Goal: Task Accomplishment & Management: Complete application form

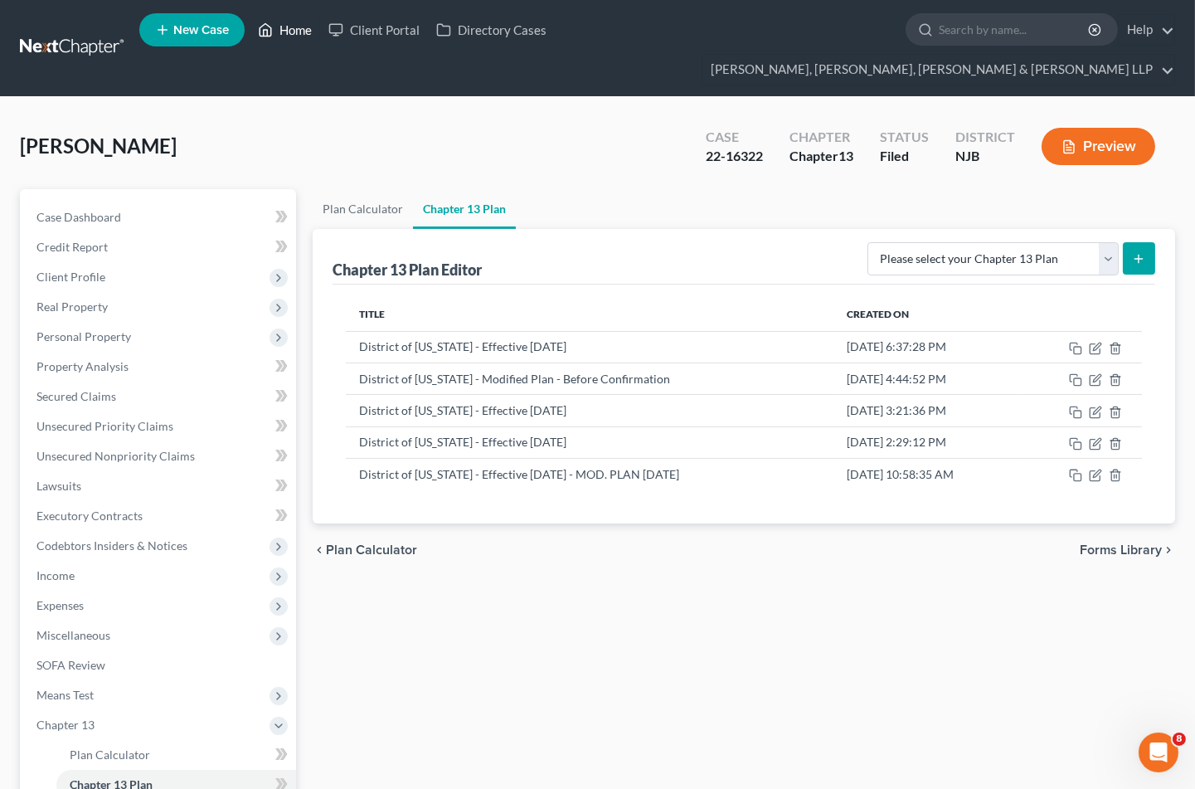
click at [286, 31] on link "Home" at bounding box center [285, 30] width 71 height 30
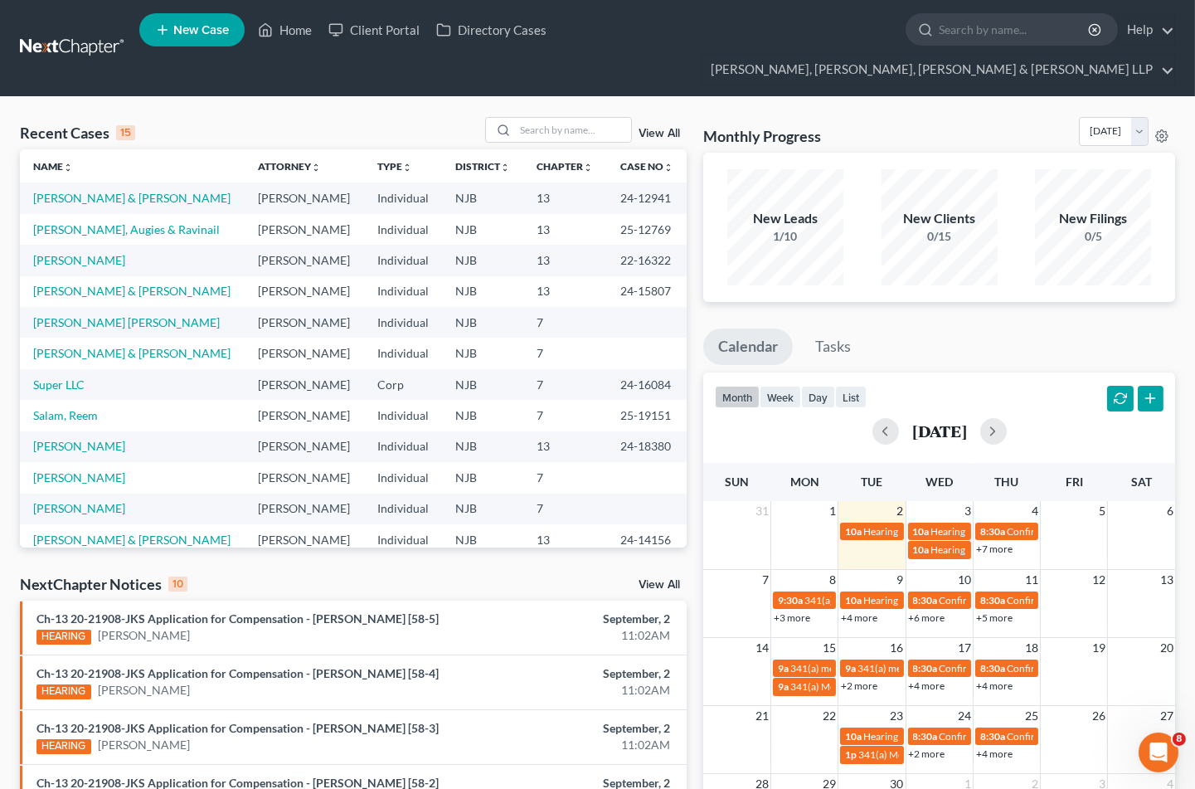
drag, startPoint x: 878, startPoint y: 100, endPoint x: 822, endPoint y: 100, distance: 55.6
click at [878, 117] on div "Monthly Progress Bankruptcy Bankruptcy September 2025 August 2025 July 2025 Jun…" at bounding box center [940, 135] width 472 height 36
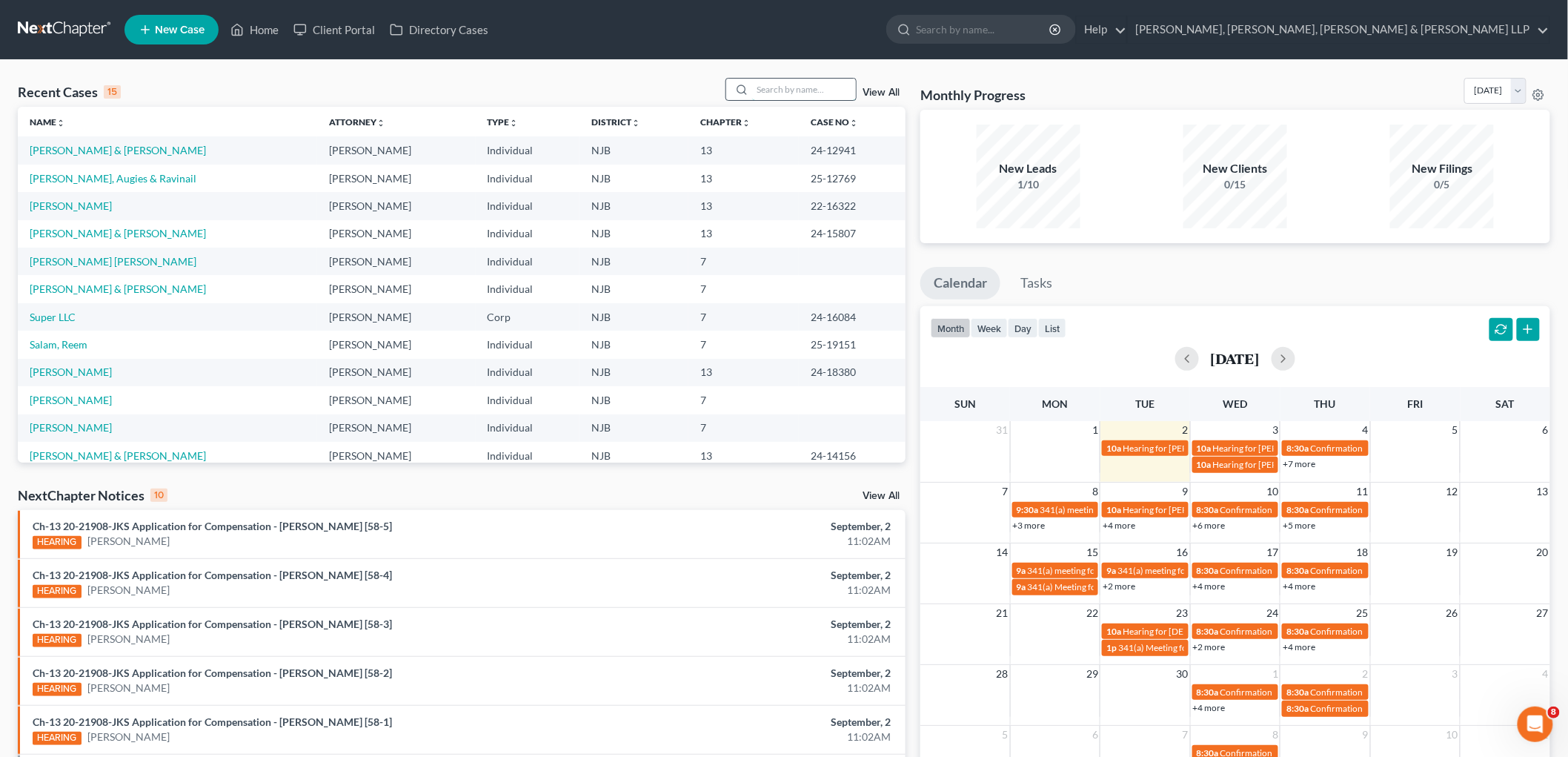
click at [809, 85] on input "search" at bounding box center [804, 89] width 104 height 21
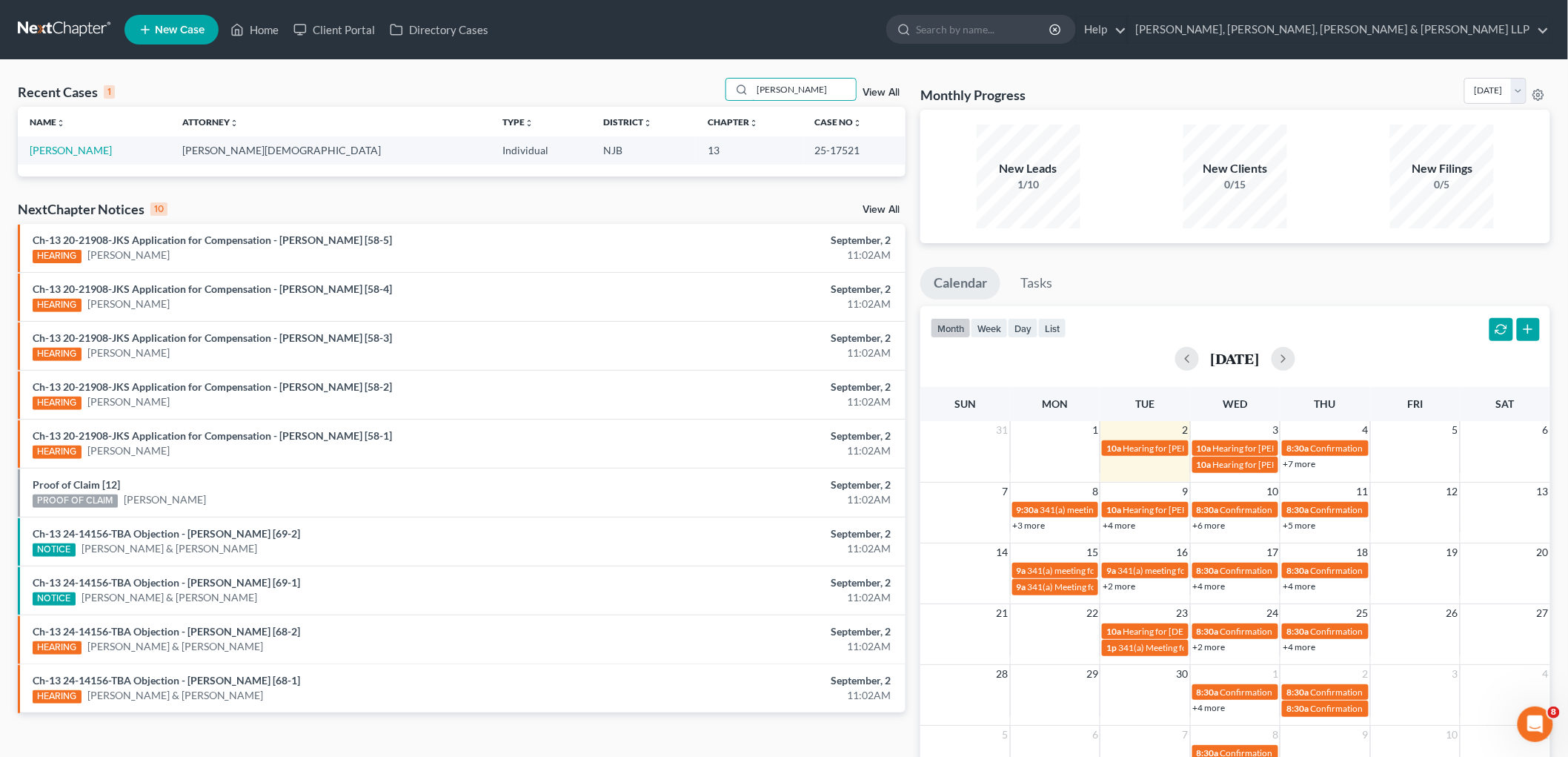
type input "delgado"
click at [77, 142] on td "[PERSON_NAME]" at bounding box center [94, 150] width 153 height 28
click at [77, 147] on link "[PERSON_NAME]" at bounding box center [71, 150] width 82 height 13
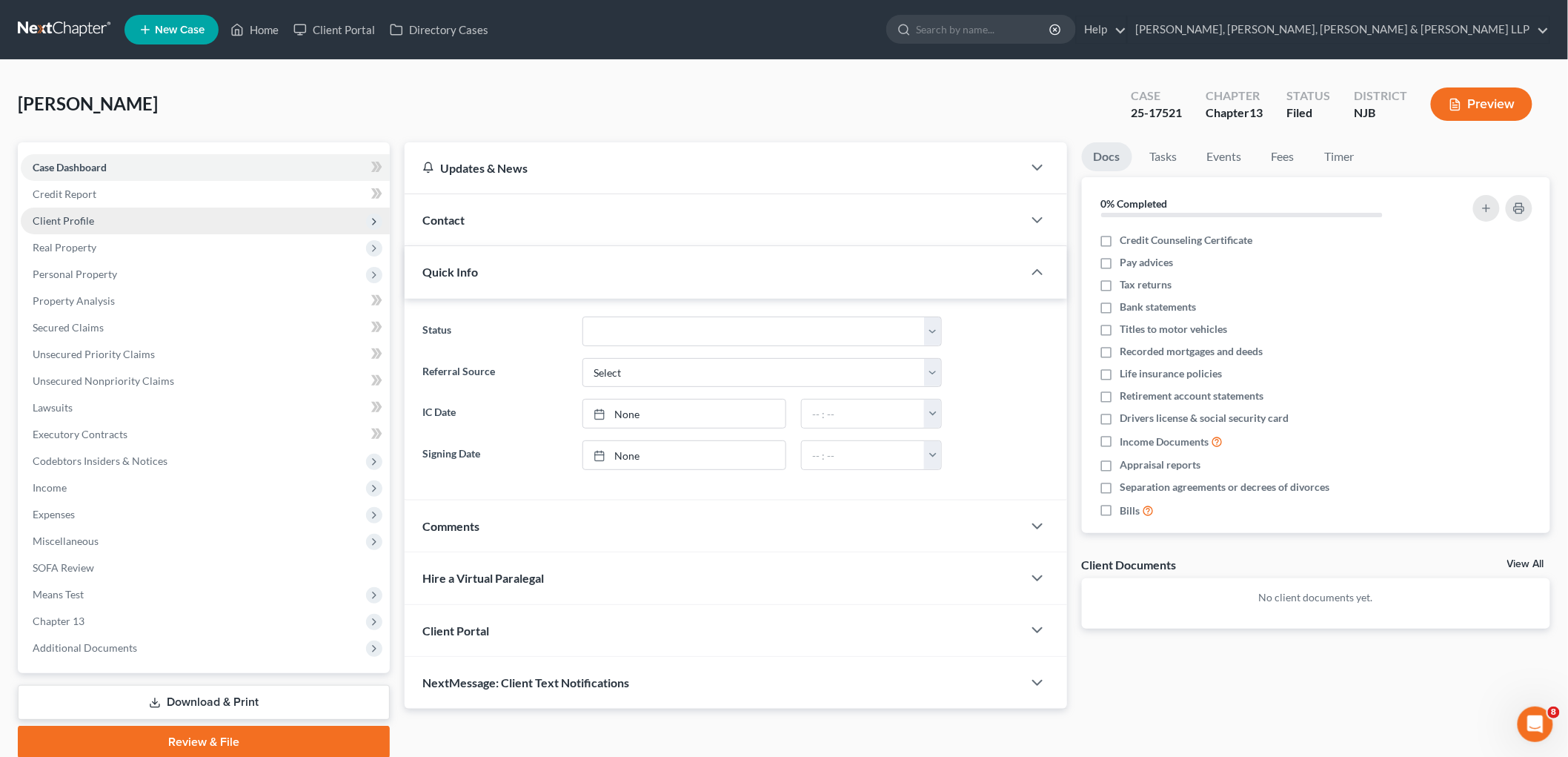
click at [68, 217] on span "Client Profile" at bounding box center [63, 221] width 62 height 13
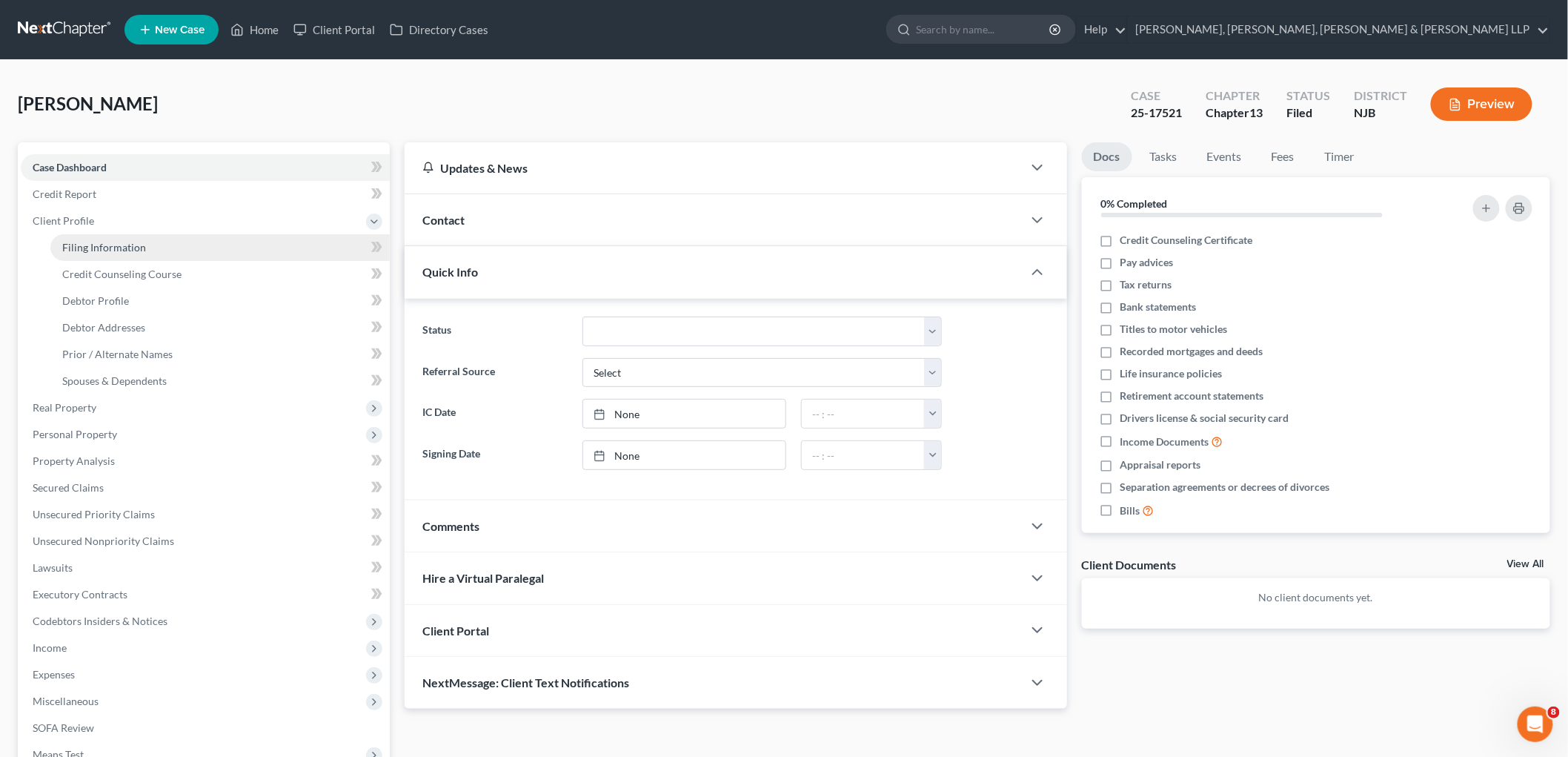
click at [69, 239] on link "Filing Information" at bounding box center [220, 248] width 340 height 27
select select "1"
select select "0"
select select "3"
select select "51"
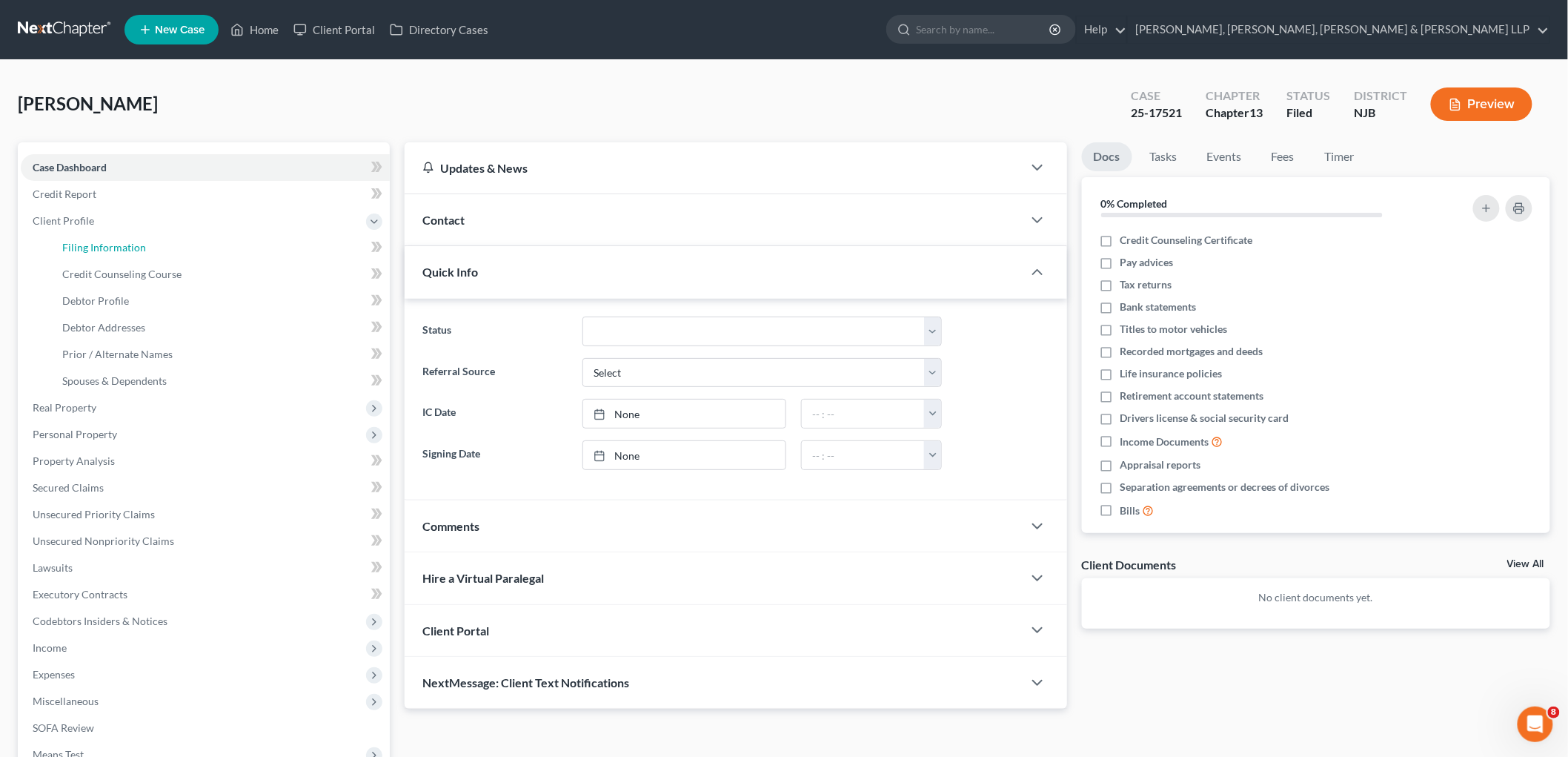
select select "6"
select select "0"
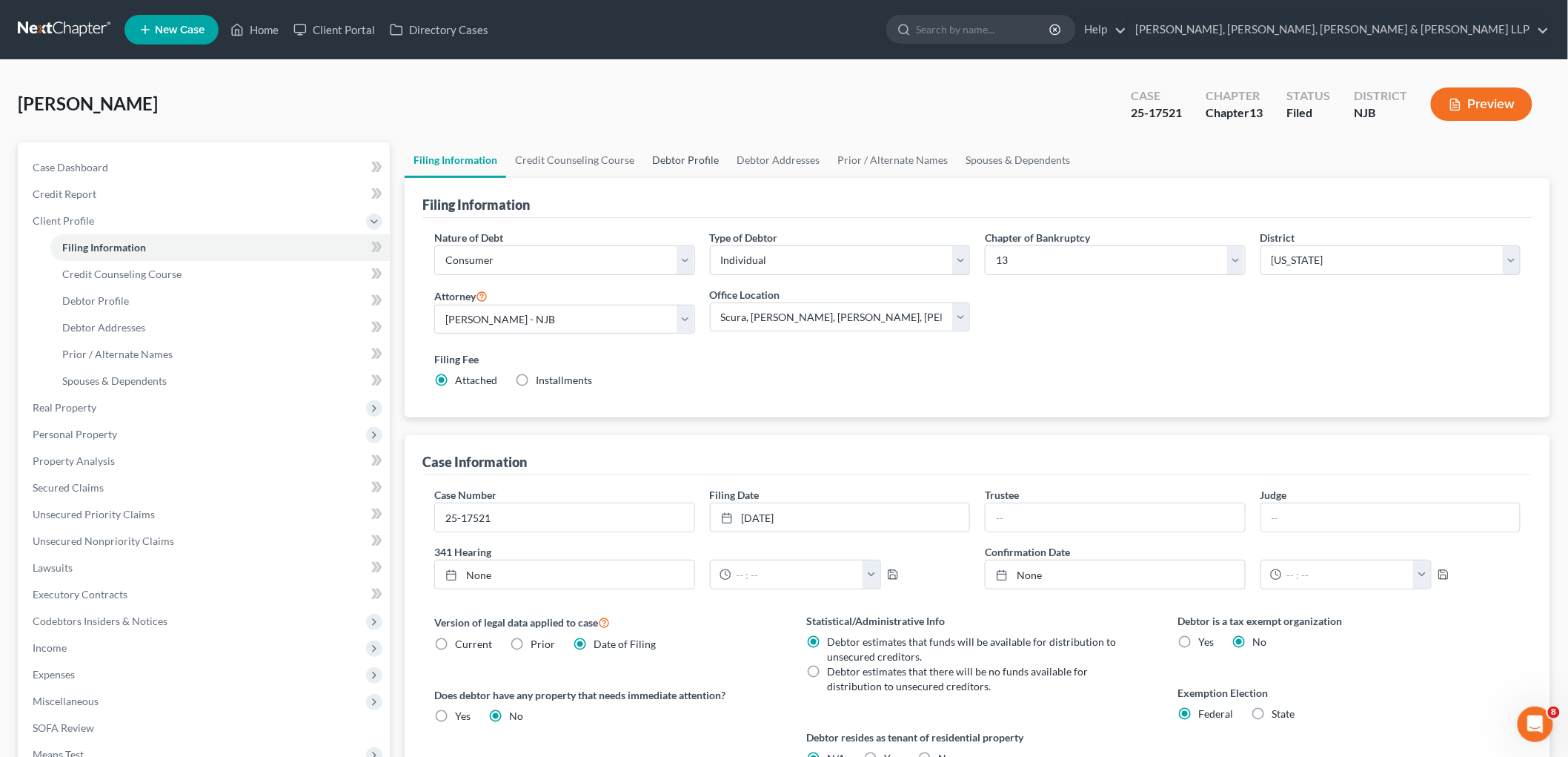
click at [676, 153] on link "Debtor Profile" at bounding box center [685, 160] width 85 height 36
select select "0"
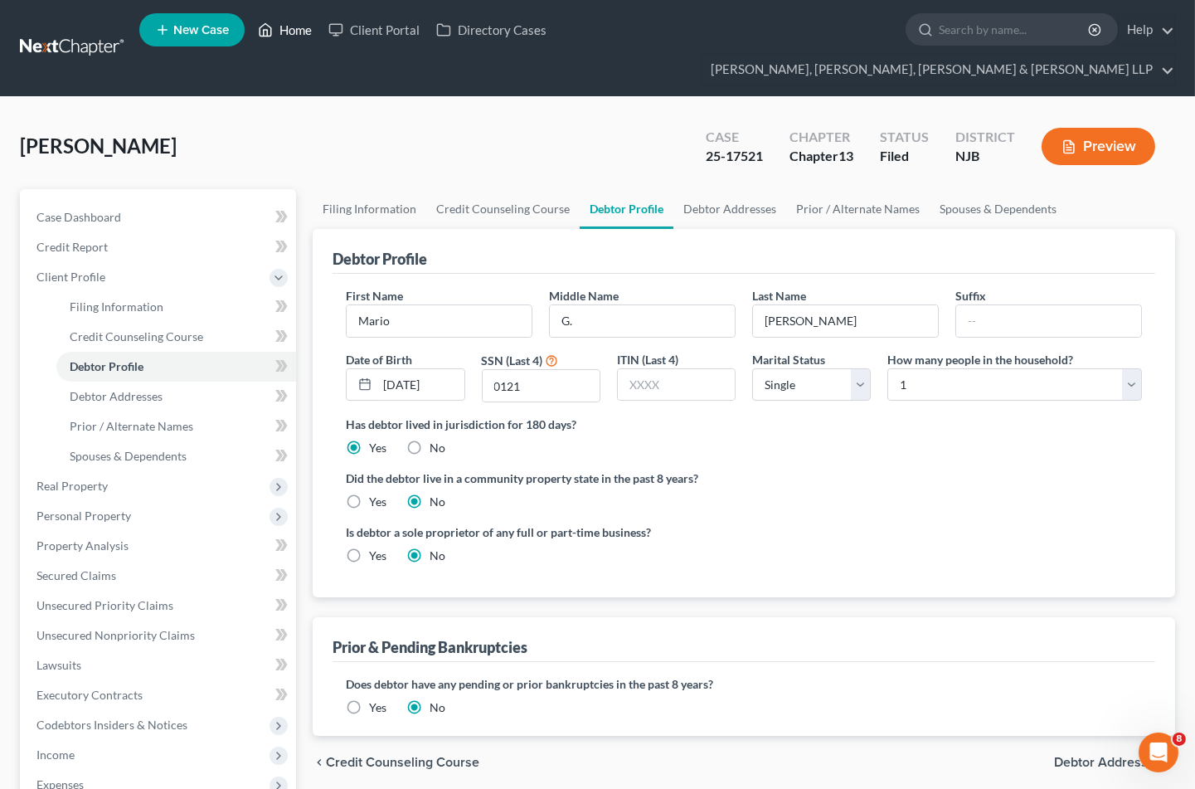
click at [288, 28] on link "Home" at bounding box center [285, 30] width 71 height 30
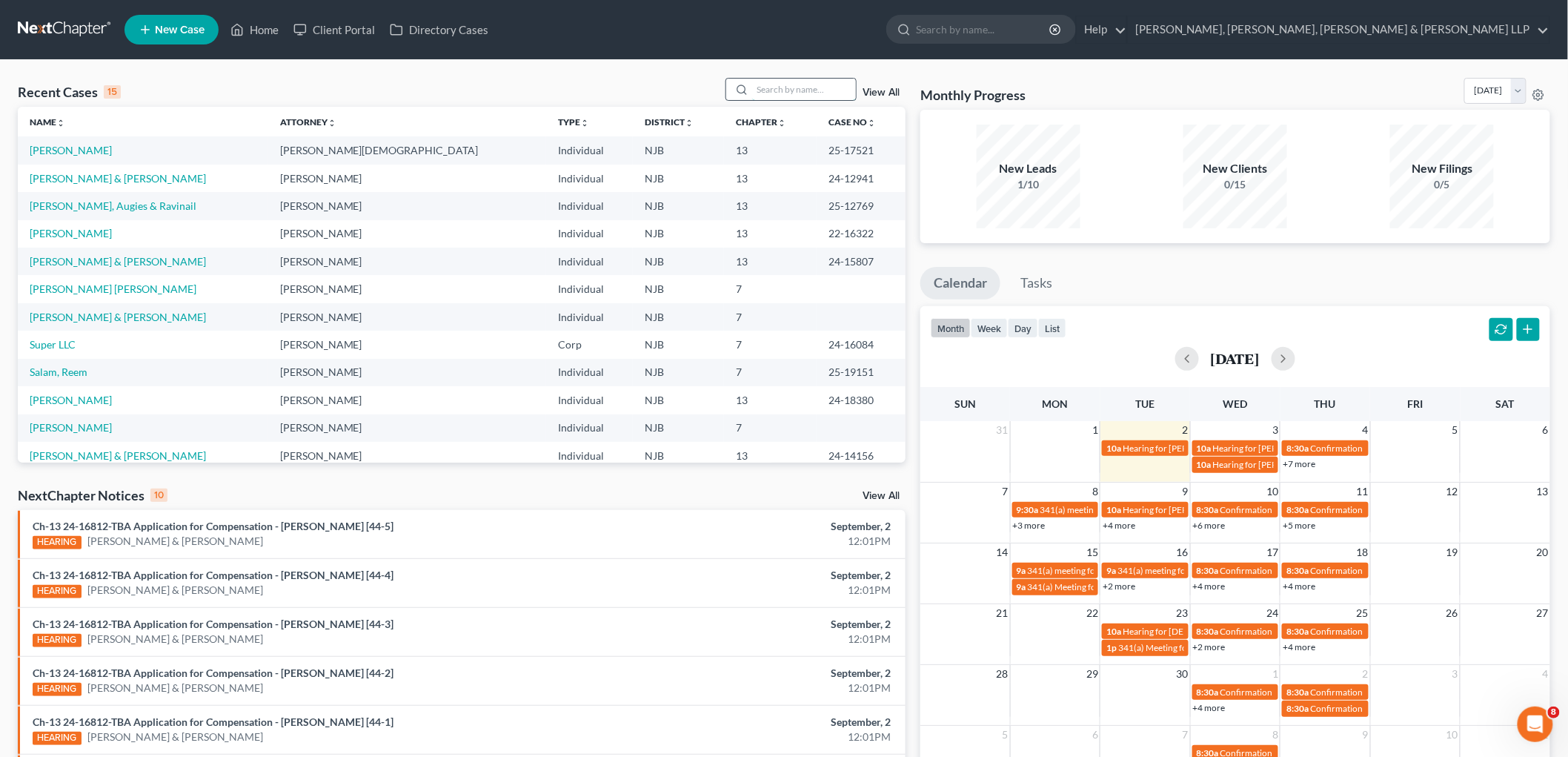
click at [818, 86] on input "search" at bounding box center [804, 89] width 104 height 21
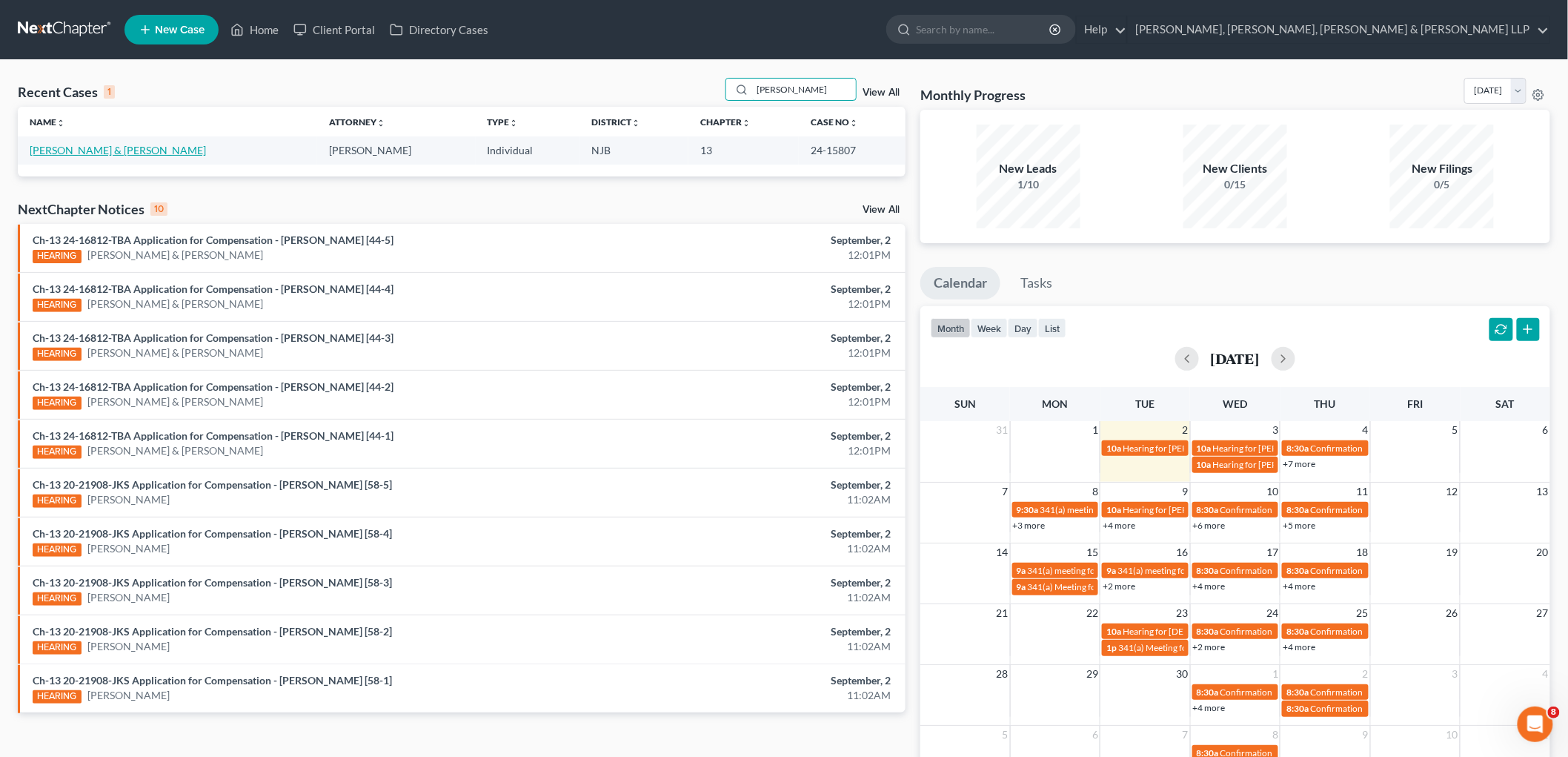
type input "hock"
click at [105, 156] on link "[PERSON_NAME] & [PERSON_NAME]" at bounding box center [117, 150] width 176 height 13
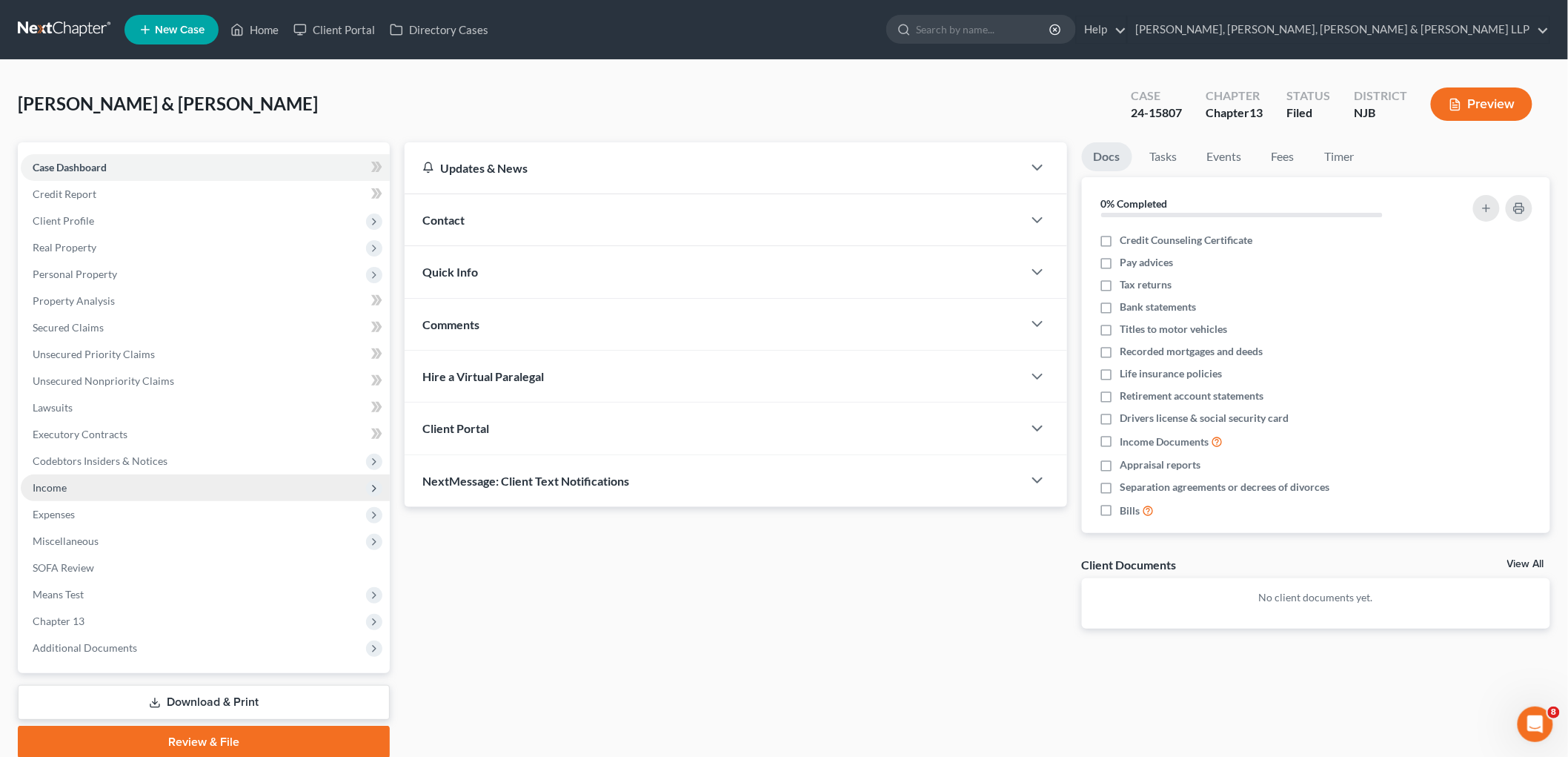
click at [63, 490] on span "Income" at bounding box center [50, 487] width 34 height 13
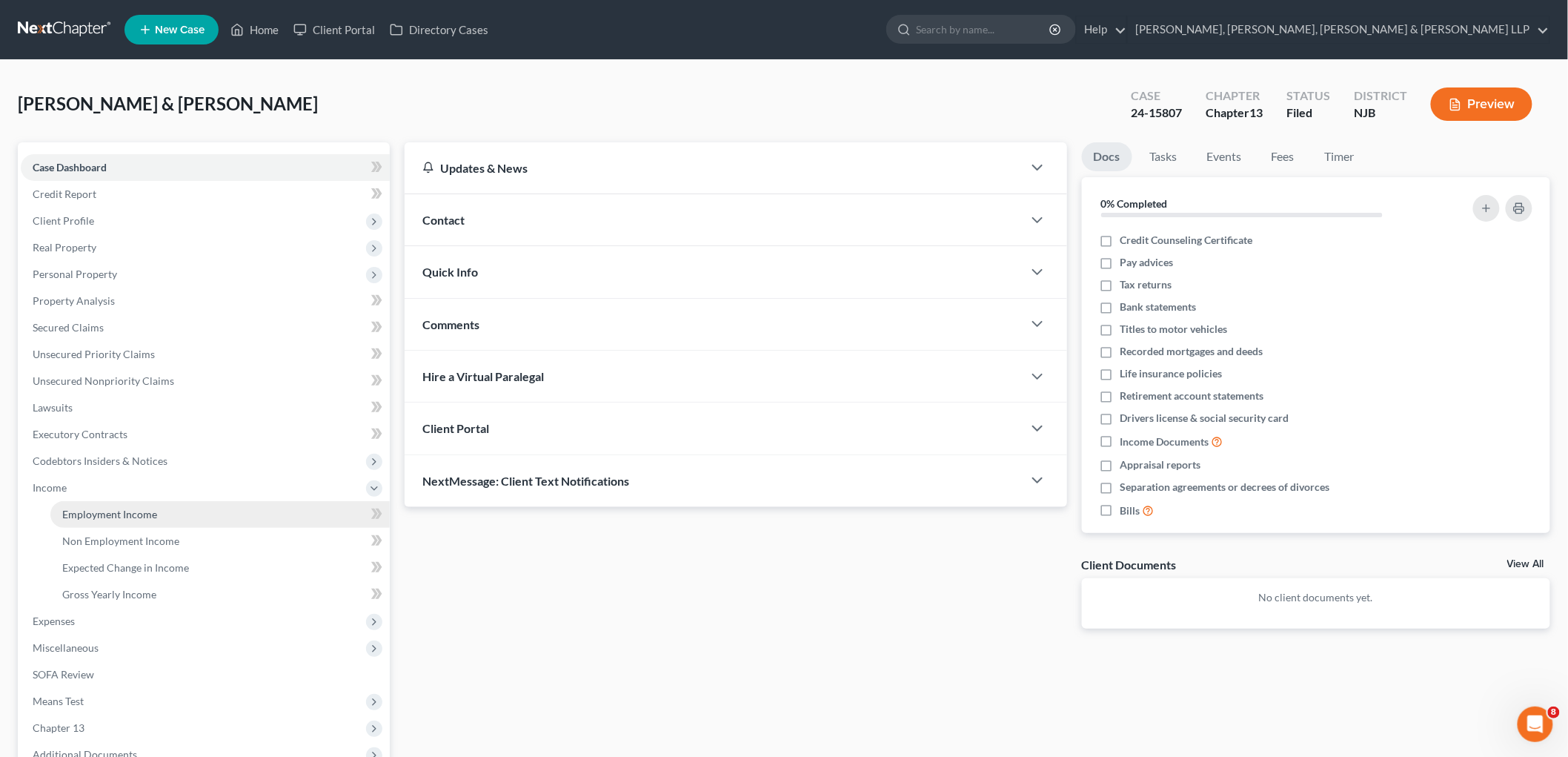
click at [77, 509] on span "Employment Income" at bounding box center [110, 514] width 95 height 13
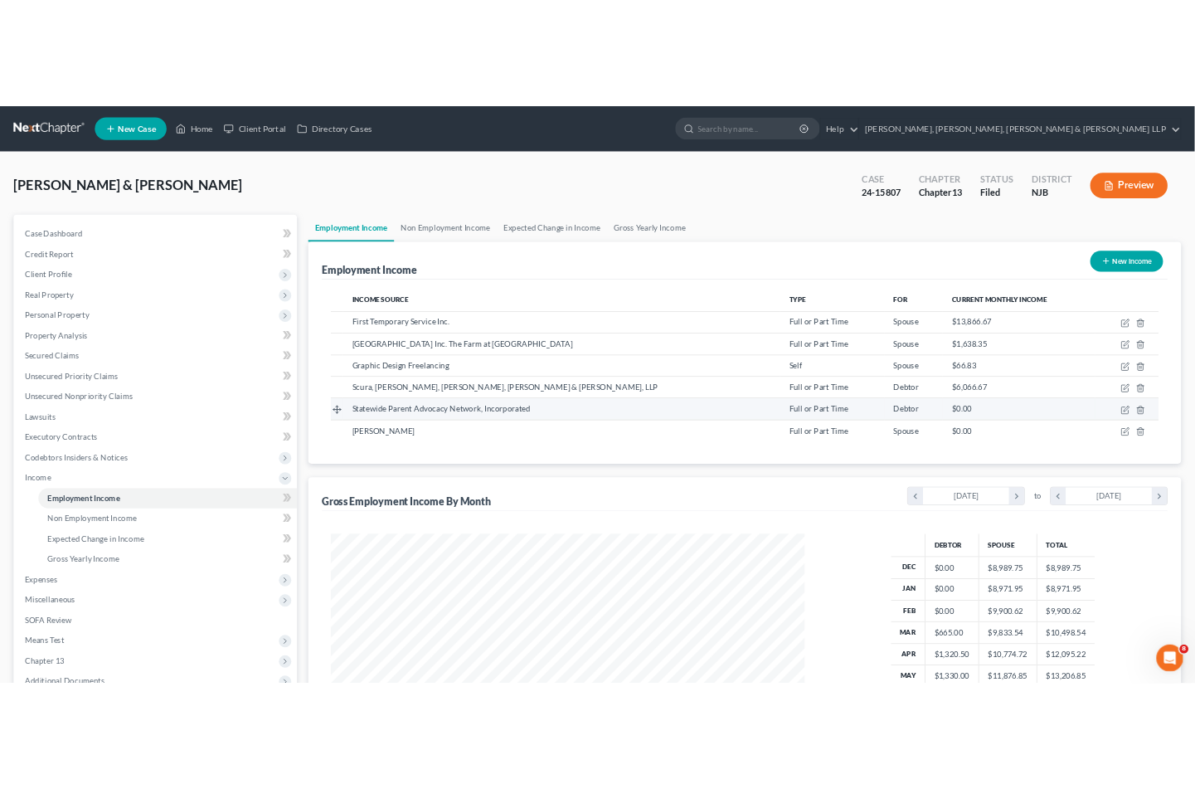
scroll to position [347, 728]
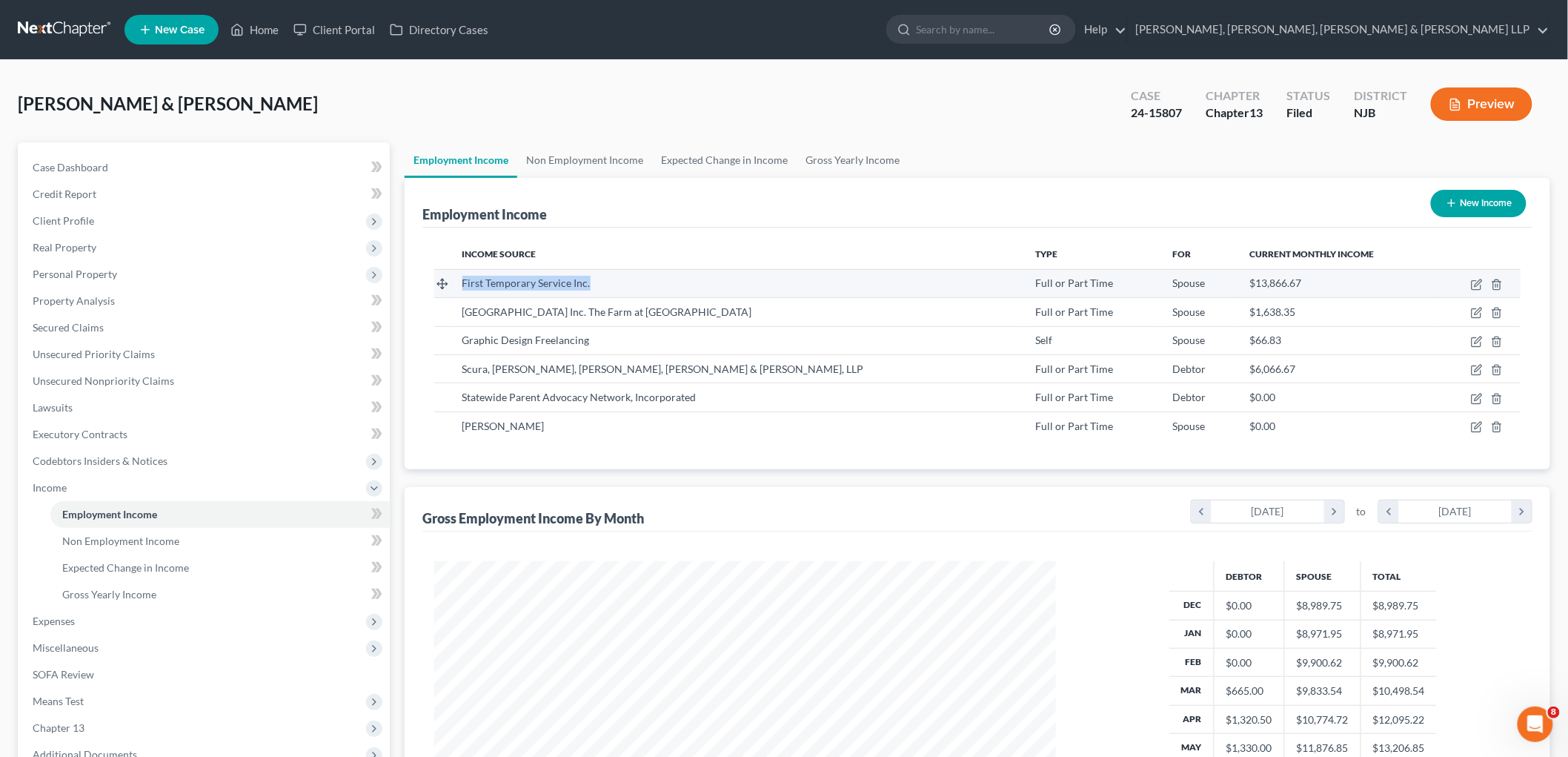
drag, startPoint x: 458, startPoint y: 281, endPoint x: 608, endPoint y: 290, distance: 150.3
click at [608, 290] on td "First Temporary Service Inc." at bounding box center [737, 283] width 574 height 29
copy span "First Temporary Service Inc."
click at [267, 28] on link "Home" at bounding box center [255, 29] width 63 height 27
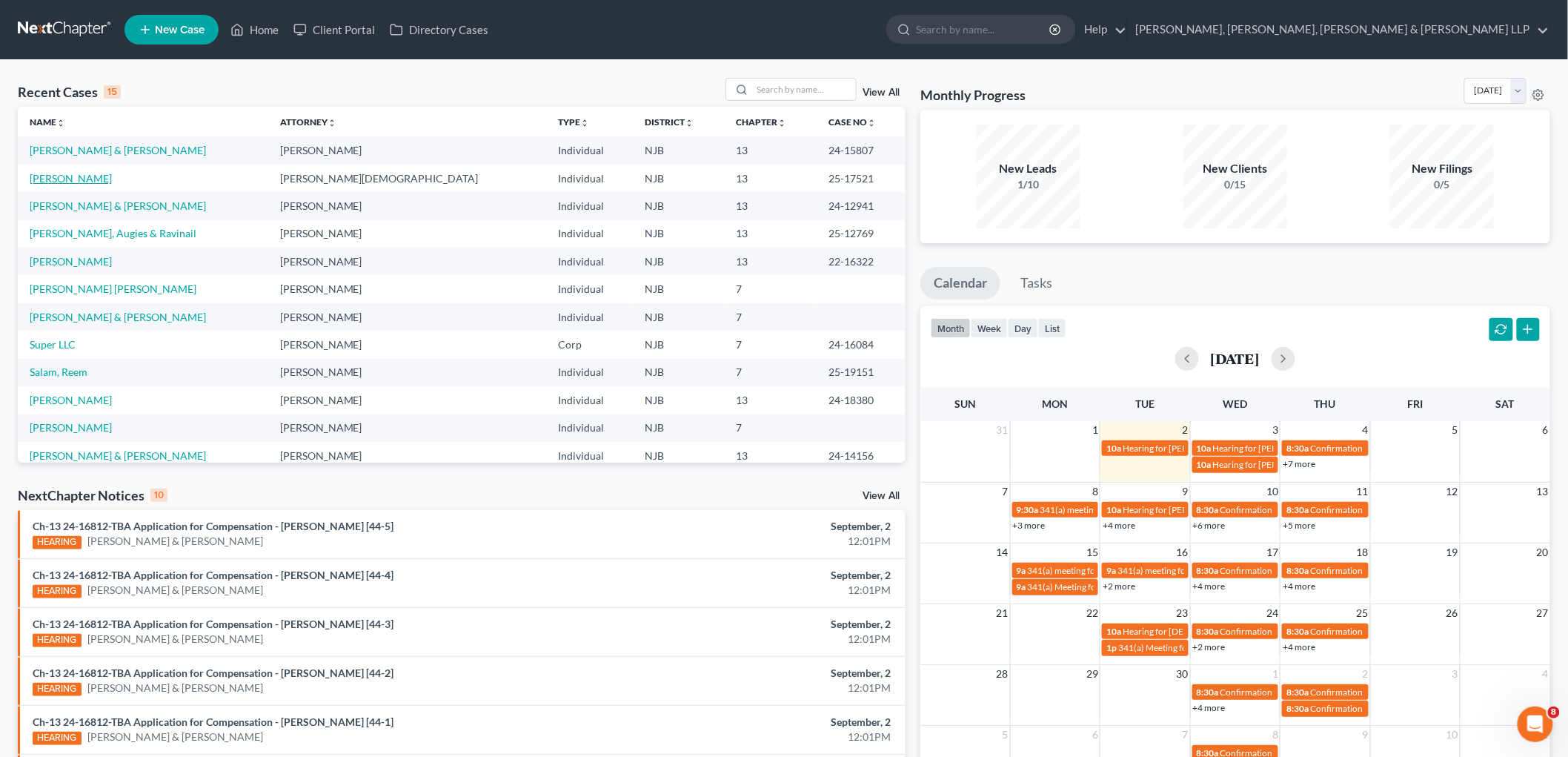
click at [85, 175] on link "[PERSON_NAME]" at bounding box center [71, 178] width 82 height 13
select select "6"
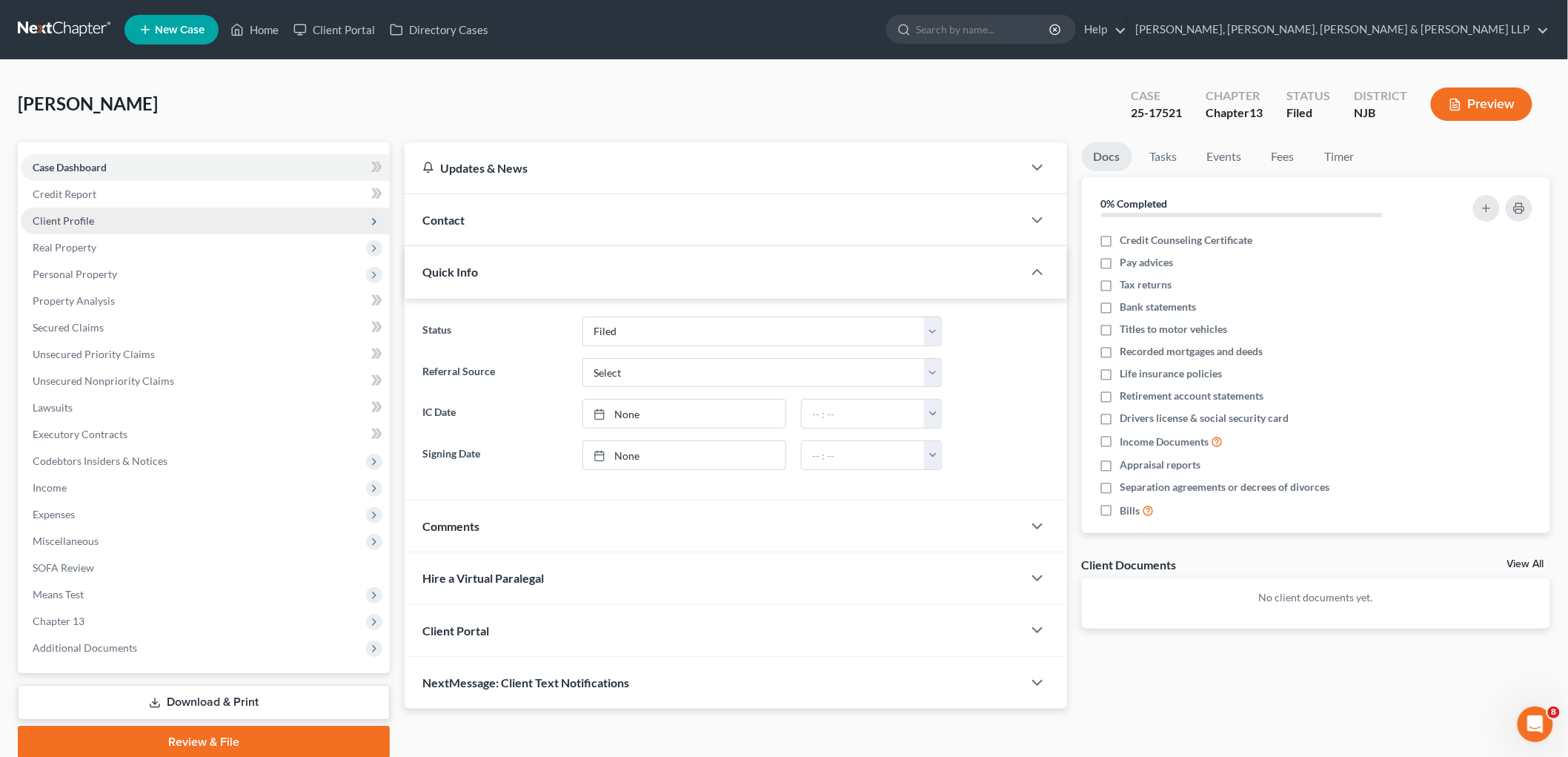
click at [71, 219] on span "Client Profile" at bounding box center [63, 221] width 62 height 13
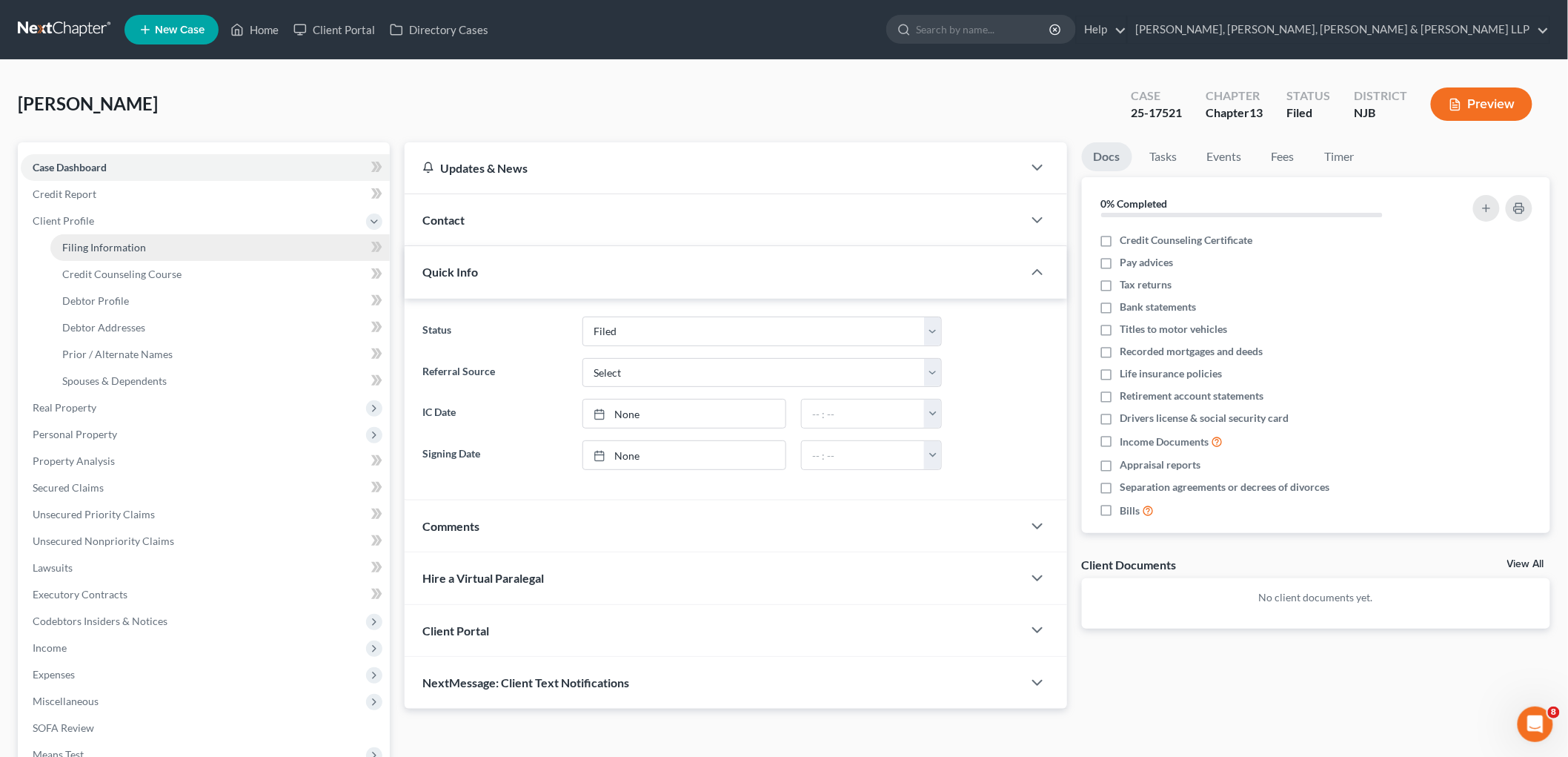
click at [78, 246] on span "Filing Information" at bounding box center [105, 248] width 84 height 13
select select "1"
select select "0"
select select "3"
select select "51"
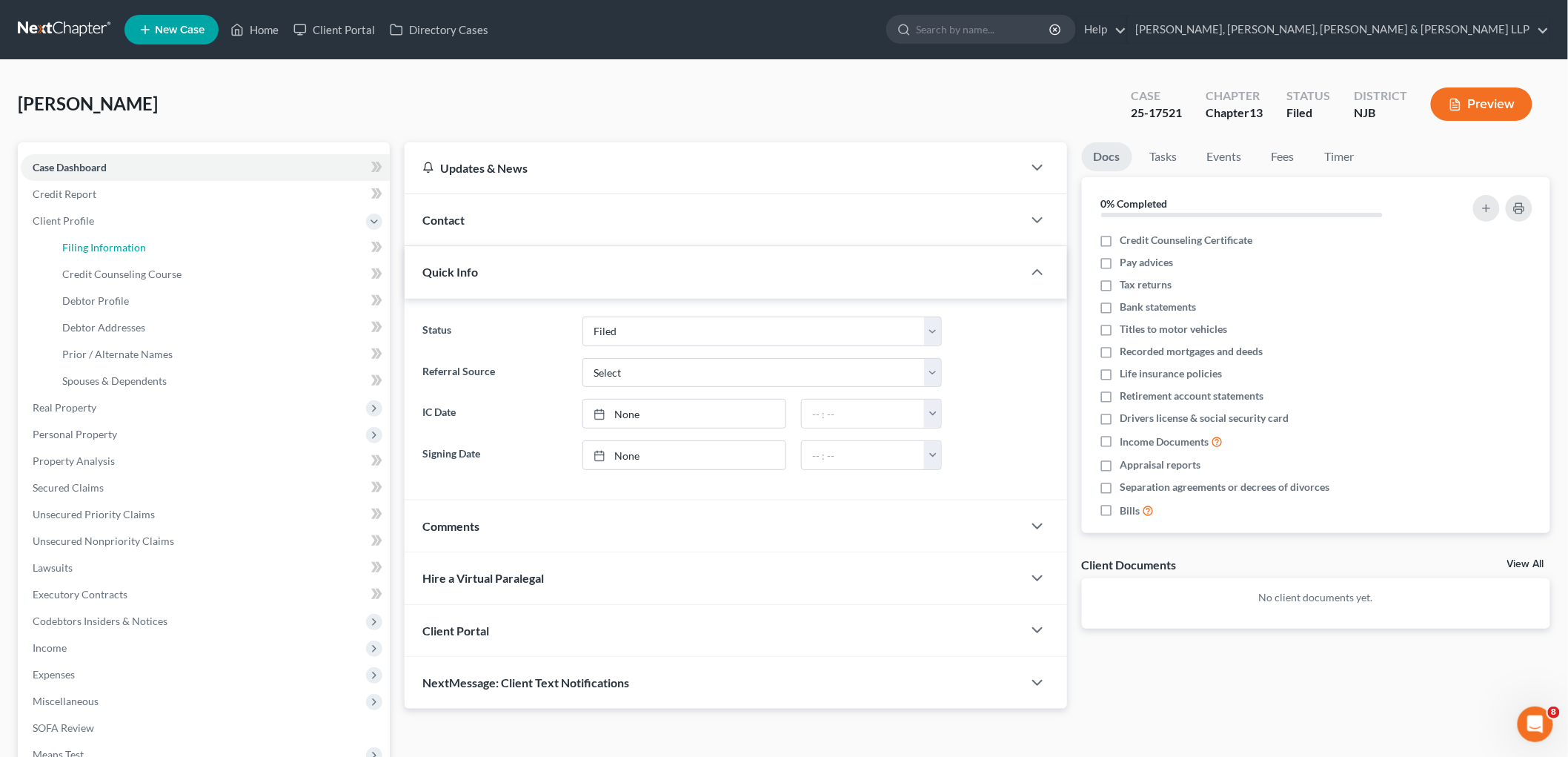
select select "6"
select select "0"
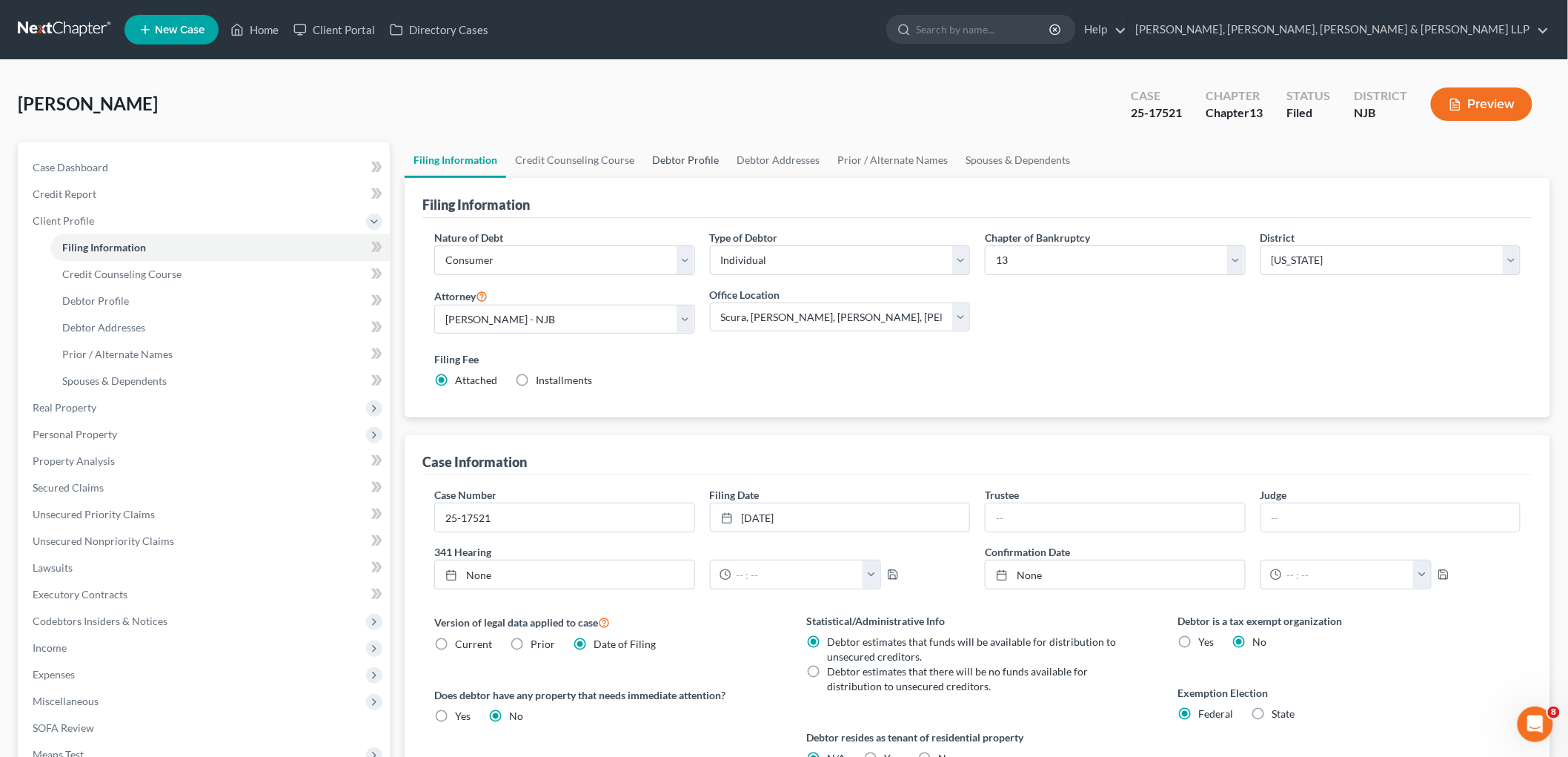
click at [673, 157] on link "Debtor Profile" at bounding box center [685, 160] width 85 height 36
select select "0"
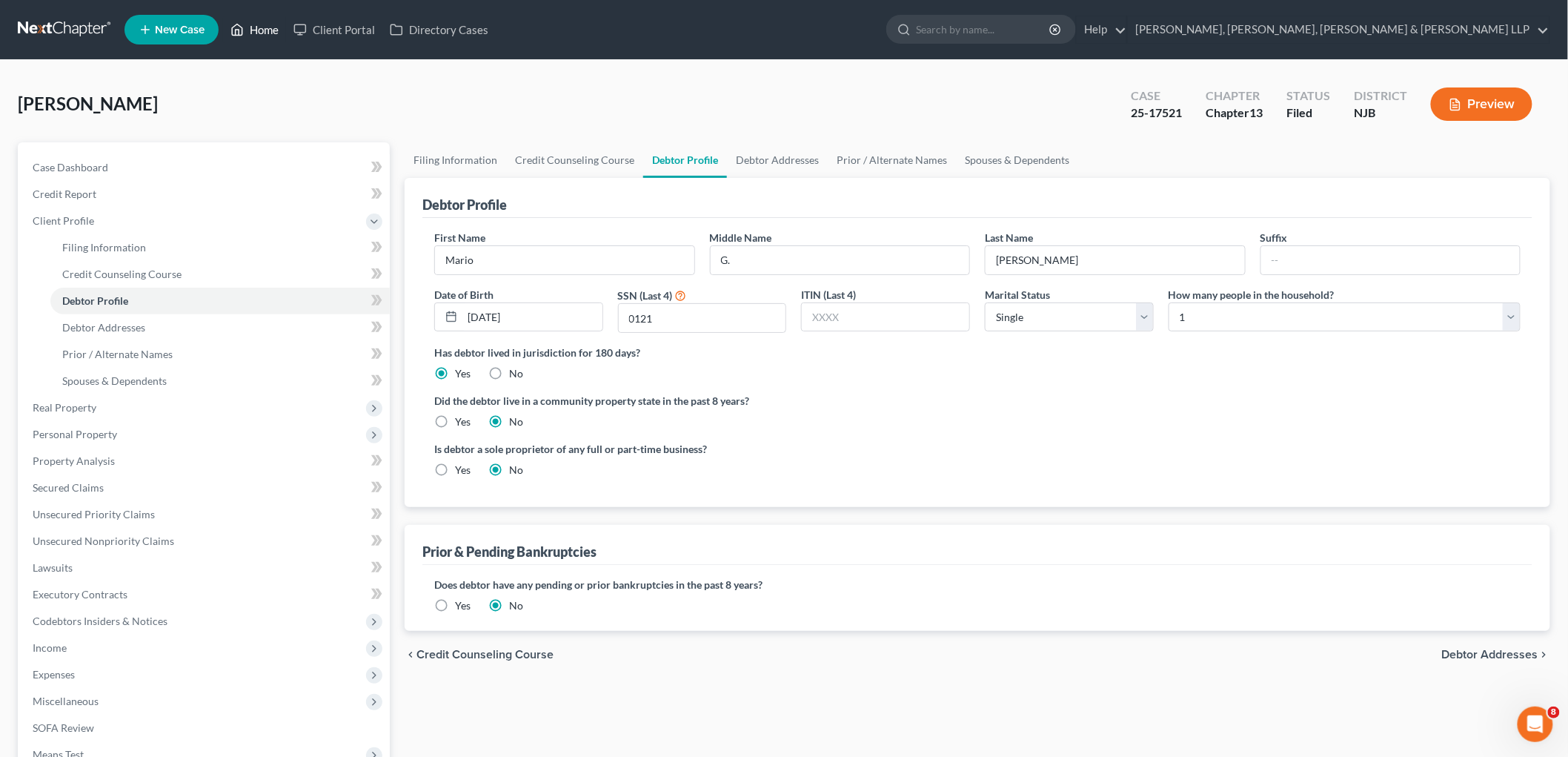
click at [256, 29] on link "Home" at bounding box center [255, 29] width 63 height 27
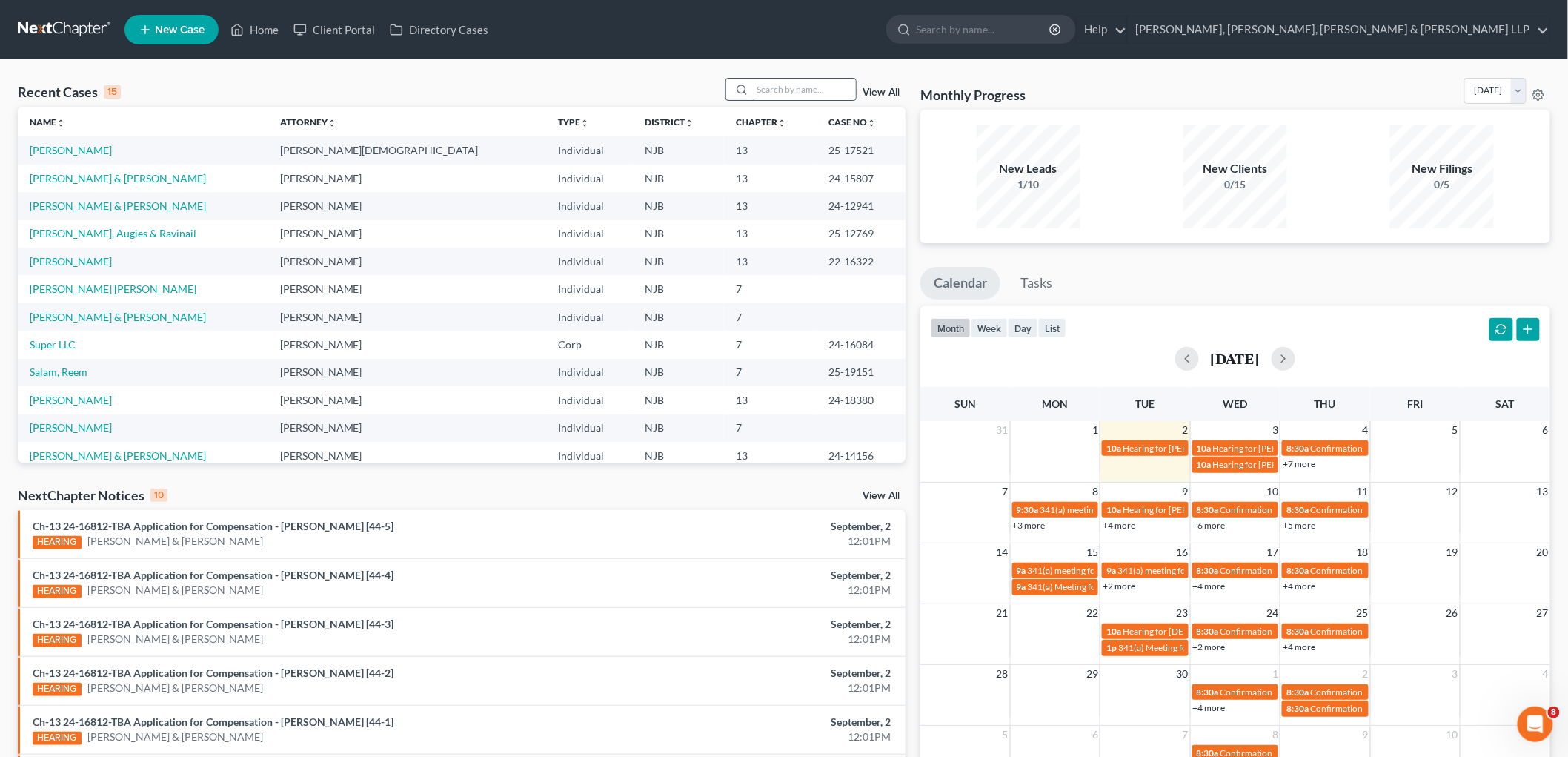
click at [790, 89] on input "search" at bounding box center [804, 89] width 104 height 21
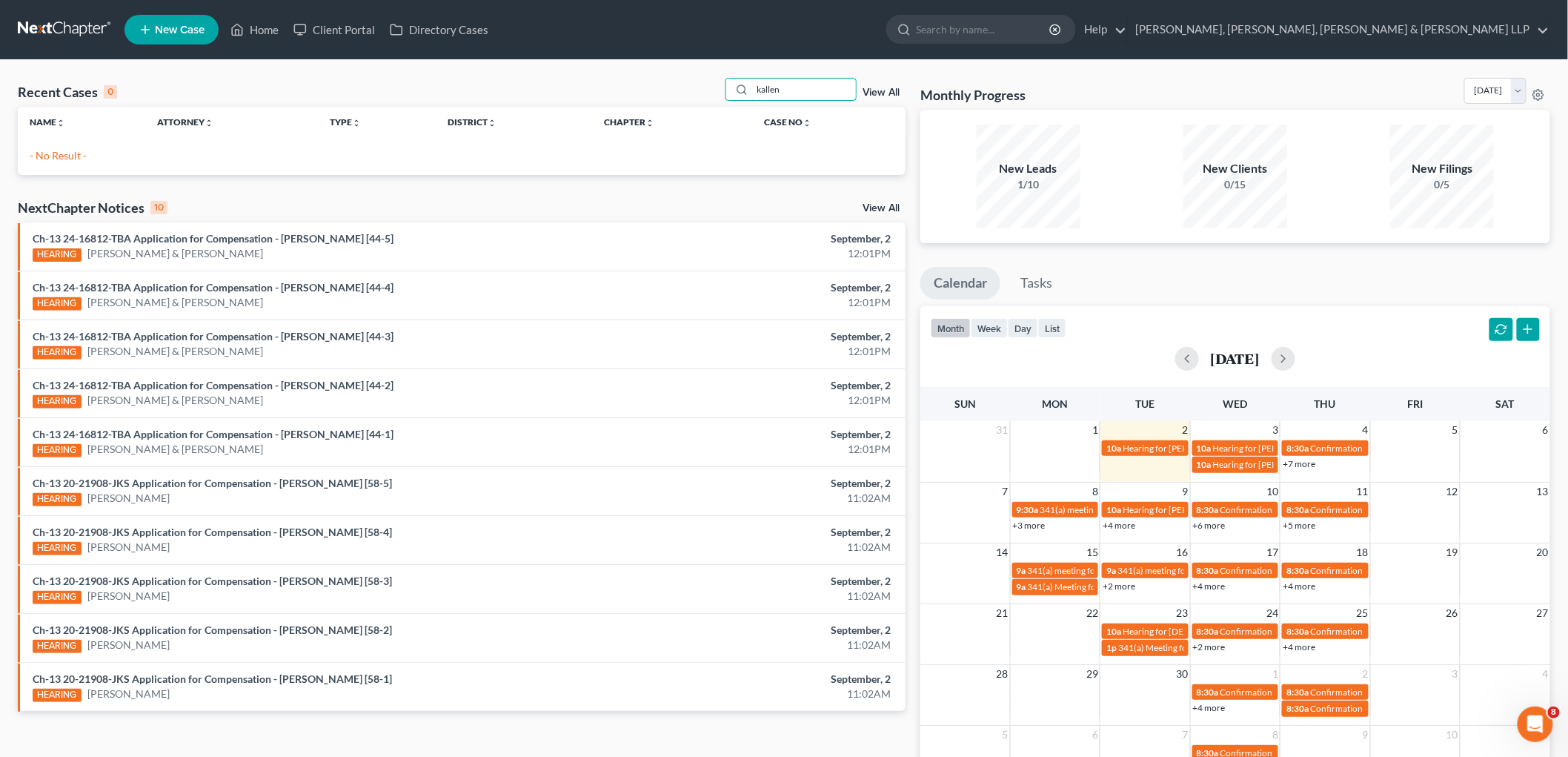
type input "kallen"
click at [180, 33] on span "New Case" at bounding box center [180, 29] width 50 height 11
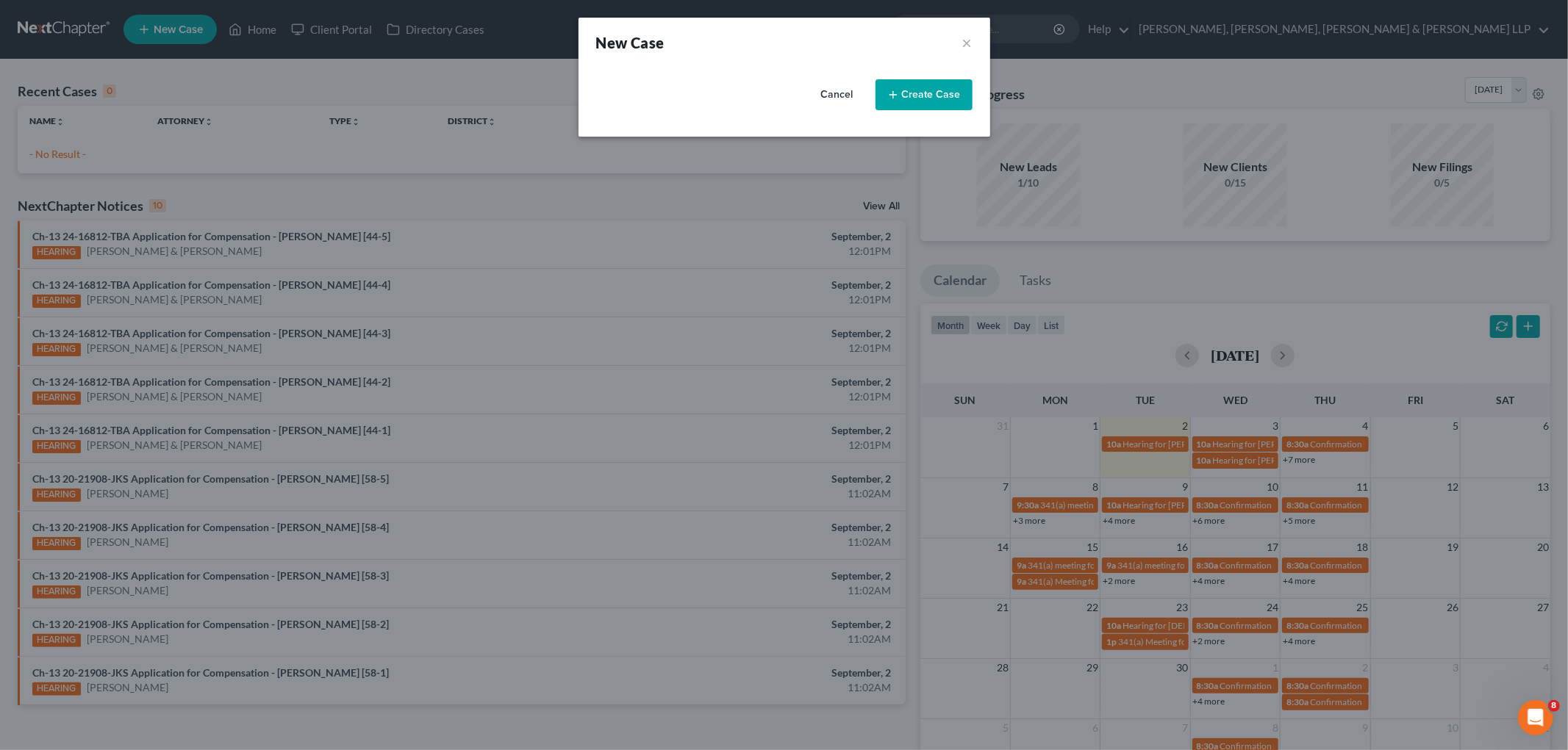
select select "51"
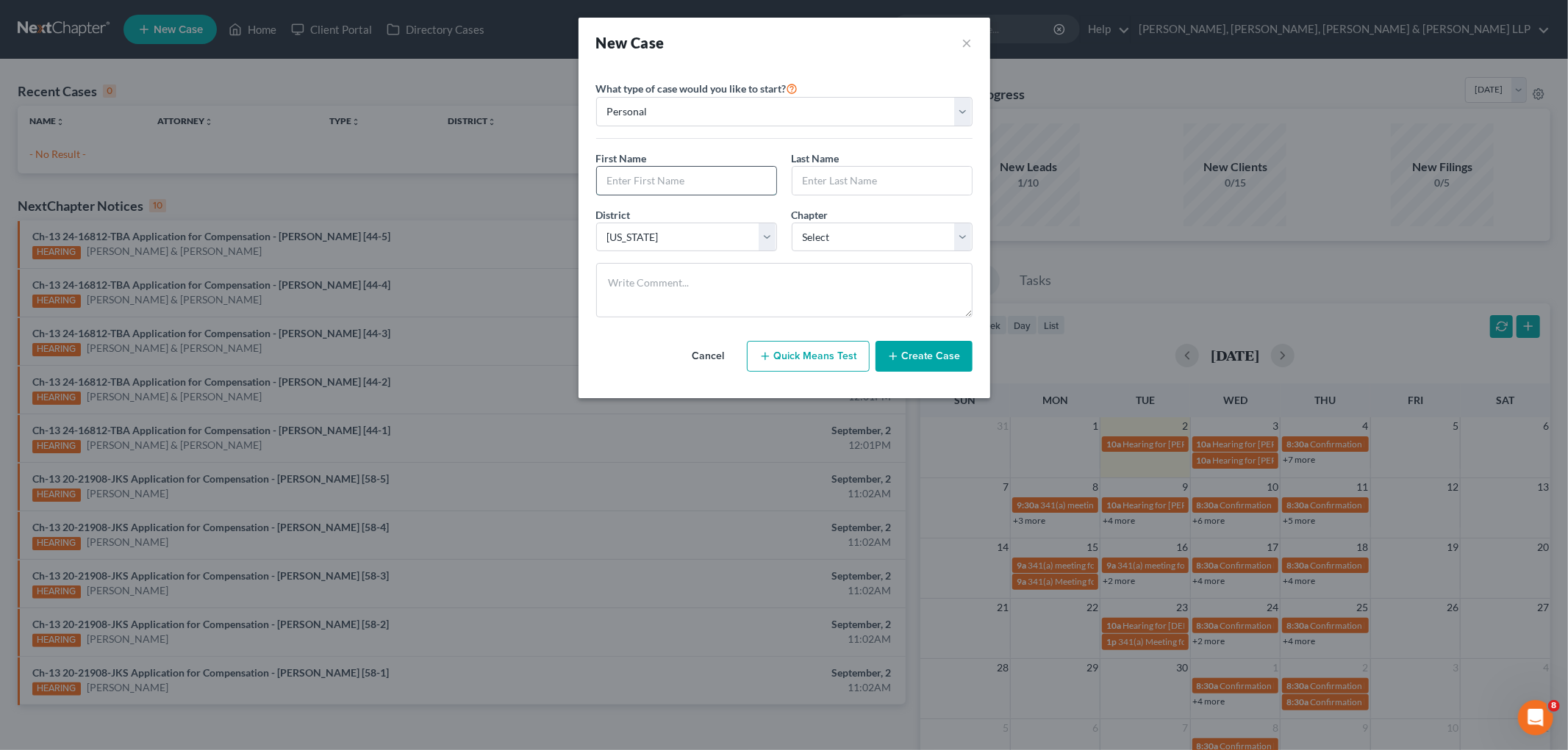
click at [711, 181] on input "text" at bounding box center [687, 181] width 179 height 28
type input "[PERSON_NAME]"
type input "Kallen"
click at [736, 141] on div "What type of case would you like to start? Personal Business First Name * Edwar…" at bounding box center [784, 205] width 376 height 250
click at [838, 241] on select "Select 7 11 12 13" at bounding box center [882, 236] width 181 height 29
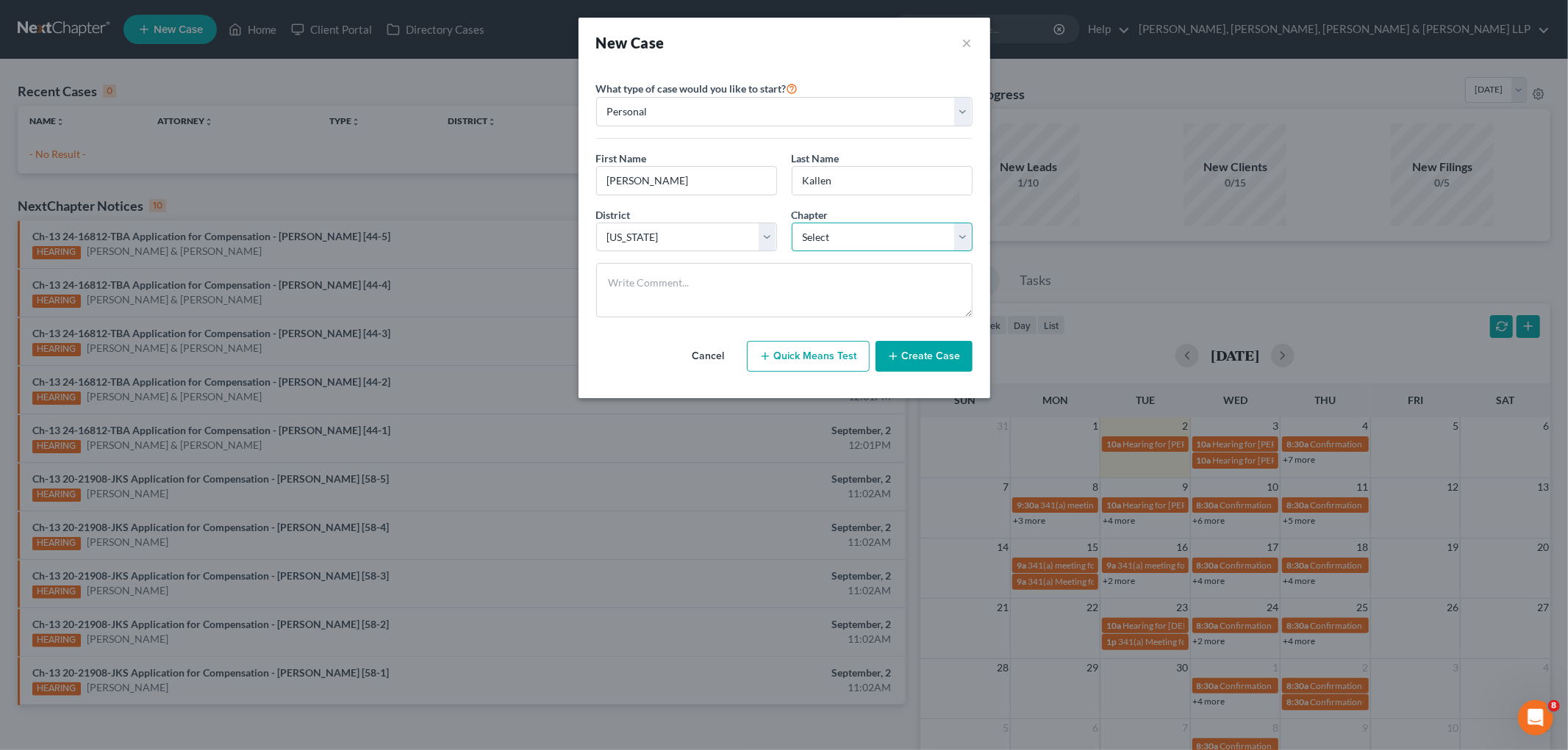
select select "3"
click at [792, 222] on select "Select 7 11 12 13" at bounding box center [882, 236] width 181 height 29
click at [932, 357] on button "Create Case" at bounding box center [924, 356] width 97 height 31
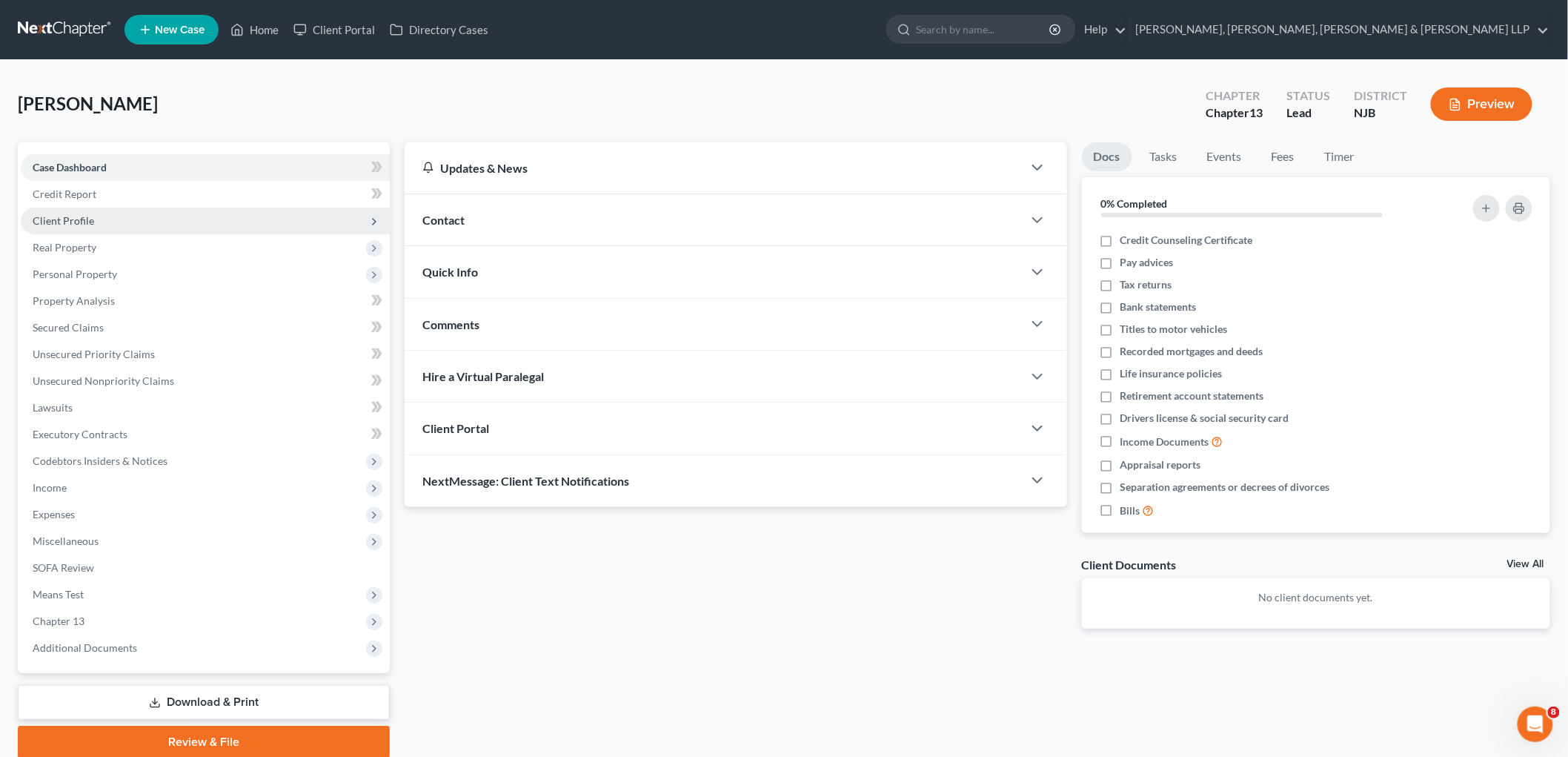
click at [68, 223] on span "Client Profile" at bounding box center [63, 221] width 62 height 13
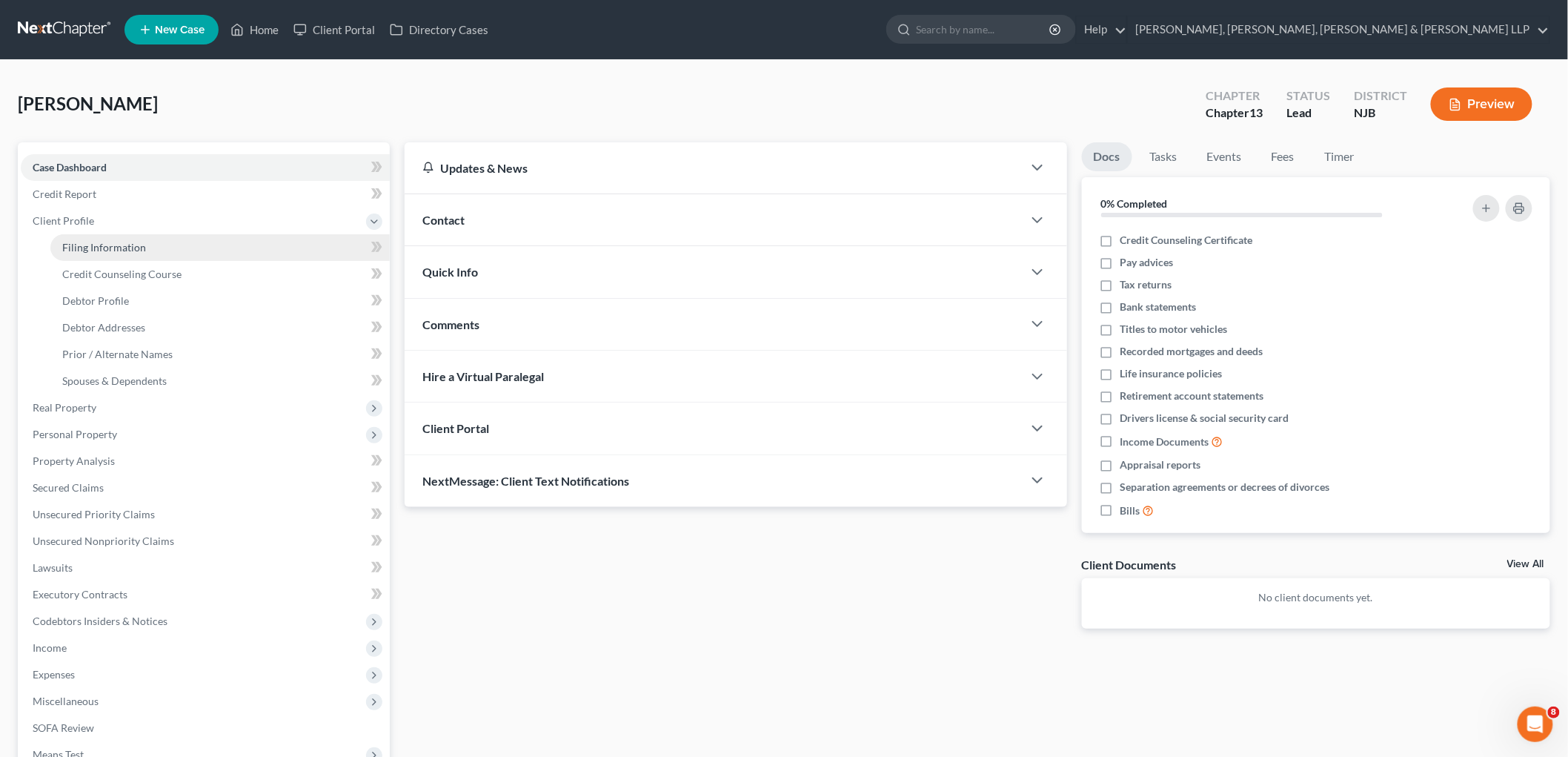
click at [89, 241] on span "Filing Information" at bounding box center [105, 248] width 84 height 13
select select "1"
select select "0"
select select "3"
select select "51"
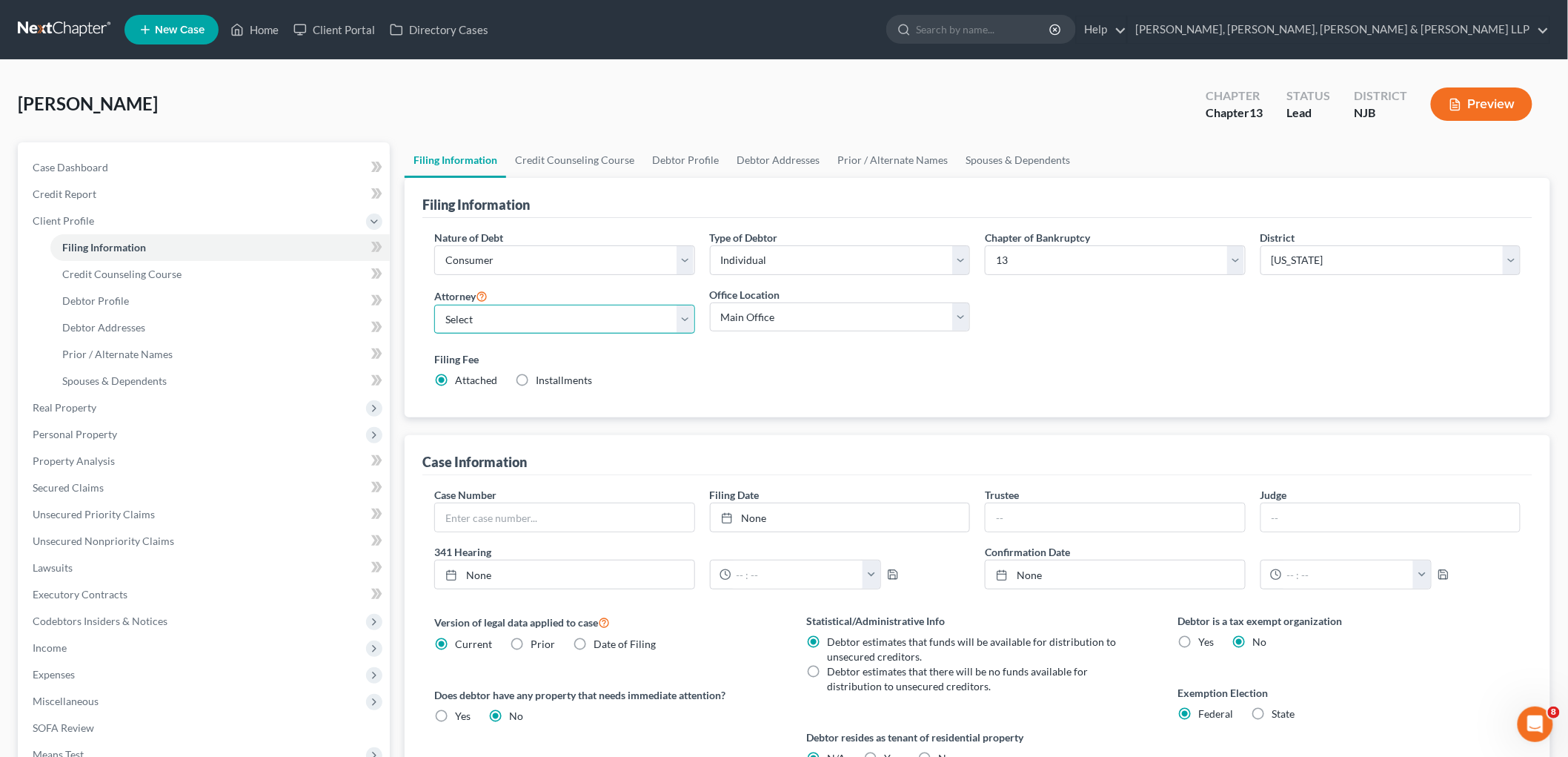
click at [576, 320] on select "Select David Stevens - NJB David Stevens - NYNB David Stevens - NYEB David Stev…" at bounding box center [565, 319] width 261 height 29
select select "0"
click at [434, 305] on select "Select David Stevens - NJB David Stevens - NYNB David Stevens - NYEB David Stev…" at bounding box center [565, 319] width 261 height 29
click at [768, 316] on select "Main Office Scura, Wigfield, Heyer, Stevens & Cammarota, LLP" at bounding box center [841, 316] width 261 height 29
select select "0"
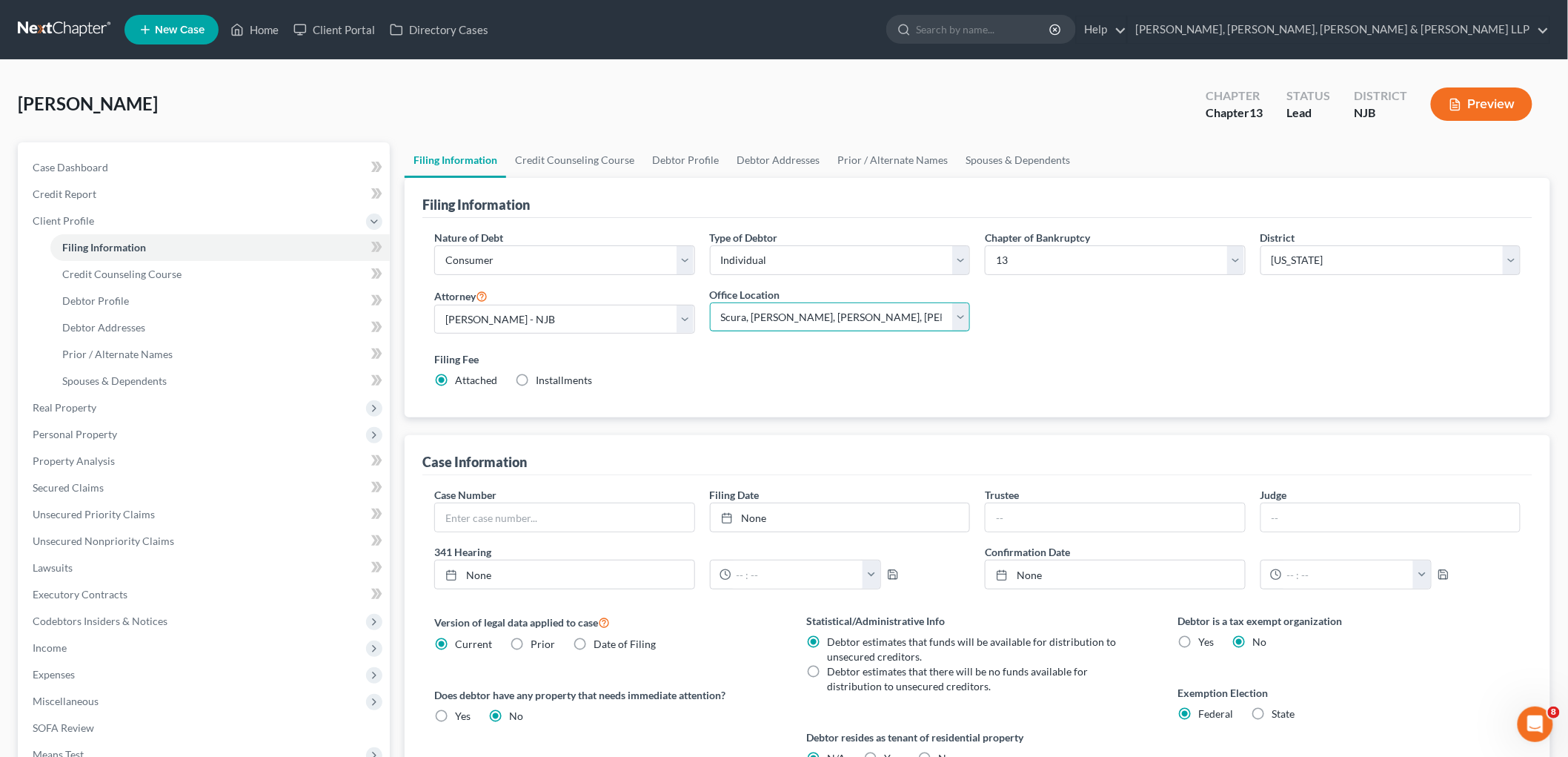
click at [710, 302] on select "Main Office Scura, Wigfield, Heyer, Stevens & Cammarota, LLP" at bounding box center [841, 316] width 261 height 29
click at [550, 159] on link "Credit Counseling Course" at bounding box center [574, 160] width 137 height 36
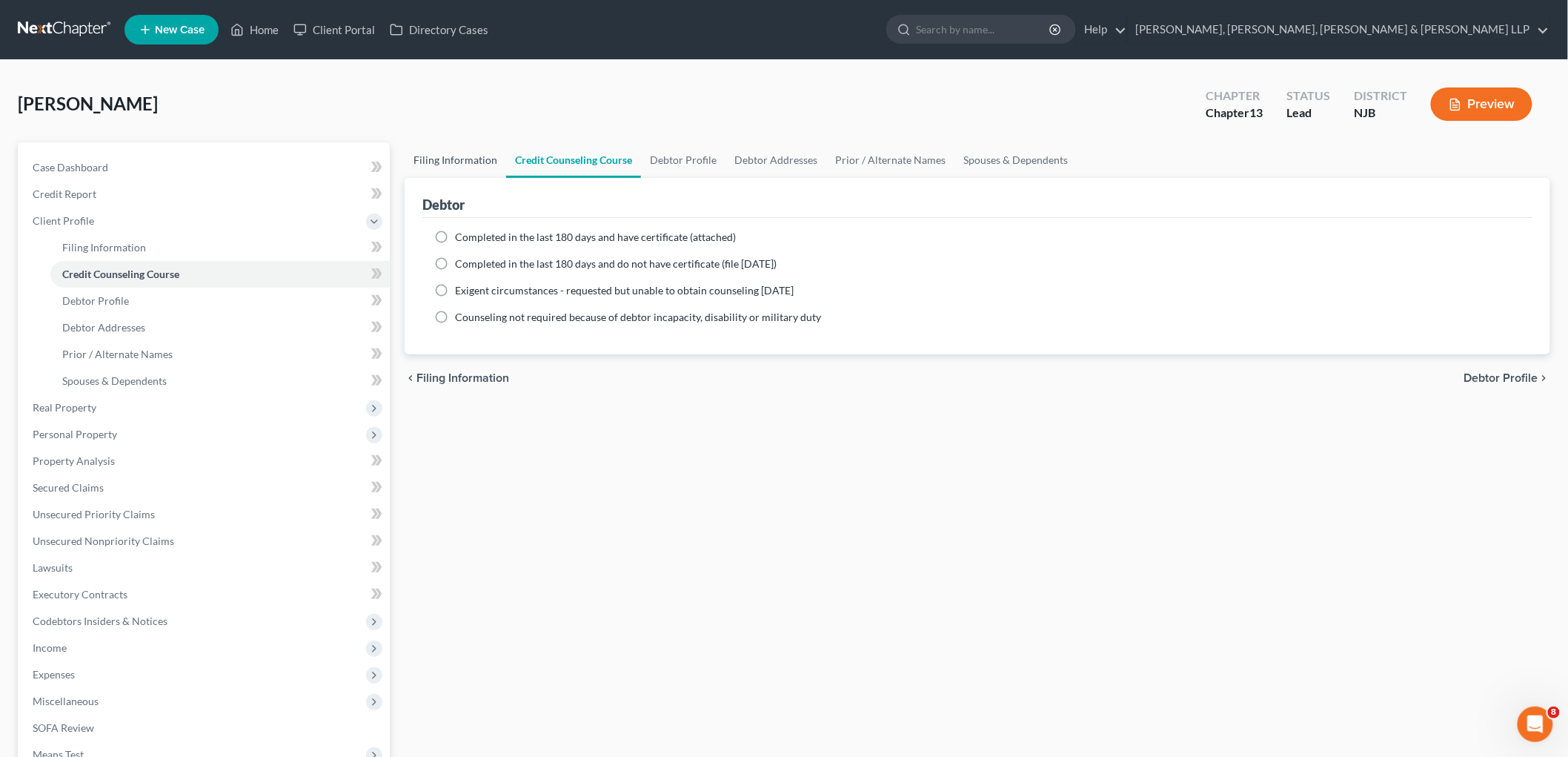
click at [446, 160] on link "Filing Information" at bounding box center [456, 160] width 102 height 36
select select "1"
select select "0"
select select "3"
select select "51"
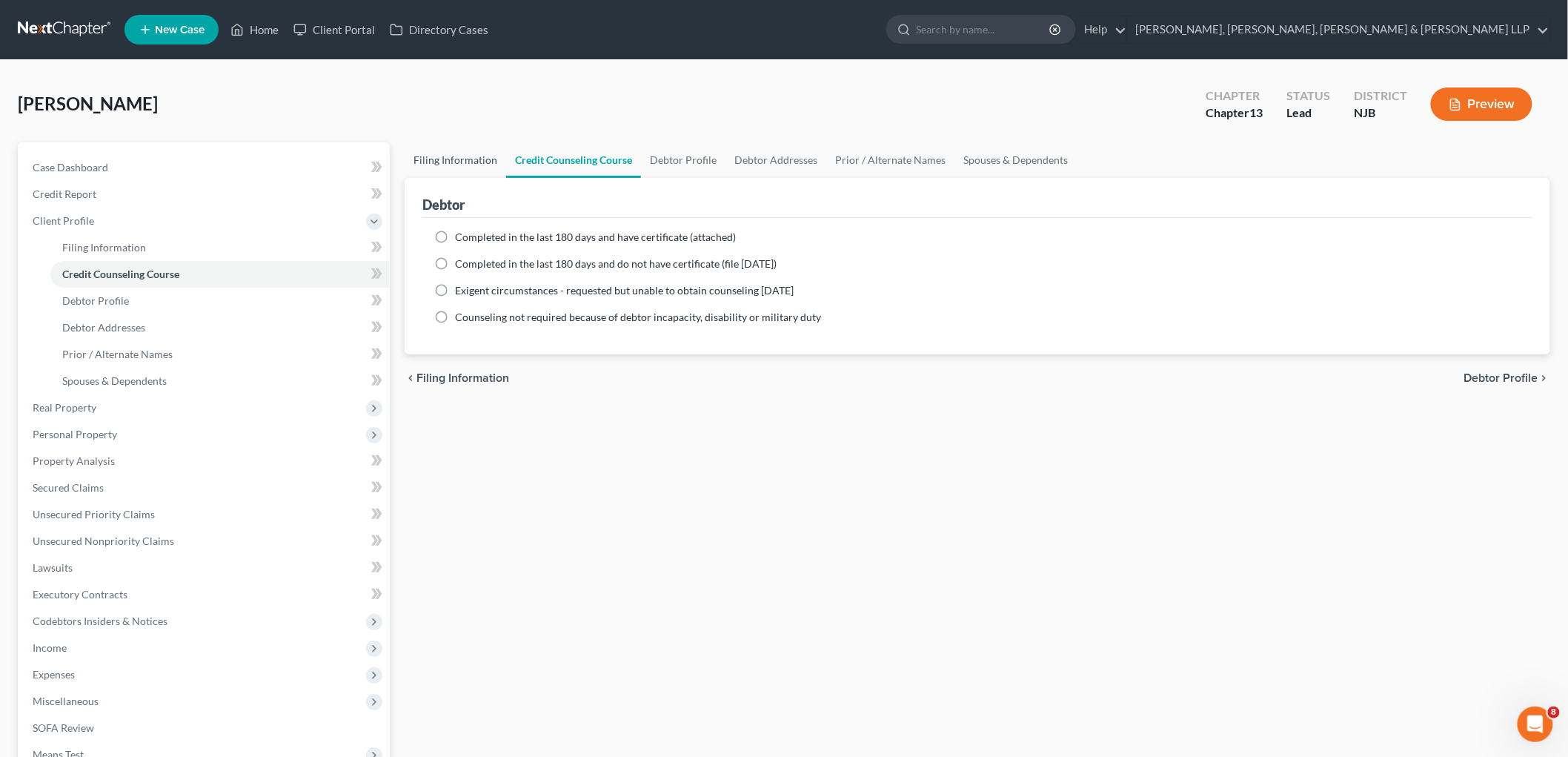
select select "0"
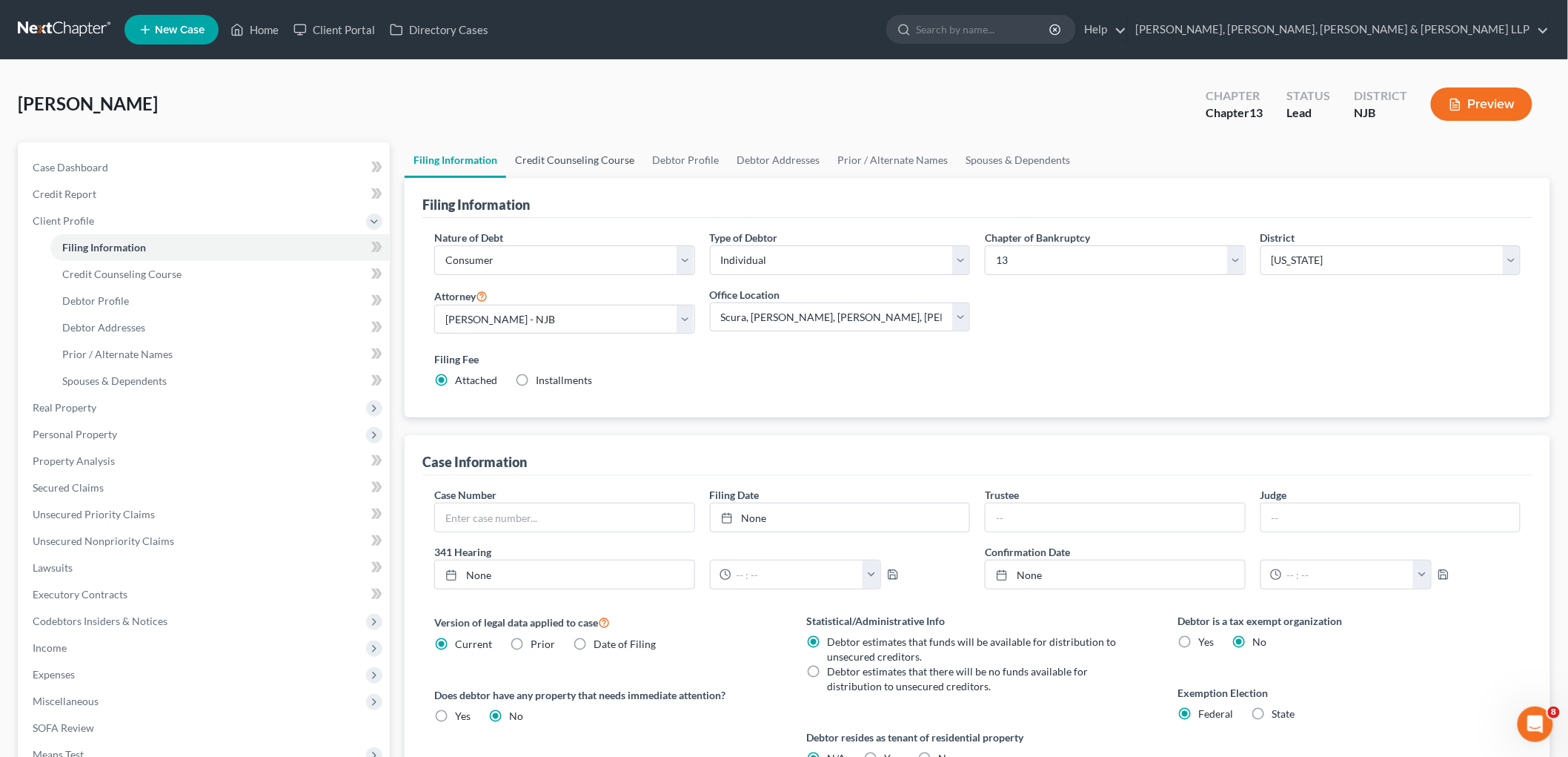
click at [566, 155] on link "Credit Counseling Course" at bounding box center [574, 160] width 137 height 36
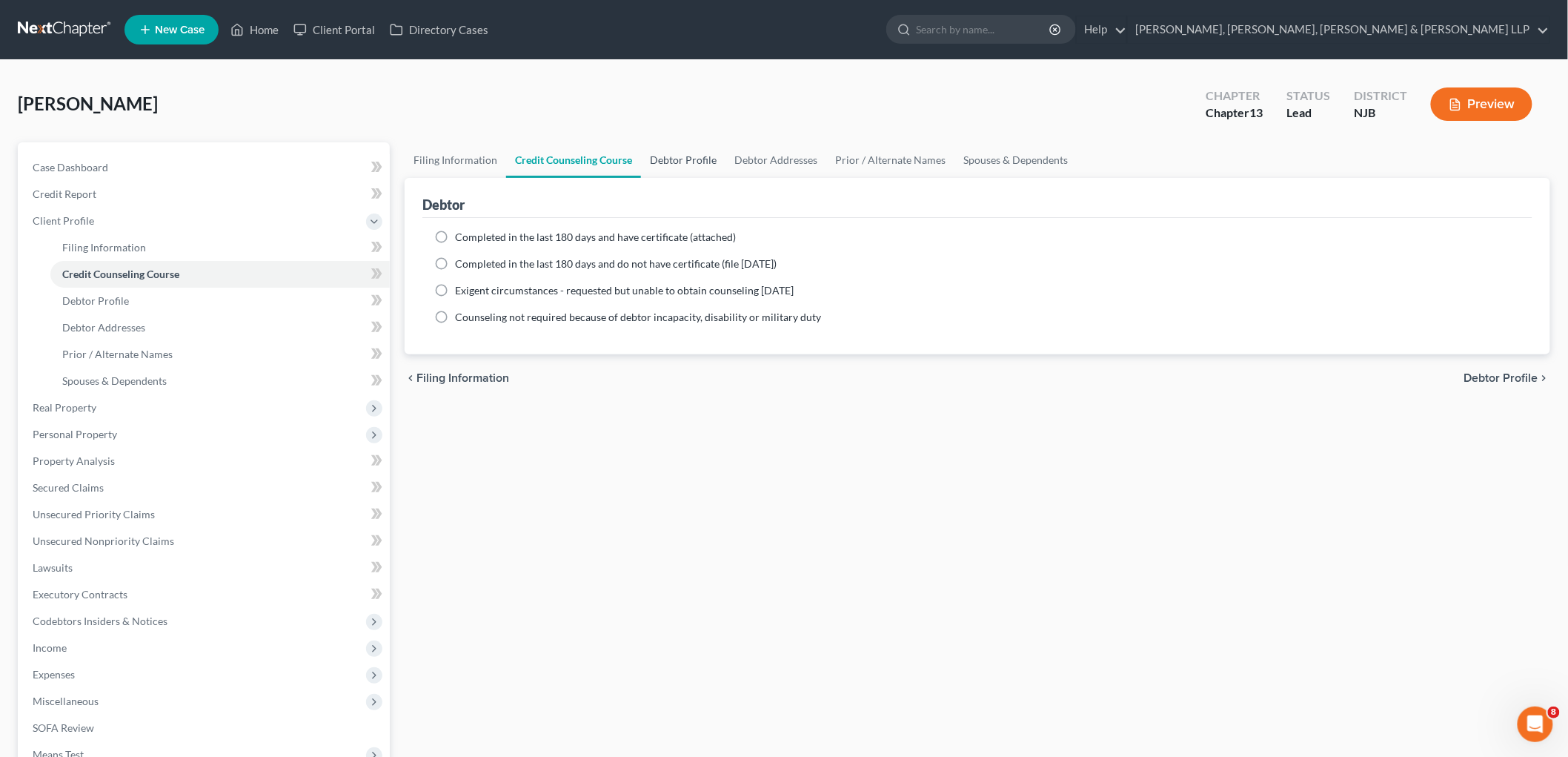
click at [661, 157] on link "Debtor Profile" at bounding box center [683, 160] width 85 height 36
select select "0"
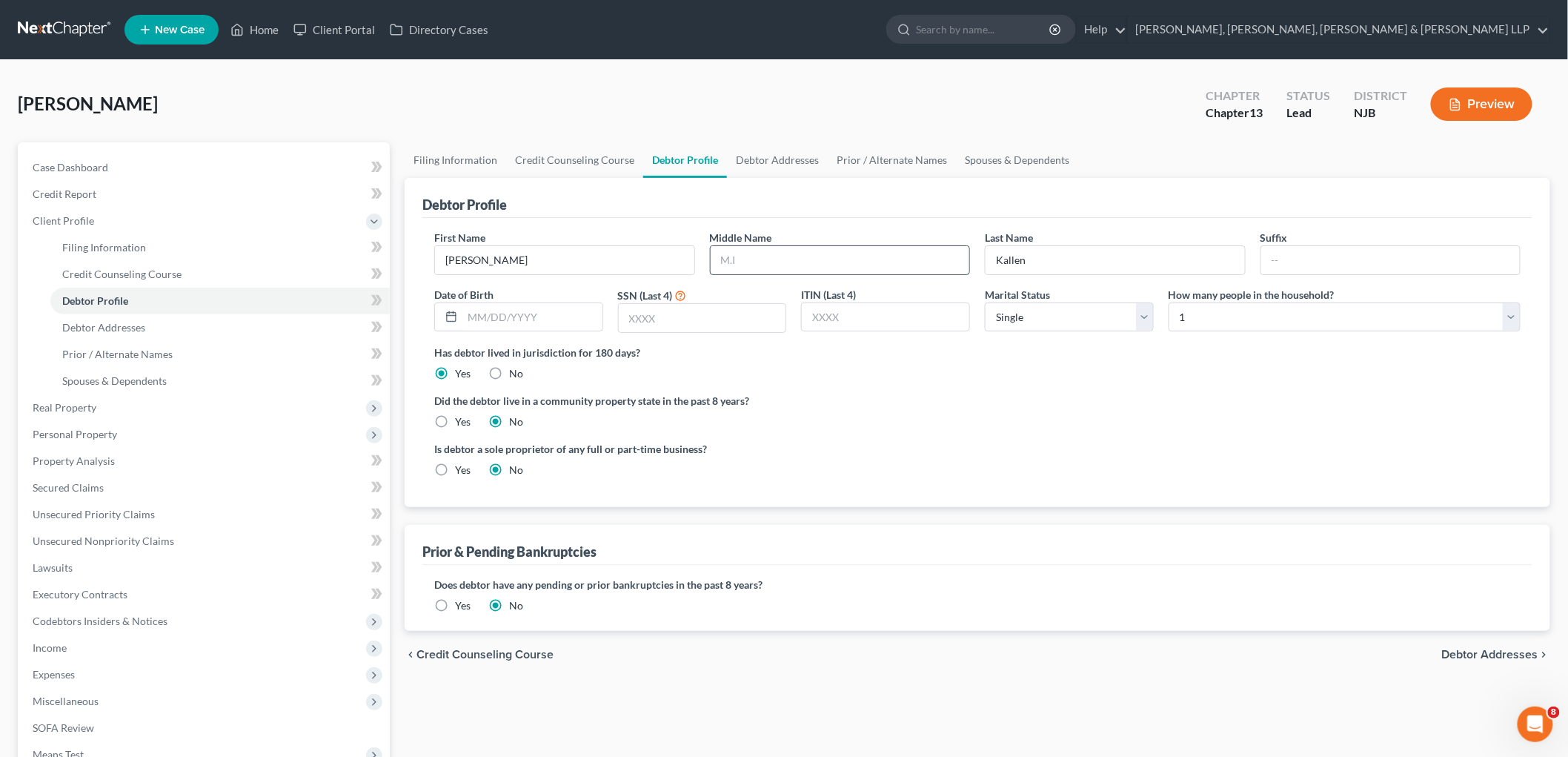
click at [750, 257] on input "text" at bounding box center [841, 260] width 259 height 29
type input "K."
click at [876, 189] on div "Debtor Profile" at bounding box center [977, 198] width 1111 height 40
click at [575, 315] on input "text" at bounding box center [532, 317] width 140 height 29
type input "[DATE]"
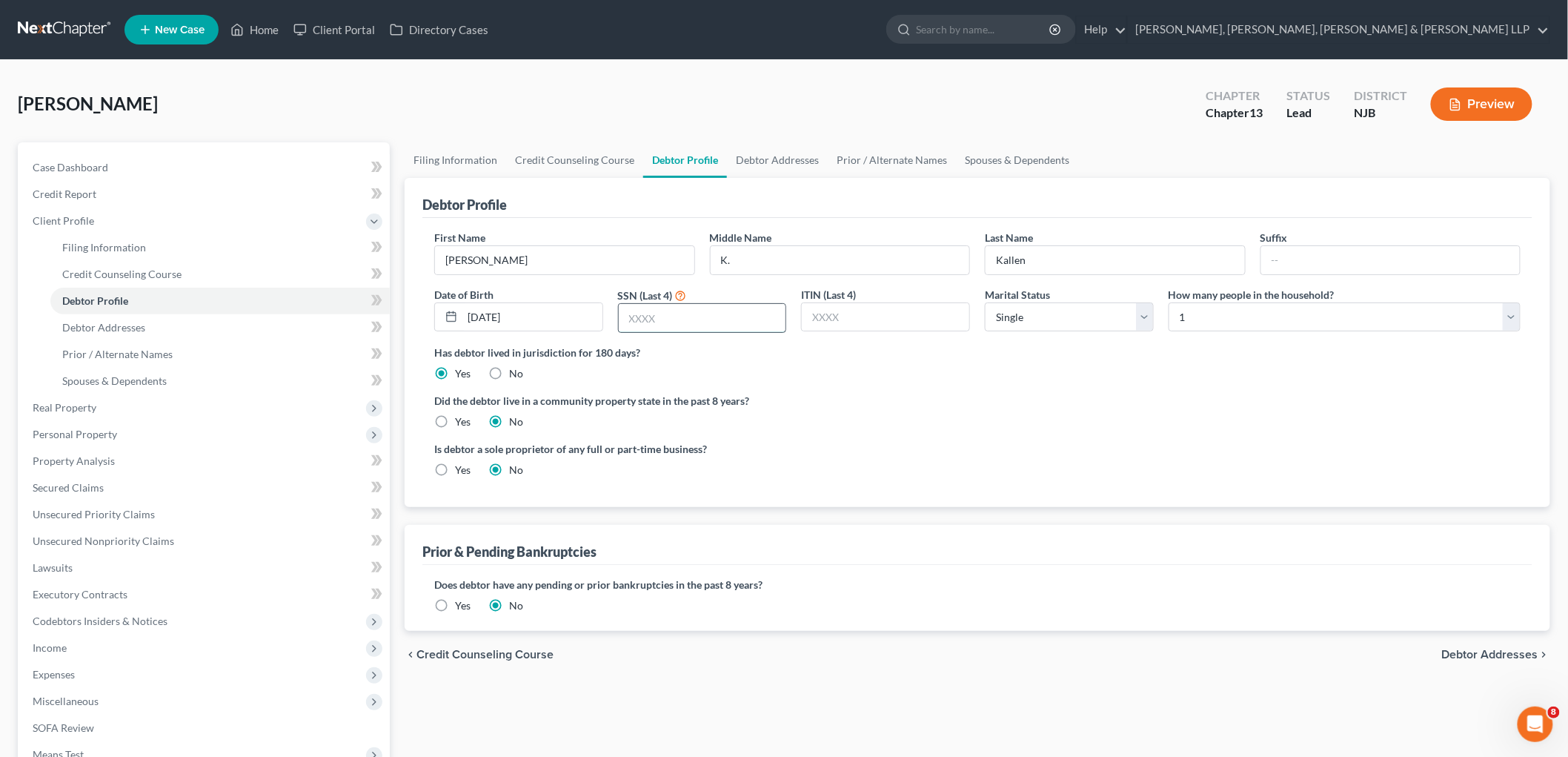
click at [700, 324] on input "text" at bounding box center [702, 318] width 167 height 29
type input "3129"
click at [933, 413] on div "Did the debtor live in a community property state in the past 8 years? Yes No" at bounding box center [977, 411] width 1086 height 37
click at [772, 153] on link "Debtor Addresses" at bounding box center [777, 160] width 101 height 36
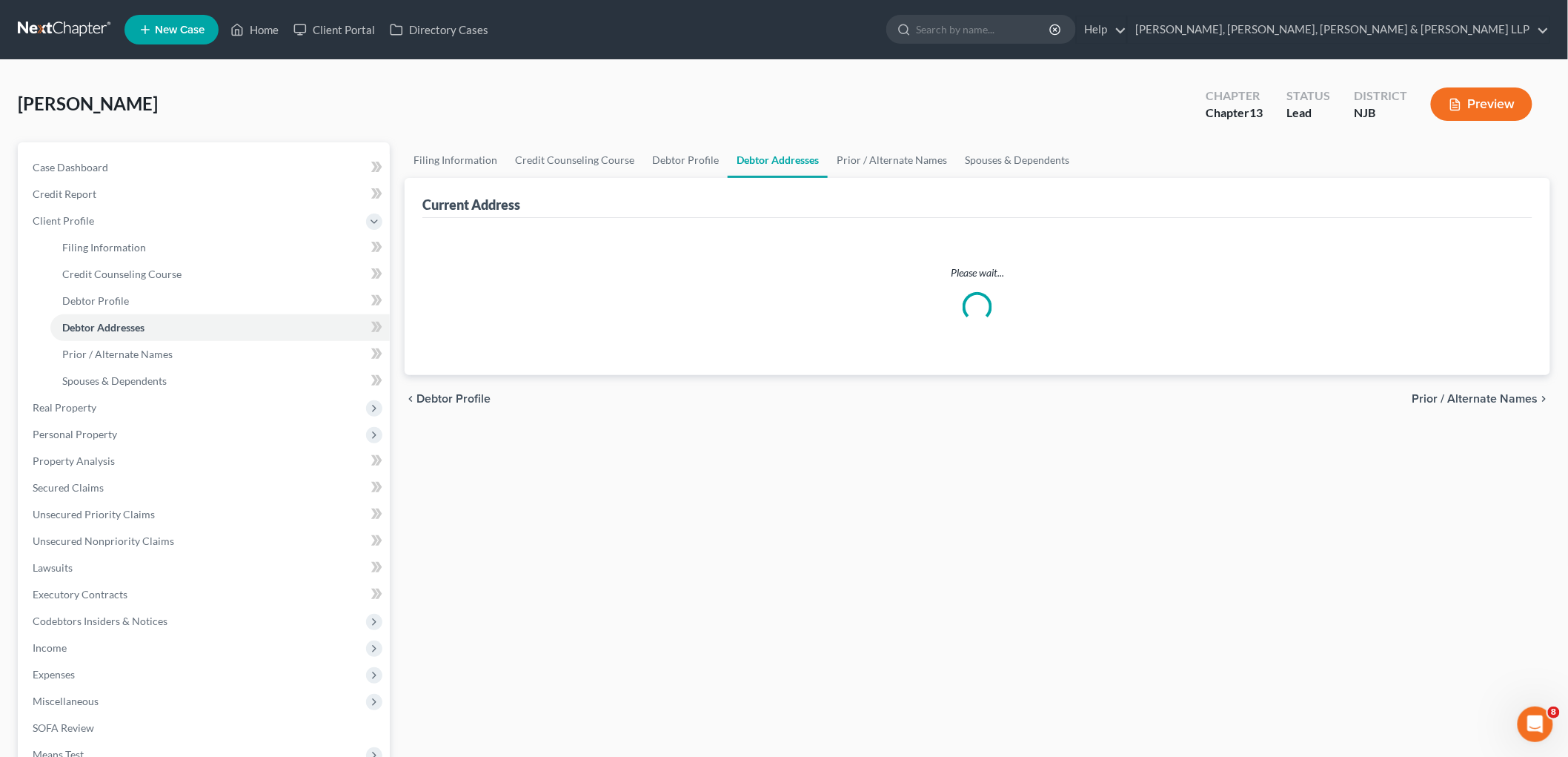
select select "0"
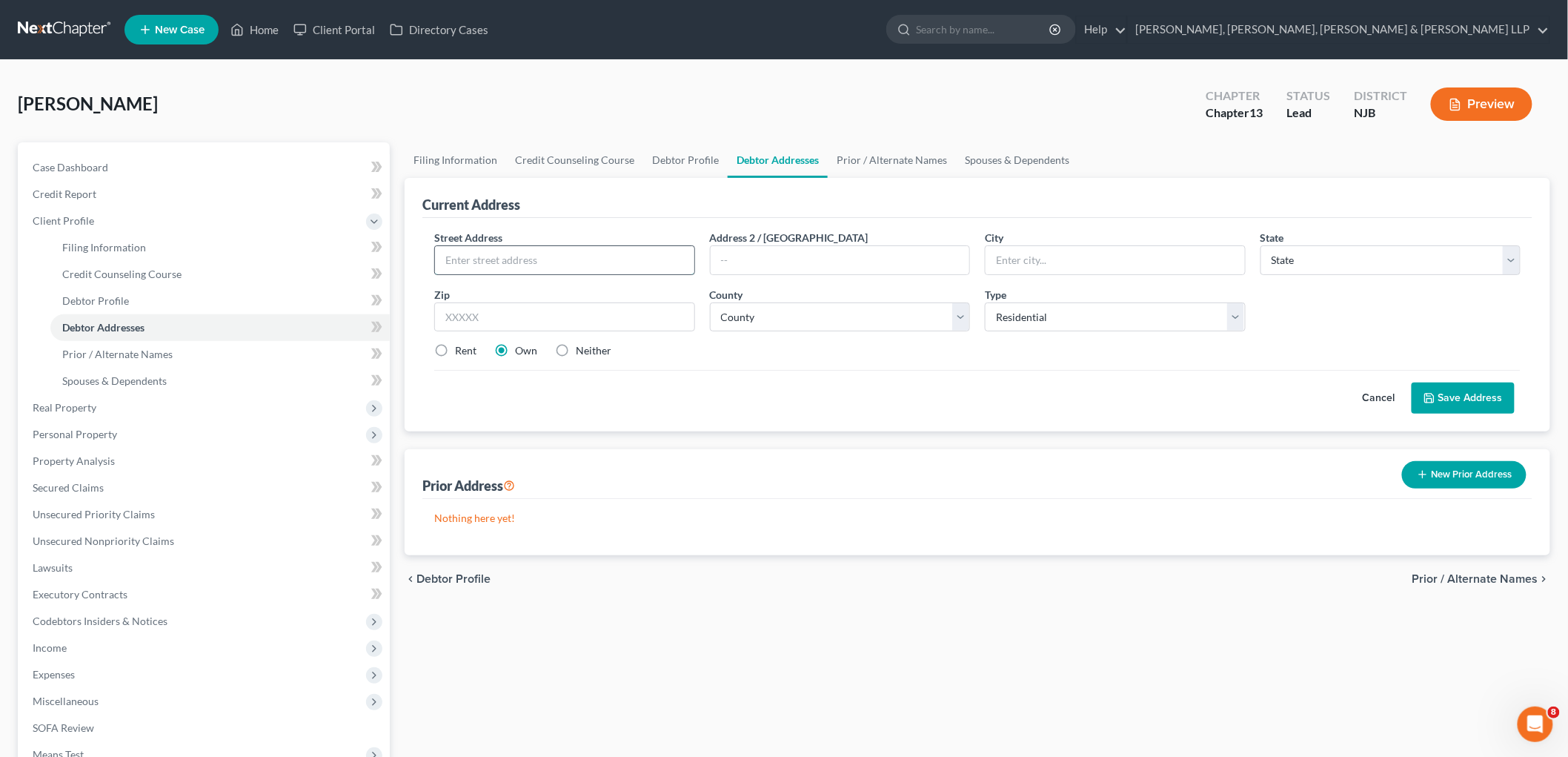
click at [537, 250] on input "text" at bounding box center [565, 260] width 259 height 29
type input "[STREET_ADDRESS]"
click at [571, 314] on input "text" at bounding box center [565, 316] width 261 height 29
type input "07642"
type input "Hillsdale"
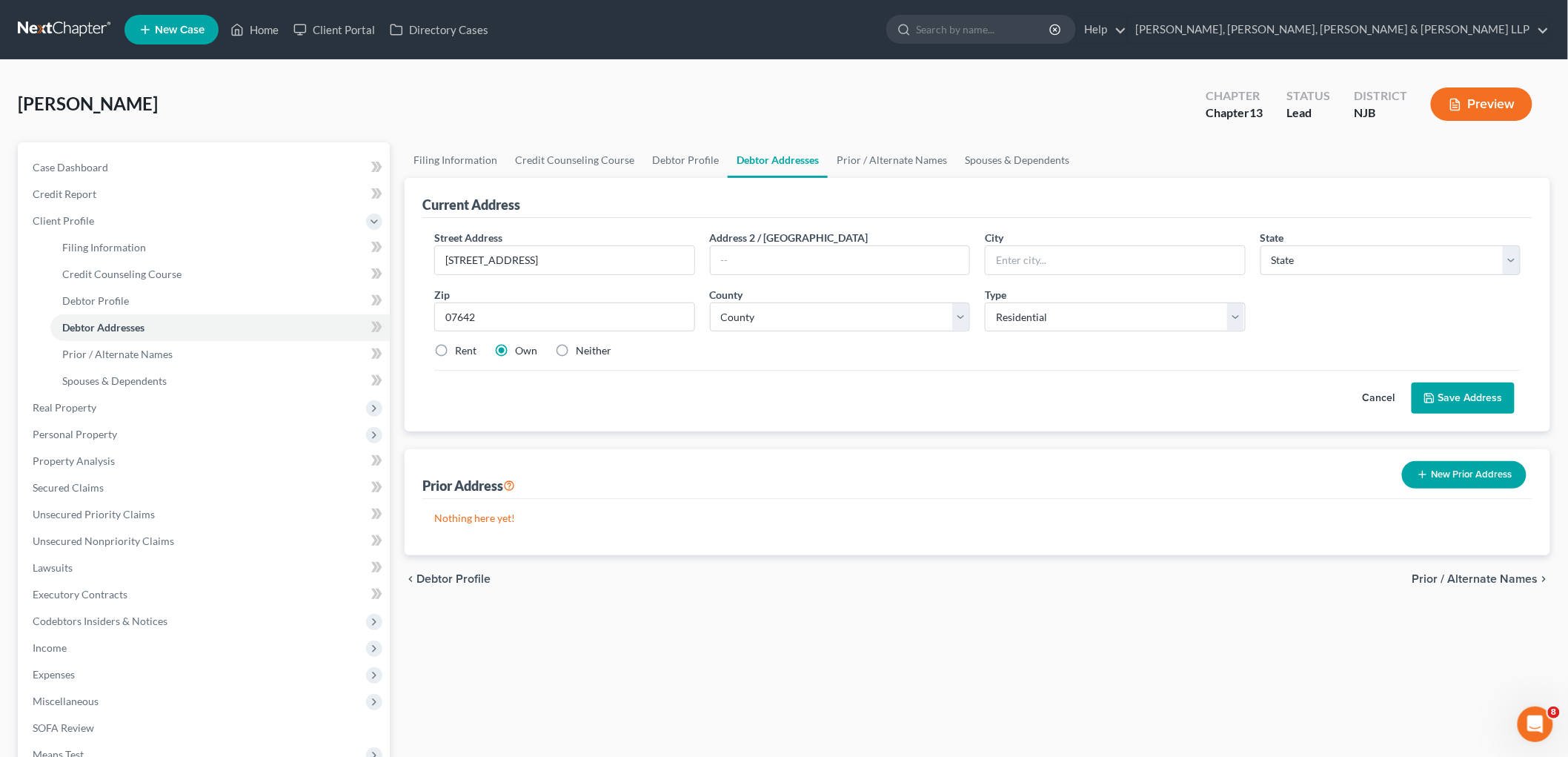
select select "33"
click at [717, 399] on div "Cancel Save Address" at bounding box center [977, 391] width 1086 height 44
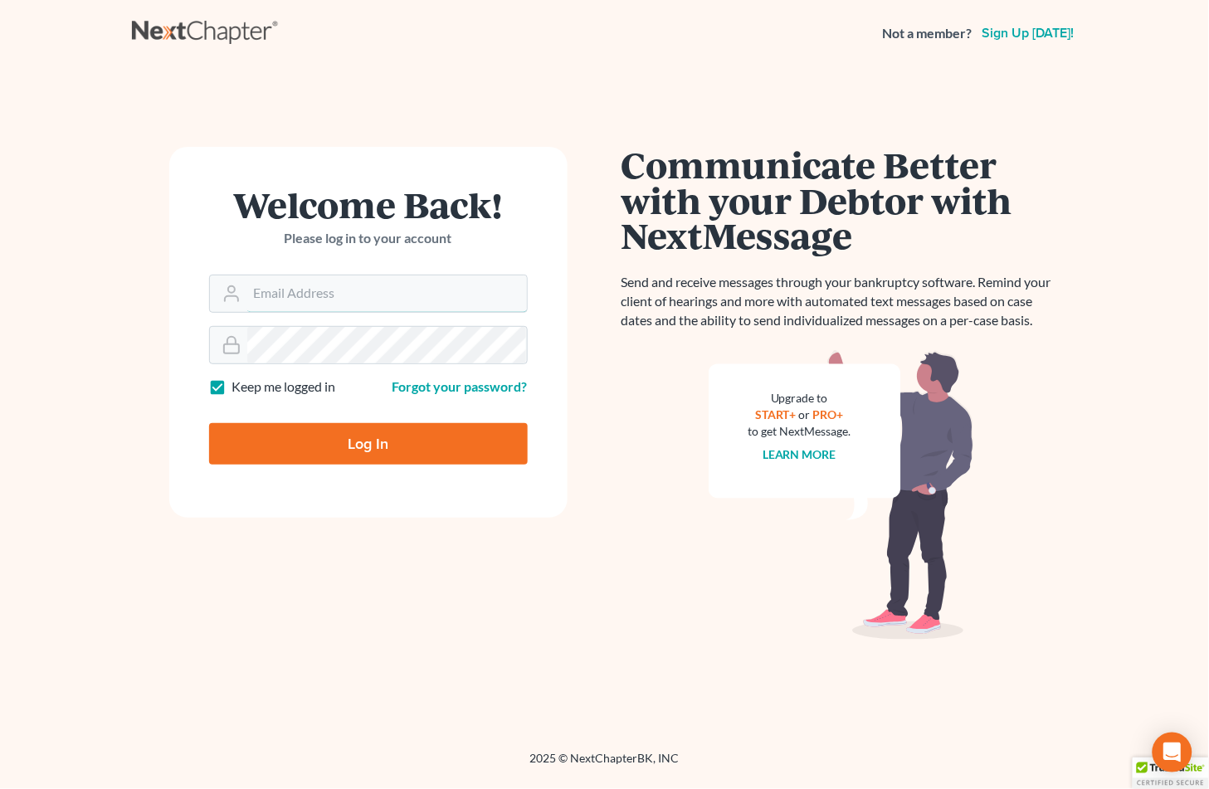
type input "[EMAIL_ADDRESS][DOMAIN_NAME]"
click at [393, 440] on input "Log In" at bounding box center [368, 443] width 319 height 41
type input "Thinking..."
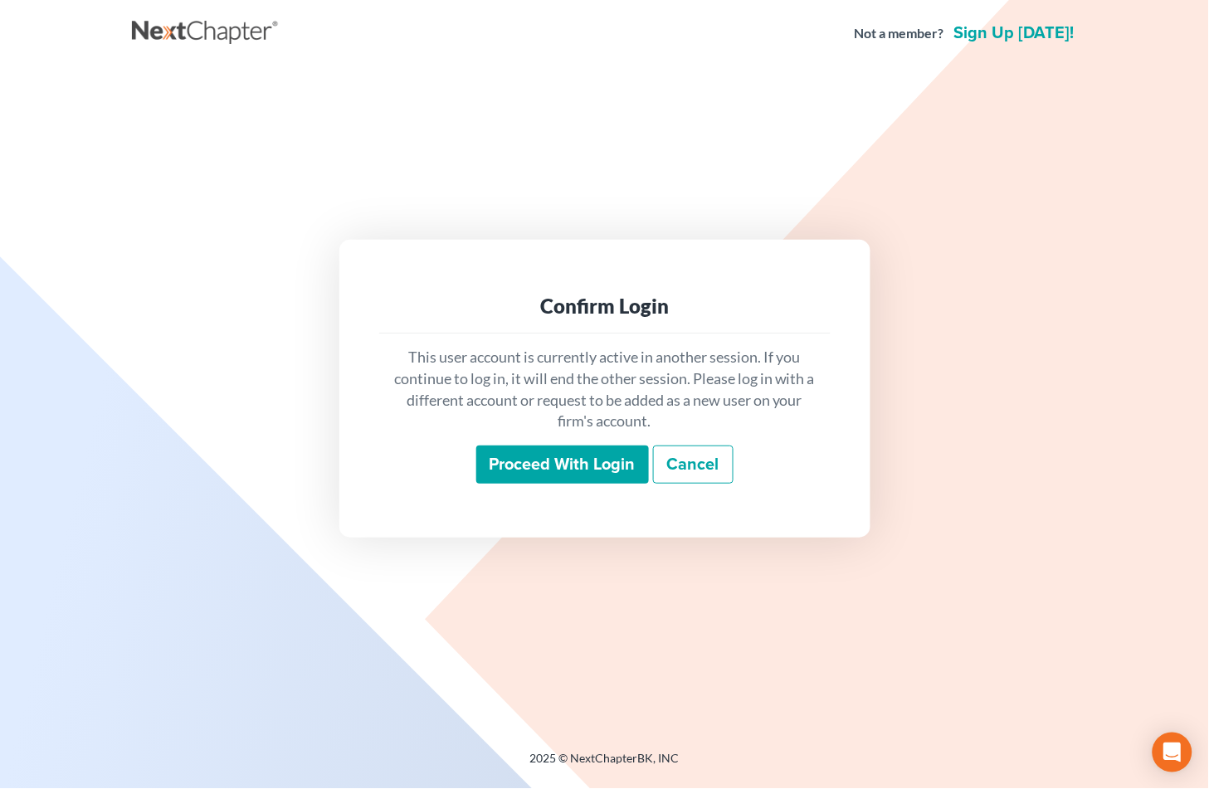
click at [550, 468] on input "Proceed with login" at bounding box center [562, 465] width 173 height 38
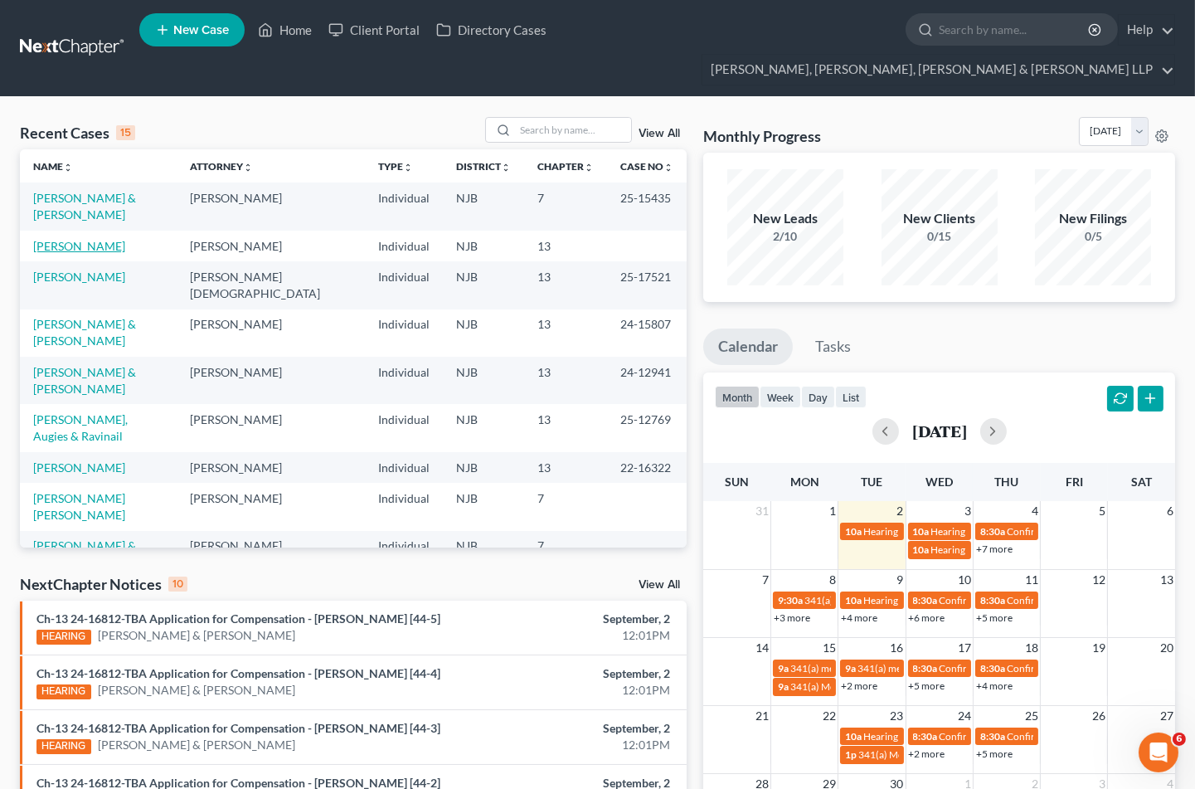
click at [87, 239] on link "[PERSON_NAME]" at bounding box center [79, 246] width 92 height 14
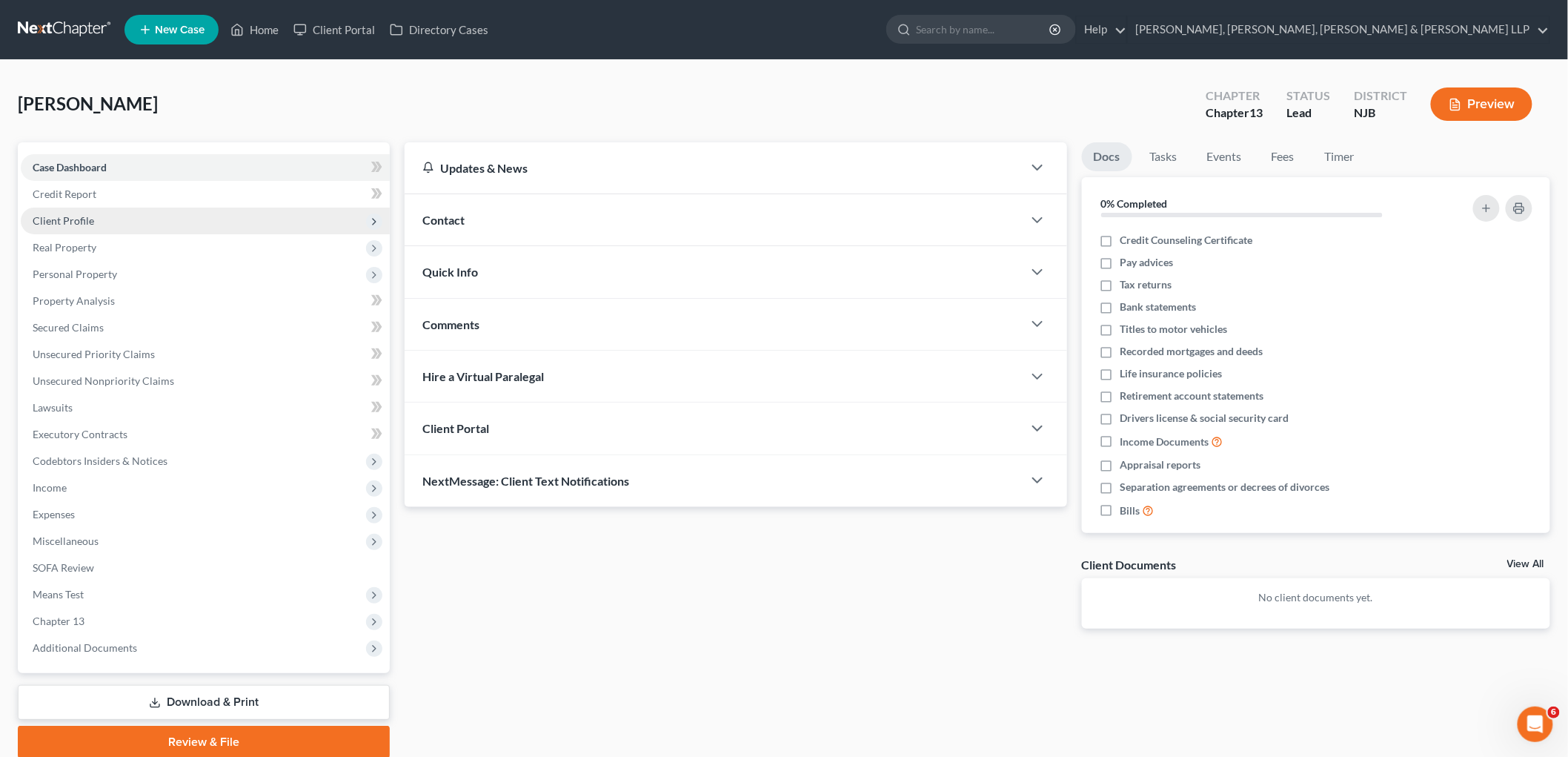
click at [80, 220] on span "Client Profile" at bounding box center [63, 221] width 62 height 13
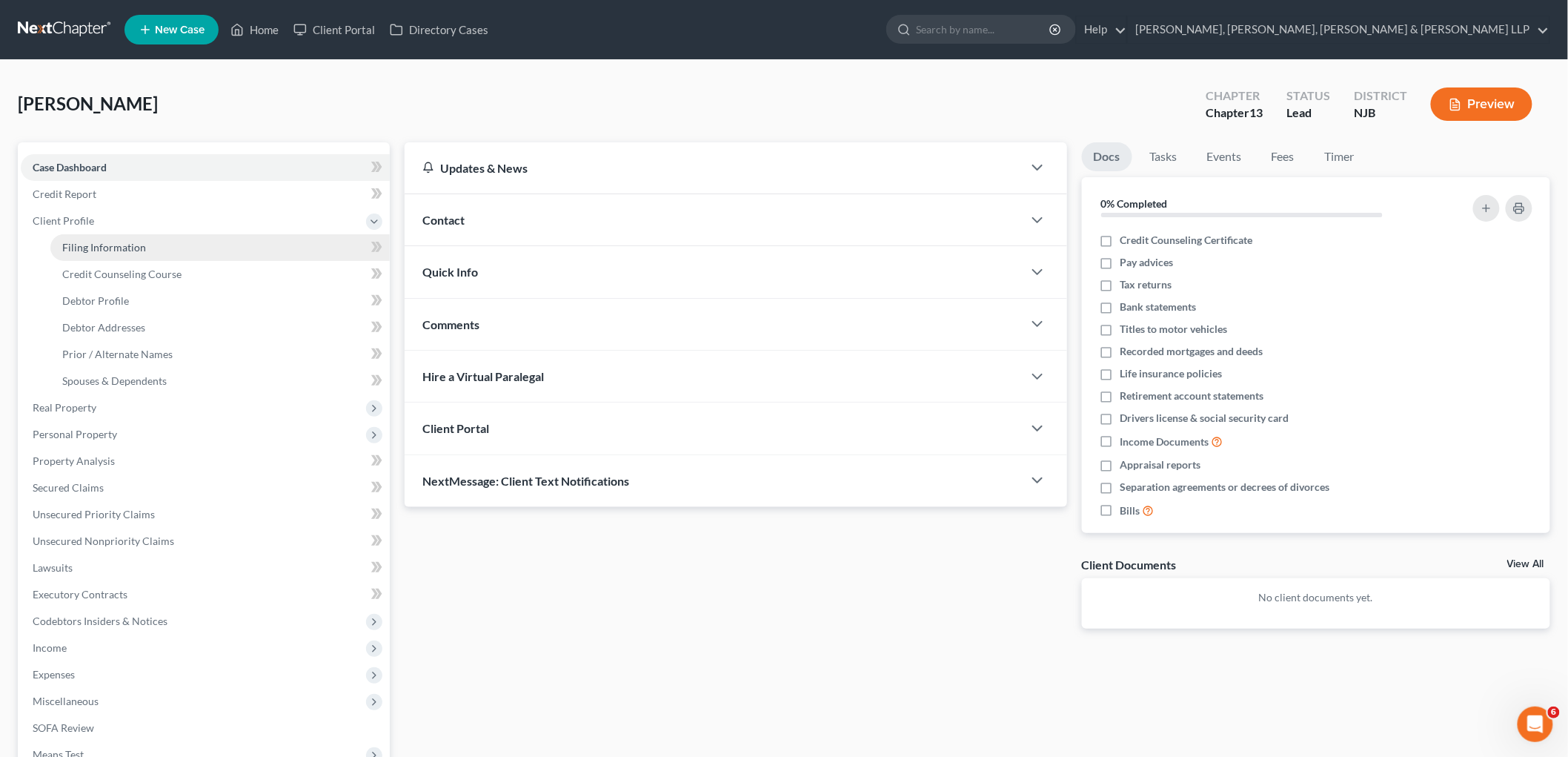
click at [88, 242] on span "Filing Information" at bounding box center [105, 248] width 84 height 13
select select "1"
select select "0"
select select "3"
select select "0"
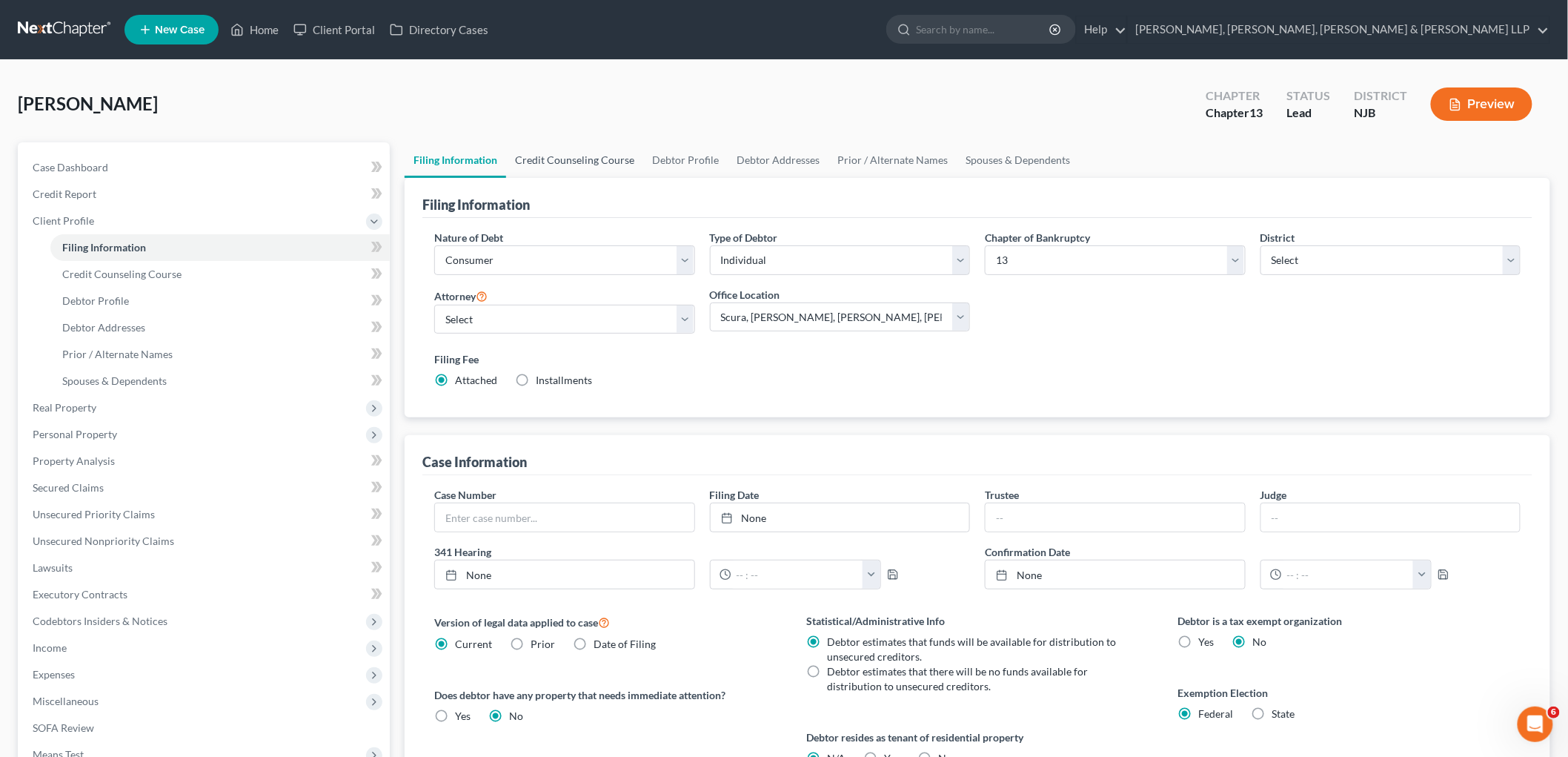
click at [560, 156] on link "Credit Counseling Course" at bounding box center [574, 160] width 137 height 36
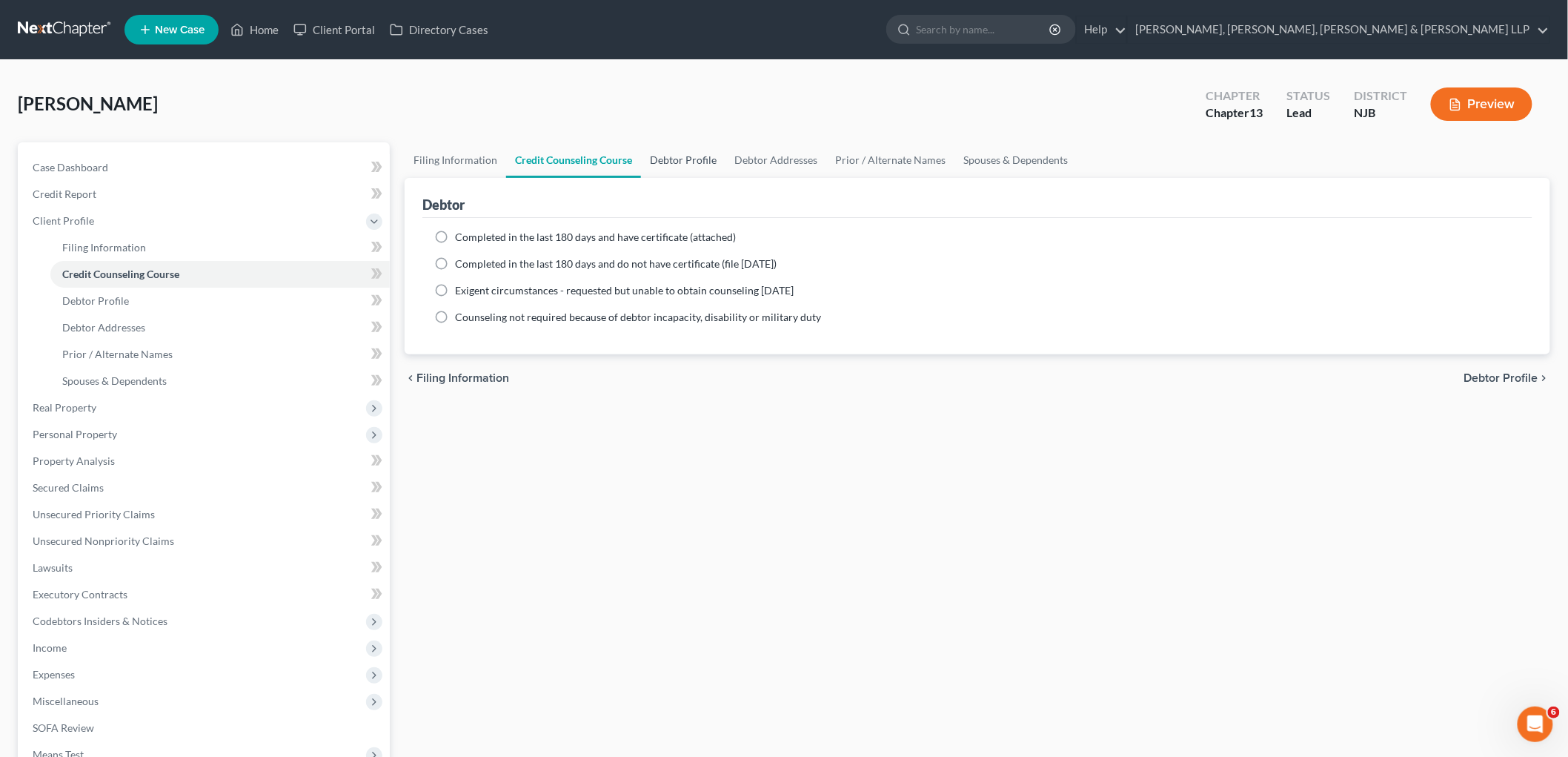
click at [675, 159] on link "Debtor Profile" at bounding box center [683, 160] width 85 height 36
select select "0"
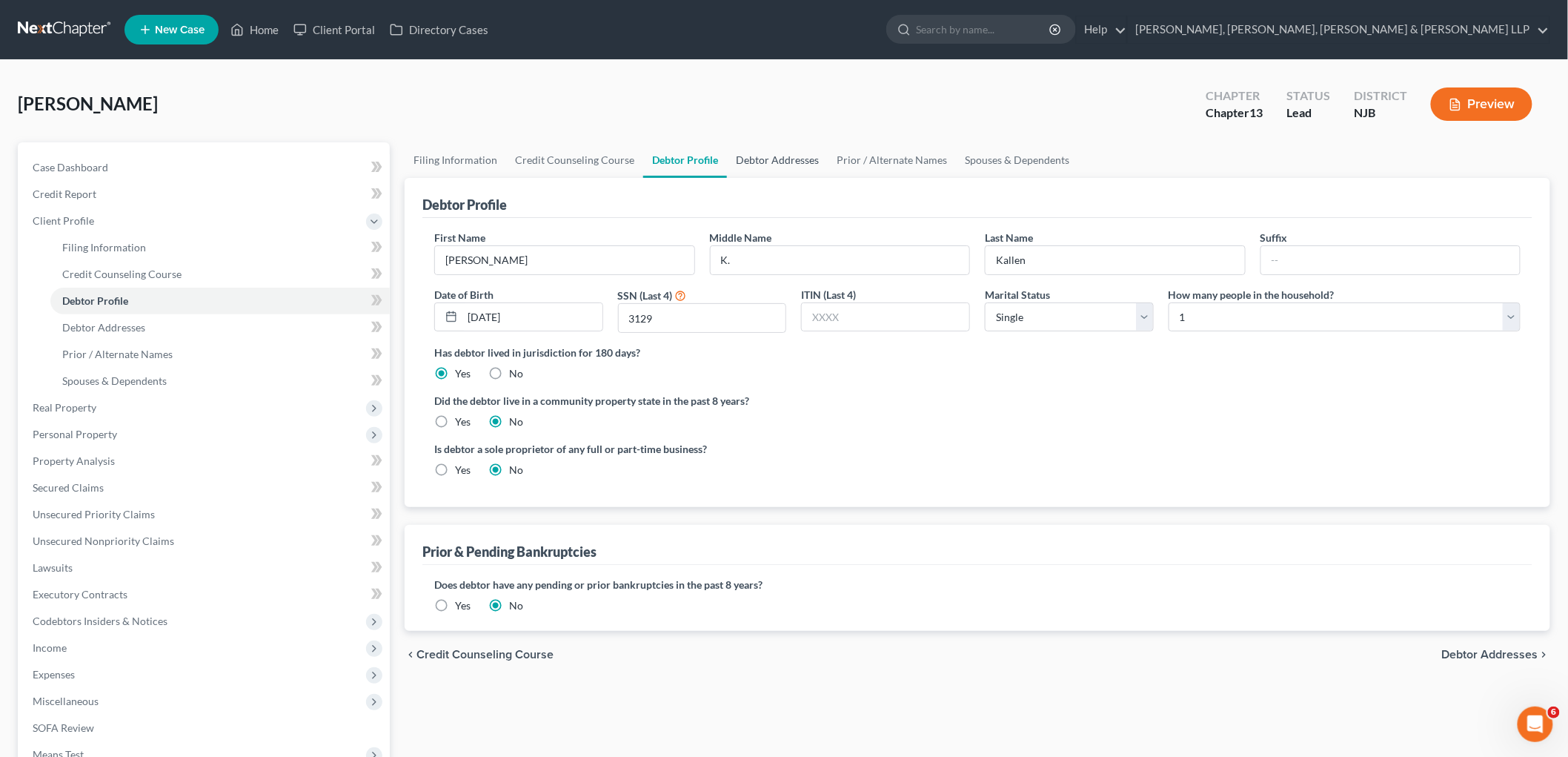
click at [772, 159] on link "Debtor Addresses" at bounding box center [777, 160] width 101 height 36
select select "0"
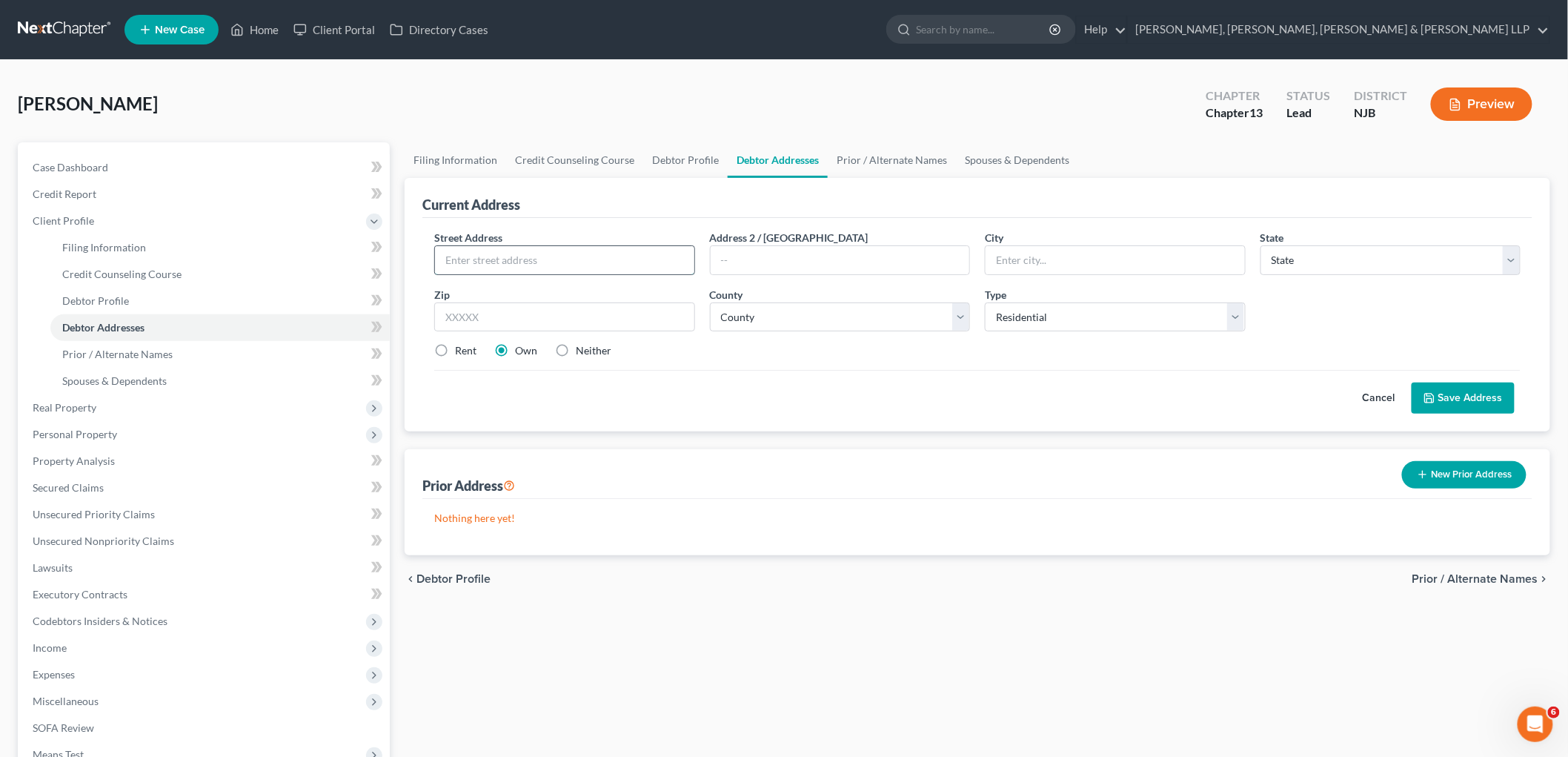
click at [605, 253] on input "text" at bounding box center [565, 260] width 259 height 29
type input "[STREET_ADDRESS]"
click at [604, 313] on input "text" at bounding box center [565, 316] width 261 height 29
type input "07642"
type input "Hillsdale"
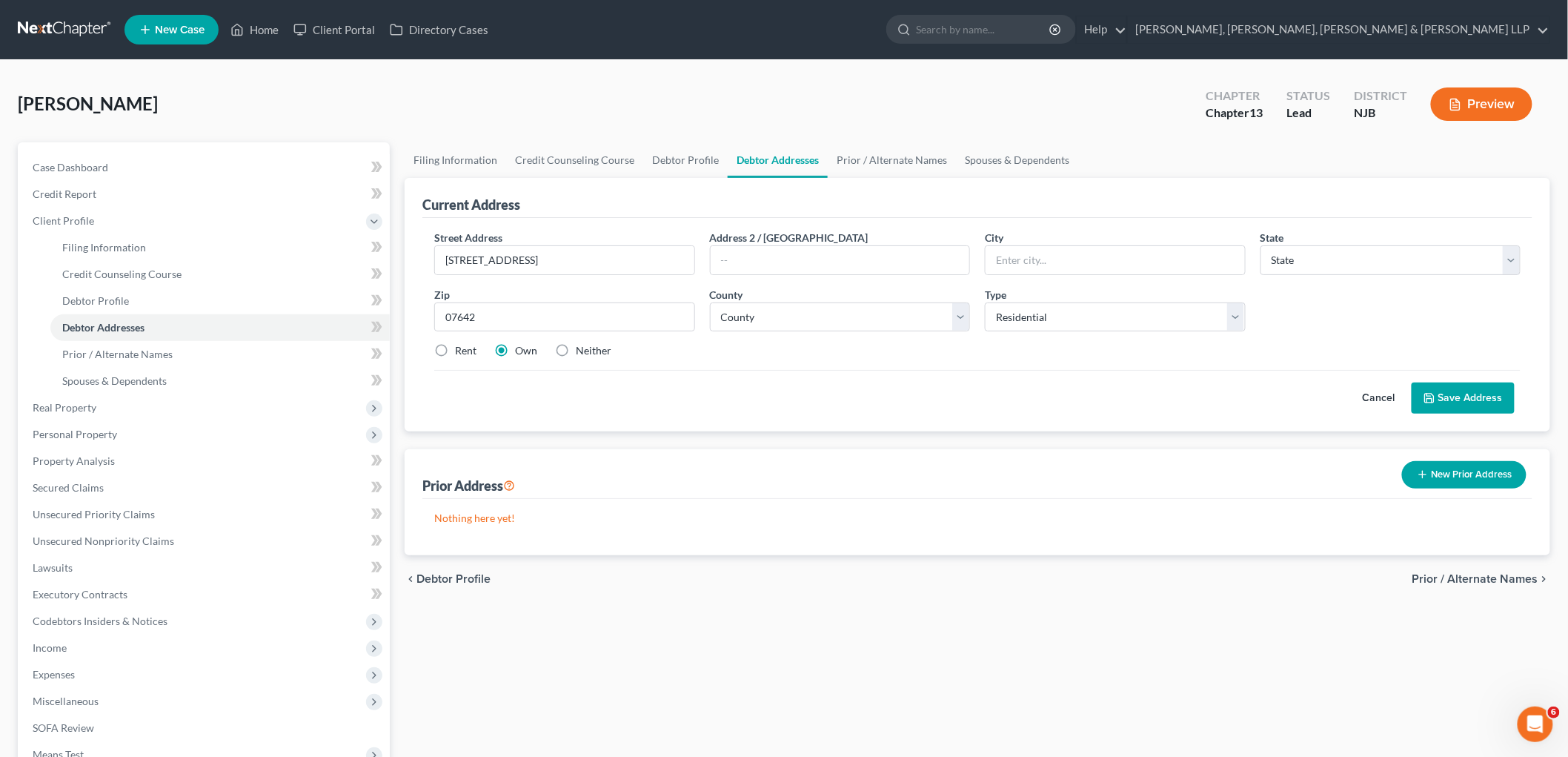
select select "33"
click at [737, 376] on div "Cancel Save Address" at bounding box center [977, 391] width 1086 height 44
click at [812, 322] on select "County [GEOGRAPHIC_DATA] [GEOGRAPHIC_DATA] [GEOGRAPHIC_DATA] [GEOGRAPHIC_DATA] …" at bounding box center [841, 316] width 261 height 29
select select "1"
click at [710, 302] on select "County [GEOGRAPHIC_DATA] [GEOGRAPHIC_DATA] [GEOGRAPHIC_DATA] [GEOGRAPHIC_DATA] …" at bounding box center [841, 316] width 261 height 29
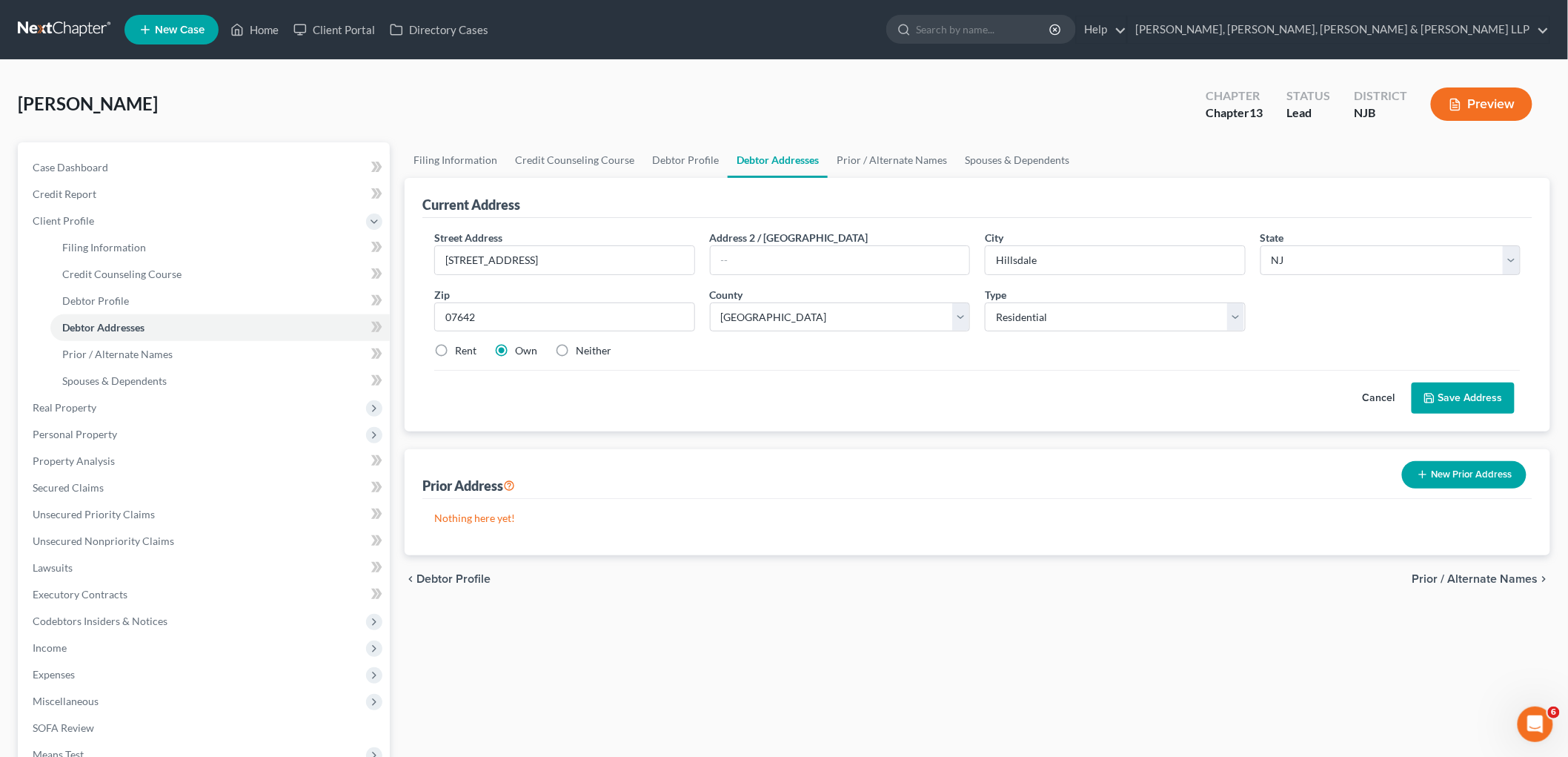
click at [853, 388] on div "Cancel Save Address" at bounding box center [977, 391] width 1086 height 44
drag, startPoint x: 1464, startPoint y: 396, endPoint x: 1448, endPoint y: 395, distance: 16.0
click at [1079, 395] on button "Save Address" at bounding box center [1463, 398] width 103 height 31
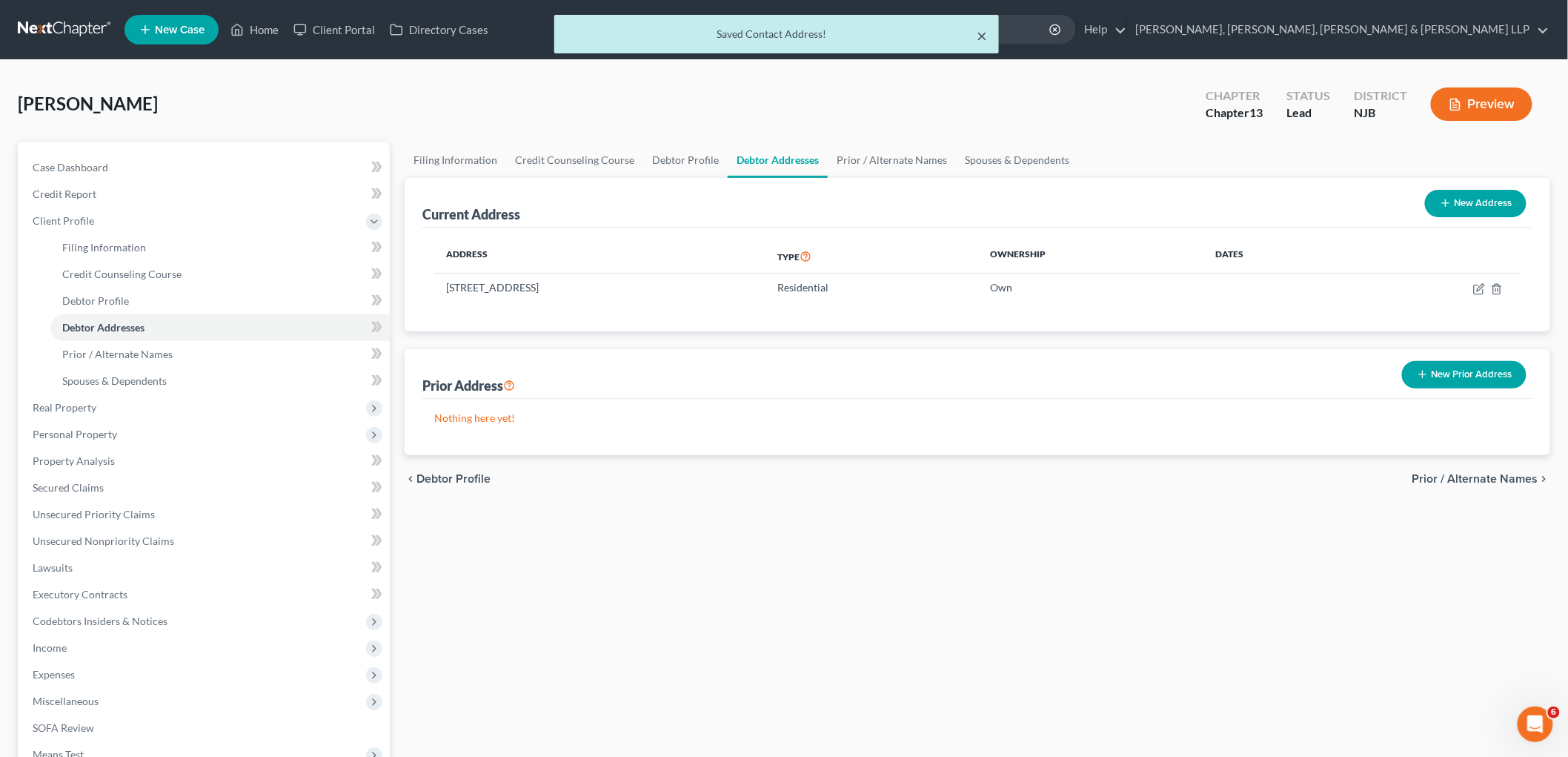
click at [980, 33] on button "×" at bounding box center [982, 36] width 11 height 18
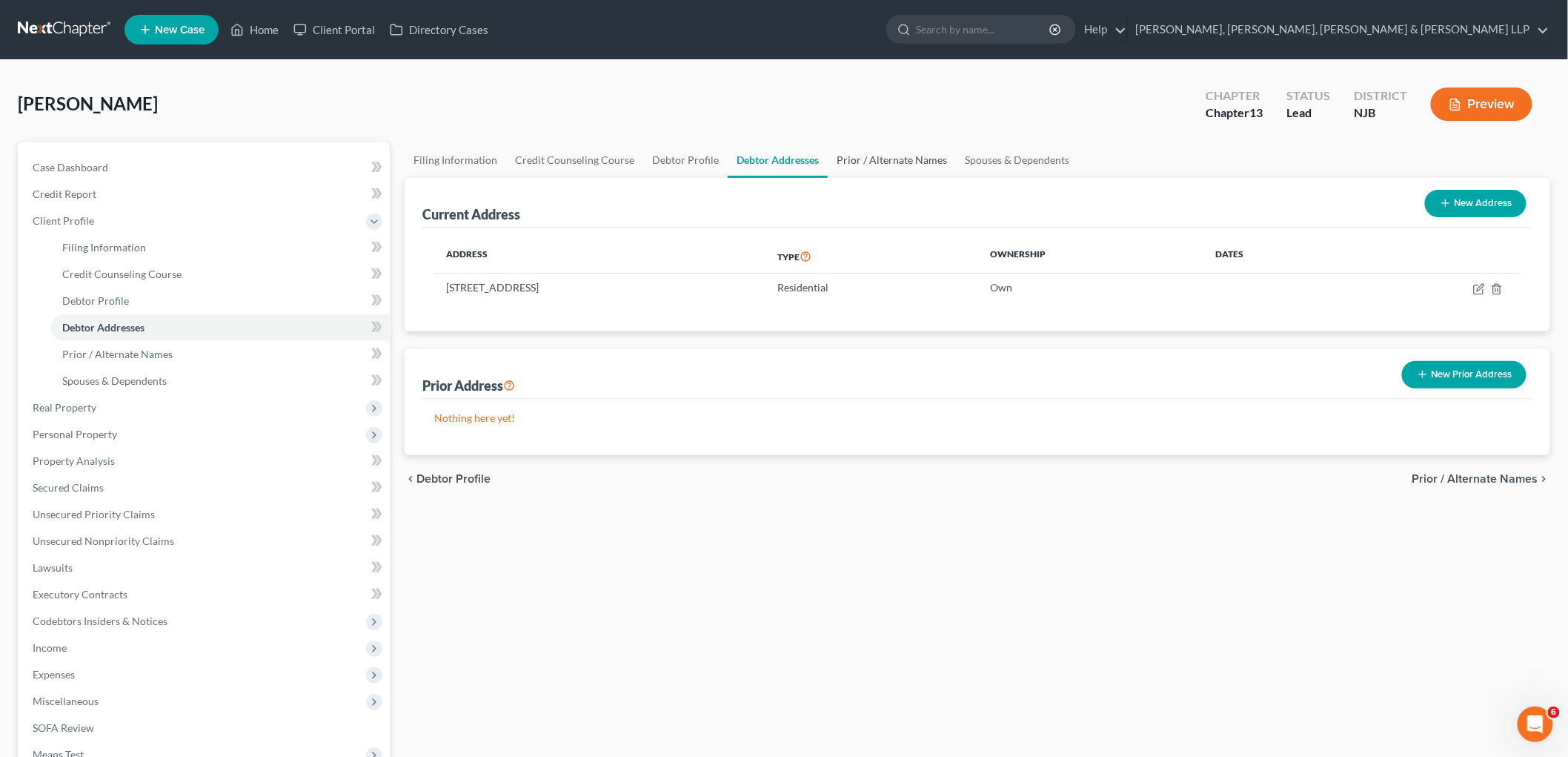
click at [895, 161] on link "Prior / Alternate Names" at bounding box center [893, 160] width 129 height 36
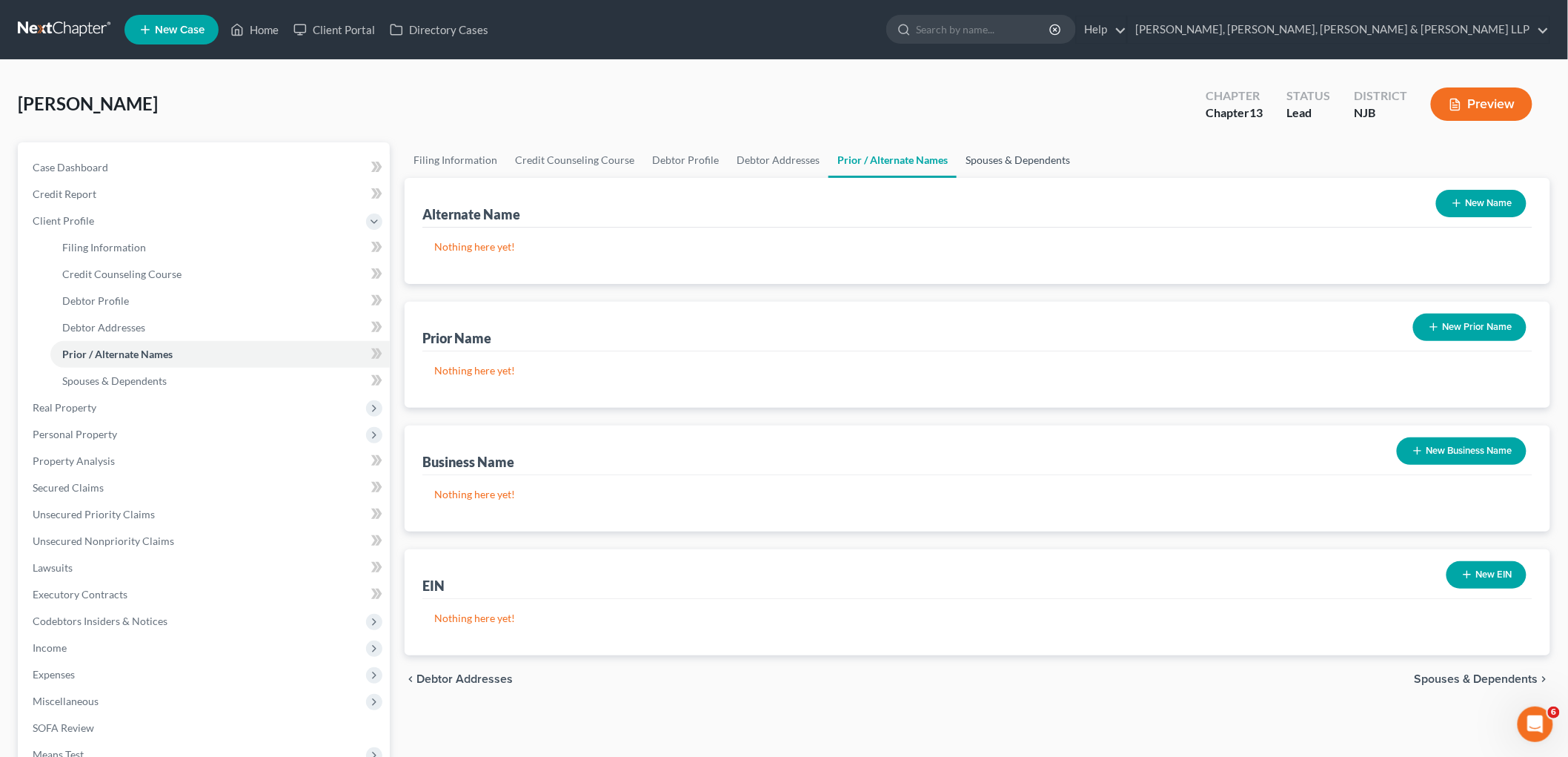
click at [987, 161] on link "Spouses & Dependents" at bounding box center [1018, 160] width 122 height 36
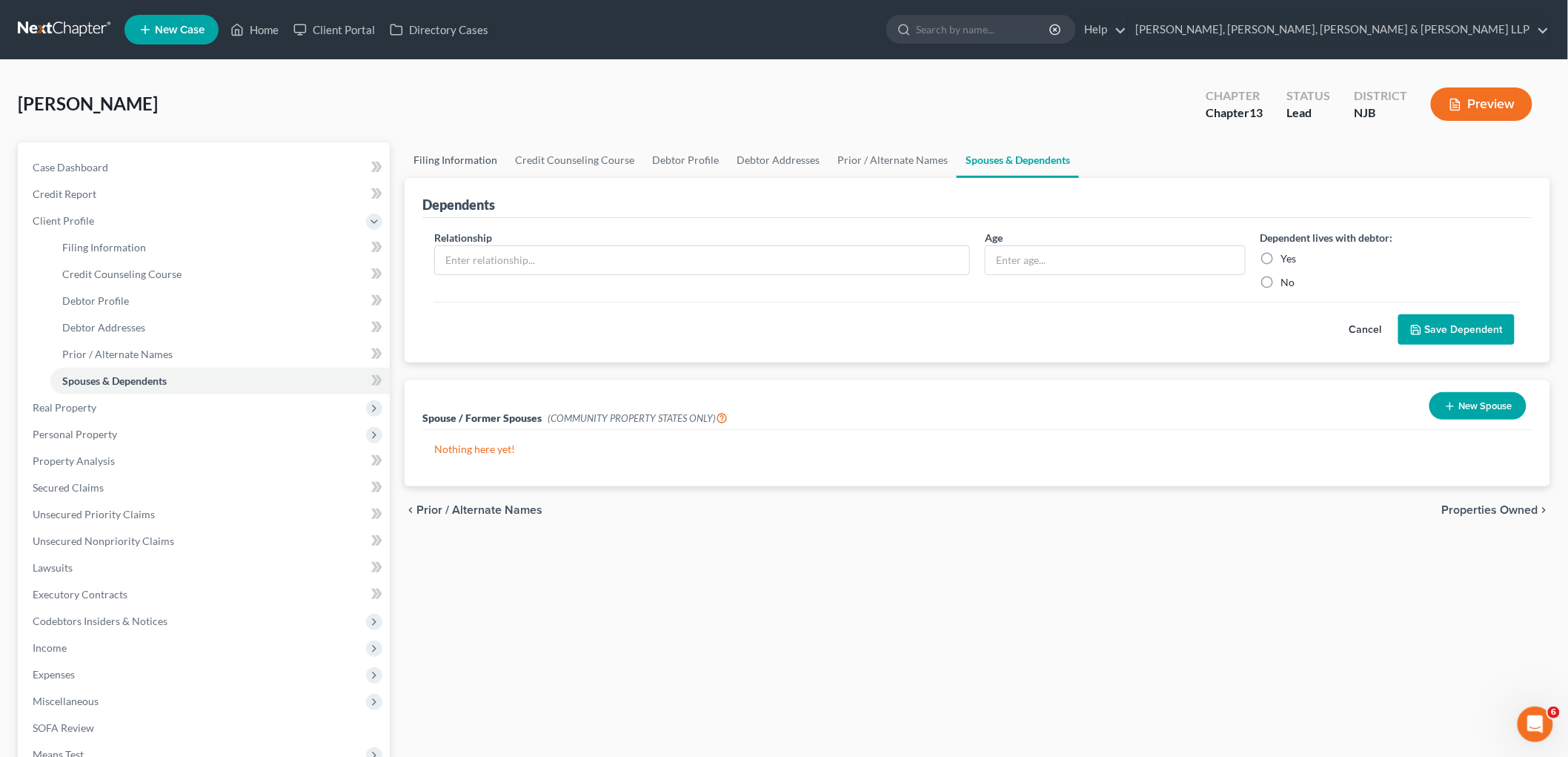
drag, startPoint x: 457, startPoint y: 159, endPoint x: 450, endPoint y: 172, distance: 14.8
click at [457, 158] on link "Filing Information" at bounding box center [456, 160] width 102 height 36
select select "1"
select select "0"
select select "3"
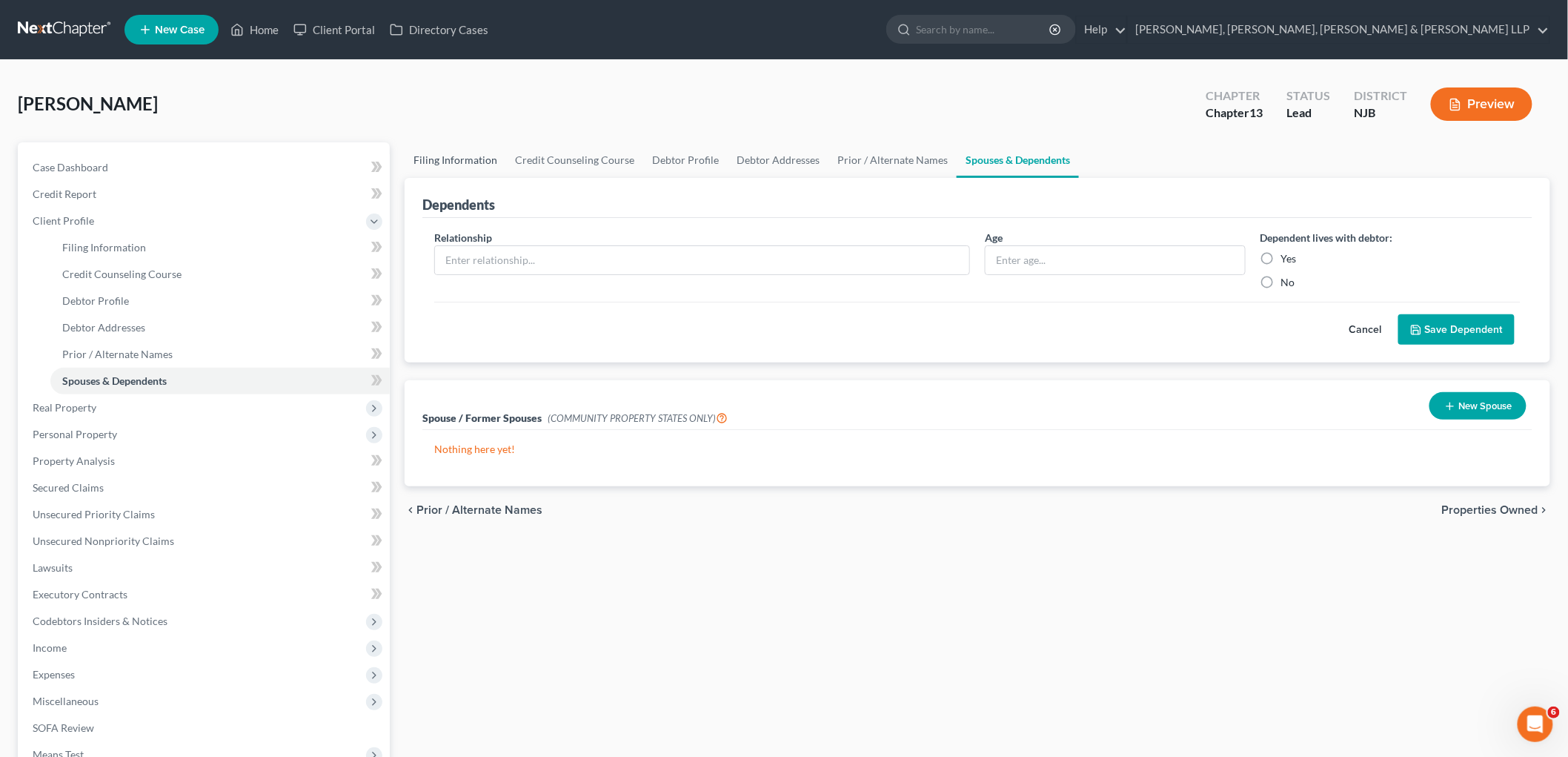
select select "51"
select select "0"
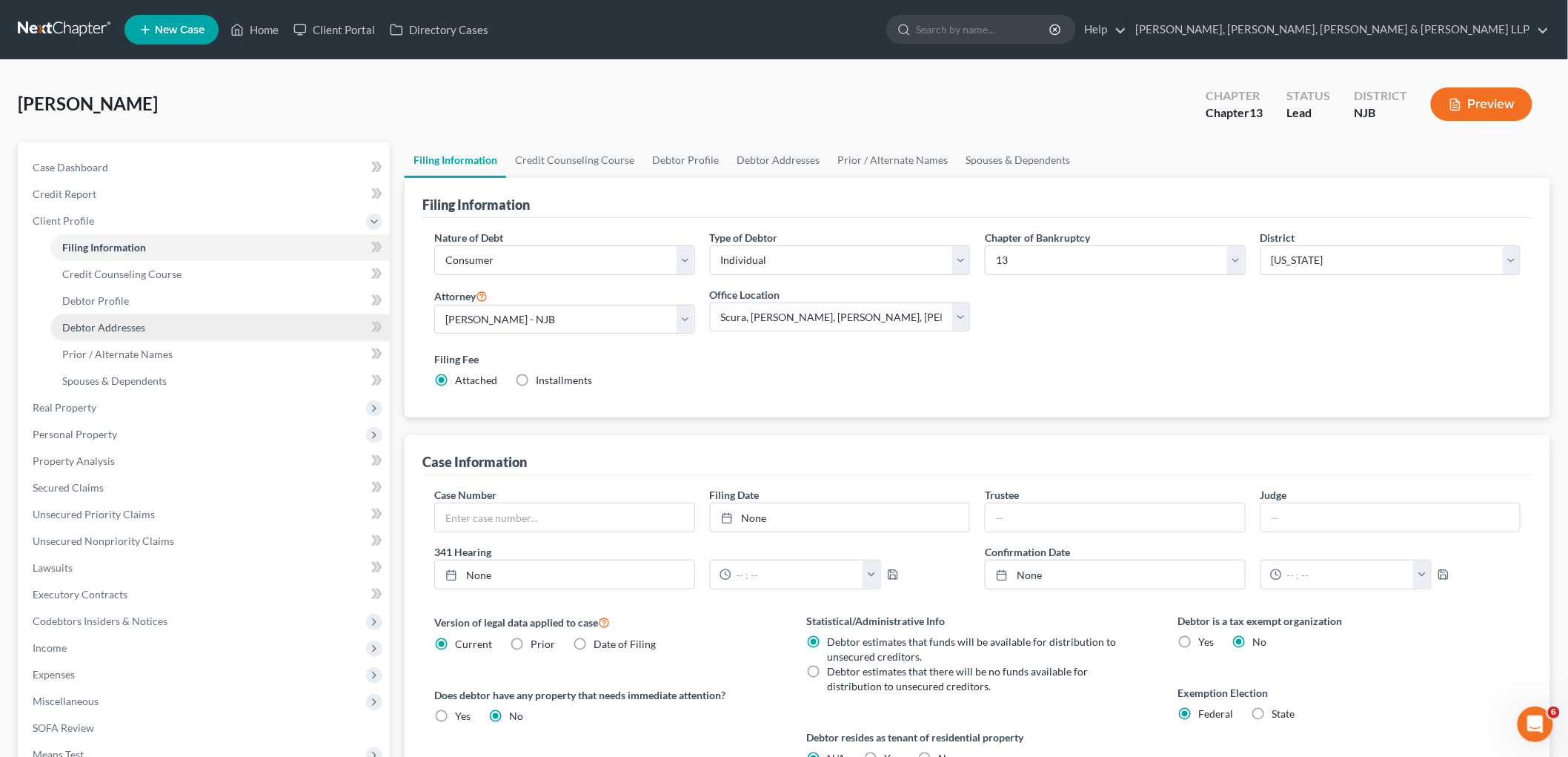
click at [110, 324] on span "Debtor Addresses" at bounding box center [104, 327] width 83 height 13
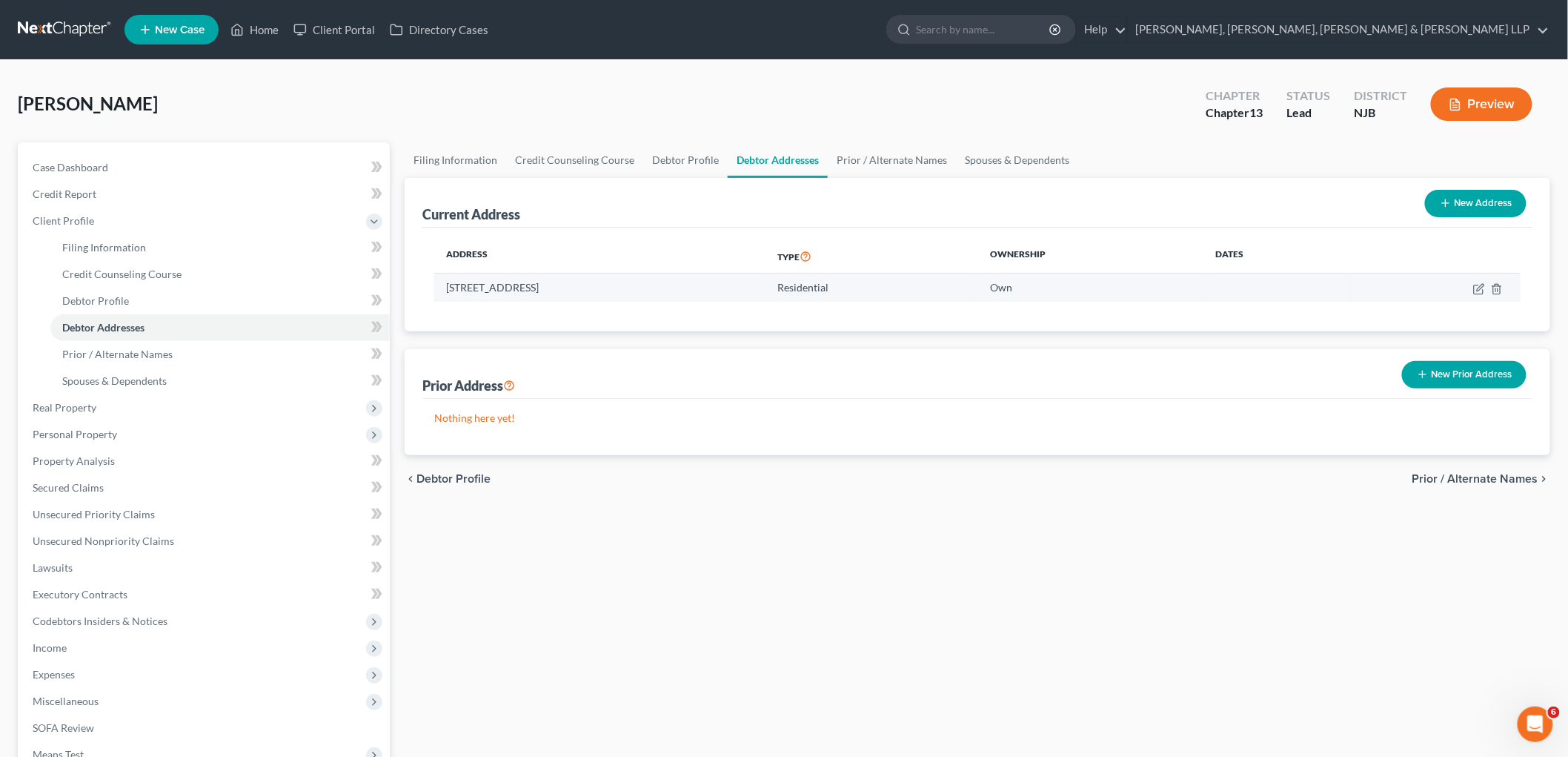
drag, startPoint x: 633, startPoint y: 284, endPoint x: 449, endPoint y: 286, distance: 184.0
click at [449, 286] on td "[STREET_ADDRESS]" at bounding box center [600, 288] width 331 height 29
copy td "[STREET_ADDRESS]"
click at [260, 24] on link "Home" at bounding box center [255, 29] width 63 height 27
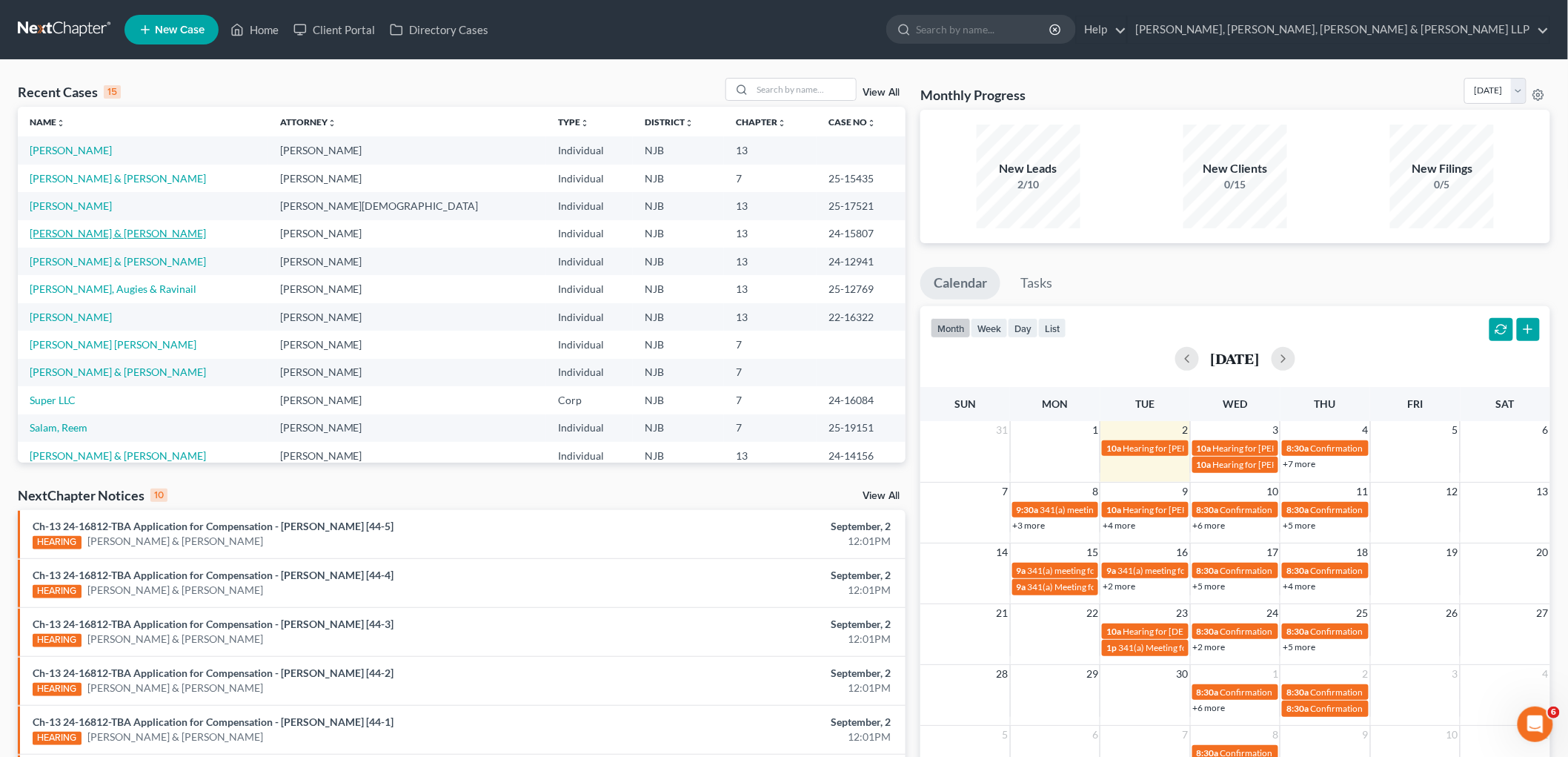
click at [71, 232] on link "[PERSON_NAME] & [PERSON_NAME]" at bounding box center [117, 233] width 176 height 13
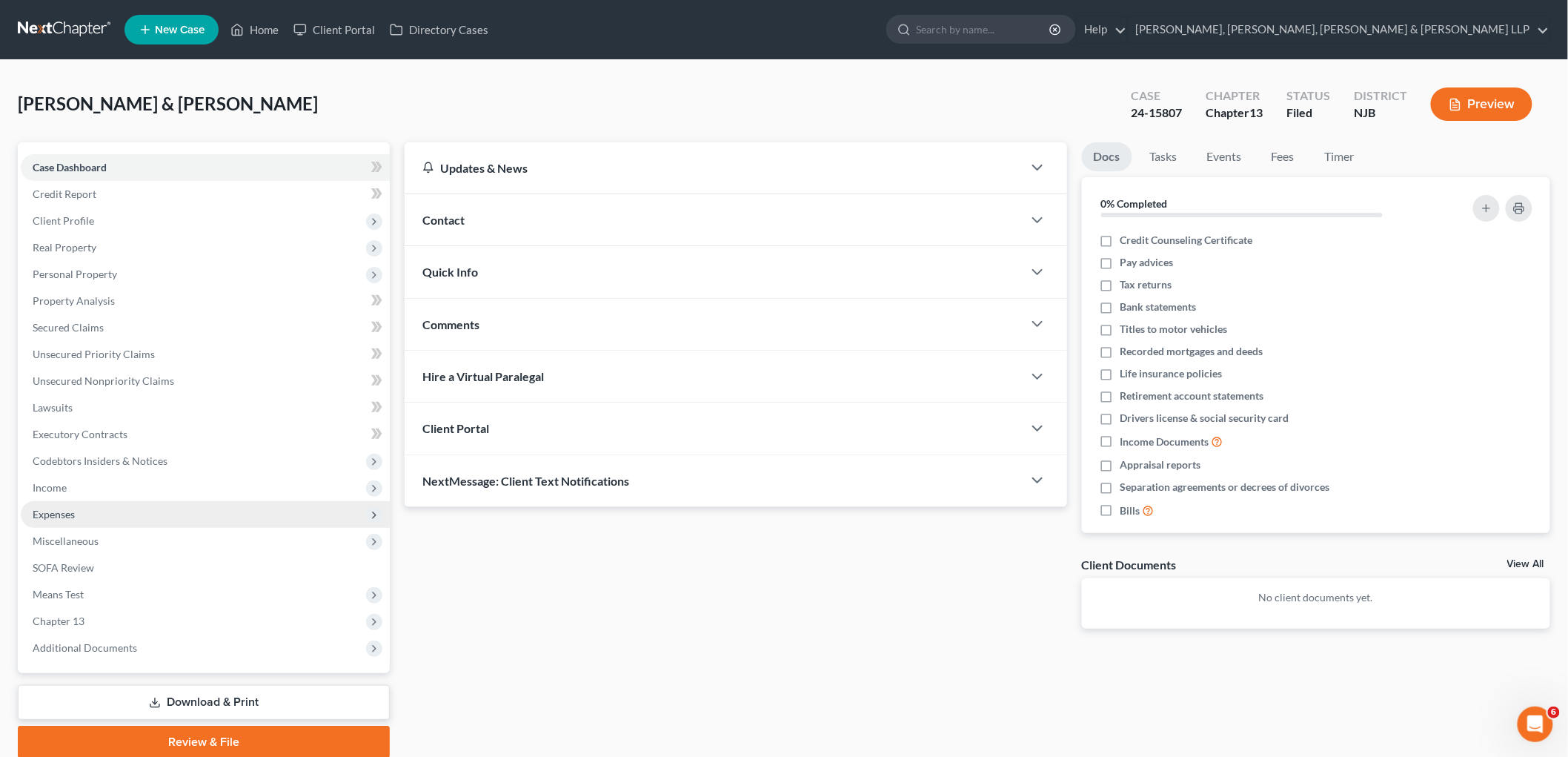
click at [61, 513] on span "Expenses" at bounding box center [54, 514] width 42 height 13
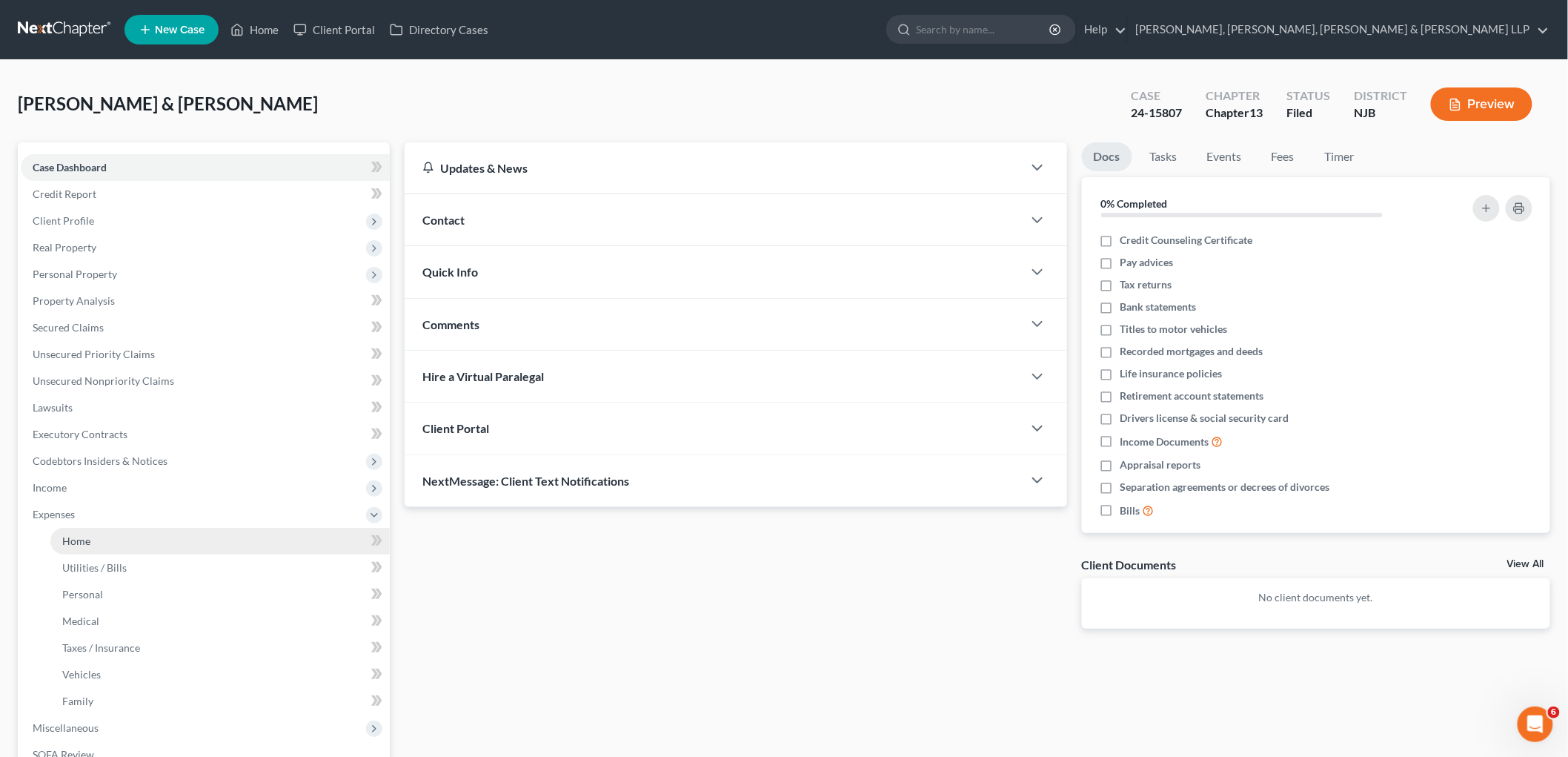
click at [63, 536] on span "Home" at bounding box center [77, 541] width 29 height 13
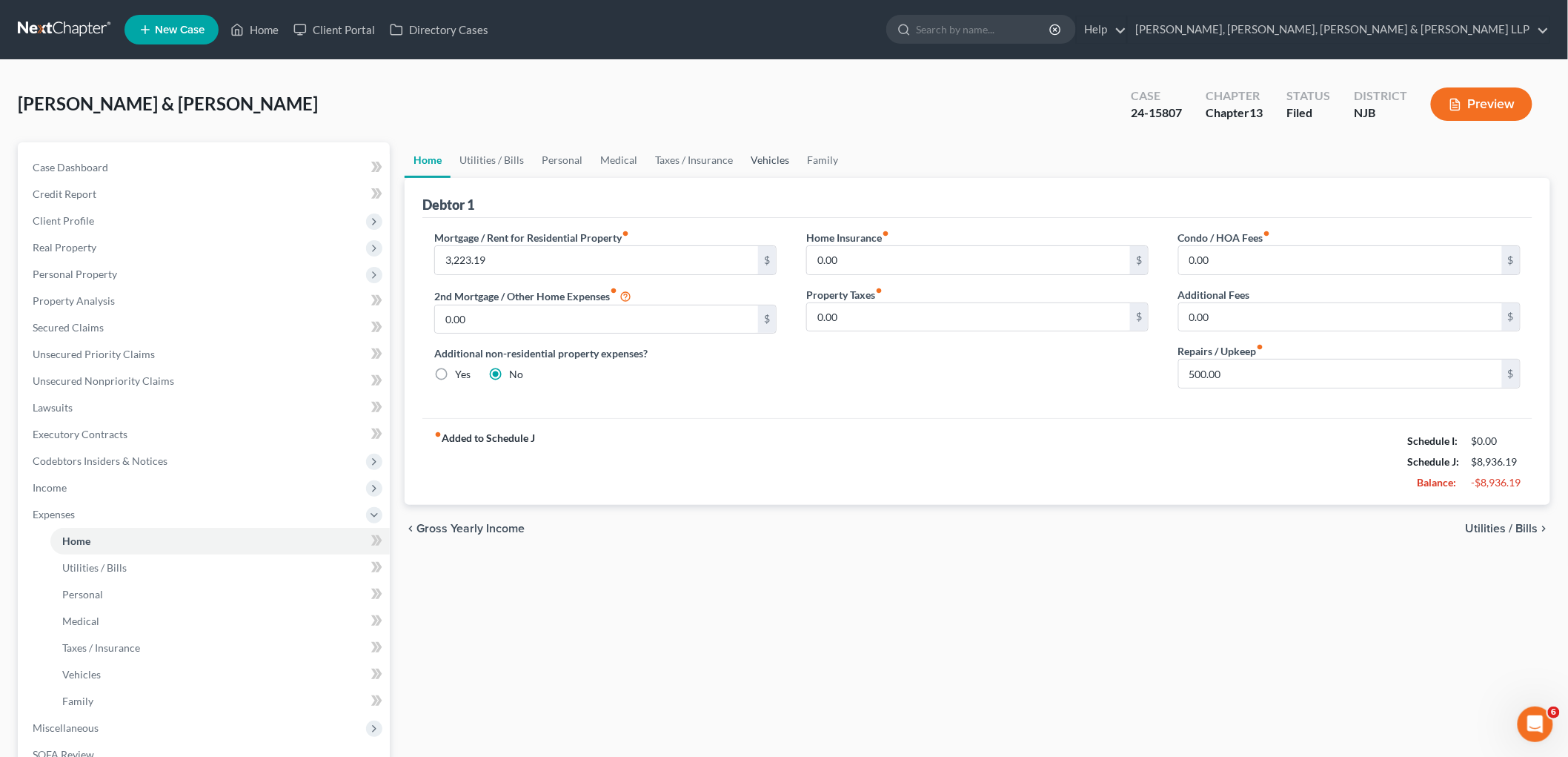
click at [761, 157] on link "Vehicles" at bounding box center [769, 160] width 56 height 36
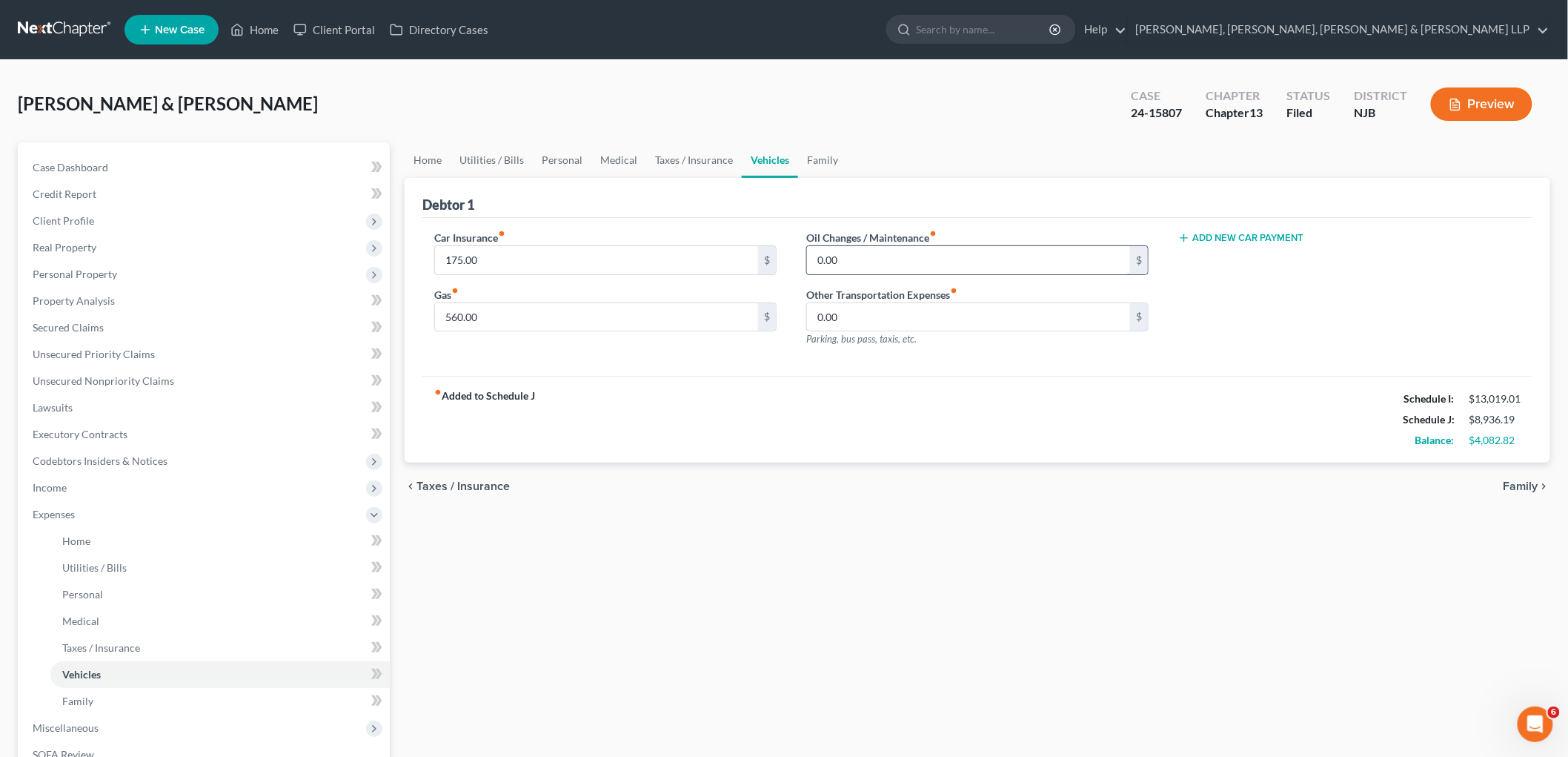
click at [864, 261] on input "0.00" at bounding box center [968, 260] width 323 height 29
type input "500"
click at [673, 159] on link "Taxes / Insurance" at bounding box center [693, 160] width 96 height 36
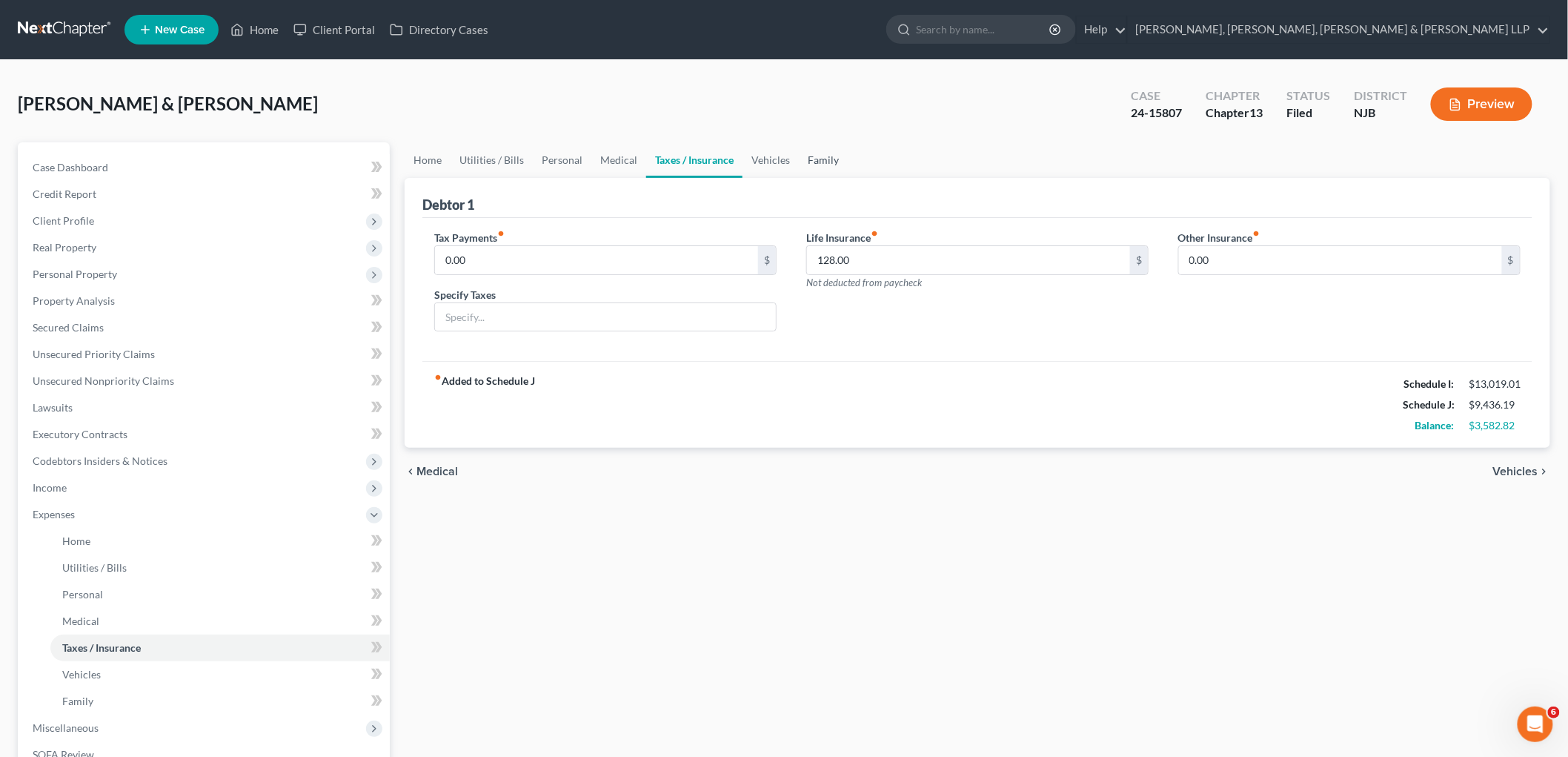
click at [819, 159] on link "Family" at bounding box center [823, 160] width 49 height 36
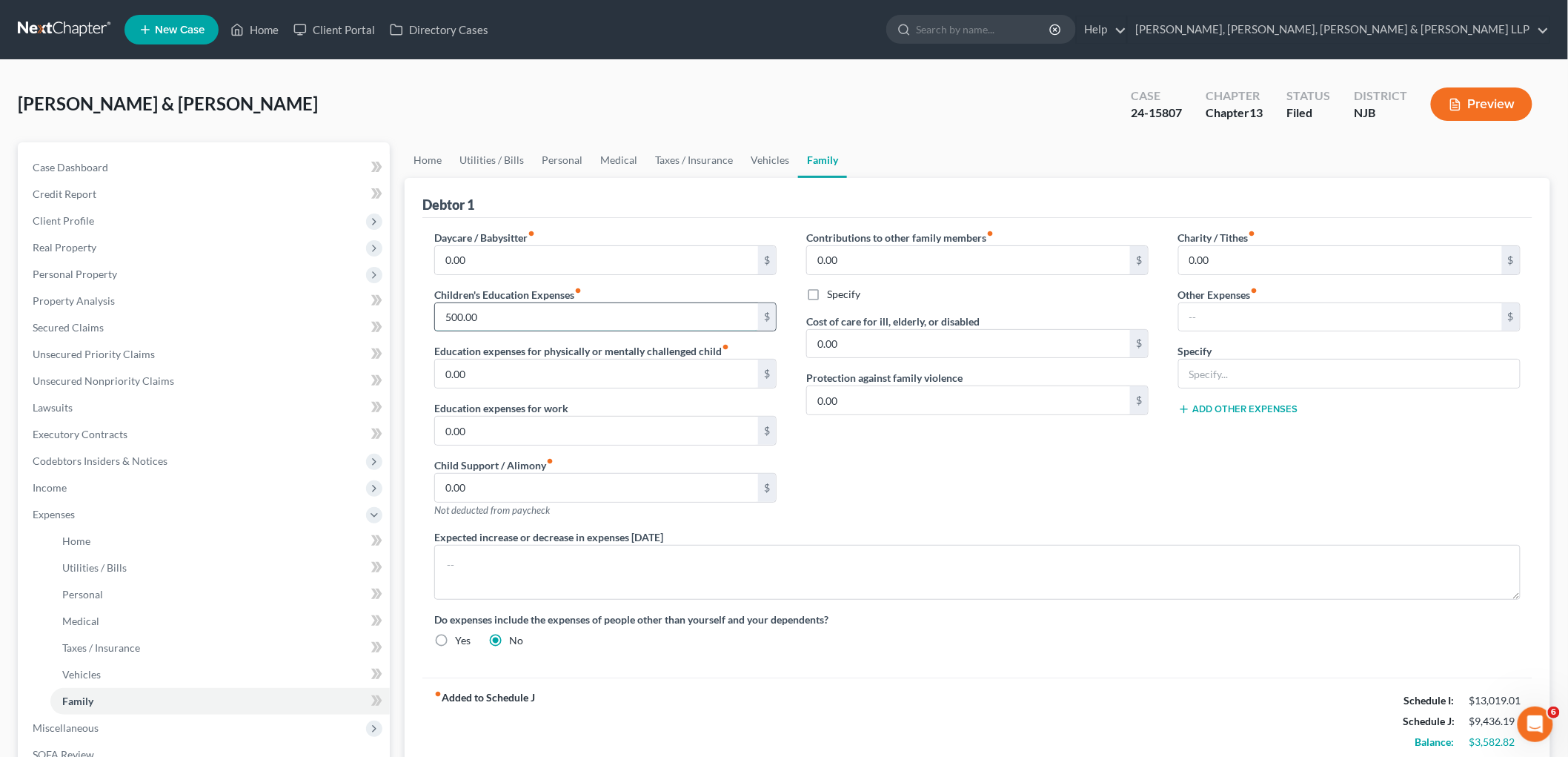
click at [513, 320] on input "500.00" at bounding box center [597, 317] width 323 height 29
click at [869, 476] on div "Contributions to other family members fiber_manual_record 0.00 $ Specify Cost o…" at bounding box center [977, 379] width 372 height 299
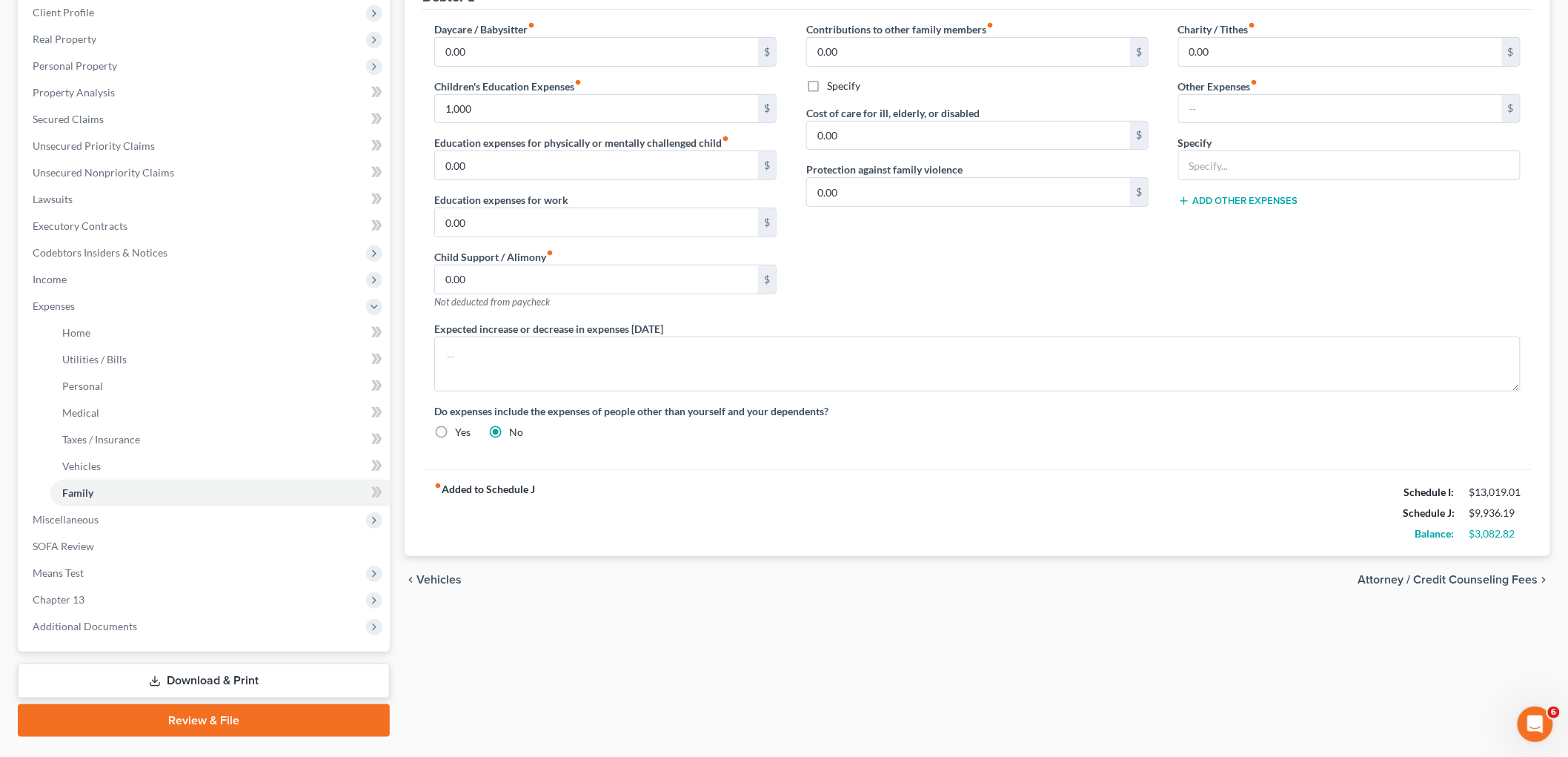
scroll to position [242, 0]
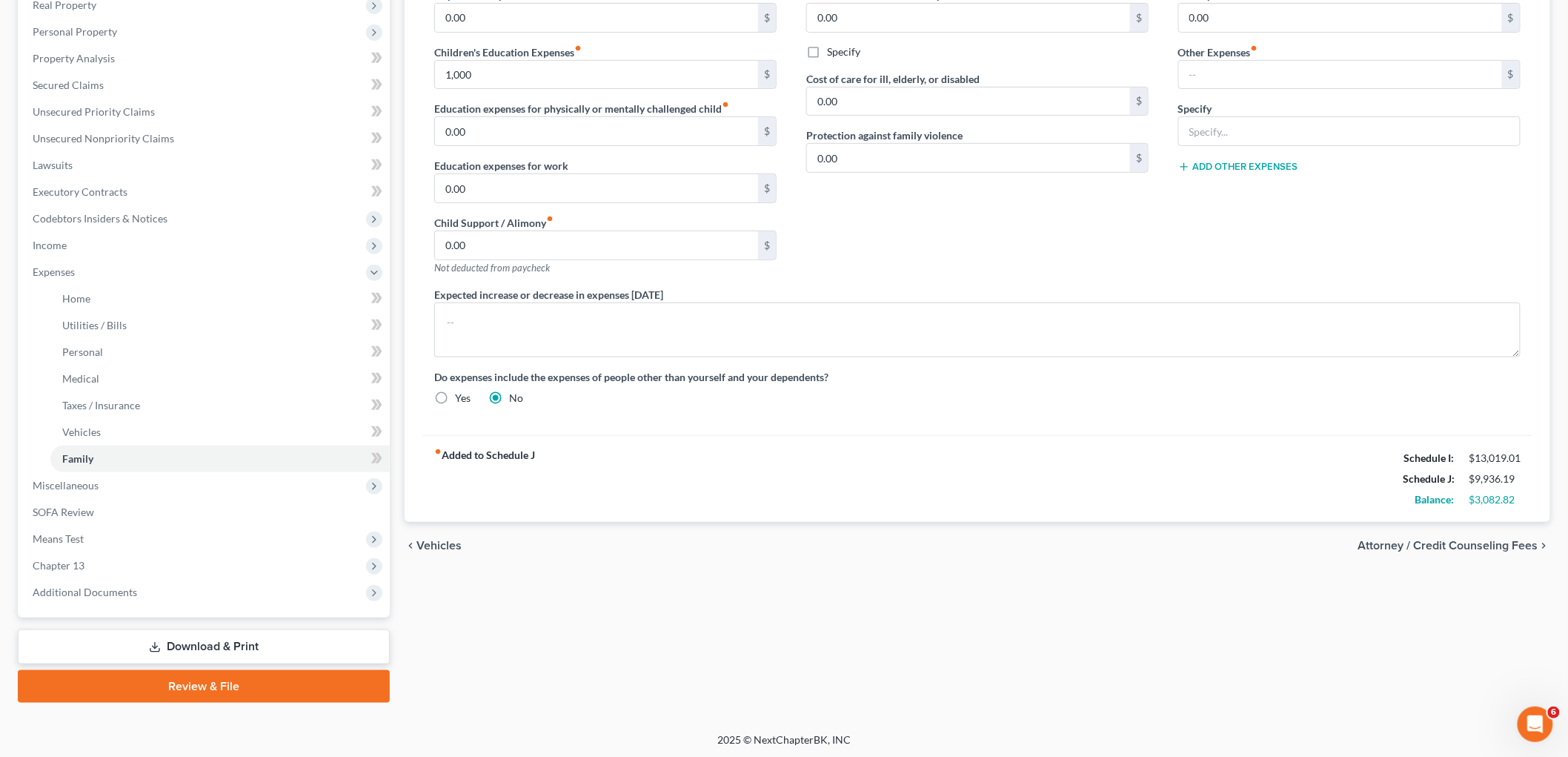
click at [220, 648] on link "Download & Print" at bounding box center [204, 646] width 372 height 35
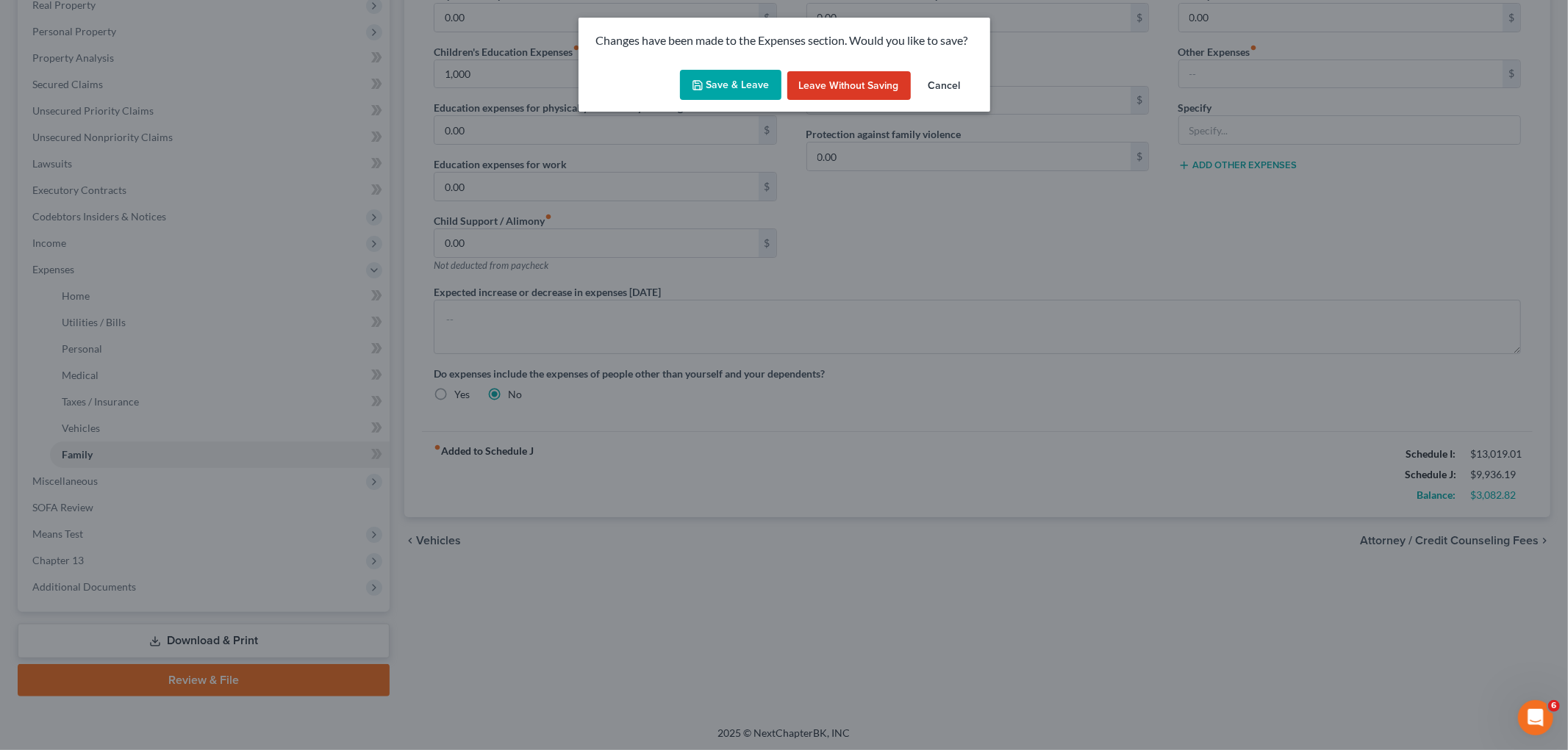
click at [729, 84] on button "Save & Leave" at bounding box center [730, 85] width 101 height 31
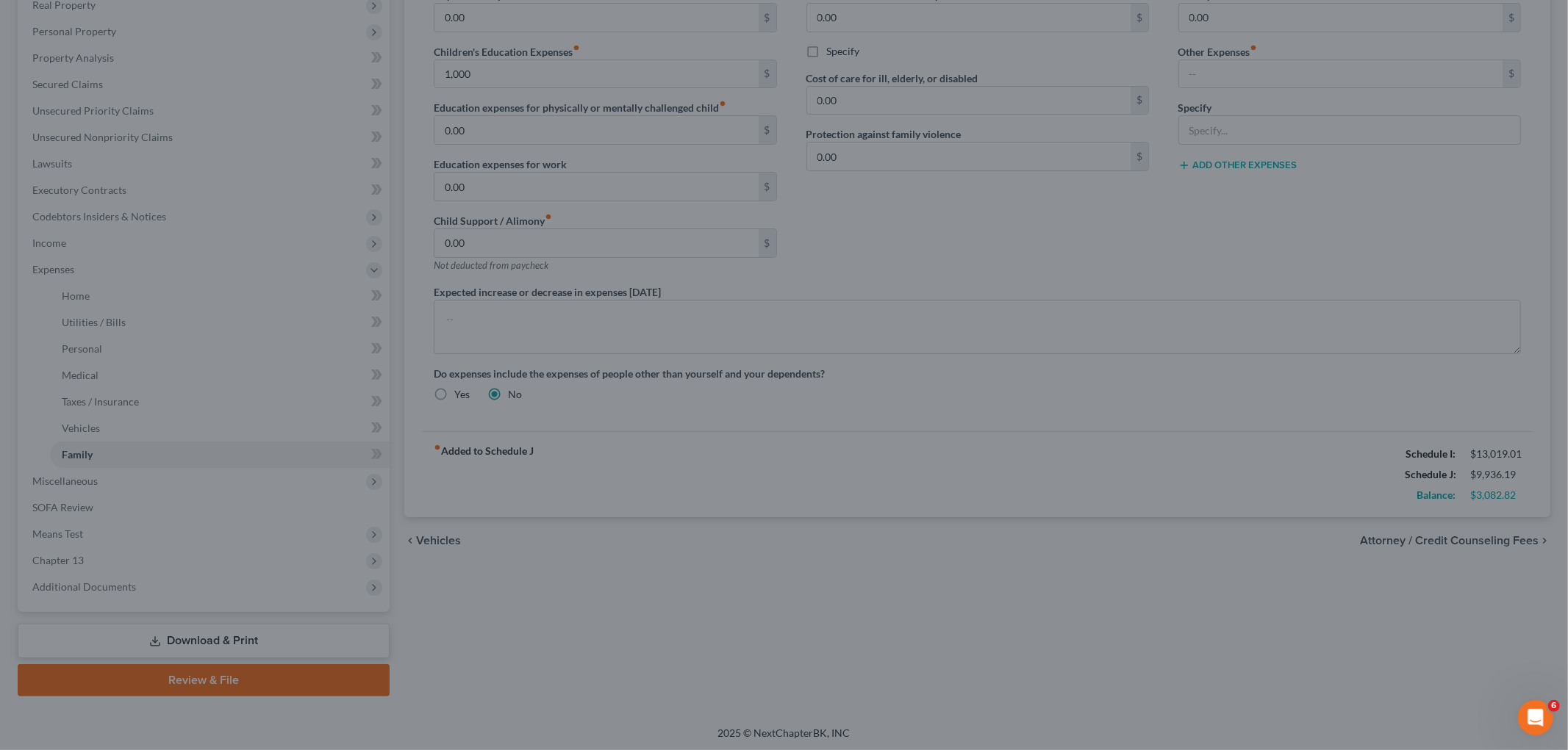
type input "1,000.00"
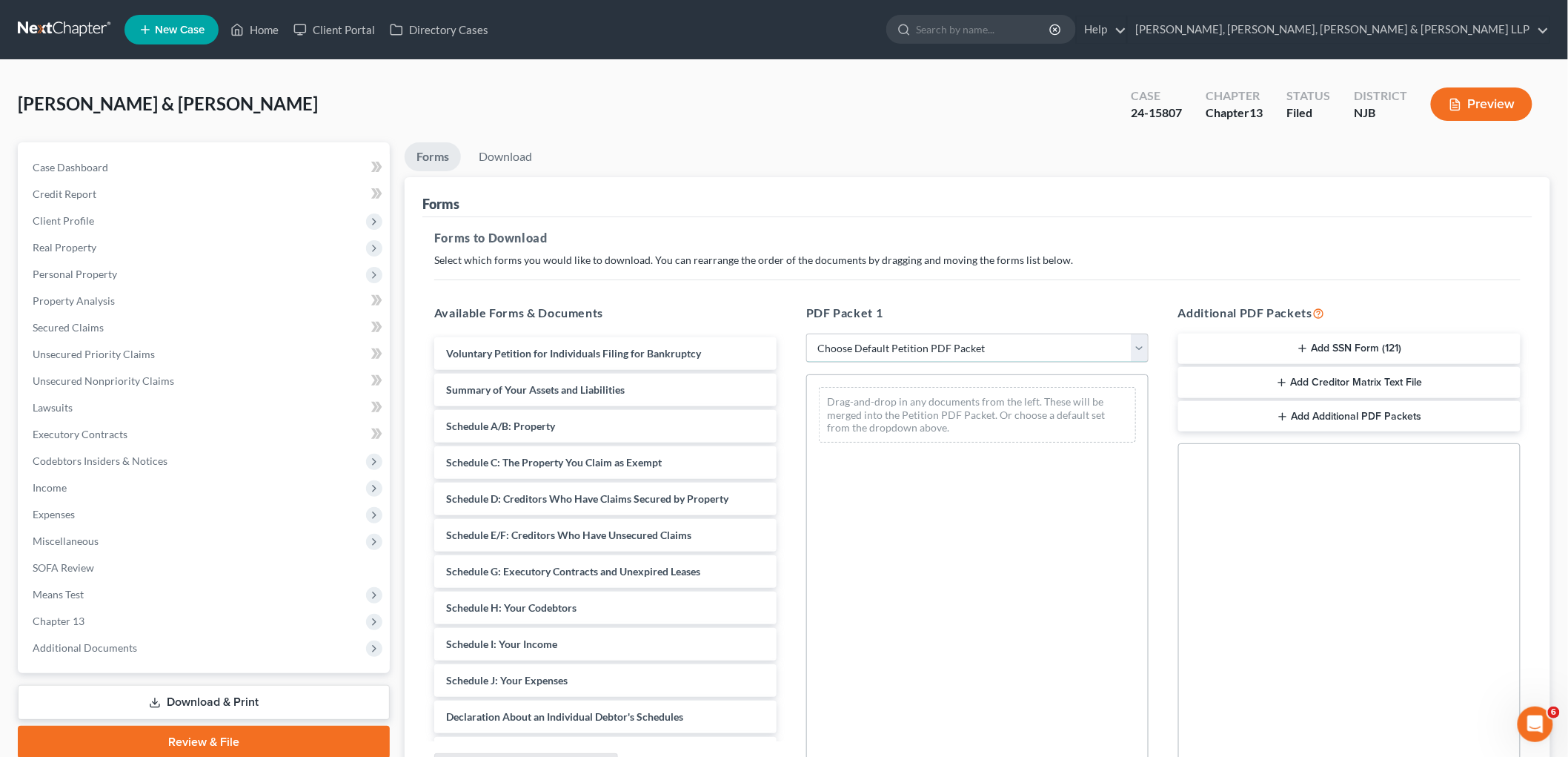
click at [853, 346] on select "Choose Default Petition PDF Packet Complete Bankruptcy Petition (all forms and …" at bounding box center [977, 348] width 342 height 29
select select "2"
click at [807, 333] on select "Choose Default Petition PDF Packet Complete Bankruptcy Petition (all forms and …" at bounding box center [977, 348] width 342 height 29
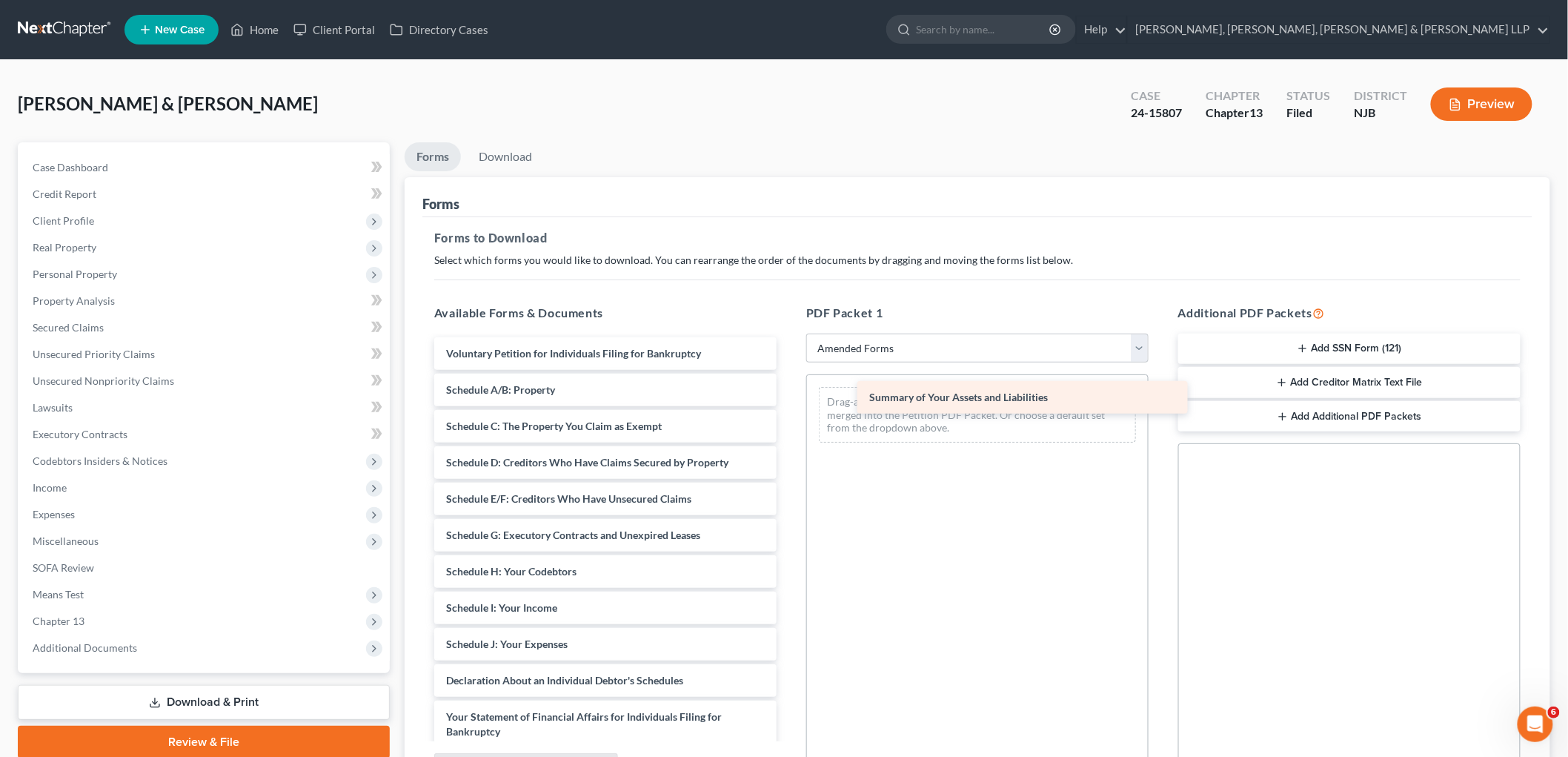
drag, startPoint x: 566, startPoint y: 387, endPoint x: 966, endPoint y: 395, distance: 400.1
click at [789, 395] on div "Summary of Your Assets and Liabilities Voluntary Petition for Individuals Filin…" at bounding box center [606, 640] width 366 height 607
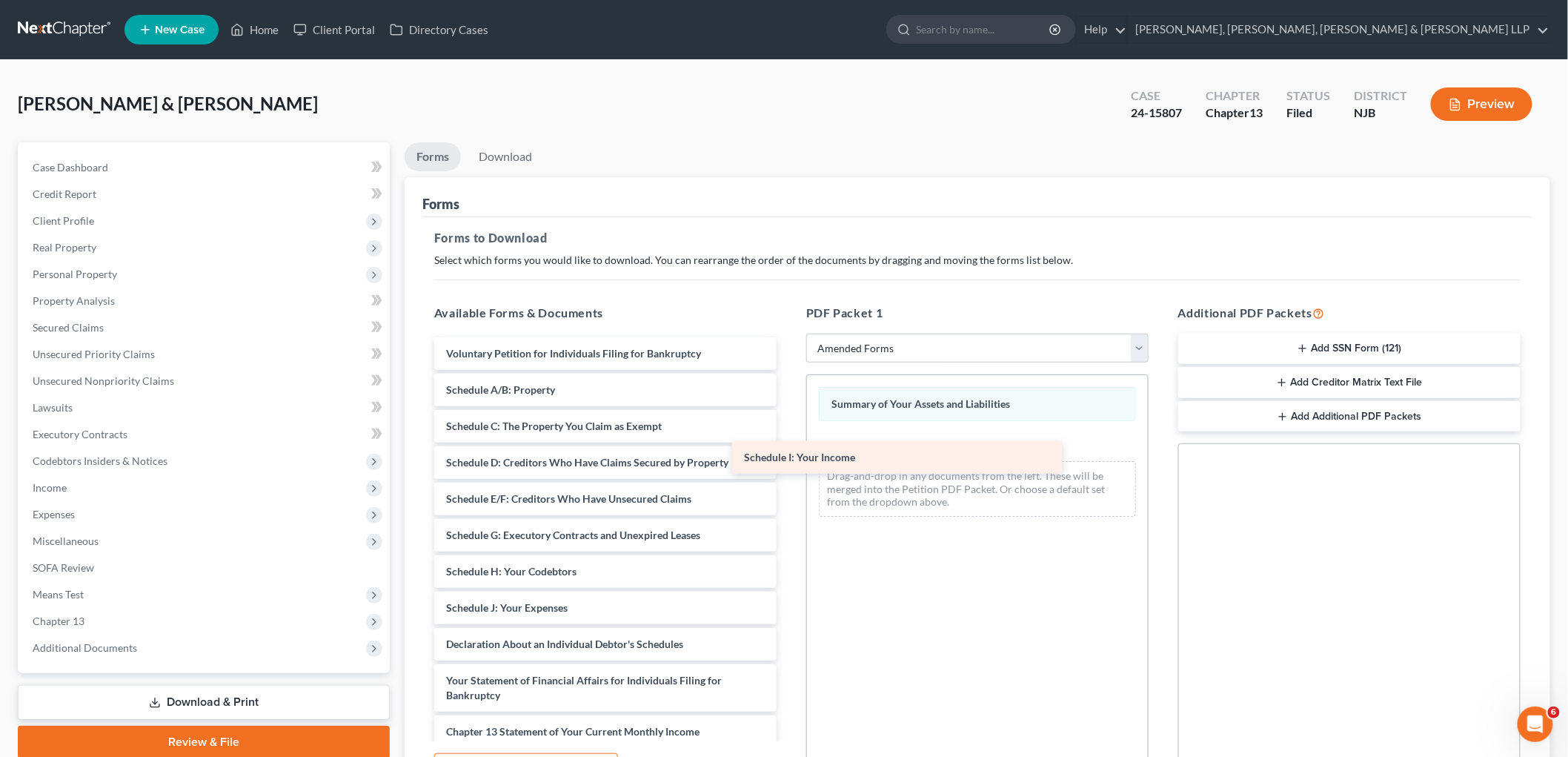
drag, startPoint x: 575, startPoint y: 610, endPoint x: 908, endPoint y: 429, distance: 379.0
click at [789, 429] on div "Schedule I: Your Income Voluntary Petition for Individuals Filing for Bankruptc…" at bounding box center [606, 622] width 366 height 571
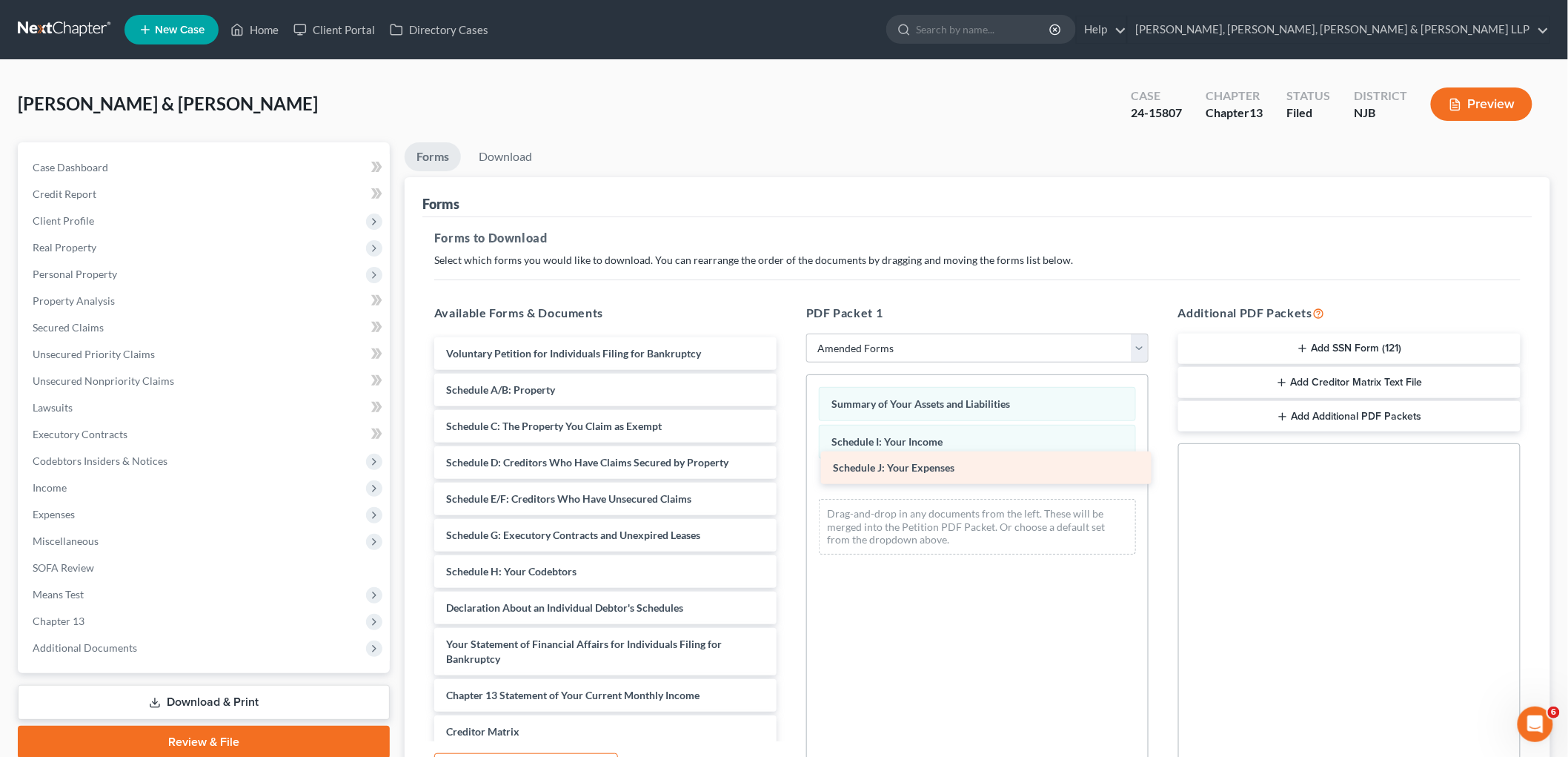
drag, startPoint x: 508, startPoint y: 605, endPoint x: 895, endPoint y: 466, distance: 411.2
click at [789, 466] on div "Schedule J: Your Expenses Voluntary Petition for Individuals Filing for Bankrup…" at bounding box center [606, 604] width 366 height 534
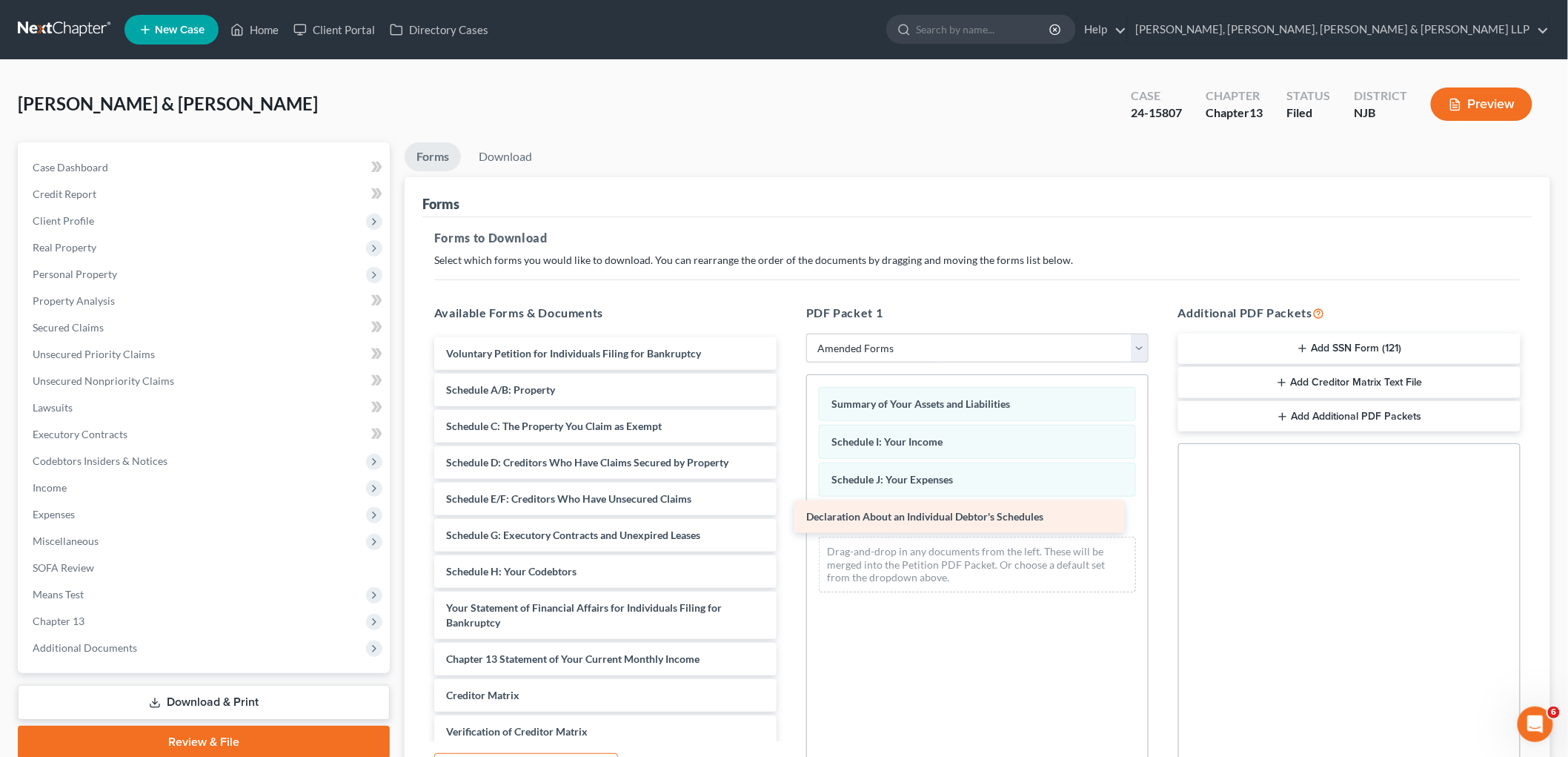
drag, startPoint x: 567, startPoint y: 608, endPoint x: 934, endPoint y: 513, distance: 379.1
click at [789, 513] on div "Declaration About an Individual Debtor's Schedules Voluntary Petition for Indiv…" at bounding box center [606, 586] width 366 height 499
click at [499, 151] on link "Download" at bounding box center [506, 156] width 77 height 29
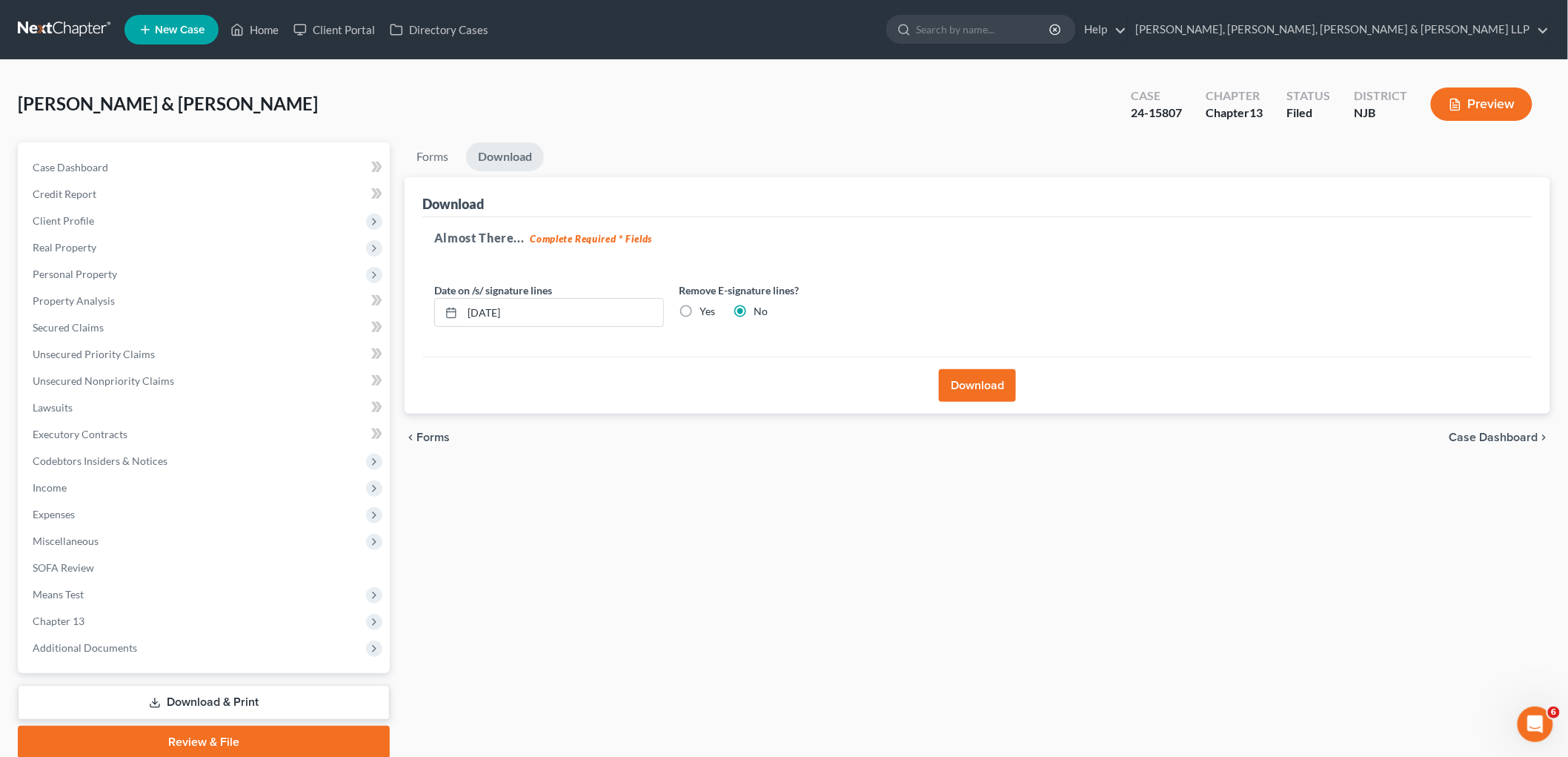
click at [972, 396] on button "Download" at bounding box center [977, 385] width 77 height 33
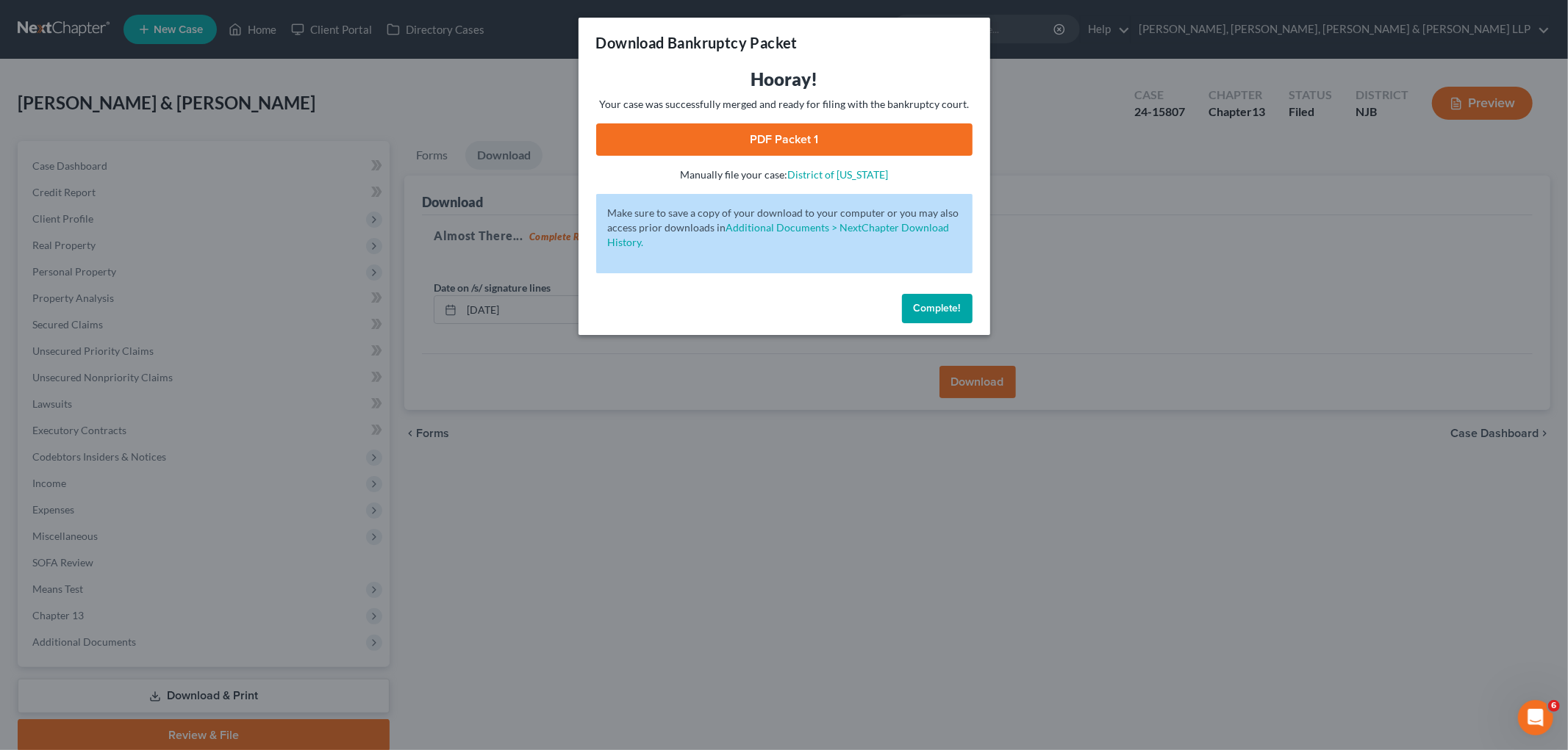
click at [633, 132] on link "PDF Packet 1" at bounding box center [784, 139] width 376 height 33
click at [920, 299] on button "Complete!" at bounding box center [937, 308] width 71 height 29
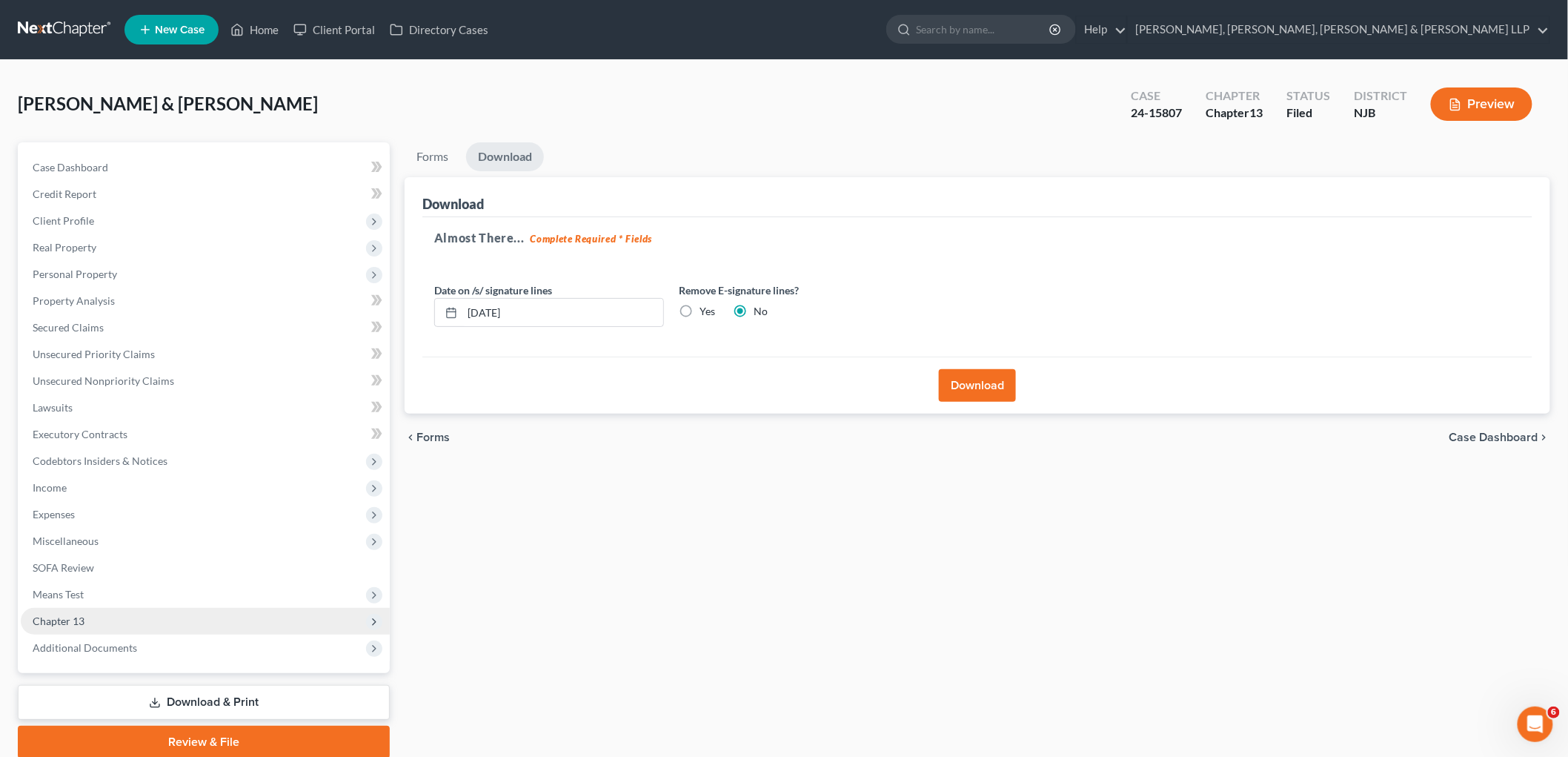
click at [69, 618] on span "Chapter 13" at bounding box center [59, 621] width 52 height 13
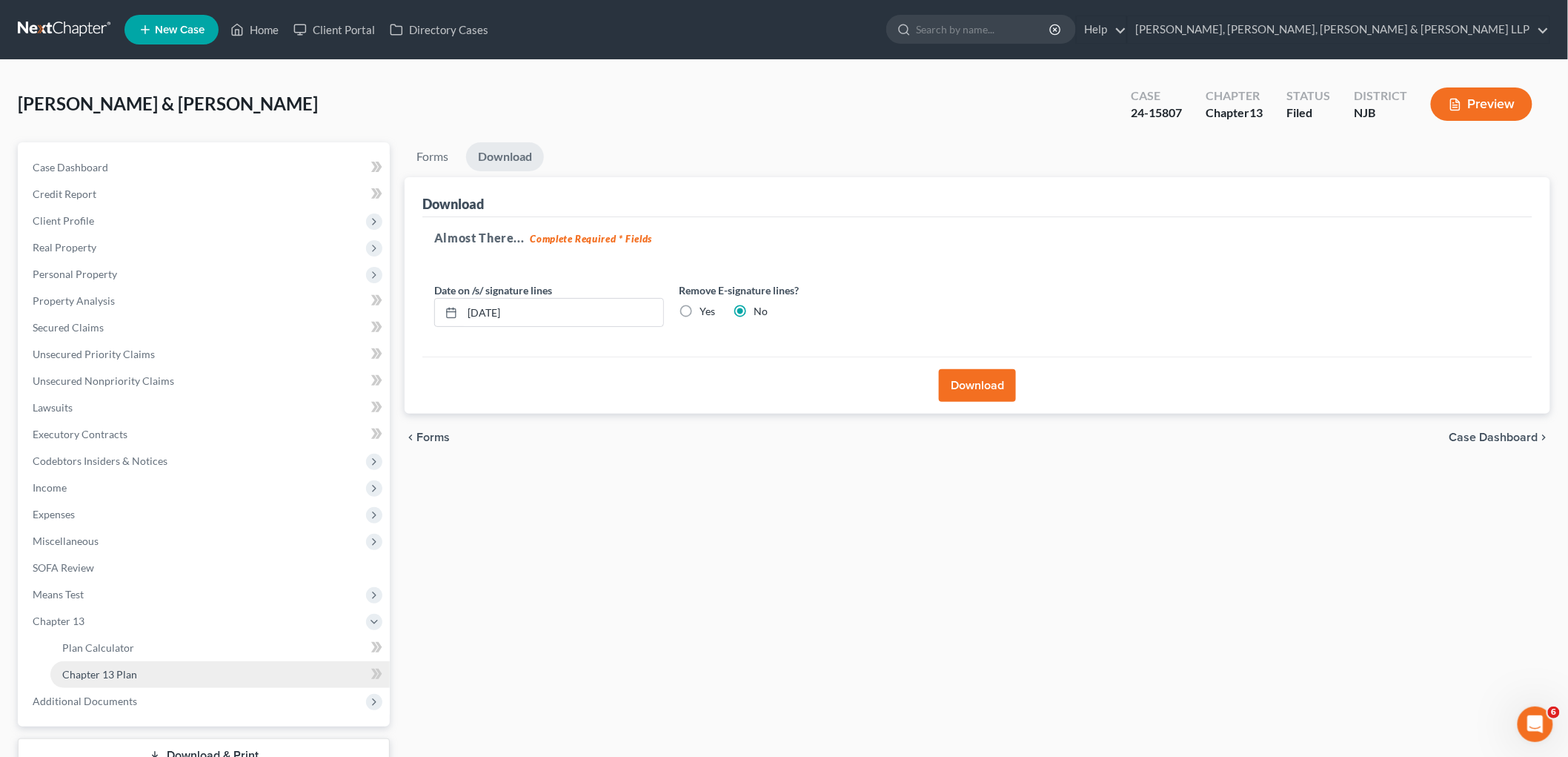
click at [96, 669] on span "Chapter 13 Plan" at bounding box center [100, 674] width 75 height 13
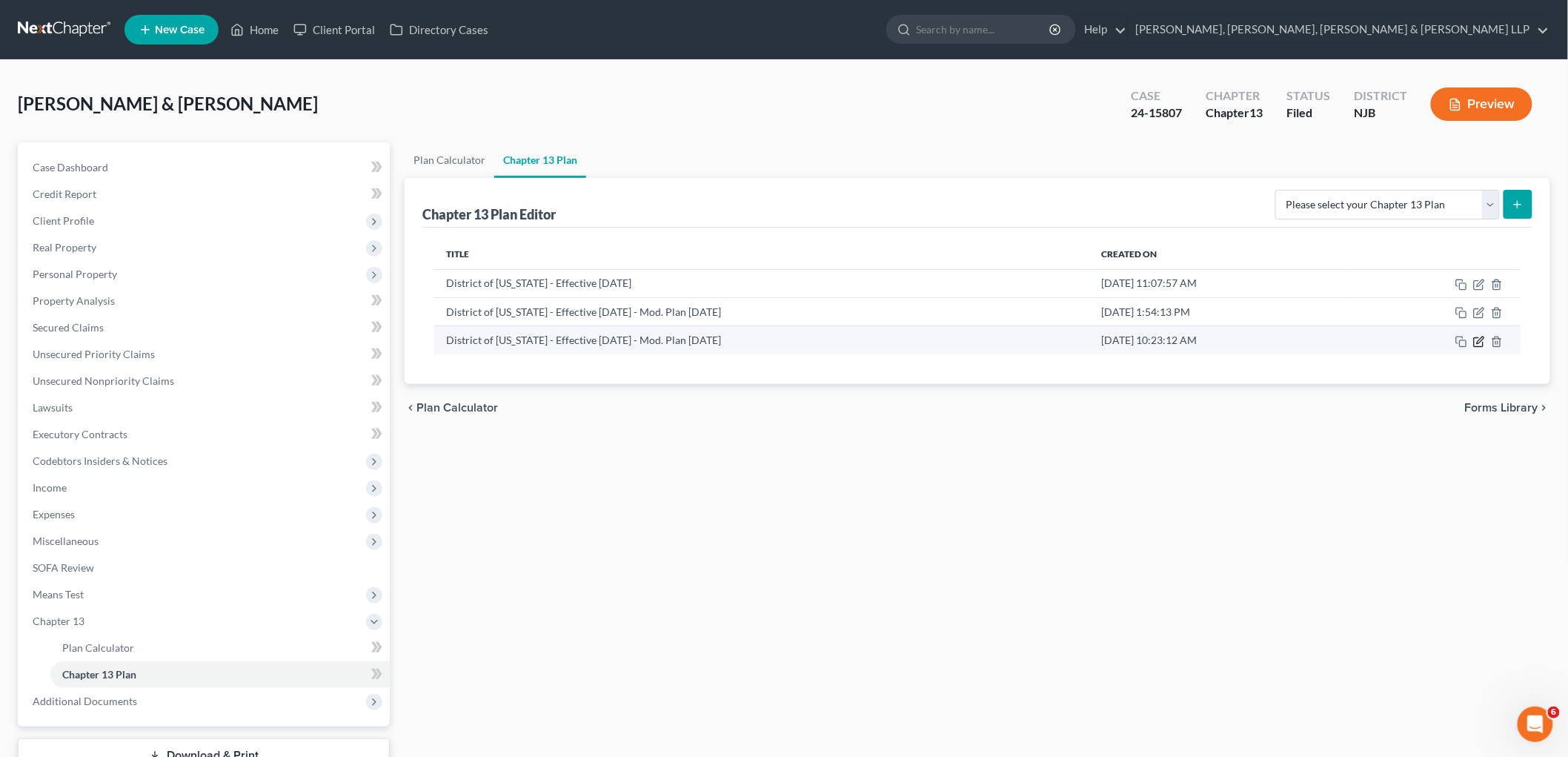
click at [1079, 339] on icon "button" at bounding box center [1479, 341] width 12 height 12
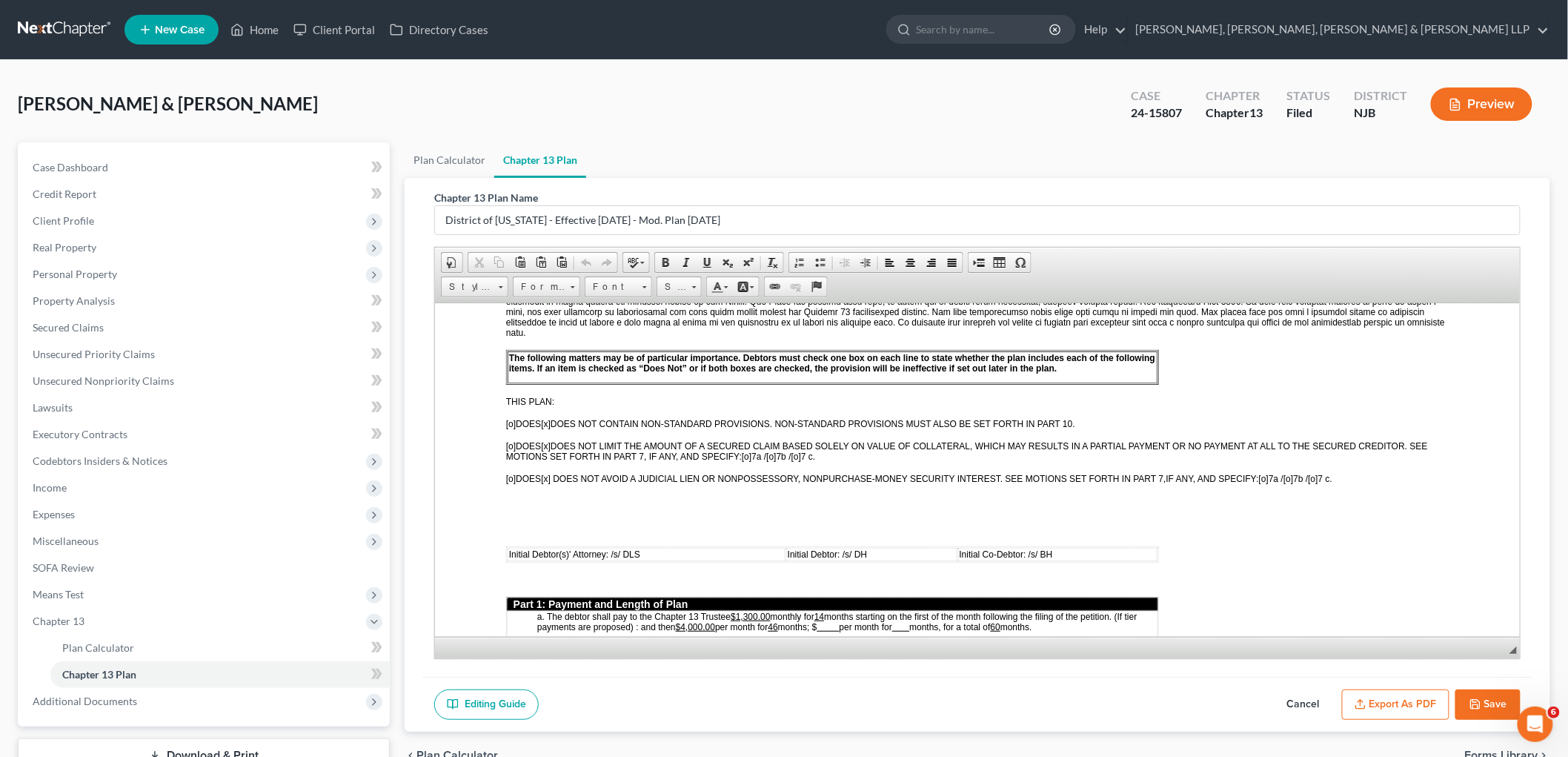
scroll to position [494, 0]
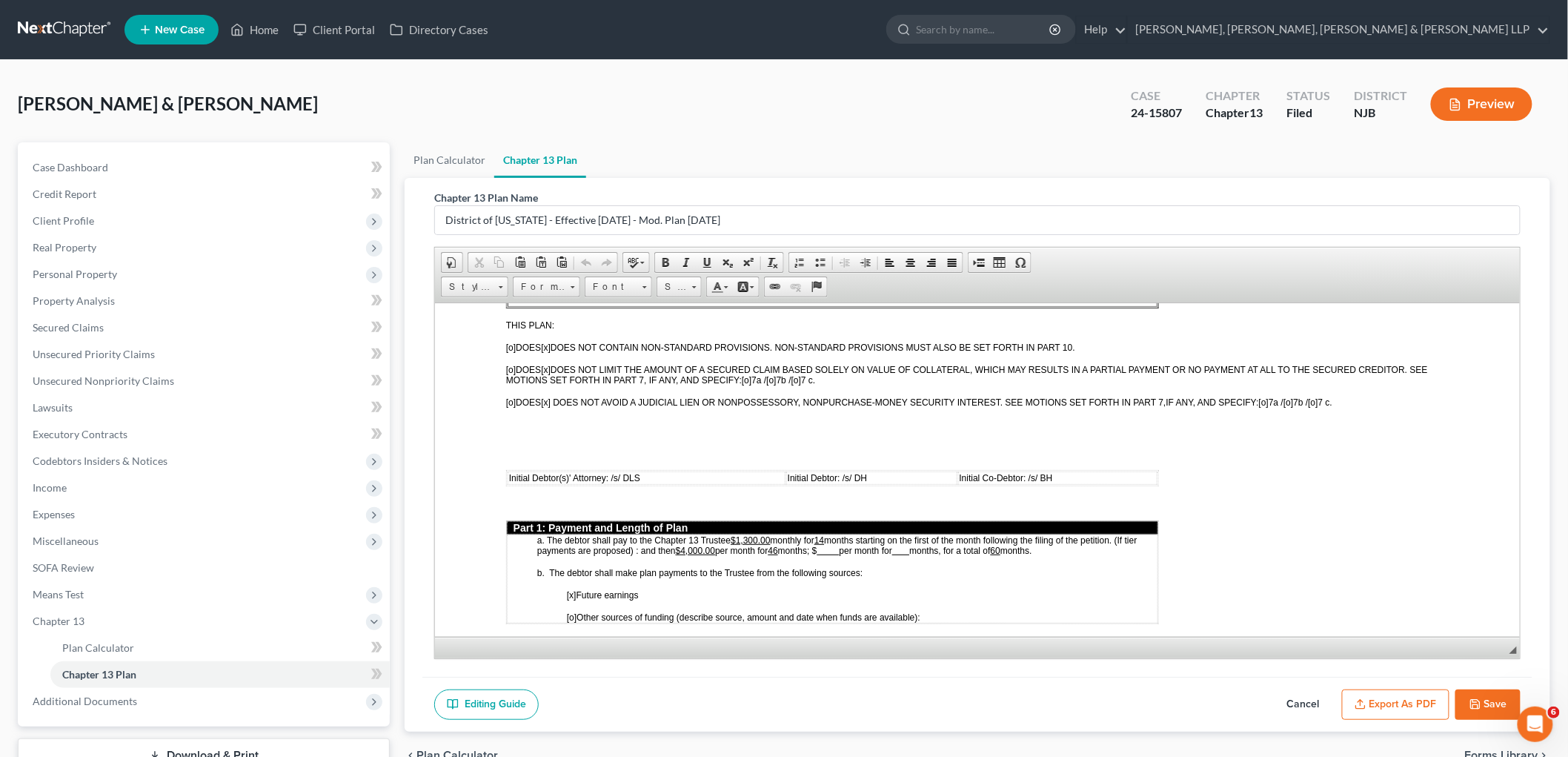
click at [686, 545] on u "$4,000.00" at bounding box center [695, 551] width 39 height 11
click at [1079, 700] on button "Export as PDF" at bounding box center [1396, 705] width 107 height 31
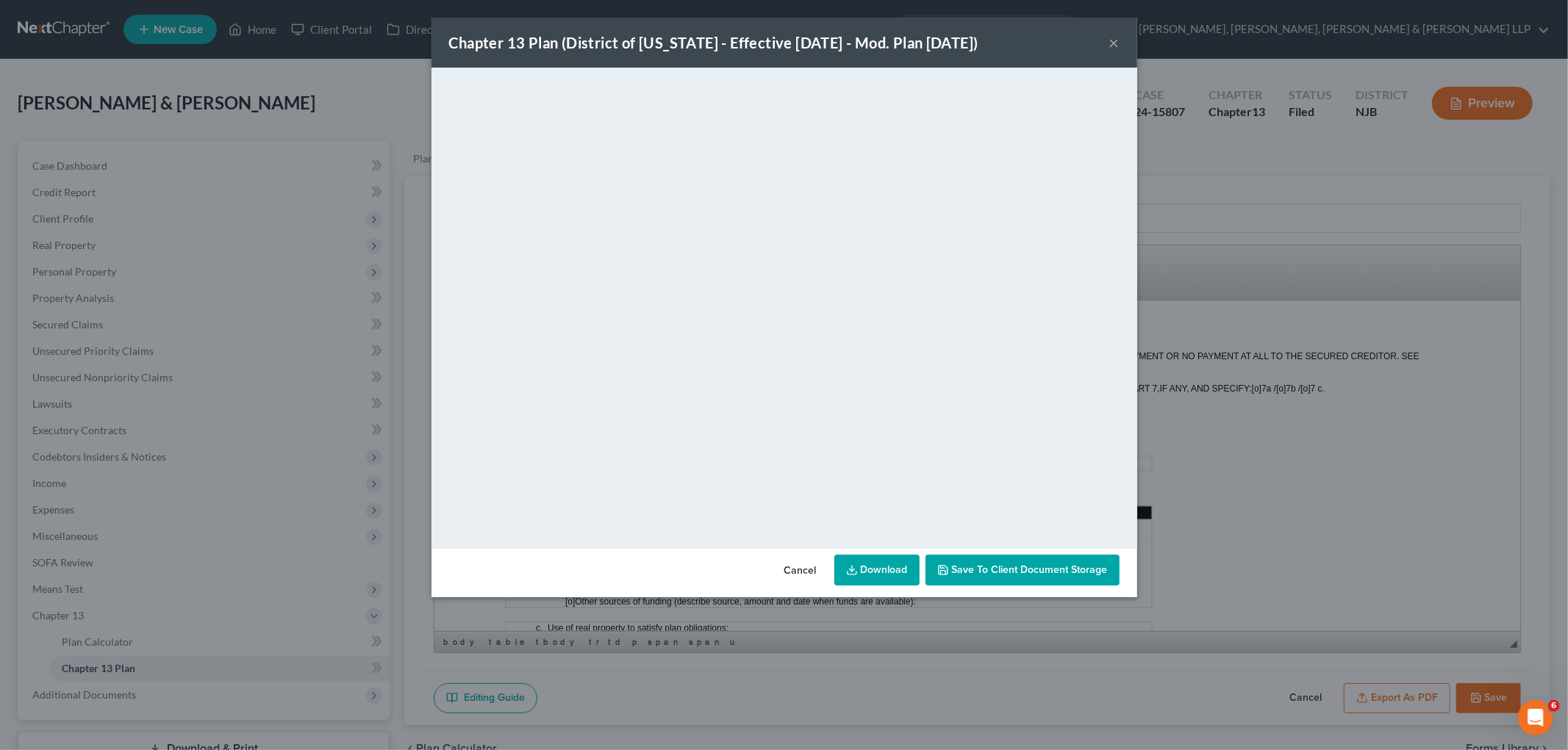
click at [1070, 35] on button "×" at bounding box center [1114, 43] width 11 height 18
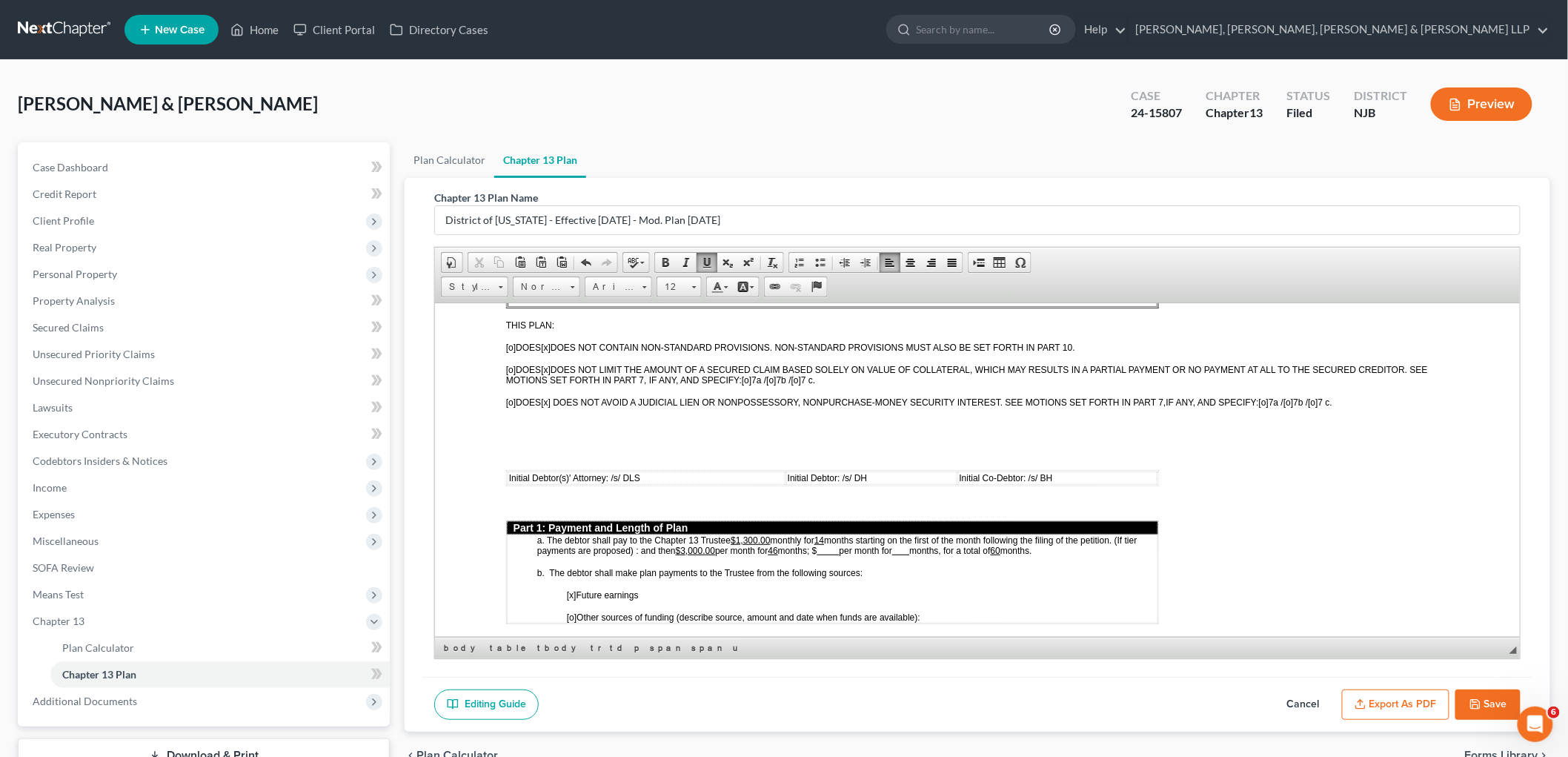
click at [1079, 701] on icon "button" at bounding box center [1476, 704] width 9 height 9
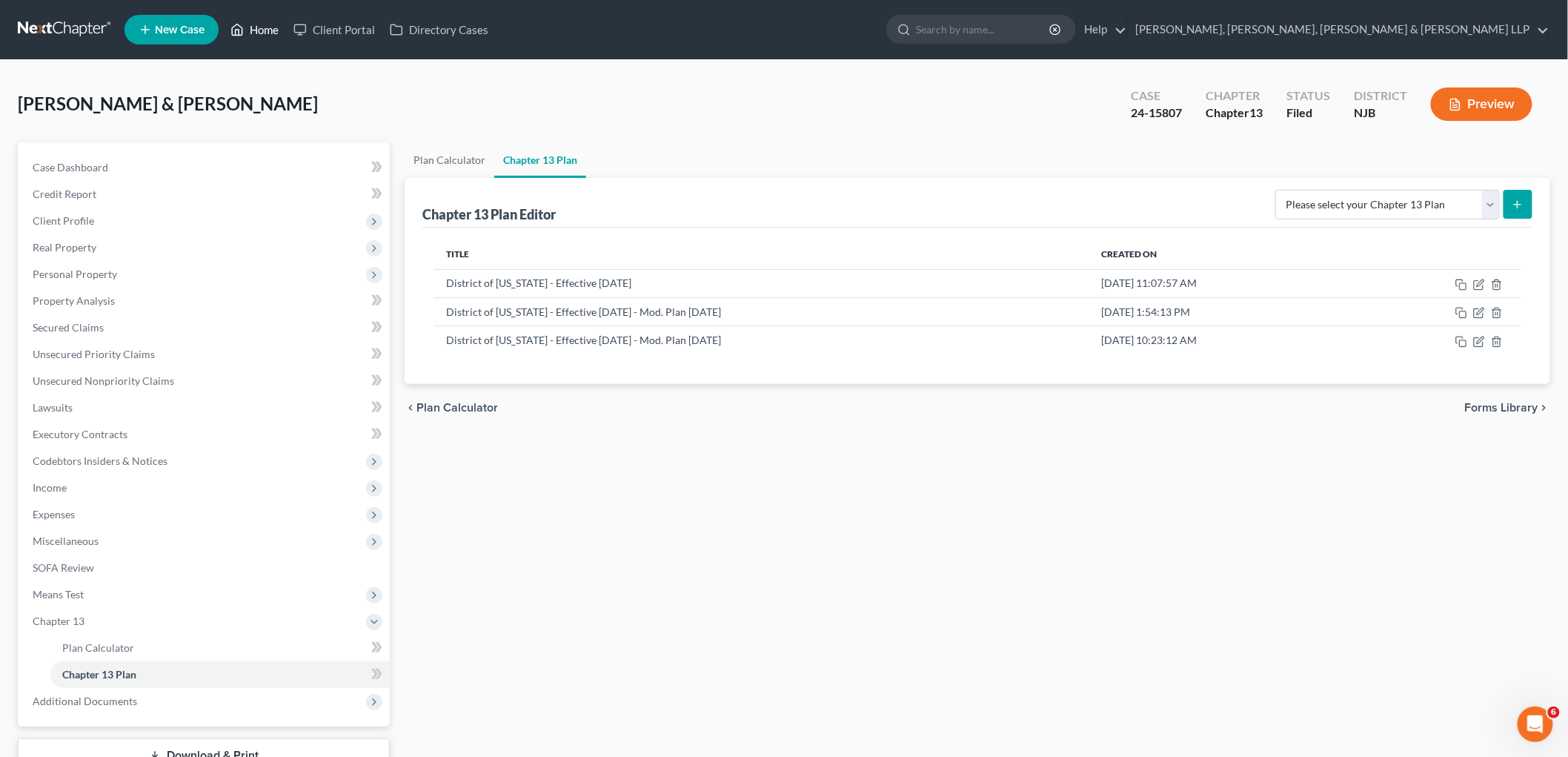
click at [264, 26] on link "Home" at bounding box center [255, 29] width 63 height 27
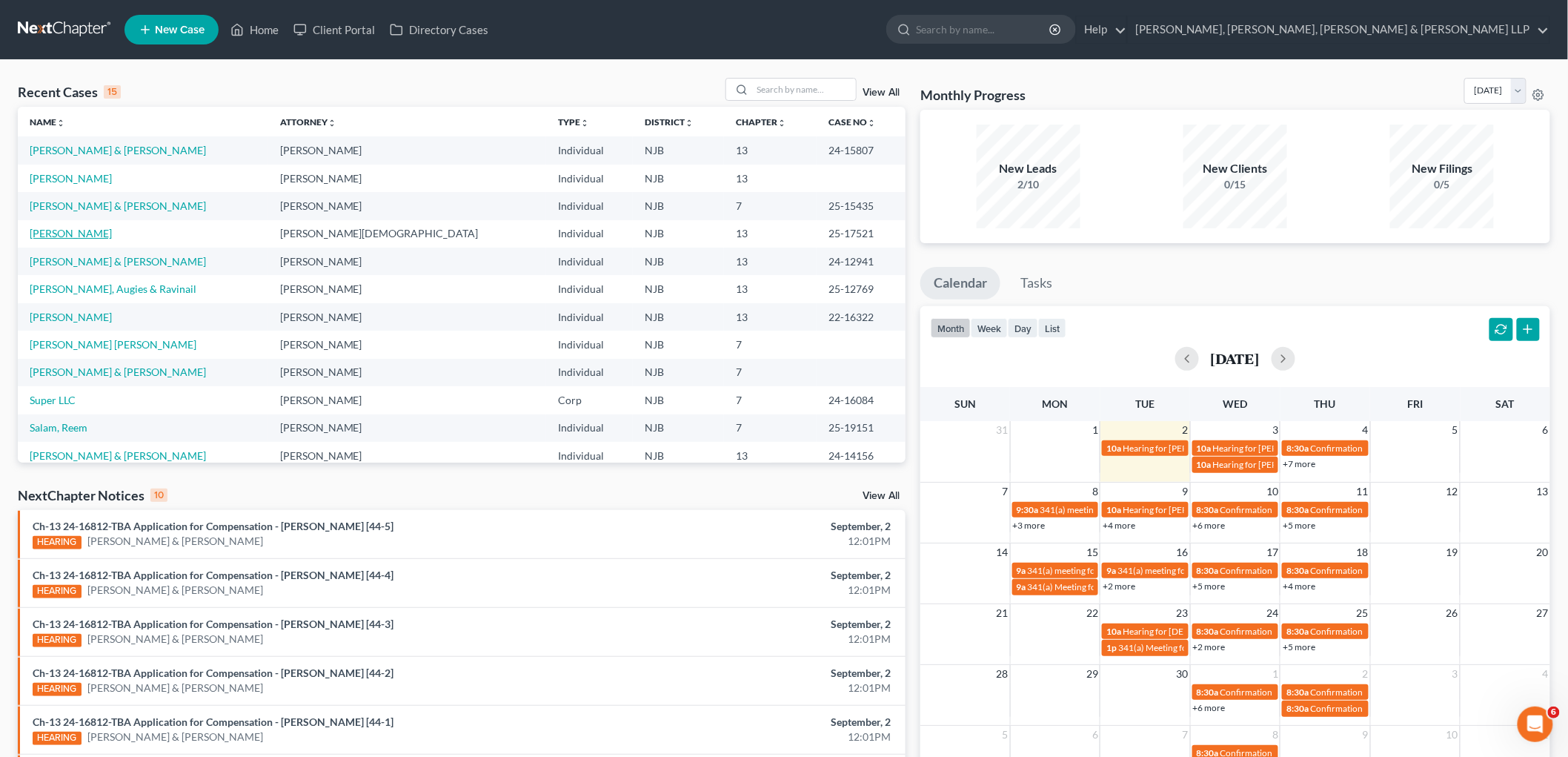
click at [87, 231] on link "[PERSON_NAME]" at bounding box center [71, 233] width 82 height 13
select select "6"
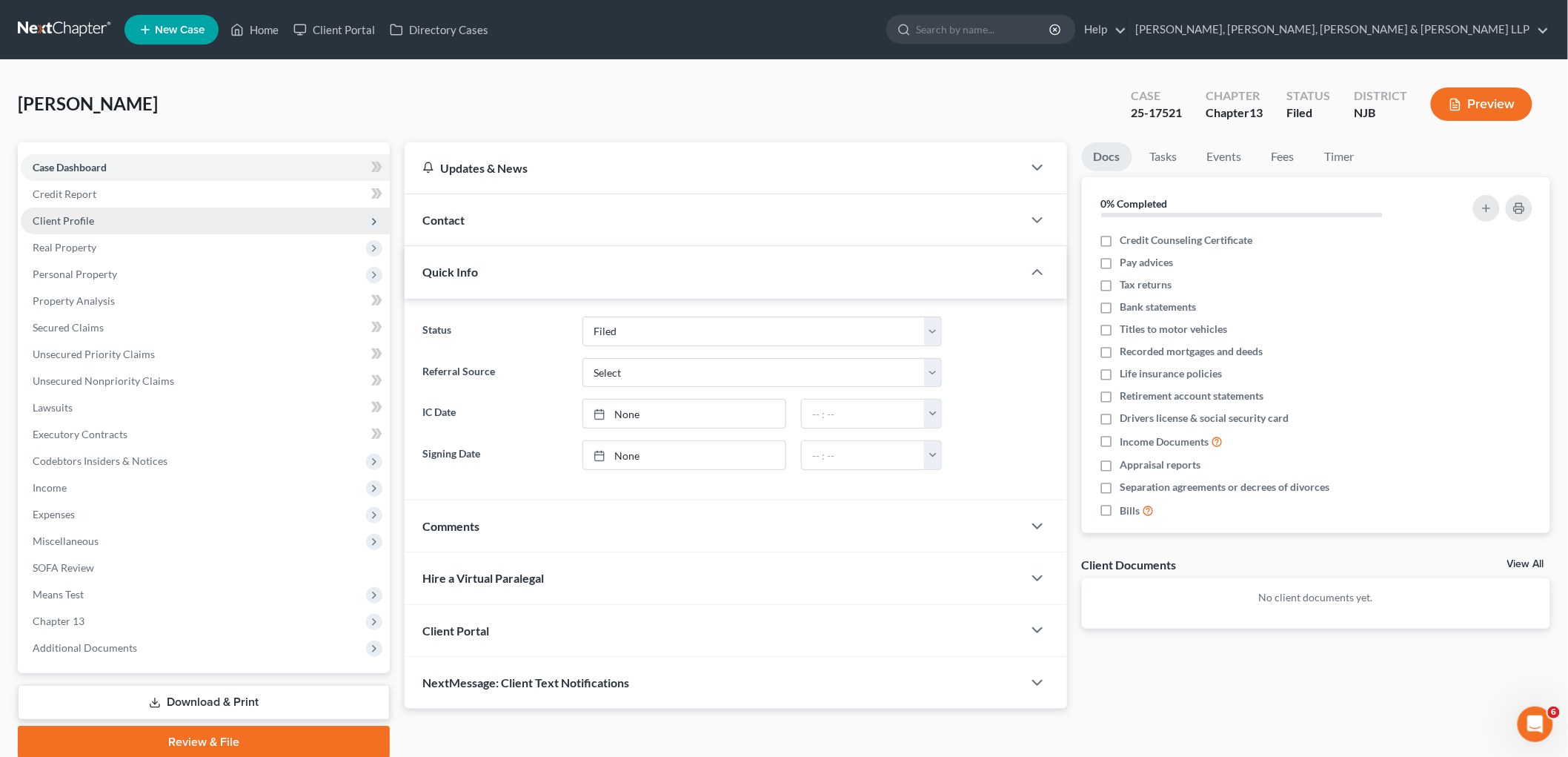
click at [76, 218] on span "Client Profile" at bounding box center [63, 221] width 62 height 13
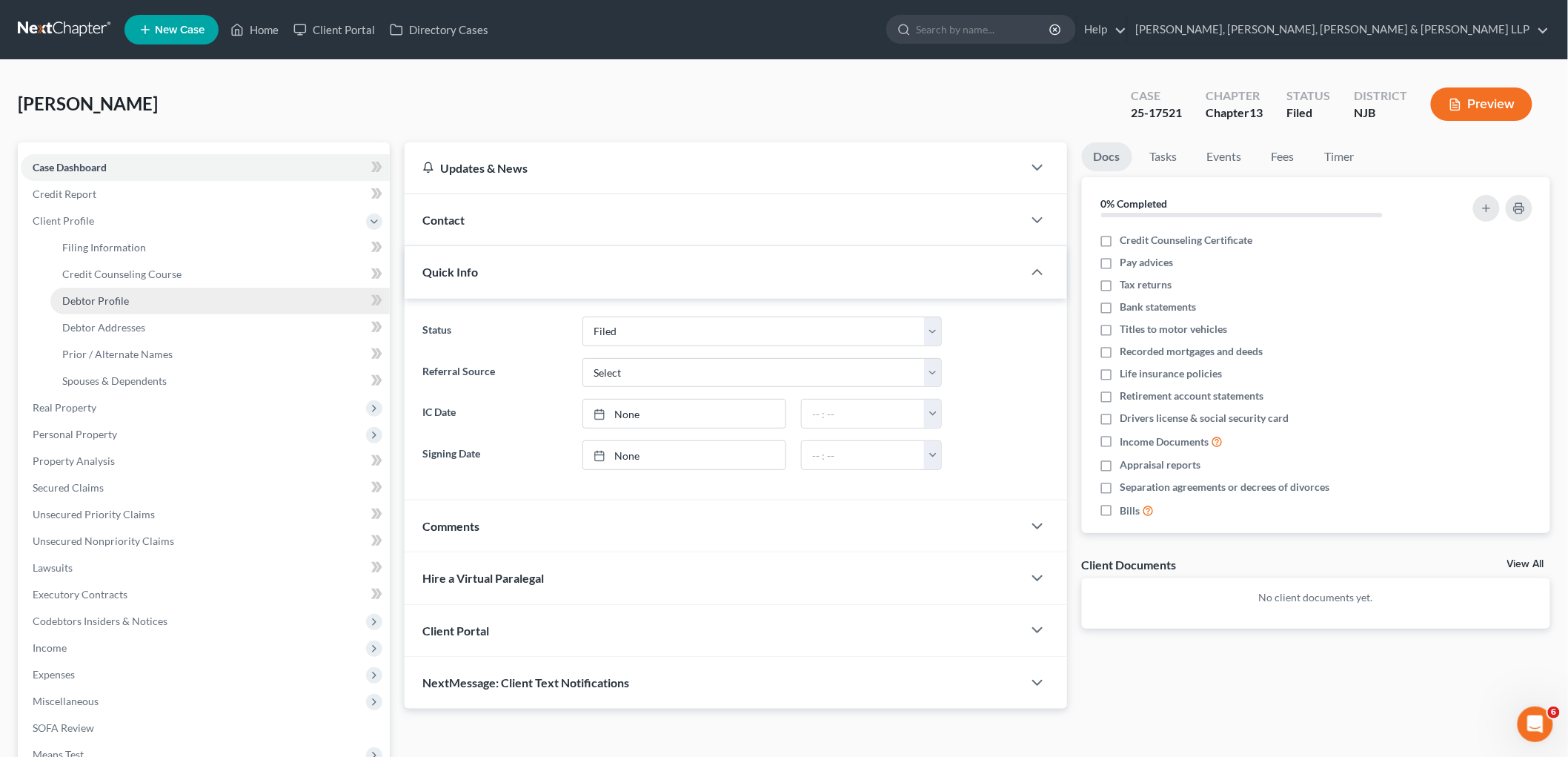
click at [110, 298] on span "Debtor Profile" at bounding box center [96, 300] width 67 height 13
select select "0"
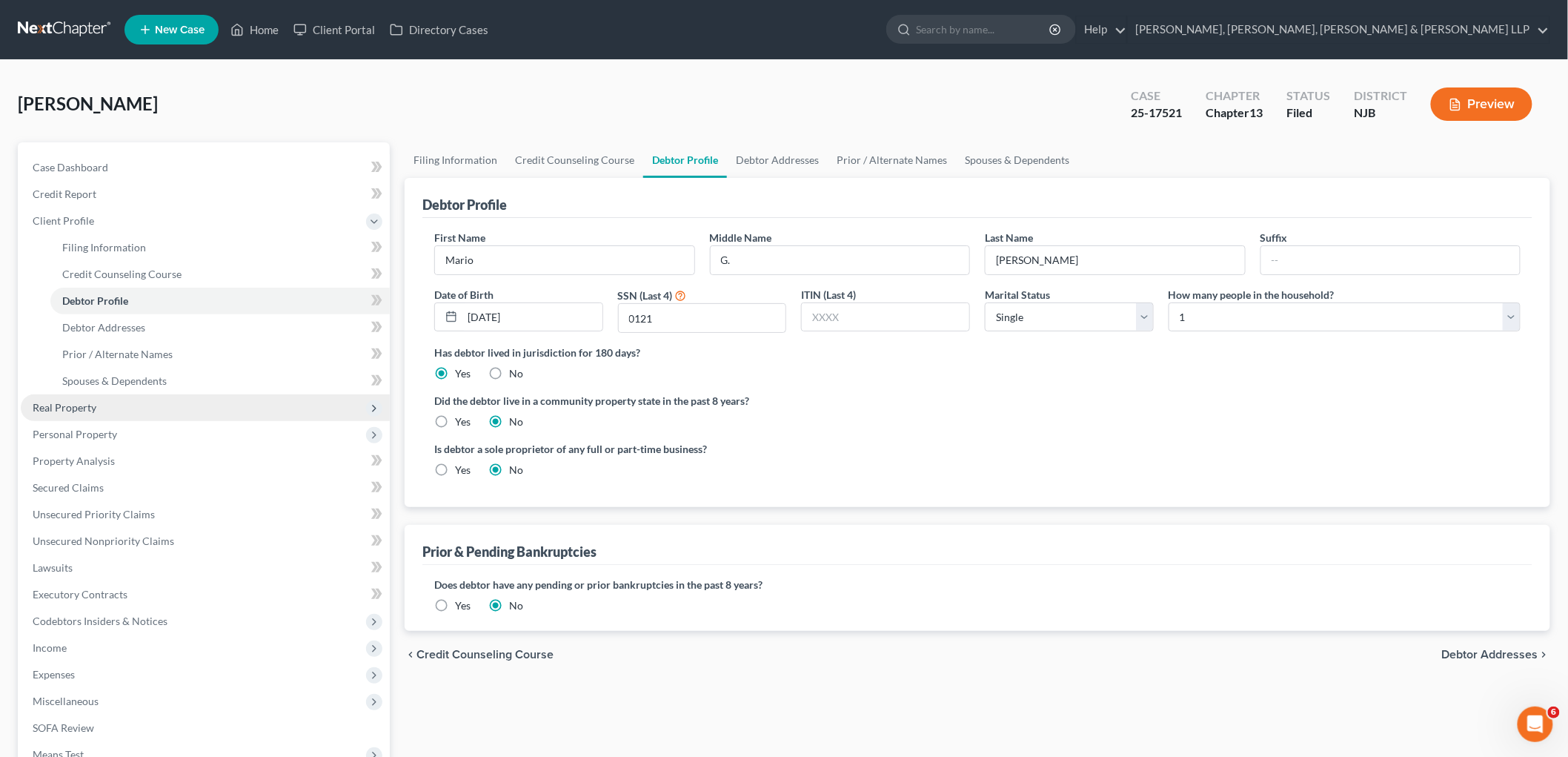
click at [89, 406] on span "Real Property" at bounding box center [64, 408] width 63 height 13
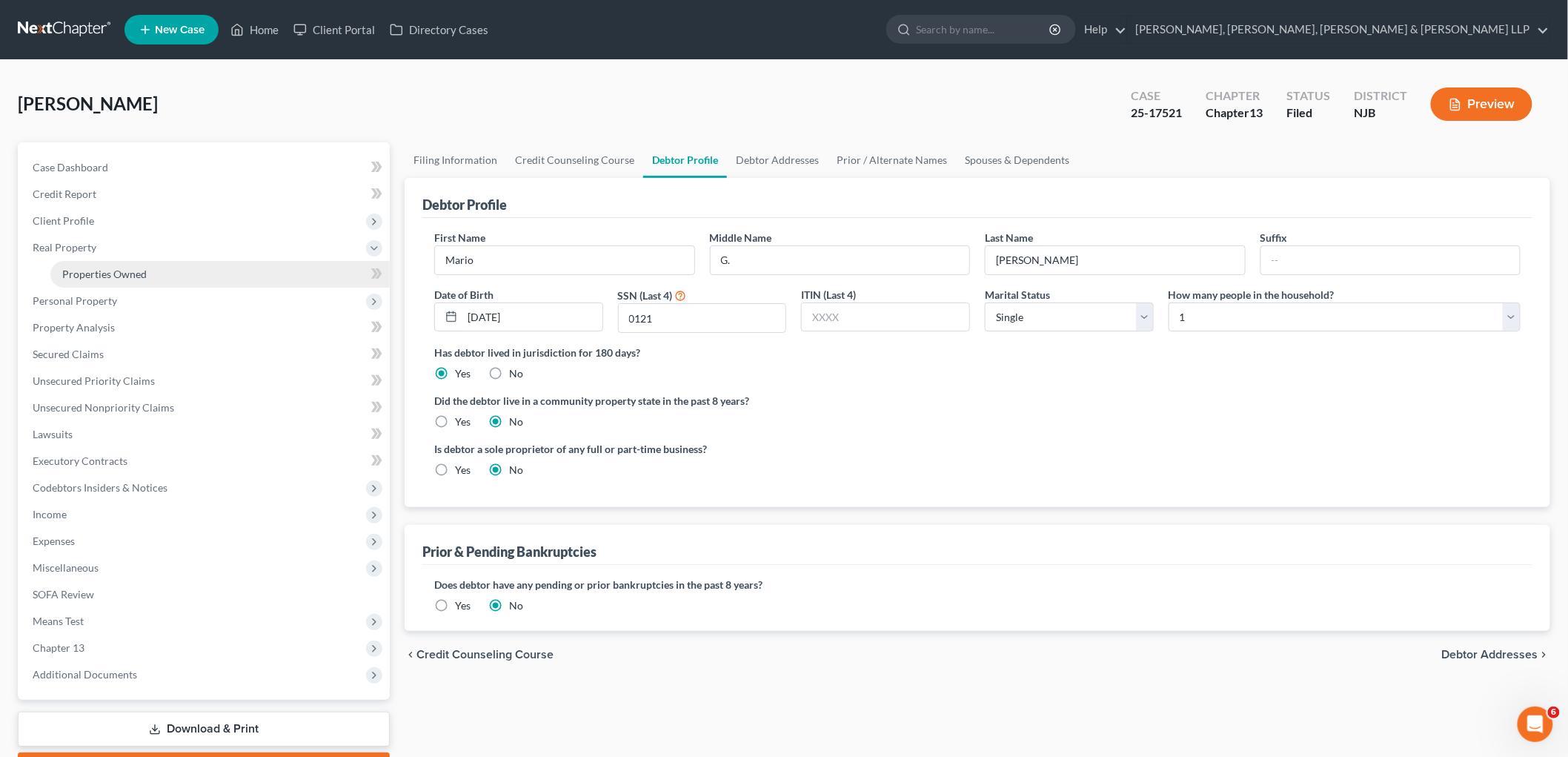
click at [99, 269] on span "Properties Owned" at bounding box center [105, 273] width 85 height 13
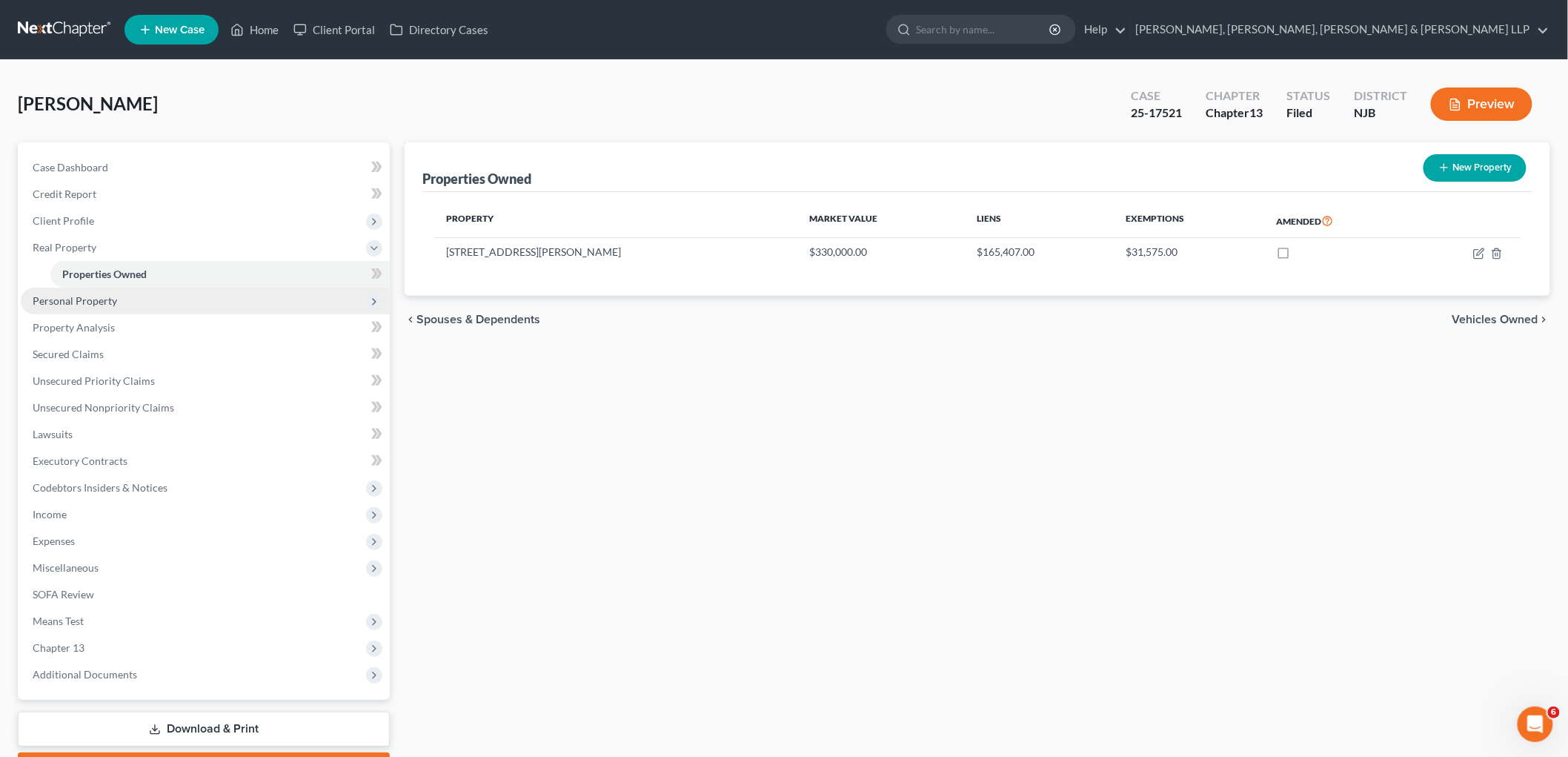
click at [93, 295] on span "Personal Property" at bounding box center [75, 300] width 85 height 13
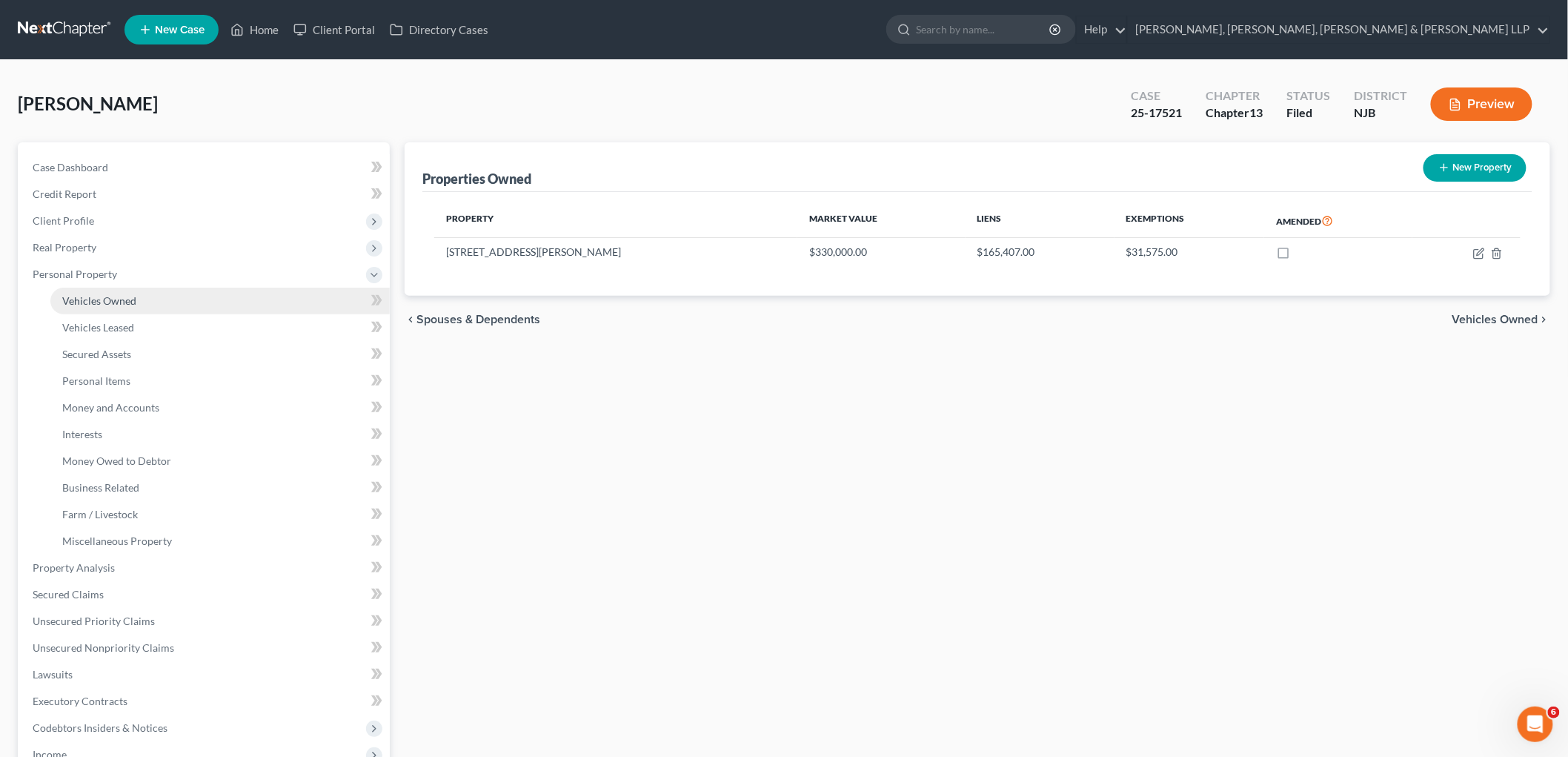
click at [98, 299] on span "Vehicles Owned" at bounding box center [99, 300] width 74 height 13
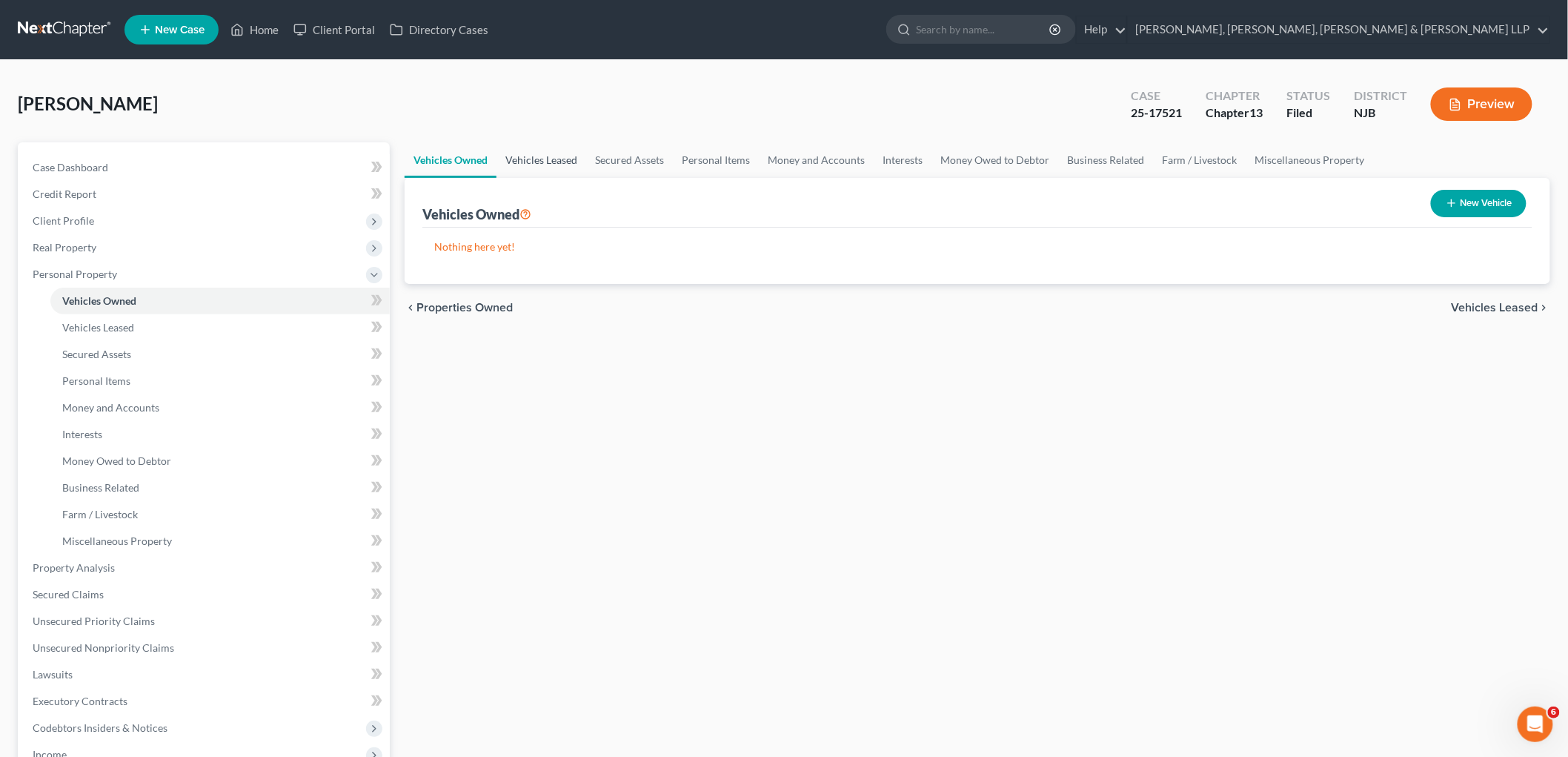
click at [544, 164] on link "Vehicles Leased" at bounding box center [541, 160] width 89 height 36
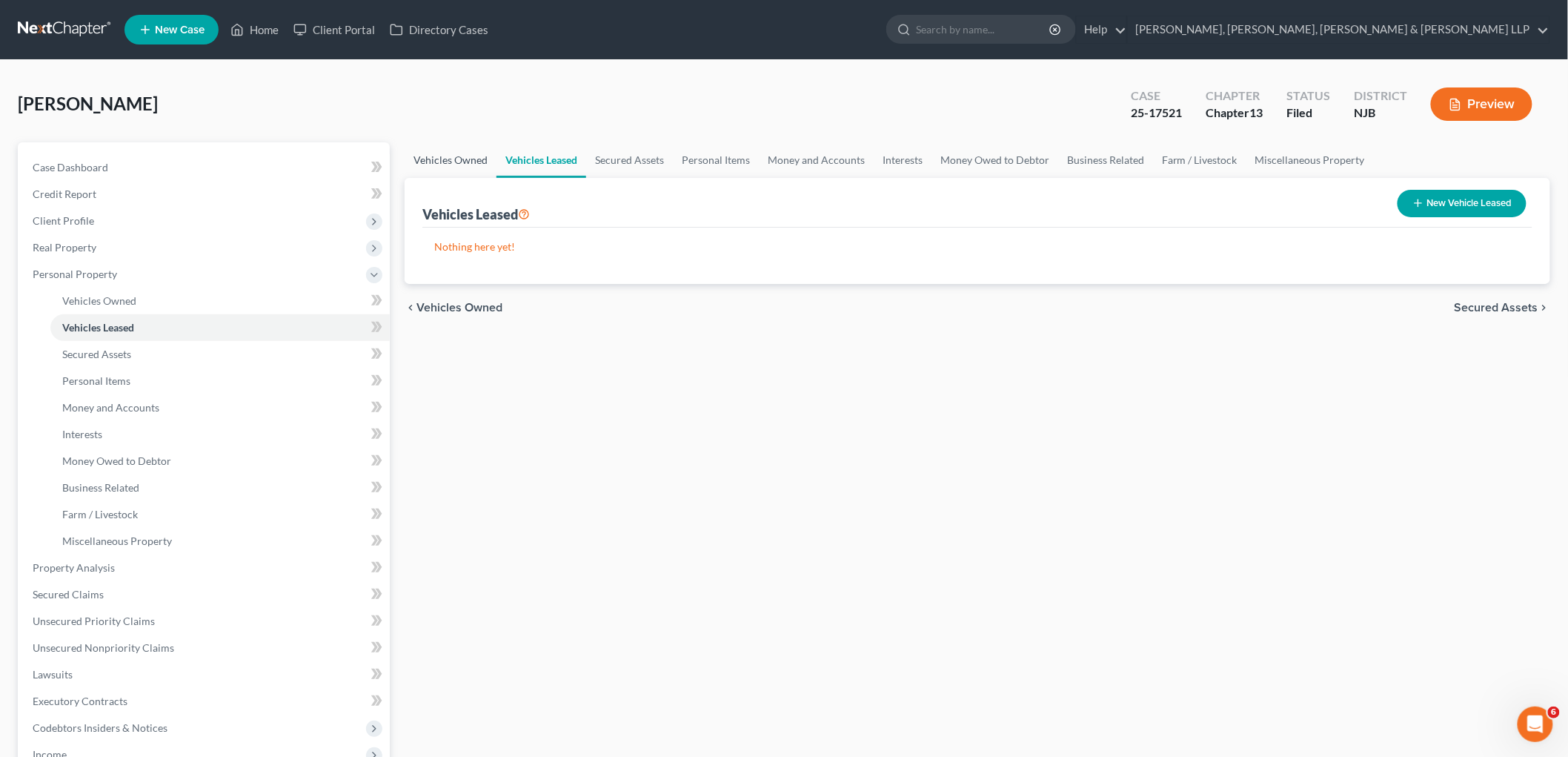
click at [441, 150] on link "Vehicles Owned" at bounding box center [450, 160] width 92 height 36
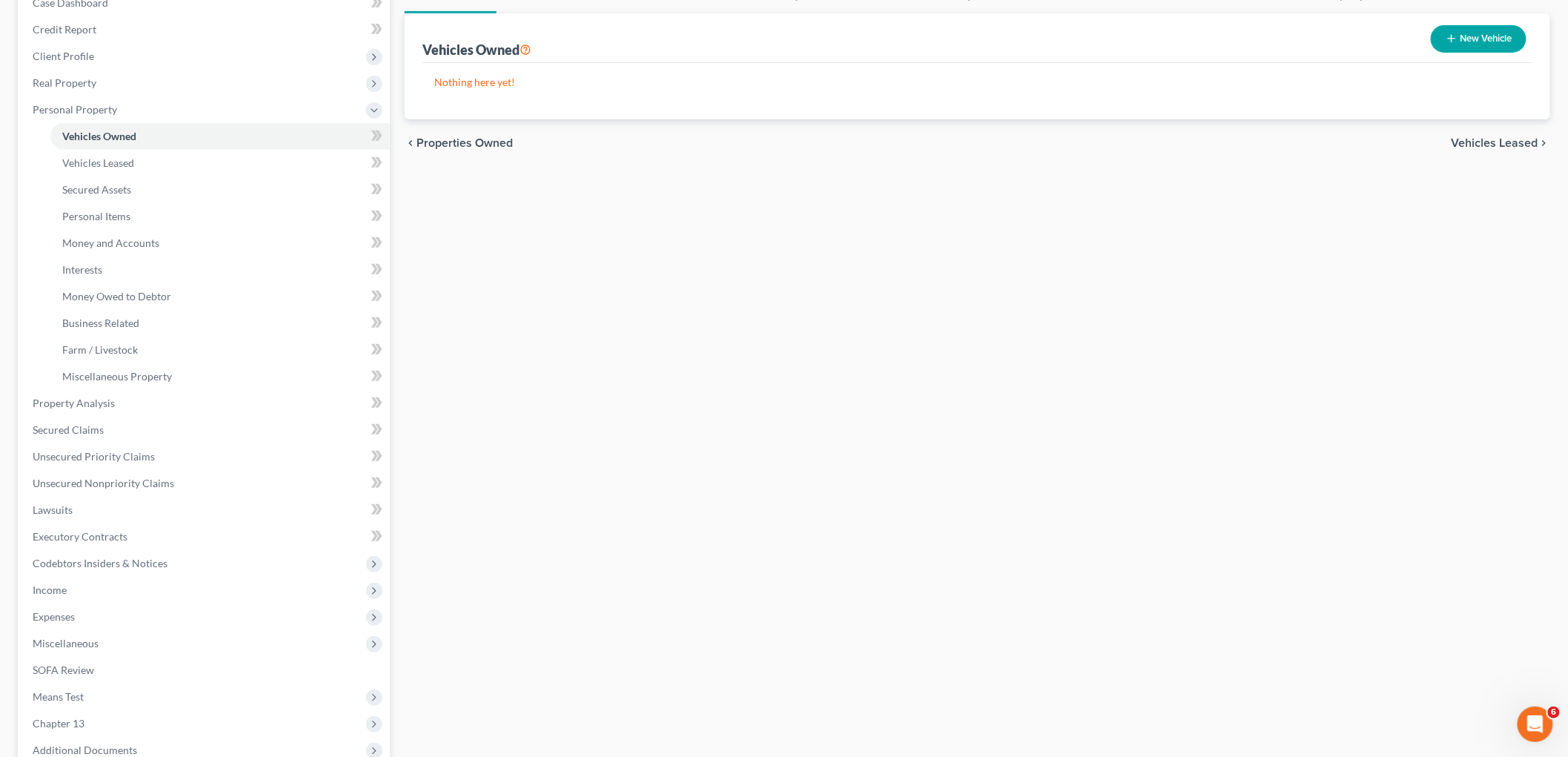
scroll to position [323, 0]
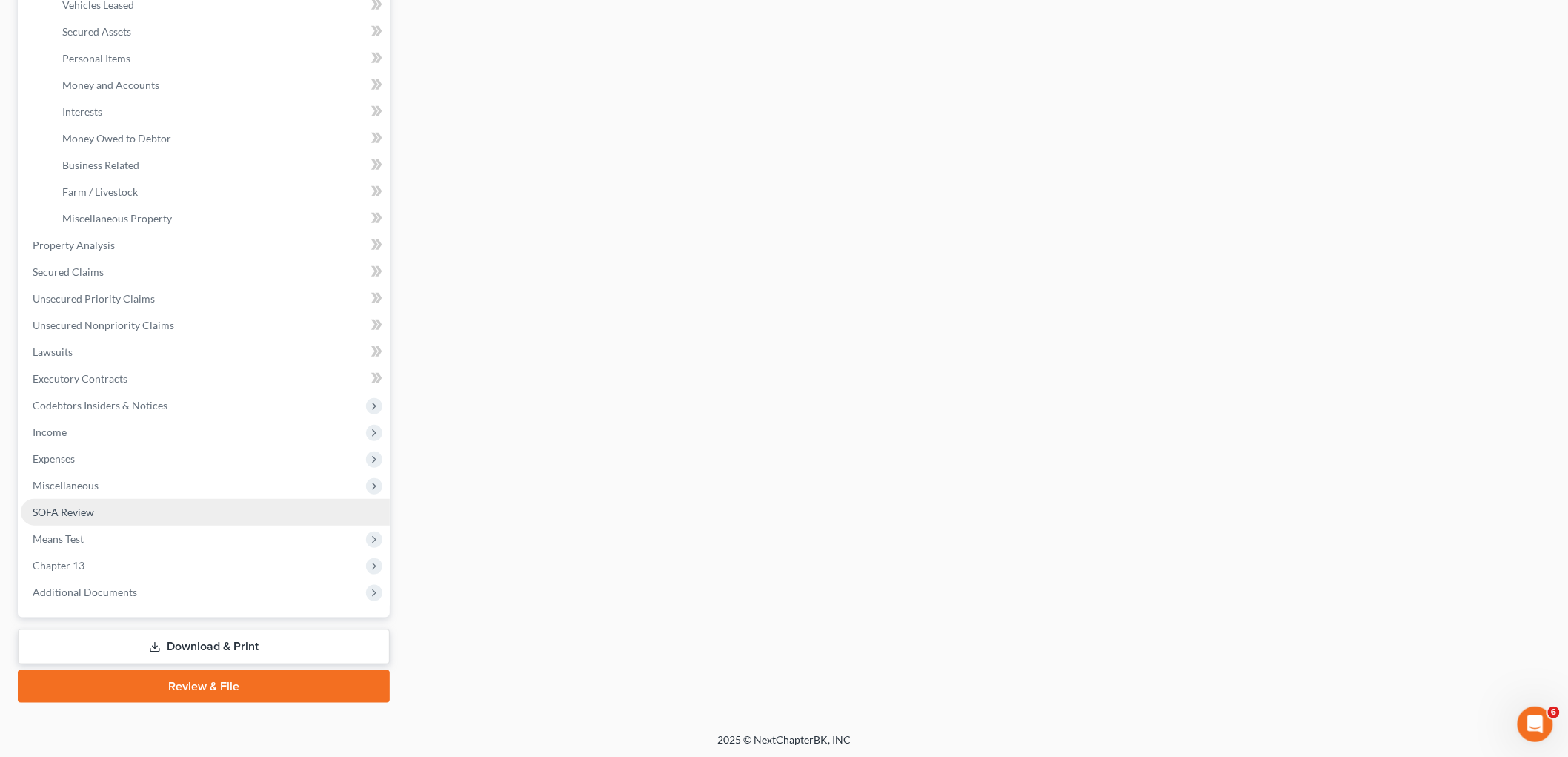
click at [63, 506] on span "SOFA Review" at bounding box center [63, 512] width 62 height 13
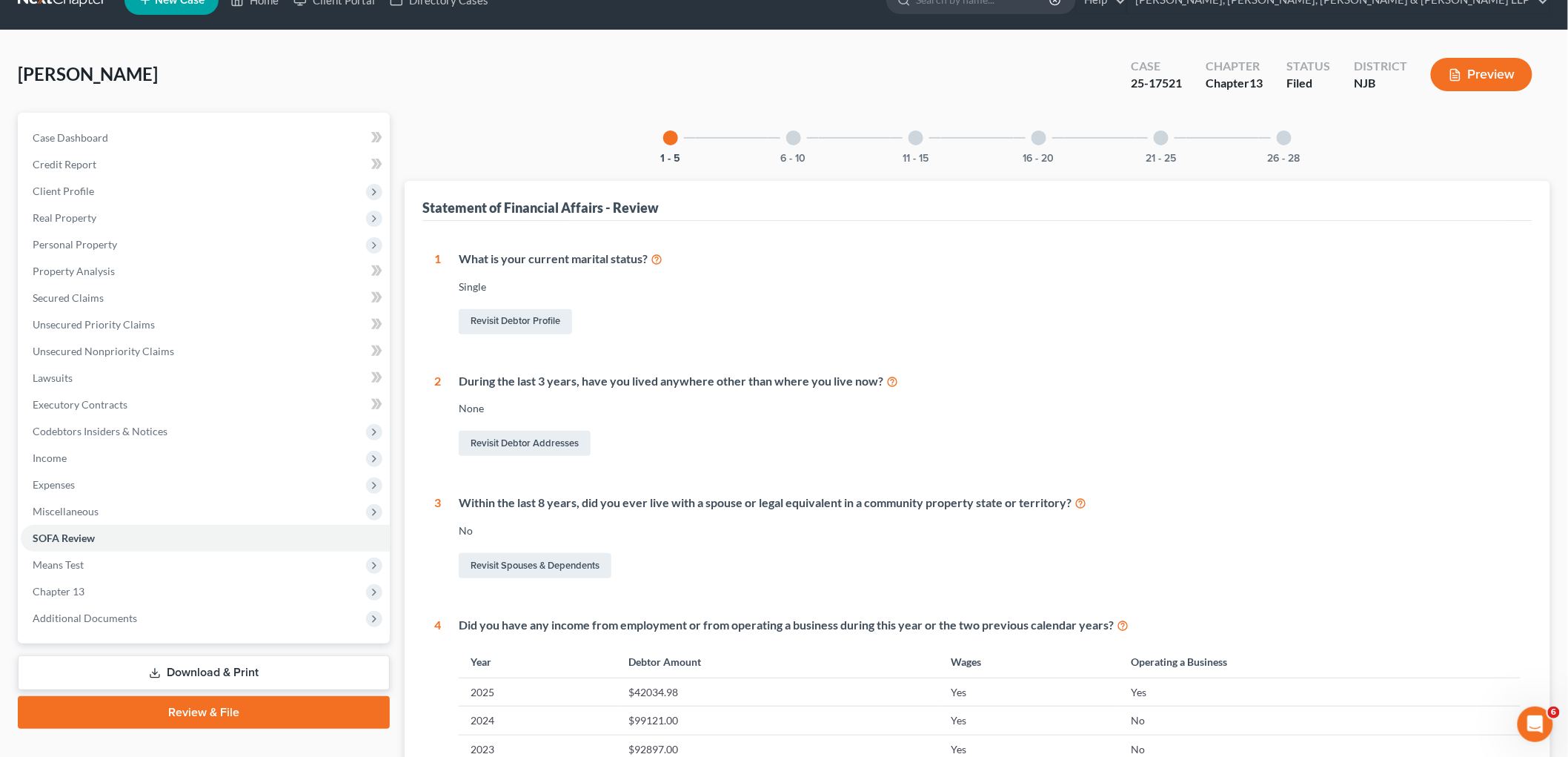
scroll to position [28, 0]
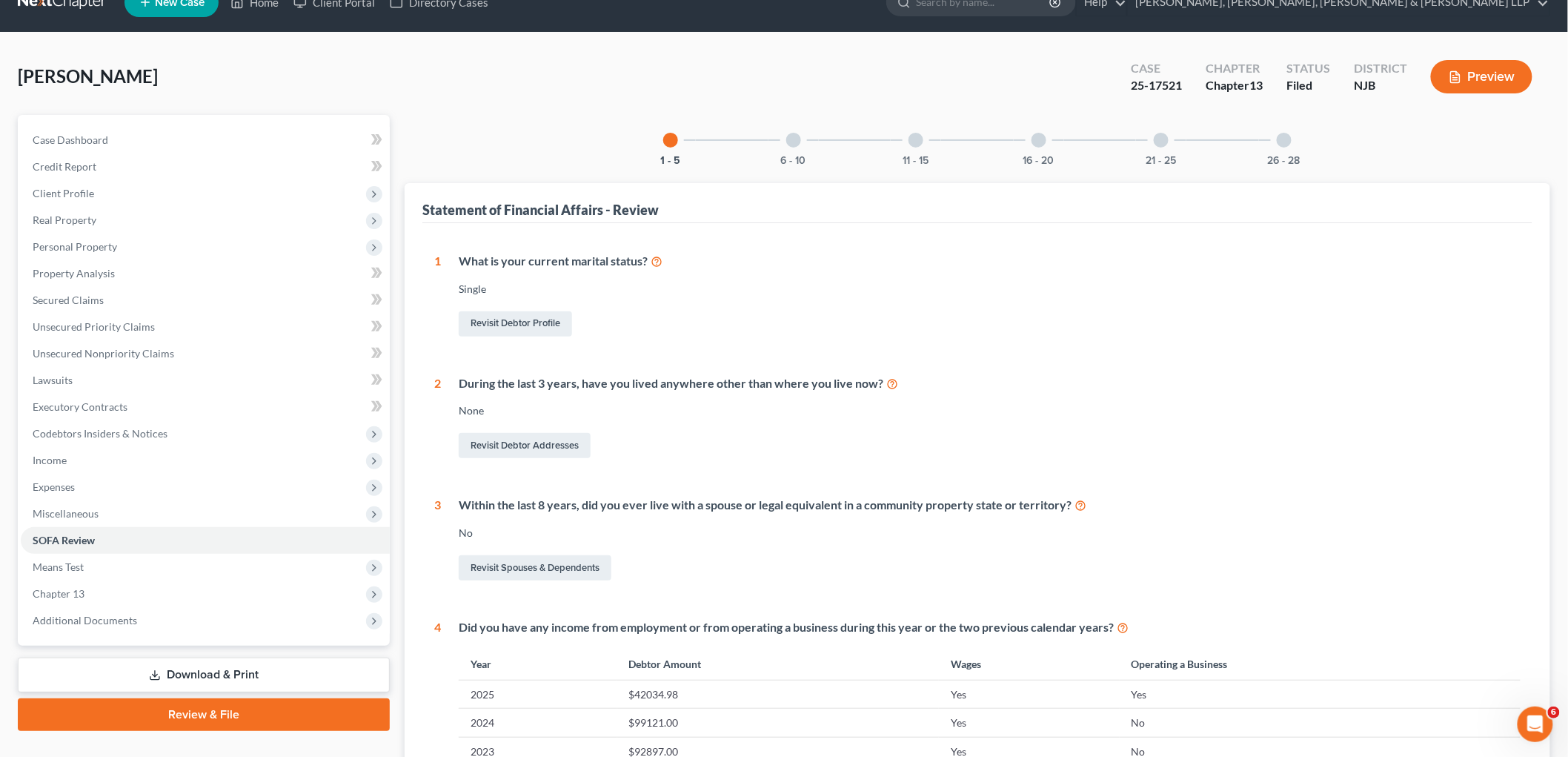
click at [1036, 135] on div at bounding box center [1039, 140] width 15 height 15
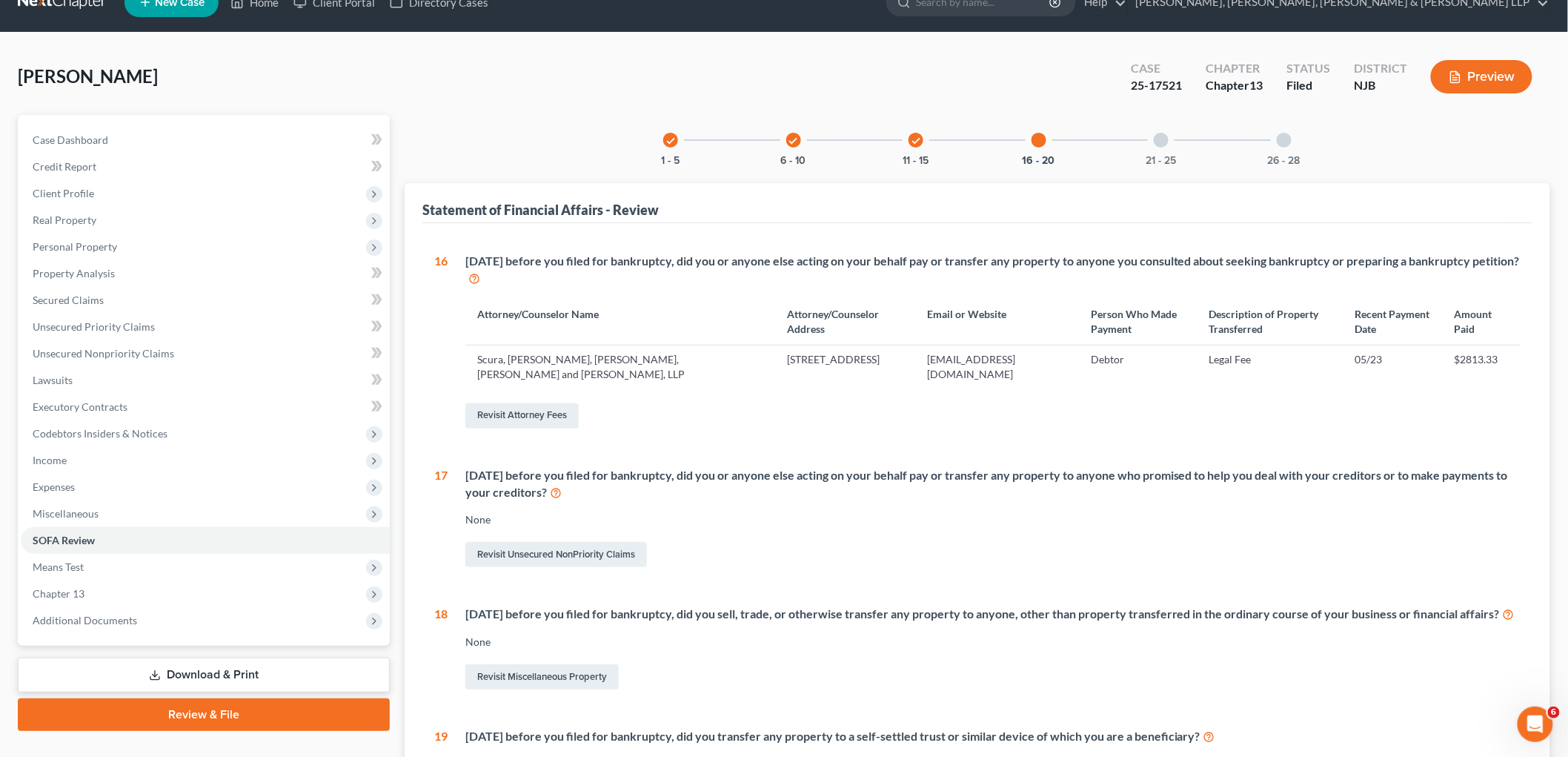
click at [1079, 135] on div at bounding box center [1161, 140] width 15 height 15
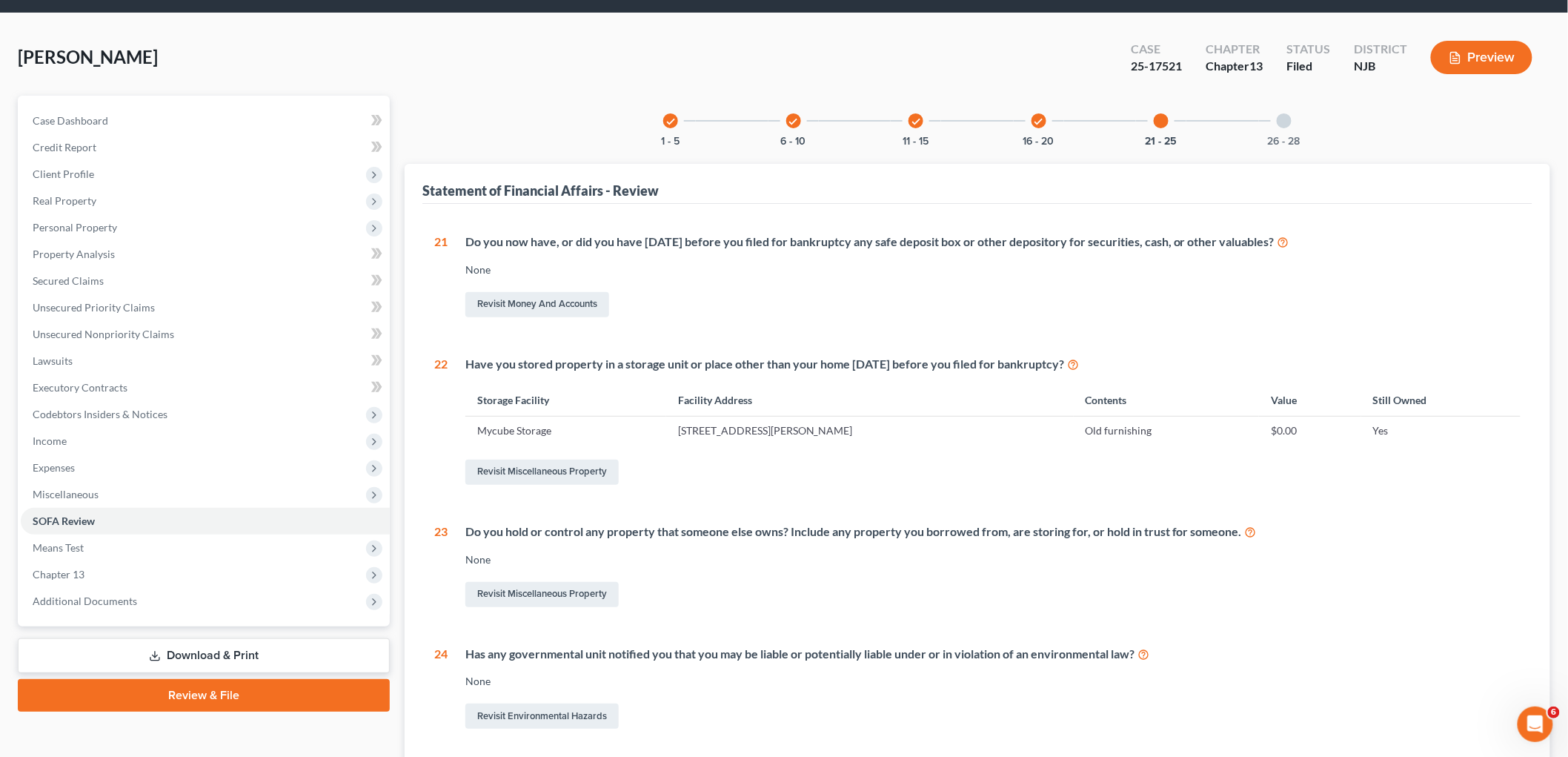
scroll to position [0, 0]
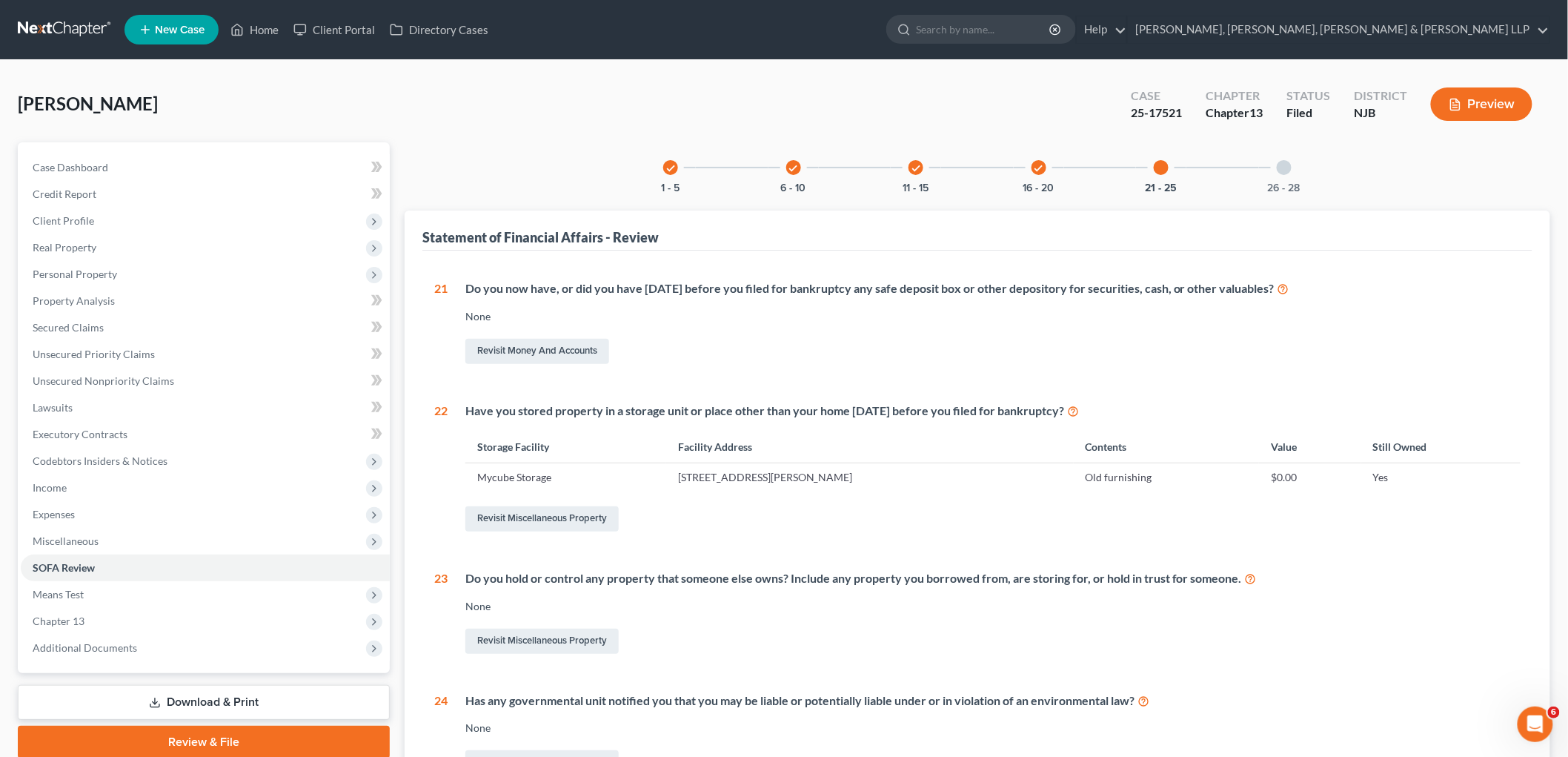
click at [1043, 164] on icon "check" at bounding box center [1039, 169] width 11 height 11
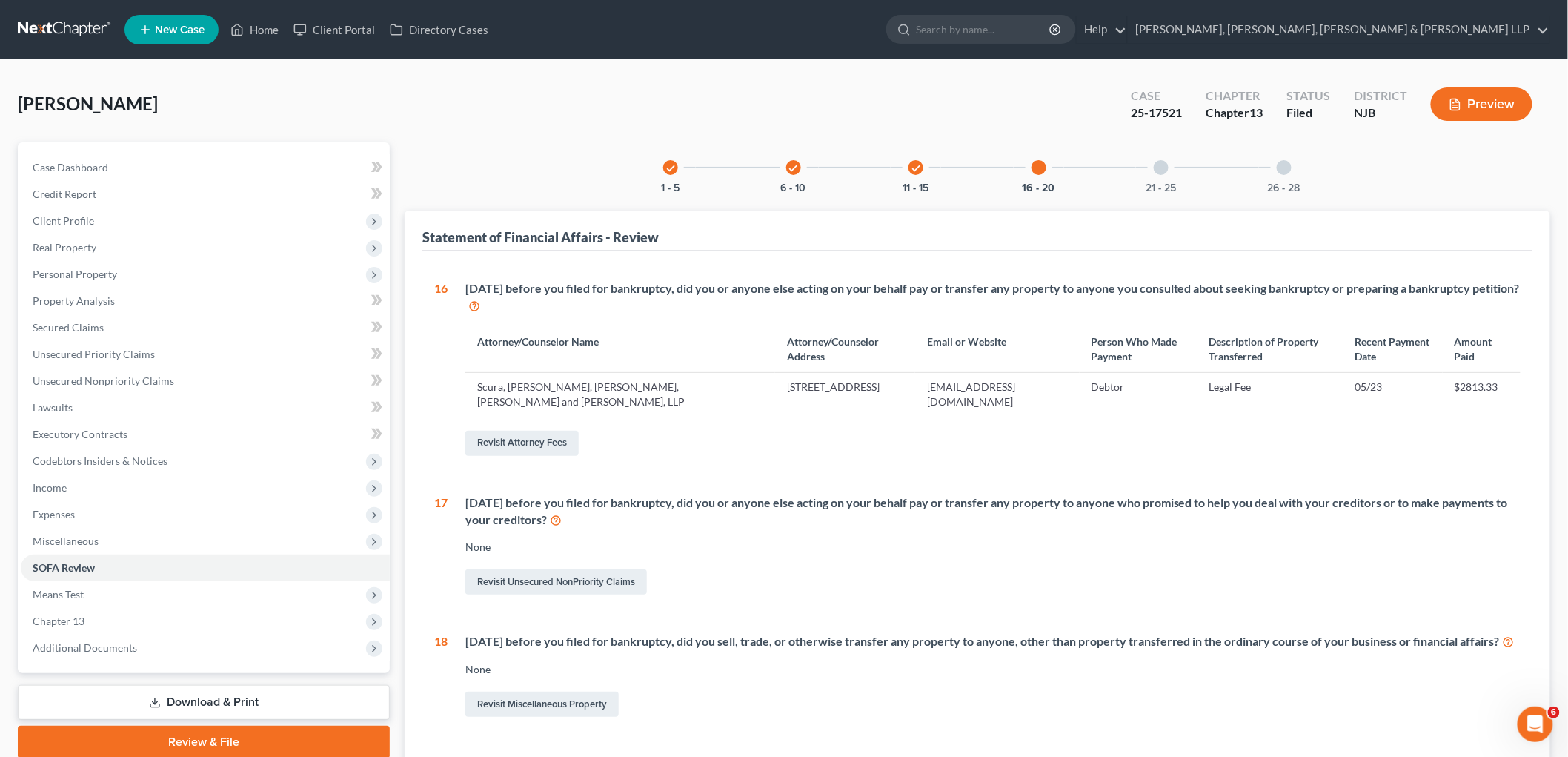
click at [915, 165] on icon "check" at bounding box center [917, 169] width 11 height 11
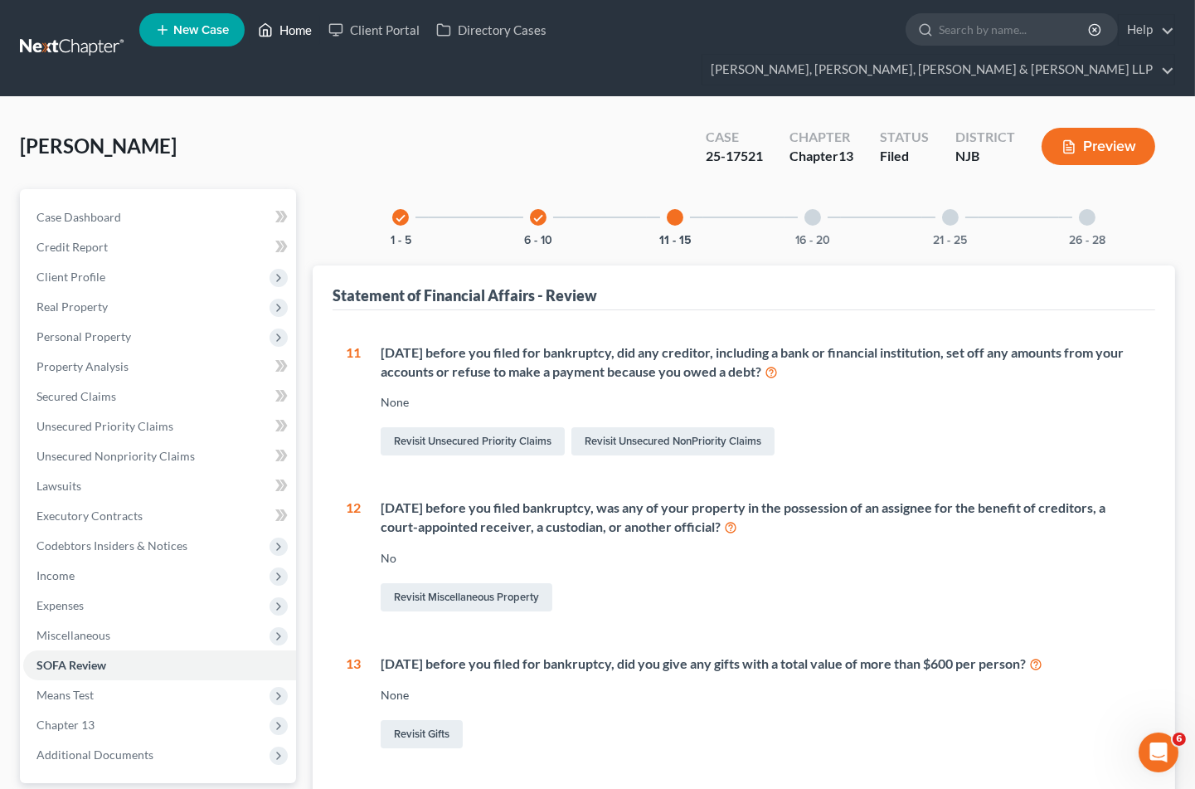
click at [295, 20] on link "Home" at bounding box center [285, 30] width 71 height 30
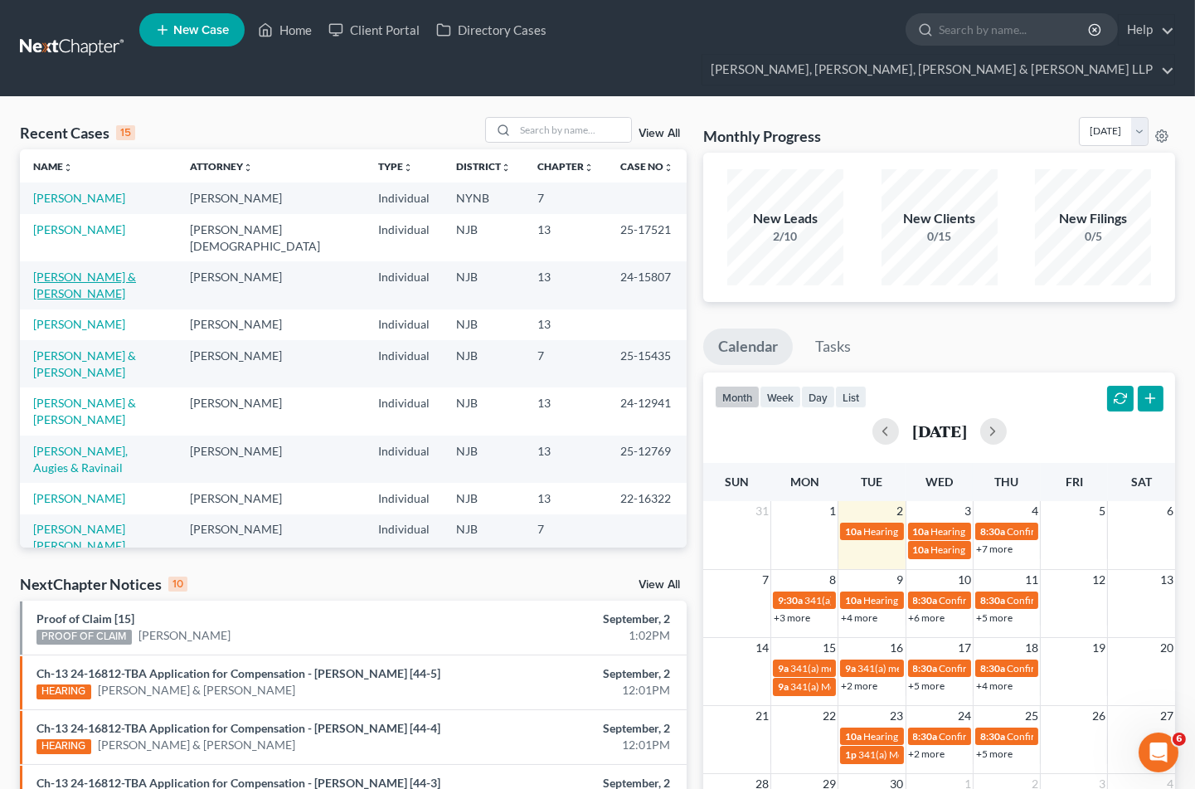
click at [105, 270] on link "[PERSON_NAME] & [PERSON_NAME]" at bounding box center [84, 285] width 103 height 31
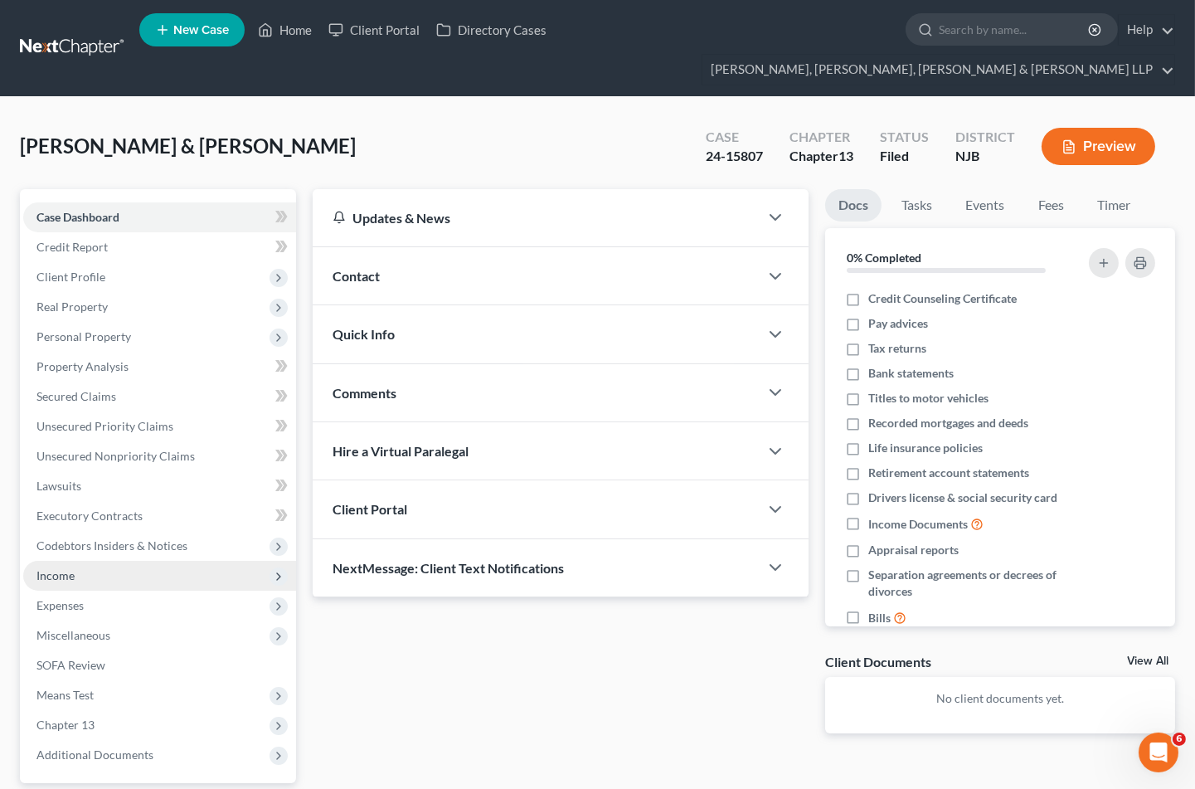
click at [67, 568] on span "Income" at bounding box center [56, 575] width 38 height 14
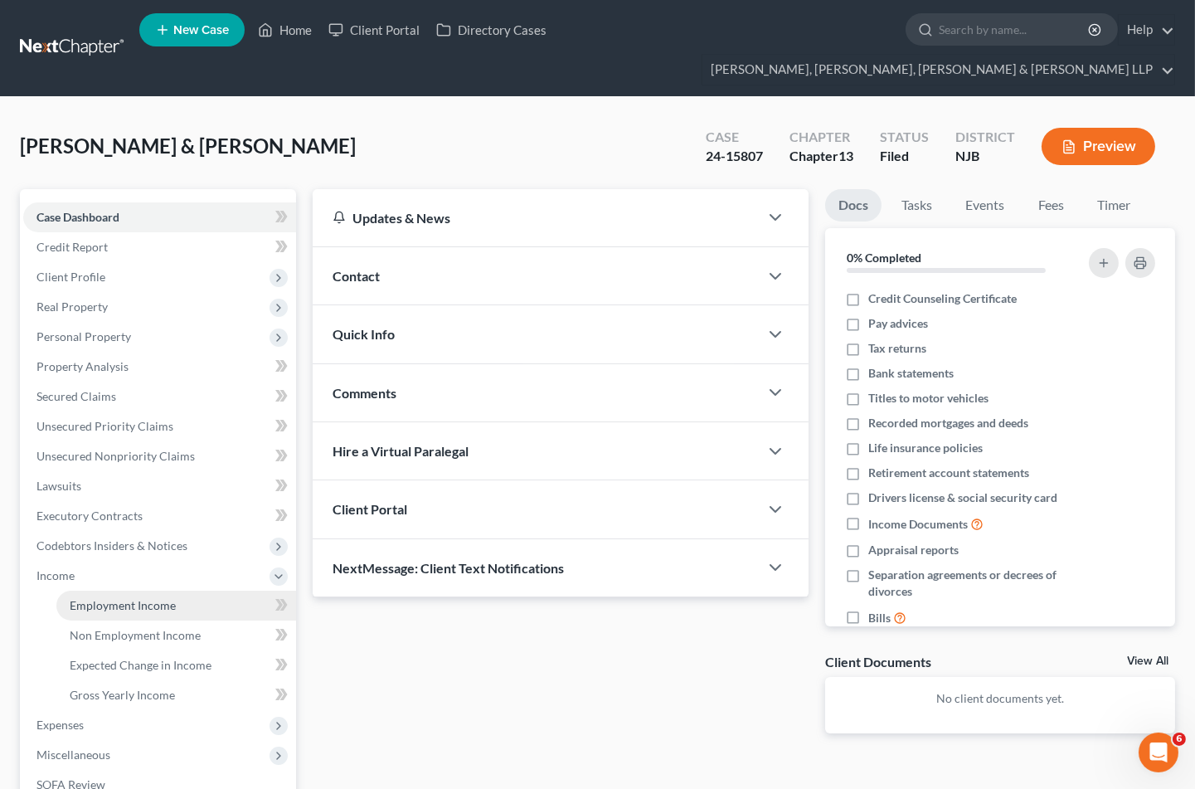
click at [101, 598] on span "Employment Income" at bounding box center [123, 605] width 106 height 14
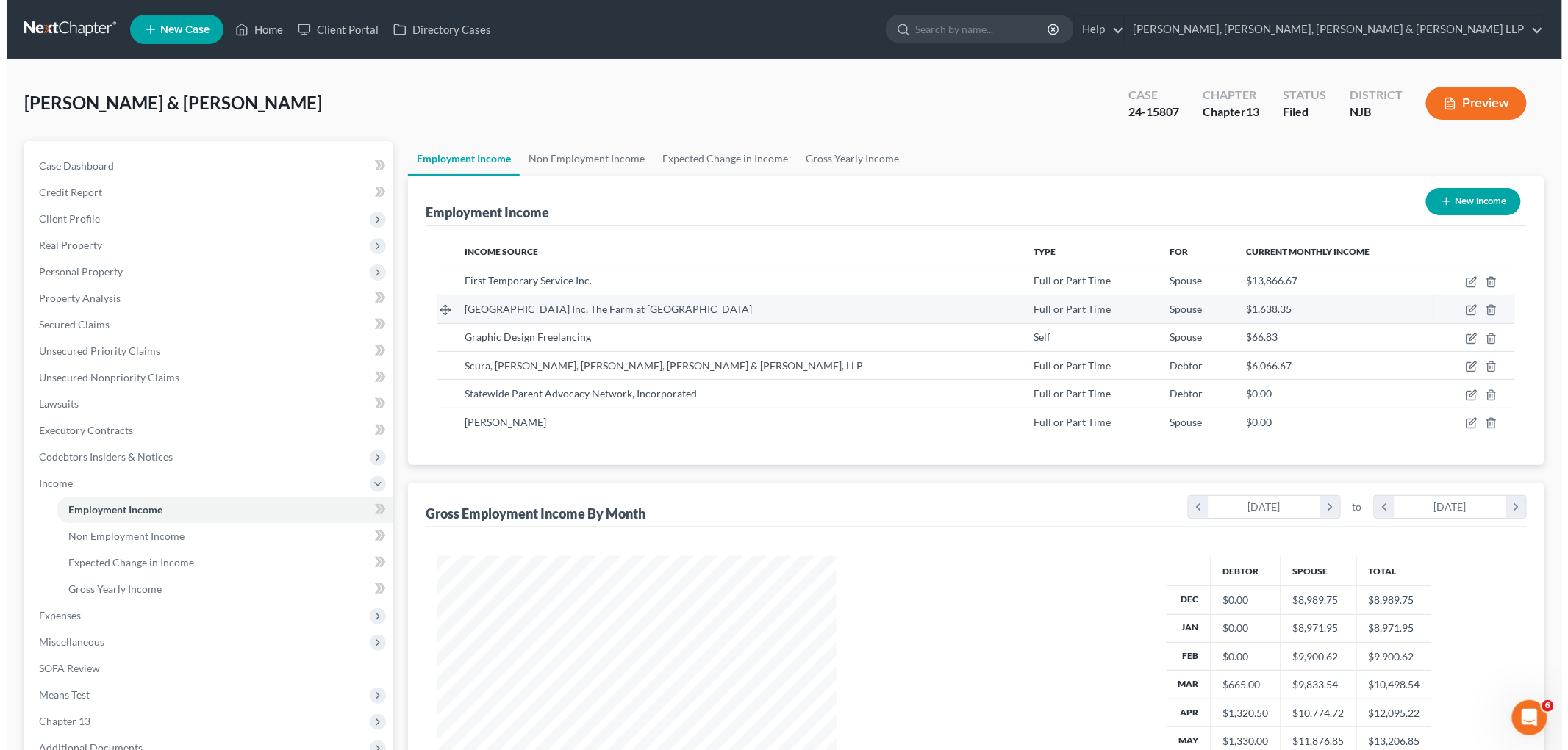
scroll to position [307, 645]
click at [1070, 278] on icon "button" at bounding box center [1464, 282] width 9 height 9
select select "0"
select select "14"
select select "3"
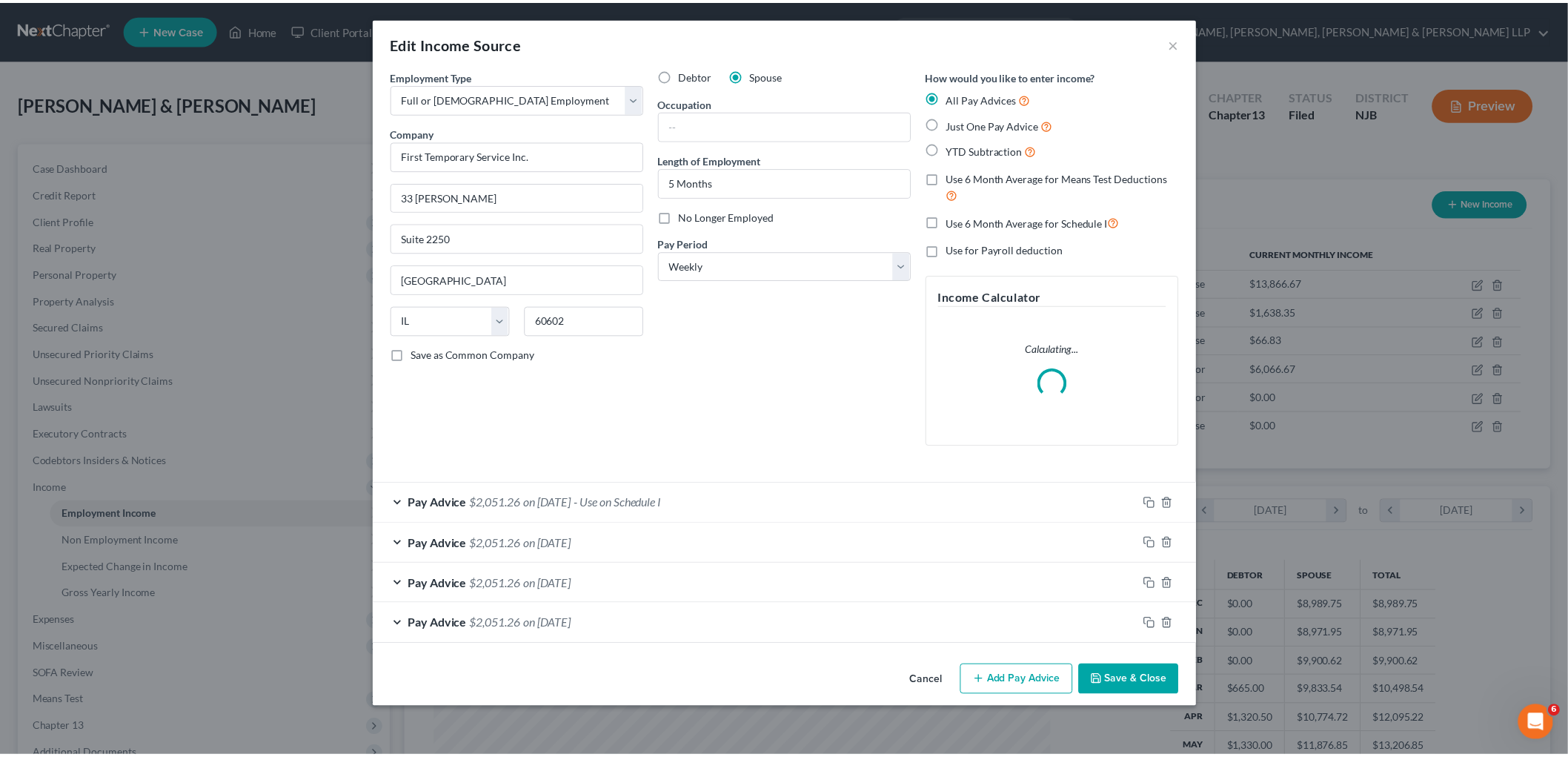
scroll to position [313, 657]
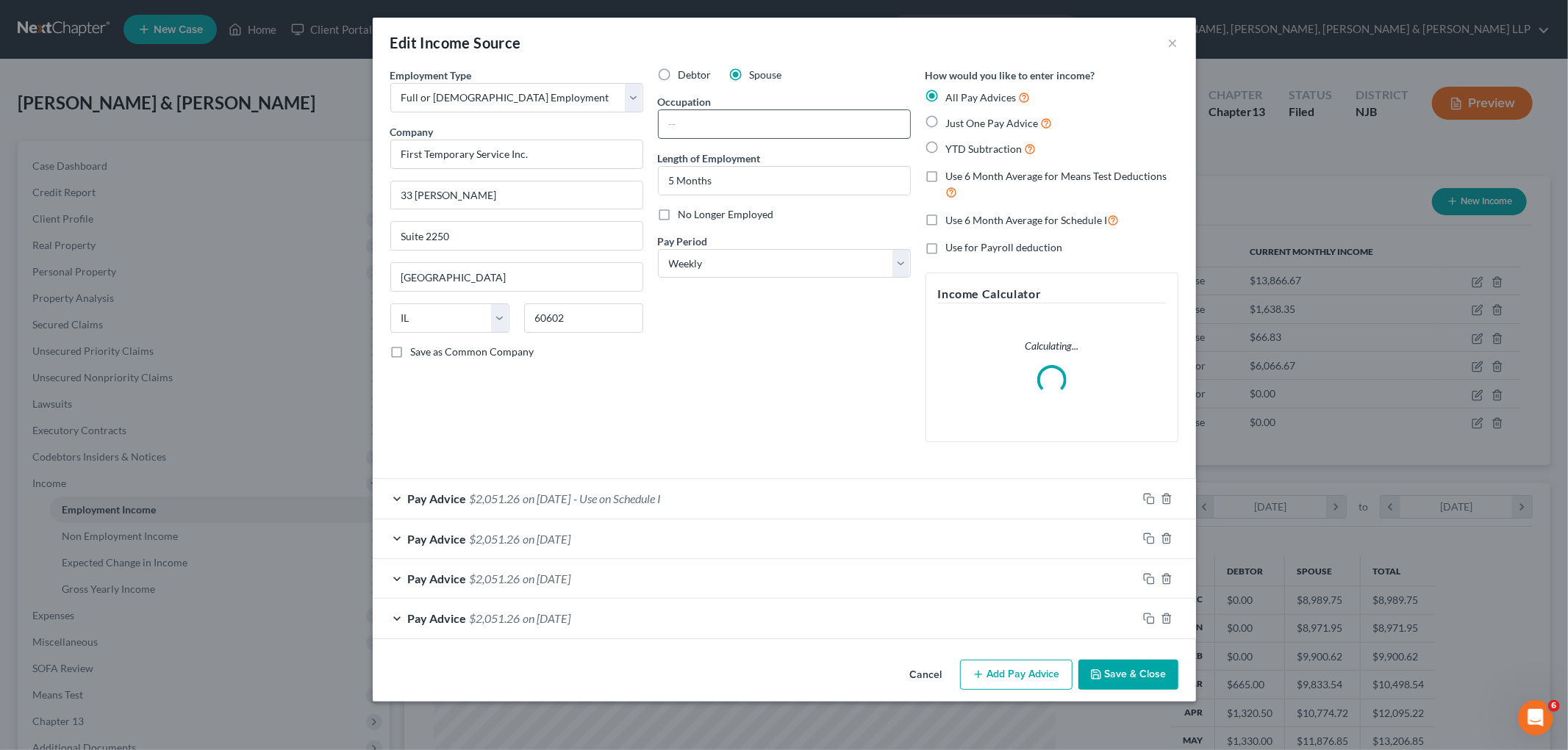
click at [757, 121] on input "text" at bounding box center [784, 124] width 252 height 28
paste input "graphic designer"
type input "graphic designer"
click at [748, 357] on div "Debtor Spouse Occupation graphic designer Length of Employment 5 Months No Long…" at bounding box center [784, 260] width 268 height 386
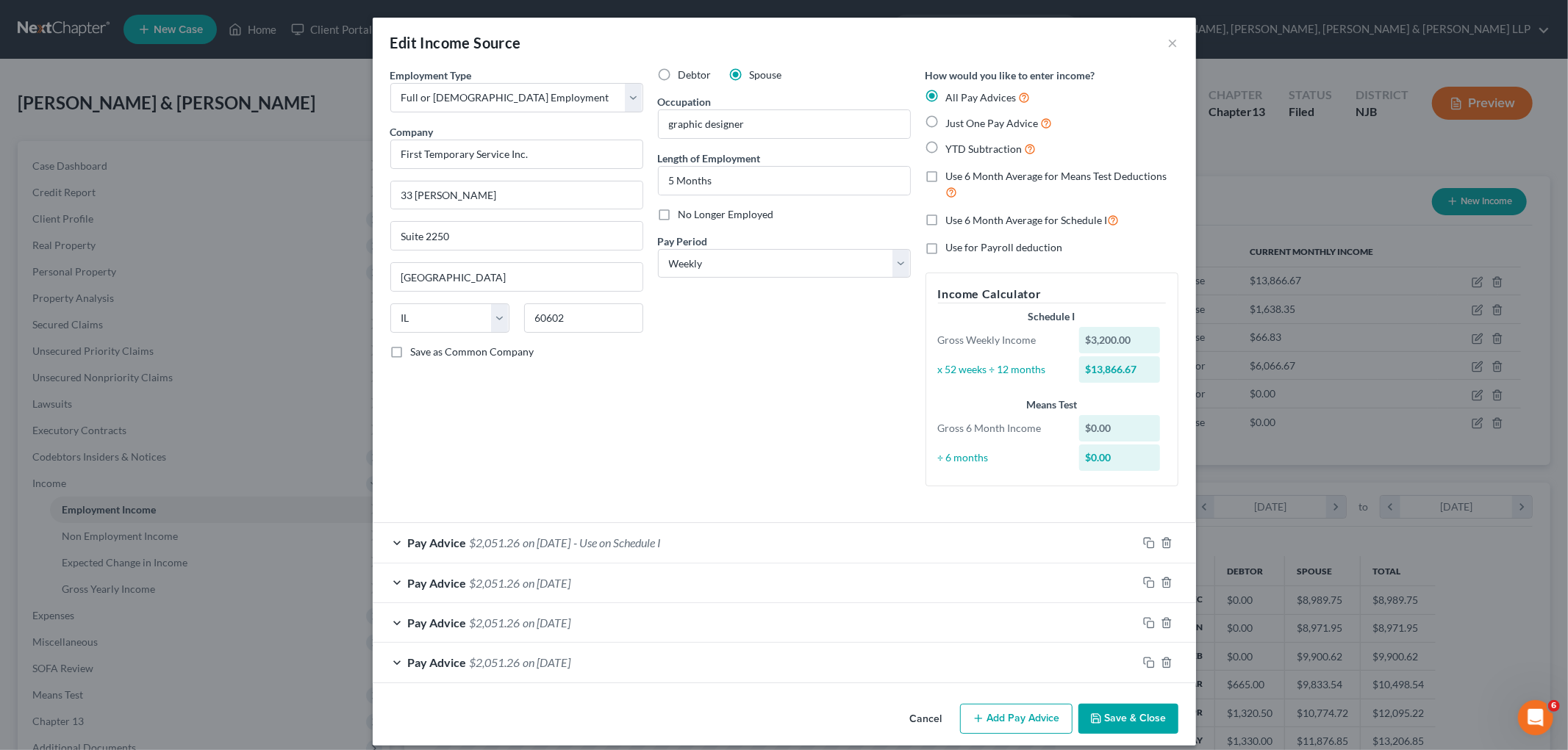
click at [1070, 698] on button "Save & Close" at bounding box center [1128, 719] width 100 height 31
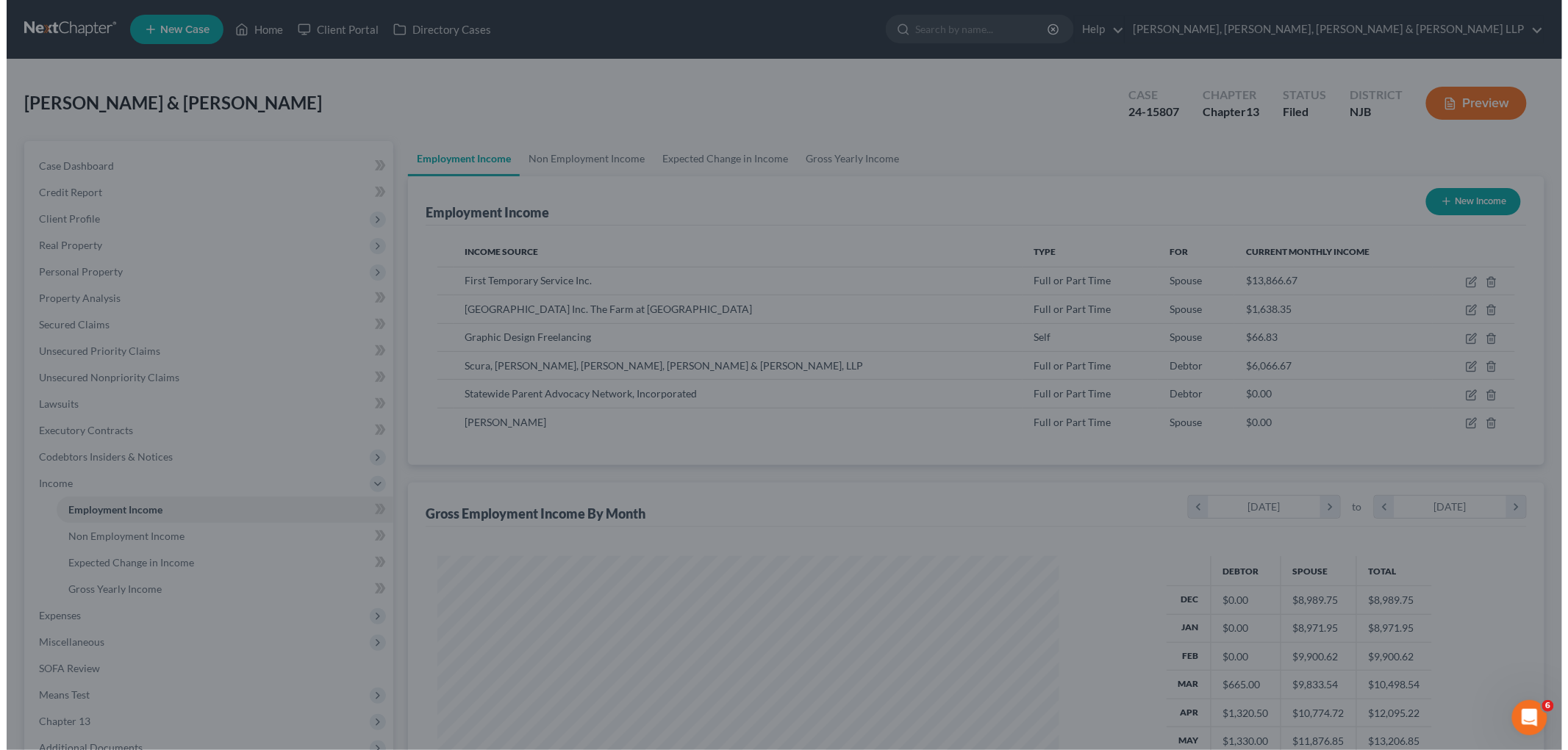
scroll to position [734310, 734301]
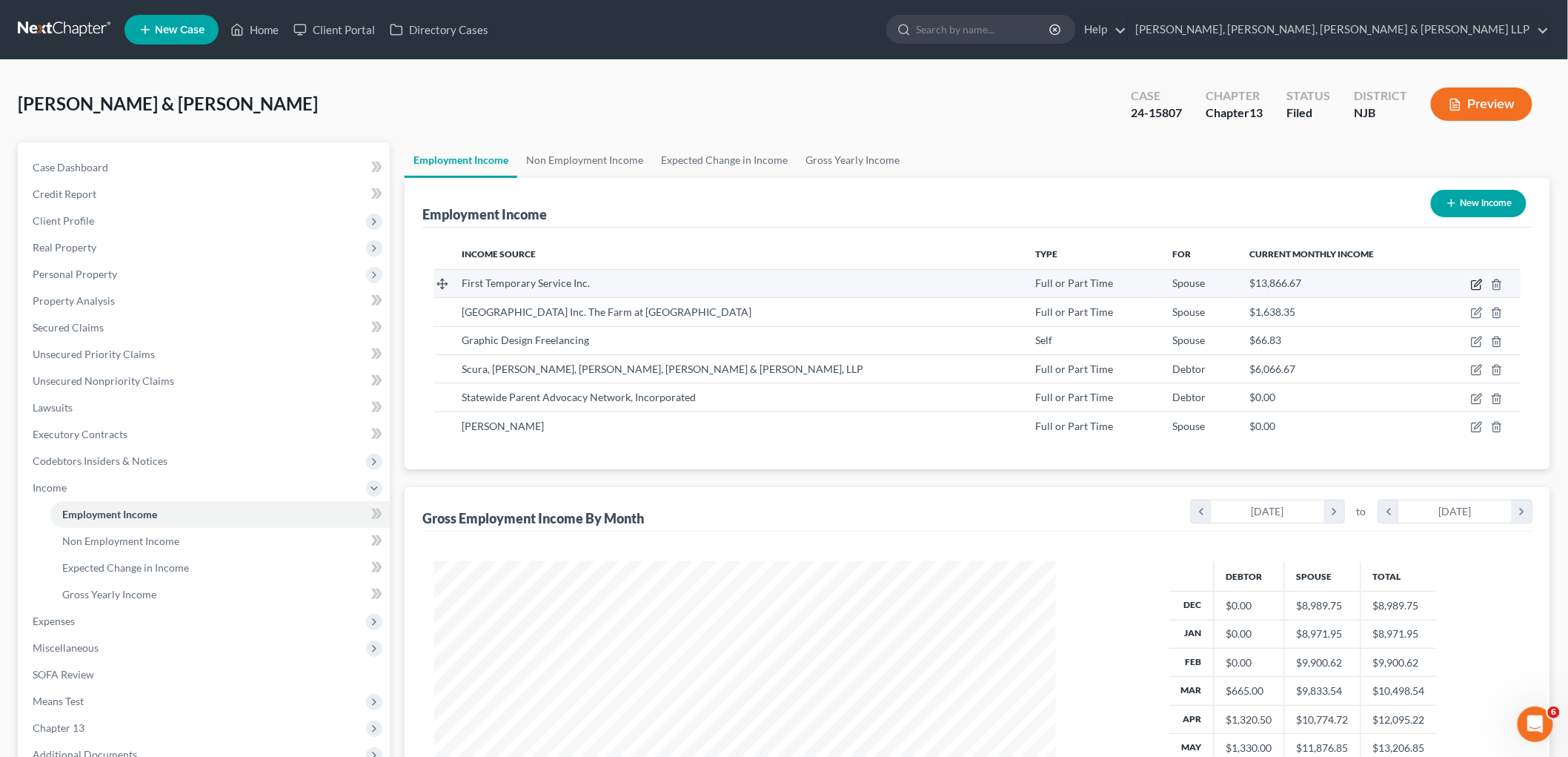
click at [1079, 281] on icon "button" at bounding box center [1477, 284] width 12 height 12
select select "0"
select select "14"
select select "3"
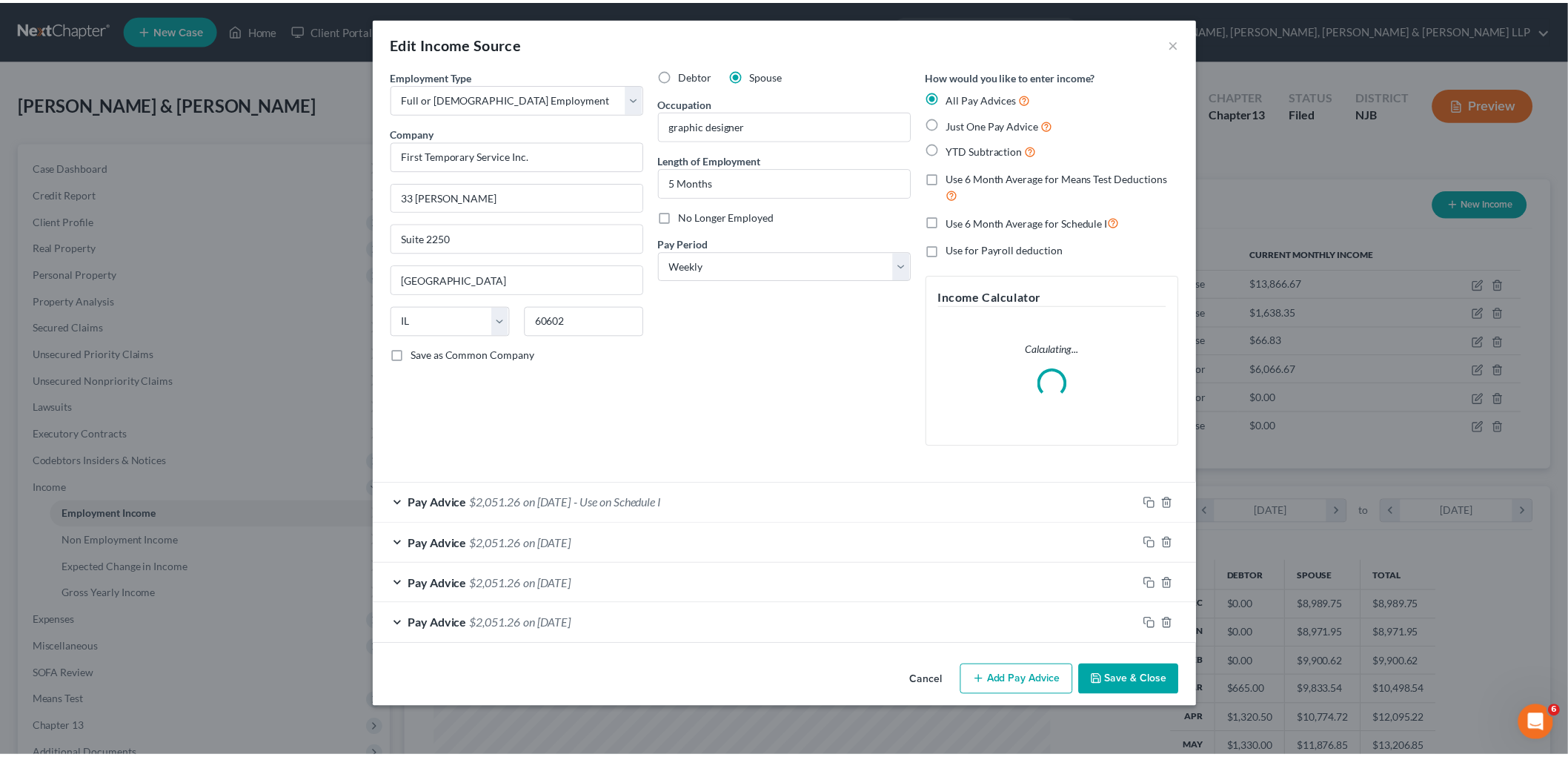
scroll to position [313, 657]
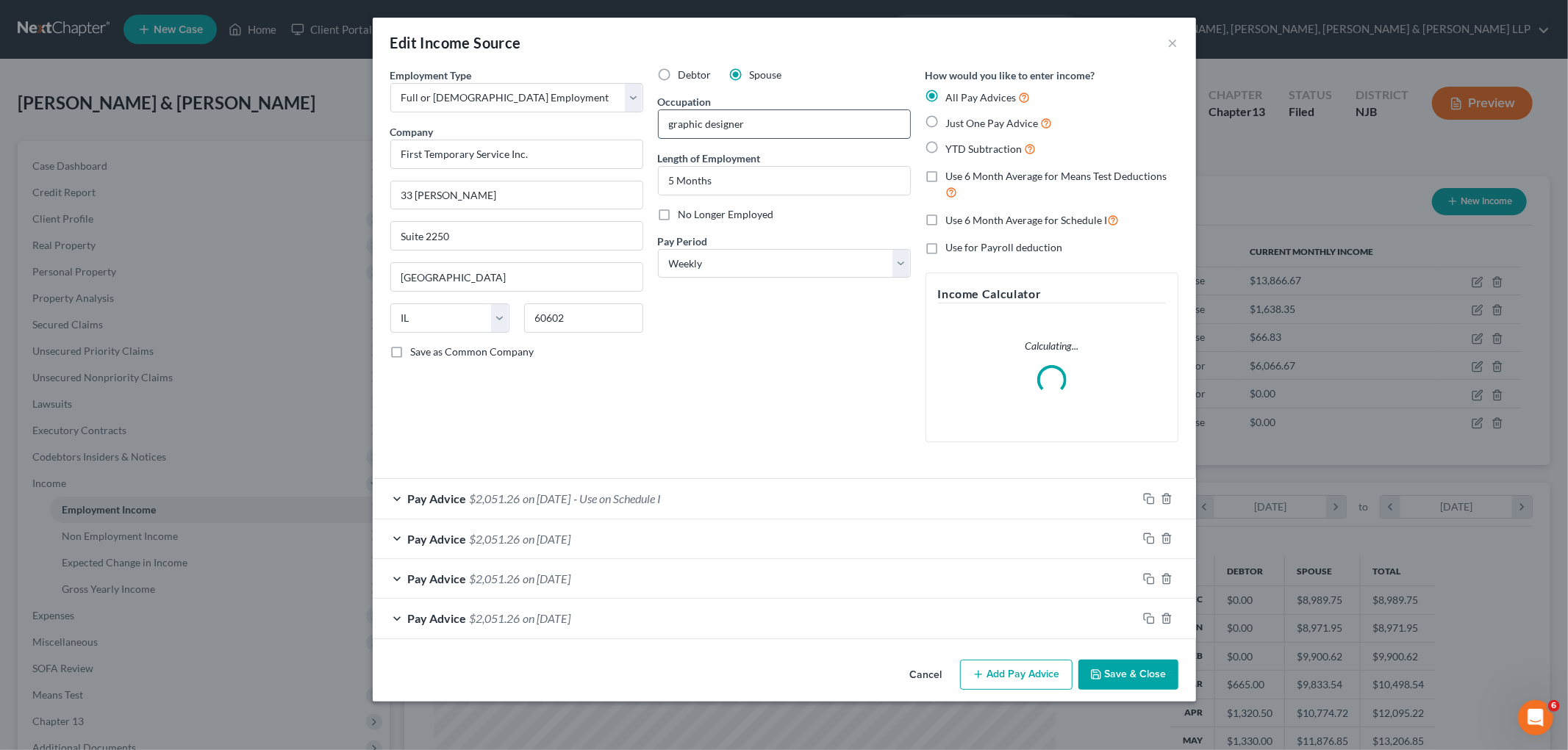
click at [674, 120] on input "graphic designer" at bounding box center [784, 124] width 252 height 28
type input "Graphic designer"
click at [756, 359] on div "Debtor Spouse Occupation Graphic designer Length of Employment 5 Months No Long…" at bounding box center [784, 260] width 268 height 386
click at [1070, 670] on button "Save & Close" at bounding box center [1128, 675] width 100 height 31
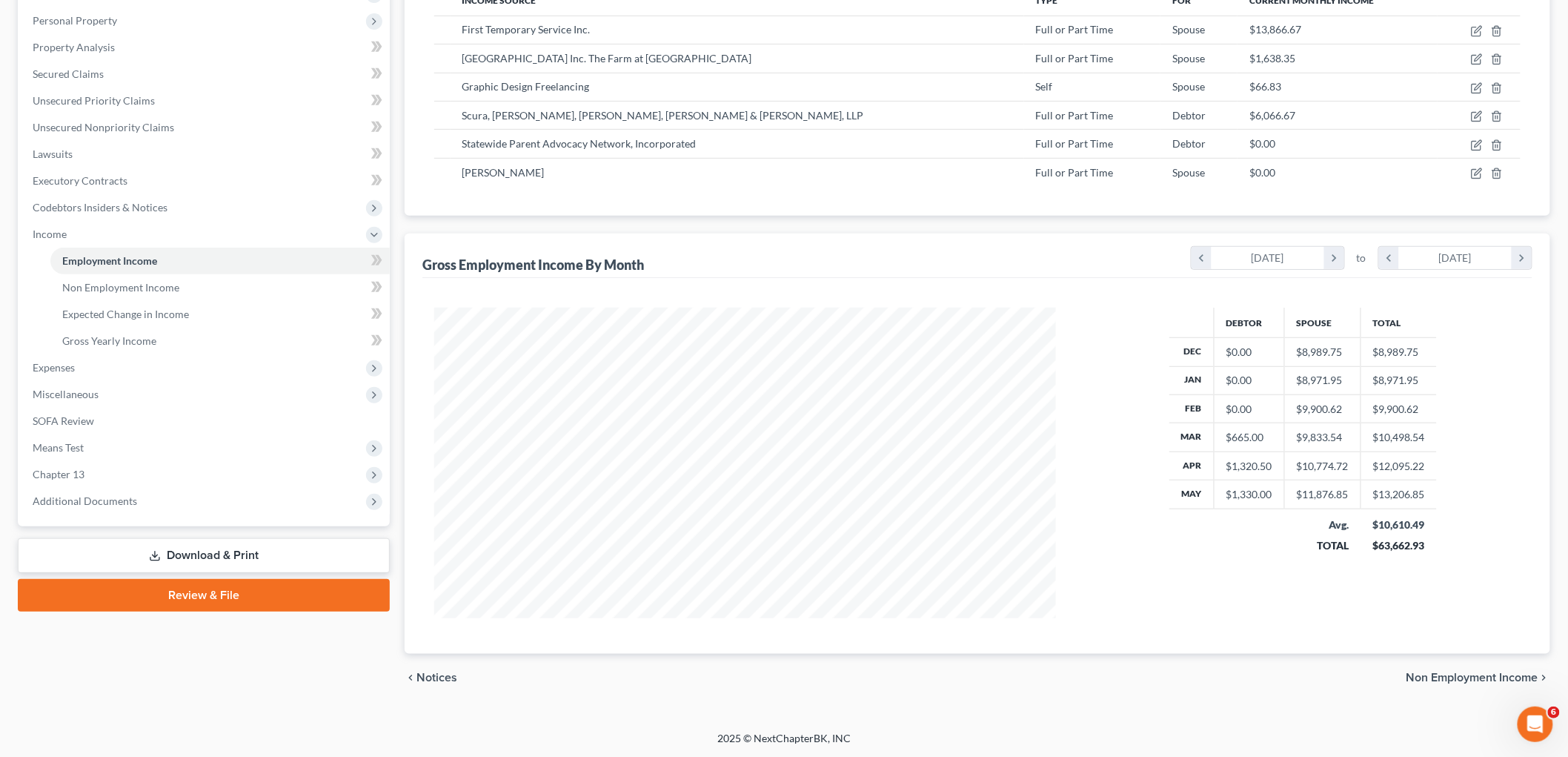
scroll to position [255, 0]
click at [189, 551] on link "Download & Print" at bounding box center [204, 554] width 372 height 35
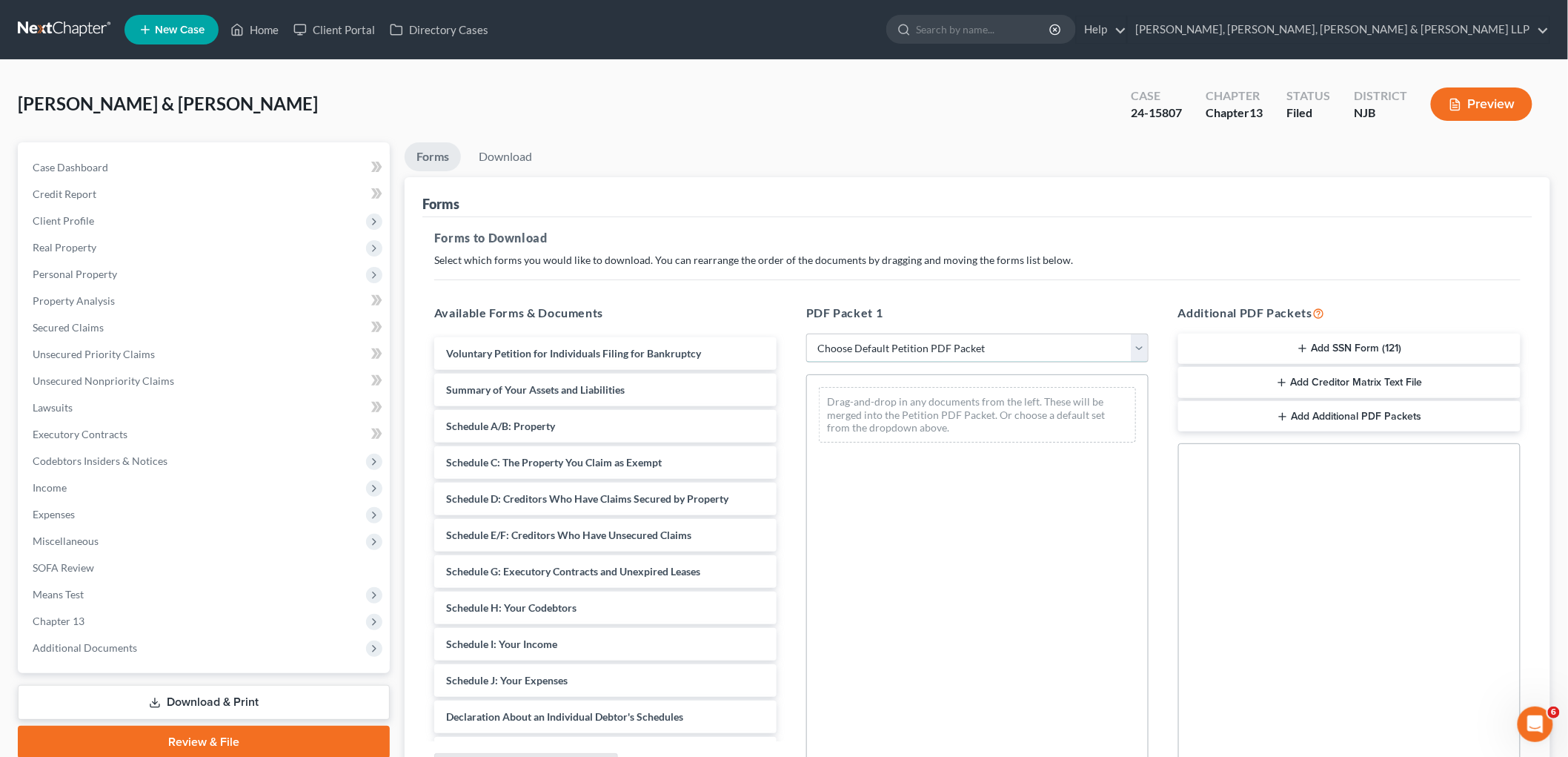
click at [922, 350] on select "Choose Default Petition PDF Packet Complete Bankruptcy Petition (all forms and …" at bounding box center [977, 348] width 342 height 29
select select "2"
click at [807, 333] on select "Choose Default Petition PDF Packet Complete Bankruptcy Petition (all forms and …" at bounding box center [977, 348] width 342 height 29
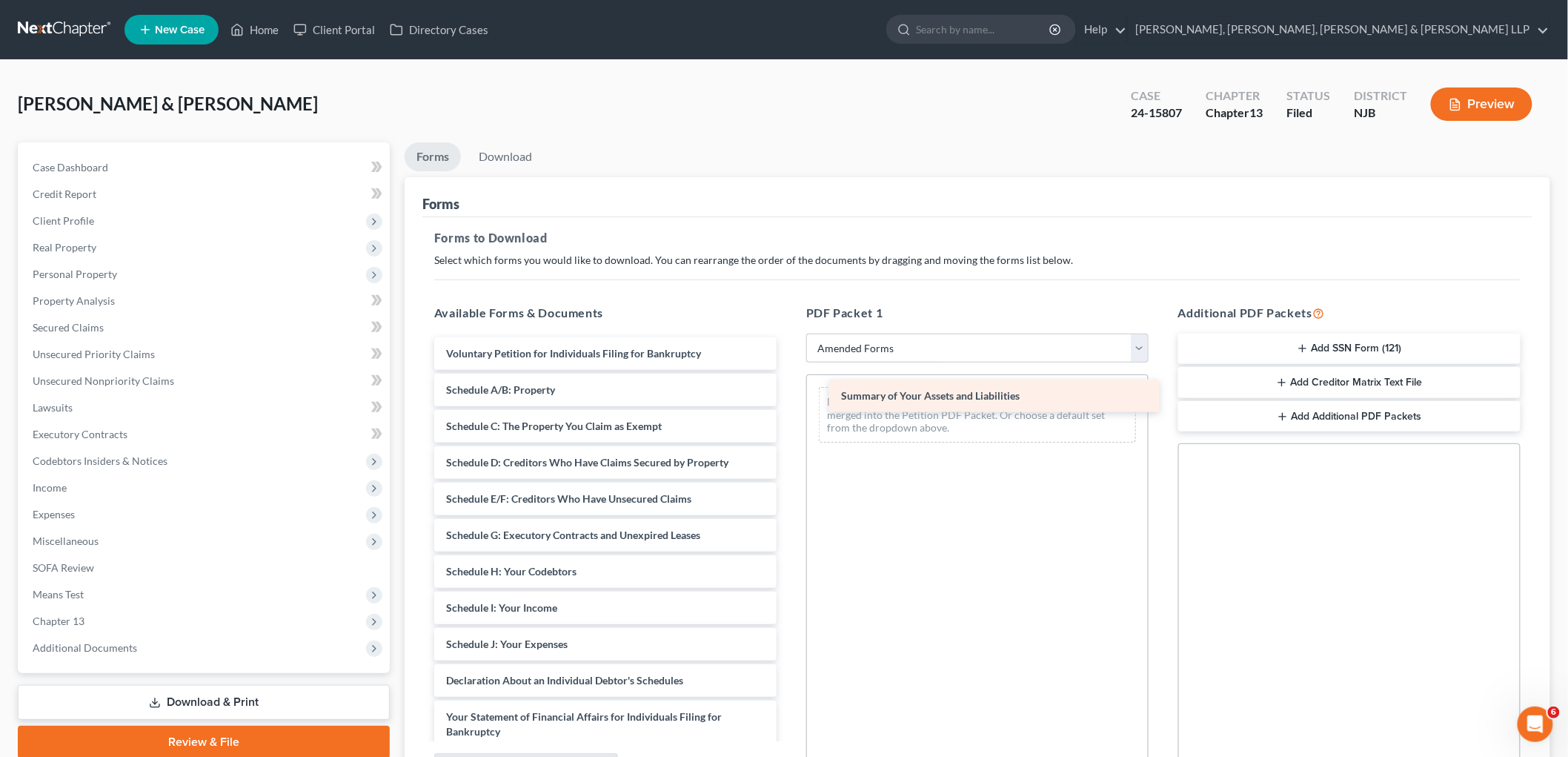
drag, startPoint x: 500, startPoint y: 390, endPoint x: 895, endPoint y: 397, distance: 395.1
click at [789, 397] on div "Summary of Your Assets and Liabilities Voluntary Petition for Individuals Filin…" at bounding box center [606, 640] width 366 height 607
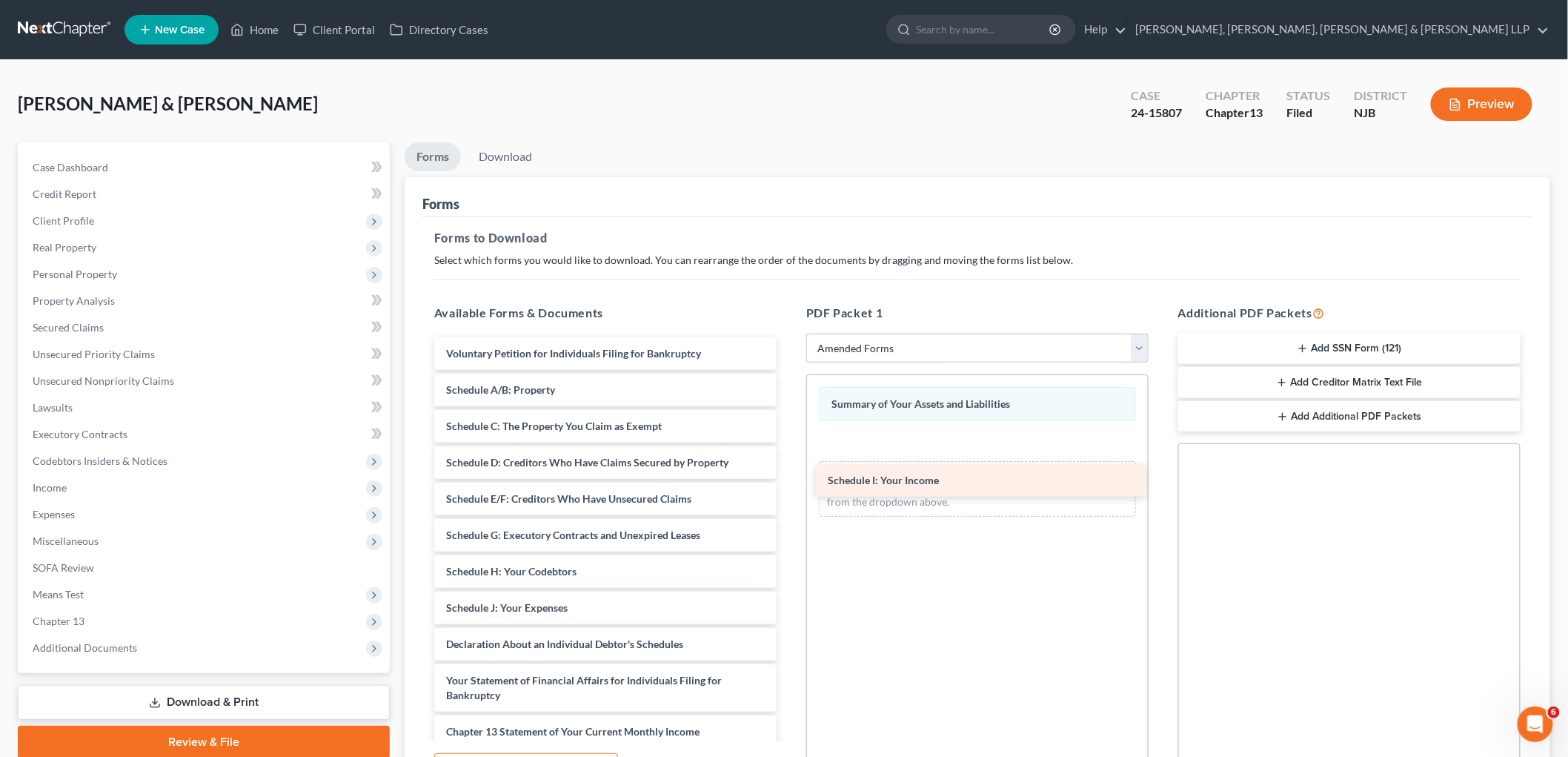
drag, startPoint x: 541, startPoint y: 602, endPoint x: 925, endPoint y: 473, distance: 405.1
click at [789, 473] on div "Schedule I: Your Income Voluntary Petition for Individuals Filing for Bankruptc…" at bounding box center [606, 622] width 366 height 571
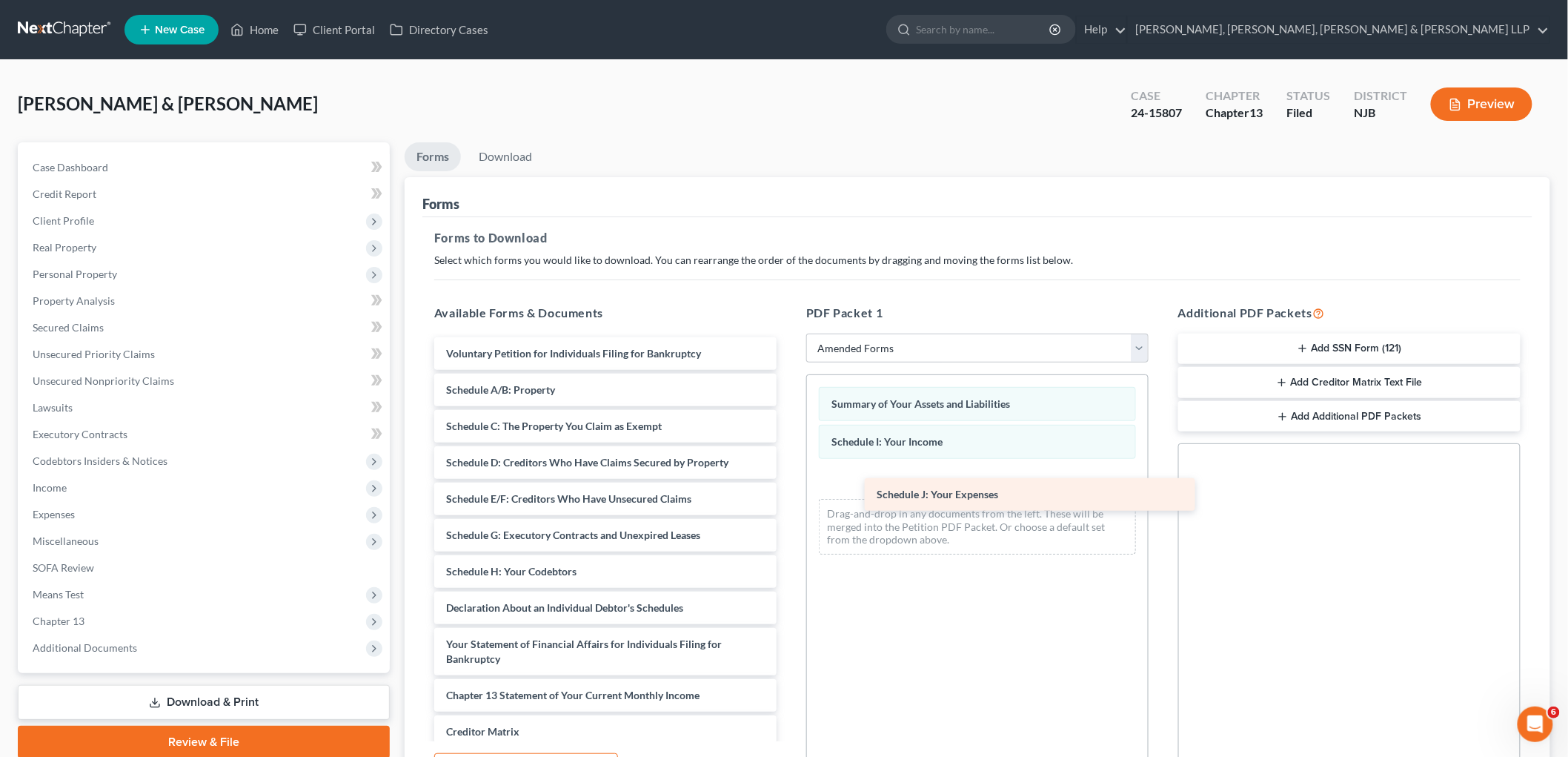
drag, startPoint x: 515, startPoint y: 610, endPoint x: 928, endPoint y: 485, distance: 431.5
click at [789, 485] on div "Schedule J: Your Expenses Voluntary Petition for Individuals Filing for Bankrup…" at bounding box center [606, 604] width 366 height 534
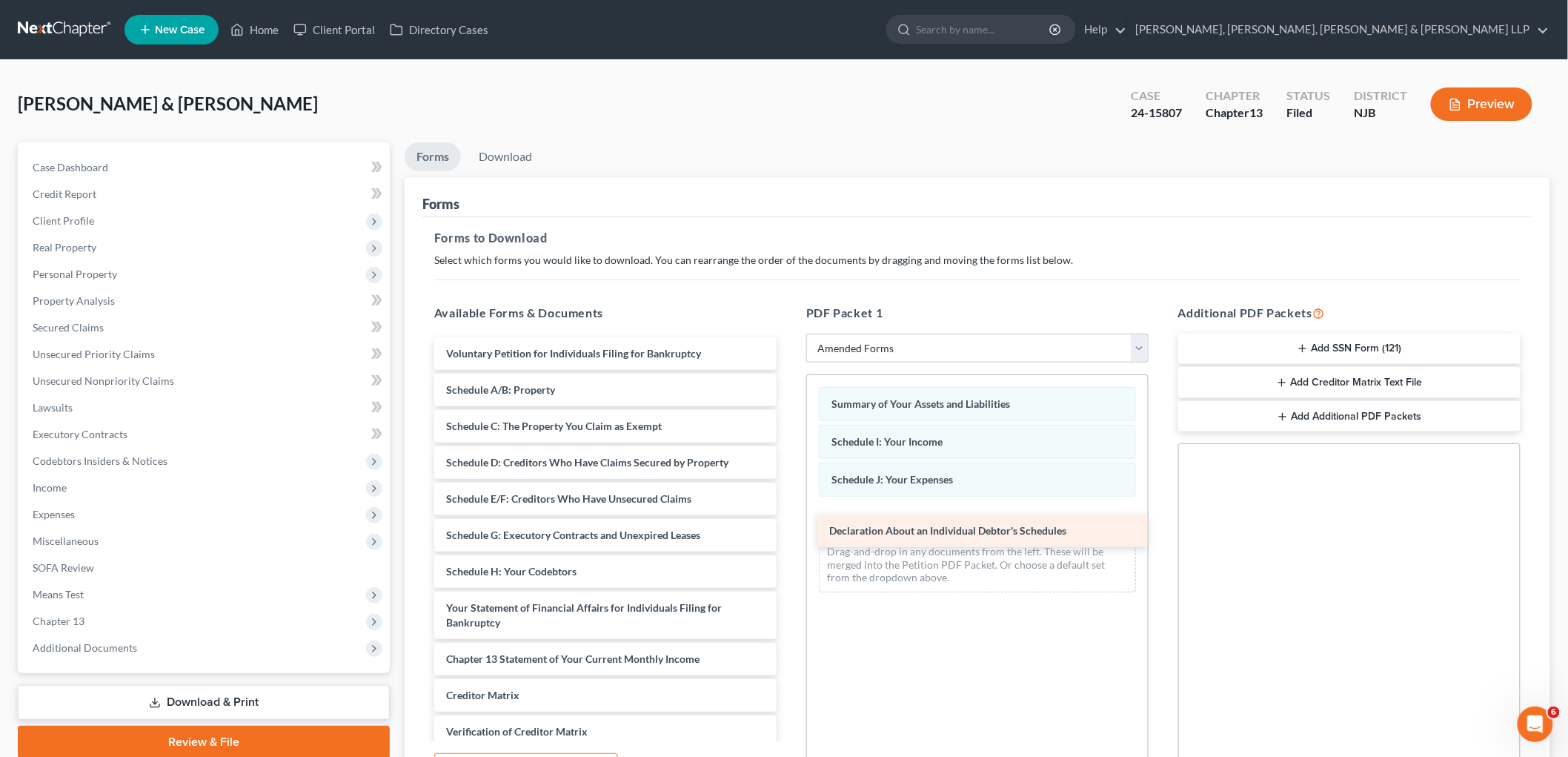
drag, startPoint x: 574, startPoint y: 606, endPoint x: 957, endPoint y: 529, distance: 390.7
click at [789, 529] on div "Declaration About an Individual Debtor's Schedules Voluntary Petition for Indiv…" at bounding box center [606, 586] width 366 height 499
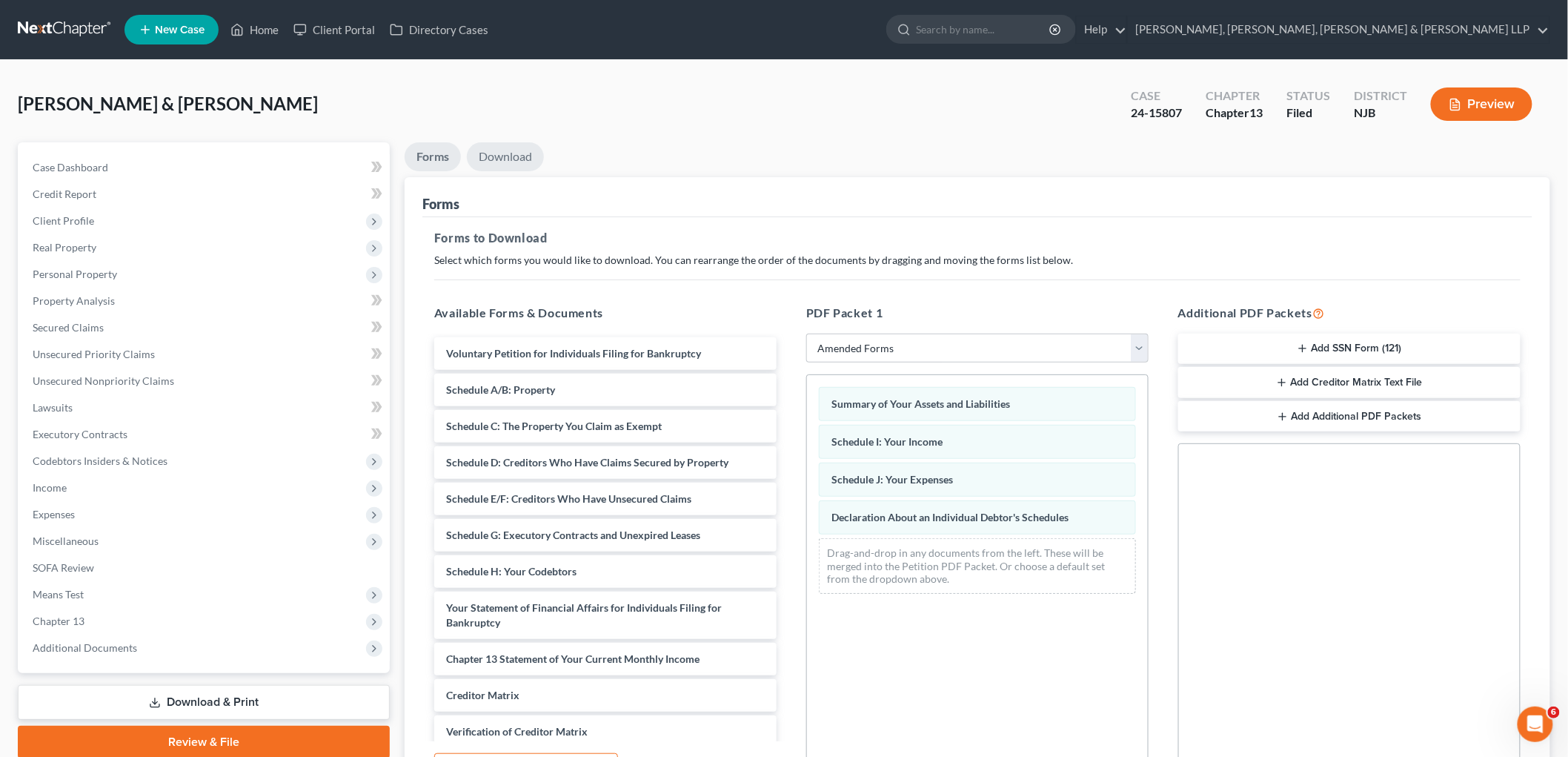
click at [517, 152] on link "Download" at bounding box center [506, 156] width 77 height 29
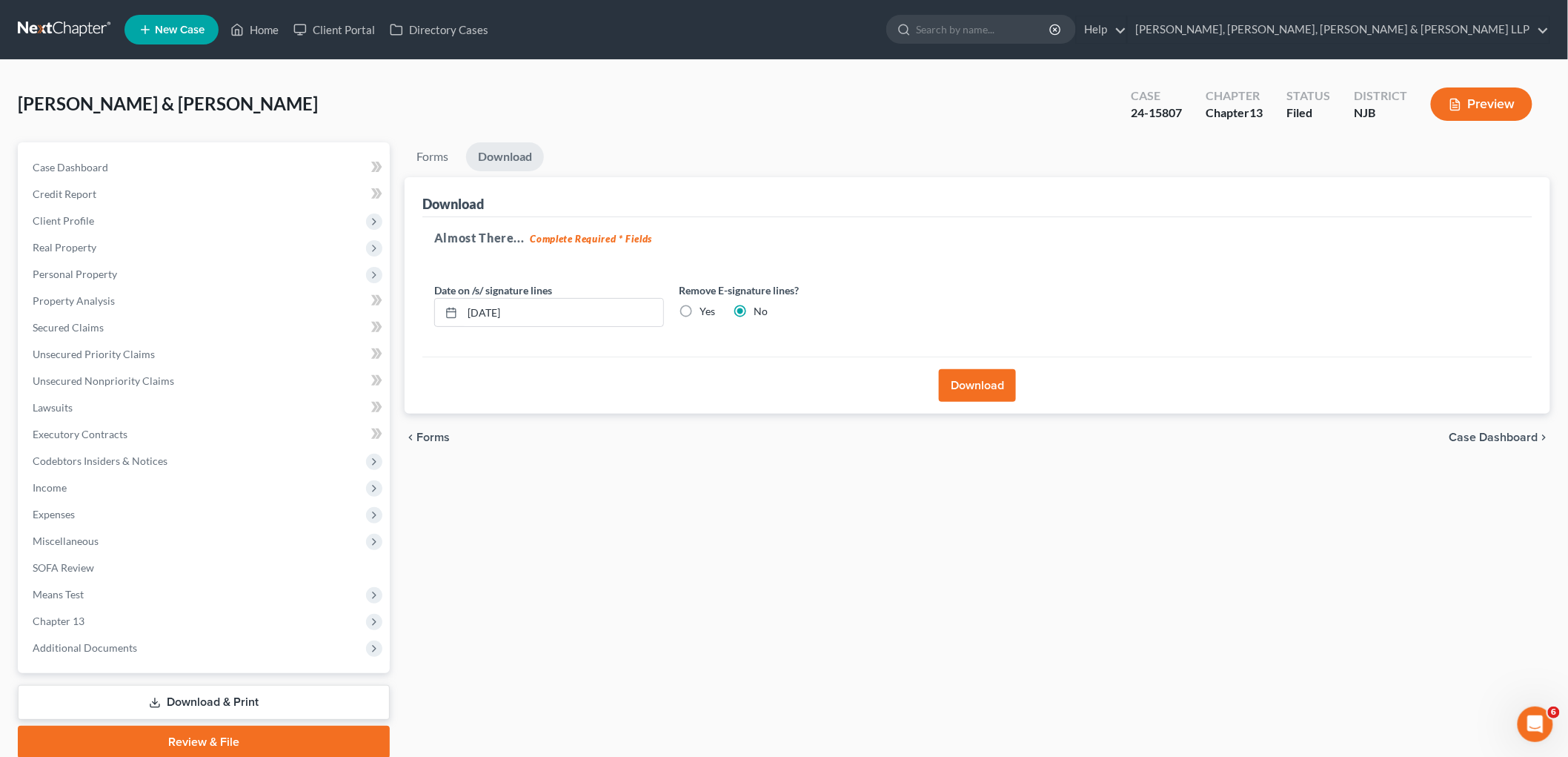
click at [972, 381] on button "Download" at bounding box center [977, 385] width 77 height 33
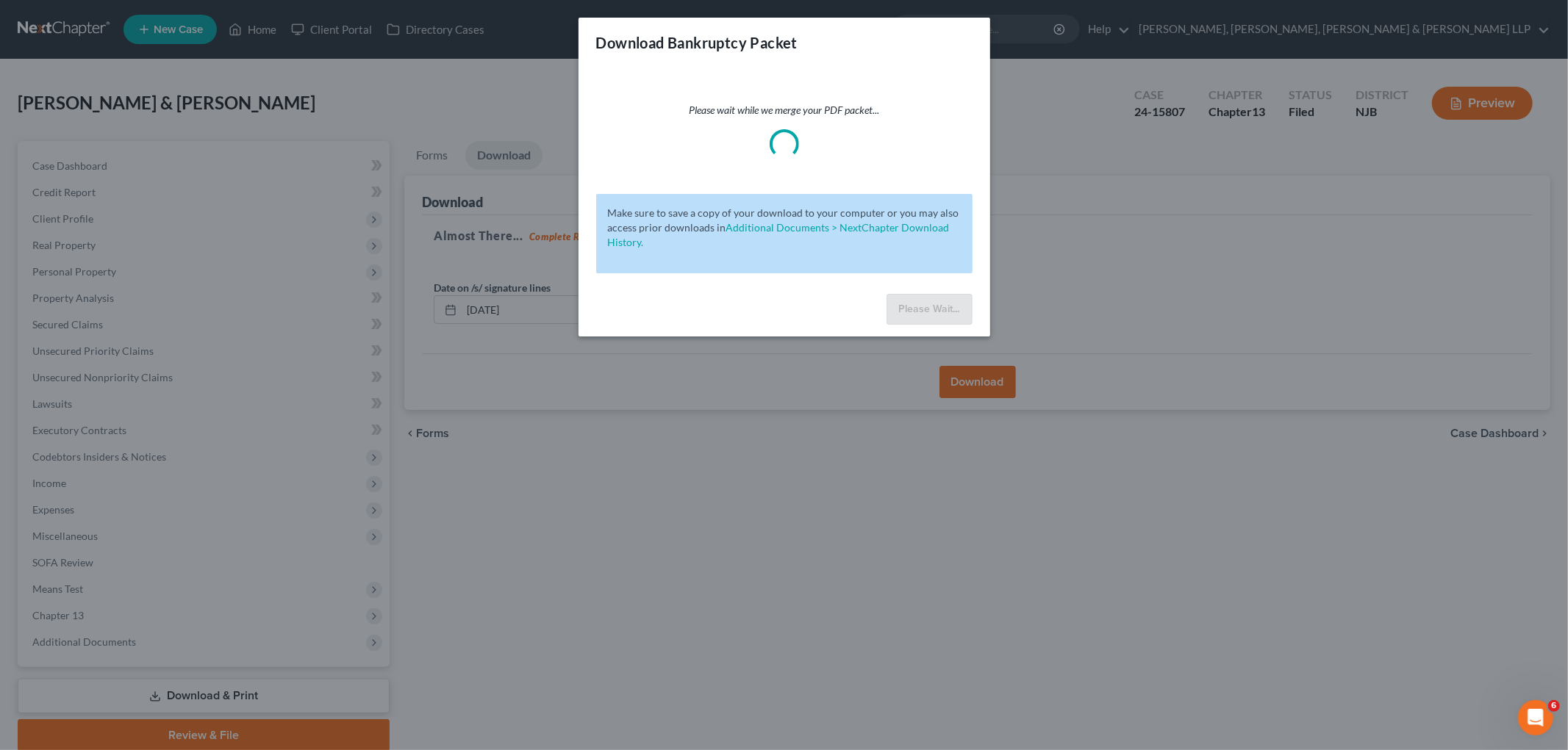
click at [1060, 244] on div "Download Bankruptcy Packet Please wait while we merge your PDF packet... Make s…" at bounding box center [784, 375] width 1568 height 750
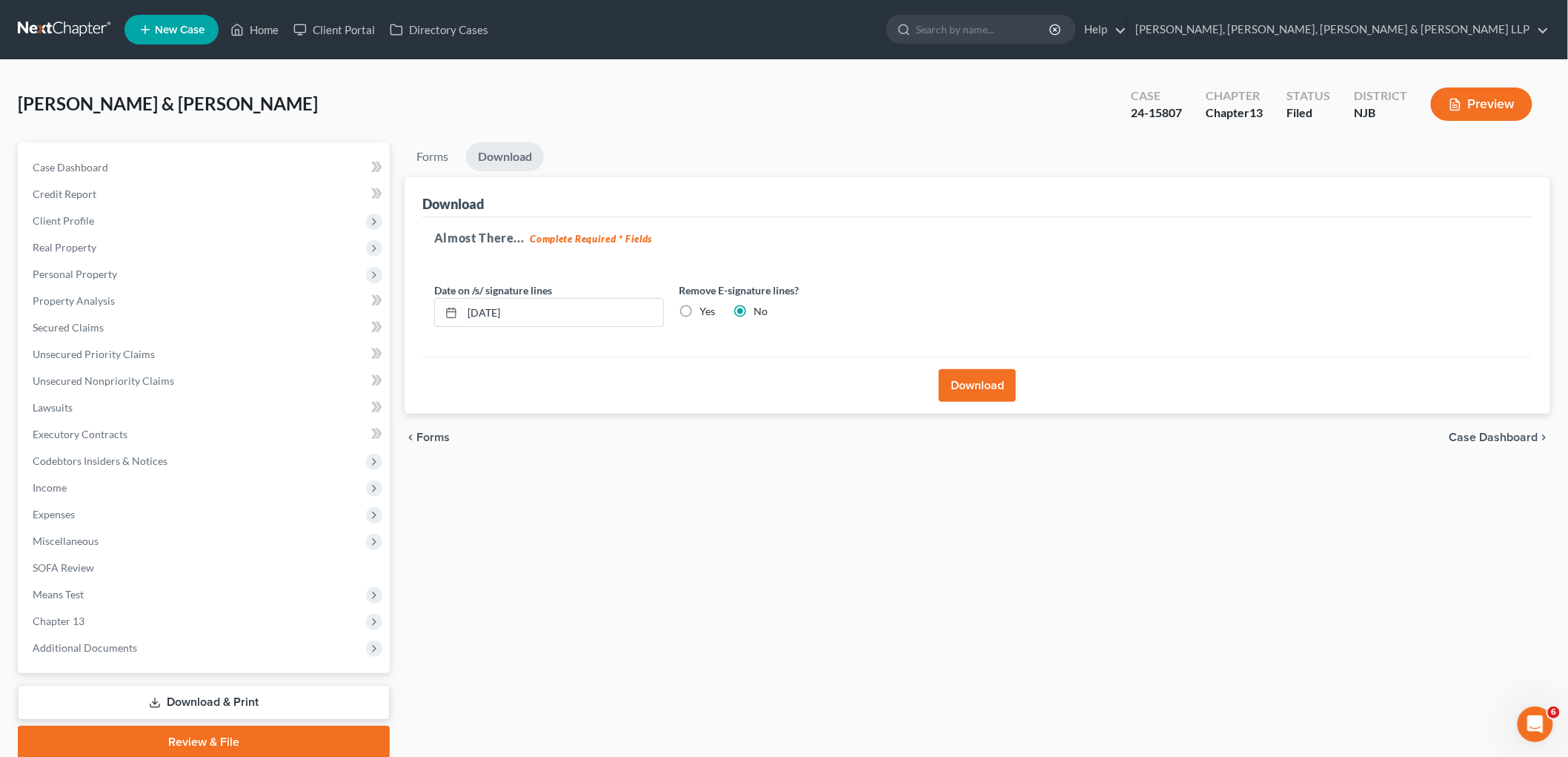
click at [700, 307] on label "Yes" at bounding box center [707, 311] width 15 height 15
click at [706, 307] on input "Yes" at bounding box center [710, 308] width 10 height 10
radio input "true"
radio input "false"
click at [985, 373] on button "Download" at bounding box center [977, 385] width 77 height 33
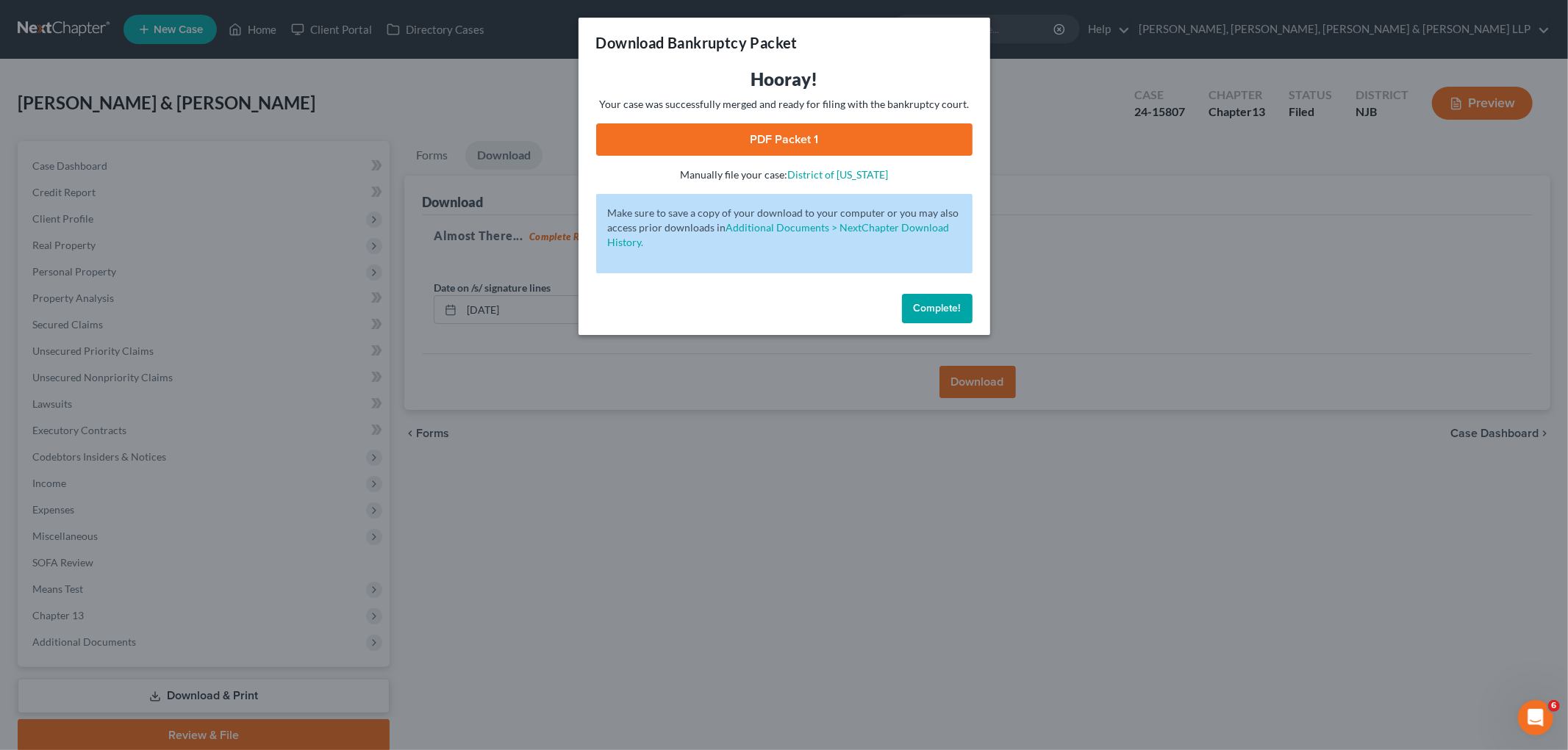
click at [655, 297] on div "Complete!" at bounding box center [784, 311] width 412 height 47
click at [671, 142] on link "PDF Packet 1" at bounding box center [784, 139] width 376 height 33
click at [945, 314] on button "Complete!" at bounding box center [937, 308] width 71 height 29
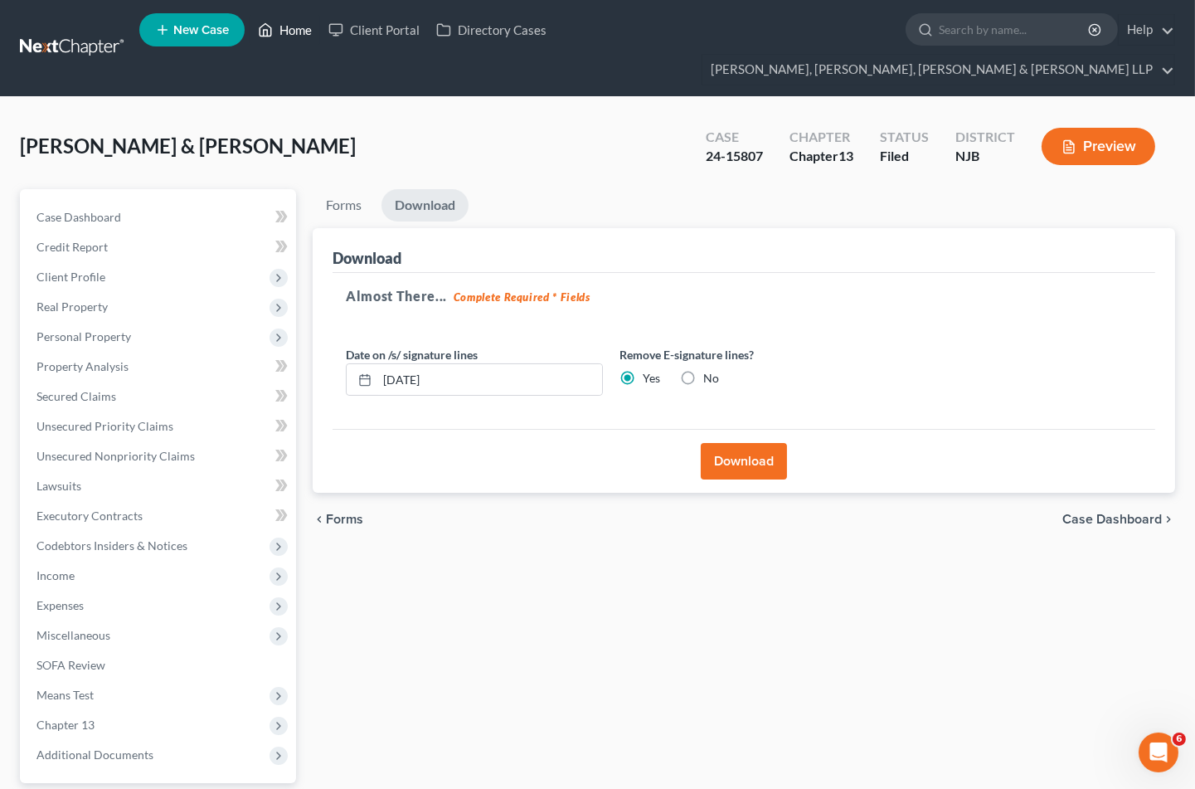
click at [295, 35] on link "Home" at bounding box center [285, 30] width 71 height 30
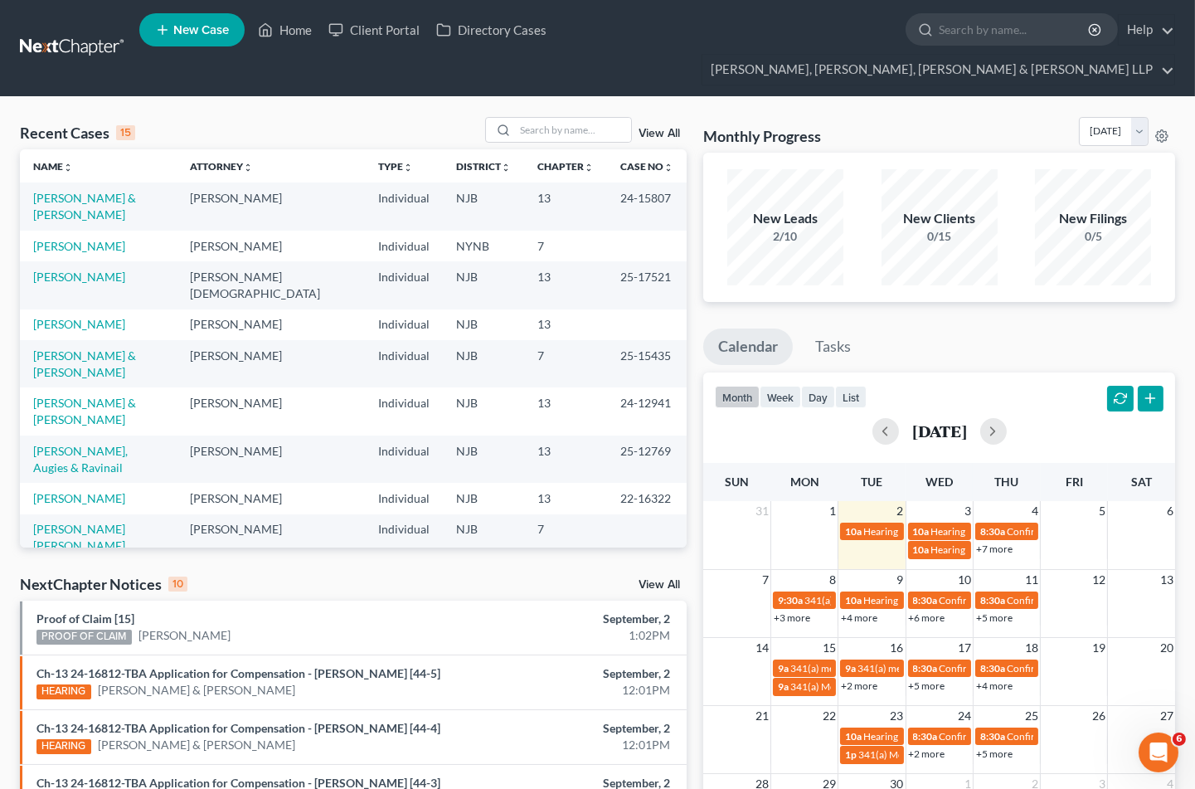
click at [1154, 329] on ul "Calendar Tasks" at bounding box center [940, 351] width 472 height 44
click at [70, 317] on link "[PERSON_NAME]" at bounding box center [79, 324] width 92 height 14
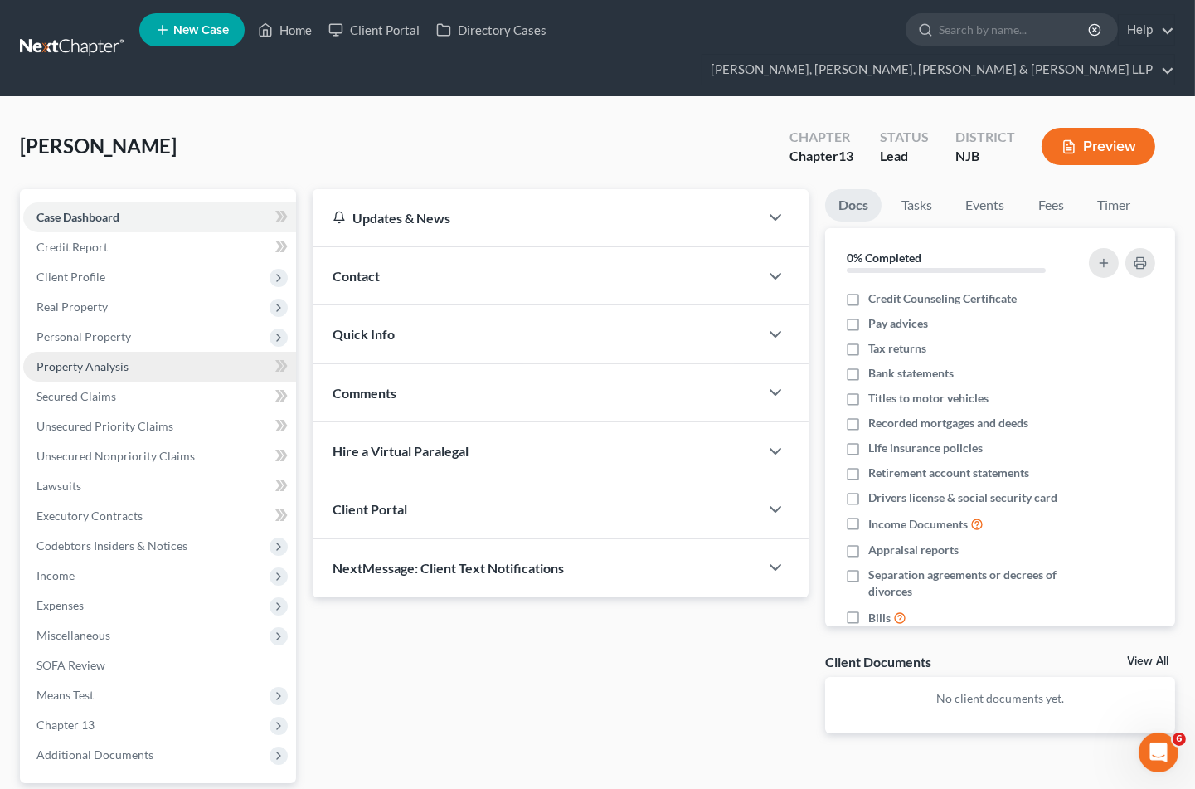
drag, startPoint x: 631, startPoint y: 117, endPoint x: 72, endPoint y: 342, distance: 601.9
click at [631, 117] on div "[PERSON_NAME] Upgraded Chapter Chapter 13 Status [GEOGRAPHIC_DATA] NJB Preview" at bounding box center [598, 153] width 1156 height 72
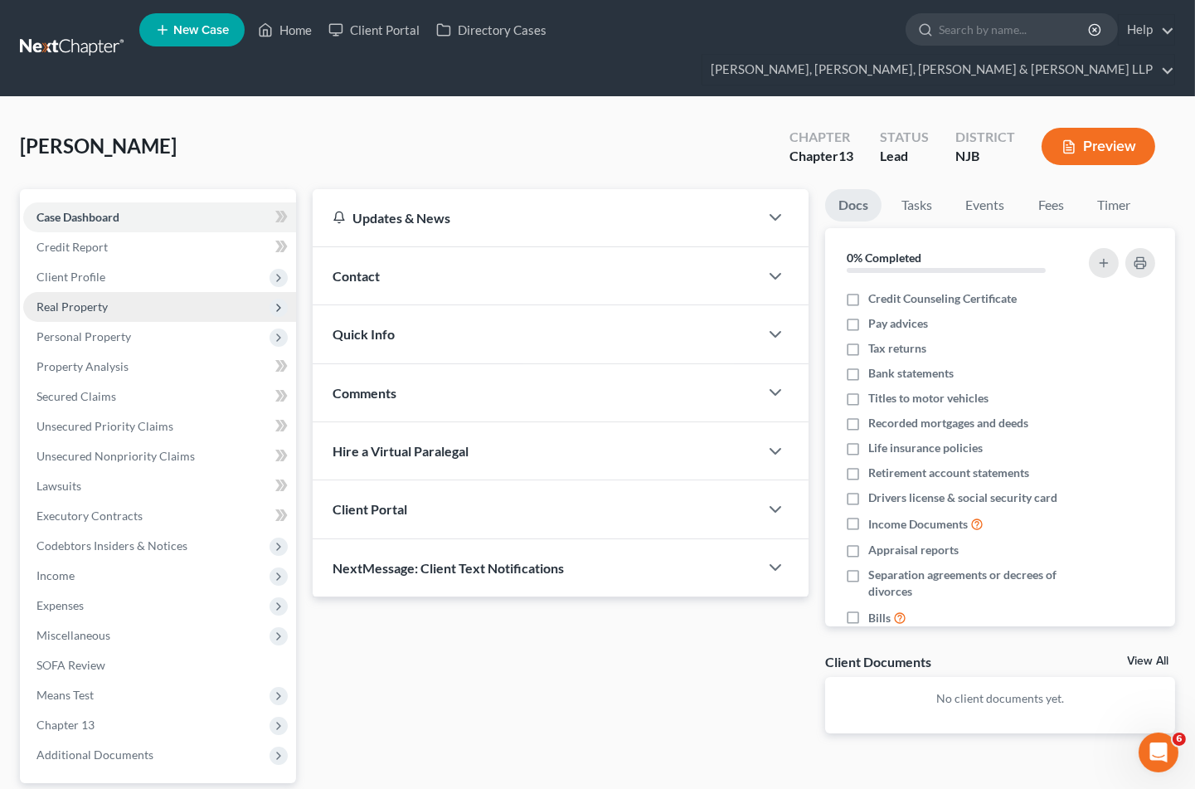
click at [76, 299] on span "Real Property" at bounding box center [72, 306] width 71 height 14
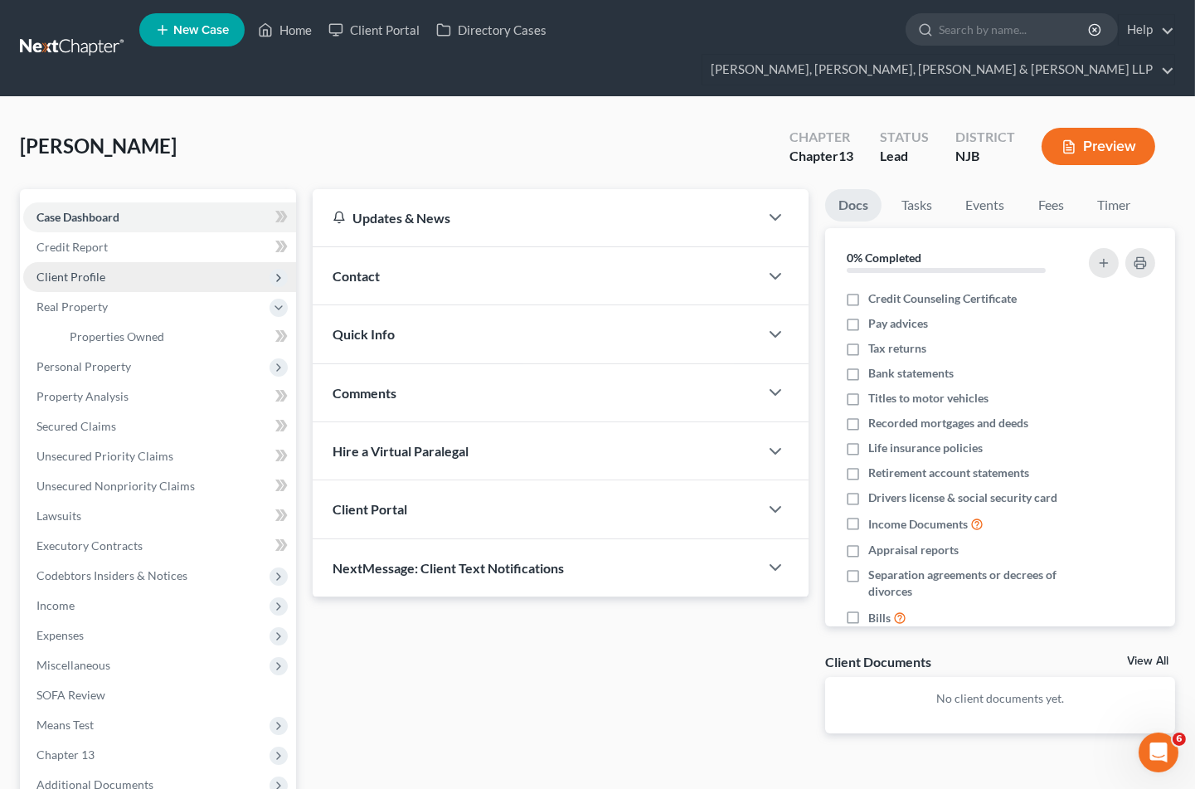
click at [77, 270] on span "Client Profile" at bounding box center [71, 277] width 69 height 14
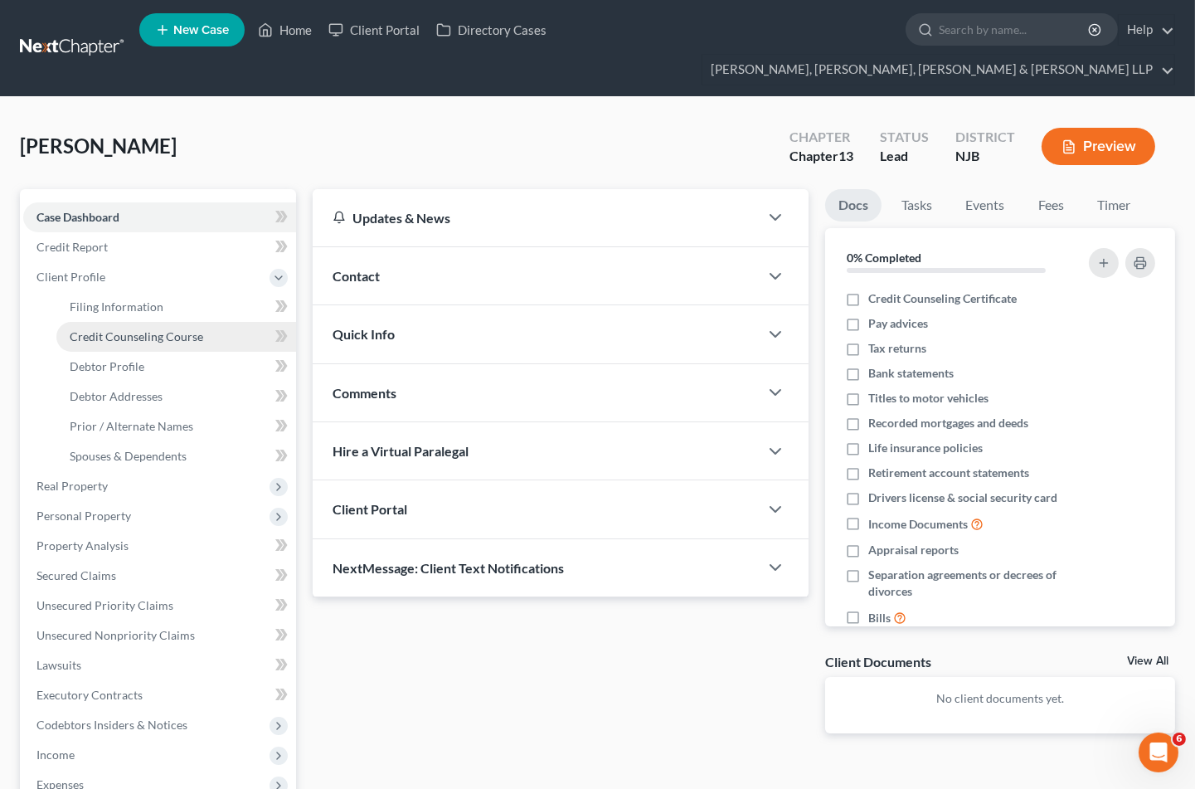
click at [100, 329] on span "Credit Counseling Course" at bounding box center [137, 336] width 134 height 14
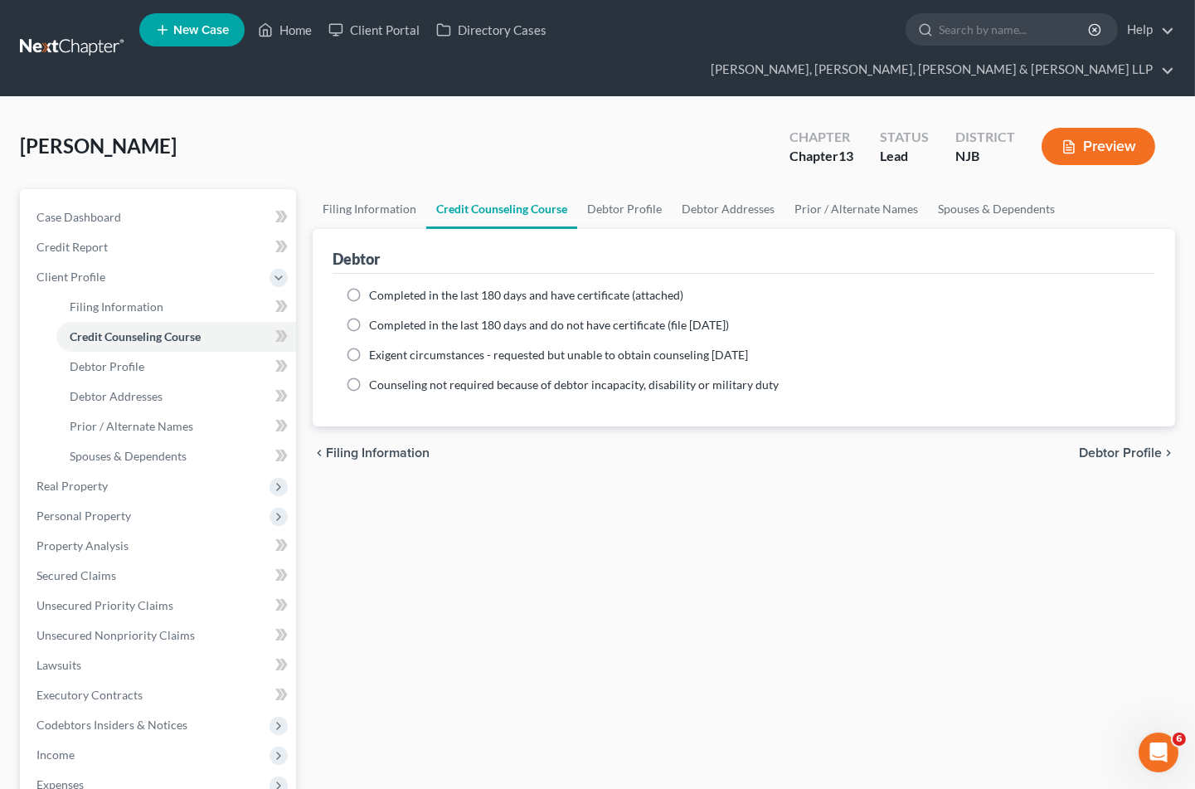
click at [441, 288] on span "Completed in the last 180 days and have certificate (attached)" at bounding box center [526, 295] width 314 height 14
click at [387, 287] on input "Completed in the last 180 days and have certificate (attached)" at bounding box center [381, 292] width 11 height 11
radio input "true"
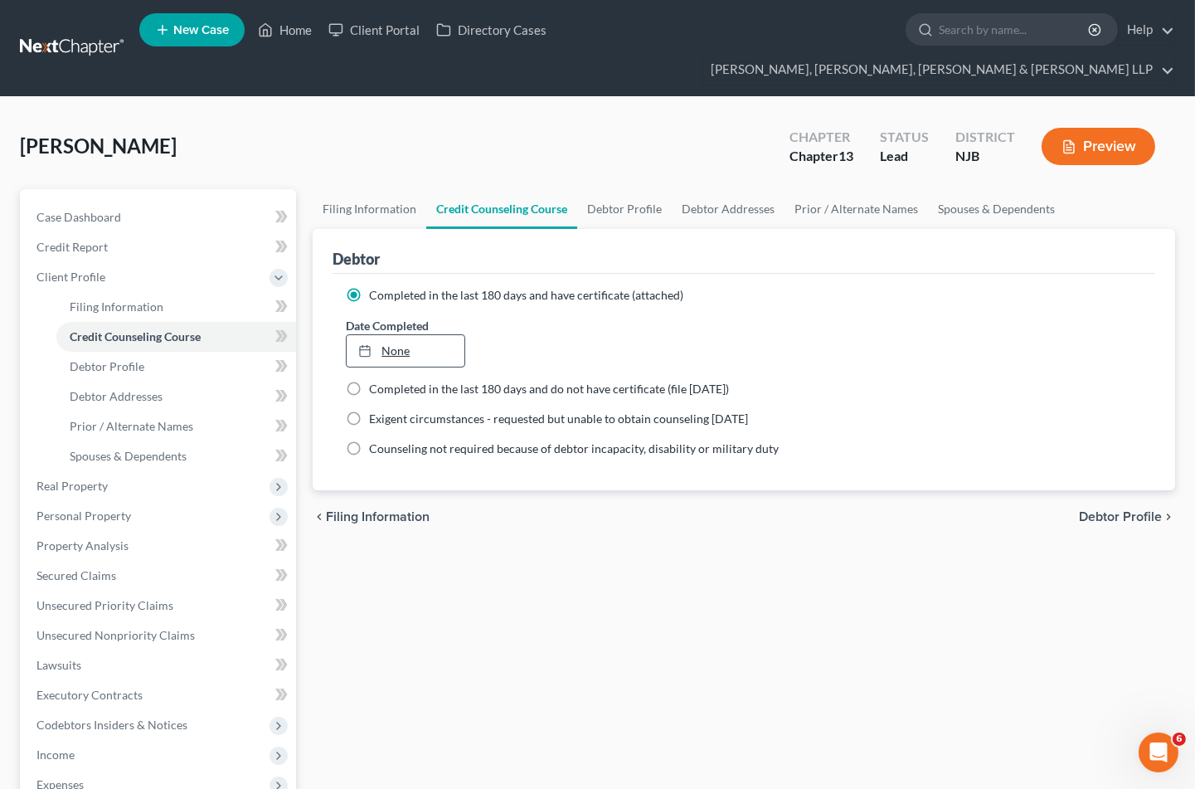
type input "[DATE]"
click at [444, 335] on link "None" at bounding box center [405, 351] width 117 height 32
click at [611, 189] on link "Debtor Profile" at bounding box center [624, 209] width 95 height 40
select select "0"
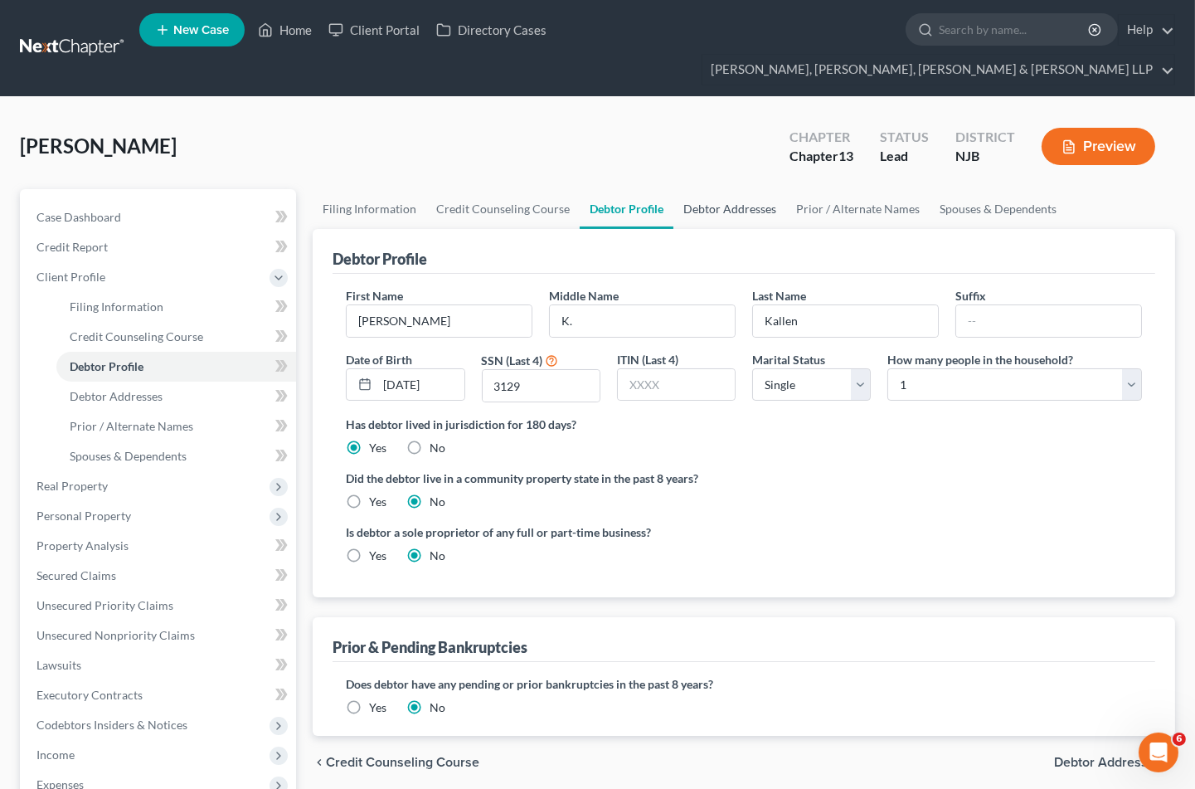
click at [705, 189] on link "Debtor Addresses" at bounding box center [730, 209] width 113 height 40
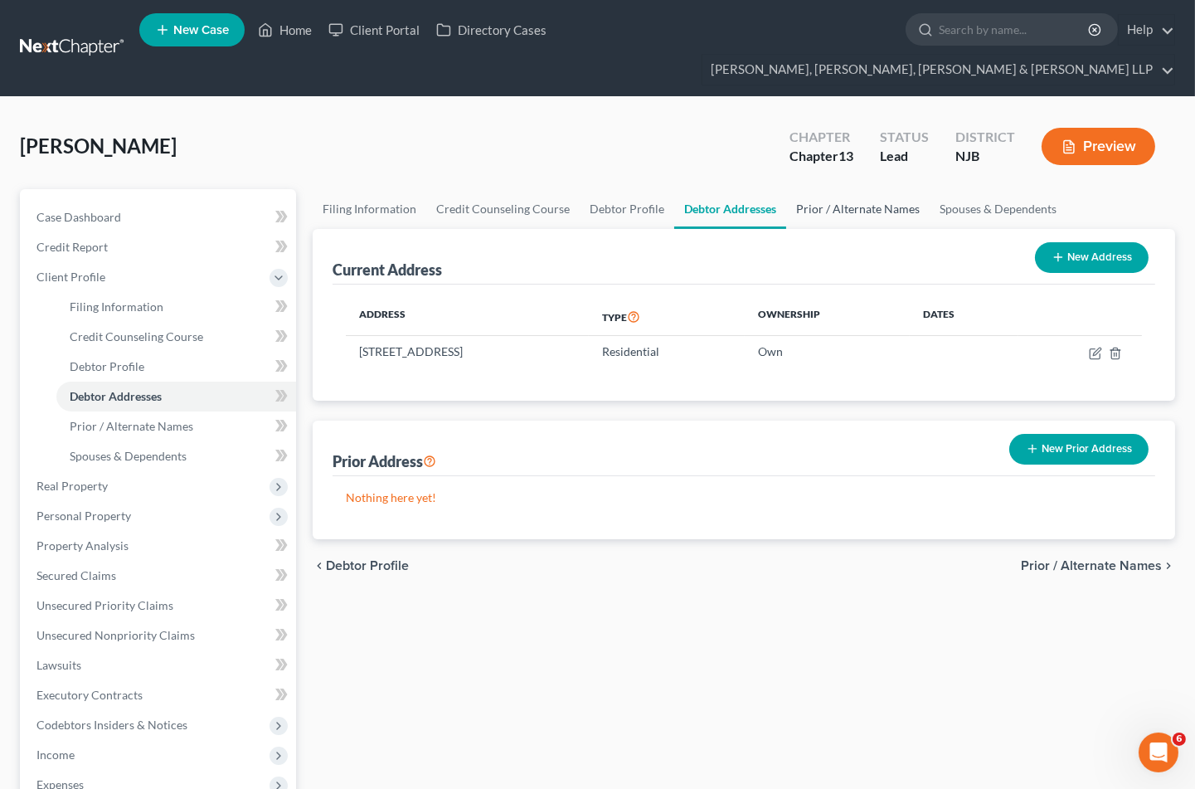
click at [815, 189] on link "Prior / Alternate Names" at bounding box center [858, 209] width 144 height 40
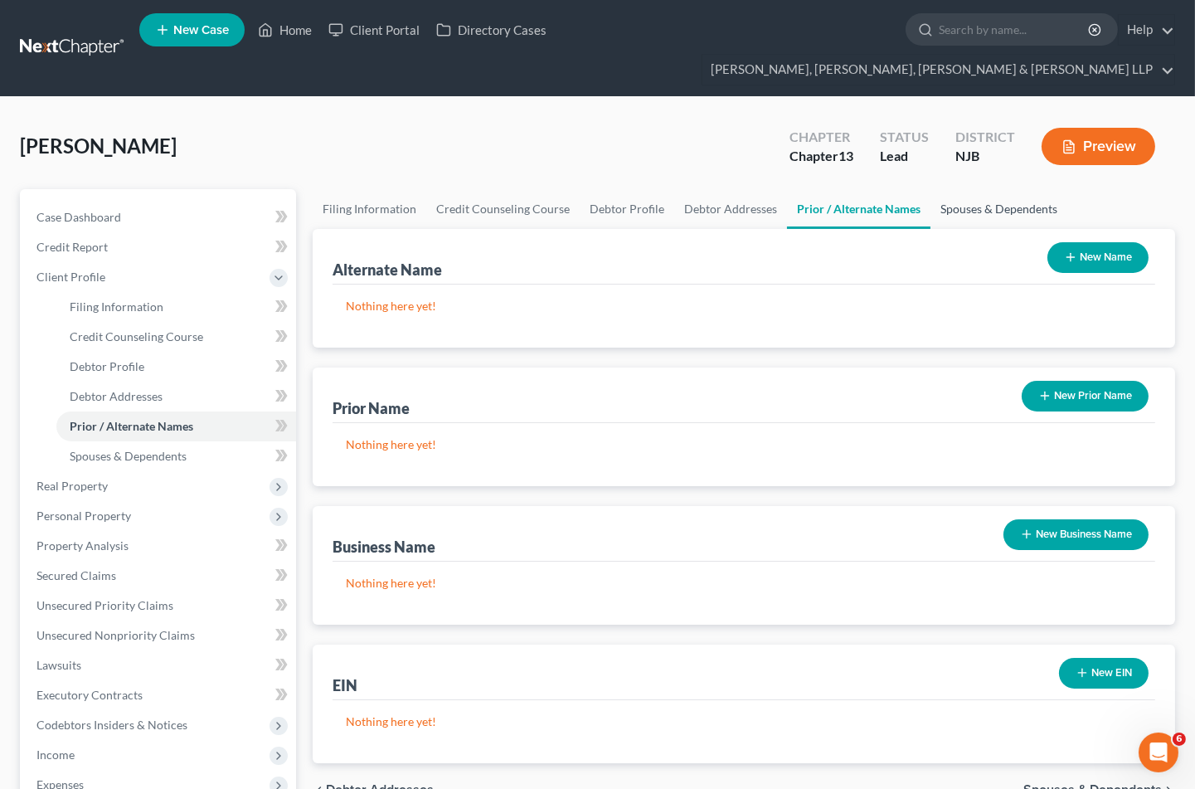
click at [952, 189] on link "Spouses & Dependents" at bounding box center [999, 209] width 137 height 40
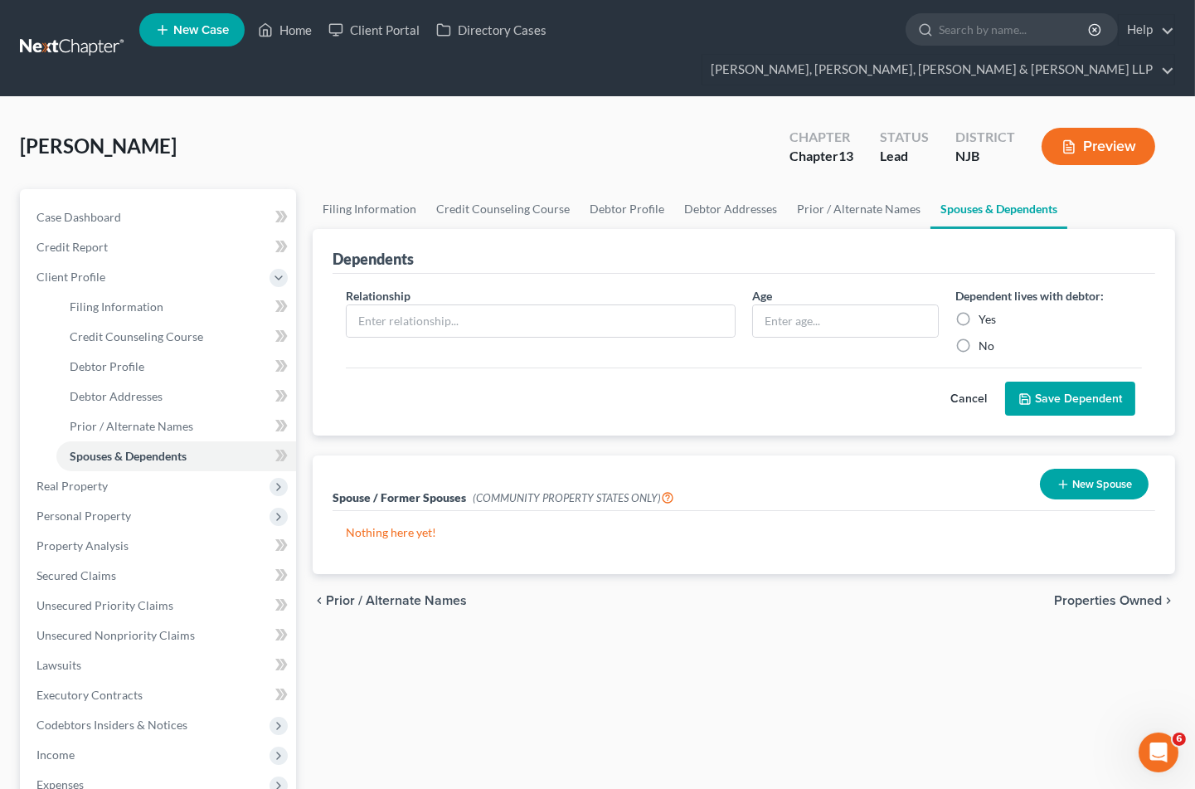
click at [1089, 594] on span "Properties Owned" at bounding box center [1108, 600] width 108 height 13
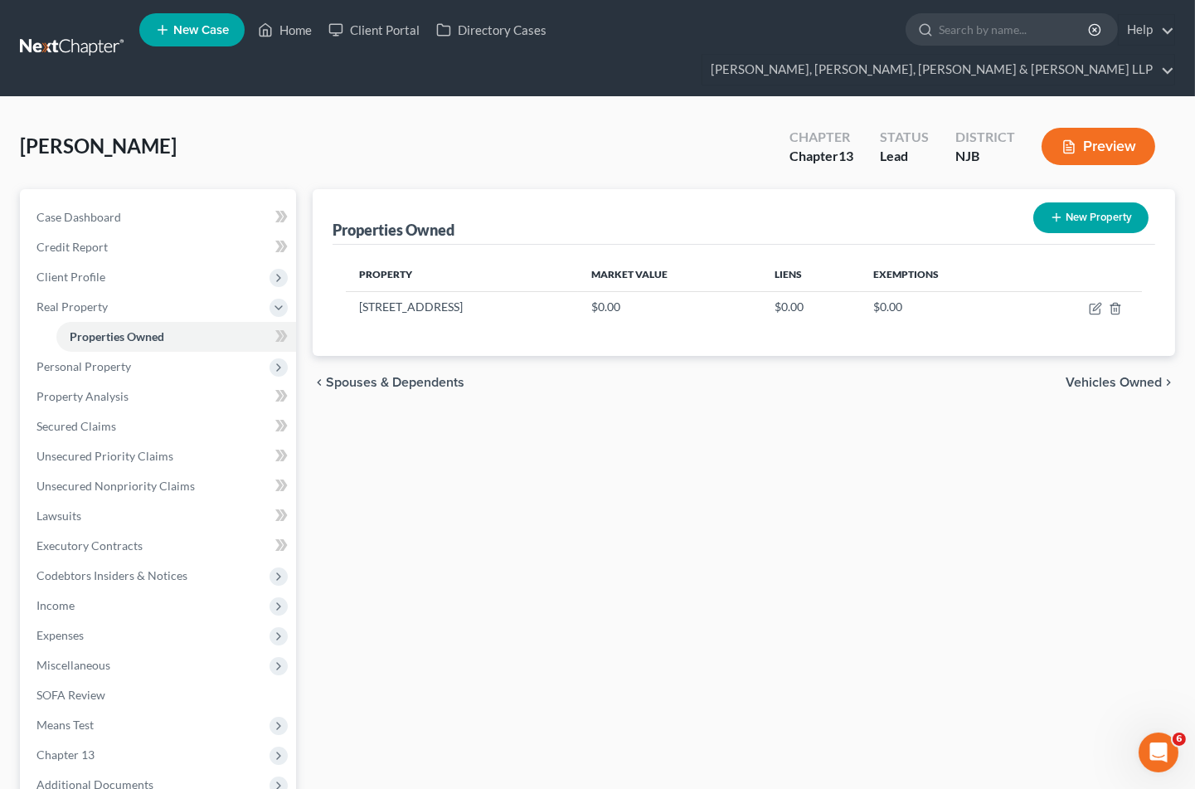
click at [1176, 503] on div "Properties Owned New Property Property Market Value Liens Exemptions [STREET_AD…" at bounding box center [743, 548] width 879 height 719
click at [71, 240] on span "Credit Report" at bounding box center [72, 247] width 71 height 14
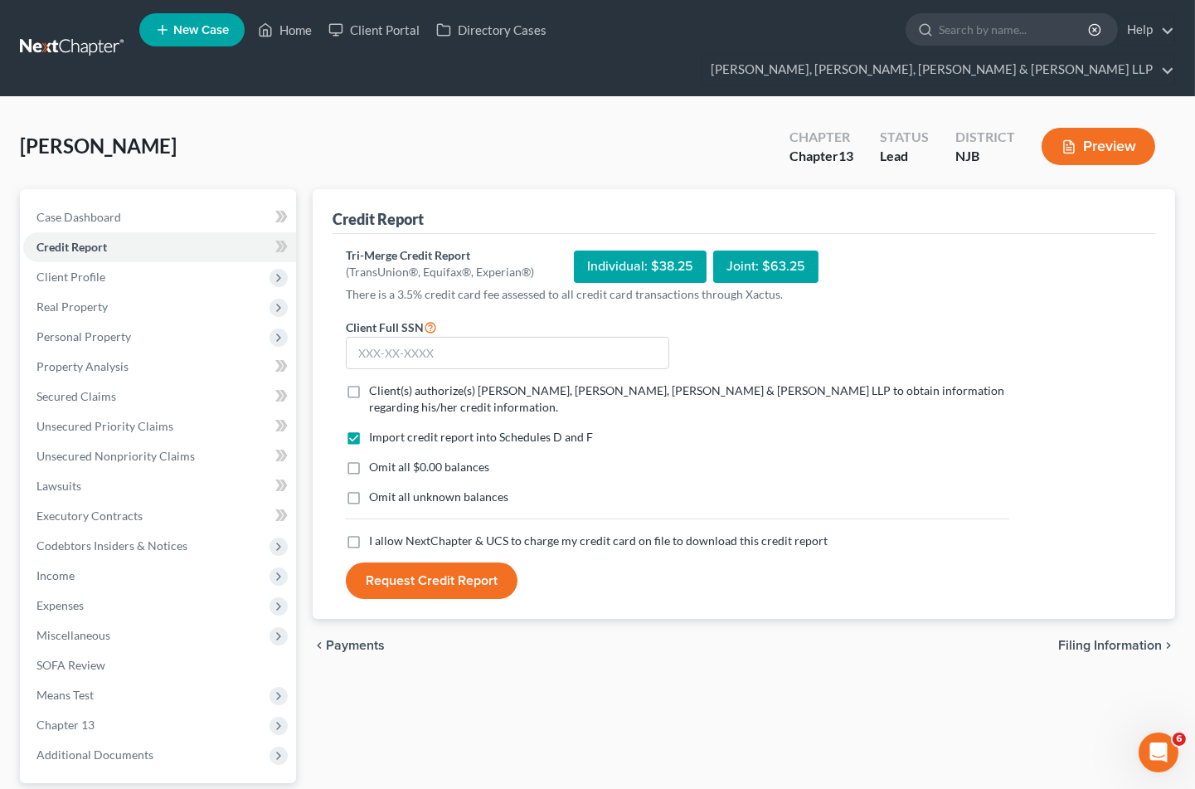
click at [369, 382] on label "Client(s) authorize(s) [PERSON_NAME], [PERSON_NAME], [PERSON_NAME] & [PERSON_NA…" at bounding box center [689, 398] width 640 height 33
click at [376, 382] on input "Client(s) authorize(s) [PERSON_NAME], [PERSON_NAME], [PERSON_NAME] & [PERSON_NA…" at bounding box center [381, 387] width 11 height 11
checkbox input "true"
drag, startPoint x: 353, startPoint y: 518, endPoint x: 352, endPoint y: 474, distance: 44.0
click at [369, 533] on label "I allow NextChapter & UCS to charge my credit card on file to download this cre…" at bounding box center [598, 541] width 459 height 17
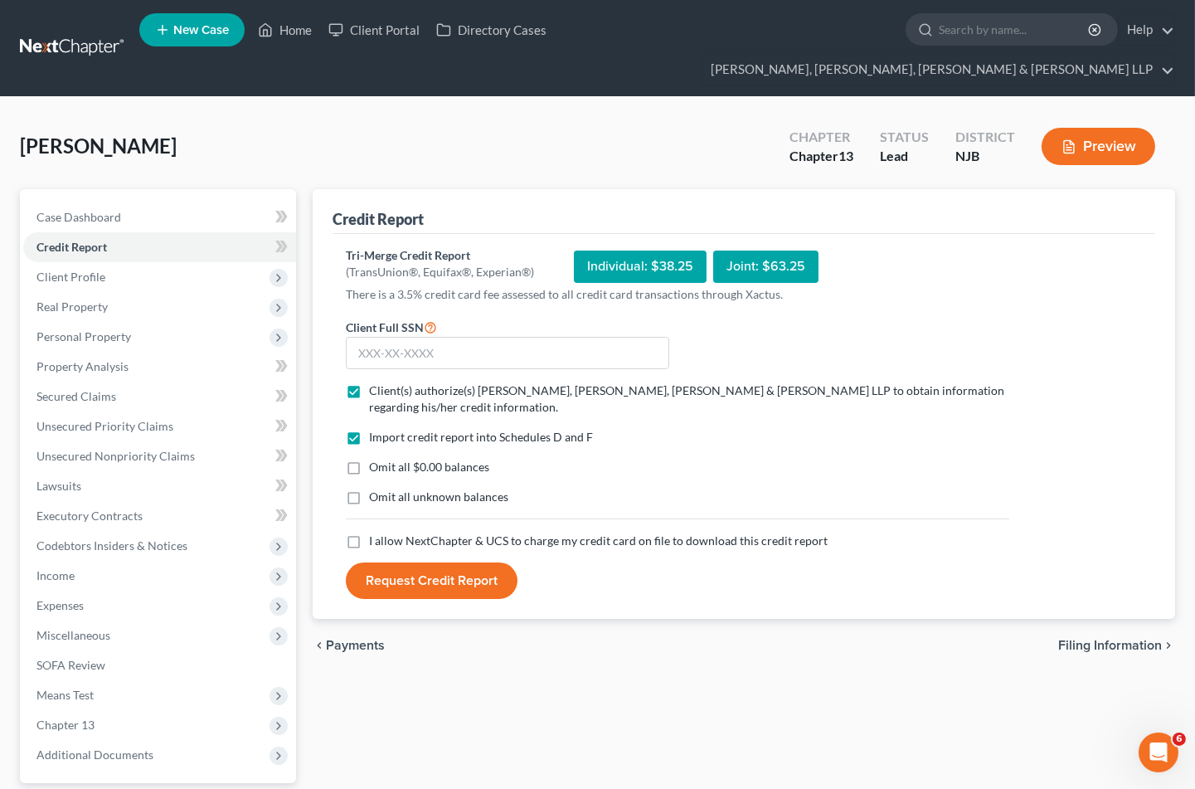
click at [376, 533] on input "I allow NextChapter & UCS to charge my credit card on file to download this cre…" at bounding box center [381, 538] width 11 height 11
checkbox input "true"
click at [369, 459] on label "Omit all $0.00 balances" at bounding box center [429, 467] width 120 height 17
click at [376, 459] on input "Omit all $0.00 balances" at bounding box center [381, 464] width 11 height 11
checkbox input "true"
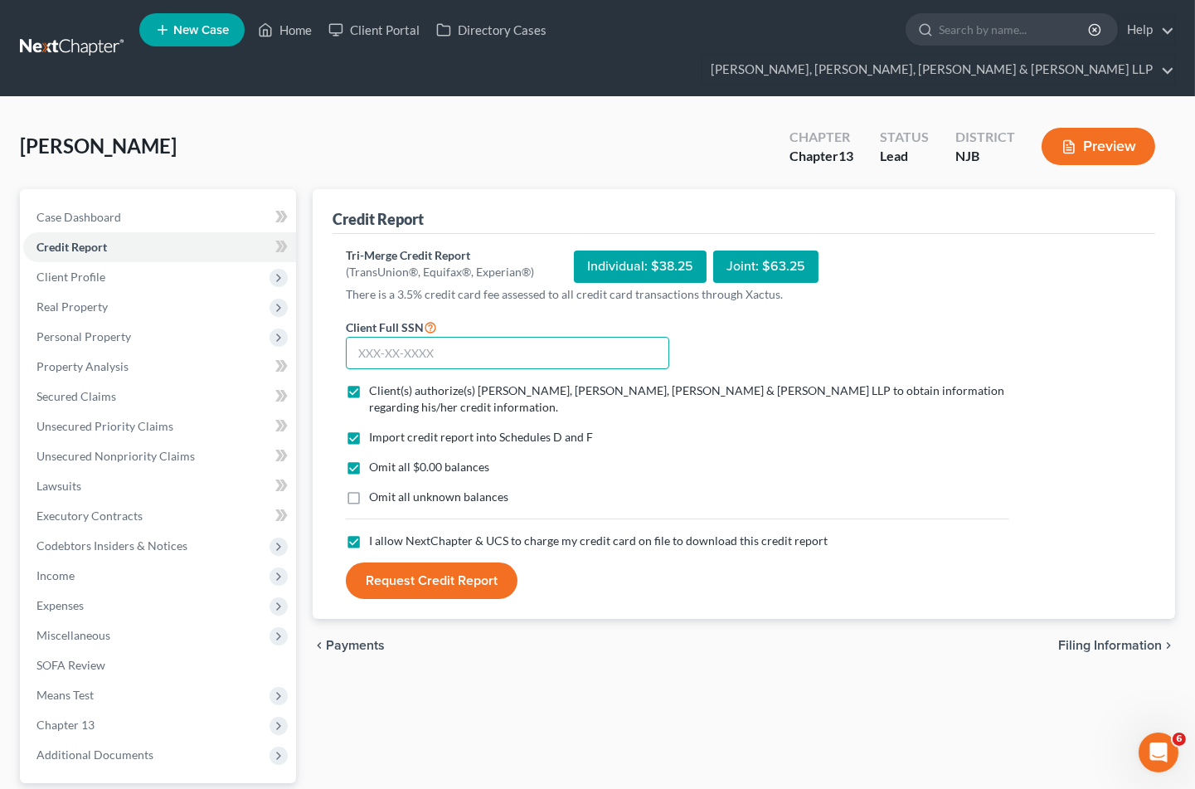
click at [411, 337] on input "text" at bounding box center [508, 353] width 324 height 33
type input "156-52-3129"
drag, startPoint x: 693, startPoint y: 234, endPoint x: 649, endPoint y: 232, distance: 44.0
click at [649, 251] on div "Individual: $38.25" at bounding box center [640, 267] width 133 height 32
copy div "$38.25"
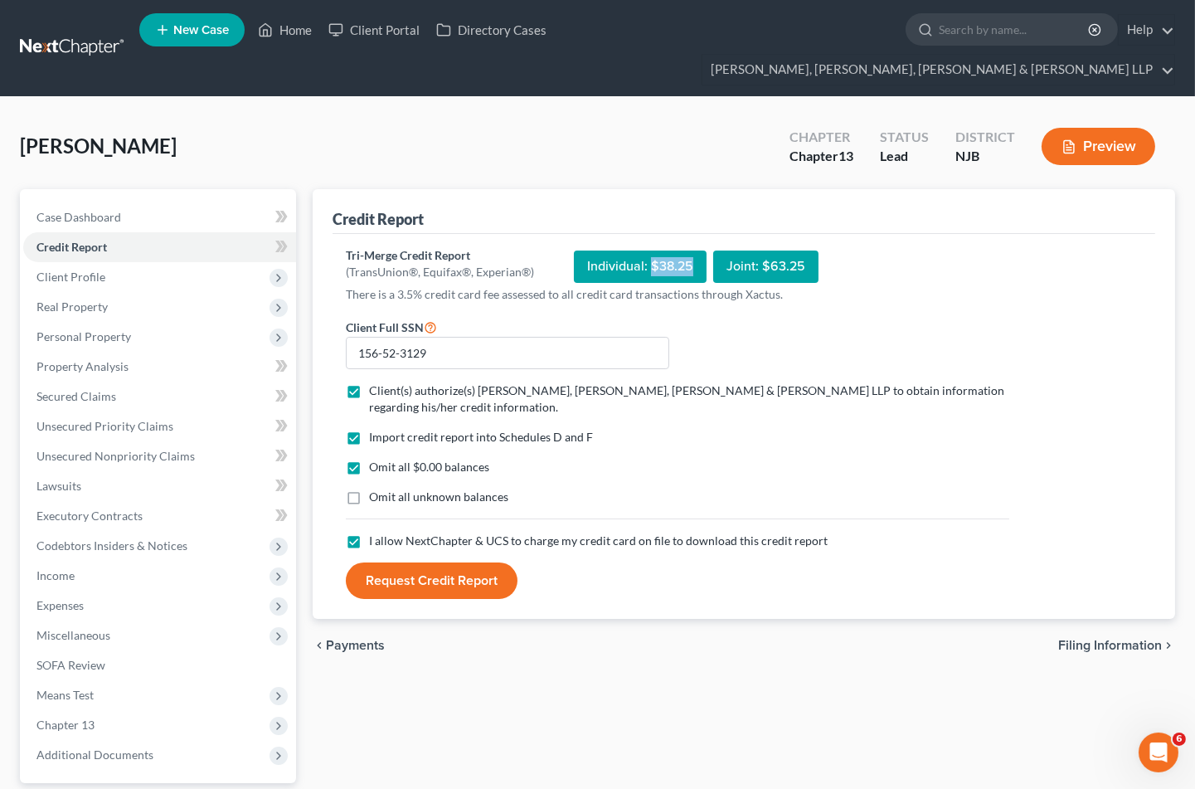
copy div "$38.25"
click at [455, 562] on button "Request Credit Report" at bounding box center [432, 580] width 172 height 37
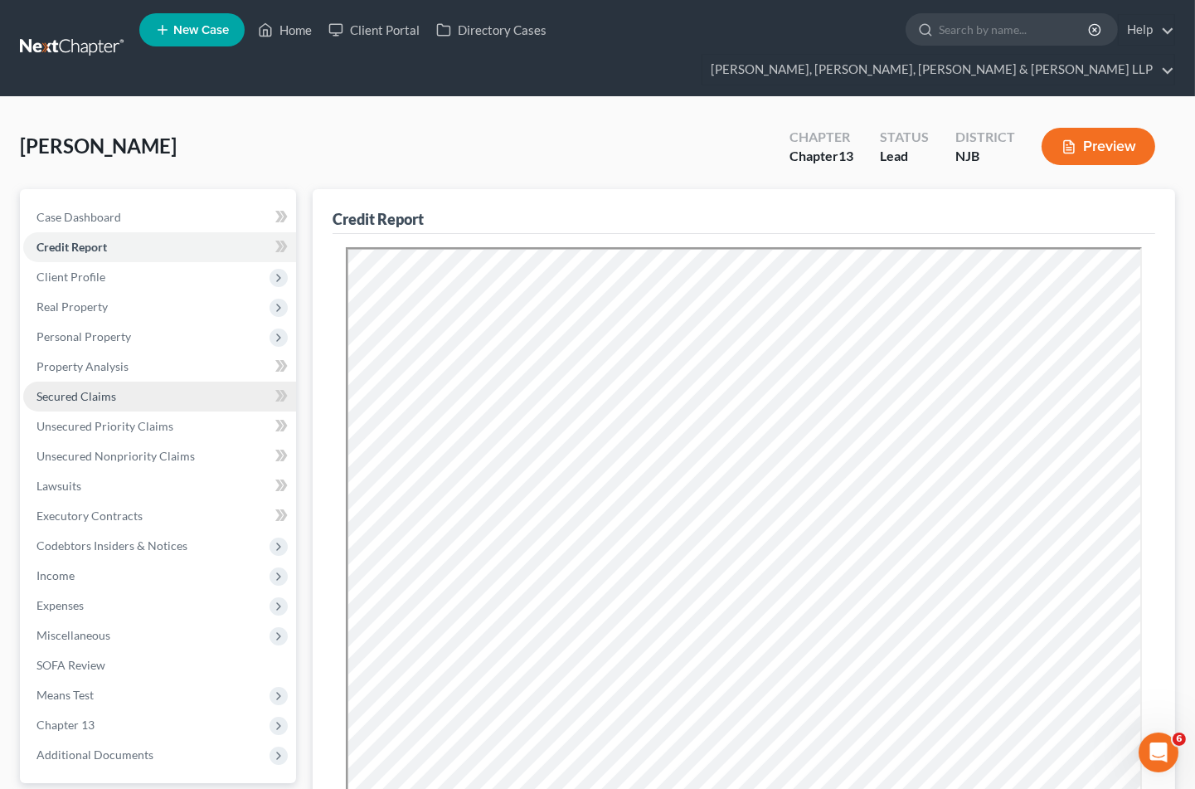
click at [46, 389] on span "Secured Claims" at bounding box center [77, 396] width 80 height 14
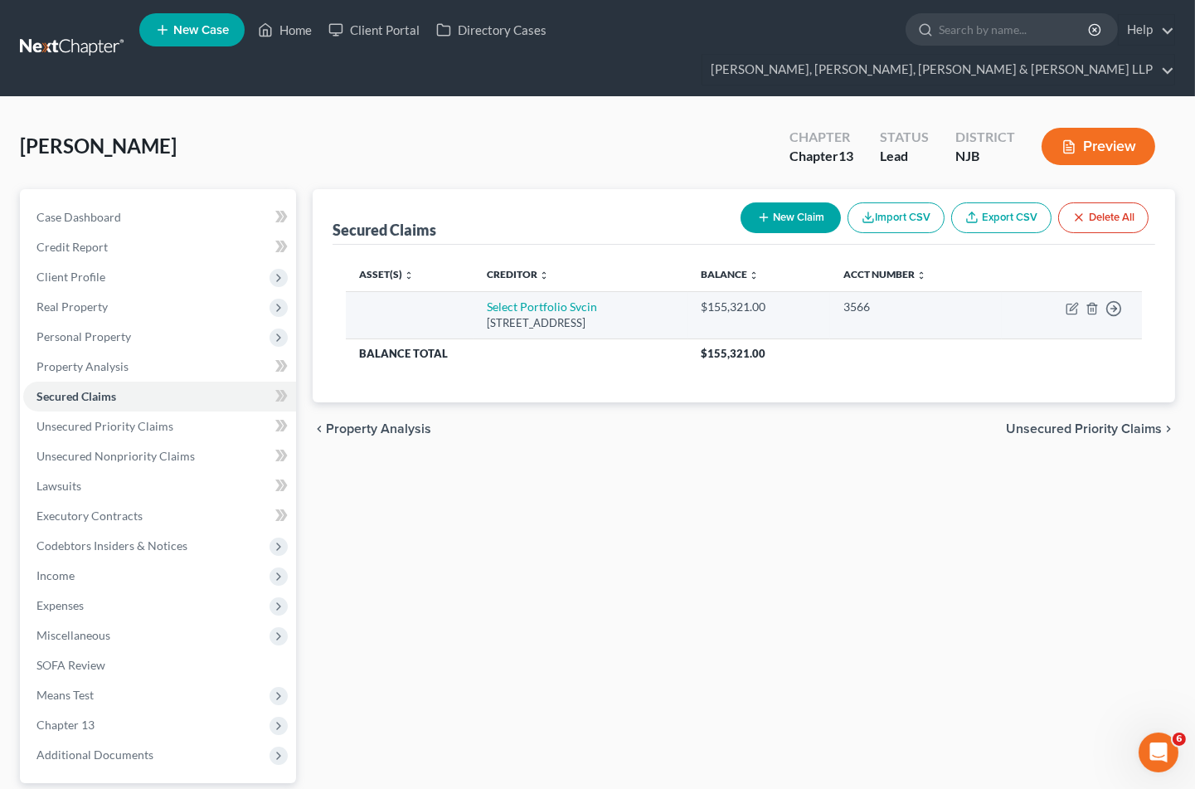
drag, startPoint x: 670, startPoint y: 294, endPoint x: 465, endPoint y: 277, distance: 204.8
click at [474, 291] on td "Select Portfolio [STREET_ADDRESS]" at bounding box center [581, 314] width 214 height 47
copy td "Select Portfolio [STREET_ADDRESS]"
click at [1069, 302] on icon "button" at bounding box center [1072, 308] width 13 height 13
select select "46"
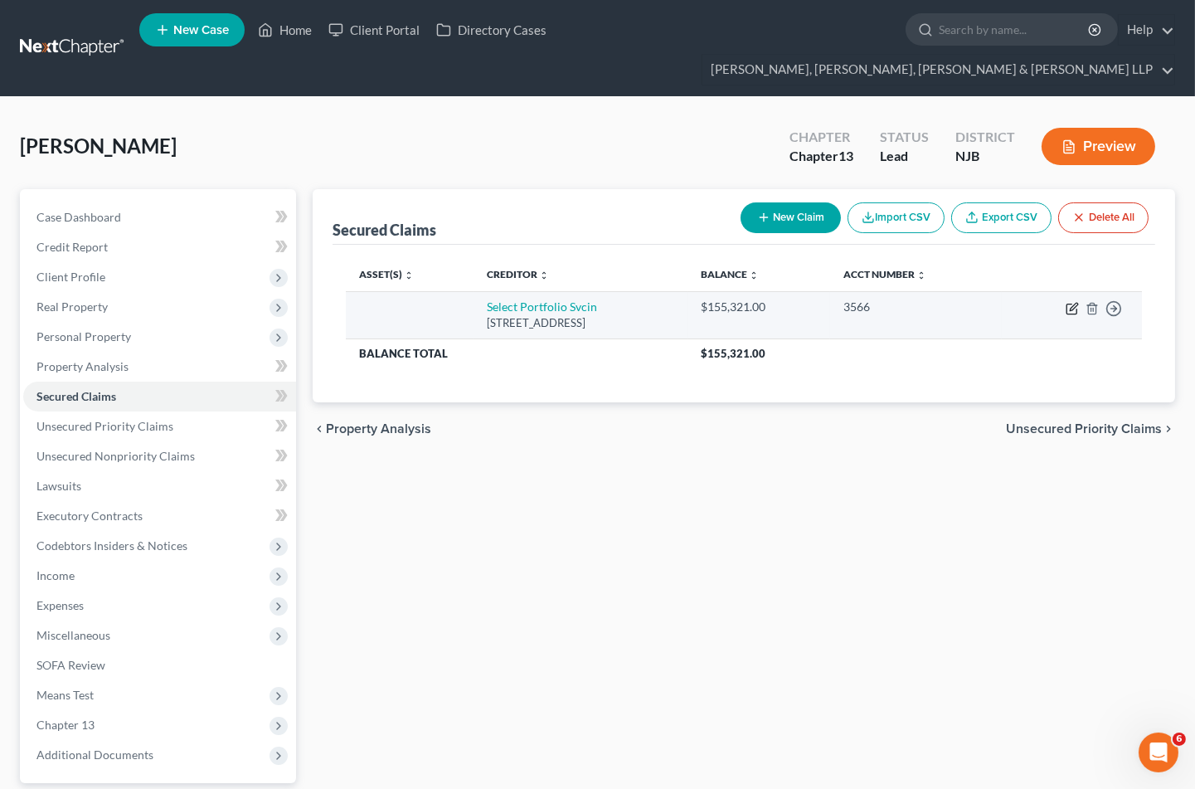
select select "0"
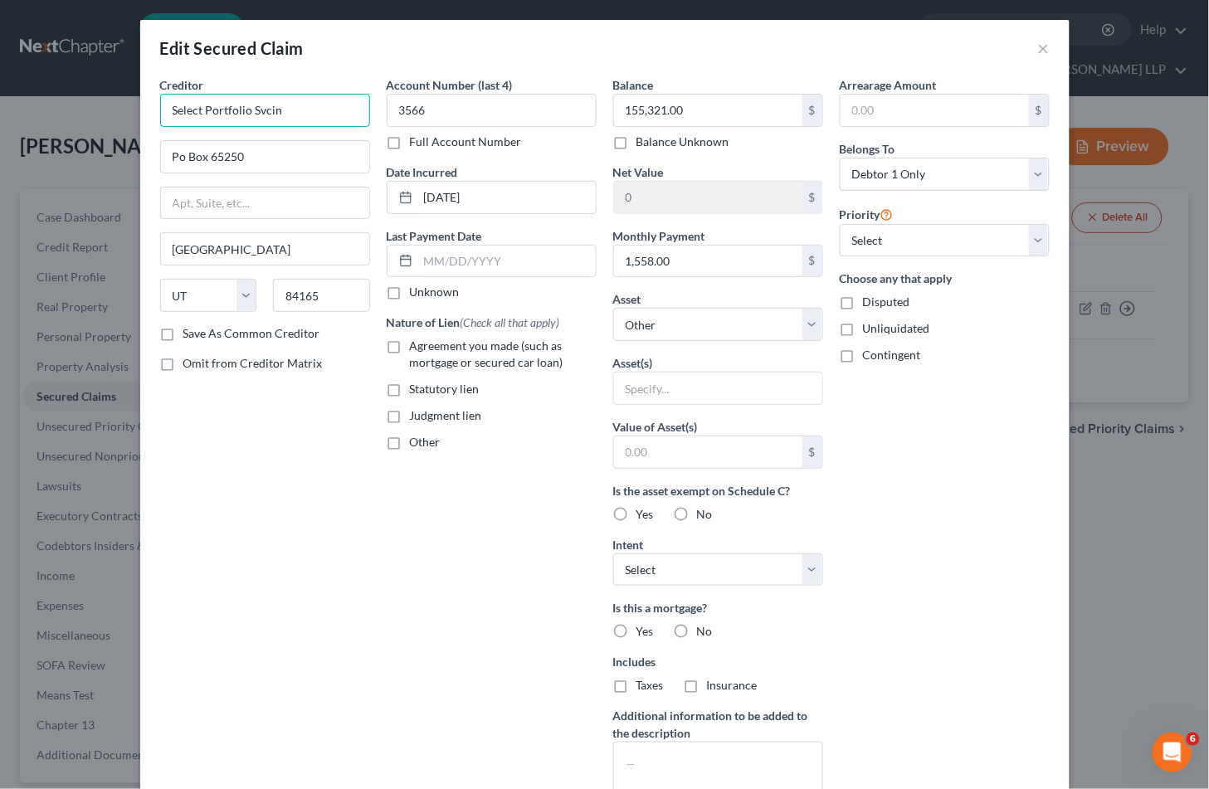
drag, startPoint x: 284, startPoint y: 106, endPoint x: 148, endPoint y: 105, distance: 136.1
click at [152, 105] on div "Creditor * Select Portfolio [GEOGRAPHIC_DATA] 65250 [GEOGRAPHIC_DATA] [US_STATE…" at bounding box center [265, 446] width 226 height 740
paste input "ervicing, Inc."
type input "Select Portfolio Servicing, Inc."
click at [285, 465] on div "Creditor * Select Portfolio Servicing, Inc. Po Box 65250 [GEOGRAPHIC_DATA] [US_…" at bounding box center [265, 446] width 226 height 740
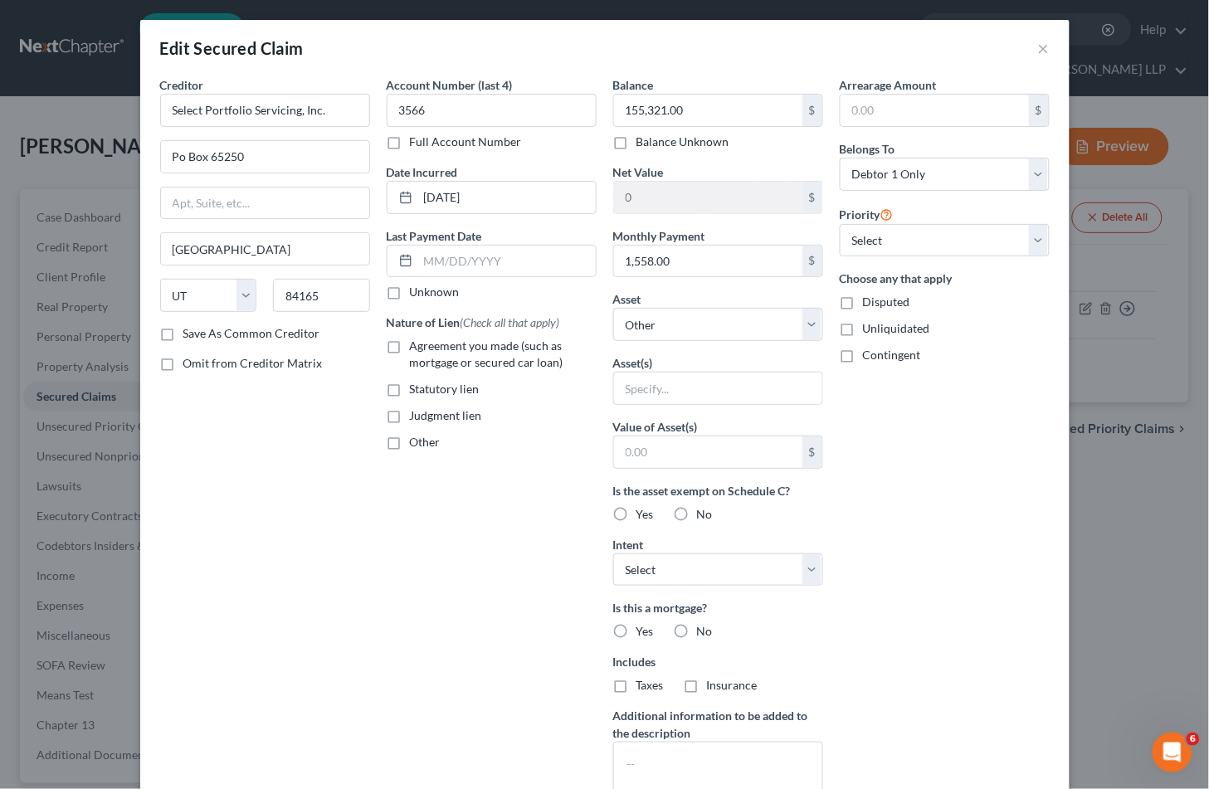
click at [410, 345] on label "Agreement you made (such as mortgage or secured car loan)" at bounding box center [503, 354] width 187 height 33
click at [416, 345] on input "Agreement you made (such as mortgage or secured car loan)" at bounding box center [421, 343] width 11 height 11
checkbox input "true"
click at [673, 325] on select "Select Other Multiple Assets [STREET_ADDRESS] - $0.0" at bounding box center [718, 324] width 210 height 33
select select "2"
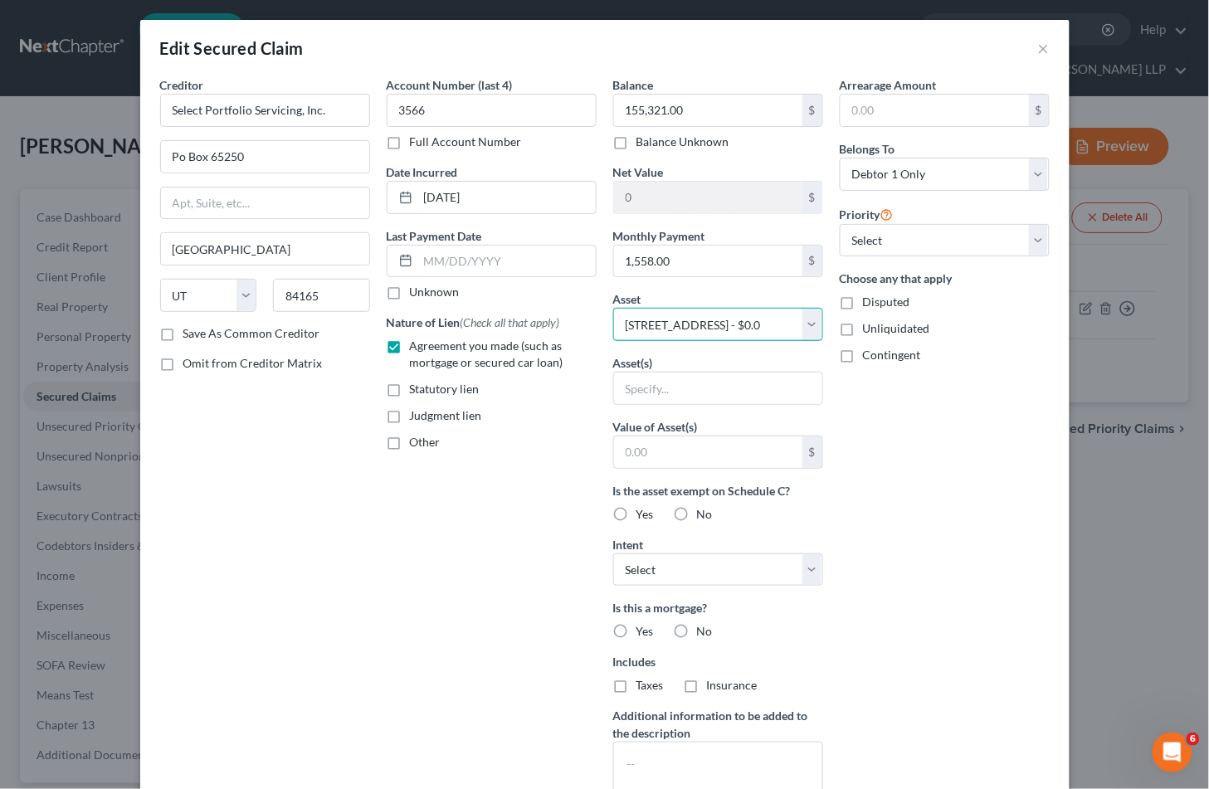
click at [613, 308] on select "Select Other Multiple Assets [STREET_ADDRESS] - $0.0" at bounding box center [718, 324] width 210 height 33
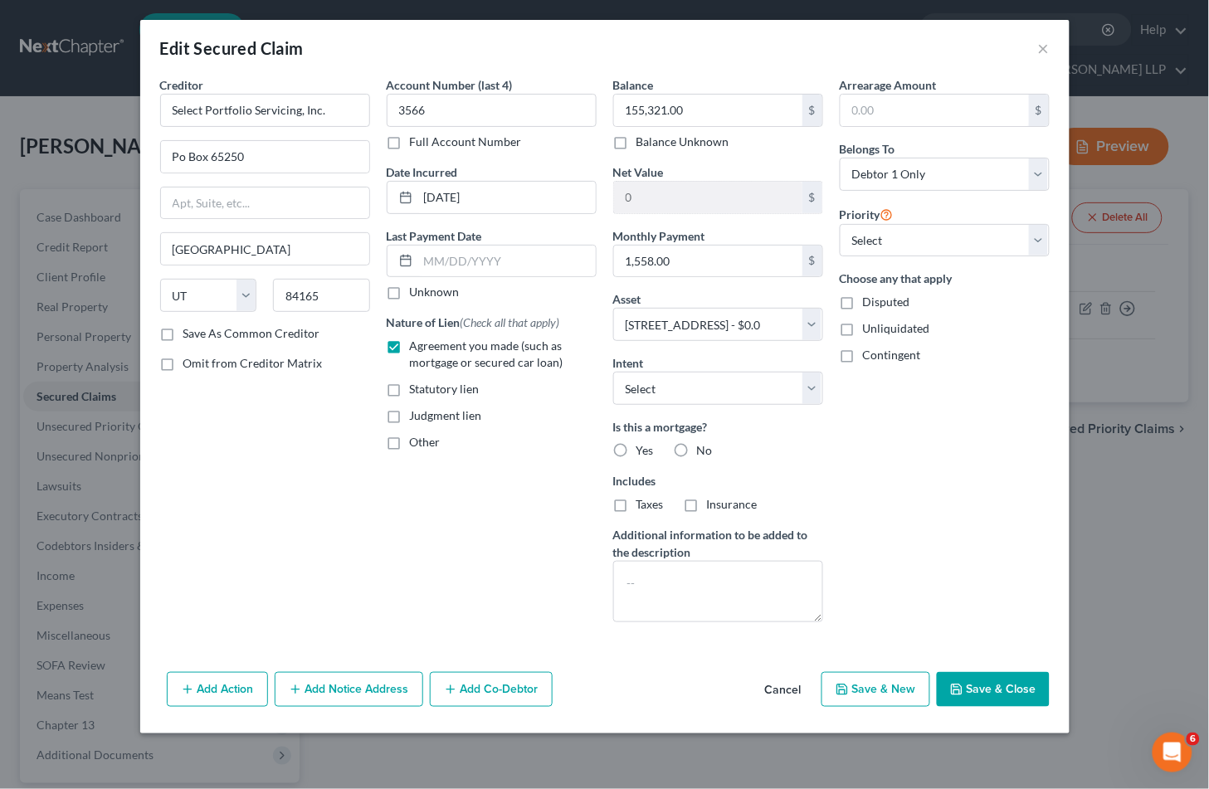
click at [442, 565] on div "Account Number (last 4) 3566 Full Account Number Date Incurred [DATE] Last Paym…" at bounding box center [491, 355] width 226 height 559
click at [681, 395] on select "Select Surrender Redeem Reaffirm Avoid Other" at bounding box center [718, 388] width 210 height 33
select select "2"
click at [613, 372] on select "Select Surrender Redeem Reaffirm Avoid Other" at bounding box center [718, 388] width 210 height 33
drag, startPoint x: 616, startPoint y: 443, endPoint x: 632, endPoint y: 499, distance: 57.8
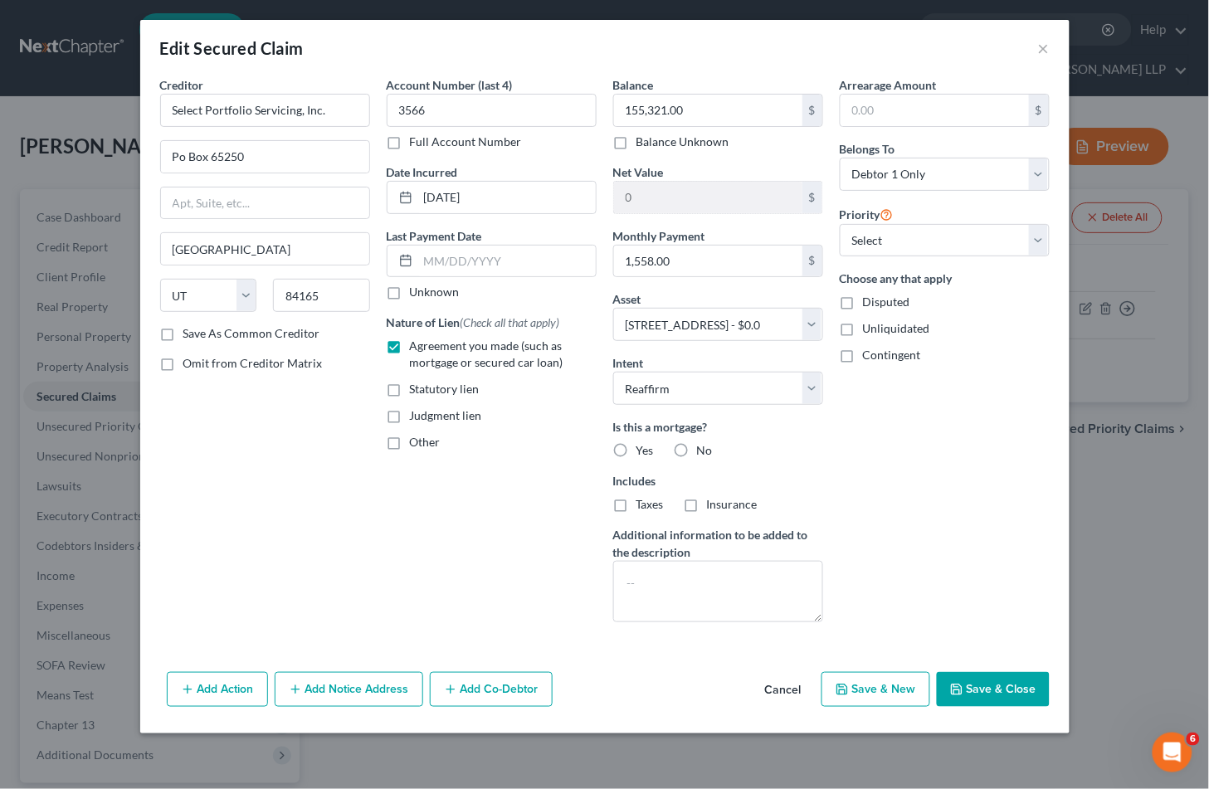
click at [636, 442] on label "Yes" at bounding box center [644, 450] width 17 height 17
click at [643, 442] on input "Yes" at bounding box center [648, 447] width 11 height 11
radio input "true"
click at [636, 503] on label "Taxes" at bounding box center [649, 504] width 27 height 17
click at [643, 503] on input "Taxes" at bounding box center [648, 501] width 11 height 11
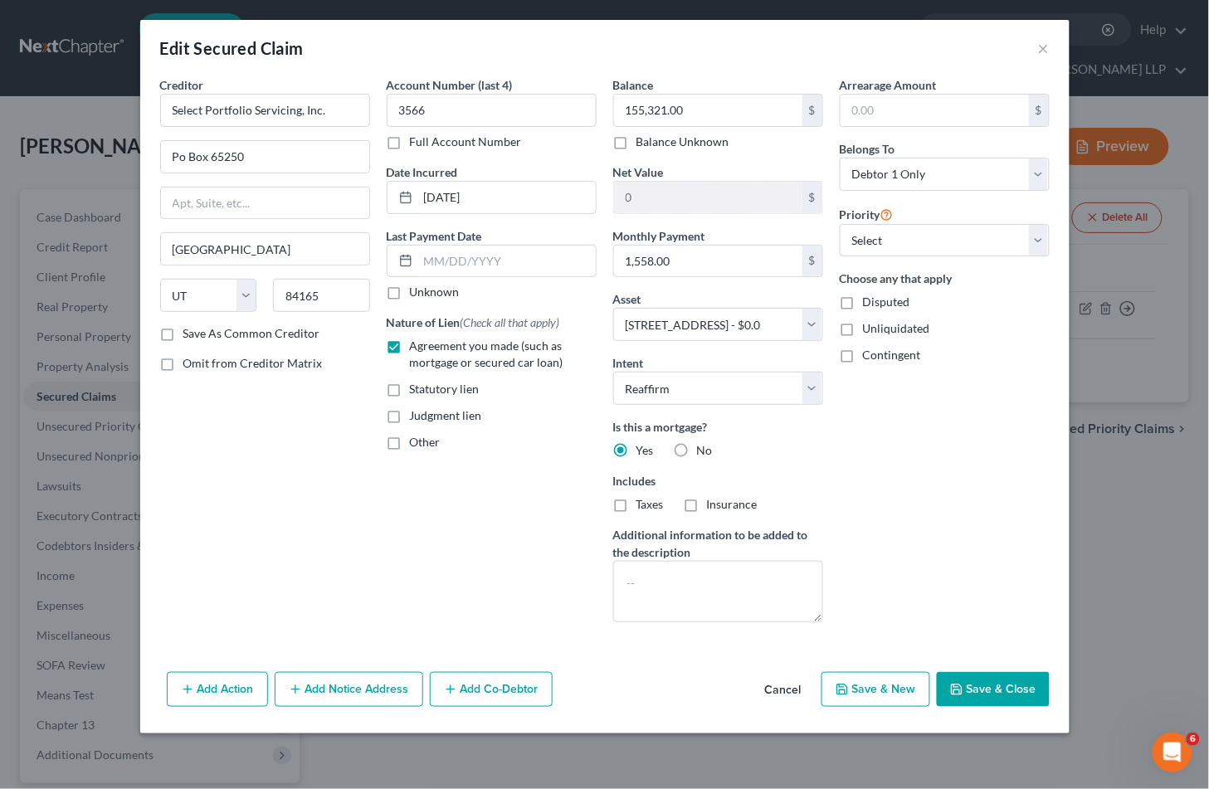
checkbox input "true"
click at [707, 502] on label "Insurance" at bounding box center [732, 504] width 51 height 17
click at [713, 502] on input "Insurance" at bounding box center [718, 501] width 11 height 11
checkbox input "true"
click at [950, 242] on select "Select 1st 2nd 3rd 4th 5th 6th 7th 8th 9th 10th 11th 12th 13th 14th 15th 16th 1…" at bounding box center [945, 240] width 210 height 33
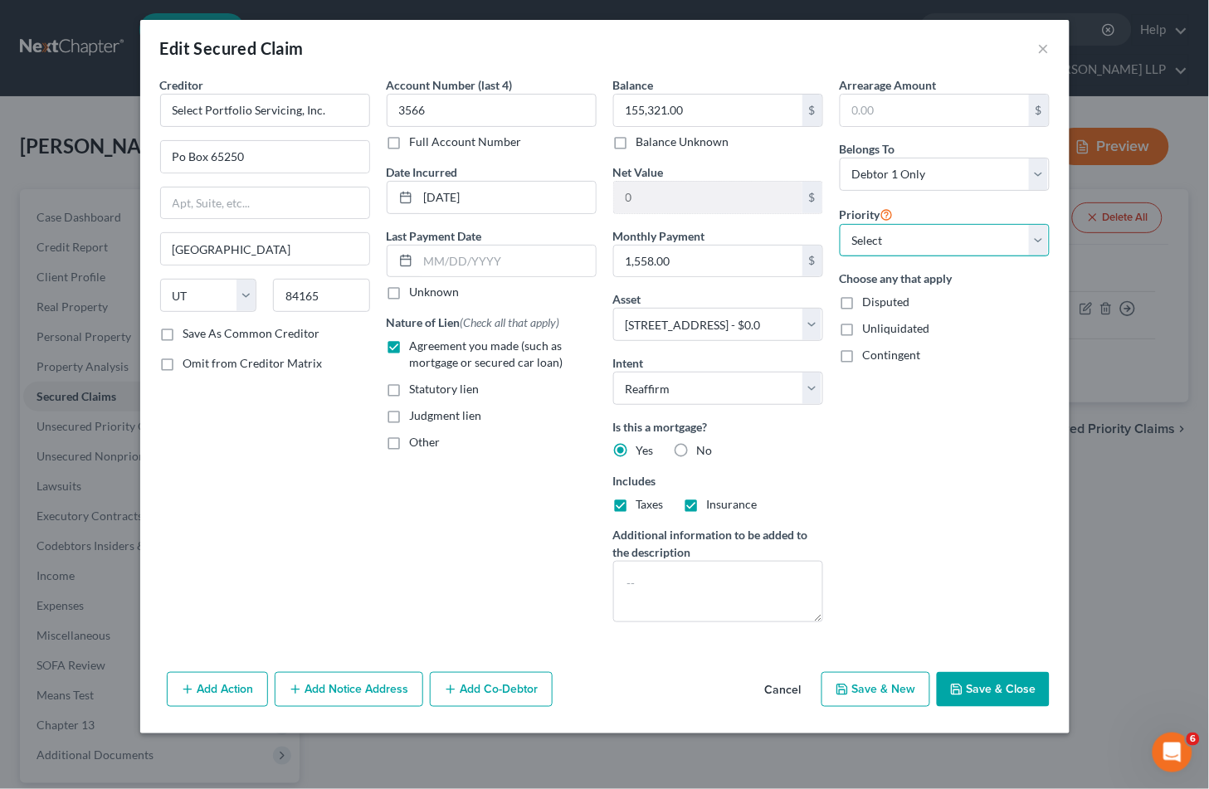
select select "0"
click at [840, 224] on select "Select 1st 2nd 3rd 4th 5th 6th 7th 8th 9th 10th 11th 12th 13th 14th 15th 16th 1…" at bounding box center [945, 240] width 210 height 33
click at [954, 476] on div "Arrearage Amount $ Belongs To * Select Debtor 1 Only Debtor 2 Only Debtor 1 And…" at bounding box center [944, 355] width 226 height 559
click at [1006, 687] on button "Save & Close" at bounding box center [993, 689] width 113 height 35
select select
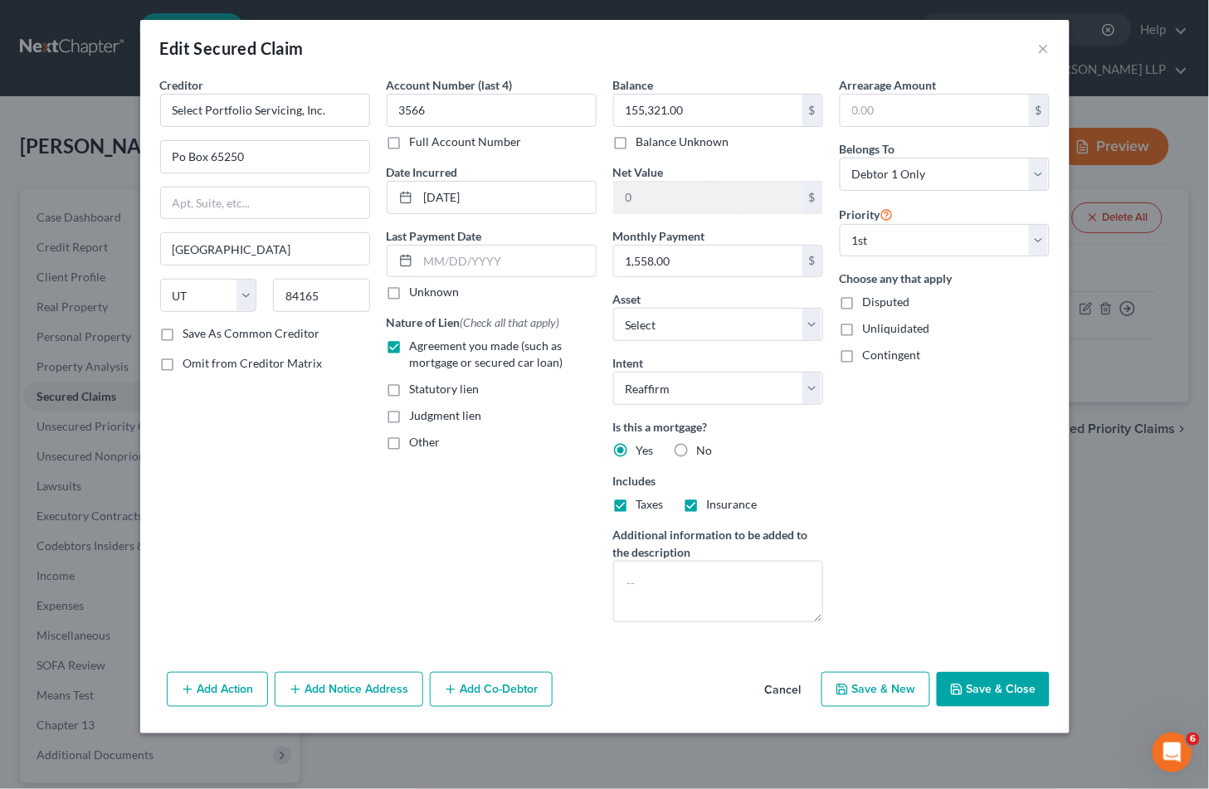
type input "-155,321.00"
select select "2"
type input "0"
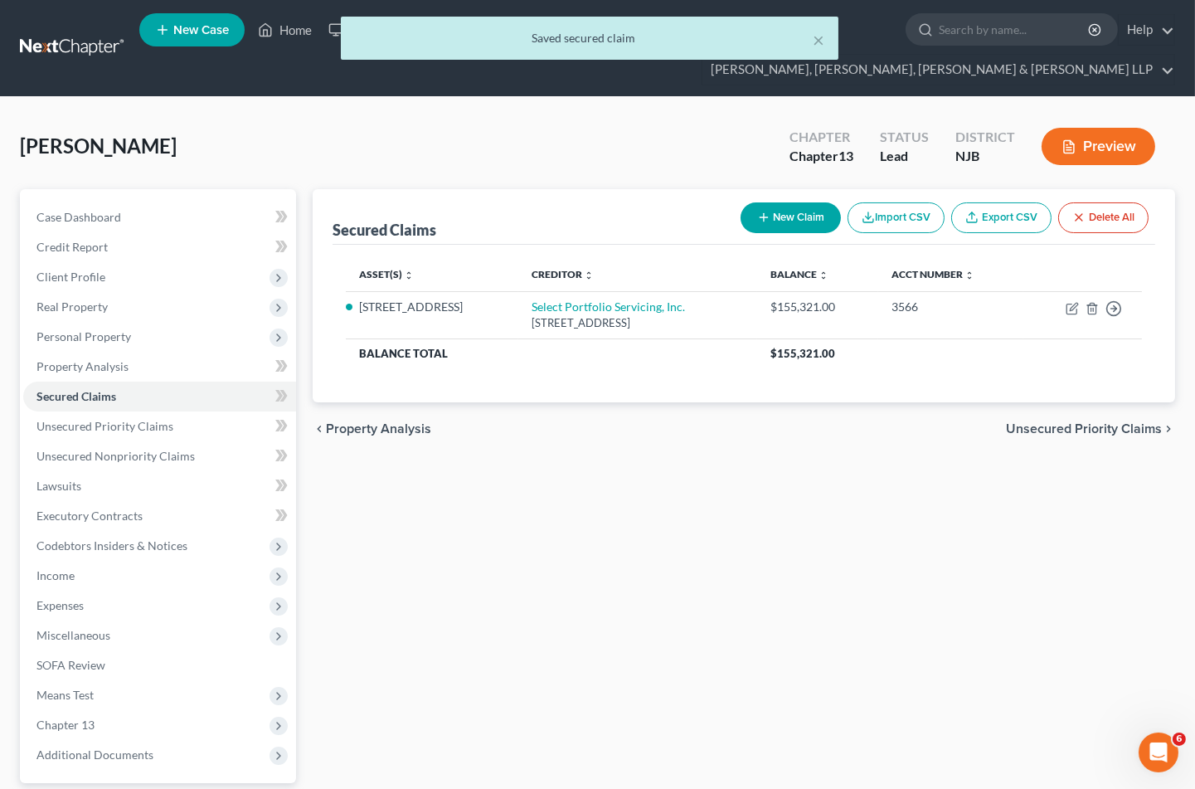
click at [1035, 422] on span "Unsecured Priority Claims" at bounding box center [1084, 428] width 156 height 13
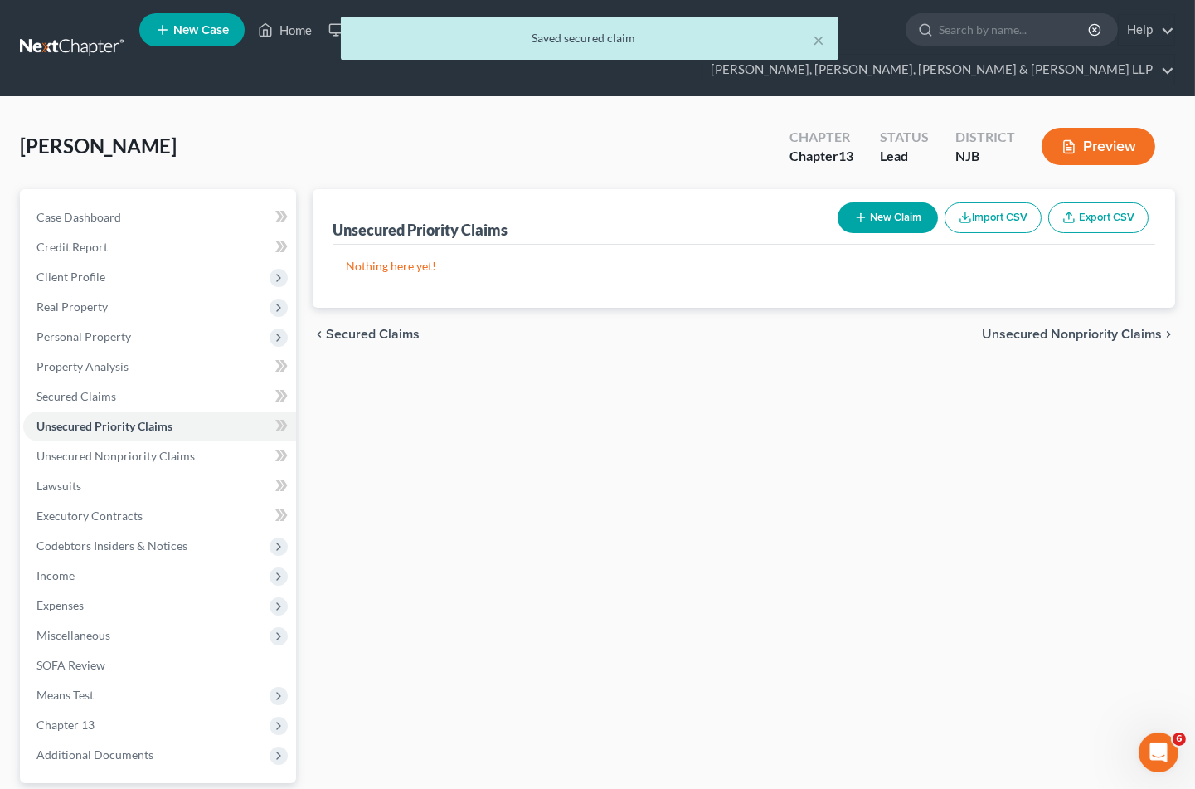
click at [867, 202] on button "New Claim" at bounding box center [888, 217] width 100 height 31
select select "0"
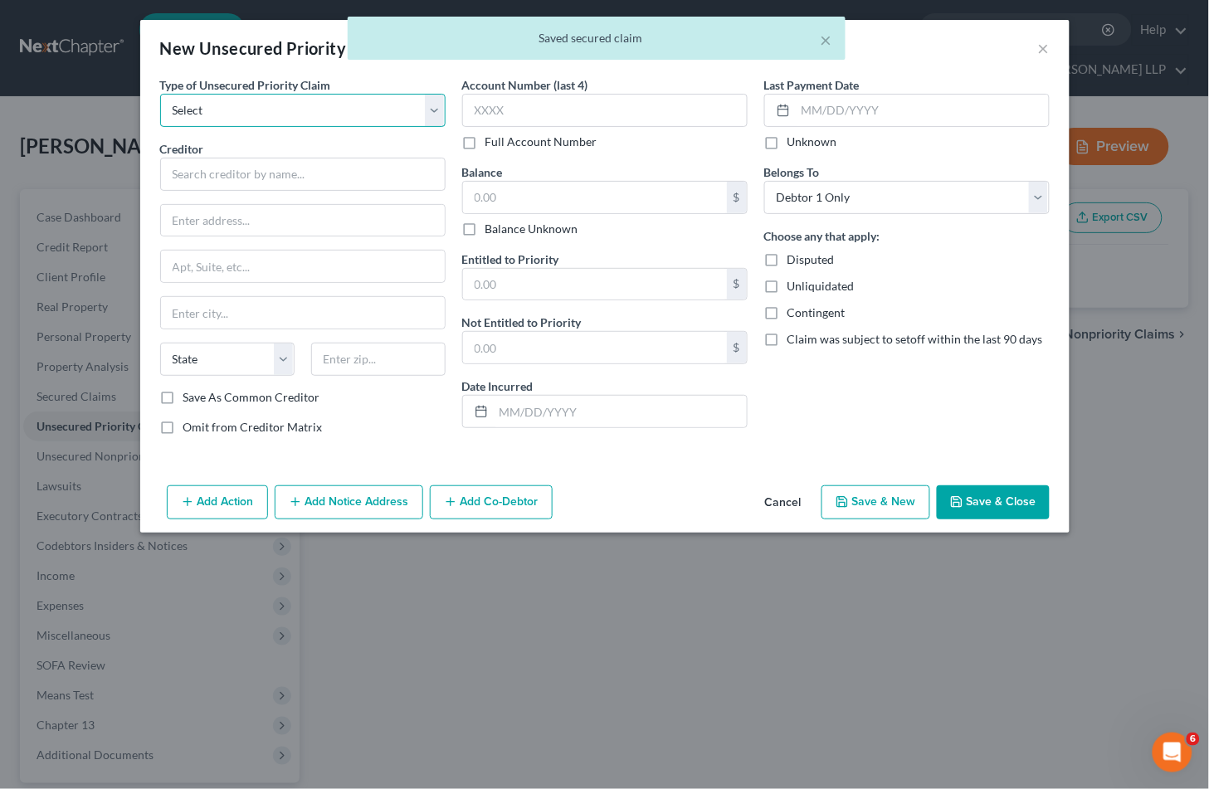
click at [282, 113] on select "Select Taxes & Other Government Units Domestic Support Obligations Extensions o…" at bounding box center [302, 110] width 285 height 33
select select "0"
click at [160, 94] on select "Select Taxes & Other Government Units Domestic Support Obligations Extensions o…" at bounding box center [302, 110] width 285 height 33
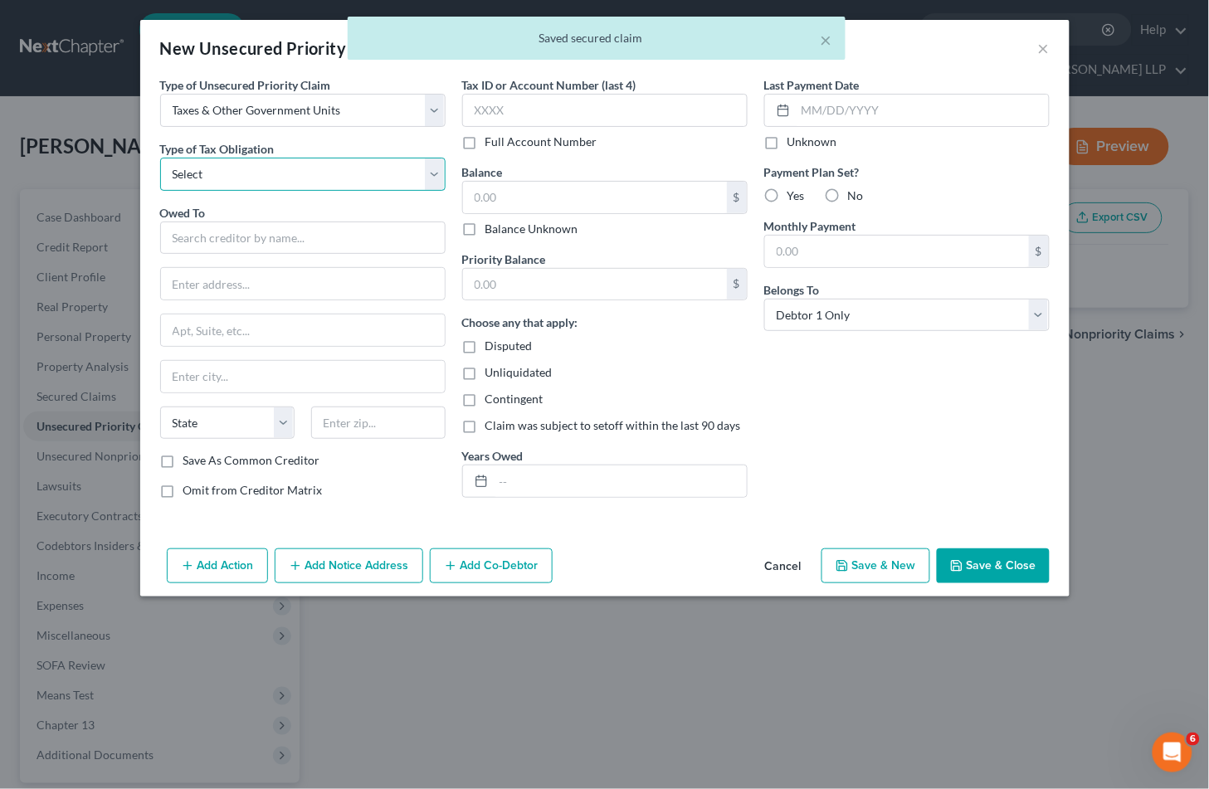
click at [236, 174] on select "Select Federal City State Franchise Tax Board Other" at bounding box center [302, 174] width 285 height 33
select select "0"
click at [160, 158] on select "Select Federal City State Franchise Tax Board Other" at bounding box center [302, 174] width 285 height 33
click at [231, 234] on input "text" at bounding box center [302, 238] width 285 height 33
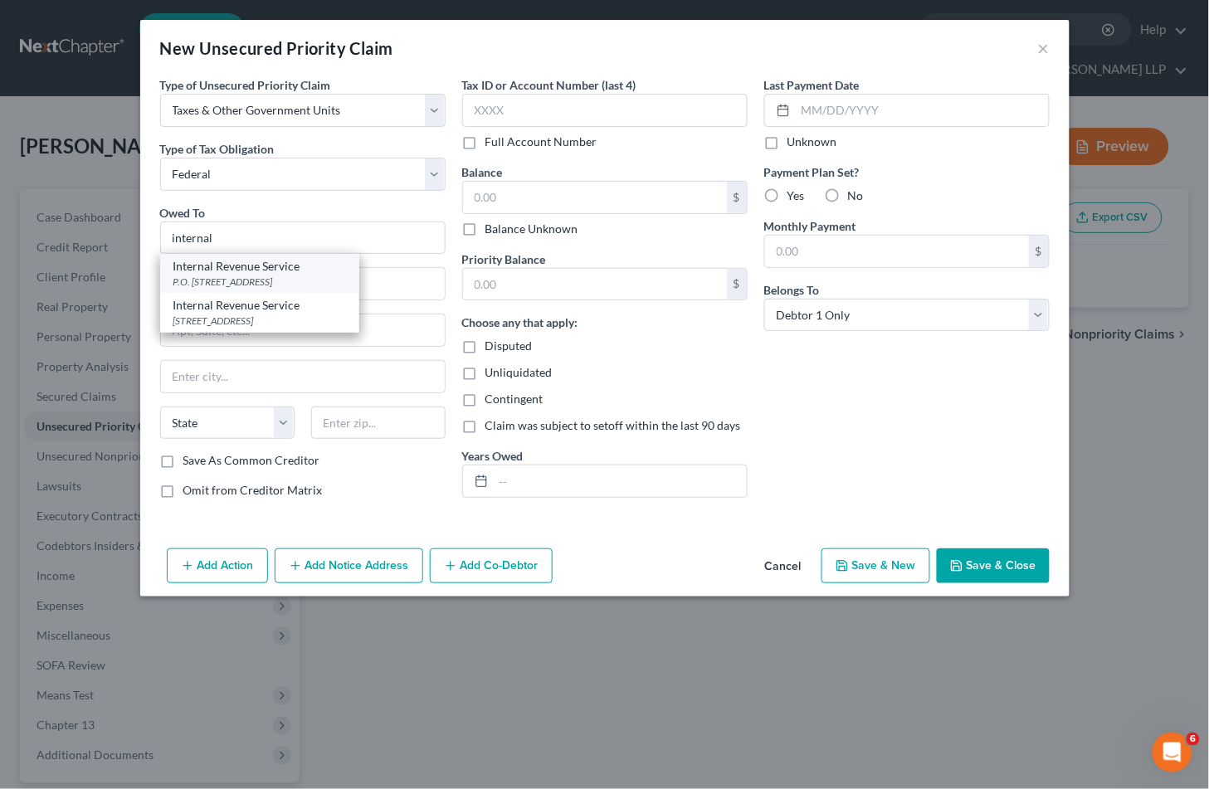
click at [238, 274] on div "Internal Revenue Service" at bounding box center [259, 266] width 173 height 17
type input "Internal Revenue Service"
type input "P.O. Box 7346"
type input "[GEOGRAPHIC_DATA]"
select select "39"
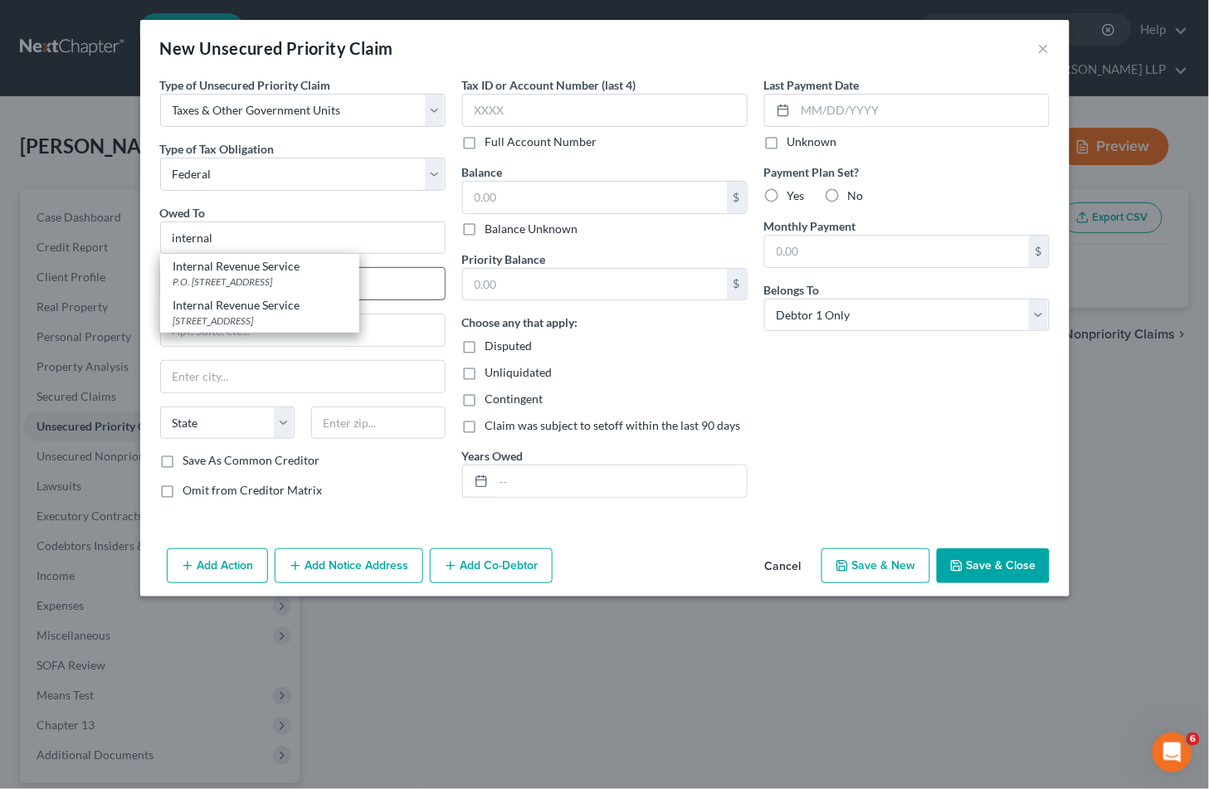
type input "19101"
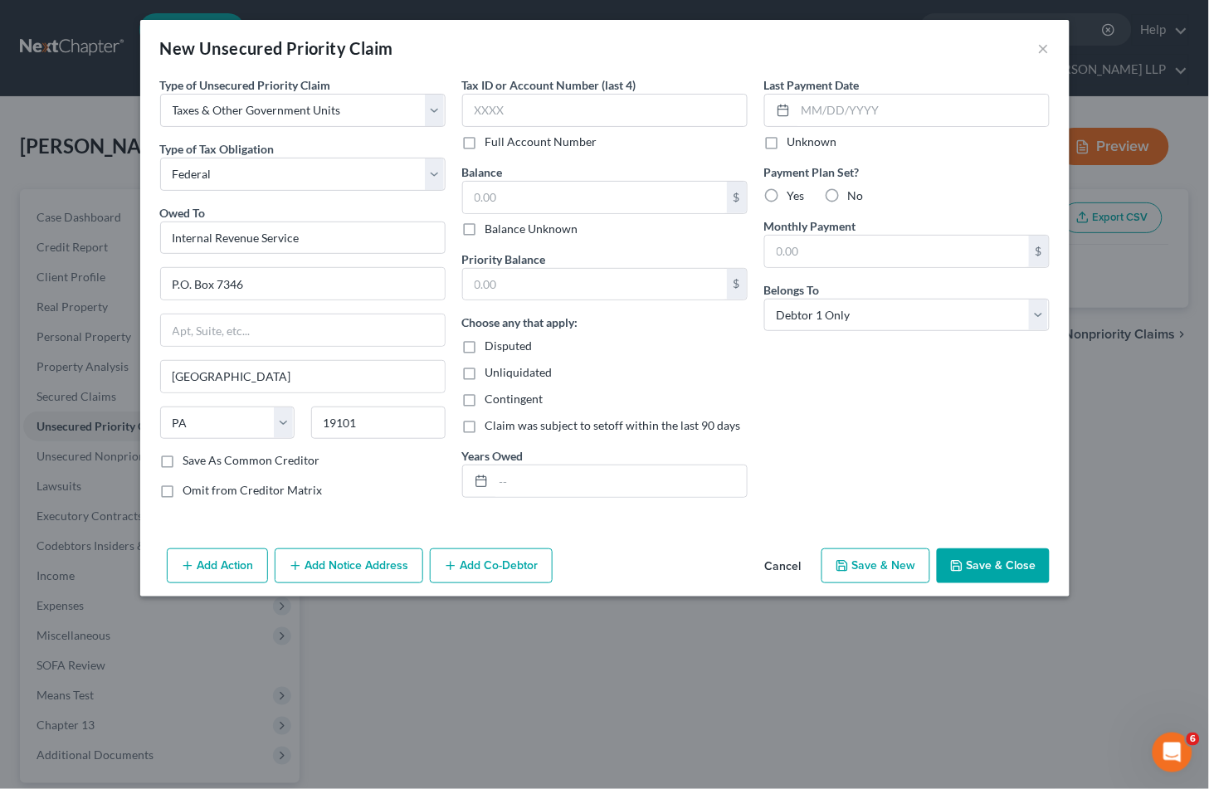
click at [994, 560] on button "Save & Close" at bounding box center [993, 565] width 113 height 35
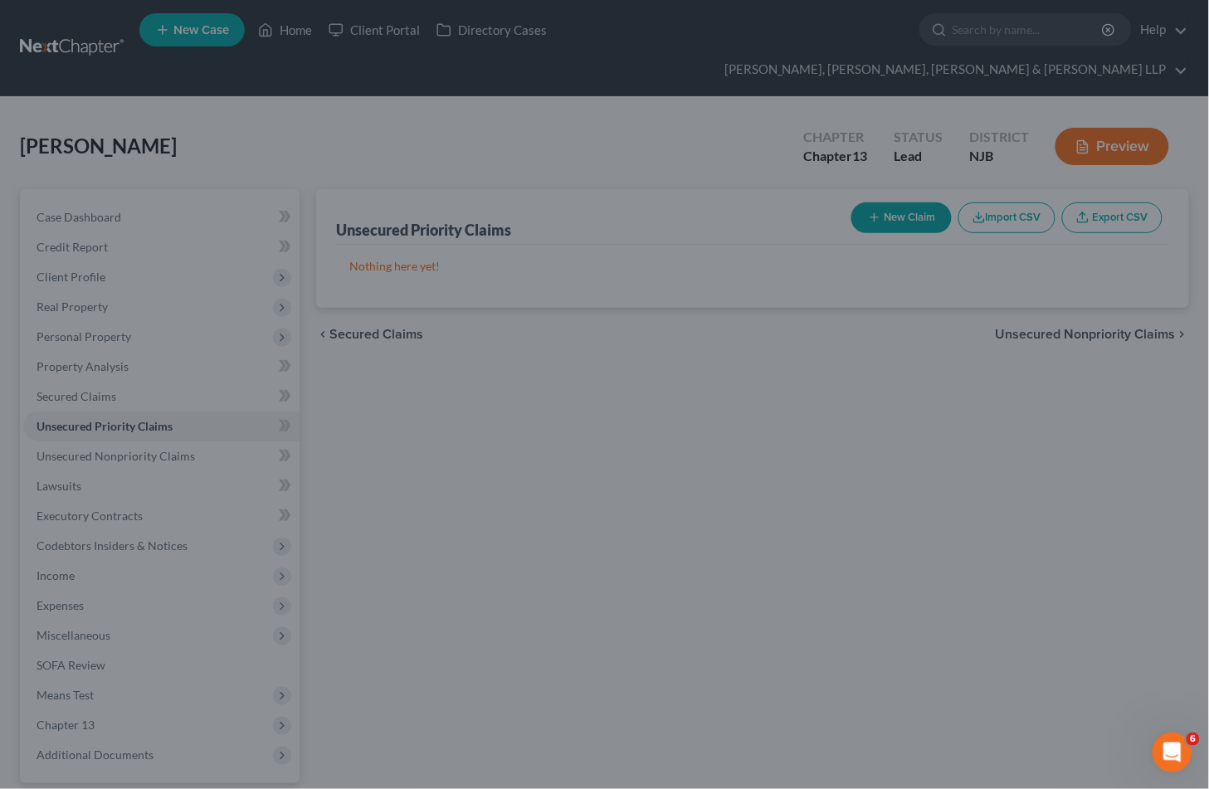
type input "0.00"
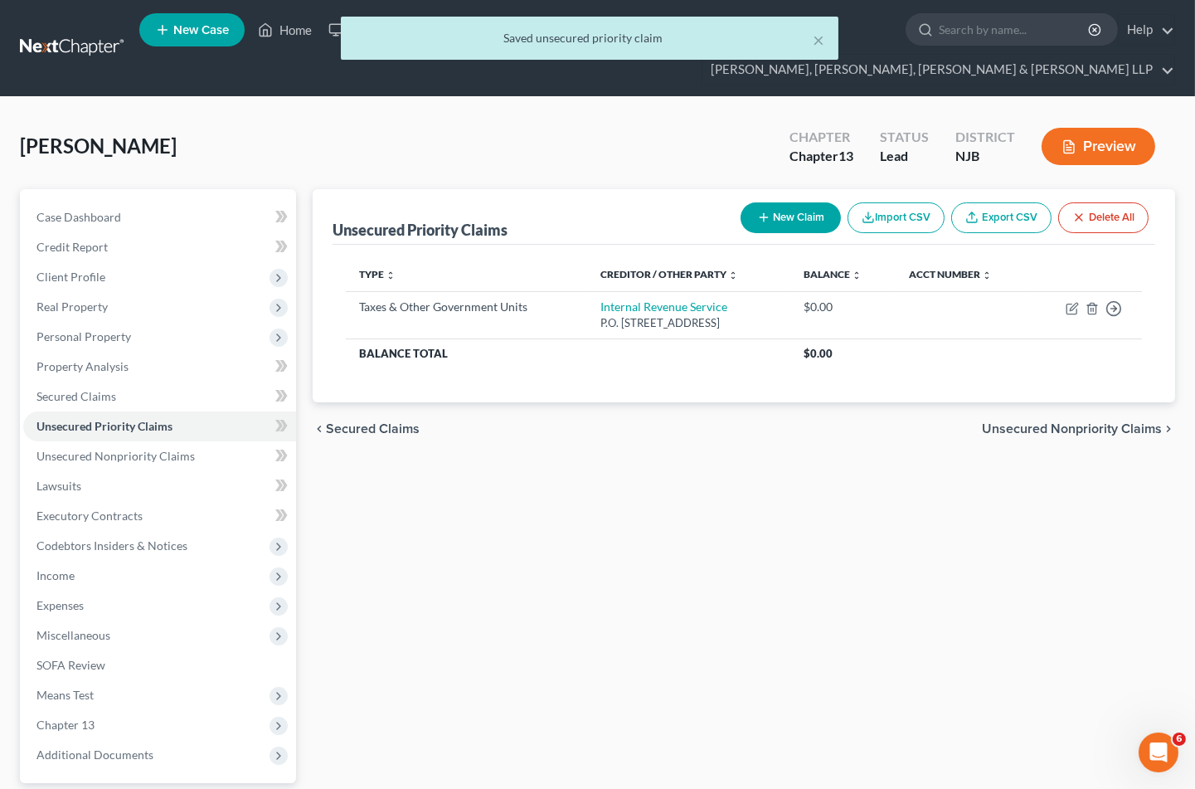
click at [808, 202] on button "New Claim" at bounding box center [791, 217] width 100 height 31
select select "0"
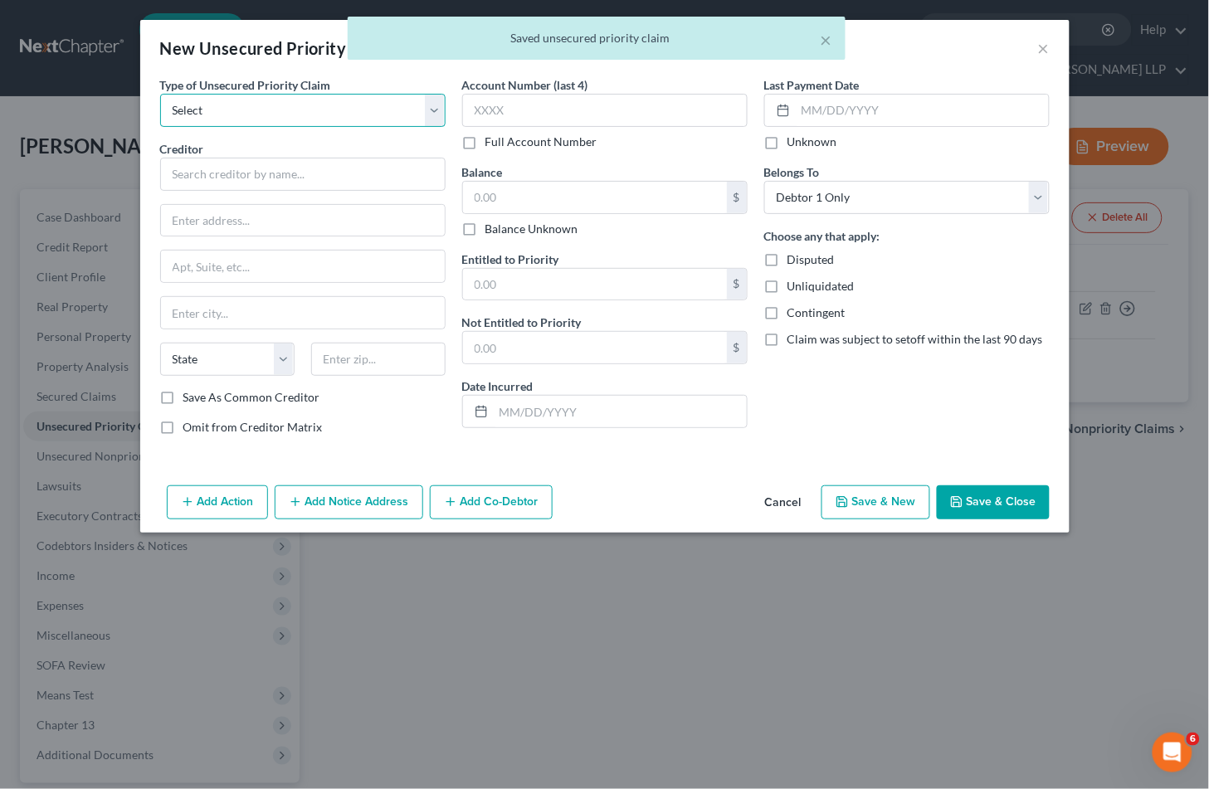
click at [249, 108] on select "Select Taxes & Other Government Units Domestic Support Obligations Extensions o…" at bounding box center [302, 110] width 285 height 33
select select "0"
click at [160, 94] on select "Select Taxes & Other Government Units Domestic Support Obligations Extensions o…" at bounding box center [302, 110] width 285 height 33
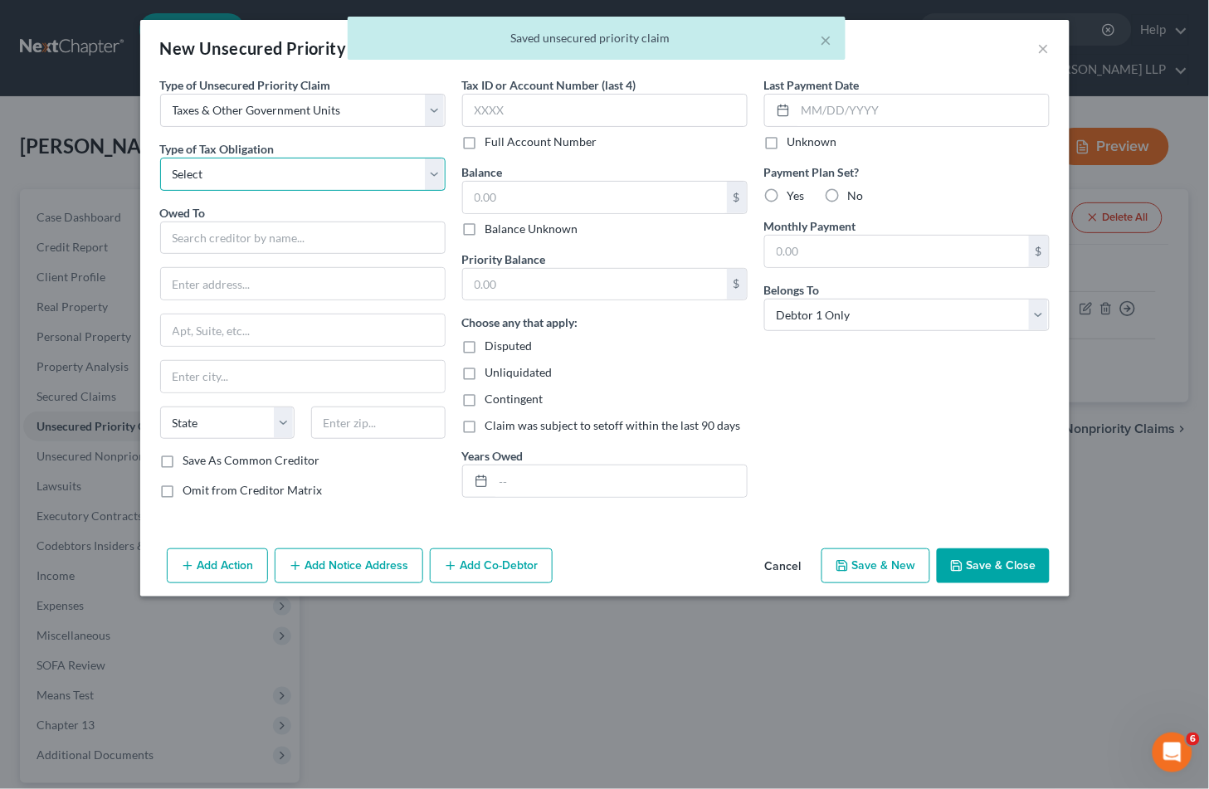
click at [230, 169] on select "Select Federal City State Franchise Tax Board Other" at bounding box center [302, 174] width 285 height 33
select select "2"
click at [160, 158] on select "Select Federal City State Franchise Tax Board Other" at bounding box center [302, 174] width 285 height 33
click at [227, 235] on input "text" at bounding box center [302, 238] width 285 height 33
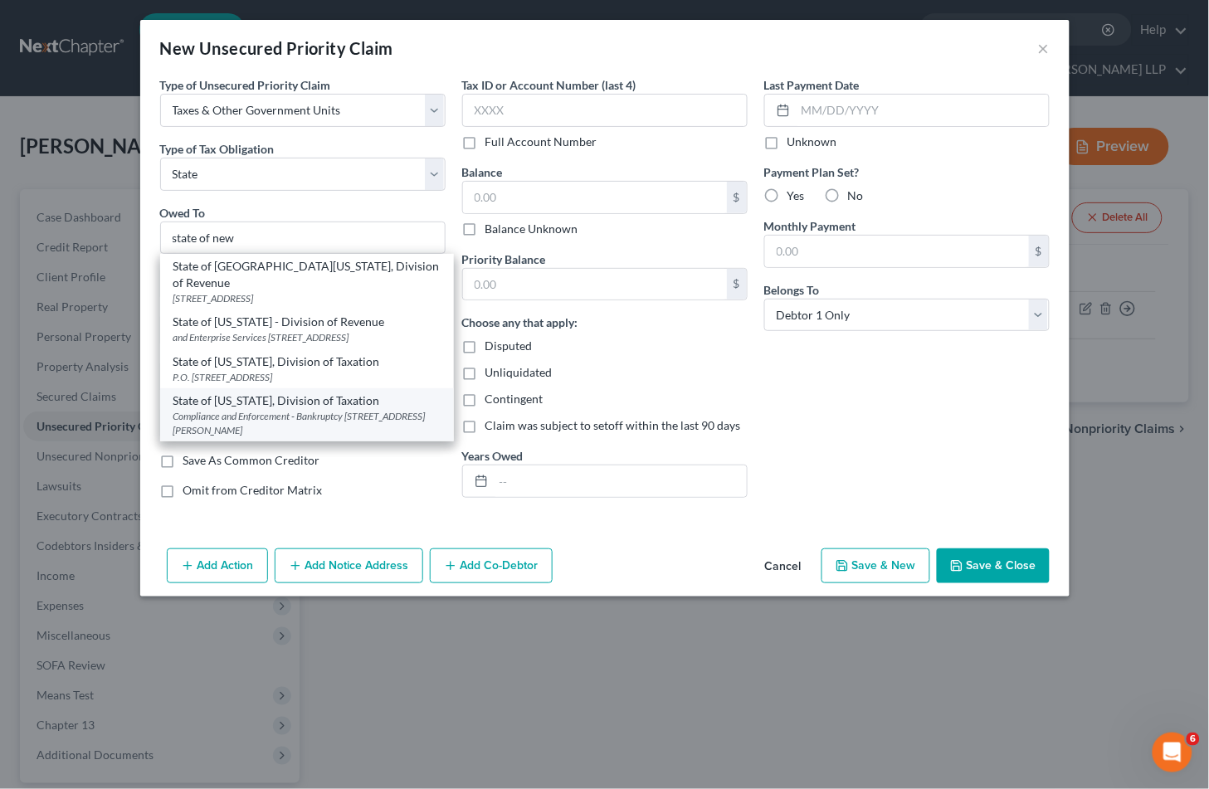
click at [260, 401] on div "State of [US_STATE], Division of Taxation" at bounding box center [306, 400] width 267 height 17
type input "State of [US_STATE], Division of Taxation"
type input "Compliance and Enforcement - Bankruptcy Unit"
type input "[STREET_ADDRESS][PERSON_NAME]"
type input "[GEOGRAPHIC_DATA]"
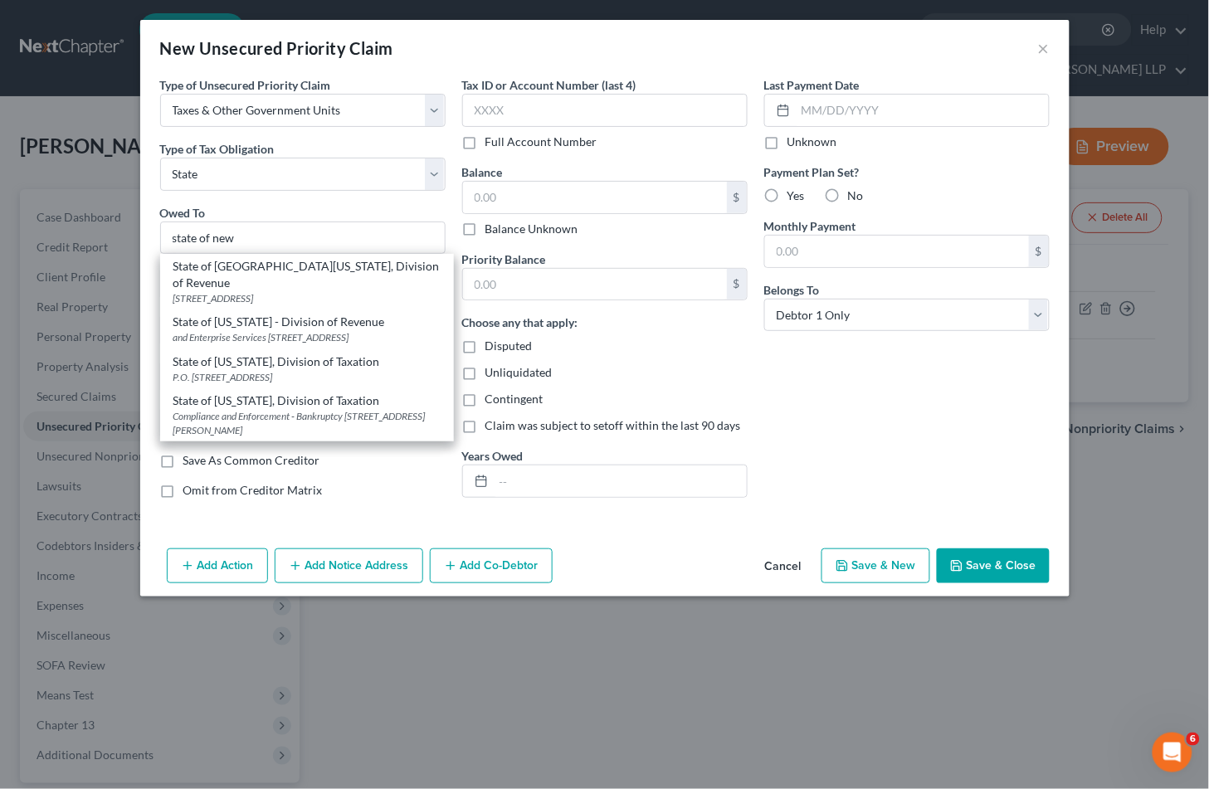
select select "33"
type input "08695"
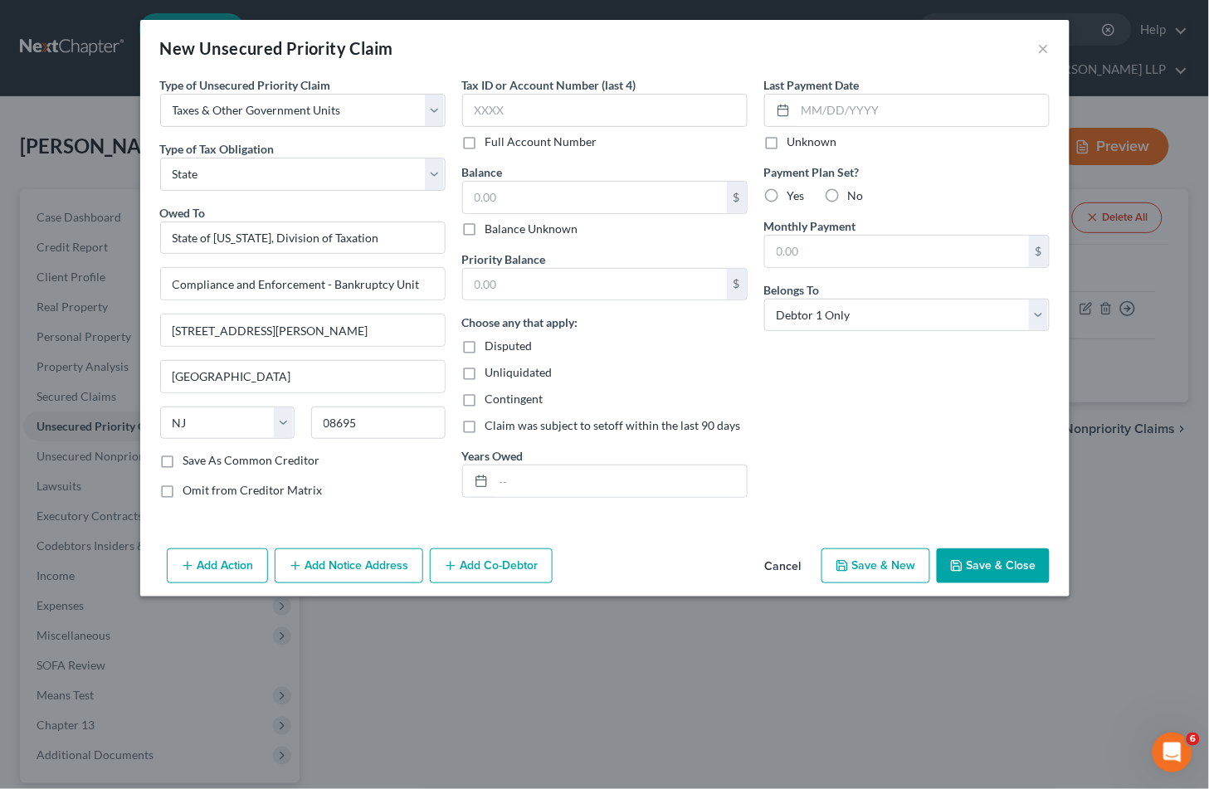
click at [993, 567] on button "Save & Close" at bounding box center [993, 565] width 113 height 35
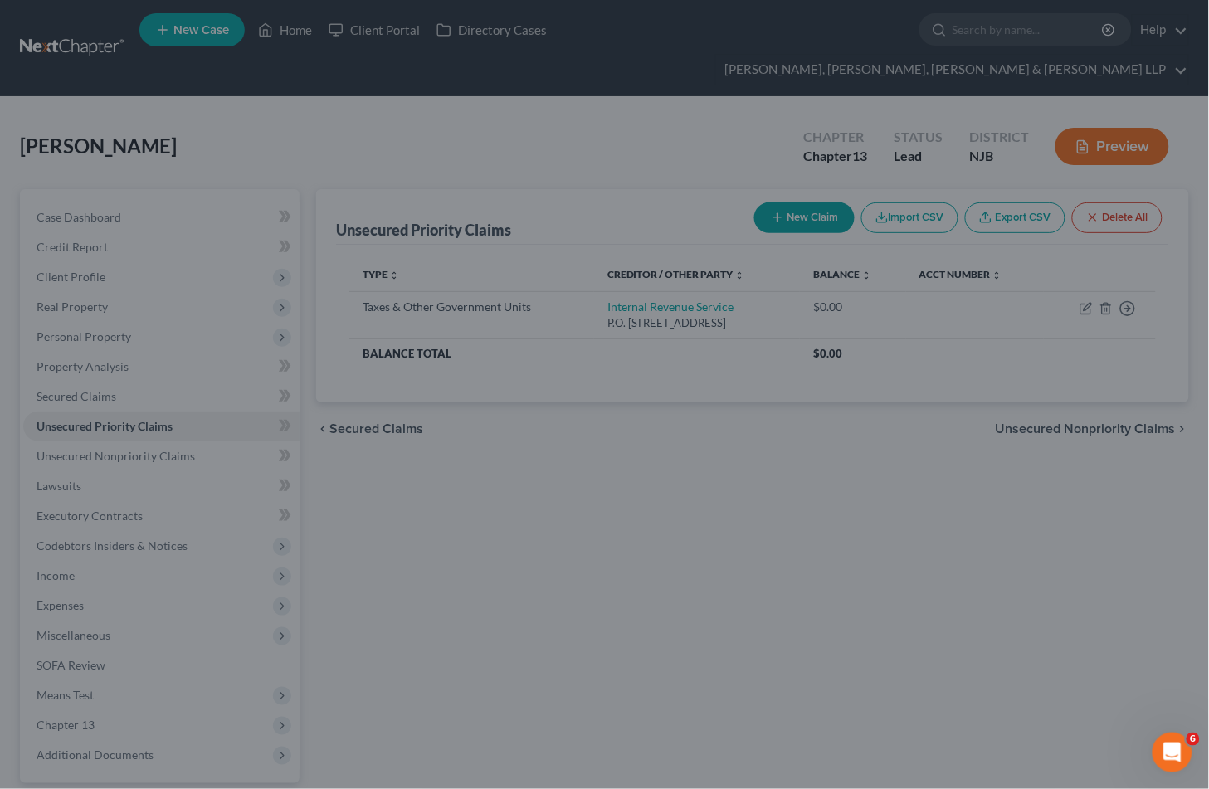
type input "0.00"
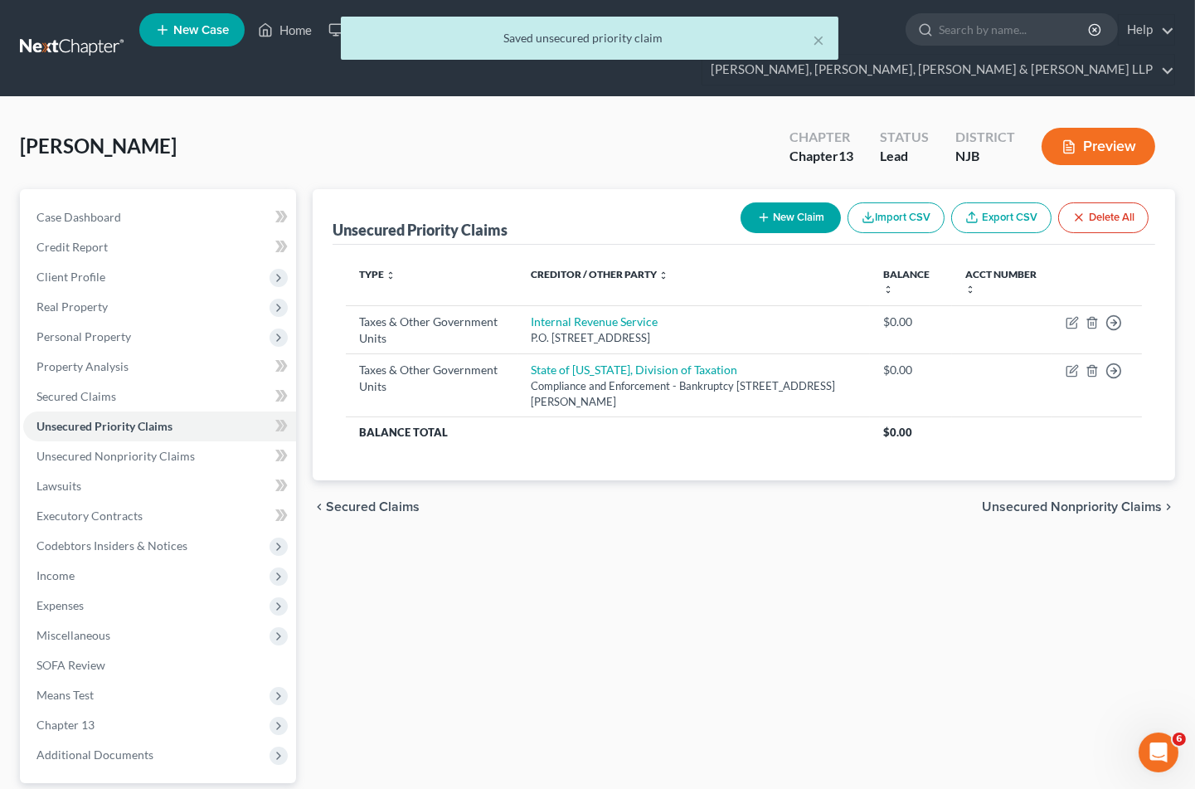
click at [1012, 500] on span "Unsecured Nonpriority Claims" at bounding box center [1072, 506] width 180 height 13
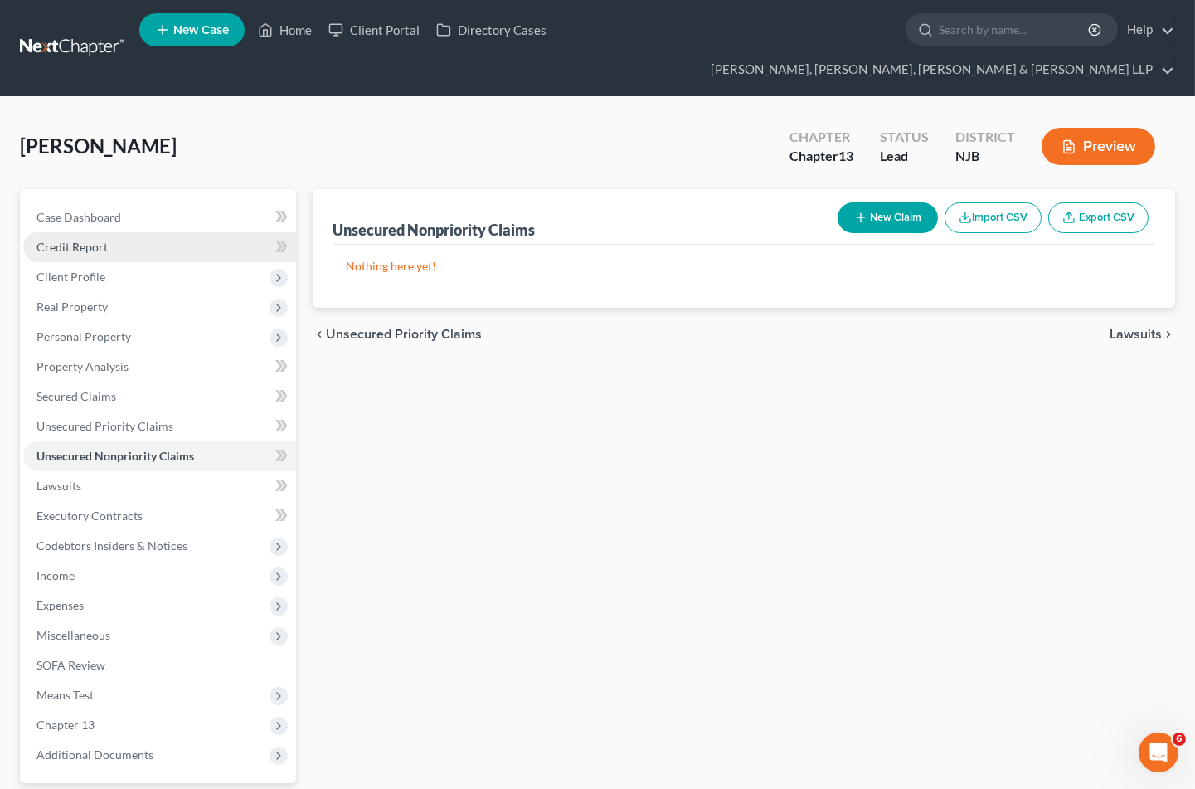
click at [71, 240] on span "Credit Report" at bounding box center [72, 247] width 71 height 14
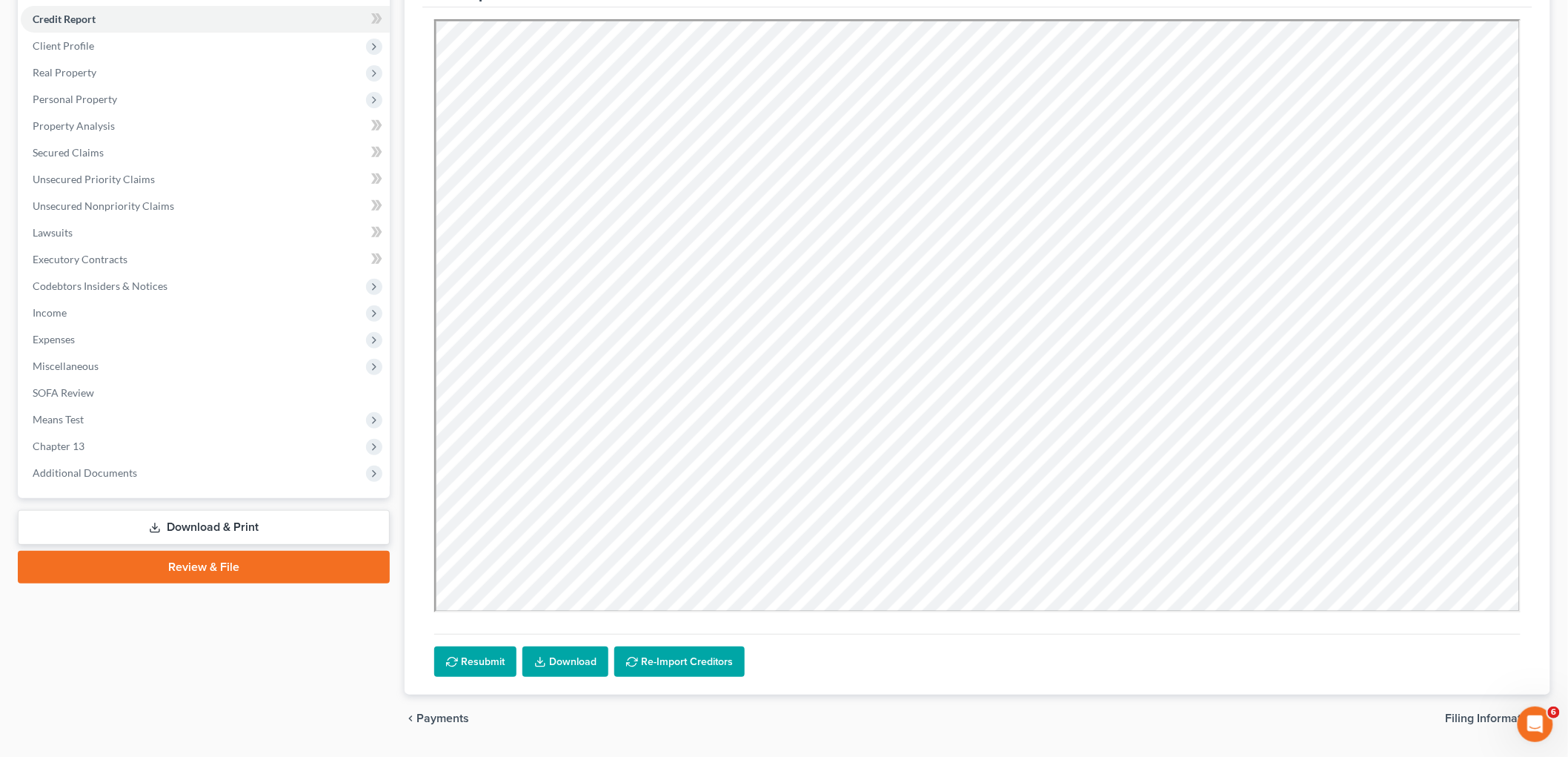
scroll to position [216, 0]
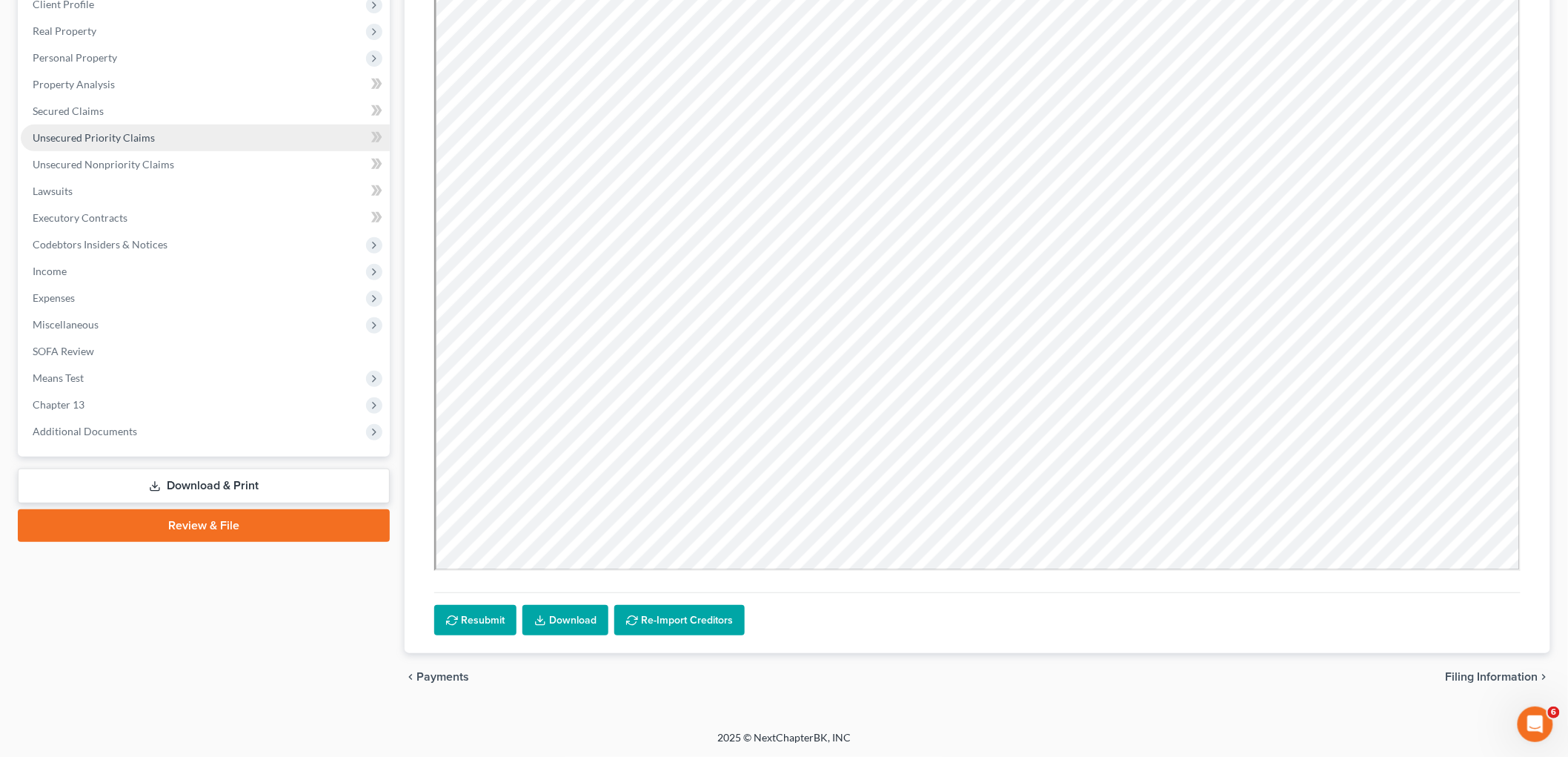
click at [64, 135] on span "Unsecured Priority Claims" at bounding box center [94, 138] width 122 height 13
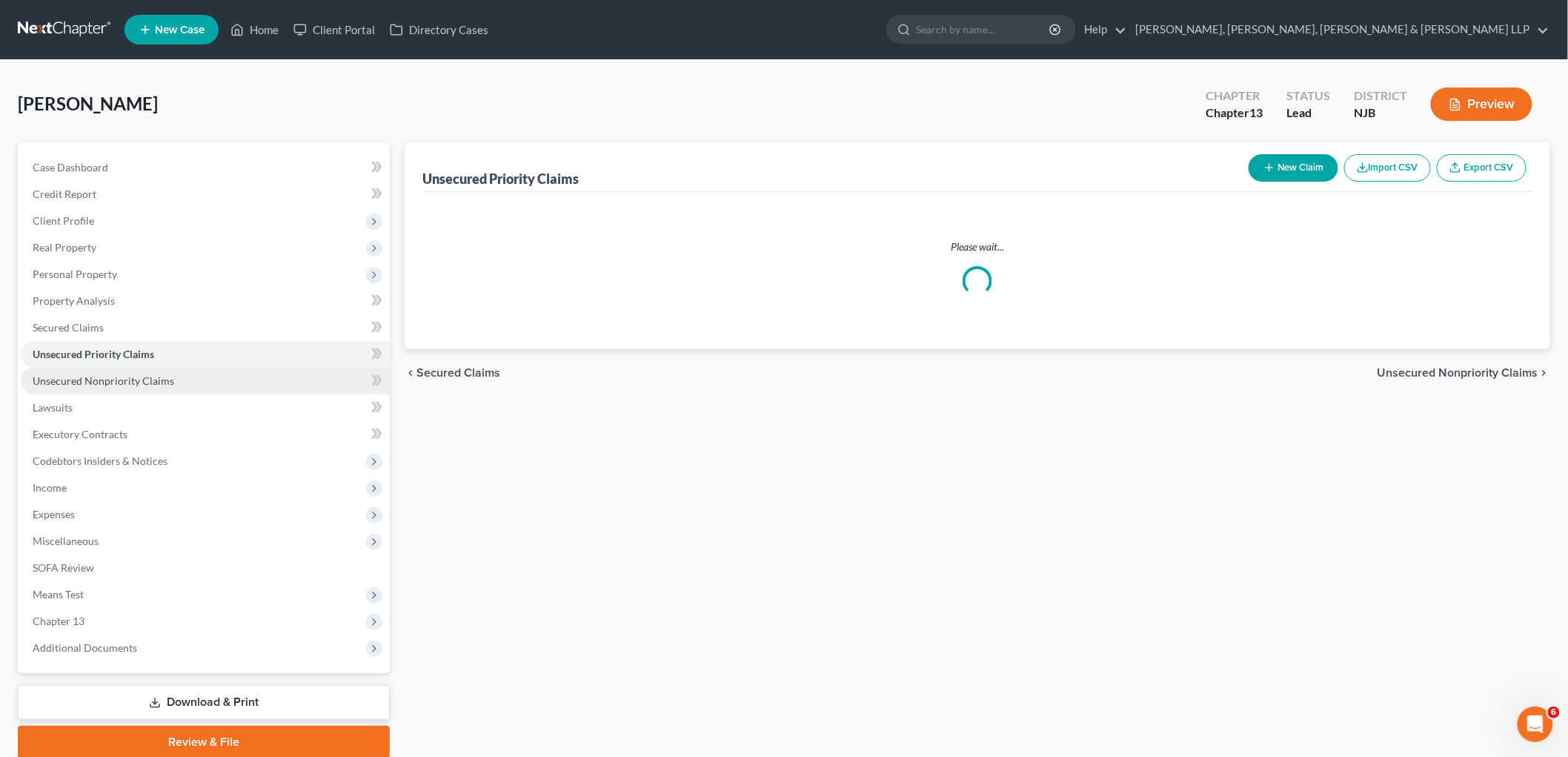
click at [74, 376] on span "Unsecured Nonpriority Claims" at bounding box center [104, 381] width 141 height 13
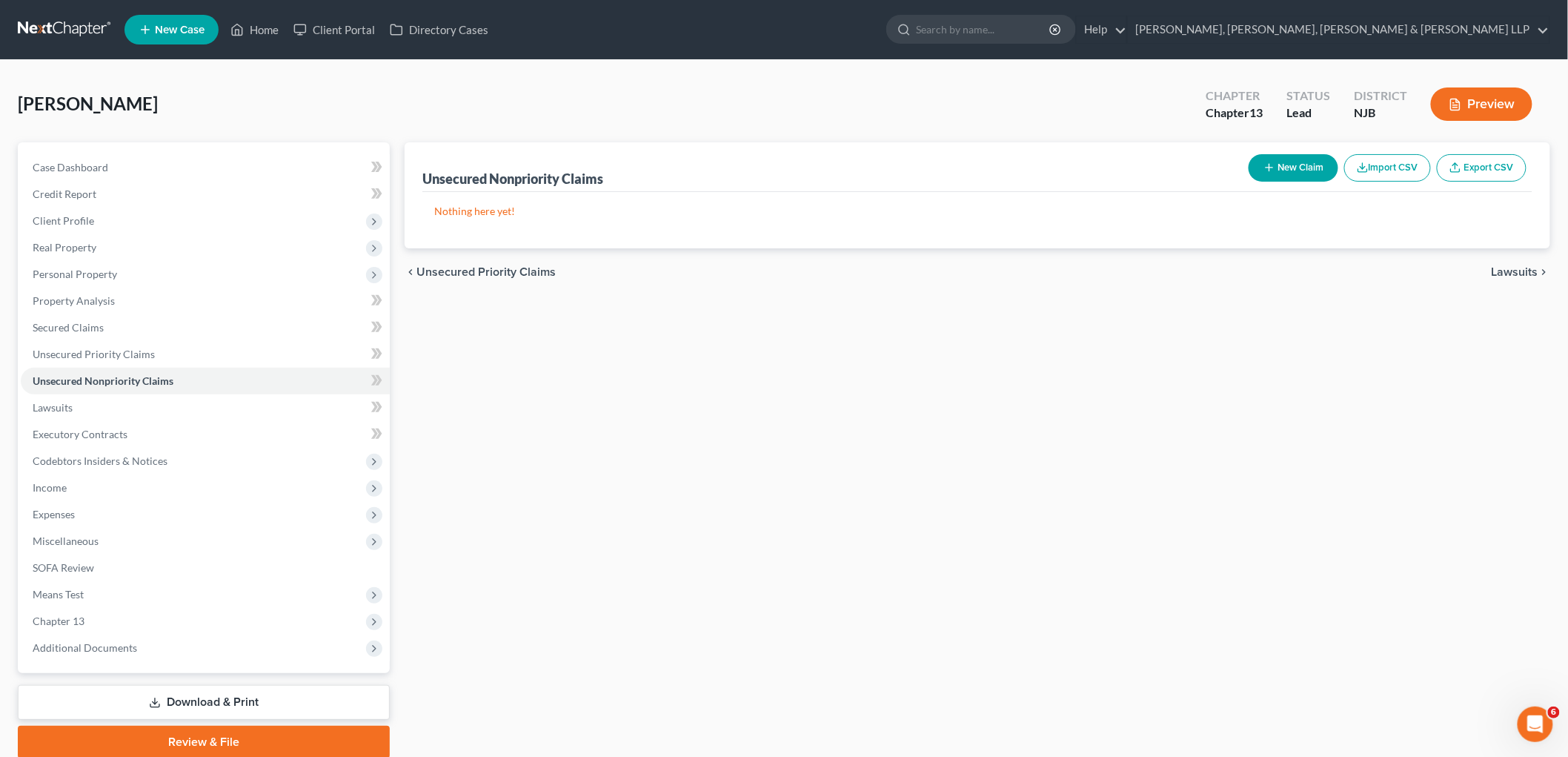
click at [1079, 165] on button "New Claim" at bounding box center [1294, 168] width 89 height 28
select select "0"
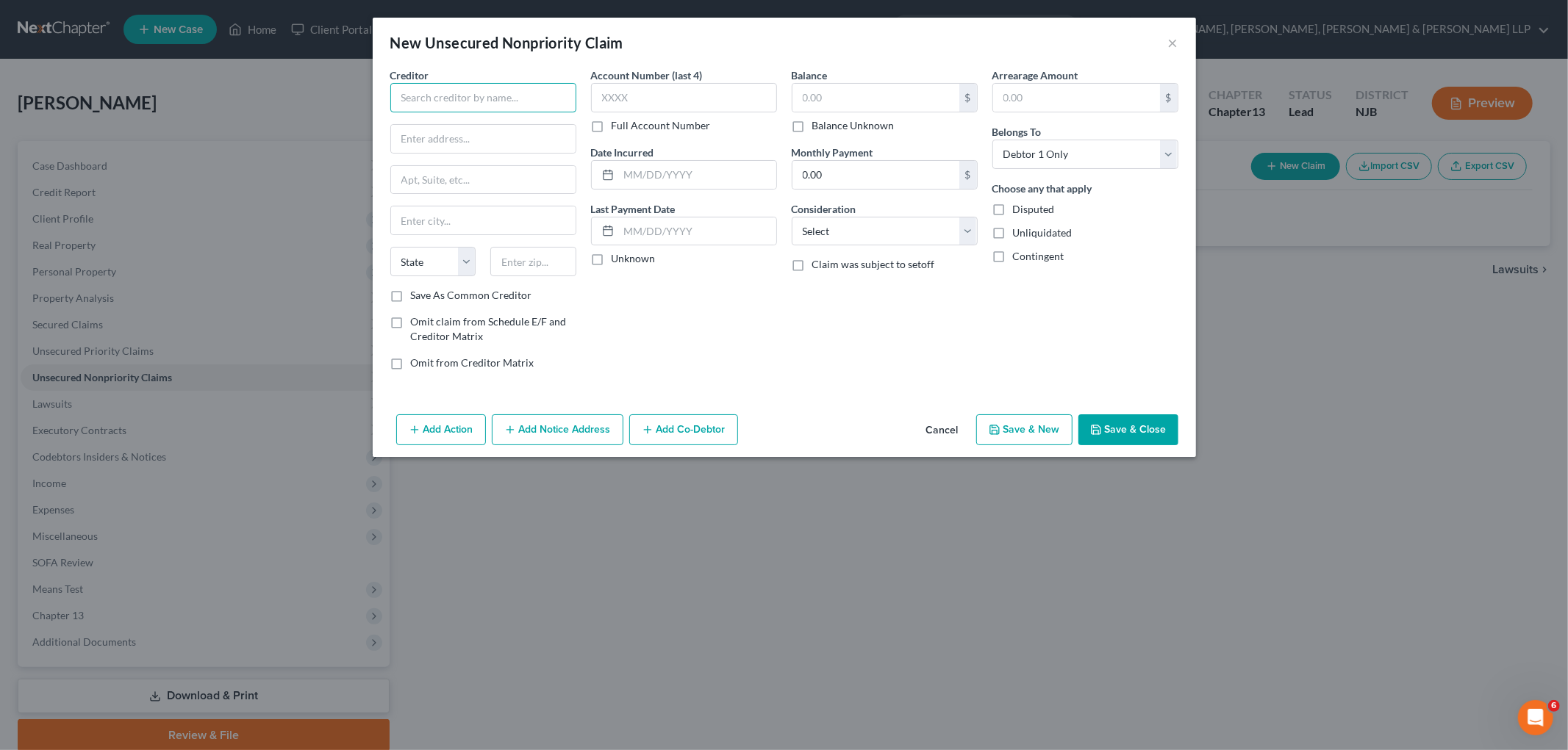
click at [500, 97] on input "text" at bounding box center [484, 97] width 186 height 29
paste input "Office of the Tax Collector"
type input "Office of the Tax Collector"
click at [475, 135] on input "text" at bounding box center [483, 139] width 184 height 28
paste input "[GEOGRAPHIC_DATA]"
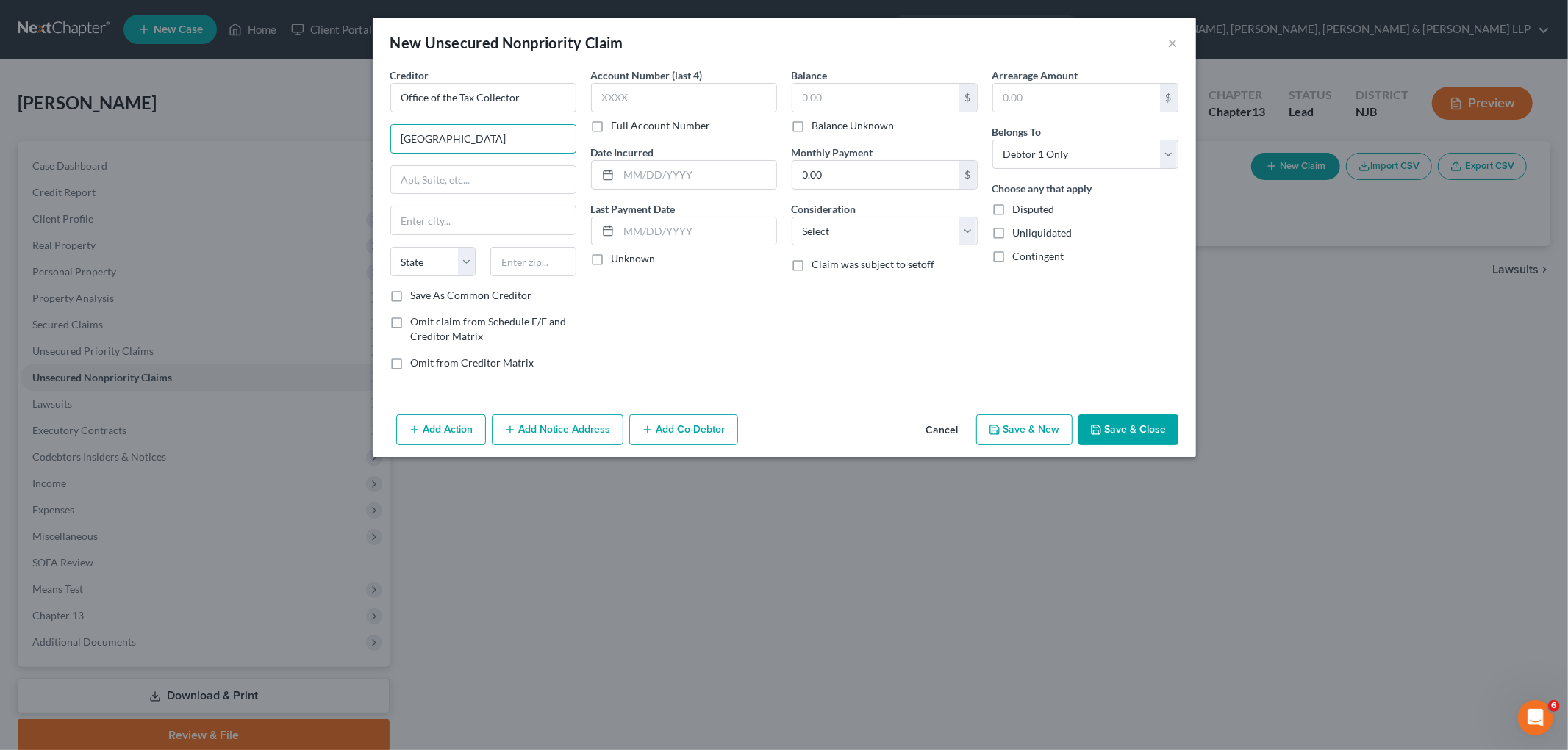
type input "[GEOGRAPHIC_DATA]"
click at [423, 174] on input "text" at bounding box center [483, 180] width 184 height 28
paste input "[STREET_ADDRESS]"
type input "[STREET_ADDRESS]"
click at [520, 254] on input "text" at bounding box center [532, 261] width 86 height 29
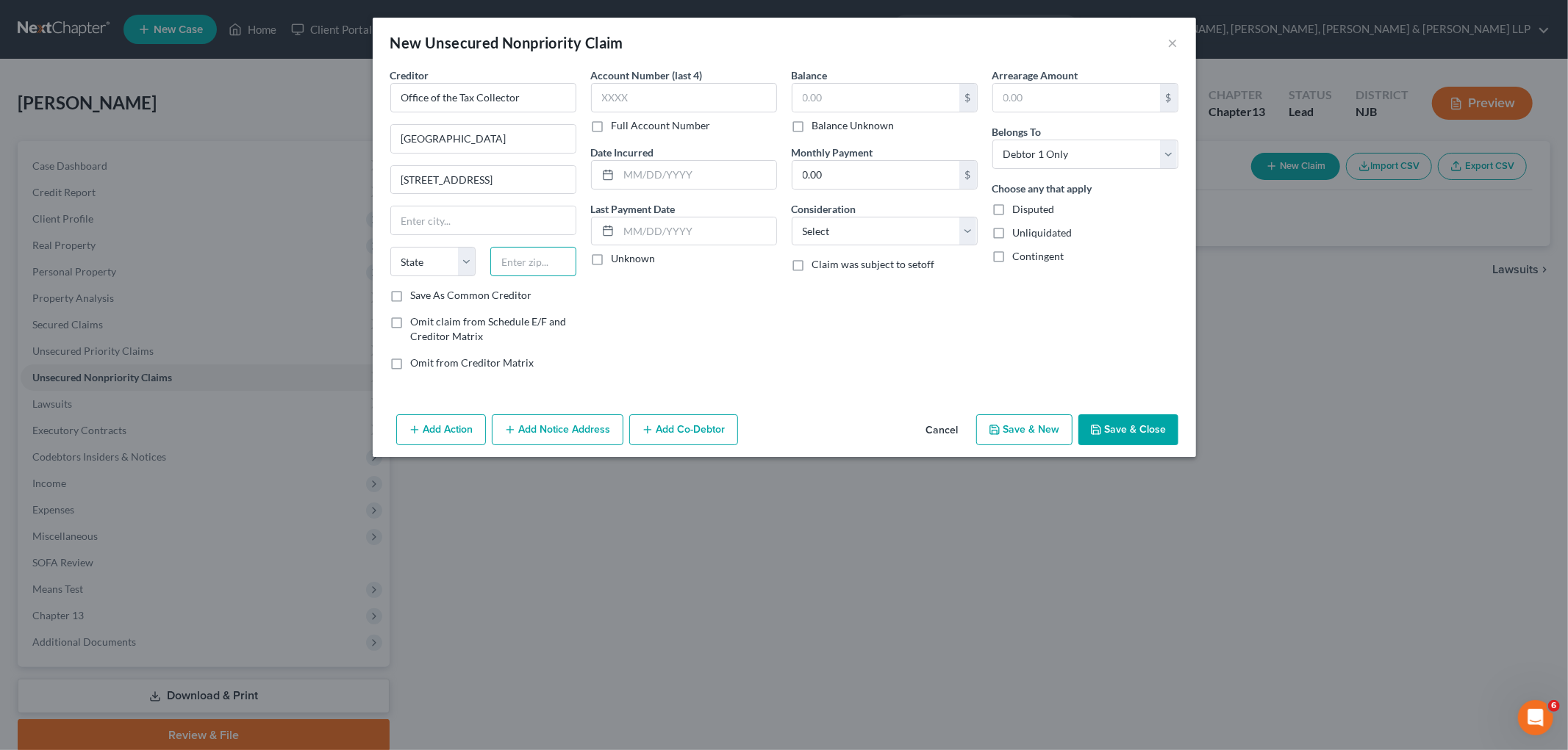
paste input "07642"
type input "07642"
type input "Hillsdale"
select select "33"
click at [790, 326] on div "Balance $ Balance Unknown Balance Undetermined $ Balance Unknown Monthly Paymen…" at bounding box center [884, 224] width 200 height 314
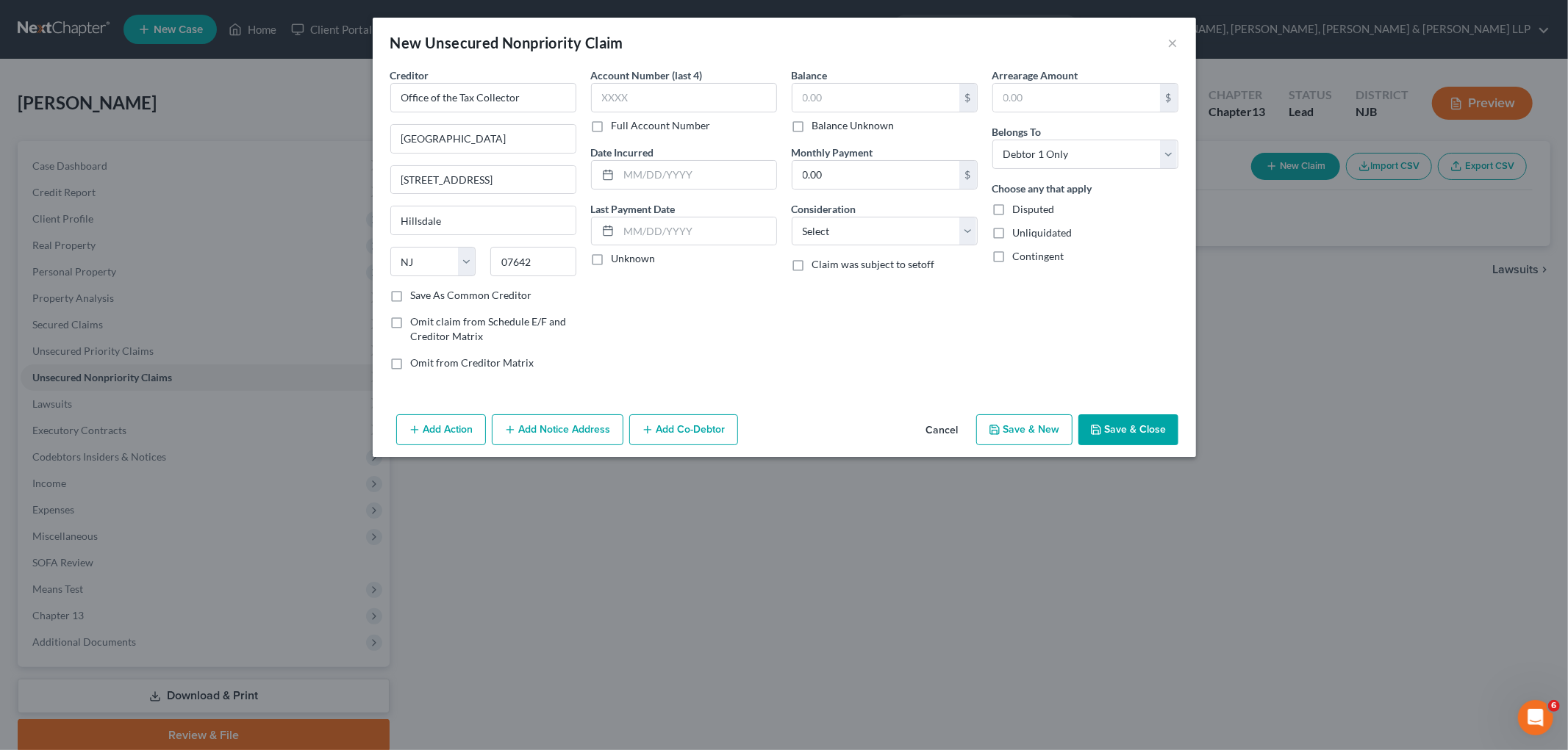
click at [1070, 429] on button "Save & Close" at bounding box center [1128, 429] width 100 height 31
type input "0.00"
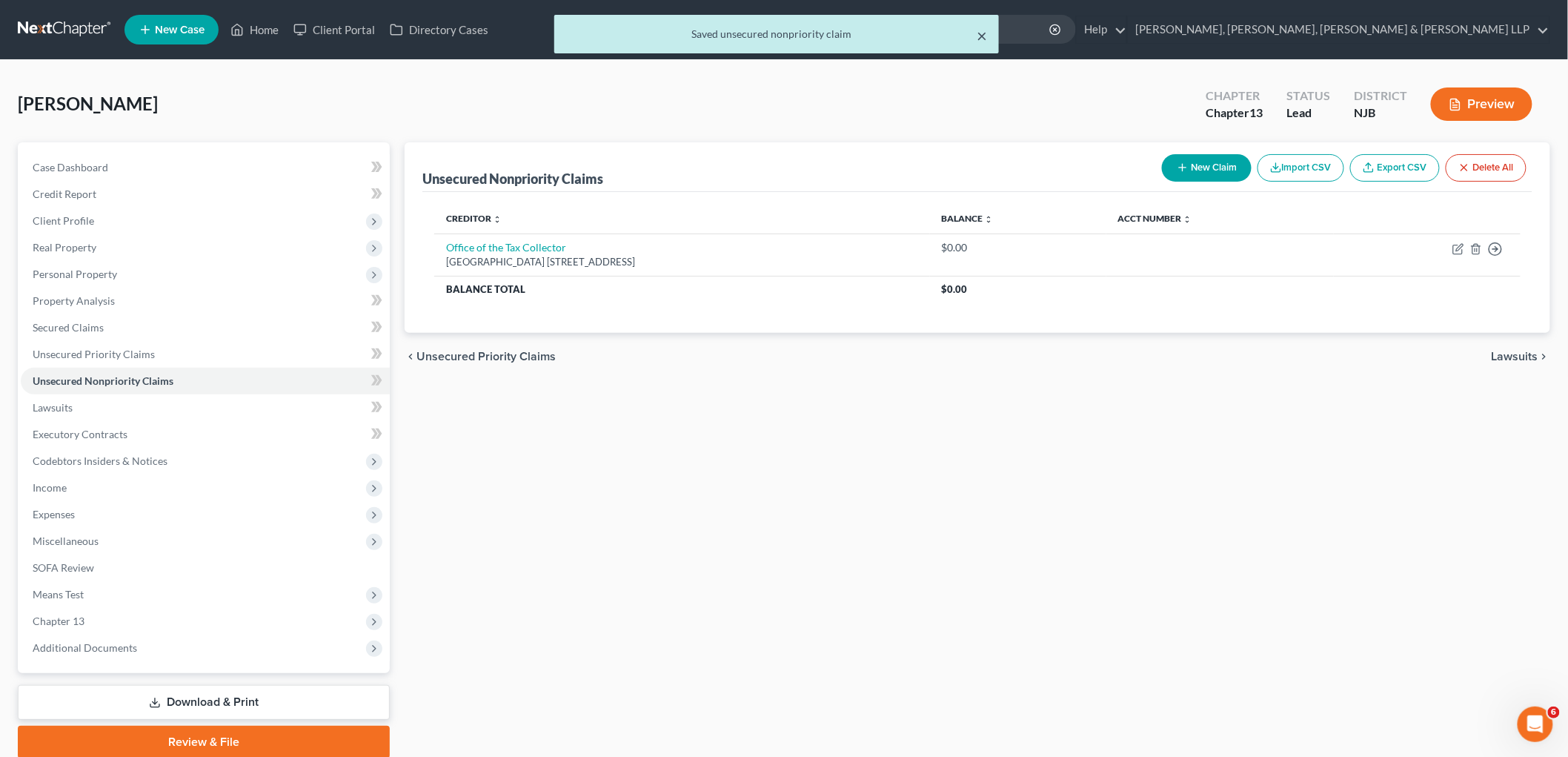
click at [980, 40] on button "×" at bounding box center [982, 36] width 11 height 18
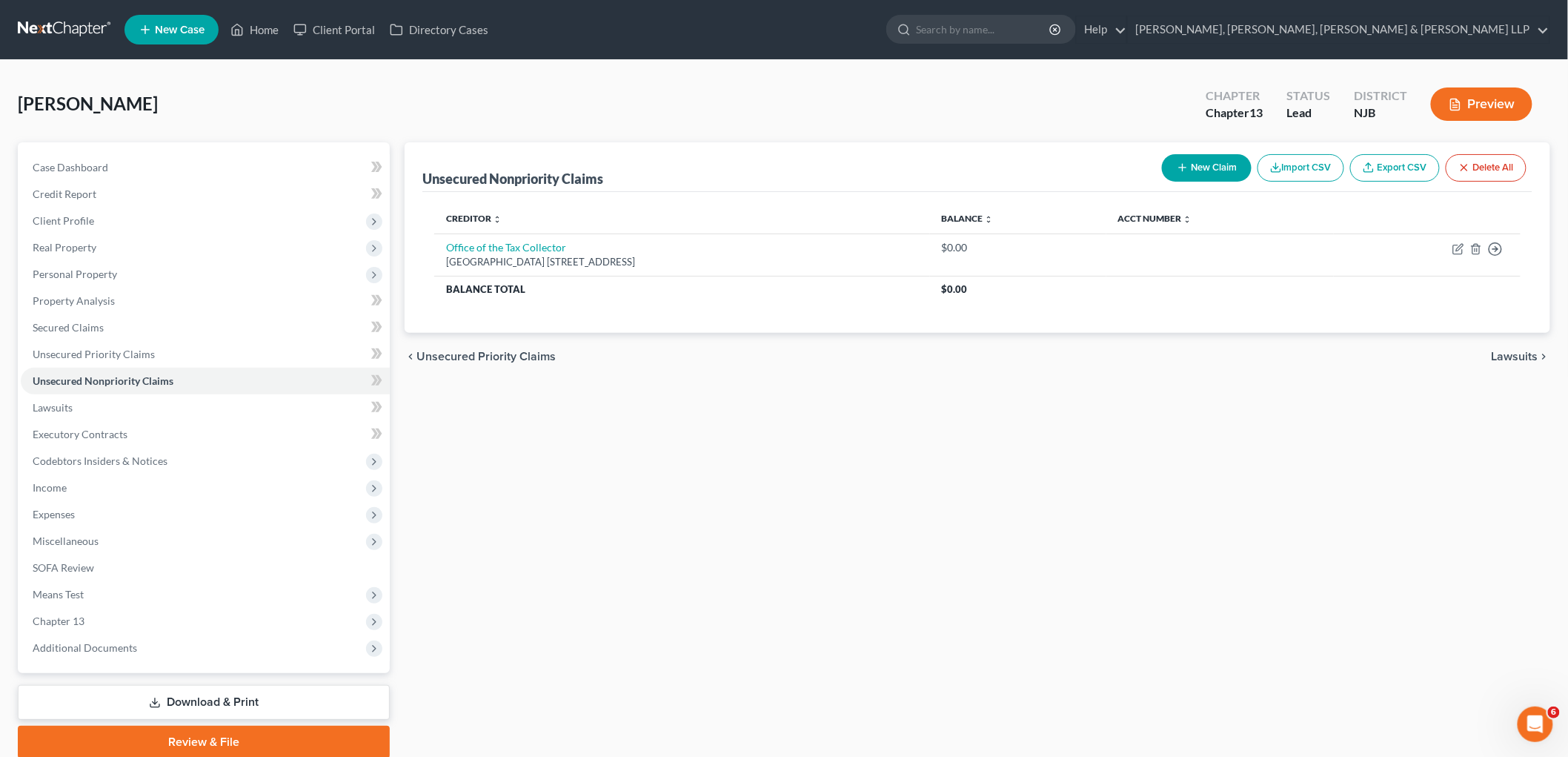
click at [490, 354] on span "Unsecured Priority Claims" at bounding box center [486, 356] width 139 height 12
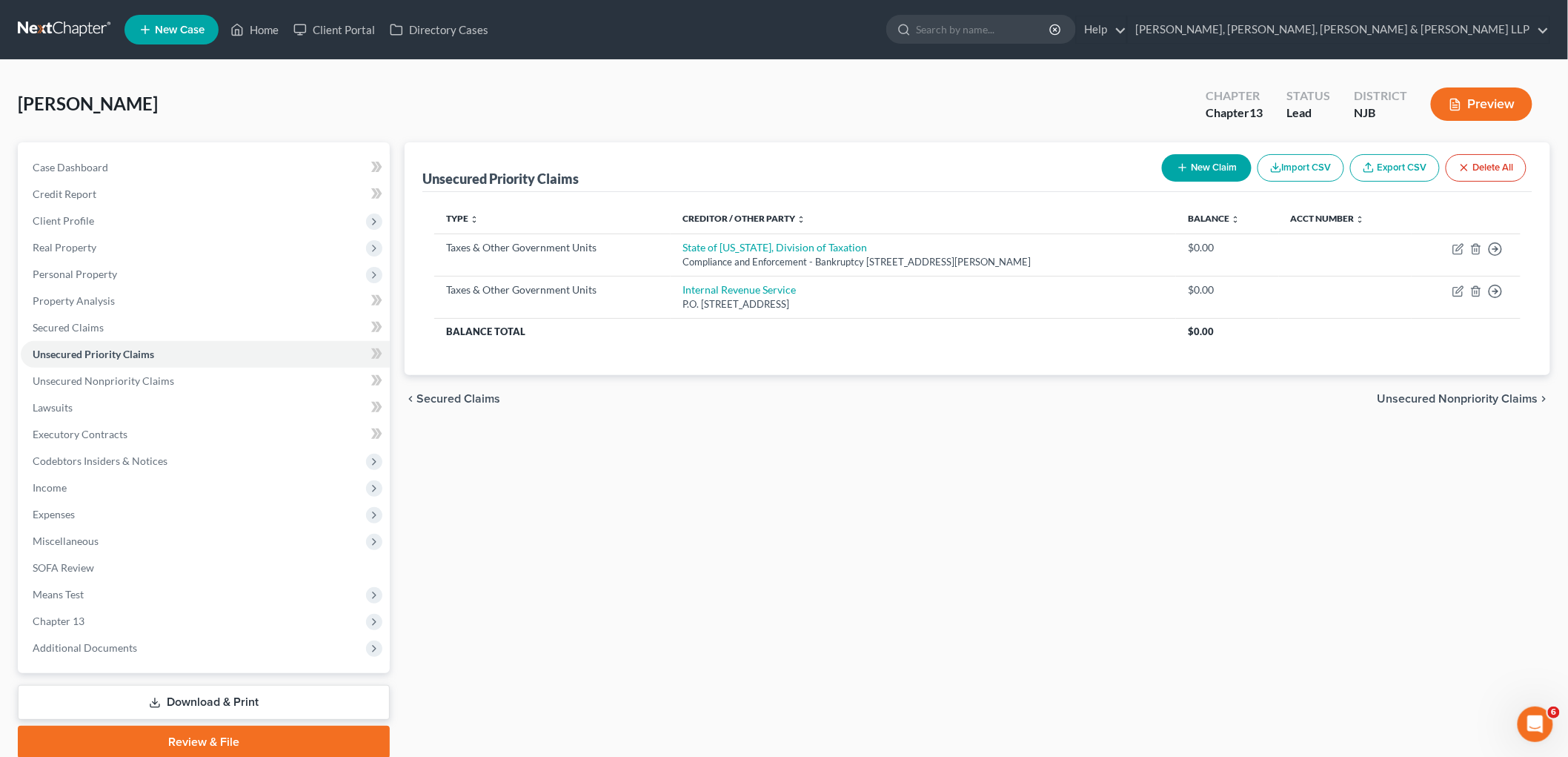
click at [490, 394] on span "Secured Claims" at bounding box center [458, 399] width 84 height 12
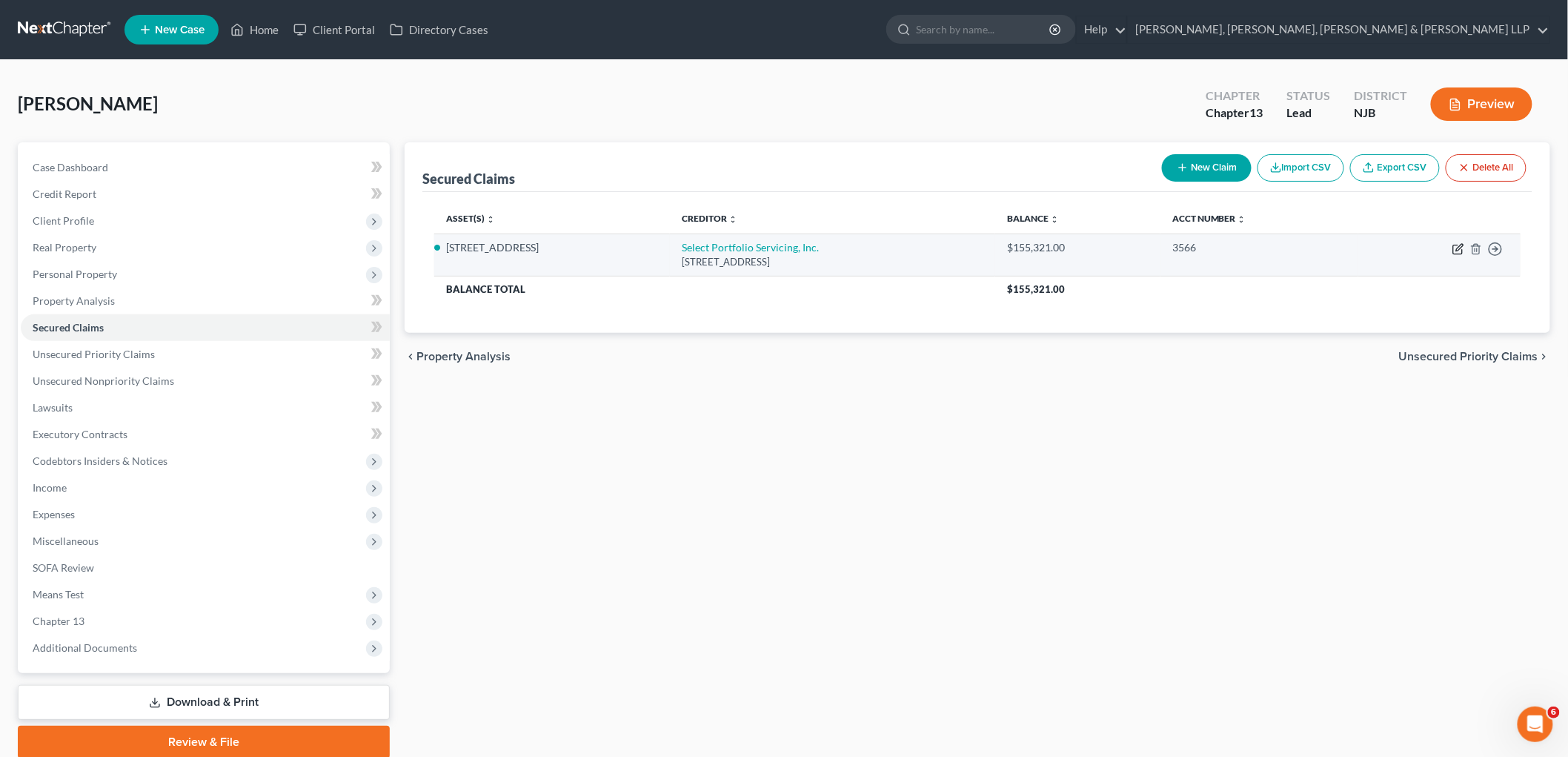
click at [1079, 248] on icon "button" at bounding box center [1458, 248] width 12 height 12
select select "46"
select select "2"
select select "0"
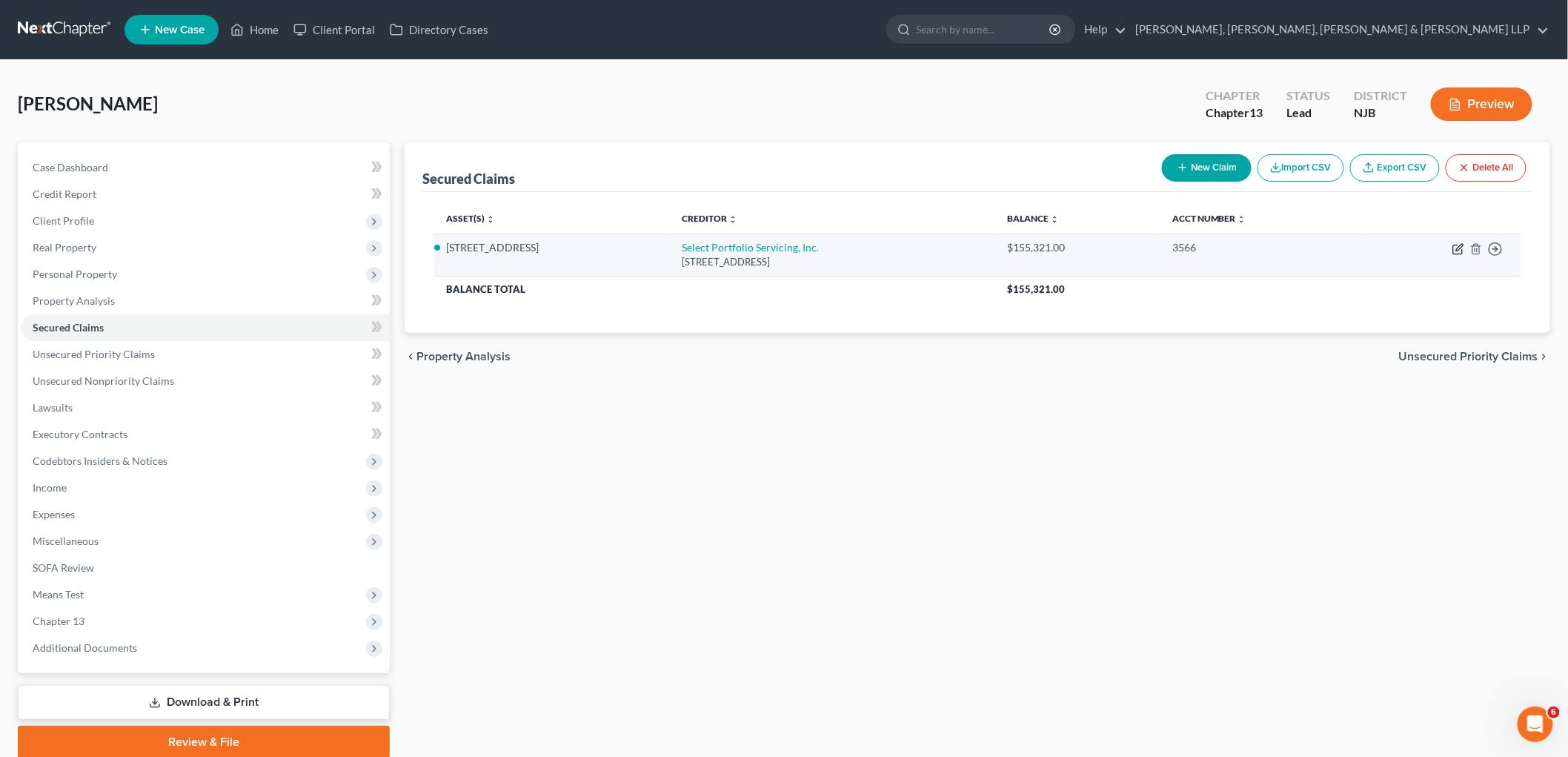
select select "0"
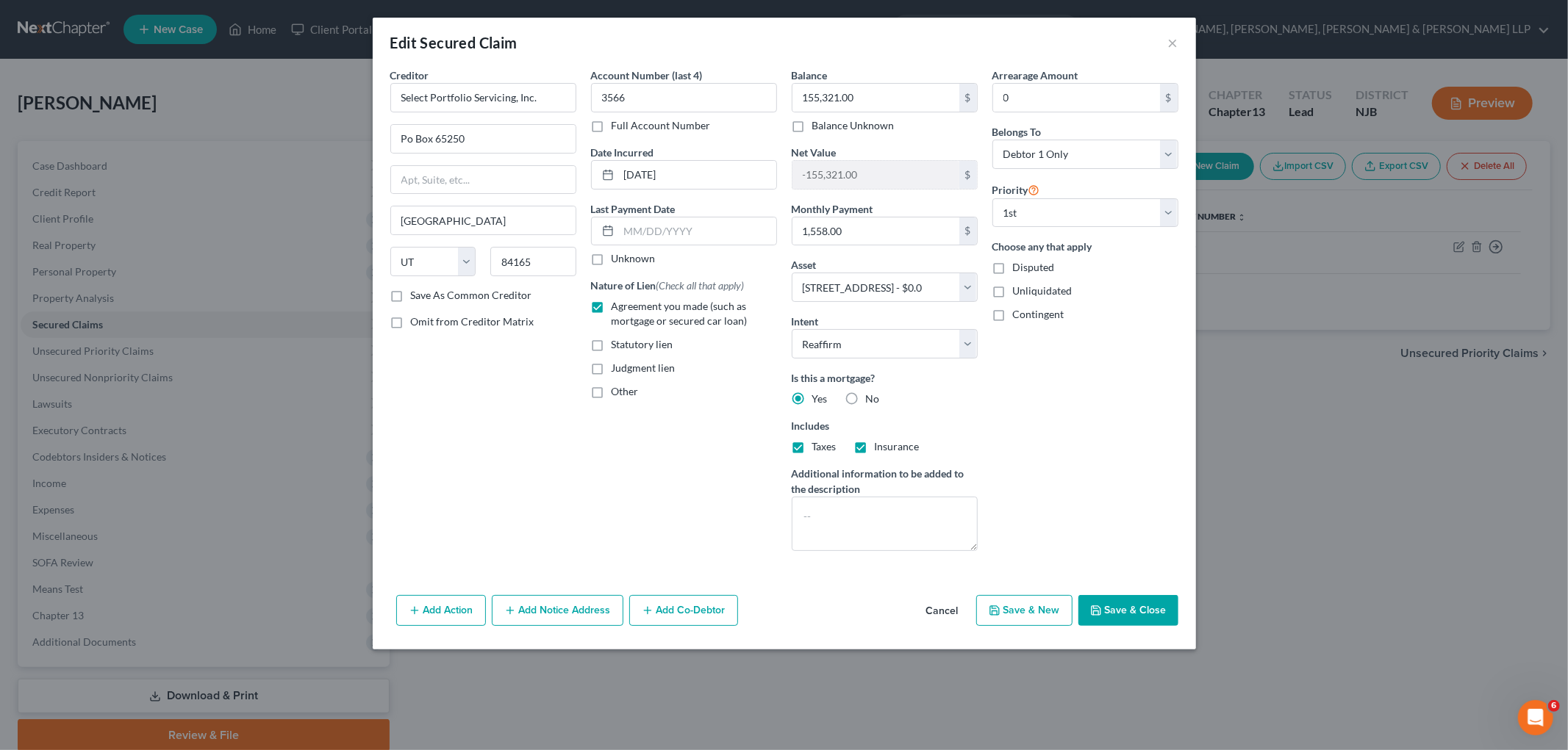
click at [938, 612] on button "Cancel" at bounding box center [942, 611] width 56 height 29
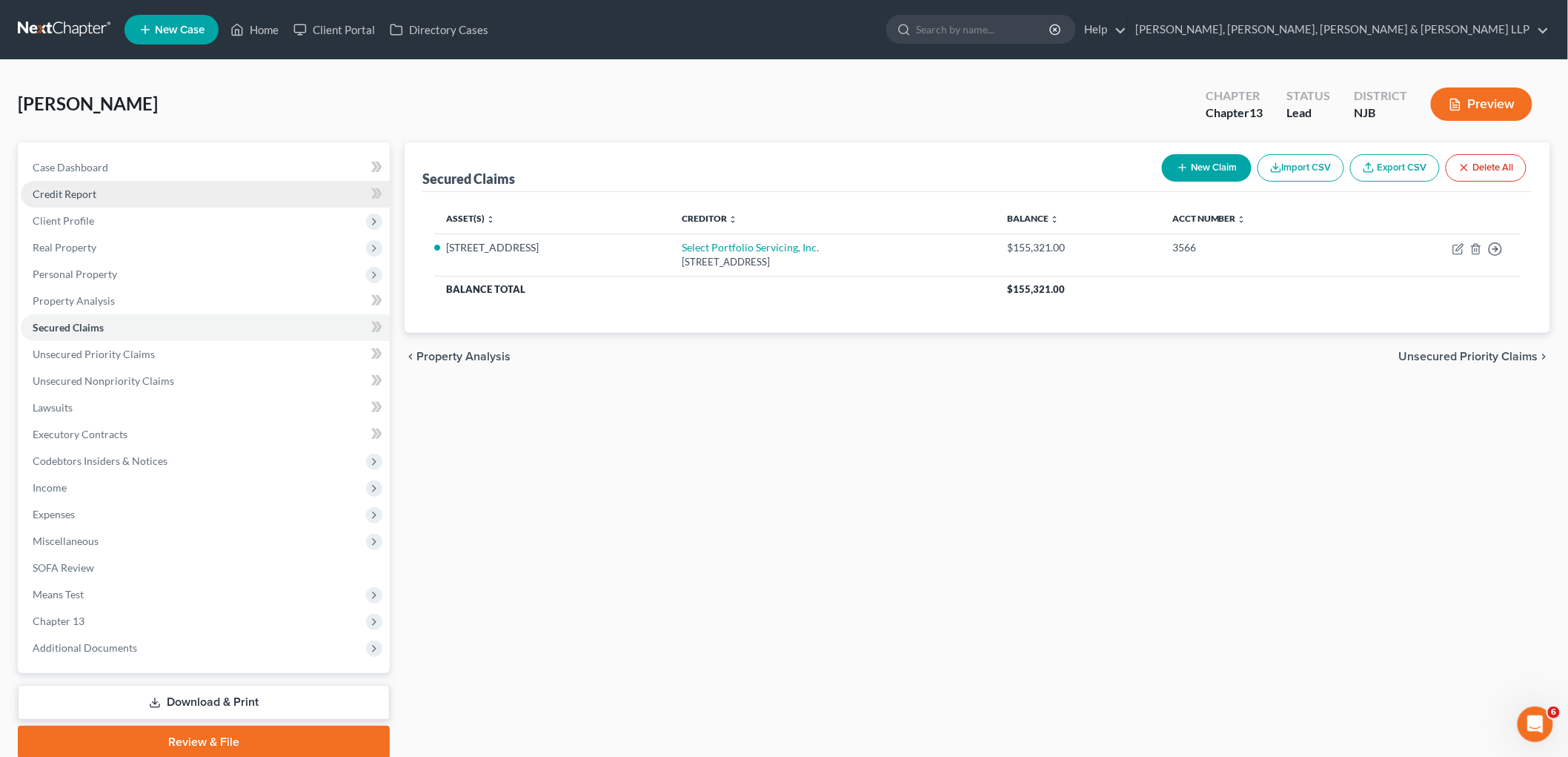
click at [60, 197] on span "Credit Report" at bounding box center [64, 194] width 63 height 13
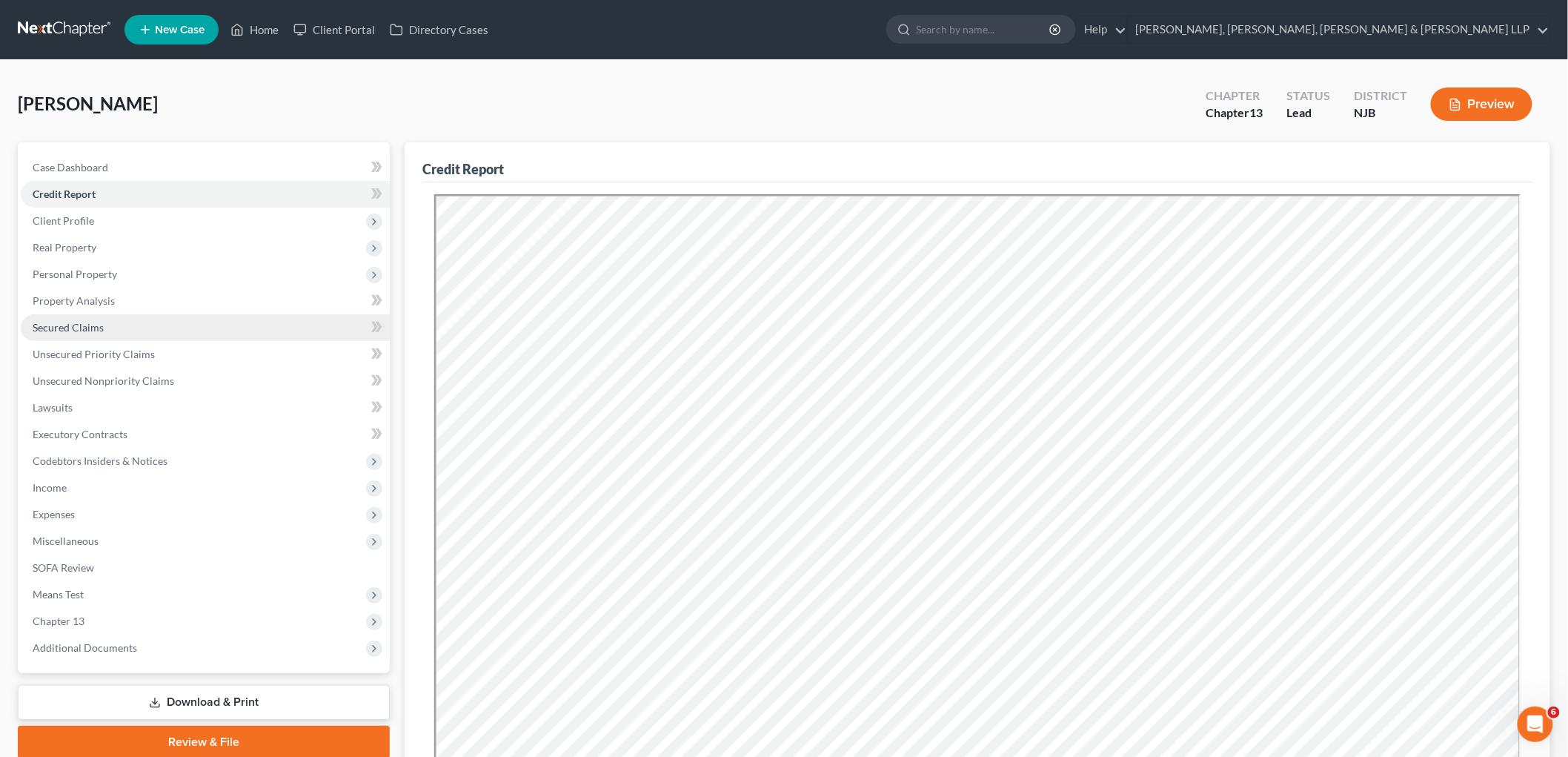
click at [63, 328] on span "Secured Claims" at bounding box center [69, 327] width 71 height 13
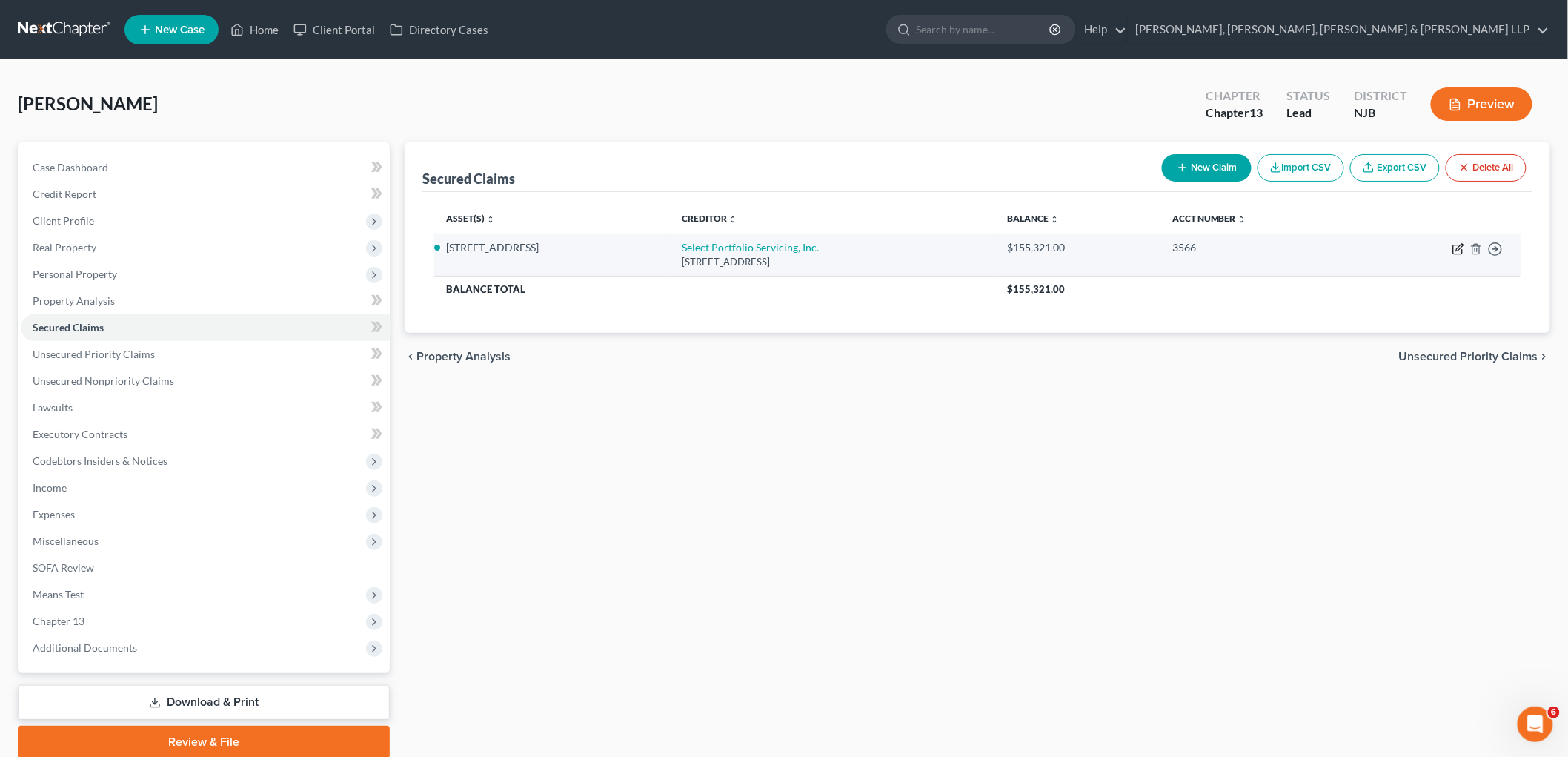
click at [1079, 248] on icon "button" at bounding box center [1458, 248] width 12 height 12
select select "46"
select select "2"
select select "0"
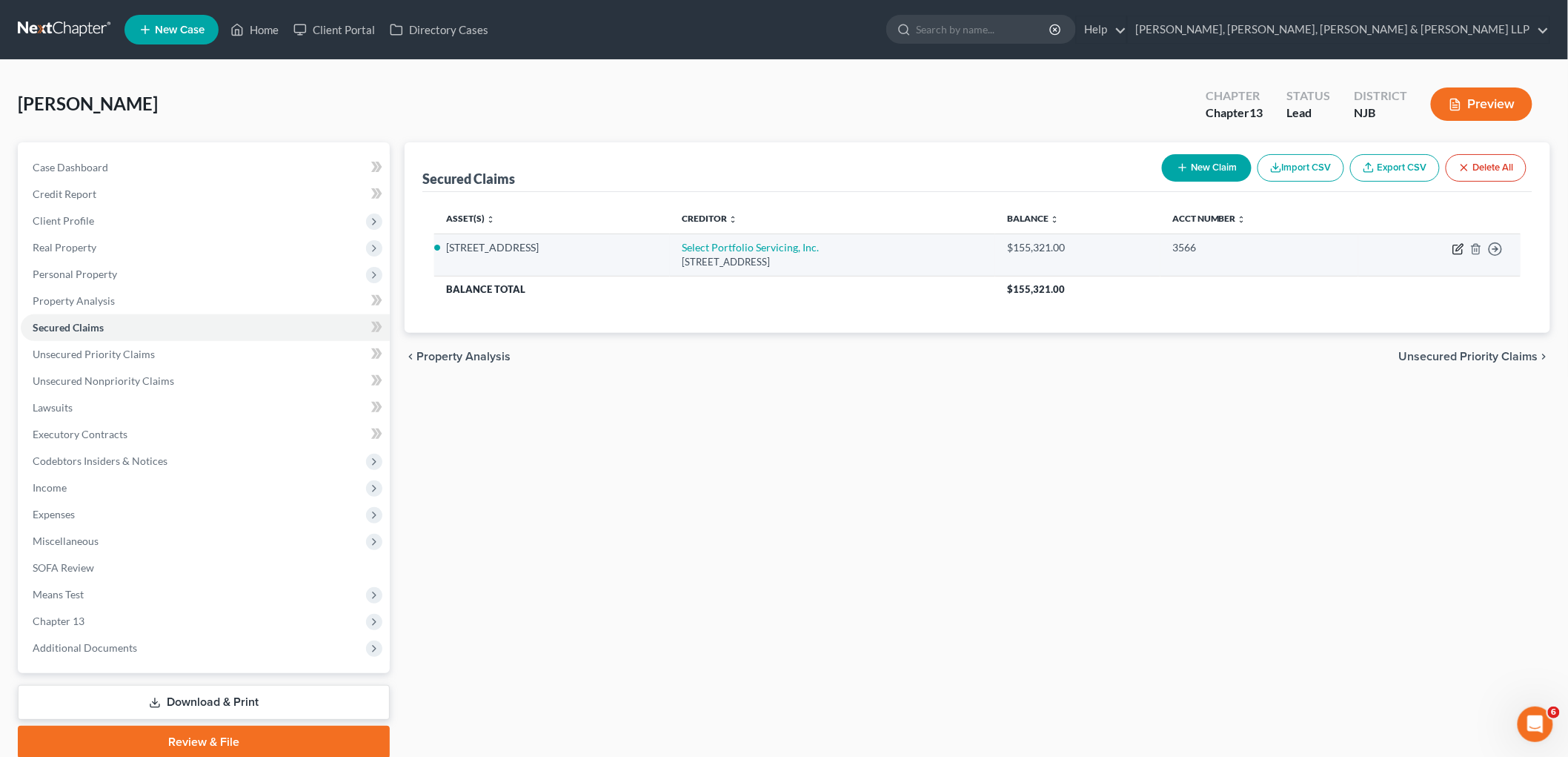
select select "0"
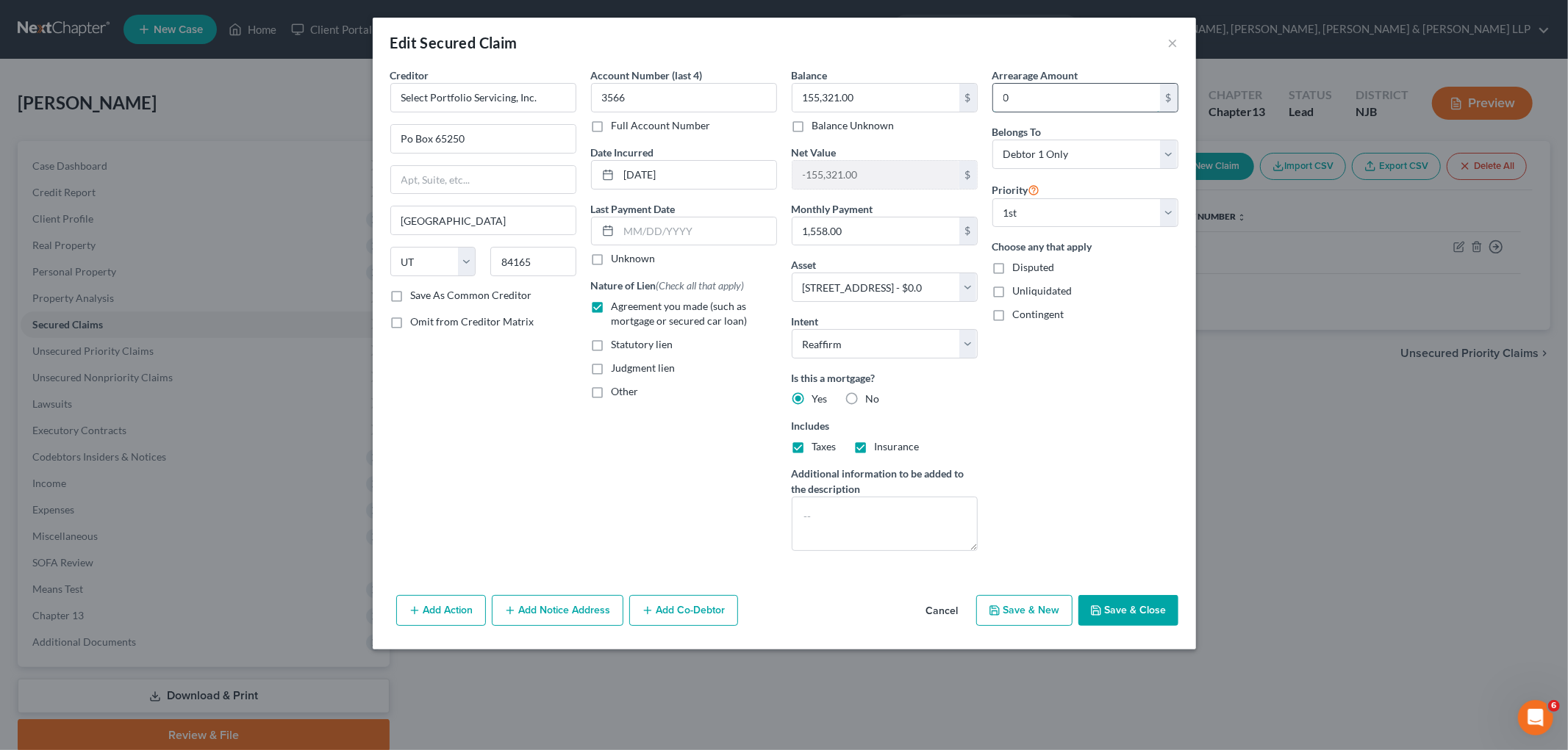
click at [1005, 89] on input "0" at bounding box center [1076, 98] width 167 height 28
paste input "7642"
click at [1070, 351] on div "Arrearage Amount 07,642 $ Belongs To * Select Debtor 1 Only Debtor 2 Only Debto…" at bounding box center [1085, 314] width 200 height 495
paste input "text"
type input "07,642"
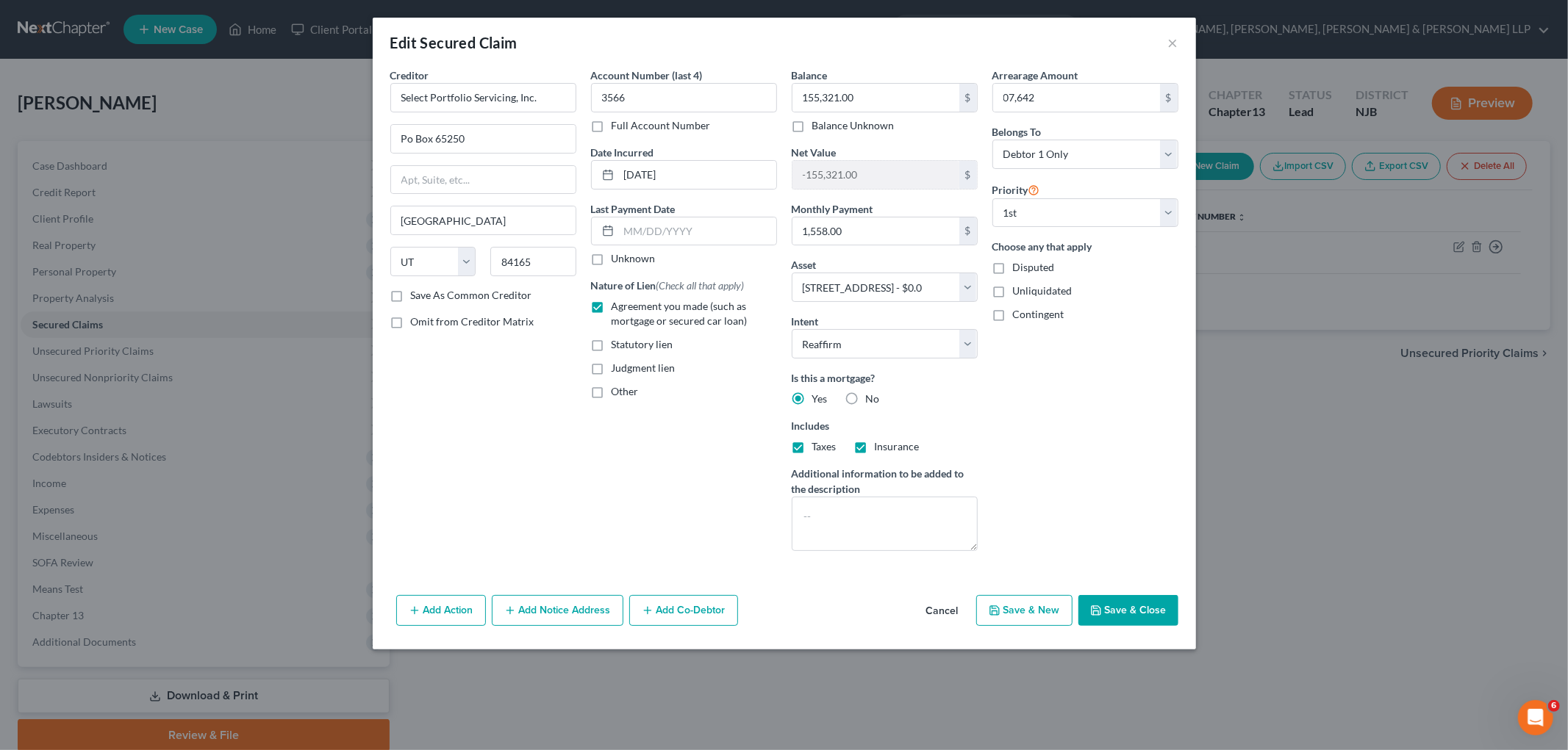
click at [1070, 384] on div "Arrearage Amount 07,642 $ Belongs To * Select Debtor 1 Only Debtor 2 Only Debto…" at bounding box center [1085, 314] width 200 height 495
click at [943, 615] on button "Cancel" at bounding box center [942, 611] width 56 height 29
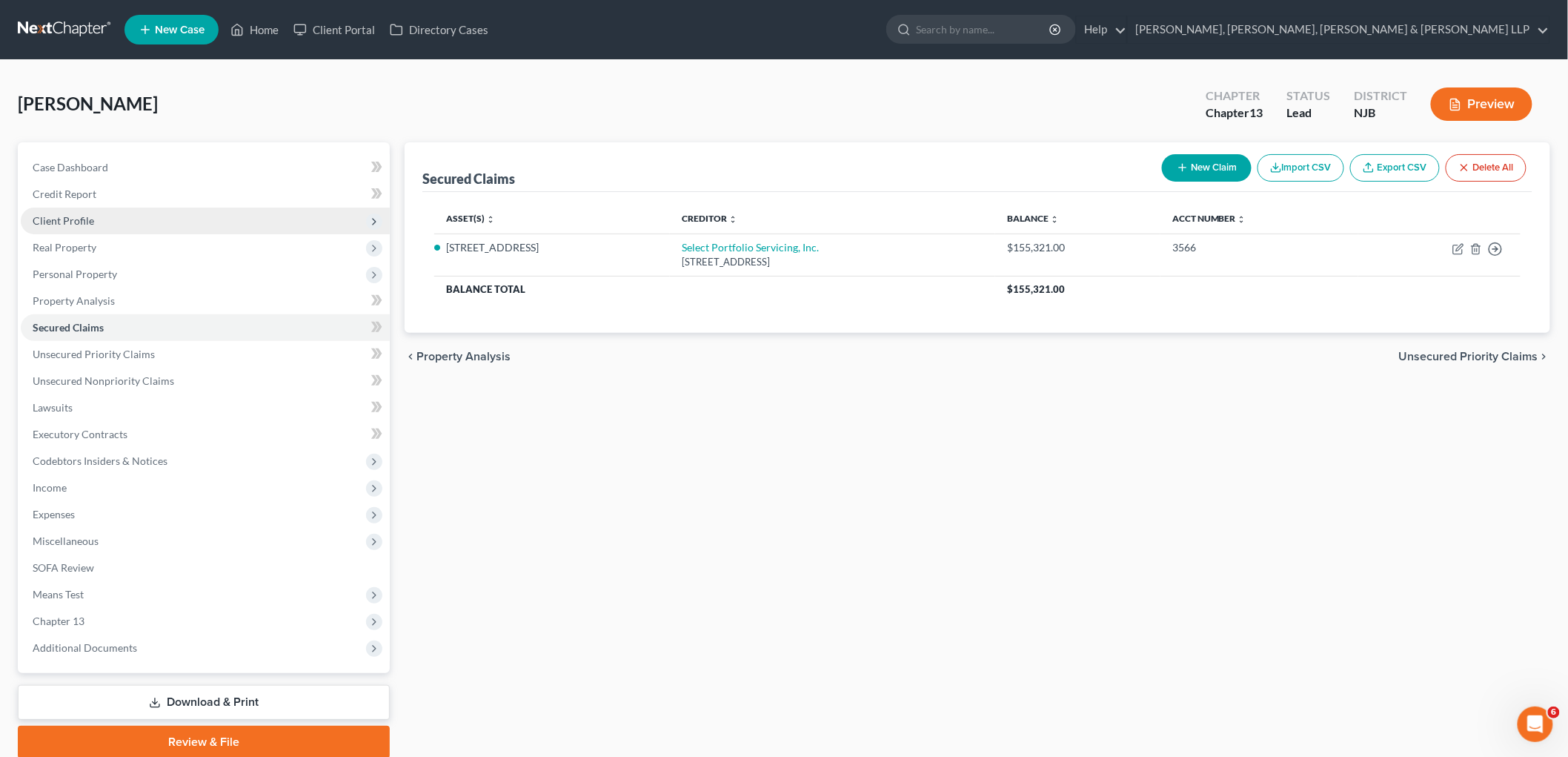
click at [63, 221] on span "Client Profile" at bounding box center [63, 221] width 62 height 13
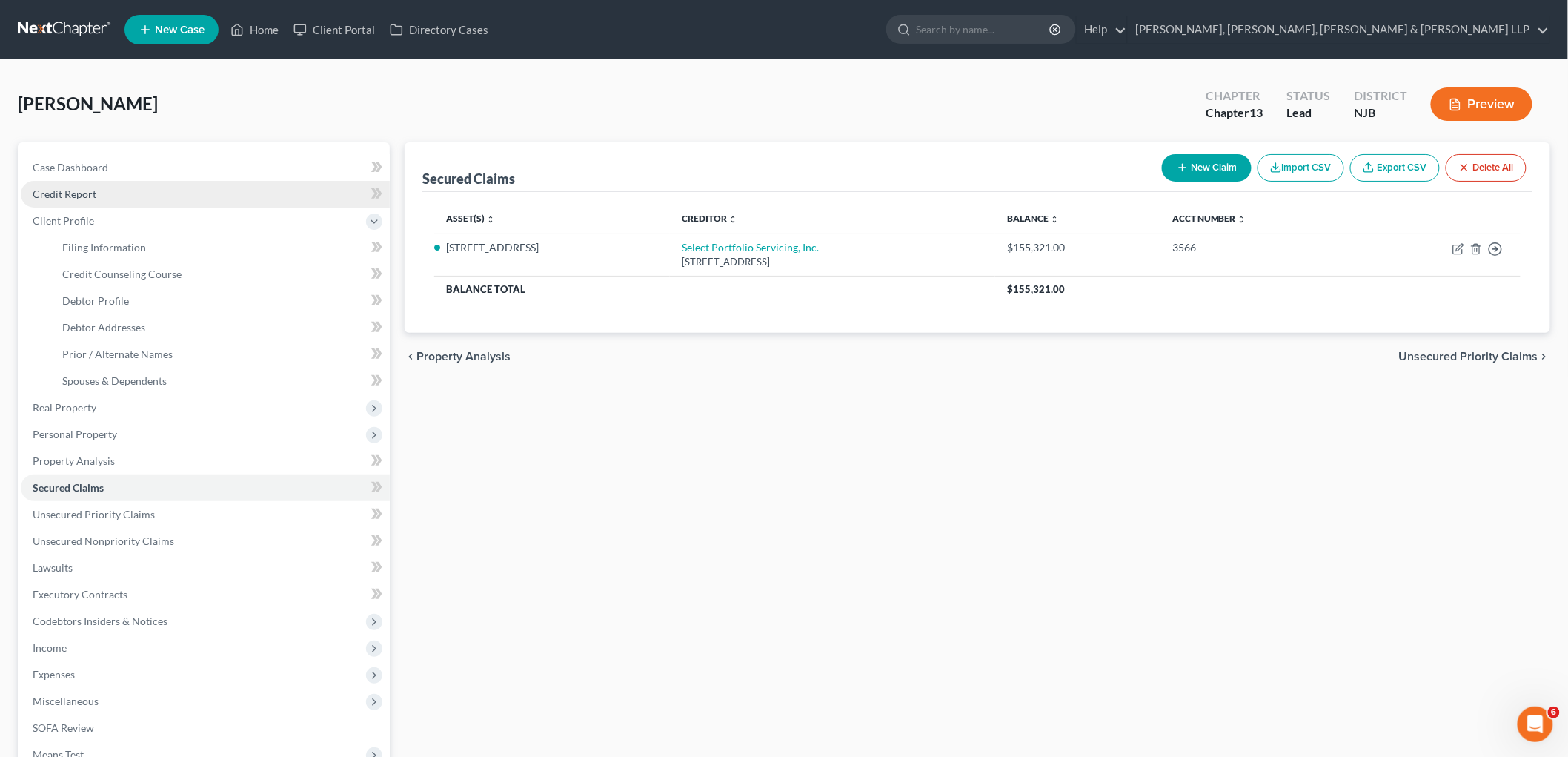
click at [68, 188] on span "Credit Report" at bounding box center [64, 194] width 63 height 13
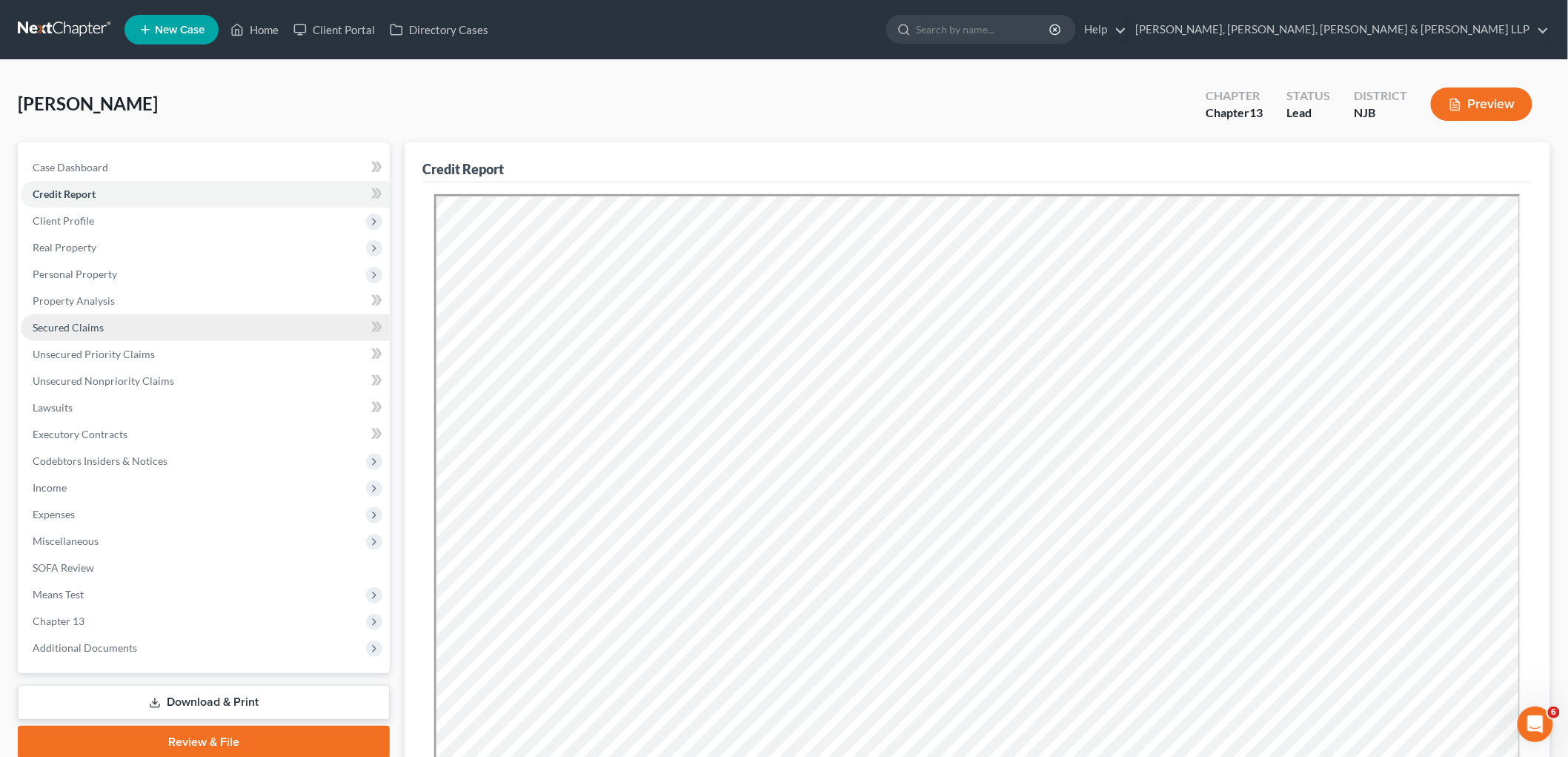
drag, startPoint x: 105, startPoint y: 327, endPoint x: 115, endPoint y: 329, distance: 10.2
click at [105, 327] on link "Secured Claims" at bounding box center [205, 328] width 369 height 27
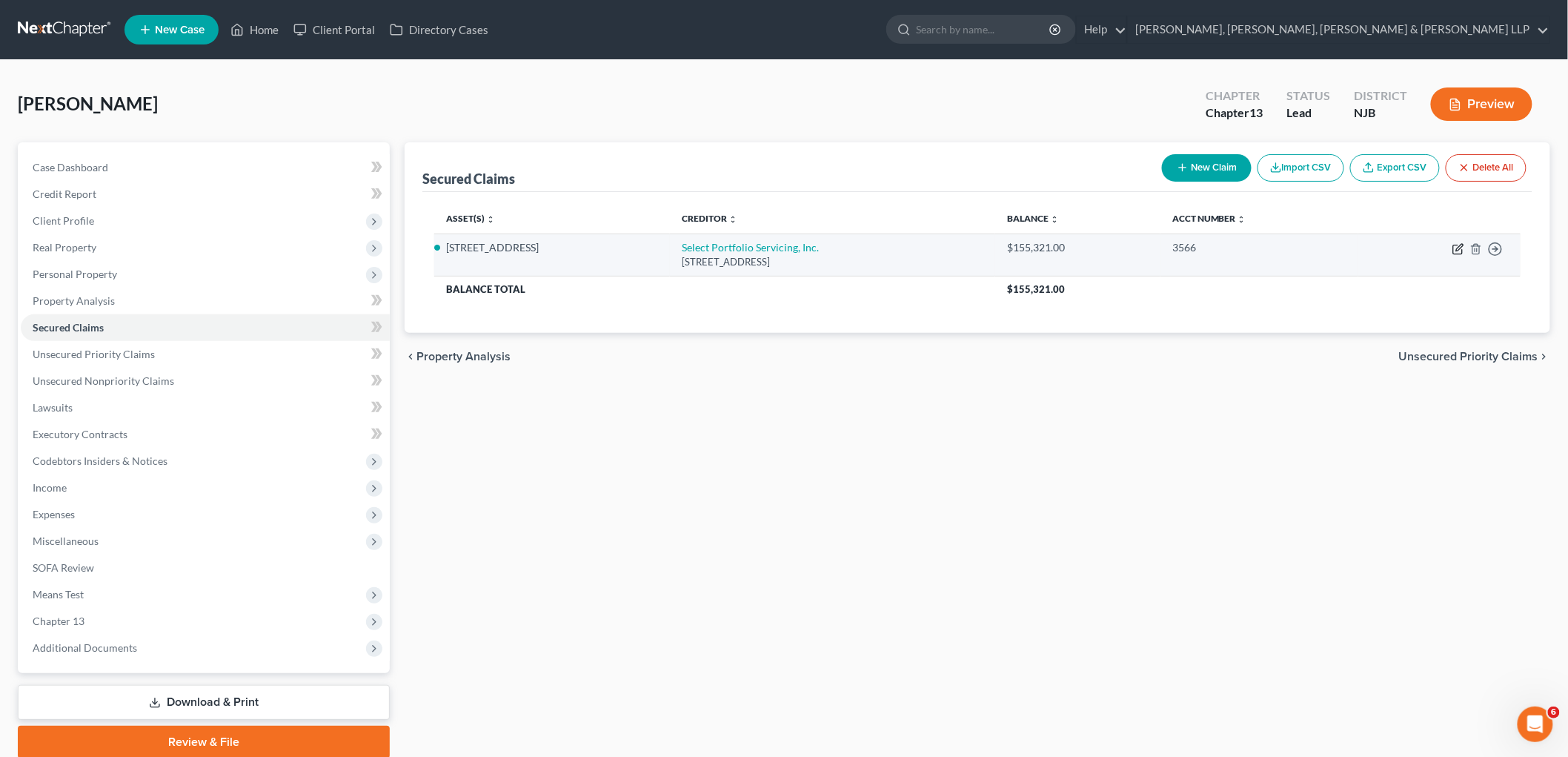
click at [1079, 248] on icon "button" at bounding box center [1459, 247] width 6 height 6
select select "46"
select select "2"
select select "0"
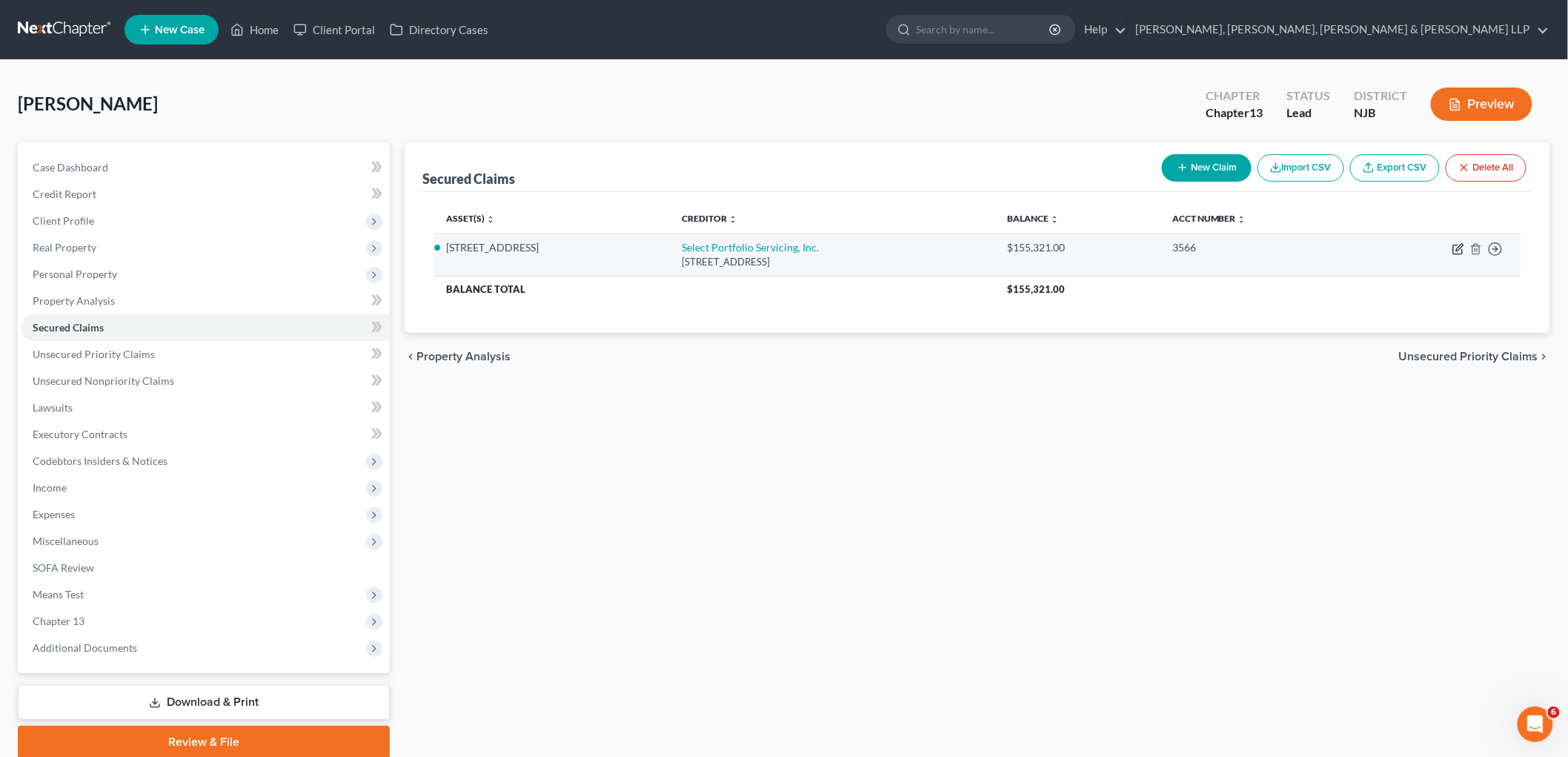
select select "0"
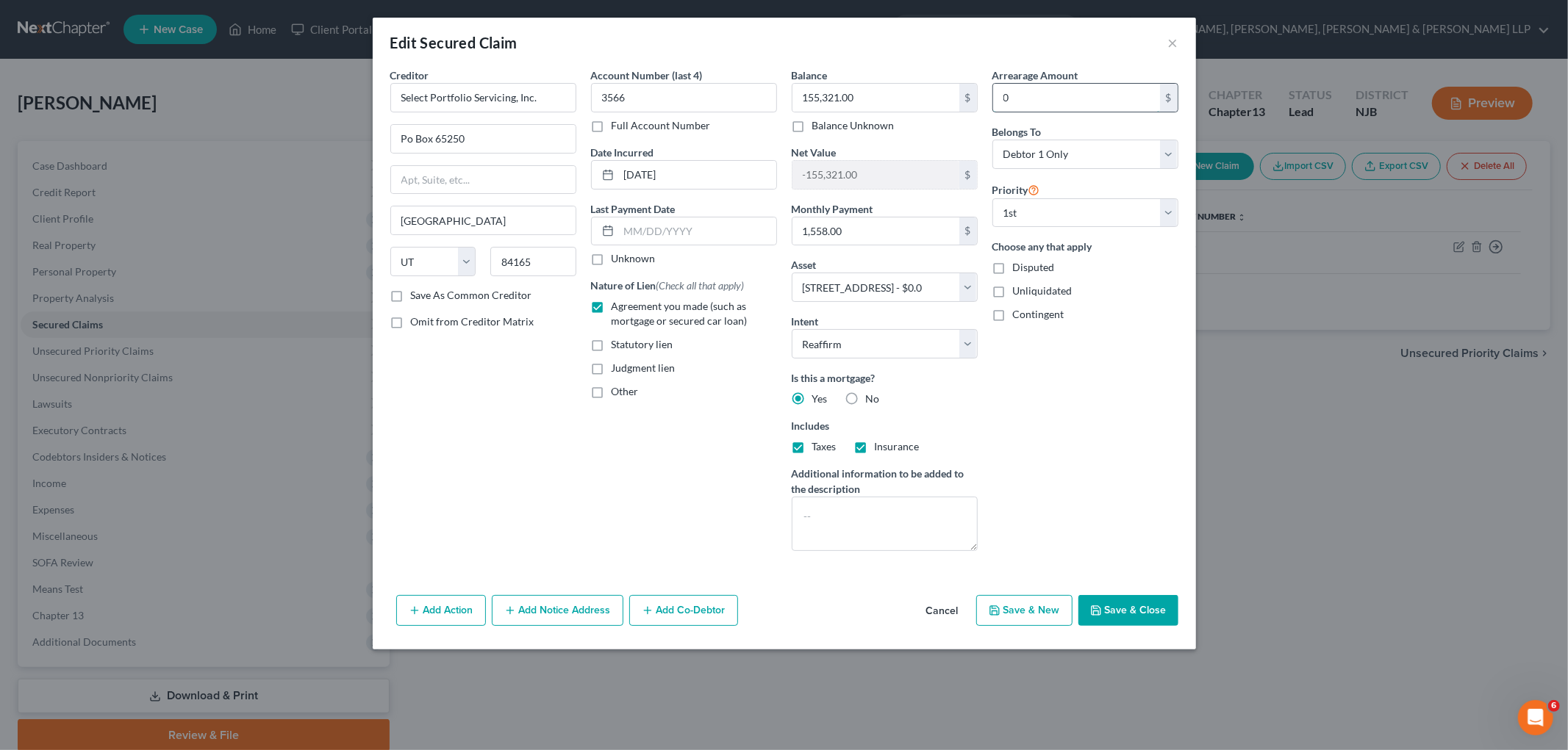
click at [1041, 98] on input "0" at bounding box center [1076, 98] width 167 height 28
paste input "45,233.0"
type input "45,233.00"
click at [1068, 356] on div "Arrearage Amount 45,233.00 $ Belongs To * Select Debtor 1 Only Debtor 2 Only De…" at bounding box center [1085, 314] width 200 height 495
click at [1070, 610] on button "Save & Close" at bounding box center [1128, 610] width 100 height 31
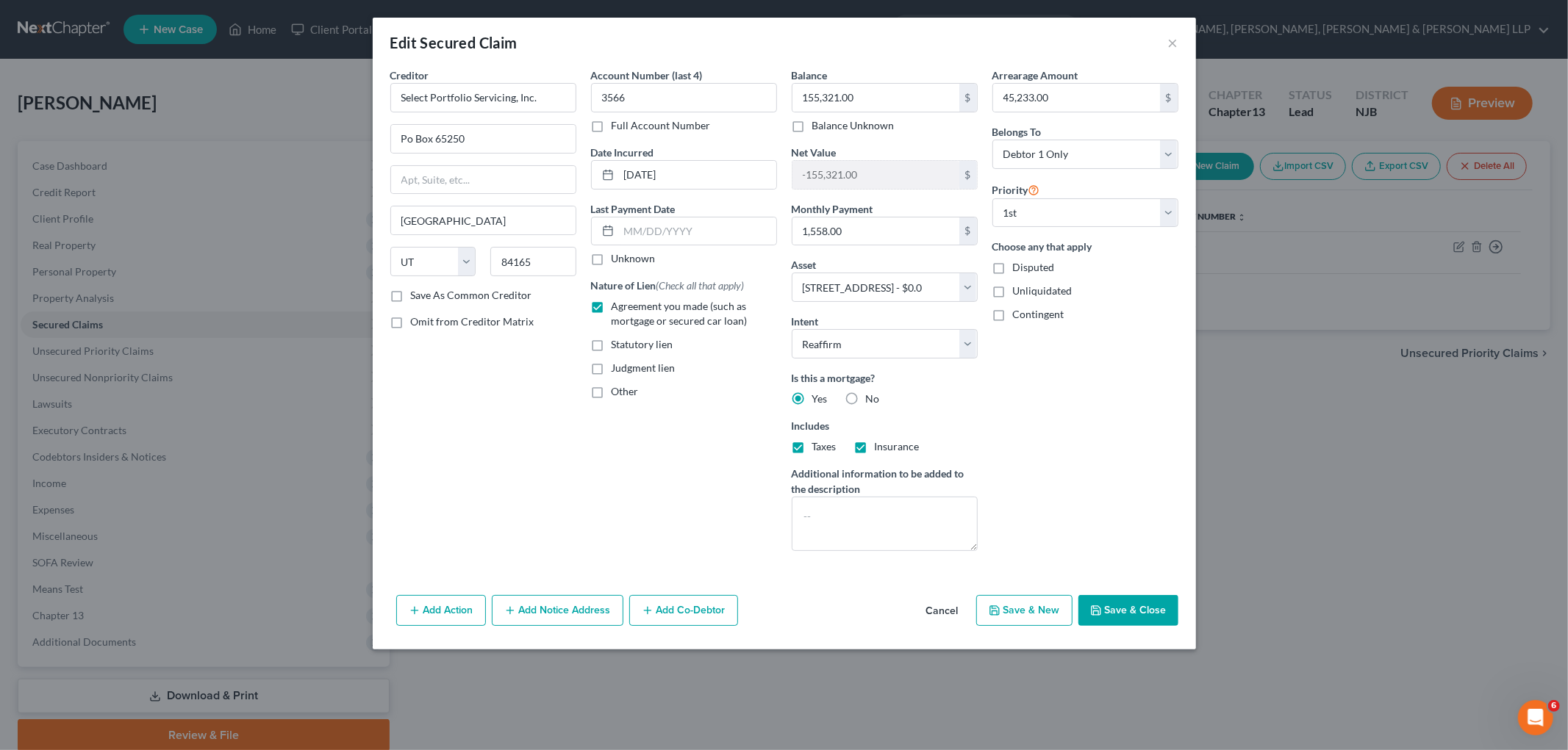
select select
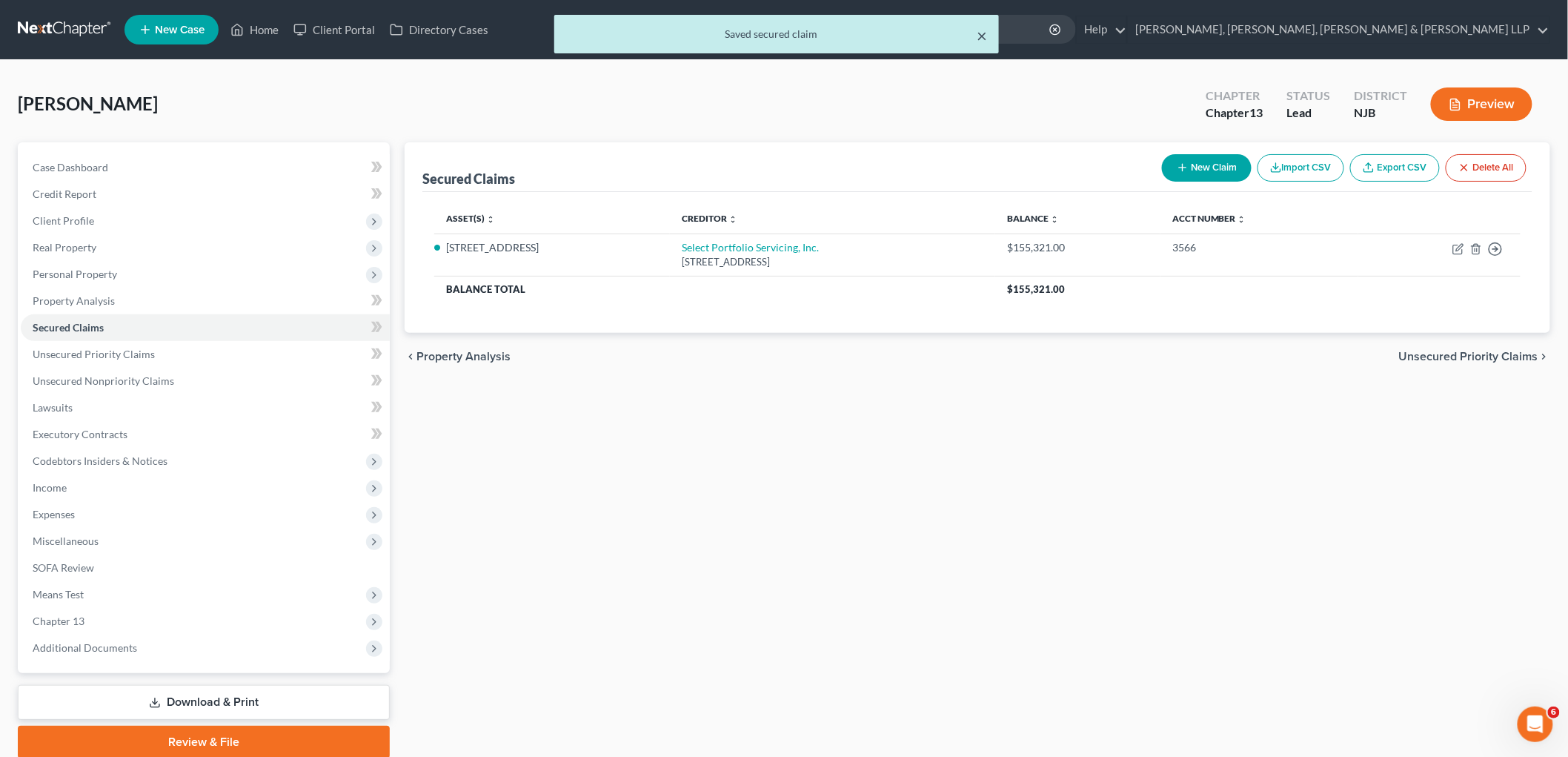
click at [984, 33] on button "×" at bounding box center [982, 36] width 11 height 18
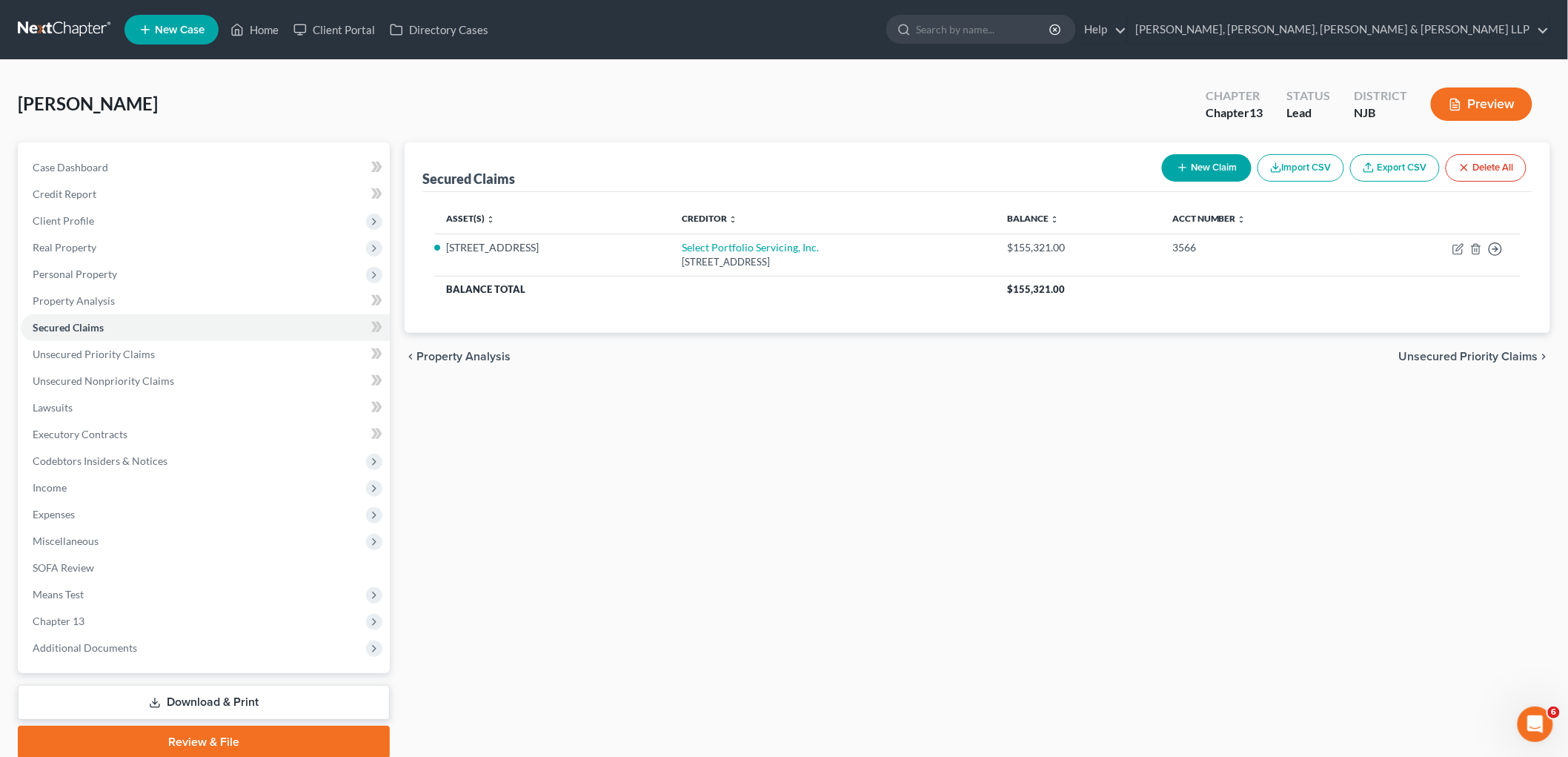
click at [1079, 460] on div "Secured Claims New Claim Import CSV Export CSV Delete All Asset(s) expand_more …" at bounding box center [977, 450] width 1161 height 616
click at [71, 409] on span "Lawsuits" at bounding box center [53, 408] width 40 height 13
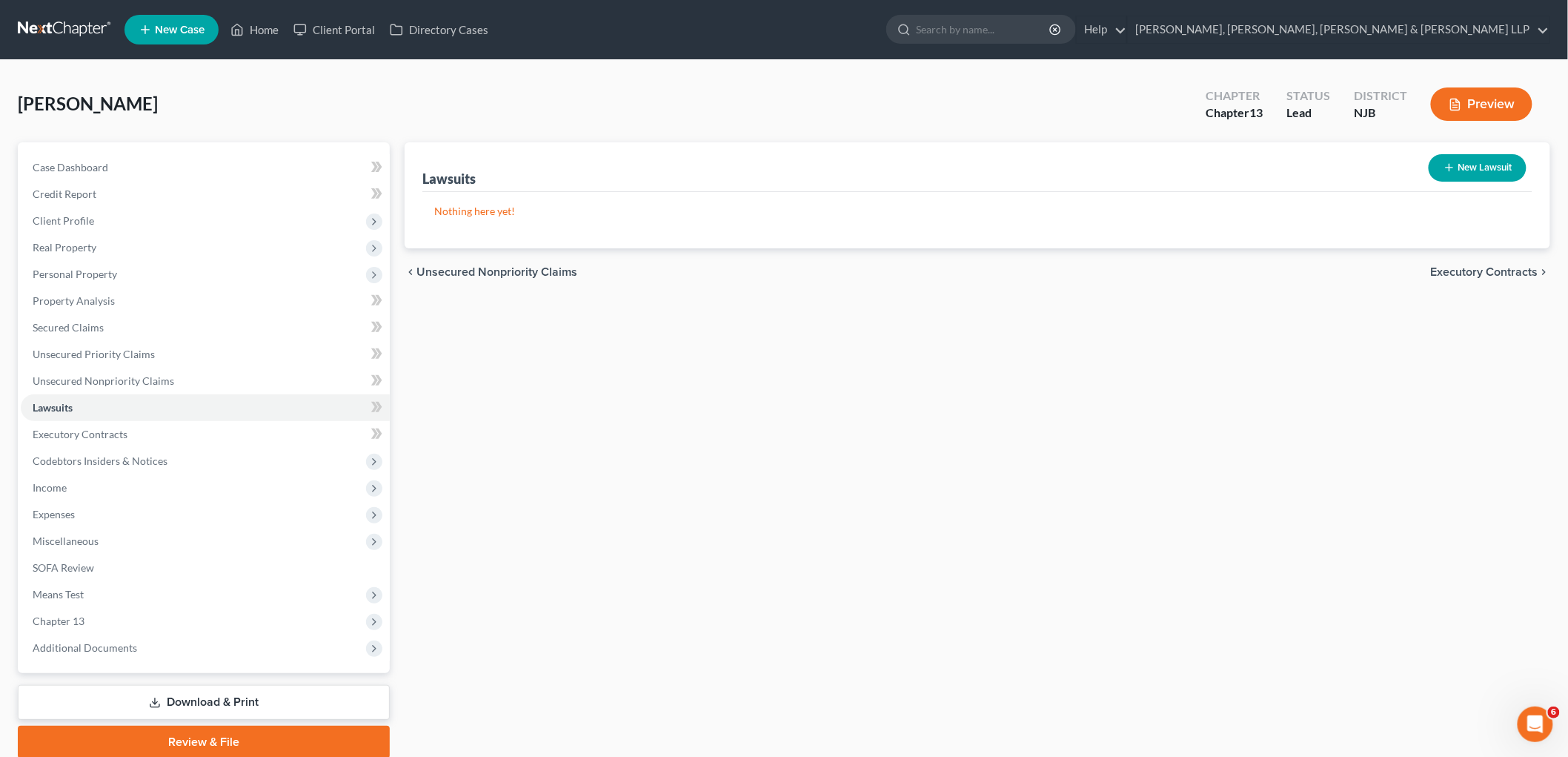
click at [1079, 172] on icon "button" at bounding box center [1449, 167] width 12 height 12
select select "0"
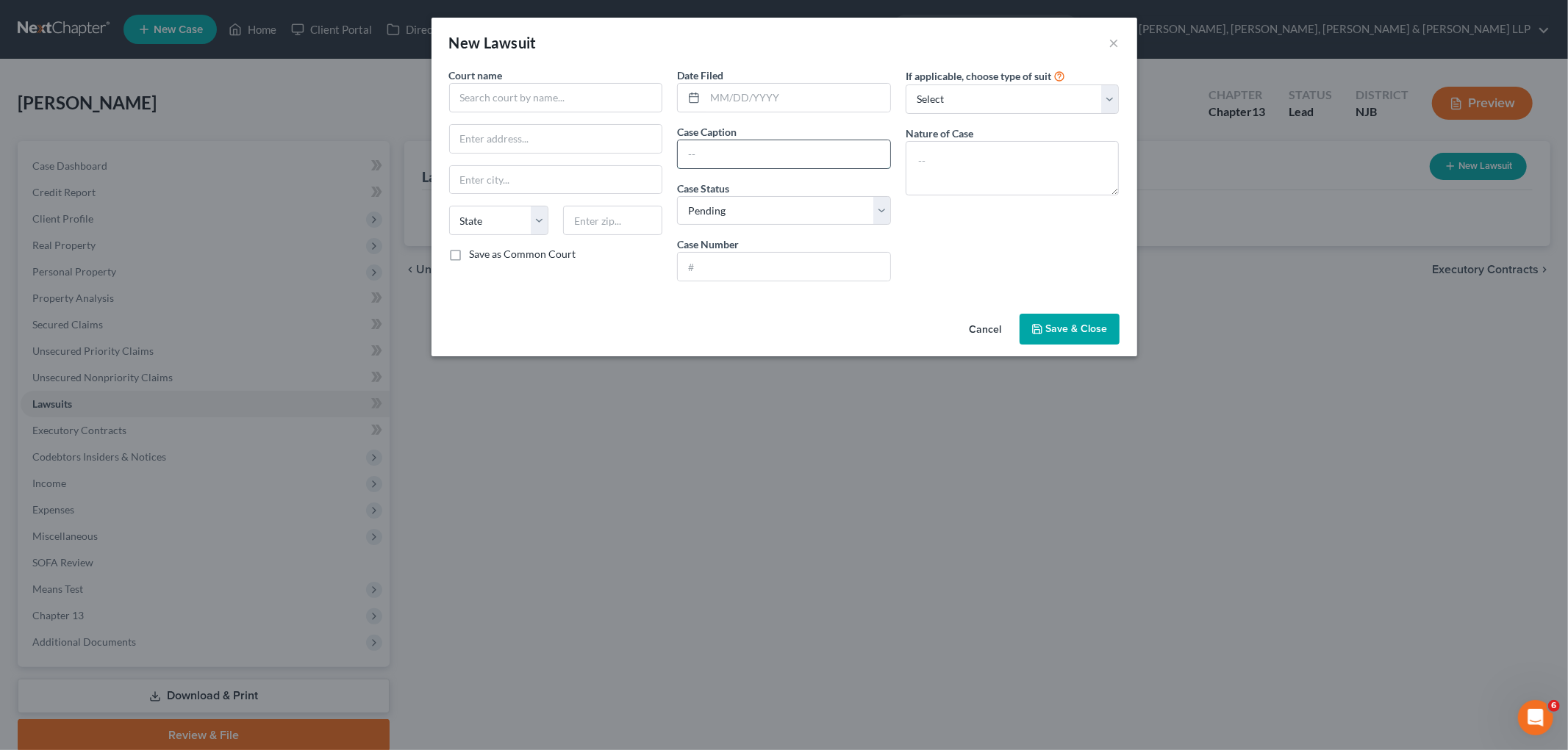
click at [747, 158] on input "text" at bounding box center [784, 154] width 213 height 28
paste input "Csmc 2021-Rpl8 Trust Vs [PERSON_NAME]"
type input "Csmc 2021-Rpl8 Trust Vs [PERSON_NAME]"
click at [706, 268] on input "text" at bounding box center [784, 267] width 213 height 28
paste input "SWCF013212-23"
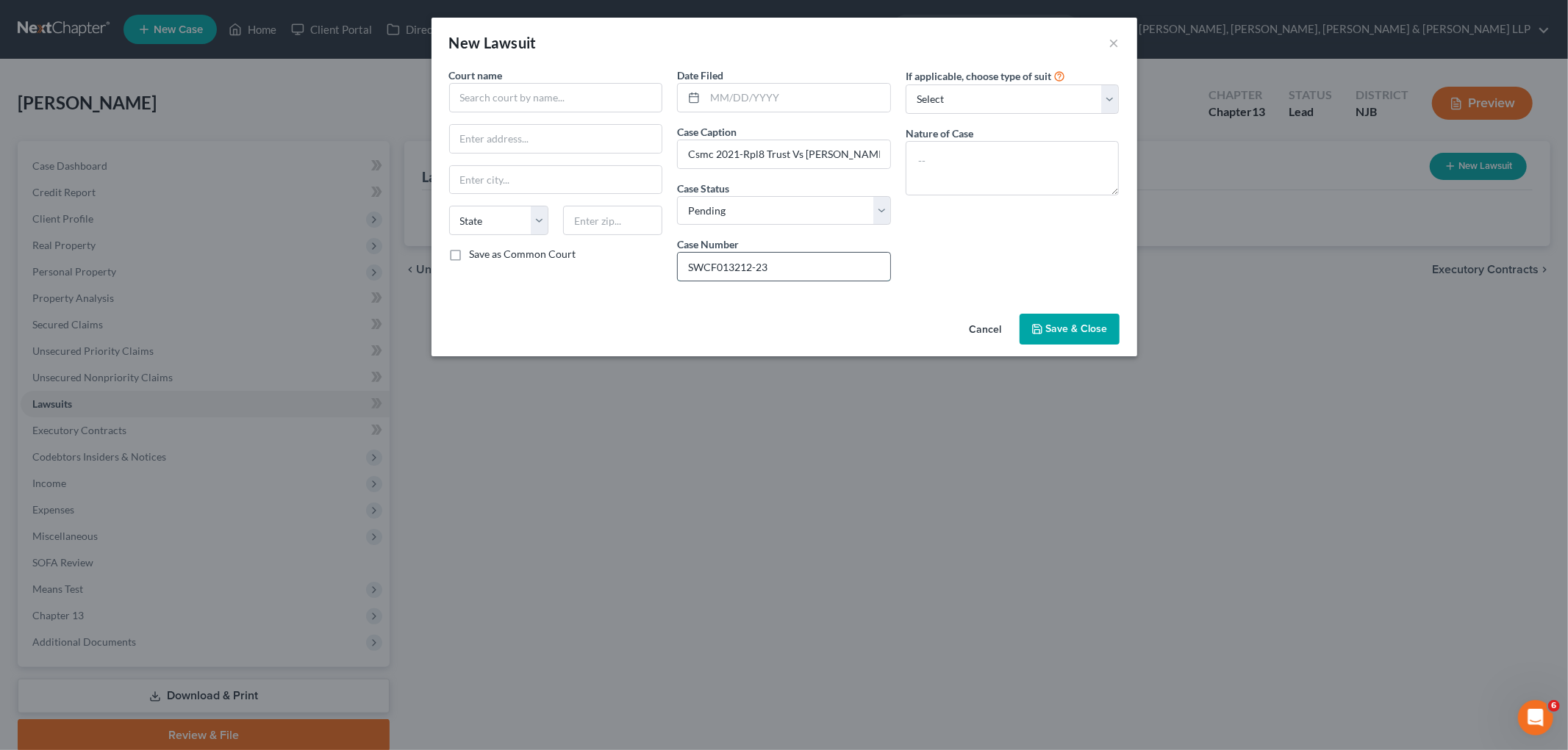
click at [708, 265] on input "SWCF013212-23" at bounding box center [784, 267] width 213 height 28
click at [718, 266] on input "SWC-F013212-23" at bounding box center [784, 267] width 213 height 28
type input "SWC-F-013212-23"
click at [762, 216] on select "Select Pending On Appeal Concluded" at bounding box center [783, 211] width 213 height 29
select select "2"
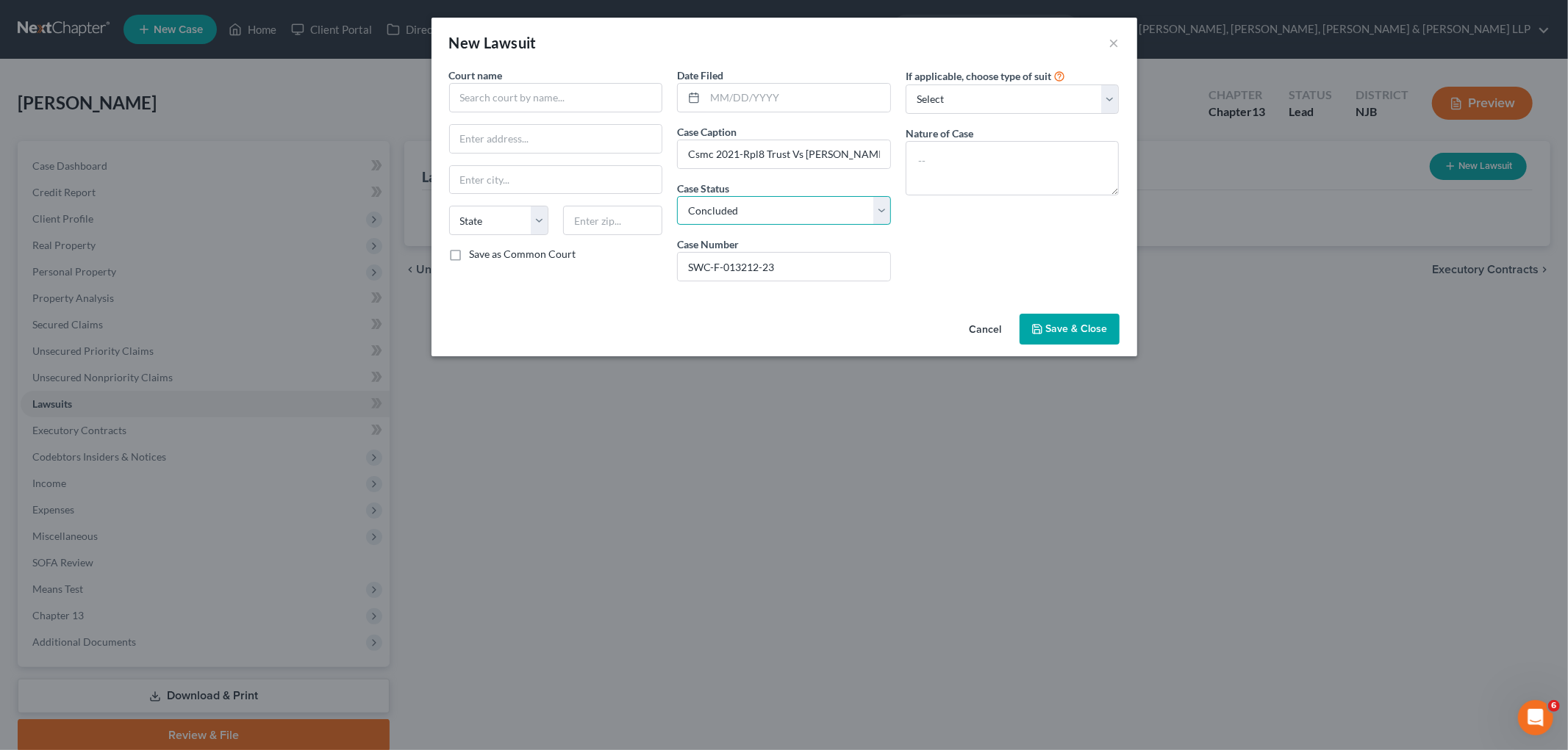
click at [677, 197] on select "Select Pending On Appeal Concluded" at bounding box center [783, 211] width 213 height 29
click at [975, 178] on textarea at bounding box center [1012, 167] width 213 height 54
paste textarea "Residential Mortgage Foreclosure"
type textarea "Residential Mortgage Foreclosure"
click at [726, 97] on input "text" at bounding box center [797, 98] width 185 height 28
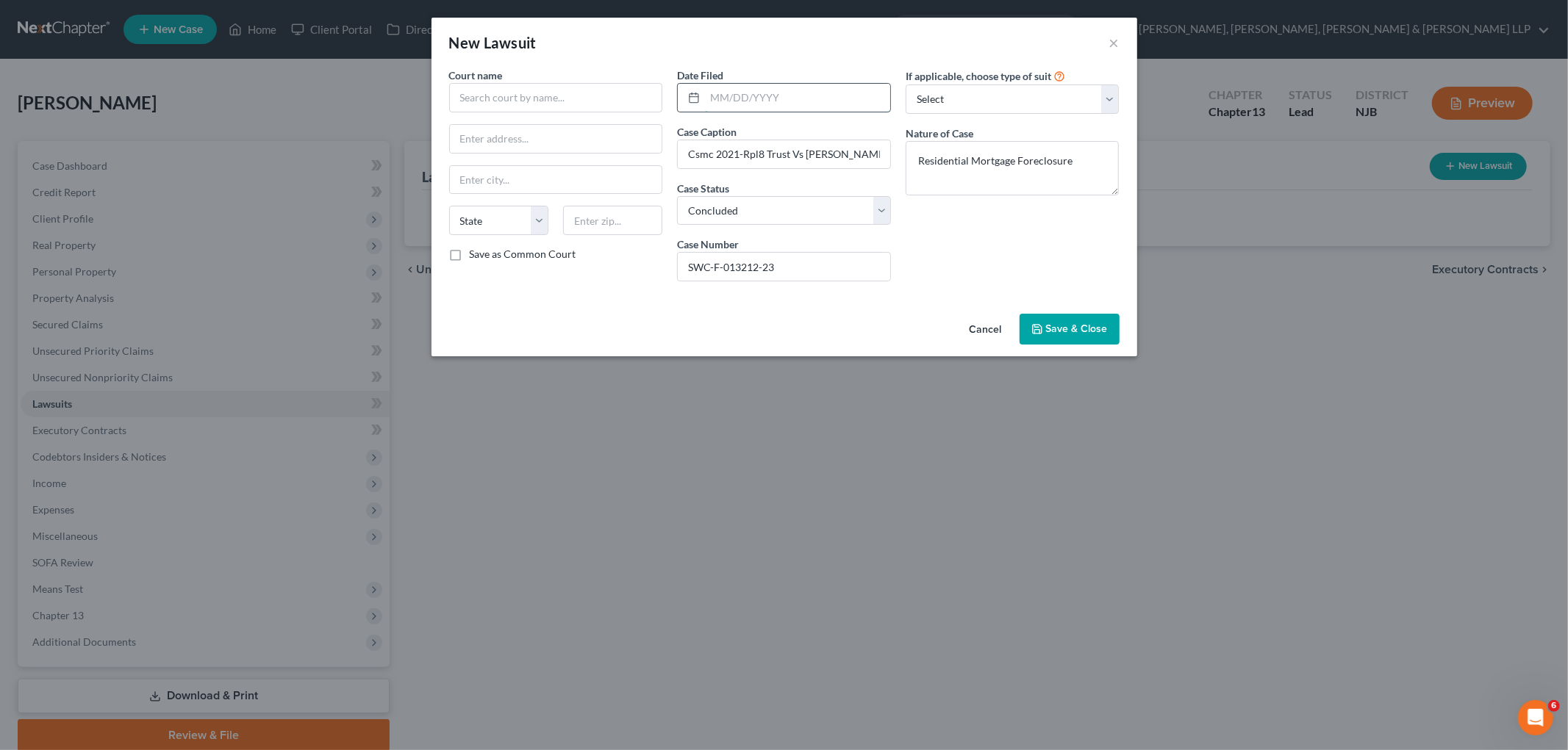
paste input "[DATE]"
type input "[DATE]"
click at [531, 89] on input "text" at bounding box center [555, 97] width 213 height 29
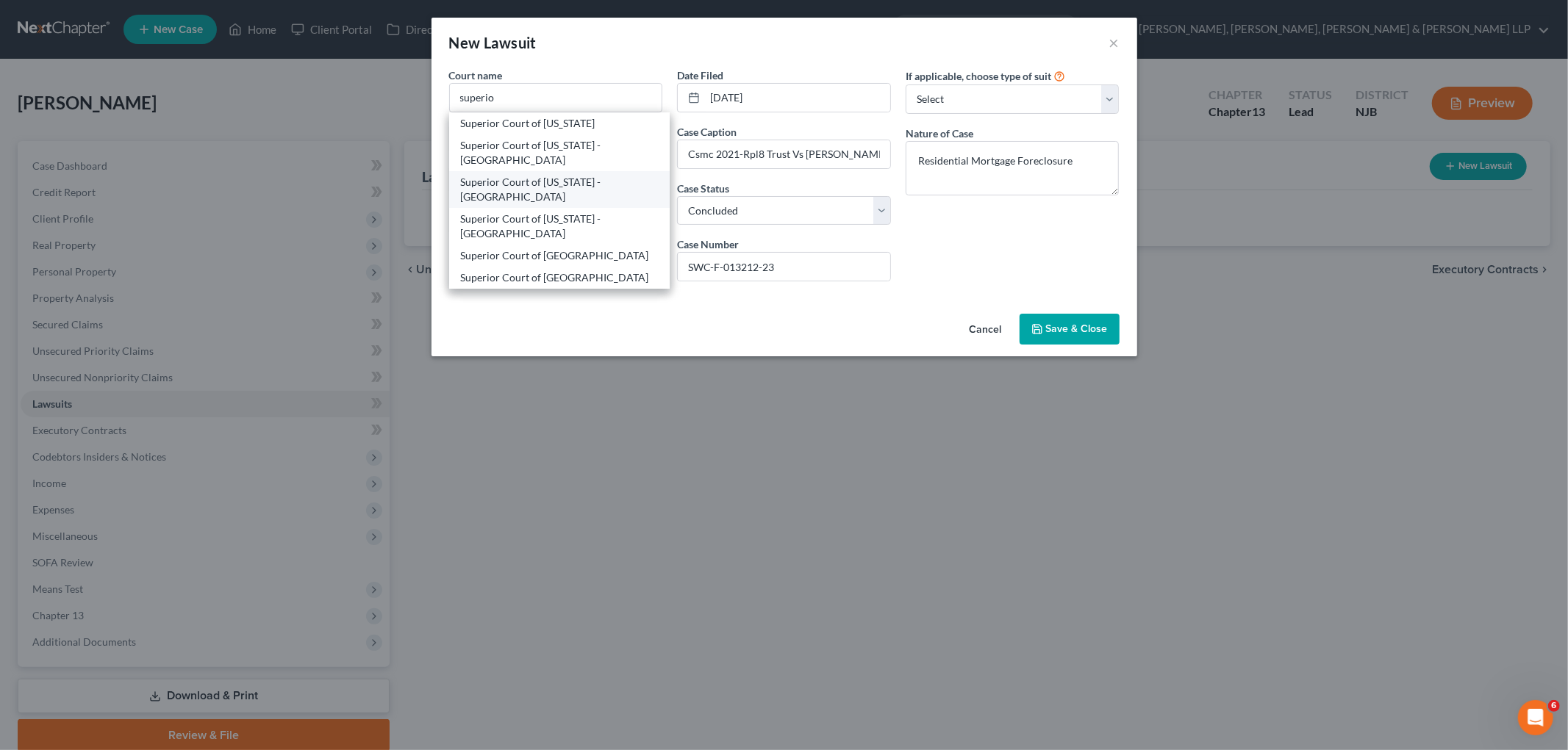
click at [567, 173] on div "Superior Court of [US_STATE] - [GEOGRAPHIC_DATA]" at bounding box center [560, 189] width 221 height 36
type input "Superior Court of [US_STATE] - [GEOGRAPHIC_DATA]"
type input "[STREET_ADDRESS]"
type input "Hackensack"
select select "33"
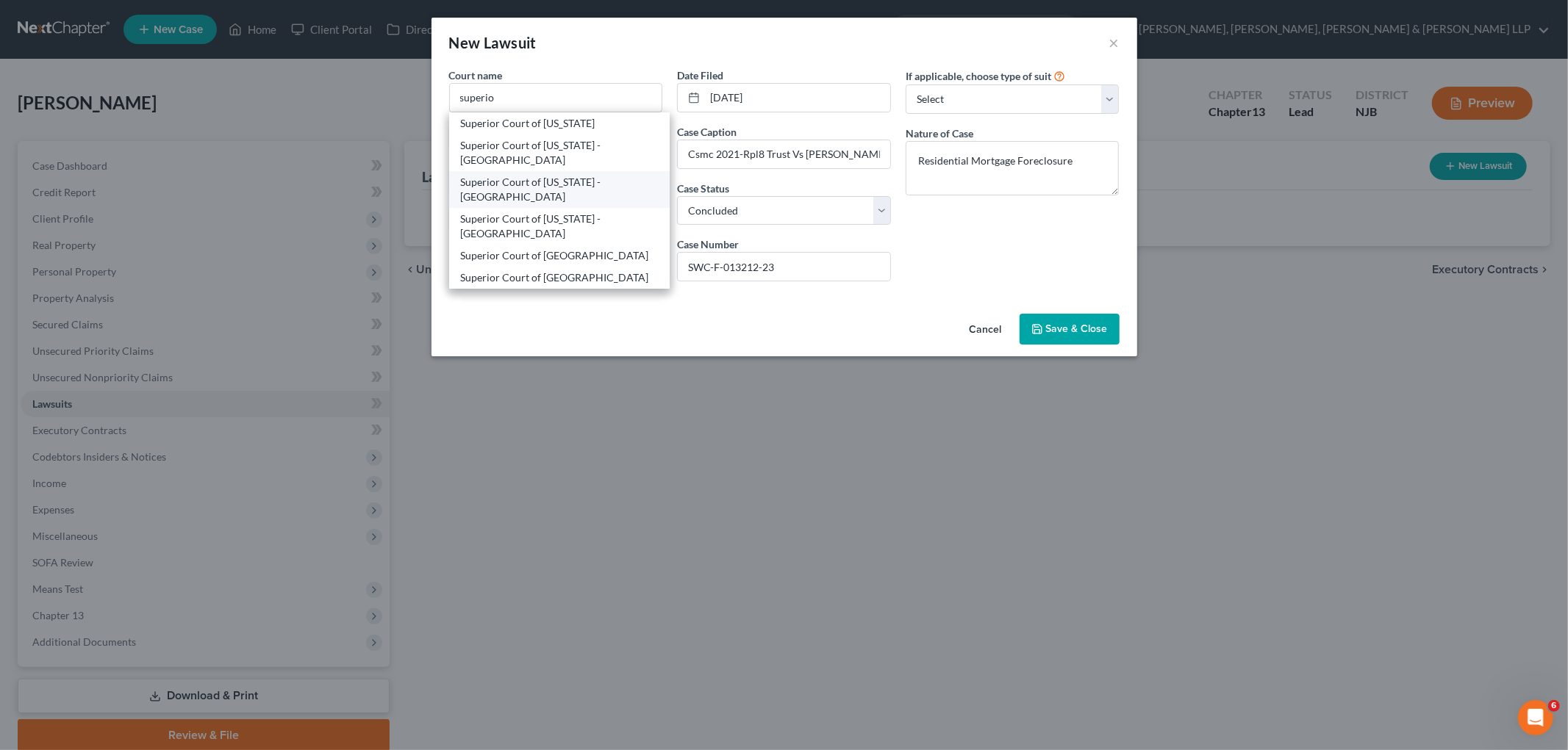
type input "07601"
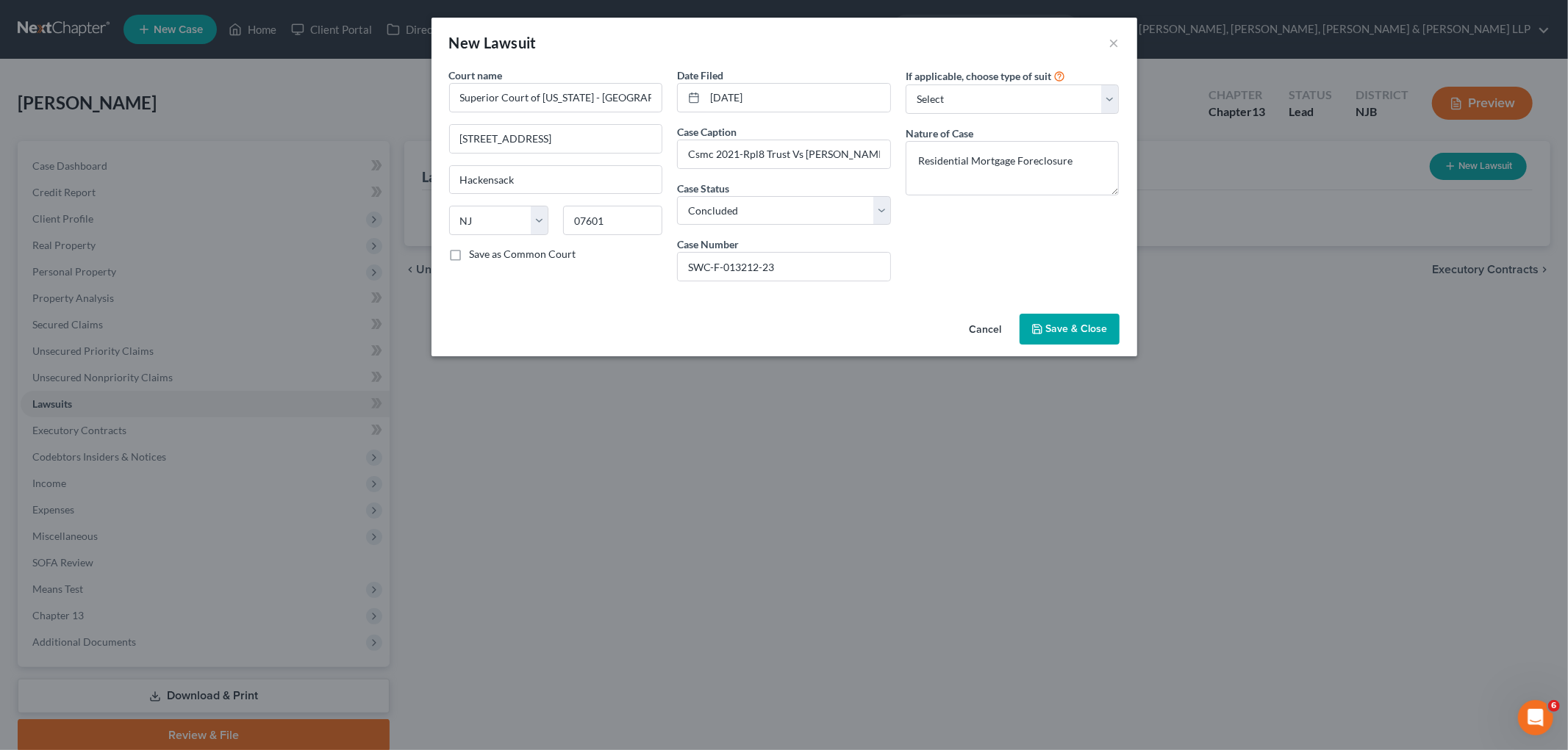
click at [1070, 329] on span "Save & Close" at bounding box center [1077, 329] width 62 height 12
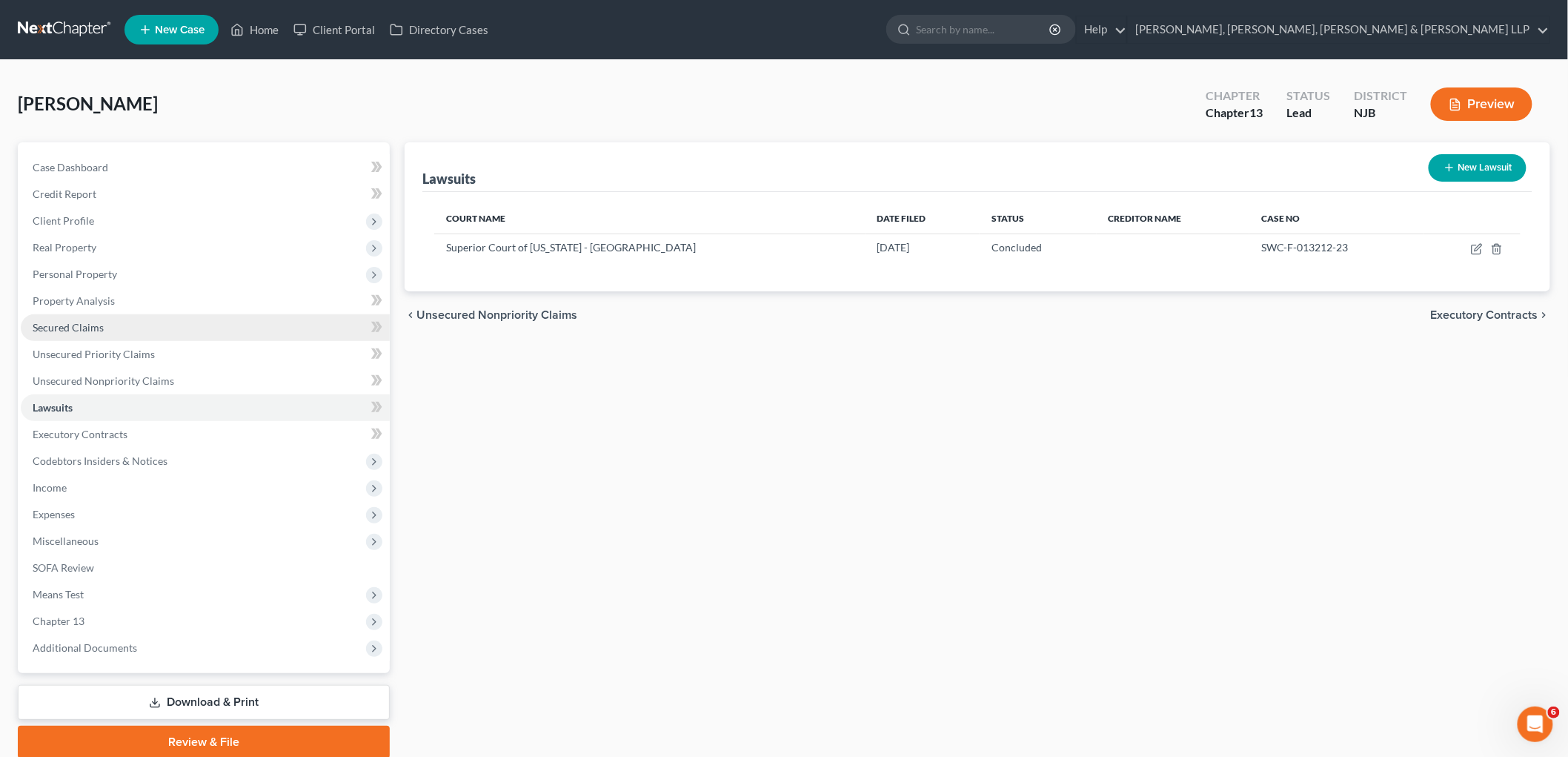
click at [88, 327] on span "Secured Claims" at bounding box center [69, 327] width 71 height 13
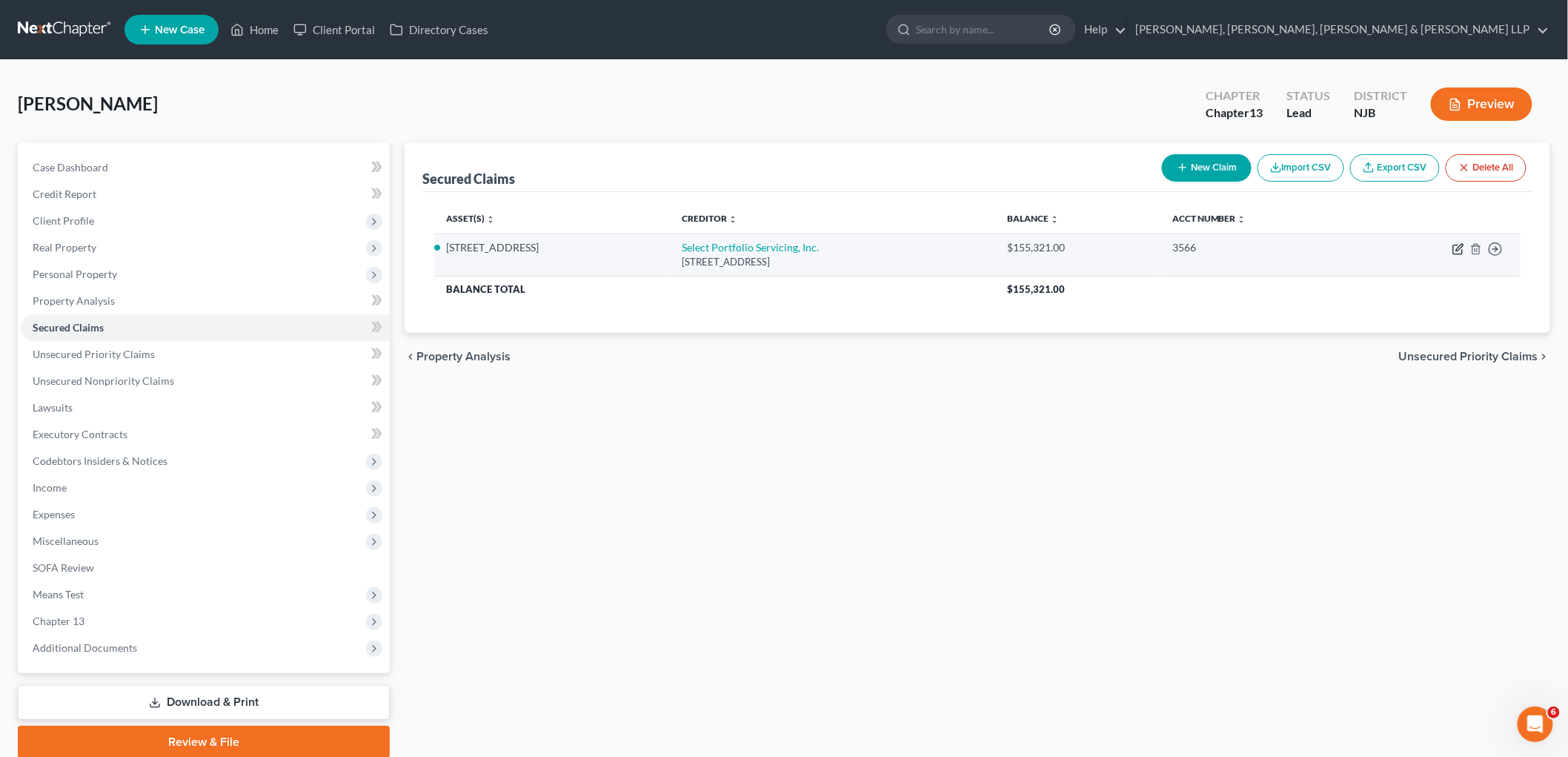
click at [1079, 243] on icon "button" at bounding box center [1458, 248] width 12 height 12
select select "46"
select select "2"
select select "0"
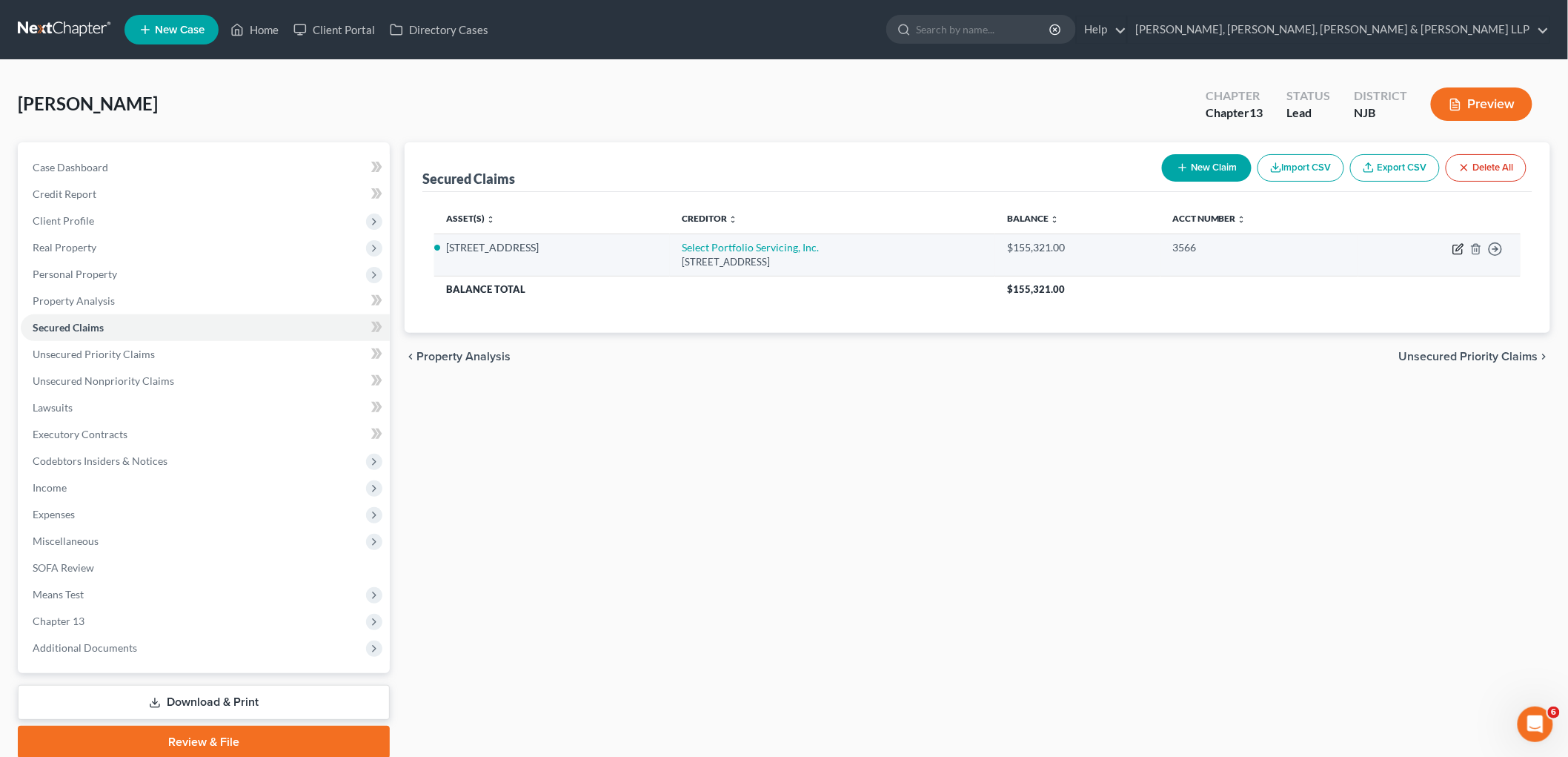
select select "0"
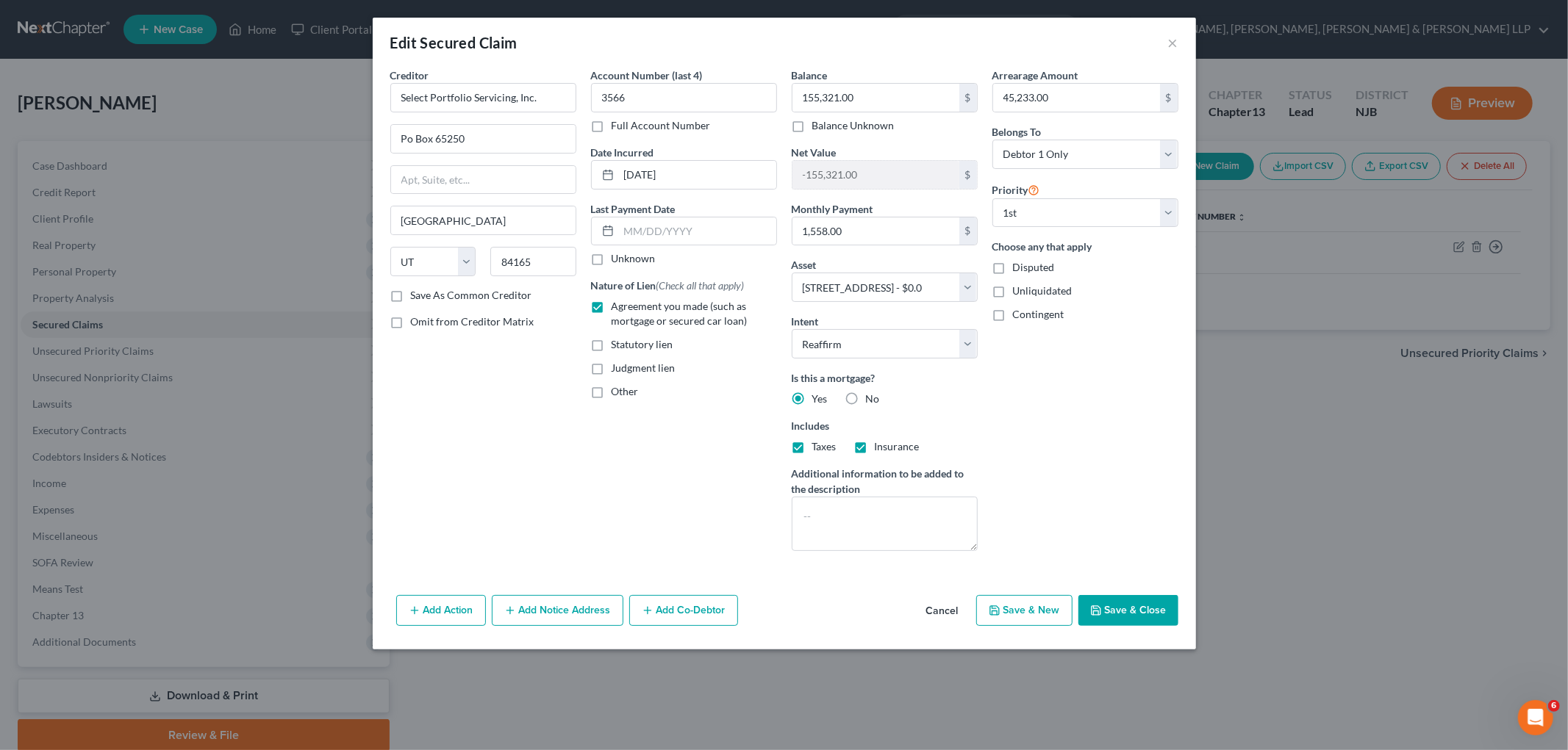
click at [564, 613] on button "Add Notice Address" at bounding box center [557, 610] width 132 height 31
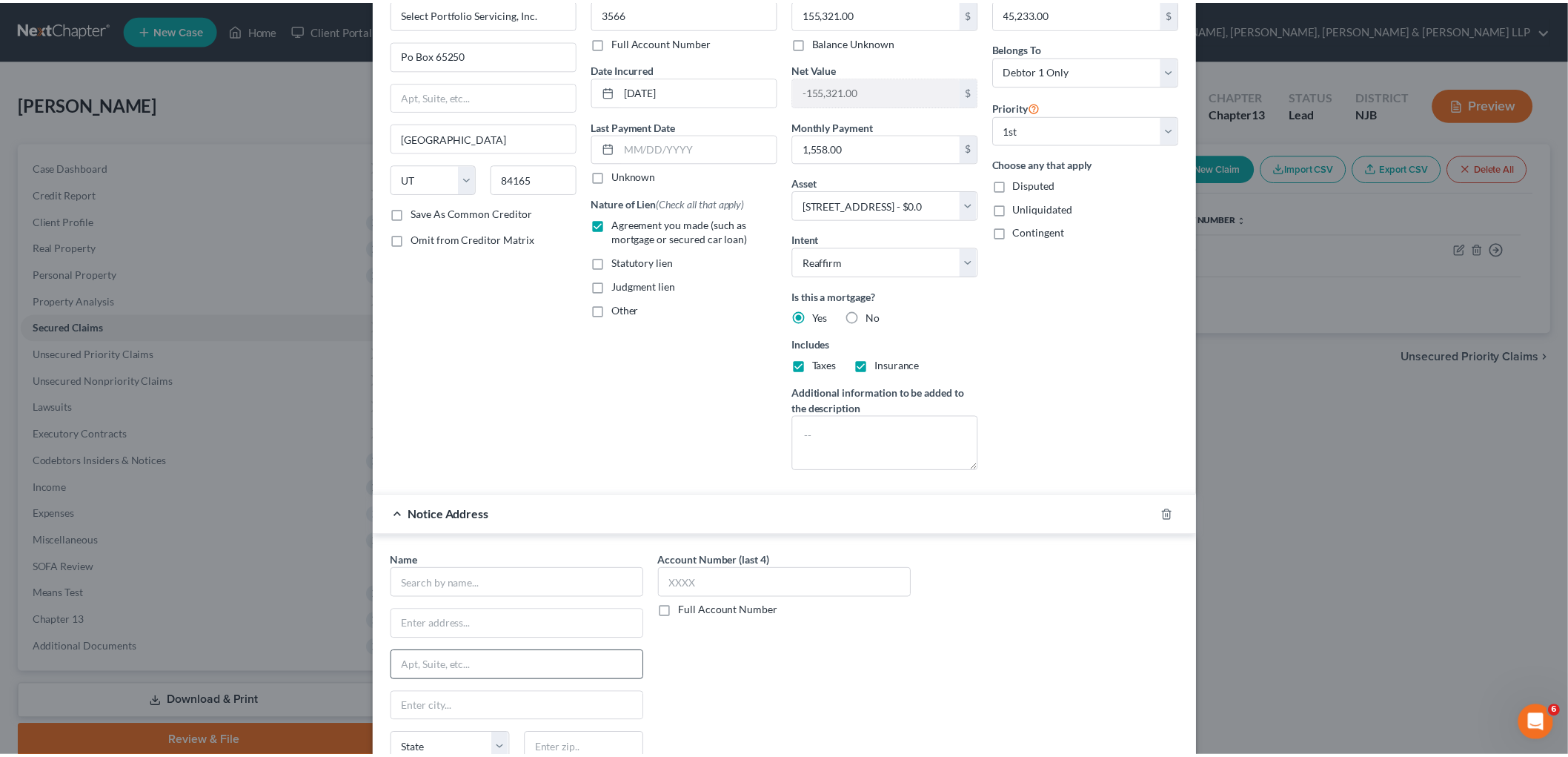
scroll to position [237, 0]
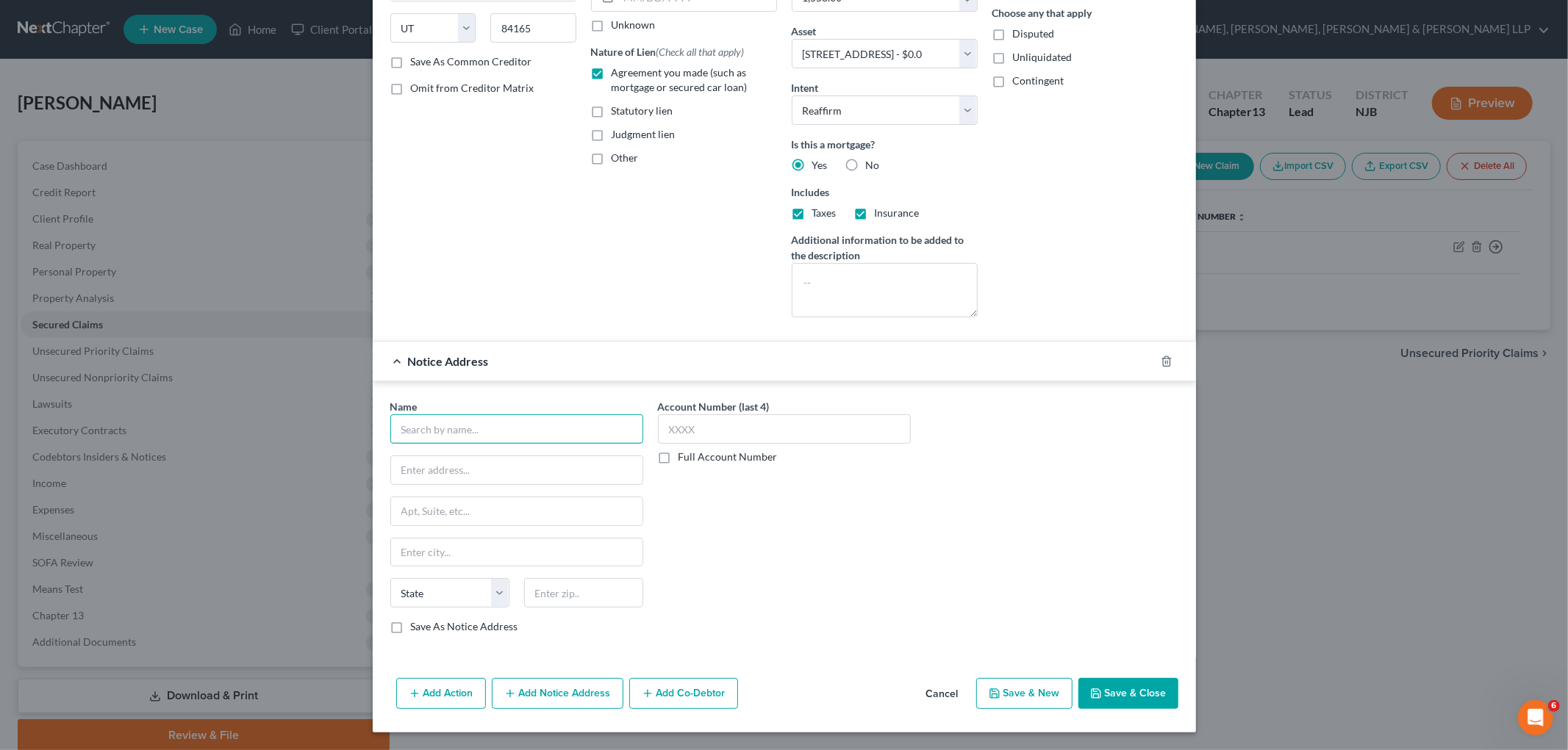
click at [549, 423] on input "text" at bounding box center [516, 429] width 252 height 29
type input "e"
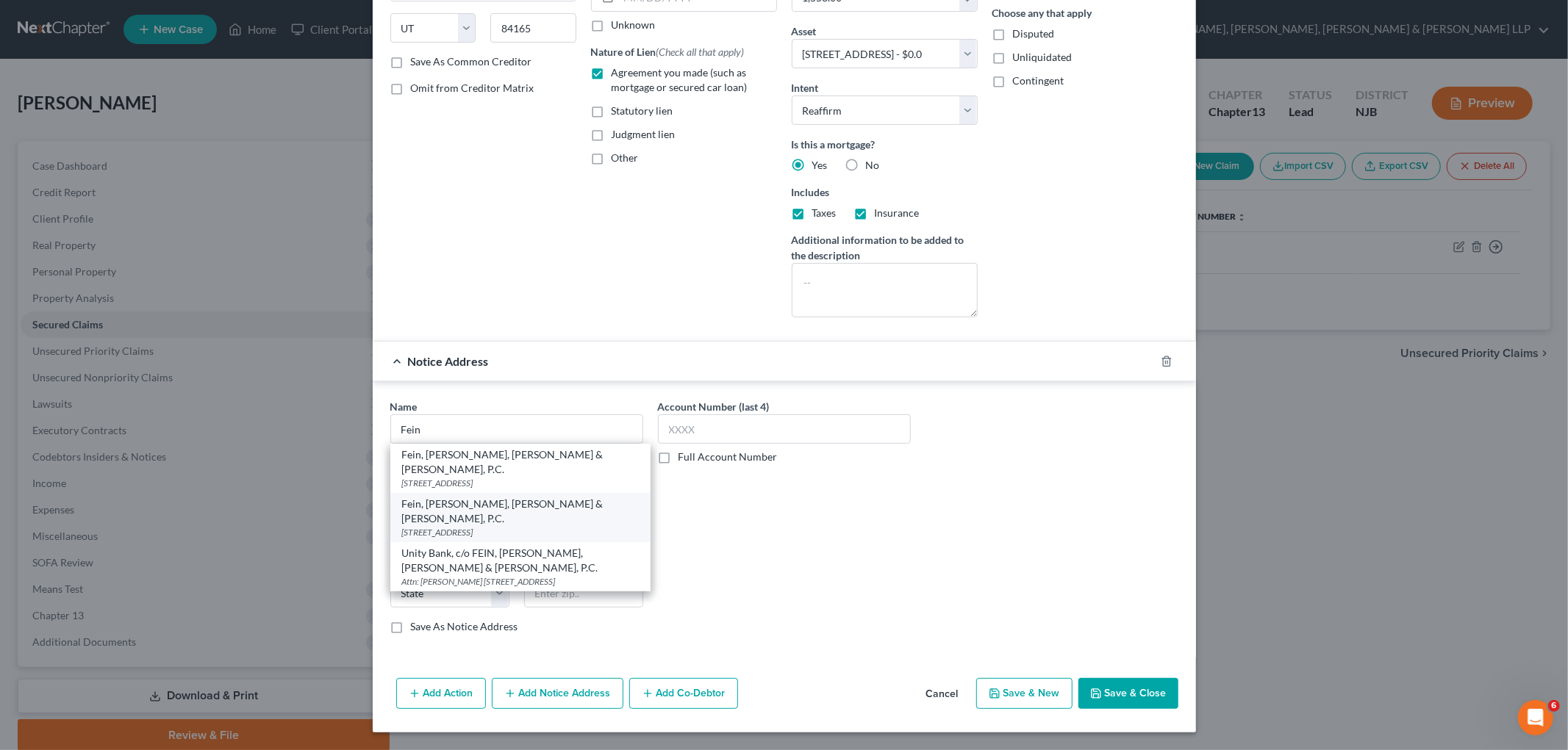
click at [535, 497] on div "Fein, [PERSON_NAME], [PERSON_NAME] & [PERSON_NAME], P.C." at bounding box center [520, 511] width 237 height 29
type input "Fein, [PERSON_NAME], [PERSON_NAME] & [PERSON_NAME], P.C."
type input "[STREET_ADDRESS]"
type input "Parsippany"
select select "33"
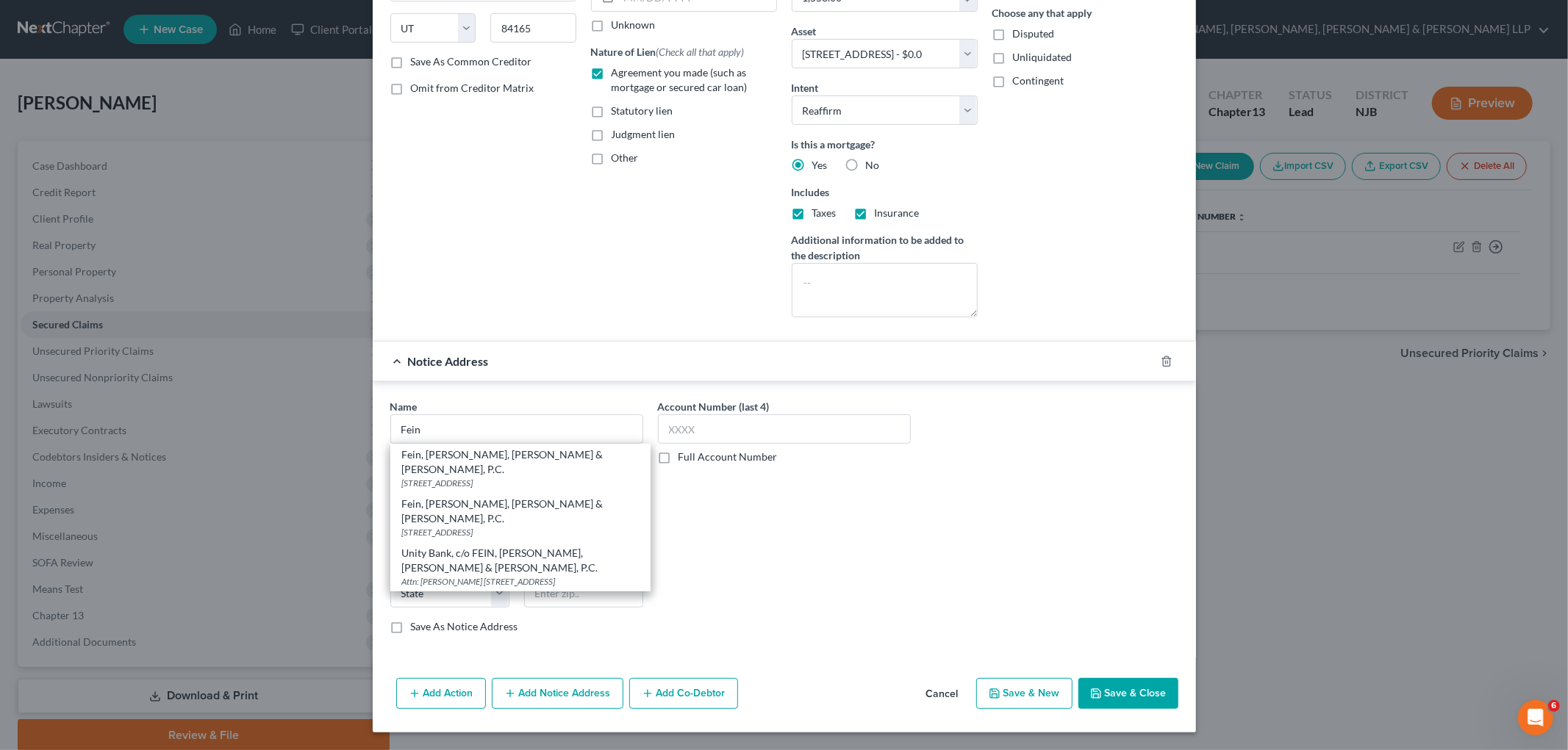
type input "07054"
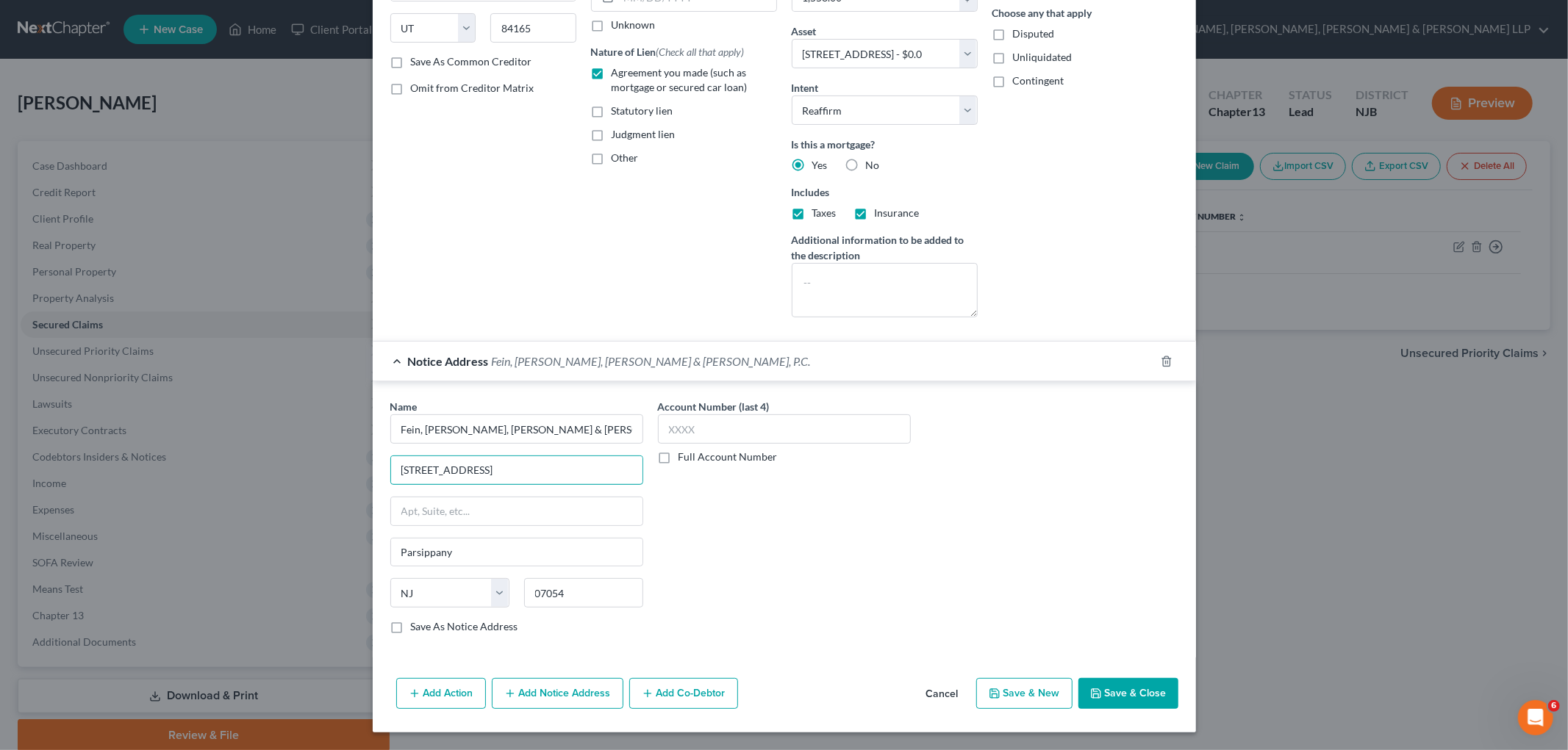
drag, startPoint x: 446, startPoint y: 466, endPoint x: 373, endPoint y: 466, distance: 73.0
click at [373, 466] on div "Name * [PERSON_NAME], [PERSON_NAME], [PERSON_NAME] & [PERSON_NAME], P.C. [GEOGR…" at bounding box center [784, 520] width 823 height 276
paste input "[STREET_ADDRESS]"
type input "[STREET_ADDRESS]"
drag, startPoint x: 588, startPoint y: 595, endPoint x: 508, endPoint y: 590, distance: 80.2
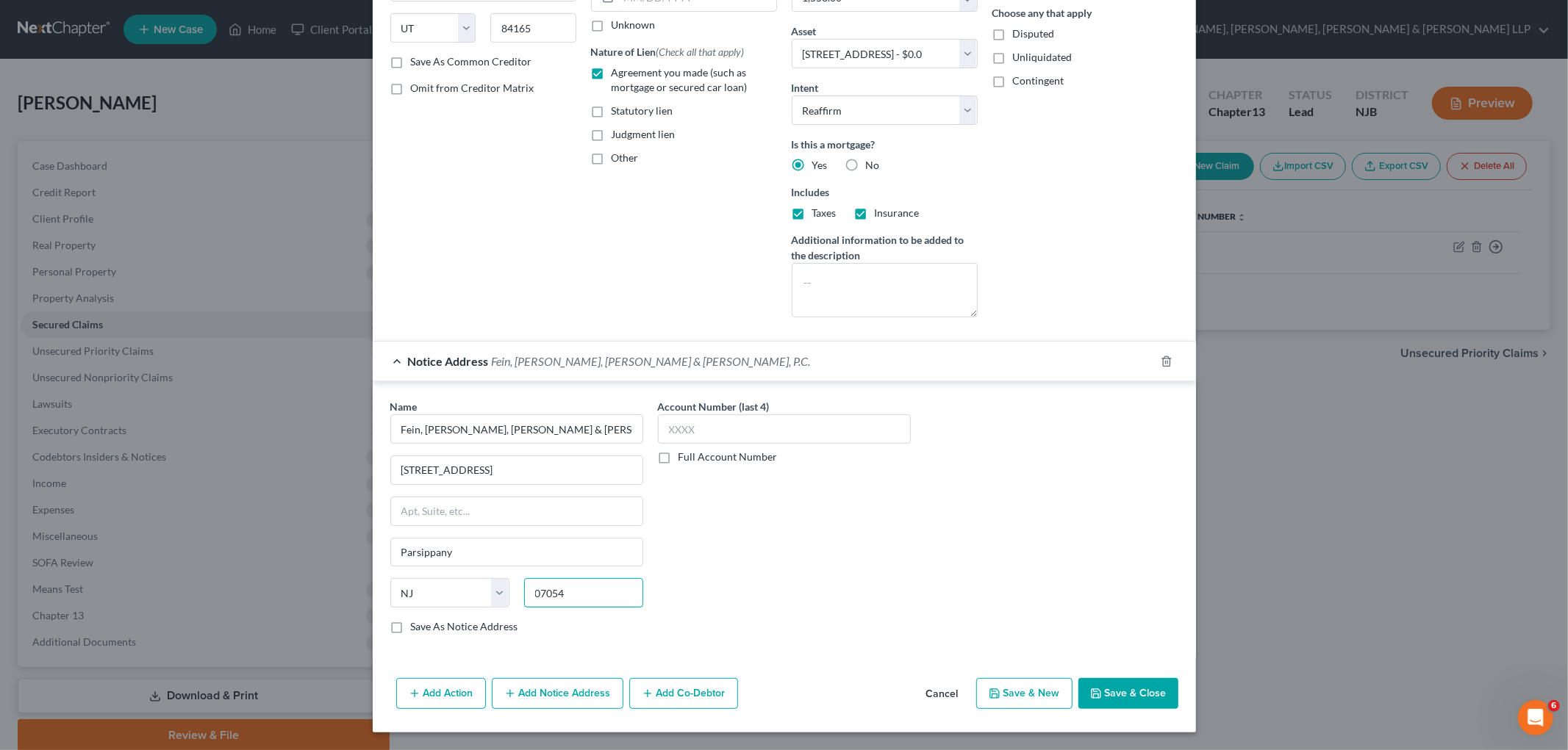
click at [508, 590] on div "State [US_STATE] AK AR AZ CA CO CT DE DC [GEOGRAPHIC_DATA] [GEOGRAPHIC_DATA] GU…" at bounding box center [516, 599] width 268 height 41
click at [723, 588] on div "Account Number (last 4) Full Account Number" at bounding box center [784, 522] width 268 height 247
click at [479, 620] on label "Save As Notice Address" at bounding box center [464, 626] width 107 height 15
click at [426, 620] on input "Save As Notice Address" at bounding box center [421, 623] width 10 height 10
checkbox input "true"
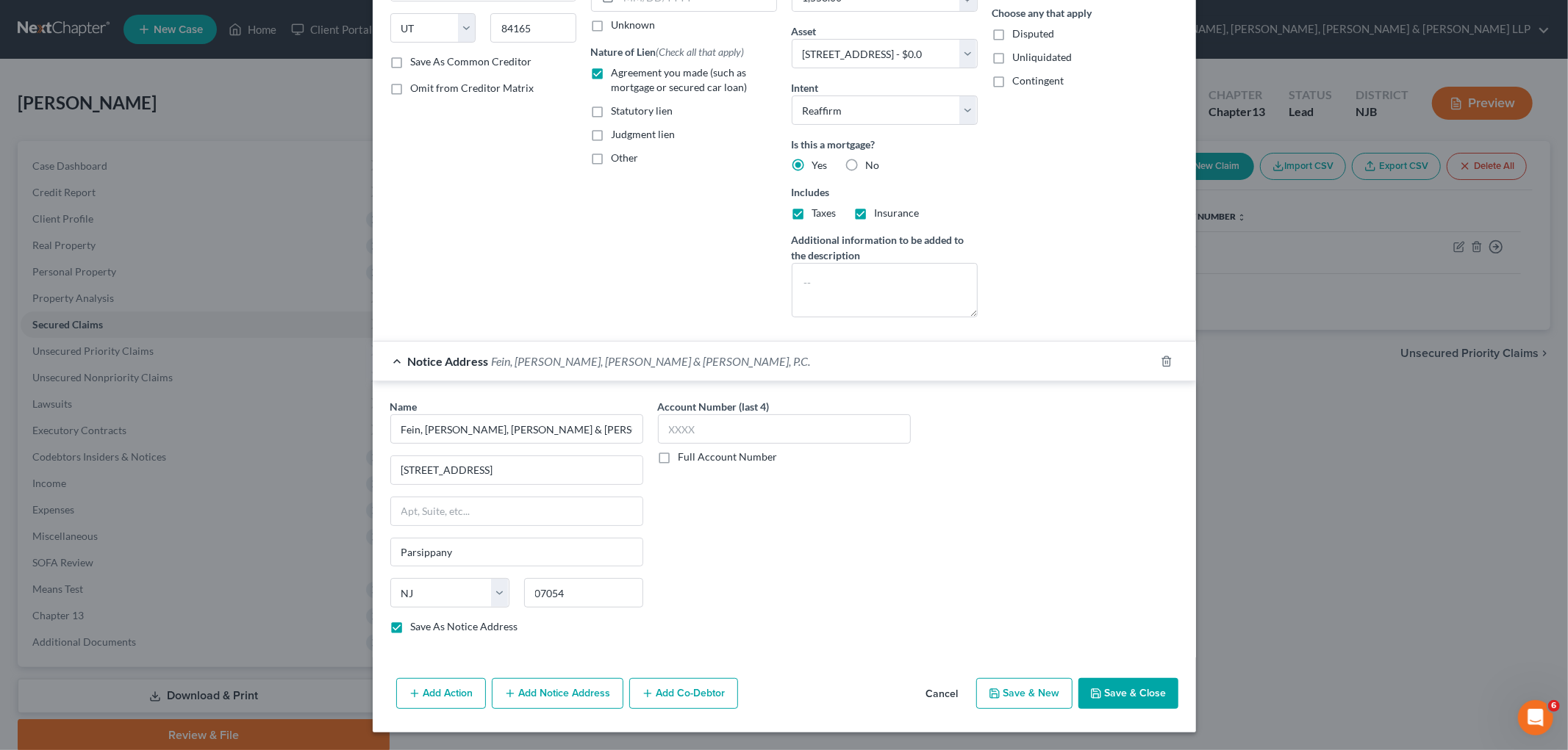
click at [1070, 693] on button "Save & Close" at bounding box center [1128, 693] width 100 height 31
select select
checkbox input "false"
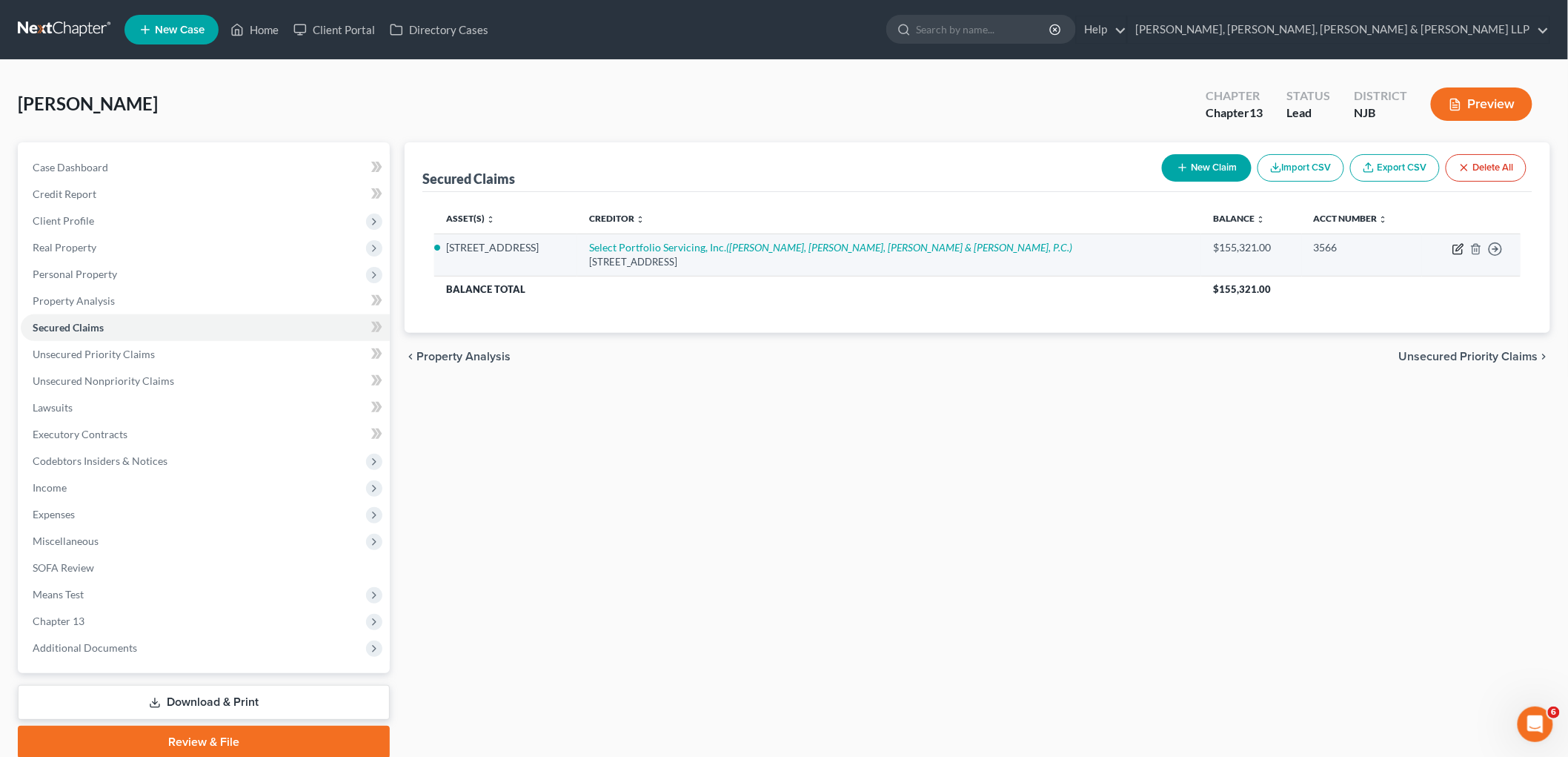
click at [1079, 250] on icon "button" at bounding box center [1458, 248] width 12 height 12
select select "46"
select select "2"
select select "0"
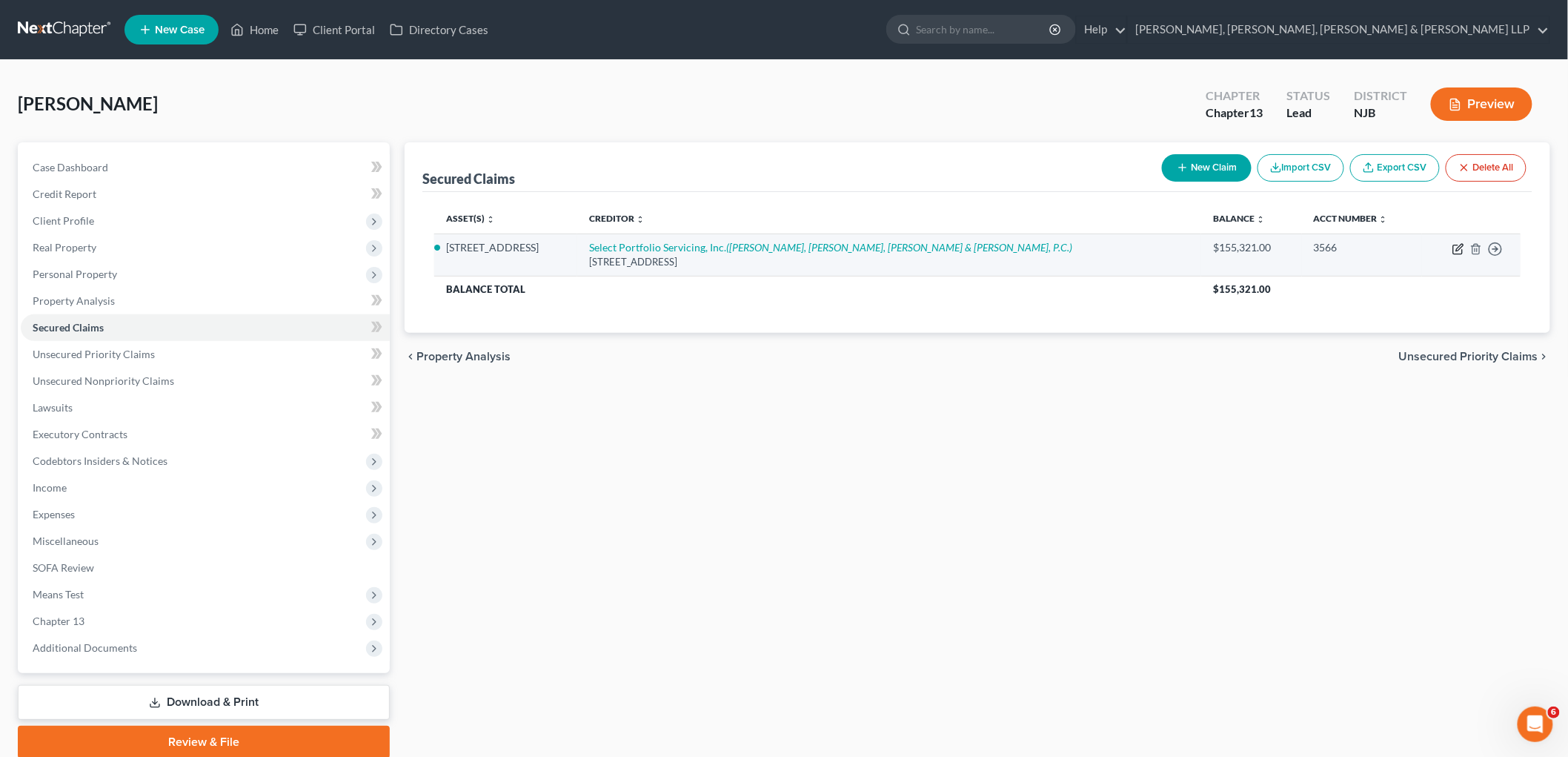
select select "0"
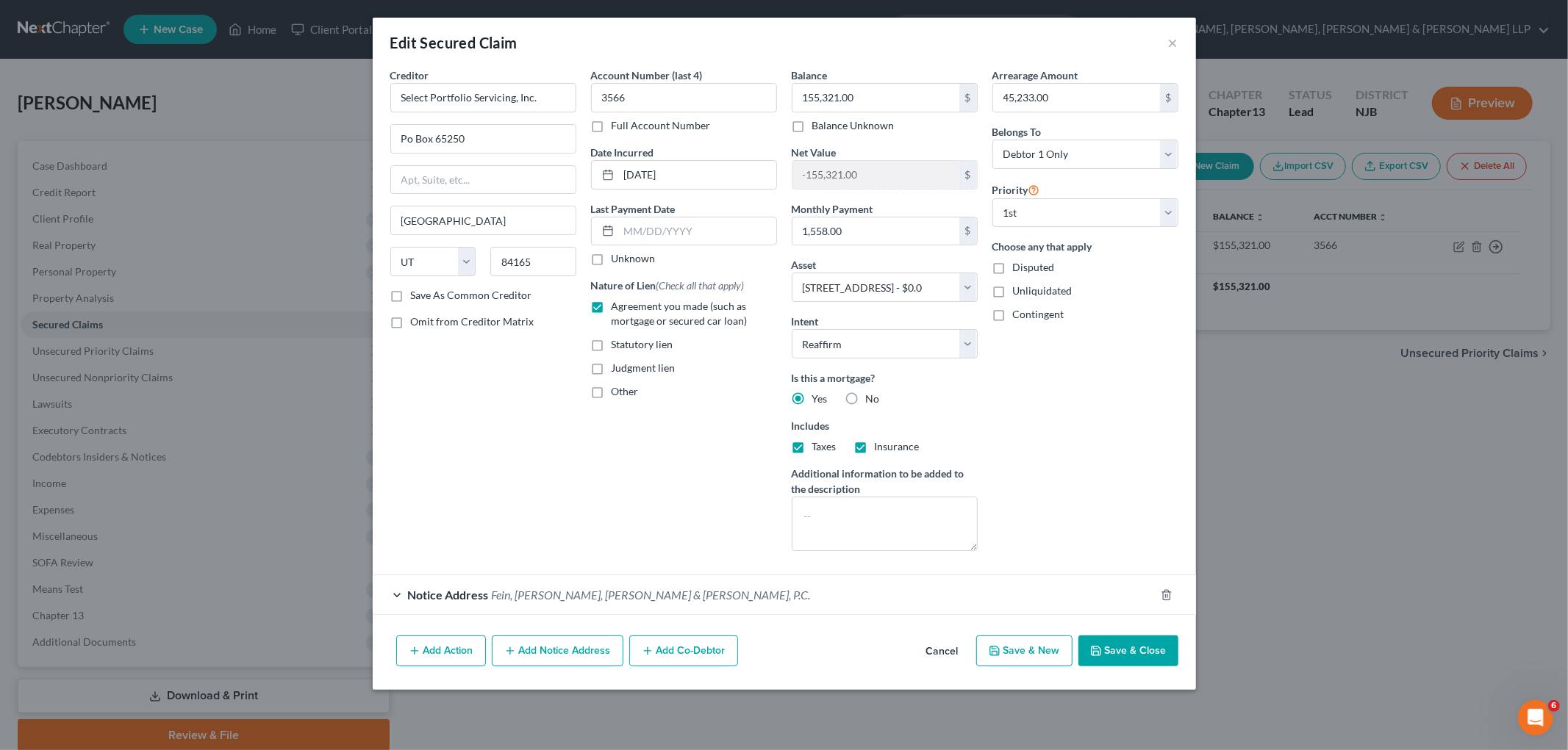
click at [599, 480] on div "Account Number (last 4) 3566 Full Account Number Date Incurred [DATE] Last Paym…" at bounding box center [684, 314] width 200 height 495
drag, startPoint x: 485, startPoint y: 140, endPoint x: 376, endPoint y: 132, distance: 109.3
click at [376, 132] on div "Creditor * Select Portfolio Servicing, Inc. Po Box 65250 [GEOGRAPHIC_DATA] [US_…" at bounding box center [784, 348] width 823 height 562
type input "[STREET_ADDRESS][PERSON_NAME]"
drag, startPoint x: 547, startPoint y: 258, endPoint x: 478, endPoint y: 257, distance: 69.0
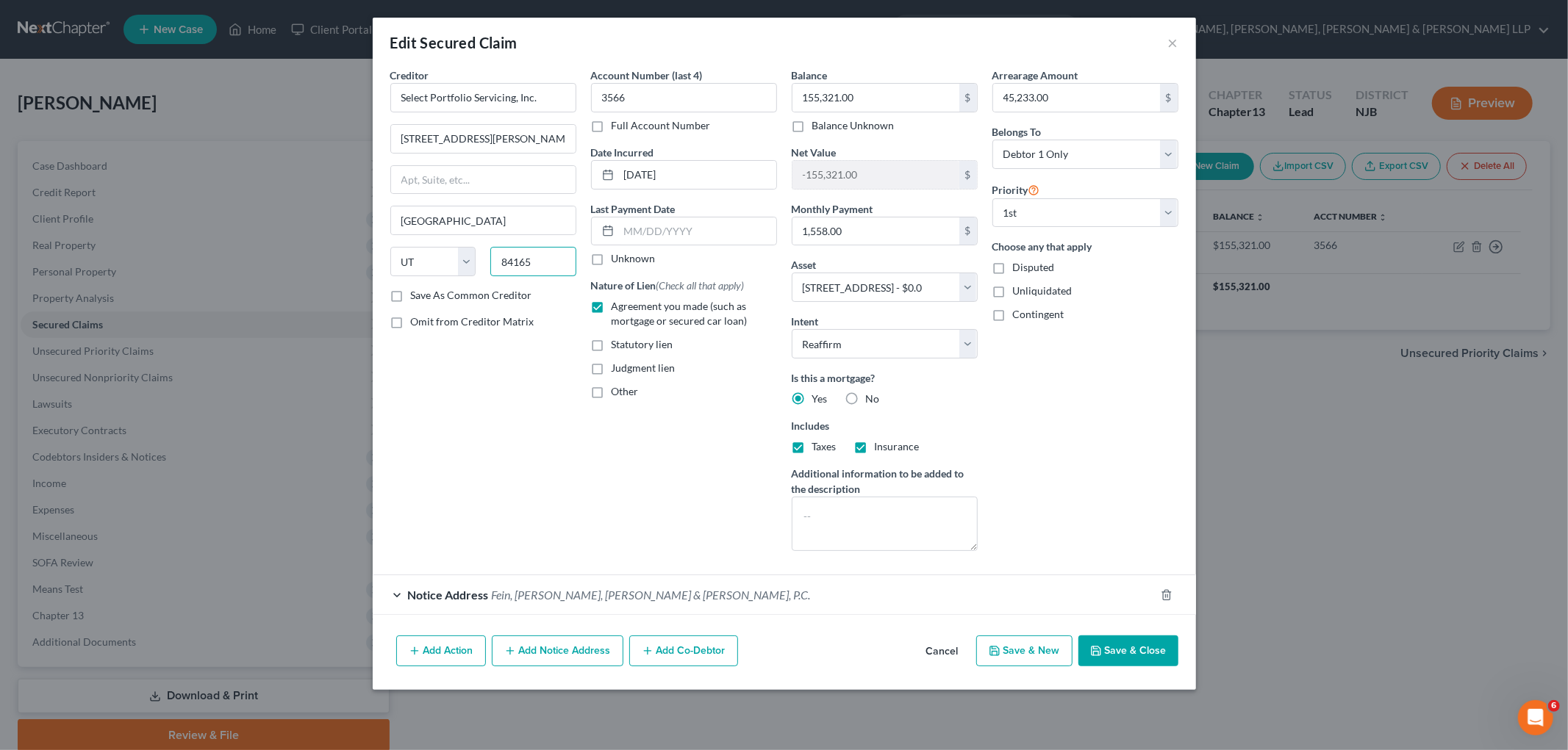
click at [478, 257] on div "State [US_STATE] AK AR AZ CA CO CT DE DC [GEOGRAPHIC_DATA] [GEOGRAPHIC_DATA] GU…" at bounding box center [483, 267] width 200 height 41
type input "84119"
click at [484, 404] on div "Creditor * Select Portfolio Servicing, Inc. [STREET_ADDRESS][PERSON_NAME] [GEOG…" at bounding box center [483, 314] width 200 height 495
click at [1070, 653] on button "Save & Close" at bounding box center [1128, 651] width 100 height 31
select select
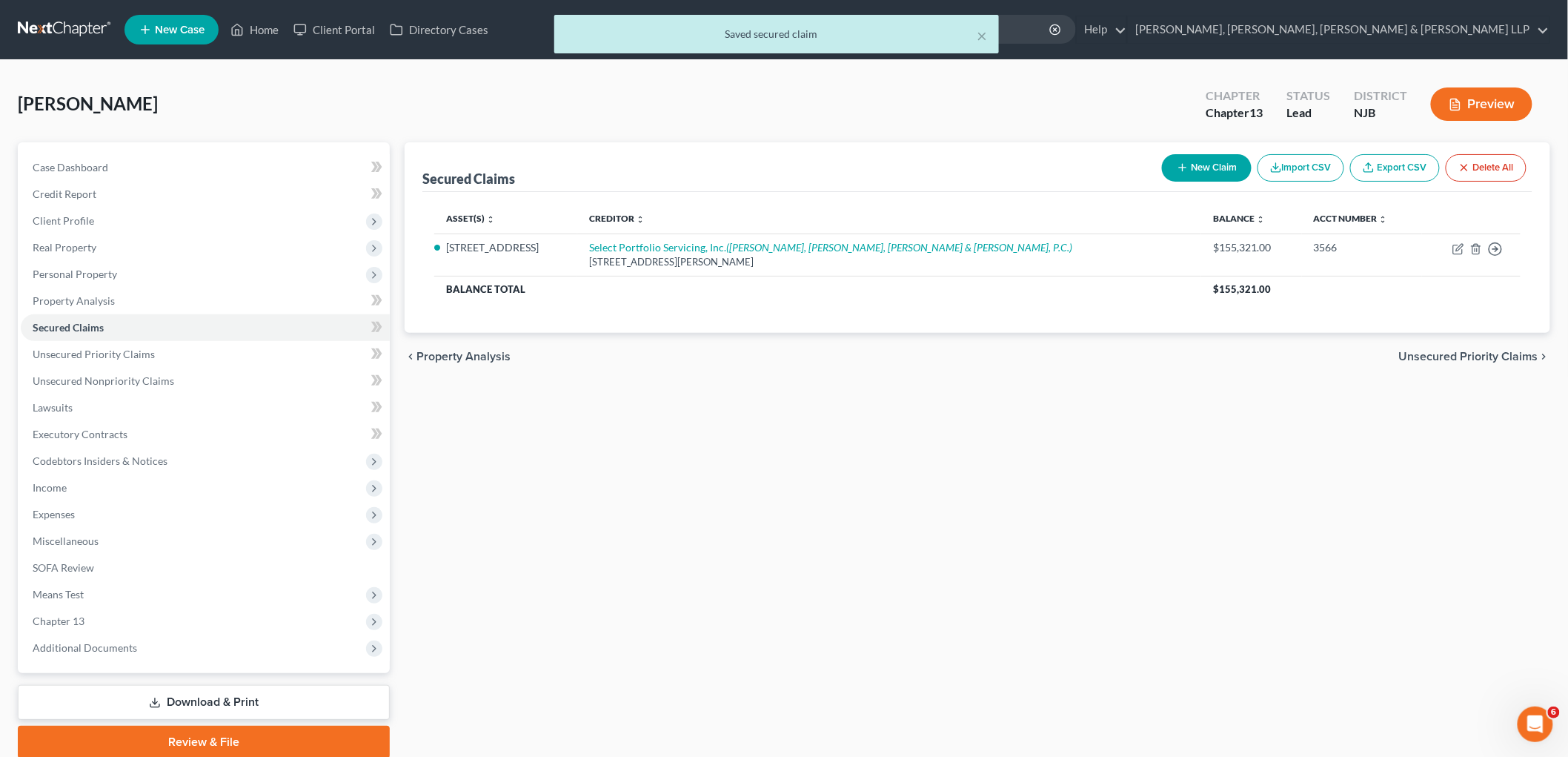
click at [988, 31] on div "× Saved secured claim" at bounding box center [777, 34] width 445 height 38
click at [985, 31] on button "×" at bounding box center [982, 36] width 11 height 18
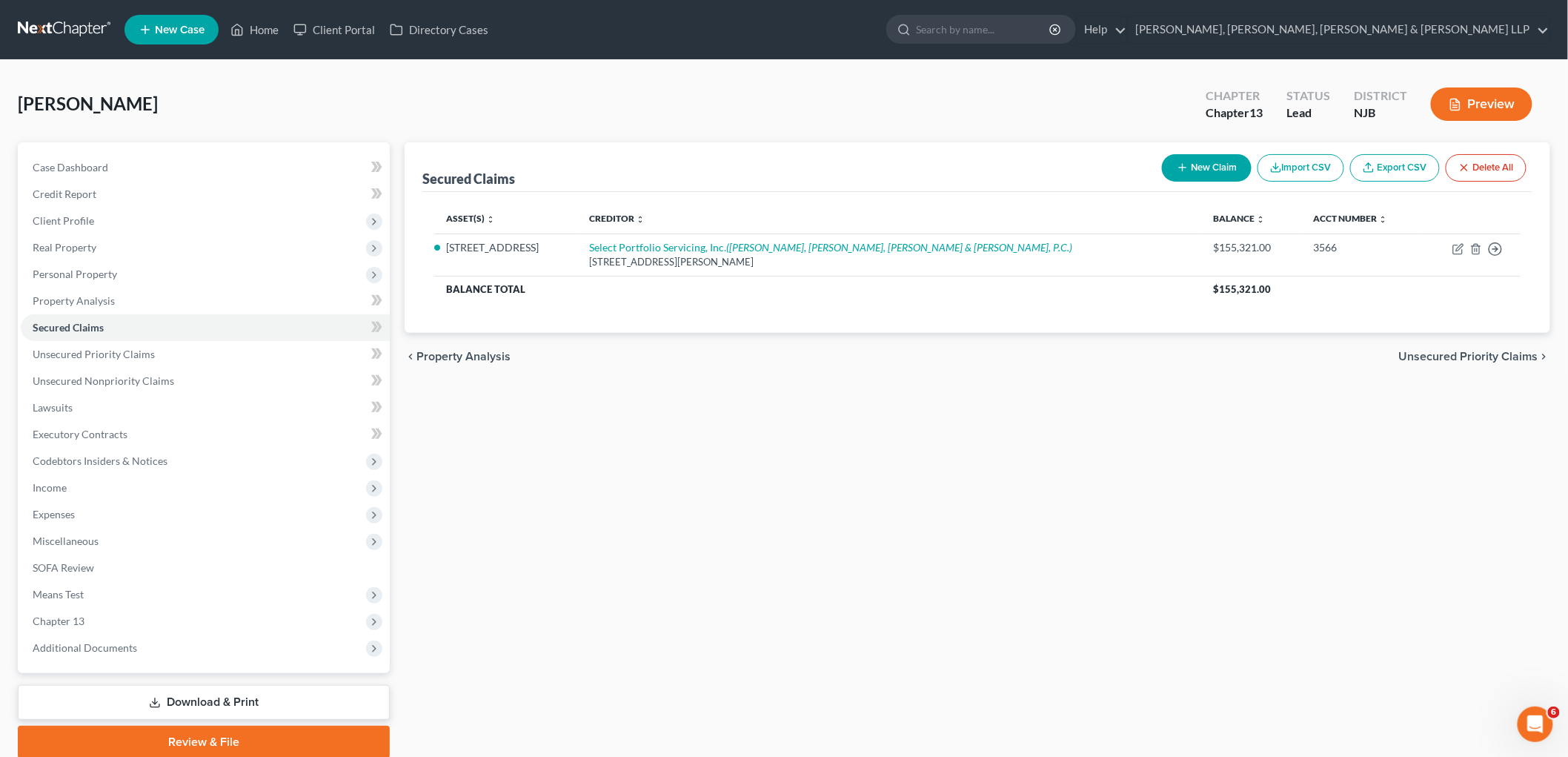
click at [1079, 354] on span "Unsecured Priority Claims" at bounding box center [1469, 356] width 139 height 12
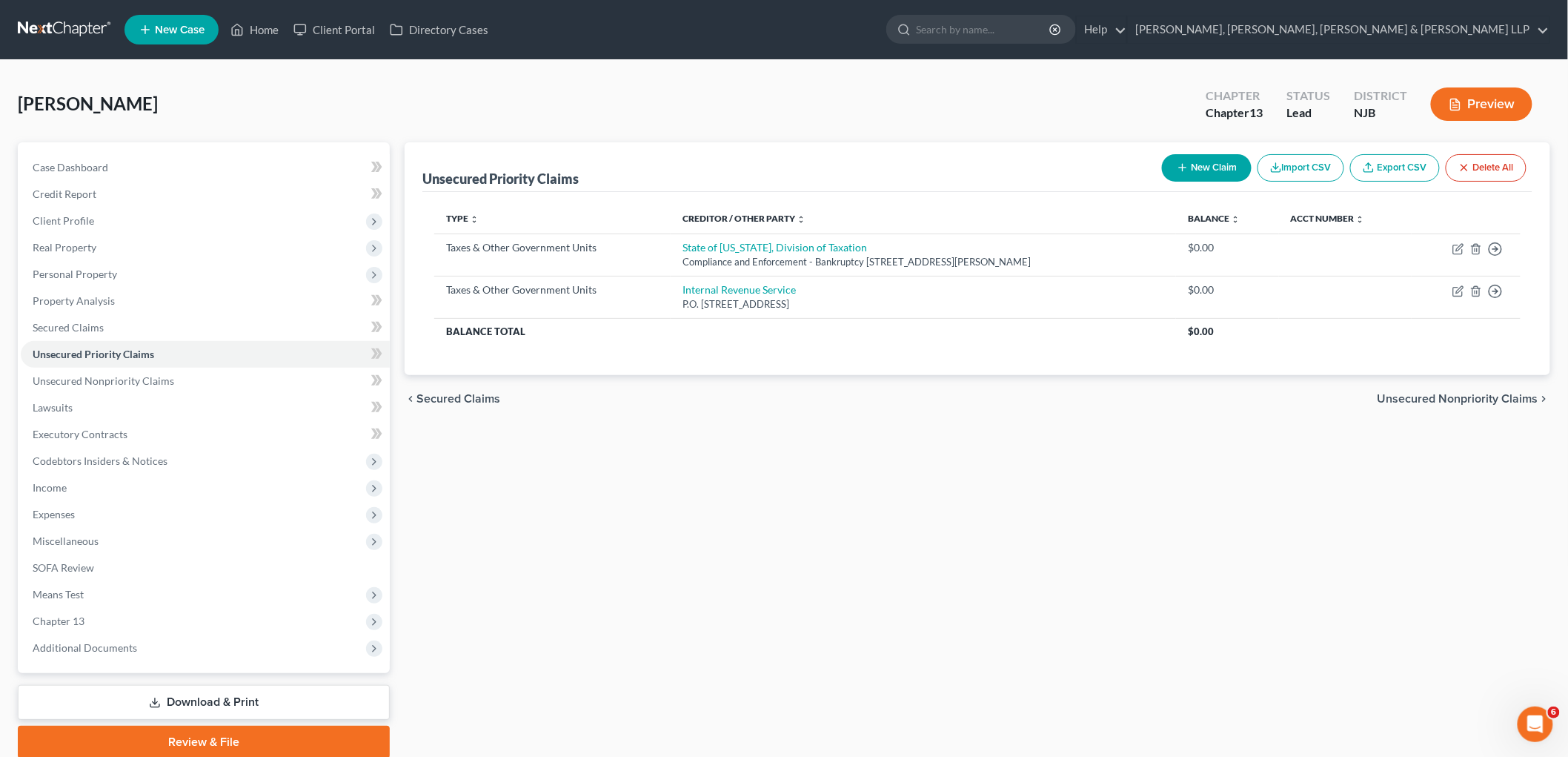
click at [1079, 402] on span "Unsecured Nonpriority Claims" at bounding box center [1458, 399] width 161 height 12
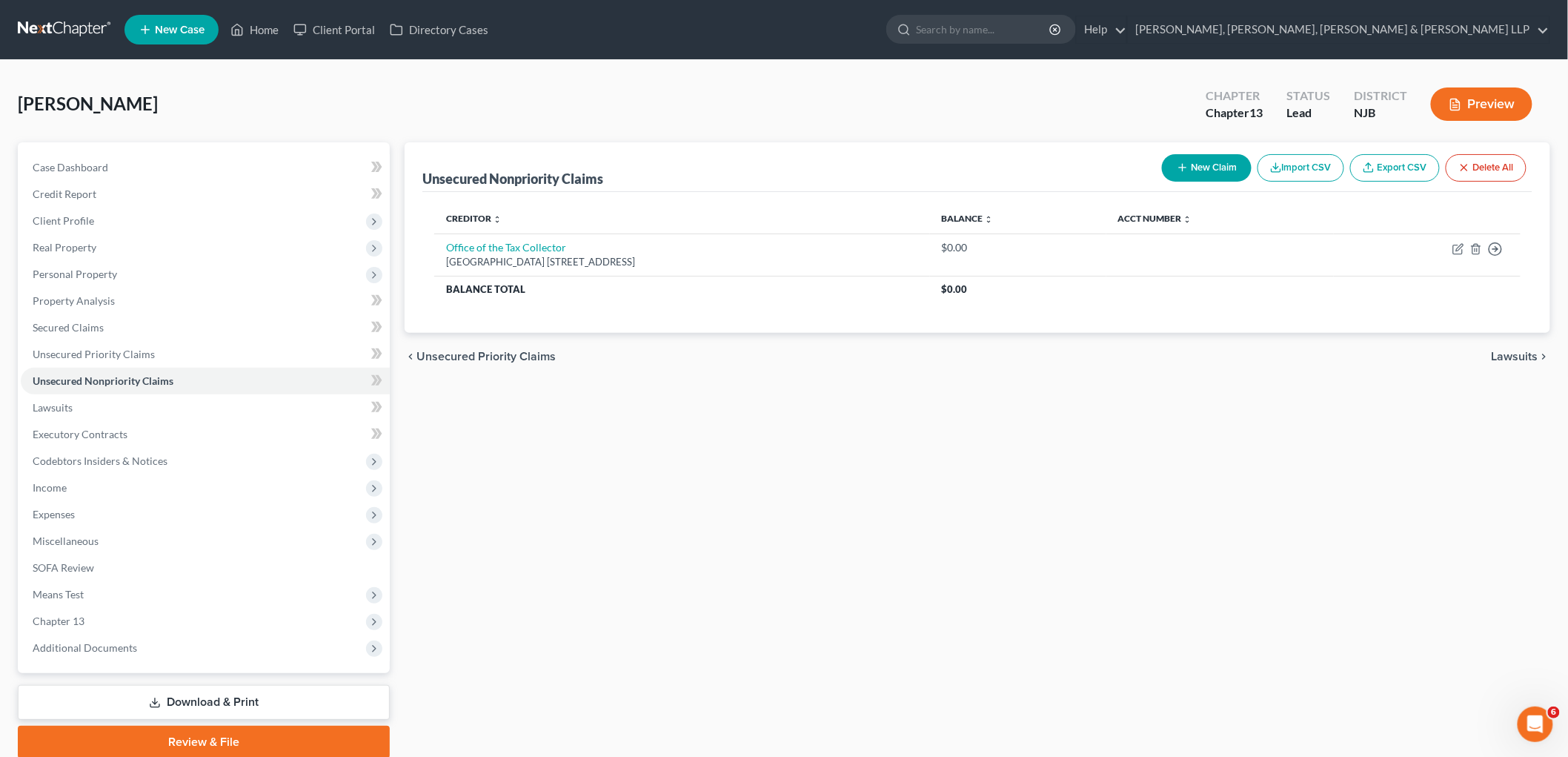
click at [1079, 359] on span "Lawsuits" at bounding box center [1515, 356] width 46 height 12
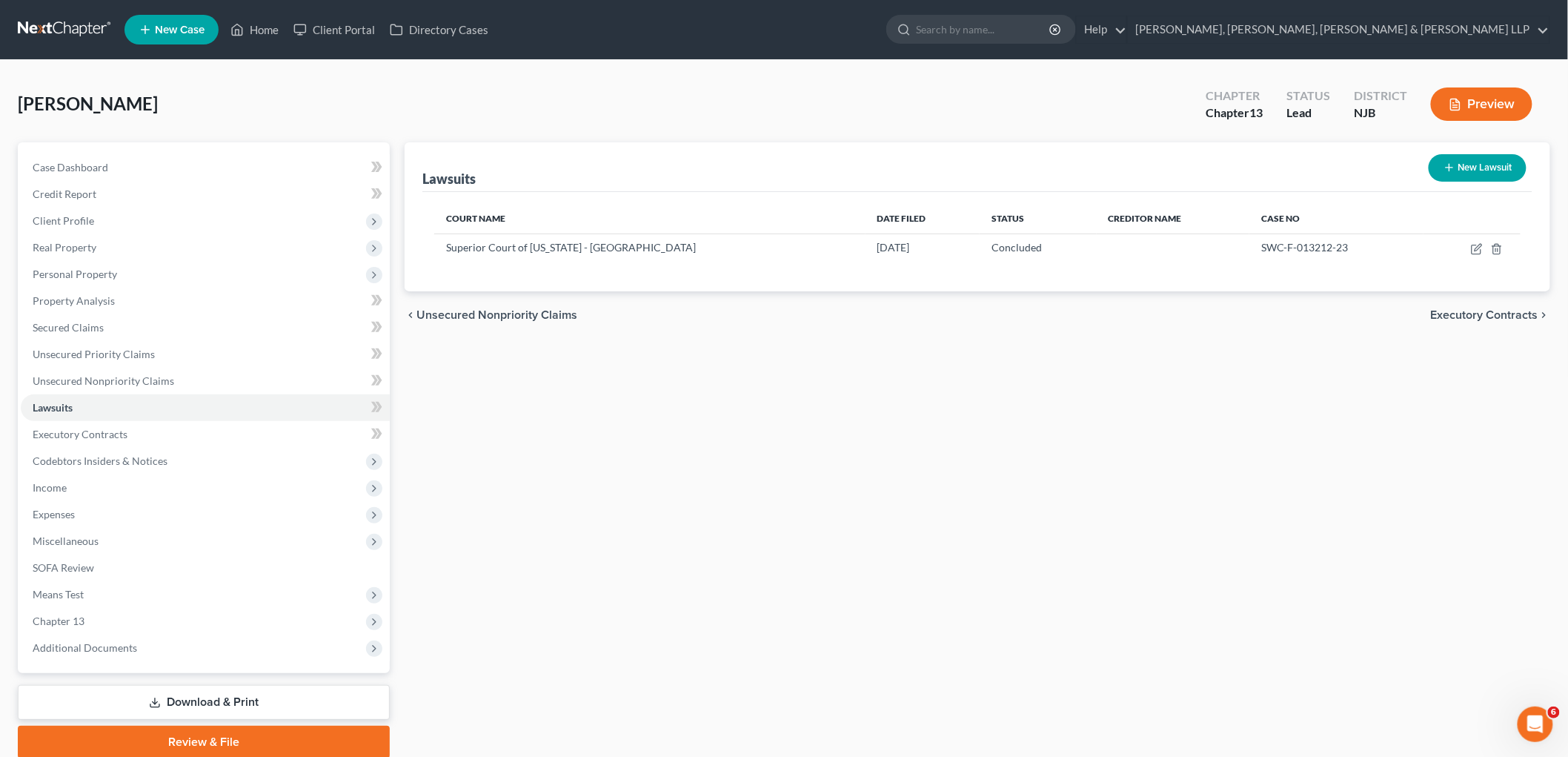
drag, startPoint x: 67, startPoint y: 543, endPoint x: 115, endPoint y: 99, distance: 446.6
click at [67, 543] on span "Miscellaneous" at bounding box center [66, 541] width 66 height 13
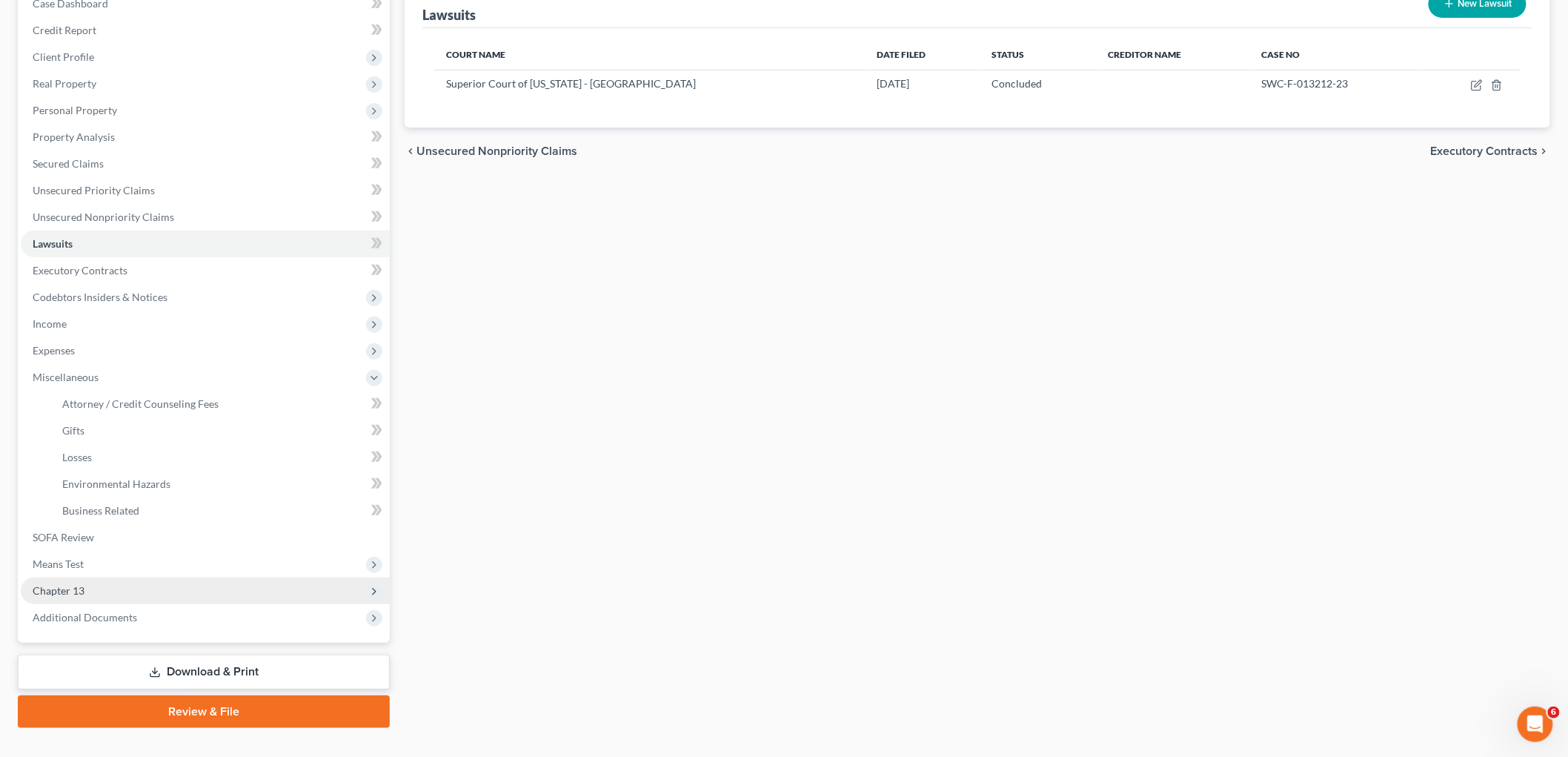
scroll to position [164, 0]
click at [126, 402] on span "Attorney / Credit Counseling Fees" at bounding box center [140, 403] width 156 height 13
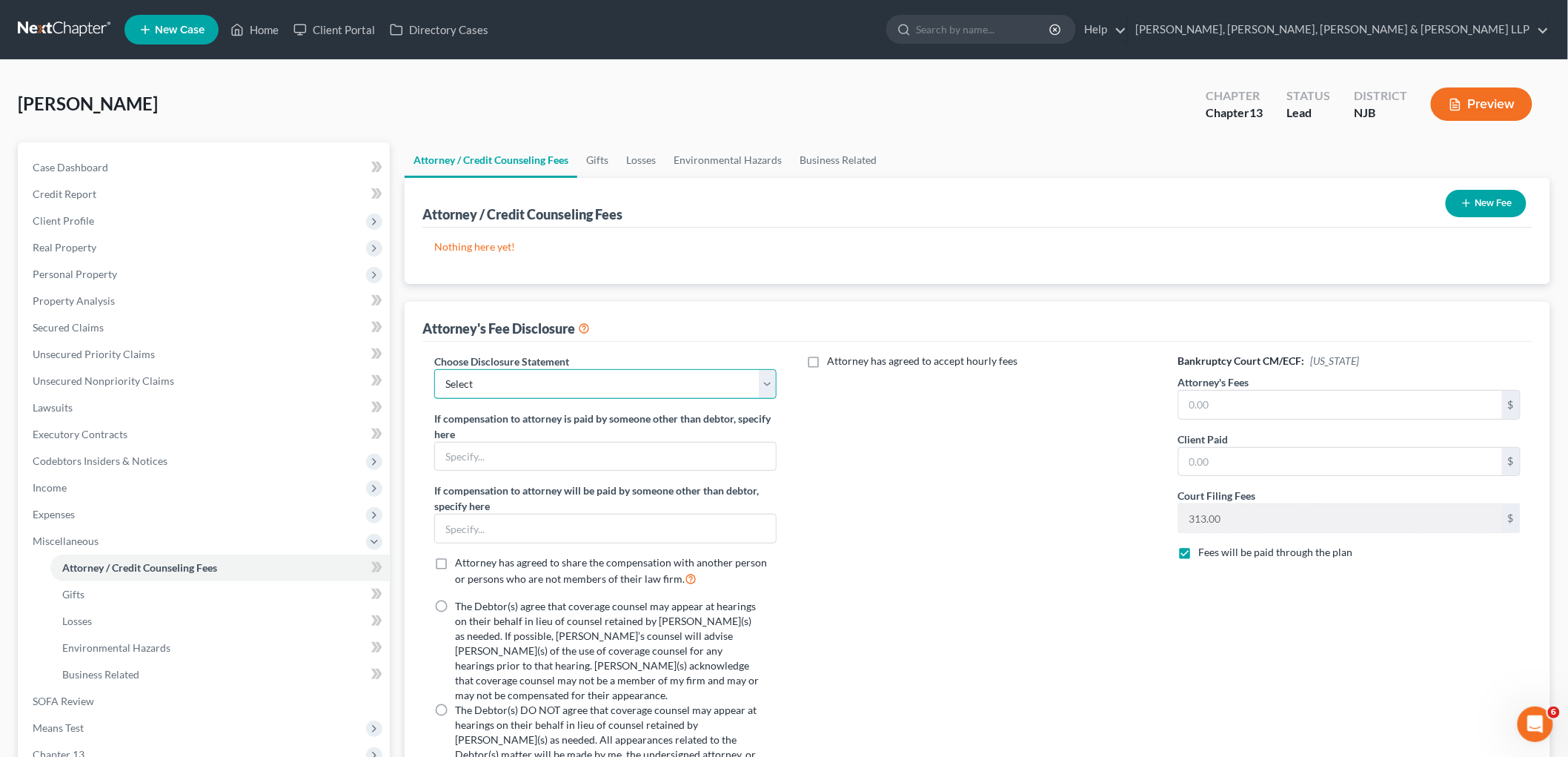
click at [545, 387] on select "Select Chapter 13 Disclosure Statement Chapter 7 Disclosure Statement" at bounding box center [605, 383] width 342 height 29
select select "0"
click at [434, 369] on select "Select Chapter 13 Disclosure Statement Chapter 7 Disclosure Statement" at bounding box center [605, 383] width 342 height 29
click at [455, 603] on label "The Debtor(s) agree that coverage counsel may appear at hearings on their behal…" at bounding box center [607, 651] width 304 height 104
click at [461, 603] on input "The Debtor(s) agree that coverage counsel may appear at hearings on their behal…" at bounding box center [465, 603] width 10 height 10
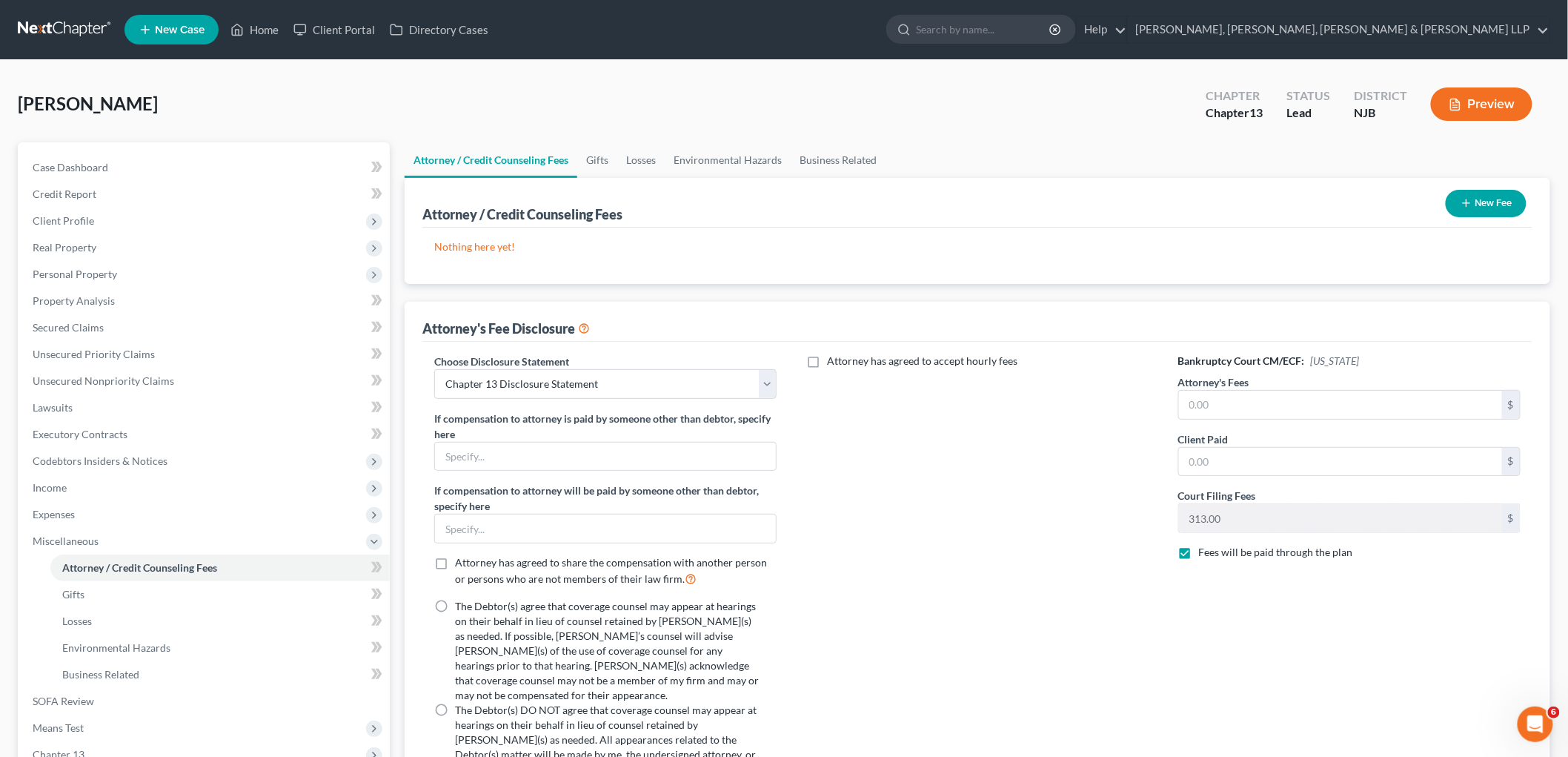
radio input "true"
click at [827, 364] on label "Attorney has agreed to accept hourly fees" at bounding box center [922, 361] width 190 height 15
click at [834, 364] on input "Attorney has agreed to accept hourly fees" at bounding box center [838, 358] width 10 height 10
checkbox input "true"
click at [888, 411] on input "text" at bounding box center [968, 411] width 323 height 29
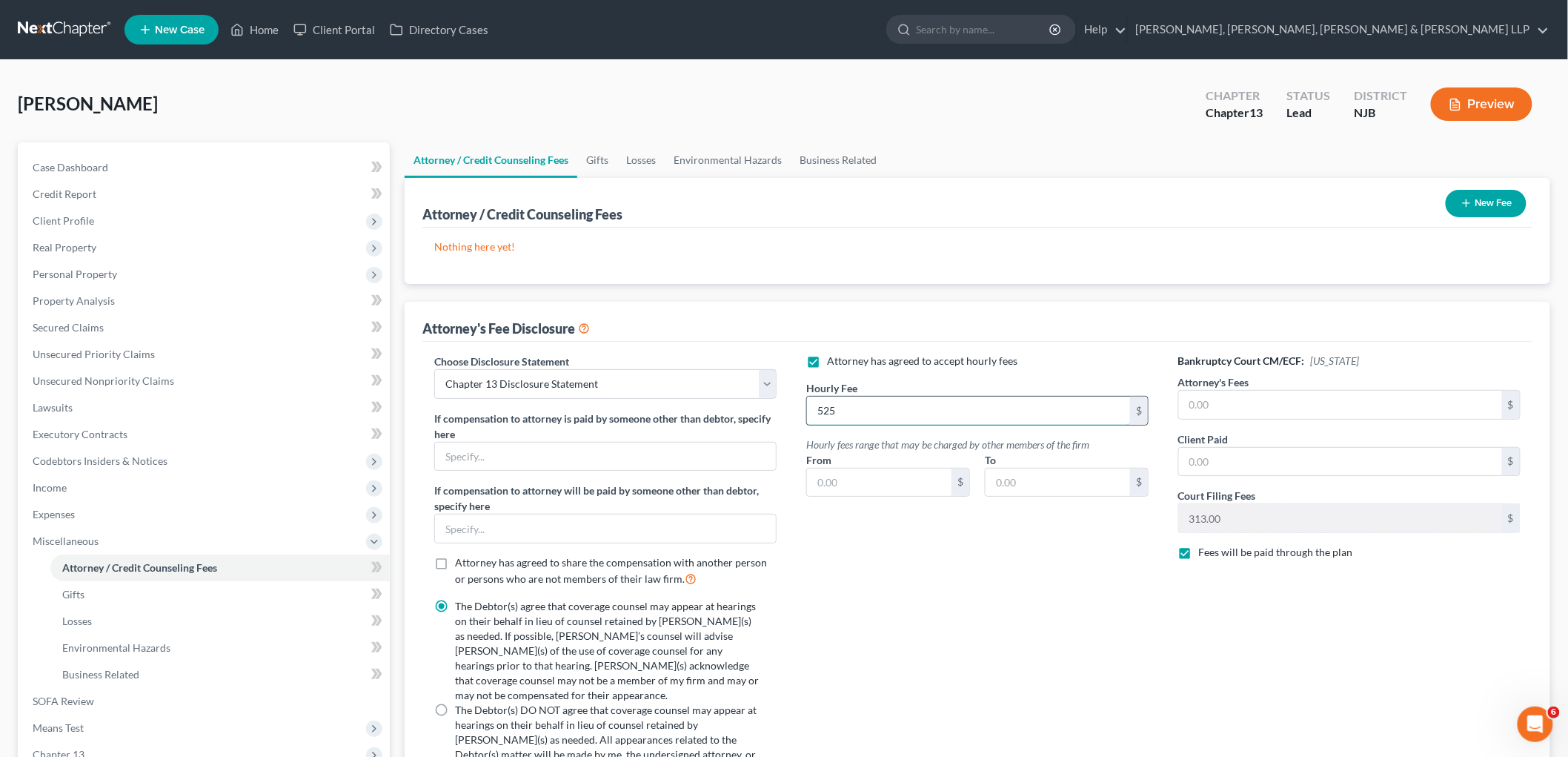
type input "525"
type input "195"
type input "525"
click at [1079, 453] on input "text" at bounding box center [1341, 462] width 323 height 29
type input "2,838"
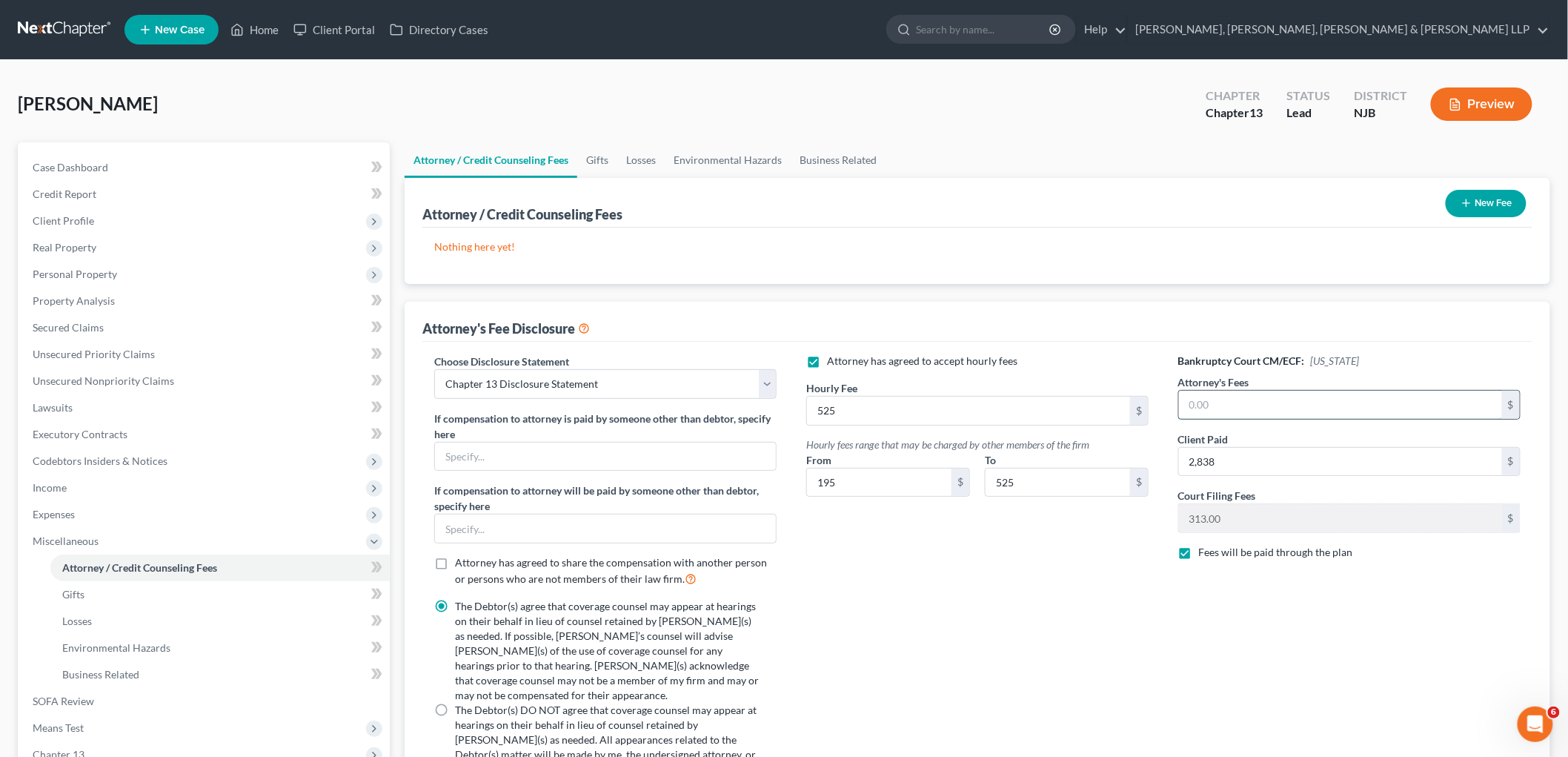
click at [1079, 399] on input "text" at bounding box center [1341, 405] width 323 height 29
type input "6,500"
click at [1079, 205] on button "New Fee" at bounding box center [1487, 203] width 80 height 28
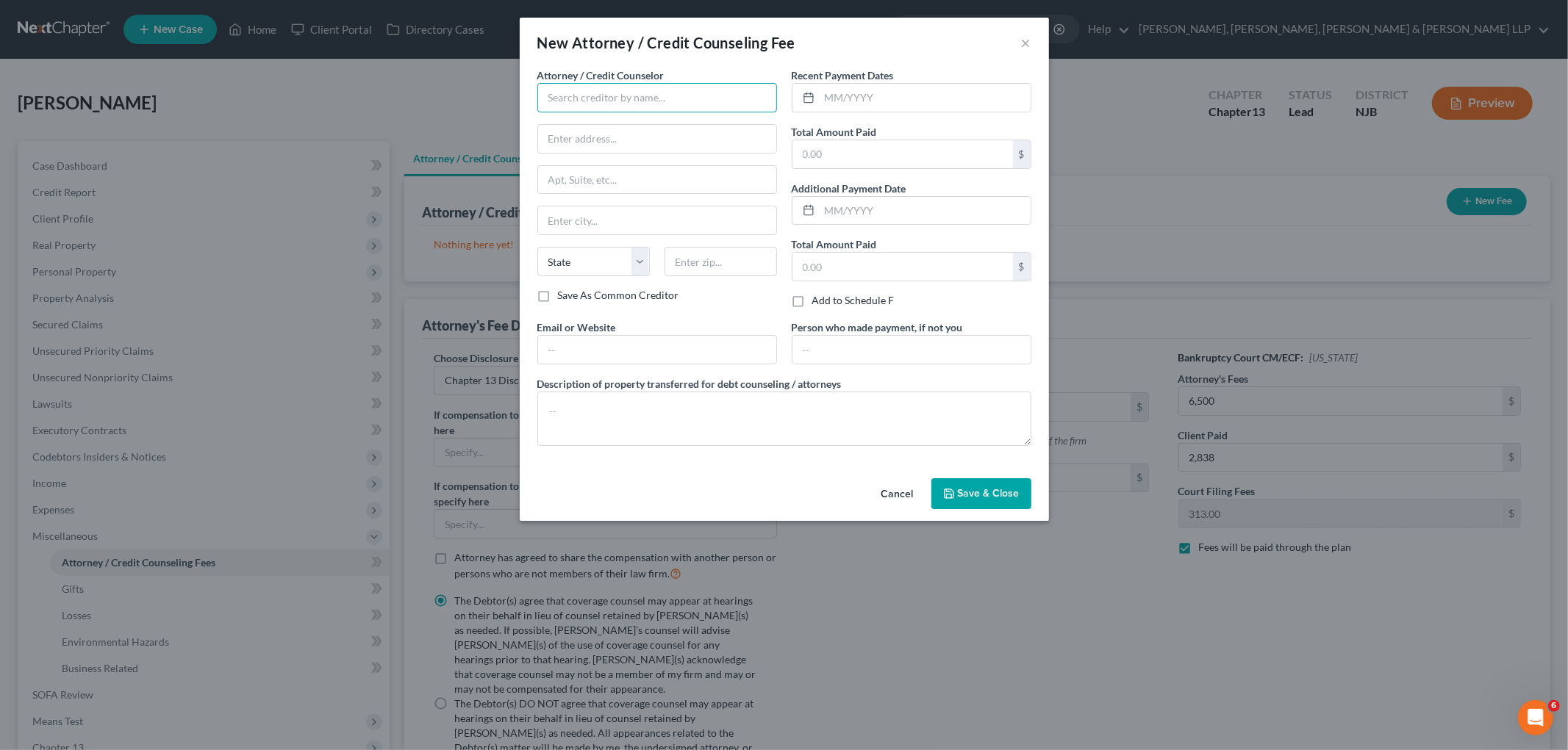
click at [571, 105] on input "text" at bounding box center [656, 97] width 239 height 29
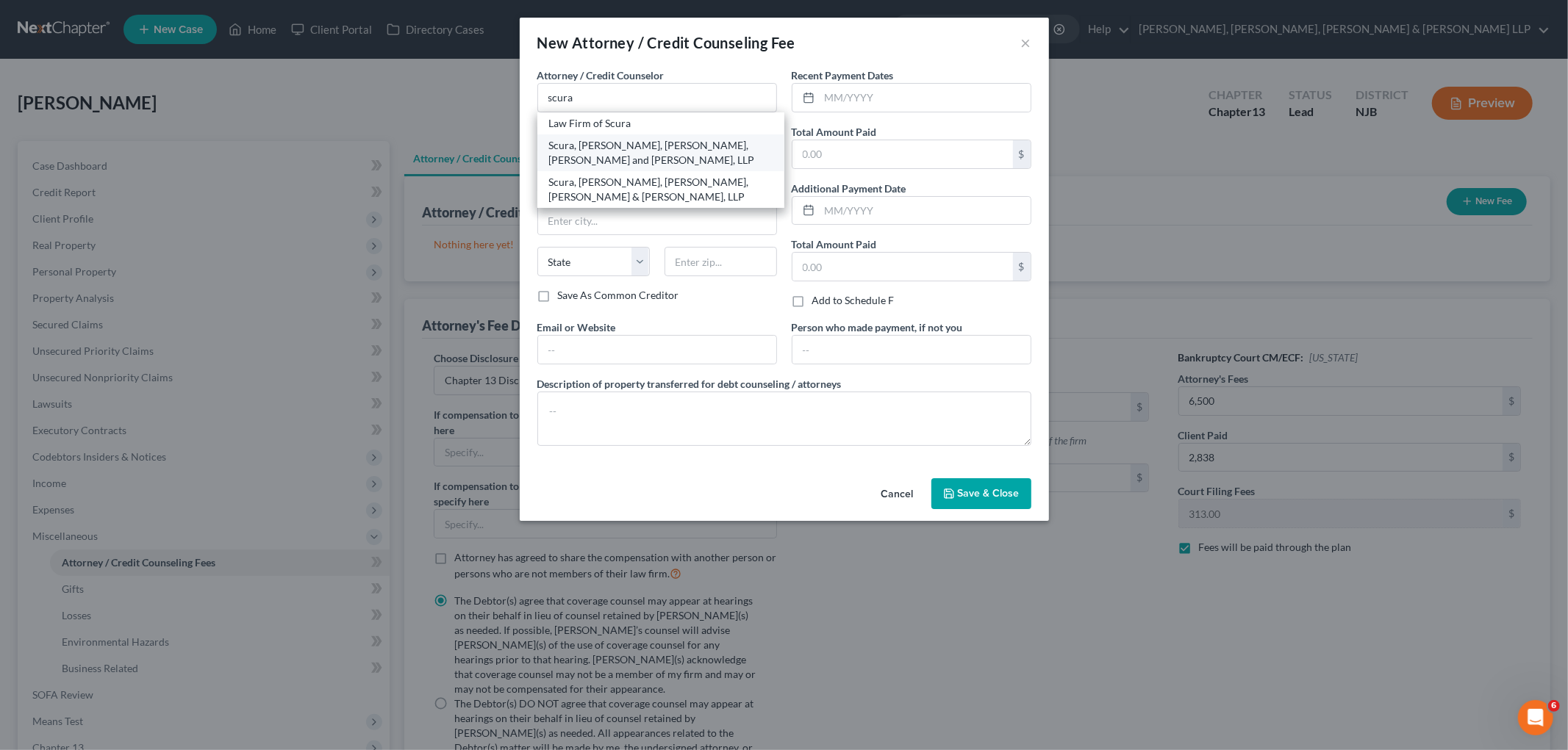
click at [585, 148] on div "Scura, [PERSON_NAME], [PERSON_NAME], [PERSON_NAME] and [PERSON_NAME], LLP" at bounding box center [661, 152] width 223 height 29
type input "Scura, [PERSON_NAME], [PERSON_NAME], [PERSON_NAME] and [PERSON_NAME], LLP"
type input "1599 Hamburg Tpk"
type input "[PERSON_NAME]"
select select "33"
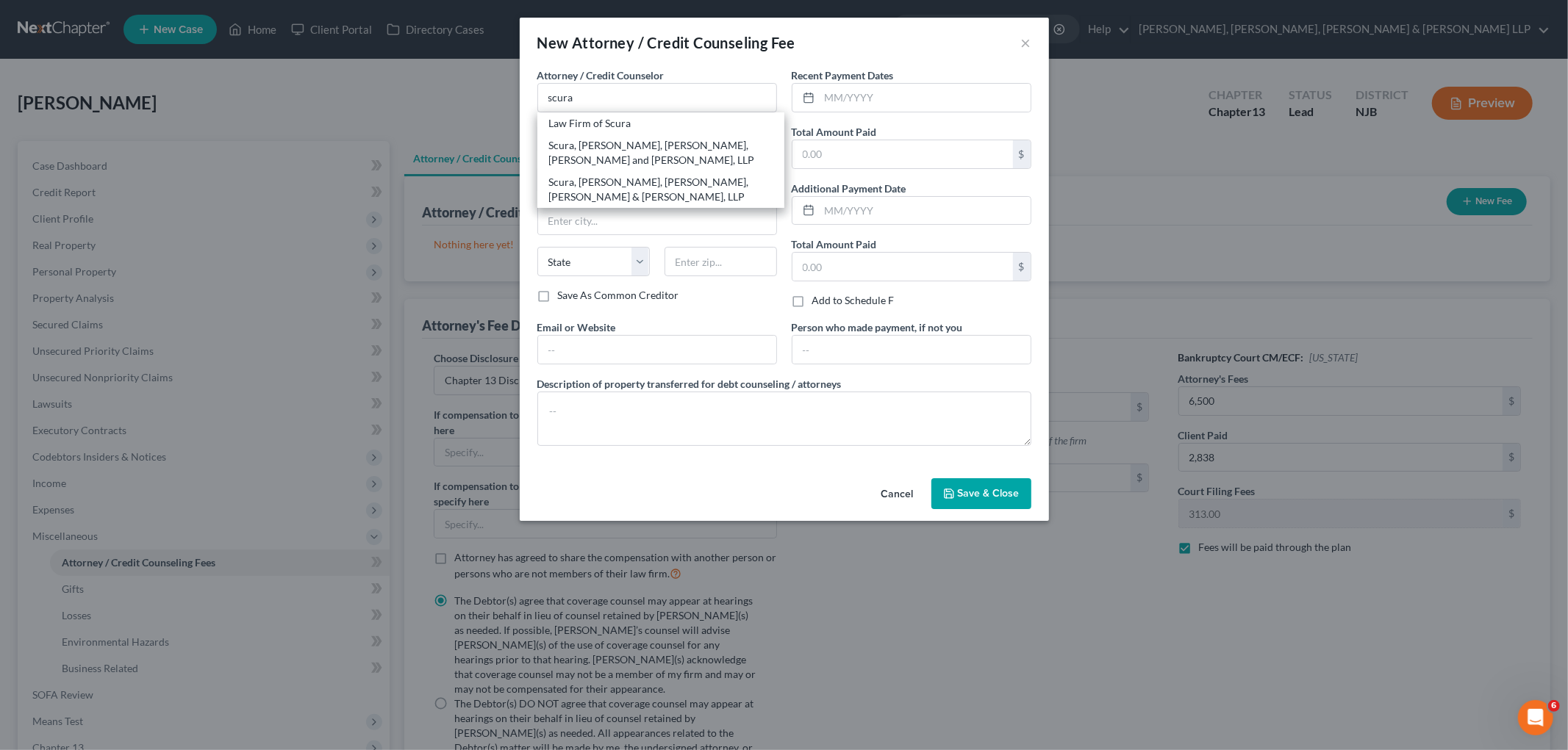
type input "07470"
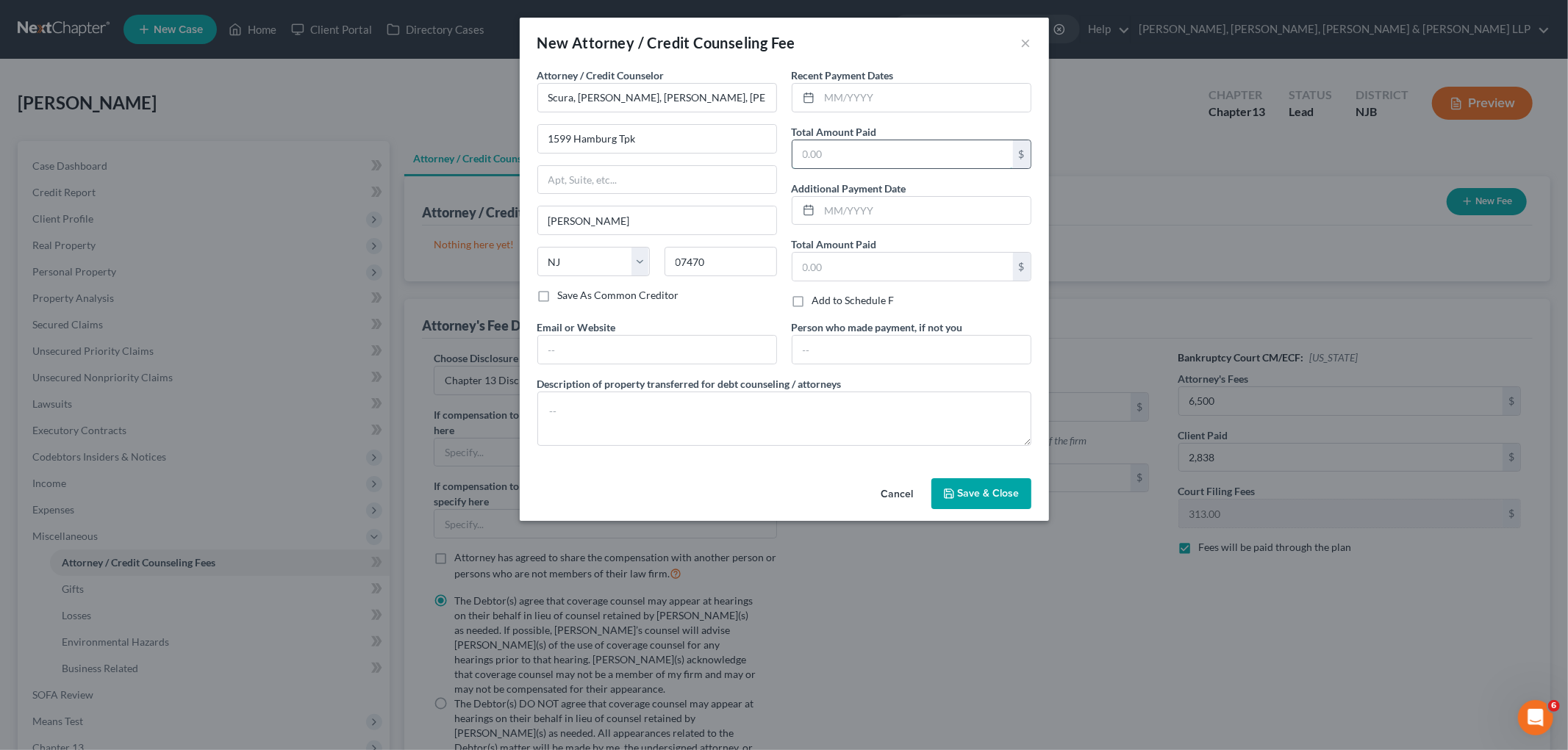
click at [845, 157] on input "text" at bounding box center [902, 154] width 221 height 28
type input "2,838"
click at [866, 97] on input "text" at bounding box center [925, 98] width 211 height 28
type input "09/2025"
click at [633, 349] on input "text" at bounding box center [656, 350] width 238 height 28
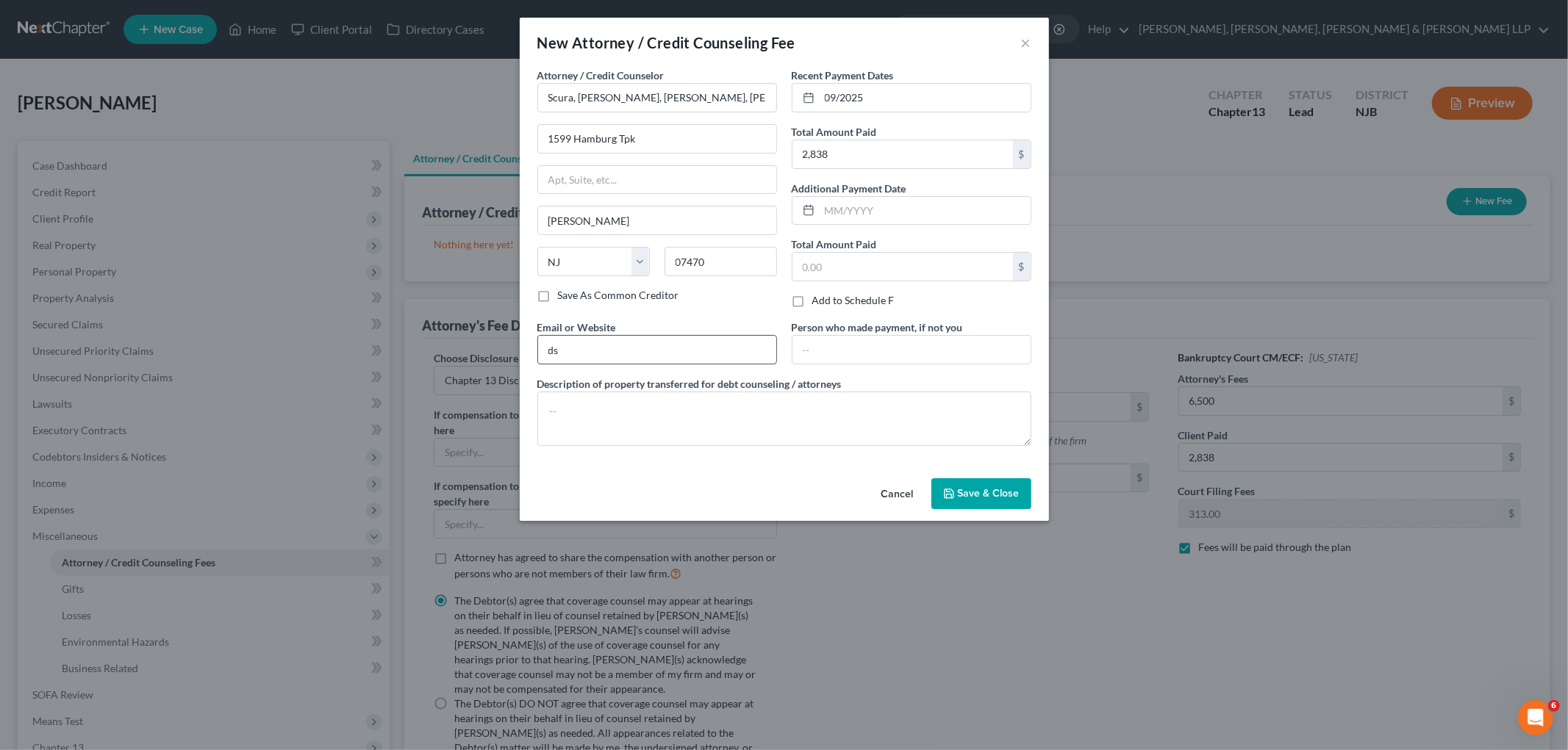
type input "[EMAIL_ADDRESS][DOMAIN_NAME]"
click at [848, 347] on input "text" at bounding box center [911, 350] width 238 height 28
type input "Debtor"
click at [705, 438] on textarea at bounding box center [784, 418] width 494 height 54
type textarea "Legal Fee"
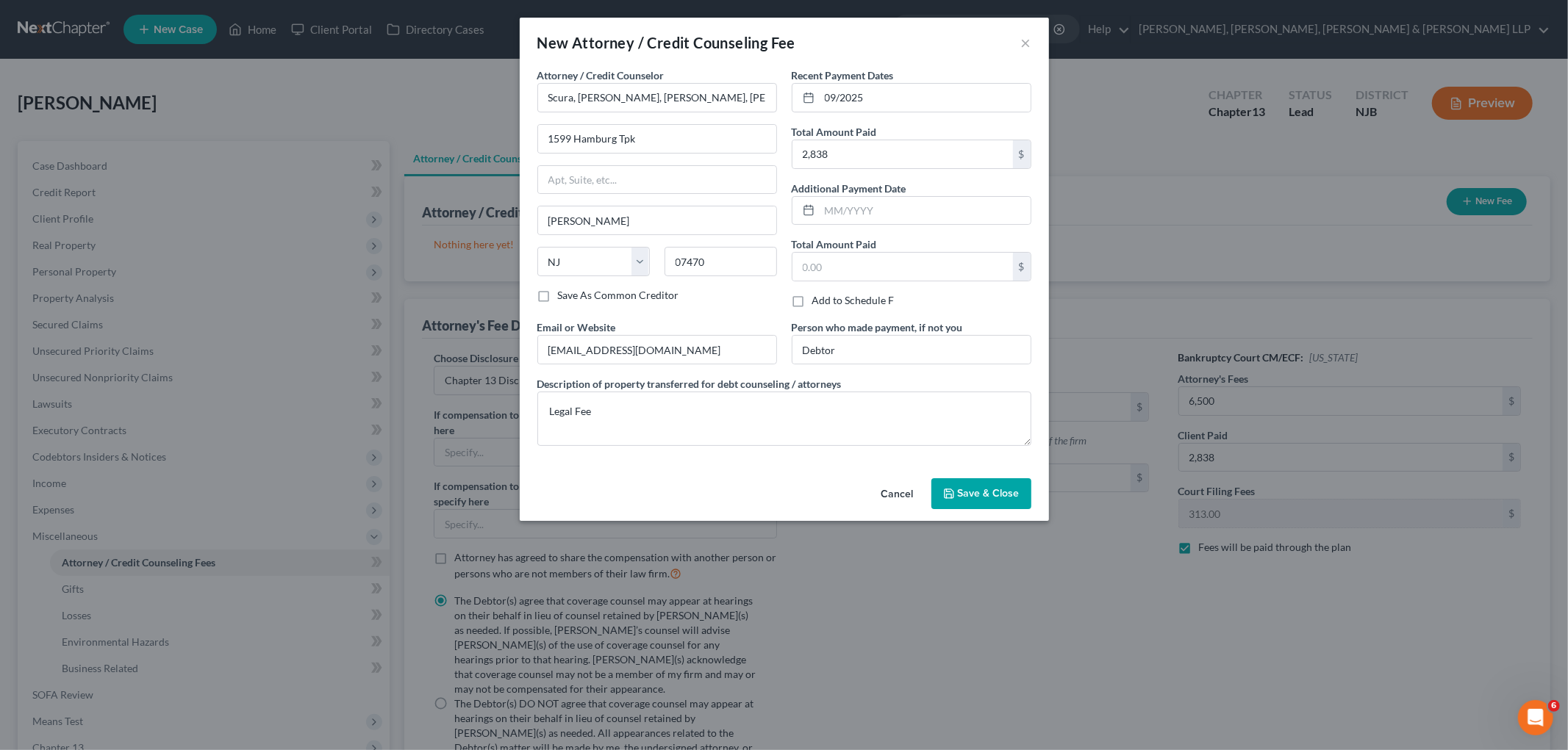
click at [959, 498] on span "Save & Close" at bounding box center [989, 493] width 62 height 12
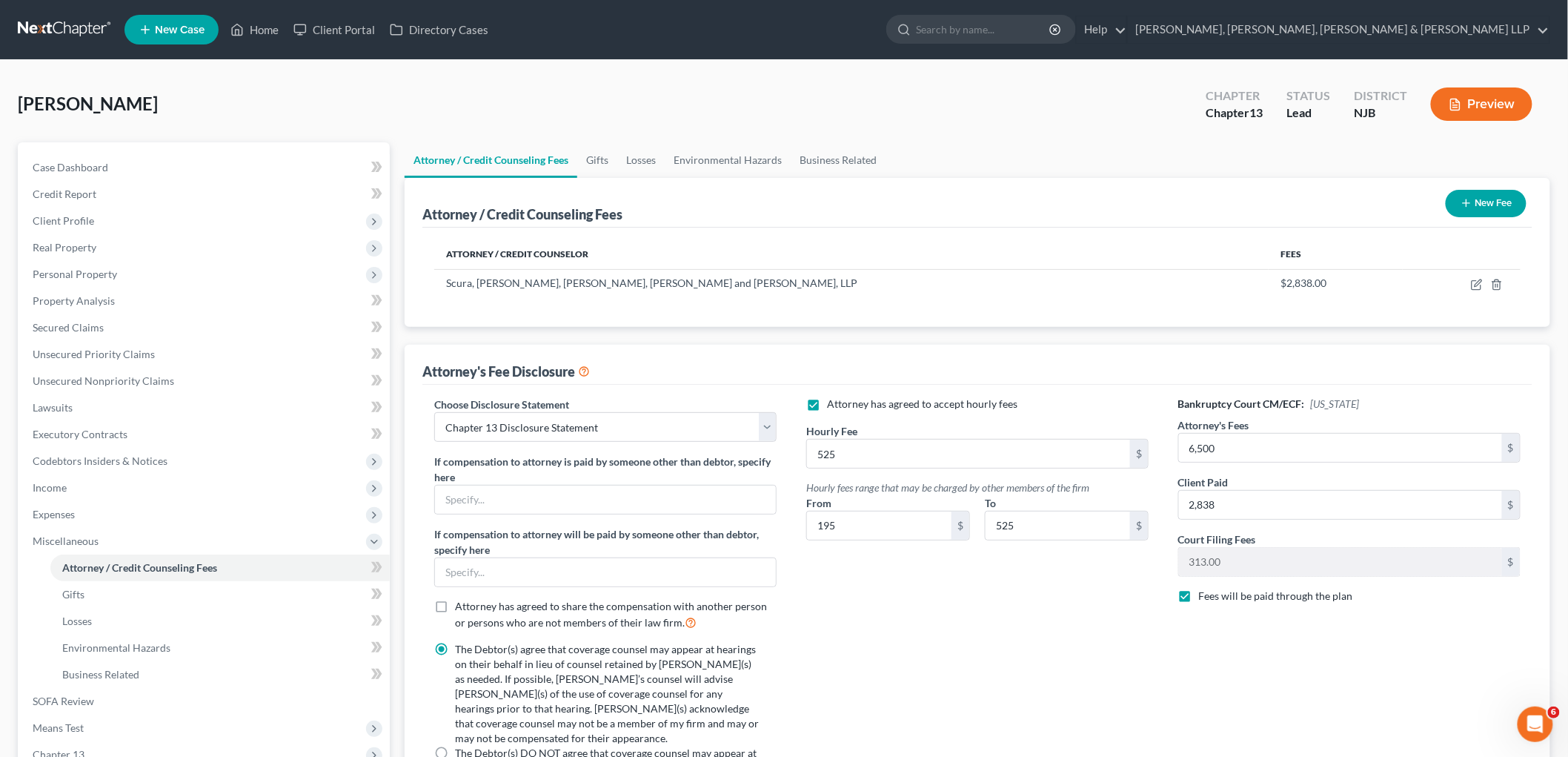
click at [968, 668] on div "Attorney has agreed to accept hourly fees Hourly Fee 525 $ Hourly fees range th…" at bounding box center [977, 614] width 372 height 435
click at [607, 156] on link "Gifts" at bounding box center [597, 160] width 40 height 36
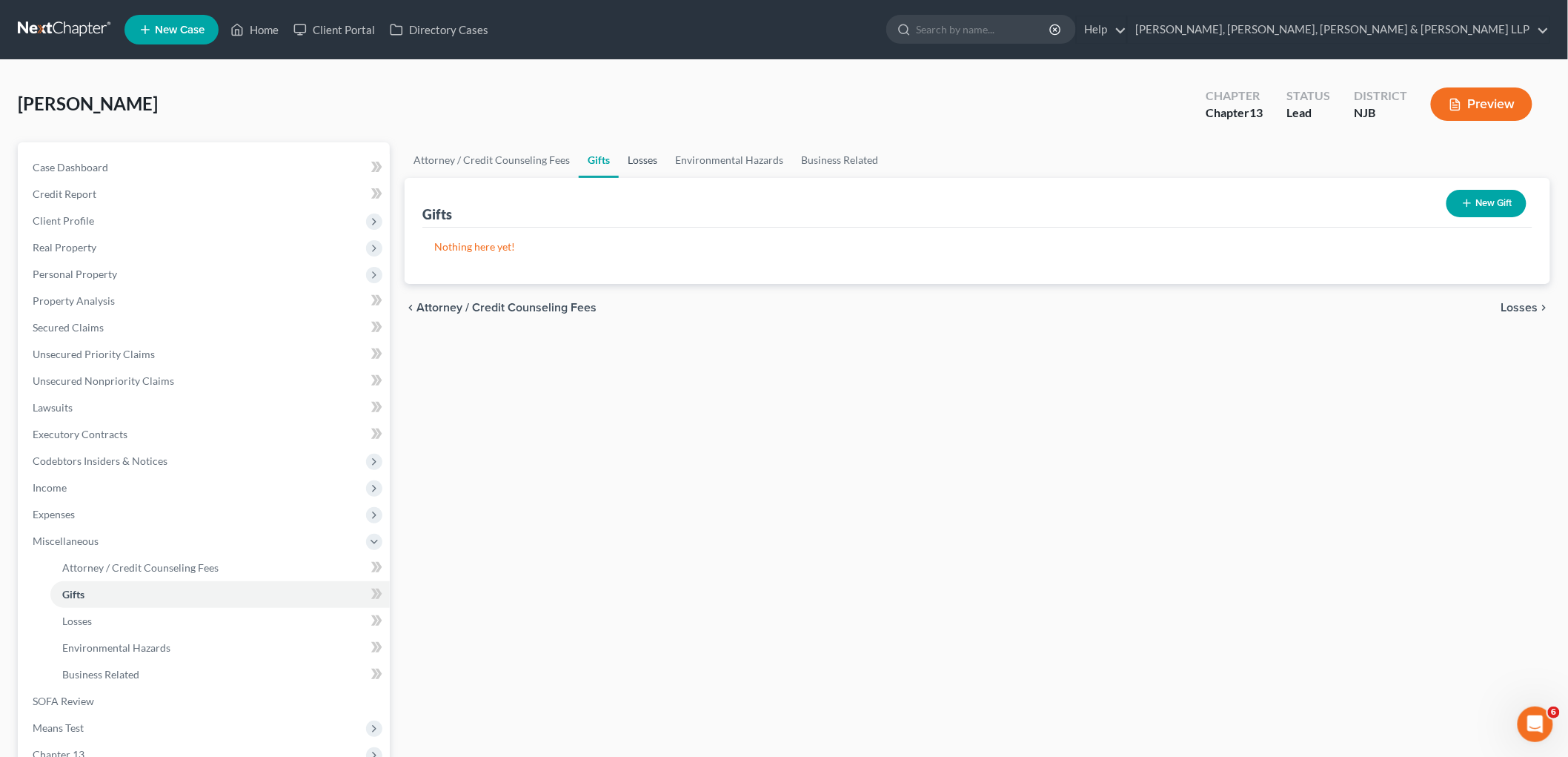
click at [640, 155] on link "Losses" at bounding box center [642, 160] width 47 height 36
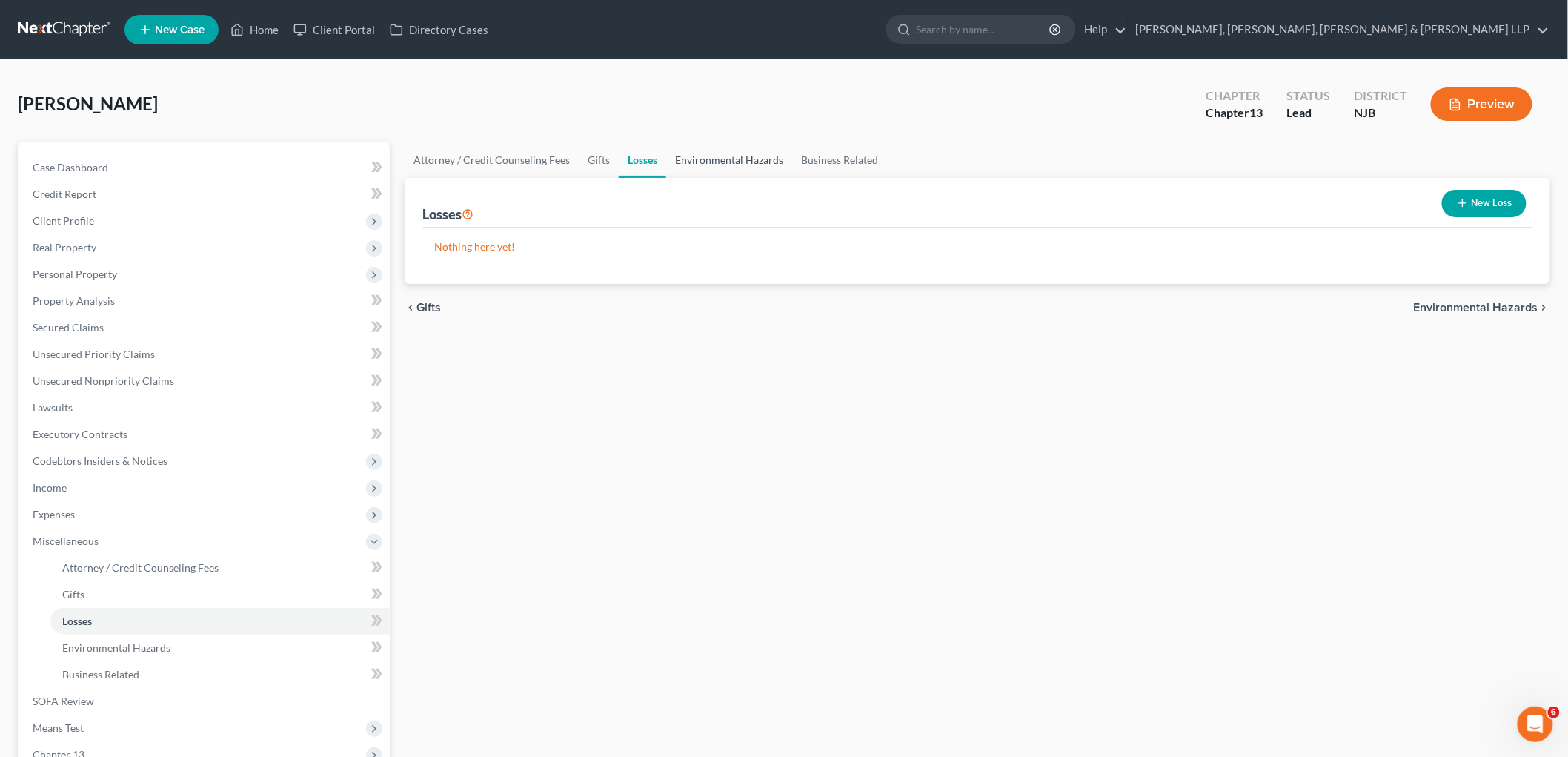
click at [720, 155] on link "Environmental Hazards" at bounding box center [729, 160] width 126 height 36
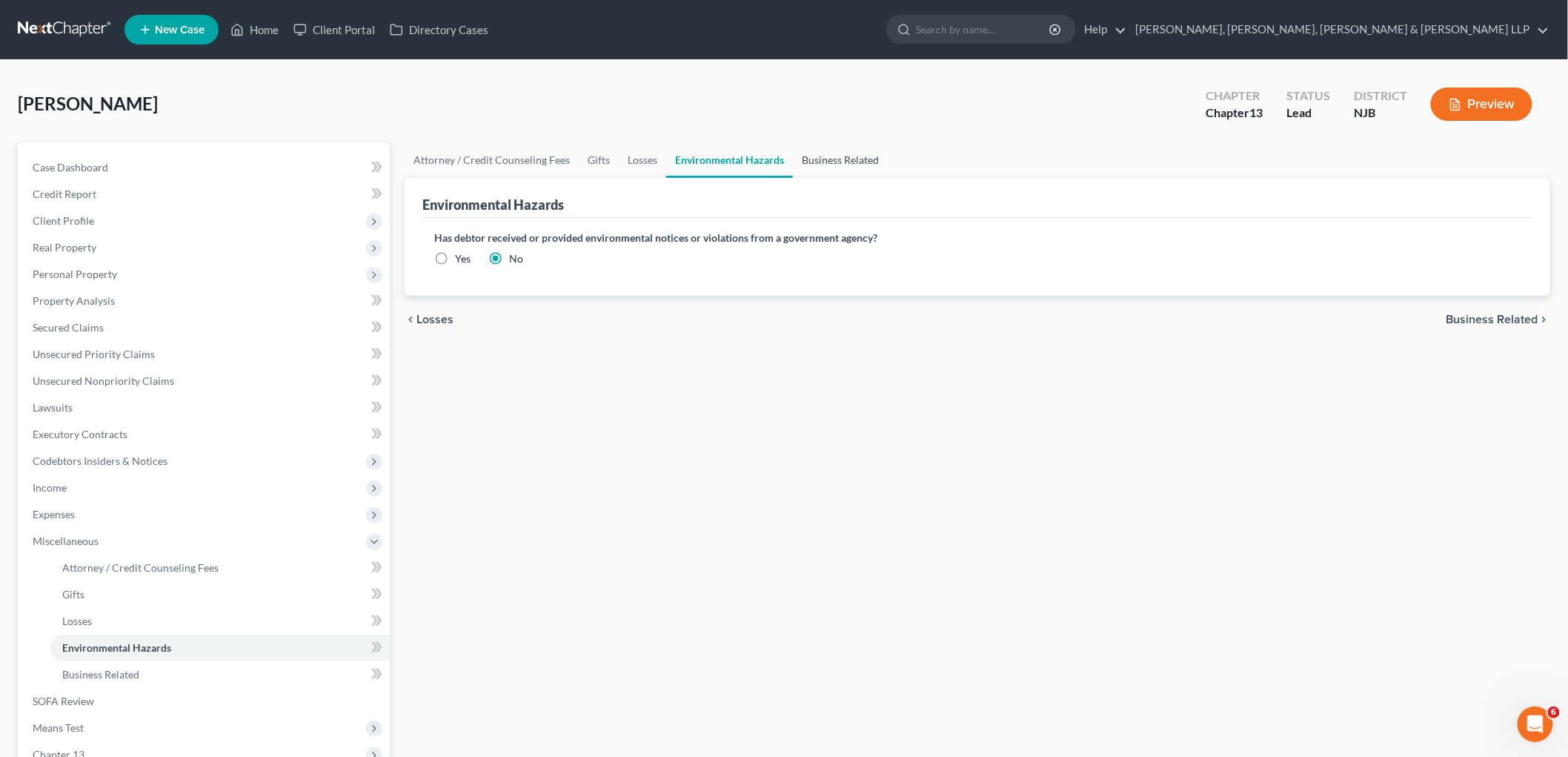
click at [855, 157] on link "Business Related" at bounding box center [841, 160] width 95 height 36
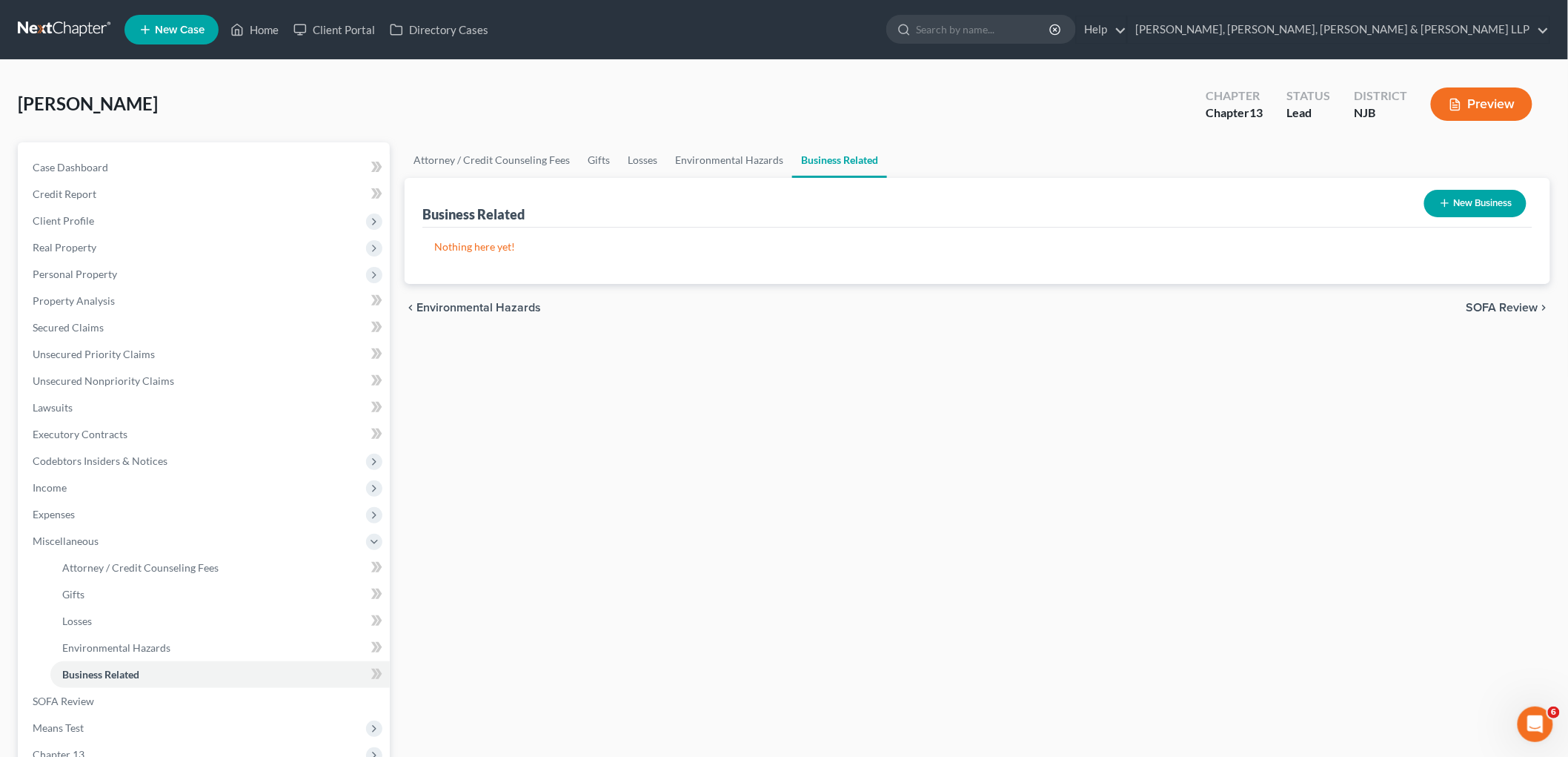
click at [1079, 307] on span "SOFA Review" at bounding box center [1503, 307] width 71 height 12
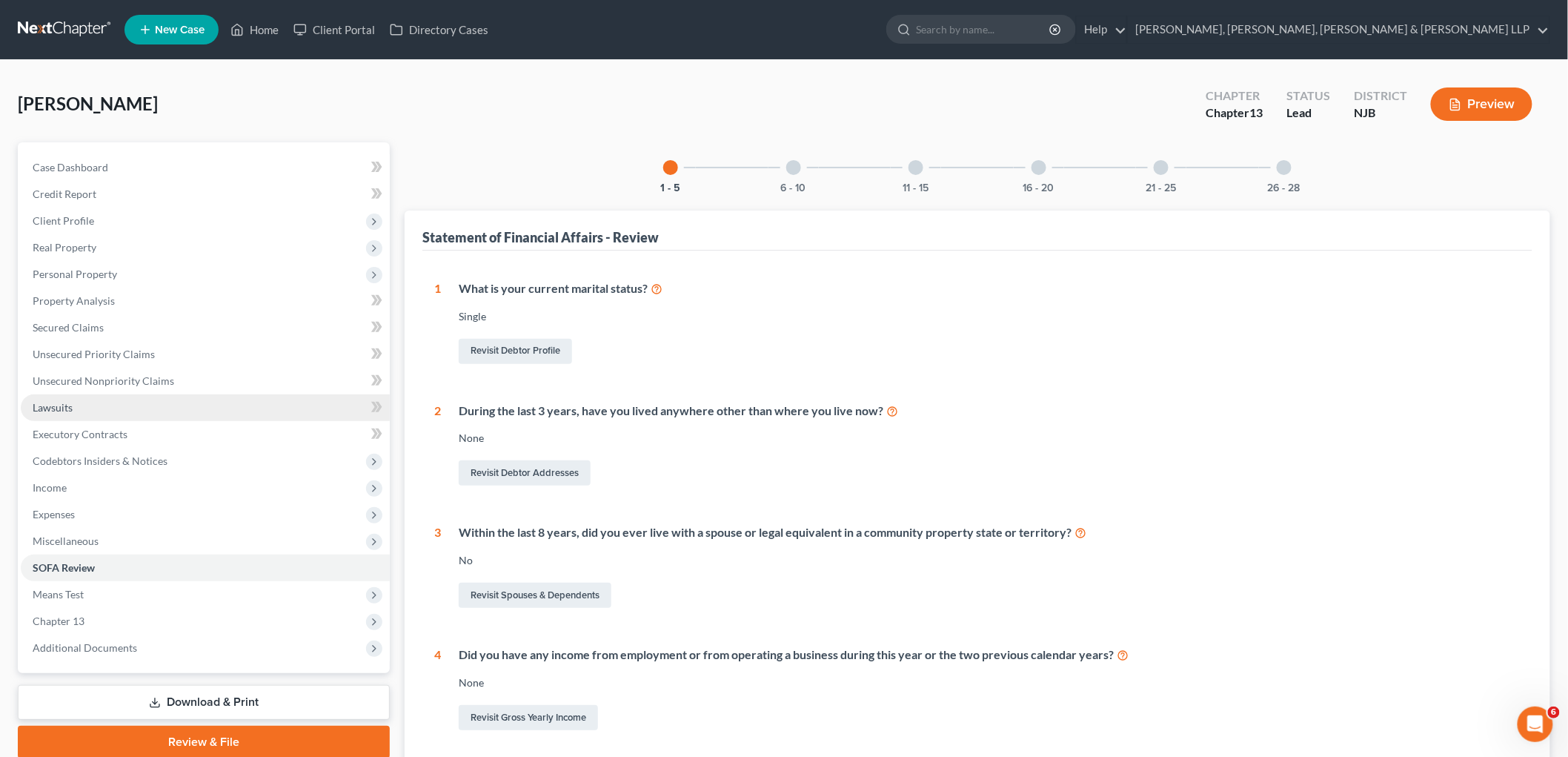
click at [61, 401] on span "Lawsuits" at bounding box center [53, 408] width 40 height 13
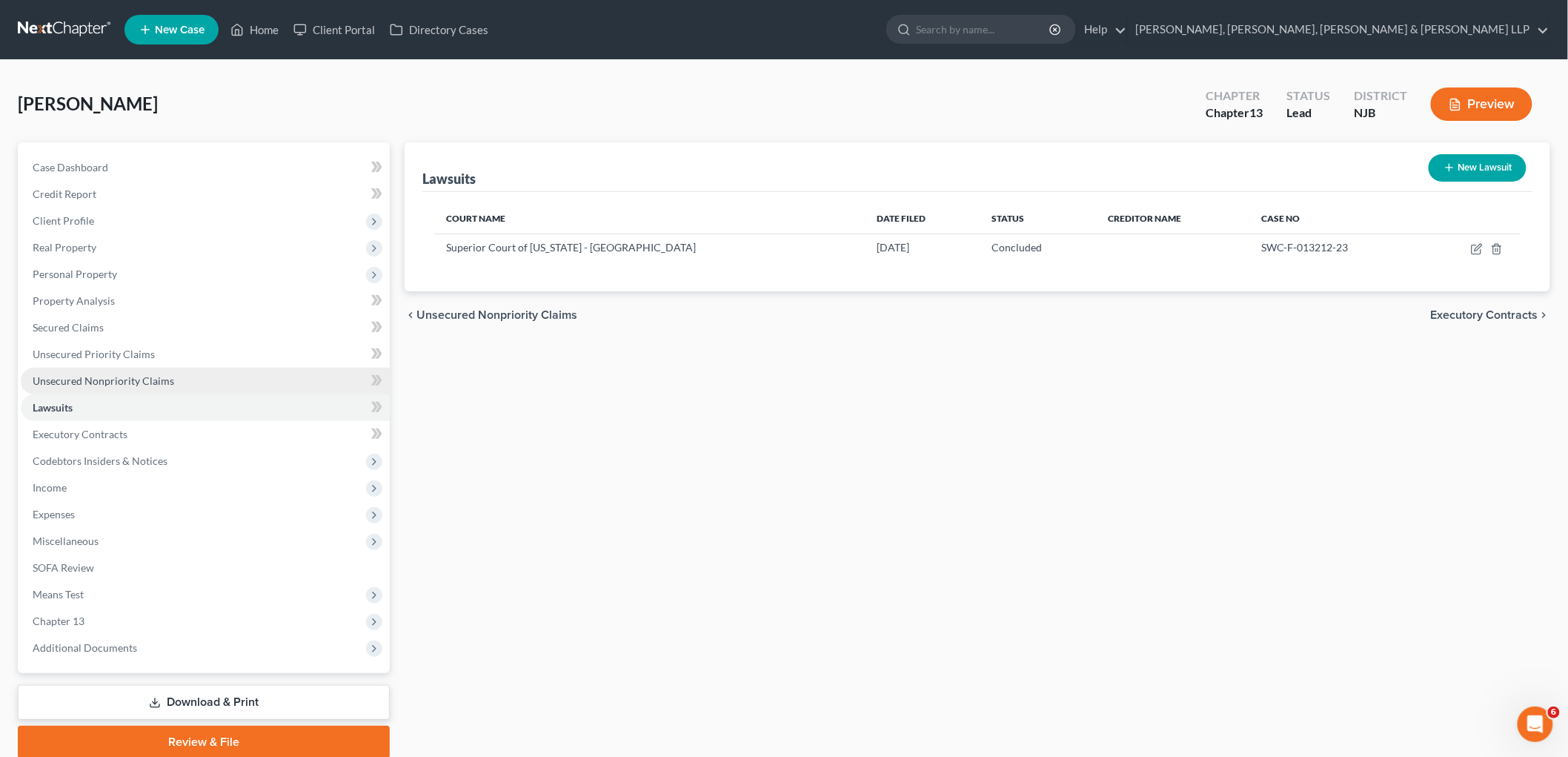
click at [107, 381] on span "Unsecured Nonpriority Claims" at bounding box center [104, 381] width 141 height 13
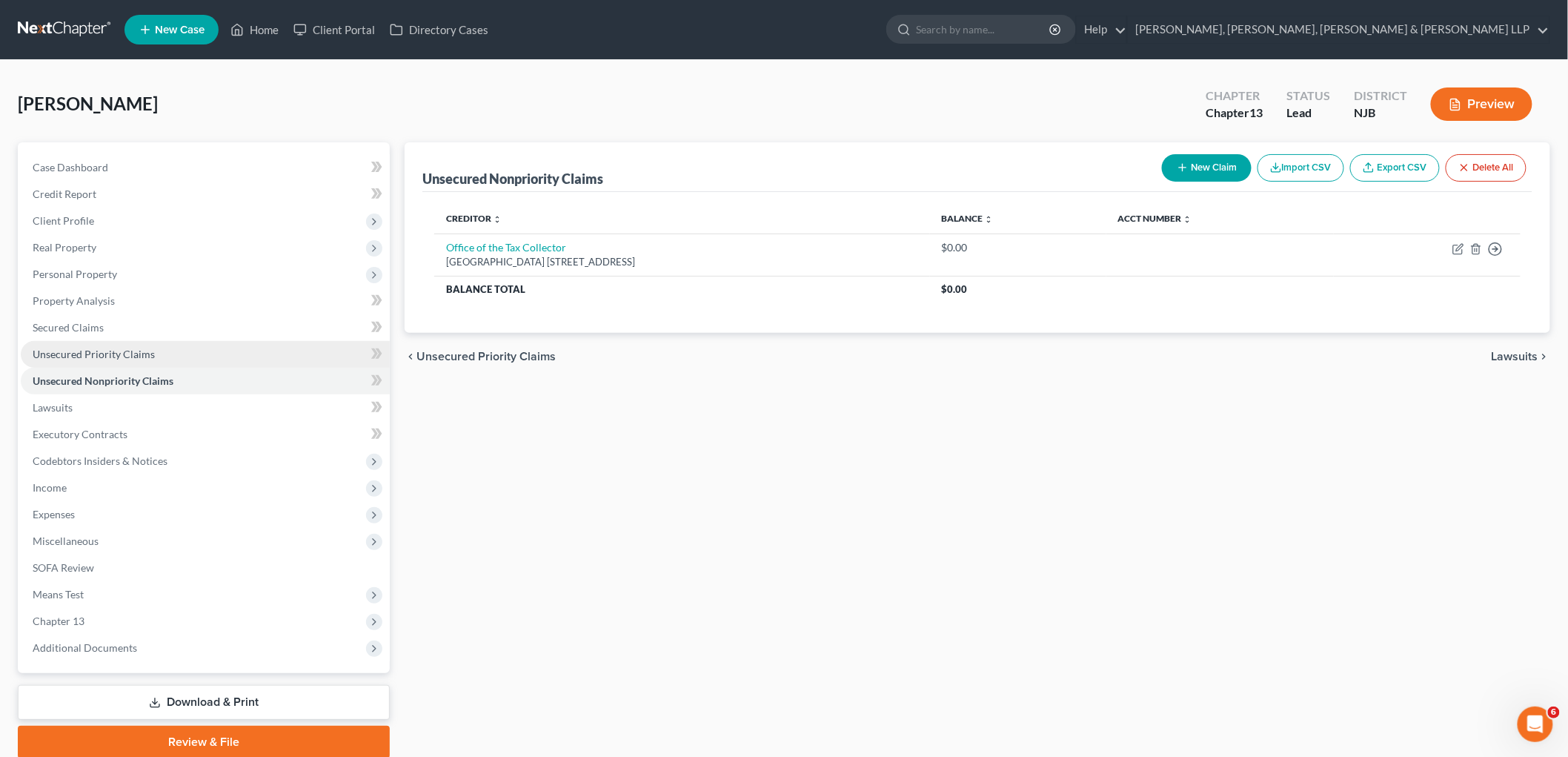
click at [100, 350] on span "Unsecured Priority Claims" at bounding box center [94, 354] width 122 height 13
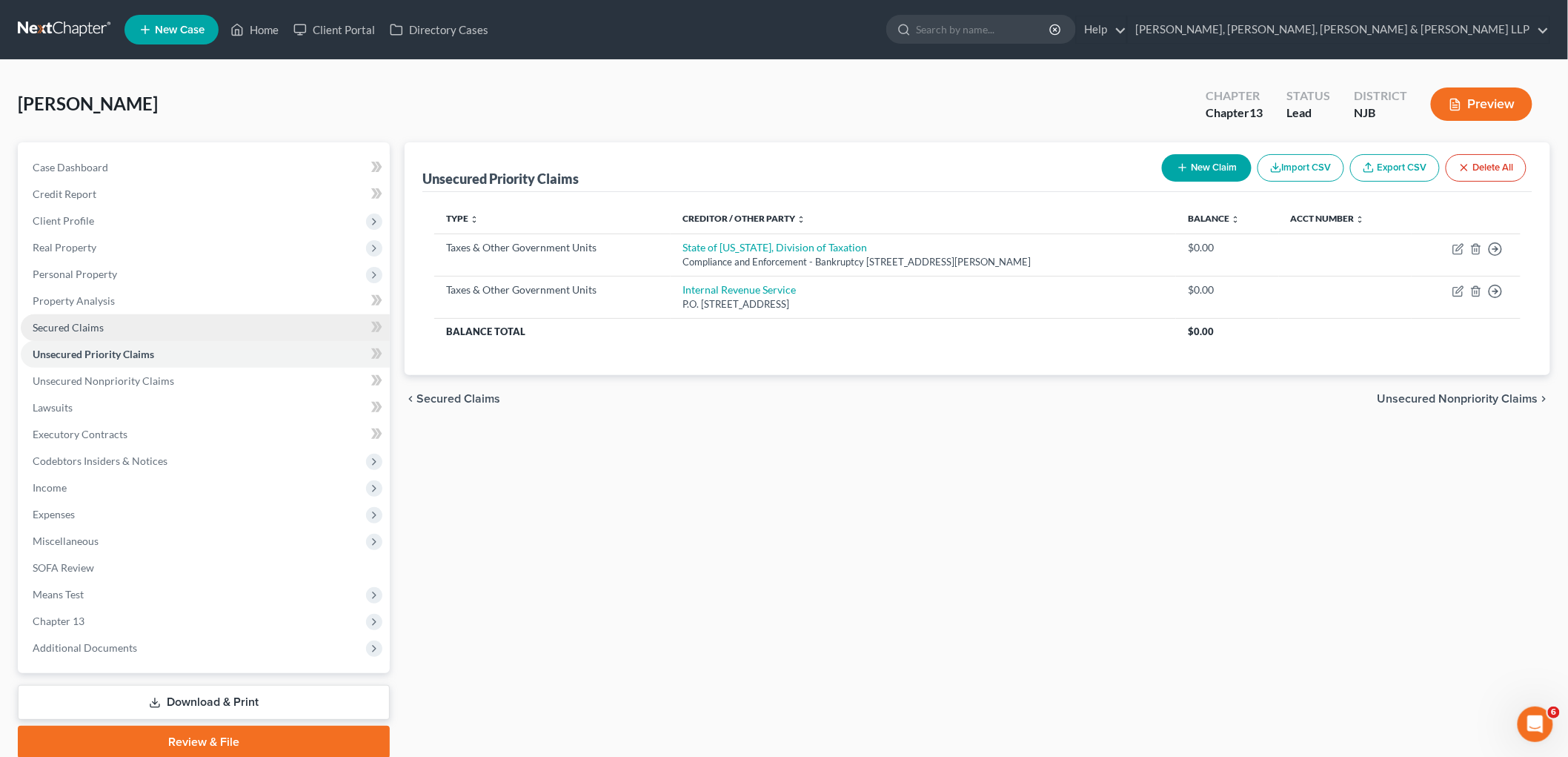
click at [90, 327] on span "Secured Claims" at bounding box center [69, 327] width 71 height 13
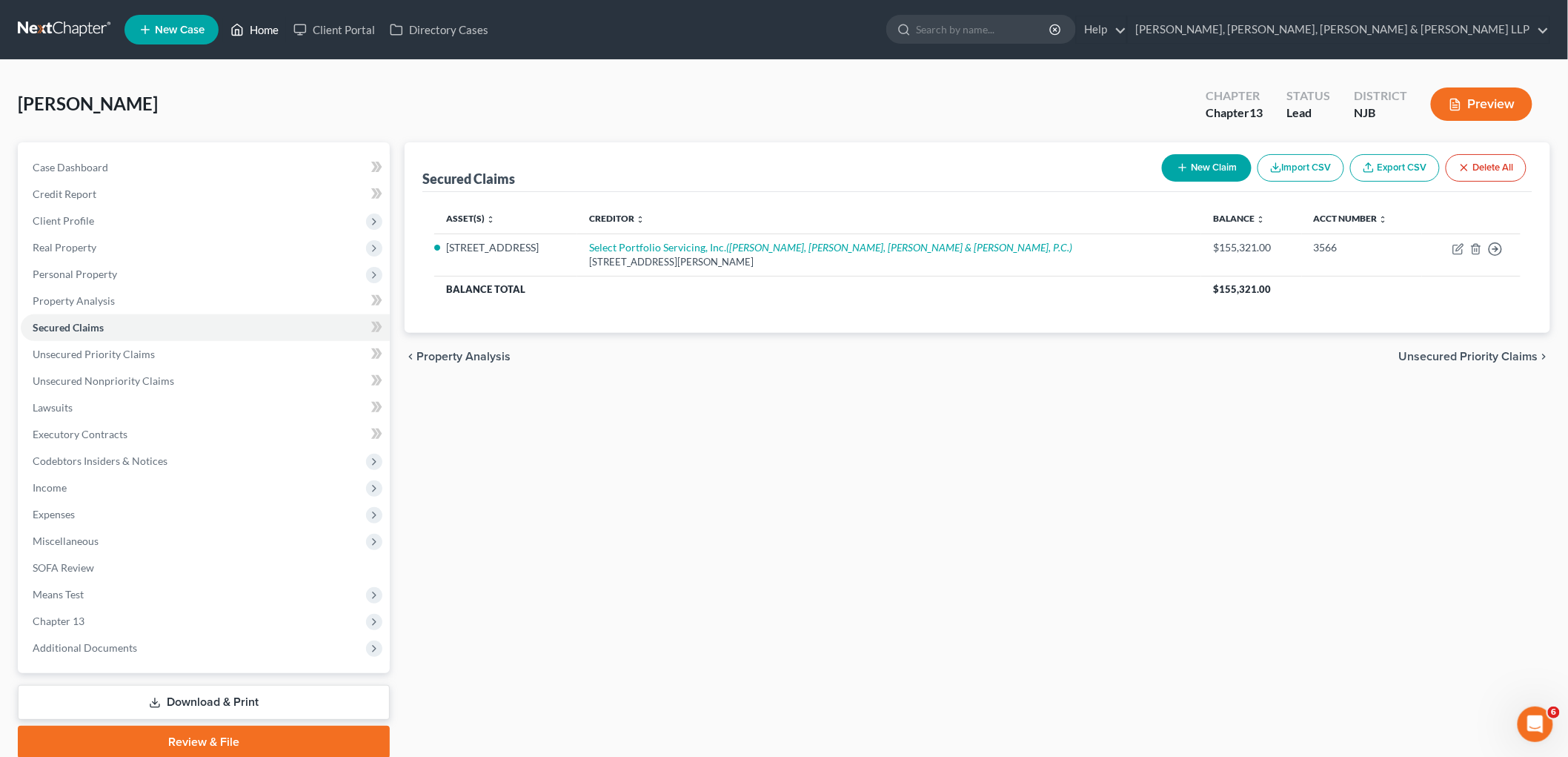
click at [255, 29] on link "Home" at bounding box center [255, 29] width 63 height 27
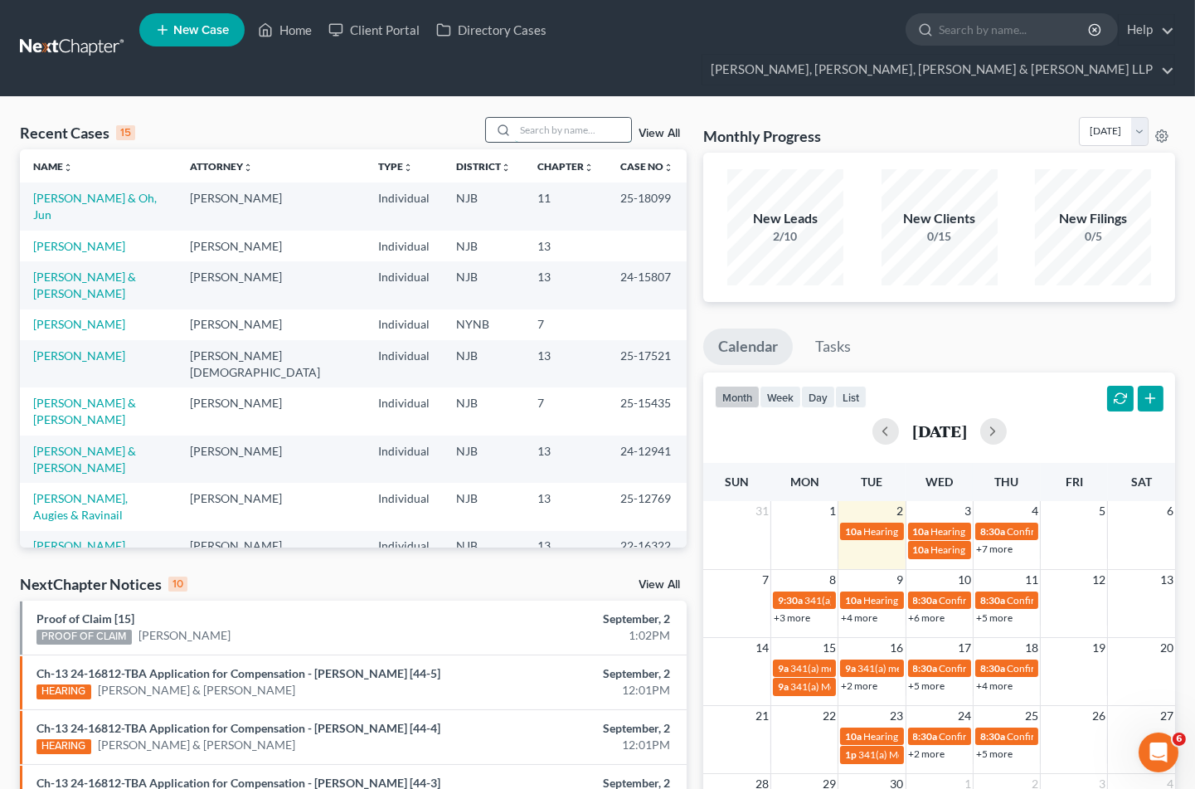
click at [558, 118] on input "search" at bounding box center [573, 130] width 116 height 24
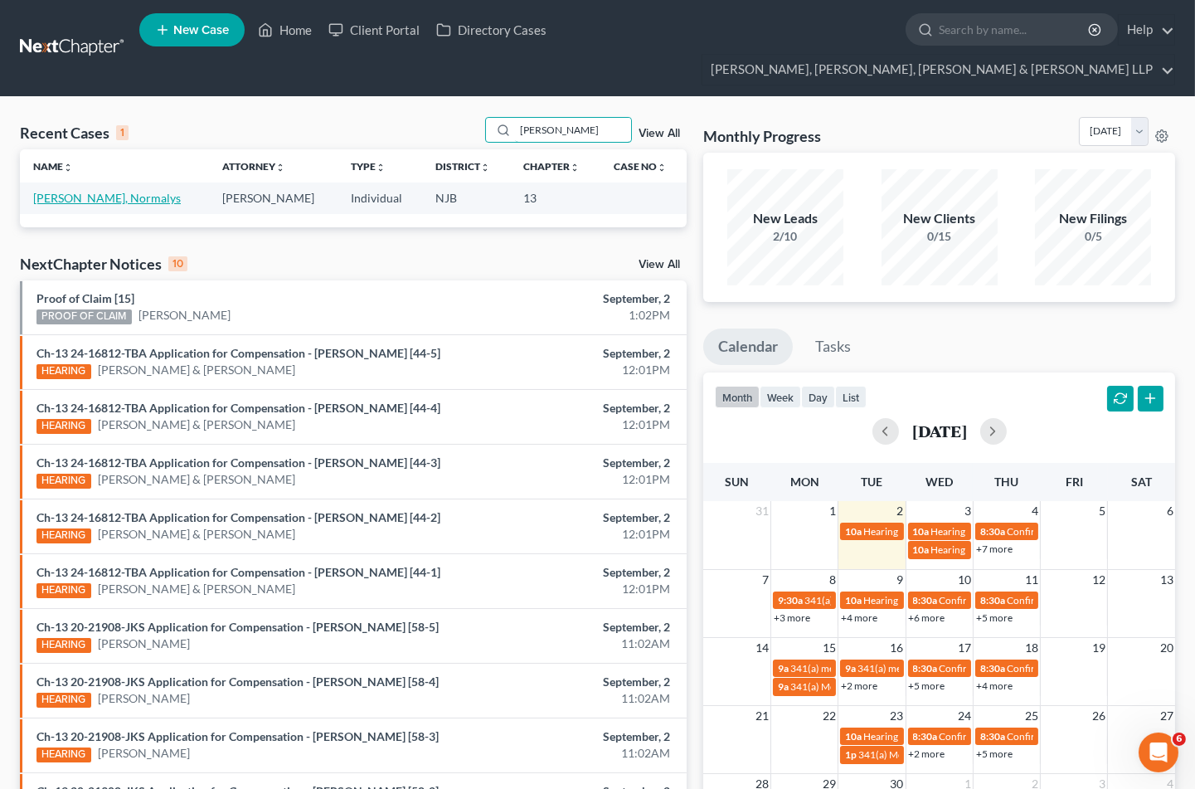
type input "[PERSON_NAME]"
click at [85, 191] on link "[PERSON_NAME], Normalys" at bounding box center [107, 198] width 148 height 14
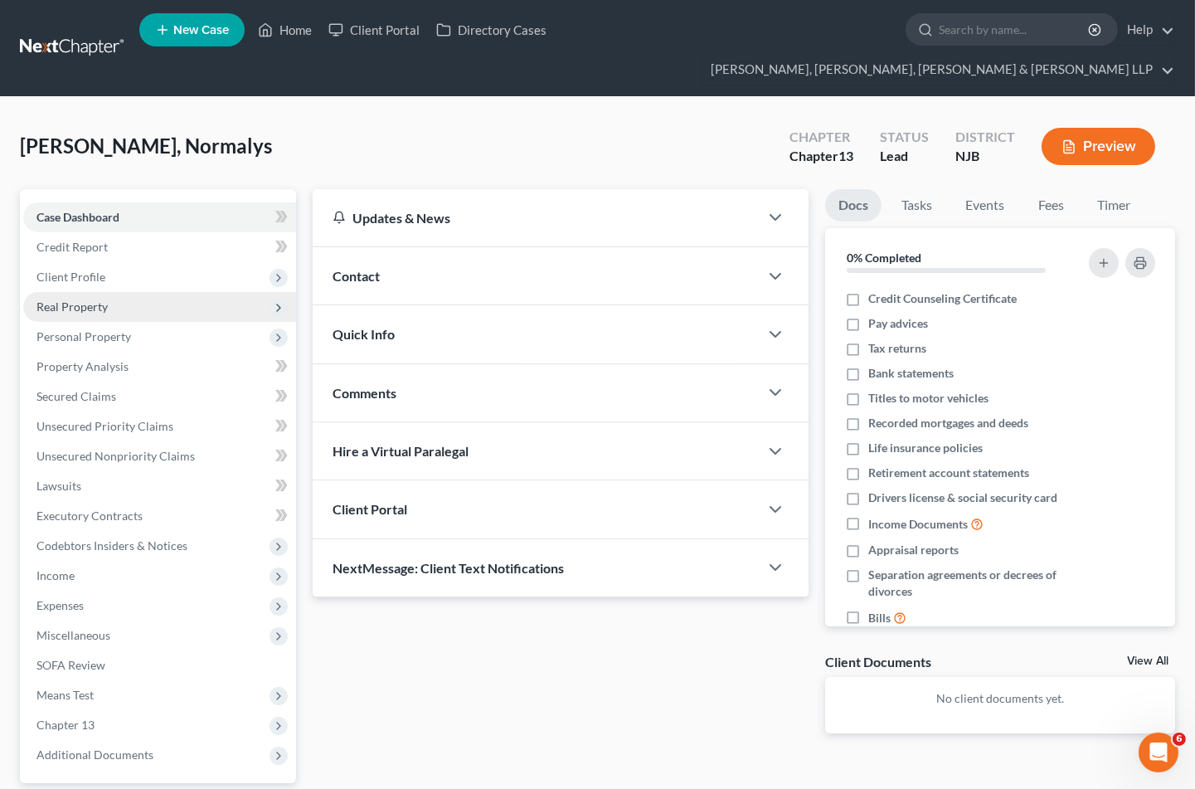
click at [62, 299] on span "Real Property" at bounding box center [72, 306] width 71 height 14
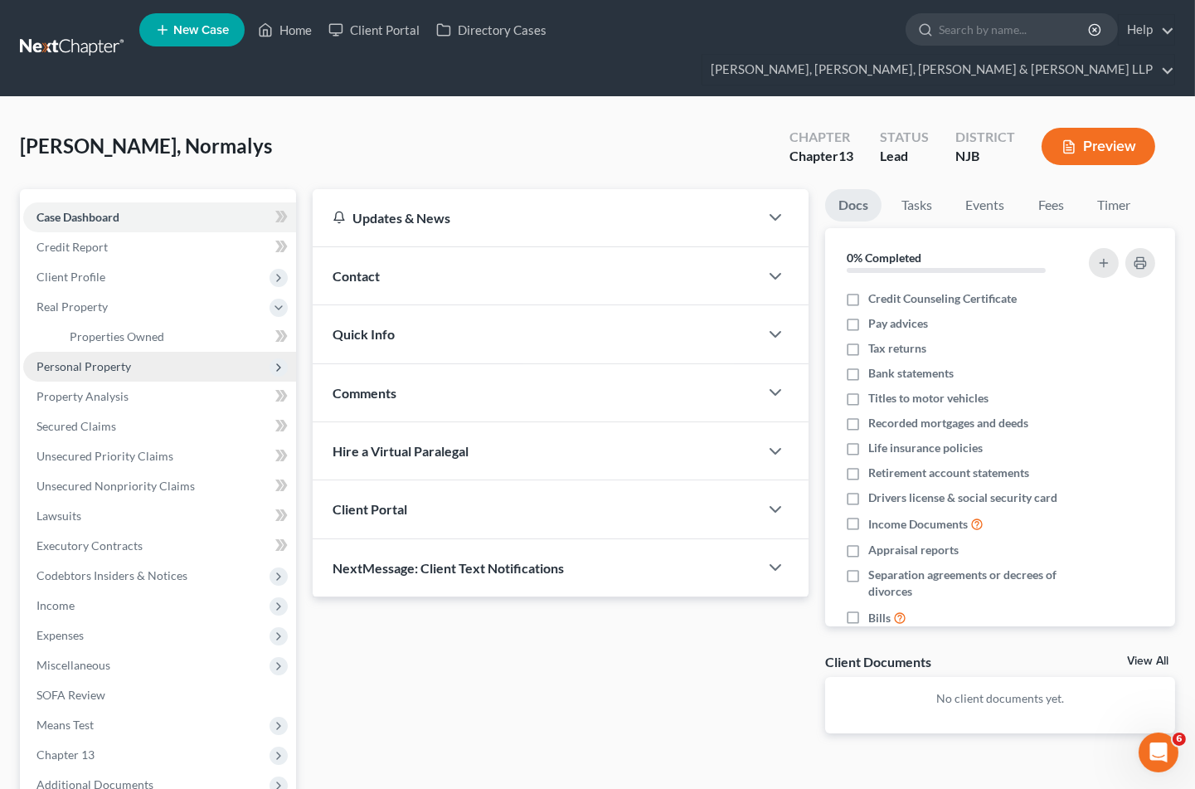
click at [69, 359] on span "Personal Property" at bounding box center [84, 366] width 95 height 14
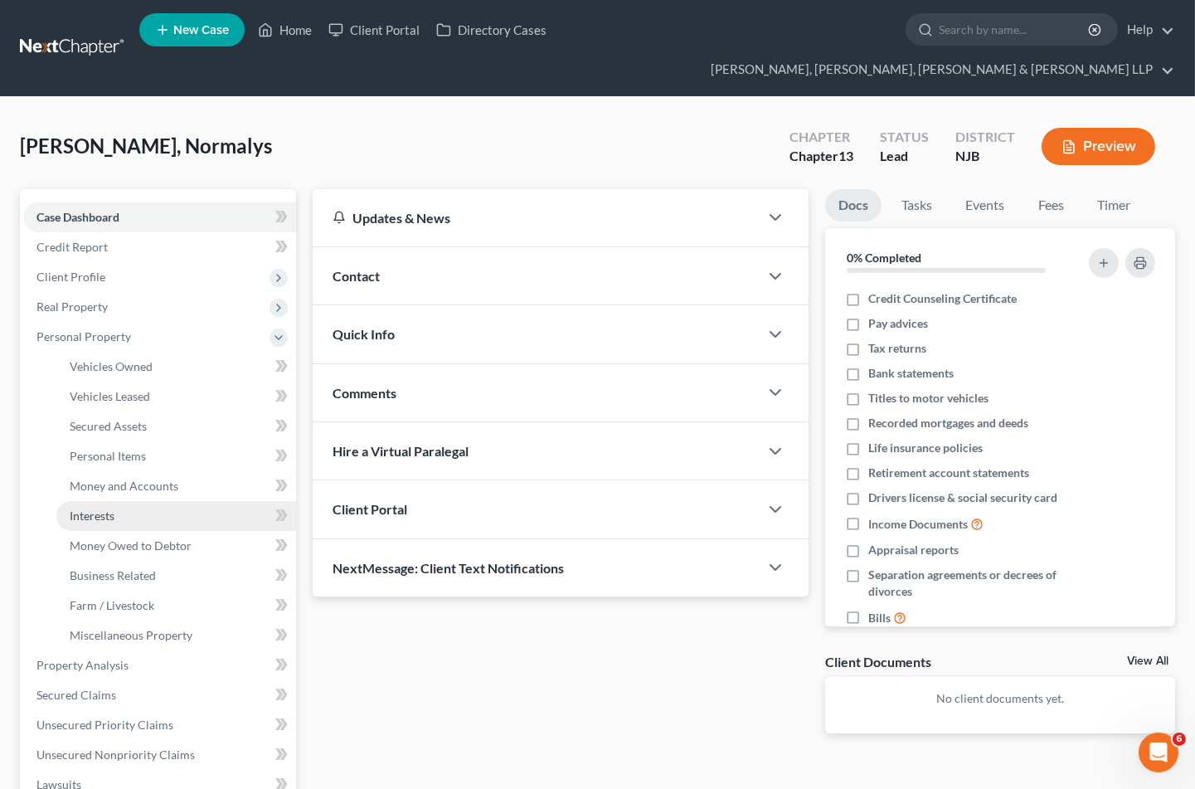
click at [88, 509] on span "Interests" at bounding box center [92, 516] width 45 height 14
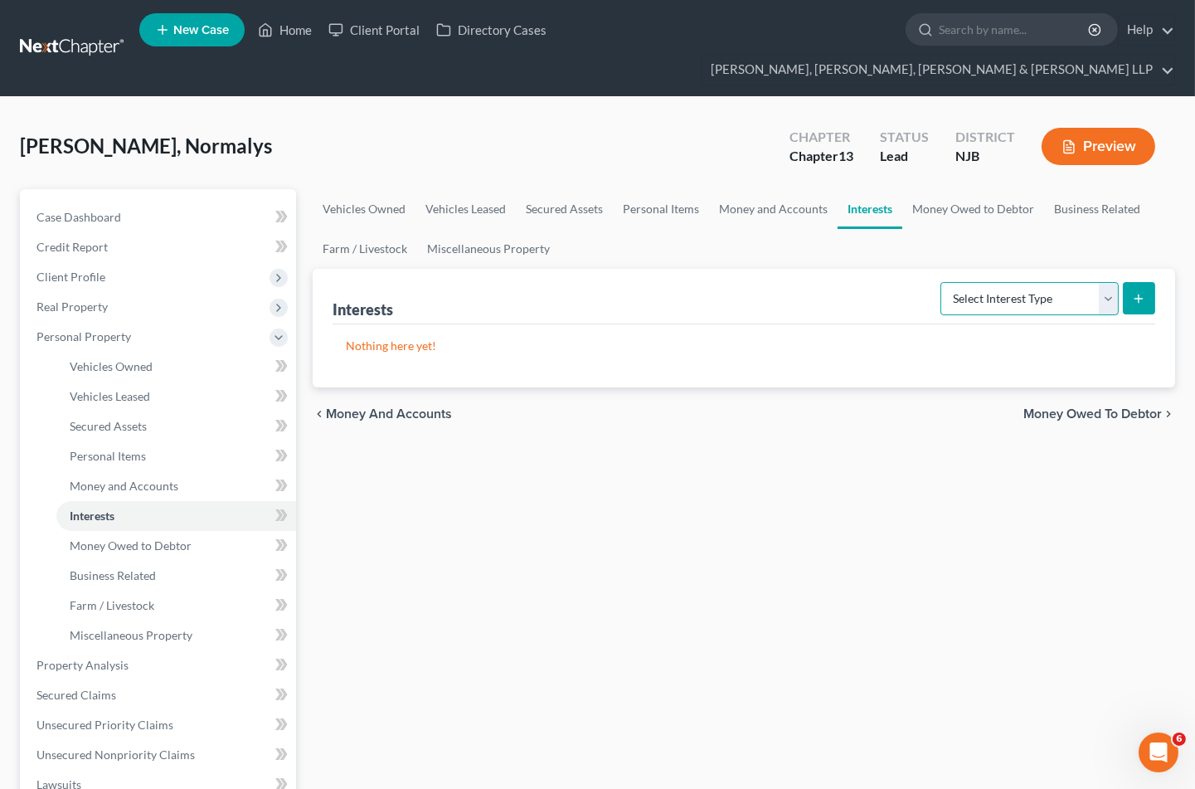
click at [1034, 282] on select "Select Interest Type 401K Annuity Bond Education IRA Government Bond Government…" at bounding box center [1030, 298] width 178 height 33
select select "incorporated_business"
click at [942, 282] on select "Select Interest Type 401K Annuity Bond Education IRA Government Bond Government…" at bounding box center [1030, 298] width 178 height 33
click at [1138, 292] on icon "submit" at bounding box center [1138, 298] width 13 height 13
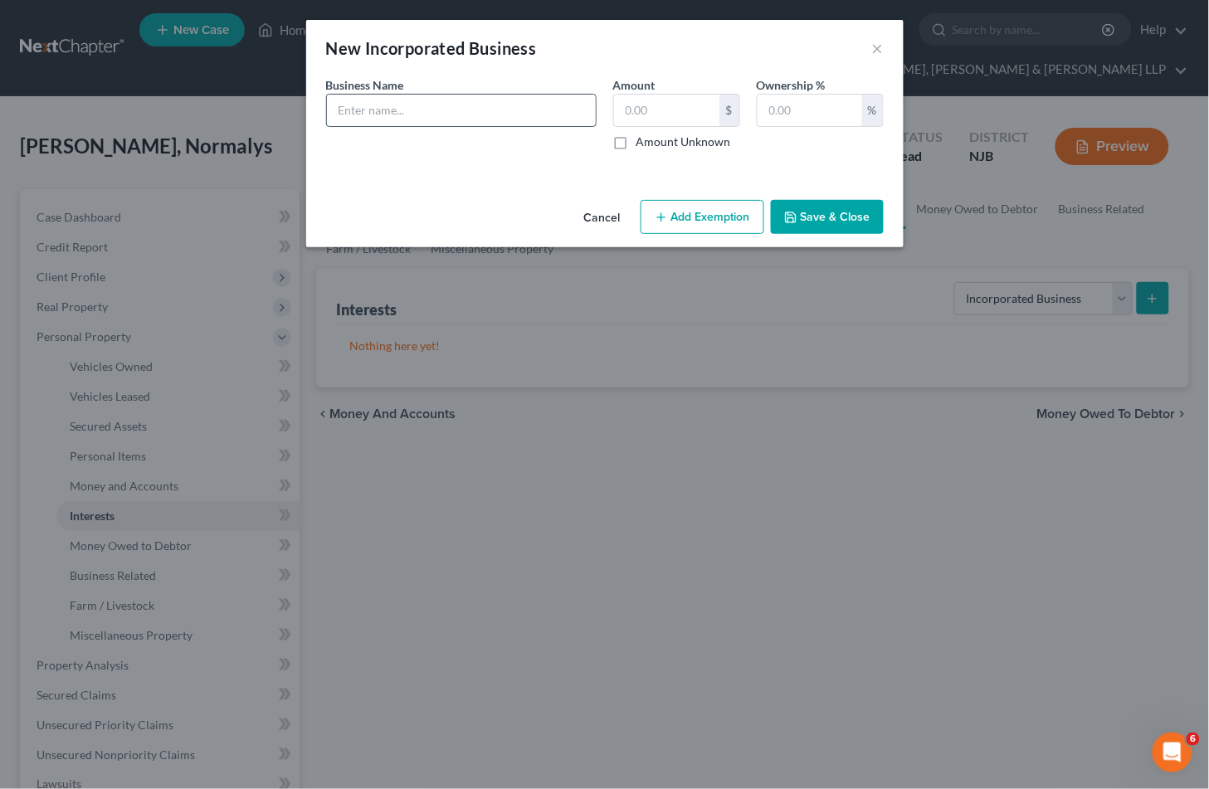
click at [443, 106] on input "text" at bounding box center [461, 111] width 269 height 32
type input "Delta Force Communications"
click at [810, 119] on input "text" at bounding box center [809, 111] width 105 height 32
type input "100"
click at [834, 212] on button "Save & Close" at bounding box center [827, 217] width 113 height 35
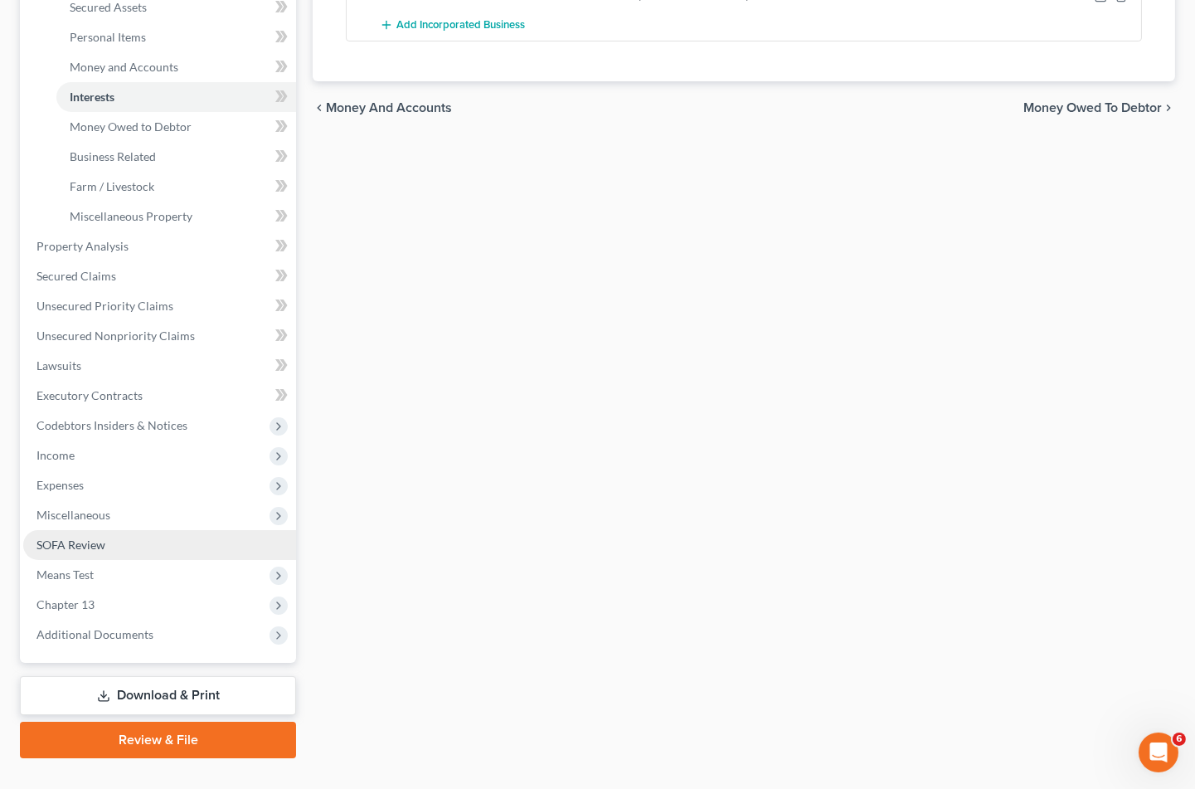
click at [73, 538] on span "SOFA Review" at bounding box center [71, 545] width 69 height 14
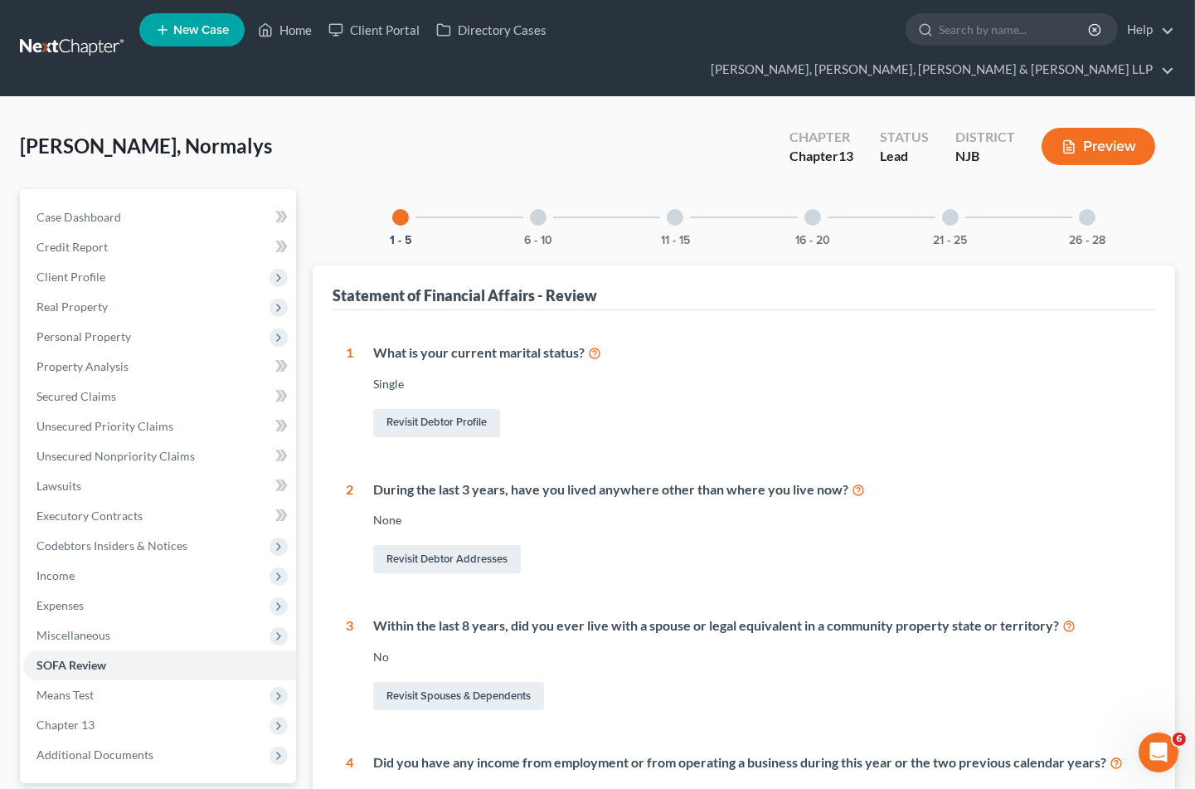
click at [1083, 209] on div at bounding box center [1087, 217] width 17 height 17
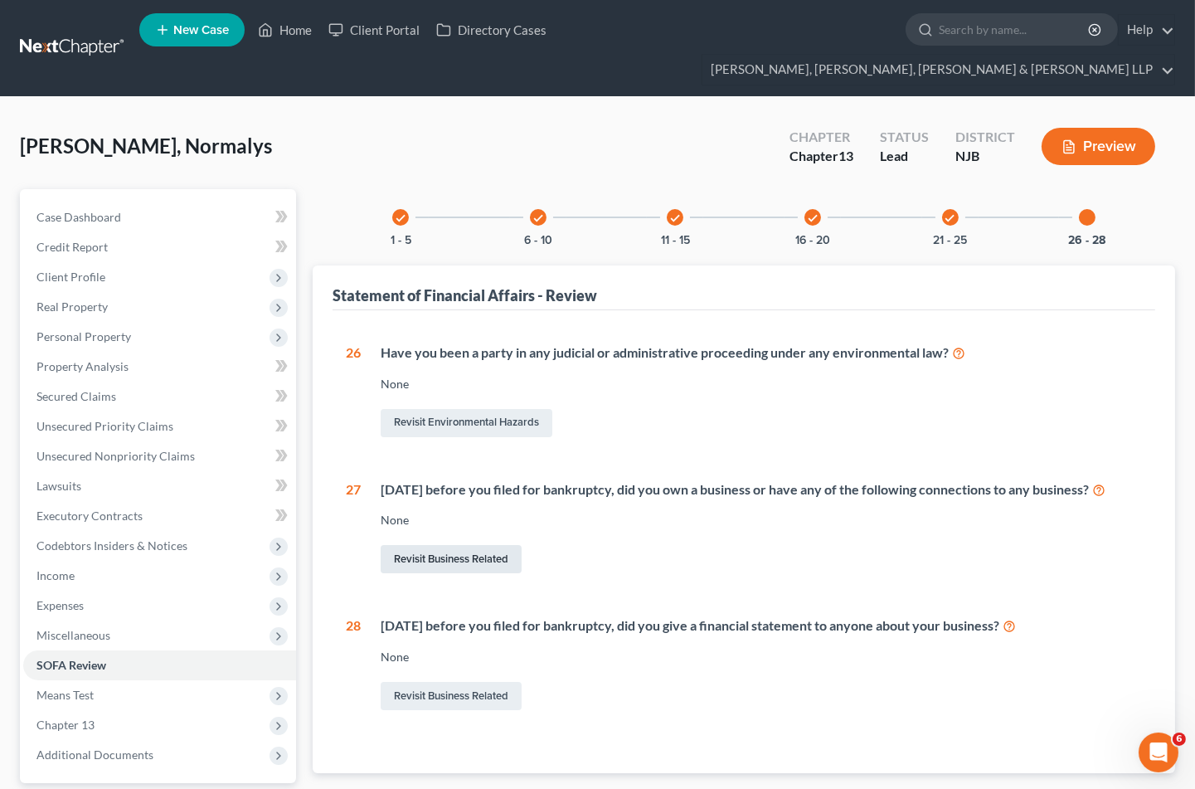
click at [468, 550] on link "Revisit Business Related" at bounding box center [451, 559] width 141 height 28
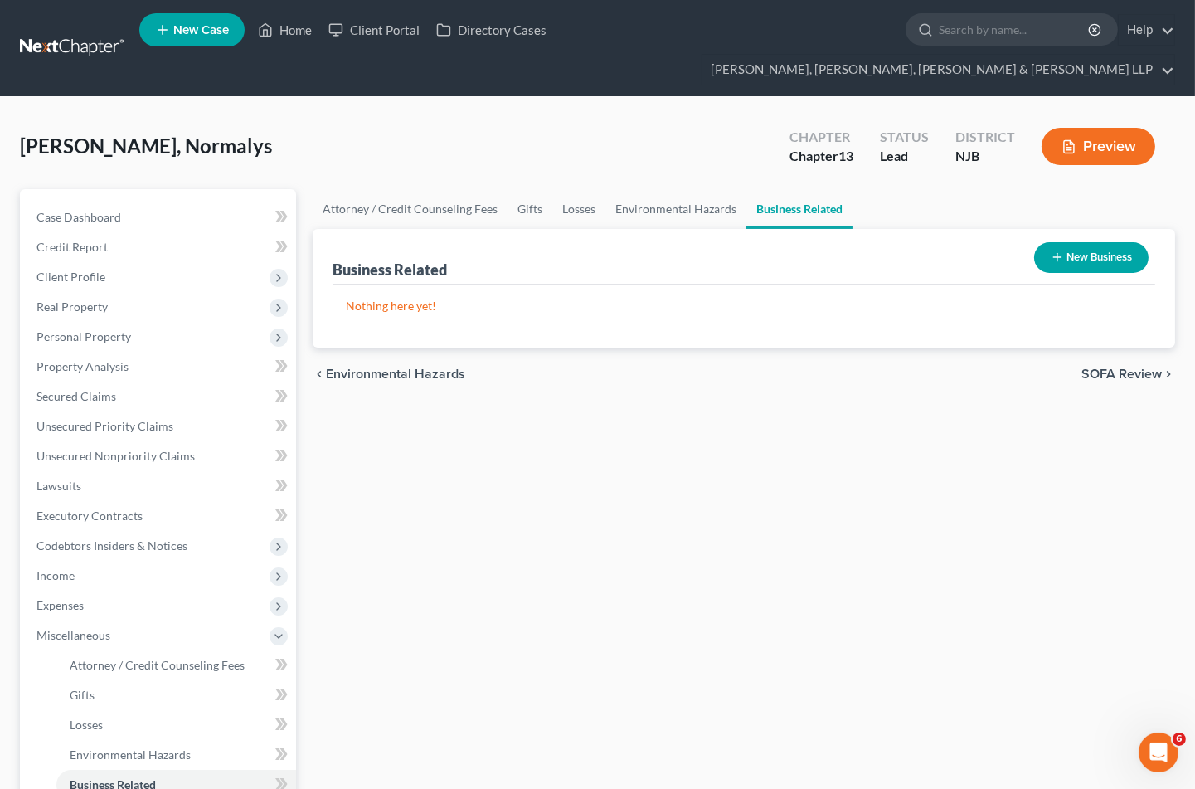
click at [1116, 242] on button "New Business" at bounding box center [1092, 257] width 114 height 31
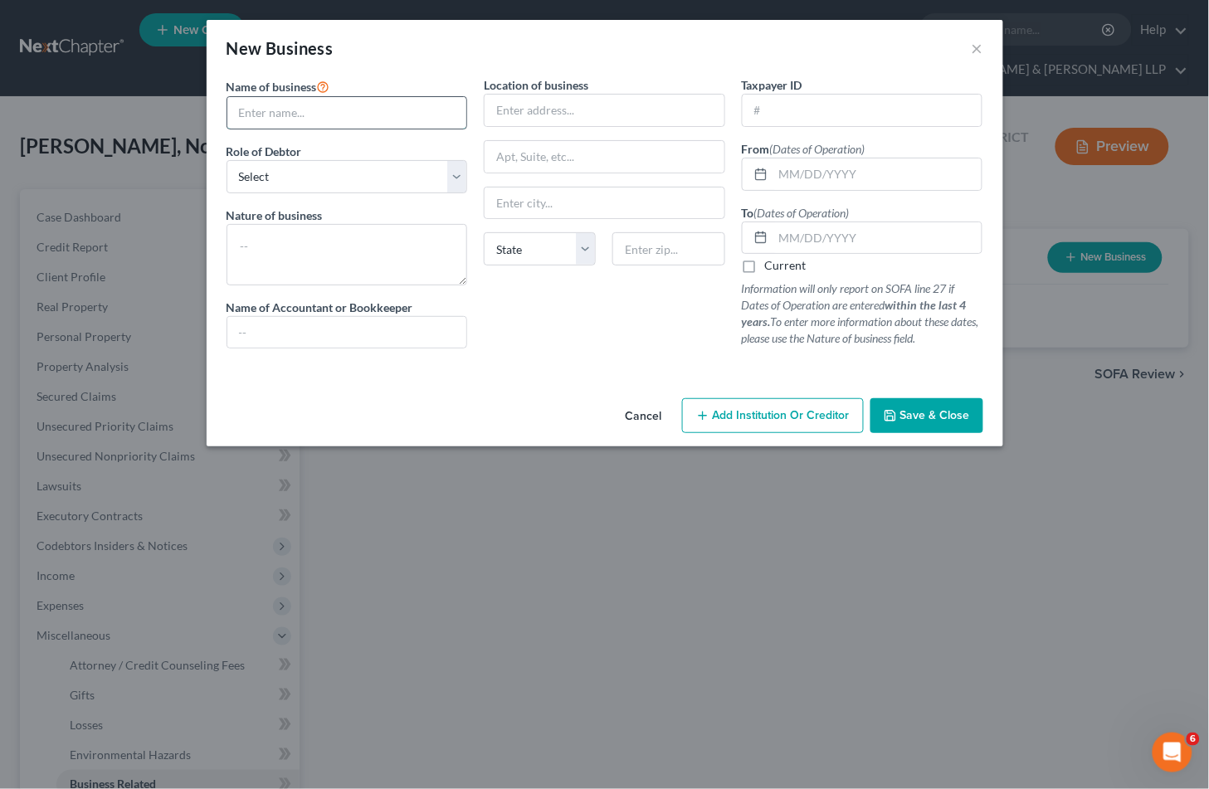
click at [314, 114] on input "text" at bounding box center [347, 113] width 240 height 32
type input "Delta Force Communications"
click at [347, 175] on select "Select A member of a limited liability company (LLC) or limited liability partn…" at bounding box center [346, 176] width 241 height 33
select select "member"
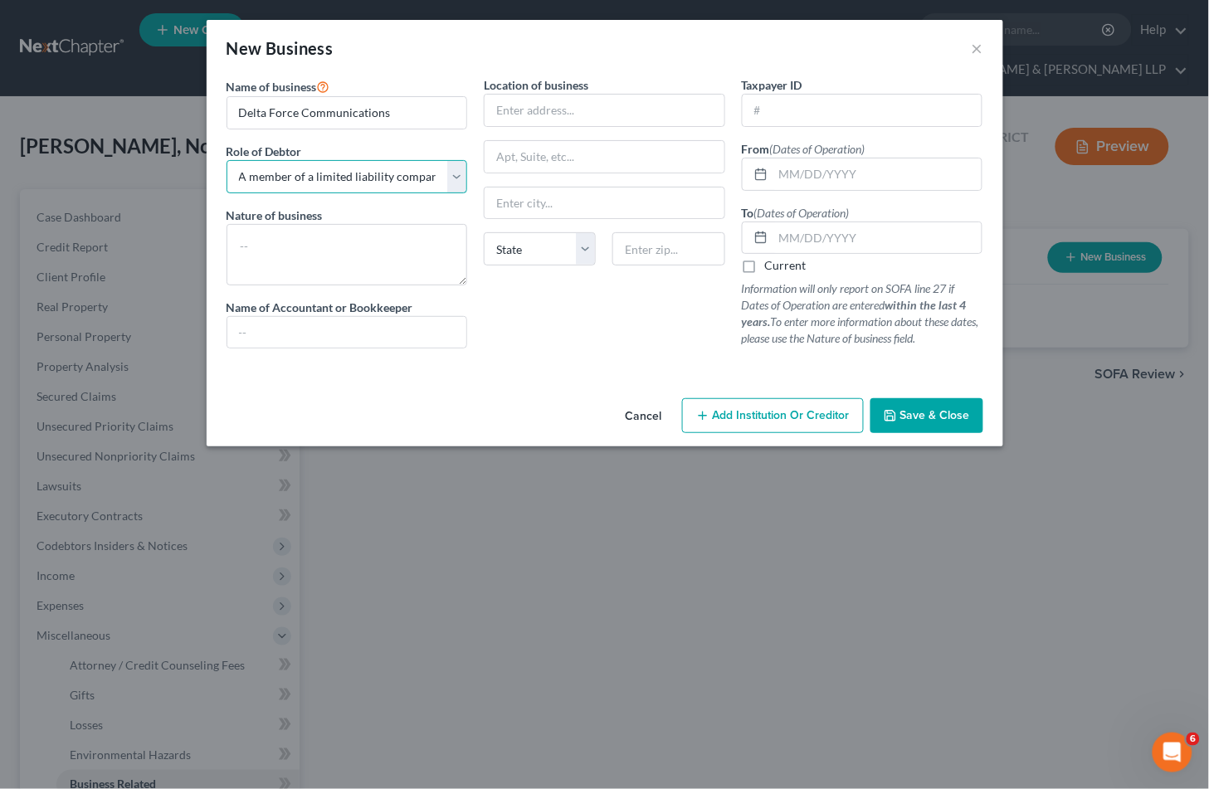
click at [226, 160] on select "Select A member of a limited liability company (LLC) or limited liability partn…" at bounding box center [346, 176] width 241 height 33
click at [324, 255] on textarea at bounding box center [346, 254] width 241 height 61
click at [277, 251] on textarea at bounding box center [346, 254] width 241 height 61
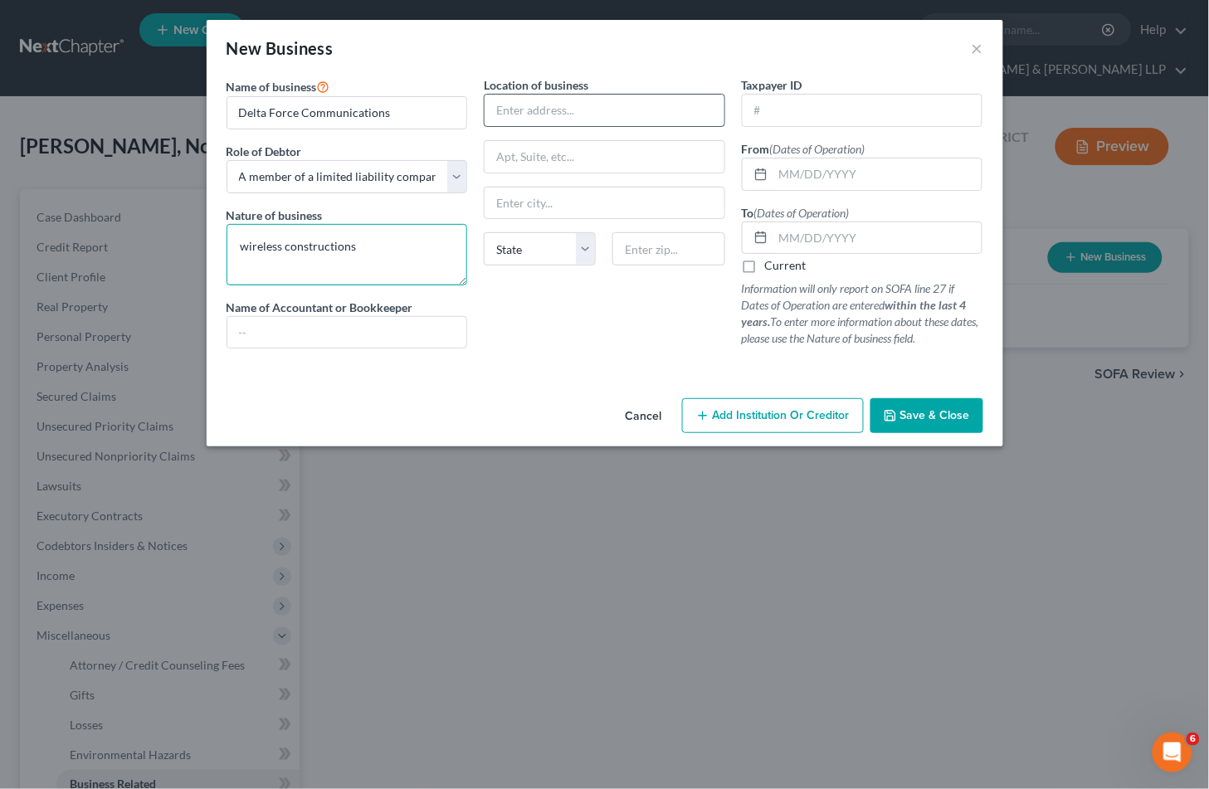
type textarea "wireless constructions"
click at [559, 114] on input "text" at bounding box center [605, 111] width 240 height 32
type input "[STREET_ADDRESS][PERSON_NAME]"
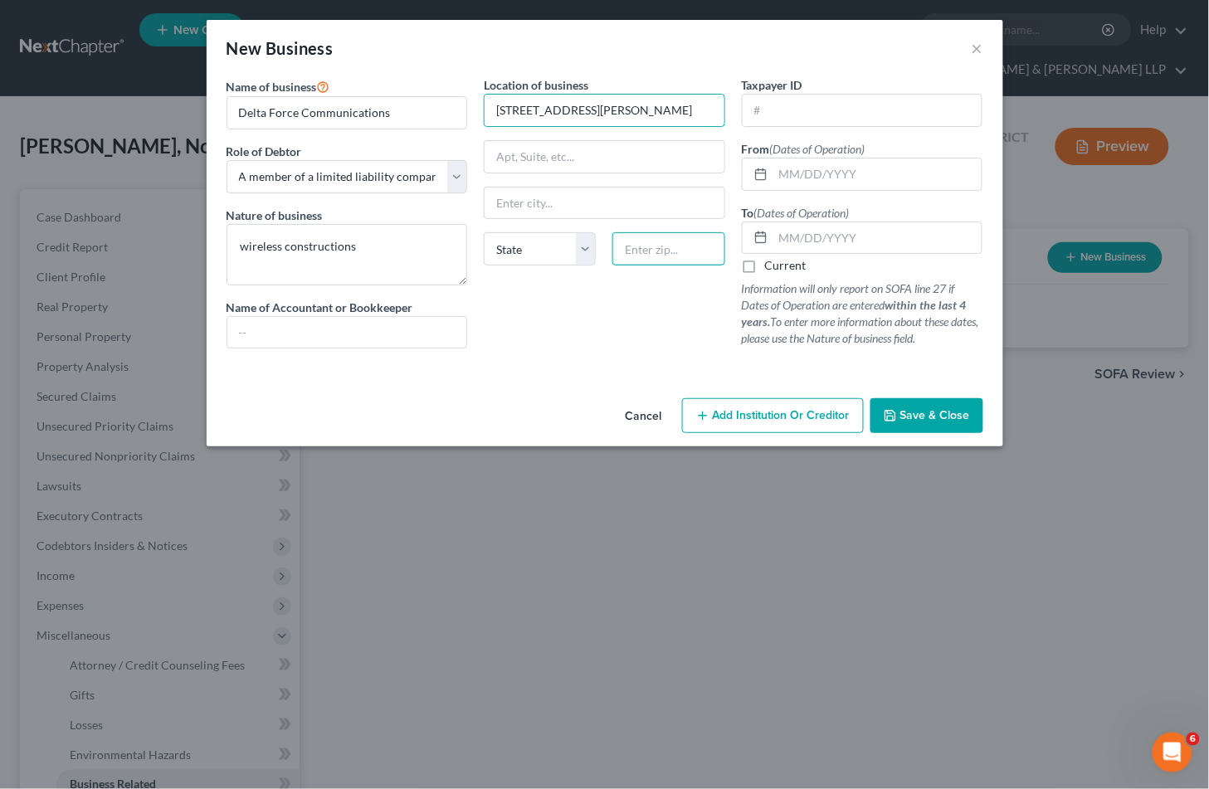
click at [677, 242] on input "text" at bounding box center [668, 248] width 112 height 33
type input "07012"
type input "[PERSON_NAME]"
select select "33"
click at [635, 309] on div "Location of business [GEOGRAPHIC_DATA][PERSON_NAME] [PERSON_NAME][GEOGRAPHIC_DA…" at bounding box center [604, 218] width 258 height 285
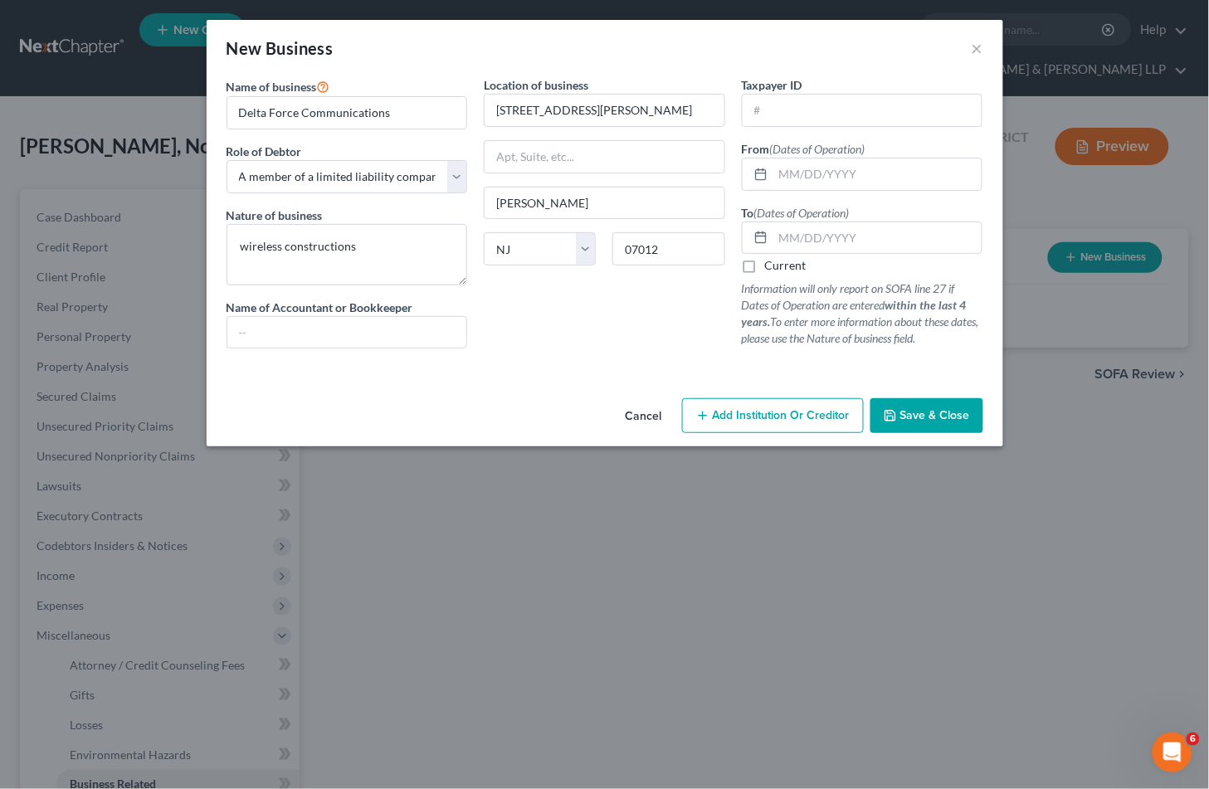
drag, startPoint x: 751, startPoint y: 262, endPoint x: 627, endPoint y: 330, distance: 141.1
click at [765, 261] on label "Current" at bounding box center [785, 265] width 41 height 17
click at [772, 261] on input "Current" at bounding box center [777, 262] width 11 height 11
checkbox input "true"
click at [791, 181] on input "text" at bounding box center [877, 174] width 209 height 32
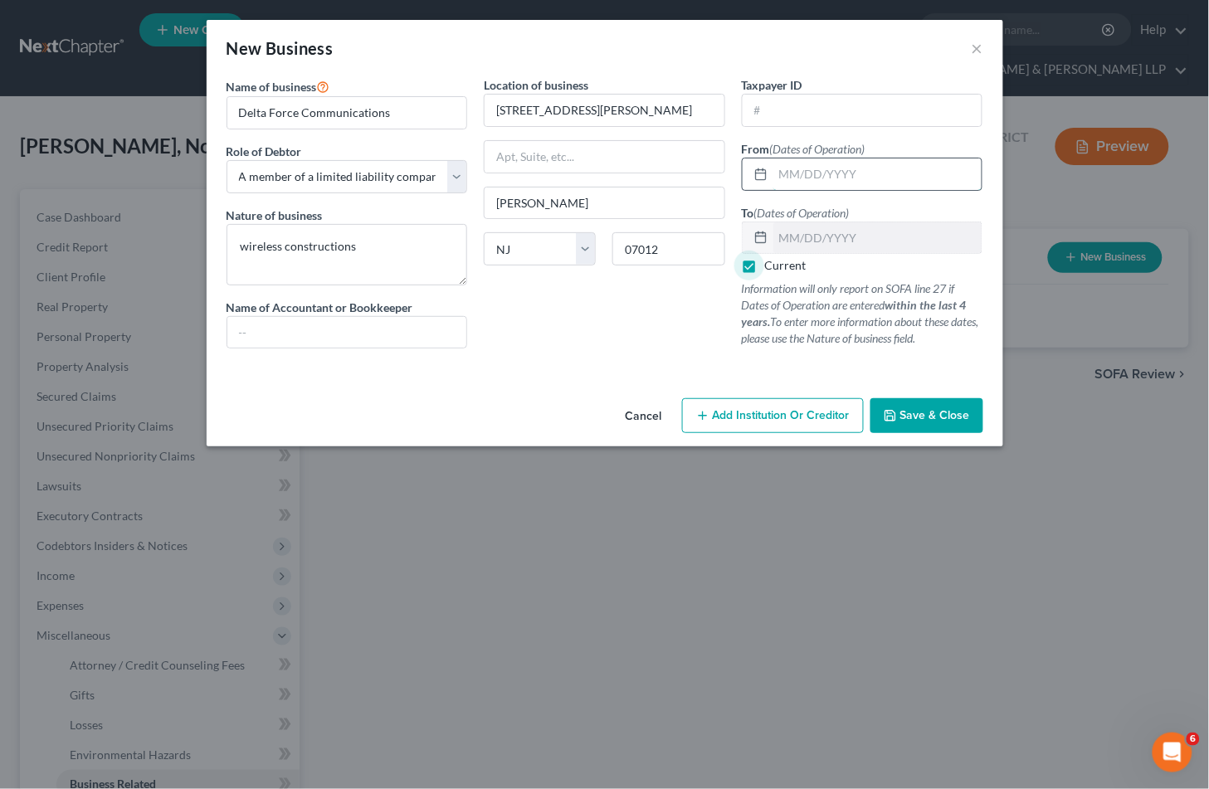
paste input "[DATE]"
type input "[DATE]"
click at [399, 106] on input "Delta Force Communications" at bounding box center [347, 113] width 240 height 32
type input "Delta Force Communications LLC"
click at [559, 337] on div "Location of business [GEOGRAPHIC_DATA][PERSON_NAME] [PERSON_NAME][GEOGRAPHIC_DA…" at bounding box center [604, 218] width 258 height 285
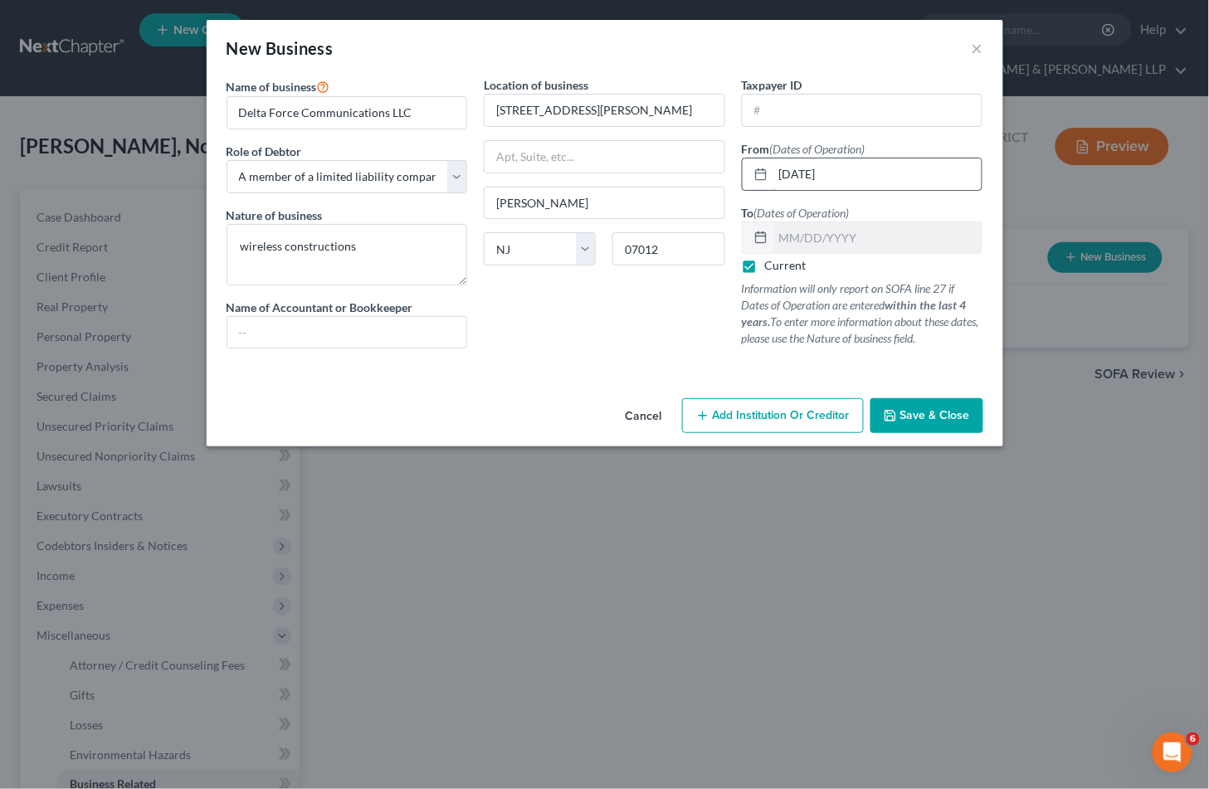
drag, startPoint x: 565, startPoint y: 338, endPoint x: 775, endPoint y: 187, distance: 258.6
click at [565, 338] on div "Location of business [GEOGRAPHIC_DATA][PERSON_NAME] [PERSON_NAME][GEOGRAPHIC_DA…" at bounding box center [604, 218] width 258 height 285
click at [805, 106] on input "text" at bounding box center [863, 111] width 240 height 32
drag, startPoint x: 811, startPoint y: 108, endPoint x: 777, endPoint y: 109, distance: 34.0
click at [777, 109] on input "85-182031" at bounding box center [863, 111] width 240 height 32
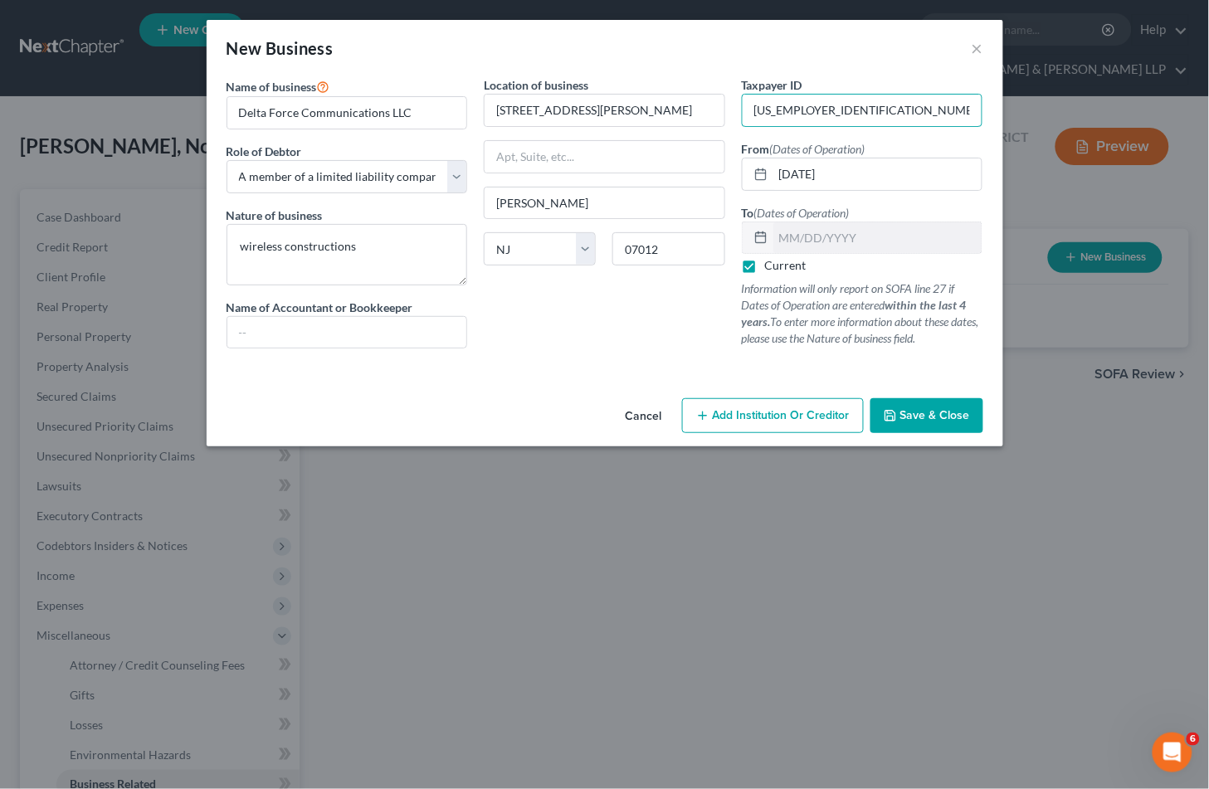
type input "[US_EMPLOYER_IDENTIFICATION_NUMBER]"
click at [913, 411] on span "Save & Close" at bounding box center [935, 415] width 70 height 14
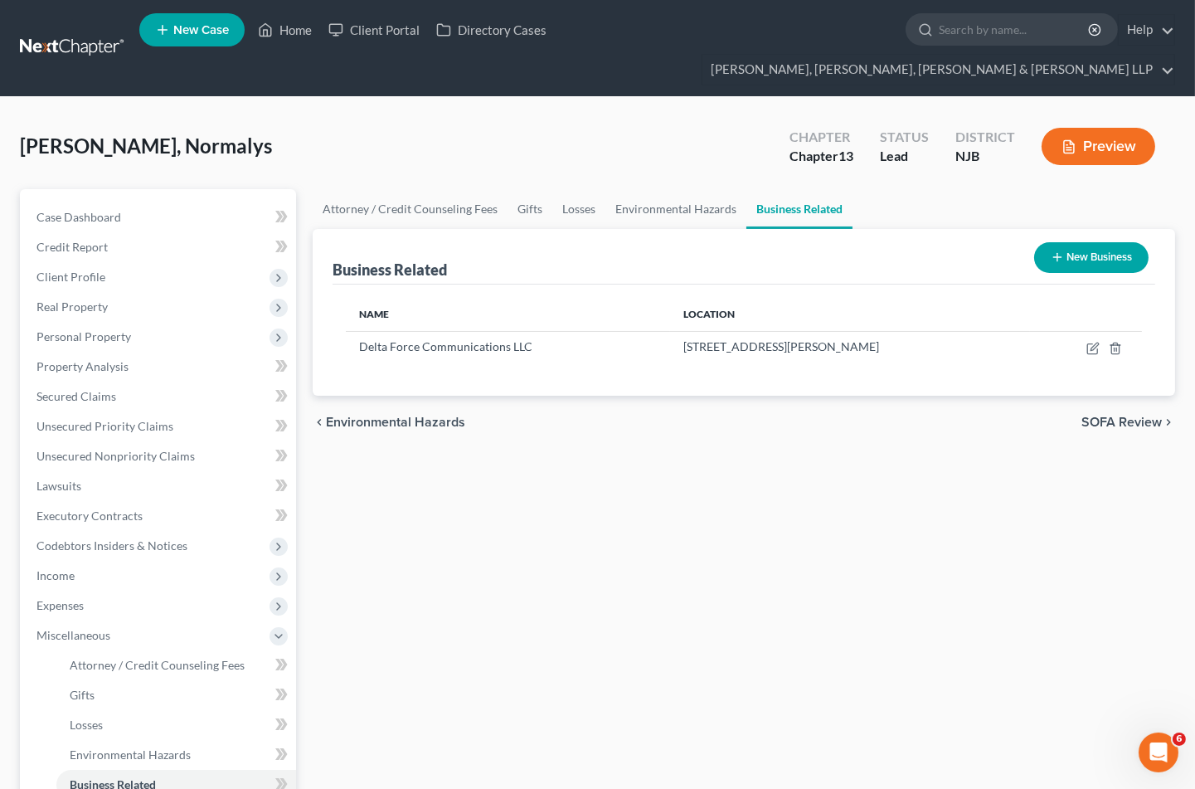
click at [668, 573] on div "Attorney / Credit Counseling Fees Gifts Losses Environmental Hazards Business R…" at bounding box center [743, 608] width 879 height 839
click at [1090, 342] on icon "button" at bounding box center [1093, 348] width 13 height 13
select select "member"
select select "33"
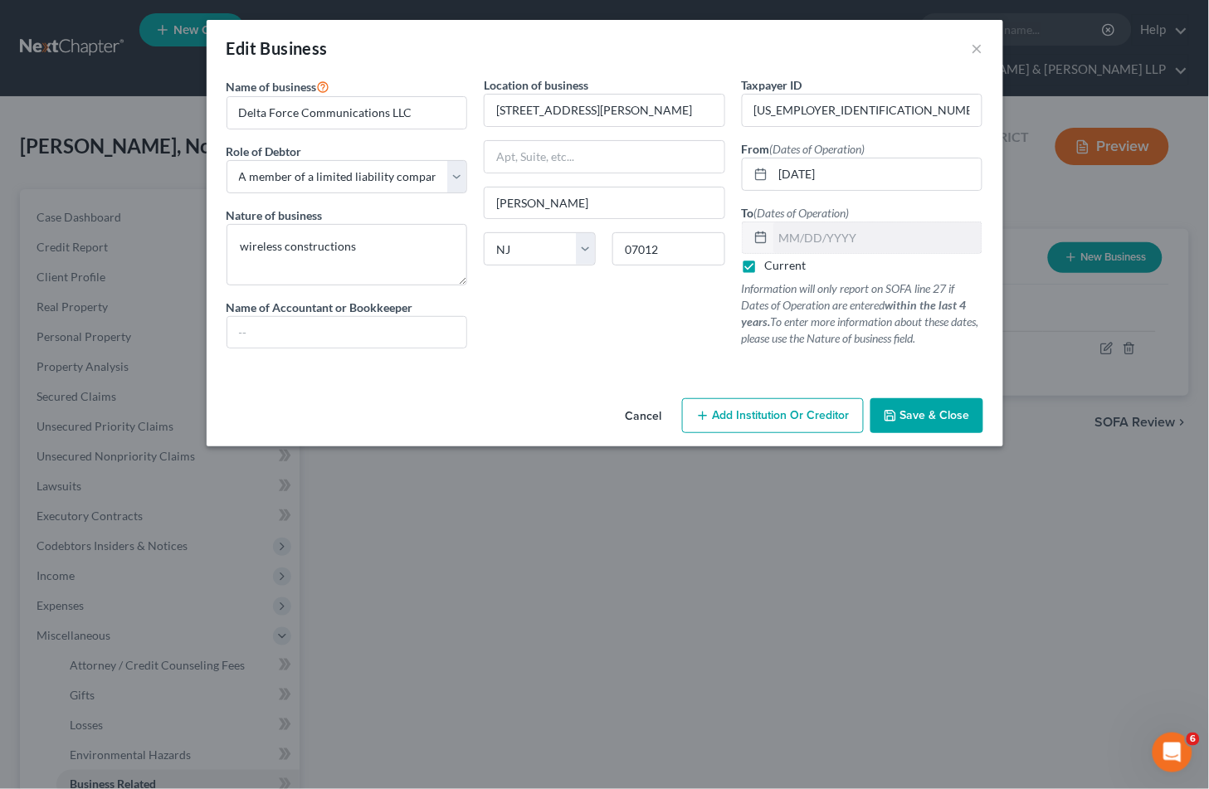
drag, startPoint x: 604, startPoint y: 346, endPoint x: 643, endPoint y: 358, distance: 40.7
click at [604, 346] on div "Location of business [GEOGRAPHIC_DATA][PERSON_NAME] [PERSON_NAME][GEOGRAPHIC_DA…" at bounding box center [604, 218] width 258 height 285
click at [928, 418] on span "Save & Close" at bounding box center [935, 415] width 70 height 14
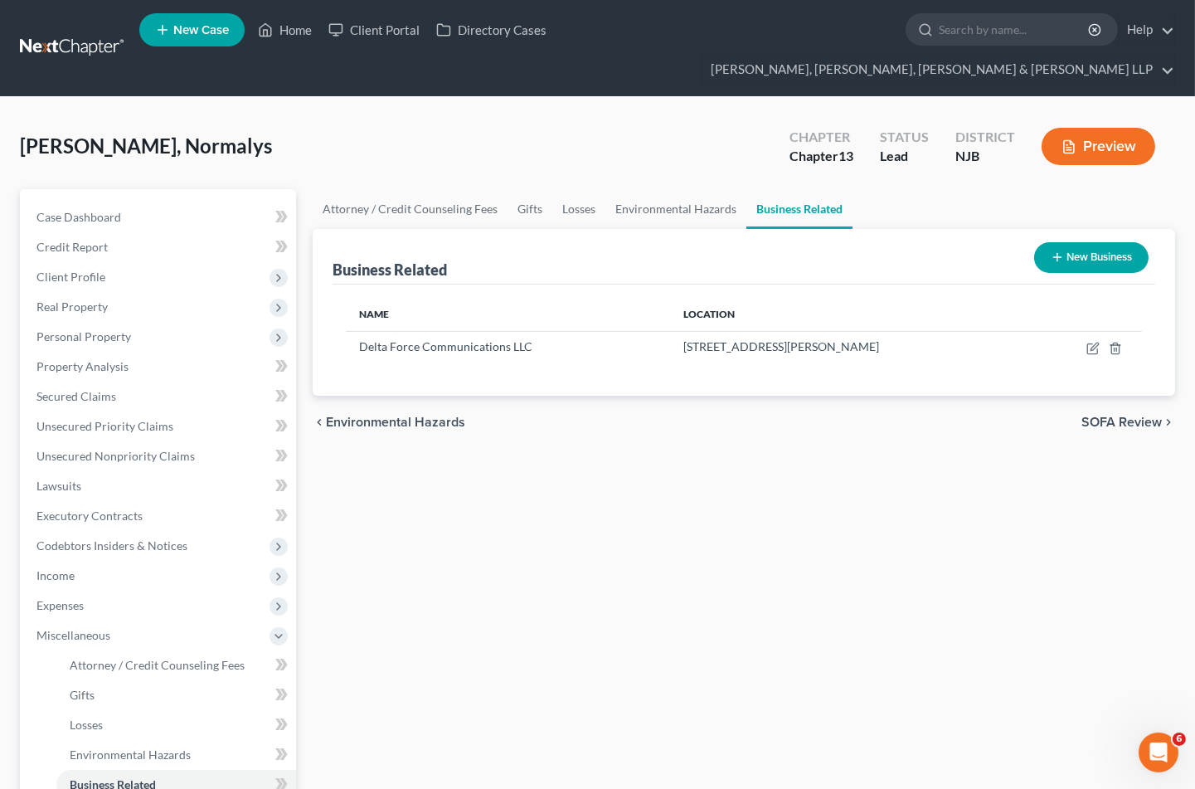
click at [743, 528] on div "Attorney / Credit Counseling Fees Gifts Losses Environmental Hazards Business R…" at bounding box center [743, 608] width 879 height 839
click at [70, 449] on span "Unsecured Nonpriority Claims" at bounding box center [116, 456] width 158 height 14
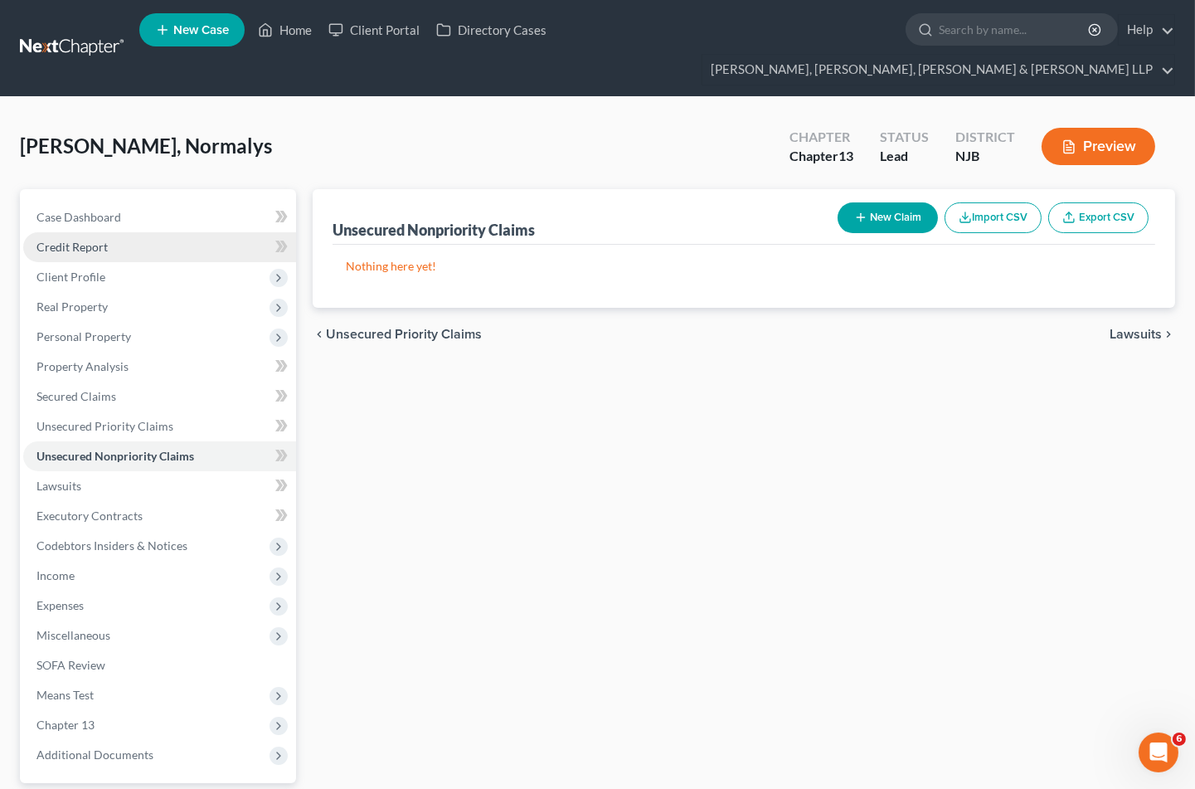
click at [75, 240] on span "Credit Report" at bounding box center [72, 247] width 71 height 14
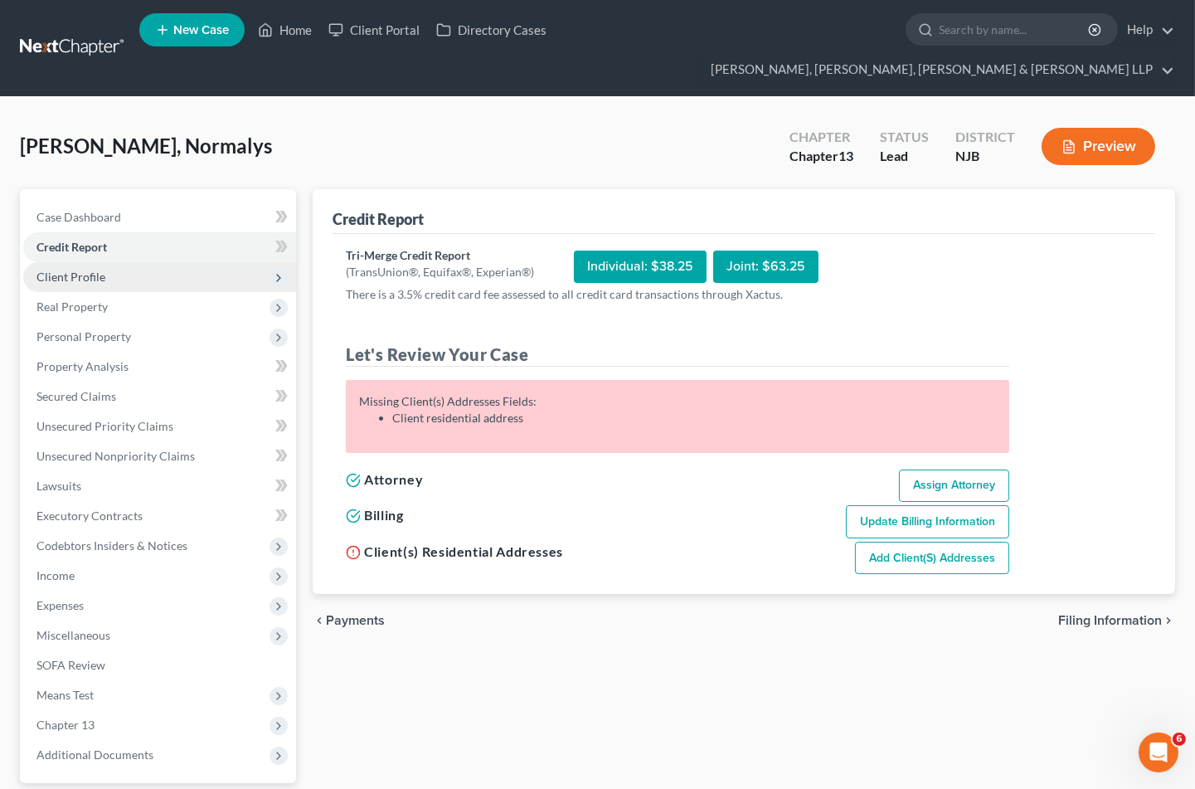
click at [81, 270] on span "Client Profile" at bounding box center [71, 277] width 69 height 14
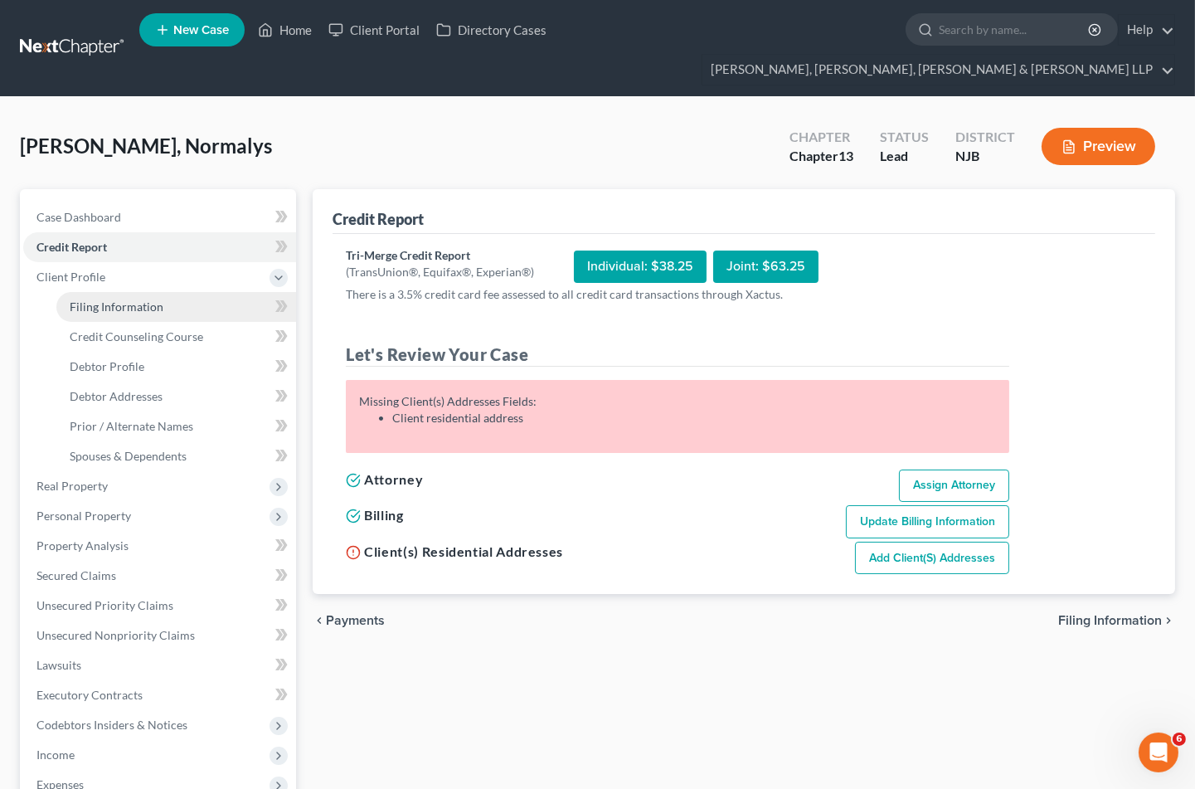
click at [85, 299] on span "Filing Information" at bounding box center [117, 306] width 94 height 14
select select "1"
select select "0"
select select "3"
select select "51"
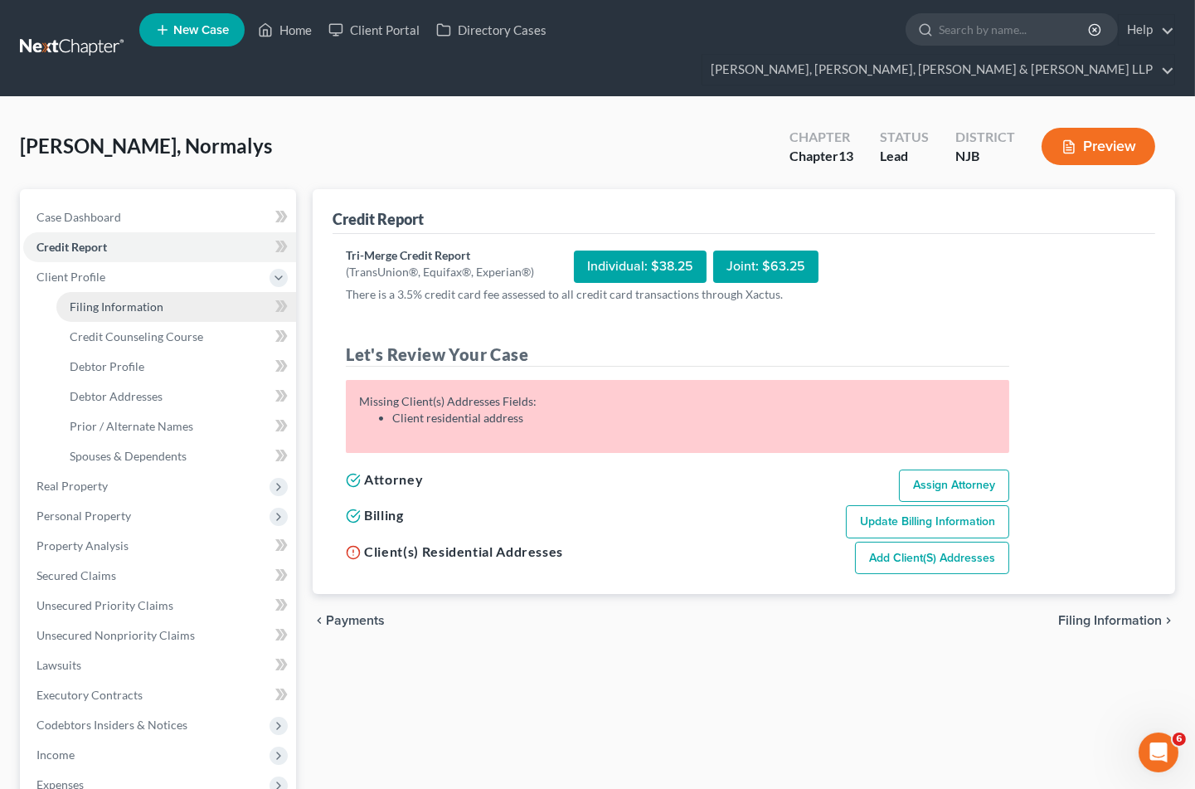
select select "0"
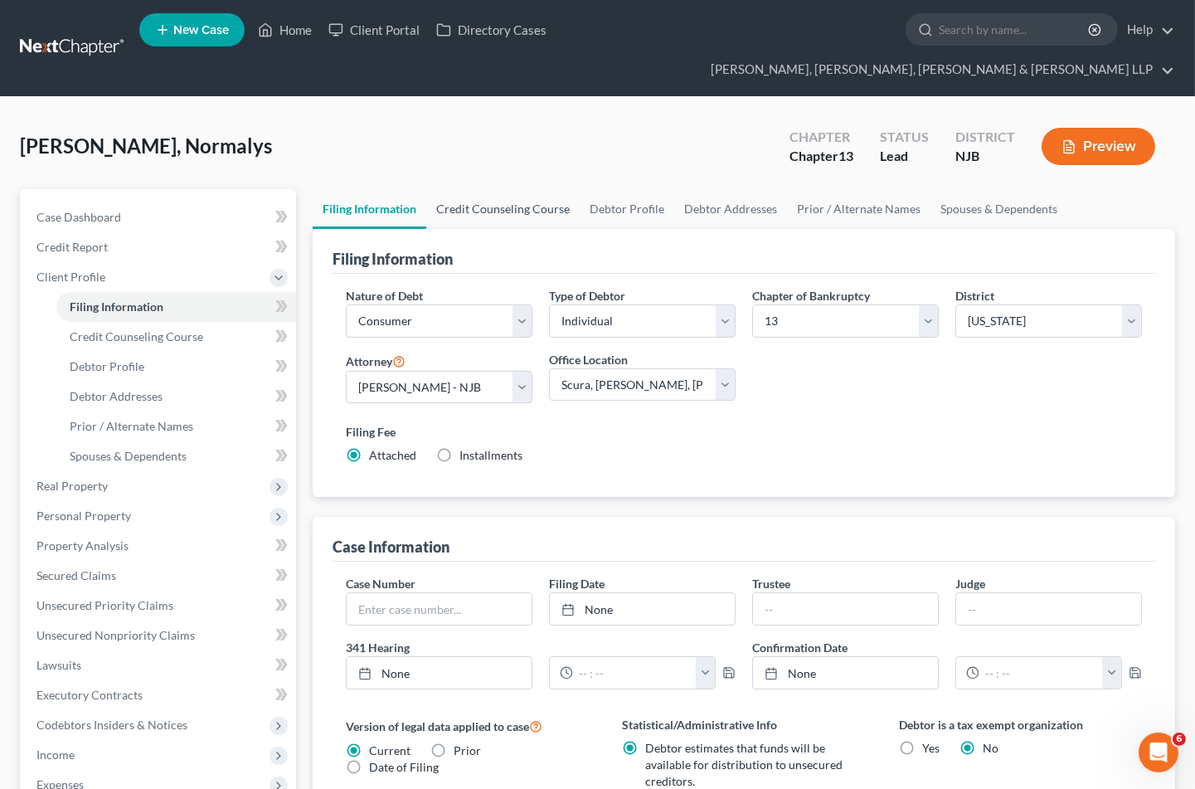
click at [482, 189] on link "Credit Counseling Course" at bounding box center [502, 209] width 153 height 40
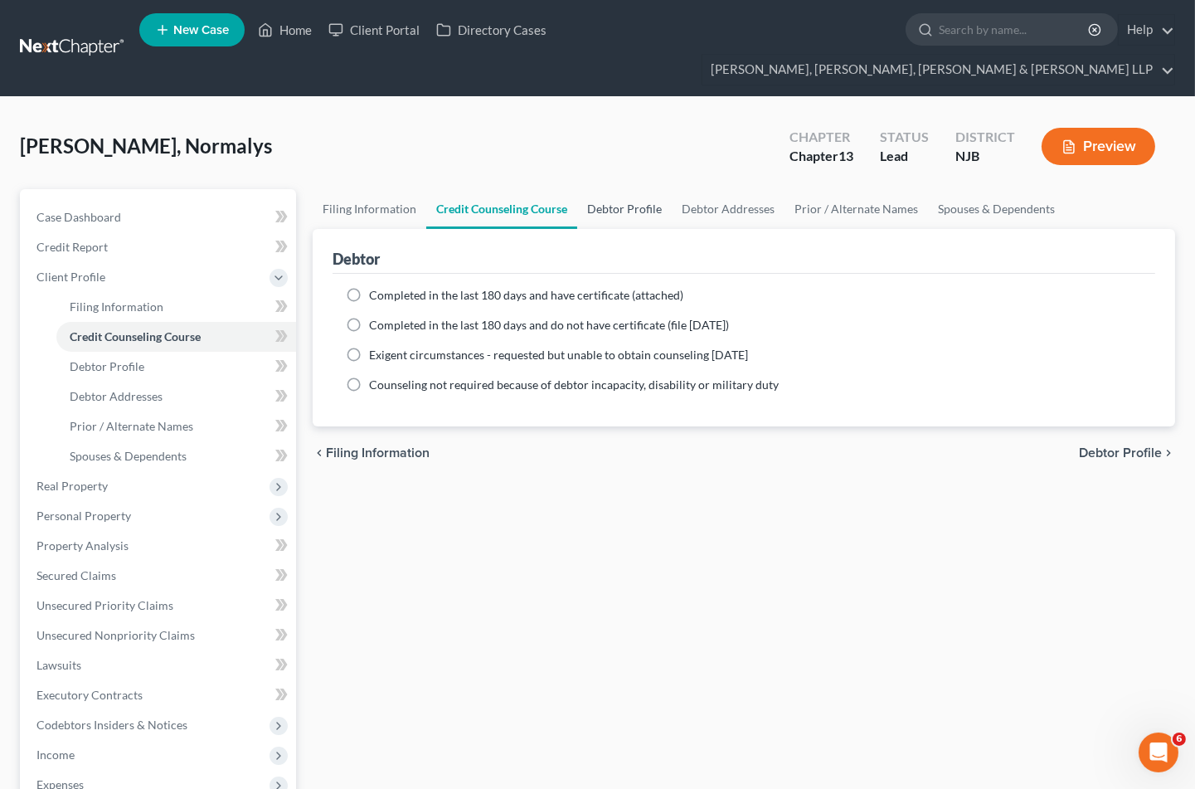
click at [607, 189] on link "Debtor Profile" at bounding box center [624, 209] width 95 height 40
select select "0"
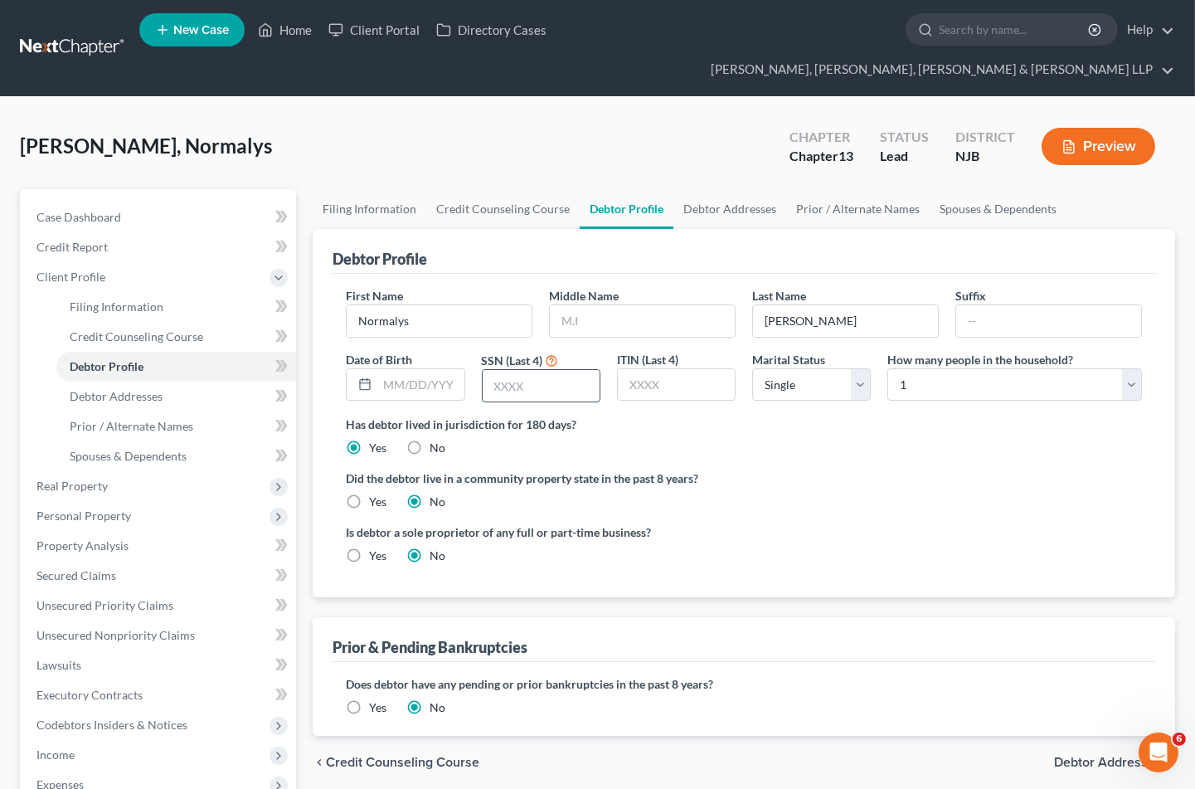
click at [541, 370] on input "text" at bounding box center [541, 386] width 117 height 32
type input "4545"
click at [801, 470] on label "Did the debtor live in a community property state in the past 8 years?" at bounding box center [744, 478] width 796 height 17
click at [403, 369] on input "text" at bounding box center [420, 385] width 86 height 32
type input "[DATE]"
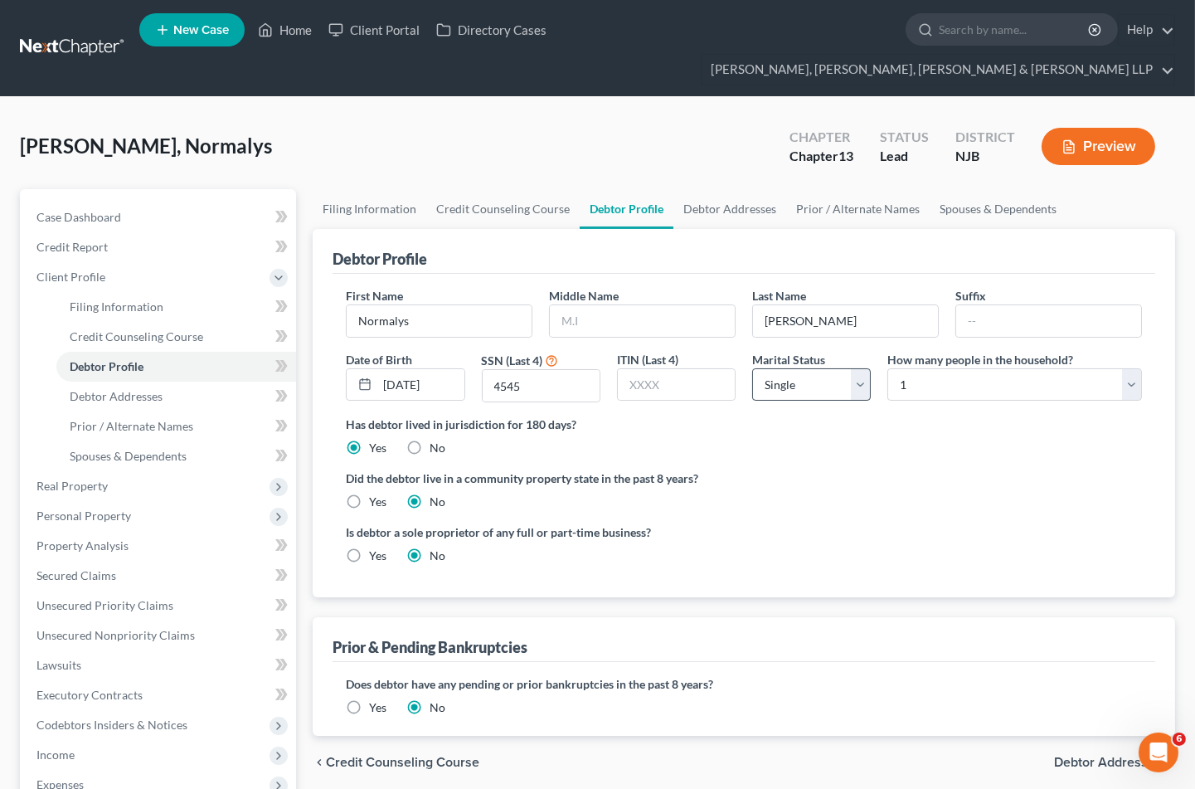
drag, startPoint x: 884, startPoint y: 460, endPoint x: 792, endPoint y: 354, distance: 139.4
click at [884, 470] on div "Did the debtor live in a community property state in the past 8 years? Yes No" at bounding box center [744, 490] width 796 height 41
click at [796, 368] on select "Select Single Married Separated Divorced Widowed" at bounding box center [811, 384] width 119 height 33
select select "1"
click at [752, 368] on select "Select Single Married Separated Divorced Widowed" at bounding box center [811, 384] width 119 height 33
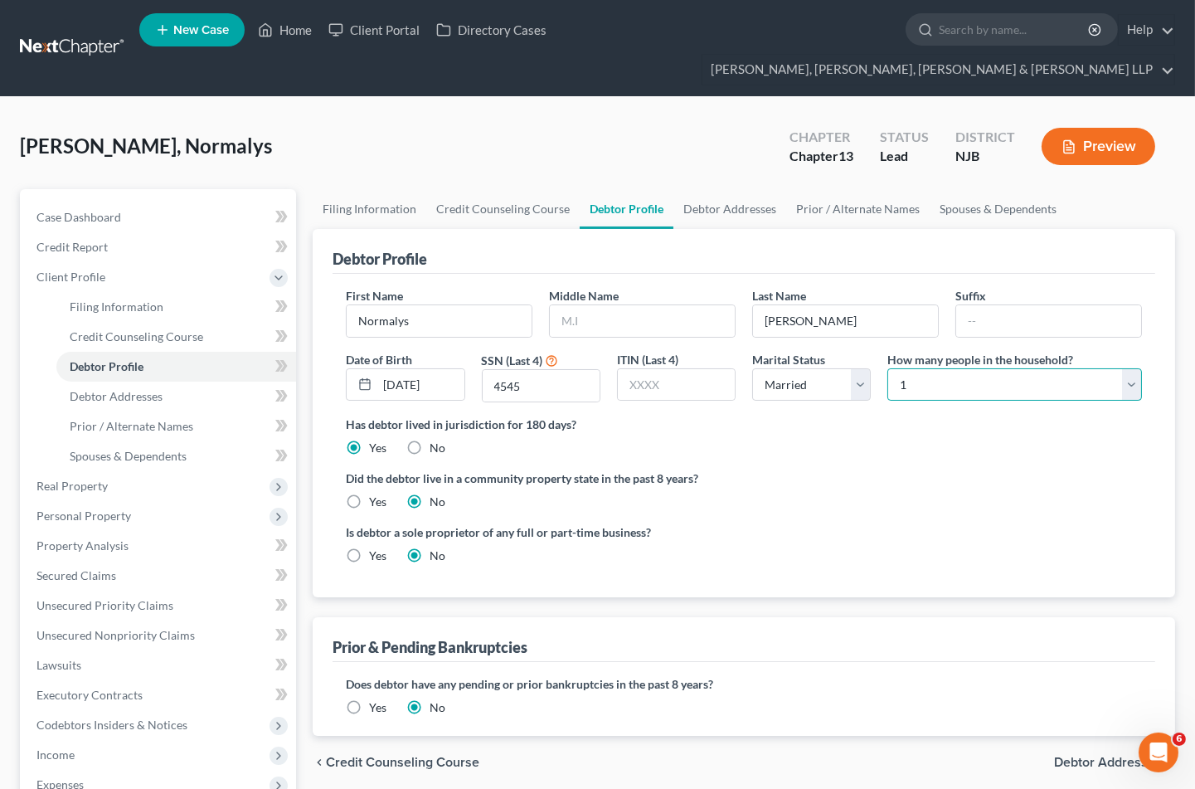
click at [933, 368] on select "Select 1 2 3 4 5 6 7 8 9 10 11 12 13 14 15 16 17 18 19 20" at bounding box center [1015, 384] width 255 height 33
select select "4"
click at [888, 368] on select "Select 1 2 3 4 5 6 7 8 9 10 11 12 13 14 15 16 17 18 19 20" at bounding box center [1015, 384] width 255 height 33
click at [699, 189] on link "Debtor Addresses" at bounding box center [730, 209] width 113 height 40
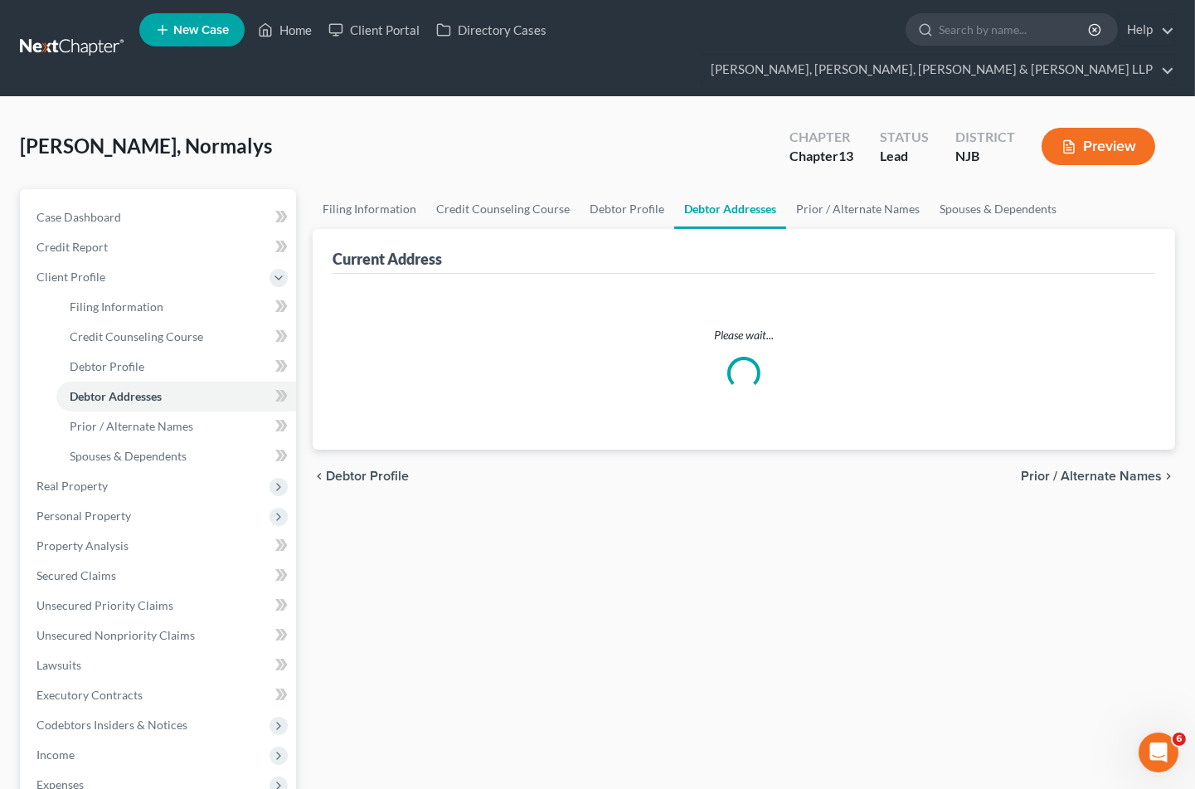
select select "0"
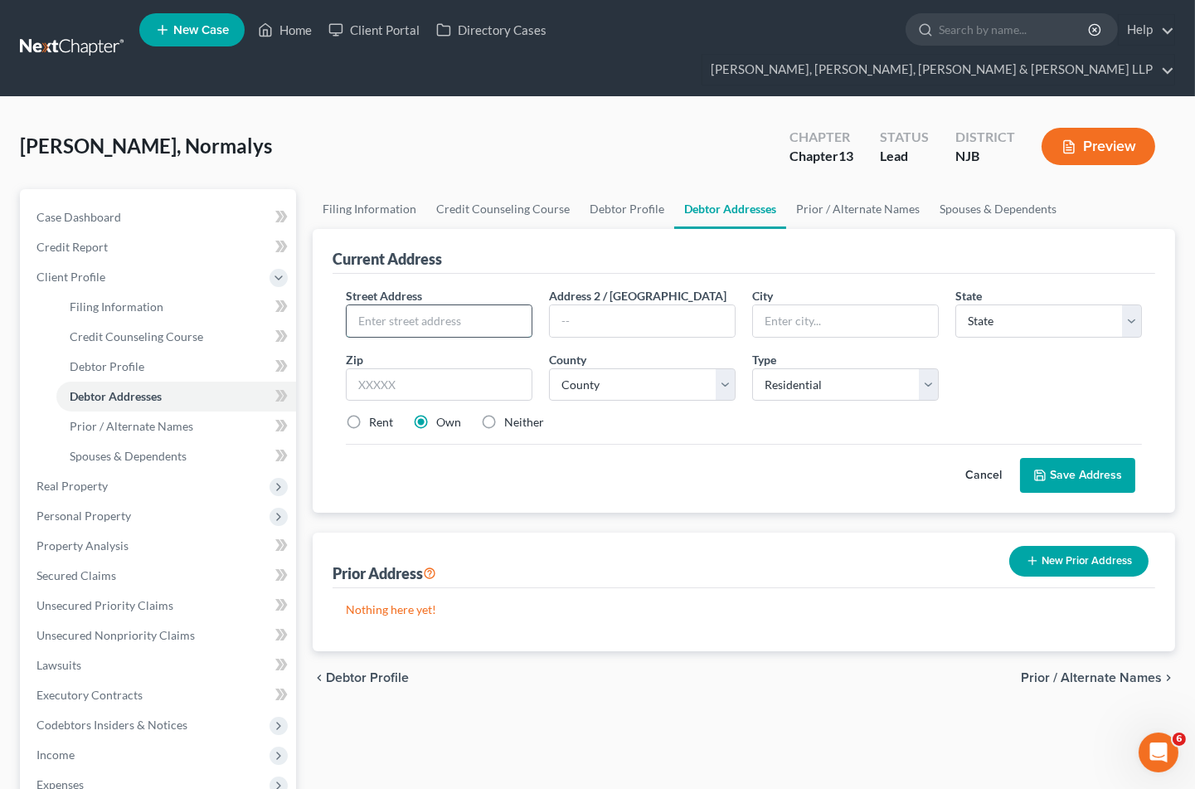
click at [405, 305] on input "text" at bounding box center [439, 321] width 185 height 32
type input "[STREET_ADDRESS][PERSON_NAME]"
click at [475, 368] on input "text" at bounding box center [439, 384] width 187 height 33
type input "07012"
type input "[PERSON_NAME]"
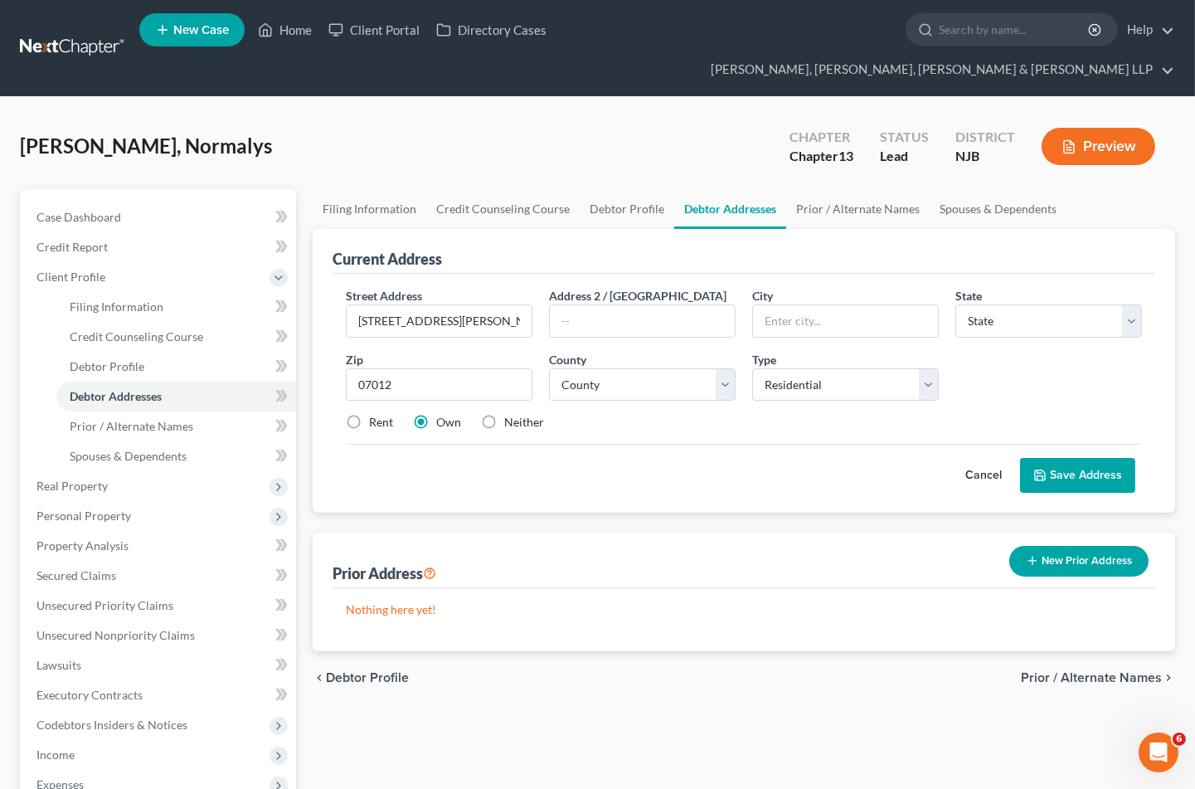
select select "33"
click at [618, 405] on div "Street Address * [STREET_ADDRESS][PERSON_NAME] * [PERSON_NAME][GEOGRAPHIC_DATA]…" at bounding box center [744, 366] width 813 height 158
click at [606, 368] on select "County [GEOGRAPHIC_DATA] [GEOGRAPHIC_DATA] [GEOGRAPHIC_DATA] [GEOGRAPHIC_DATA] …" at bounding box center [642, 384] width 187 height 33
select select "15"
click at [549, 368] on select "County [GEOGRAPHIC_DATA] [GEOGRAPHIC_DATA] [GEOGRAPHIC_DATA] [GEOGRAPHIC_DATA] …" at bounding box center [642, 384] width 187 height 33
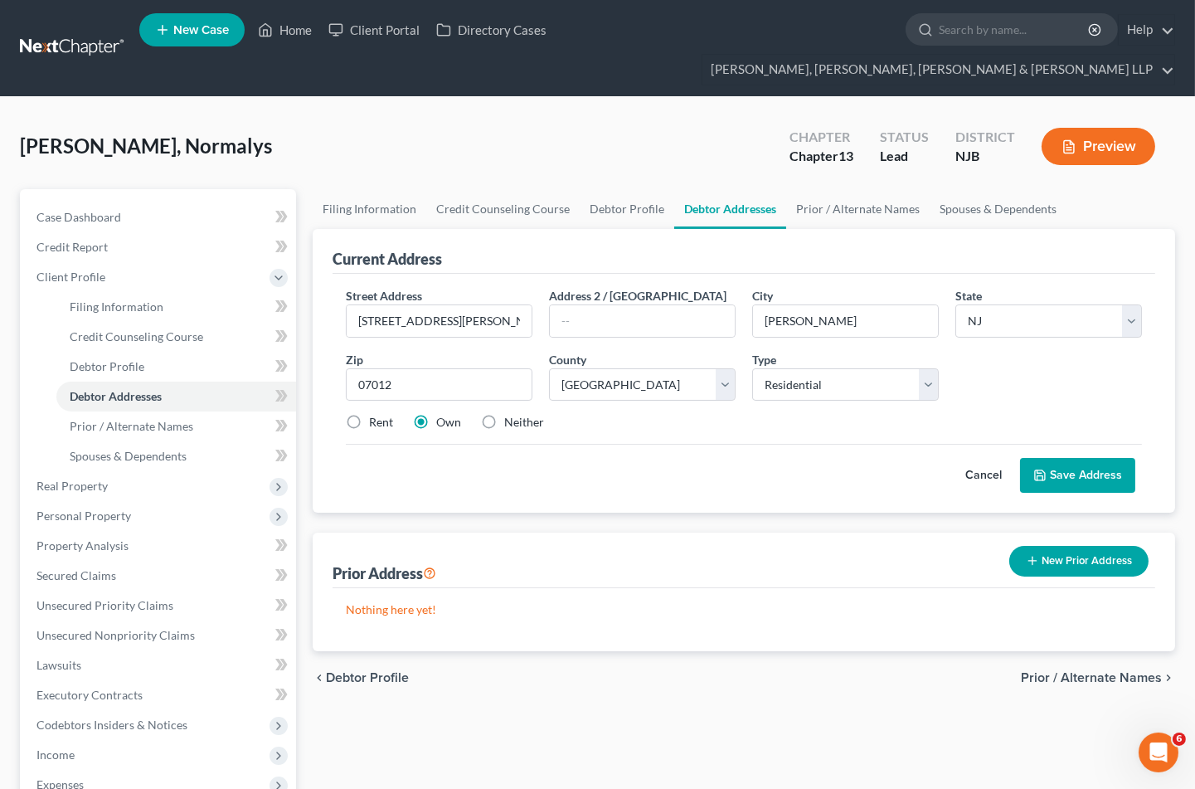
click at [753, 543] on div "Prior Address New Prior Address" at bounding box center [744, 561] width 823 height 56
click at [1067, 458] on button "Save Address" at bounding box center [1077, 475] width 115 height 35
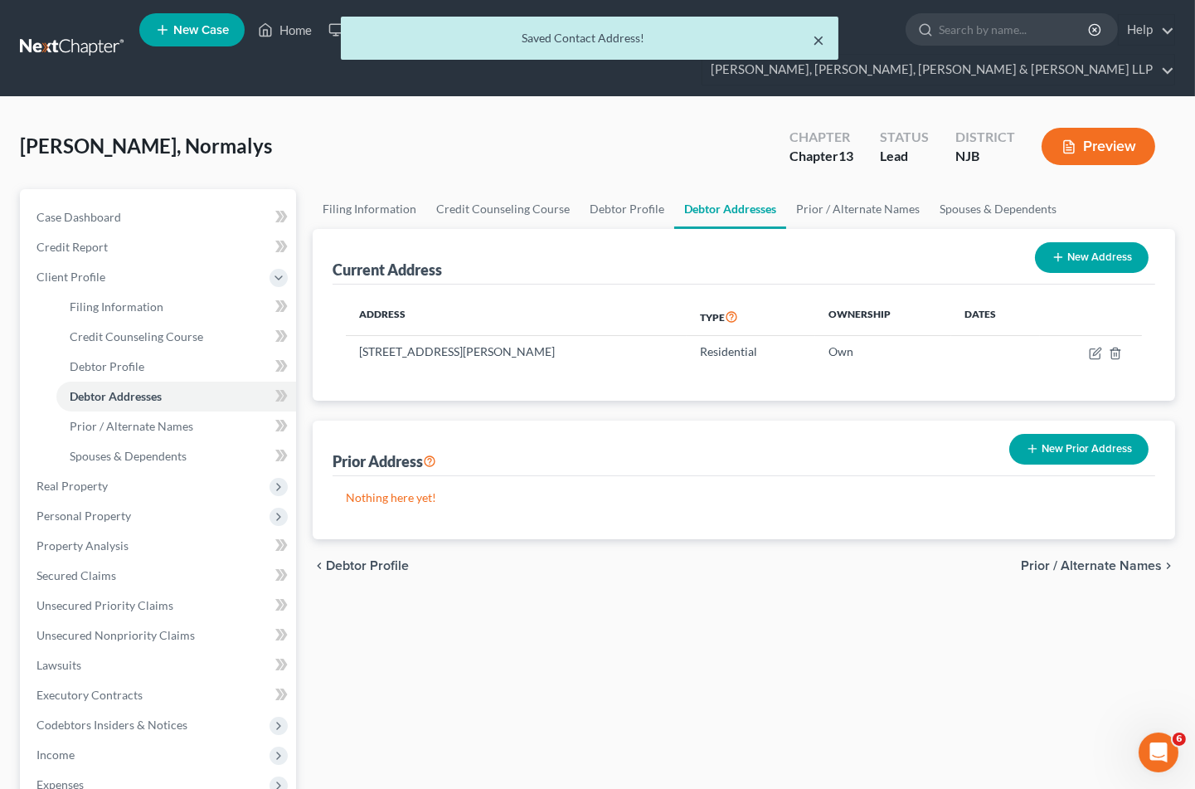
drag, startPoint x: 819, startPoint y: 37, endPoint x: 827, endPoint y: 98, distance: 61.1
click at [819, 37] on button "×" at bounding box center [820, 40] width 12 height 20
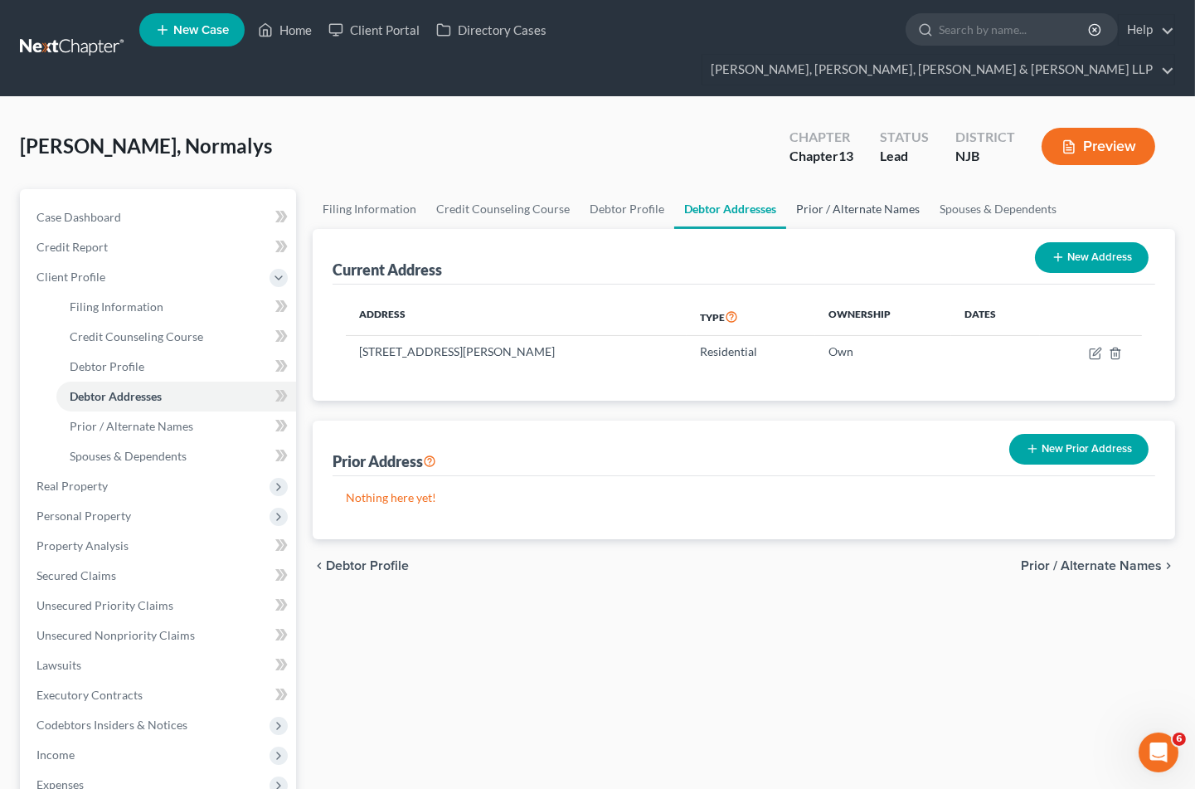
click at [838, 189] on link "Prior / Alternate Names" at bounding box center [858, 209] width 144 height 40
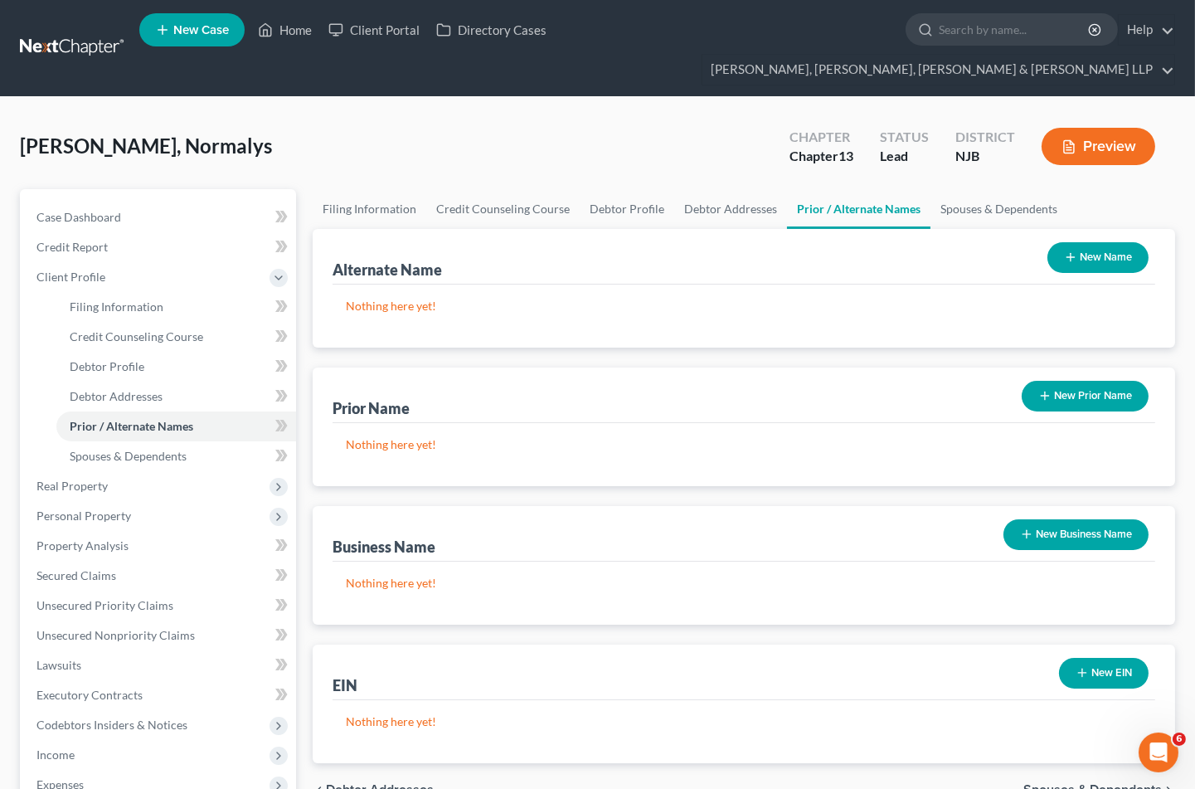
click at [1079, 242] on button "New Name" at bounding box center [1098, 257] width 101 height 31
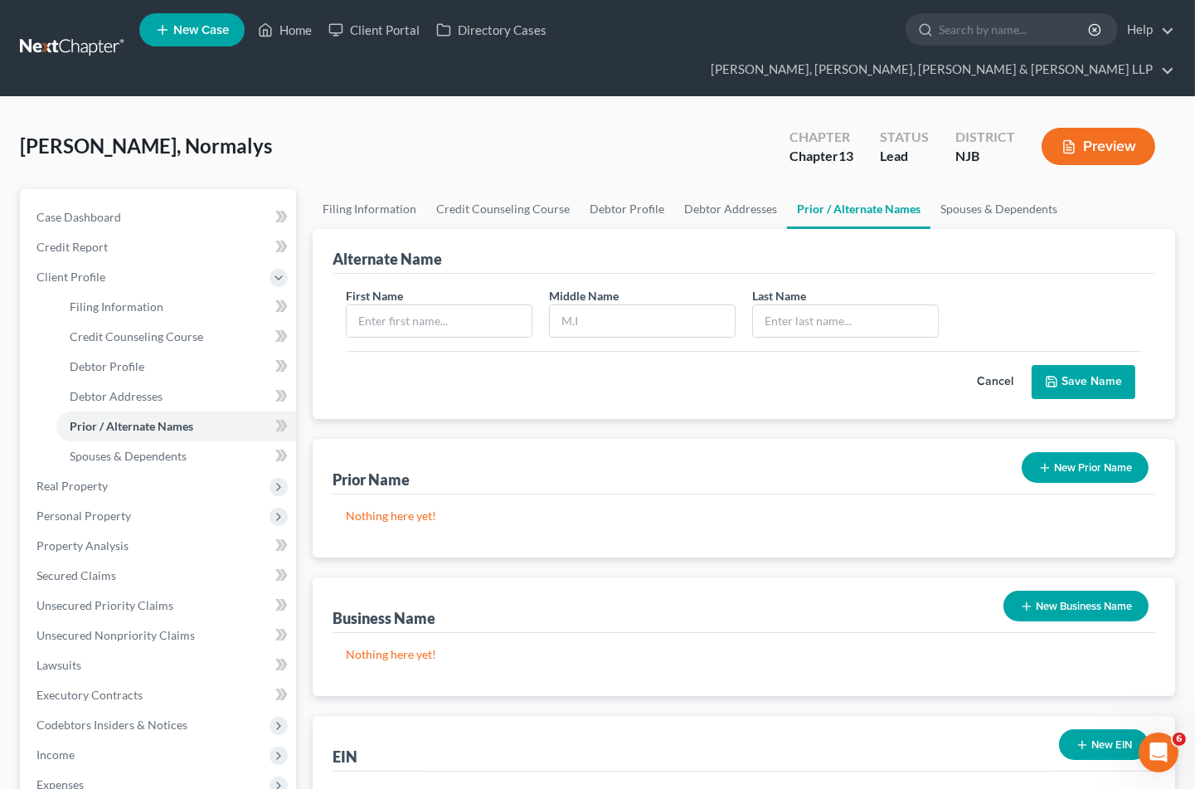
click at [606, 674] on div "Alternate Name First Name Middle Name Last Name * Cancel Save Name Prior Name N…" at bounding box center [744, 532] width 863 height 606
click at [960, 189] on link "Spouses & Dependents" at bounding box center [999, 209] width 137 height 40
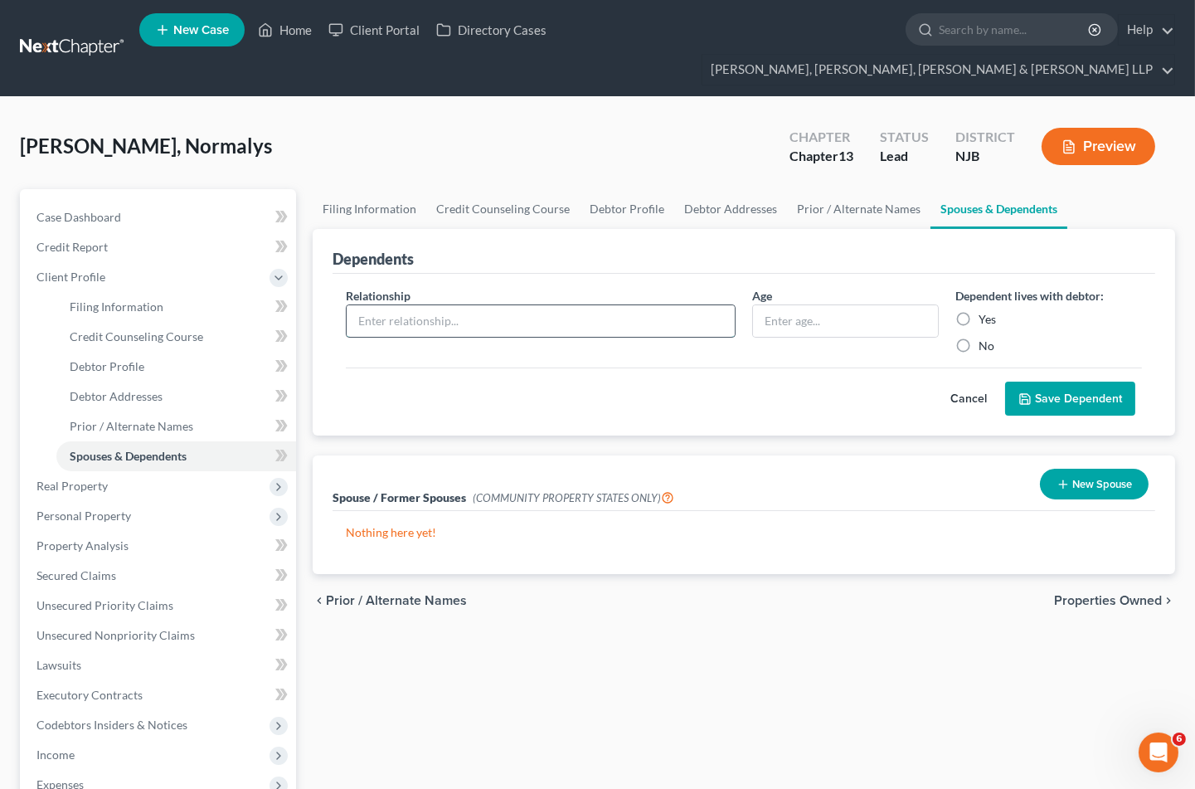
click at [463, 305] on input "text" at bounding box center [541, 321] width 388 height 32
type input "Son"
click at [820, 305] on input "text" at bounding box center [845, 321] width 185 height 32
type input "2"
click at [979, 311] on label "Yes" at bounding box center [987, 319] width 17 height 17
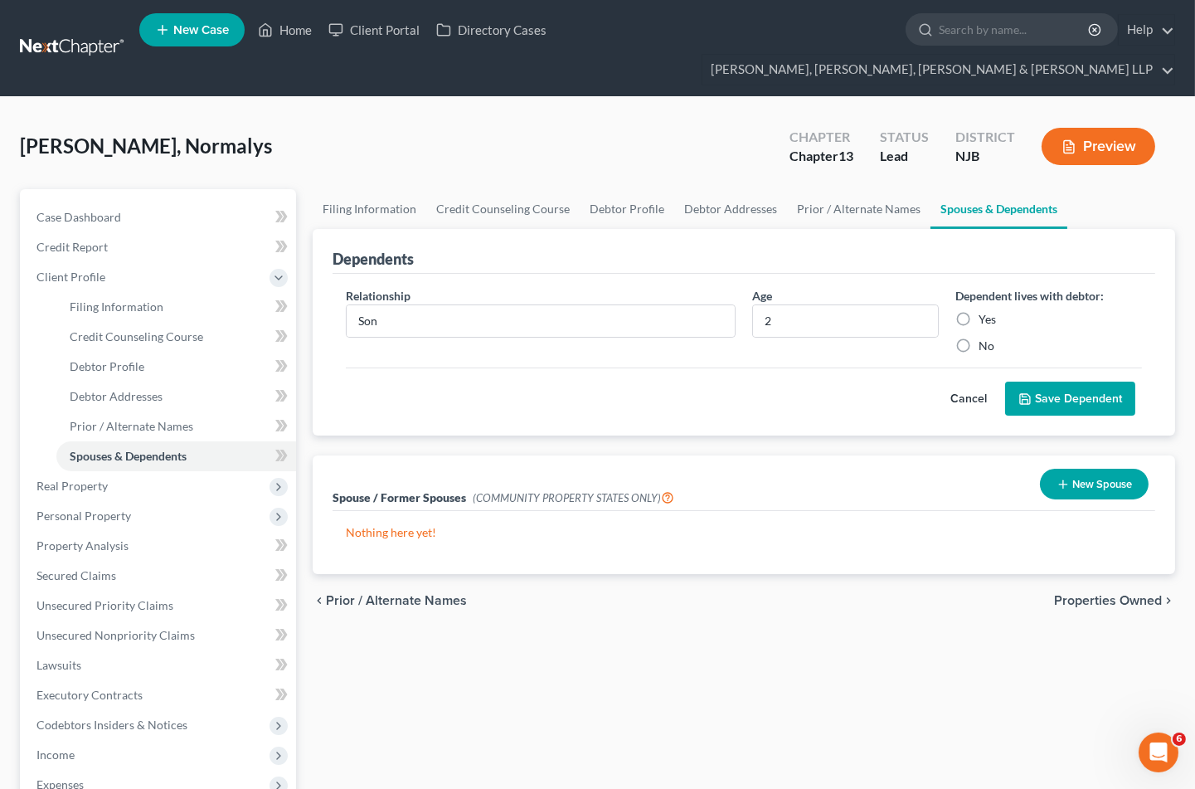
click at [986, 311] on input "Yes" at bounding box center [991, 316] width 11 height 11
radio input "true"
click at [1054, 382] on button "Save Dependent" at bounding box center [1071, 399] width 130 height 35
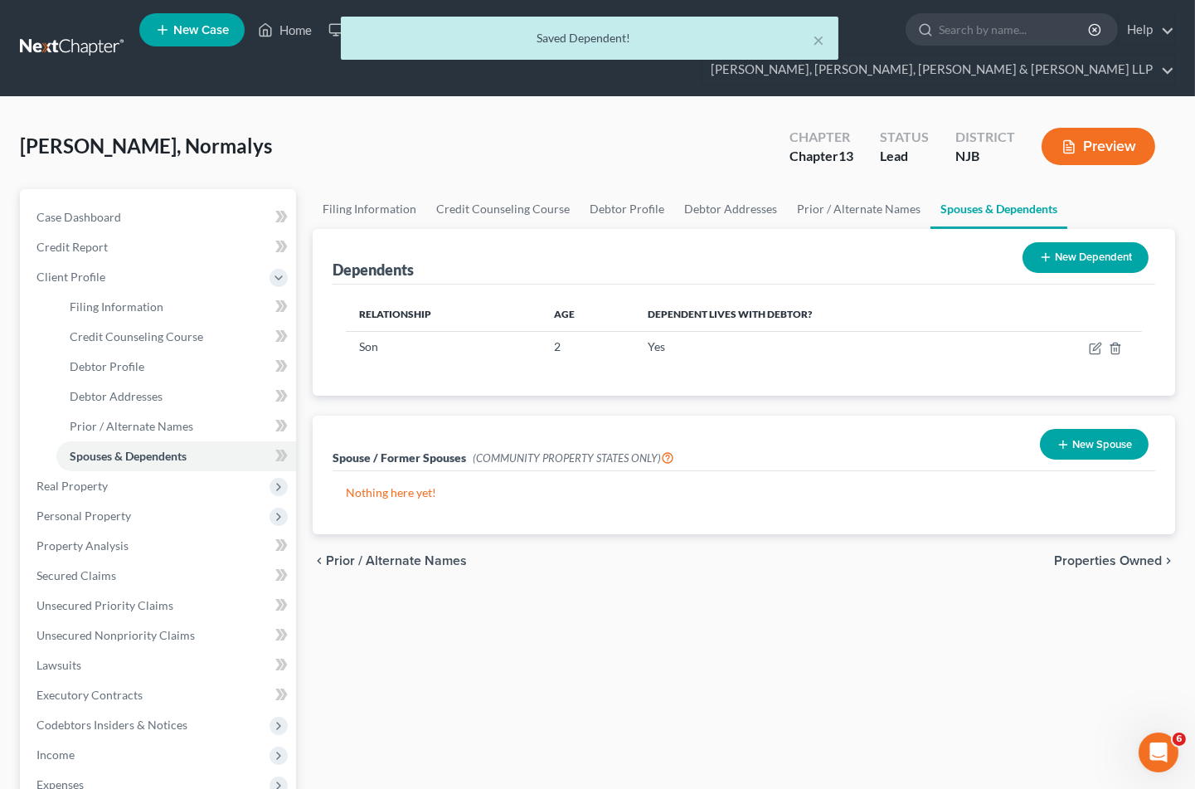
click at [1071, 242] on button "New Dependent" at bounding box center [1086, 257] width 126 height 31
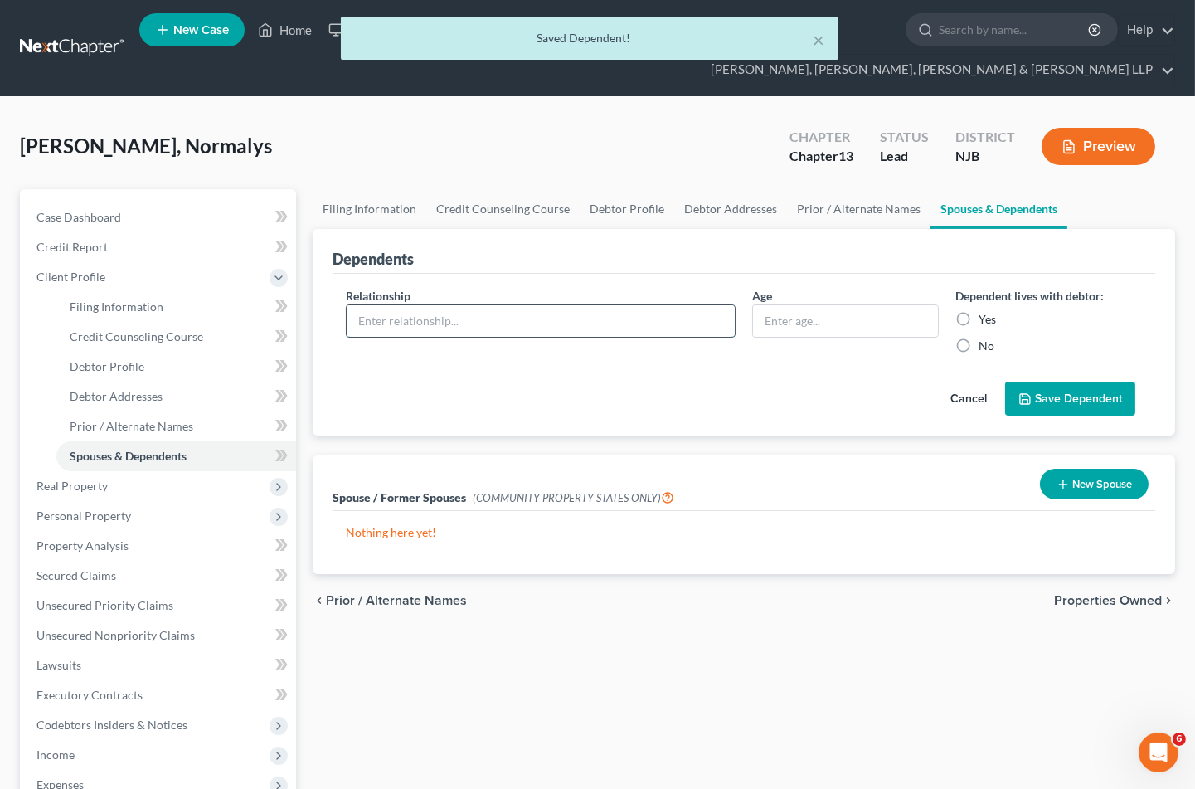
click at [453, 305] on input "text" at bounding box center [541, 321] width 388 height 32
type input "Son"
click at [850, 305] on input "text" at bounding box center [845, 321] width 185 height 32
type input "8"
click at [979, 311] on label "Yes" at bounding box center [987, 319] width 17 height 17
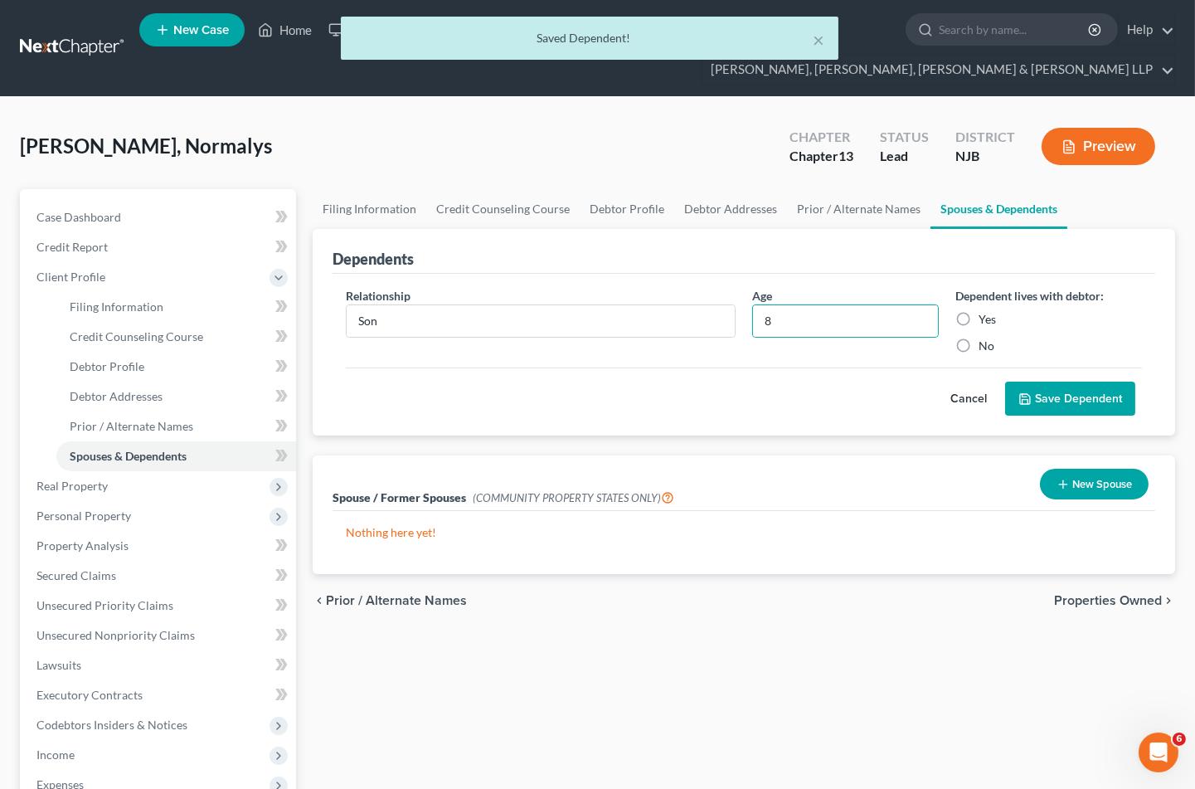
click at [986, 311] on input "Yes" at bounding box center [991, 316] width 11 height 11
radio input "true"
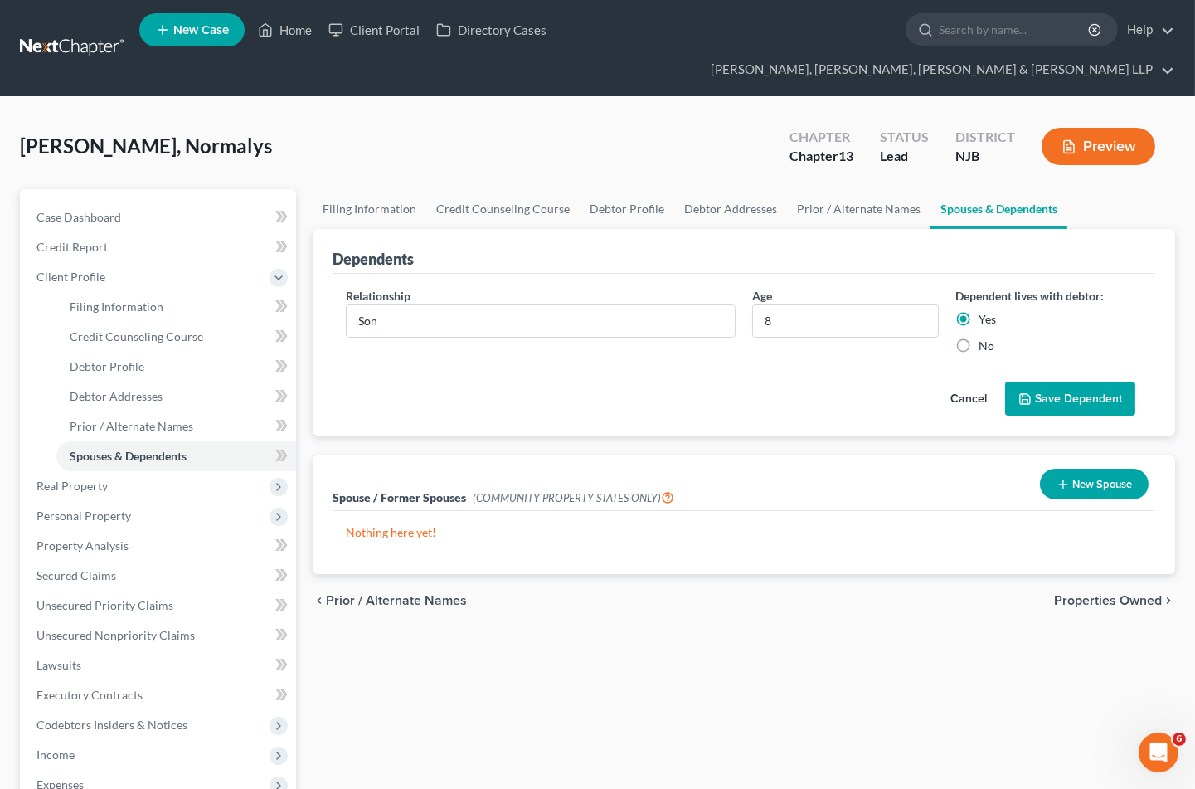
click at [1058, 382] on button "Save Dependent" at bounding box center [1071, 399] width 130 height 35
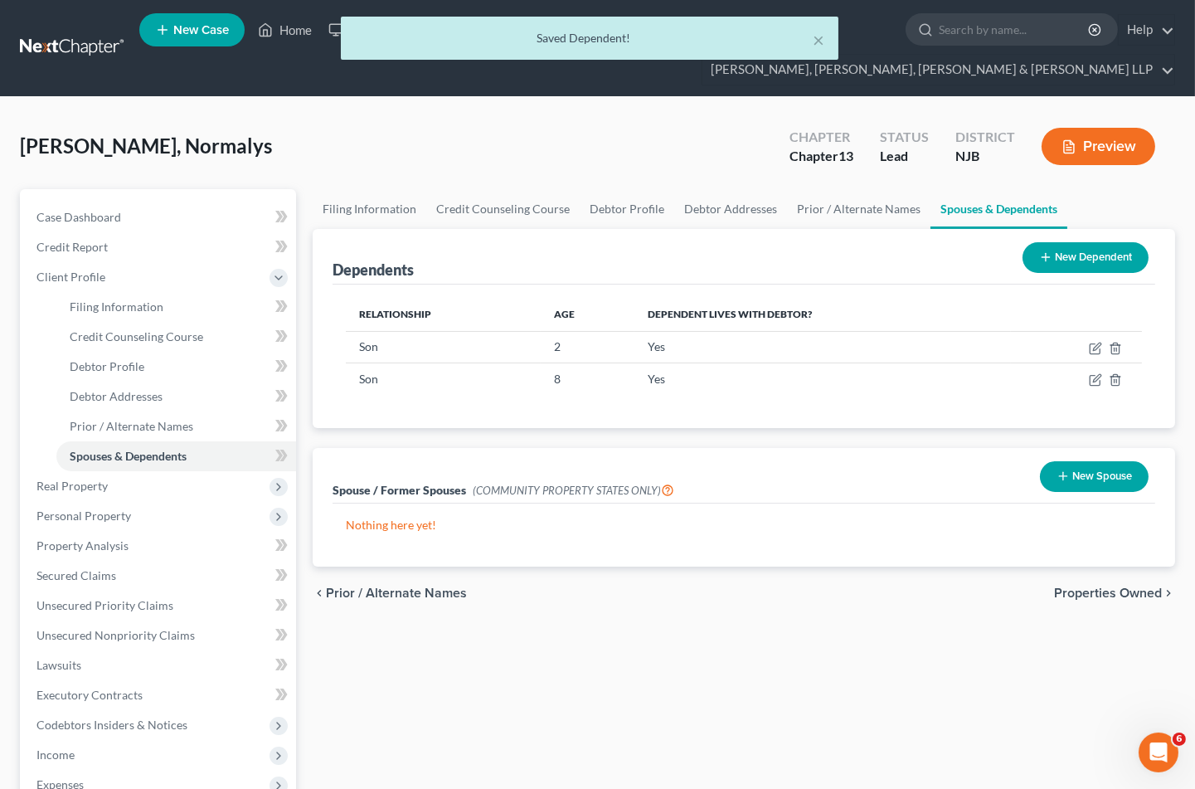
click at [1051, 242] on button "New Dependent" at bounding box center [1086, 257] width 126 height 31
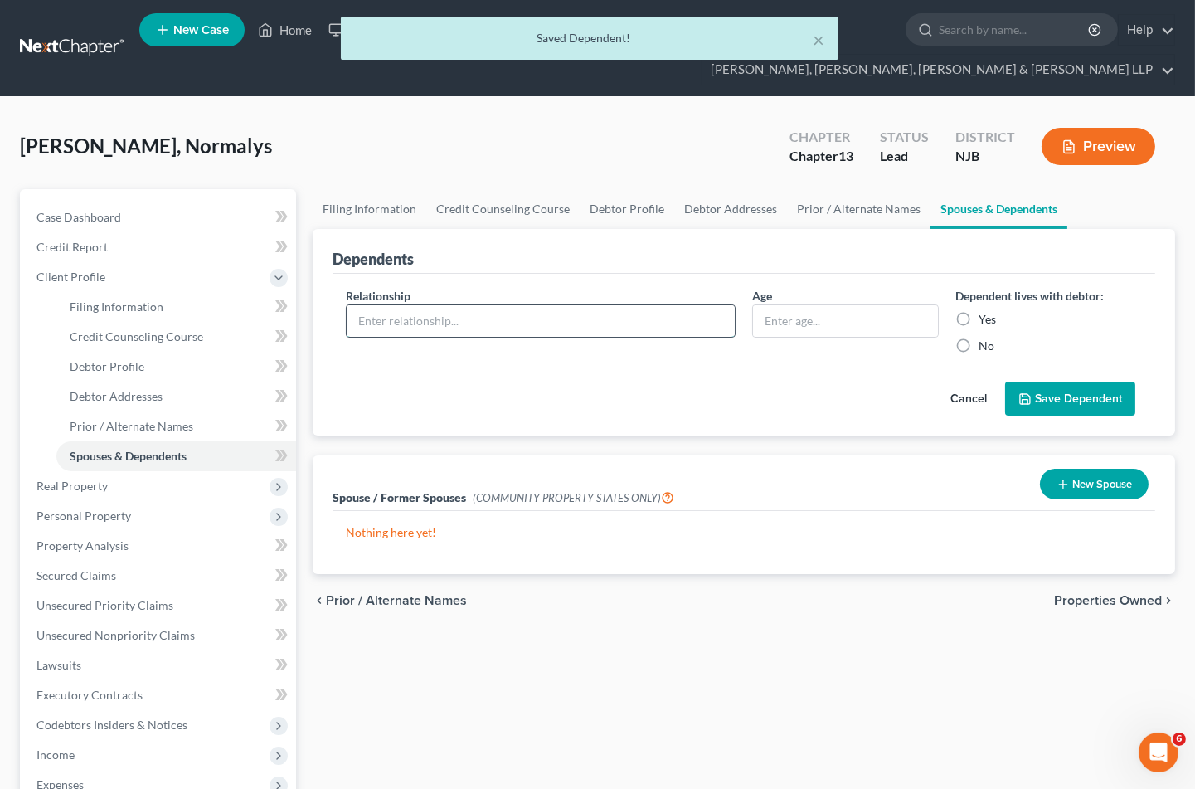
click at [514, 305] on input "text" at bounding box center [541, 321] width 388 height 32
type input "Son"
click at [850, 305] on input "text" at bounding box center [845, 321] width 185 height 32
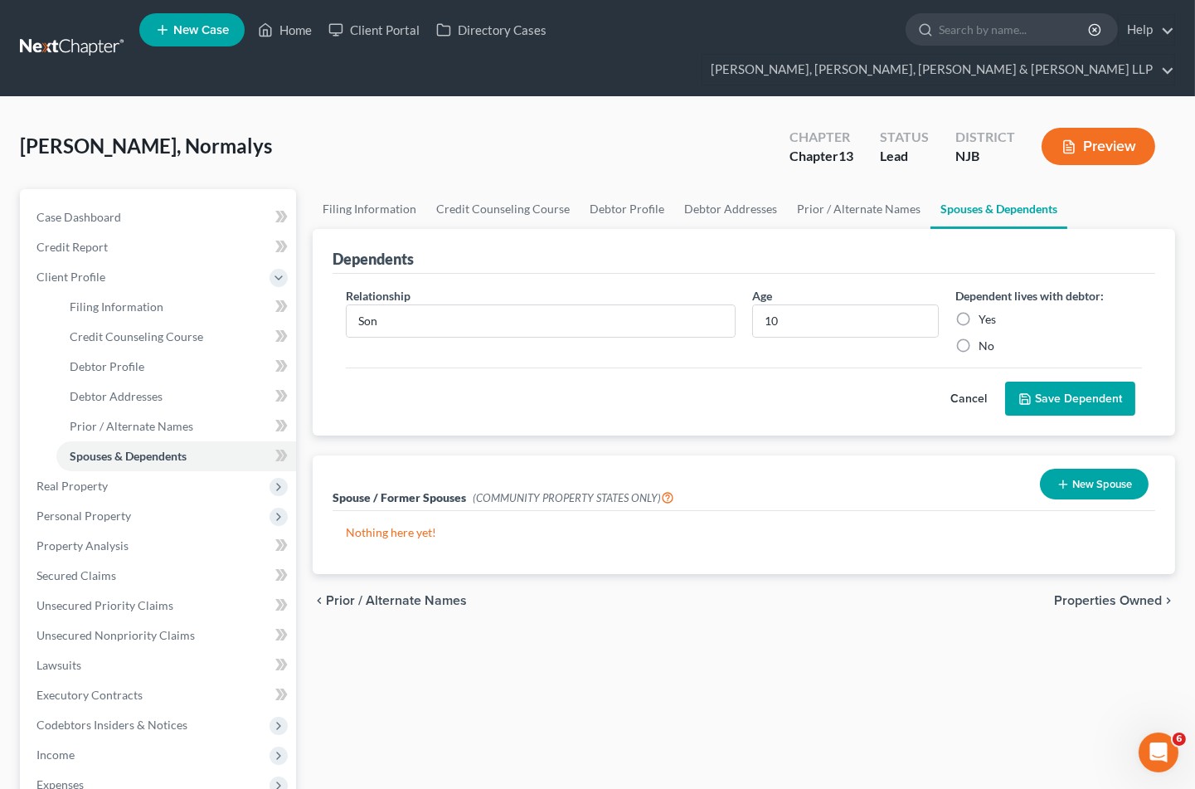
click at [979, 311] on label "Yes" at bounding box center [987, 319] width 17 height 17
click at [986, 311] on input "Yes" at bounding box center [991, 316] width 11 height 11
click at [1063, 382] on button "Save Dependent" at bounding box center [1071, 399] width 130 height 35
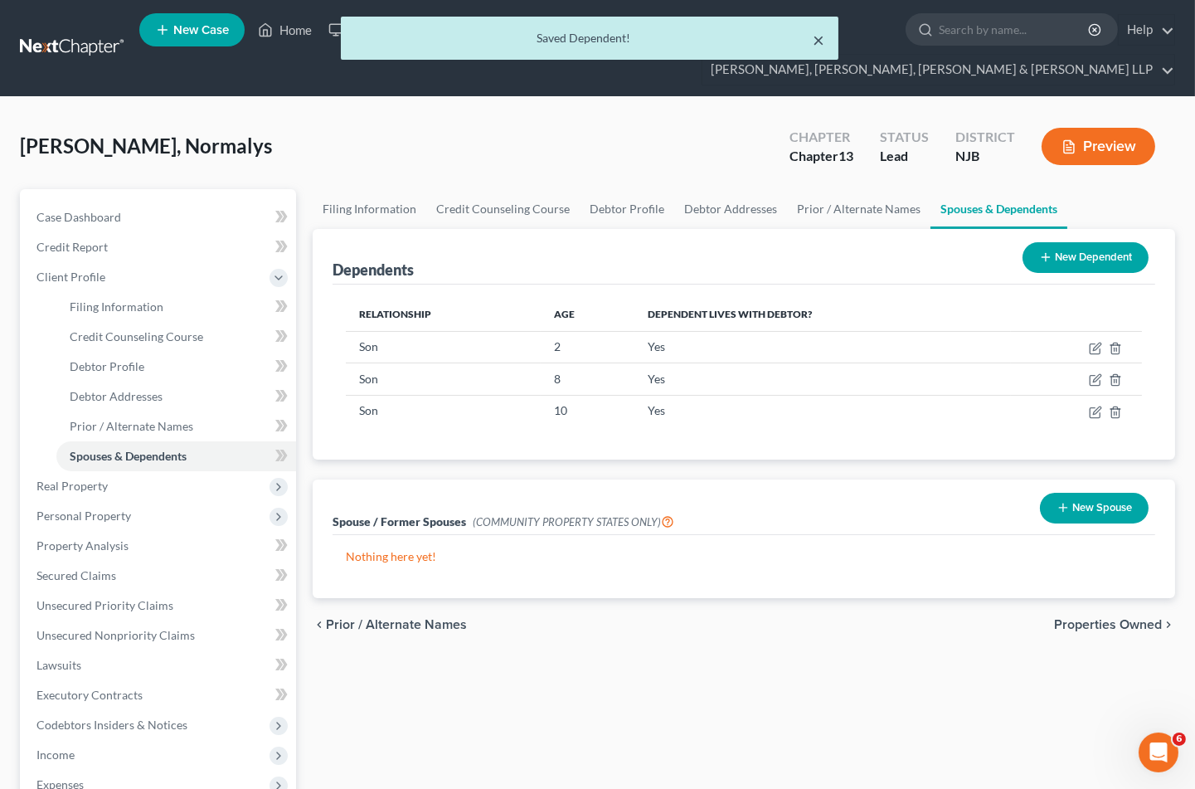
click at [823, 31] on button "×" at bounding box center [820, 40] width 12 height 20
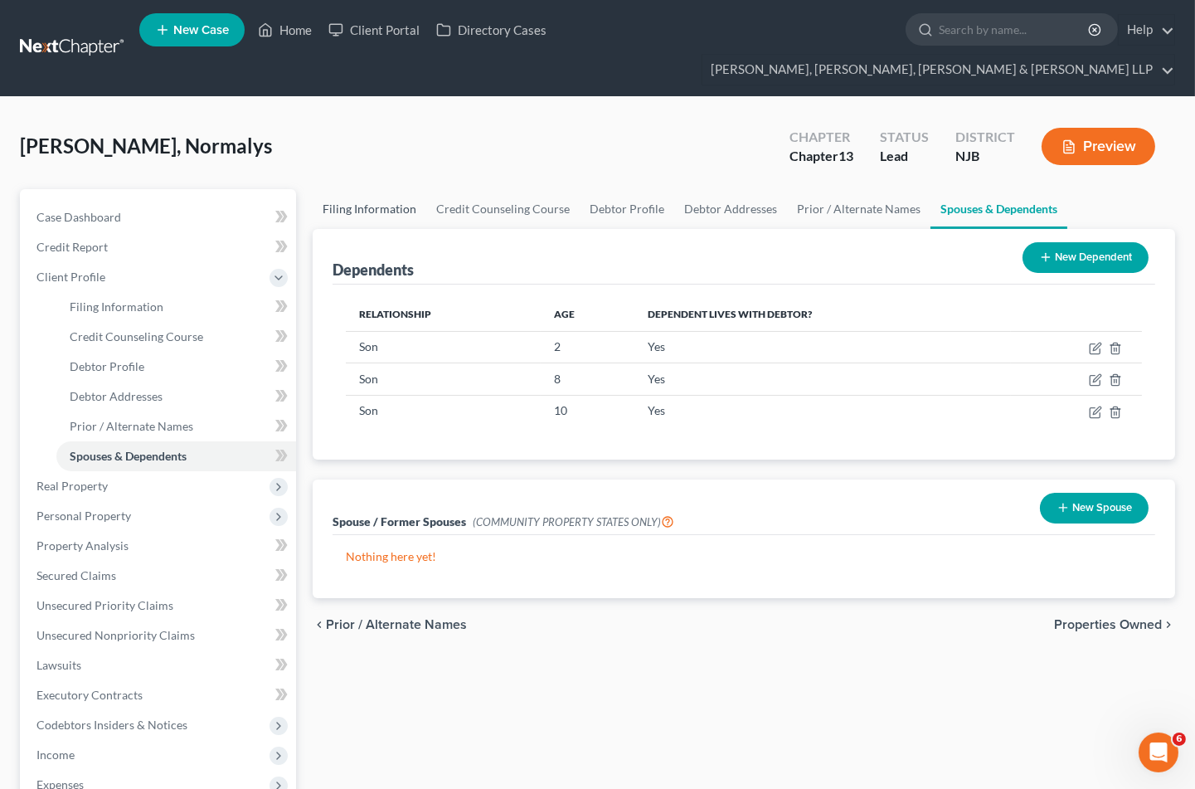
click at [365, 189] on link "Filing Information" at bounding box center [370, 209] width 114 height 40
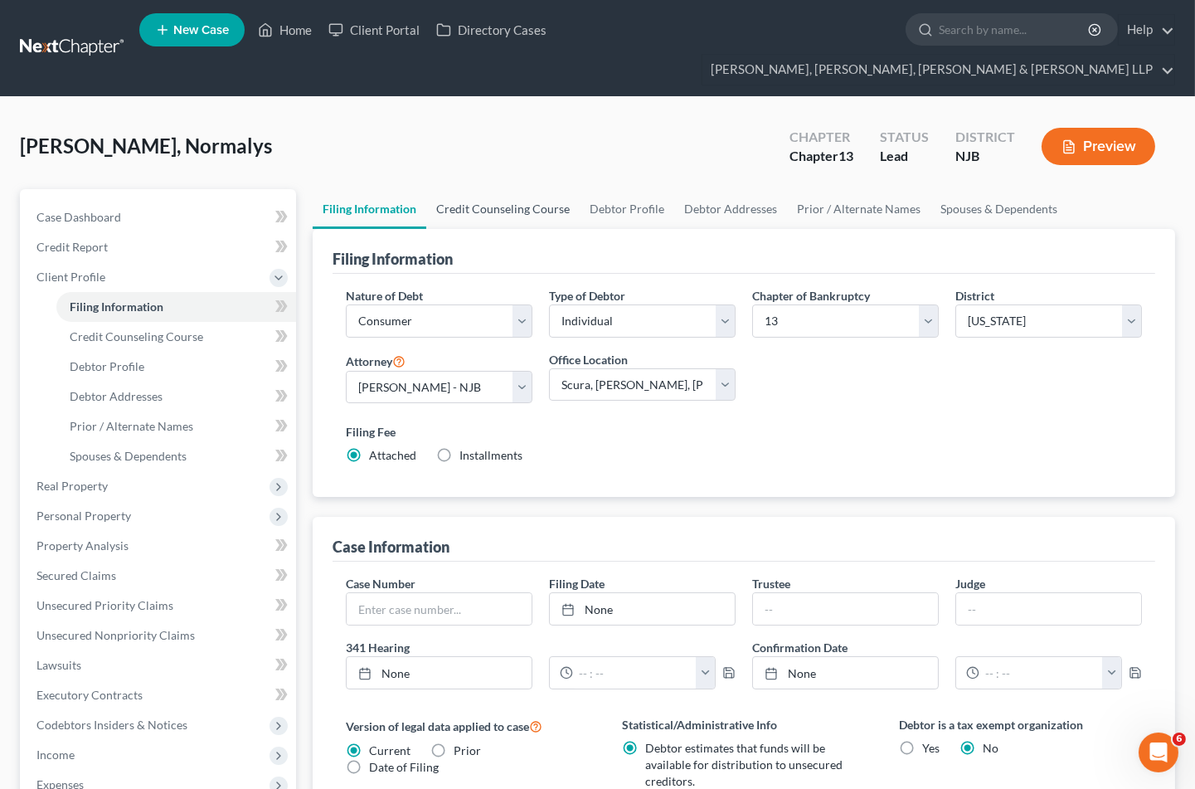
click at [483, 189] on link "Credit Counseling Course" at bounding box center [502, 209] width 153 height 40
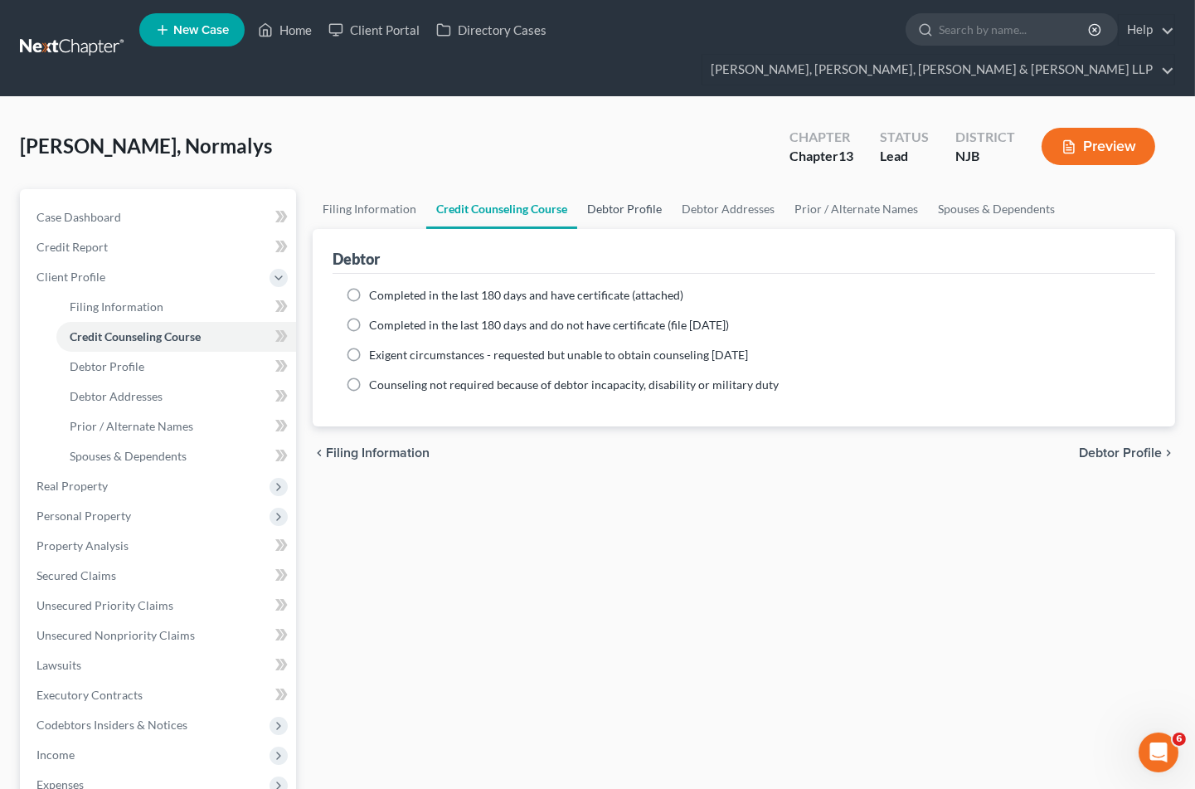
click at [612, 189] on link "Debtor Profile" at bounding box center [624, 209] width 95 height 40
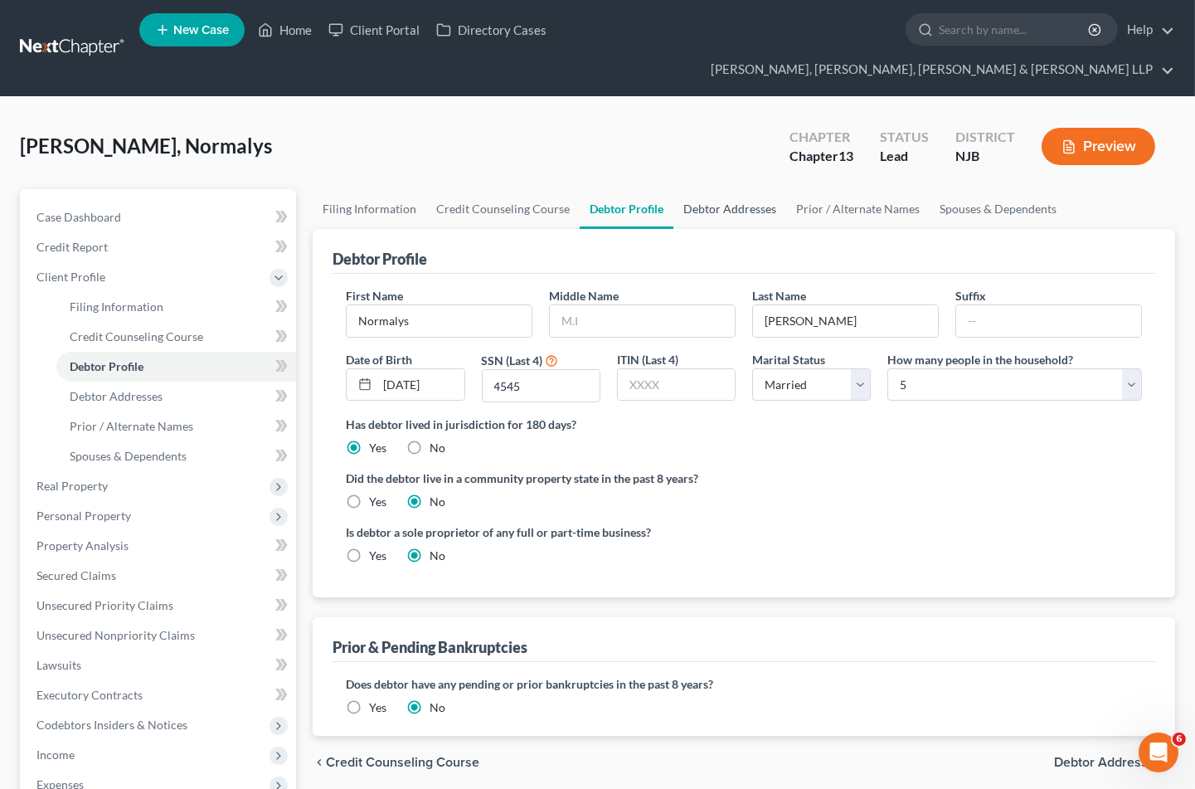
click at [706, 189] on link "Debtor Addresses" at bounding box center [730, 209] width 113 height 40
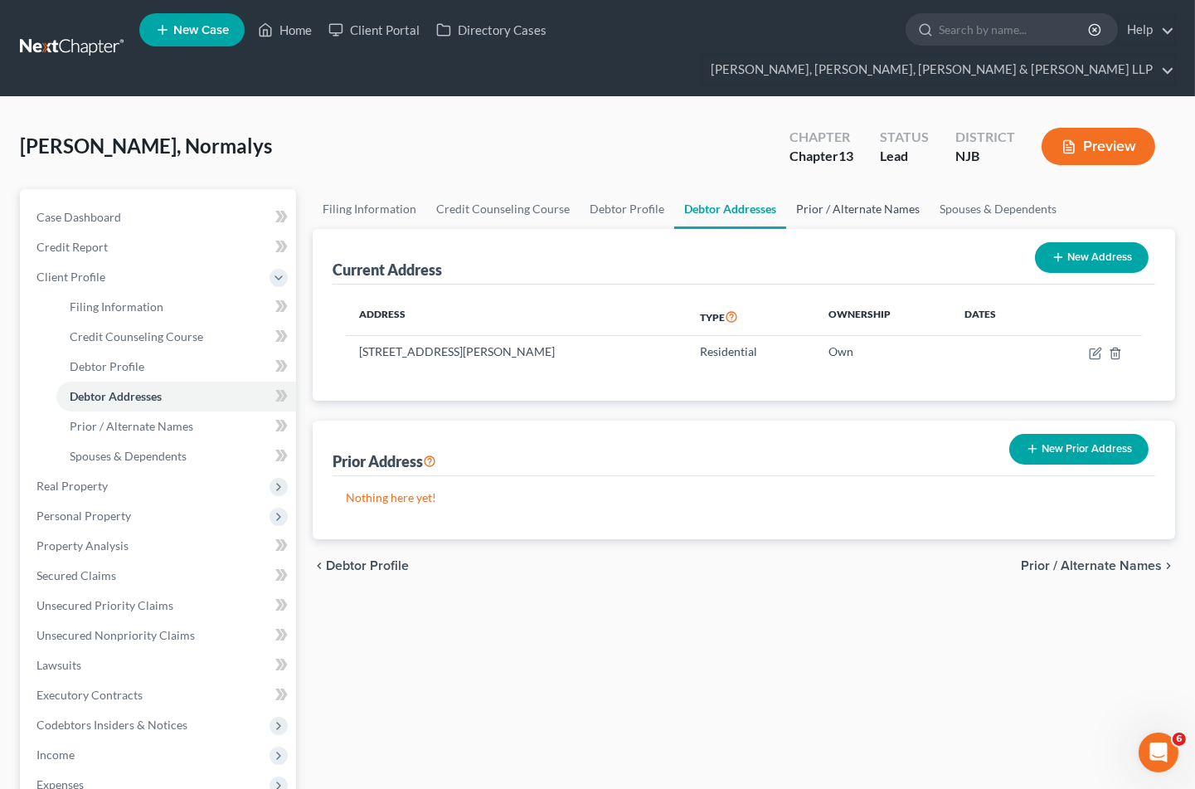
click at [814, 189] on link "Prior / Alternate Names" at bounding box center [858, 209] width 144 height 40
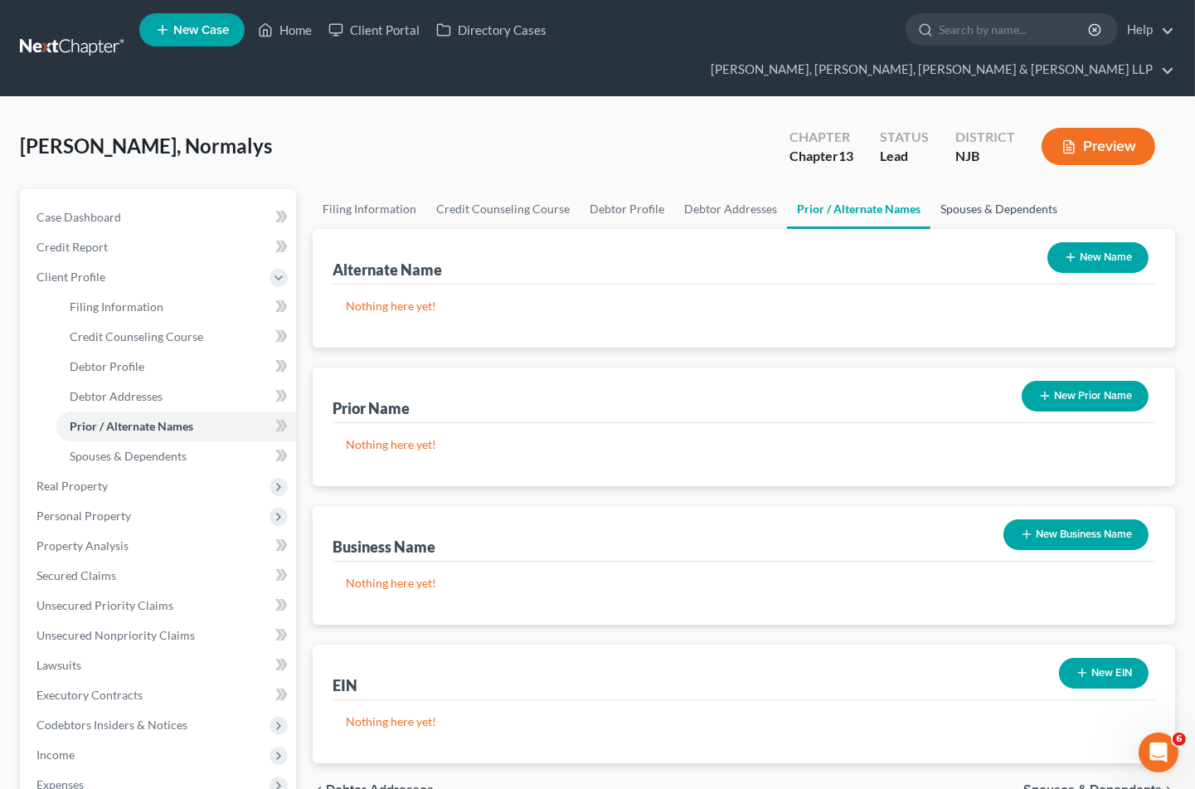
click at [958, 189] on link "Spouses & Dependents" at bounding box center [999, 209] width 137 height 40
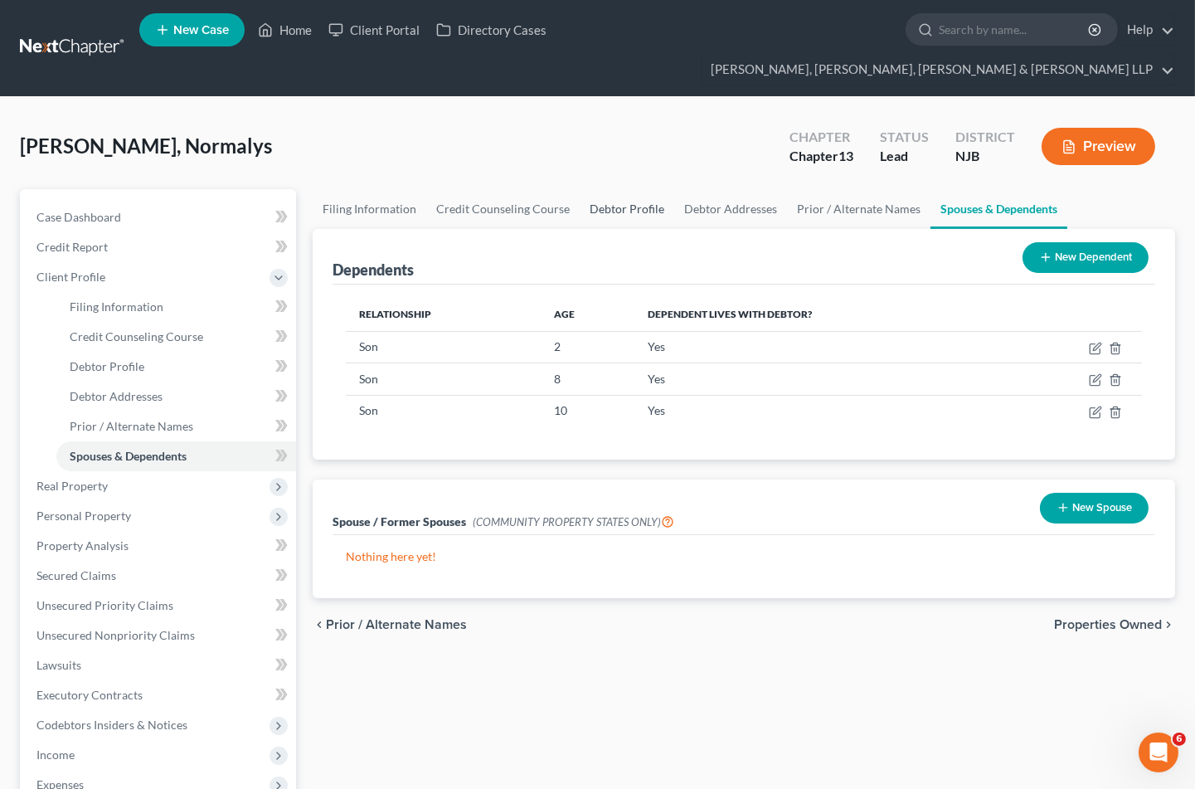
click at [607, 189] on link "Debtor Profile" at bounding box center [627, 209] width 95 height 40
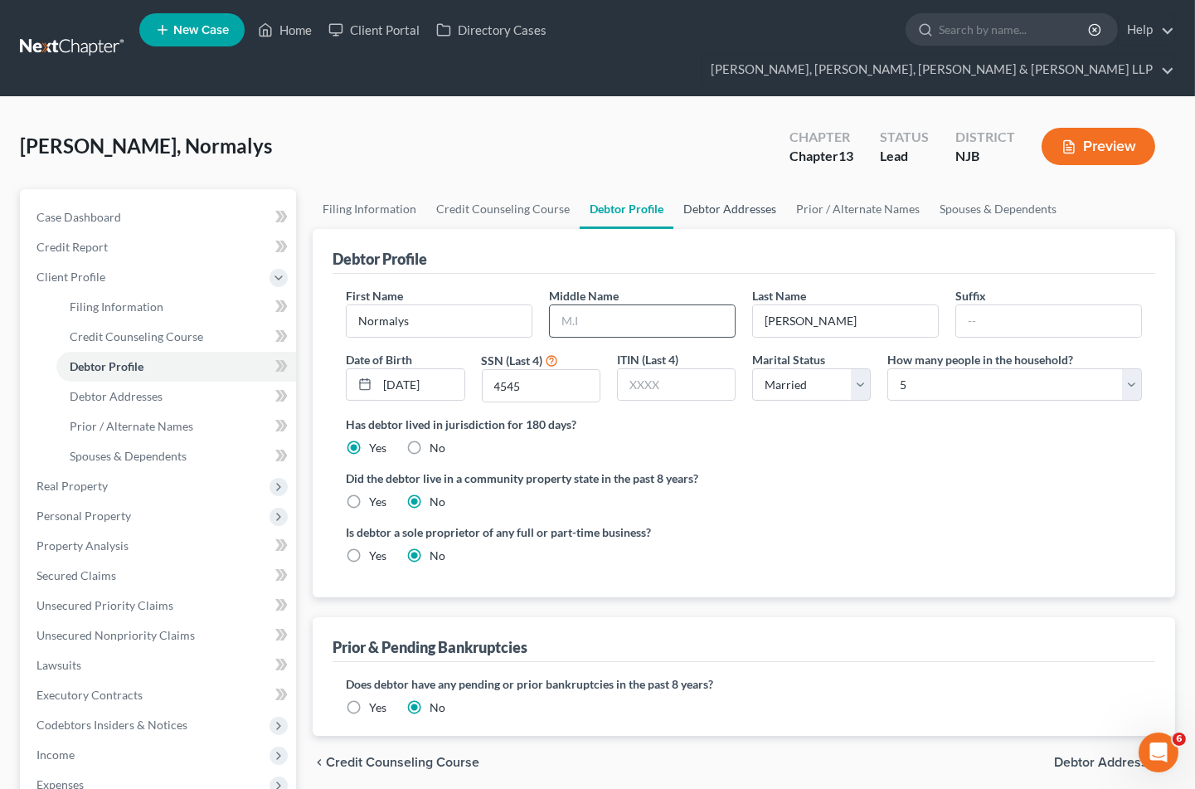
drag, startPoint x: 725, startPoint y: 180, endPoint x: 558, endPoint y: 296, distance: 203.9
click at [725, 189] on link "Debtor Addresses" at bounding box center [730, 209] width 113 height 40
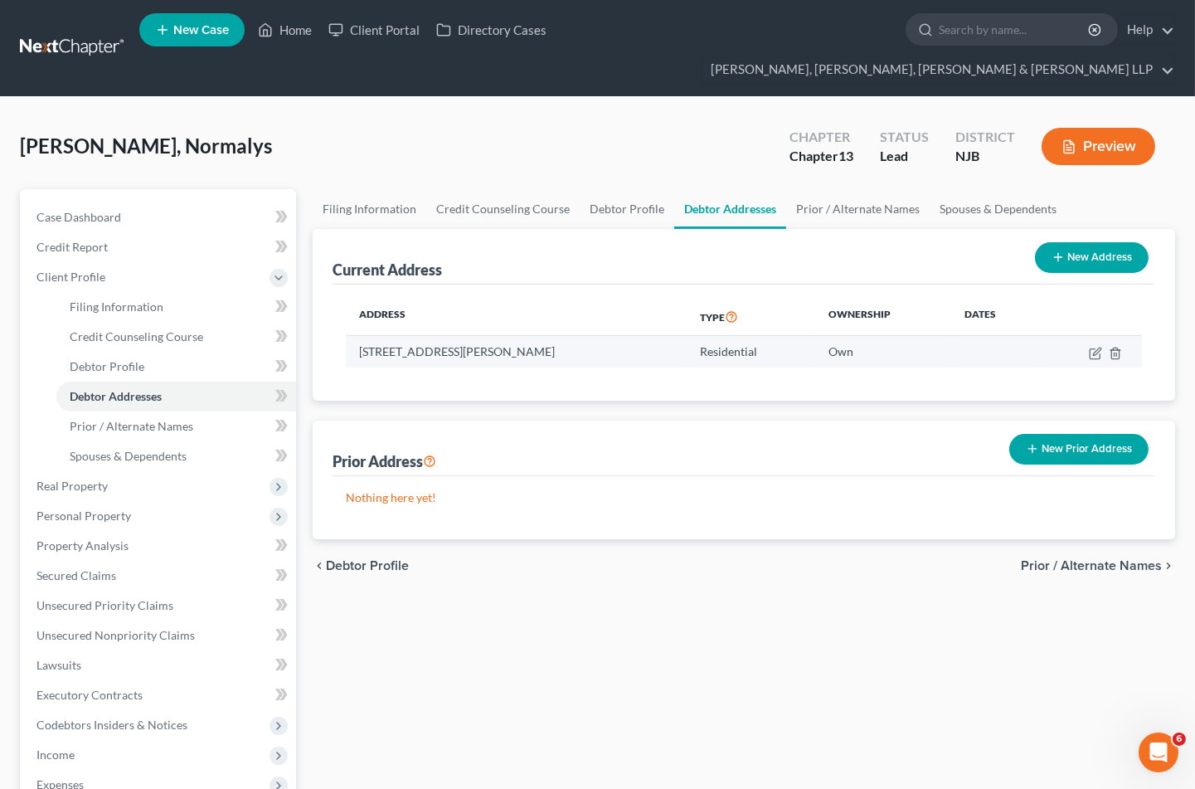
drag, startPoint x: 579, startPoint y: 322, endPoint x: 359, endPoint y: 321, distance: 219.9
click at [359, 336] on td "[STREET_ADDRESS][PERSON_NAME]" at bounding box center [516, 352] width 341 height 32
copy td "[STREET_ADDRESS][PERSON_NAME]"
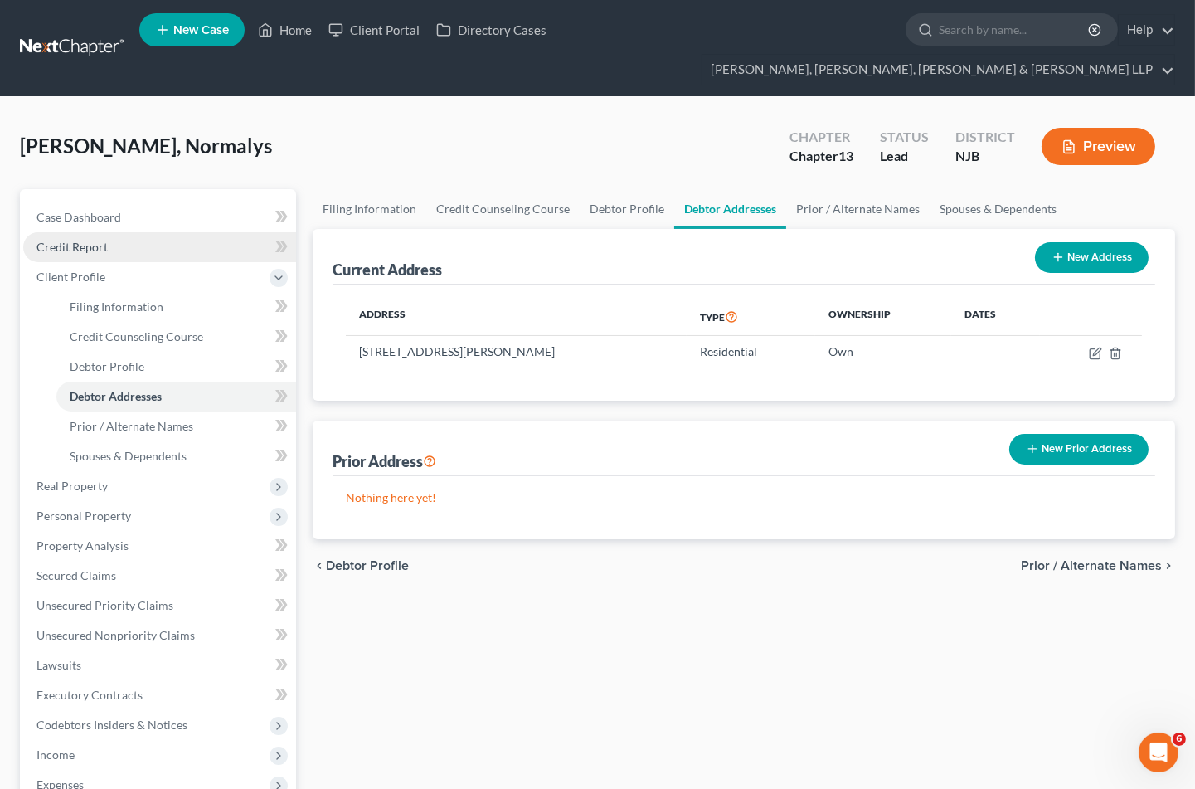
click at [85, 240] on span "Credit Report" at bounding box center [72, 247] width 71 height 14
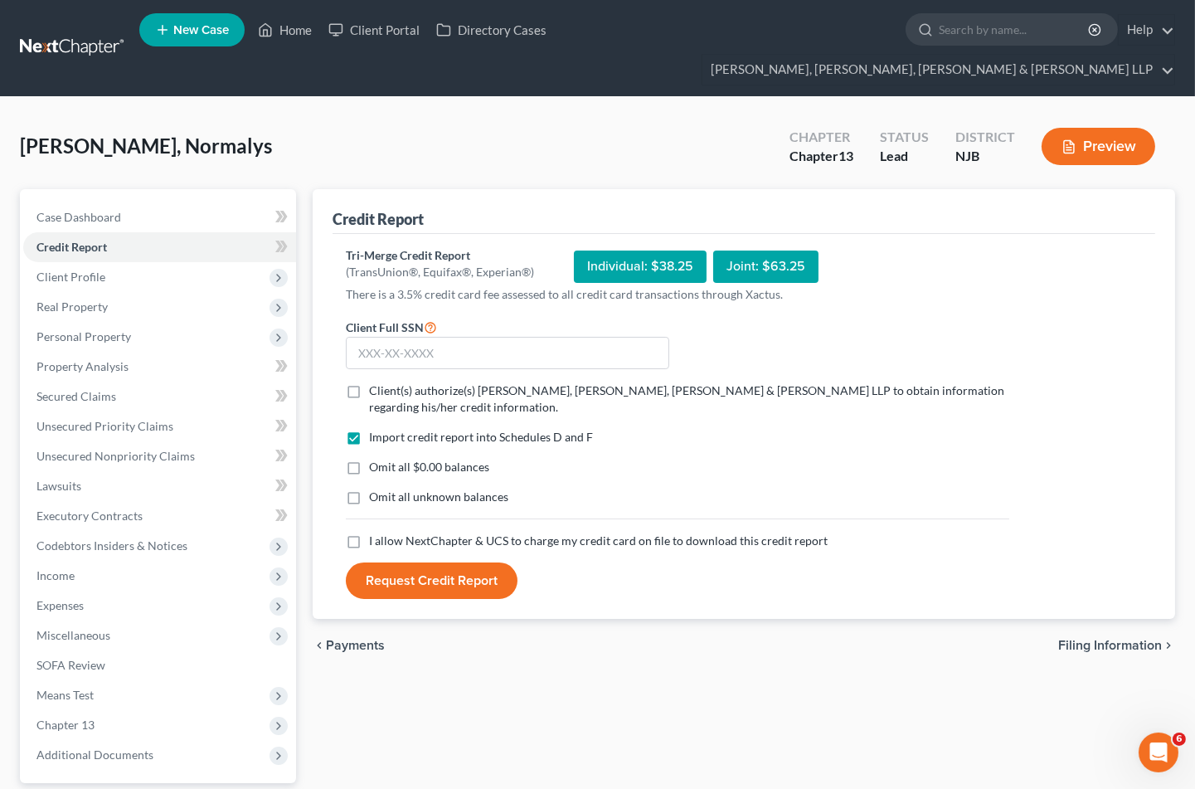
drag, startPoint x: 352, startPoint y: 363, endPoint x: 355, endPoint y: 504, distance: 140.2
click at [369, 382] on label "Client(s) authorize(s) [PERSON_NAME], [PERSON_NAME], [PERSON_NAME] & [PERSON_NA…" at bounding box center [689, 398] width 640 height 33
click at [376, 382] on input "Client(s) authorize(s) [PERSON_NAME], [PERSON_NAME], [PERSON_NAME] & [PERSON_NA…" at bounding box center [381, 387] width 11 height 11
click at [369, 533] on label "I allow NextChapter & UCS to charge my credit card on file to download this cre…" at bounding box center [598, 541] width 459 height 17
click at [376, 533] on input "I allow NextChapter & UCS to charge my credit card on file to download this cre…" at bounding box center [381, 538] width 11 height 11
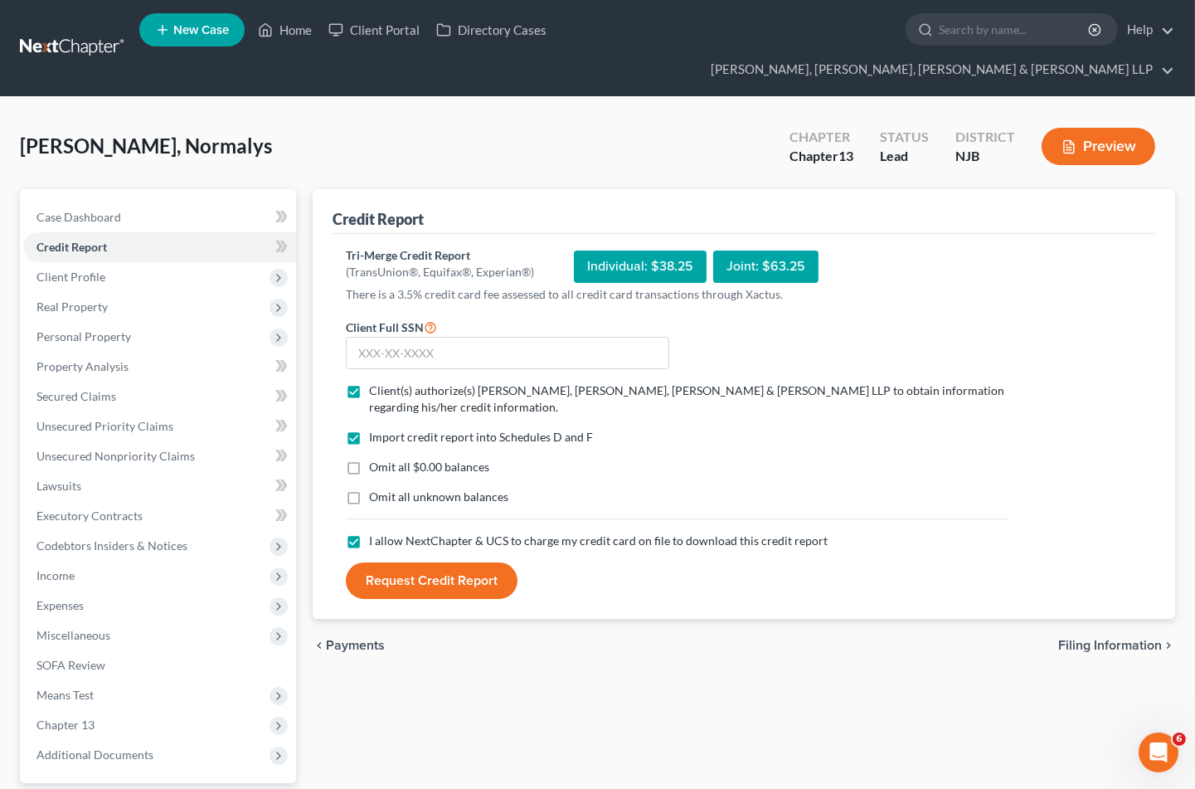
click at [369, 459] on label "Omit all $0.00 balances" at bounding box center [429, 467] width 120 height 17
click at [376, 459] on input "Omit all $0.00 balances" at bounding box center [381, 464] width 11 height 11
click at [407, 337] on input "text" at bounding box center [508, 353] width 324 height 33
click at [657, 429] on div "Import credit report into Schedules D and F Omit all $0.00 balances Omit all un…" at bounding box center [678, 481] width 680 height 104
drag, startPoint x: 691, startPoint y: 235, endPoint x: 649, endPoint y: 234, distance: 42.3
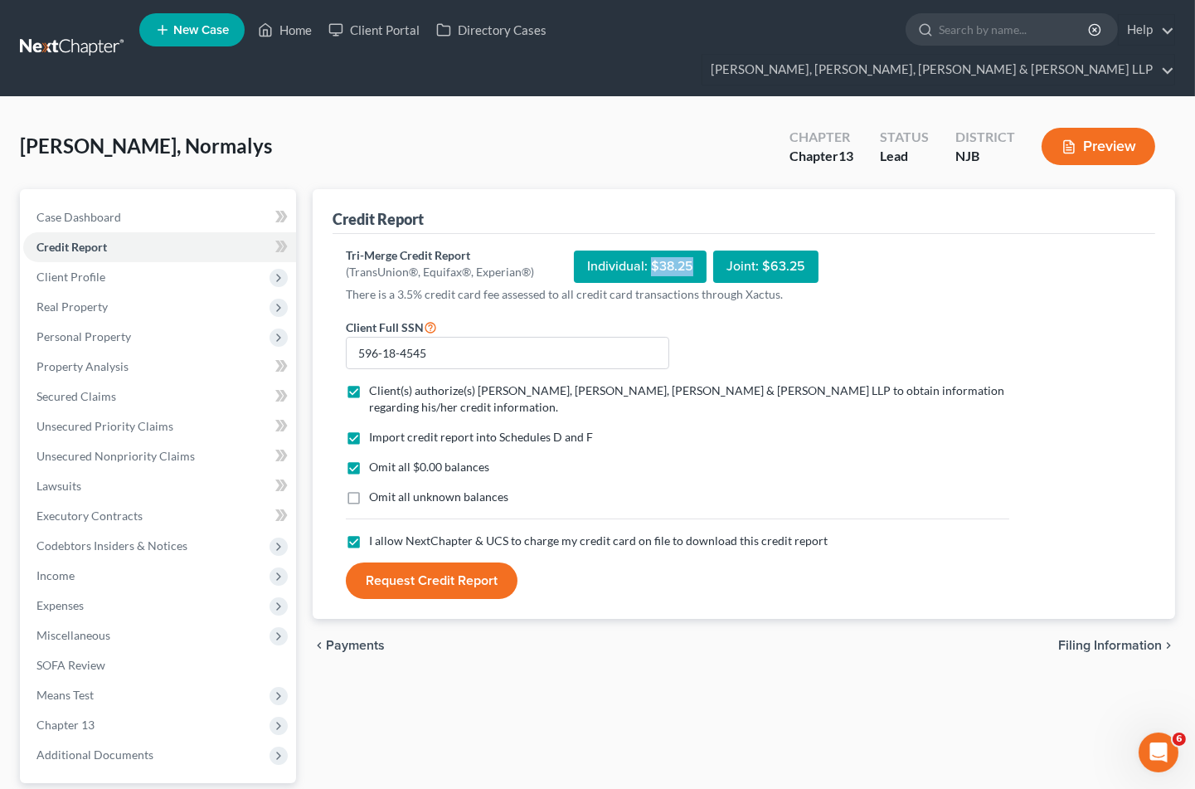
click at [649, 251] on div "Individual: $38.25" at bounding box center [640, 267] width 133 height 32
copy div "$38.25"
click at [595, 189] on div "Credit Report" at bounding box center [744, 211] width 823 height 45
click at [435, 562] on button "Request Credit Report" at bounding box center [432, 580] width 172 height 37
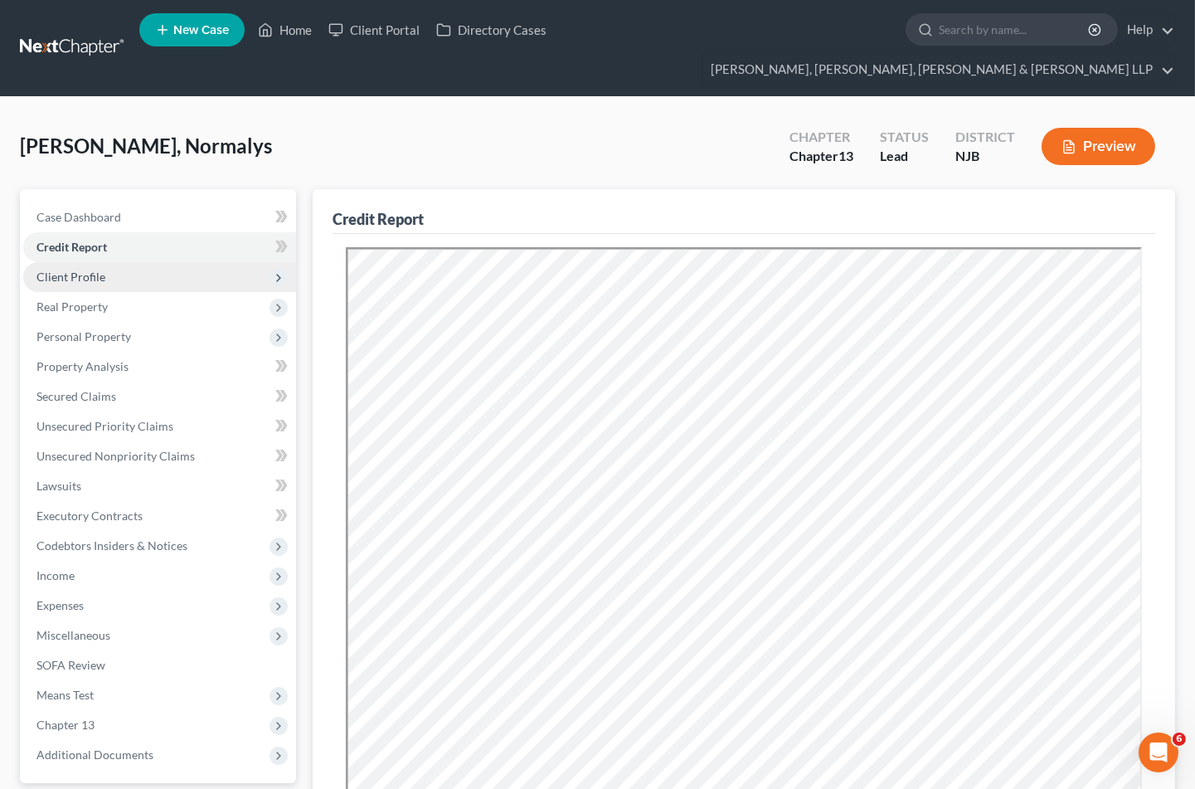
drag, startPoint x: 75, startPoint y: 238, endPoint x: 80, endPoint y: 260, distance: 22.0
click at [75, 270] on span "Client Profile" at bounding box center [71, 277] width 69 height 14
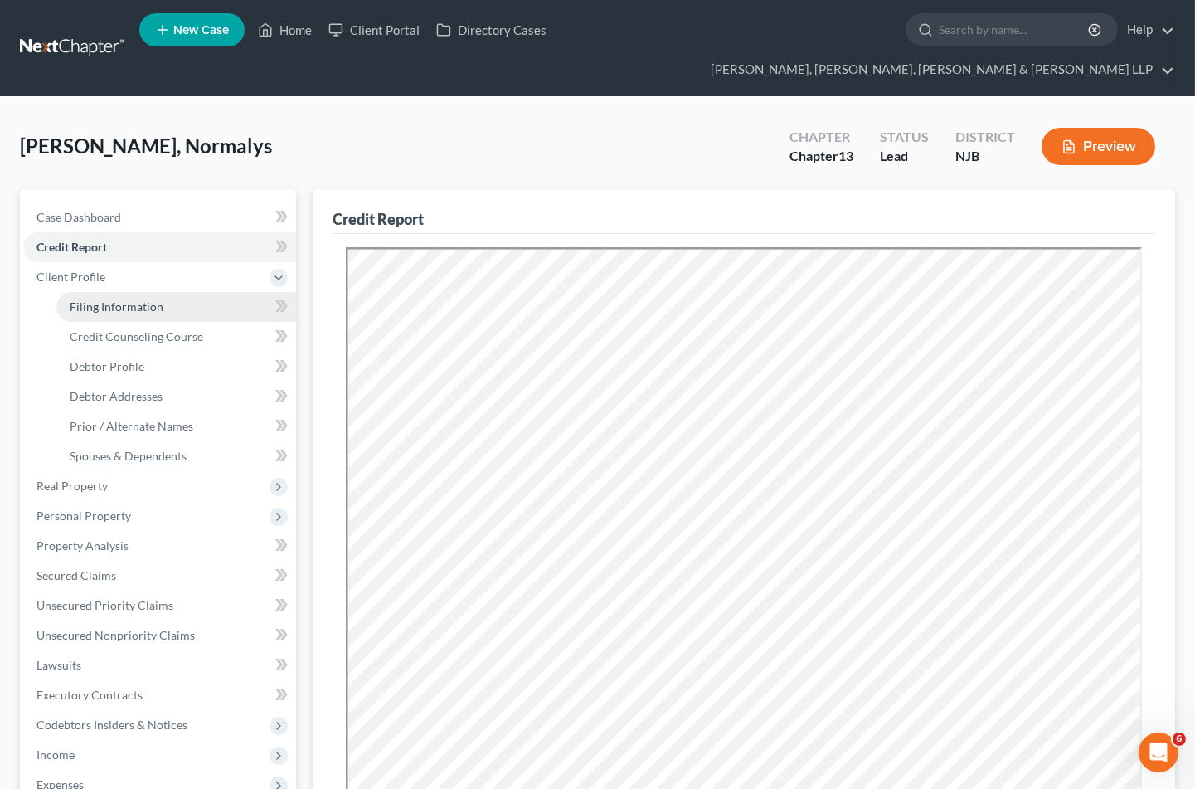
click at [96, 299] on span "Filing Information" at bounding box center [117, 306] width 94 height 14
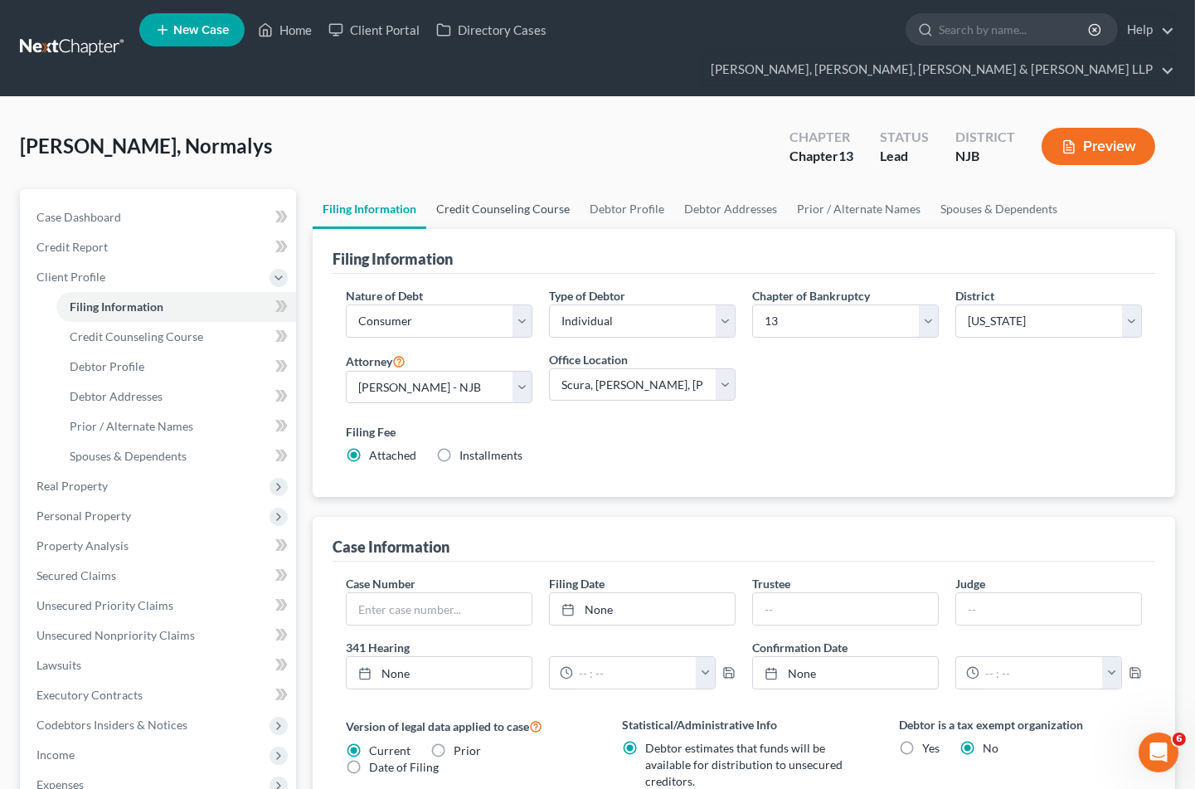
click at [473, 189] on link "Credit Counseling Course" at bounding box center [502, 209] width 153 height 40
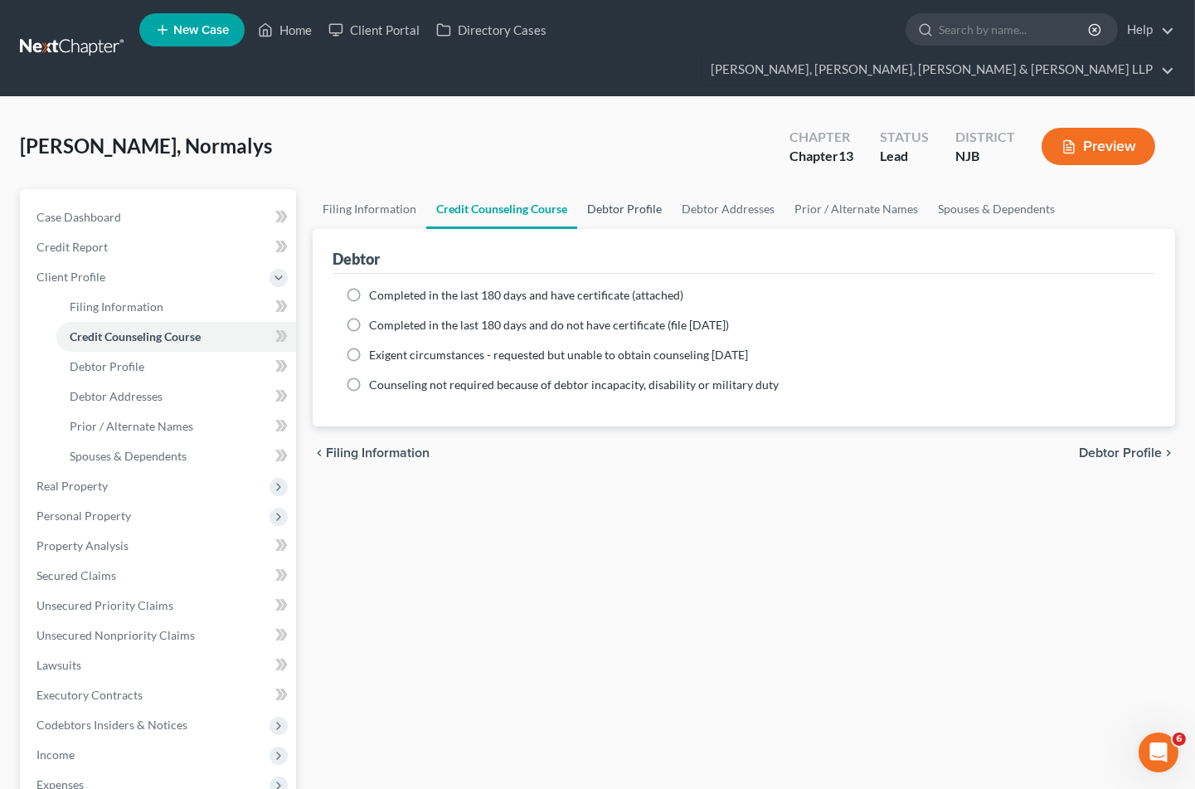
click at [633, 189] on link "Debtor Profile" at bounding box center [624, 209] width 95 height 40
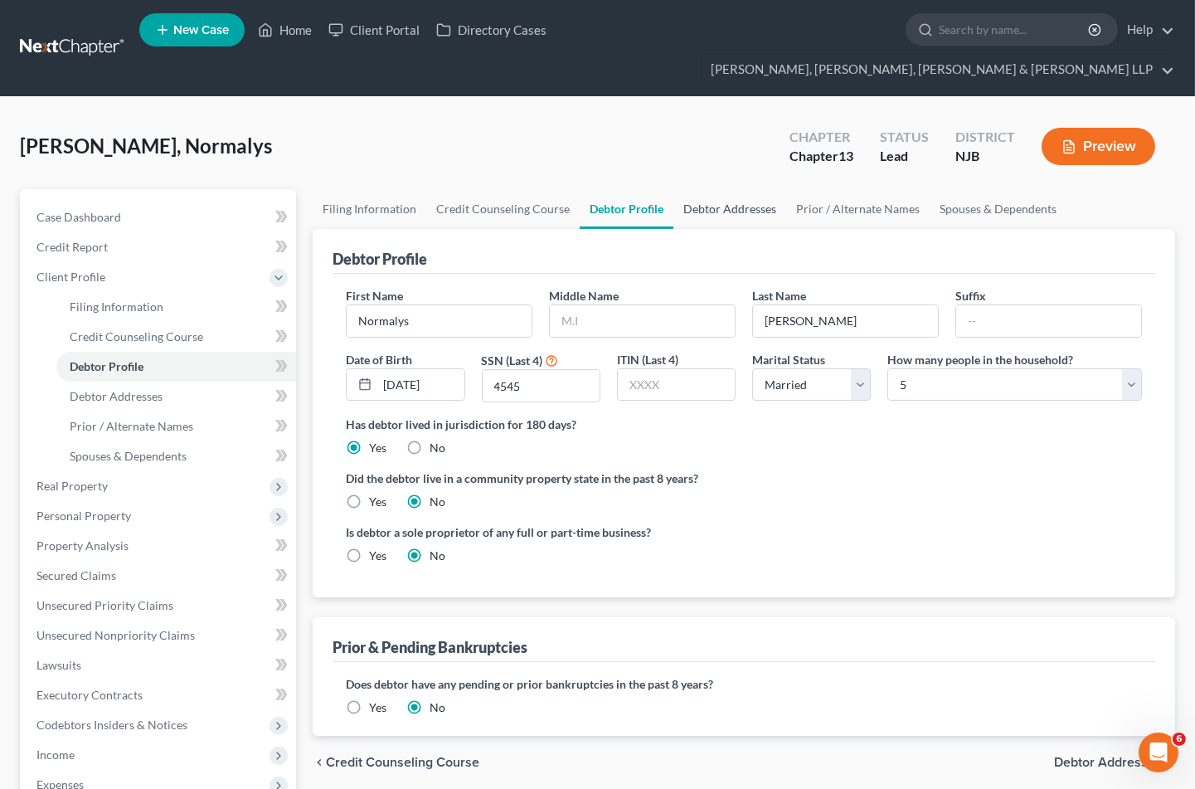
click at [726, 189] on link "Debtor Addresses" at bounding box center [730, 209] width 113 height 40
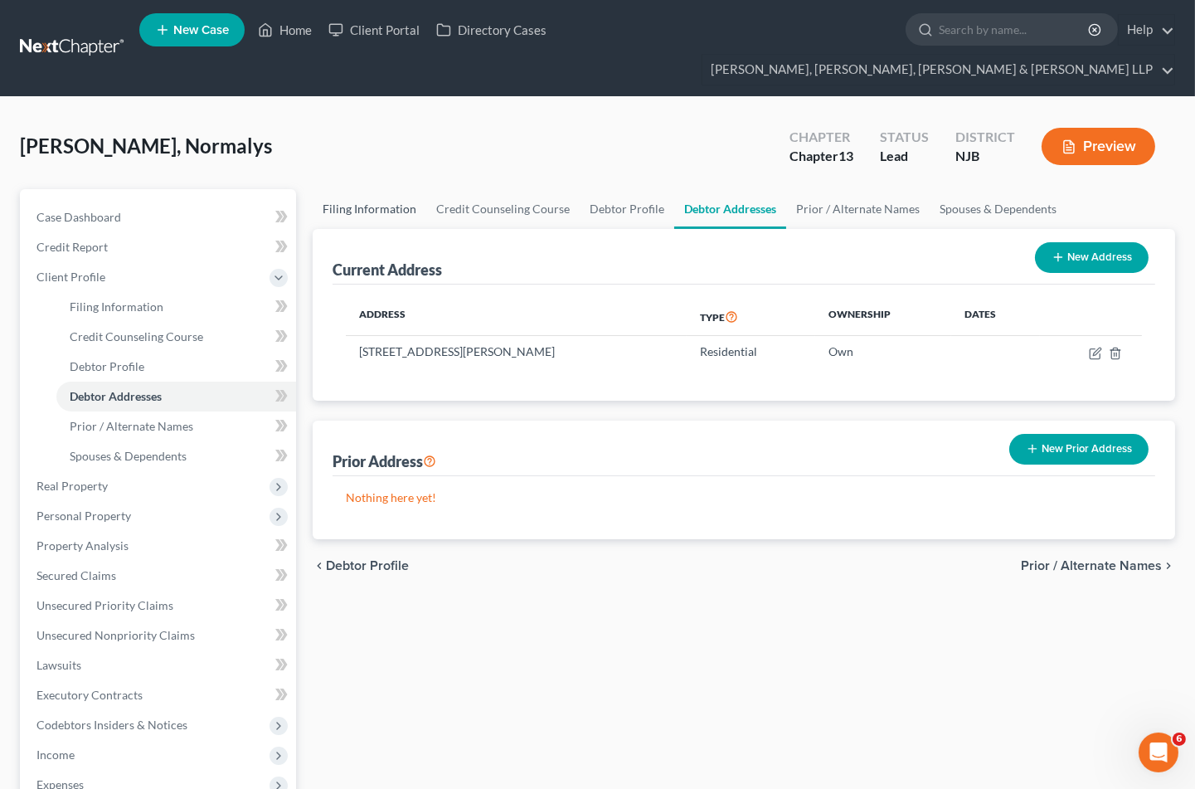
click at [363, 189] on link "Filing Information" at bounding box center [370, 209] width 114 height 40
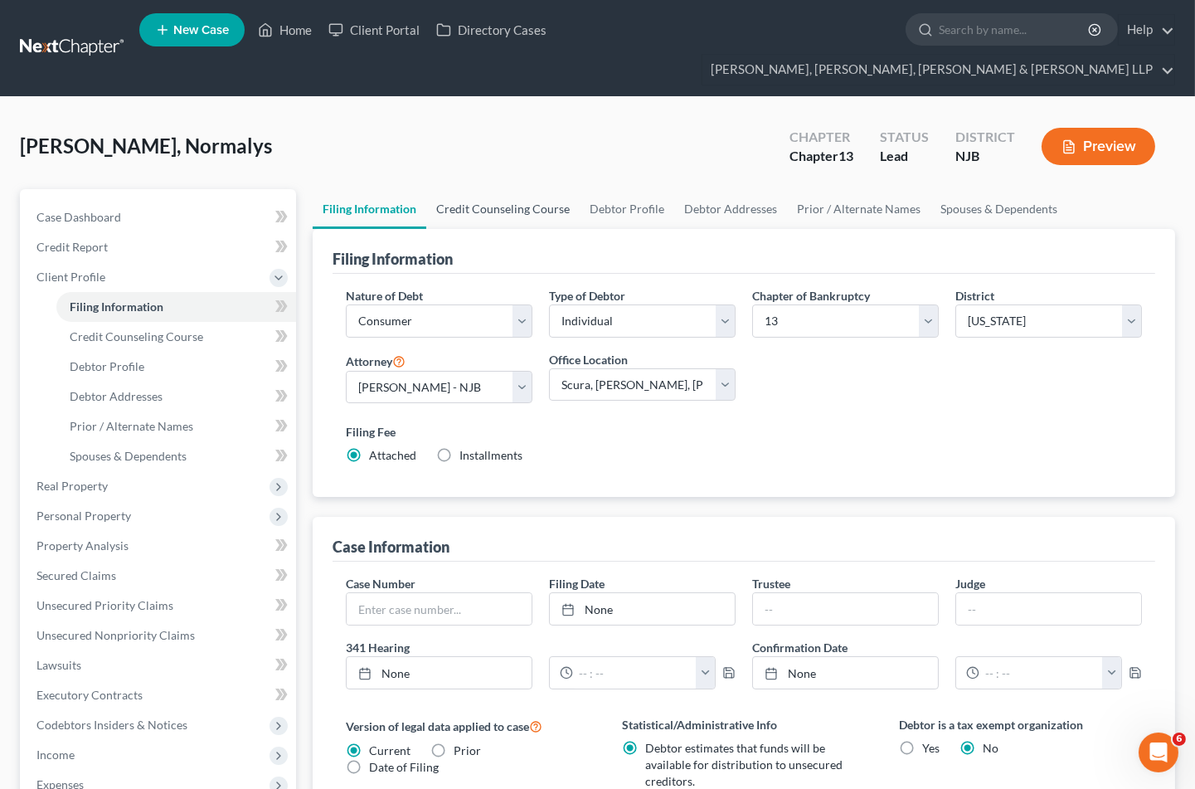
click at [475, 189] on link "Credit Counseling Course" at bounding box center [502, 209] width 153 height 40
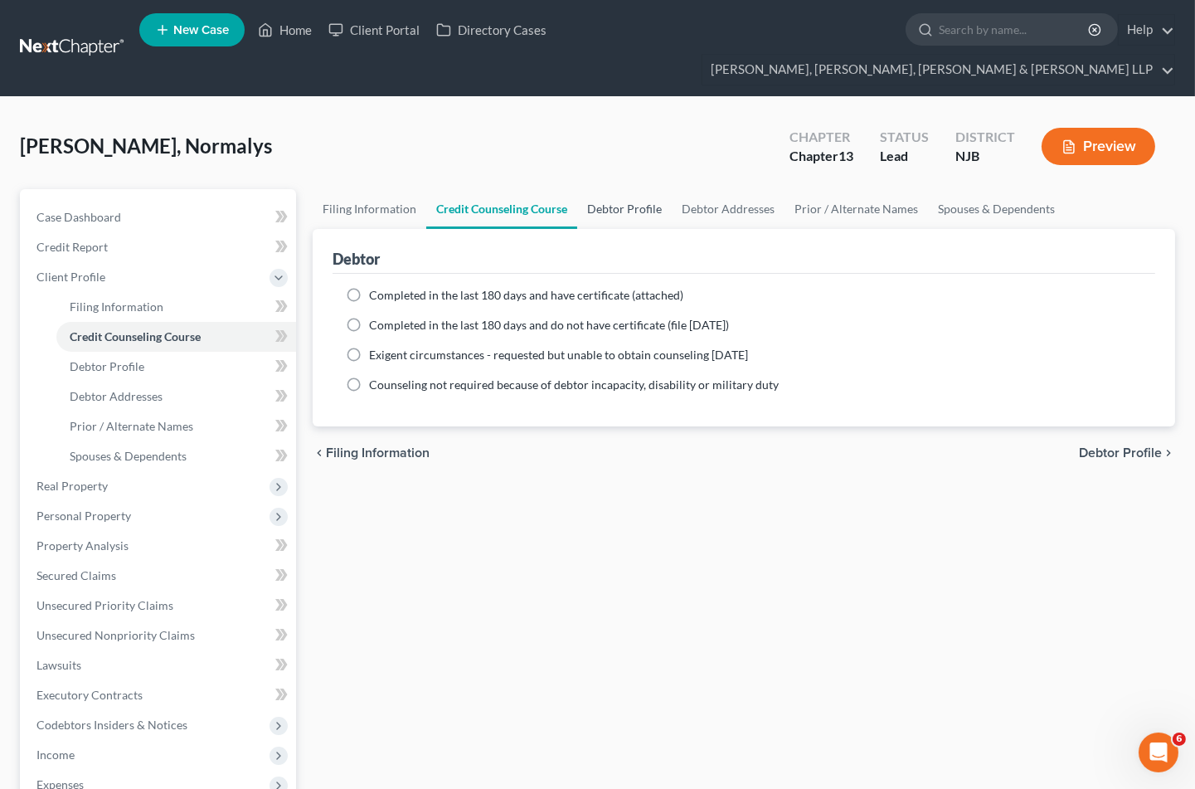
click at [627, 189] on link "Debtor Profile" at bounding box center [624, 209] width 95 height 40
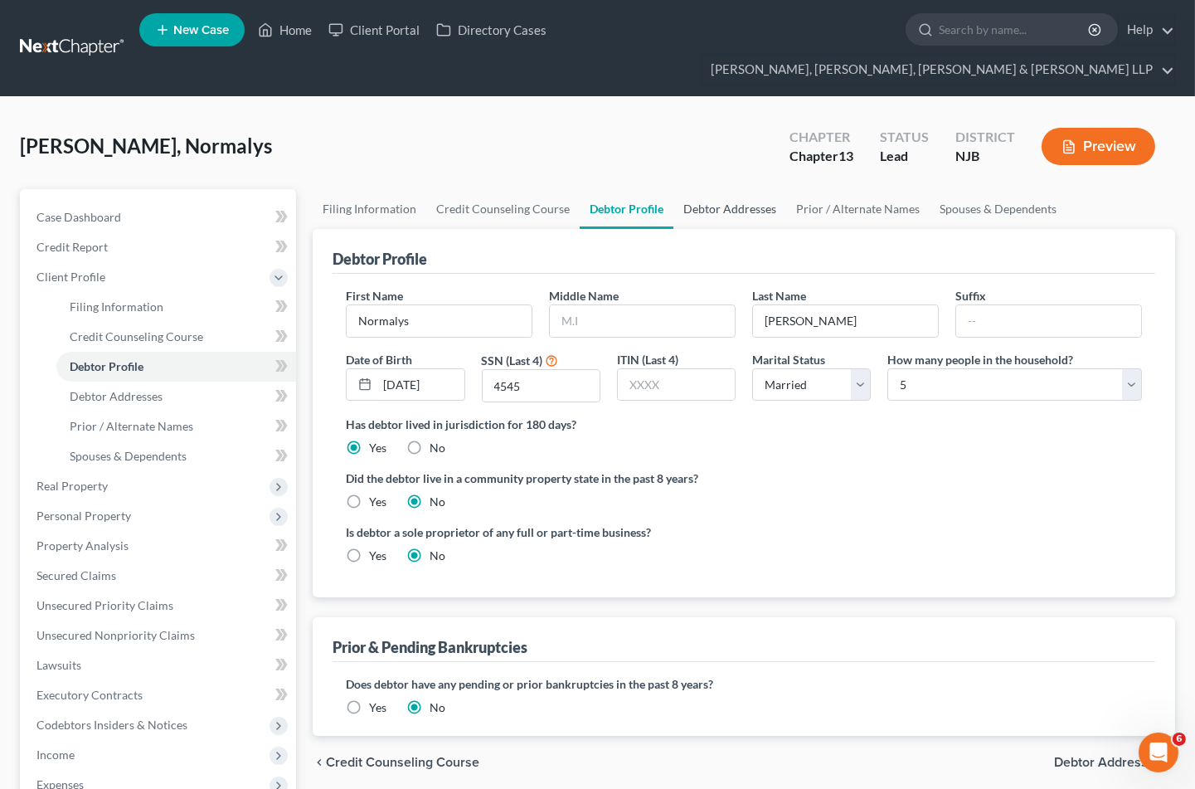
click at [717, 189] on link "Debtor Addresses" at bounding box center [730, 209] width 113 height 40
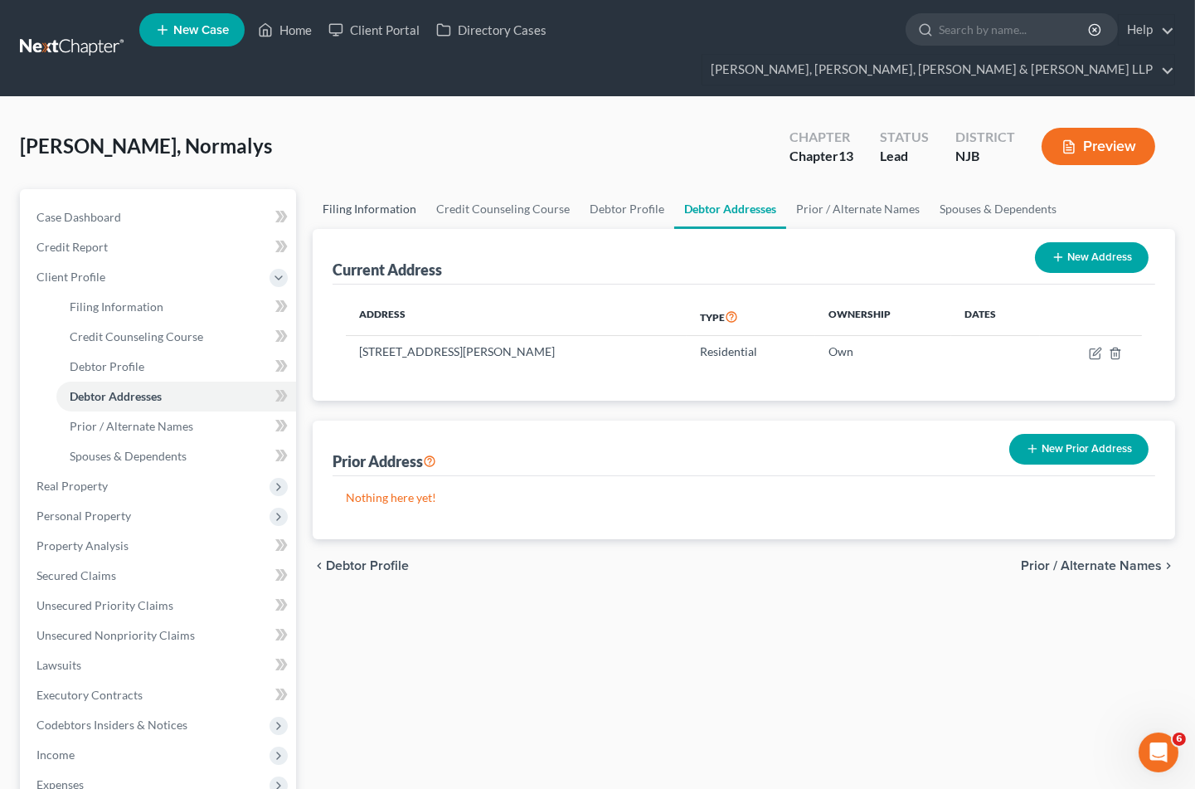
click at [359, 189] on link "Filing Information" at bounding box center [370, 209] width 114 height 40
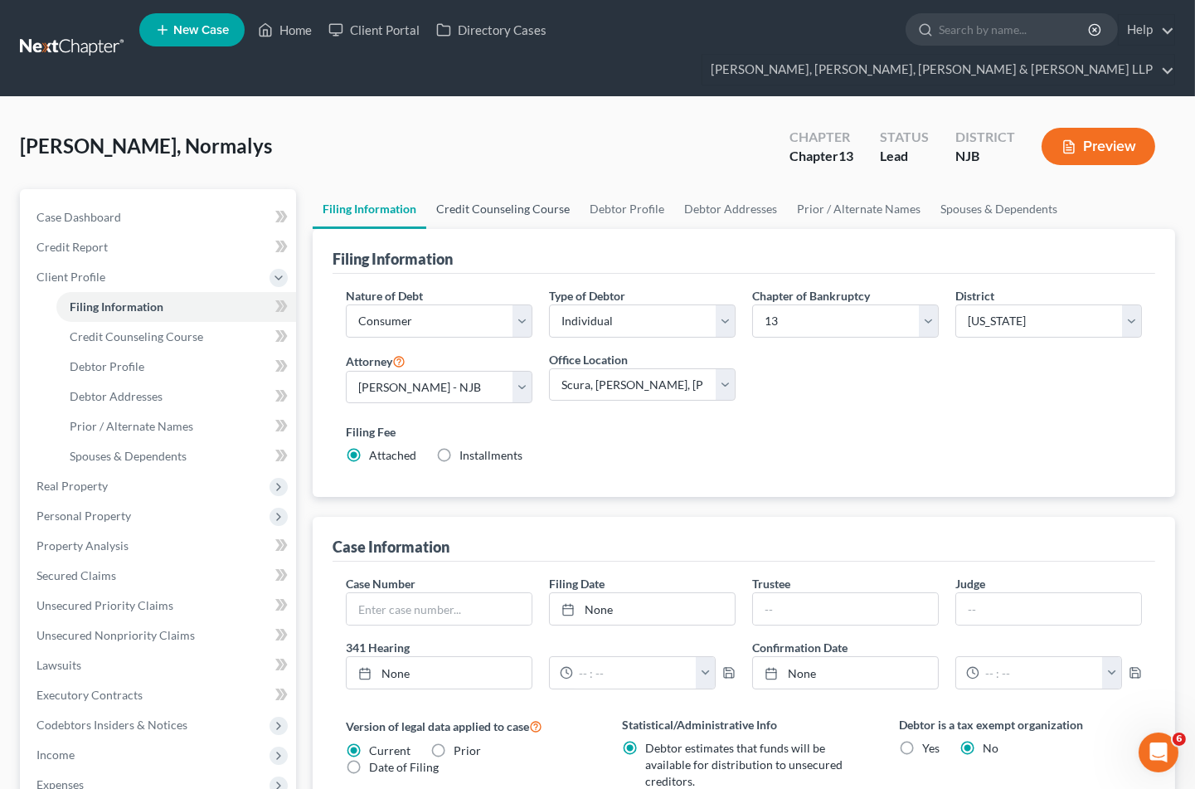
click at [523, 189] on link "Credit Counseling Course" at bounding box center [502, 209] width 153 height 40
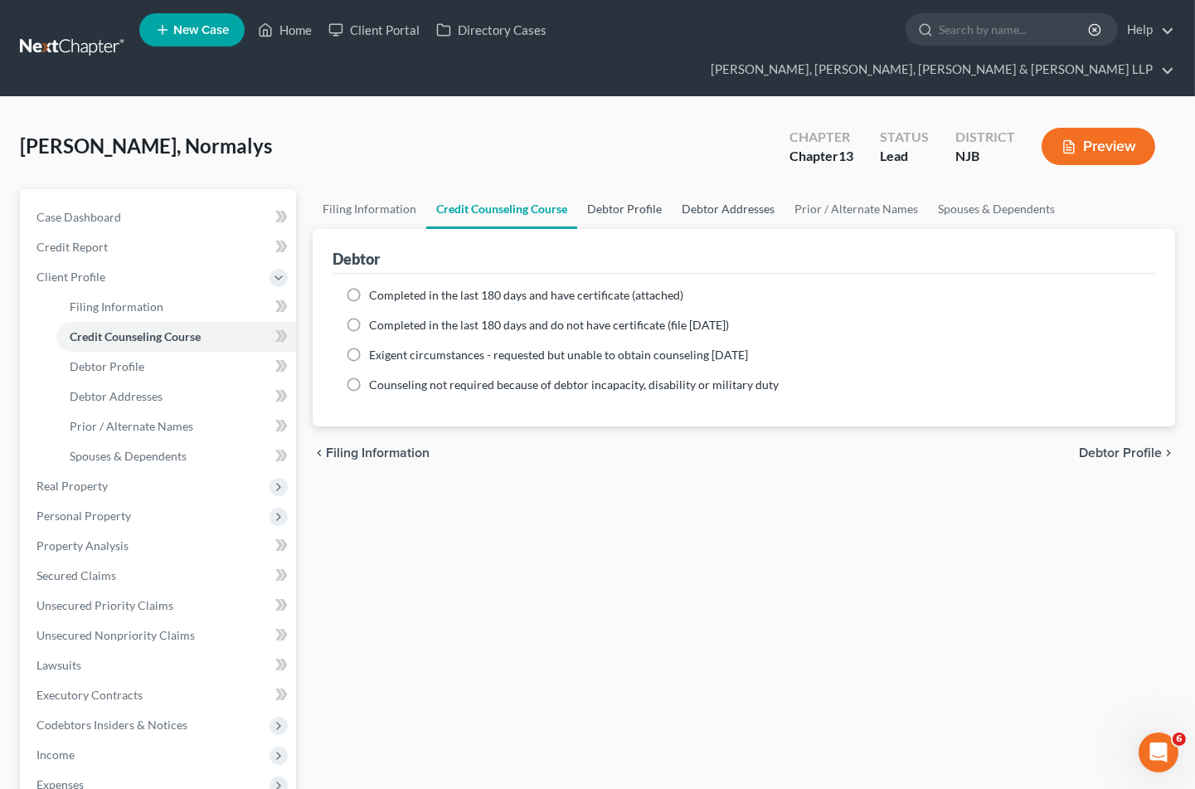
drag, startPoint x: 600, startPoint y: 171, endPoint x: 685, endPoint y: 173, distance: 85.5
click at [600, 189] on link "Debtor Profile" at bounding box center [624, 209] width 95 height 40
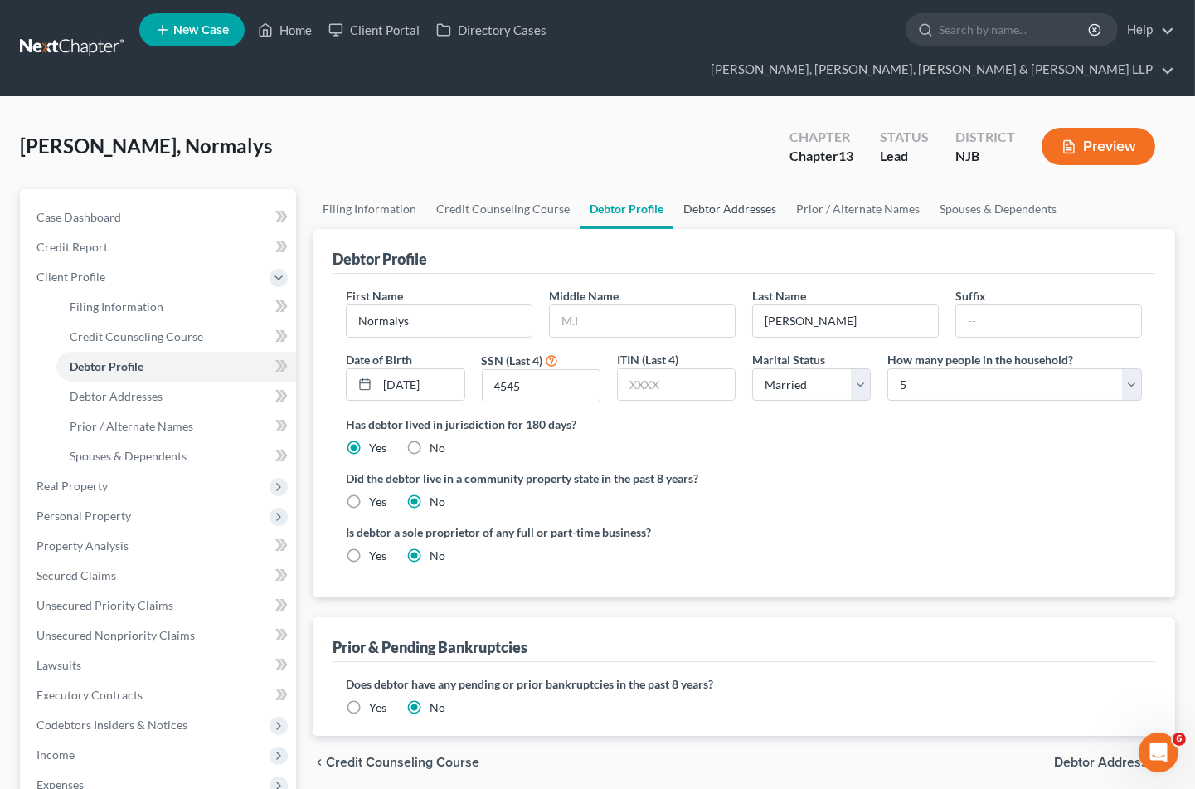
click at [705, 189] on link "Debtor Addresses" at bounding box center [730, 209] width 113 height 40
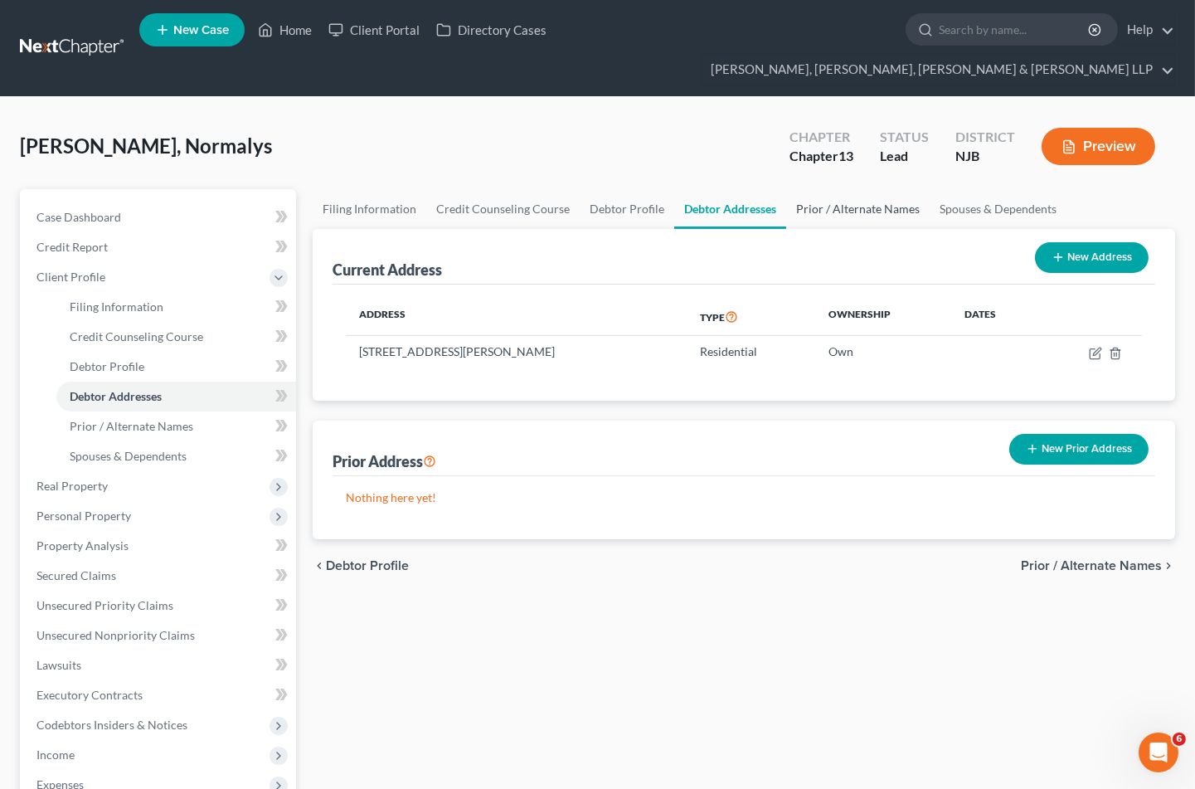
click at [831, 189] on link "Prior / Alternate Names" at bounding box center [858, 209] width 144 height 40
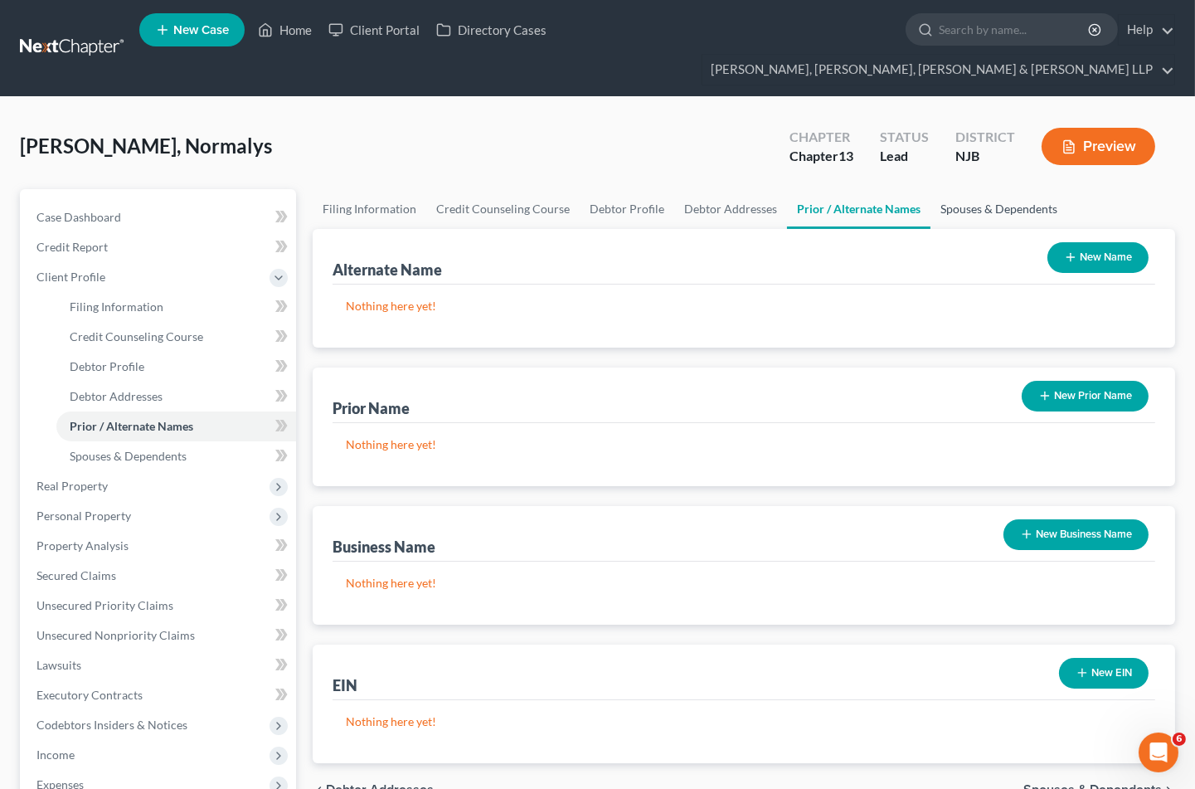
click at [968, 189] on link "Spouses & Dependents" at bounding box center [999, 209] width 137 height 40
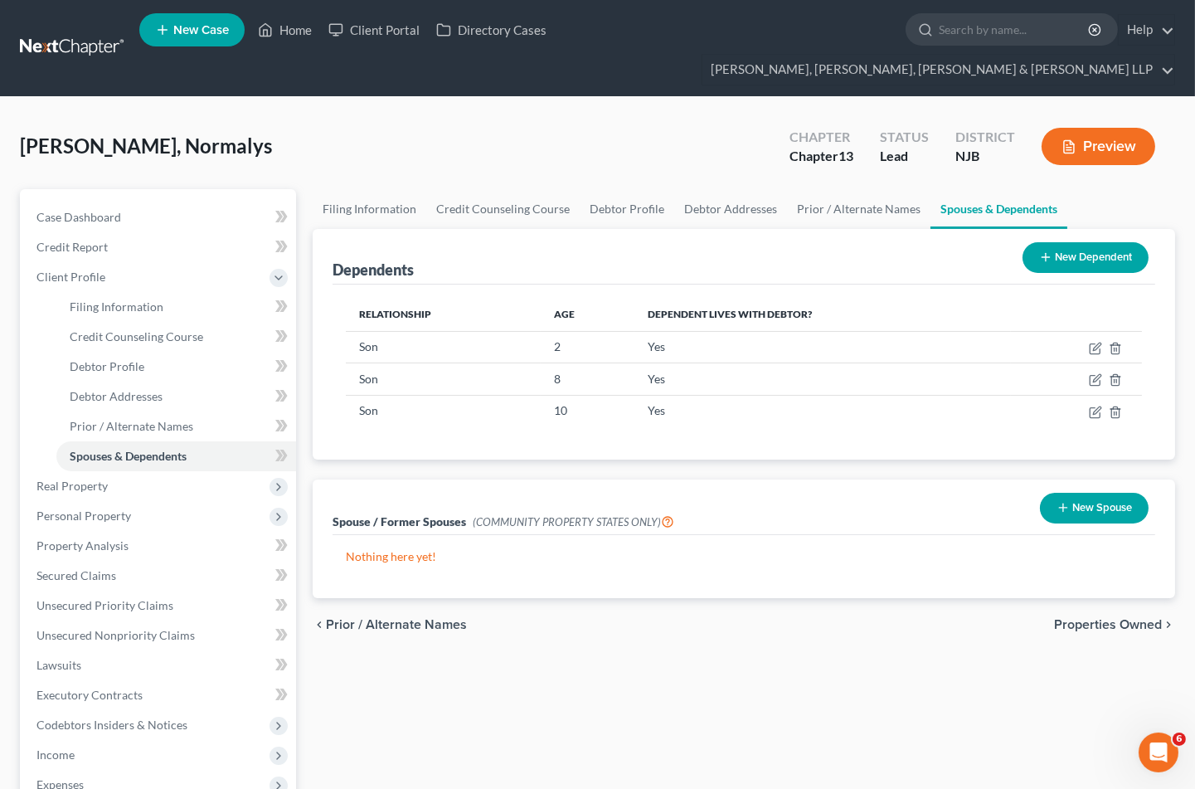
click at [1060, 618] on span "Properties Owned" at bounding box center [1108, 624] width 108 height 13
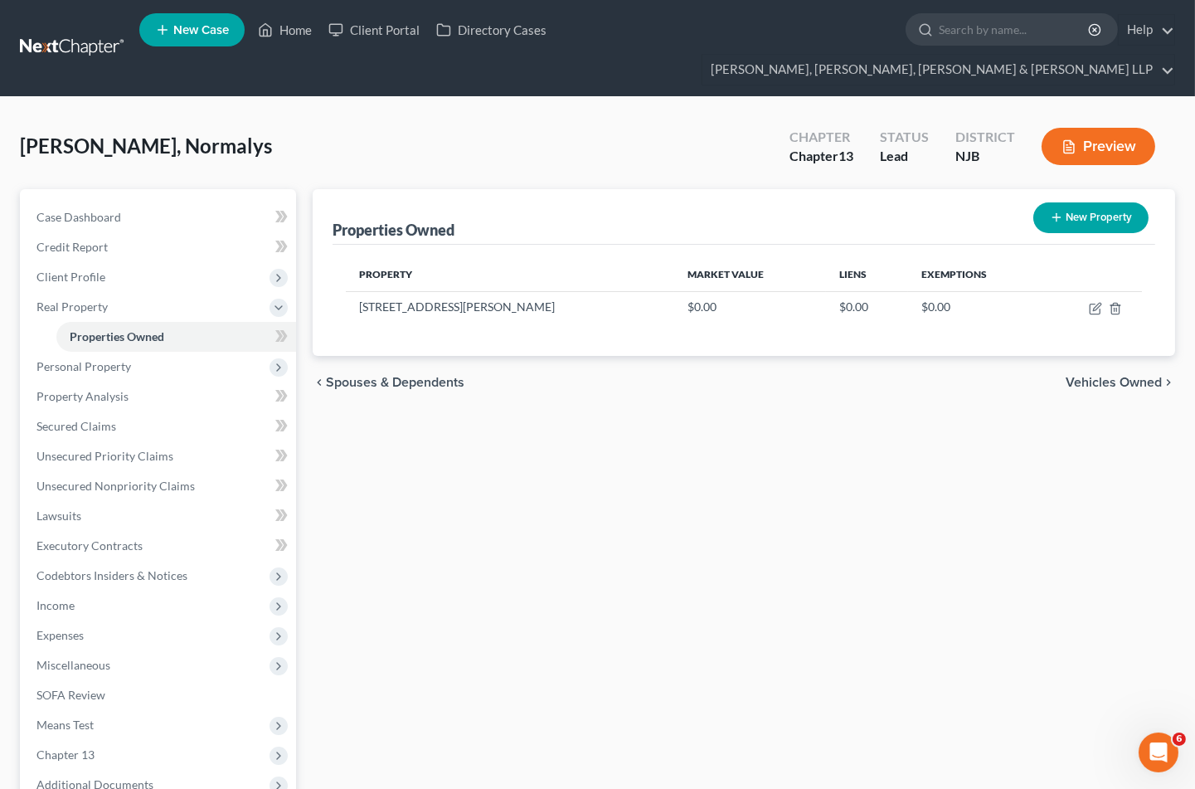
click at [1097, 376] on span "Vehicles Owned" at bounding box center [1114, 382] width 96 height 13
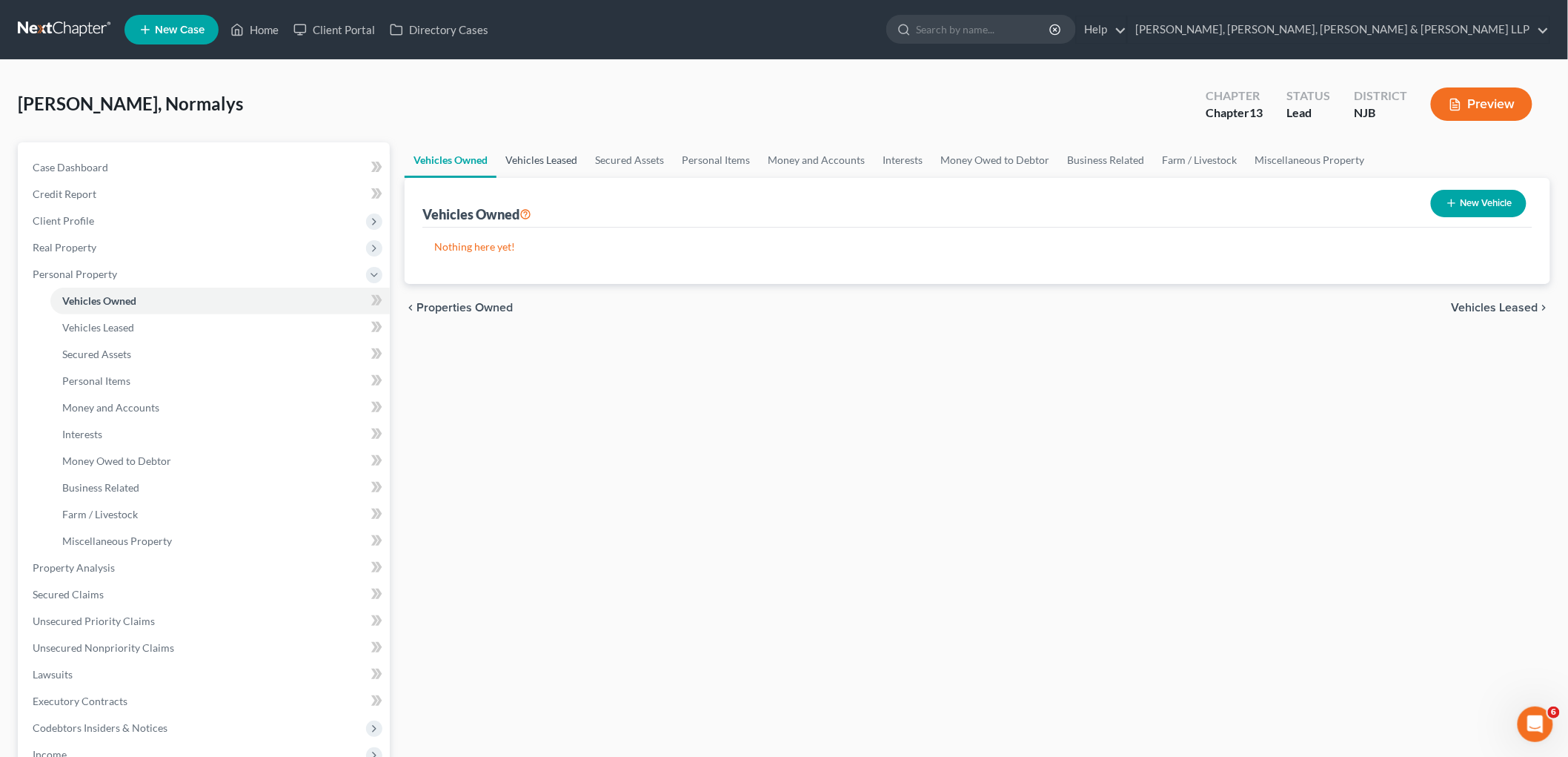
click at [550, 154] on link "Vehicles Leased" at bounding box center [541, 160] width 89 height 36
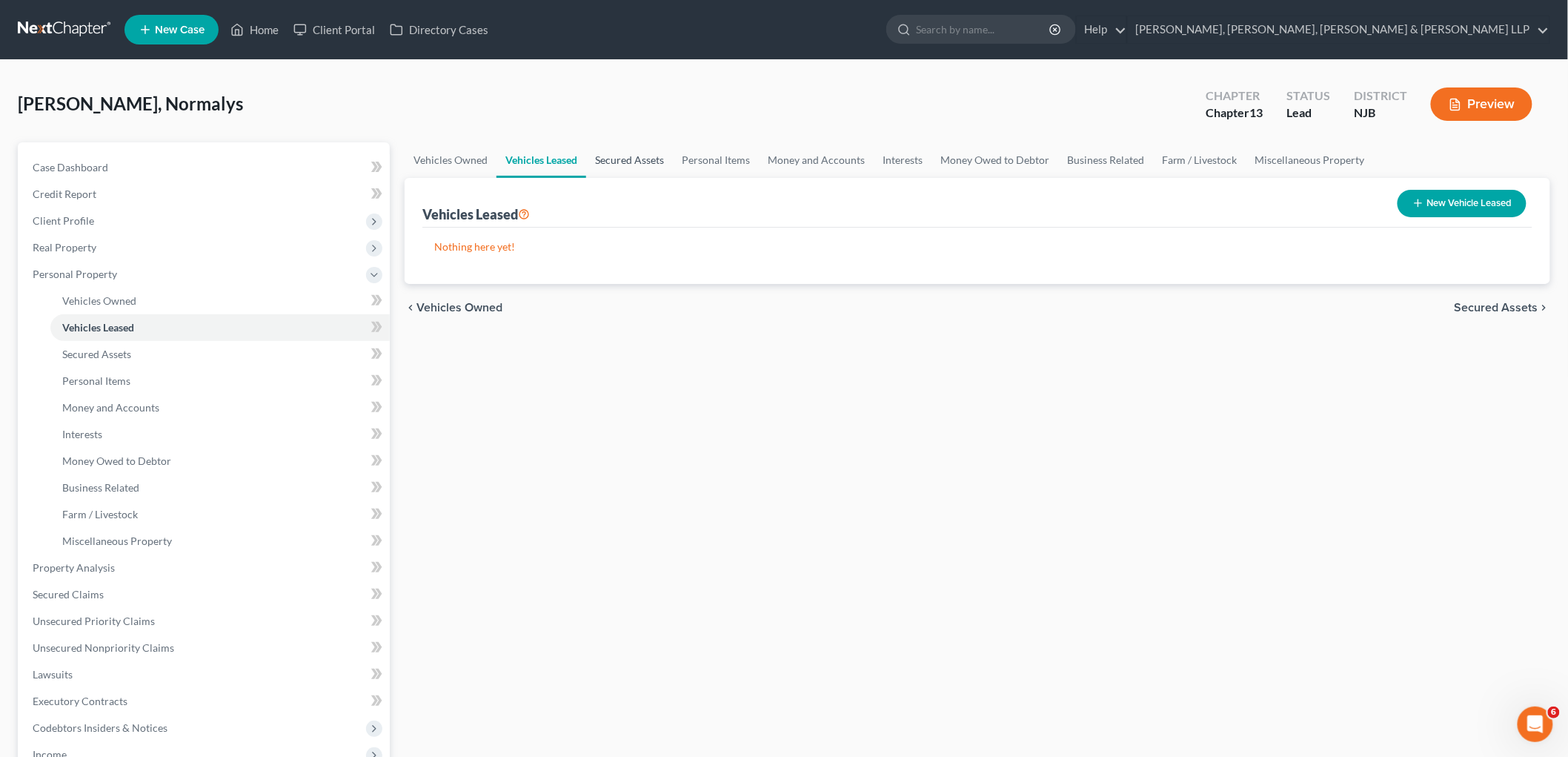
click at [616, 158] on link "Secured Assets" at bounding box center [629, 160] width 87 height 36
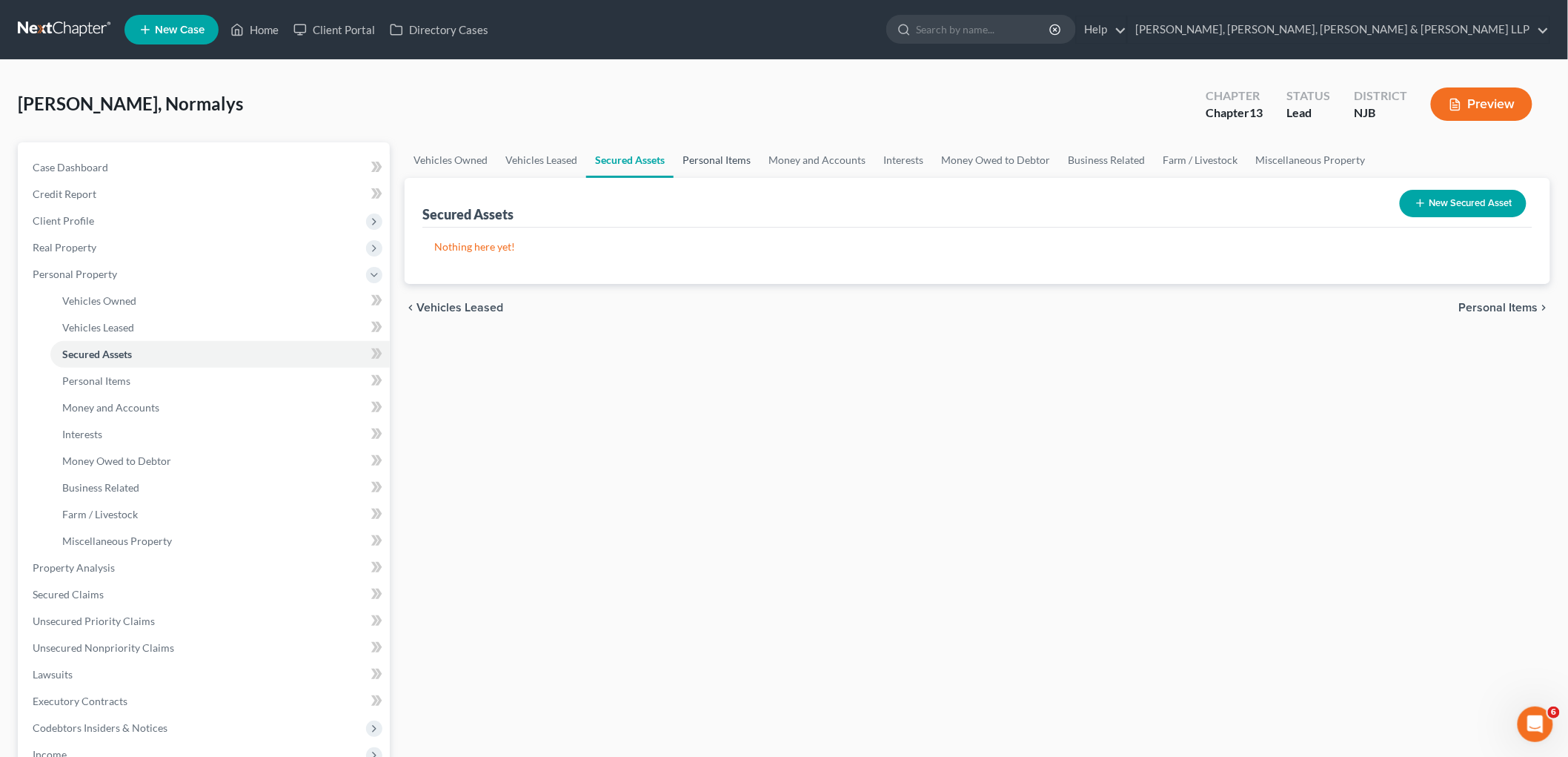
drag, startPoint x: 686, startPoint y: 164, endPoint x: 700, endPoint y: 207, distance: 45.2
click at [686, 164] on link "Personal Items" at bounding box center [717, 160] width 86 height 36
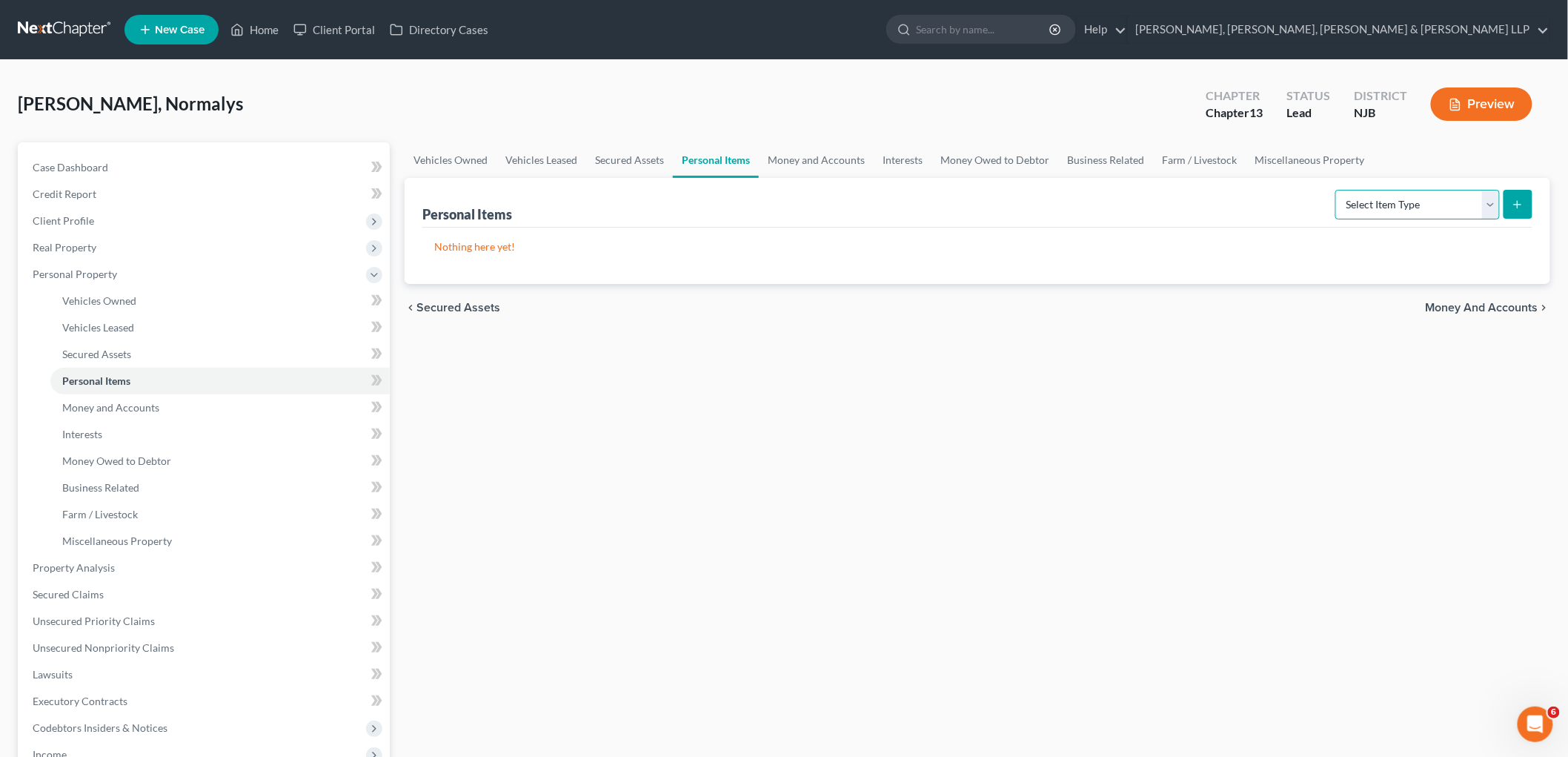
click at [1079, 209] on select "Select Item Type Clothing Collectibles Of Value Electronics Firearms Household …" at bounding box center [1418, 204] width 164 height 29
click at [1079, 189] on select "Select Item Type Clothing Collectibles Of Value Electronics Firearms Household …" at bounding box center [1418, 204] width 164 height 29
click at [1079, 202] on icon "submit" at bounding box center [1517, 204] width 12 height 12
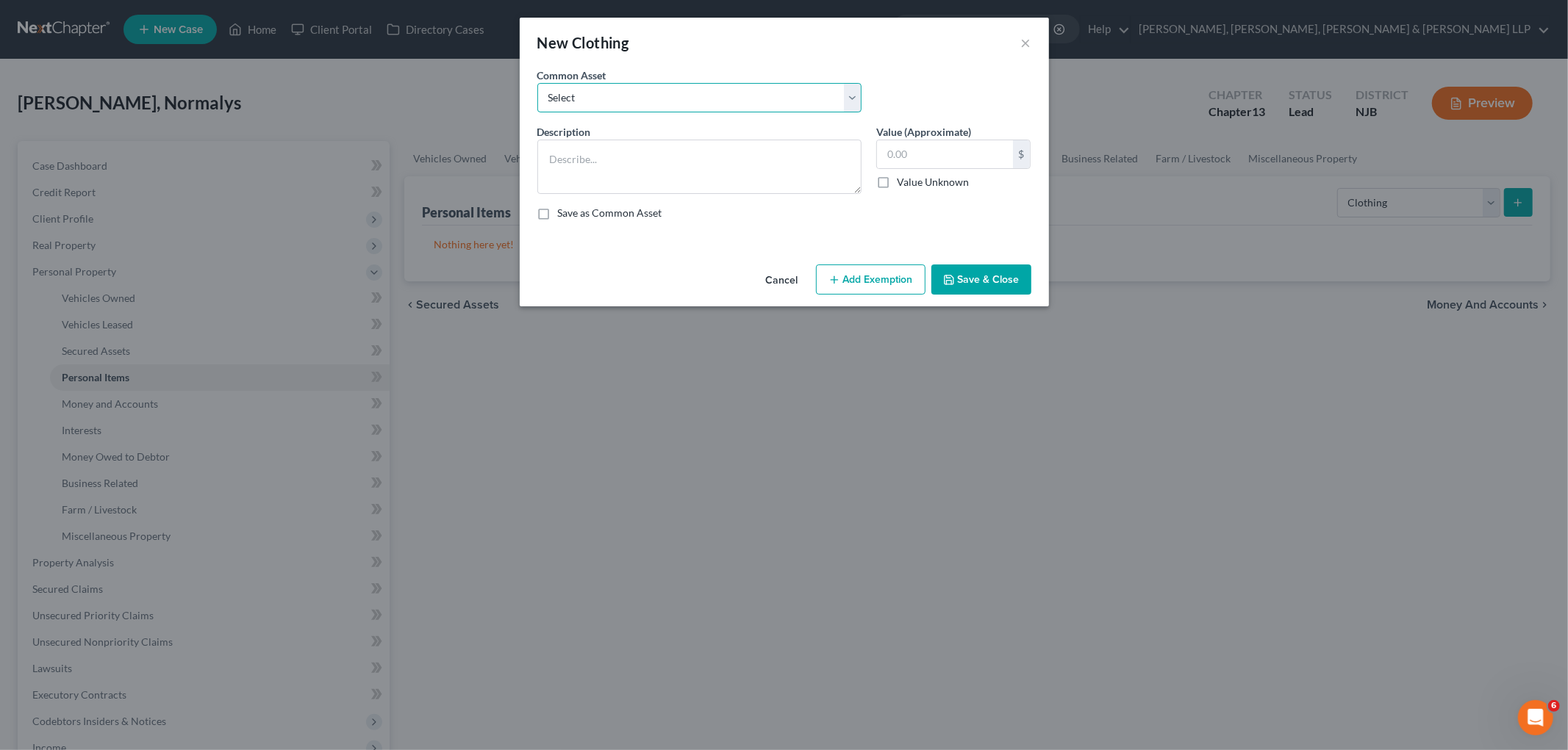
drag, startPoint x: 613, startPoint y: 100, endPoint x: 610, endPoint y: 112, distance: 12.4
click at [613, 100] on select "Select Clothes, Shoes & Accessories" at bounding box center [699, 97] width 324 height 29
click at [537, 83] on select "Select Clothes, Shoes & Accessories" at bounding box center [699, 97] width 324 height 29
click at [939, 151] on input "300.00" at bounding box center [944, 154] width 136 height 28
click at [864, 287] on button "Add Exemption" at bounding box center [871, 280] width 110 height 31
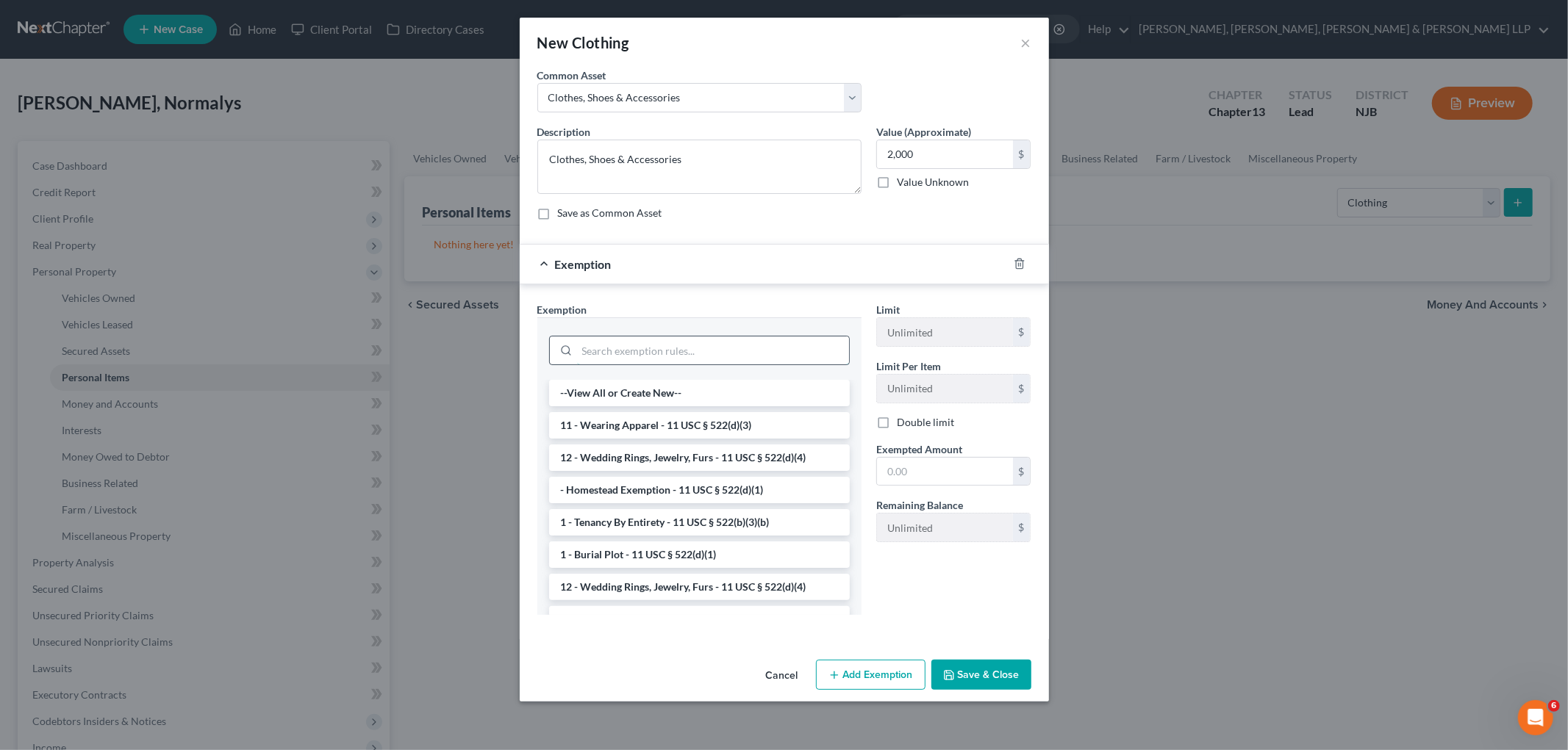
click at [684, 347] on input "search" at bounding box center [712, 351] width 272 height 28
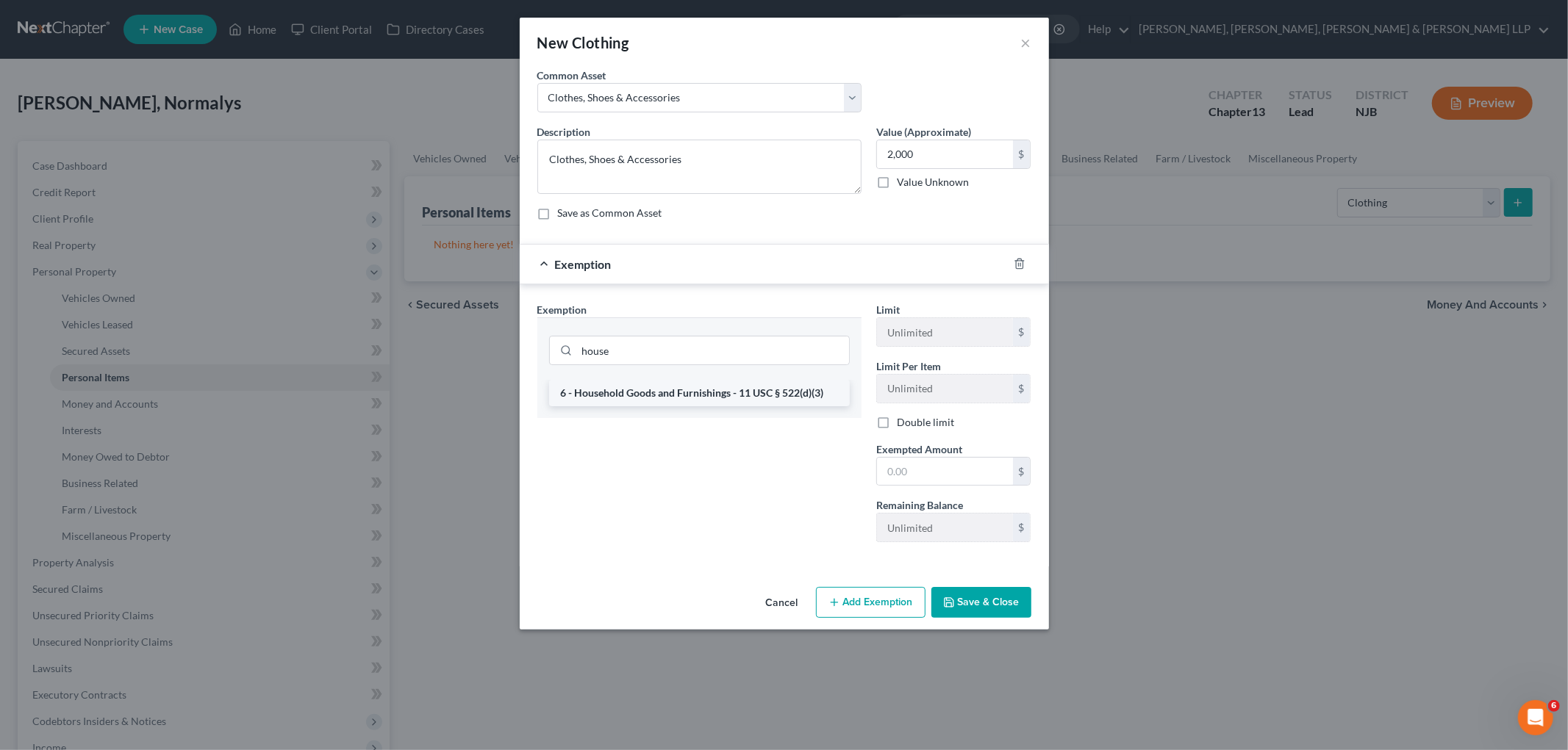
click at [684, 386] on li "6 - Household Goods and Furnishings - 11 USC § 522(d)(3)" at bounding box center [699, 393] width 300 height 27
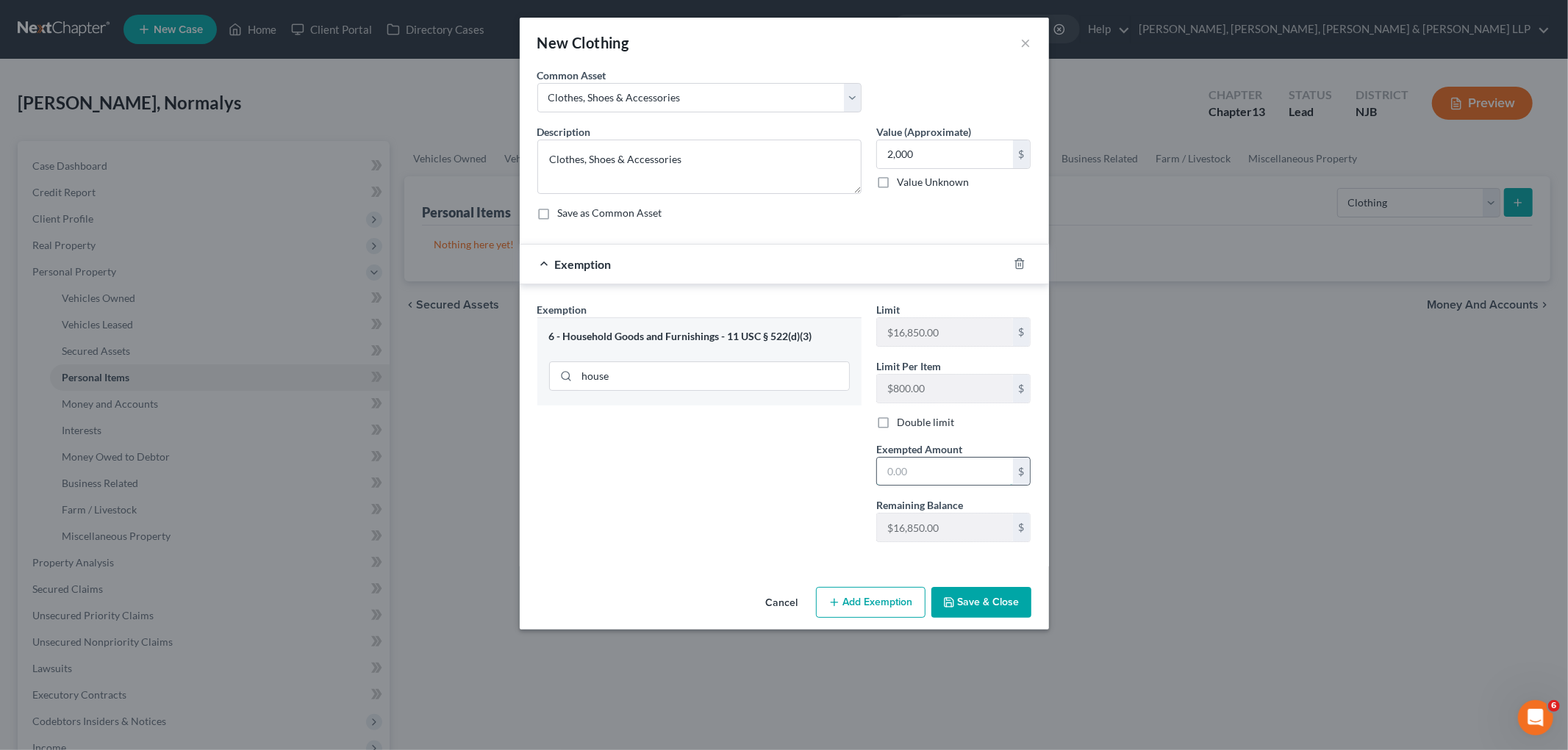
click at [917, 465] on input "text" at bounding box center [944, 472] width 136 height 28
click at [972, 610] on button "Save & Close" at bounding box center [981, 602] width 100 height 31
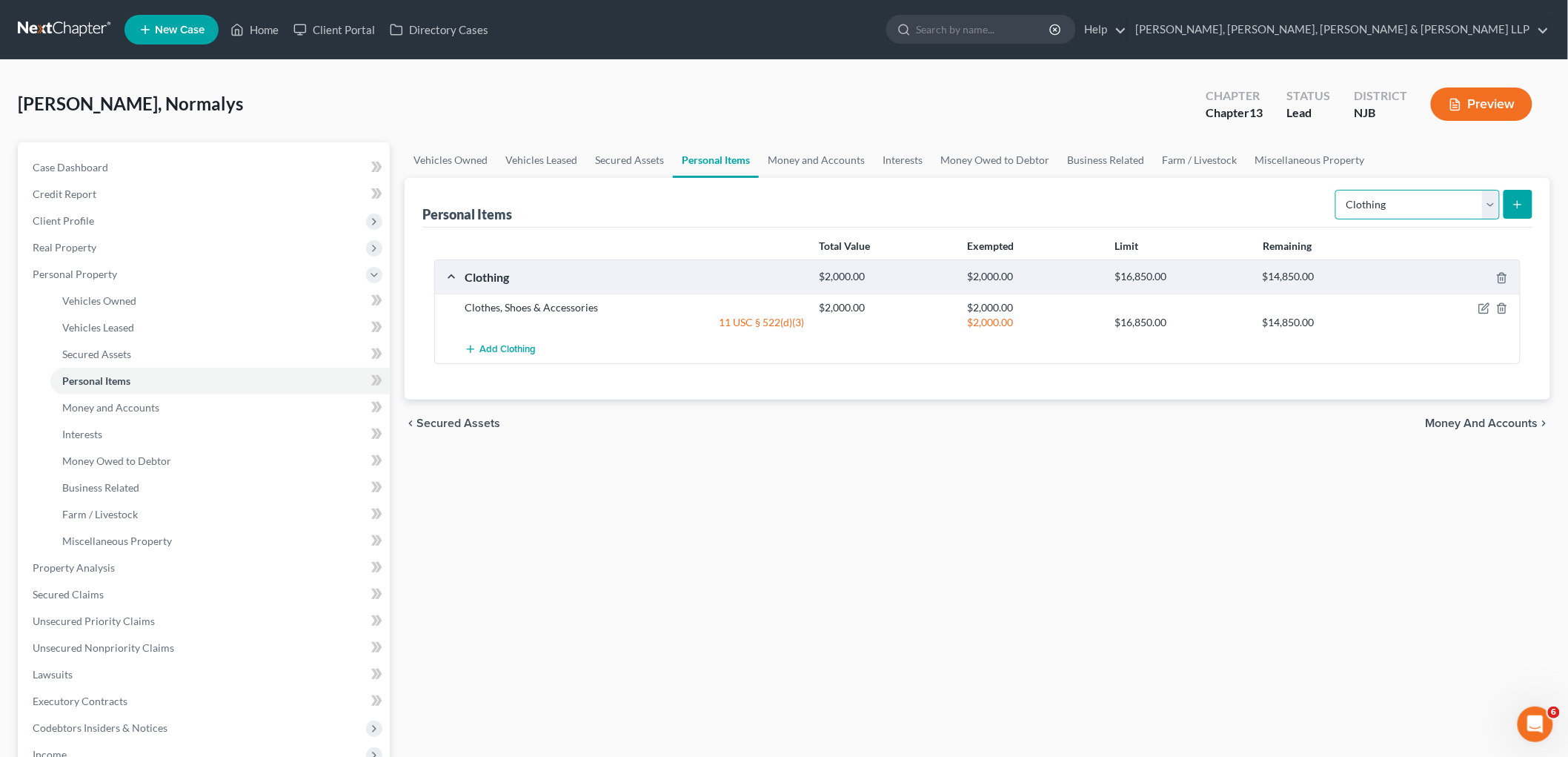
click at [1079, 208] on select "Select Item Type Clothing Collectibles Of Value Electronics Firearms Household …" at bounding box center [1418, 204] width 164 height 29
click at [1079, 189] on select "Select Item Type Clothing Collectibles Of Value Electronics Firearms Household …" at bounding box center [1418, 204] width 164 height 29
click at [1079, 198] on icon "submit" at bounding box center [1517, 204] width 12 height 12
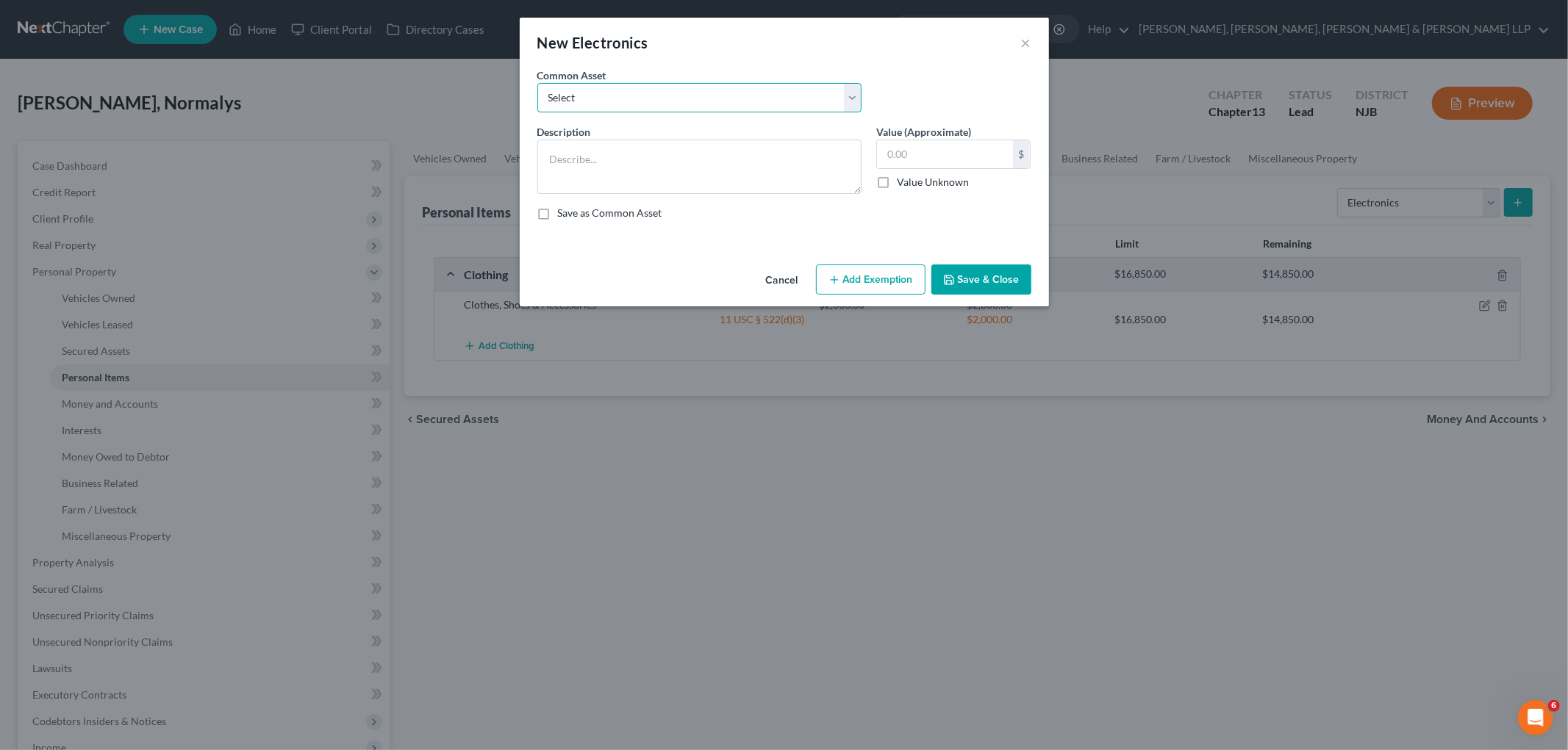
click at [688, 93] on select "Select Cellphone, TVs Electronic Appliances" at bounding box center [699, 97] width 324 height 29
click at [537, 83] on select "Select Cellphone, TVs Electronic Appliances" at bounding box center [699, 97] width 324 height 29
click at [942, 153] on input "200.00" at bounding box center [944, 154] width 136 height 28
click at [861, 270] on button "Add Exemption" at bounding box center [871, 280] width 110 height 31
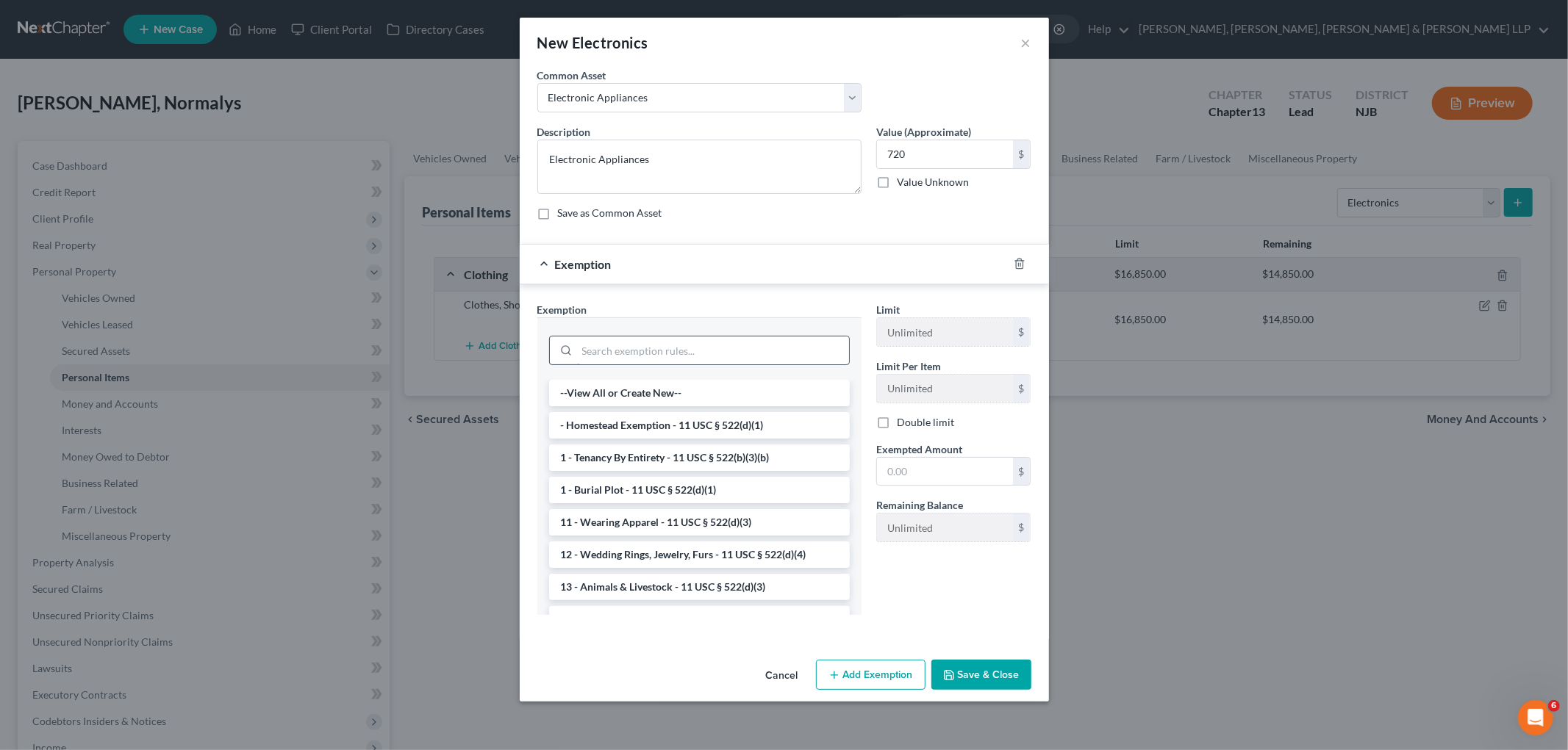
click at [757, 355] on input "search" at bounding box center [712, 351] width 272 height 28
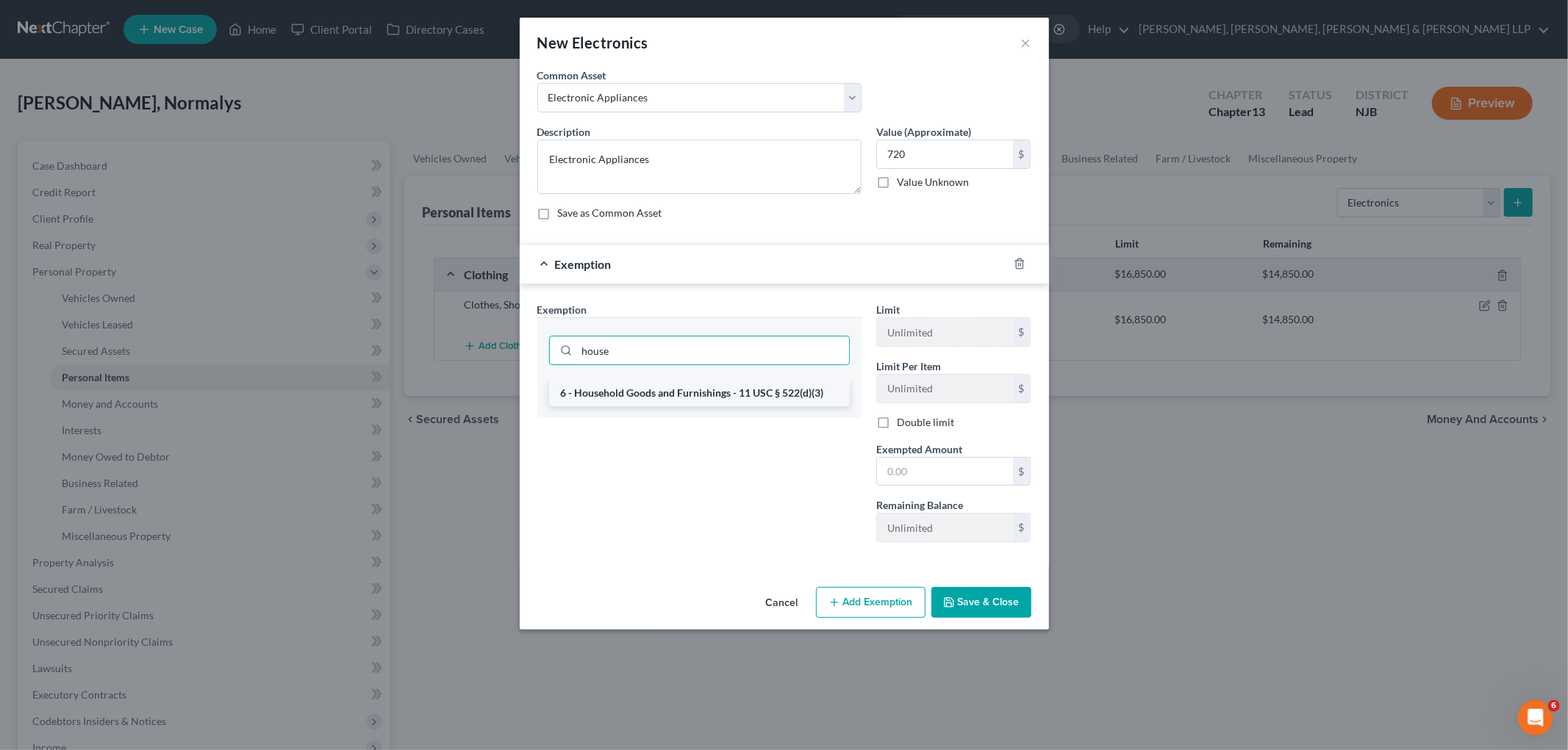
click at [757, 392] on li "6 - Household Goods and Furnishings - 11 USC § 522(d)(3)" at bounding box center [699, 393] width 300 height 27
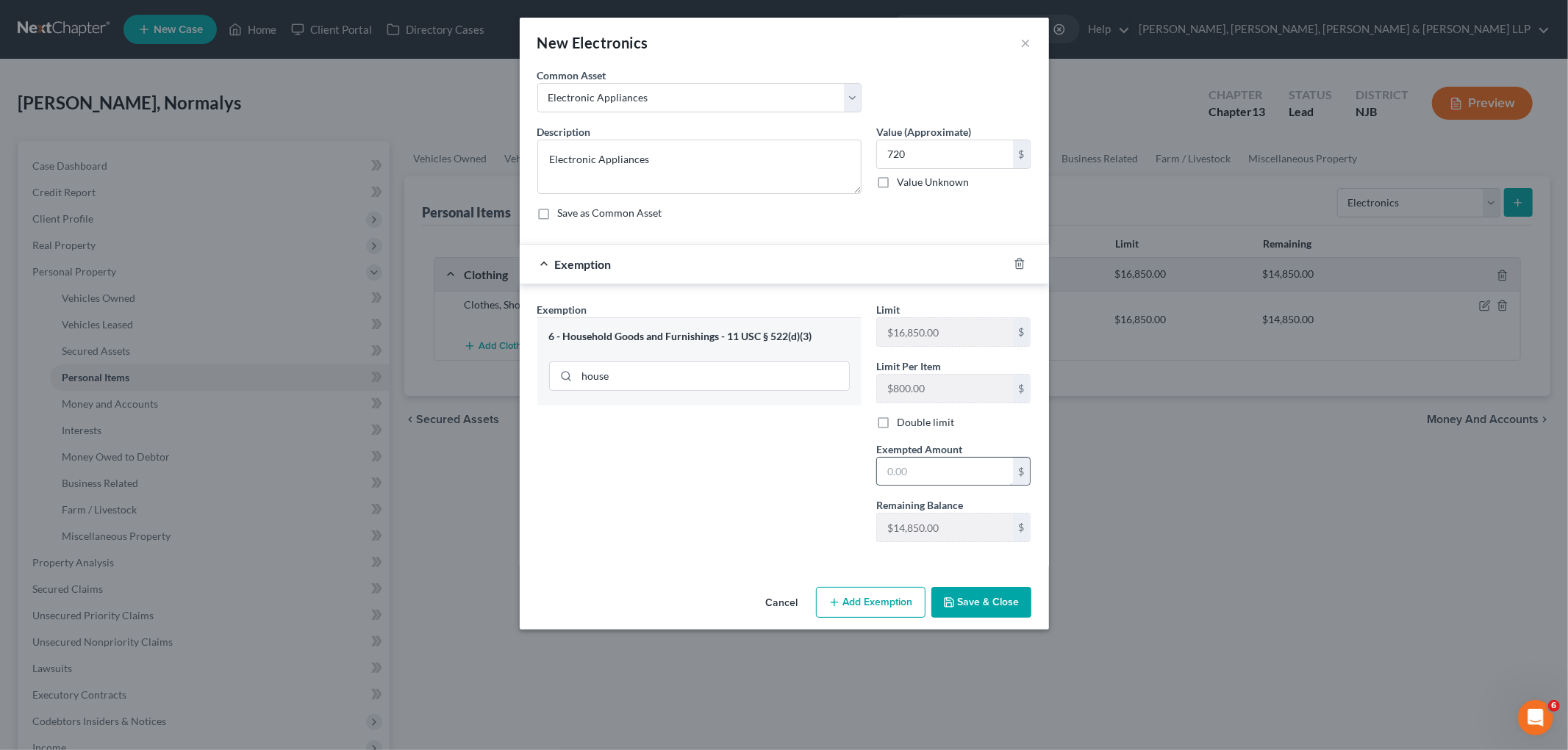
click at [943, 472] on input "text" at bounding box center [944, 472] width 136 height 28
click at [798, 492] on div "Exemption Set must be selected for CA. Exemption * 6 - Household Goods and Furn…" at bounding box center [699, 428] width 338 height 252
click at [996, 606] on button "Save & Close" at bounding box center [981, 602] width 100 height 31
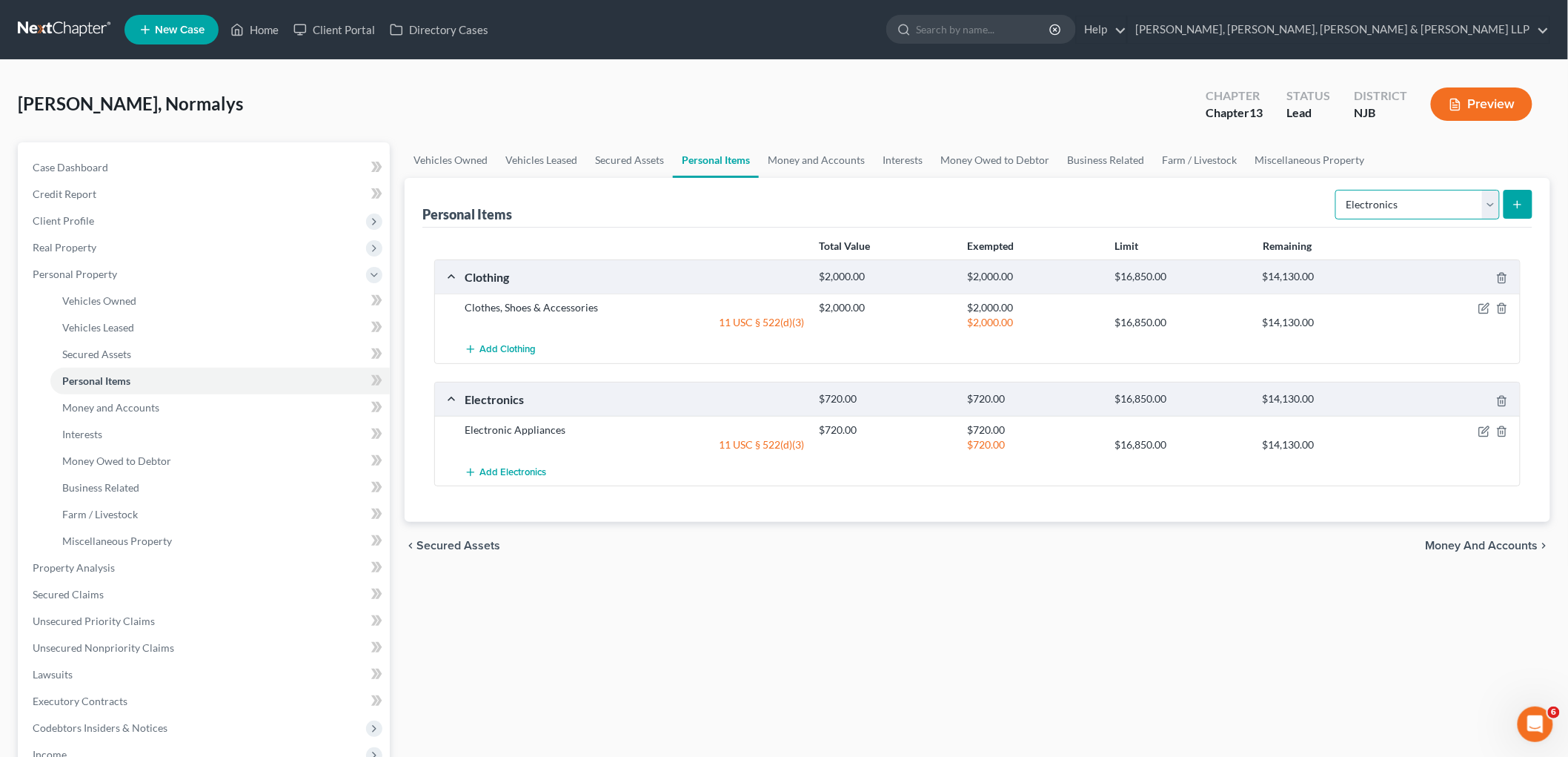
click at [1079, 207] on select "Select Item Type Clothing Collectibles Of Value Electronics Firearms Household …" at bounding box center [1418, 204] width 164 height 29
click at [1079, 189] on select "Select Item Type Clothing Collectibles Of Value Electronics Firearms Household …" at bounding box center [1418, 204] width 164 height 29
click at [1079, 198] on icon "submit" at bounding box center [1517, 204] width 12 height 12
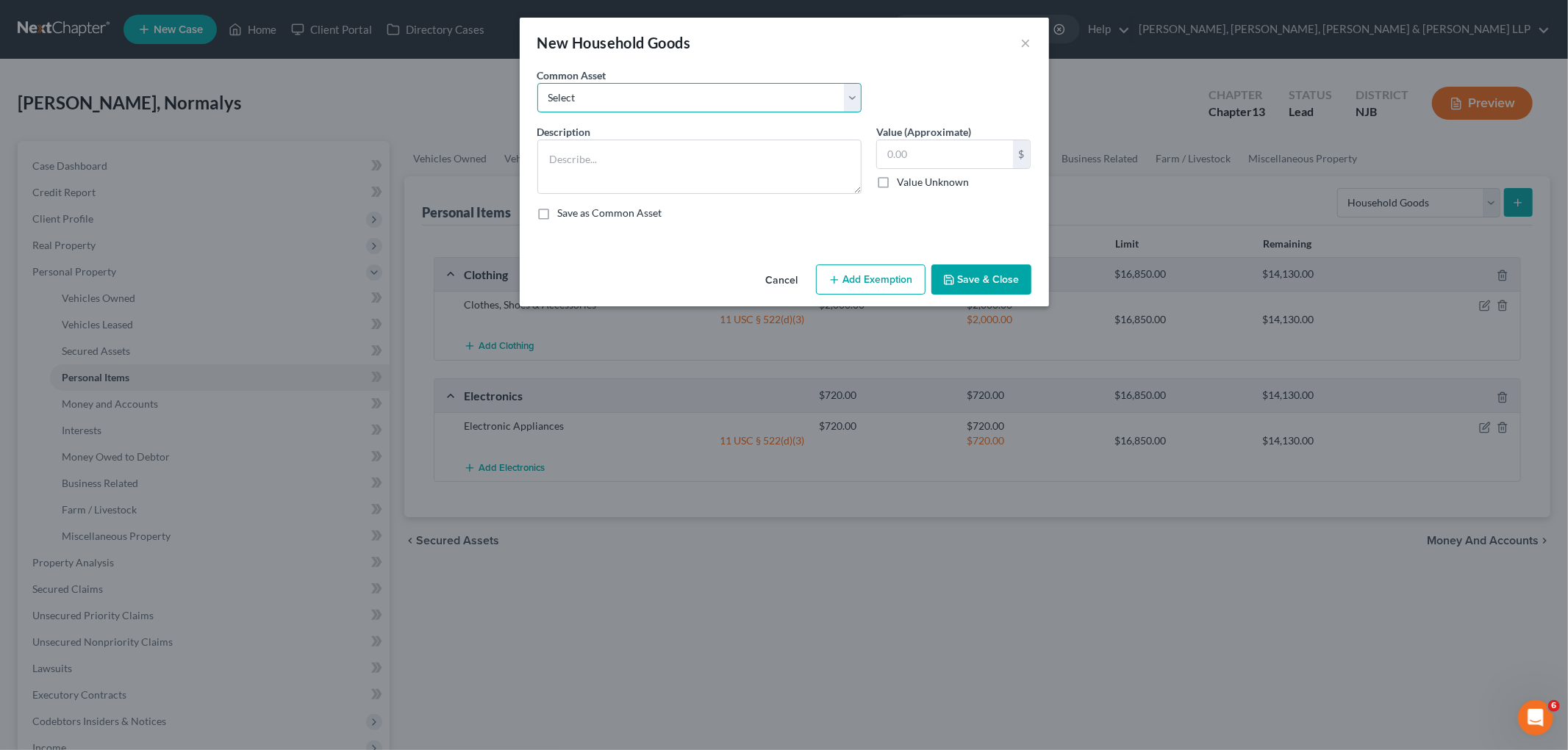
drag, startPoint x: 773, startPoint y: 97, endPoint x: 760, endPoint y: 112, distance: 19.8
click at [773, 97] on select "Select Household items" at bounding box center [699, 97] width 324 height 29
click at [537, 83] on select "Select Household items" at bounding box center [699, 97] width 324 height 29
click at [947, 159] on input "2,000.00" at bounding box center [944, 154] width 136 height 28
click at [880, 274] on button "Add Exemption" at bounding box center [871, 280] width 110 height 31
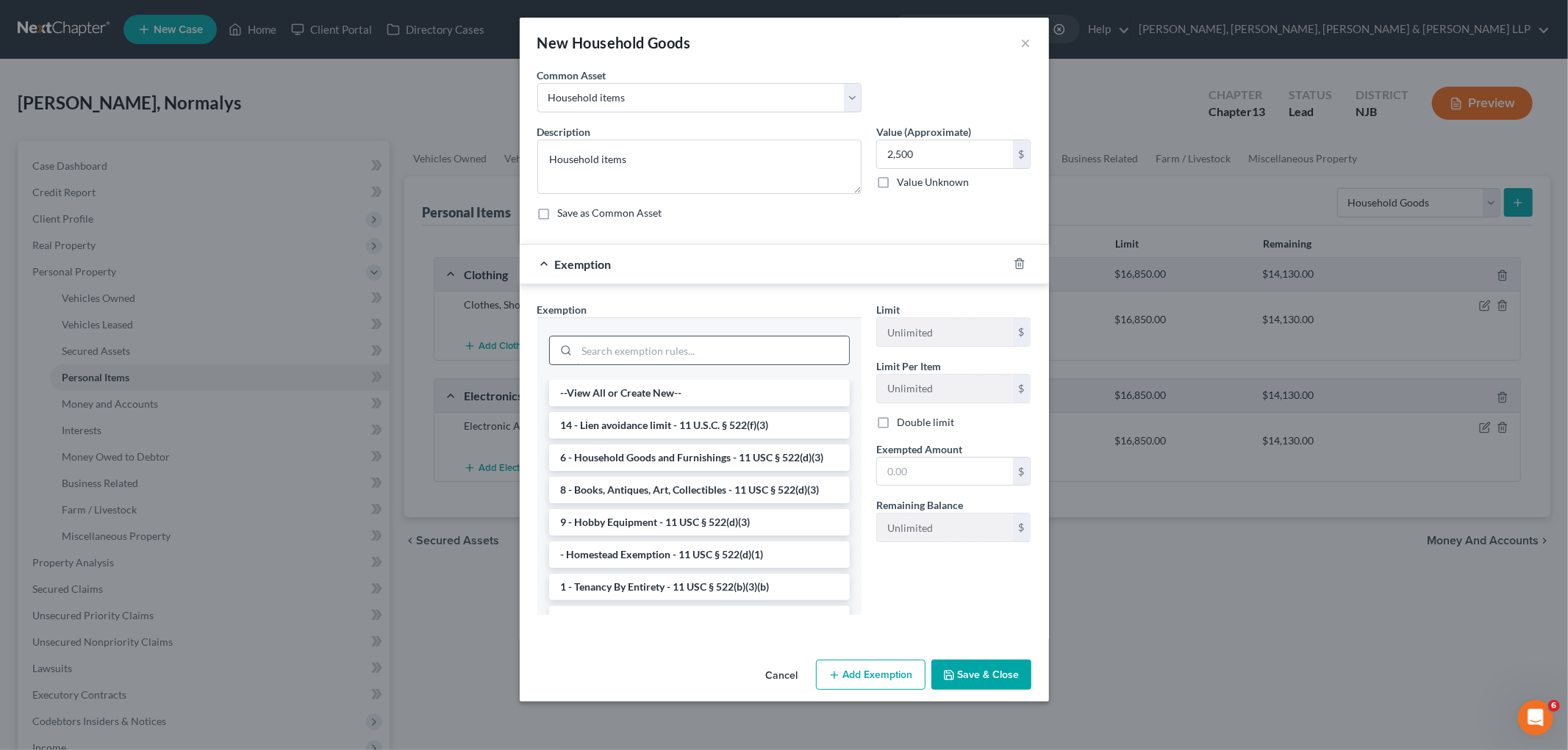
click at [656, 345] on input "search" at bounding box center [712, 351] width 272 height 28
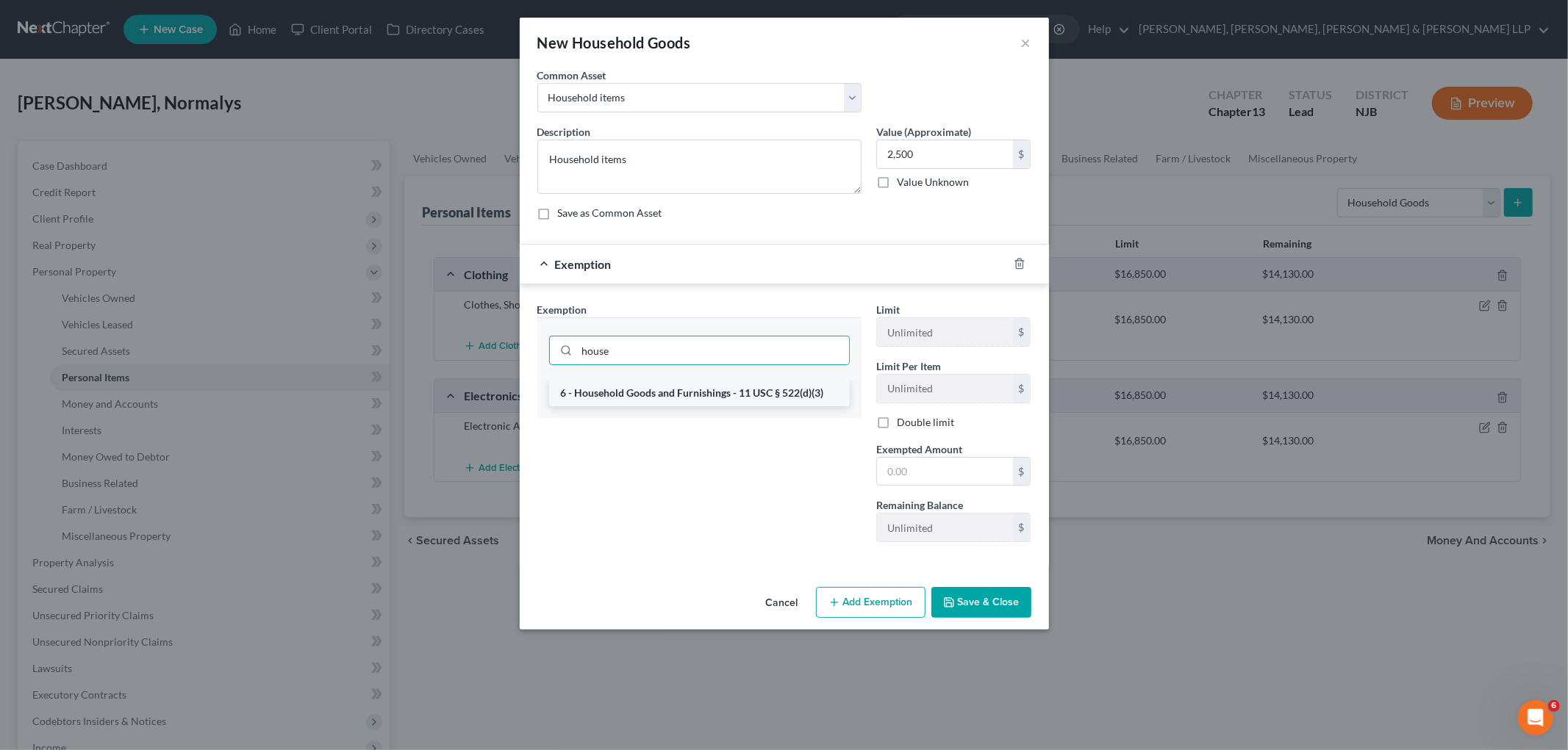
click at [682, 395] on li "6 - Household Goods and Furnishings - 11 USC § 522(d)(3)" at bounding box center [699, 393] width 300 height 27
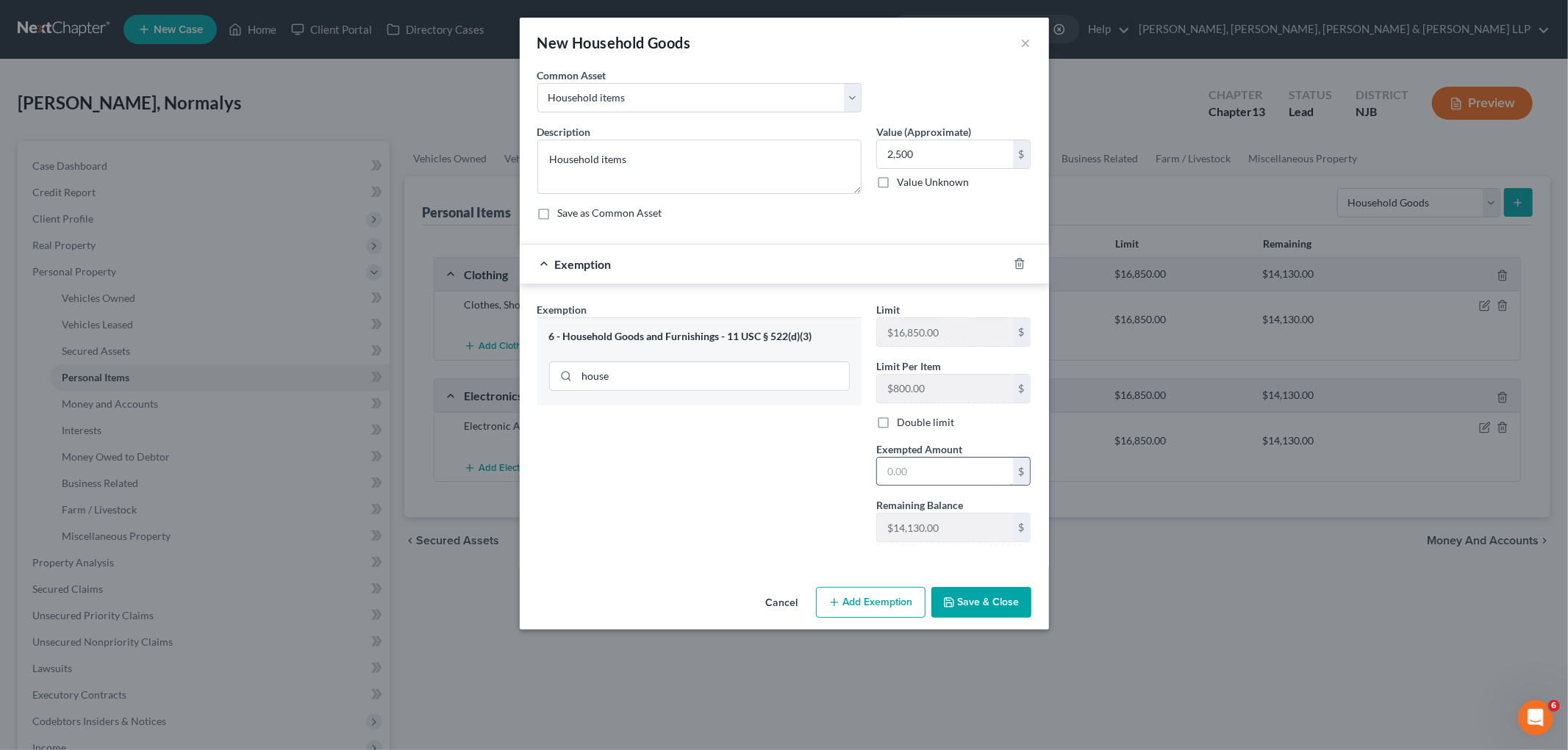
click at [956, 472] on input "text" at bounding box center [944, 472] width 136 height 28
click at [982, 604] on button "Save & Close" at bounding box center [981, 602] width 100 height 31
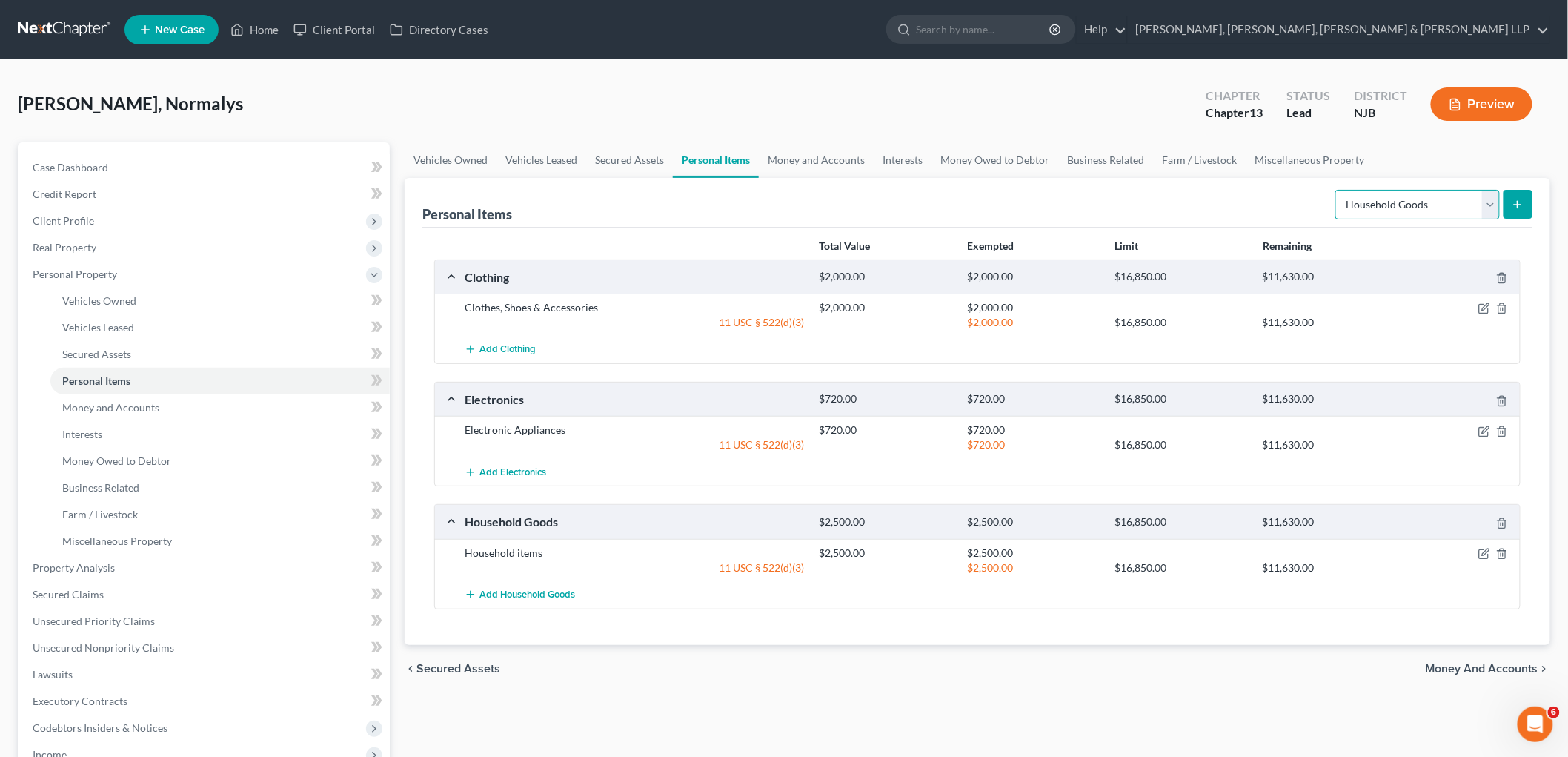
click at [1079, 202] on select "Select Item Type Clothing Collectibles Of Value Electronics Firearms Household …" at bounding box center [1418, 204] width 164 height 29
click at [1079, 189] on select "Select Item Type Clothing Collectibles Of Value Electronics Firearms Household …" at bounding box center [1418, 204] width 164 height 29
click at [1079, 205] on line "submit" at bounding box center [1518, 205] width 6 height 0
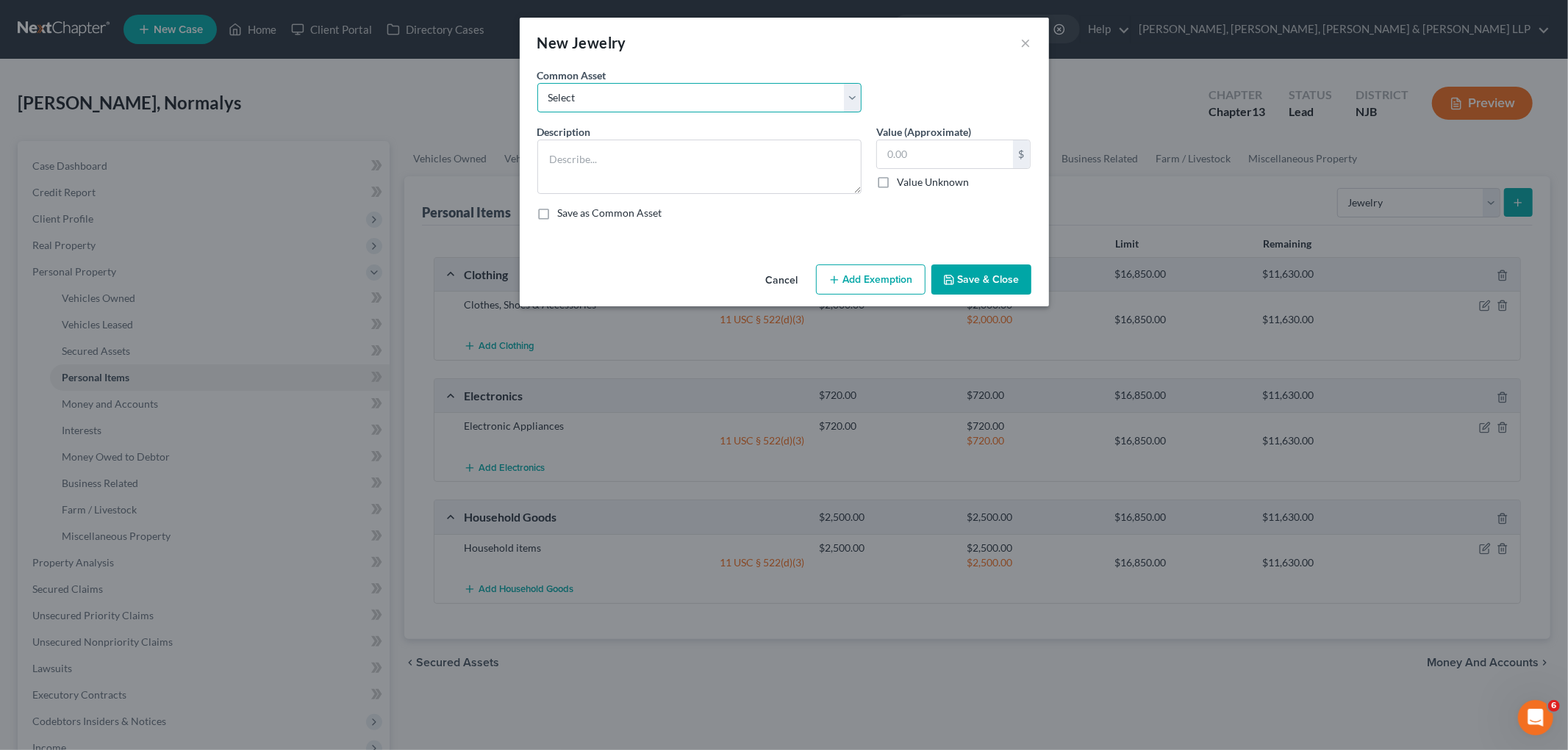
drag, startPoint x: 698, startPoint y: 92, endPoint x: 675, endPoint y: 111, distance: 29.8
click at [696, 92] on select "Select Jewelry" at bounding box center [699, 97] width 324 height 29
click at [537, 83] on select "Select Jewelry" at bounding box center [699, 97] width 324 height 29
click at [943, 156] on input "150.00" at bounding box center [944, 154] width 136 height 28
click at [892, 278] on button "Add Exemption" at bounding box center [871, 280] width 110 height 31
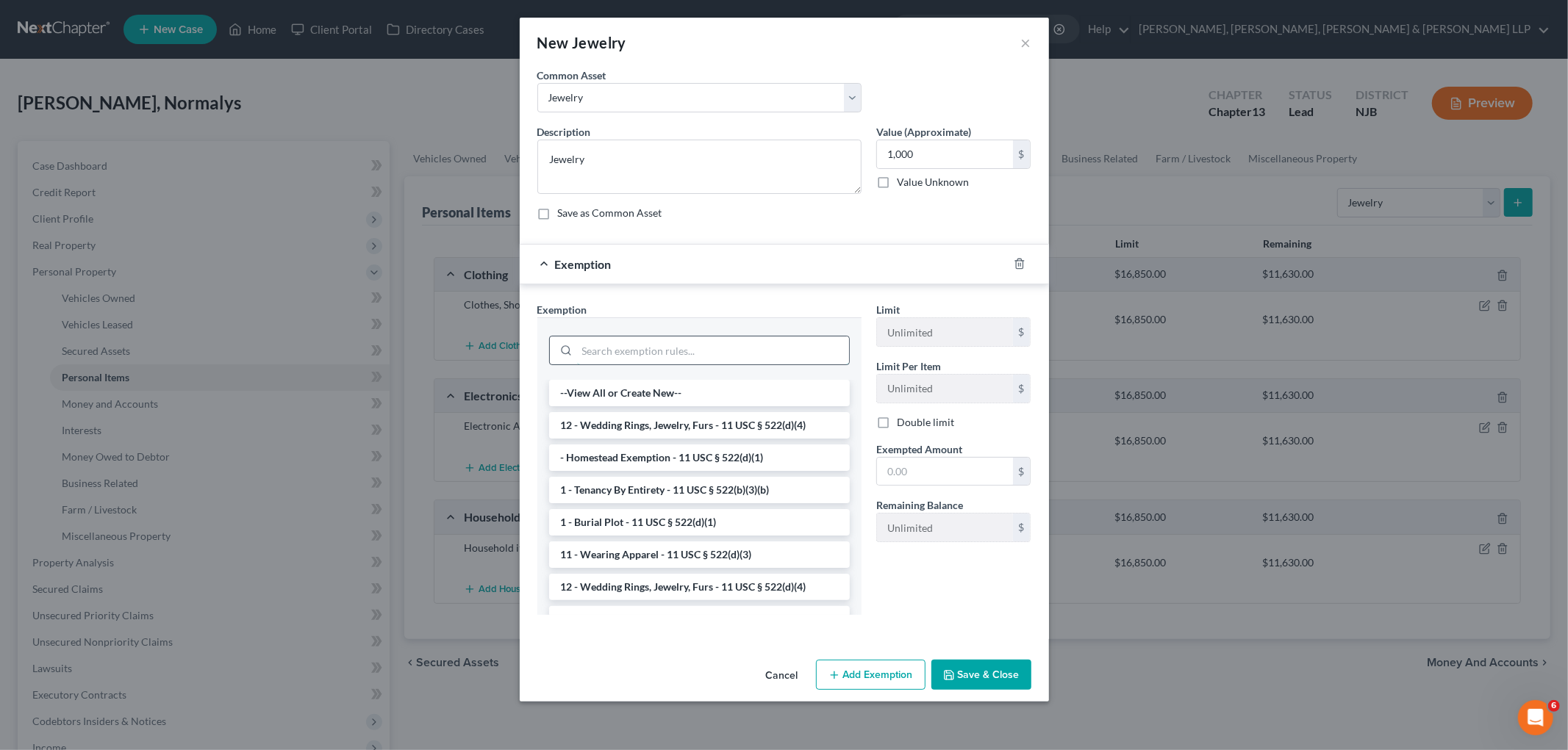
click at [694, 349] on input "search" at bounding box center [712, 351] width 272 height 28
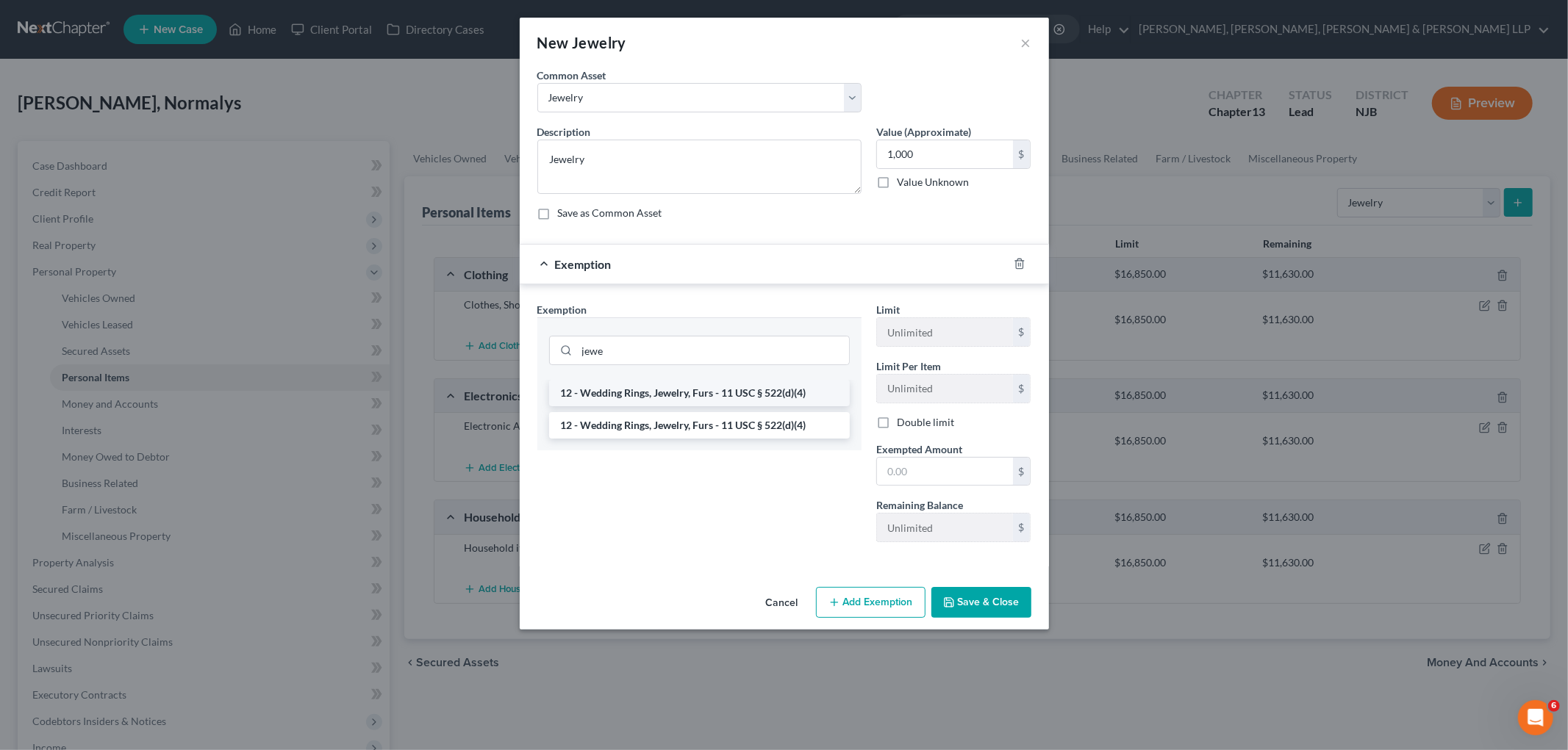
click at [726, 390] on li "12 - Wedding Rings, Jewelry, Furs - 11 USC § 522(d)(4)" at bounding box center [699, 393] width 300 height 27
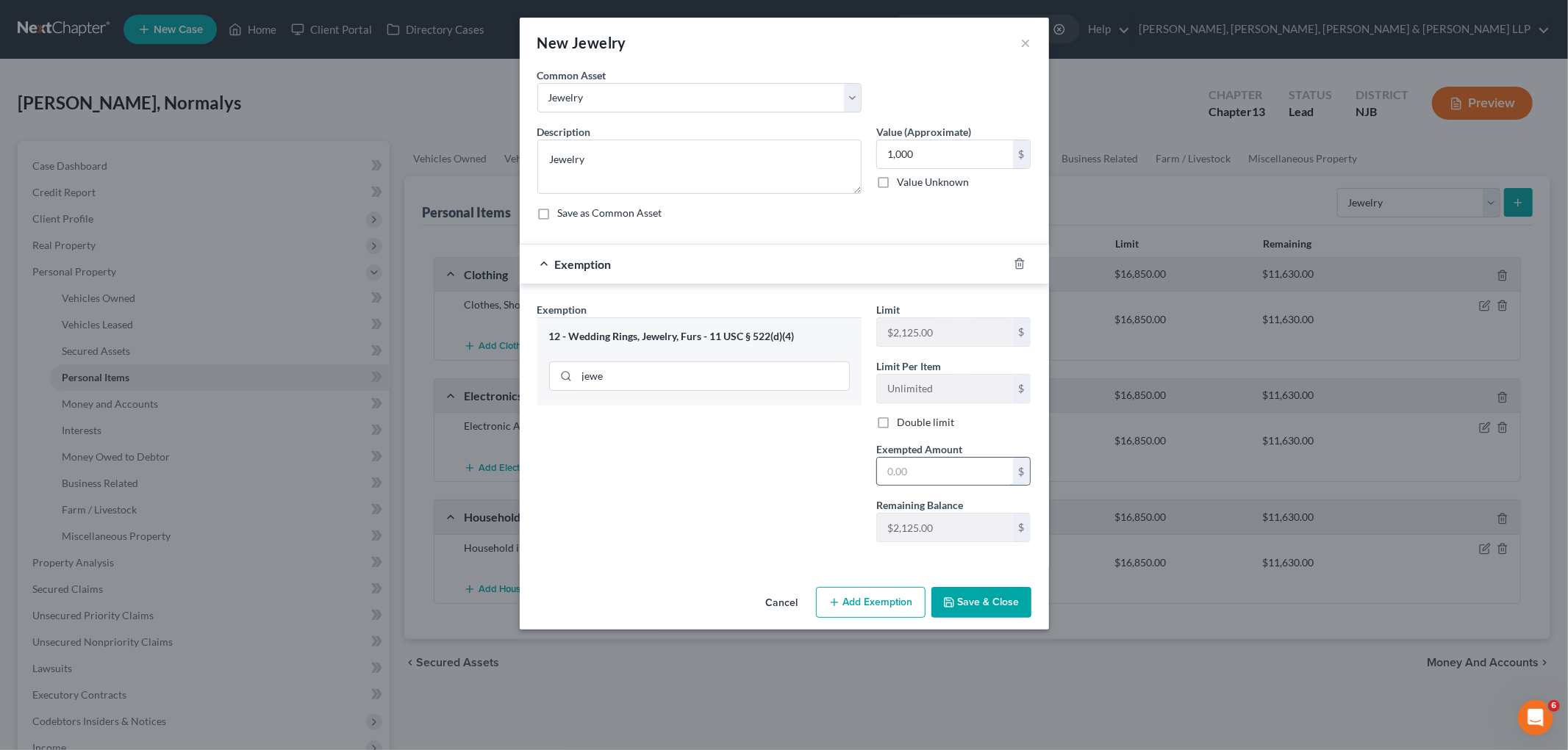
click at [927, 472] on input "text" at bounding box center [944, 472] width 136 height 28
click at [971, 600] on button "Save & Close" at bounding box center [981, 602] width 100 height 31
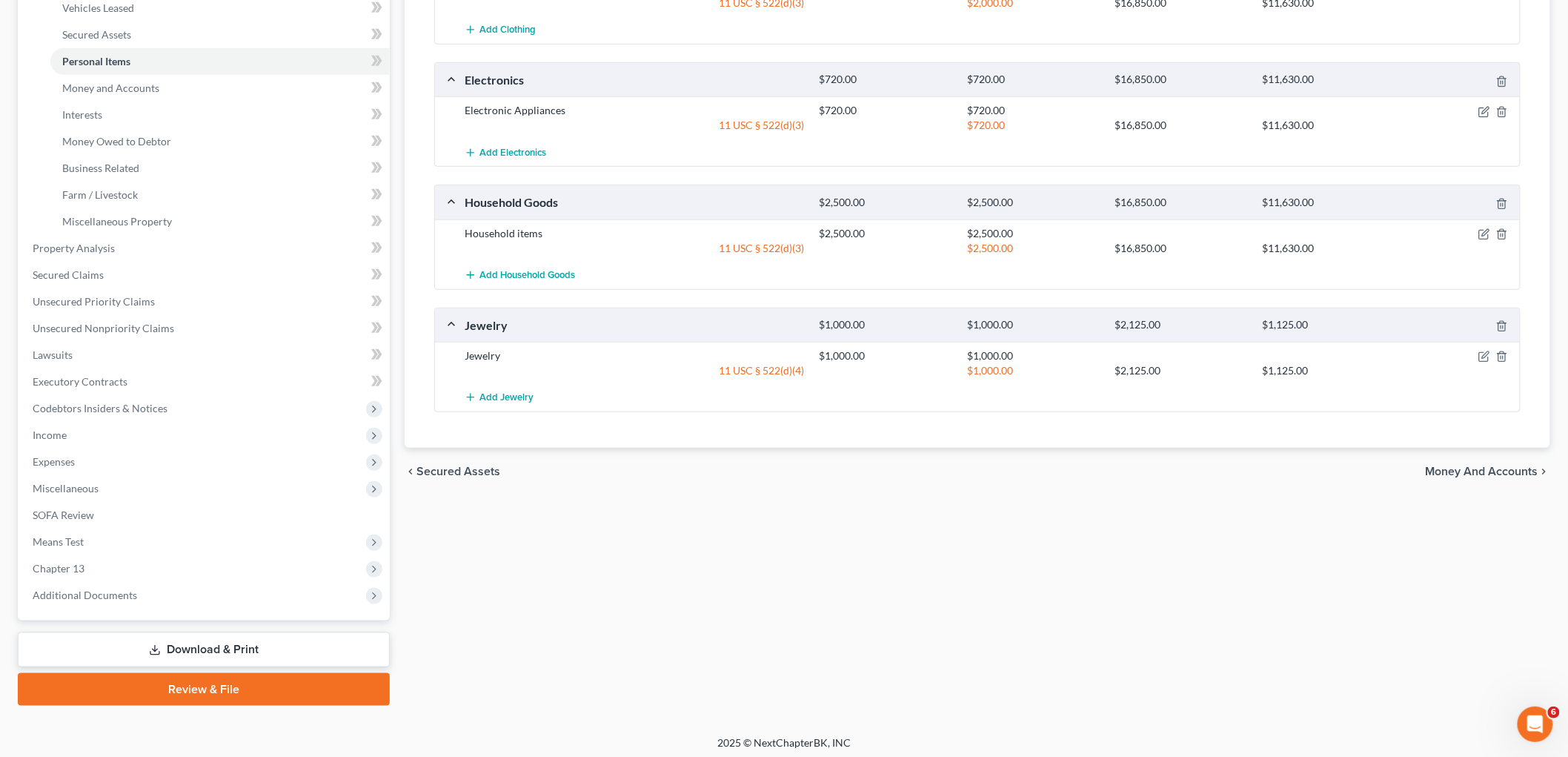
scroll to position [323, 0]
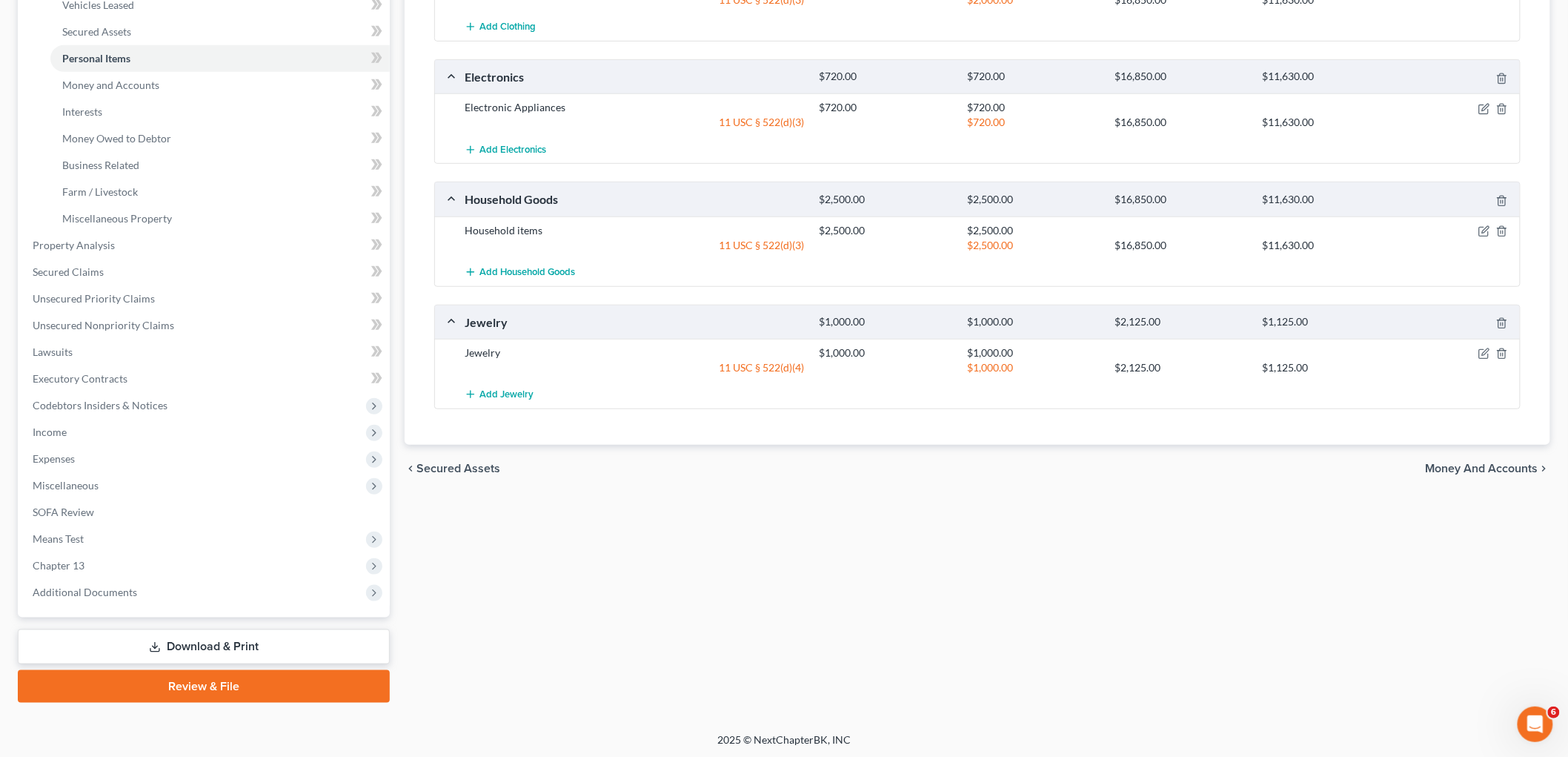
click at [1079, 467] on span "Money and Accounts" at bounding box center [1482, 468] width 113 height 12
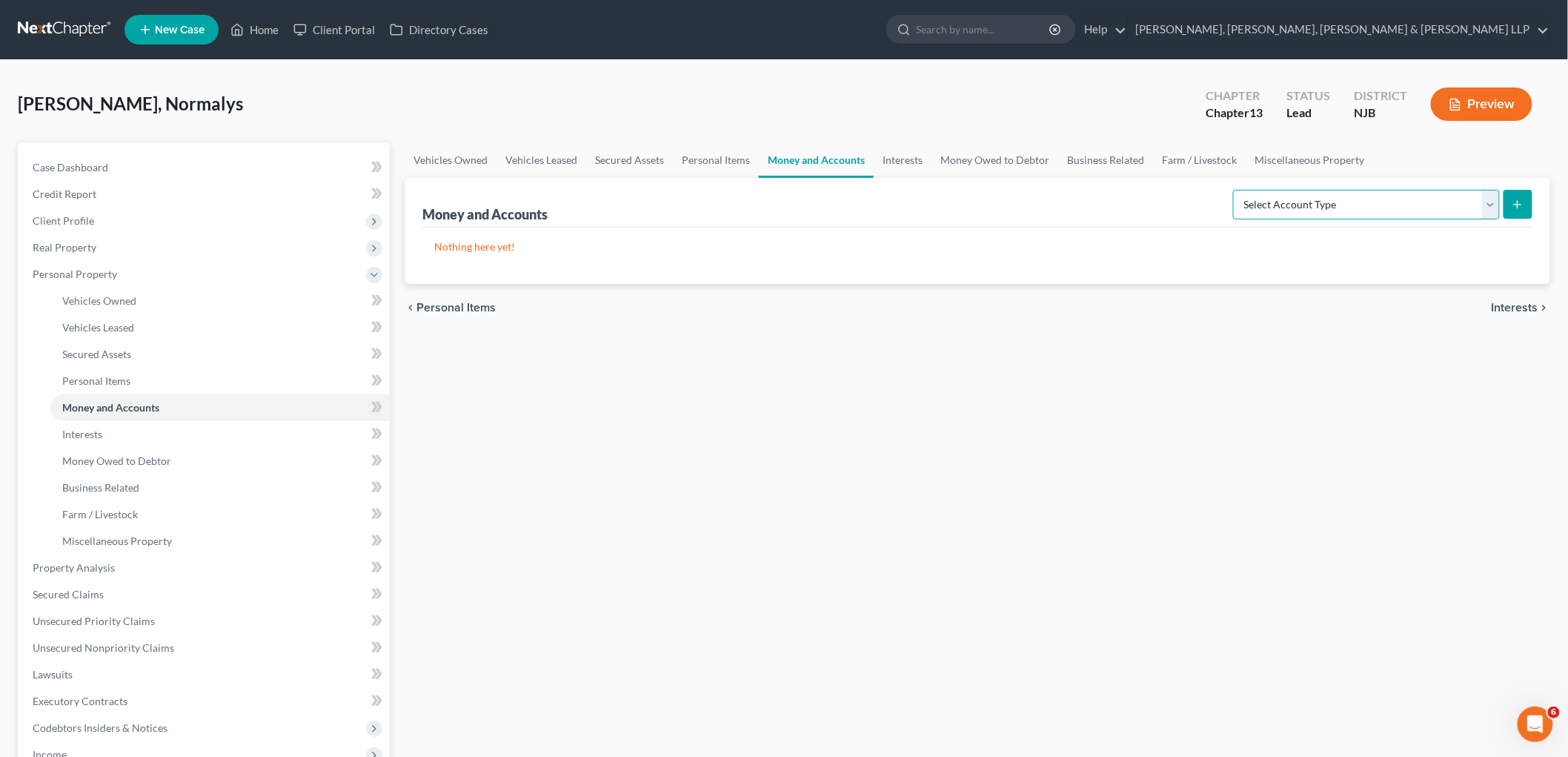
drag, startPoint x: 1390, startPoint y: 209, endPoint x: 1364, endPoint y: 217, distance: 27.2
click at [1079, 209] on select "Select Account Type Brokerage Cash on Hand Certificates of Deposit Checking Acc…" at bounding box center [1367, 204] width 267 height 29
click at [1079, 189] on select "Select Account Type Brokerage Cash on Hand Certificates of Deposit Checking Acc…" at bounding box center [1367, 204] width 267 height 29
click at [1079, 205] on icon "submit" at bounding box center [1517, 204] width 12 height 12
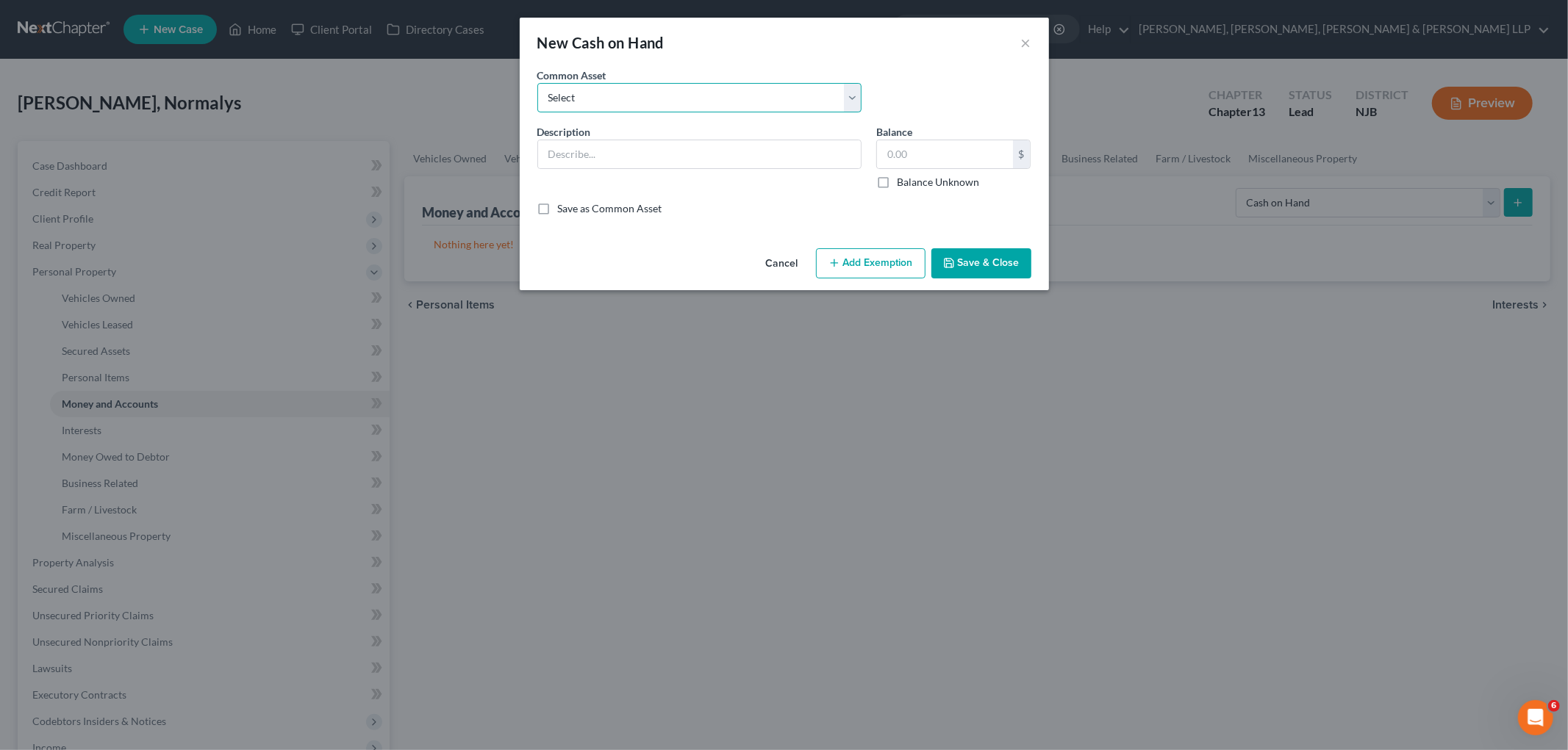
click at [581, 104] on select "Select Cash on hand Cash on hand" at bounding box center [699, 97] width 324 height 29
click at [537, 83] on select "Select Cash on hand Cash on hand" at bounding box center [699, 97] width 324 height 29
click at [1003, 154] on input "50.00" at bounding box center [944, 154] width 136 height 28
click at [863, 267] on button "Add Exemption" at bounding box center [871, 263] width 110 height 31
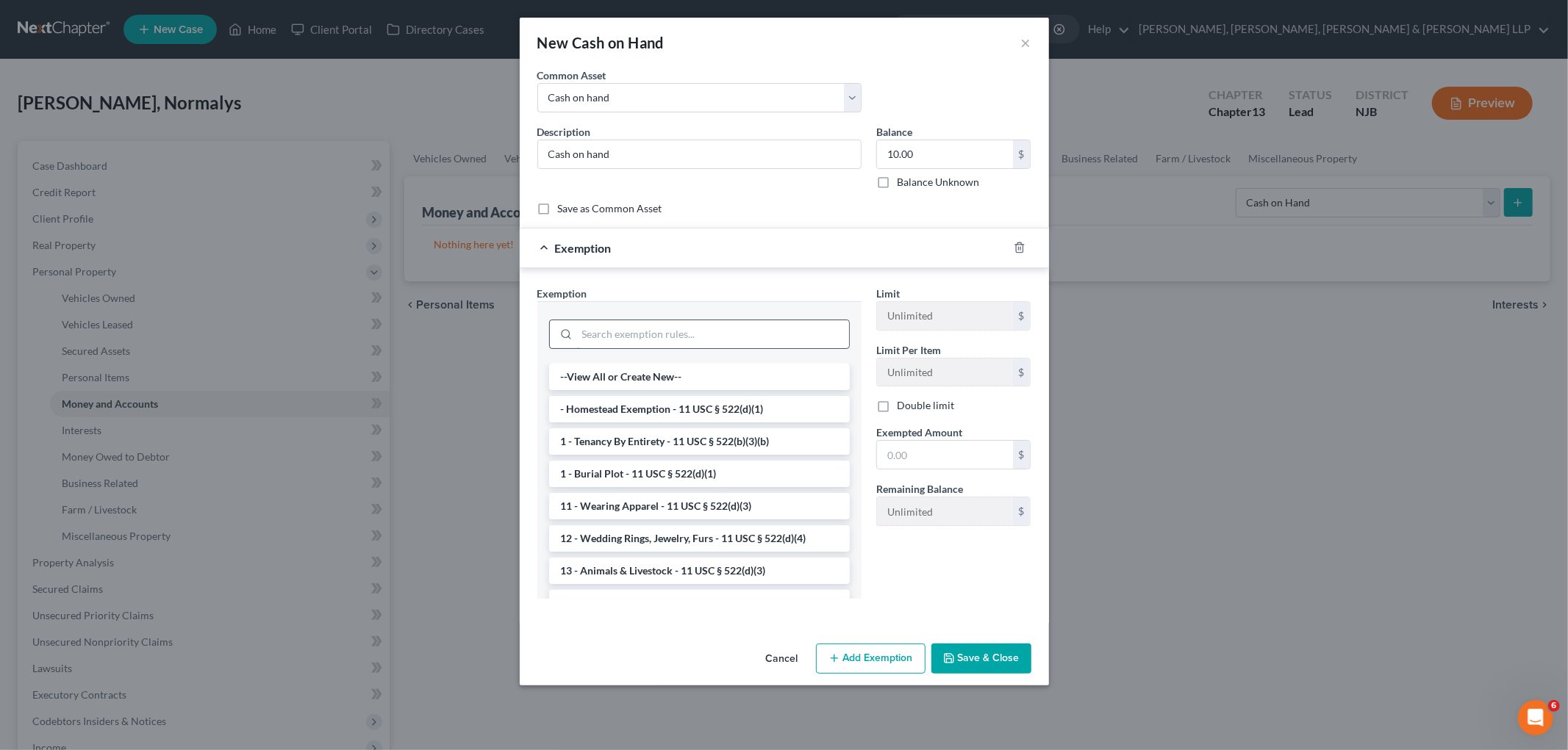
click at [699, 329] on input "search" at bounding box center [712, 335] width 272 height 28
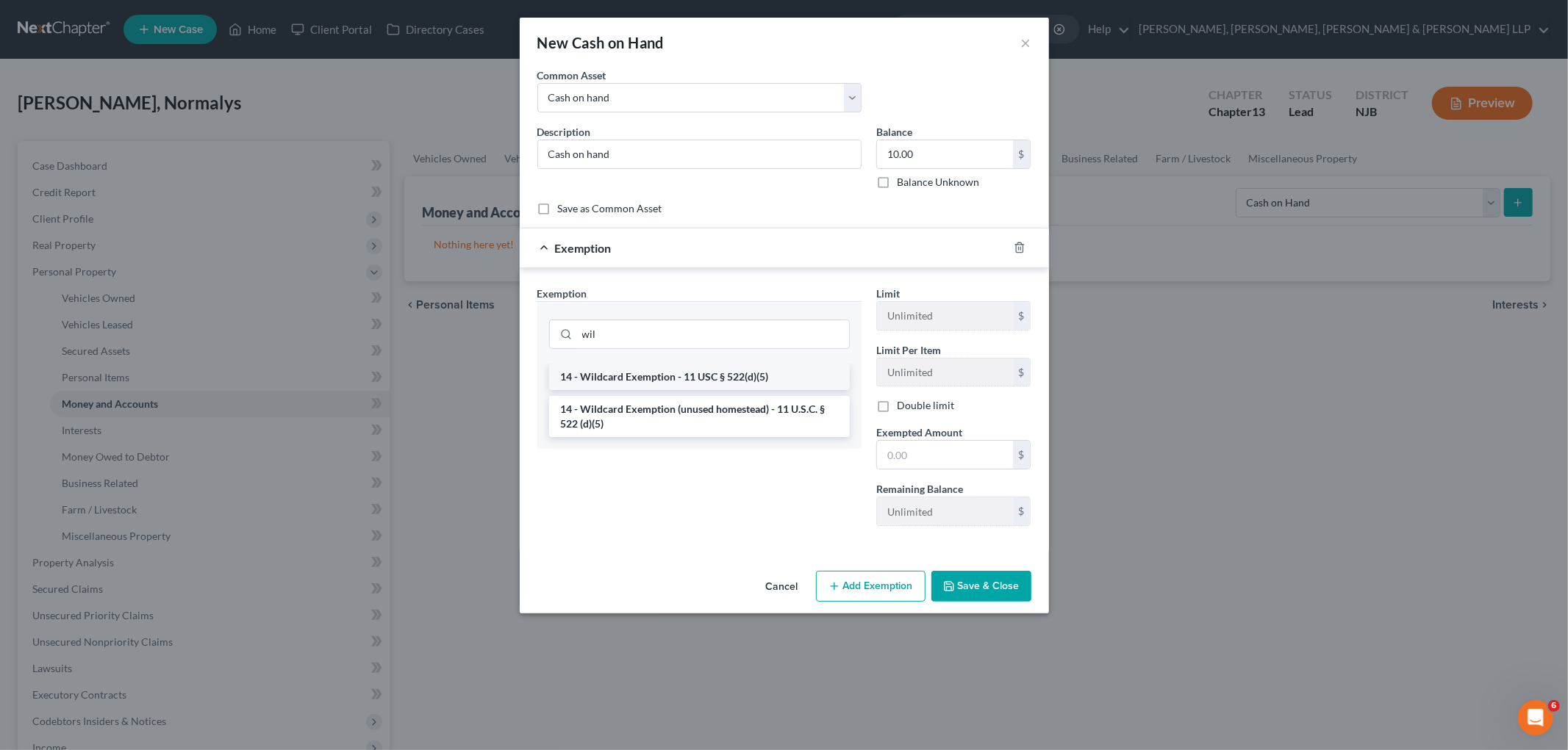
click at [699, 373] on li "14 - Wildcard Exemption - 11 USC § 522(d)(5)" at bounding box center [699, 377] width 300 height 27
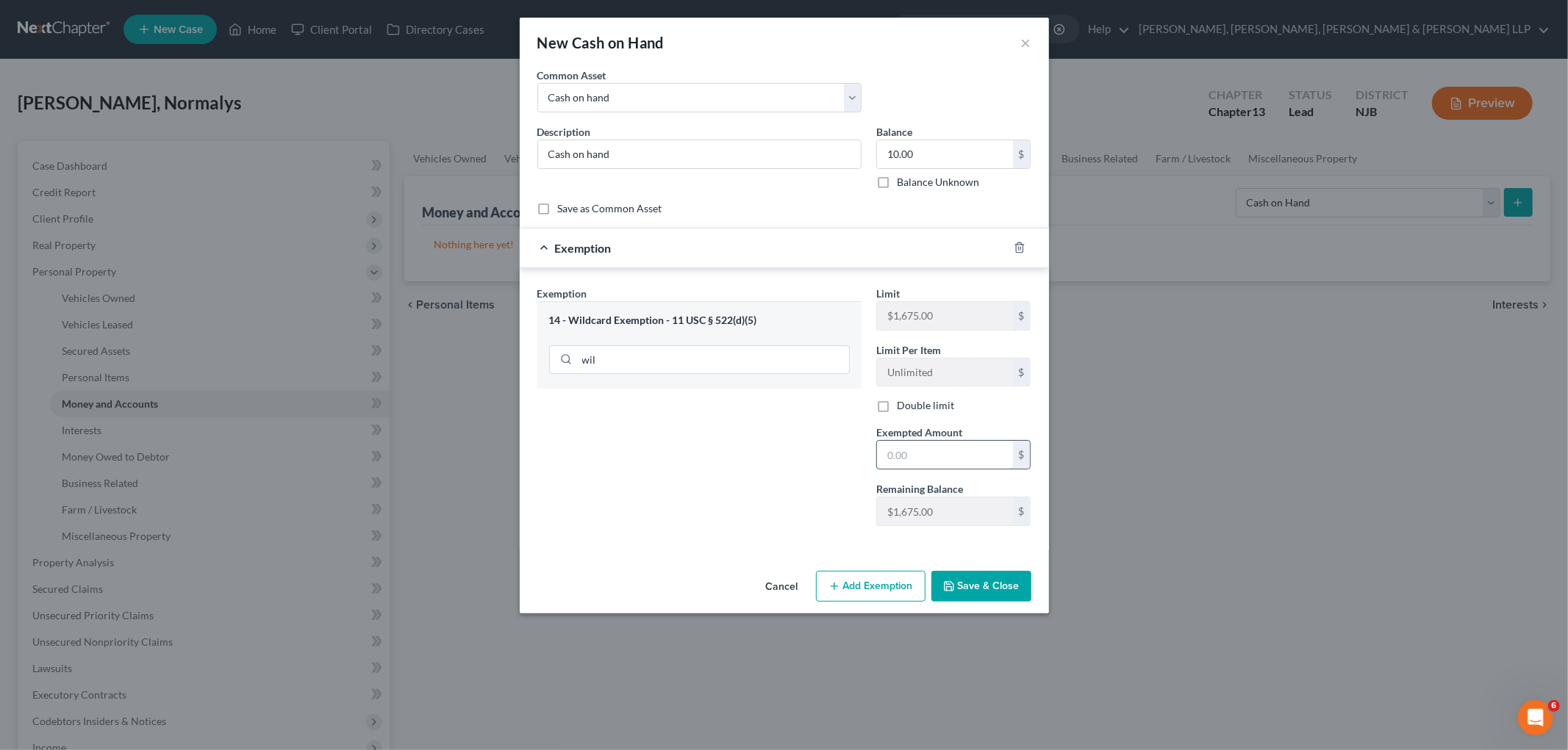
click at [930, 460] on input "text" at bounding box center [944, 455] width 136 height 28
drag, startPoint x: 744, startPoint y: 485, endPoint x: 974, endPoint y: 617, distance: 265.2
click at [744, 483] on div "Exemption Set must be selected for CA. Exemption * 14 - Wildcard Exemption - 11…" at bounding box center [699, 412] width 338 height 252
click at [989, 586] on button "Save & Close" at bounding box center [981, 586] width 100 height 31
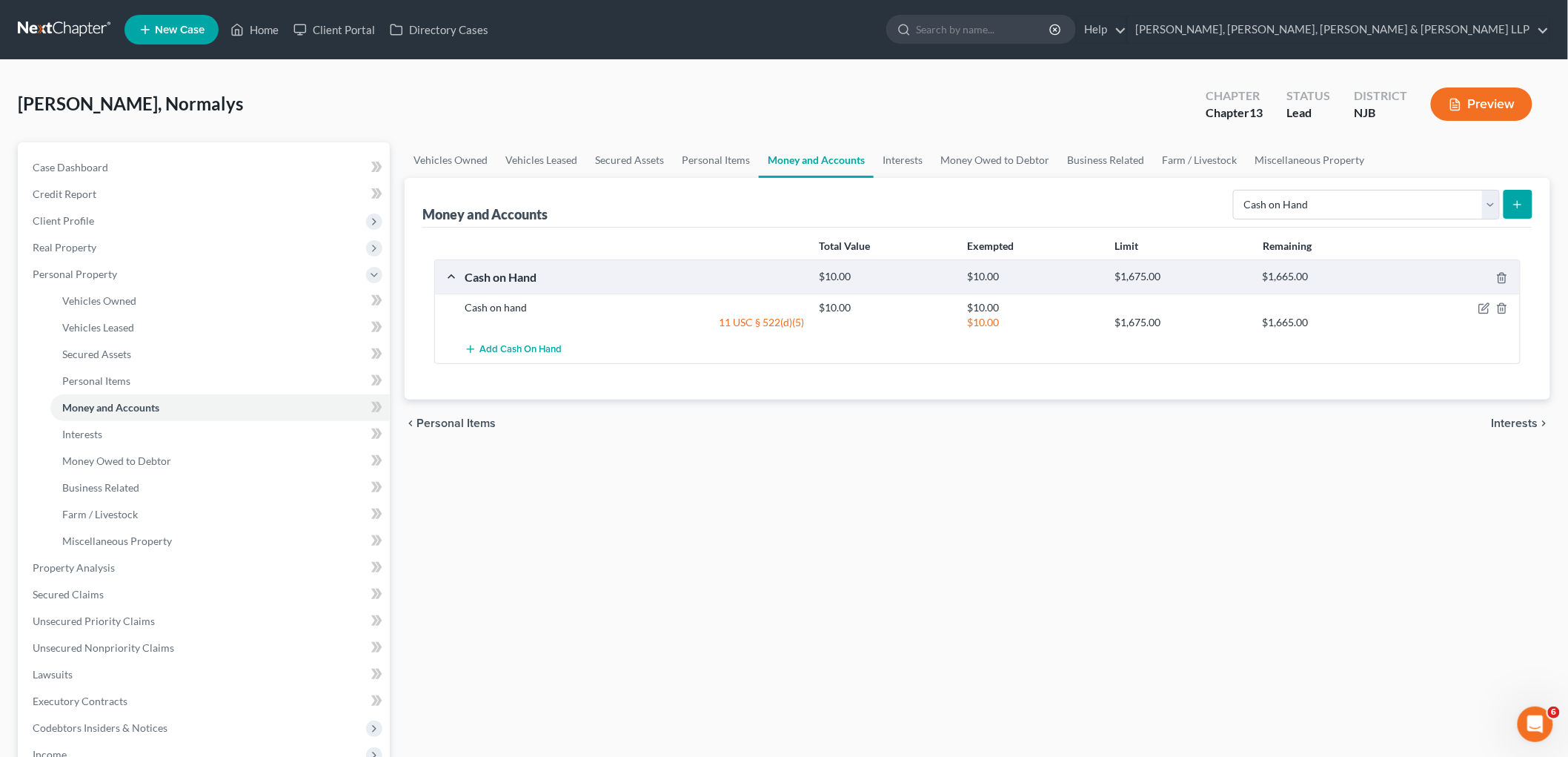
drag, startPoint x: 1287, startPoint y: 505, endPoint x: 1271, endPoint y: 544, distance: 42.2
click at [1079, 505] on div "Vehicles Owned Vehicles Leased Secured Assets Personal Items Money and Accounts…" at bounding box center [977, 584] width 1161 height 883
click at [910, 156] on link "Interests" at bounding box center [902, 160] width 58 height 36
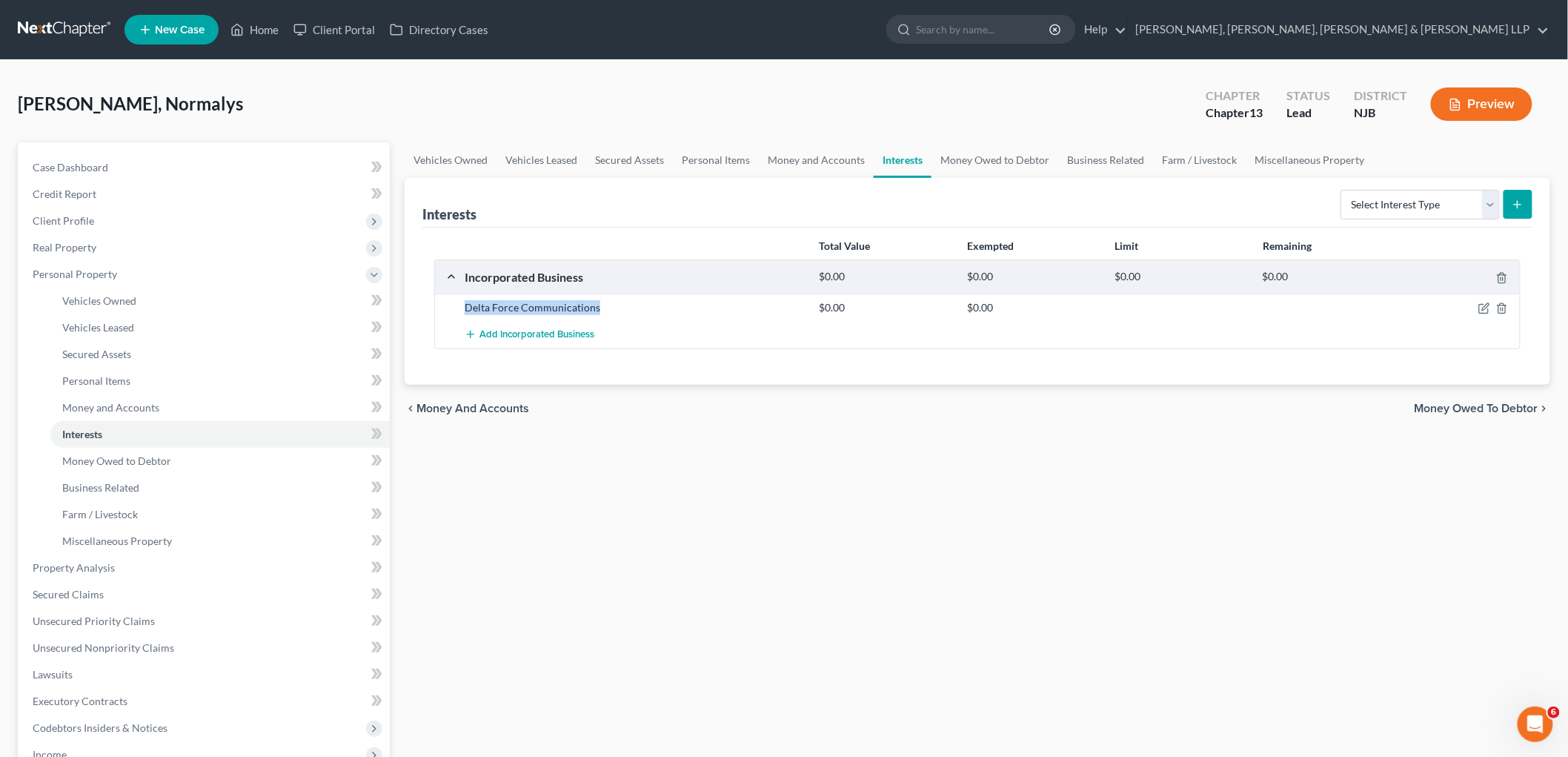
drag, startPoint x: 620, startPoint y: 307, endPoint x: 464, endPoint y: 314, distance: 156.2
click at [464, 314] on div "Delta Force Communications" at bounding box center [634, 307] width 355 height 15
copy div "Delta Force Communications"
click at [968, 153] on link "Money Owed to Debtor" at bounding box center [995, 160] width 127 height 36
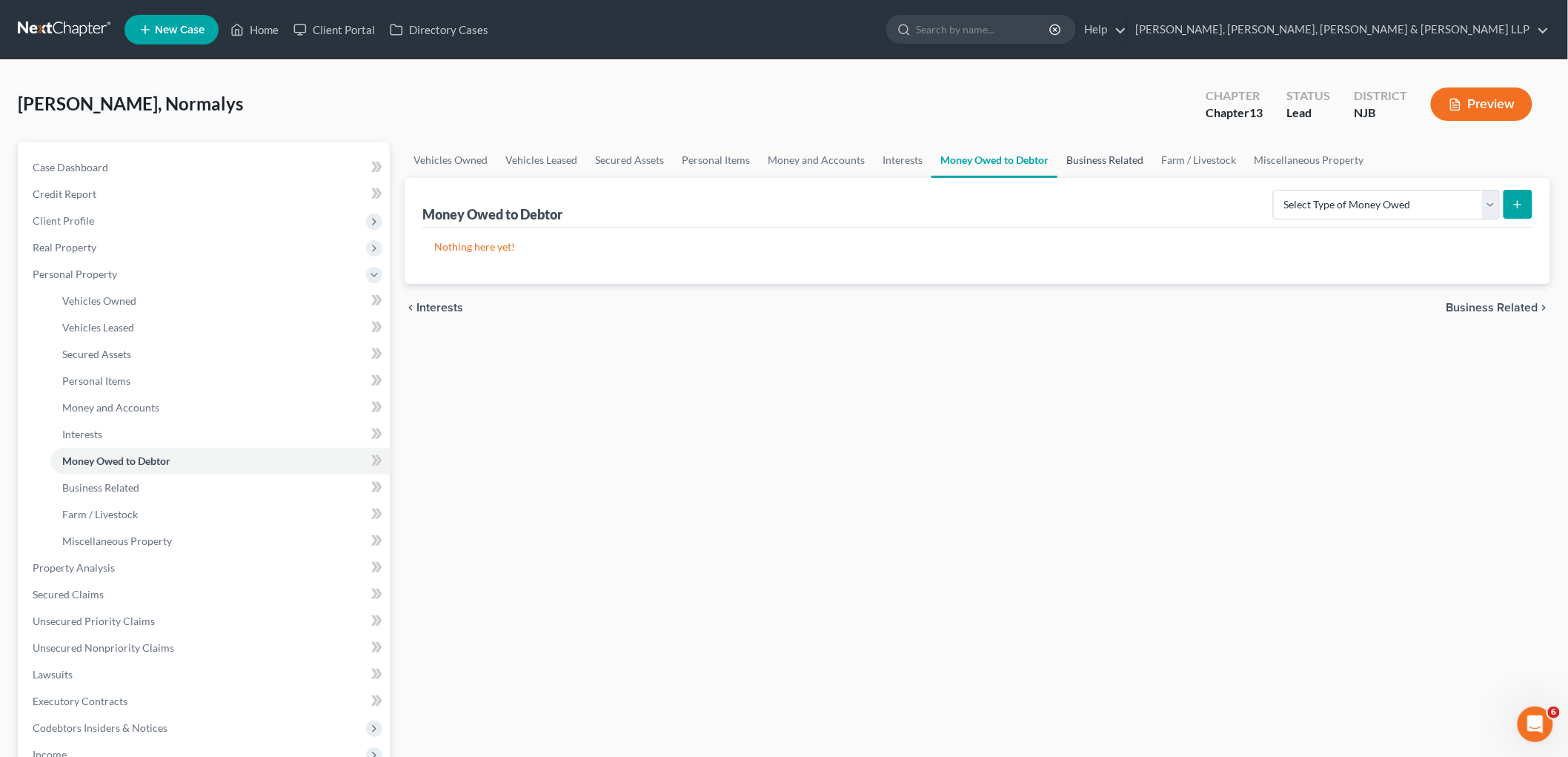
click at [1079, 151] on link "Business Related" at bounding box center [1105, 160] width 95 height 36
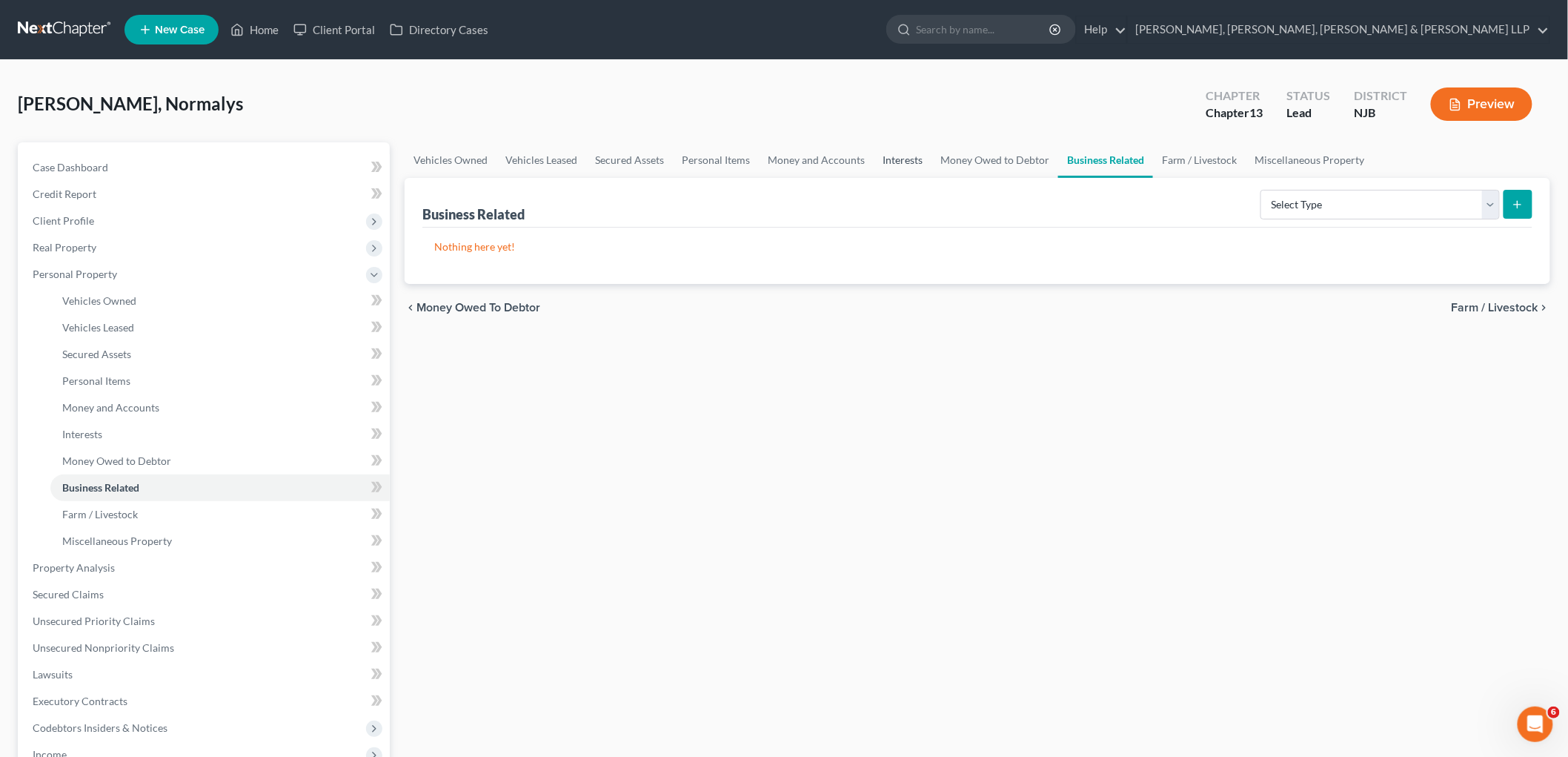
click at [899, 156] on link "Interests" at bounding box center [902, 160] width 58 height 36
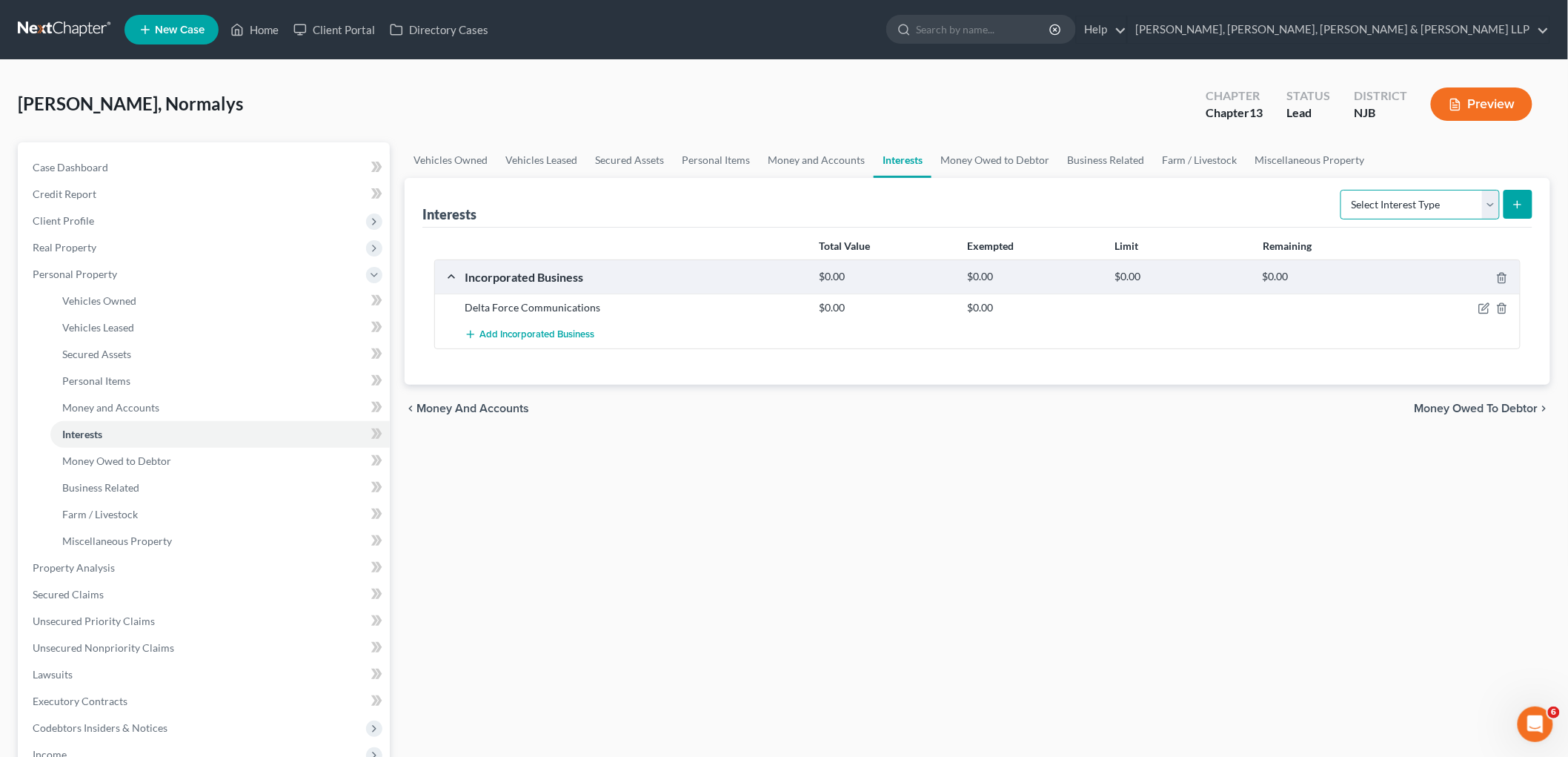
click at [1079, 205] on select "Select Interest Type 401K Annuity Bond Education IRA Government Bond Government…" at bounding box center [1421, 204] width 159 height 29
click at [1079, 189] on select "Select Interest Type 401K Annuity Bond Education IRA Government Bond Government…" at bounding box center [1421, 204] width 159 height 29
click at [1079, 211] on button "submit" at bounding box center [1518, 204] width 29 height 29
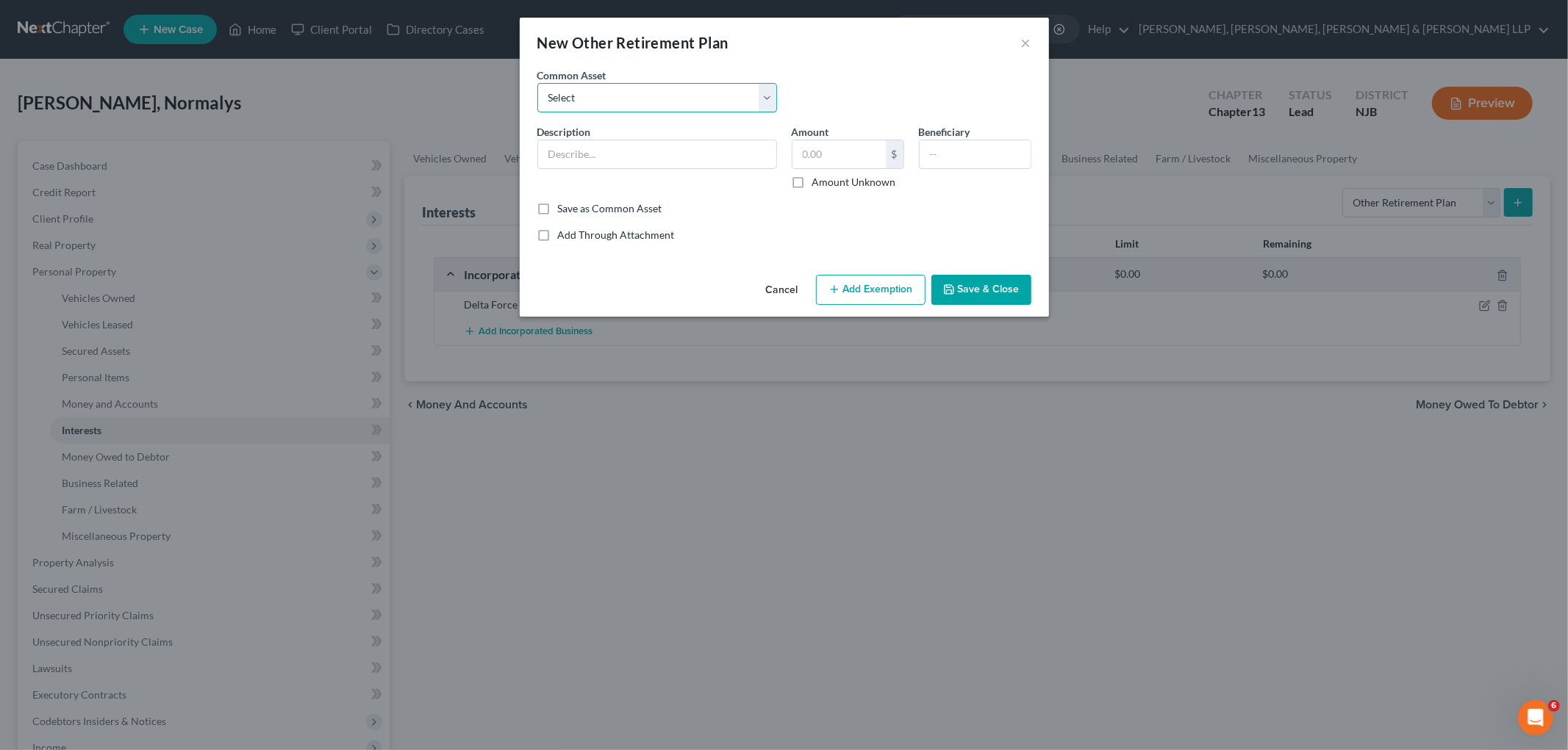
click at [664, 97] on select "Select 403B" at bounding box center [656, 97] width 239 height 29
click at [537, 83] on select "Select 403B" at bounding box center [656, 97] width 239 height 29
click at [983, 295] on button "Save & Close" at bounding box center [981, 290] width 100 height 31
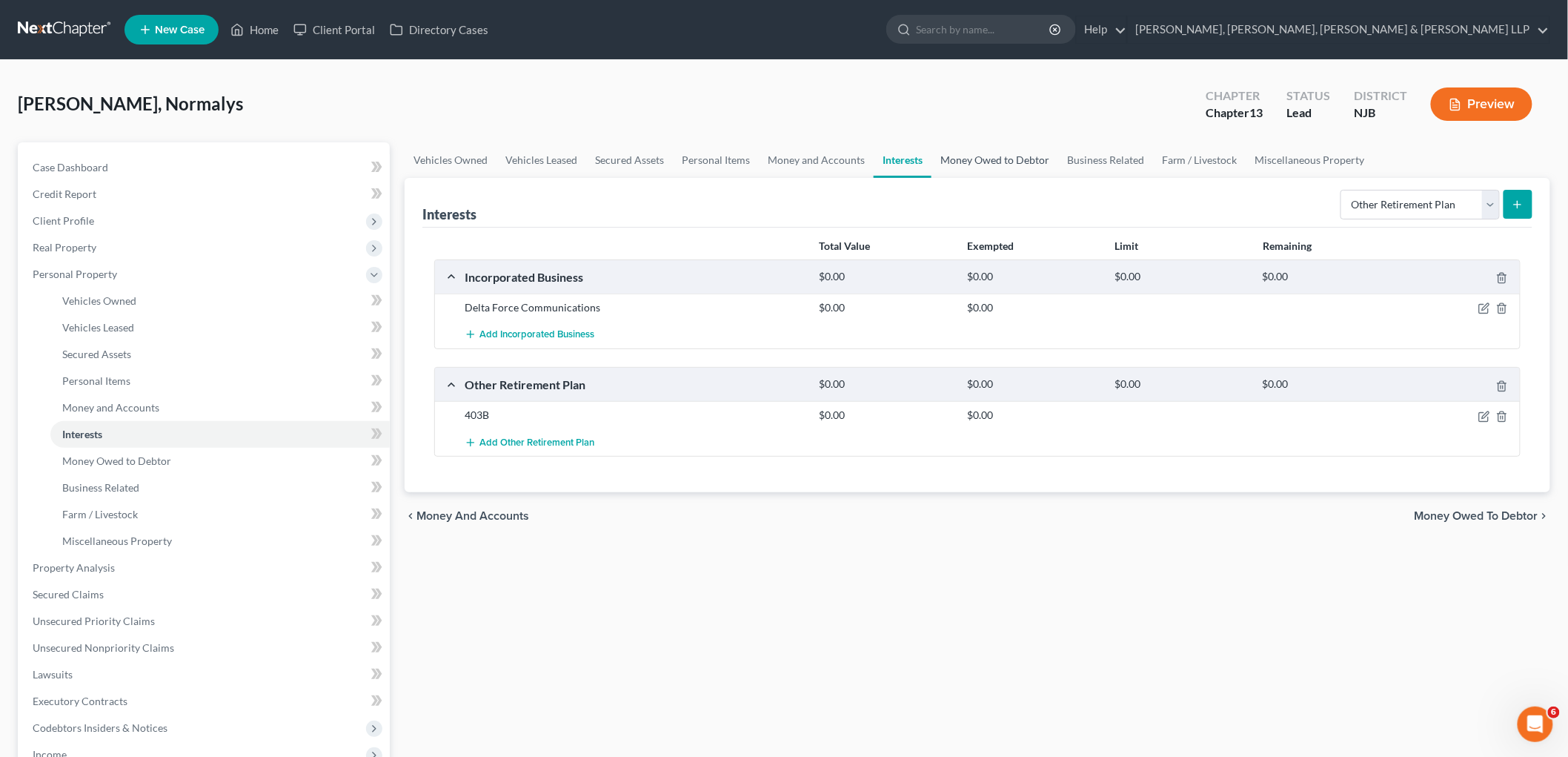
click at [955, 160] on link "Money Owed to Debtor" at bounding box center [995, 160] width 127 height 36
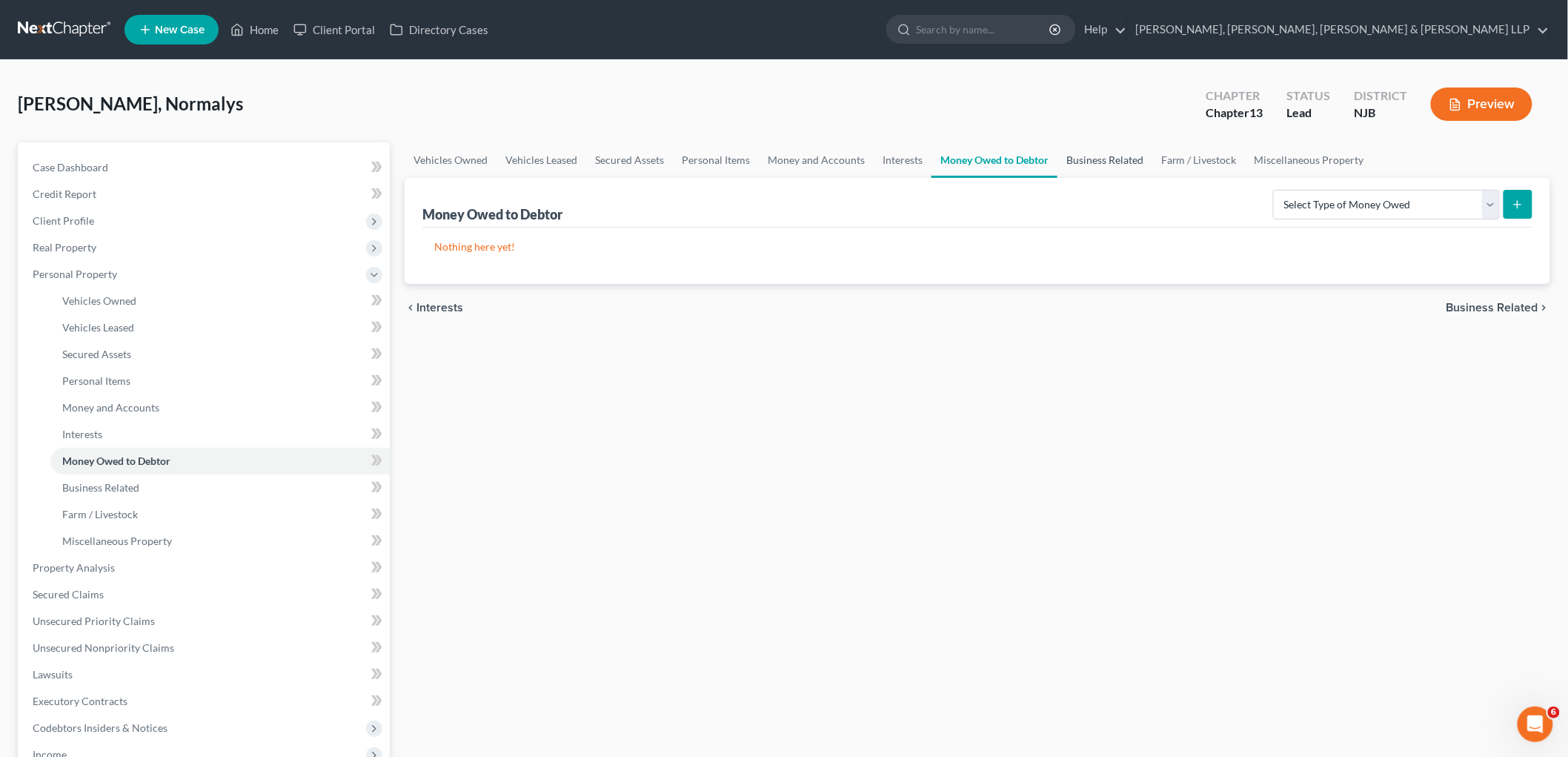
click at [1077, 161] on link "Business Related" at bounding box center [1105, 160] width 95 height 36
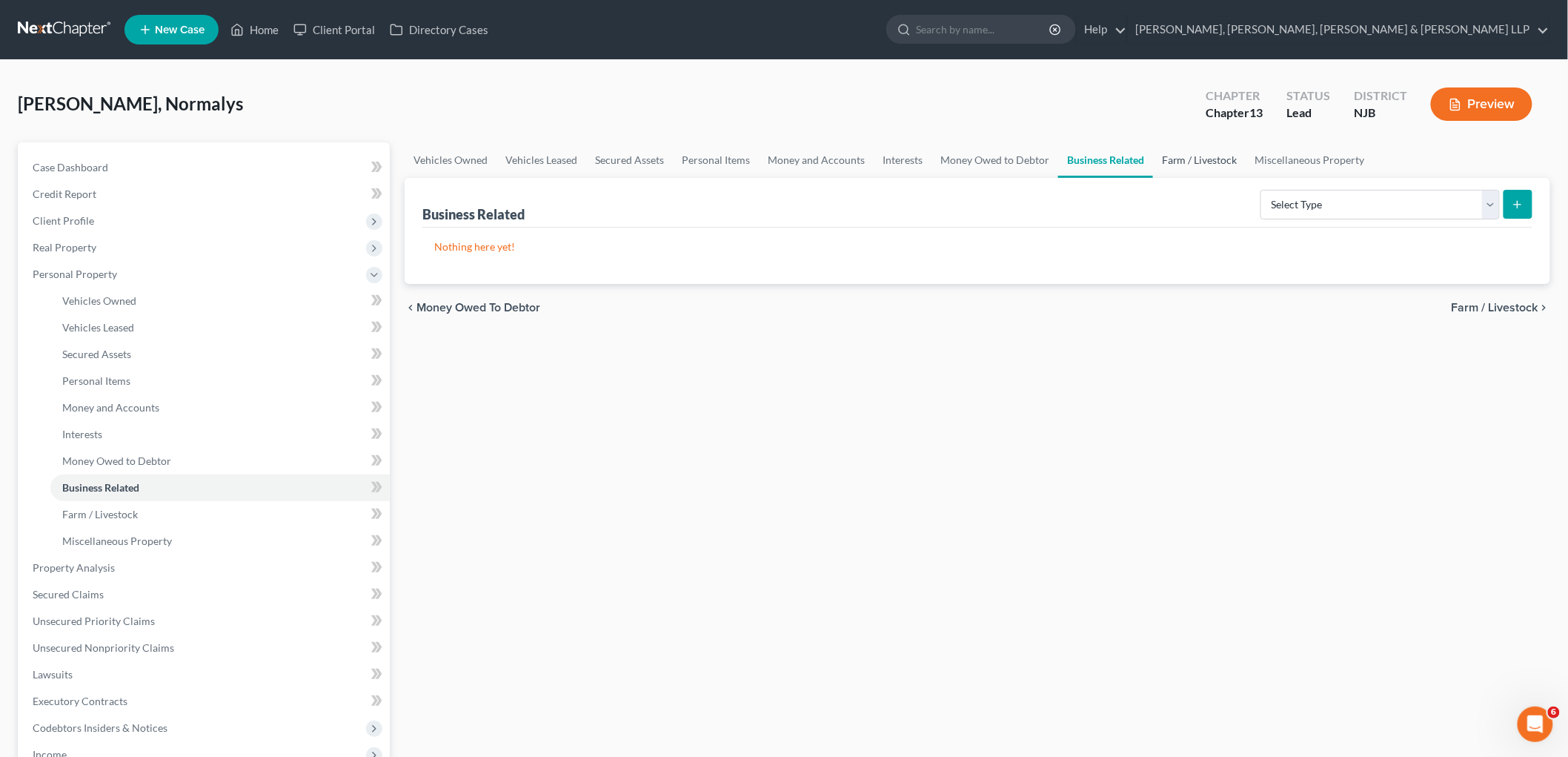
click at [1079, 156] on link "Farm / Livestock" at bounding box center [1200, 160] width 94 height 36
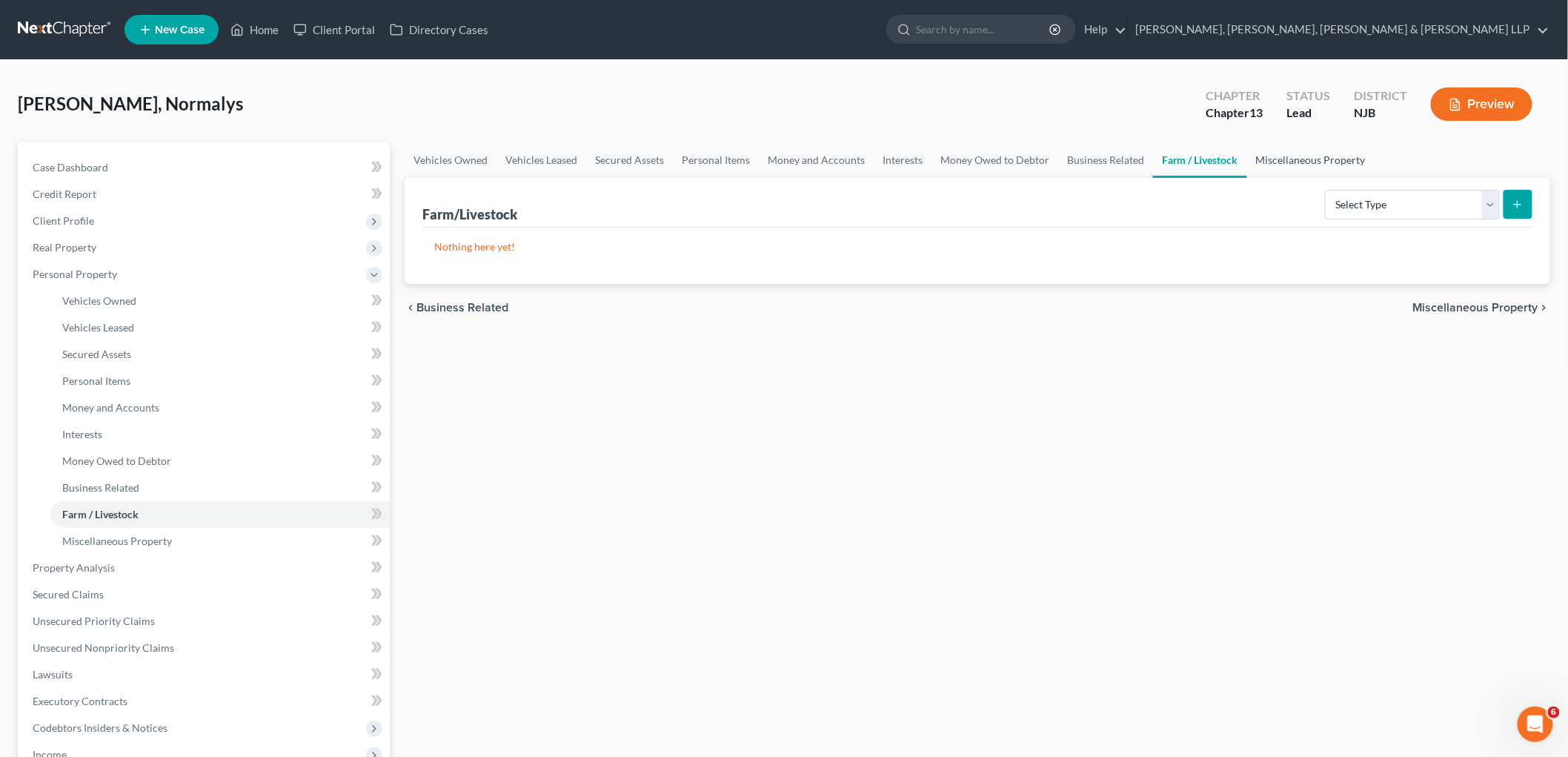
click at [1079, 155] on link "Miscellaneous Property" at bounding box center [1311, 160] width 128 height 36
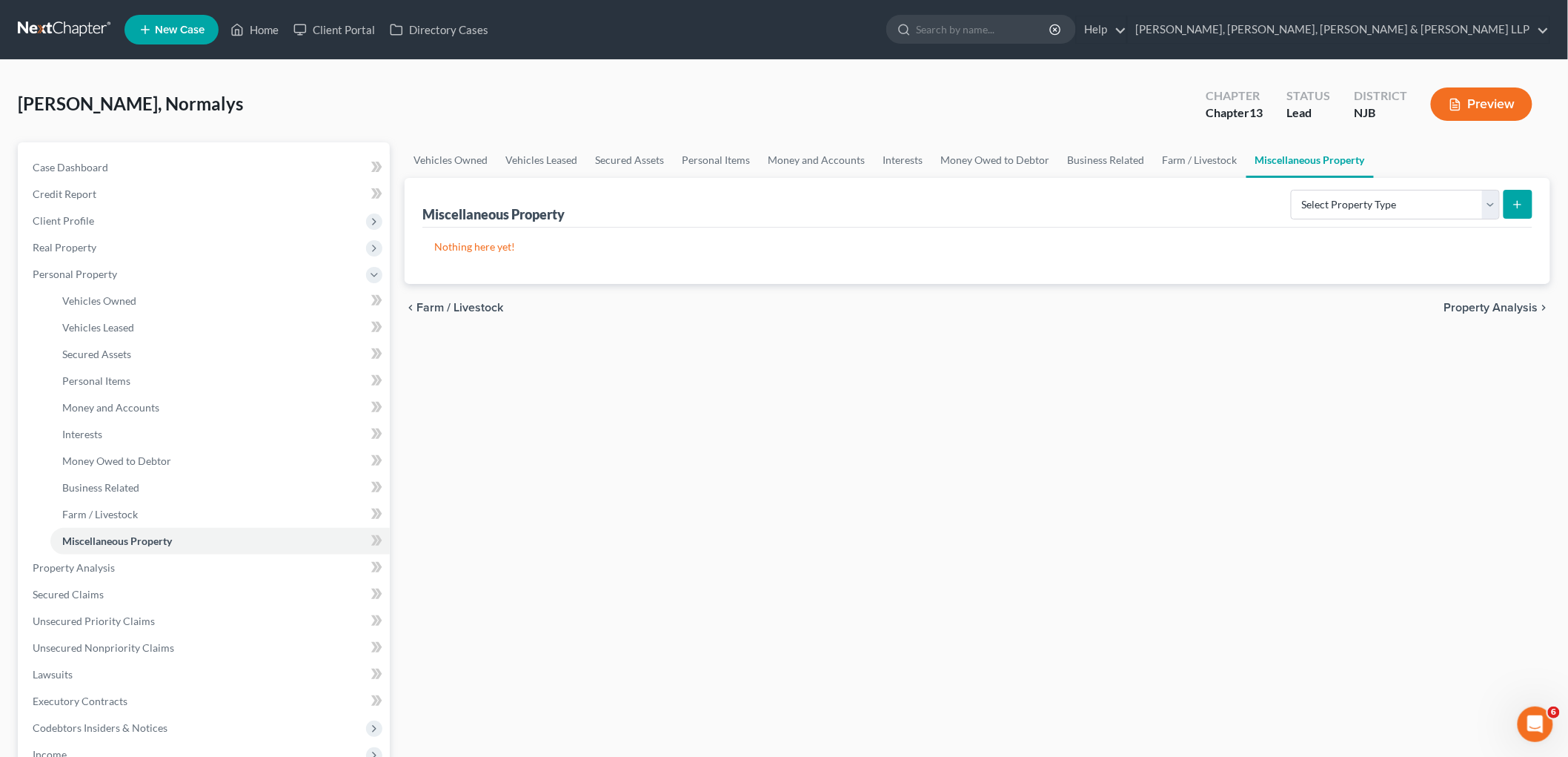
click at [1079, 307] on span "Property Analysis" at bounding box center [1491, 307] width 94 height 12
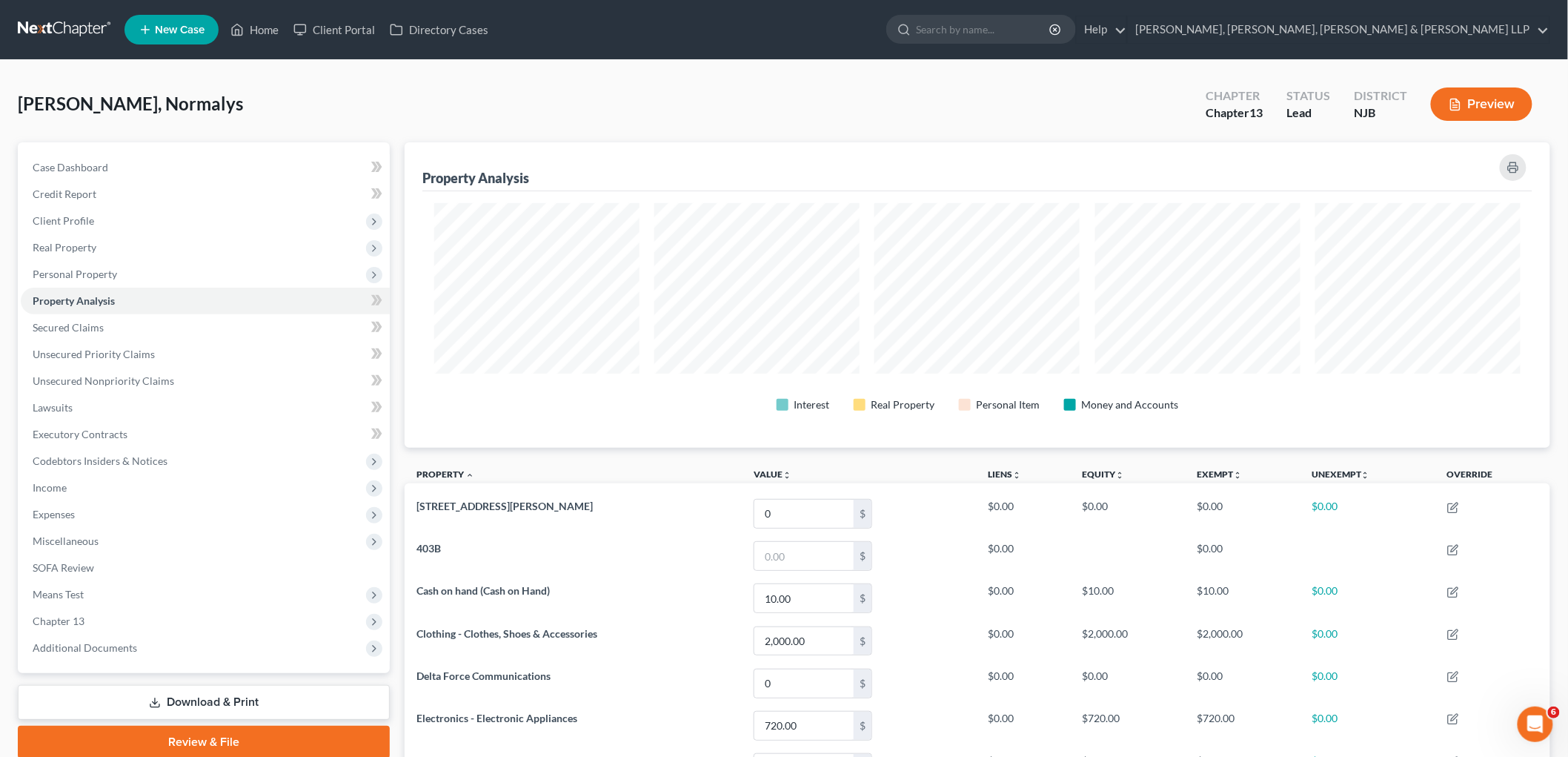
scroll to position [306, 1146]
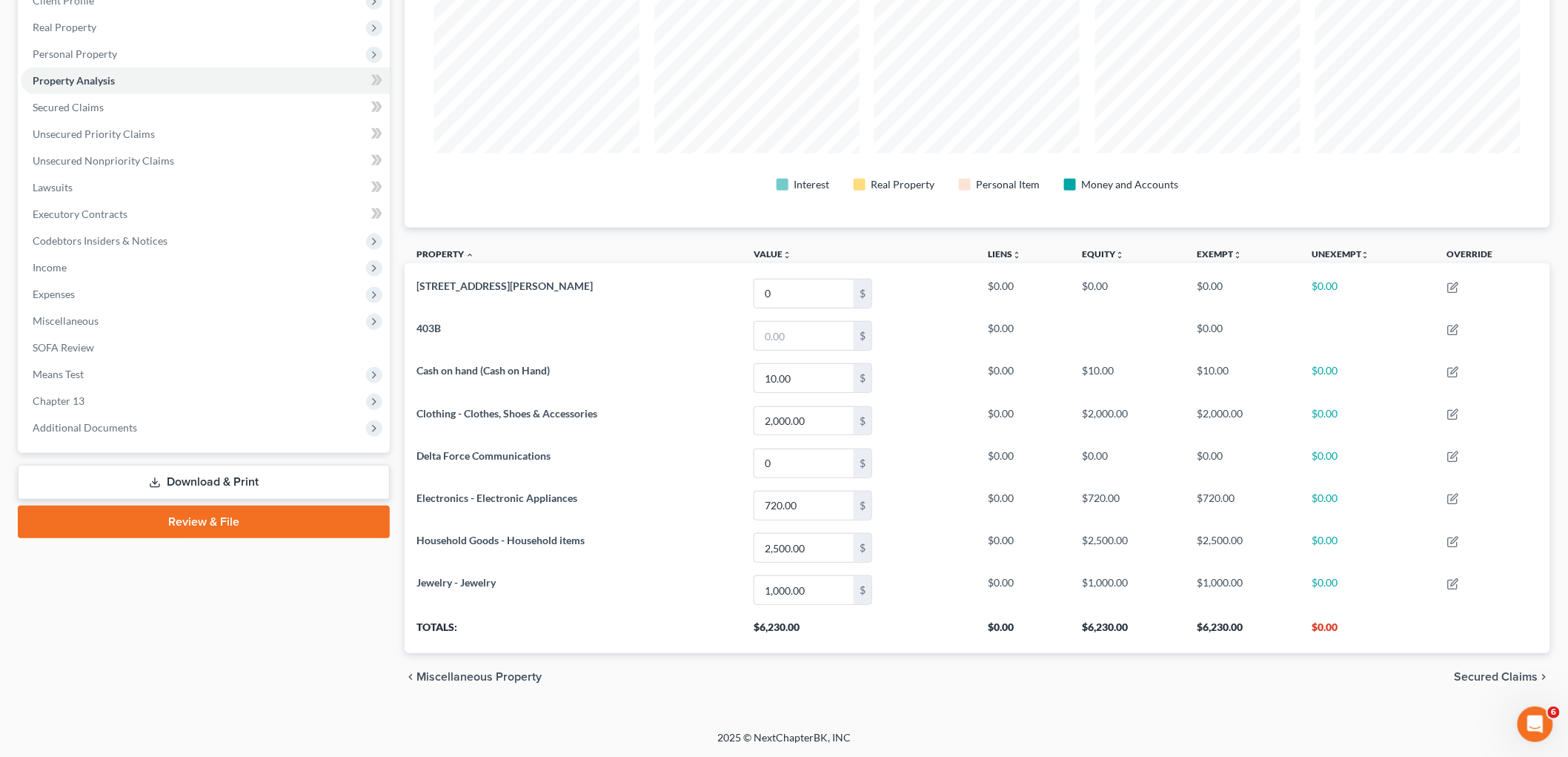
click at [1079, 680] on span "Secured Claims" at bounding box center [1497, 677] width 84 height 12
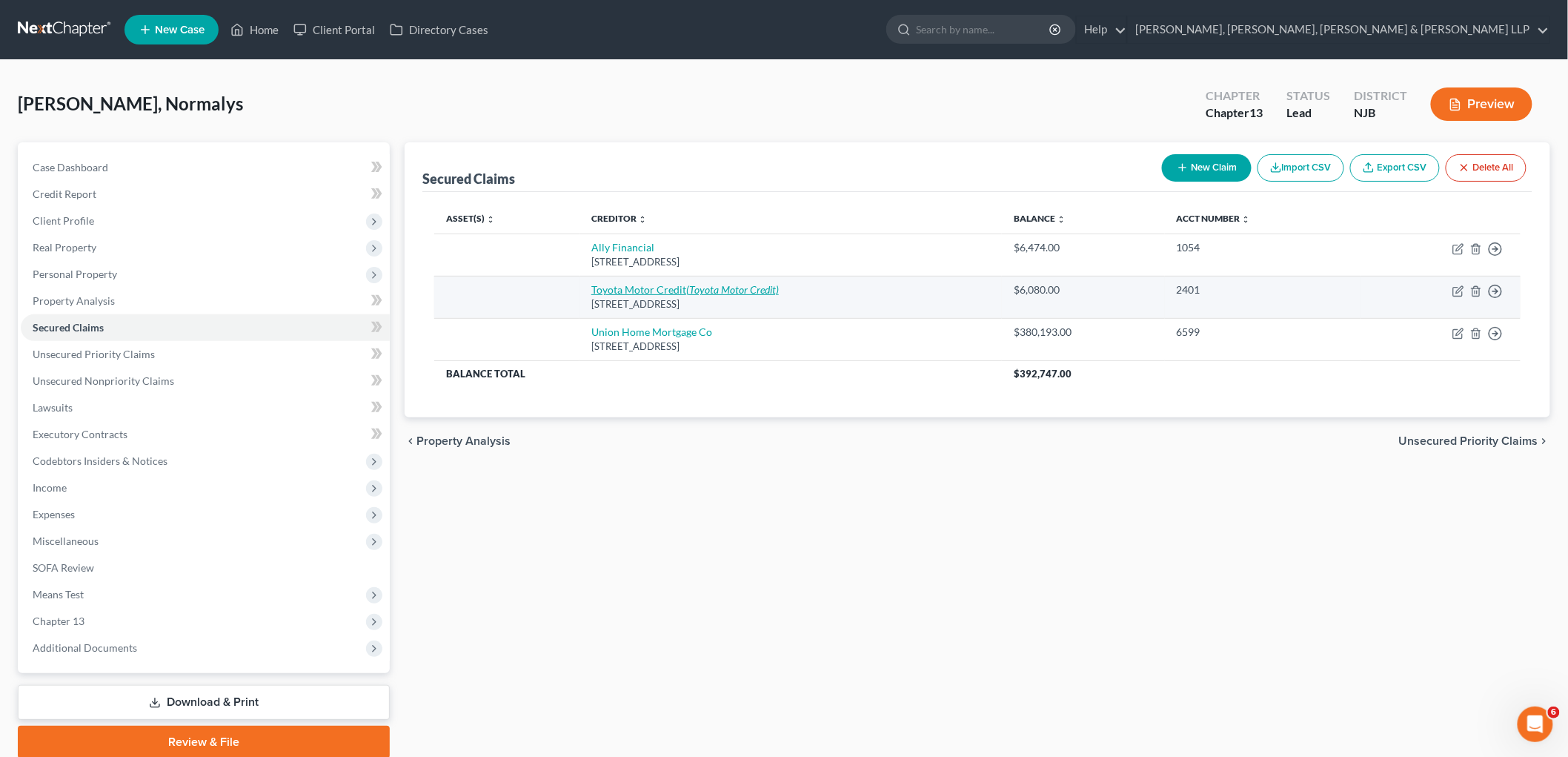
click at [743, 285] on icon "(Toyota Motor Credit)" at bounding box center [733, 290] width 93 height 13
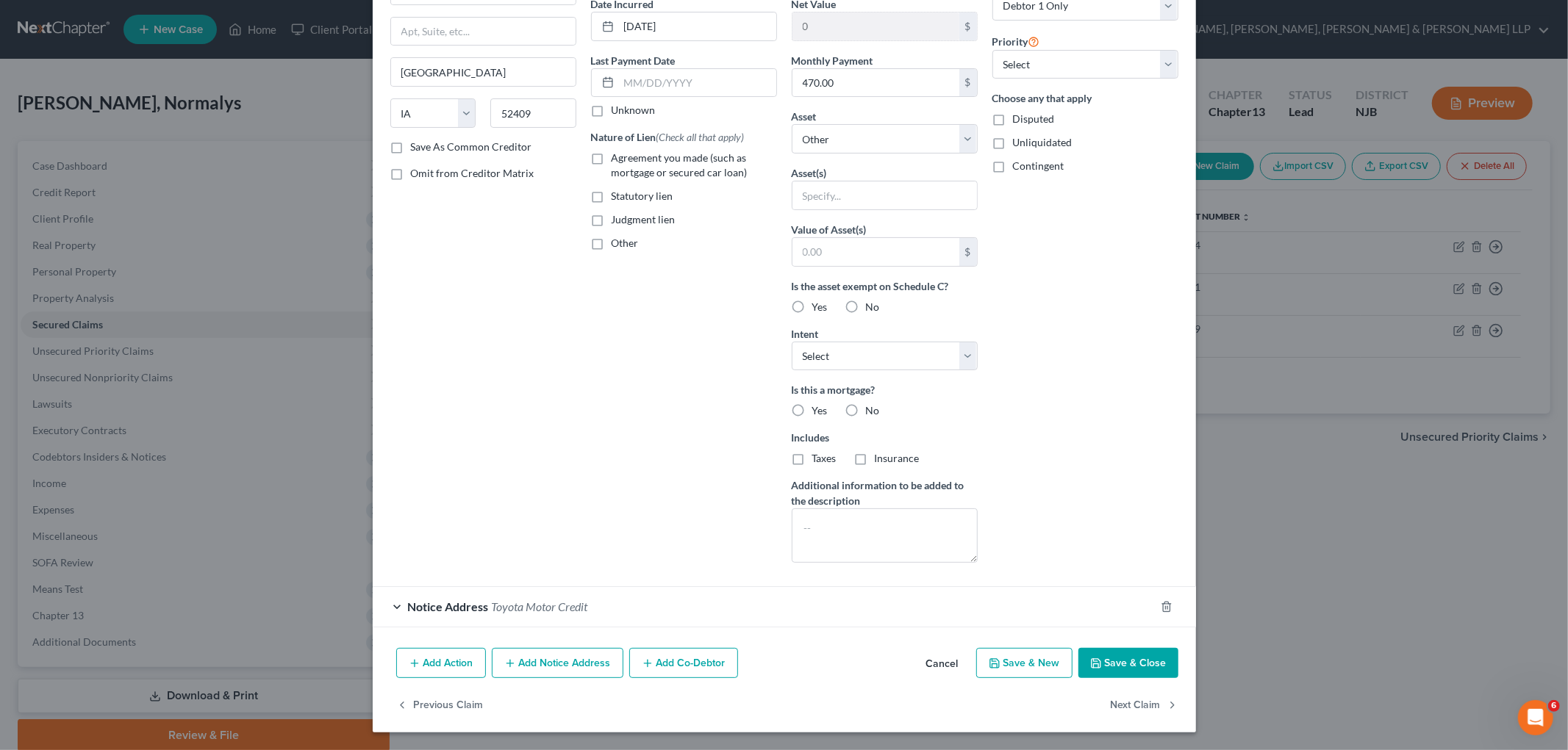
scroll to position [149, 0]
click at [695, 607] on div "Notice Address Toyota Motor Credit" at bounding box center [764, 607] width 782 height 39
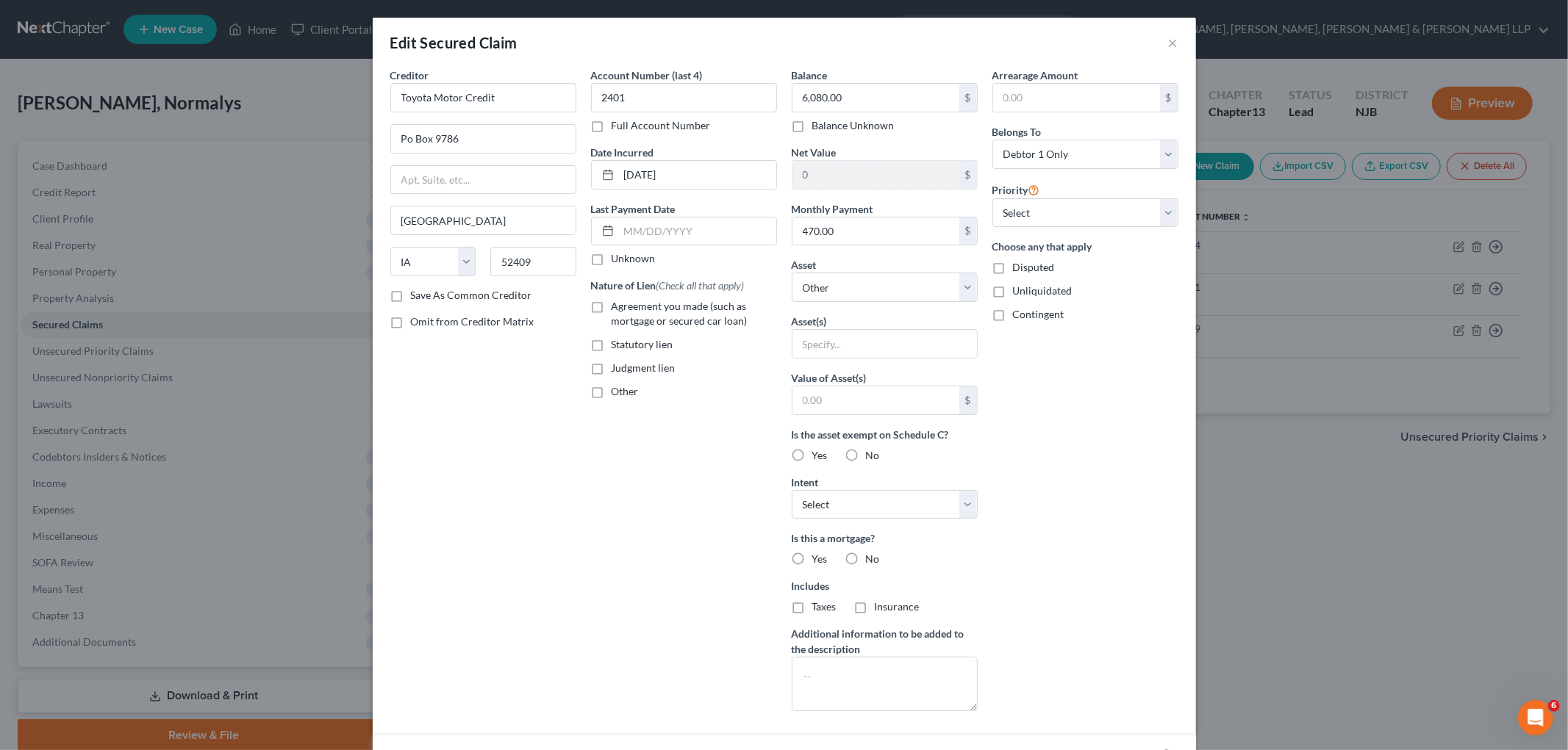
scroll to position [426, 0]
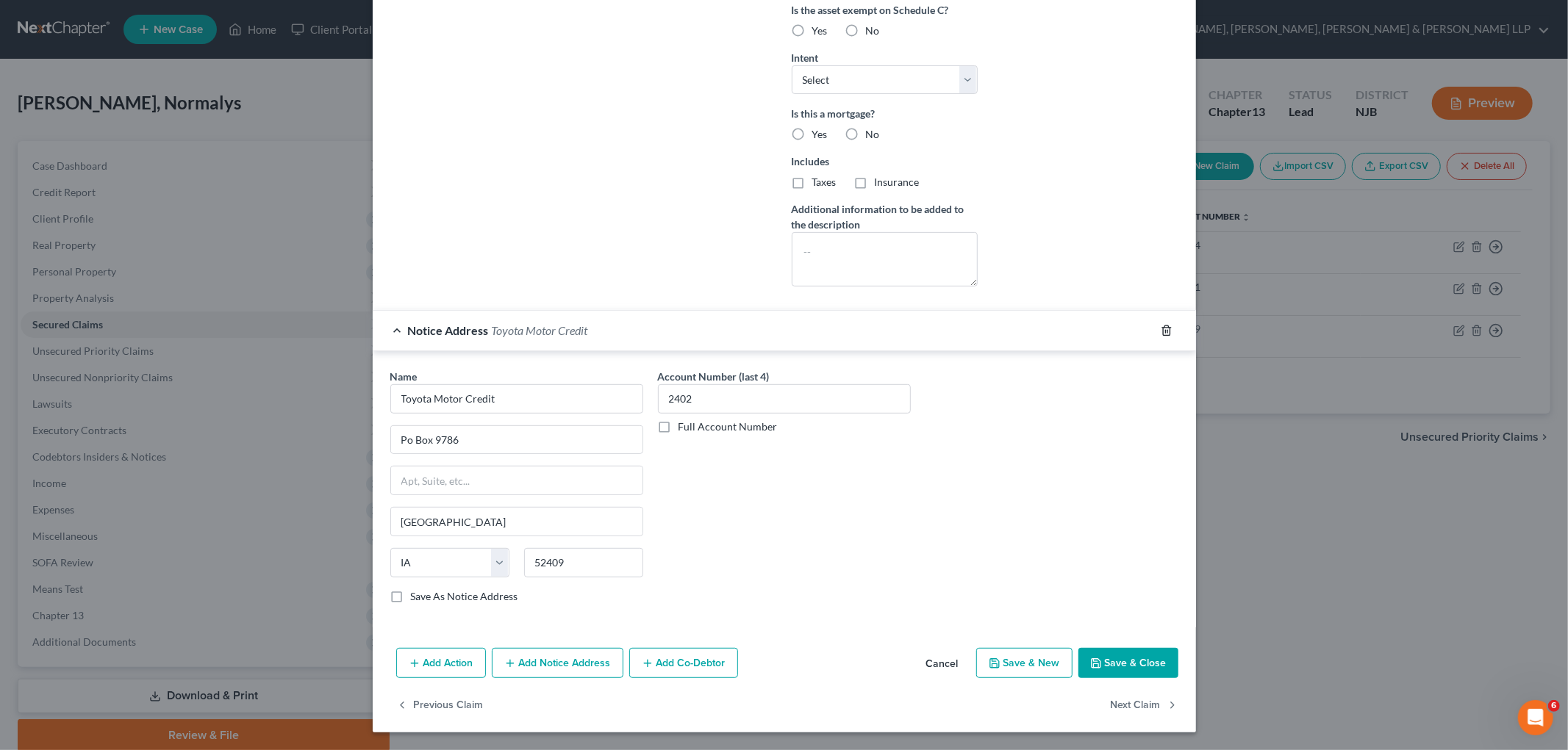
click at [1070, 327] on icon "button" at bounding box center [1166, 330] width 12 height 12
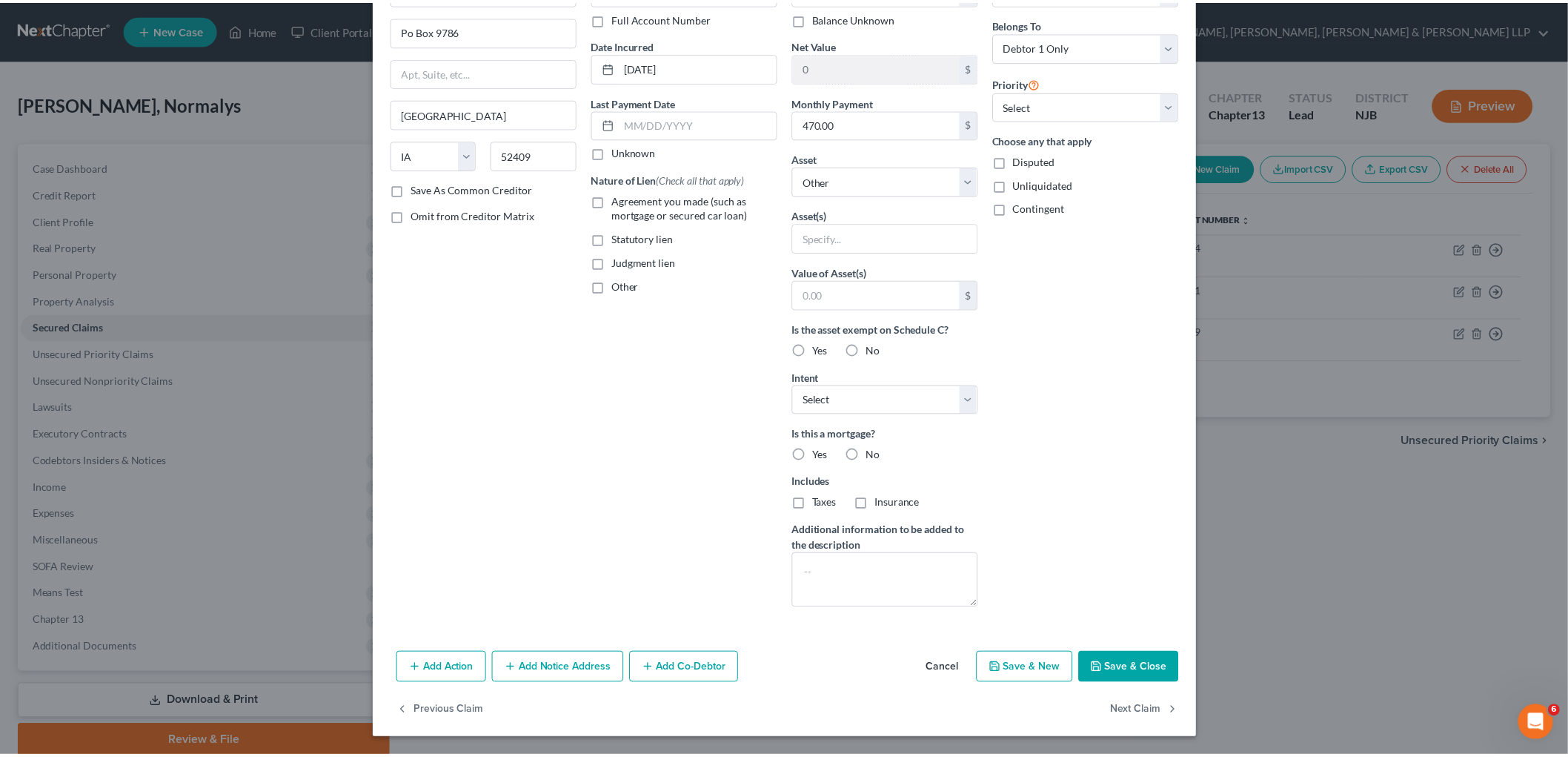
scroll to position [109, 0]
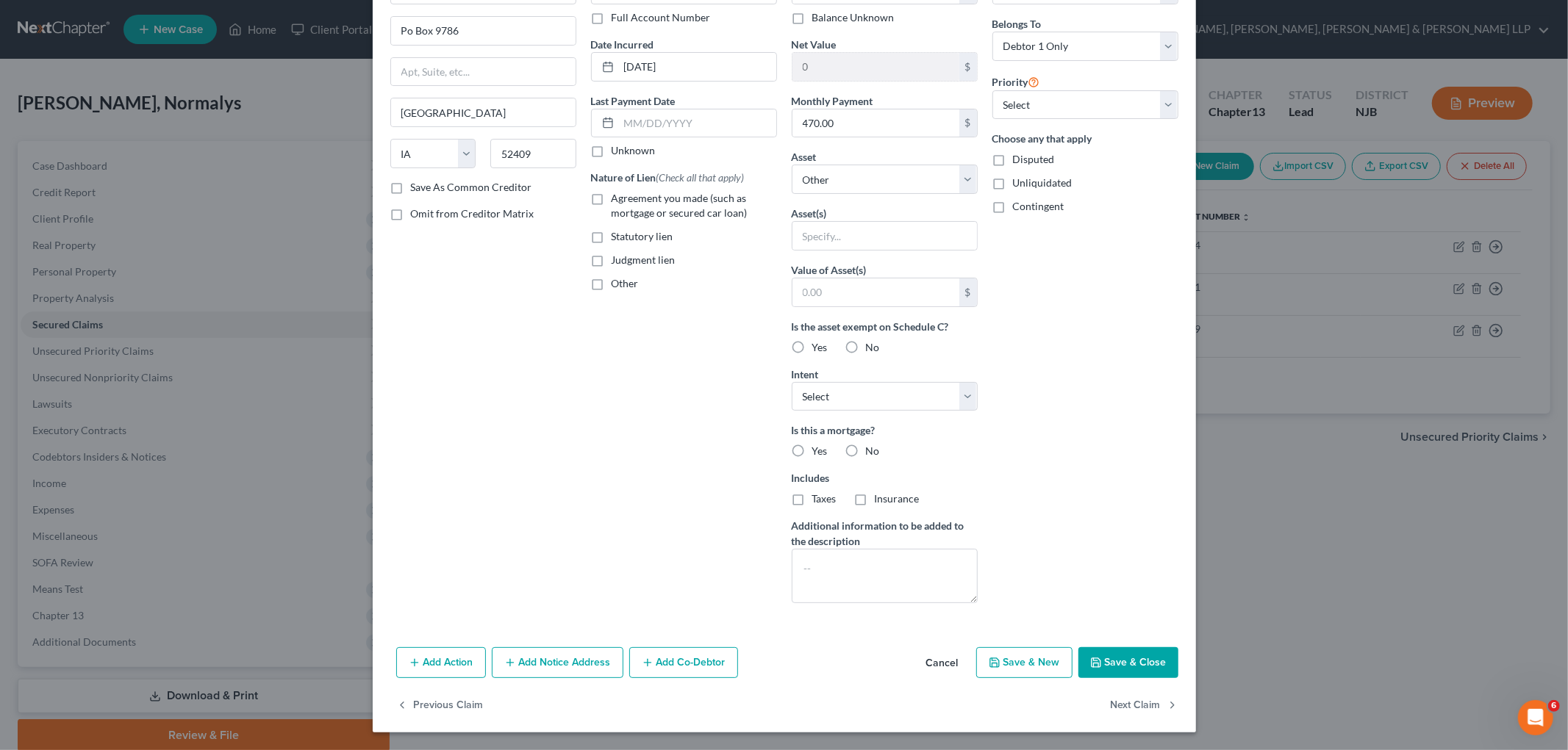
click at [1070, 666] on button "Save & Close" at bounding box center [1128, 662] width 100 height 31
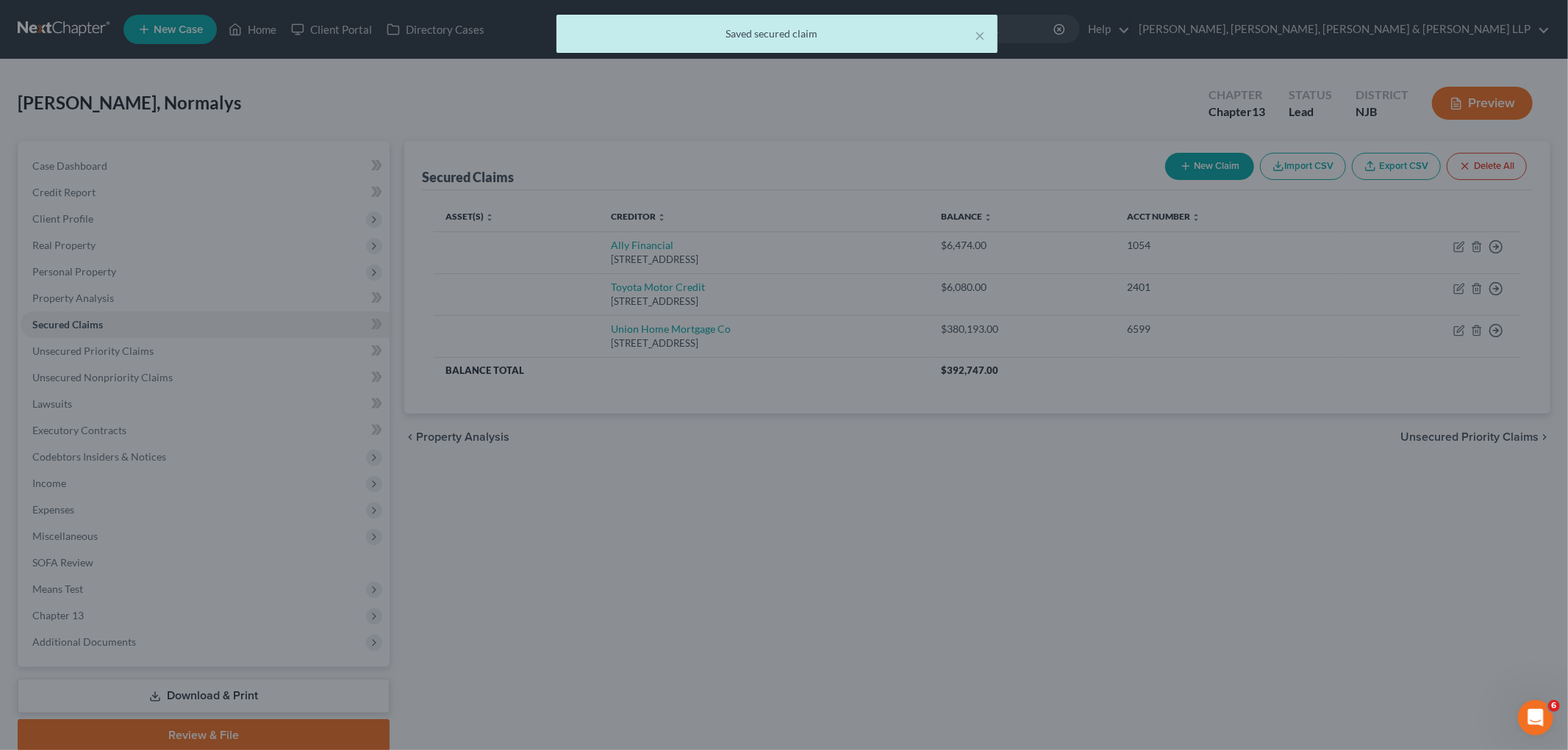
scroll to position [0, 0]
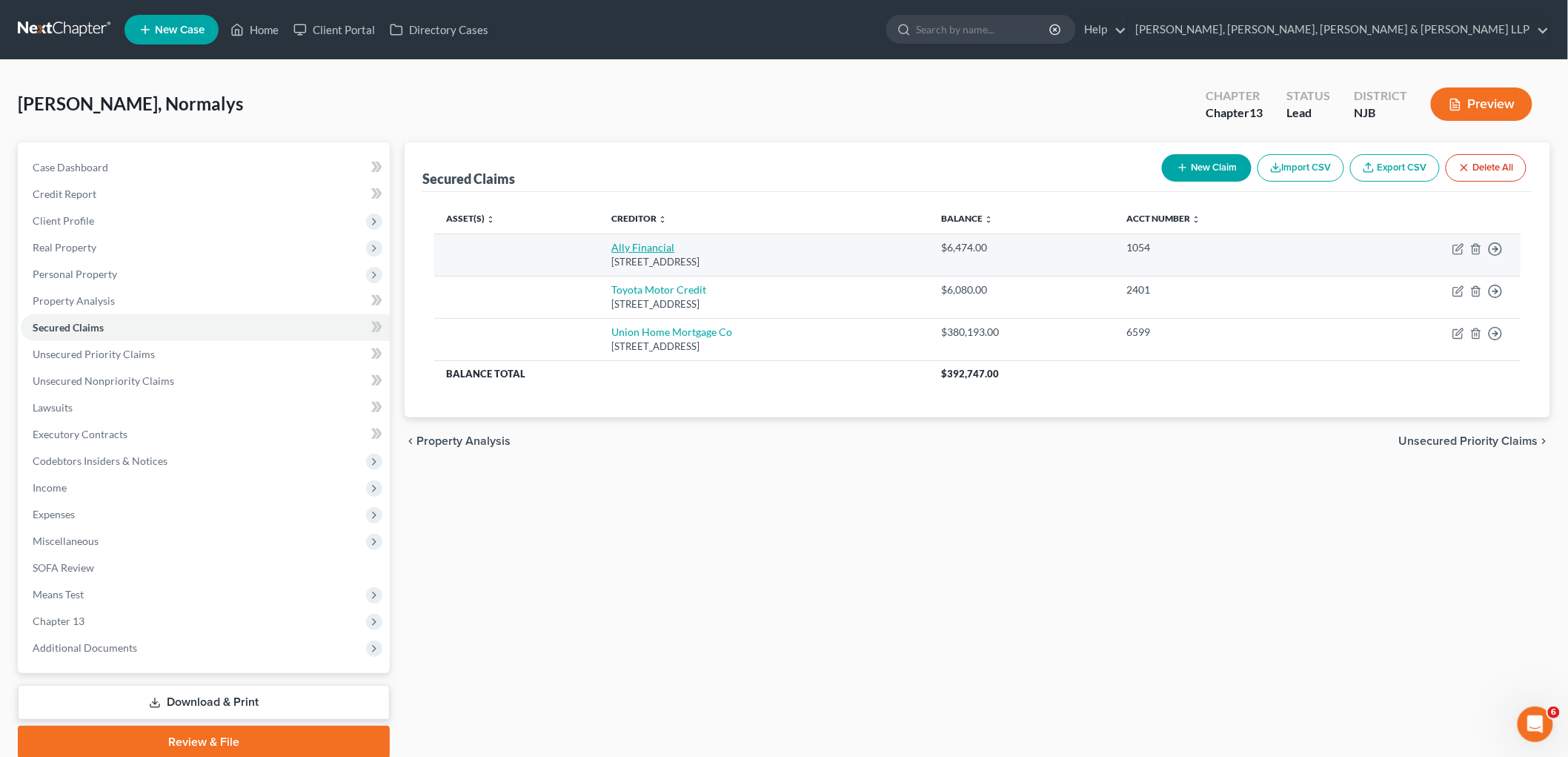
drag, startPoint x: 786, startPoint y: 264, endPoint x: 588, endPoint y: 246, distance: 198.8
click at [600, 246] on td "Ally Financial [STREET_ADDRESS]" at bounding box center [764, 254] width 330 height 42
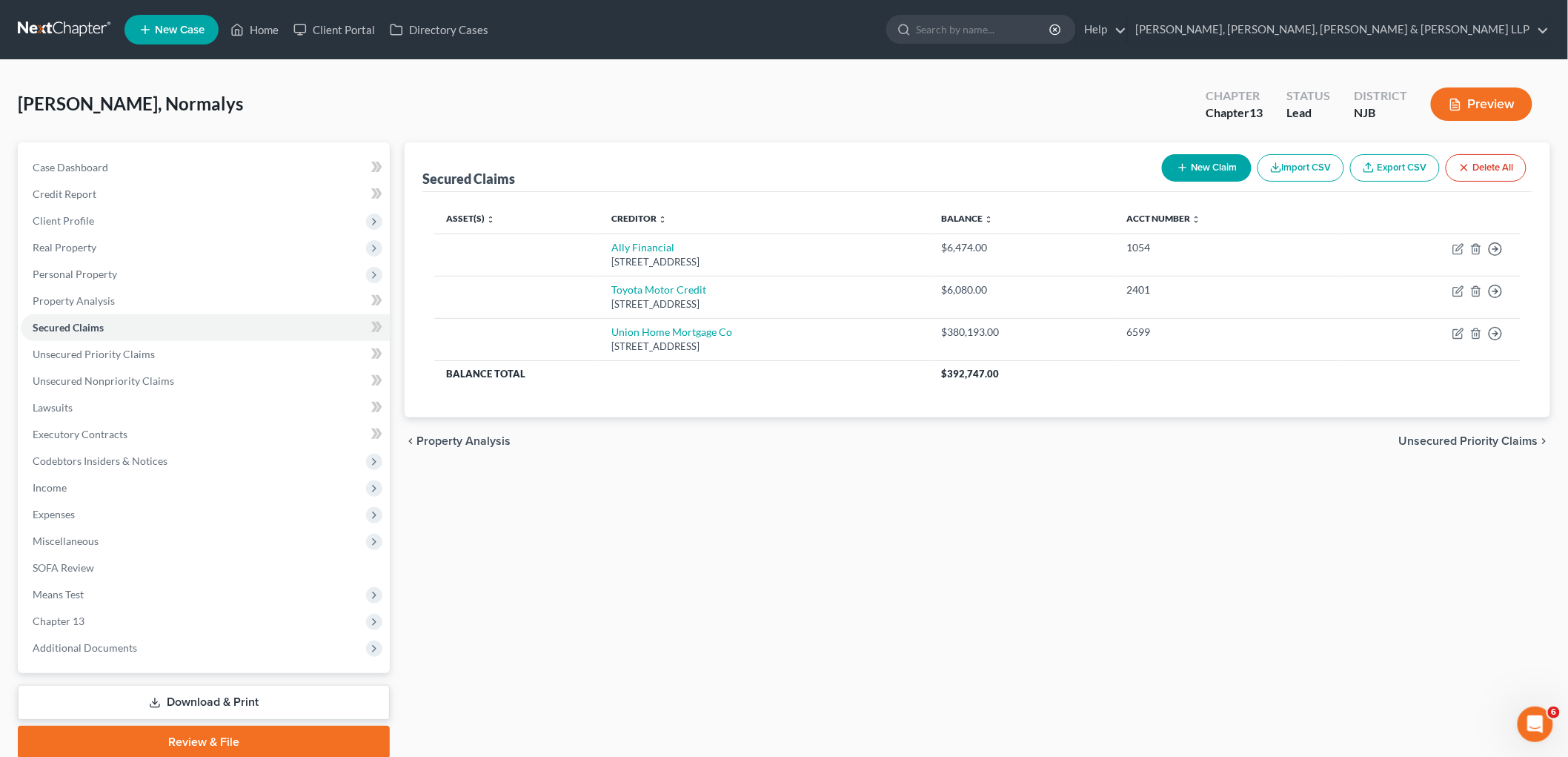
copy td "Ally Financial [STREET_ADDRESS]"
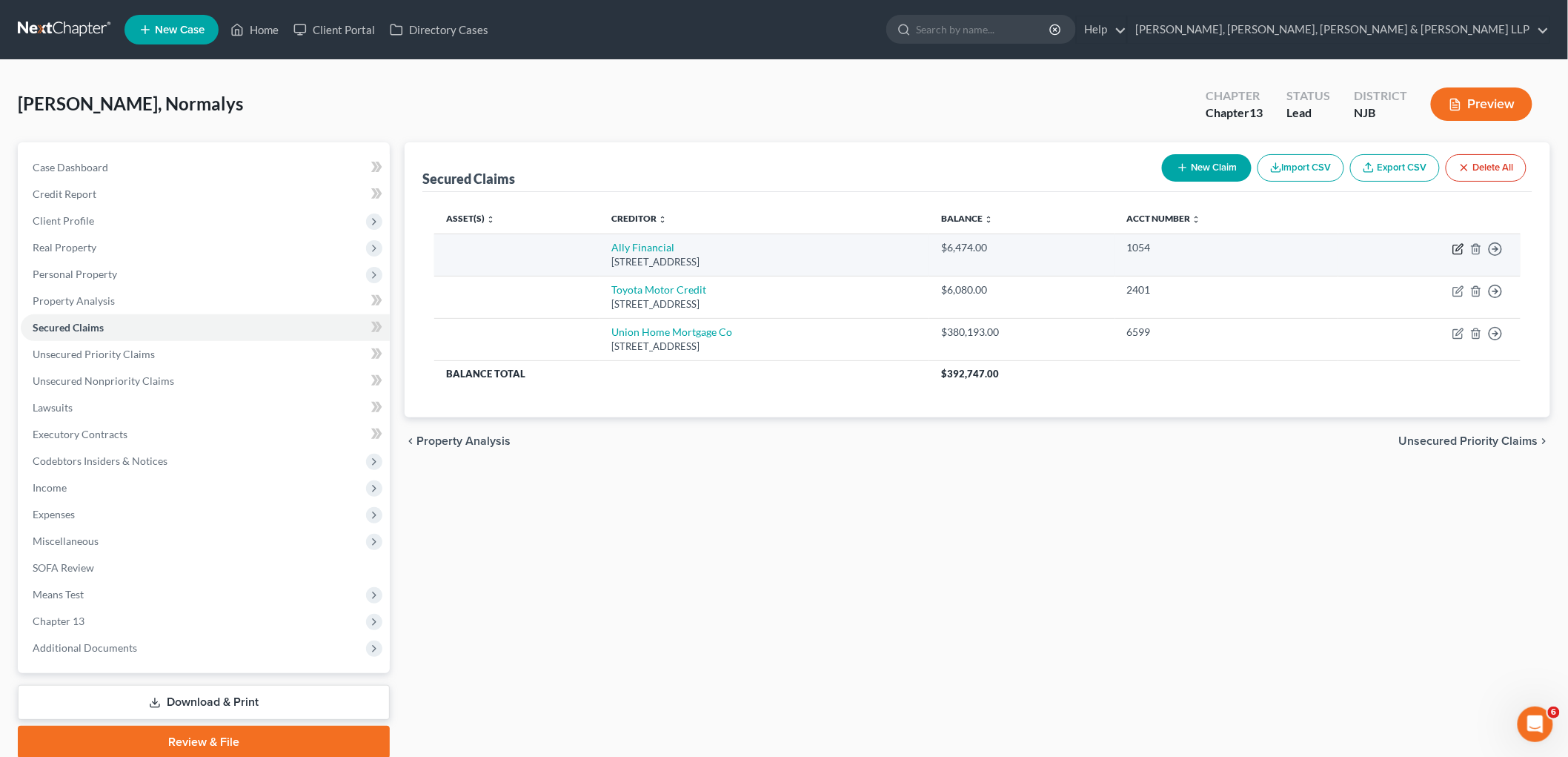
click at [1079, 246] on icon "button" at bounding box center [1459, 247] width 6 height 6
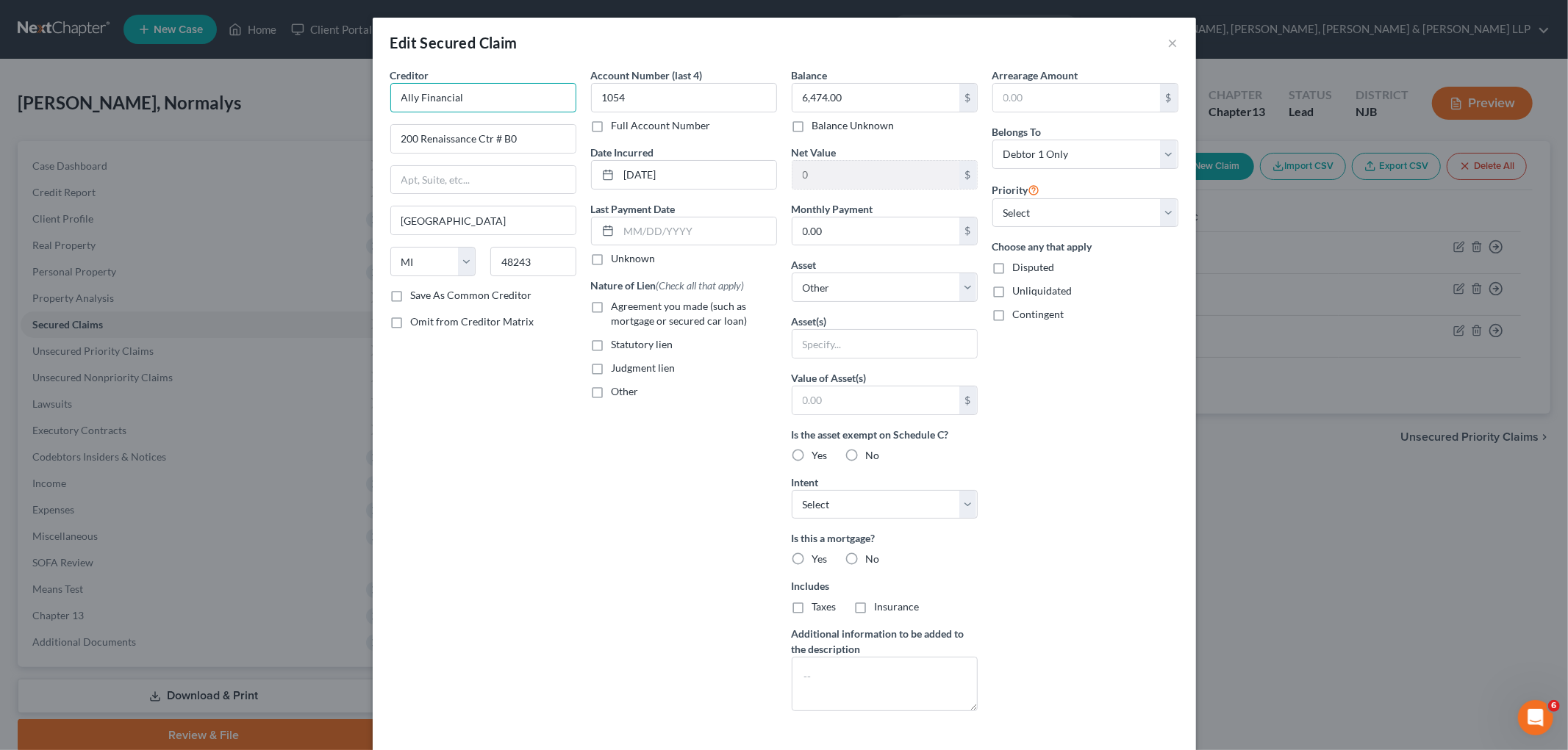
drag, startPoint x: 460, startPoint y: 91, endPoint x: 361, endPoint y: 89, distance: 99.0
click at [361, 89] on div "Edit Secured Claim × Creditor * Ally Financial 200 Renaissance Ctr # B0 [GEOGRA…" at bounding box center [784, 375] width 1568 height 750
click at [489, 387] on div "Creditor * Ally Financial 200 Renaissance Ctr # B0 [GEOGRAPHIC_DATA] [US_STATE]…" at bounding box center [483, 395] width 200 height 655
click at [611, 307] on label "Agreement you made (such as mortgage or secured car loan)" at bounding box center [694, 313] width 166 height 29
click at [617, 307] on input "Agreement you made (such as mortgage or secured car loan)" at bounding box center [622, 304] width 10 height 10
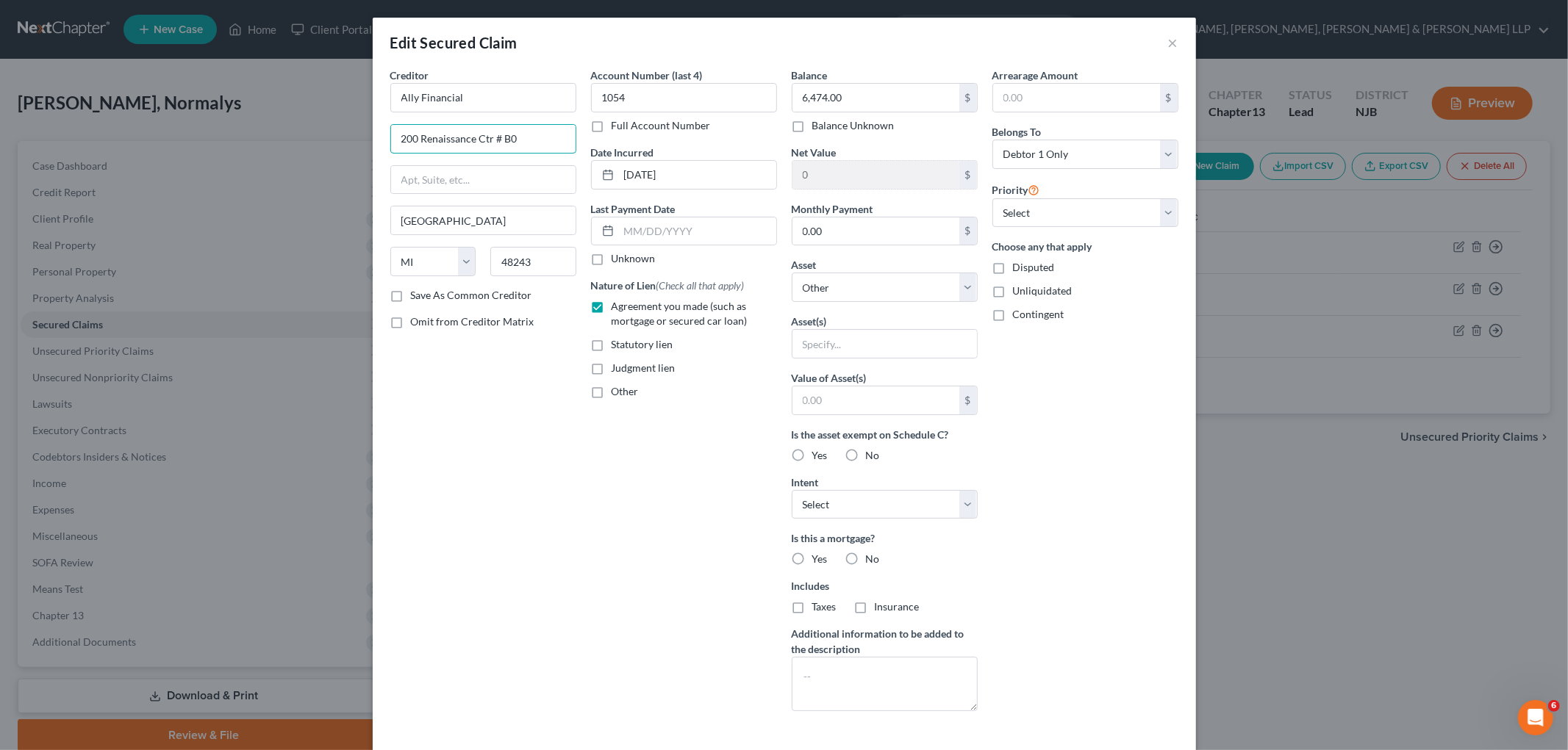
drag, startPoint x: 520, startPoint y: 132, endPoint x: 342, endPoint y: 131, distance: 178.0
click at [342, 131] on div "Edit Secured Claim × Creditor * Ally Financial 200 Renaissance Ctr # B0 [GEOGRA…" at bounding box center [784, 375] width 1568 height 750
paste input "enter"
click at [498, 417] on div "Creditor * Ally Financial 200 Renaissance Center # B0 [GEOGRAPHIC_DATA] [US_STA…" at bounding box center [483, 395] width 200 height 655
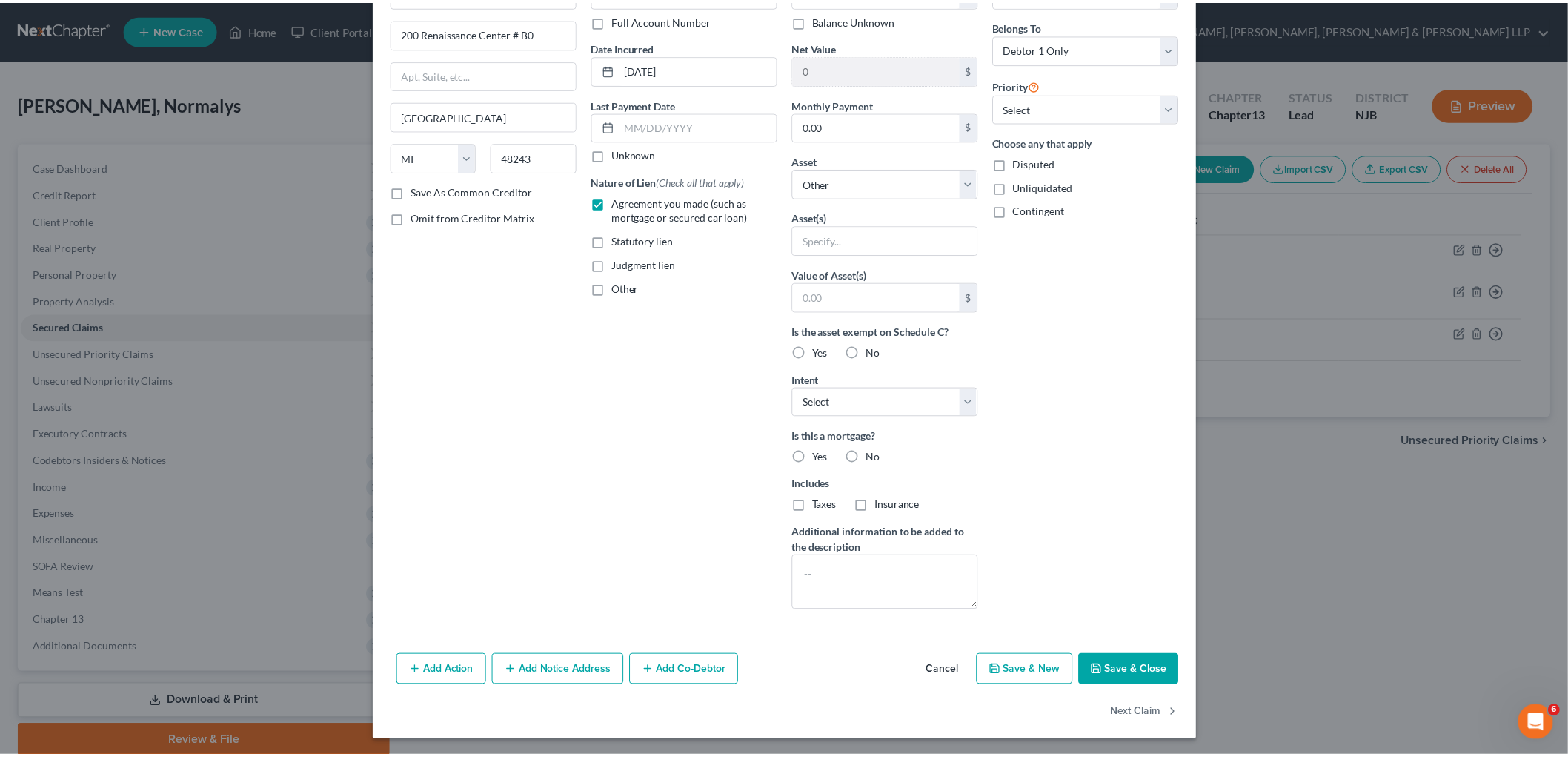
scroll to position [109, 0]
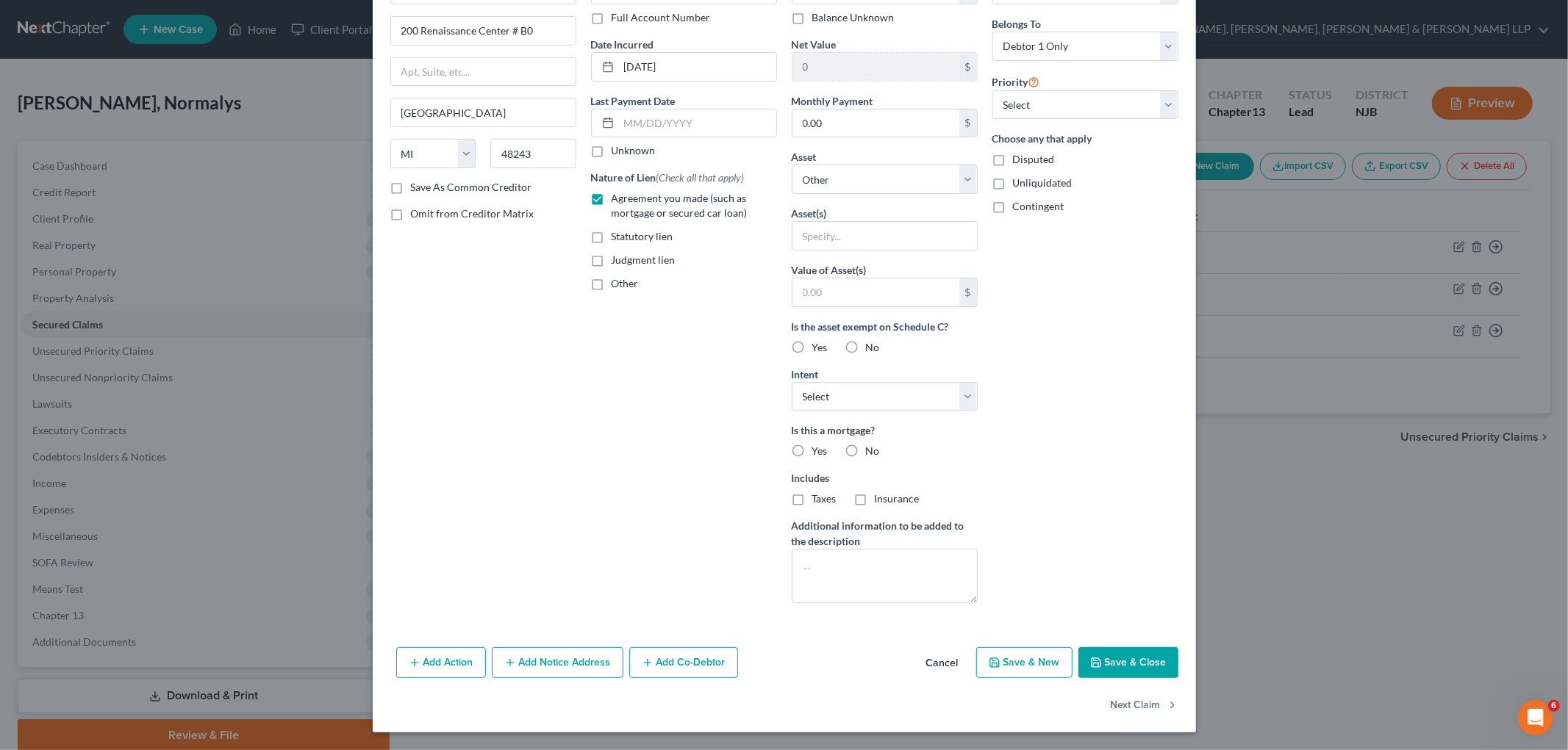
click at [1070, 660] on button "Save & Close" at bounding box center [1128, 662] width 100 height 31
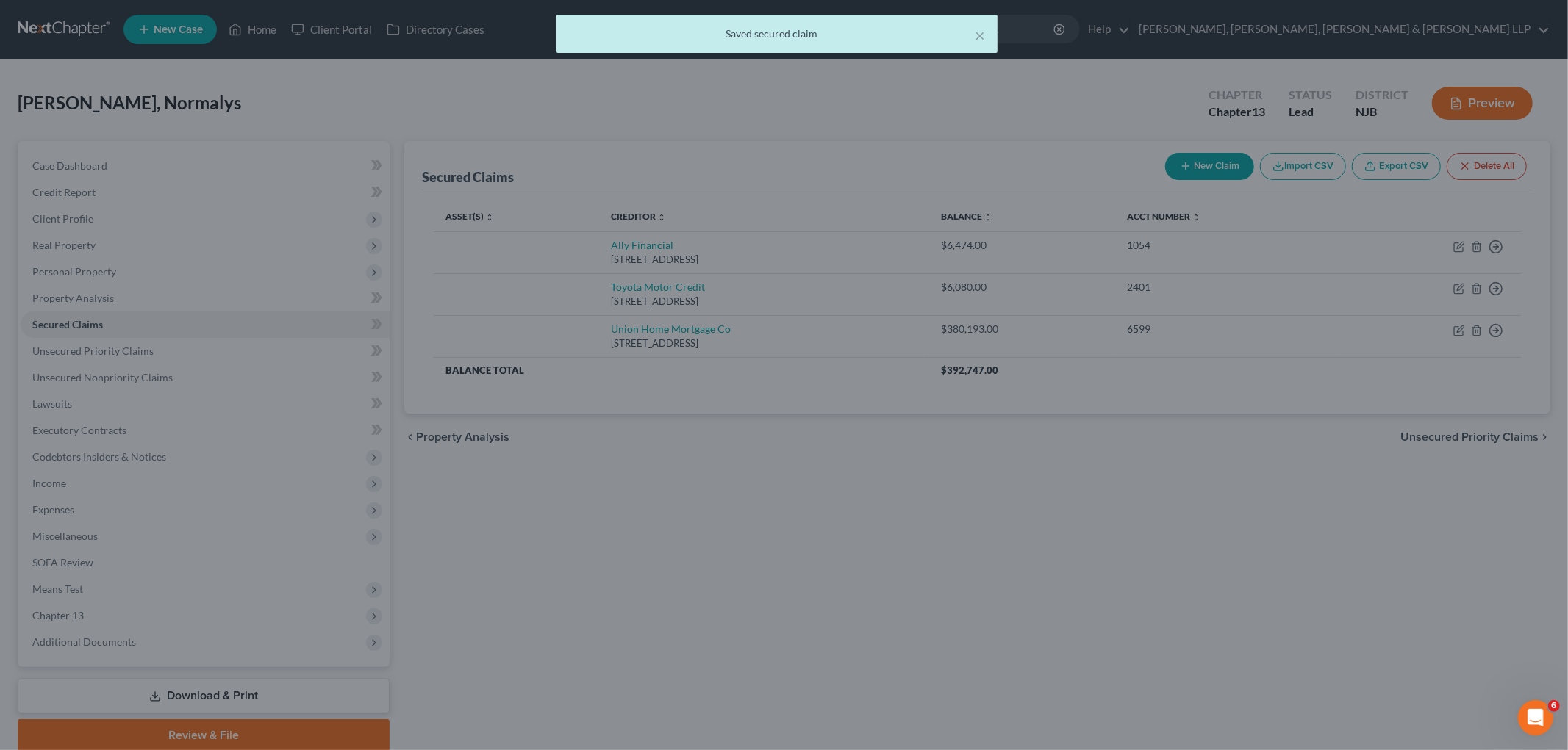
scroll to position [0, 0]
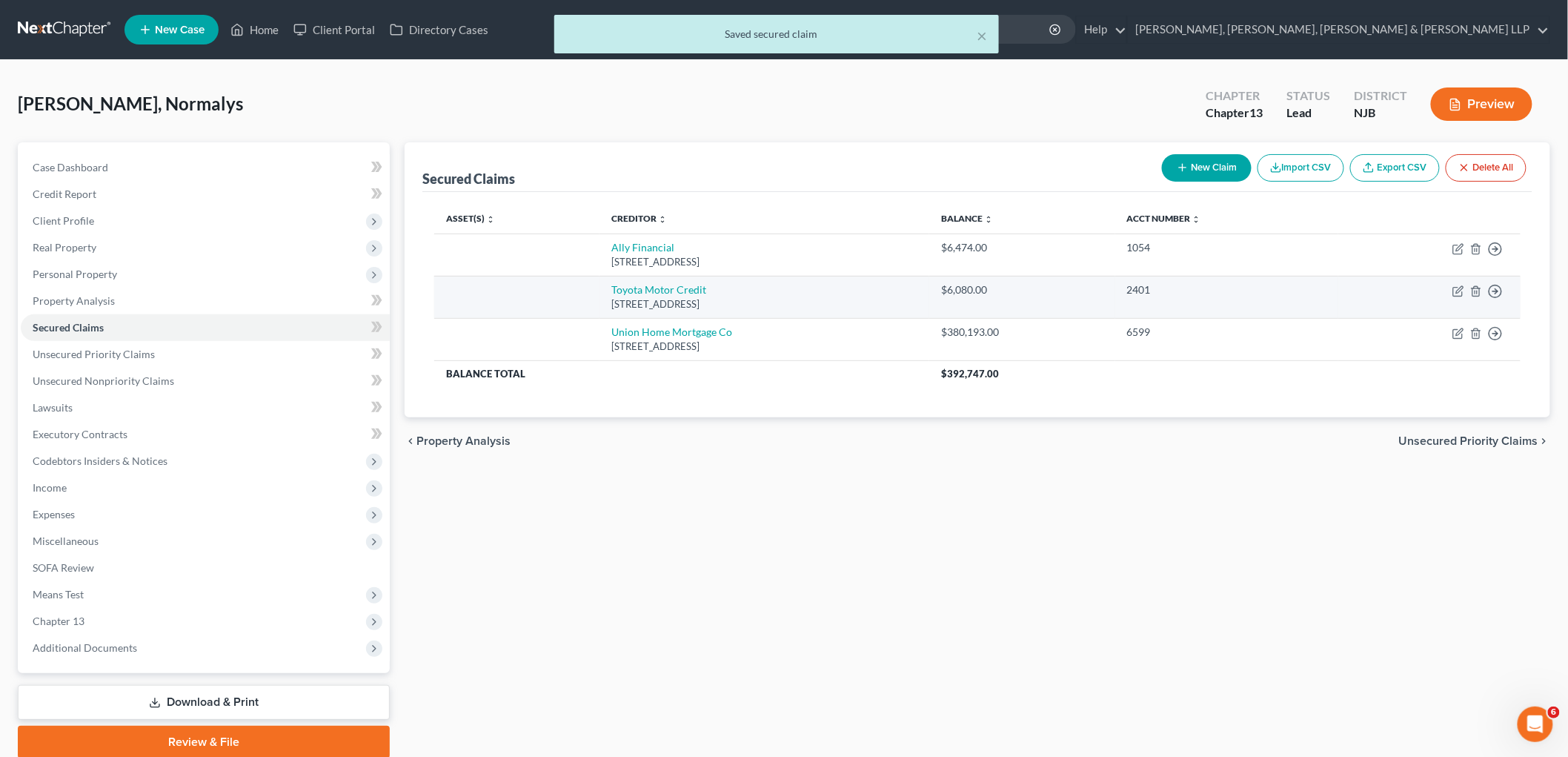
drag, startPoint x: 751, startPoint y: 306, endPoint x: 583, endPoint y: 287, distance: 169.1
click at [600, 287] on td "Toyota Motor Credit Po Box 9786, [GEOGRAPHIC_DATA]" at bounding box center [764, 297] width 330 height 42
copy td "Toyota Motor Credit Po Box 9786, [GEOGRAPHIC_DATA]"
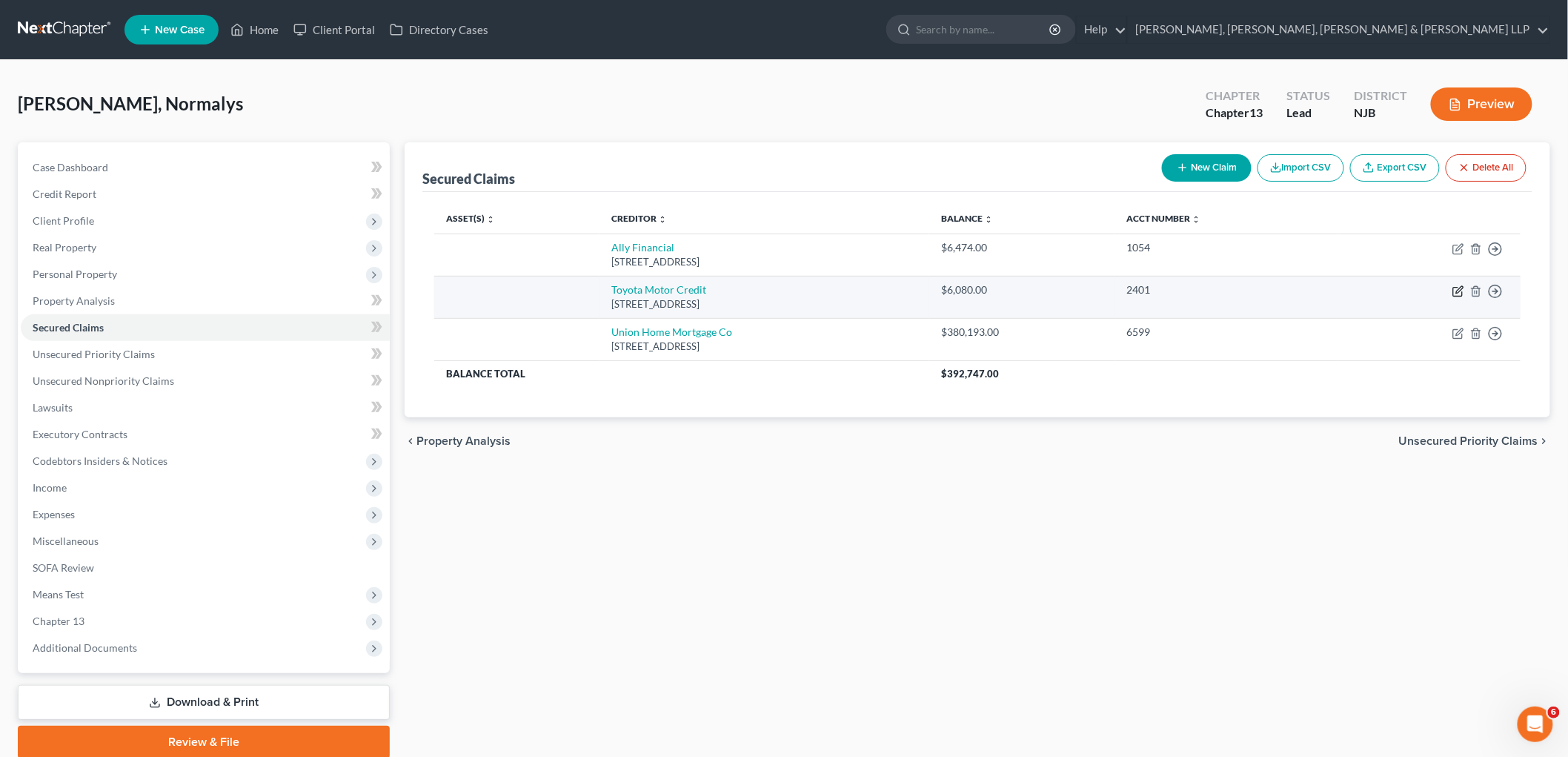
click at [1079, 291] on icon "button" at bounding box center [1459, 289] width 6 height 6
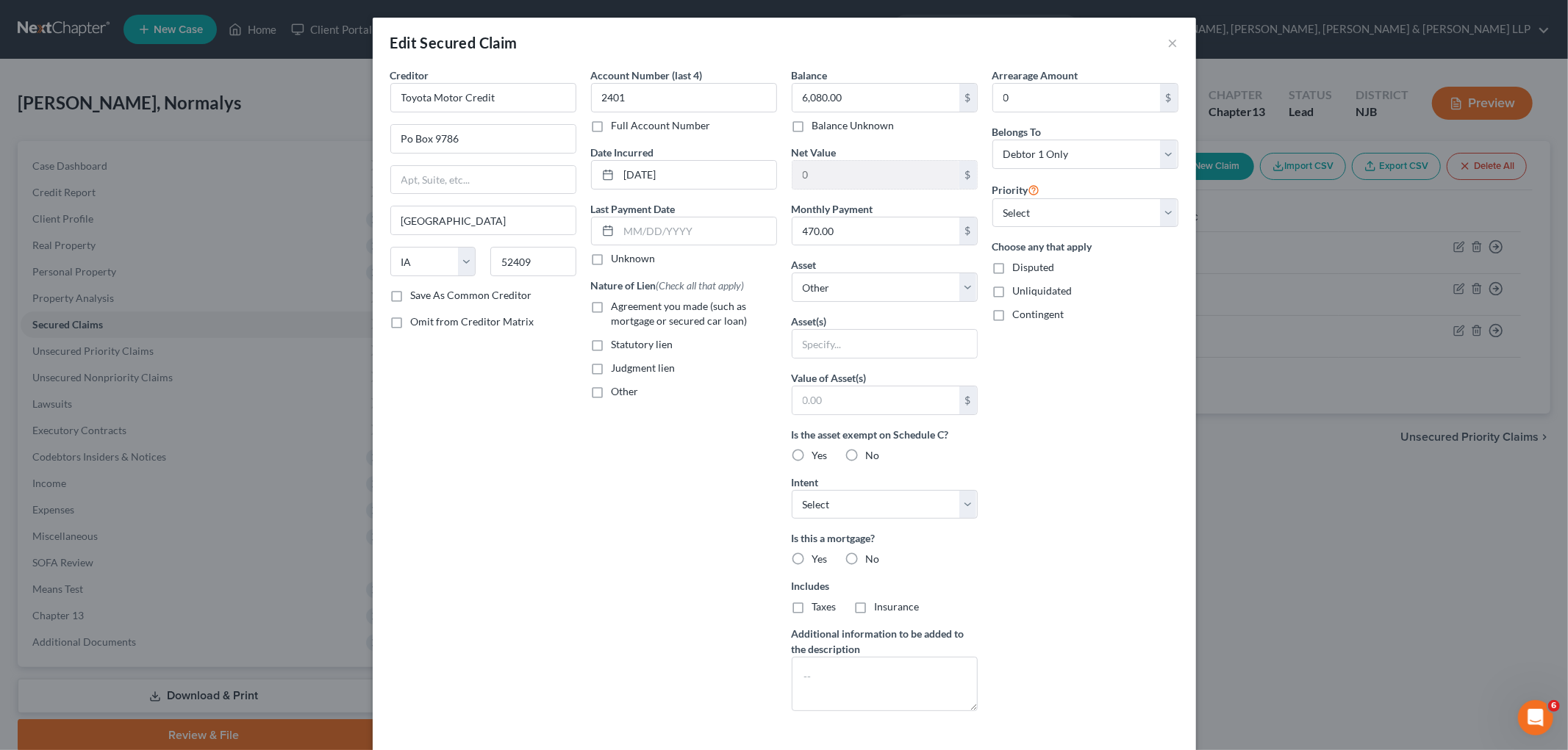
click at [611, 306] on label "Agreement you made (such as mortgage or secured car loan)" at bounding box center [694, 313] width 166 height 29
click at [617, 306] on input "Agreement you made (such as mortgage or secured car loan)" at bounding box center [622, 304] width 10 height 10
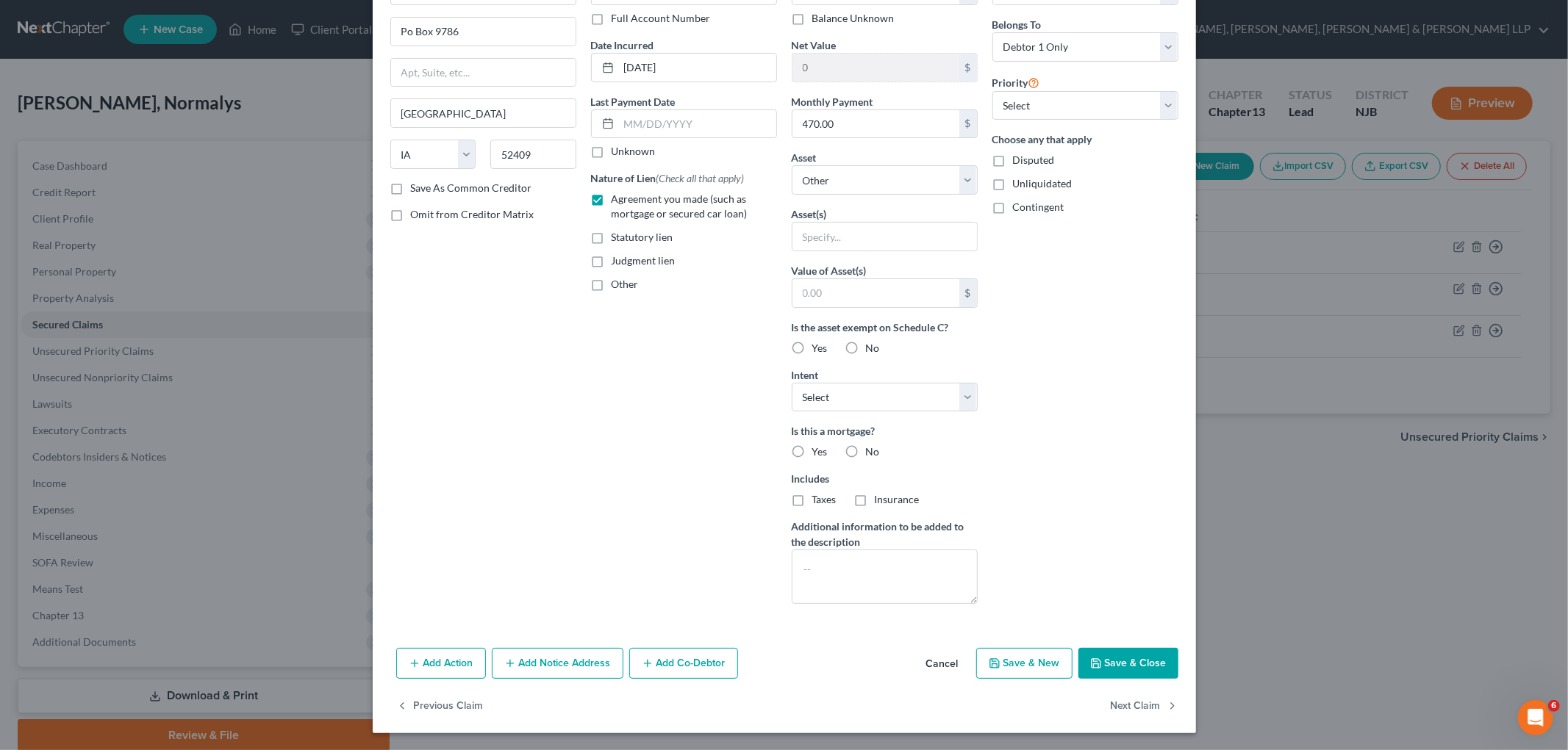
scroll to position [108, 0]
click at [1070, 669] on button "Save & Close" at bounding box center [1128, 662] width 100 height 31
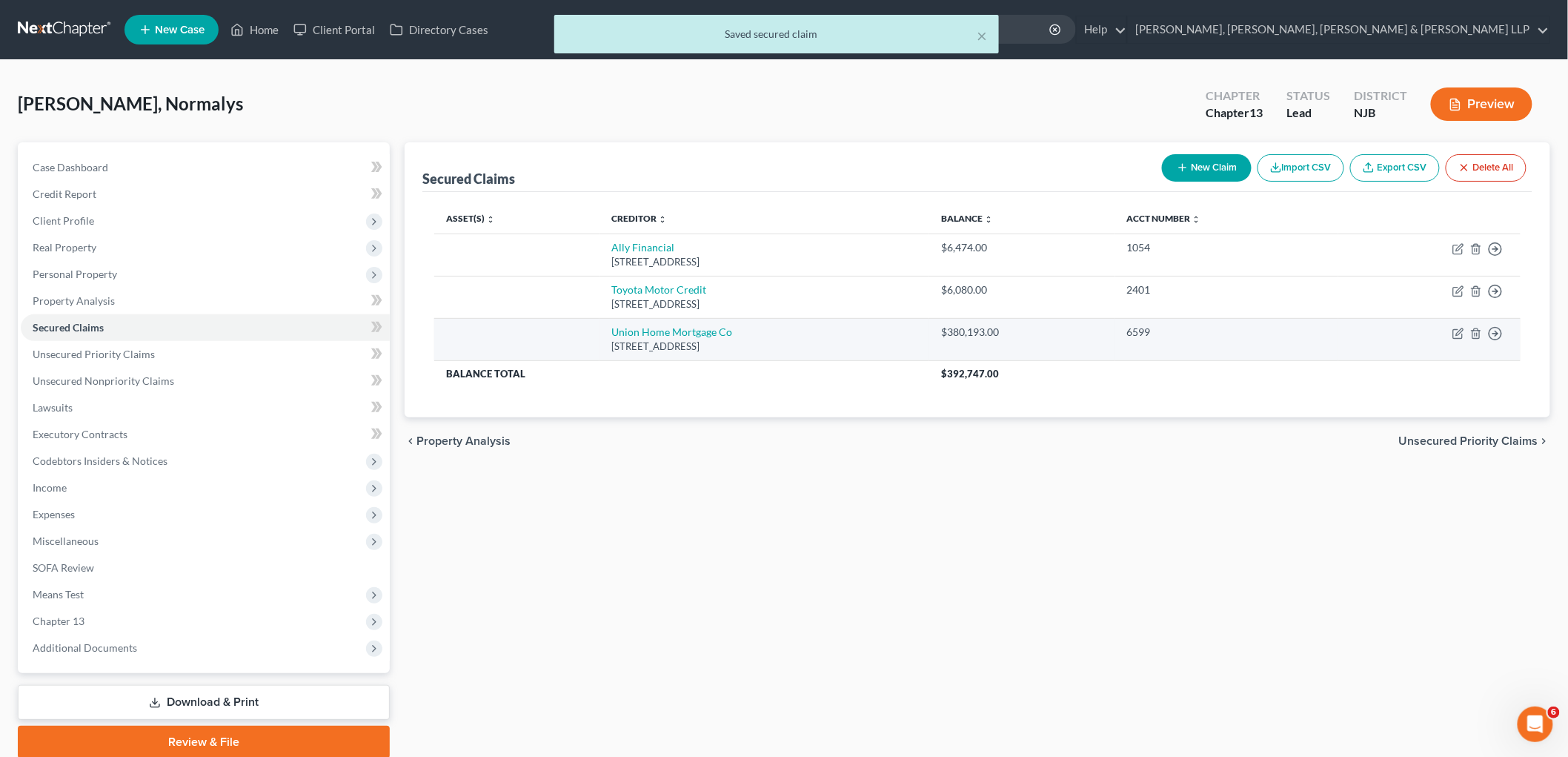
drag, startPoint x: 750, startPoint y: 346, endPoint x: 583, endPoint y: 358, distance: 167.4
click at [600, 327] on td "Union Home Mortgage Co [STREET_ADDRESS]" at bounding box center [764, 339] width 330 height 42
copy td "Union Home Mortgage Co [STREET_ADDRESS]"
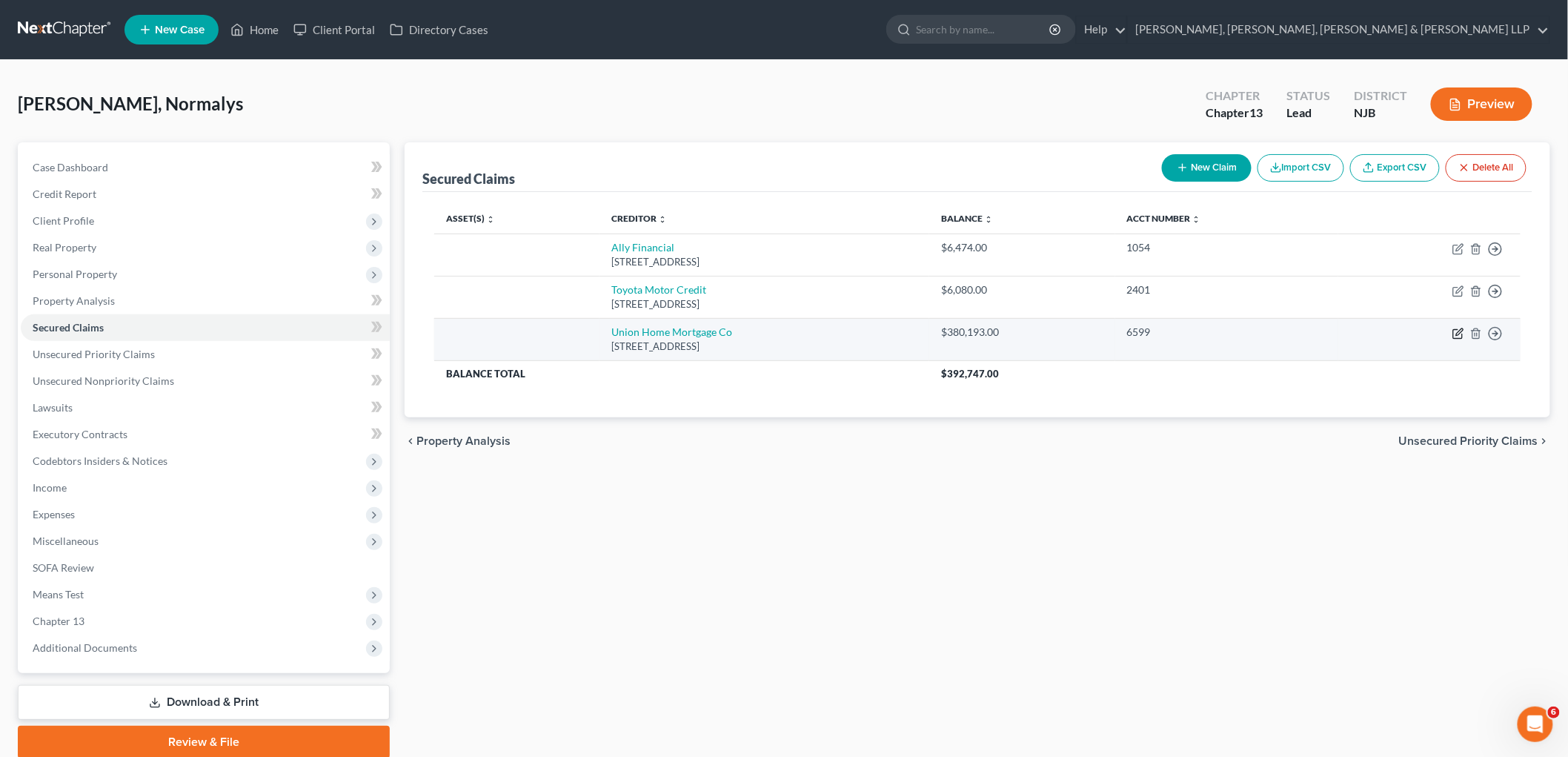
click at [1079, 333] on icon "button" at bounding box center [1458, 333] width 12 height 12
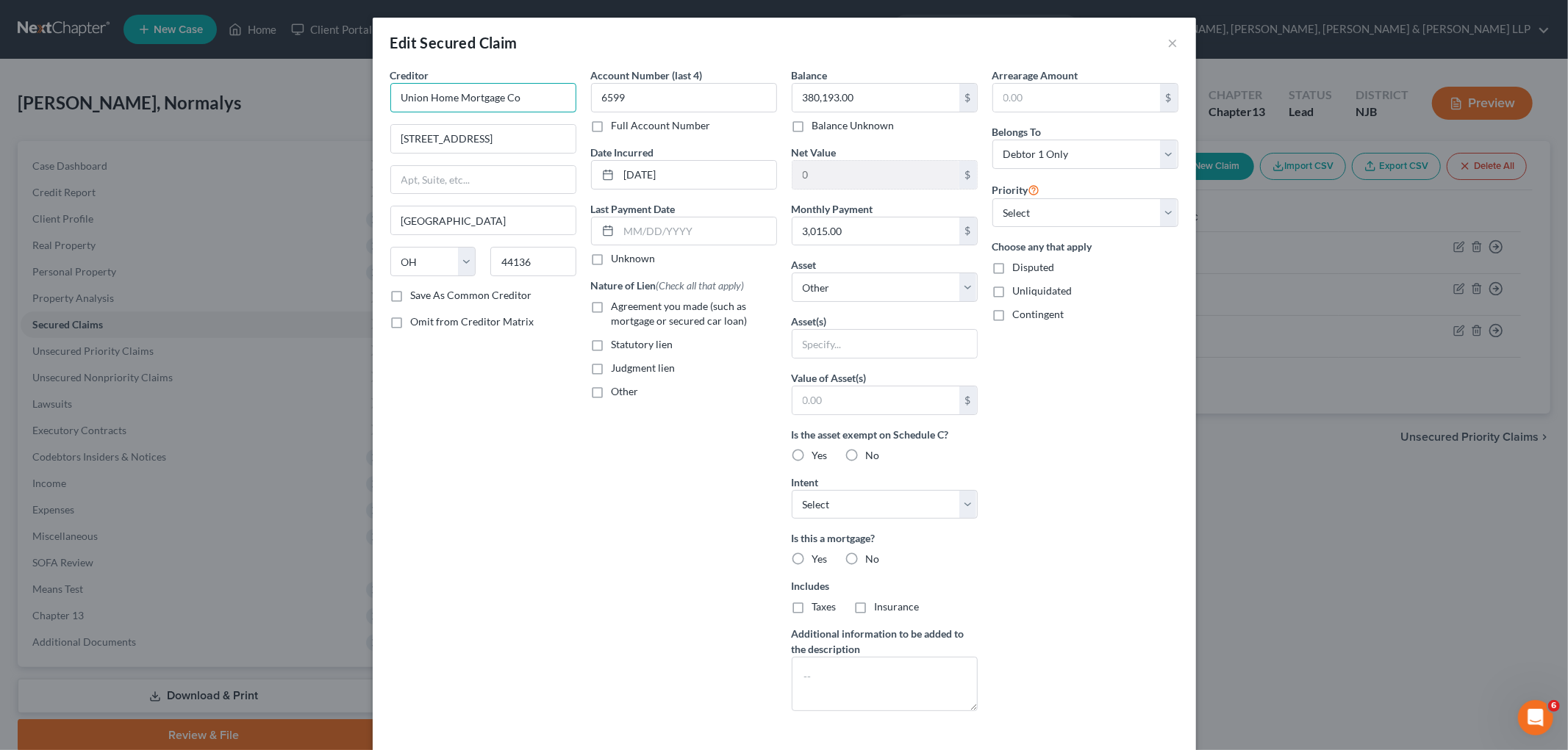
drag, startPoint x: 438, startPoint y: 87, endPoint x: 346, endPoint y: 87, distance: 92.0
click at [346, 87] on div "Edit Secured Claim × Creditor * Union Home Mortgage Co 8421 Dow Cir [GEOGRAPHIC…" at bounding box center [784, 375] width 1568 height 750
paste input "HQ"
drag, startPoint x: 467, startPoint y: 136, endPoint x: 370, endPoint y: 129, distance: 97.3
click at [373, 129] on div "Creditor * Union Home Mortgage HQ 8421 Dow Cir [GEOGRAPHIC_DATA] [US_STATE][GEO…" at bounding box center [784, 408] width 823 height 682
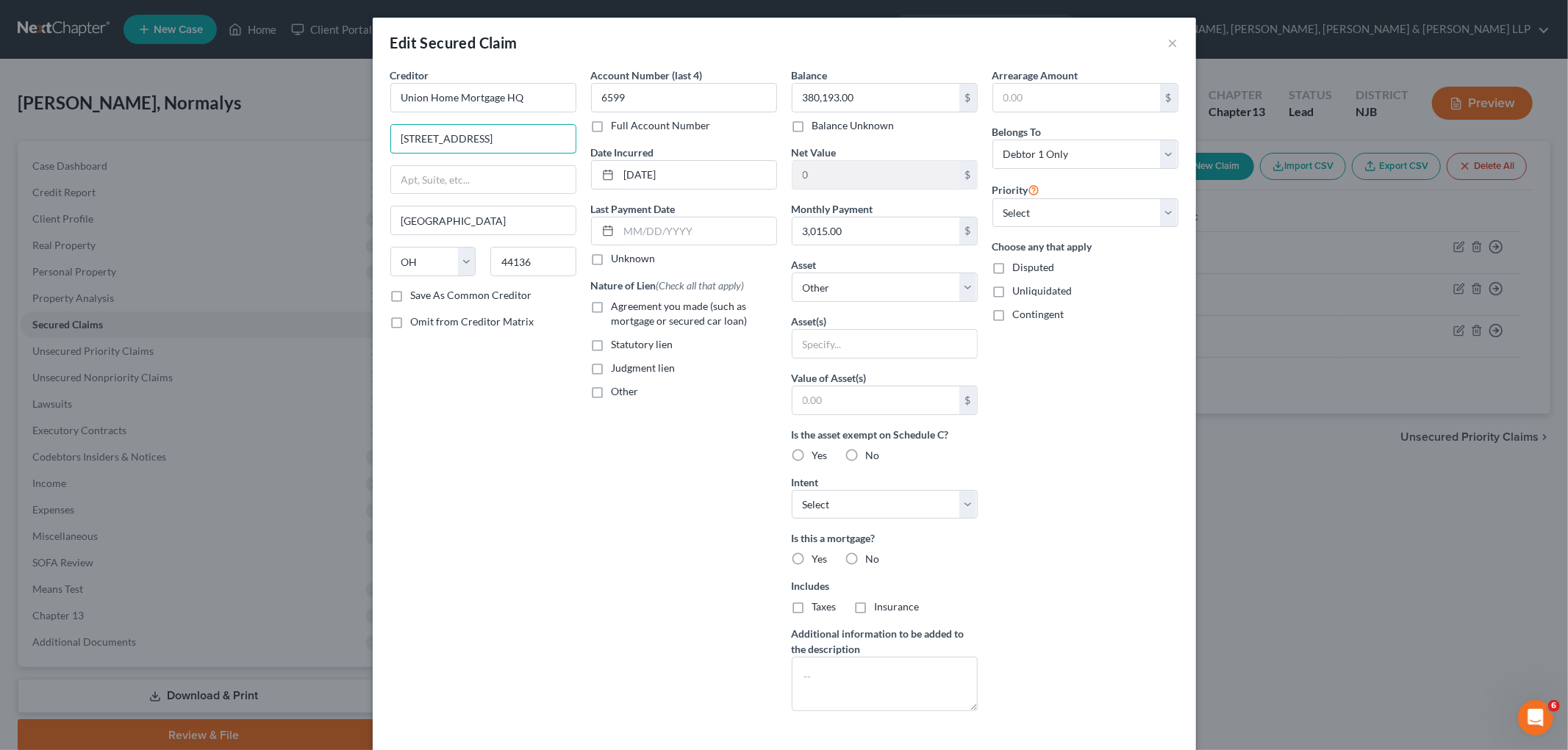
paste input "[STREET_ADDRESS]."
click at [493, 419] on div "Creditor * Union Home Mortgage HQ [STREET_ADDRESS][GEOGRAPHIC_DATA] [US_STATE][…" at bounding box center [483, 395] width 200 height 655
click at [611, 305] on label "Agreement you made (such as mortgage or secured car loan)" at bounding box center [694, 313] width 166 height 29
click at [617, 305] on input "Agreement you made (such as mortgage or secured car loan)" at bounding box center [622, 304] width 10 height 10
click at [559, 625] on div "Creditor * Union Home Mortgage HQ [STREET_ADDRESS][GEOGRAPHIC_DATA] [US_STATE][…" at bounding box center [483, 395] width 200 height 655
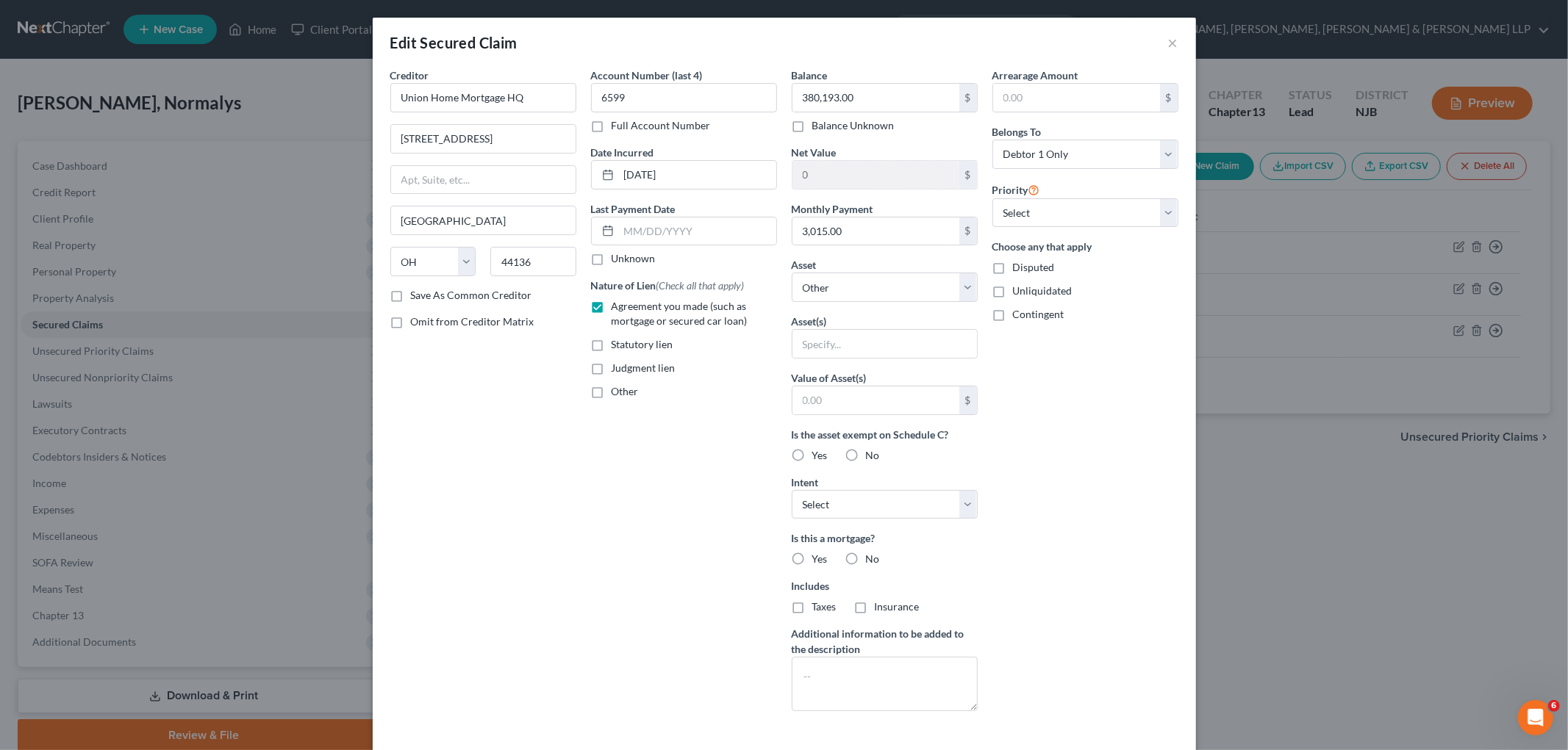
click at [1032, 532] on div "Arrearage Amount $ Belongs To * Select Debtor 1 Only Debtor 2 Only Debtor 1 And…" at bounding box center [1085, 395] width 200 height 655
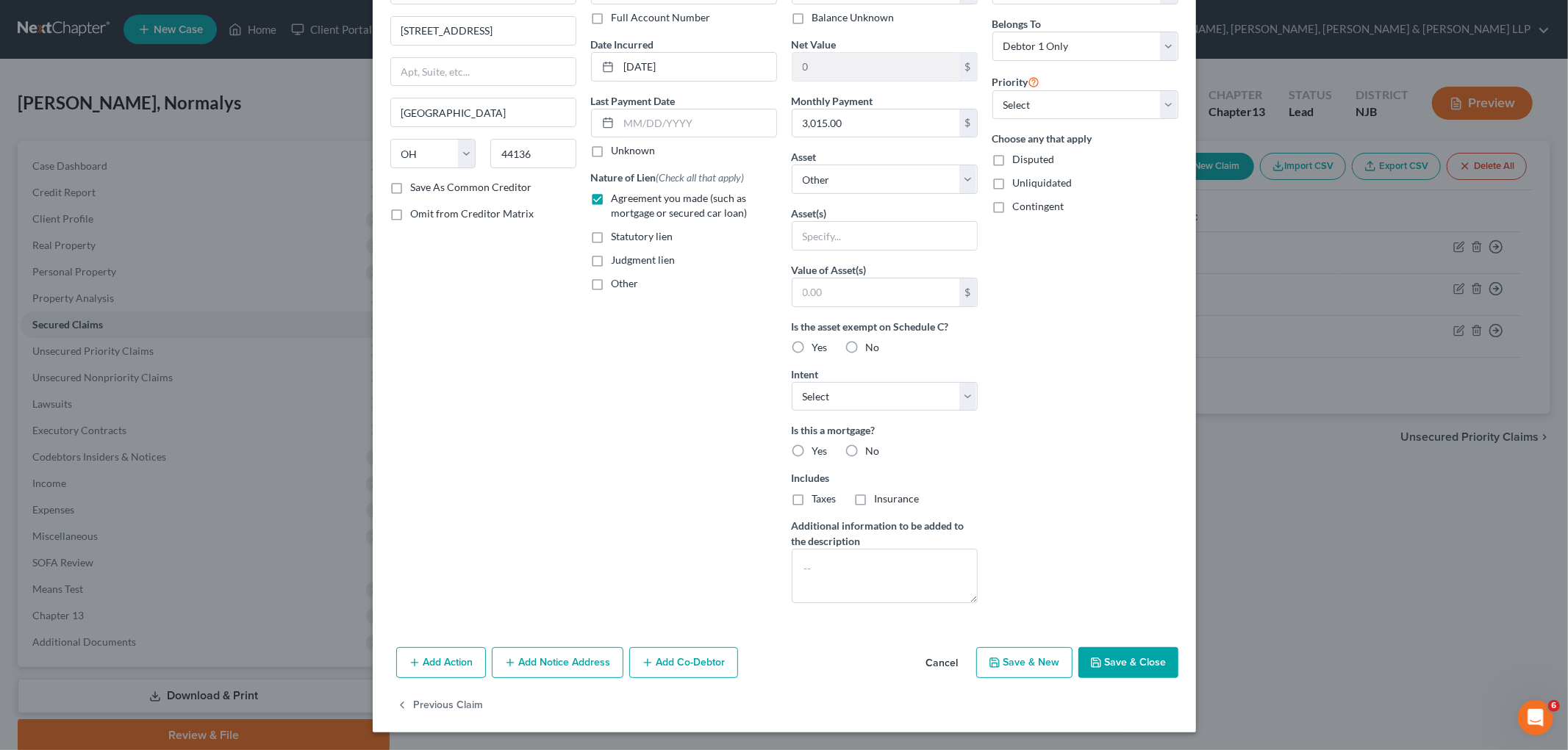
click at [1070, 663] on button "Save & Close" at bounding box center [1128, 662] width 100 height 31
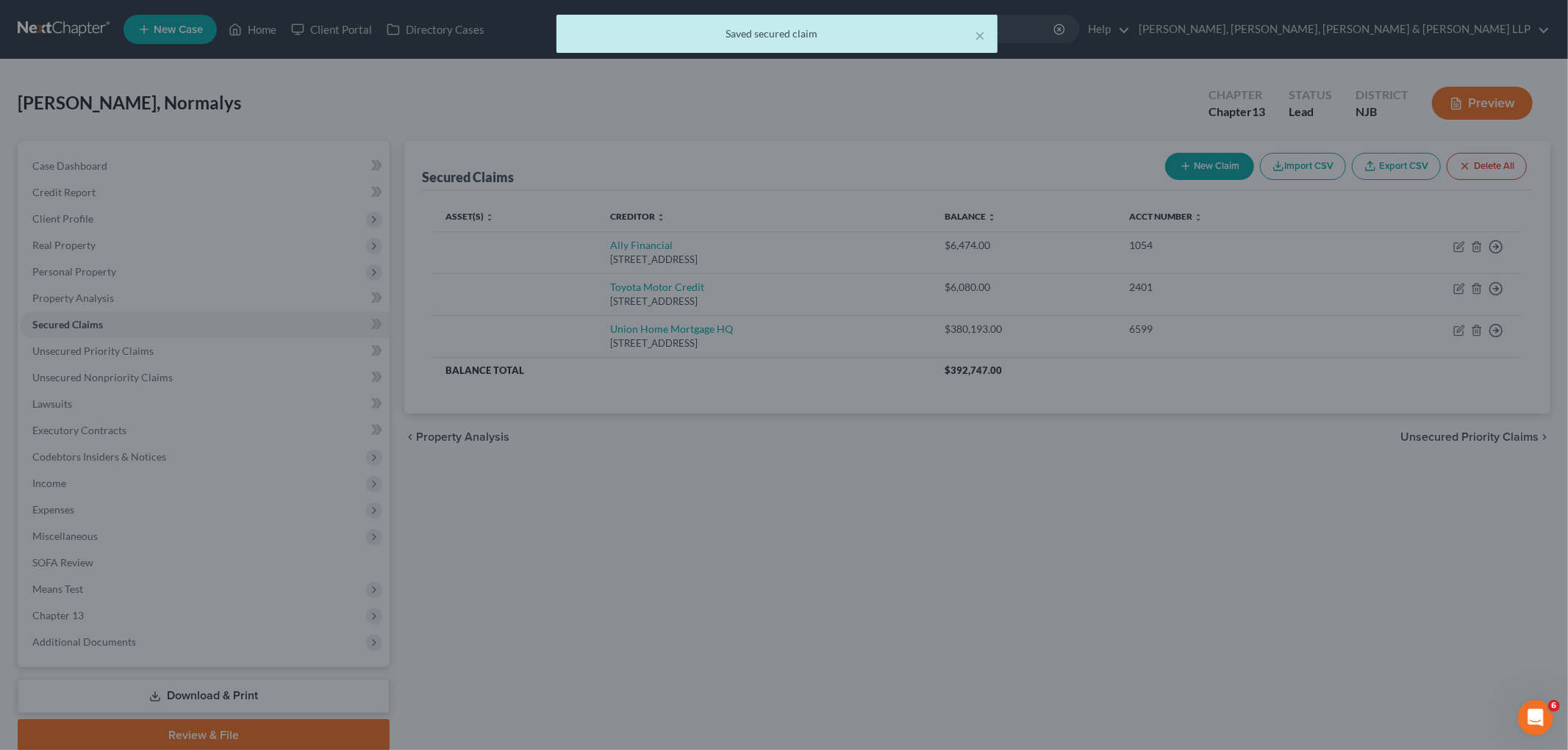
scroll to position [0, 0]
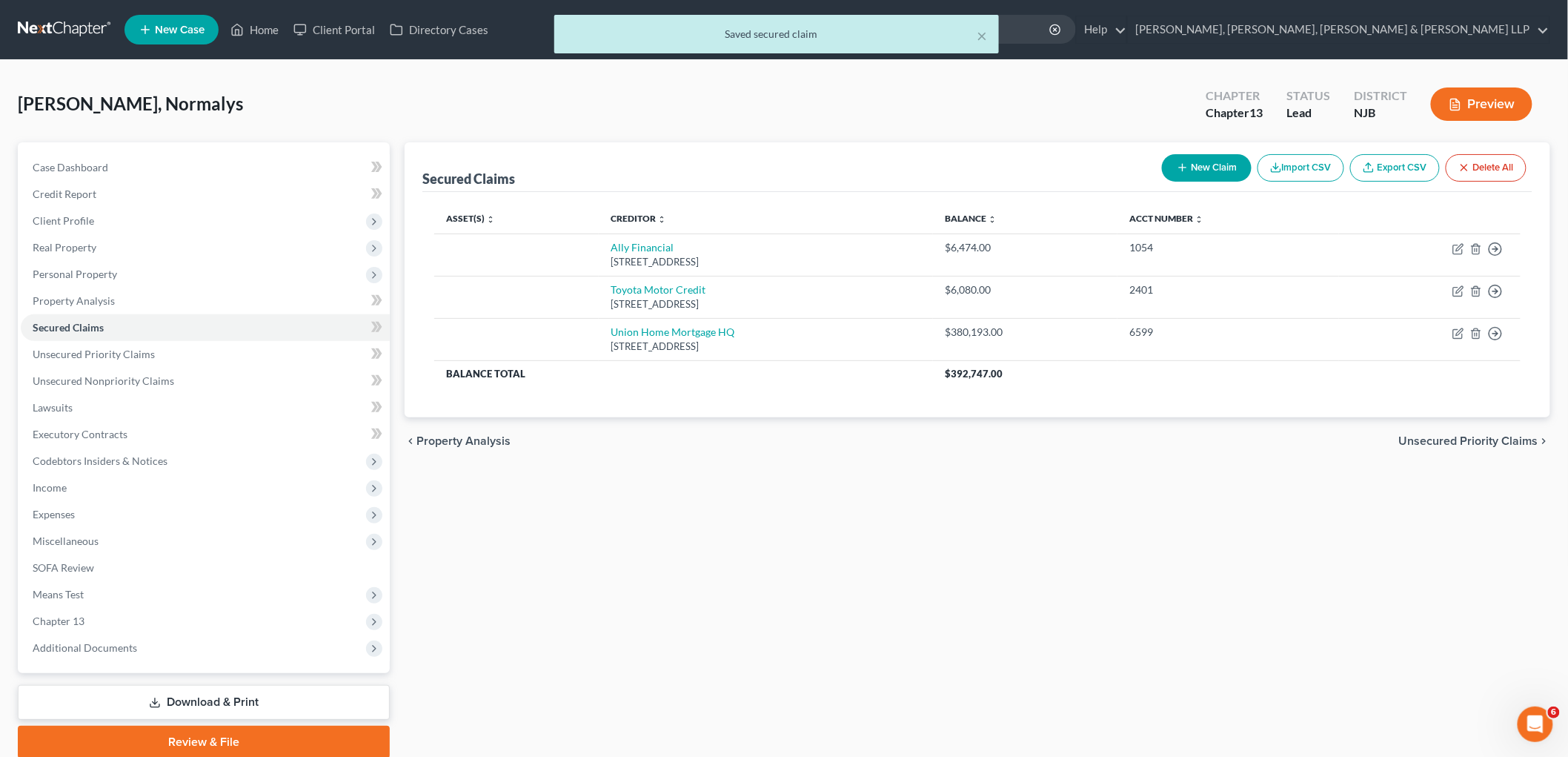
click at [1079, 438] on span "Unsecured Priority Claims" at bounding box center [1469, 441] width 139 height 12
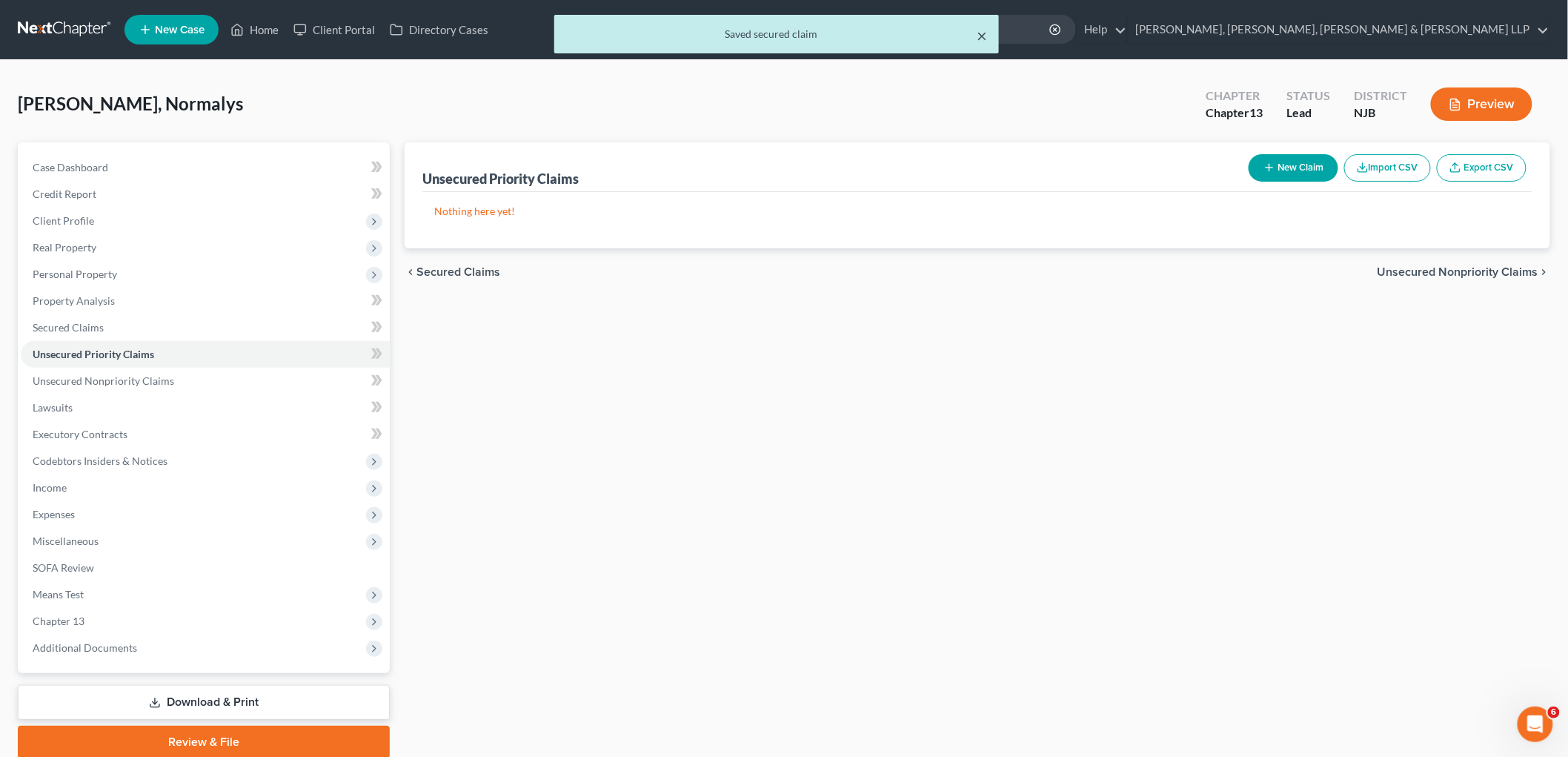
drag, startPoint x: 984, startPoint y: 37, endPoint x: 1208, endPoint y: 97, distance: 231.9
click at [984, 36] on button "×" at bounding box center [982, 36] width 11 height 18
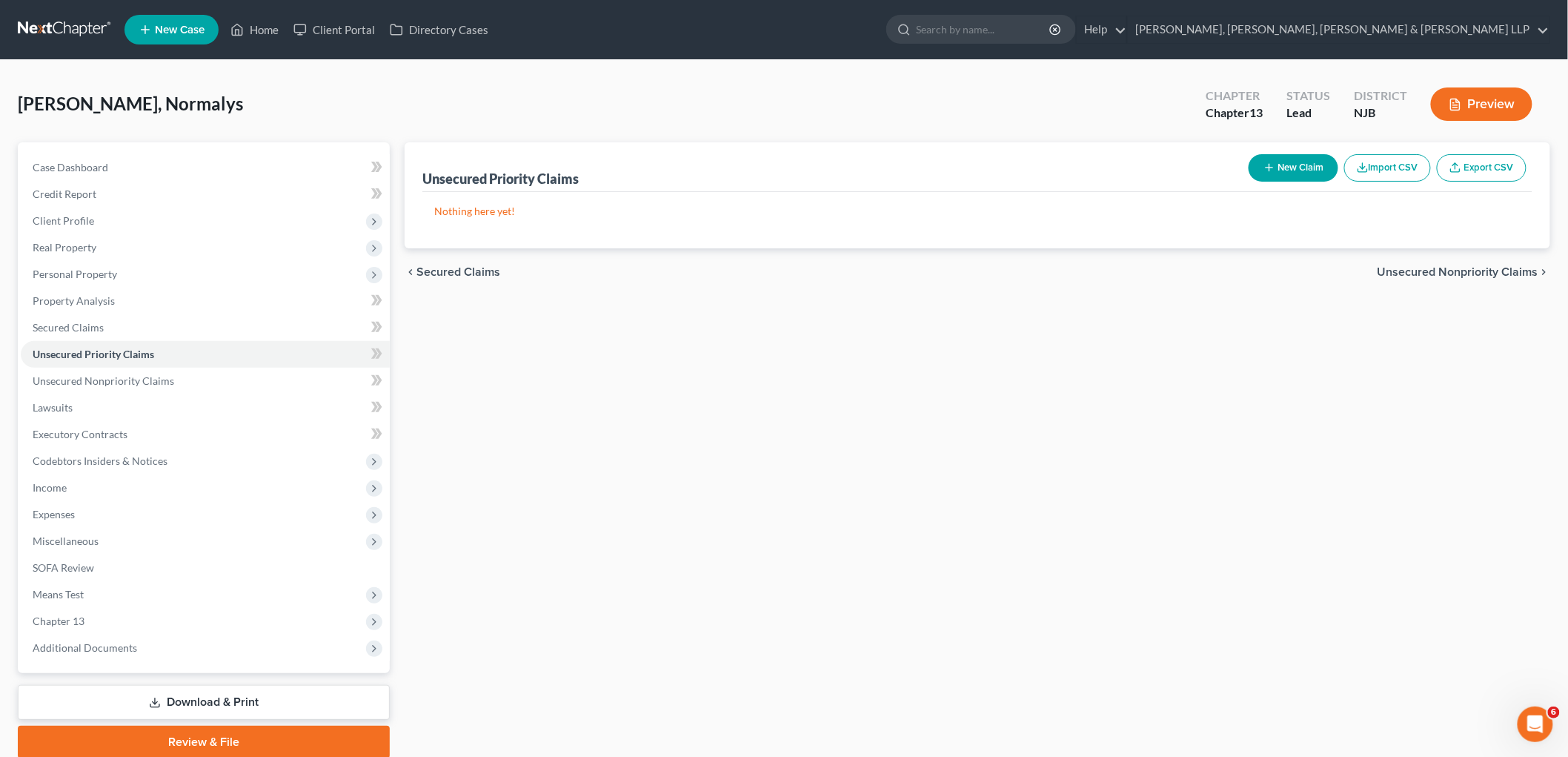
click at [1079, 171] on button "New Claim" at bounding box center [1294, 168] width 89 height 28
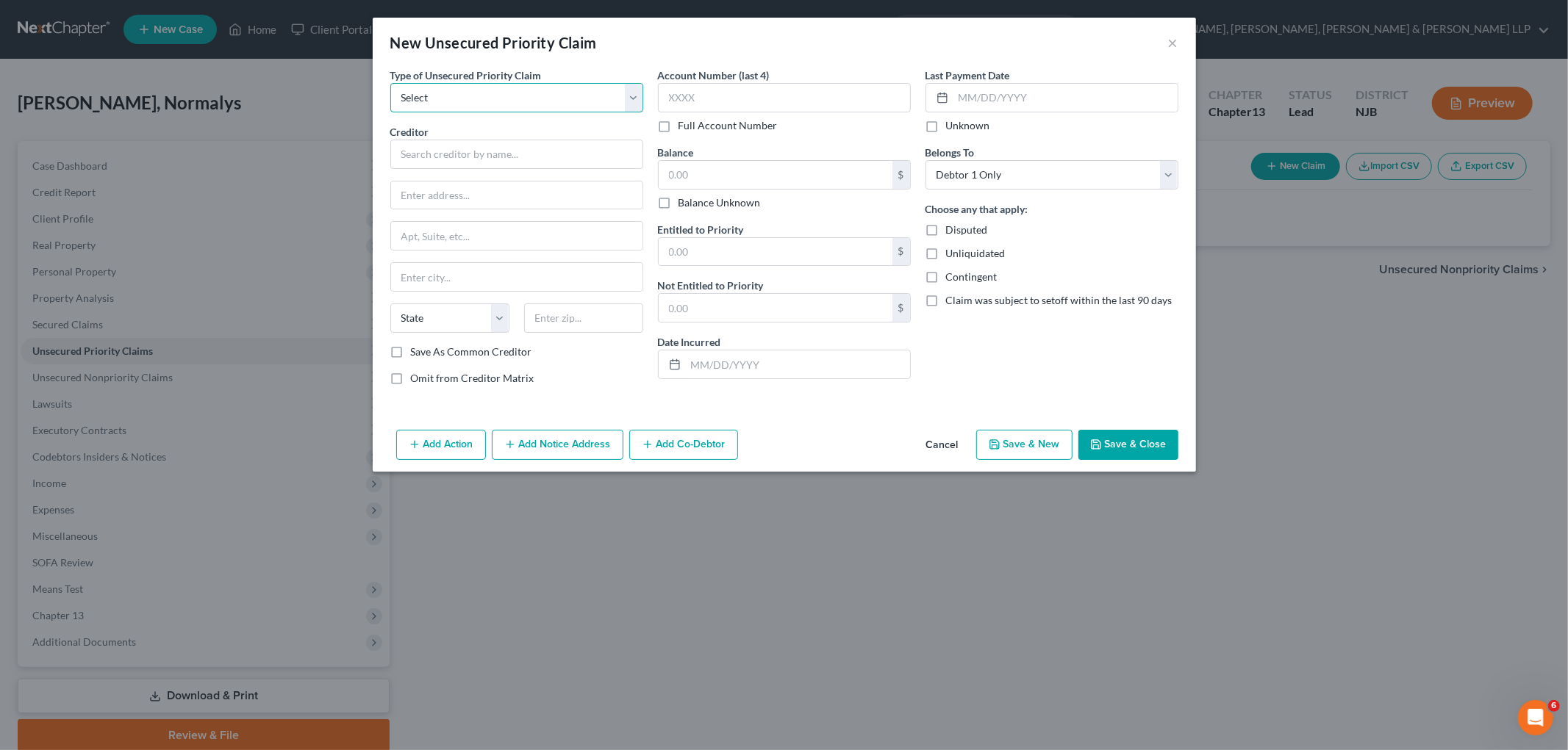
click at [452, 89] on select "Select Taxes & Other Government Units Domestic Support Obligations Extensions o…" at bounding box center [516, 97] width 252 height 29
click at [391, 83] on select "Select Taxes & Other Government Units Domestic Support Obligations Extensions o…" at bounding box center [516, 97] width 252 height 29
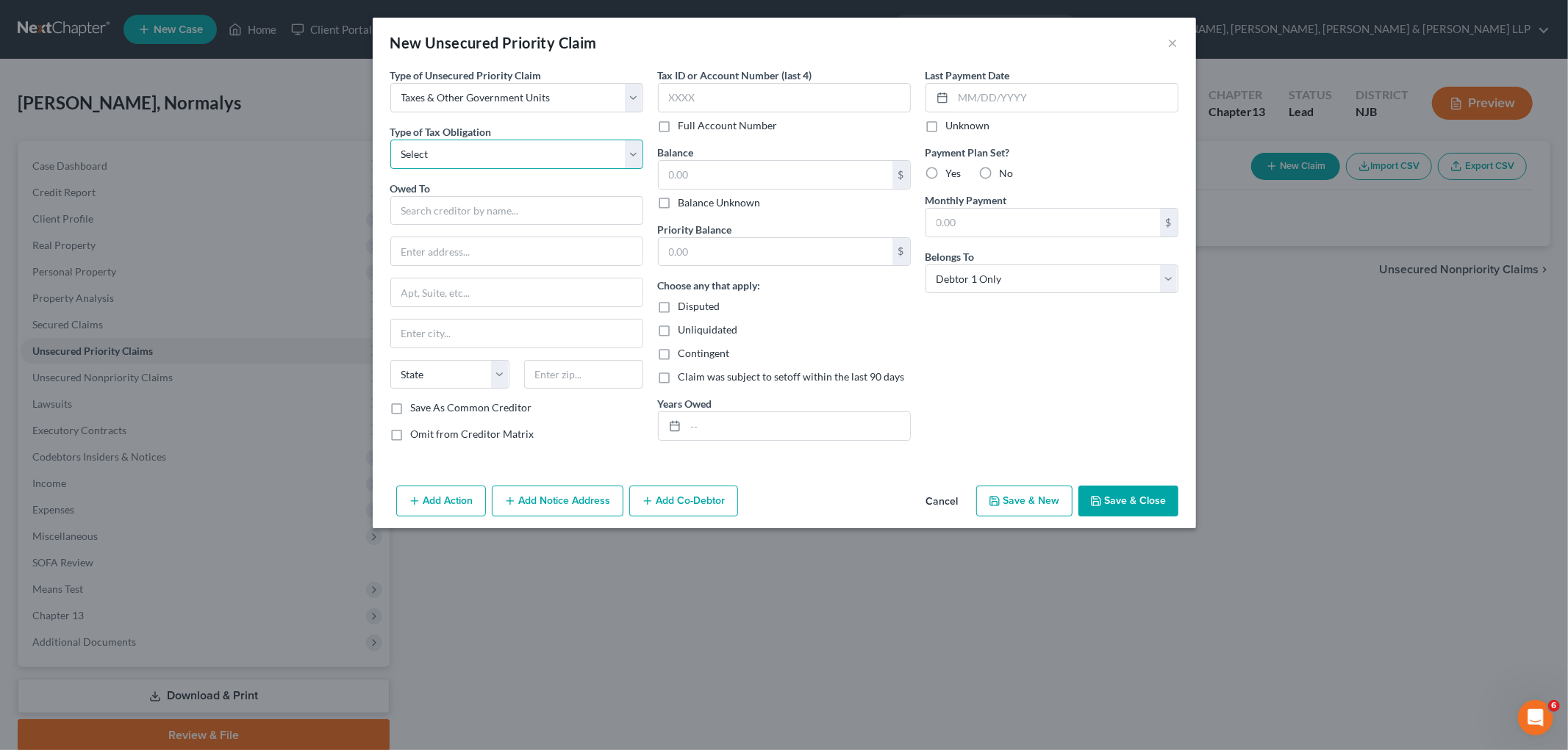
drag, startPoint x: 451, startPoint y: 112, endPoint x: 457, endPoint y: 157, distance: 45.4
click at [457, 149] on select "Select Federal City State Franchise Tax Board Other" at bounding box center [516, 154] width 252 height 29
click at [391, 140] on select "Select Federal City State Franchise Tax Board Other" at bounding box center [516, 154] width 252 height 29
click at [468, 204] on input "text" at bounding box center [516, 211] width 252 height 29
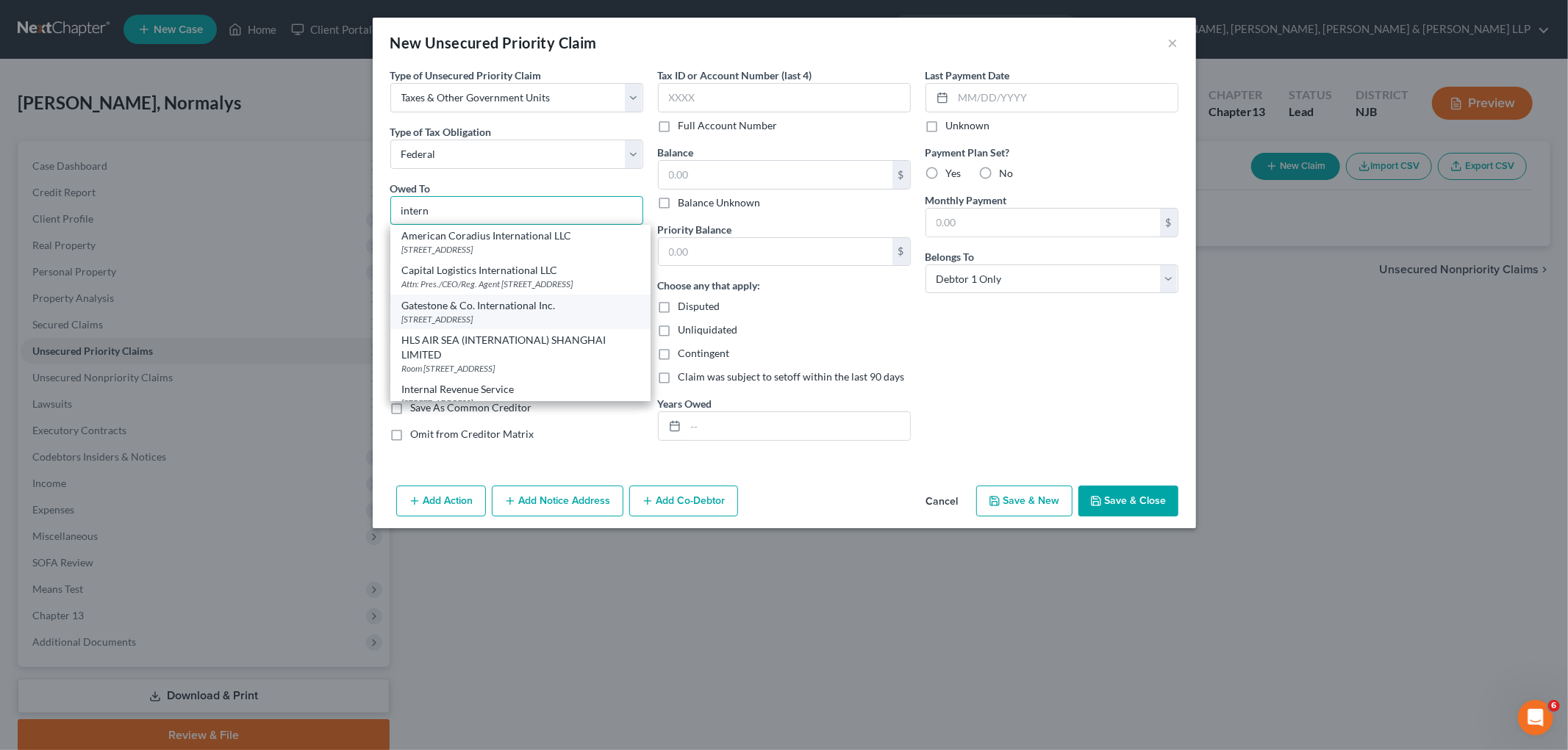
scroll to position [81, 0]
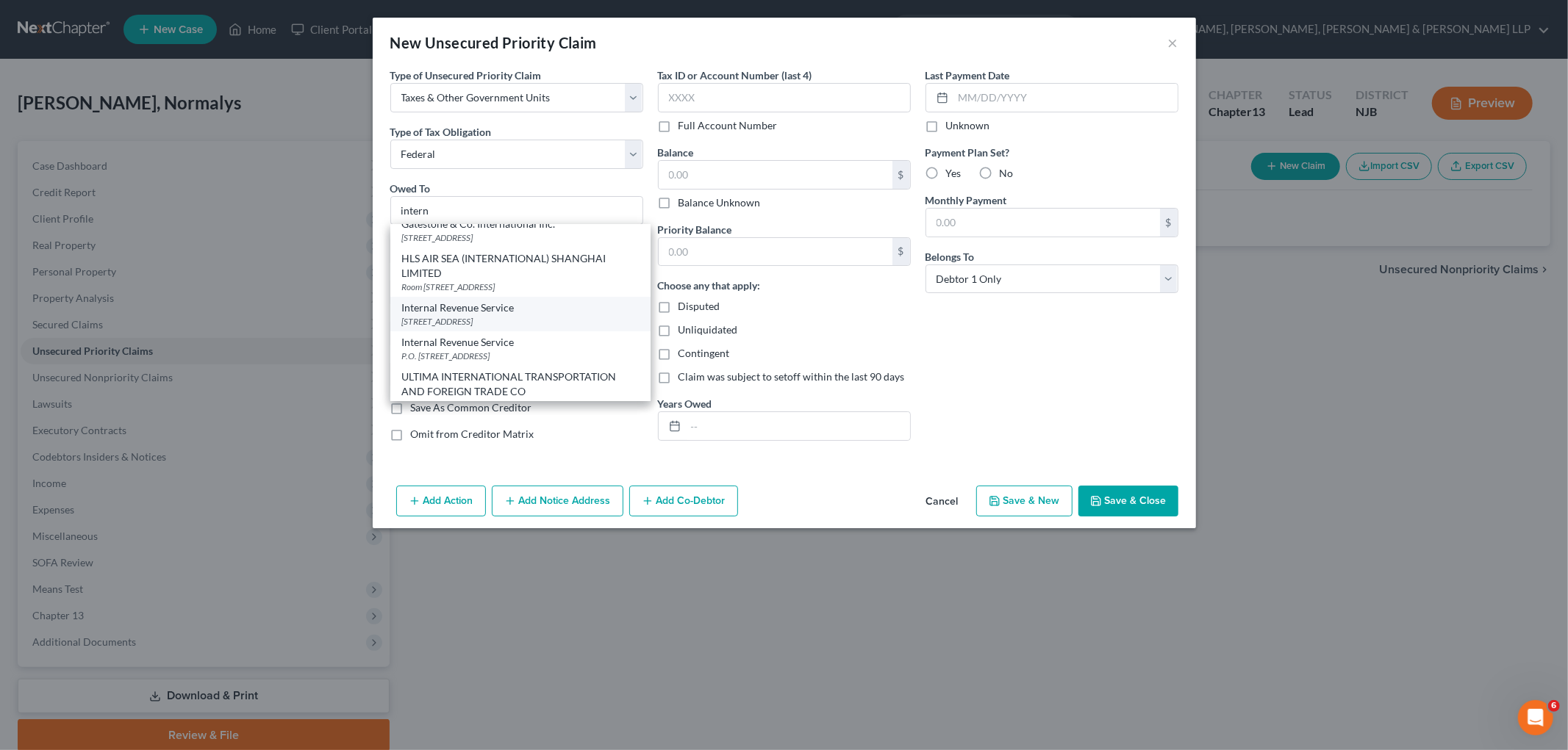
click at [488, 328] on div "[STREET_ADDRESS]" at bounding box center [520, 321] width 237 height 12
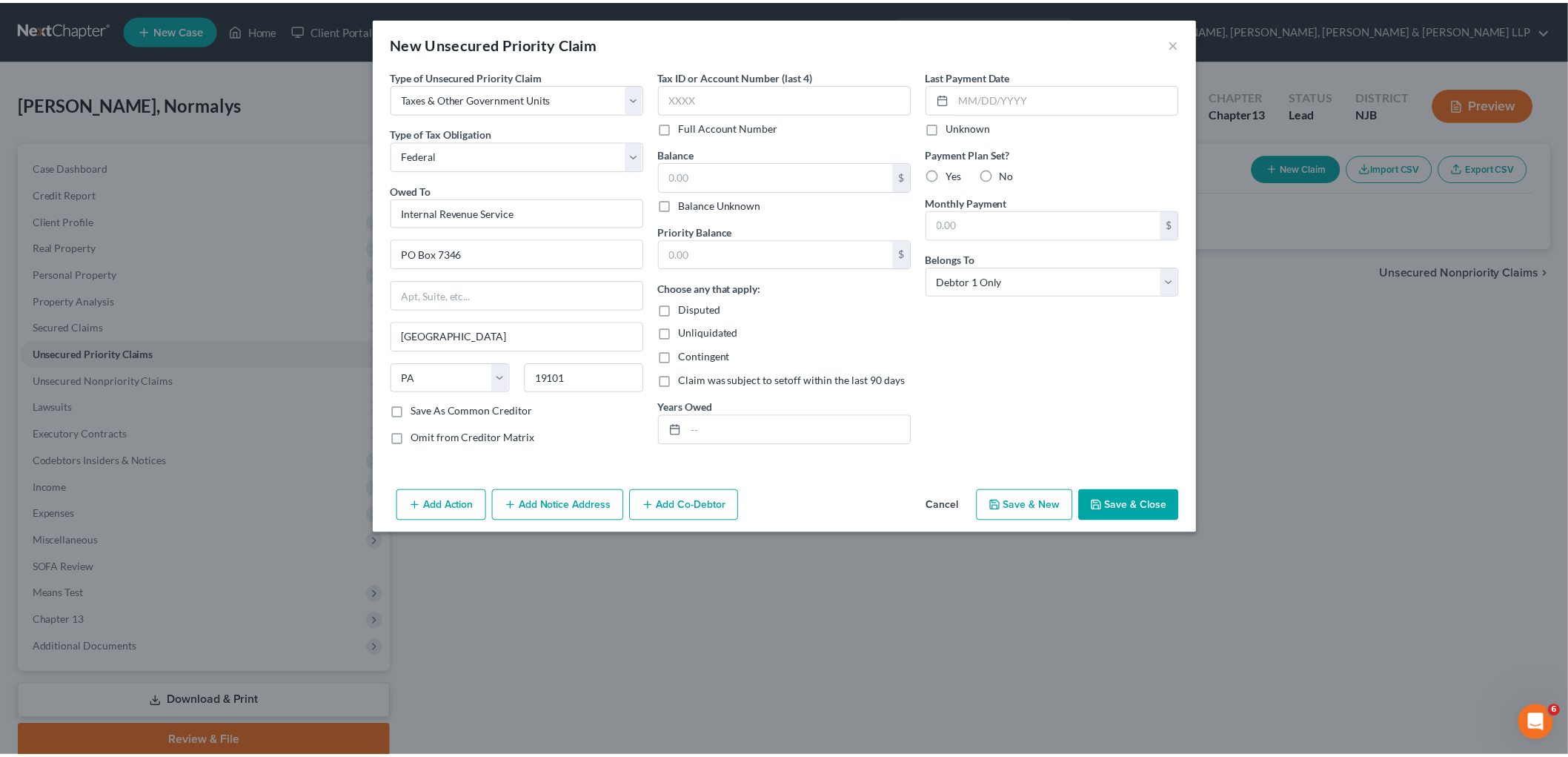
scroll to position [0, 0]
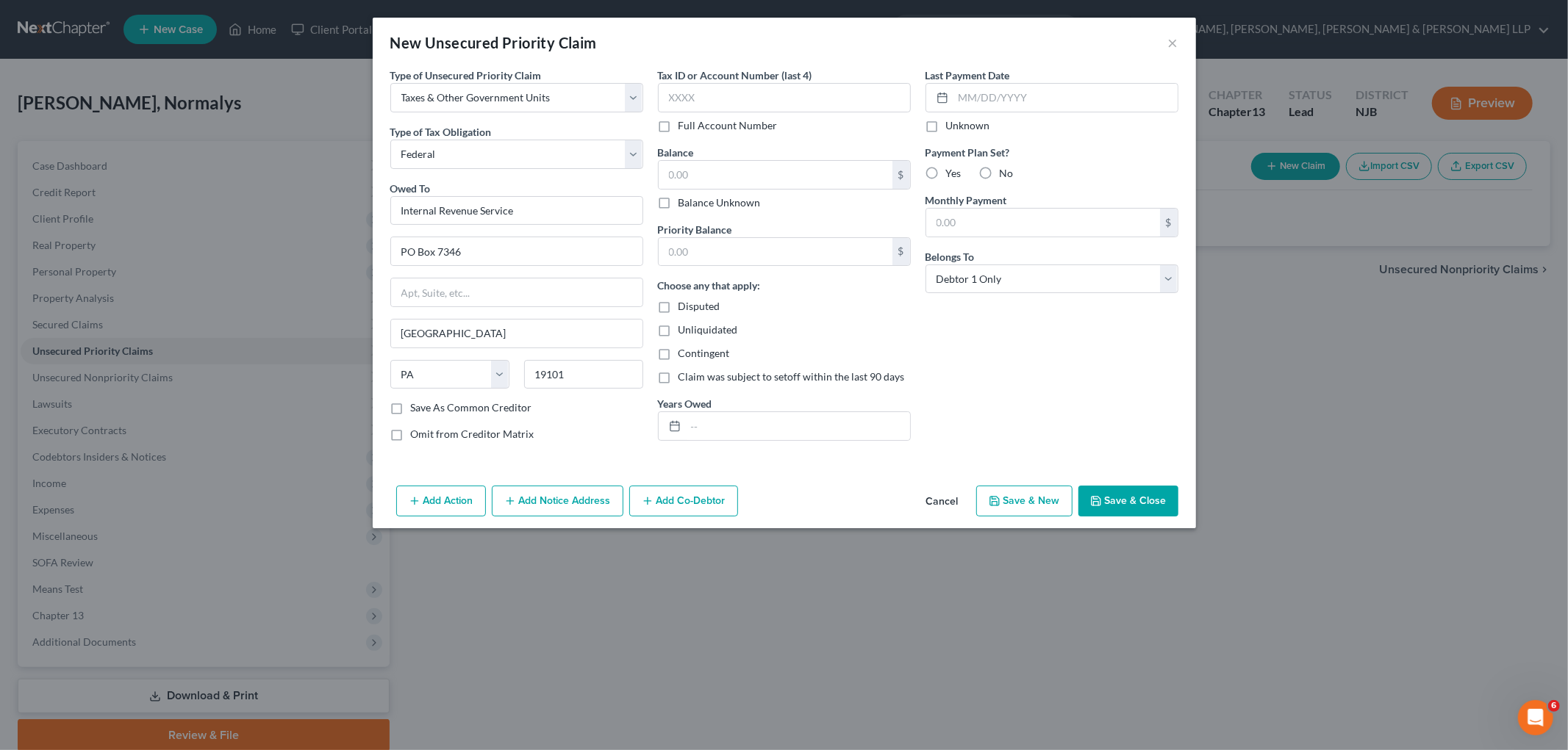
click at [1070, 493] on button "Save & Close" at bounding box center [1128, 500] width 100 height 31
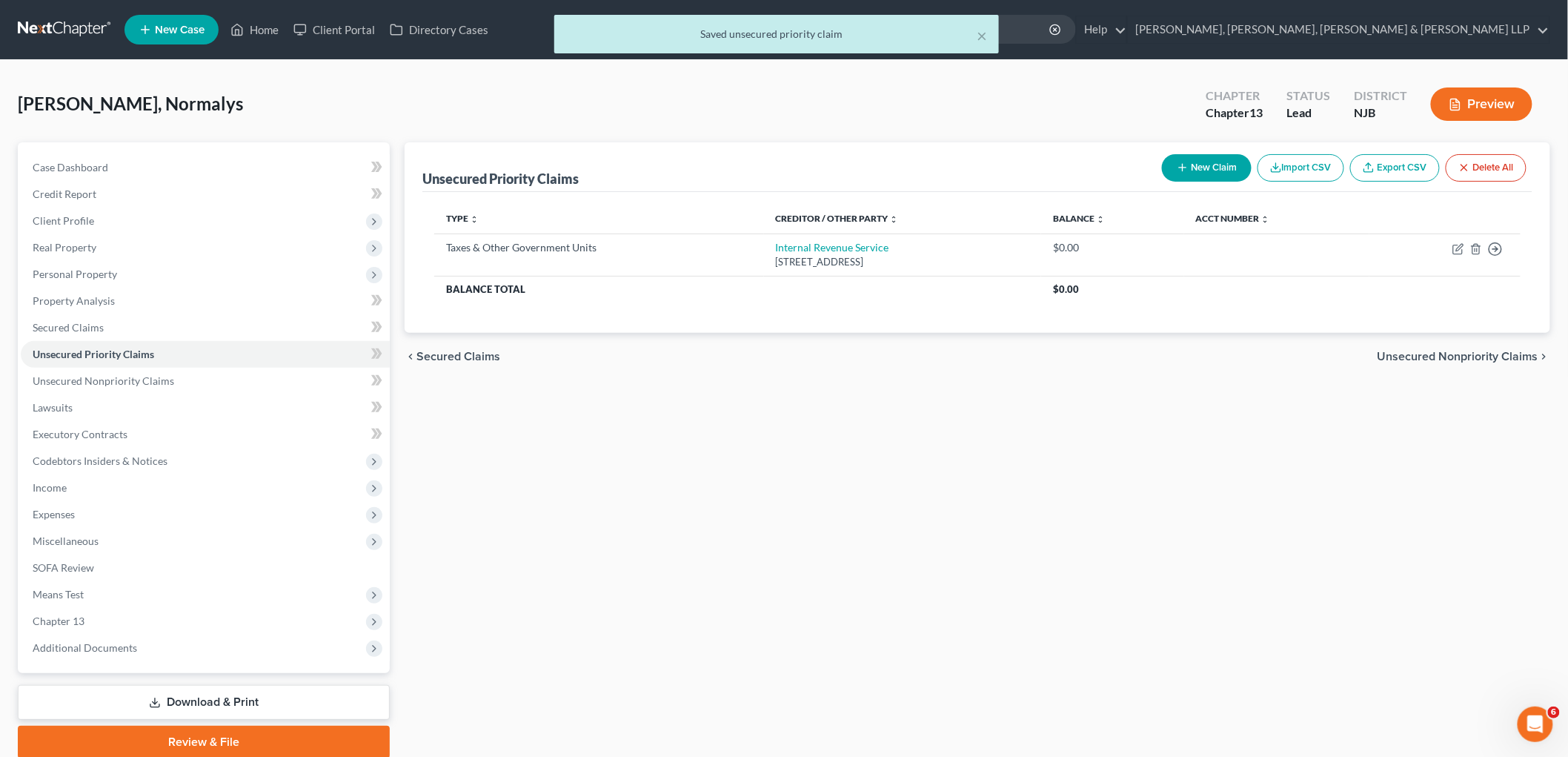
click at [1079, 152] on div "New Claim Import CSV Export CSV Delete All" at bounding box center [1344, 168] width 376 height 39
click at [1079, 159] on button "New Claim" at bounding box center [1207, 168] width 89 height 28
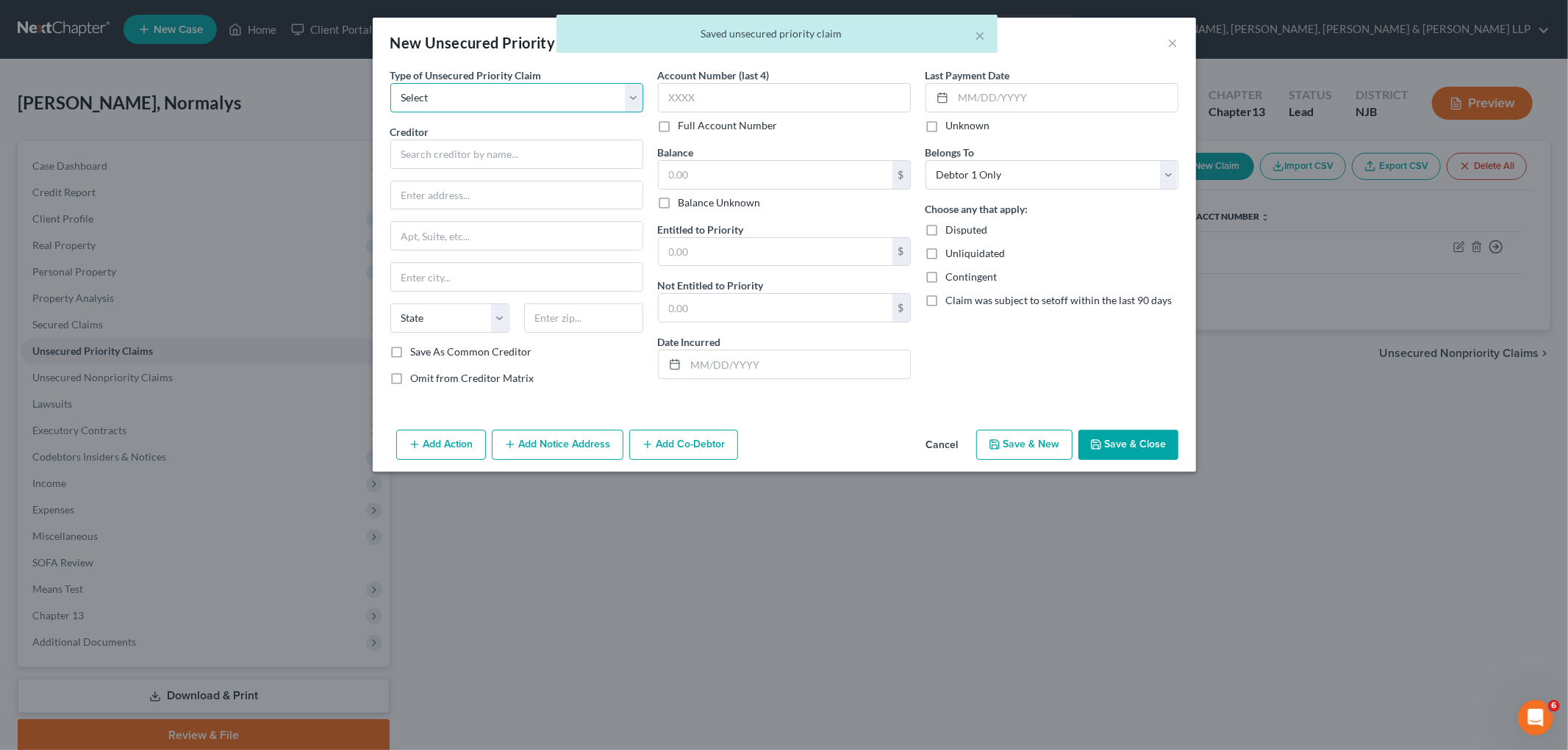
click at [480, 97] on select "Select Taxes & Other Government Units Domestic Support Obligations Extensions o…" at bounding box center [516, 97] width 252 height 29
click at [391, 83] on select "Select Taxes & Other Government Units Domestic Support Obligations Extensions o…" at bounding box center [516, 97] width 252 height 29
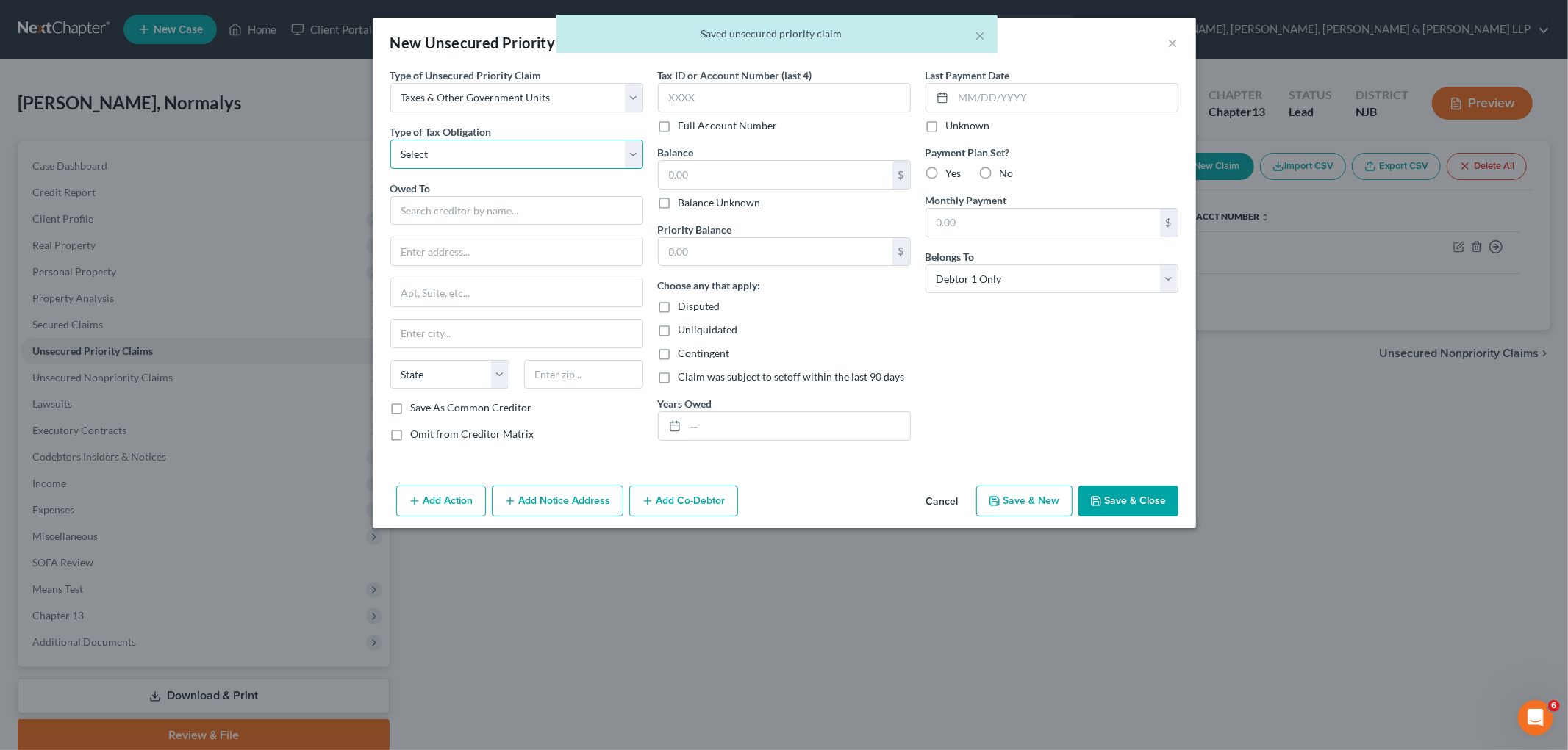
drag, startPoint x: 472, startPoint y: 111, endPoint x: 454, endPoint y: 166, distance: 57.9
click at [455, 151] on select "Select Federal City State Franchise Tax Board Other" at bounding box center [516, 154] width 252 height 29
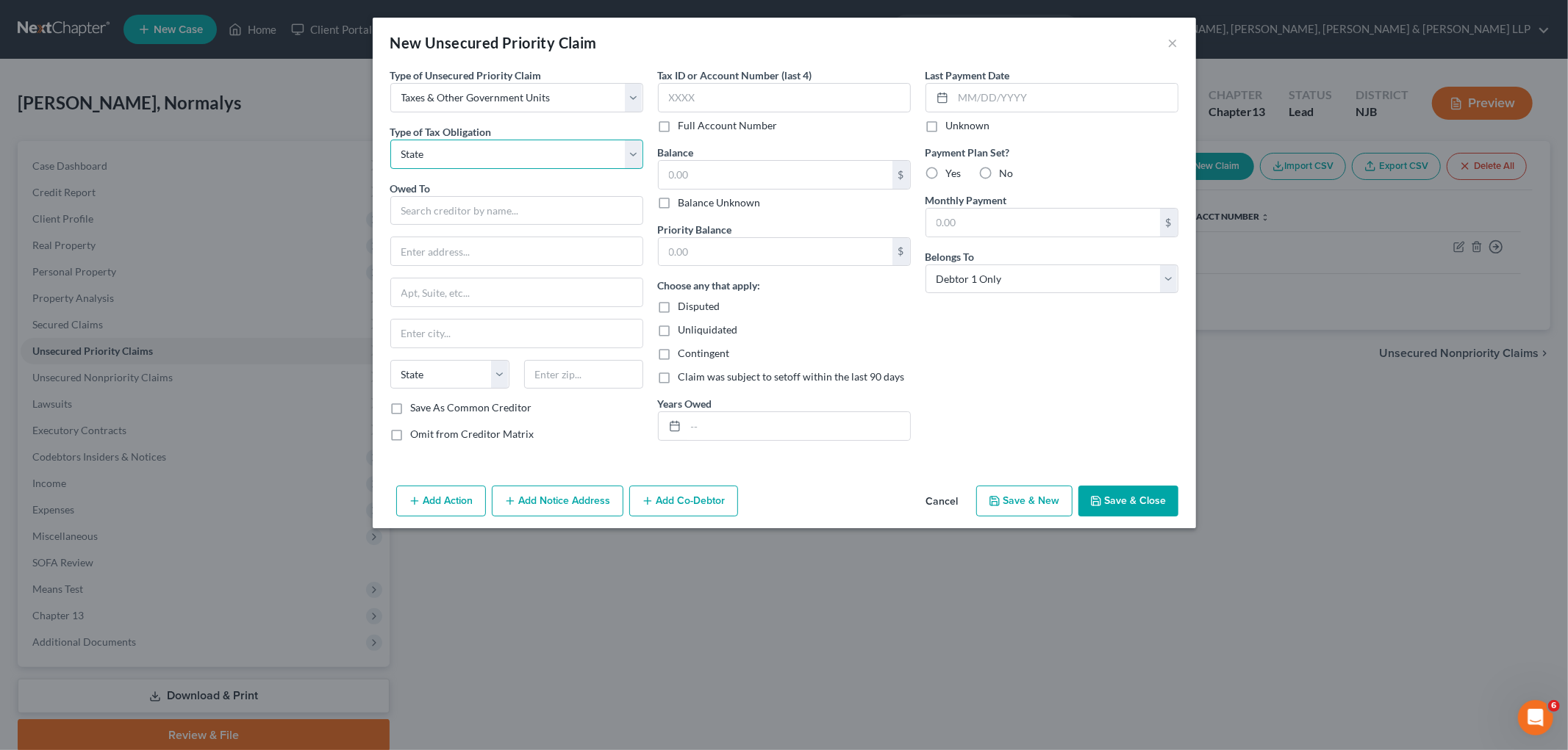
click at [391, 140] on select "Select Federal City State Franchise Tax Board Other" at bounding box center [516, 154] width 252 height 29
click at [460, 204] on input "text" at bounding box center [516, 211] width 252 height 29
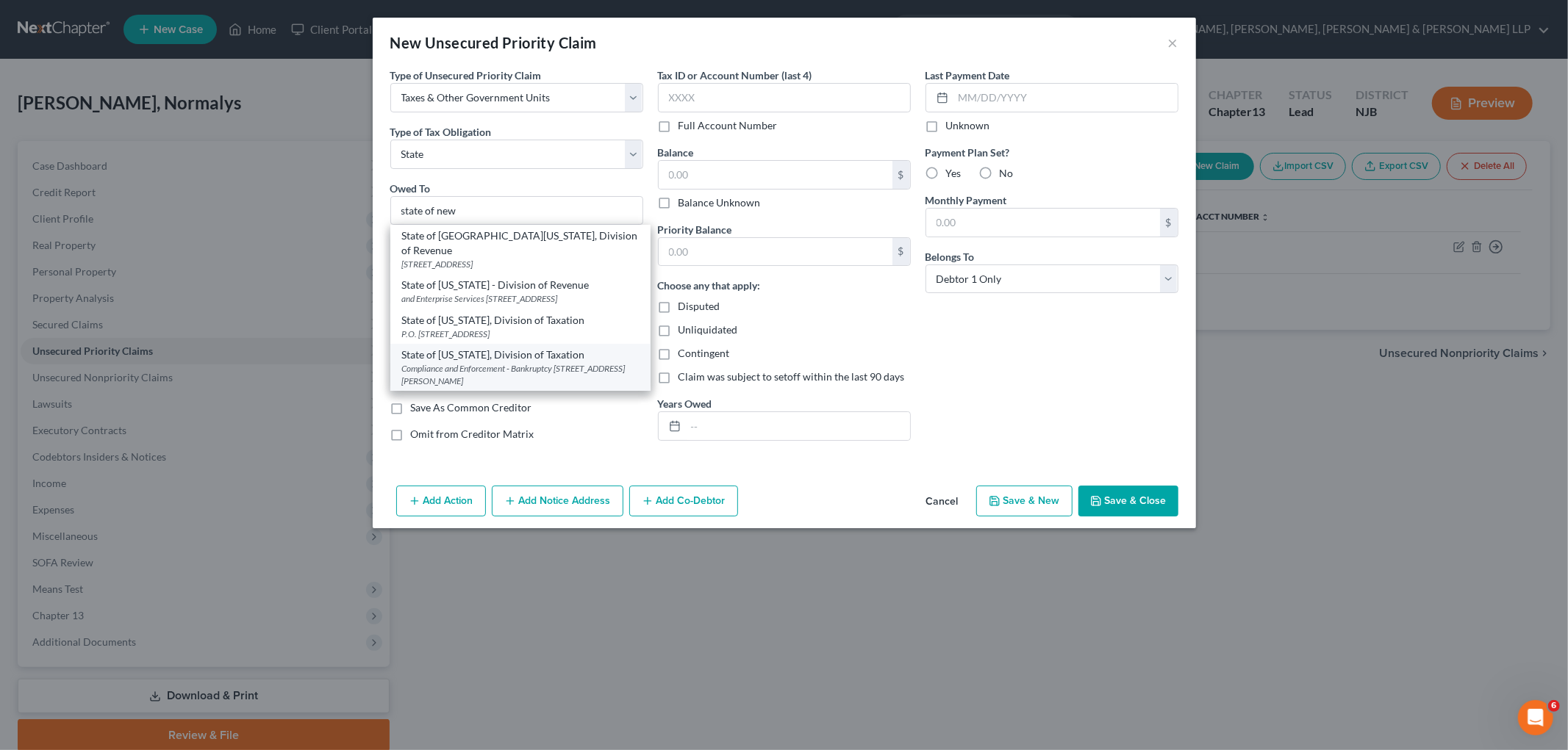
click at [466, 364] on div "Compliance and Enforcement - Bankruptcy [STREET_ADDRESS][PERSON_NAME]" at bounding box center [520, 375] width 237 height 25
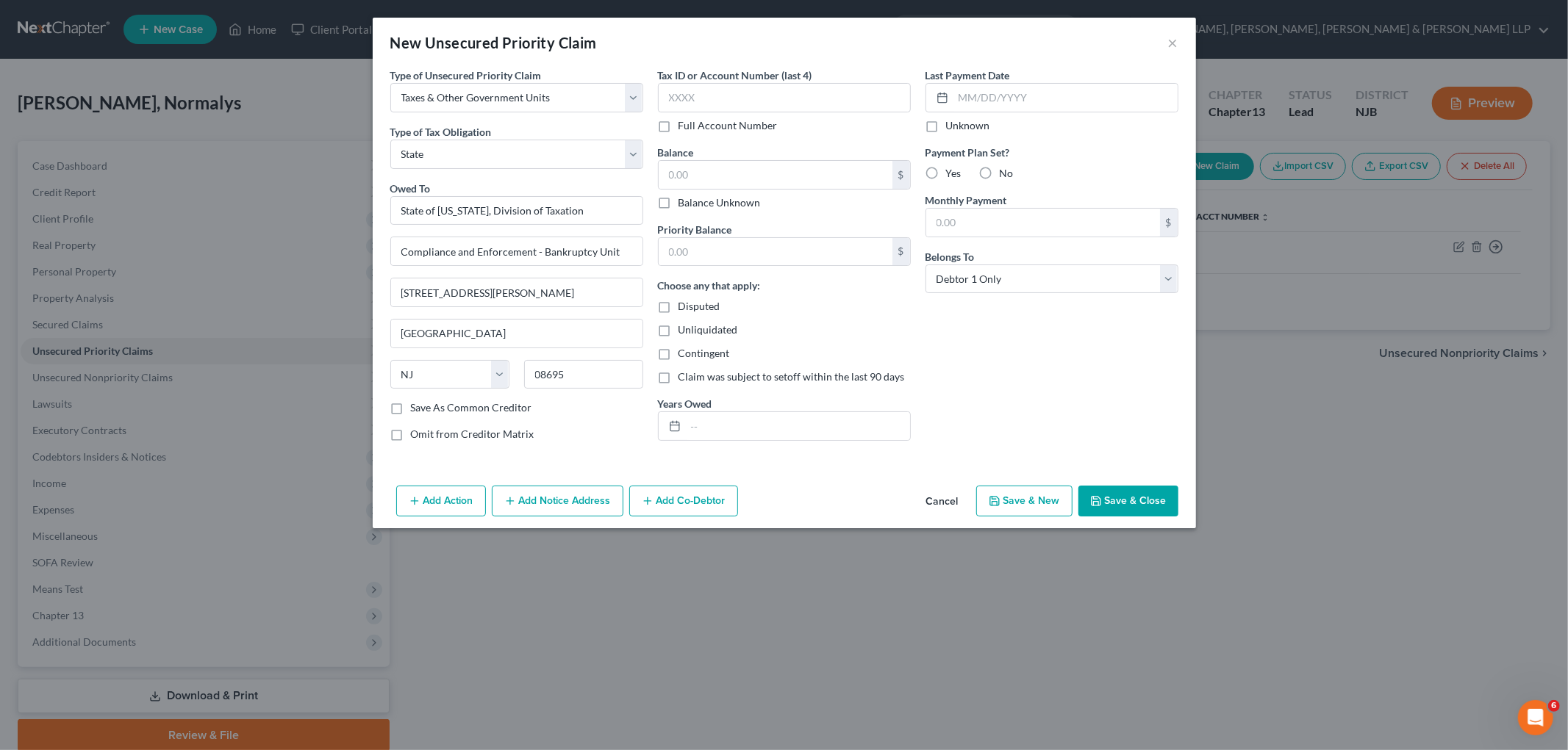
click at [1070, 506] on button "Save & Close" at bounding box center [1128, 500] width 100 height 31
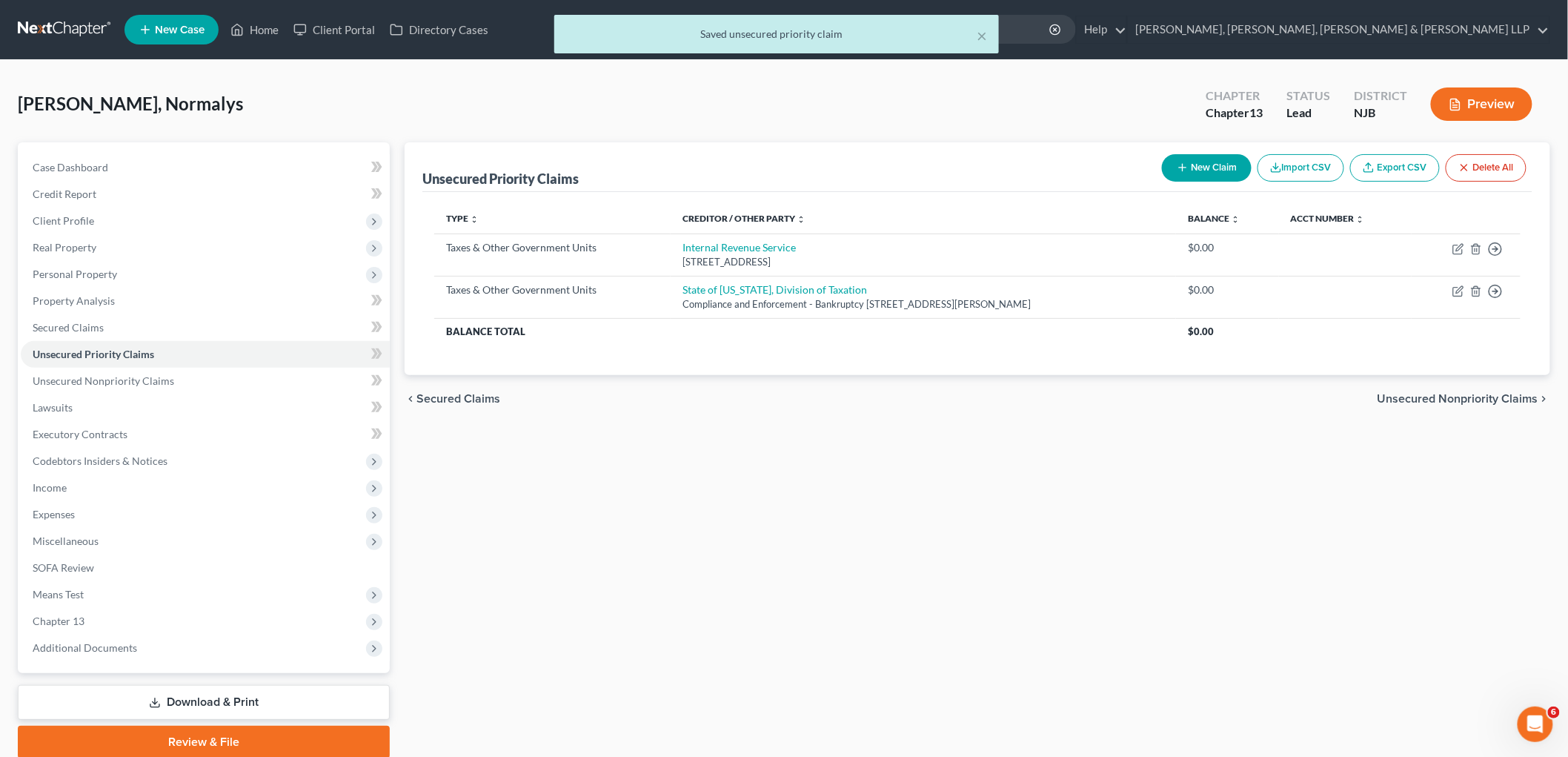
click at [1079, 393] on span "Unsecured Nonpriority Claims" at bounding box center [1458, 399] width 161 height 12
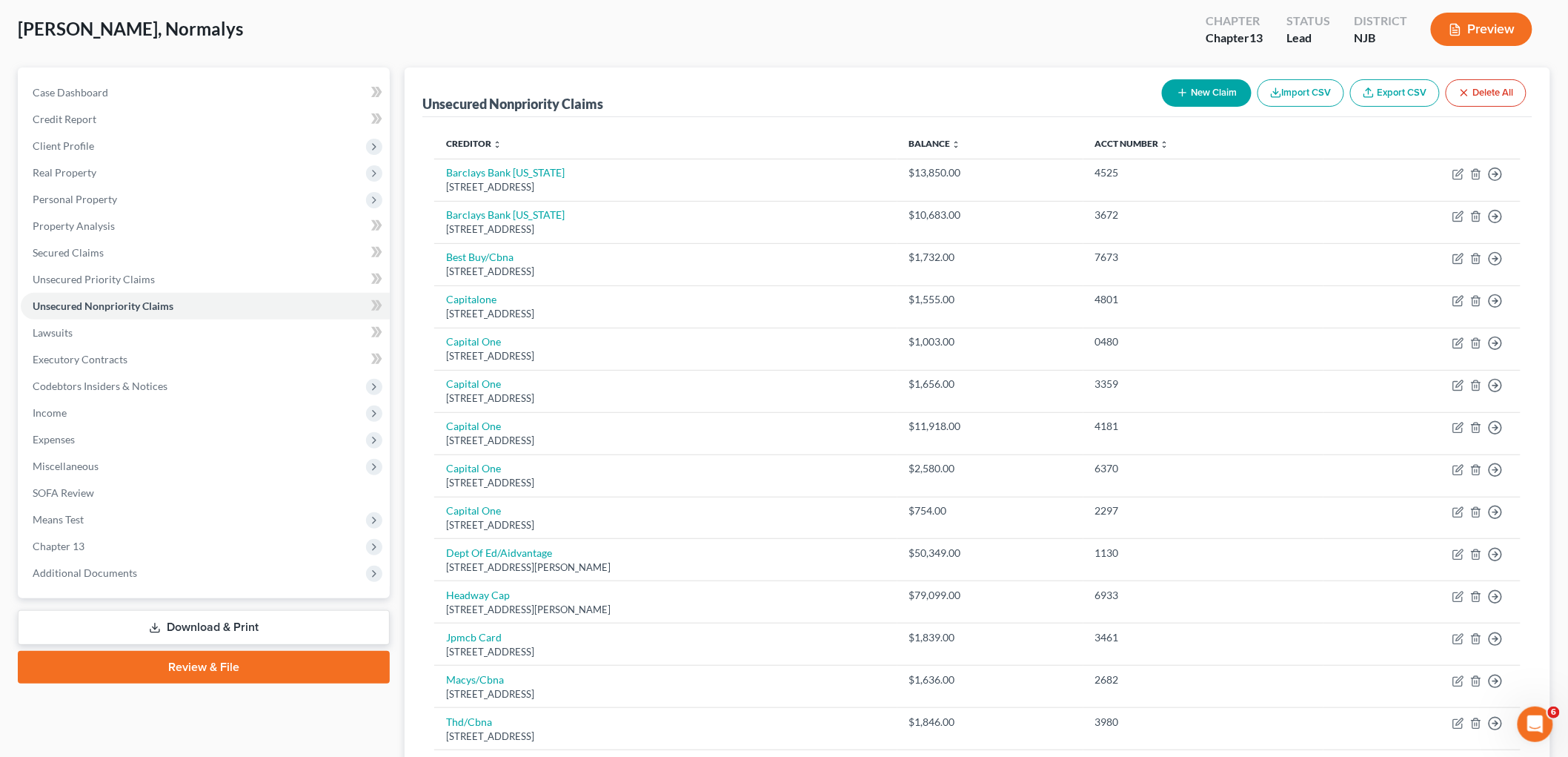
scroll to position [229, 0]
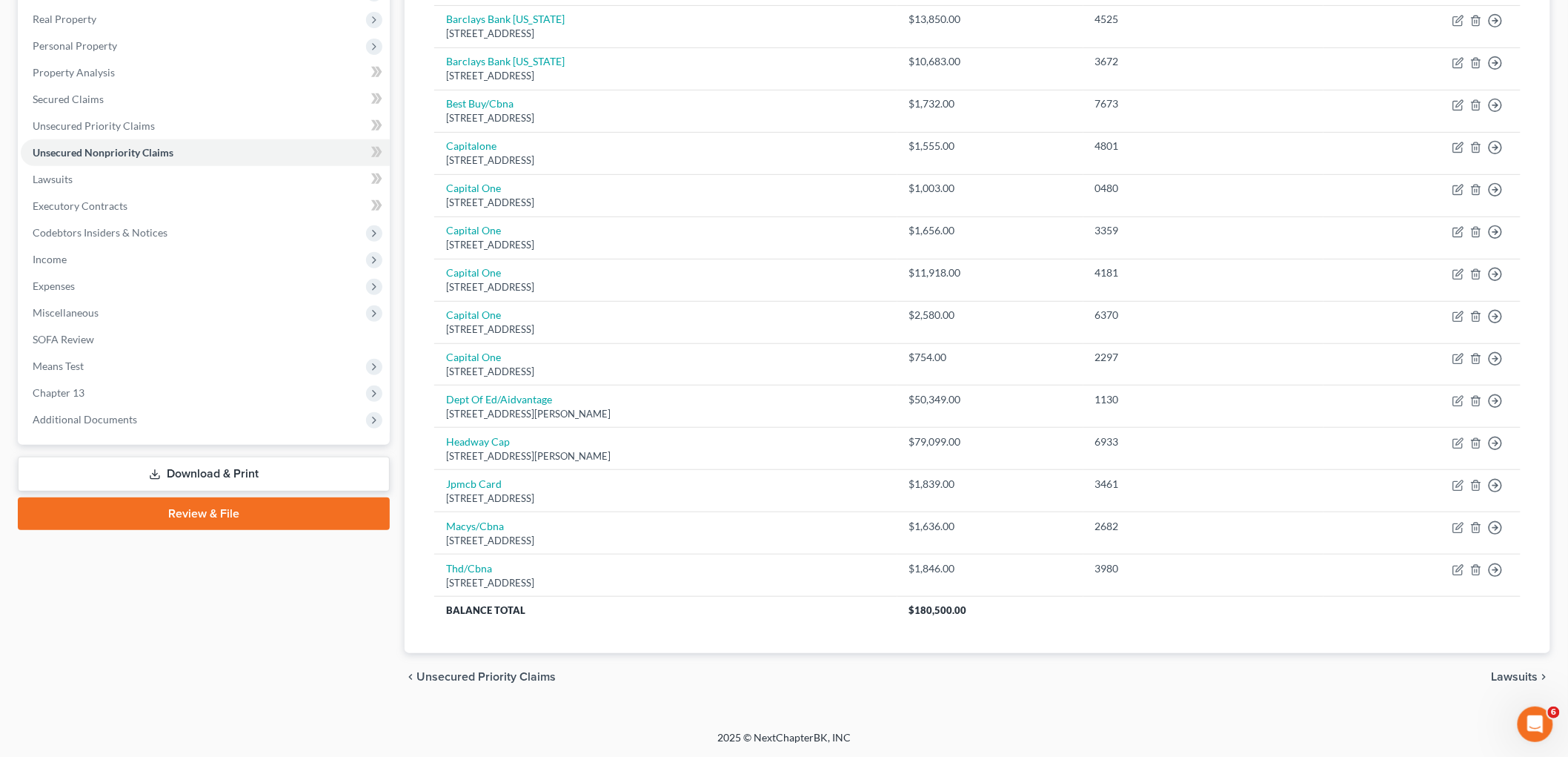
click at [1079, 673] on span "Lawsuits" at bounding box center [1515, 677] width 46 height 12
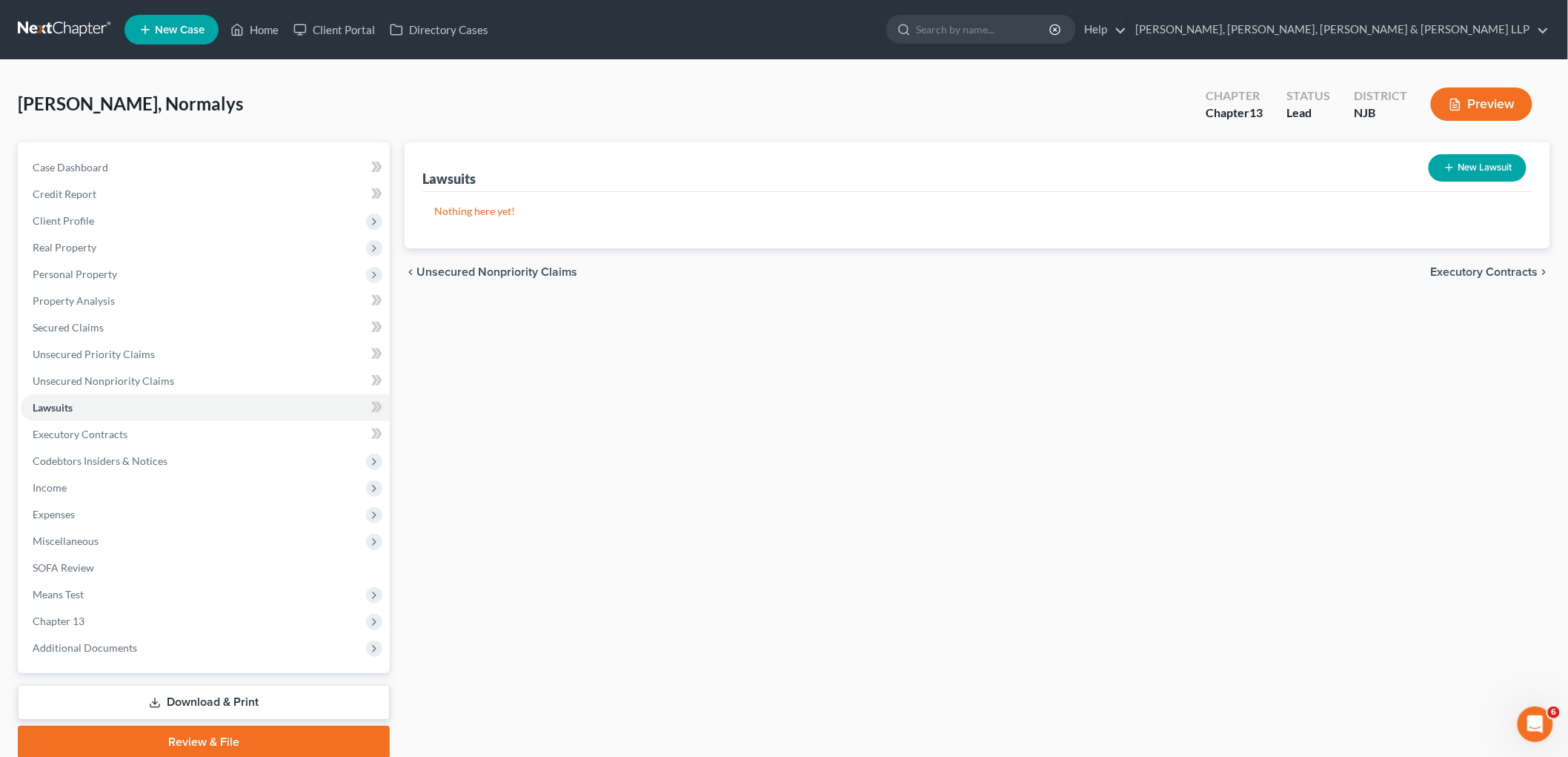
click at [1079, 178] on button "New Lawsuit" at bounding box center [1479, 168] width 98 height 28
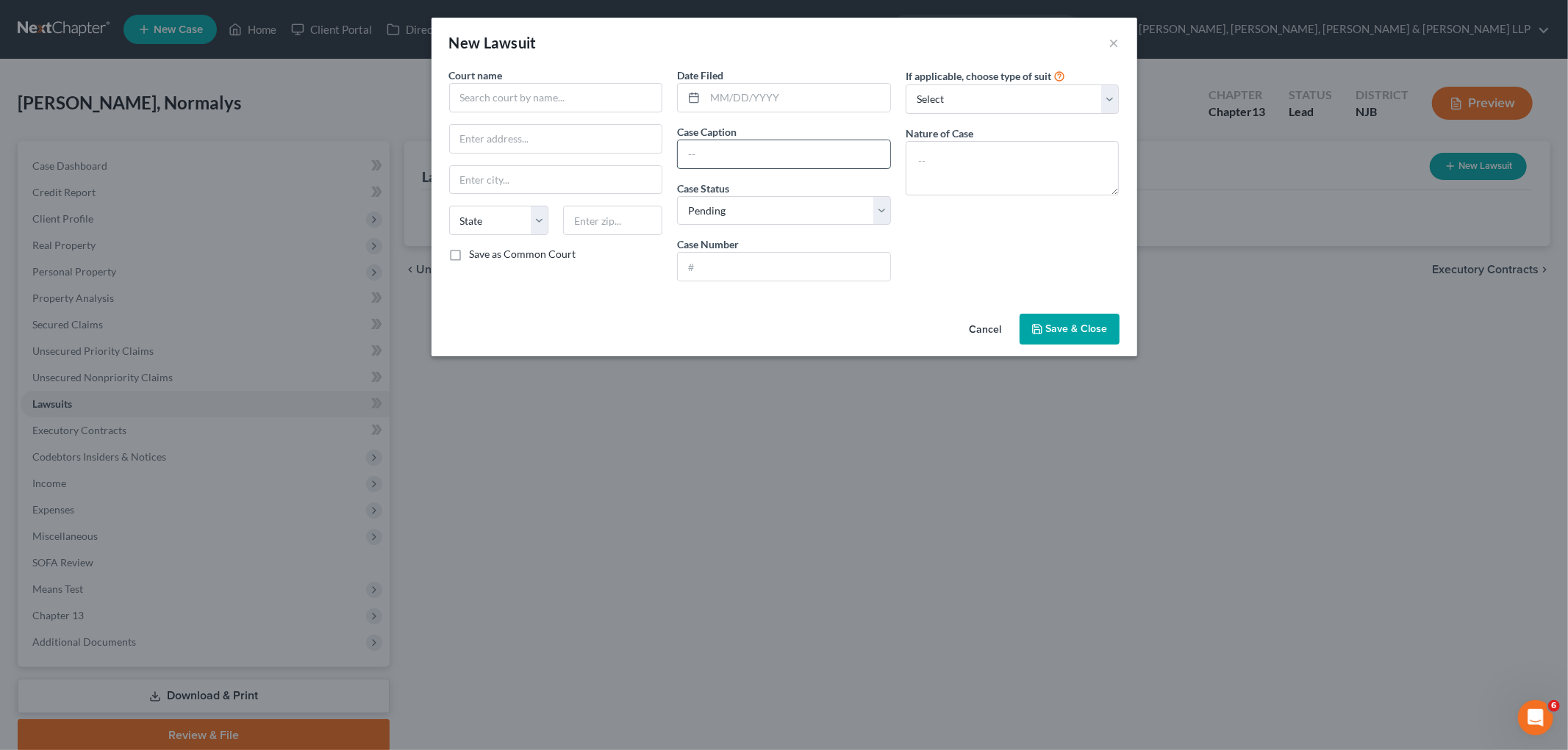
click at [760, 164] on input "text" at bounding box center [784, 154] width 213 height 28
paste input "Headway Capital, Llc Vs Delta Force Communic At"
click at [762, 200] on select "Select Pending On Appeal Concluded" at bounding box center [783, 211] width 213 height 29
click at [1003, 258] on div "If applicable, choose type of suit Select Repossession Garnishment Foreclosure …" at bounding box center [1013, 180] width 229 height 226
click at [702, 247] on label "Case Number" at bounding box center [708, 244] width 62 height 15
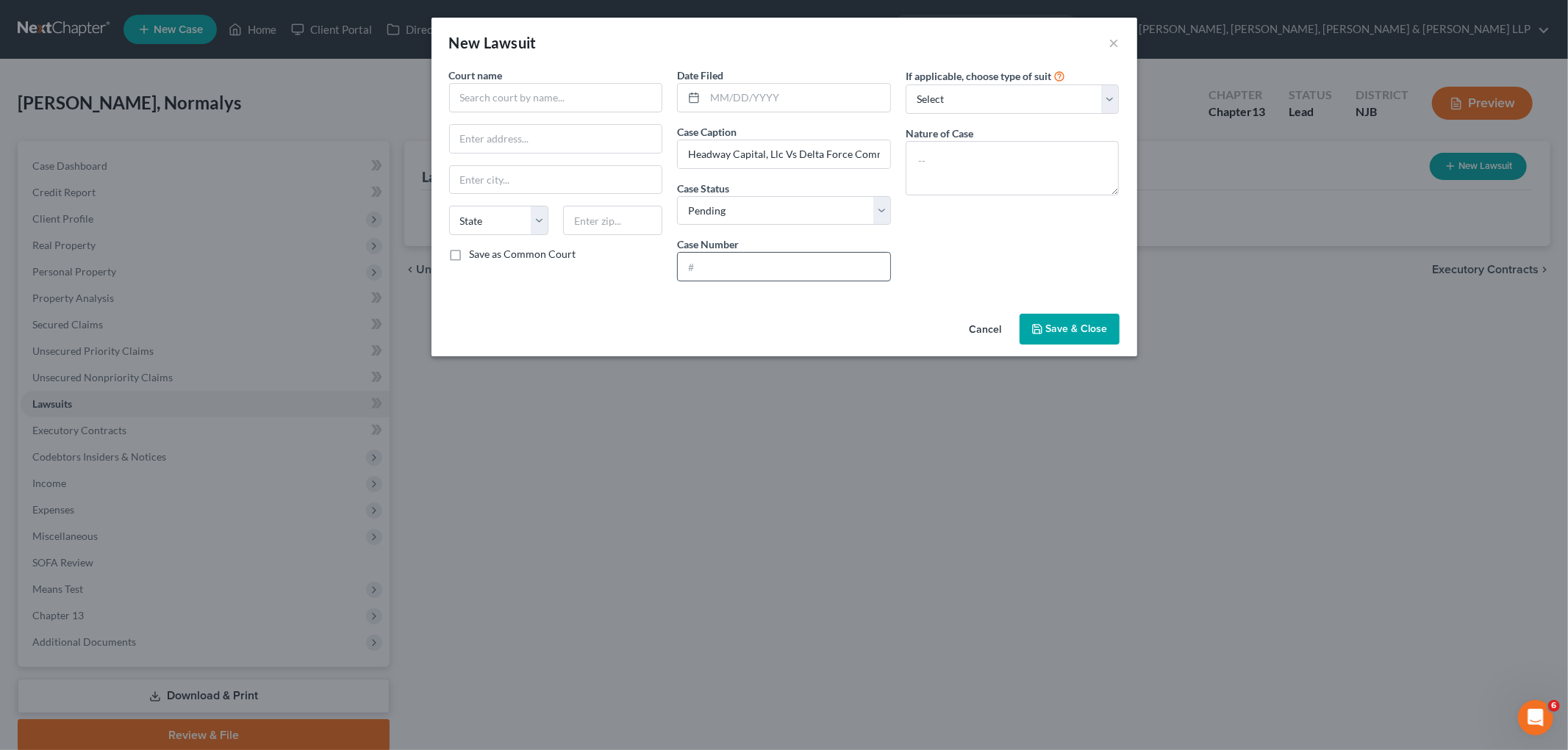
click at [703, 263] on input "text" at bounding box center [784, 267] width 213 height 28
paste input "PASL002854-25"
click at [704, 265] on input "PASL002854-25" at bounding box center [784, 267] width 213 height 28
click at [715, 268] on input "PAS-L002854-25" at bounding box center [784, 267] width 213 height 28
click at [520, 92] on input "text" at bounding box center [555, 97] width 213 height 29
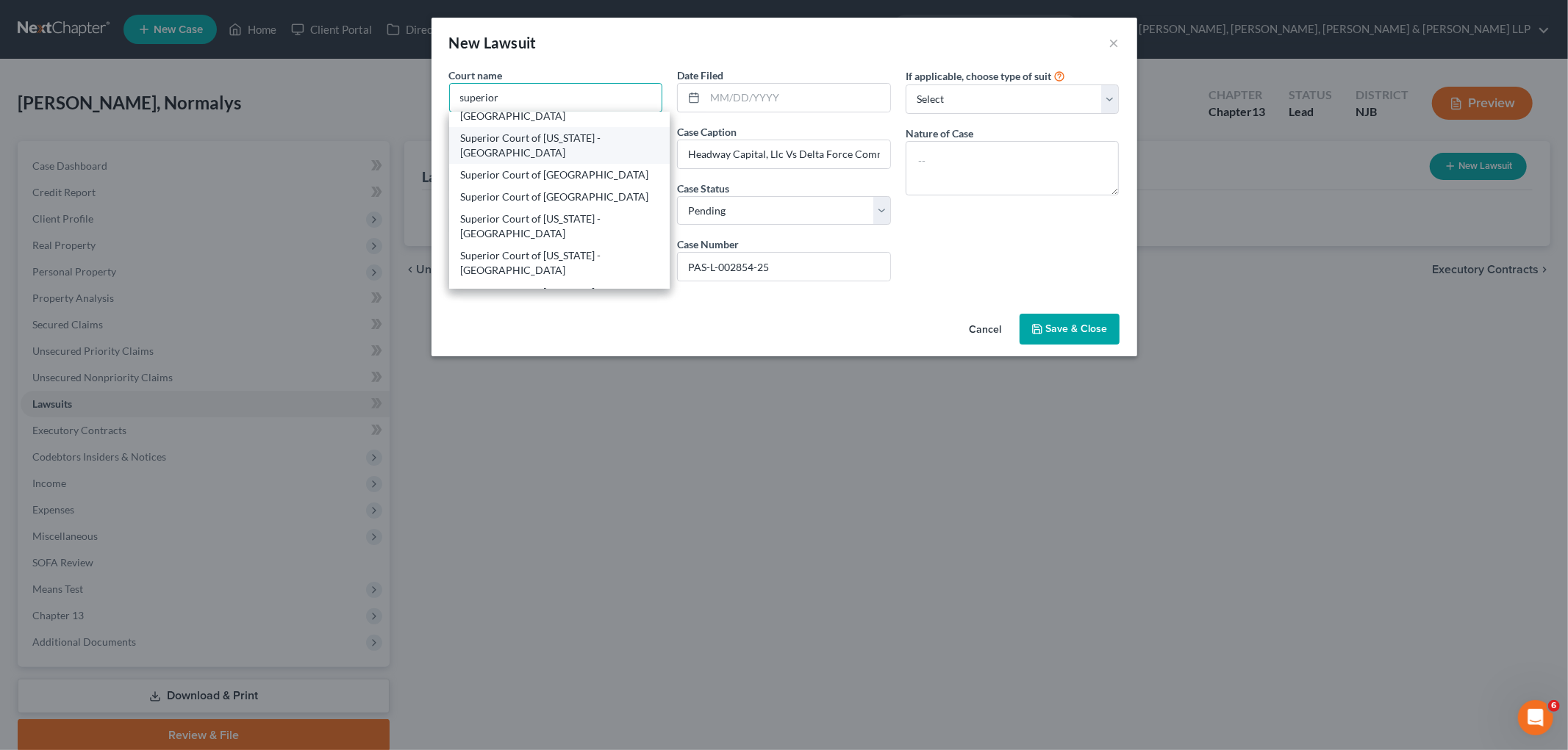
scroll to position [81, 0]
click at [594, 226] on div "Superior Court of [US_STATE] - [GEOGRAPHIC_DATA]" at bounding box center [559, 225] width 198 height 29
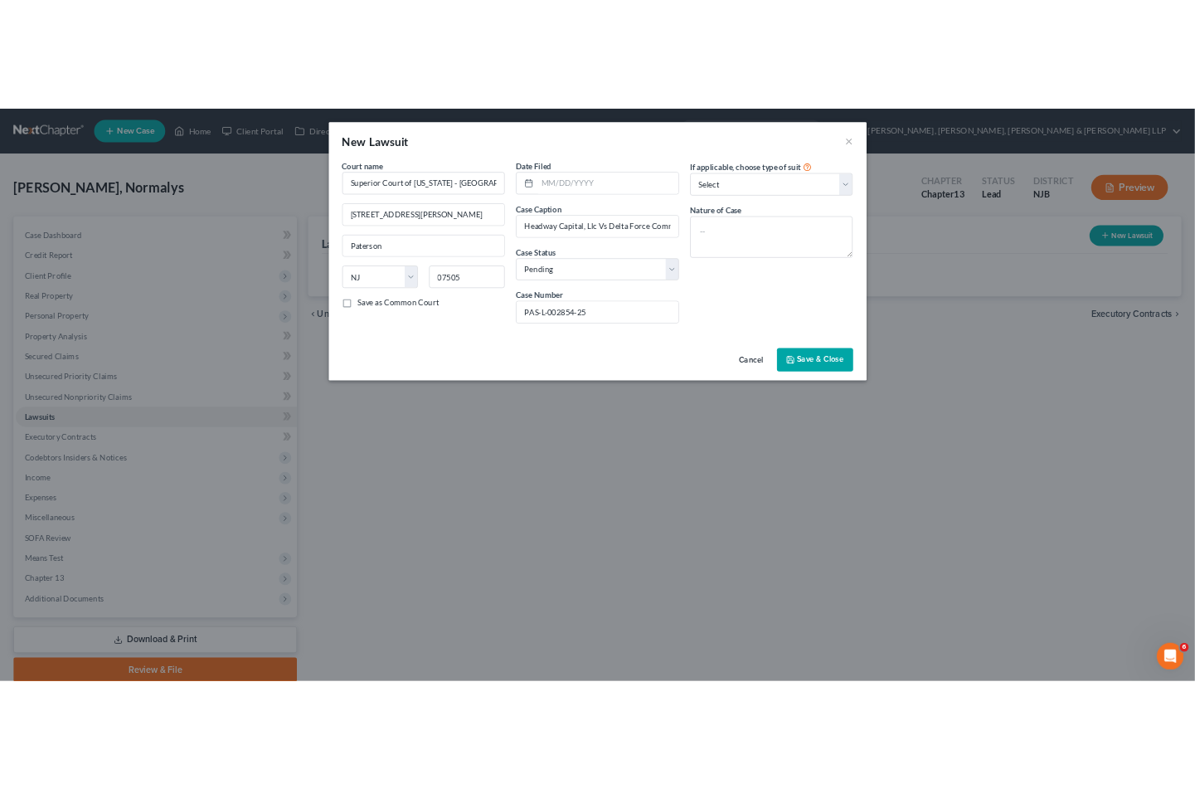
scroll to position [0, 0]
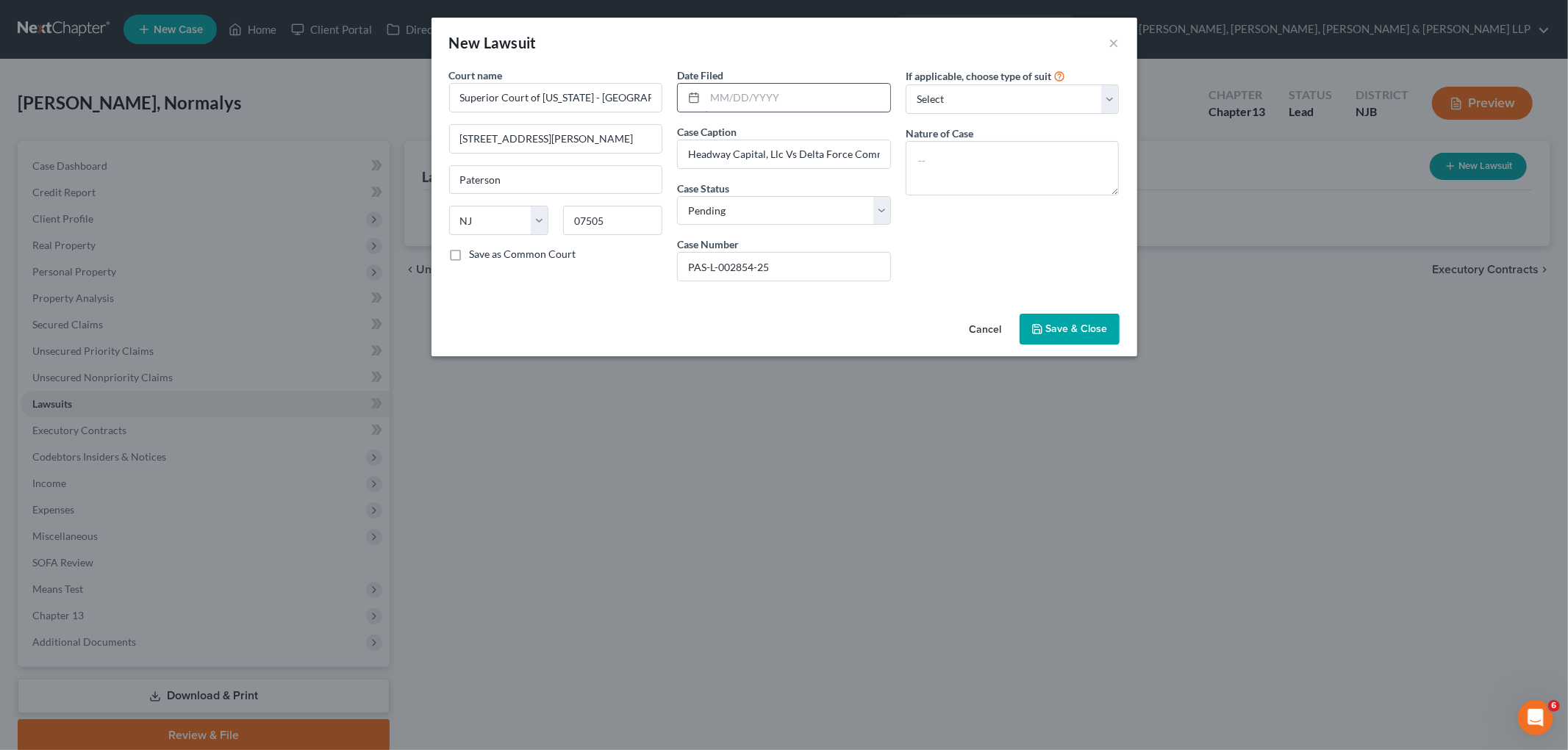
drag, startPoint x: 766, startPoint y: 94, endPoint x: 770, endPoint y: 104, distance: 10.8
click at [766, 94] on input "text" at bounding box center [797, 98] width 185 height 28
paste input "[DATE]"
click at [965, 162] on textarea at bounding box center [1012, 167] width 213 height 54
paste textarea "Book Account"
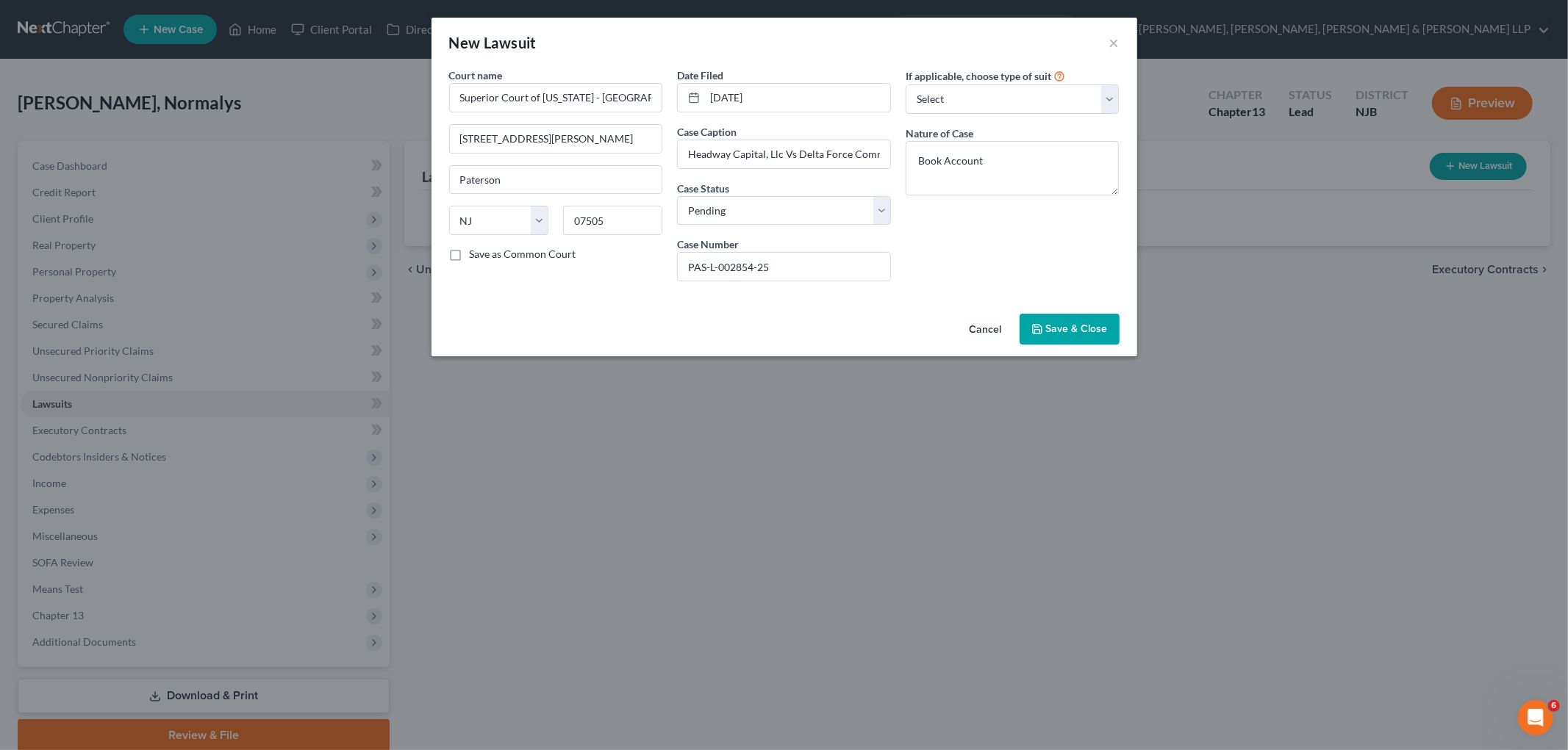
click at [989, 262] on div "If applicable, choose type of suit Select Repossession Garnishment Foreclosure …" at bounding box center [1013, 180] width 229 height 226
click at [1070, 329] on span "Save & Close" at bounding box center [1077, 329] width 62 height 12
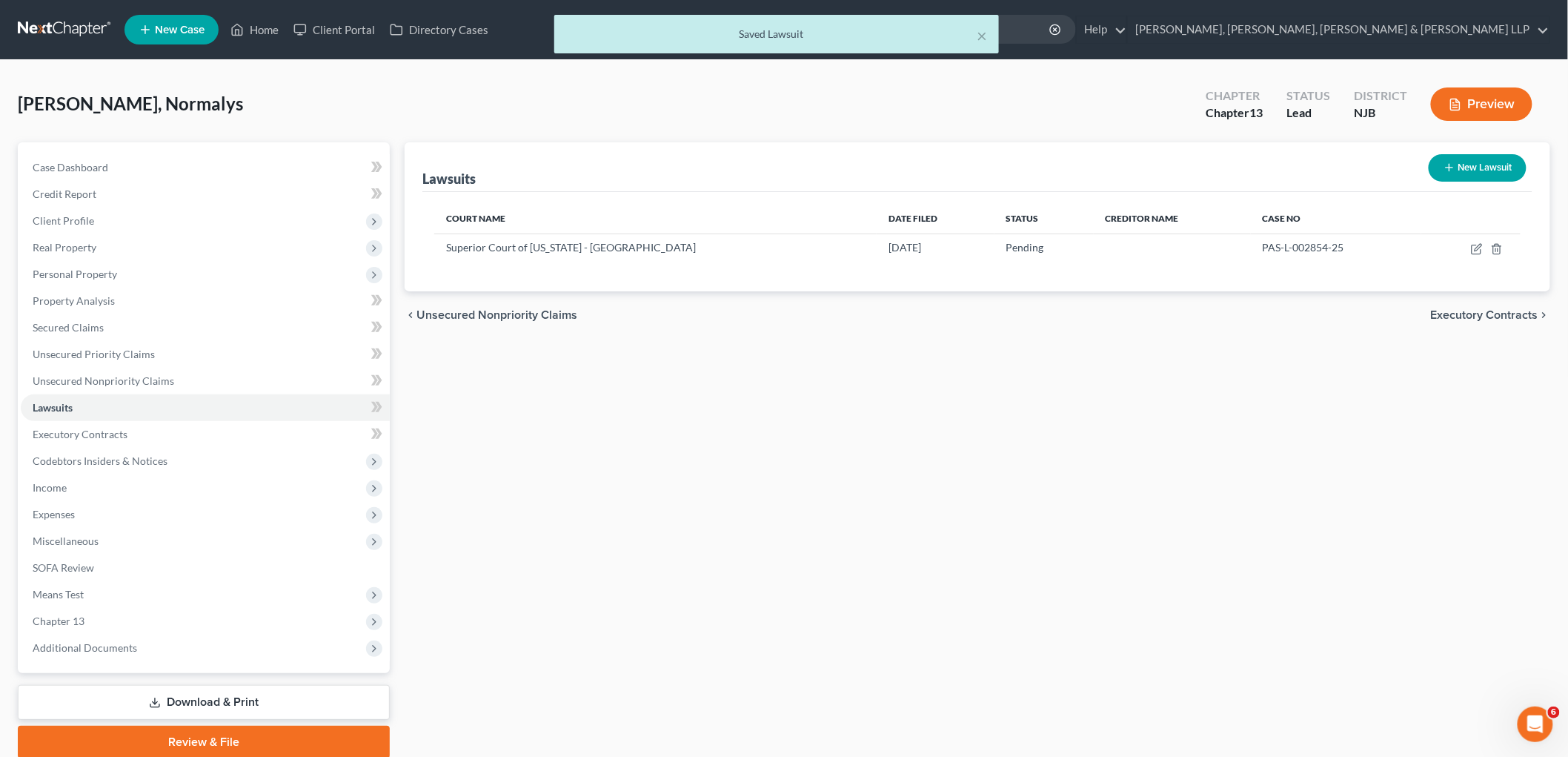
click at [1079, 164] on button "New Lawsuit" at bounding box center [1479, 168] width 98 height 28
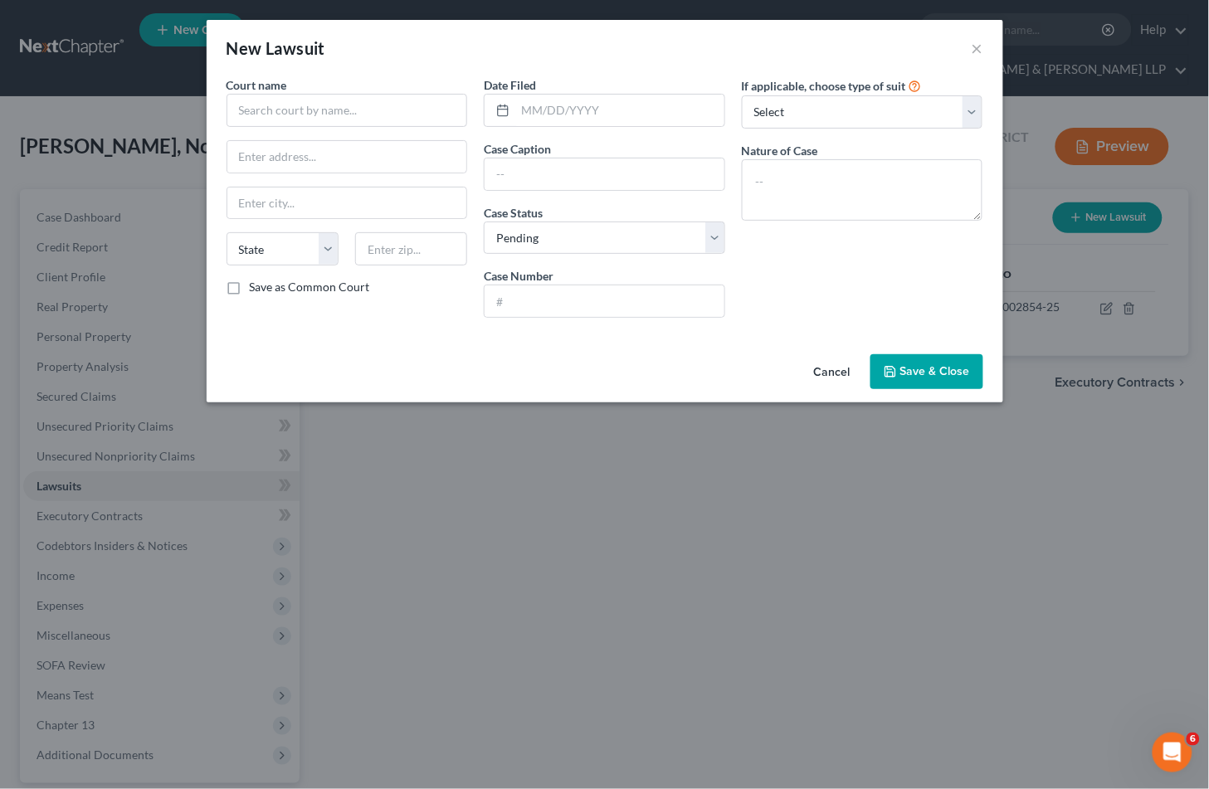
click at [830, 370] on button "Cancel" at bounding box center [832, 372] width 63 height 33
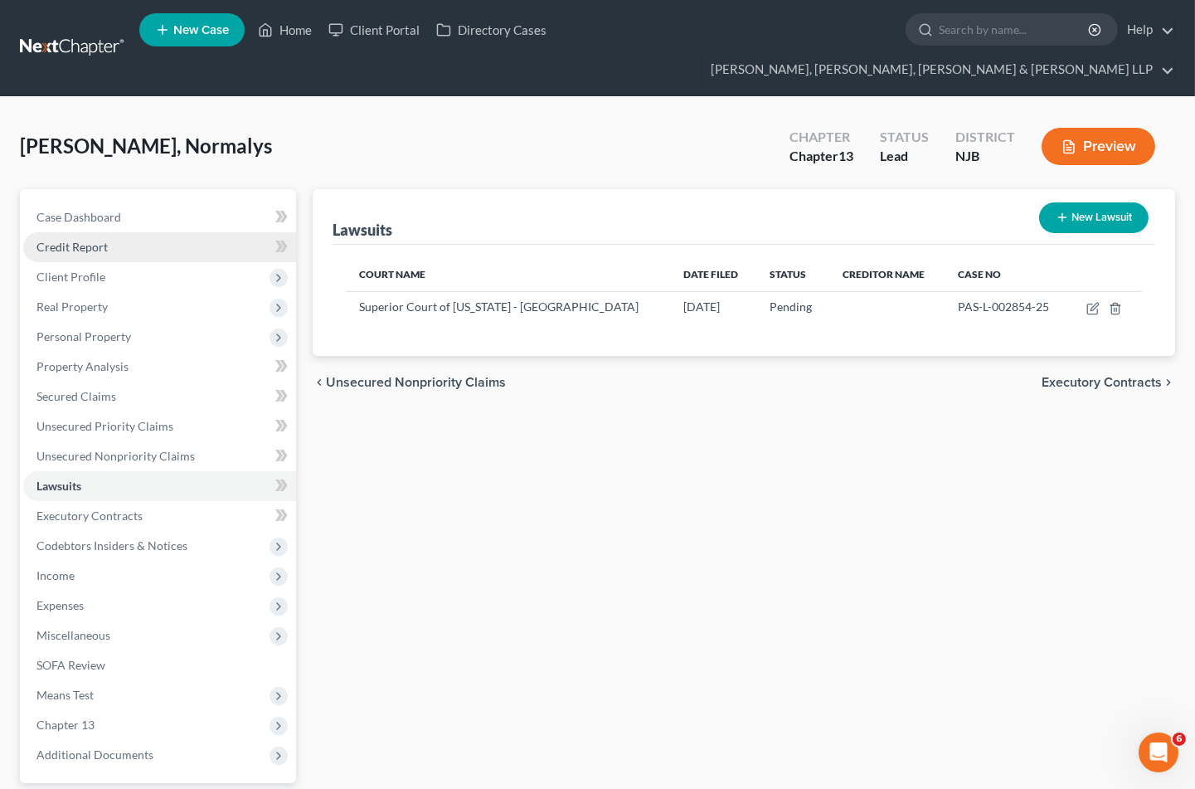
click at [80, 240] on span "Credit Report" at bounding box center [72, 247] width 71 height 14
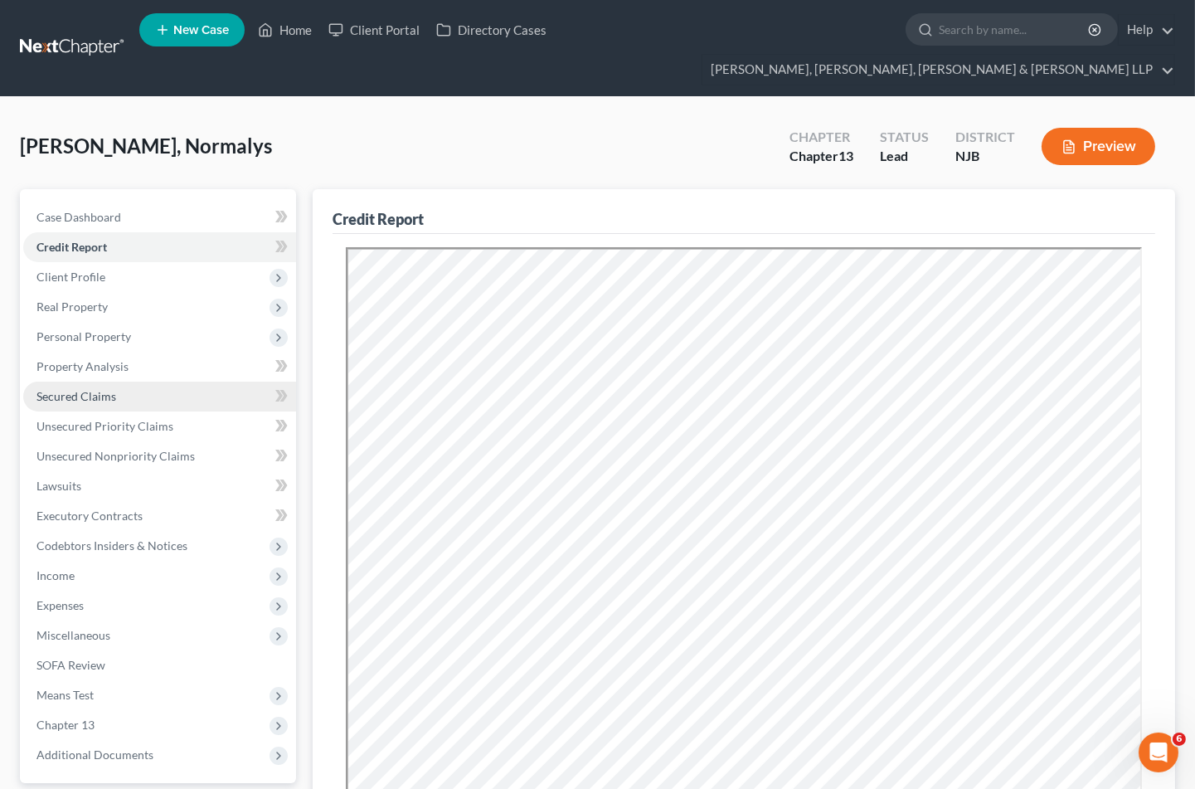
click at [108, 389] on span "Secured Claims" at bounding box center [77, 396] width 80 height 14
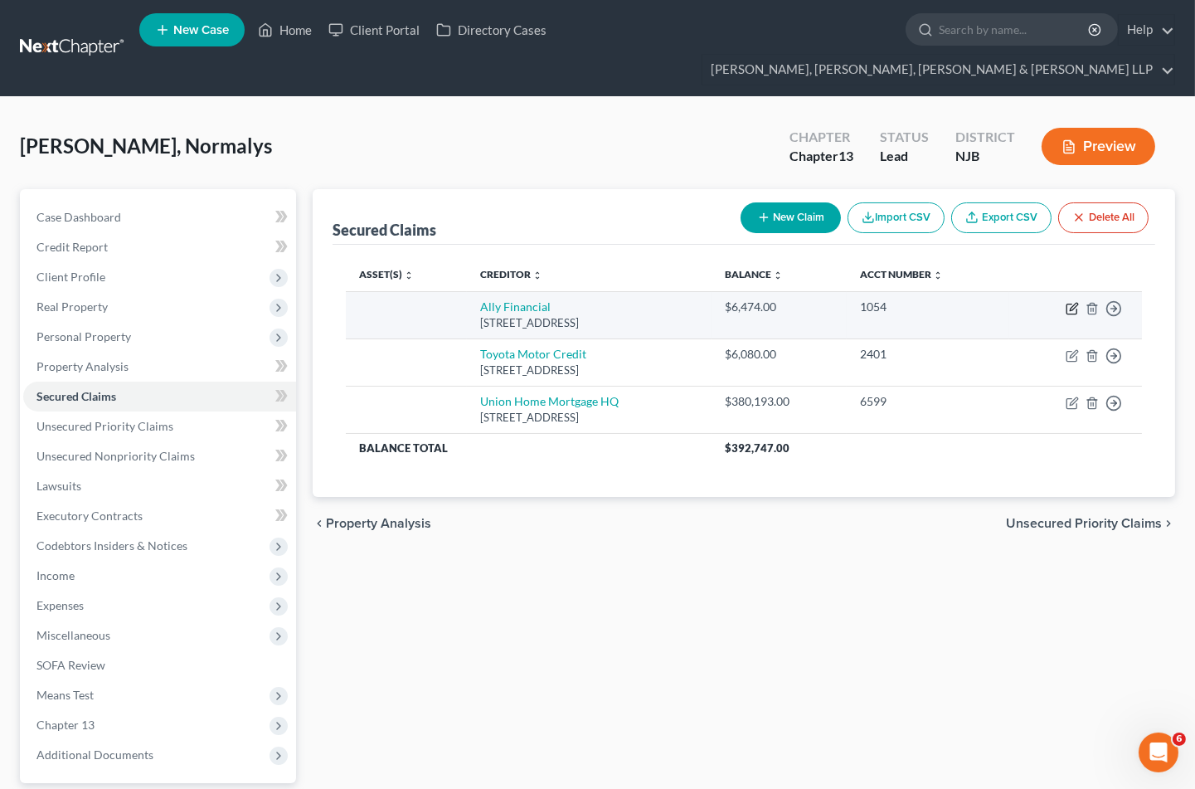
click at [1070, 302] on icon "button" at bounding box center [1072, 308] width 13 height 13
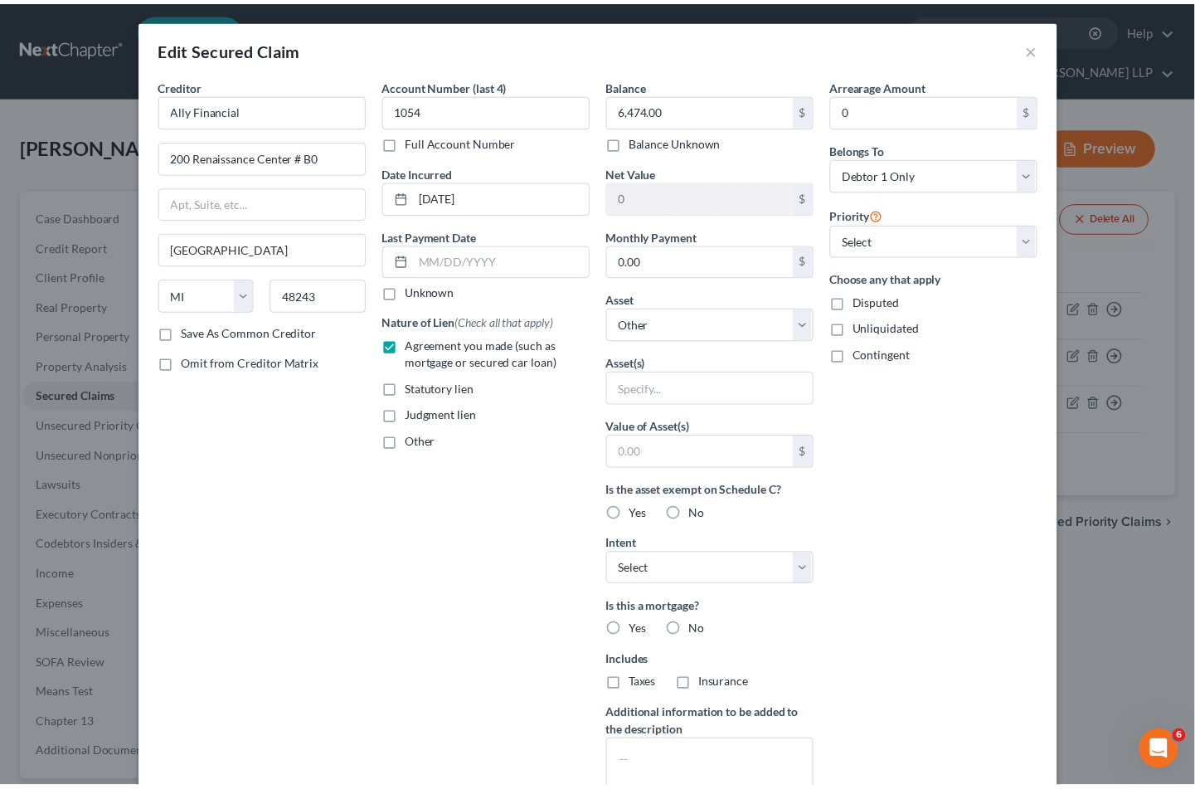
scroll to position [180, 0]
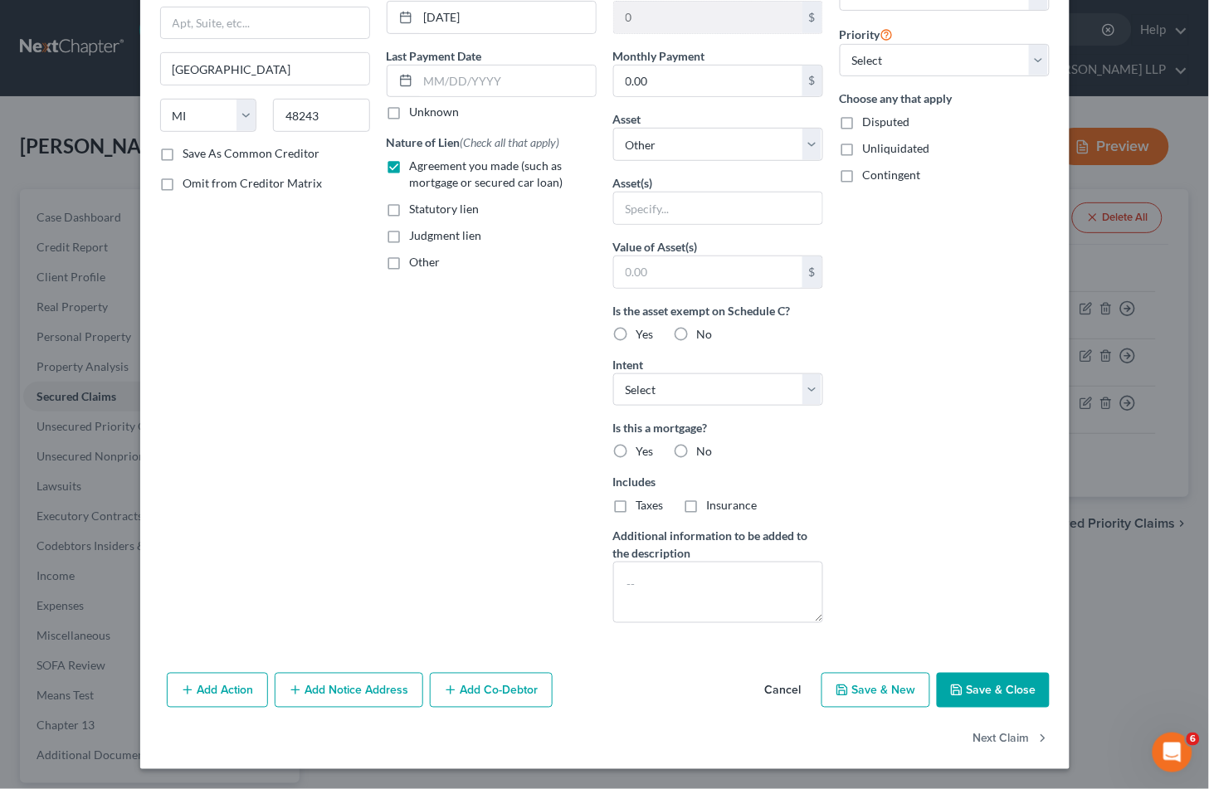
click at [764, 684] on button "Cancel" at bounding box center [783, 690] width 63 height 33
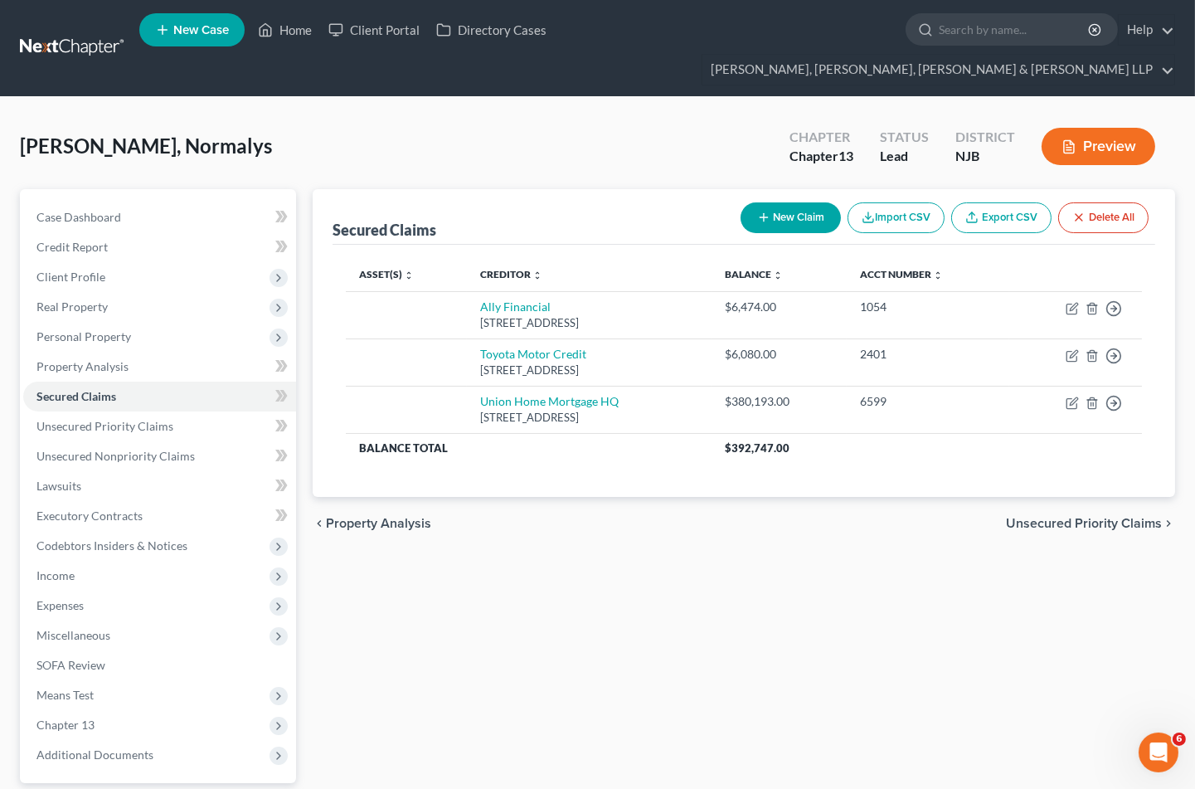
click at [674, 620] on div "Secured Claims New Claim Import CSV Export CSV Delete All Asset(s) expand_more …" at bounding box center [743, 533] width 879 height 689
click at [653, 640] on div "Secured Claims New Claim Import CSV Export CSV Delete All Asset(s) expand_more …" at bounding box center [743, 533] width 879 height 689
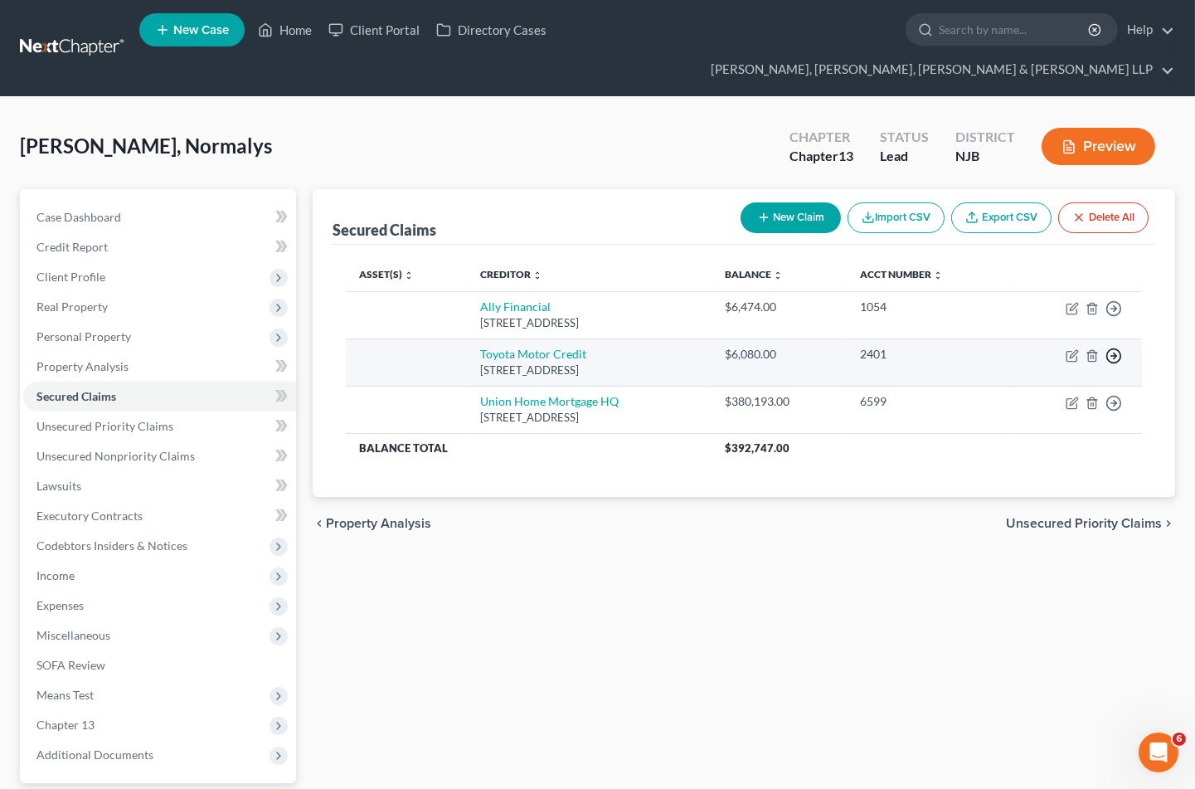
click at [1113, 317] on icon "button" at bounding box center [1114, 308] width 17 height 17
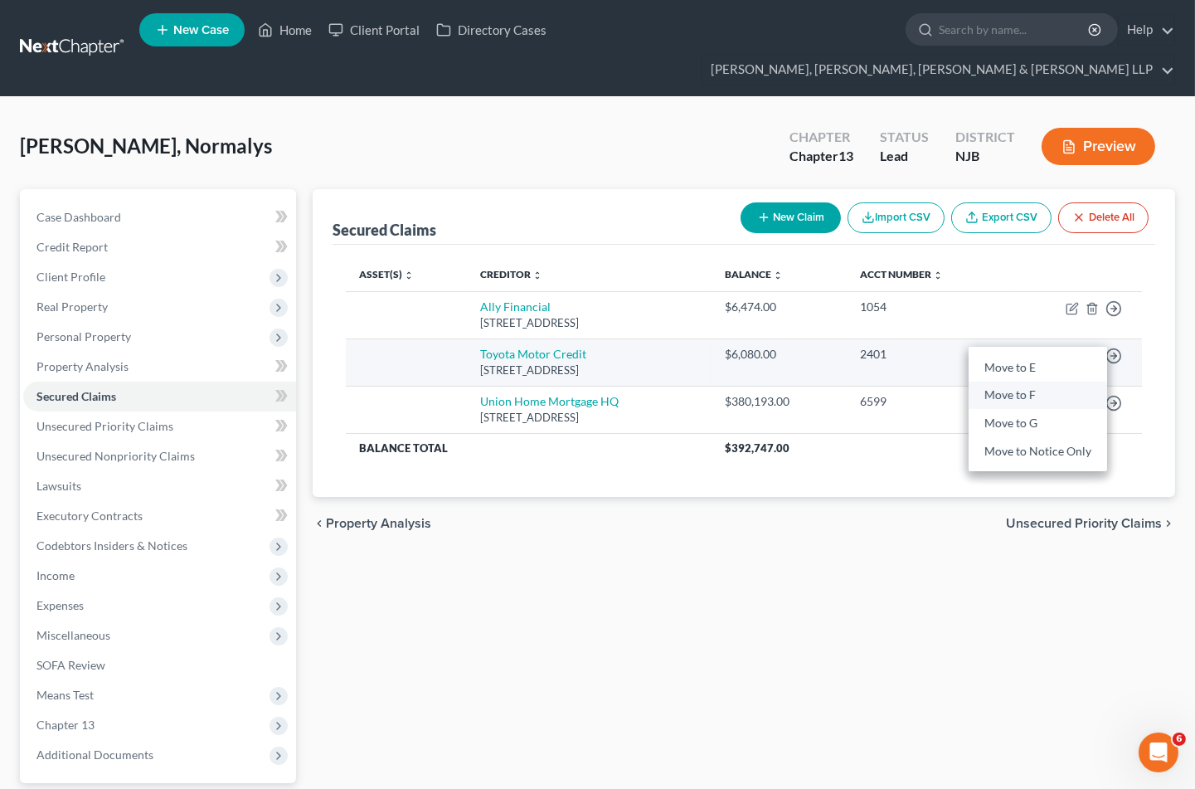
click at [1025, 382] on link "Move to F" at bounding box center [1038, 396] width 139 height 28
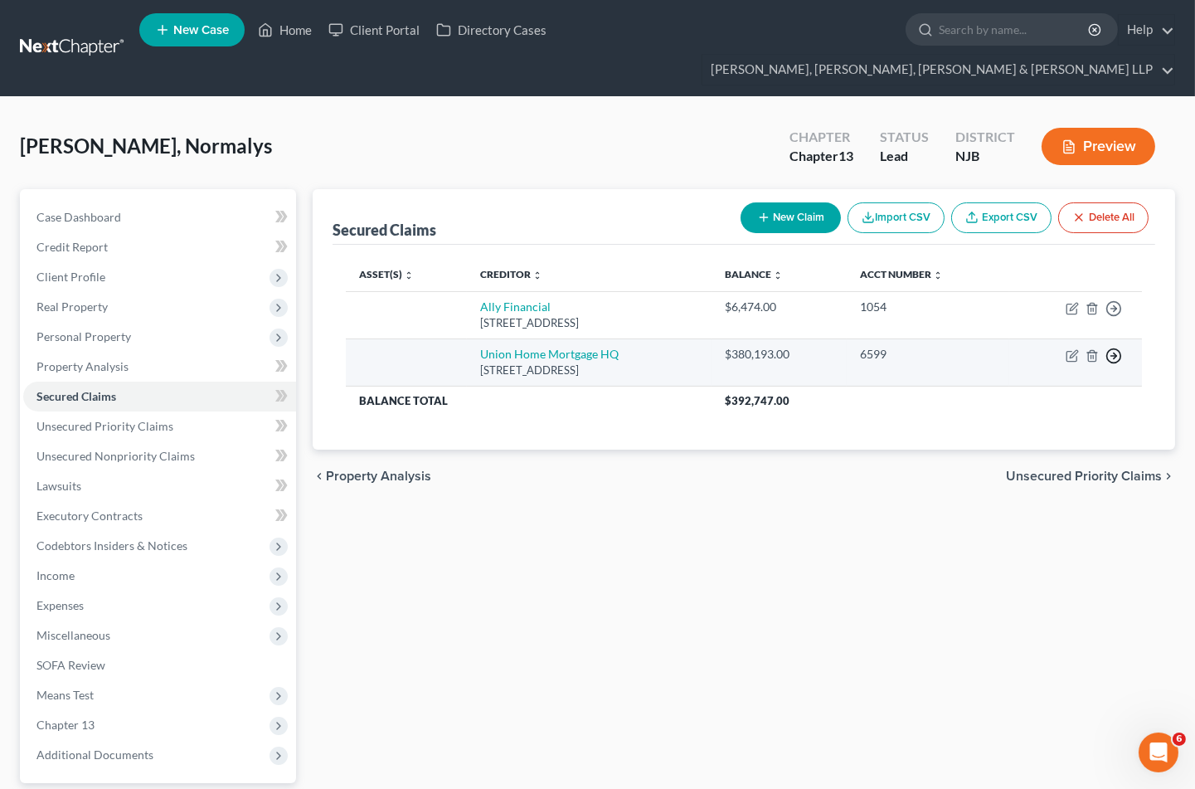
click at [1113, 317] on icon "button" at bounding box center [1114, 308] width 17 height 17
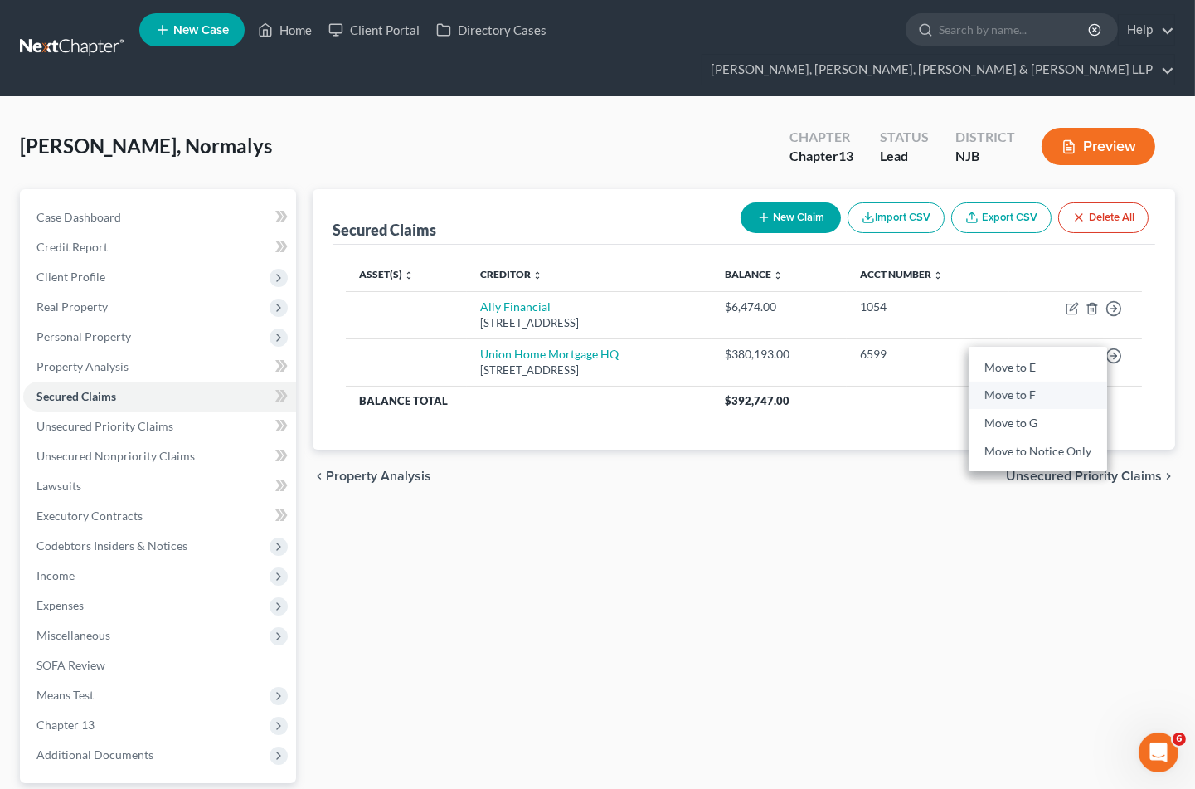
drag, startPoint x: 1037, startPoint y: 358, endPoint x: 1005, endPoint y: 573, distance: 217.3
click at [1037, 382] on link "Move to F" at bounding box center [1038, 396] width 139 height 28
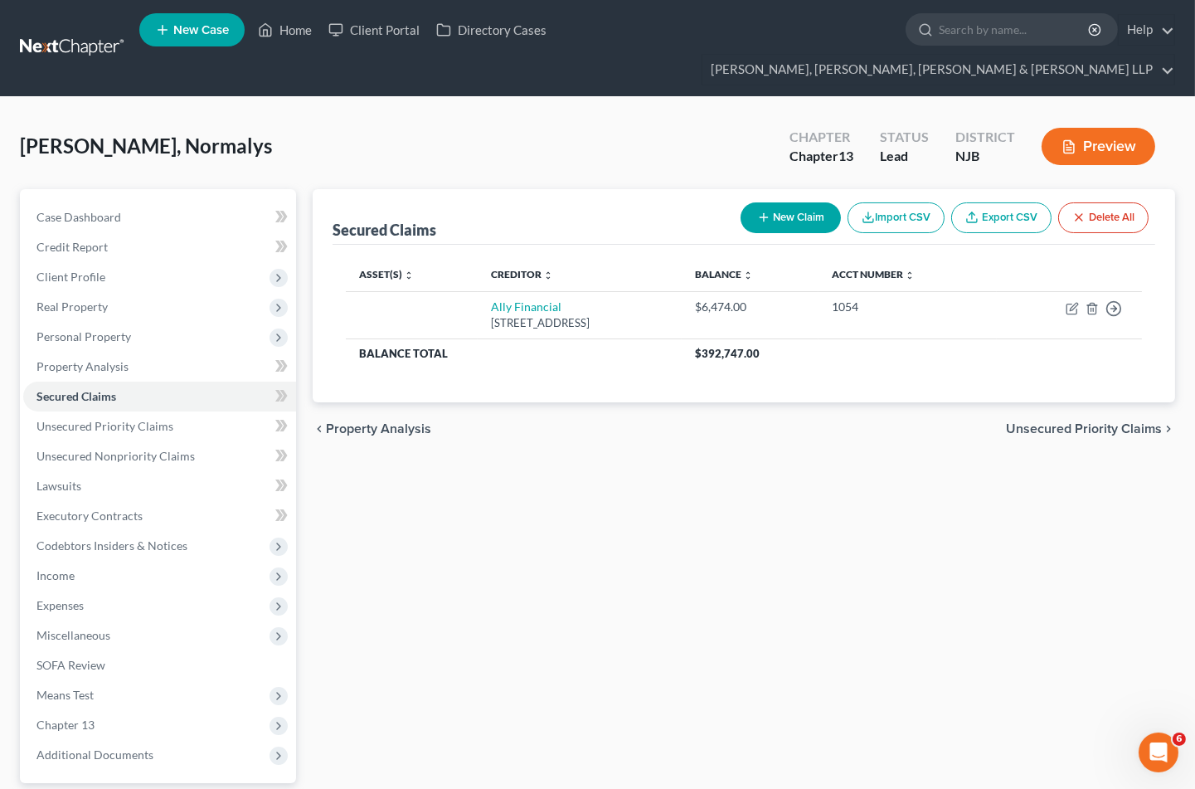
click at [1039, 422] on span "Unsecured Priority Claims" at bounding box center [1084, 428] width 156 height 13
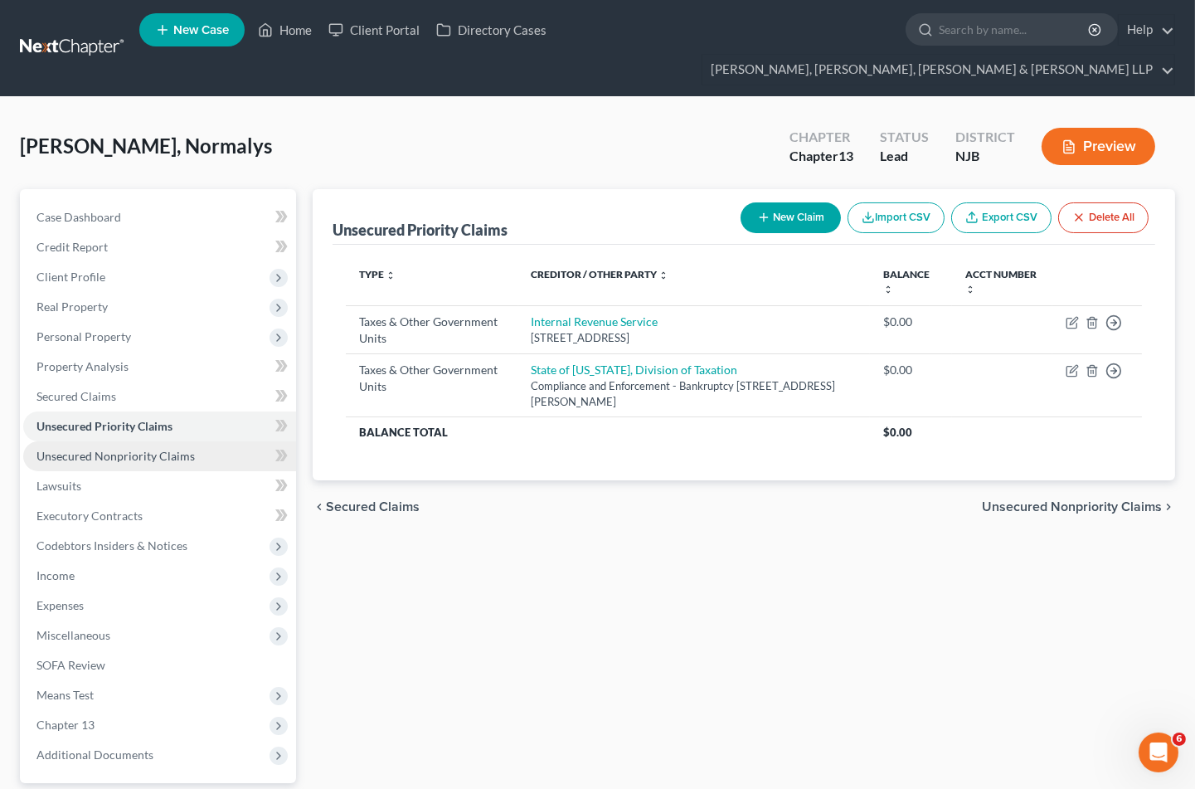
click at [98, 449] on span "Unsecured Nonpriority Claims" at bounding box center [116, 456] width 158 height 14
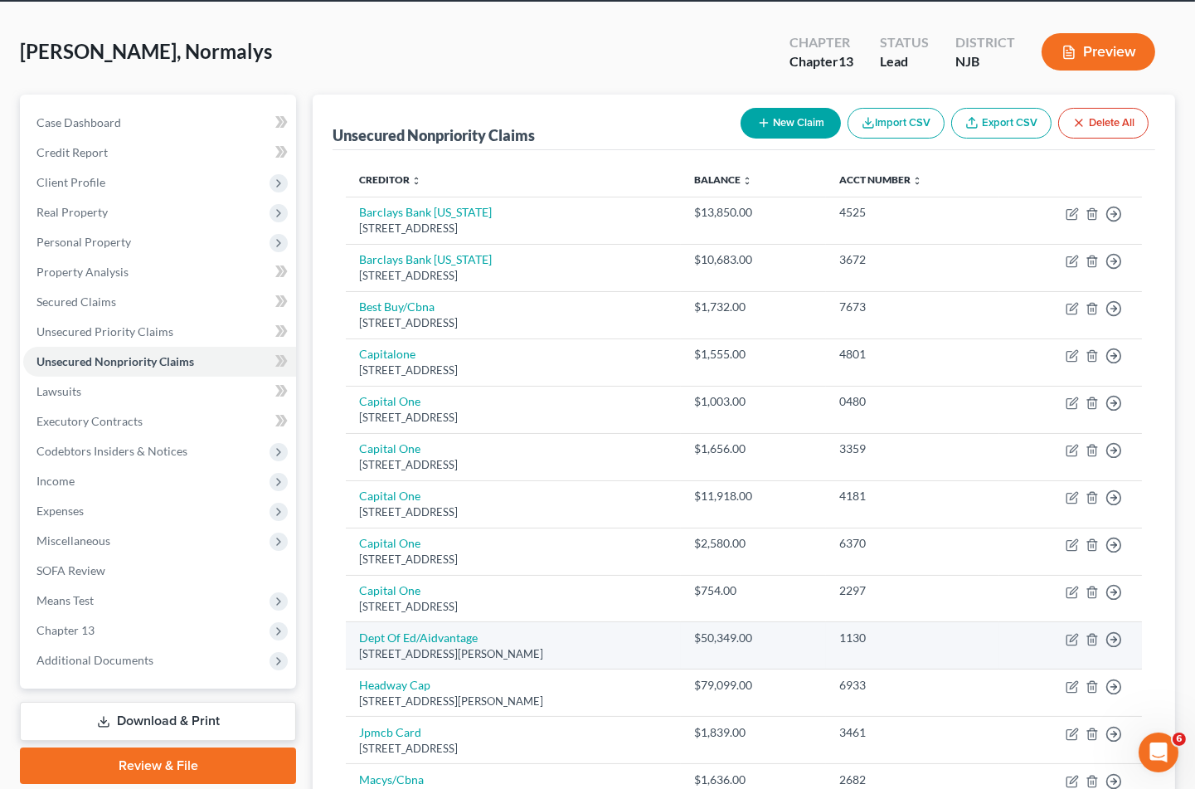
scroll to position [412, 0]
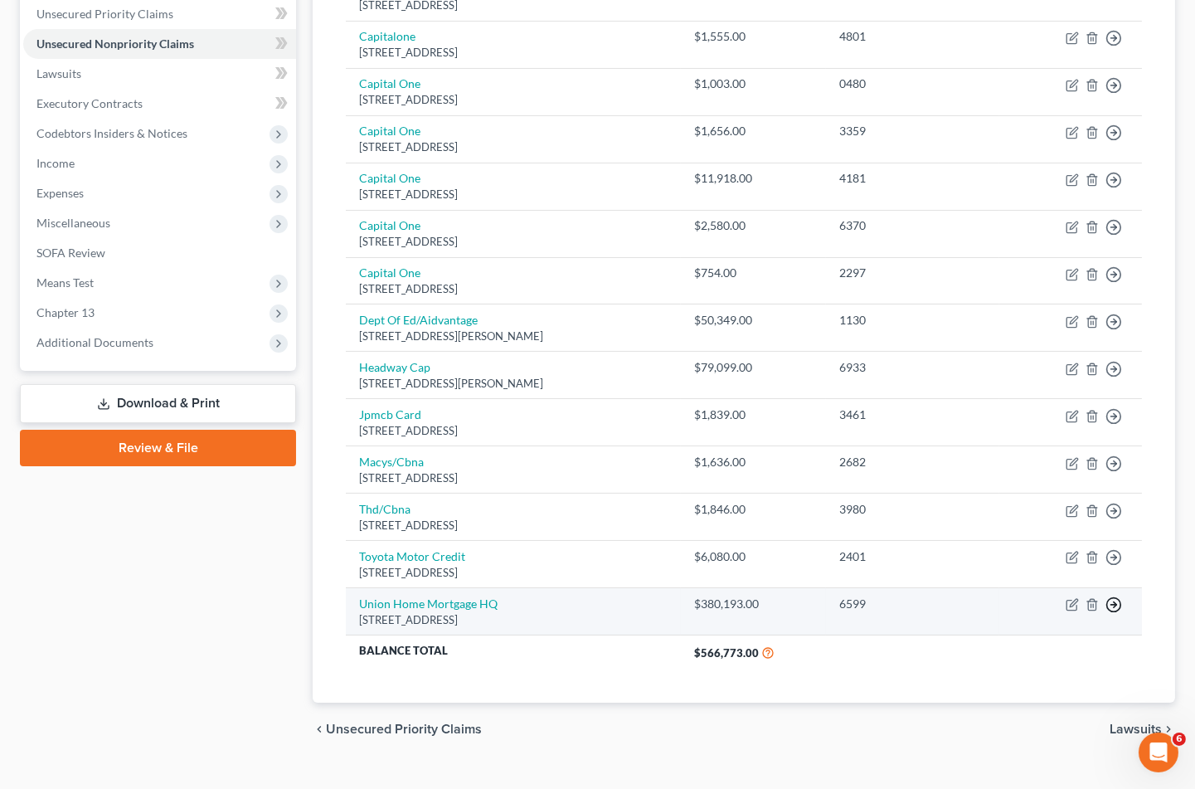
click at [1029, 603] on link "Move to D" at bounding box center [1038, 617] width 139 height 28
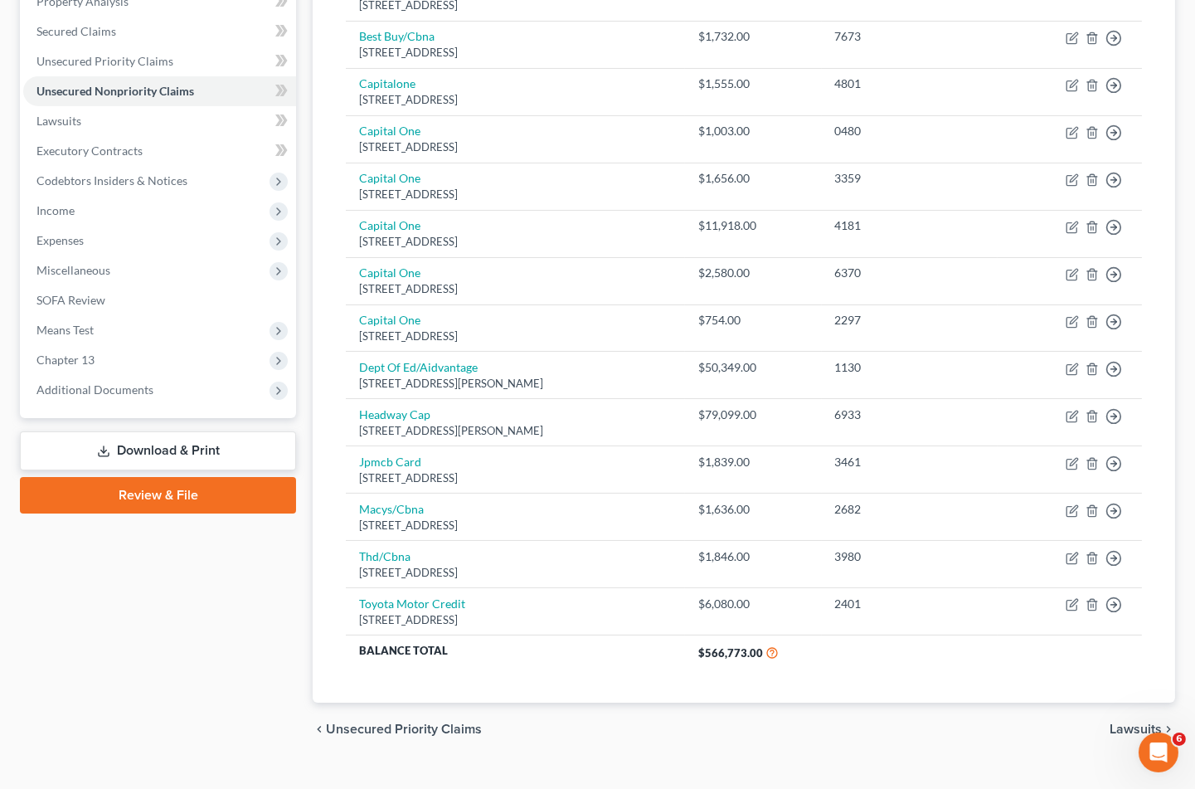
scroll to position [0, 0]
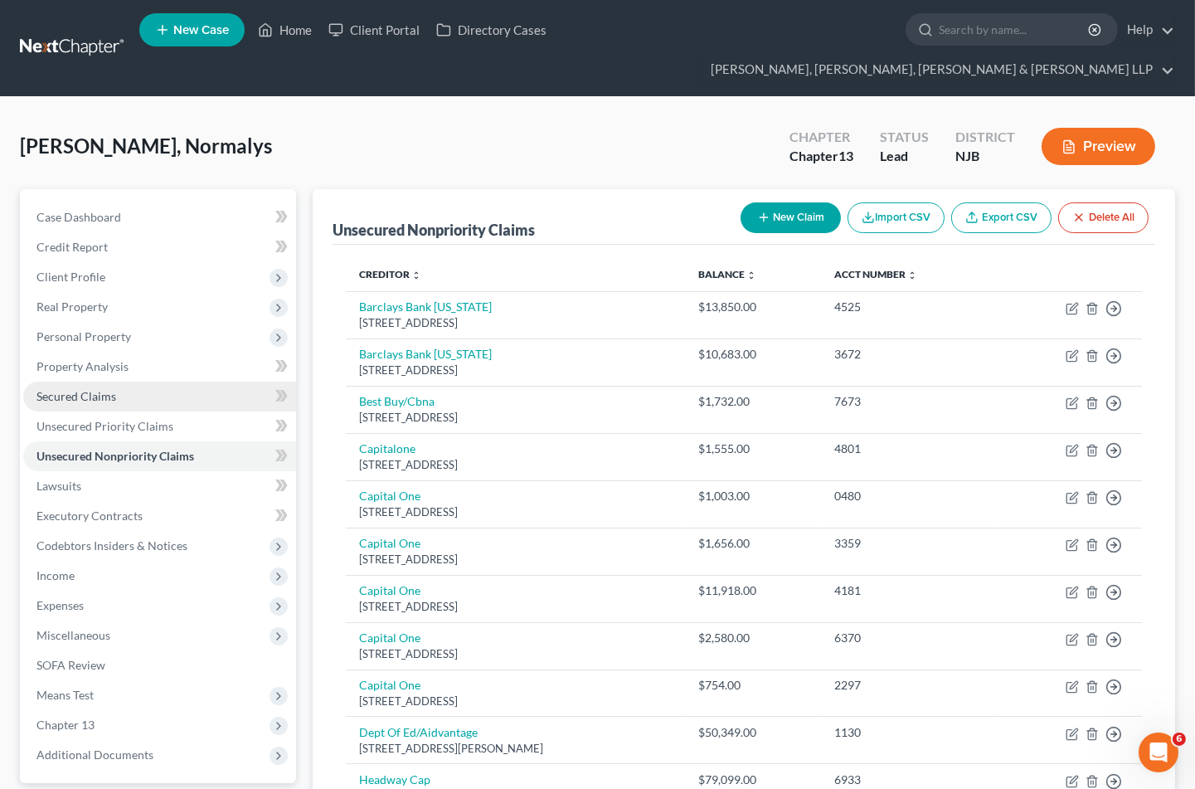
click at [66, 389] on span "Secured Claims" at bounding box center [77, 396] width 80 height 14
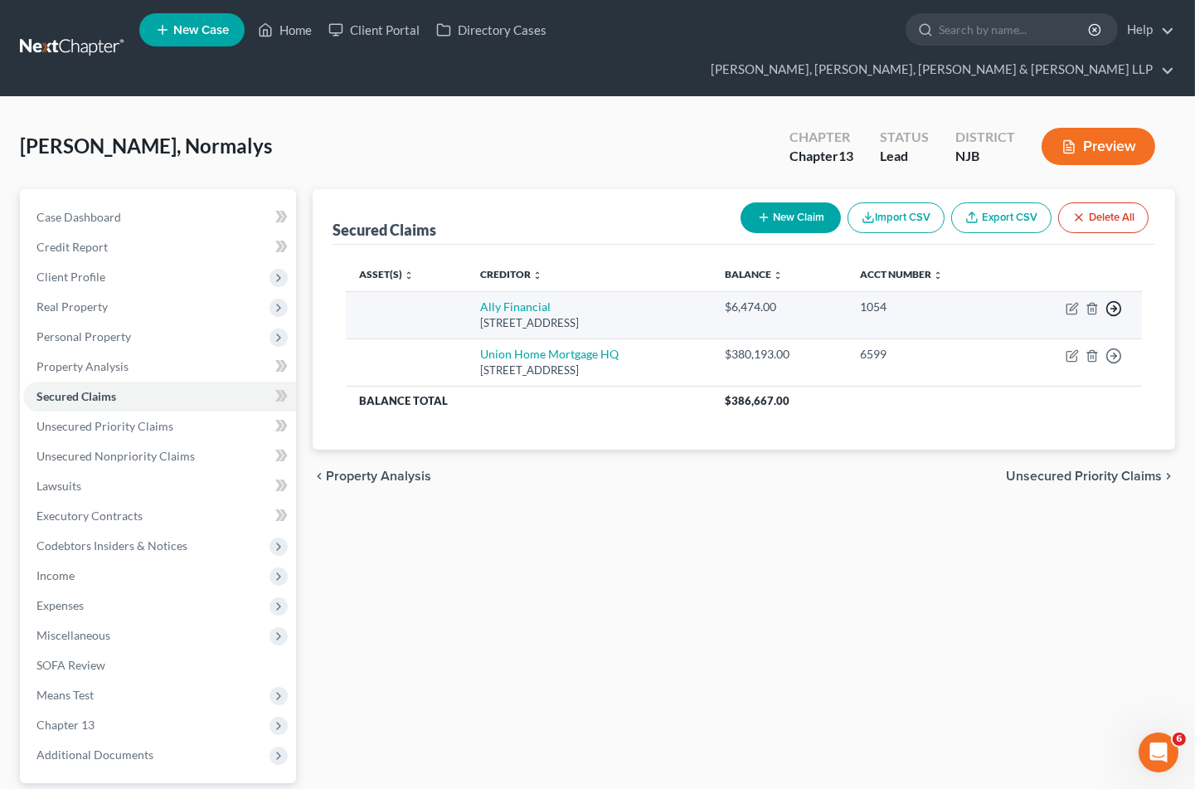
click at [1117, 300] on icon "button" at bounding box center [1114, 308] width 17 height 17
click at [1041, 334] on link "Move to F" at bounding box center [1038, 348] width 139 height 28
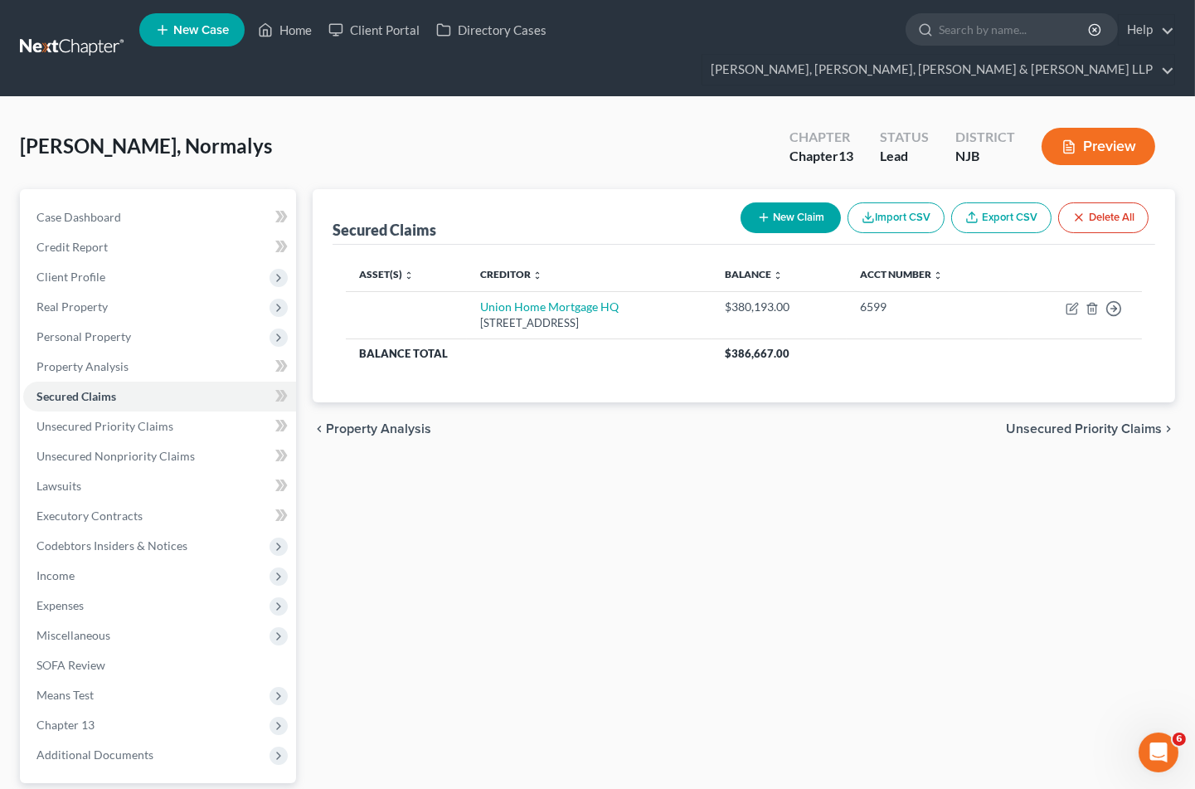
click at [1052, 422] on span "Unsecured Priority Claims" at bounding box center [1084, 428] width 156 height 13
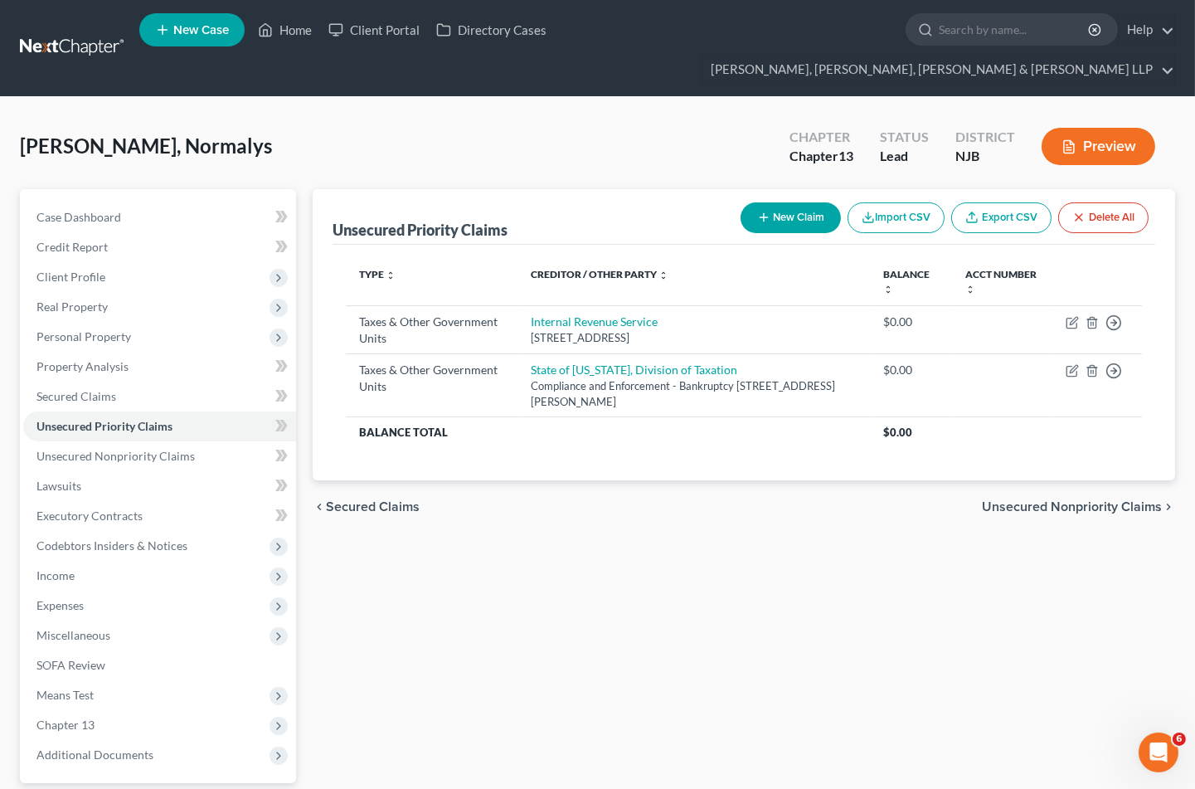
click at [1046, 500] on span "Unsecured Nonpriority Claims" at bounding box center [1072, 506] width 180 height 13
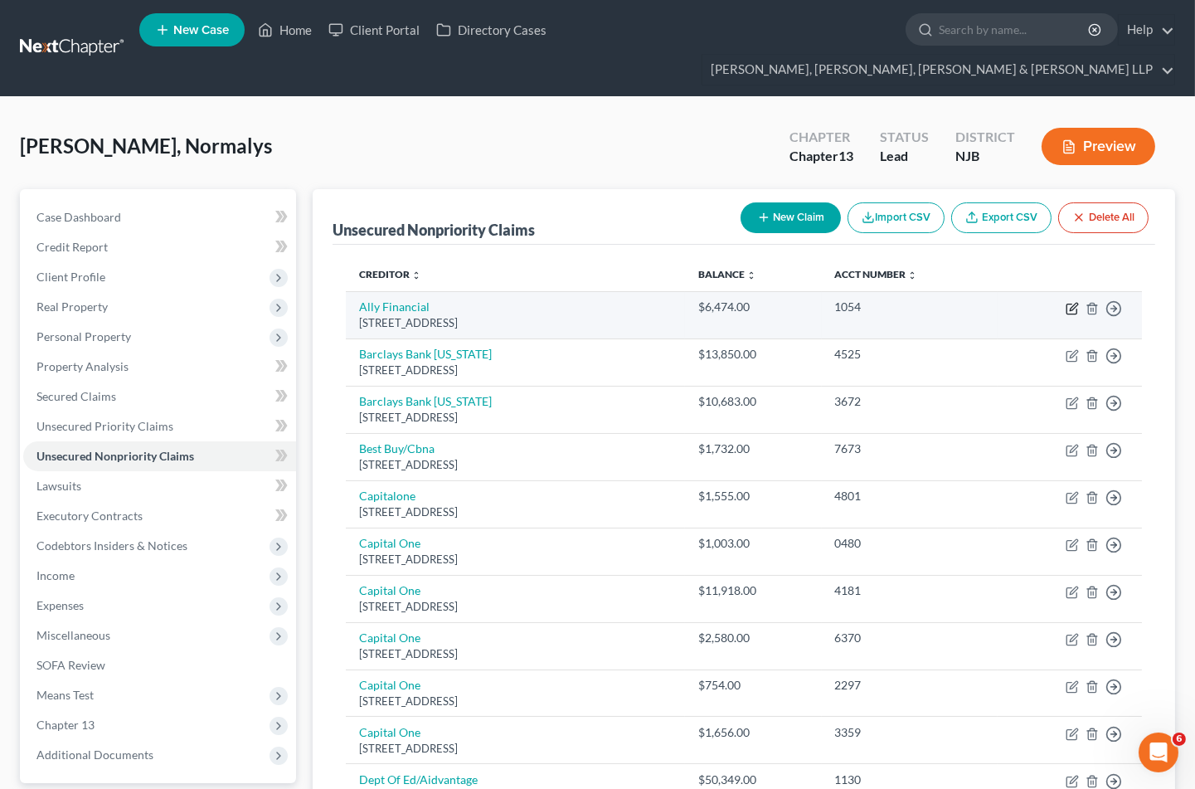
click at [1068, 302] on icon "button" at bounding box center [1072, 308] width 13 height 13
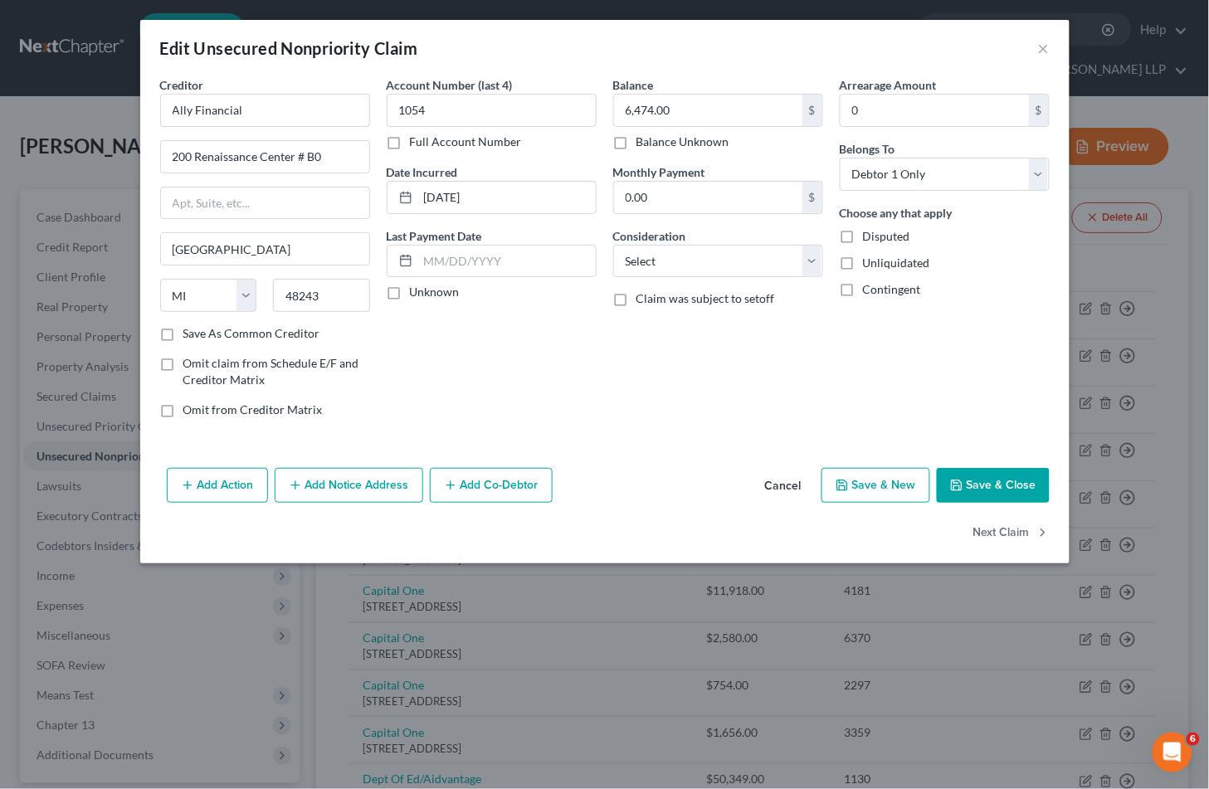
click at [475, 486] on button "Add Co-Debtor" at bounding box center [491, 485] width 123 height 35
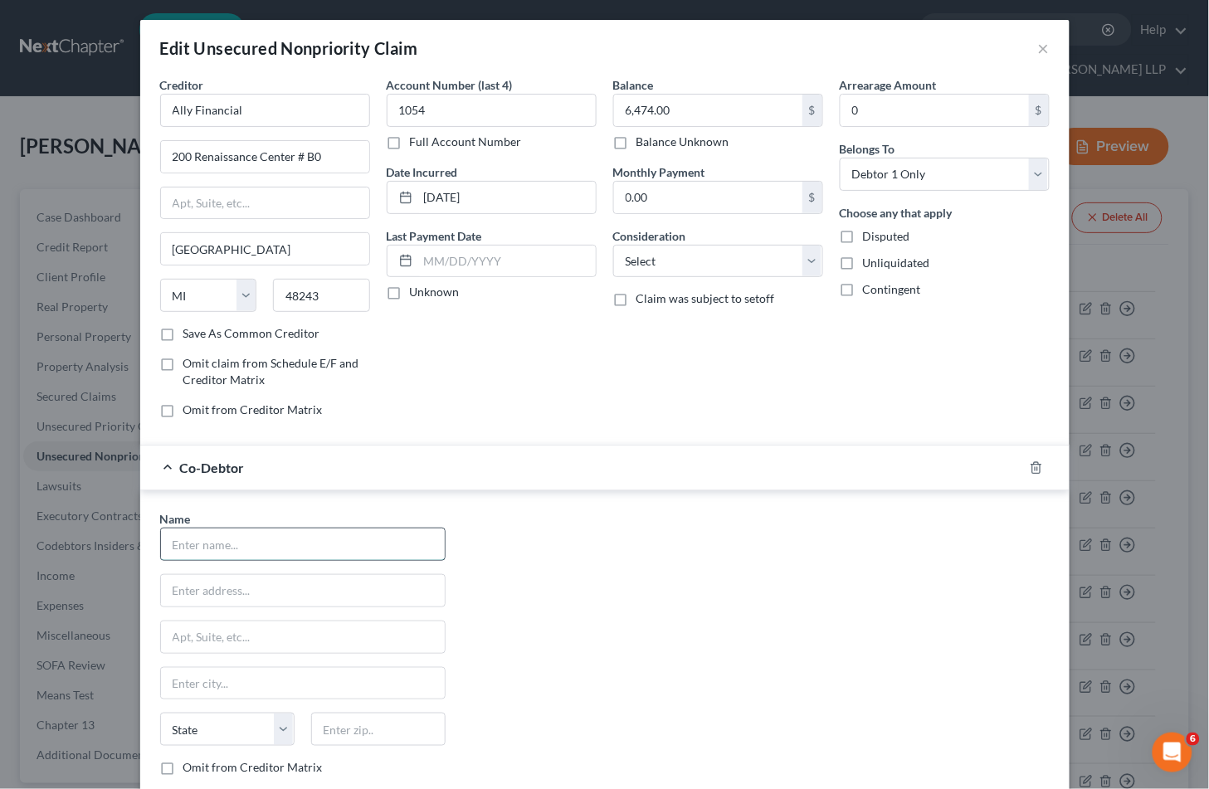
click at [333, 548] on input "text" at bounding box center [303, 544] width 284 height 32
click at [601, 540] on div "Name * State [US_STATE] AK AR AZ CA CO CT DE DC [GEOGRAPHIC_DATA] GA GU HI ID I…" at bounding box center [605, 664] width 906 height 309
drag, startPoint x: 726, startPoint y: 590, endPoint x: 84, endPoint y: 565, distance: 642.6
click at [726, 590] on div "Name * State [US_STATE] AK AR AZ CA CO CT DE DC [GEOGRAPHIC_DATA] GA GU HI ID I…" at bounding box center [605, 664] width 906 height 309
click at [243, 537] on input "text" at bounding box center [303, 544] width 284 height 32
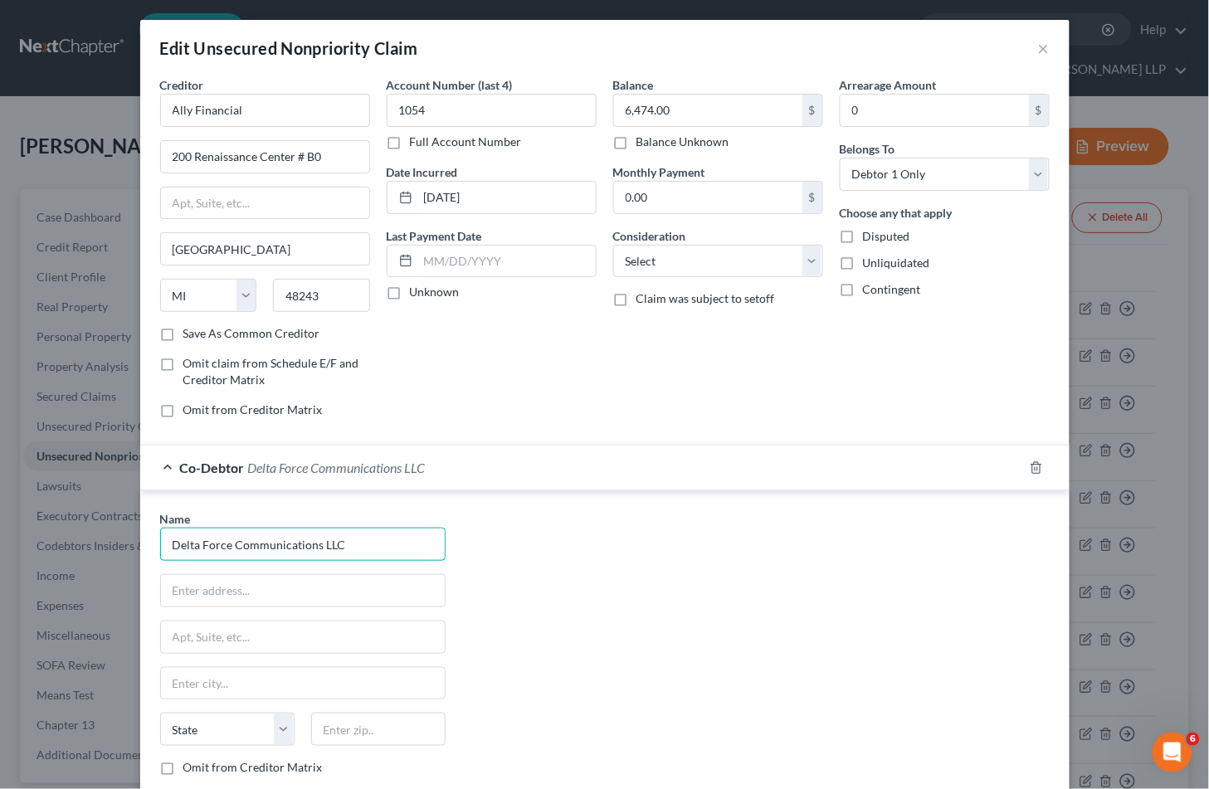
click at [342, 543] on input "Delta Force Communications LLC" at bounding box center [303, 544] width 284 height 32
click at [511, 468] on div "Co-Debtor Delta Force Communications LLC" at bounding box center [581, 468] width 883 height 44
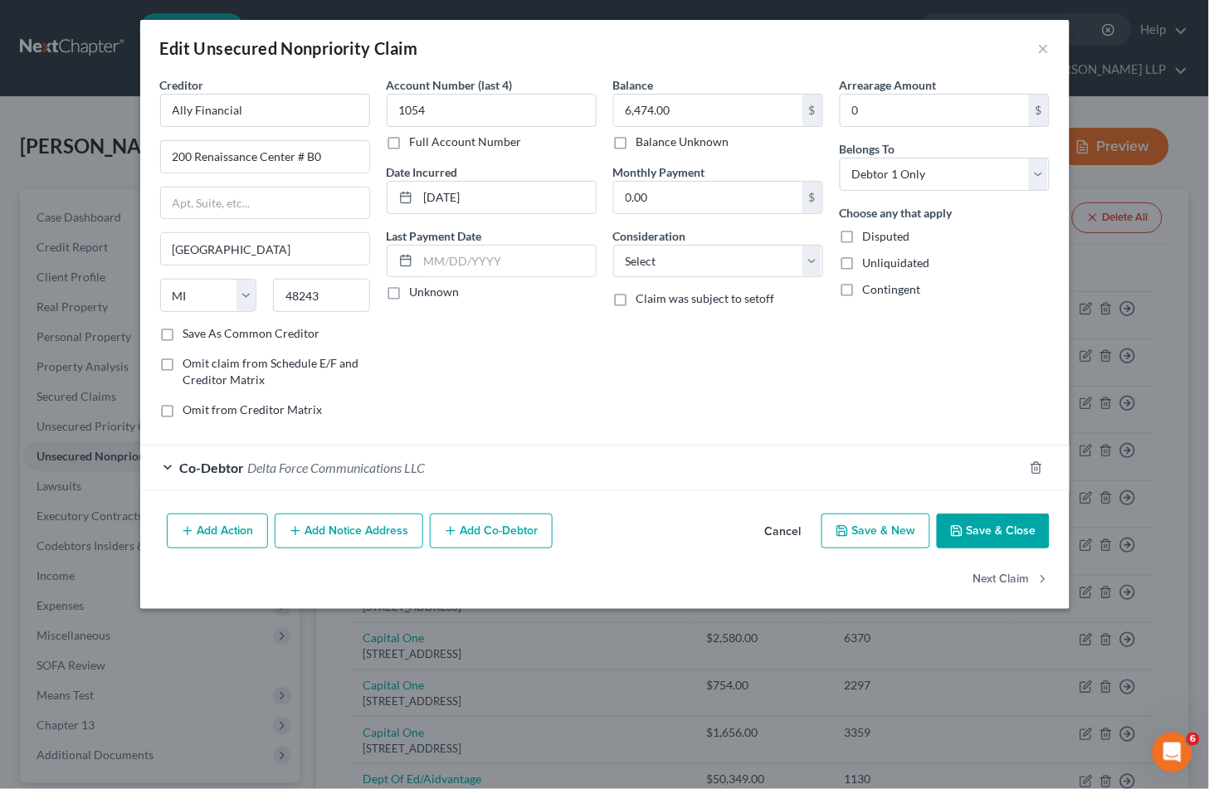
click at [954, 534] on icon "button" at bounding box center [956, 530] width 13 height 13
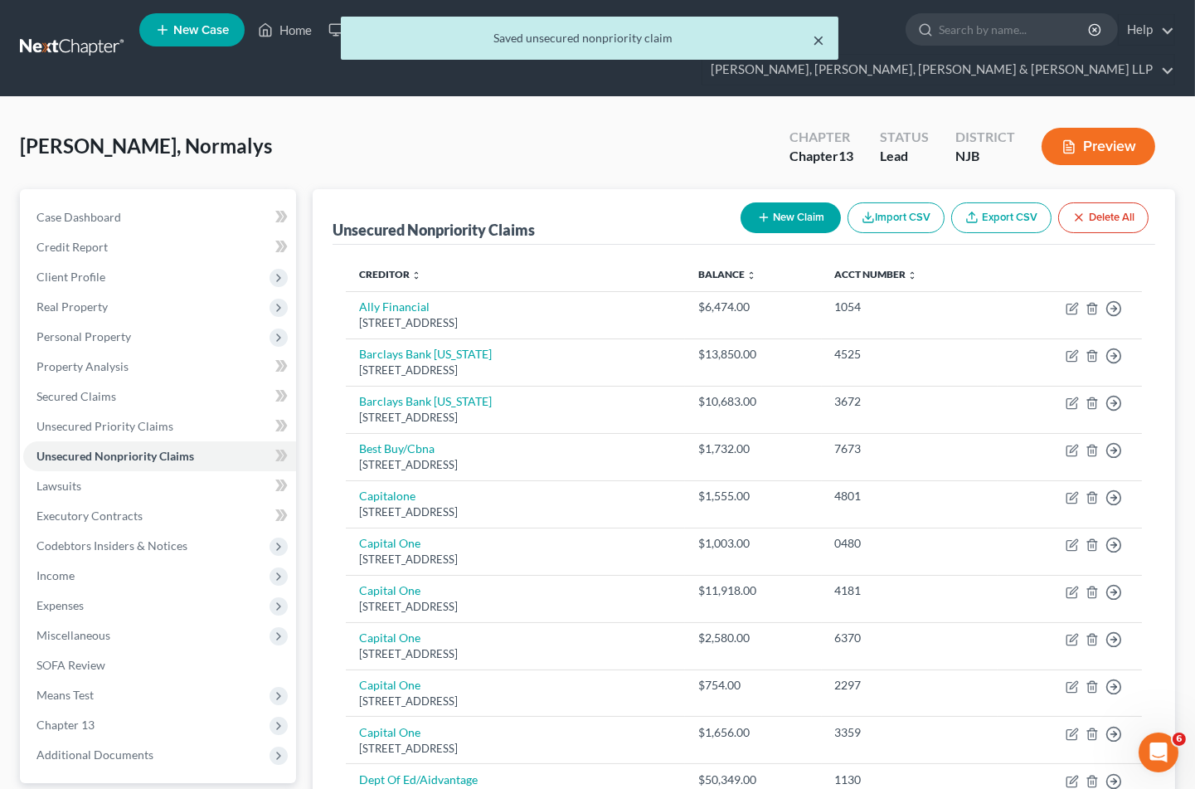
click at [823, 39] on button "×" at bounding box center [820, 40] width 12 height 20
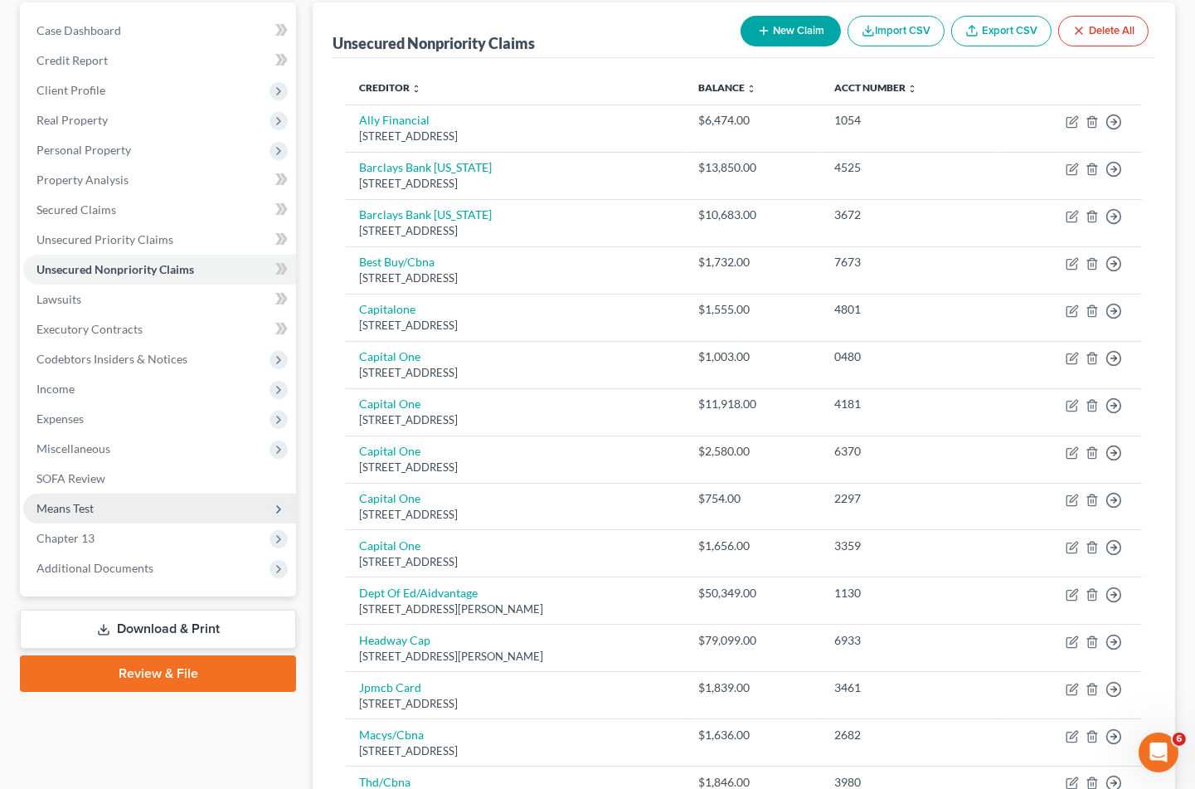
scroll to position [184, 0]
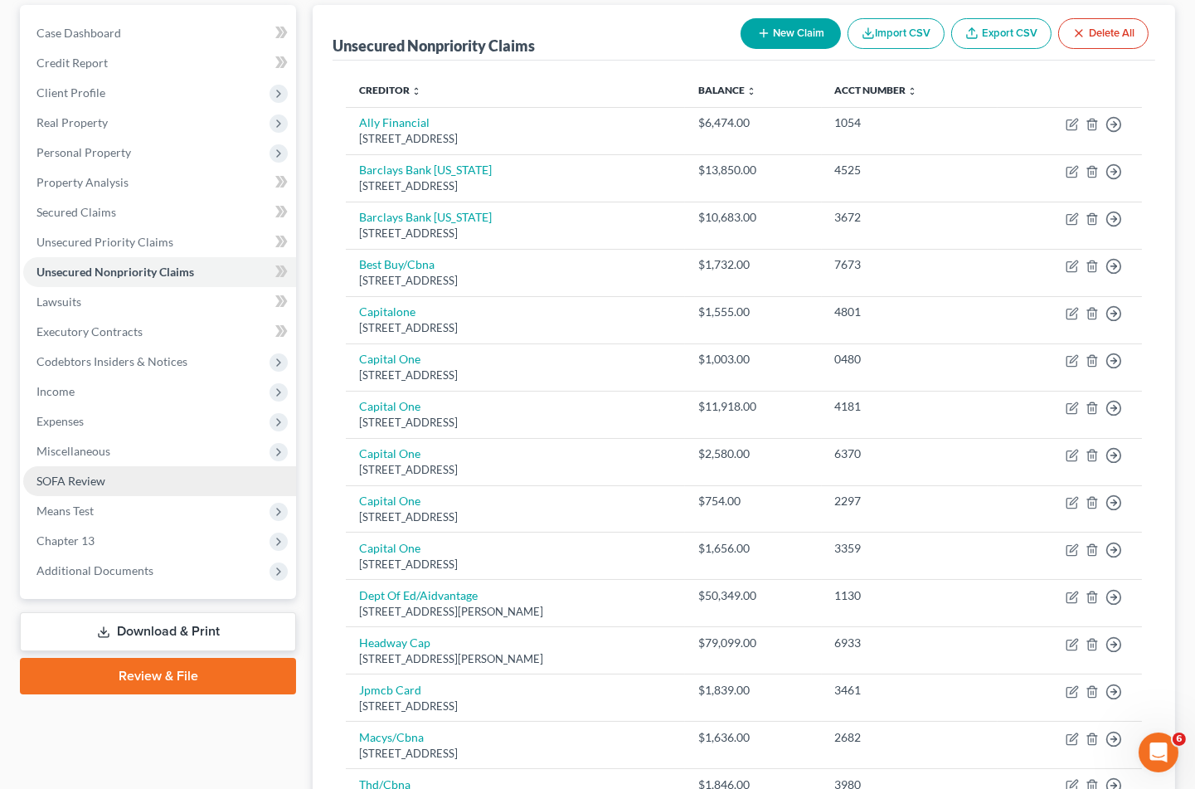
click at [69, 474] on span "SOFA Review" at bounding box center [71, 481] width 69 height 14
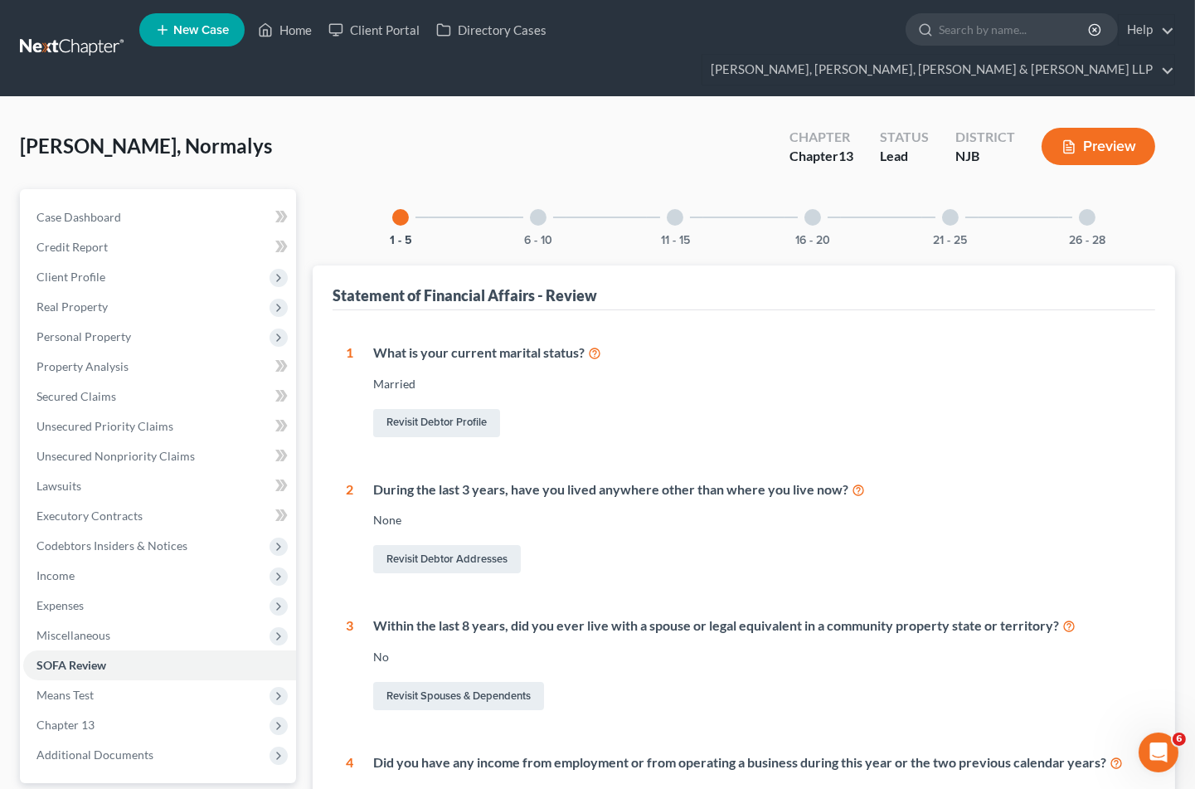
click at [1093, 209] on div at bounding box center [1087, 217] width 17 height 17
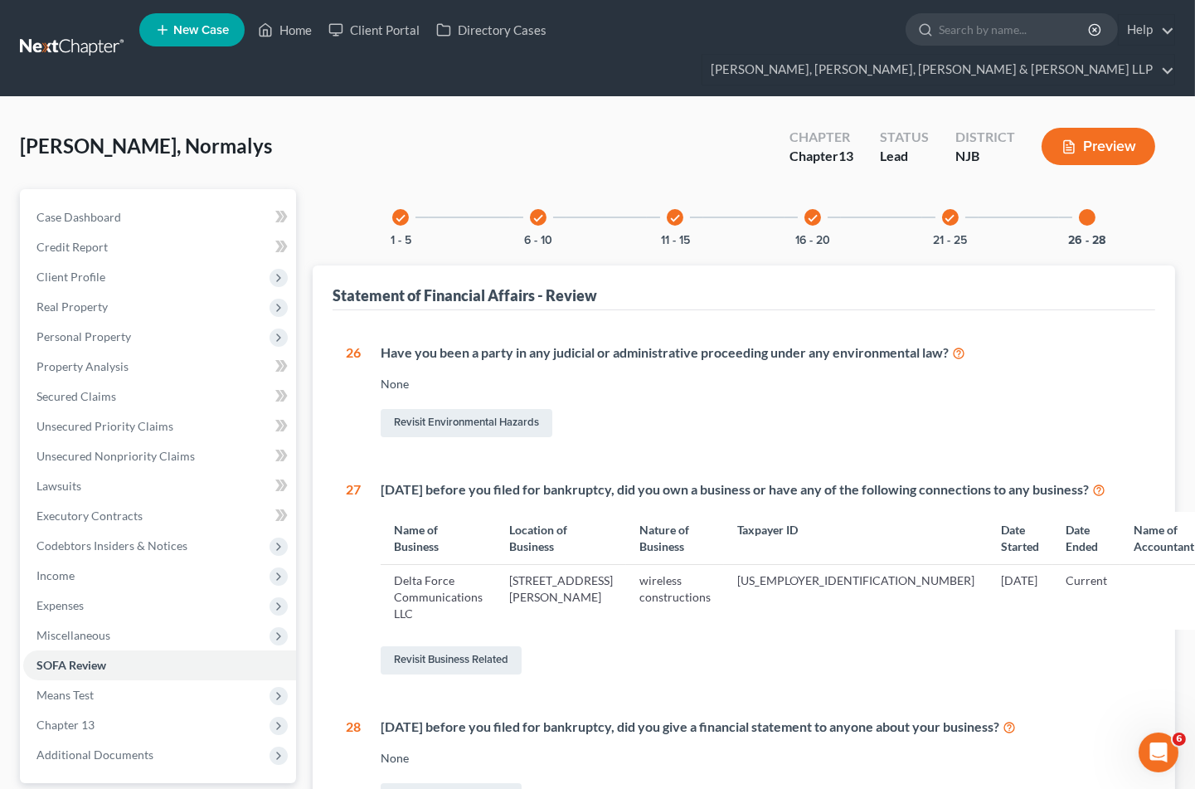
drag, startPoint x: 543, startPoint y: 569, endPoint x: 635, endPoint y: 584, distance: 92.5
click at [626, 584] on td "[STREET_ADDRESS][PERSON_NAME]" at bounding box center [561, 597] width 130 height 65
click at [60, 389] on span "Secured Claims" at bounding box center [77, 396] width 80 height 14
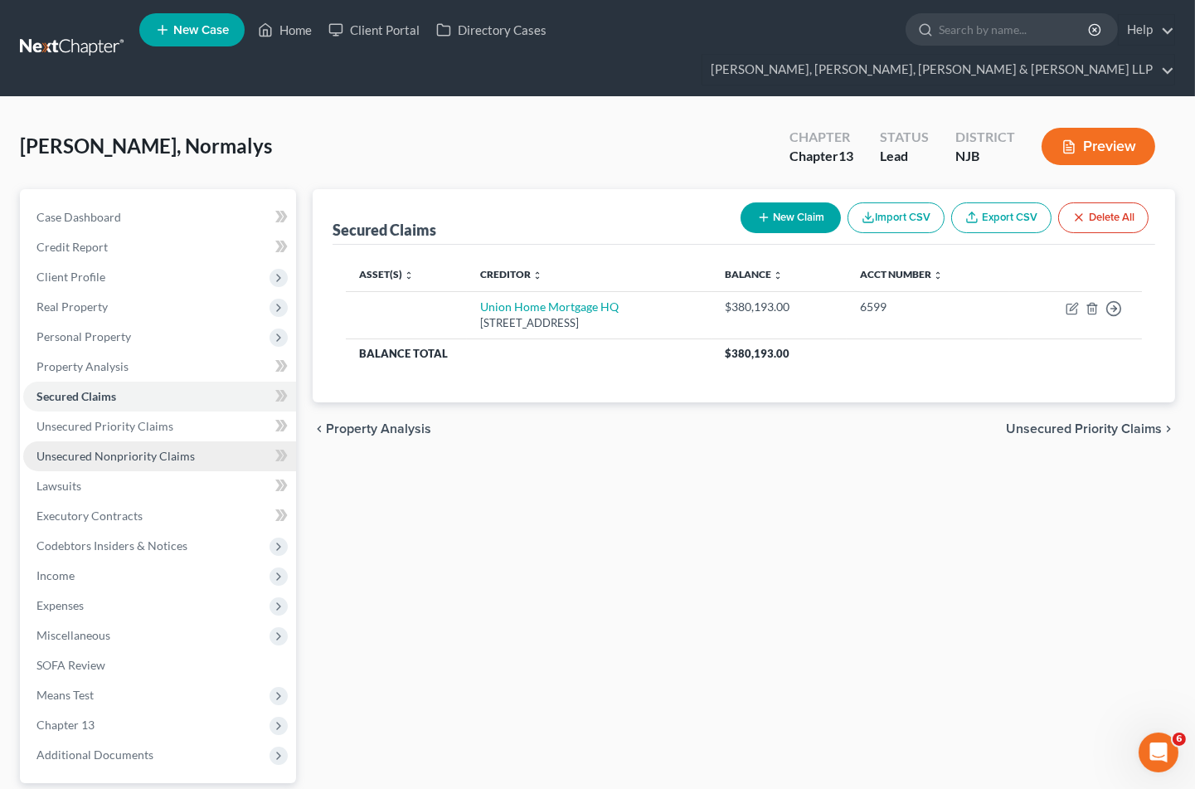
click at [59, 449] on span "Unsecured Nonpriority Claims" at bounding box center [116, 456] width 158 height 14
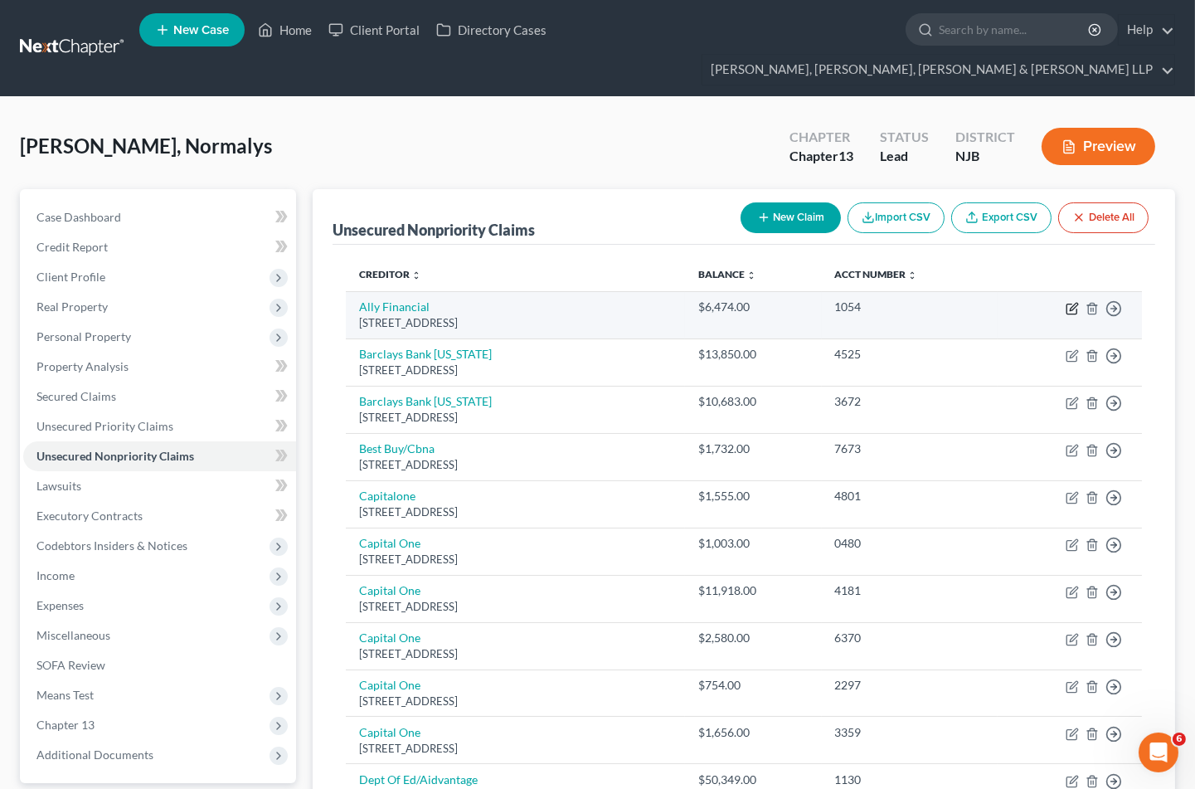
click at [1072, 302] on icon "button" at bounding box center [1072, 308] width 13 height 13
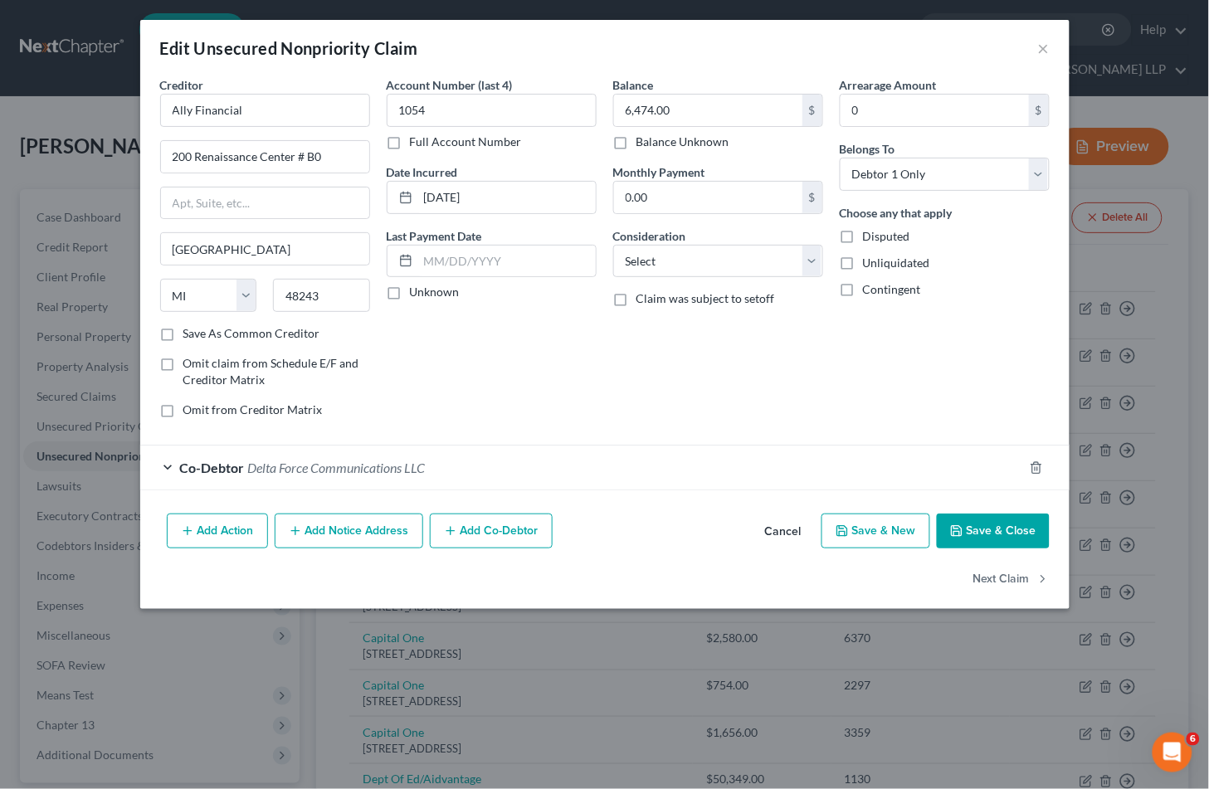
click at [373, 470] on span "Delta Force Communications LLC" at bounding box center [337, 468] width 178 height 16
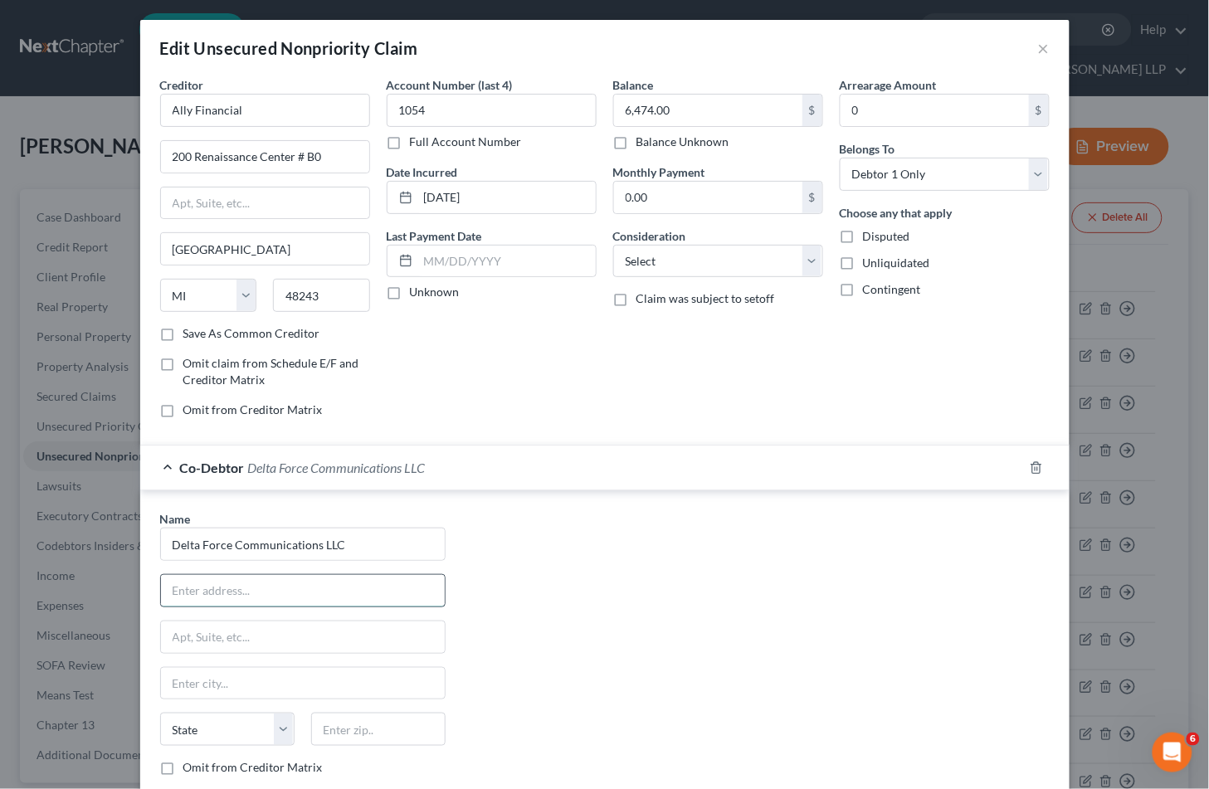
click at [254, 594] on input "text" at bounding box center [303, 591] width 284 height 32
paste input "[STREET_ADDRESS][PERSON_NAME]"
drag, startPoint x: 365, startPoint y: 589, endPoint x: 325, endPoint y: 589, distance: 39.8
click at [325, 589] on input "[STREET_ADDRESS][PERSON_NAME]" at bounding box center [303, 591] width 284 height 32
drag, startPoint x: 378, startPoint y: 727, endPoint x: 577, endPoint y: 705, distance: 200.3
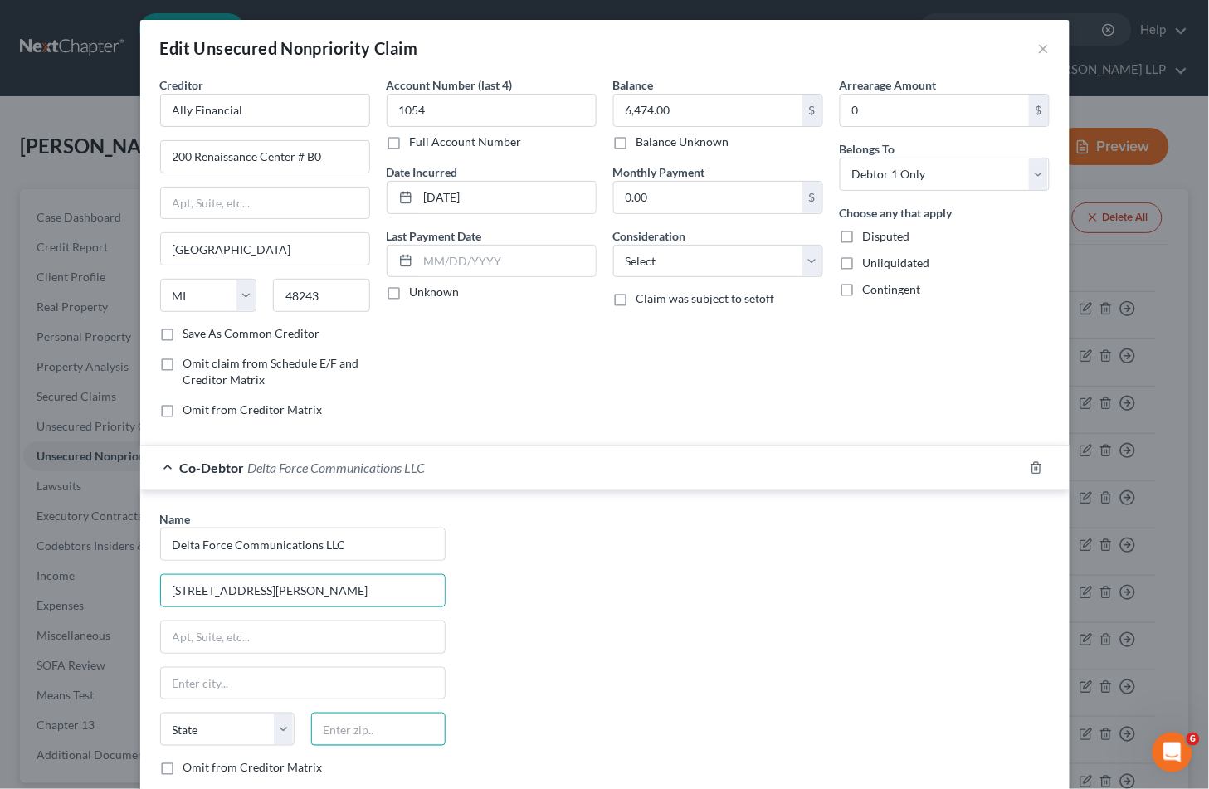
click at [378, 727] on input "text" at bounding box center [378, 729] width 134 height 33
paste input "07012"
click at [577, 704] on div "Name * Delta Force Communications LLC [STREET_ADDRESS][PERSON_NAME] [PERSON_NAM…" at bounding box center [605, 664] width 906 height 309
drag, startPoint x: 370, startPoint y: 590, endPoint x: 268, endPoint y: 589, distance: 102.0
click at [268, 589] on input "[STREET_ADDRESS][PERSON_NAME]" at bounding box center [303, 591] width 284 height 32
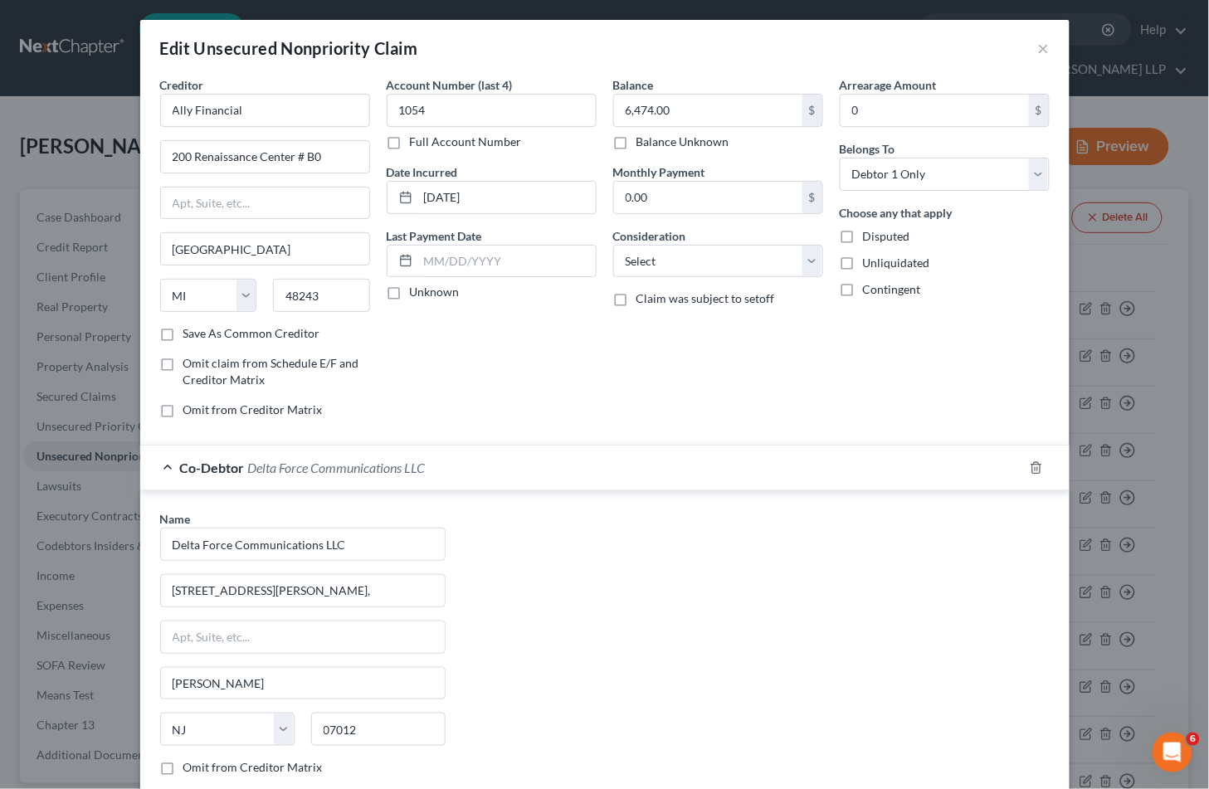
click at [566, 624] on div "Name * Delta Force Communications LLC [STREET_ADDRESS][PERSON_NAME][PERSON_NAME…" at bounding box center [605, 664] width 906 height 309
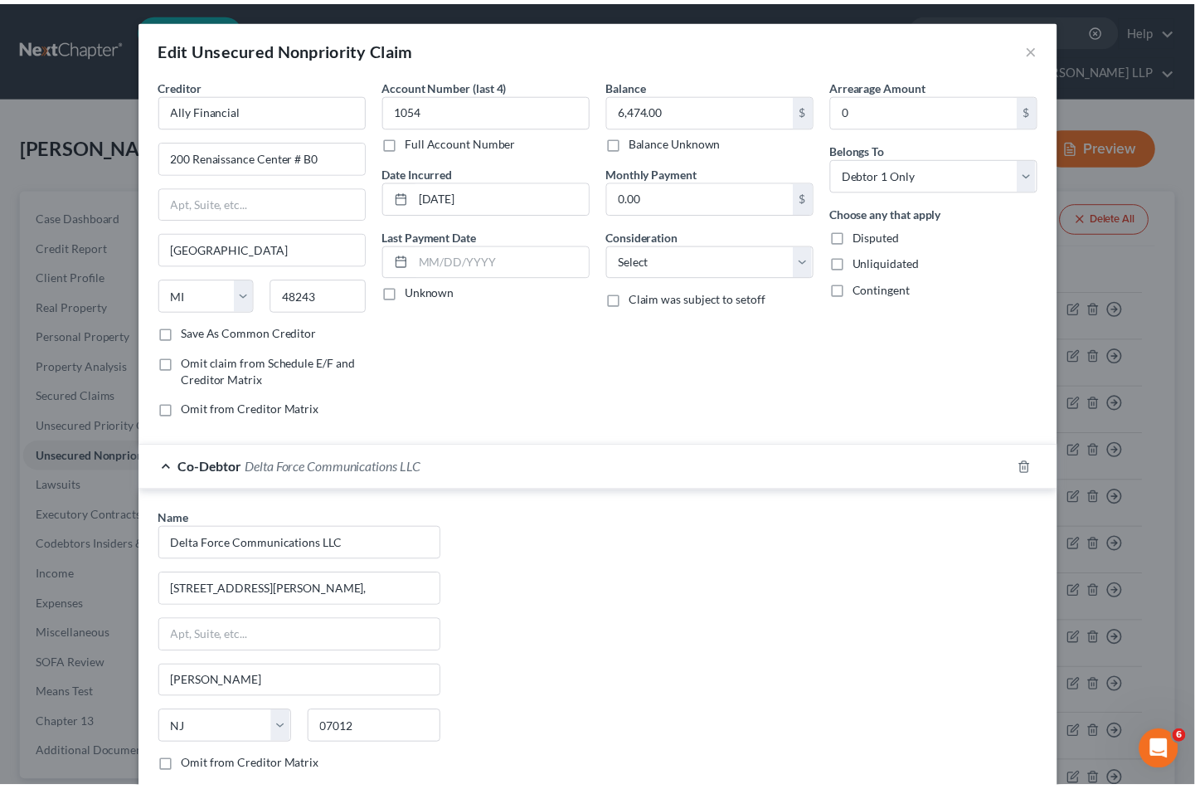
scroll to position [183, 0]
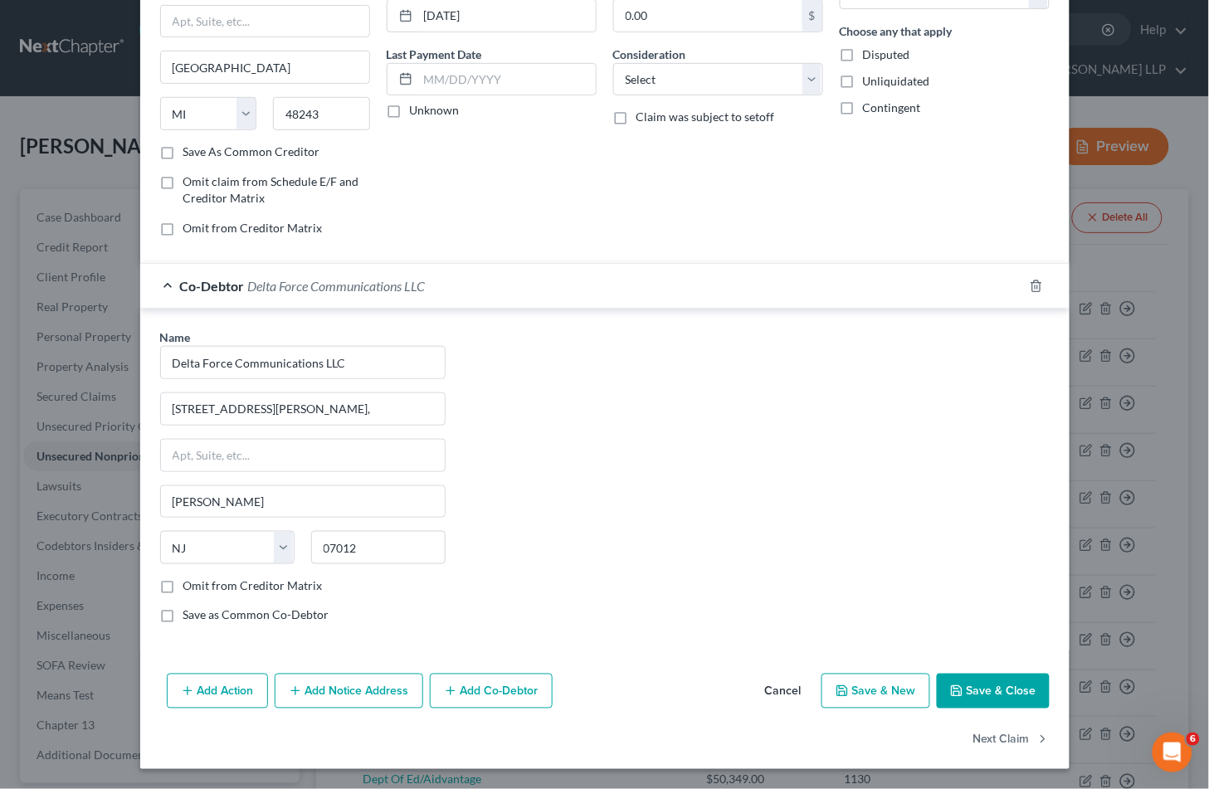
click at [261, 616] on label "Save as Common Co-Debtor" at bounding box center [256, 615] width 146 height 17
click at [201, 616] on input "Save as Common Co-Debtor" at bounding box center [195, 612] width 11 height 11
click at [1012, 684] on button "Save & Close" at bounding box center [993, 691] width 113 height 35
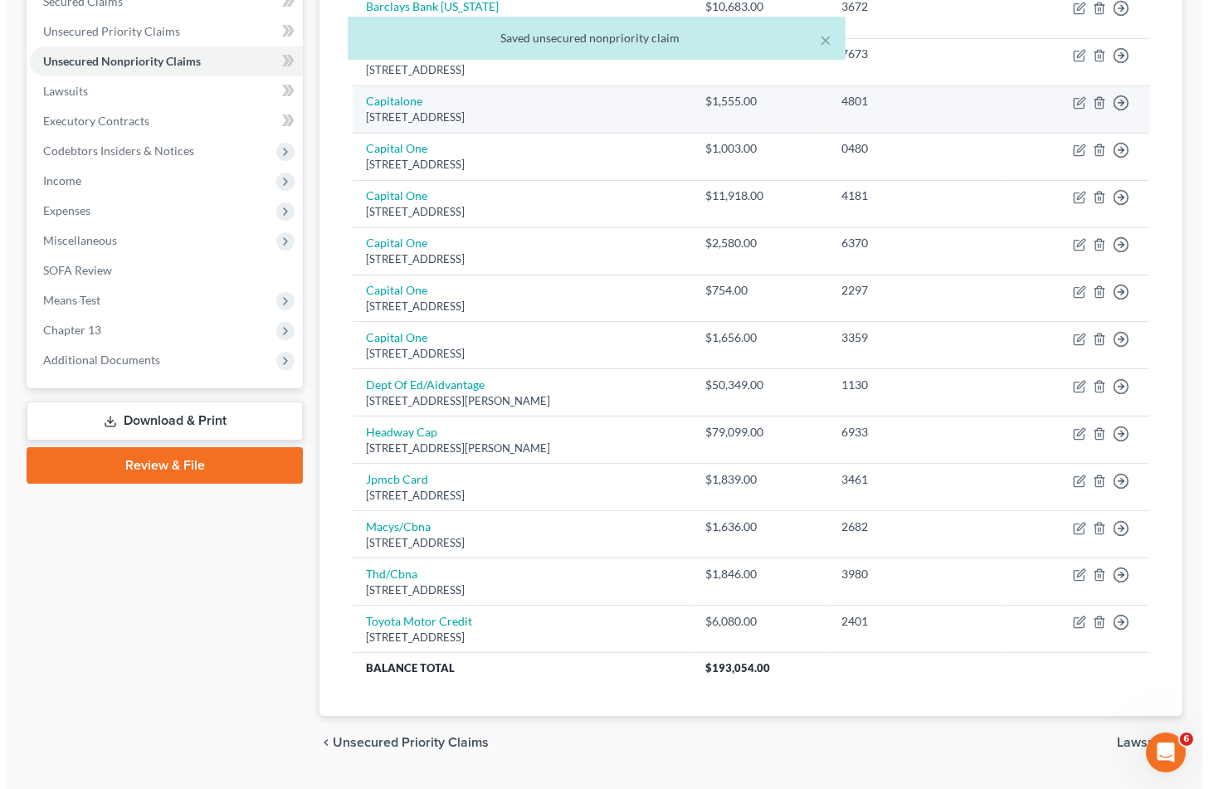
scroll to position [409, 0]
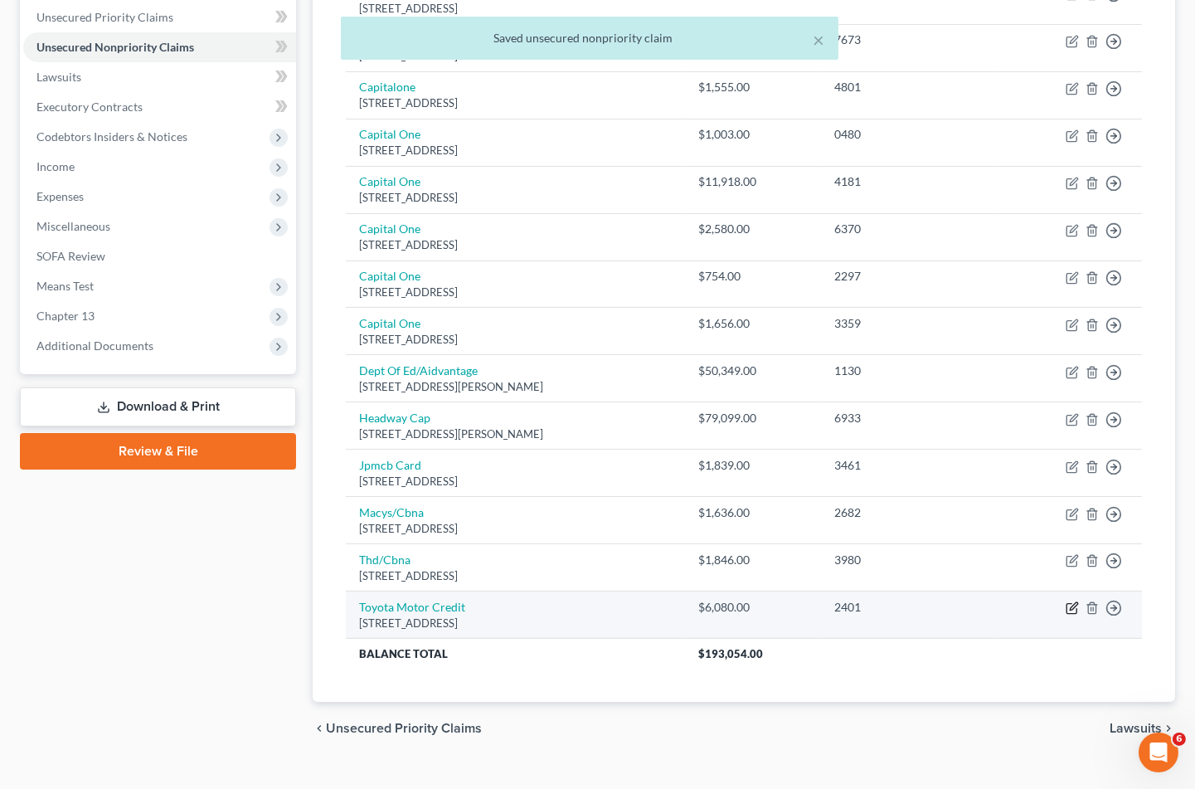
click at [1072, 603] on icon "button" at bounding box center [1073, 606] width 7 height 7
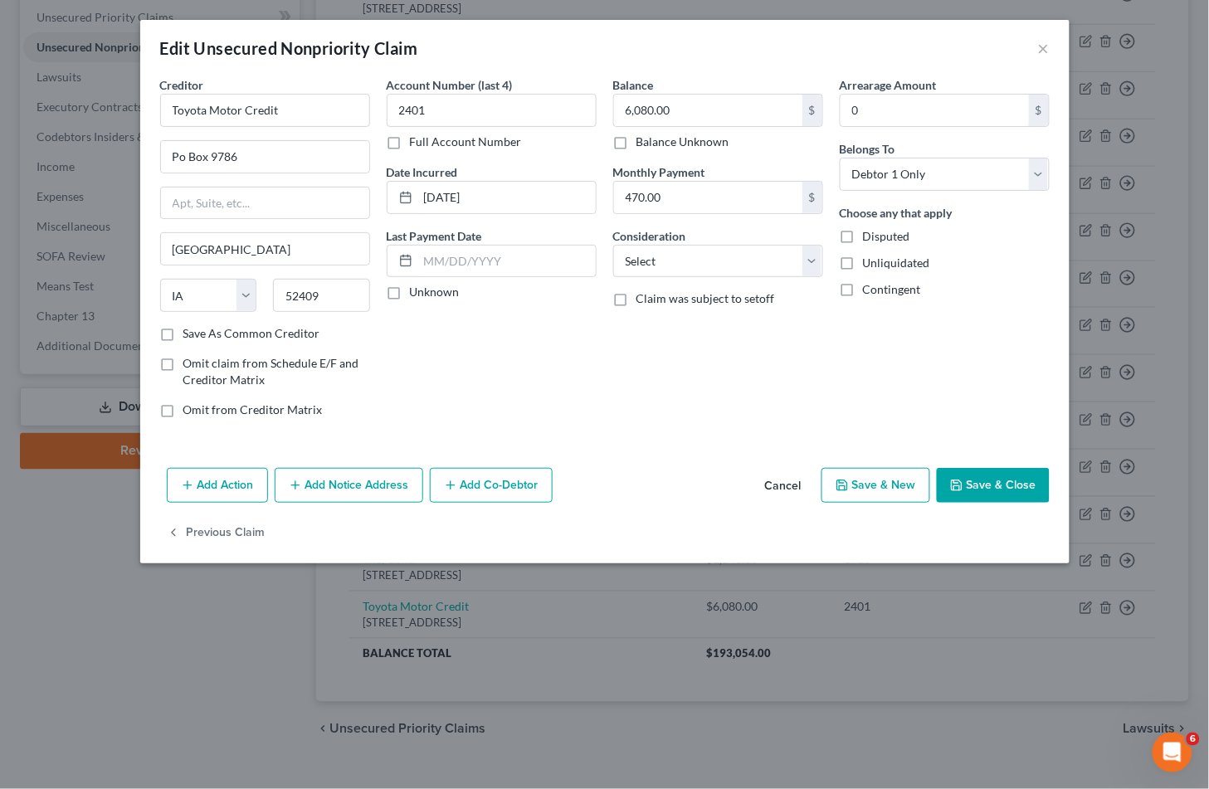
click at [526, 483] on button "Add Co-Debtor" at bounding box center [491, 485] width 123 height 35
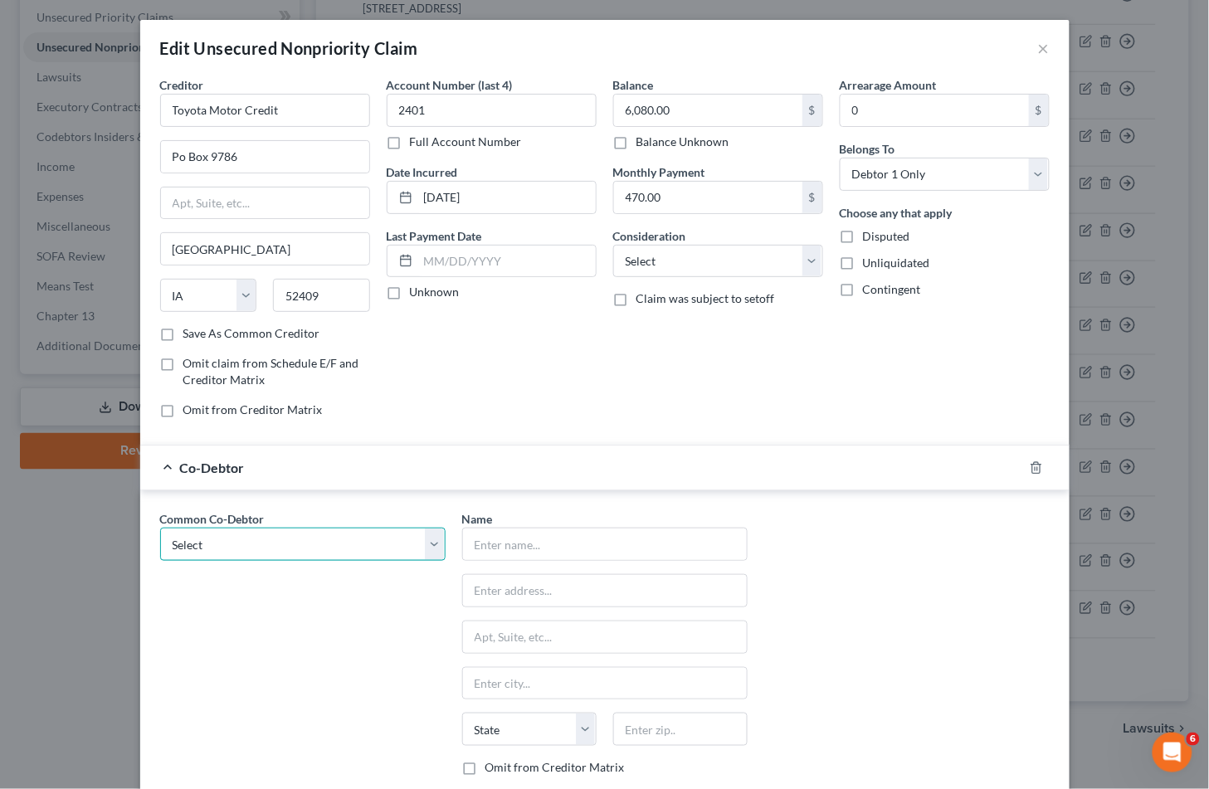
click at [288, 554] on select "Select Delta Force Communications LLC" at bounding box center [302, 544] width 285 height 33
click at [160, 528] on select "Select Delta Force Communications LLC" at bounding box center [302, 544] width 285 height 33
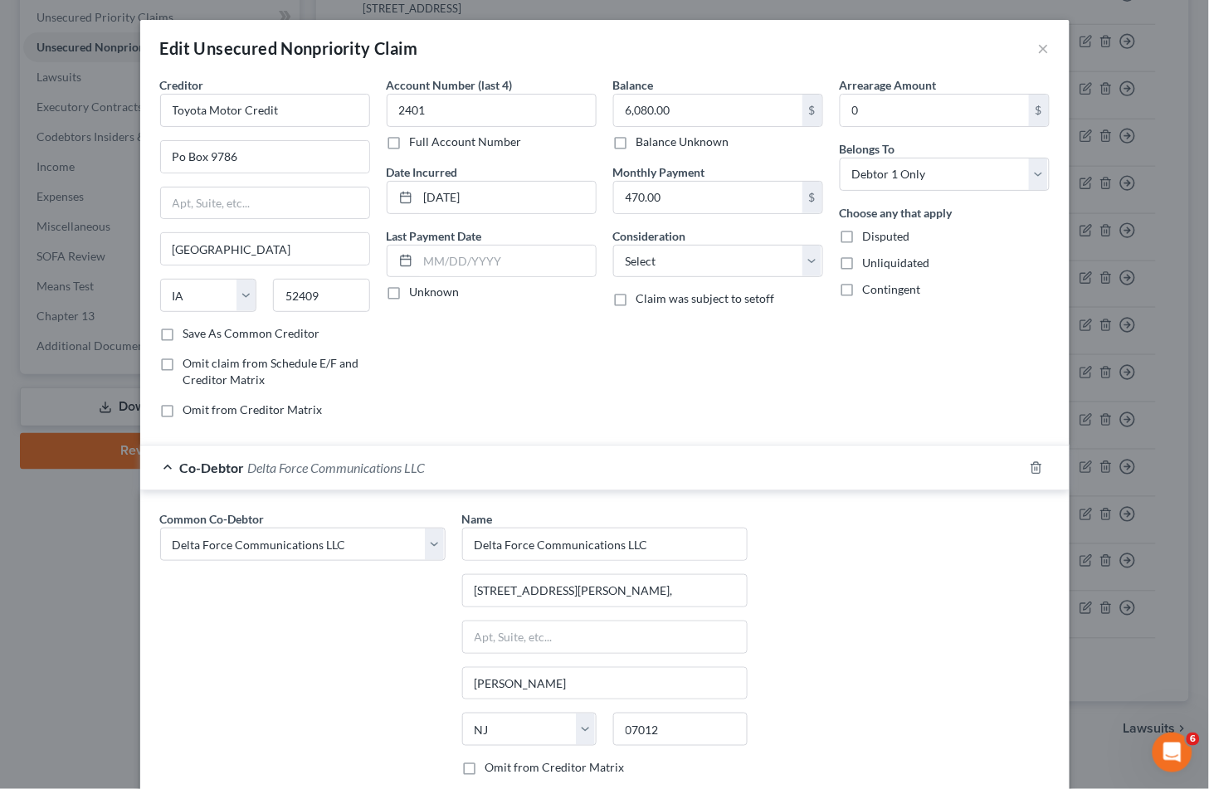
click at [898, 694] on div "Common Co-Debtor Select Delta Force Communications LLC Name * Delta Force Commu…" at bounding box center [605, 664] width 906 height 309
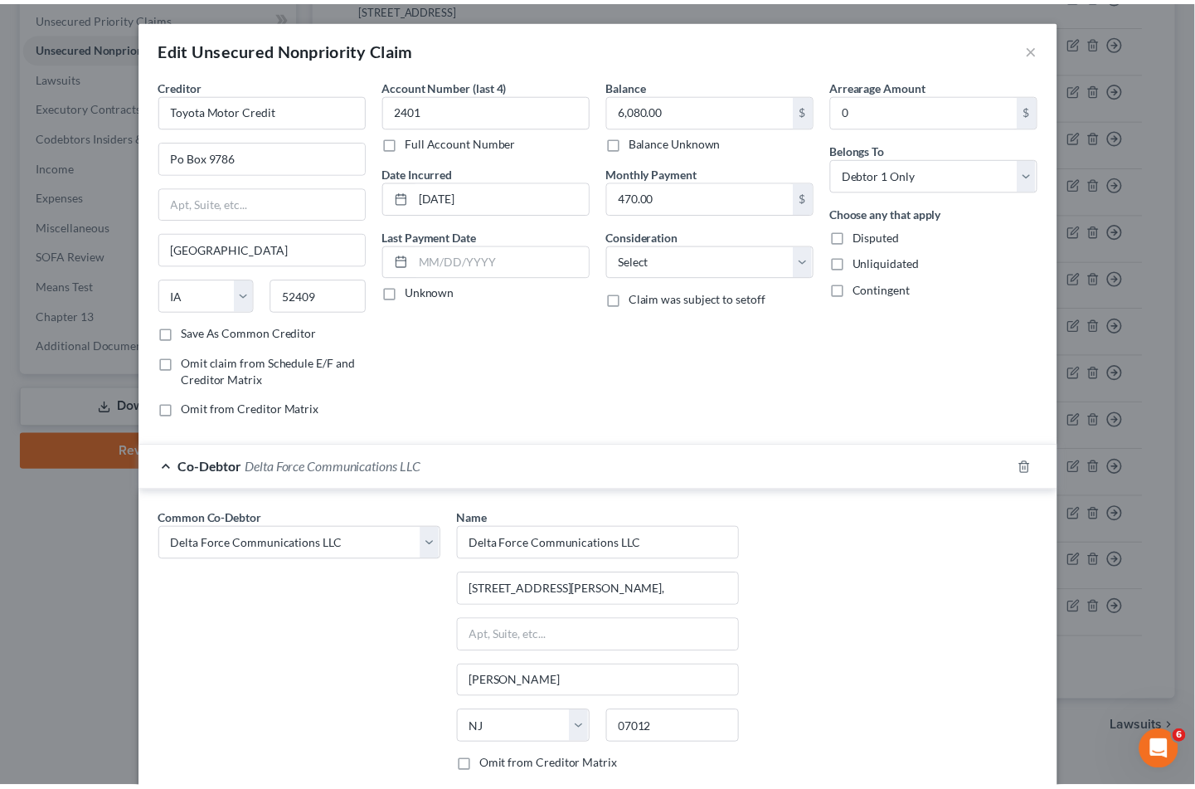
scroll to position [183, 0]
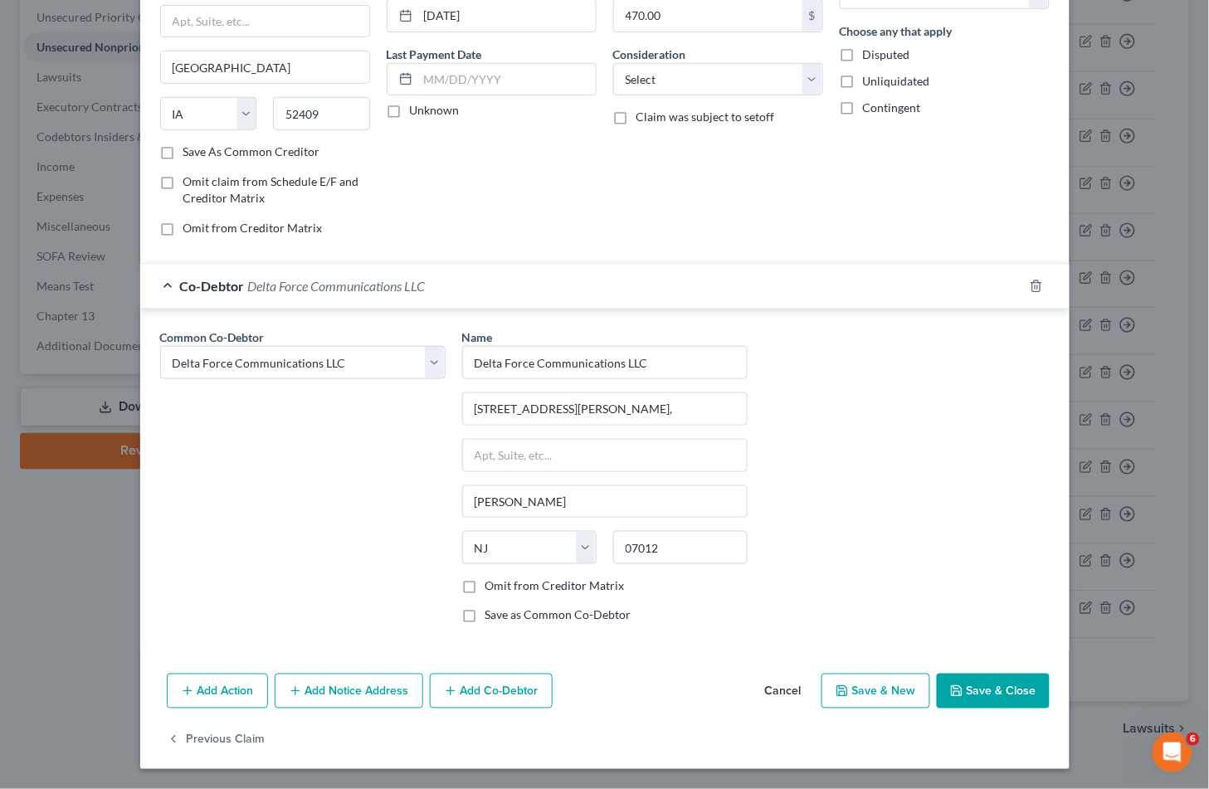
click at [1001, 692] on button "Save & Close" at bounding box center [993, 691] width 113 height 35
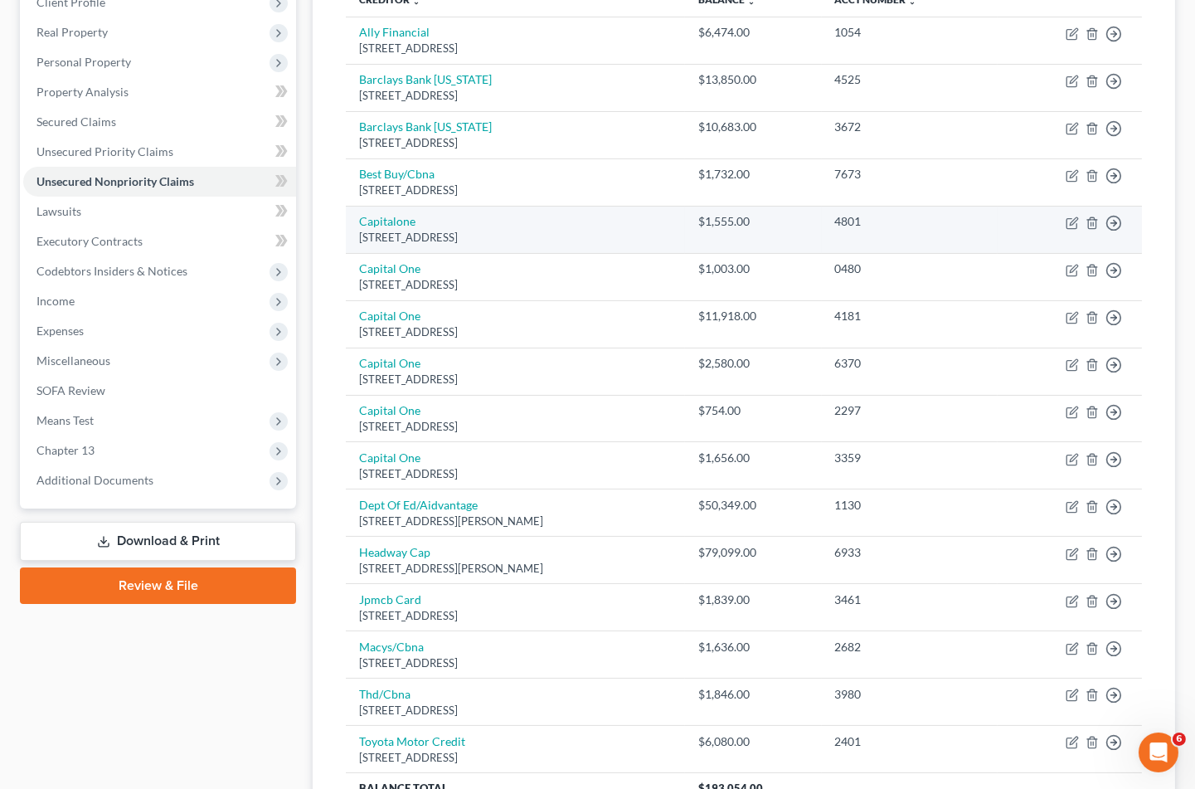
scroll to position [276, 0]
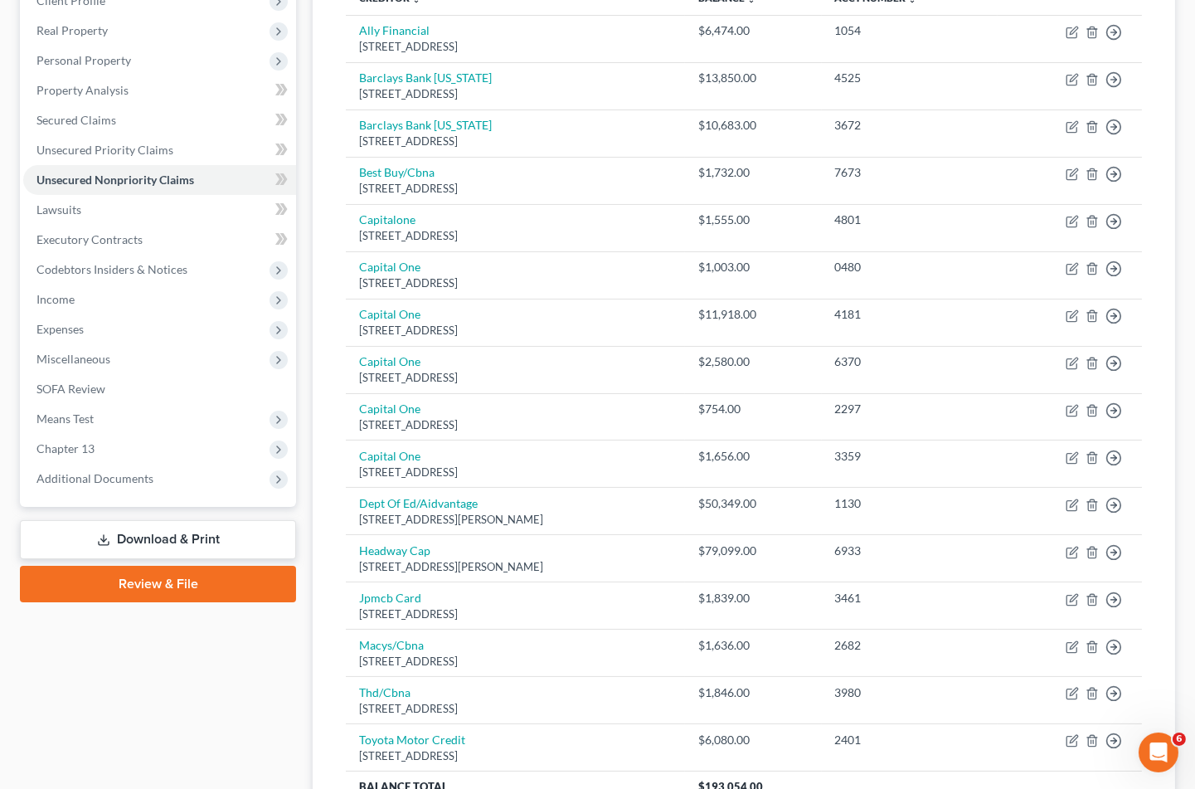
click at [159, 747] on div "Case Dashboard Payments Invoices Payments Payments Credit Report Client Profile" at bounding box center [158, 400] width 293 height 975
click at [250, 757] on div "Case Dashboard Payments Invoices Payments Payments Credit Report Client Profile" at bounding box center [158, 400] width 293 height 975
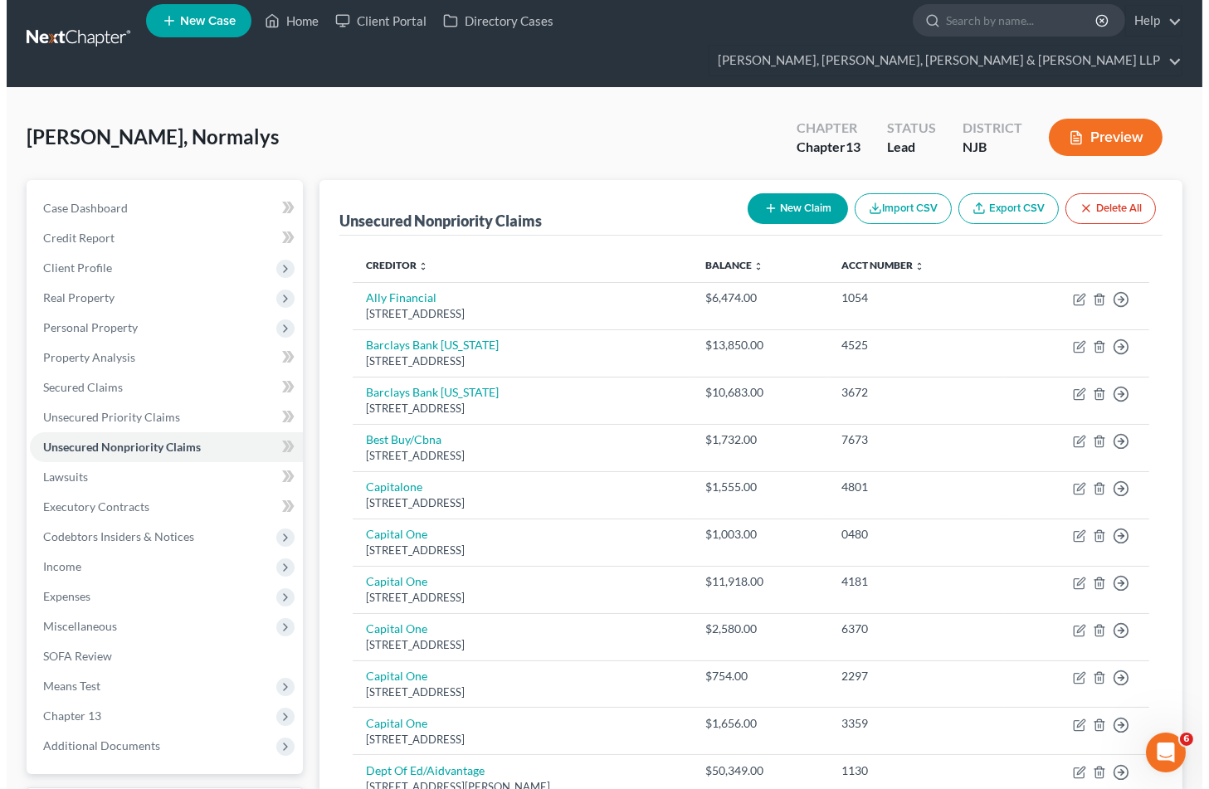
scroll to position [0, 0]
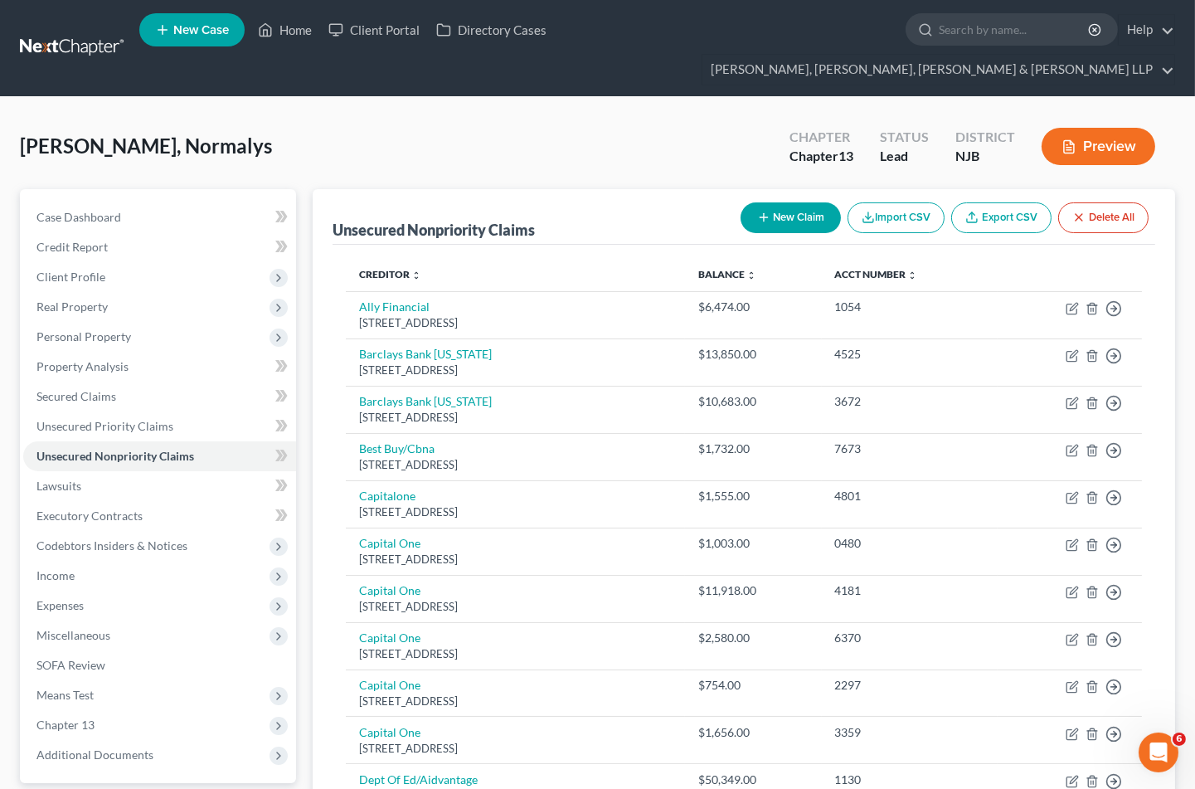
click at [790, 202] on button "New Claim" at bounding box center [791, 217] width 100 height 31
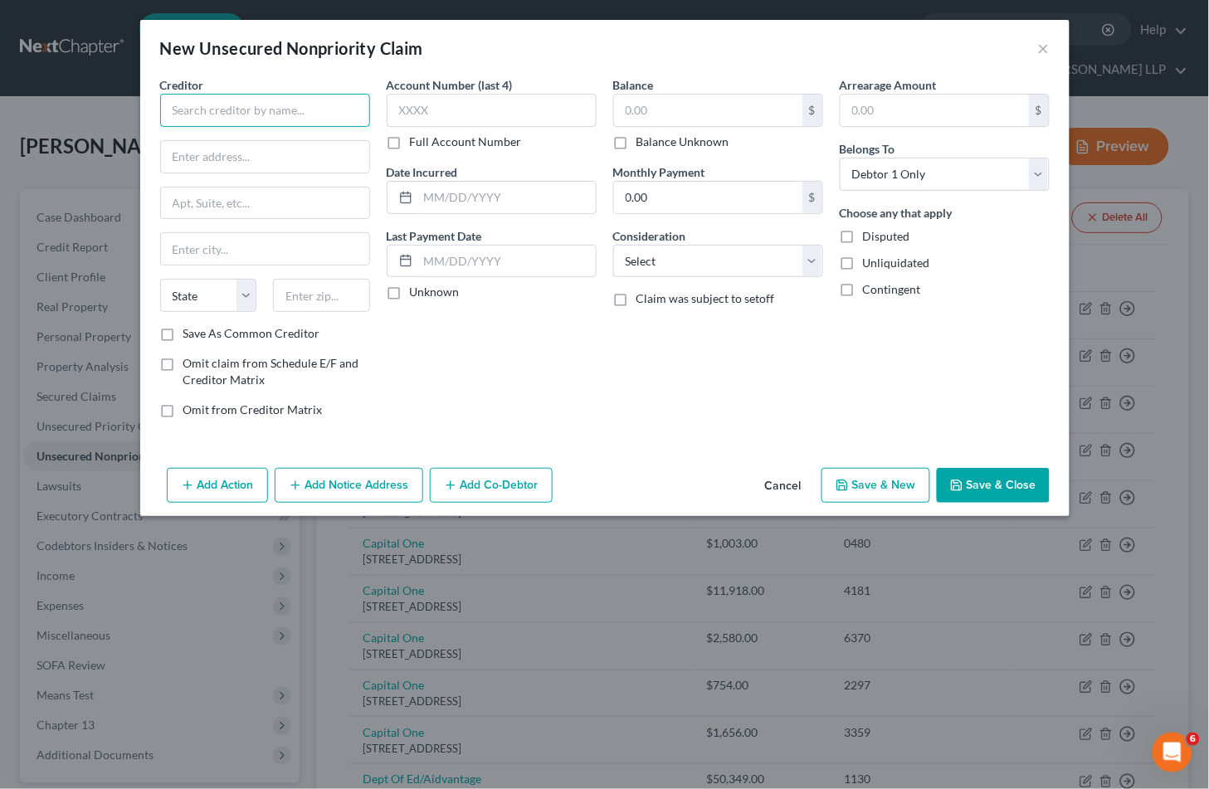
click at [246, 109] on input "text" at bounding box center [265, 110] width 210 height 33
click at [234, 149] on input "text" at bounding box center [265, 157] width 208 height 32
click at [510, 387] on div "Account Number (last 4) Full Account Number Date Incurred Last Payment Date Unk…" at bounding box center [491, 253] width 226 height 355
drag, startPoint x: 350, startPoint y: 109, endPoint x: 168, endPoint y: 103, distance: 182.6
click at [168, 103] on input "Retail Capital LLC dba Credibility" at bounding box center [265, 110] width 210 height 33
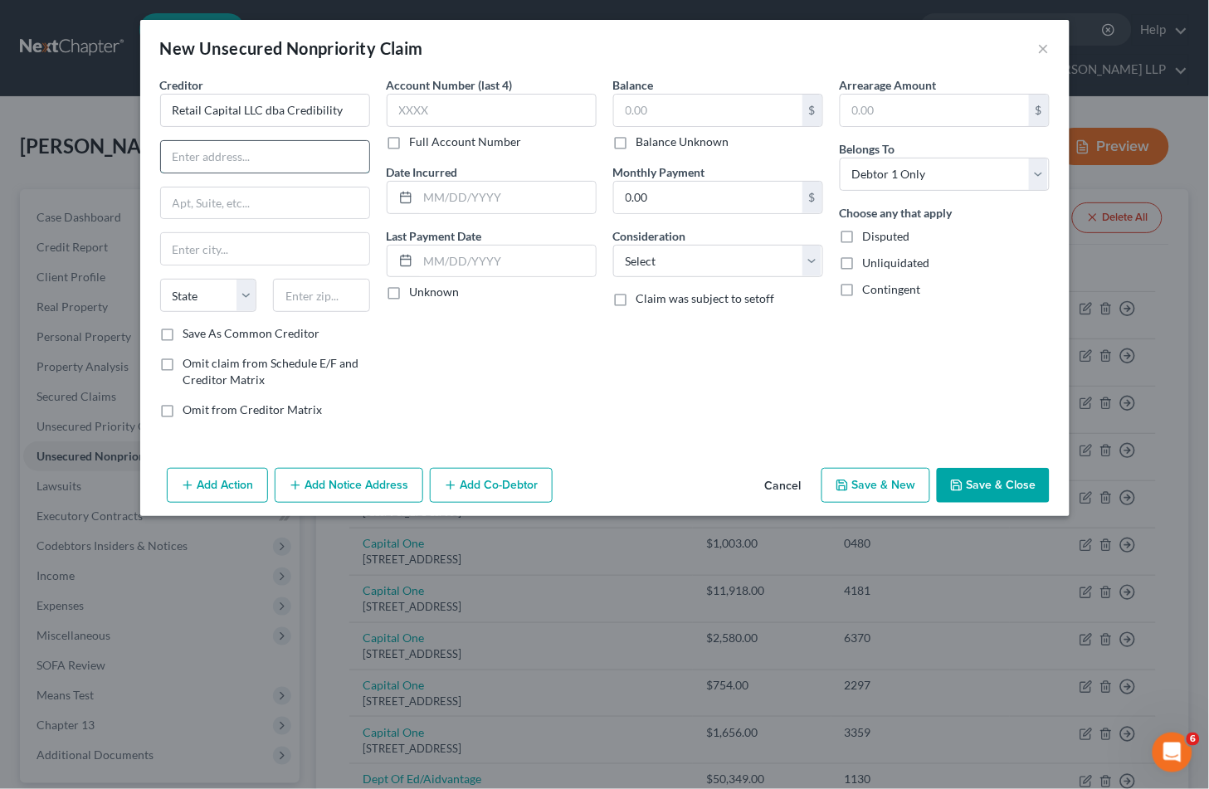
drag, startPoint x: 256, startPoint y: 155, endPoint x: 285, endPoint y: 162, distance: 30.6
click at [256, 155] on input "text" at bounding box center [265, 157] width 208 height 32
paste input "[STREET_ADDRESS]"
click at [269, 155] on input "[STREET_ADDRESS]" at bounding box center [265, 157] width 208 height 32
drag, startPoint x: 334, startPoint y: 291, endPoint x: 673, endPoint y: 383, distance: 350.8
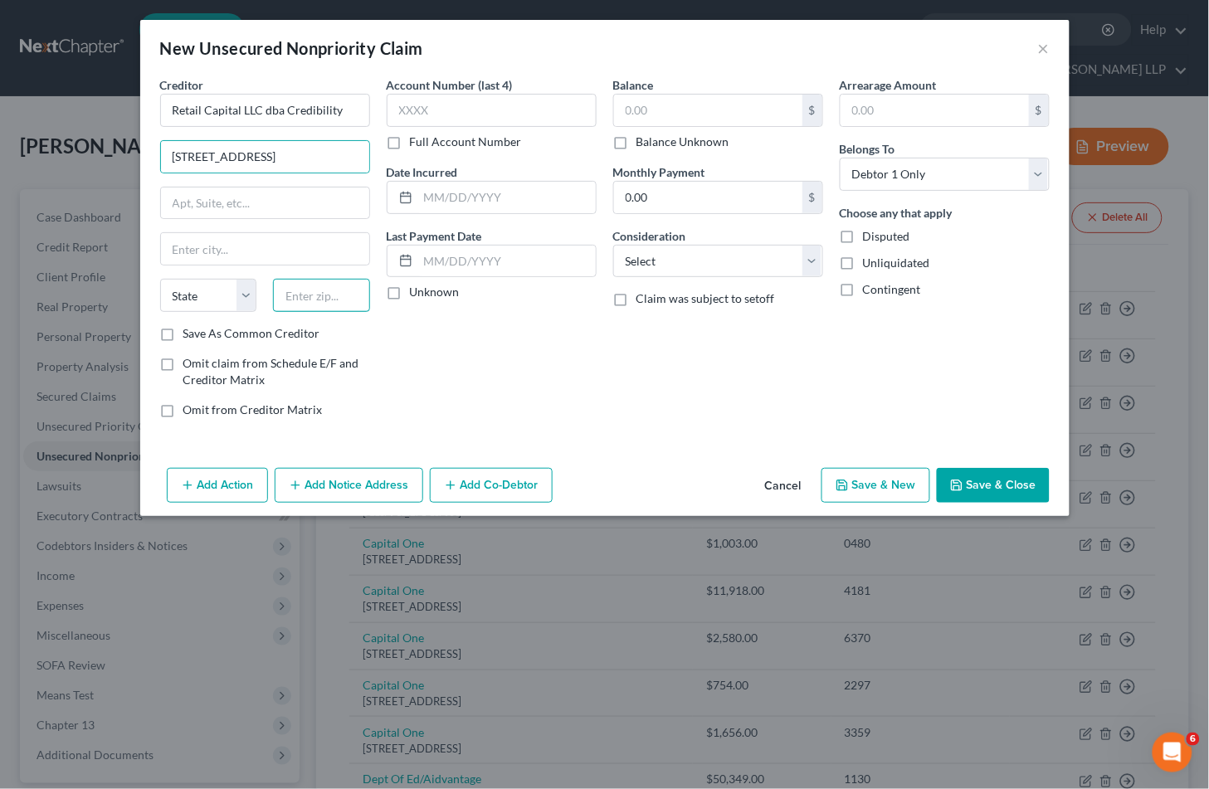
click at [334, 291] on input "text" at bounding box center [321, 295] width 97 height 33
paste input "48033"
click at [674, 384] on div "Balance $ Balance Unknown Balance Undetermined $ Balance Unknown Monthly Paymen…" at bounding box center [718, 253] width 226 height 355
click at [335, 251] on input "text" at bounding box center [265, 249] width 208 height 32
click at [549, 387] on div "Account Number (last 4) Full Account Number Date Incurred Last Payment Date Unk…" at bounding box center [491, 253] width 226 height 355
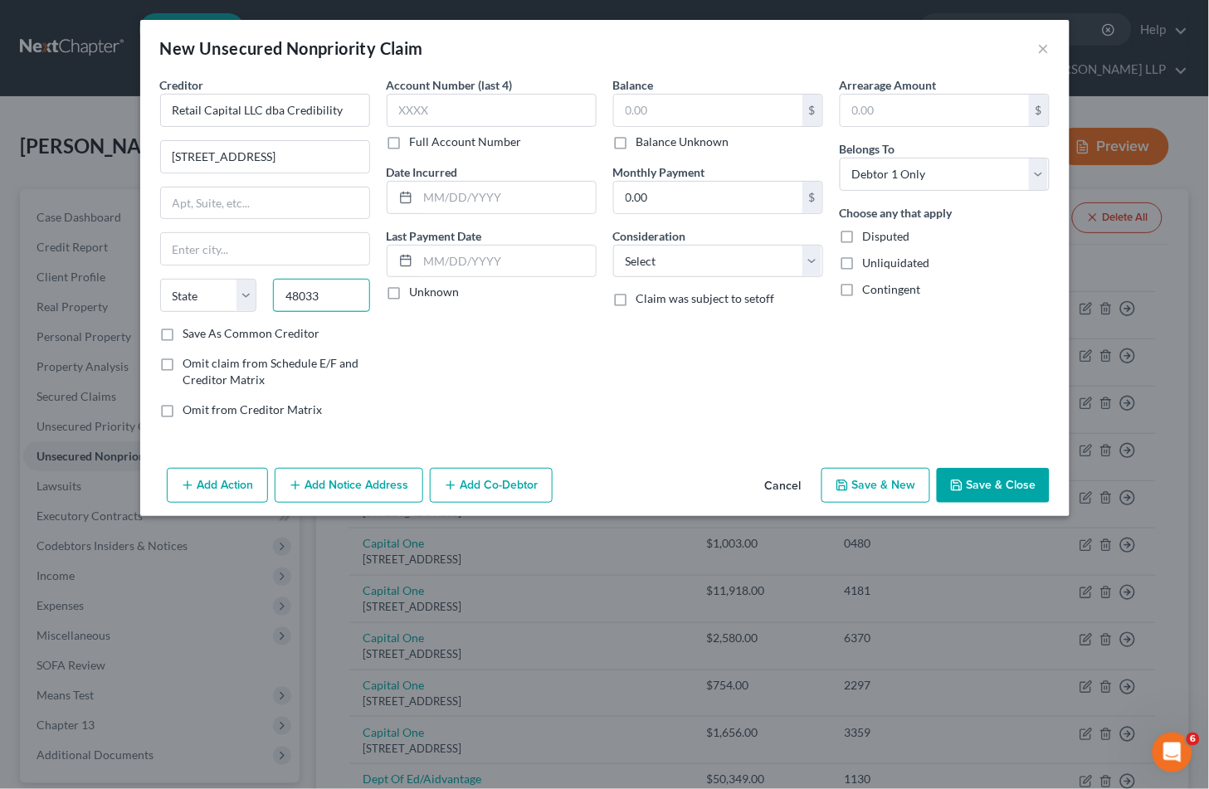
click at [285, 289] on input "48033" at bounding box center [321, 295] width 97 height 33
click at [396, 334] on div "Account Number (last 4) Full Account Number Date Incurred Last Payment Date Unk…" at bounding box center [491, 253] width 226 height 355
drag, startPoint x: 261, startPoint y: 242, endPoint x: 534, endPoint y: 378, distance: 305.0
click at [261, 242] on input "text" at bounding box center [265, 249] width 208 height 32
paste input "[GEOGRAPHIC_DATA],"
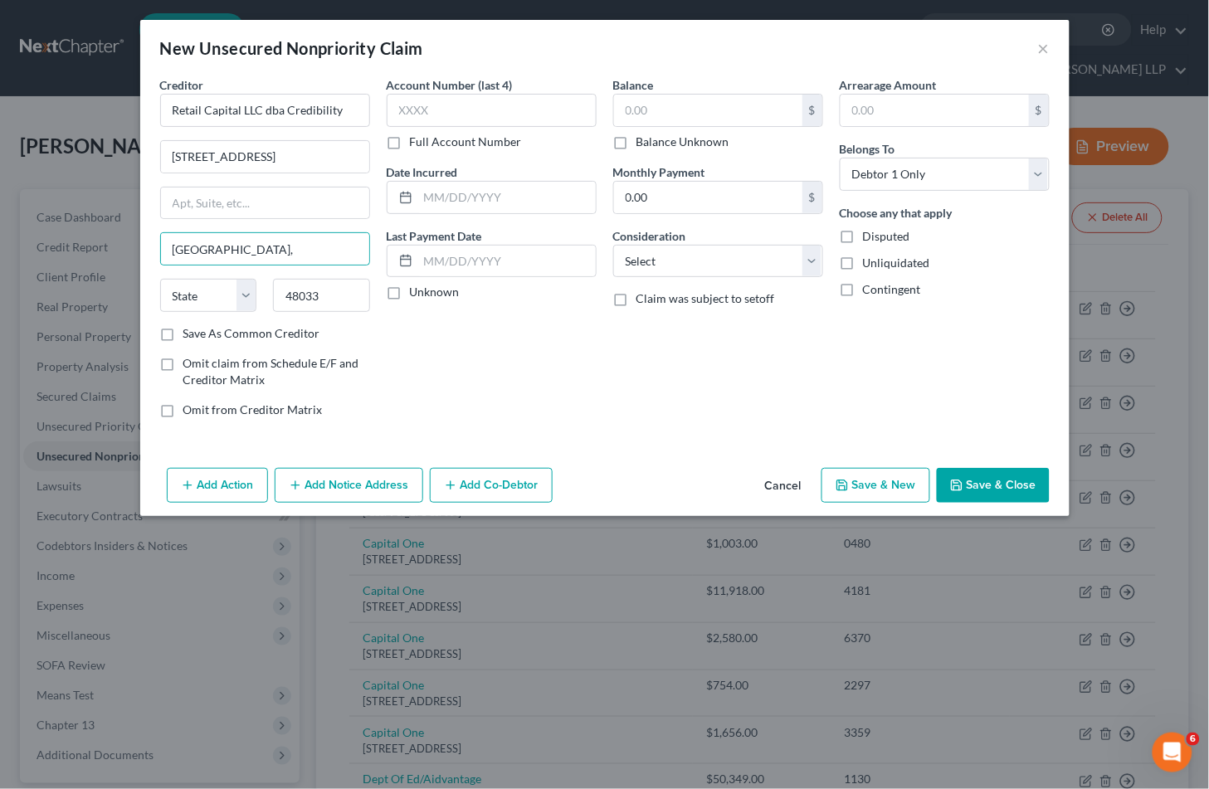
drag, startPoint x: 545, startPoint y: 382, endPoint x: 177, endPoint y: 319, distance: 373.7
click at [545, 382] on div "Account Number (last 4) Full Account Number Date Incurred Last Payment Date Unk…" at bounding box center [491, 253] width 226 height 355
click at [236, 258] on input "[GEOGRAPHIC_DATA]," at bounding box center [265, 249] width 208 height 32
click at [245, 284] on select "State [US_STATE] AK AR AZ CA CO CT DE DC [GEOGRAPHIC_DATA] [GEOGRAPHIC_DATA] GU…" at bounding box center [208, 295] width 97 height 33
click at [160, 279] on select "State [US_STATE] AK AR AZ CA CO CT DE DC [GEOGRAPHIC_DATA] [GEOGRAPHIC_DATA] GU…" at bounding box center [208, 295] width 97 height 33
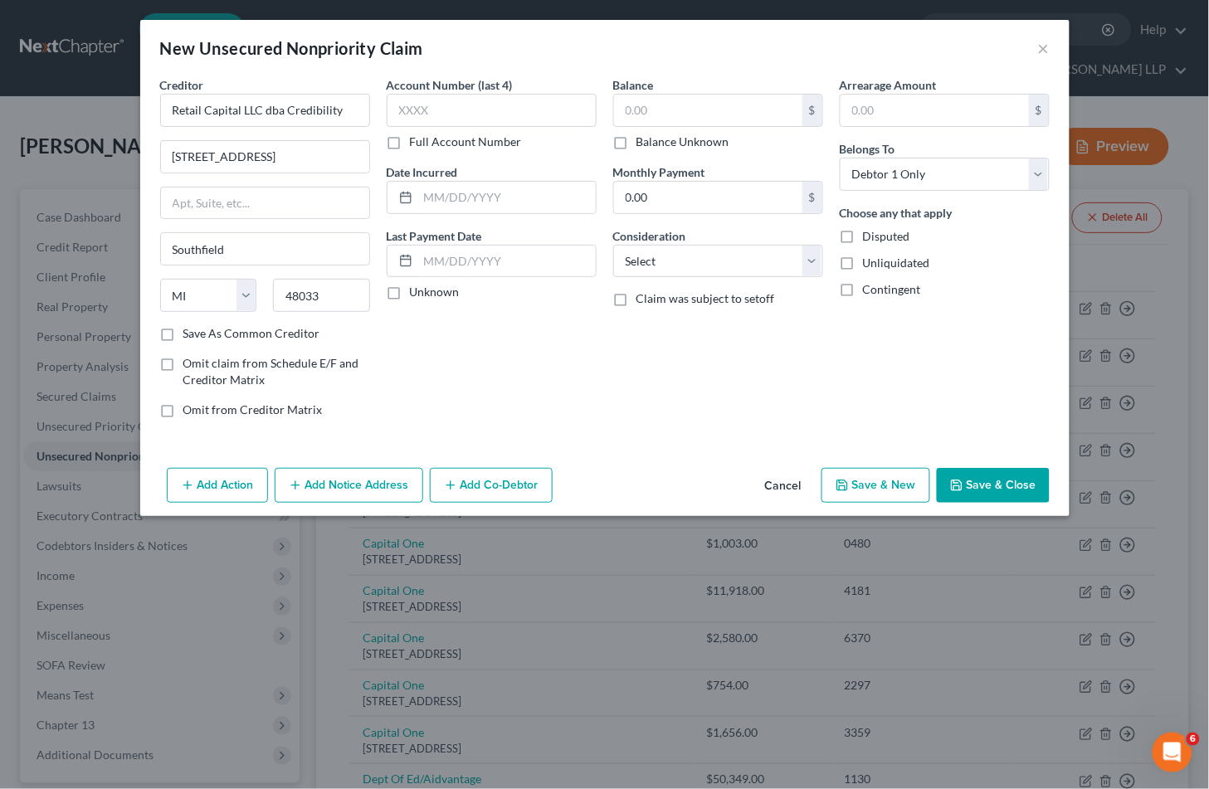
click at [401, 402] on div "Account Number (last 4) Full Account Number Date Incurred Last Payment Date Unk…" at bounding box center [491, 253] width 226 height 355
click at [722, 119] on input "text" at bounding box center [708, 111] width 188 height 32
click at [724, 263] on select "Select Cable / Satellite Services Collection Agency Credit Card Debt Debt Couns…" at bounding box center [718, 261] width 210 height 33
click at [613, 245] on select "Select Cable / Satellite Services Collection Agency Credit Card Debt Debt Couns…" at bounding box center [718, 261] width 210 height 33
click at [595, 417] on div "Account Number (last 4) Full Account Number Date Incurred Last Payment Date Unk…" at bounding box center [491, 253] width 226 height 355
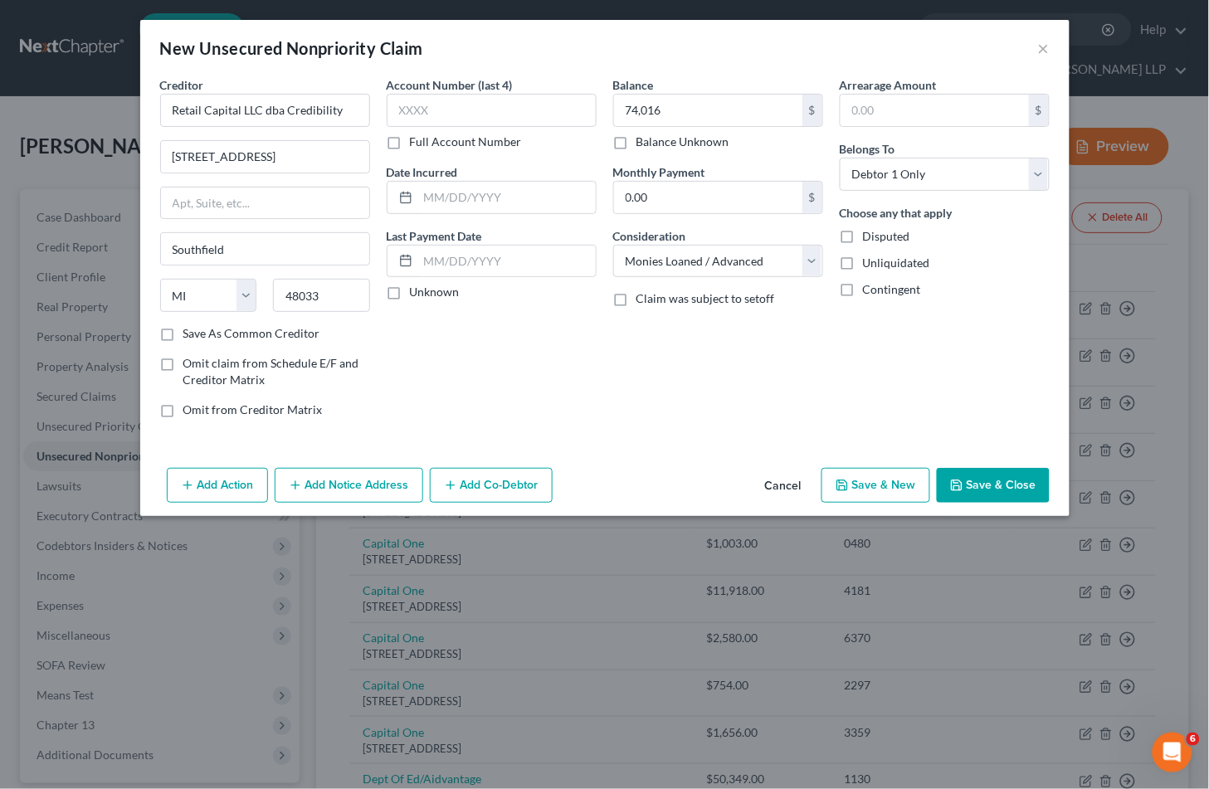
click at [523, 487] on button "Add Co-Debtor" at bounding box center [491, 485] width 123 height 35
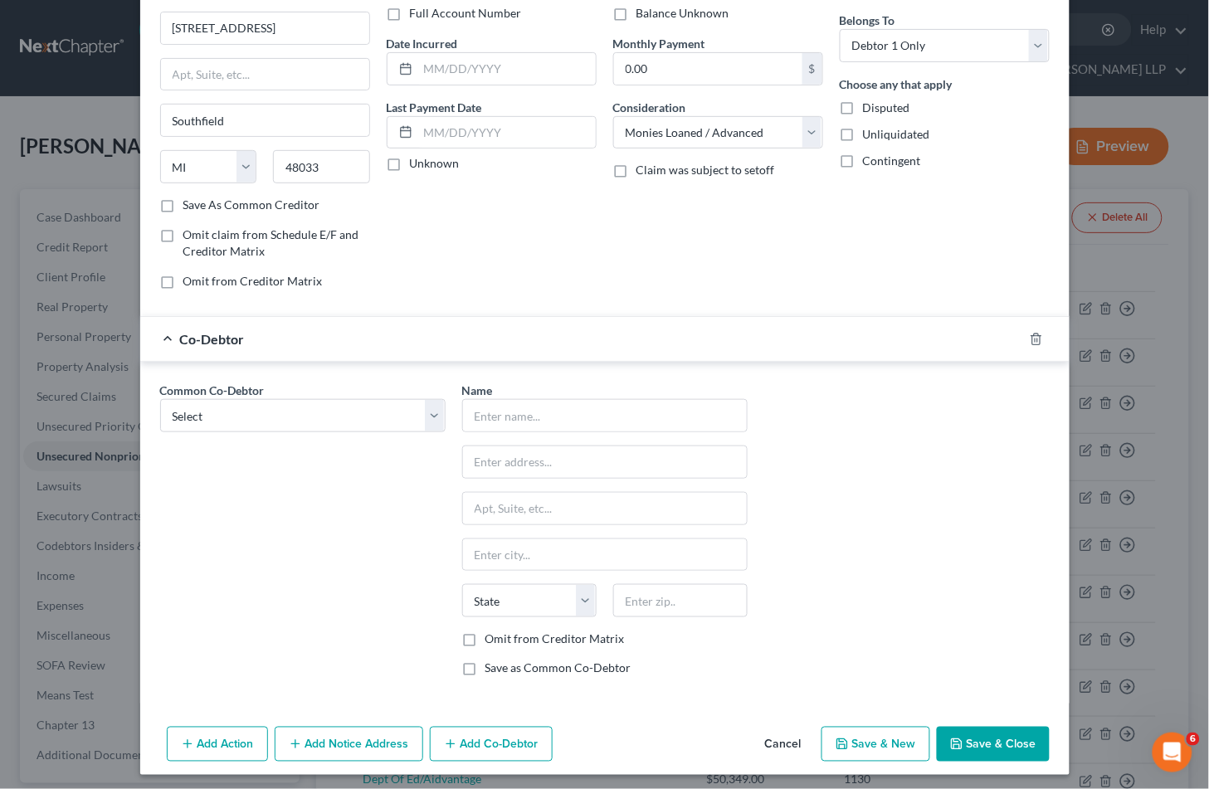
scroll to position [135, 0]
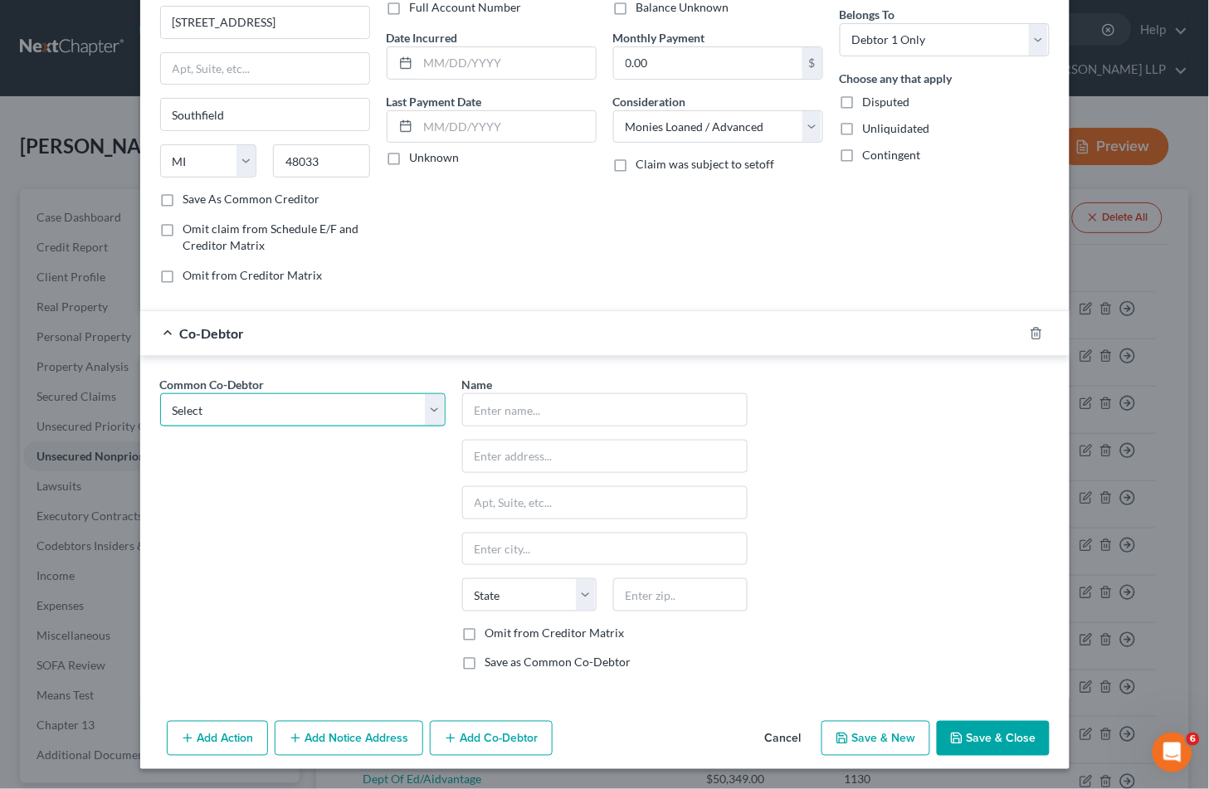
click at [317, 423] on select "Select Delta Force Communications LLC" at bounding box center [302, 409] width 285 height 33
click at [160, 393] on select "Select Delta Force Communications LLC" at bounding box center [302, 409] width 285 height 33
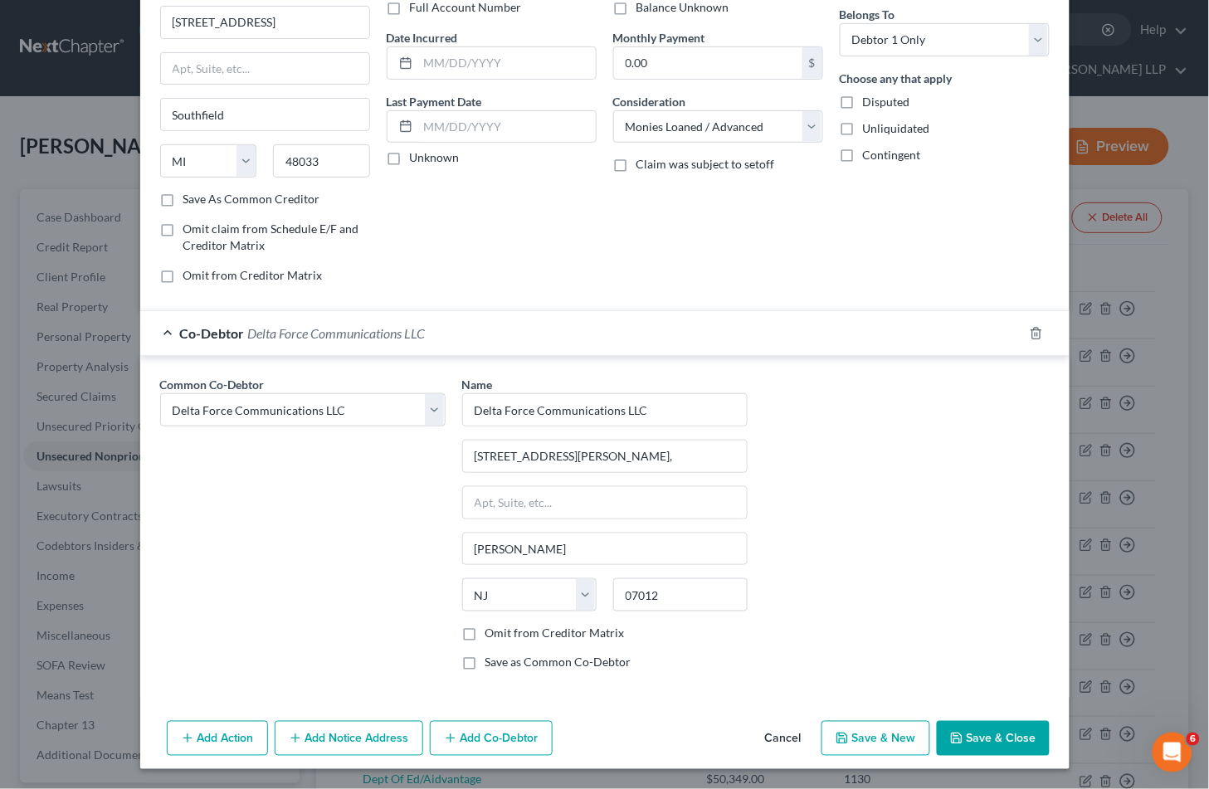
click at [548, 328] on div "Co-Debtor Delta Force Communications LLC" at bounding box center [581, 333] width 883 height 44
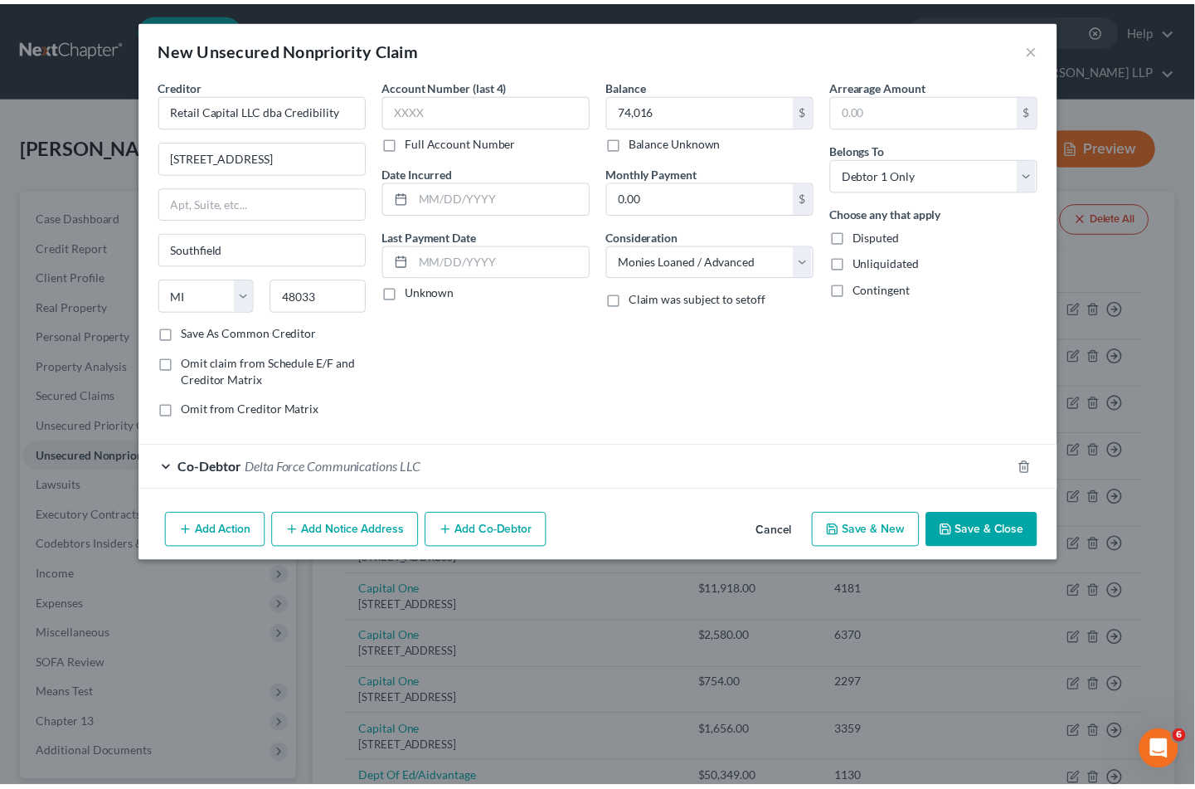
scroll to position [0, 0]
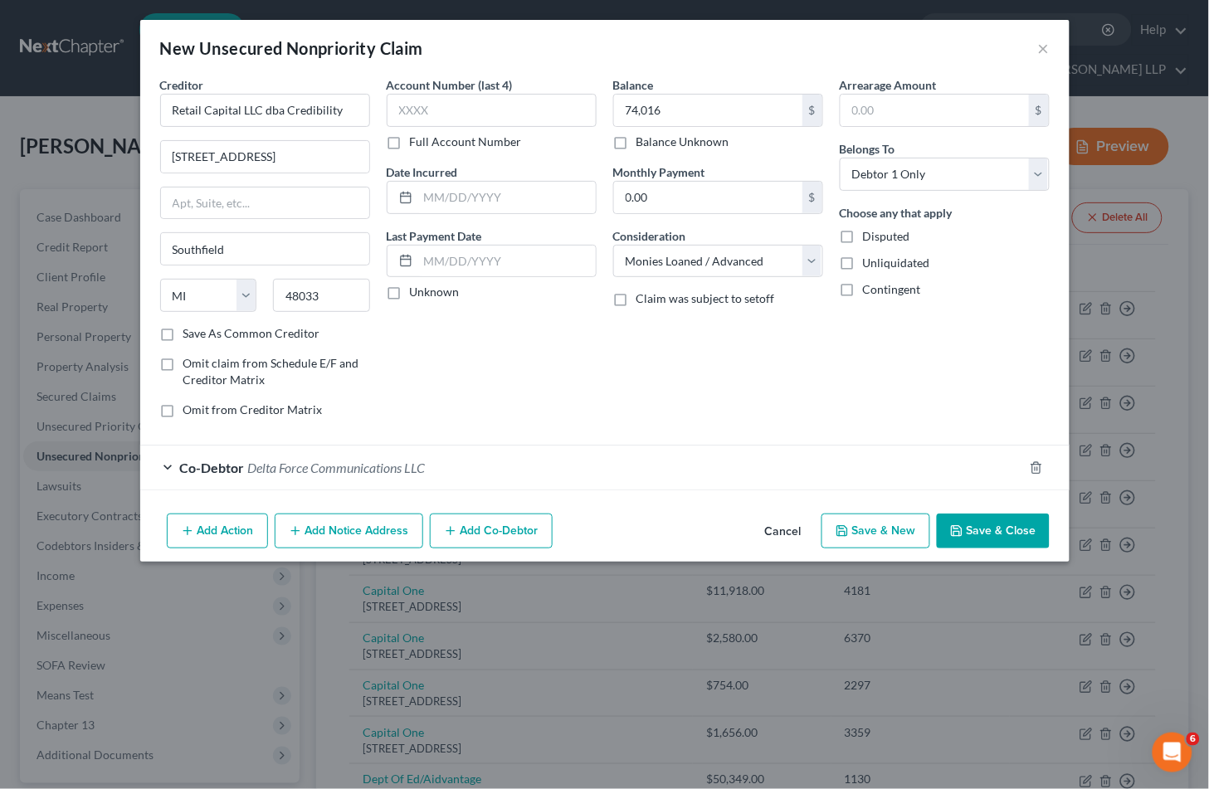
click at [1002, 528] on button "Save & Close" at bounding box center [993, 531] width 113 height 35
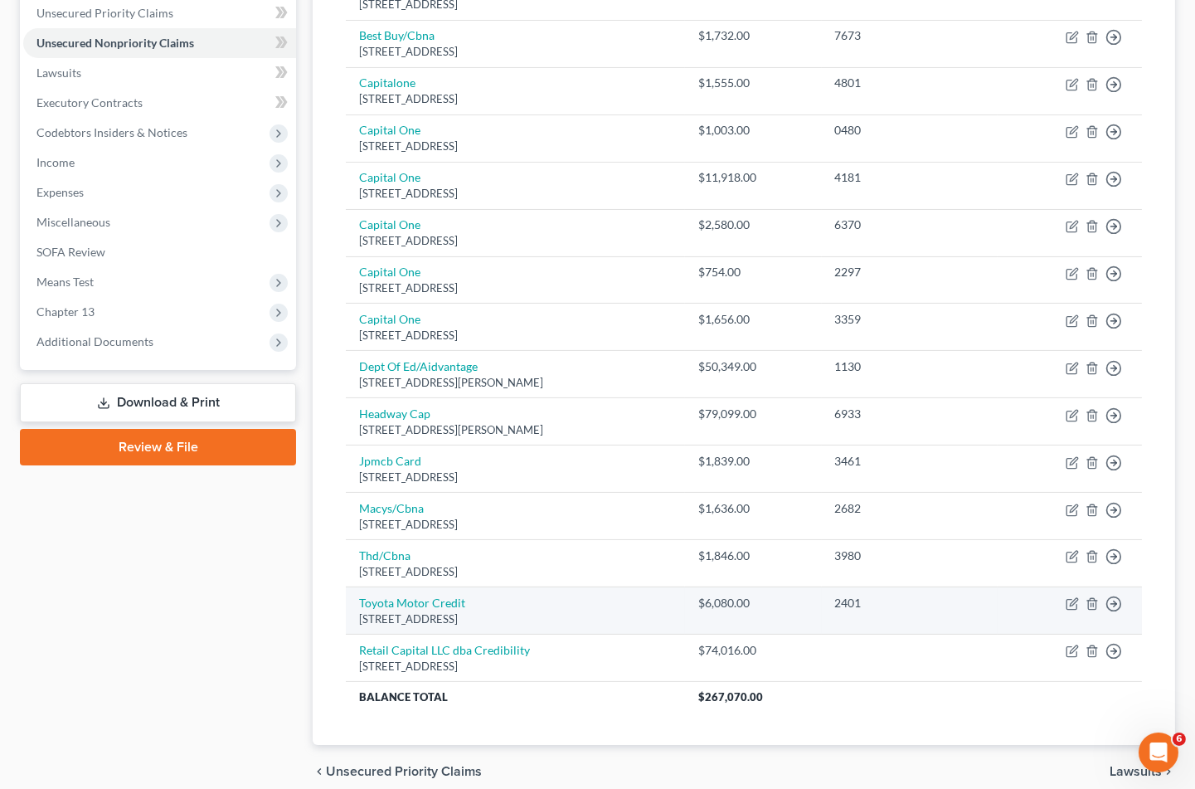
scroll to position [457, 0]
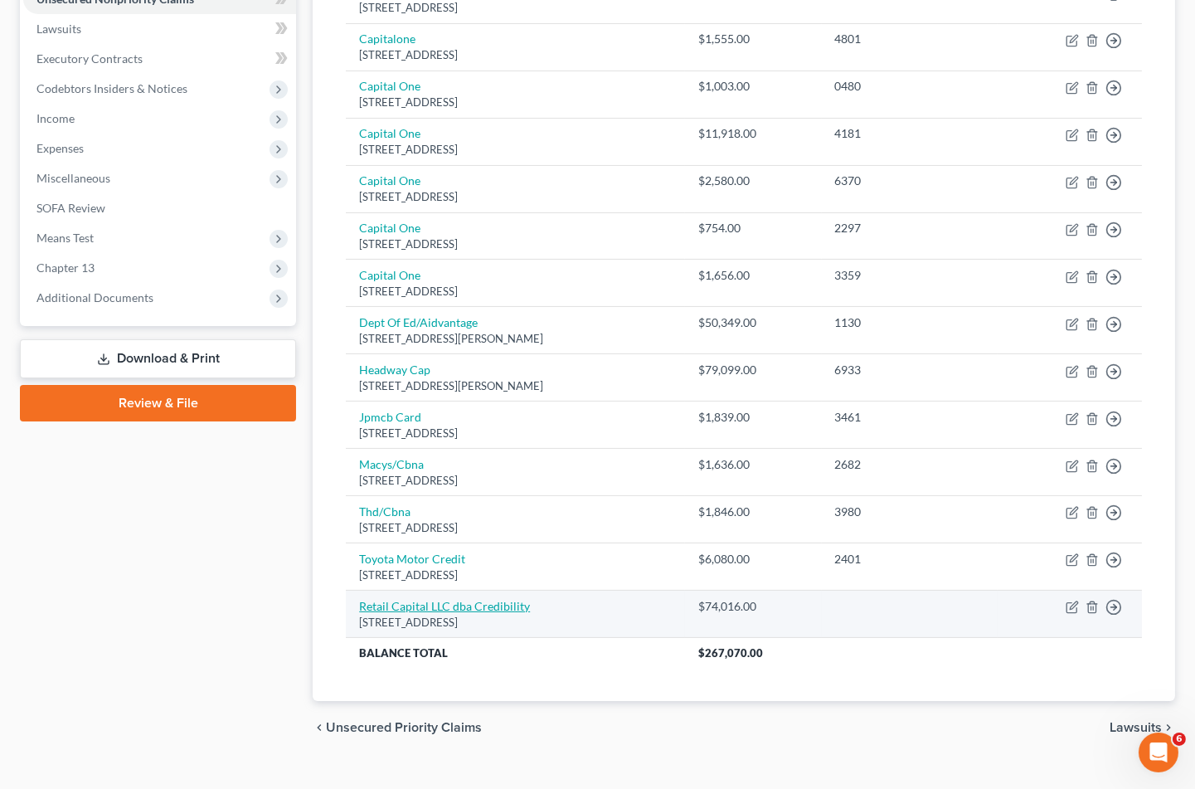
drag, startPoint x: 800, startPoint y: 712, endPoint x: 436, endPoint y: 573, distance: 389.7
click at [800, 712] on div "chevron_left Unsecured Priority Claims Lawsuits chevron_right" at bounding box center [744, 727] width 863 height 53
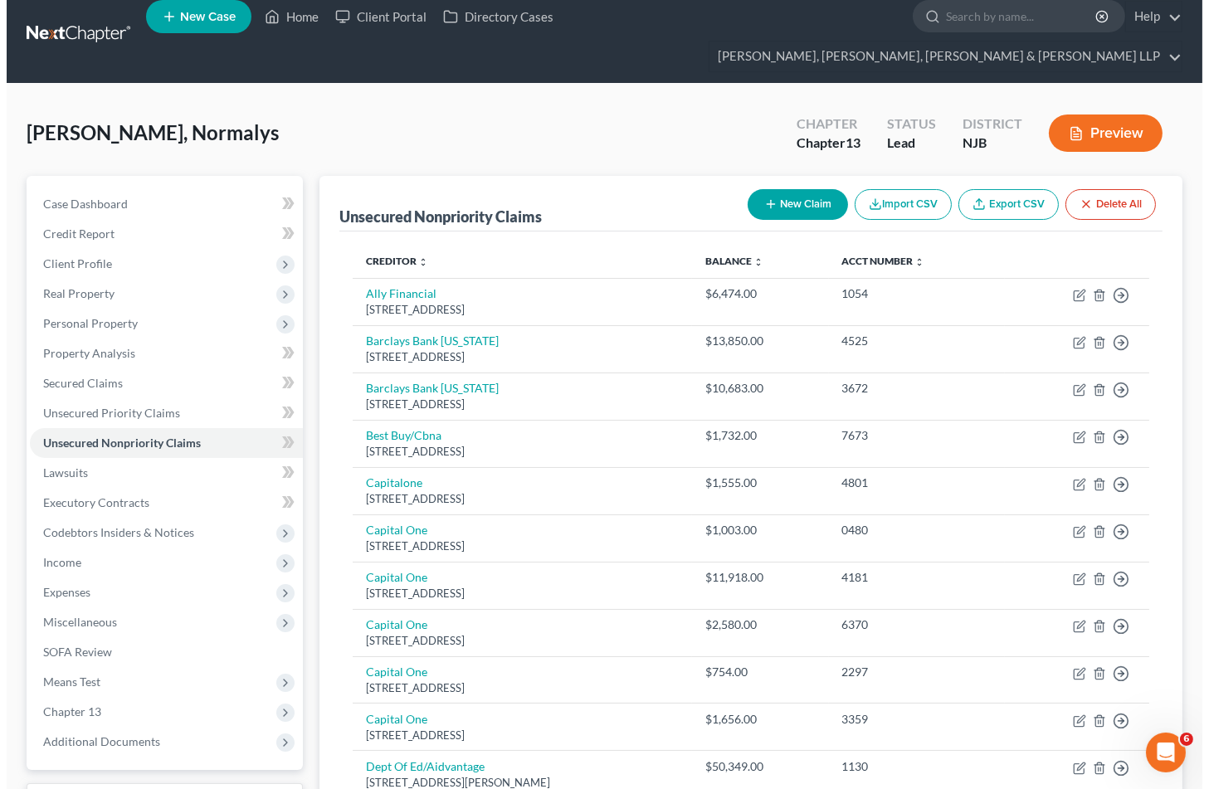
scroll to position [0, 0]
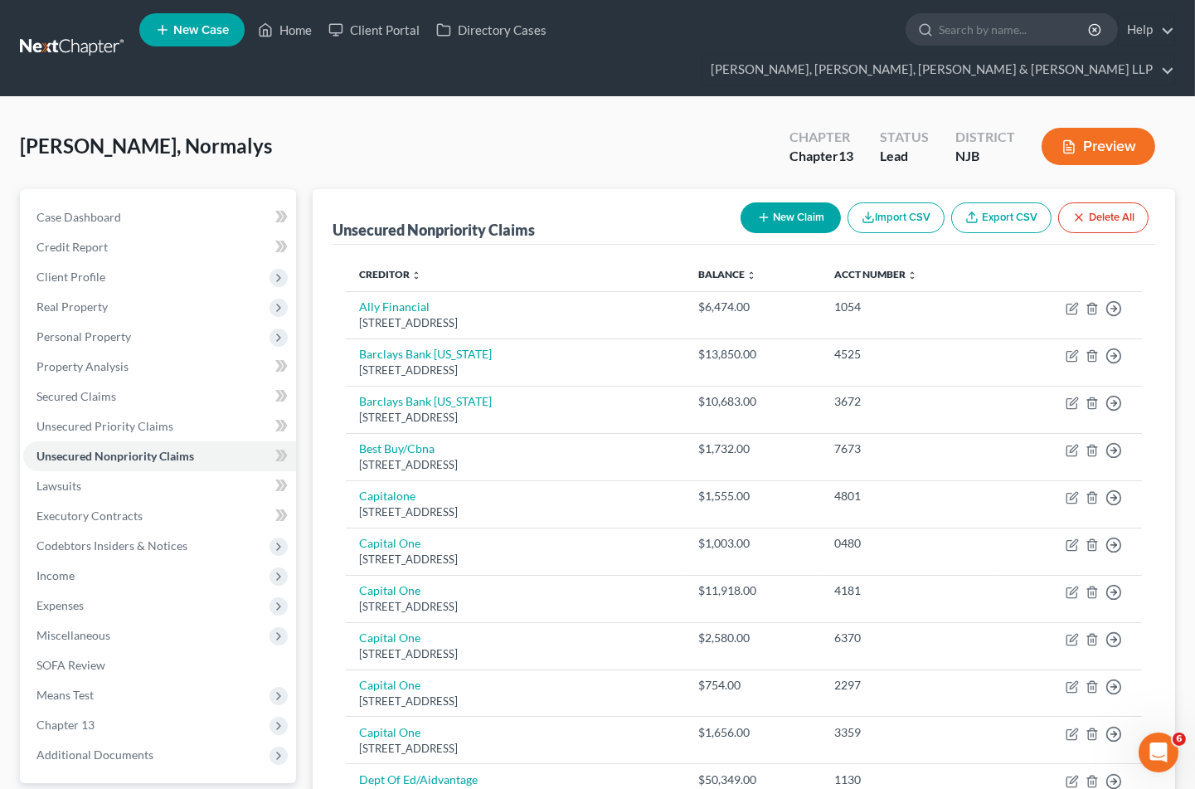
click at [768, 202] on button "New Claim" at bounding box center [791, 217] width 100 height 31
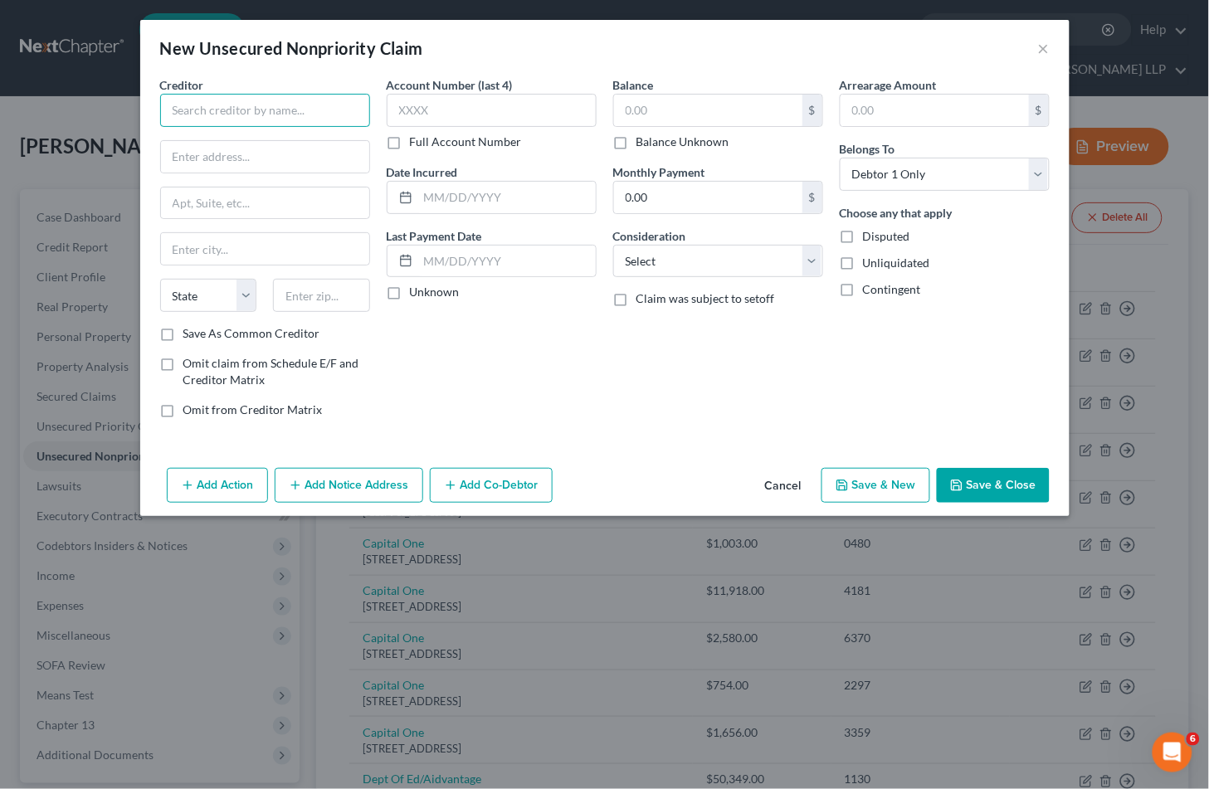
click at [269, 105] on input "text" at bounding box center [265, 110] width 210 height 33
click at [658, 410] on div "Balance $ Balance Unknown Balance Undetermined $ Balance Unknown Monthly Paymen…" at bounding box center [718, 253] width 226 height 355
click at [300, 149] on input "text" at bounding box center [265, 157] width 208 height 32
paste input "[STREET_ADDRESS][PERSON_NAME]"
click at [634, 385] on div "Balance $ Balance Unknown Balance Undetermined $ Balance Unknown Monthly Paymen…" at bounding box center [718, 253] width 226 height 355
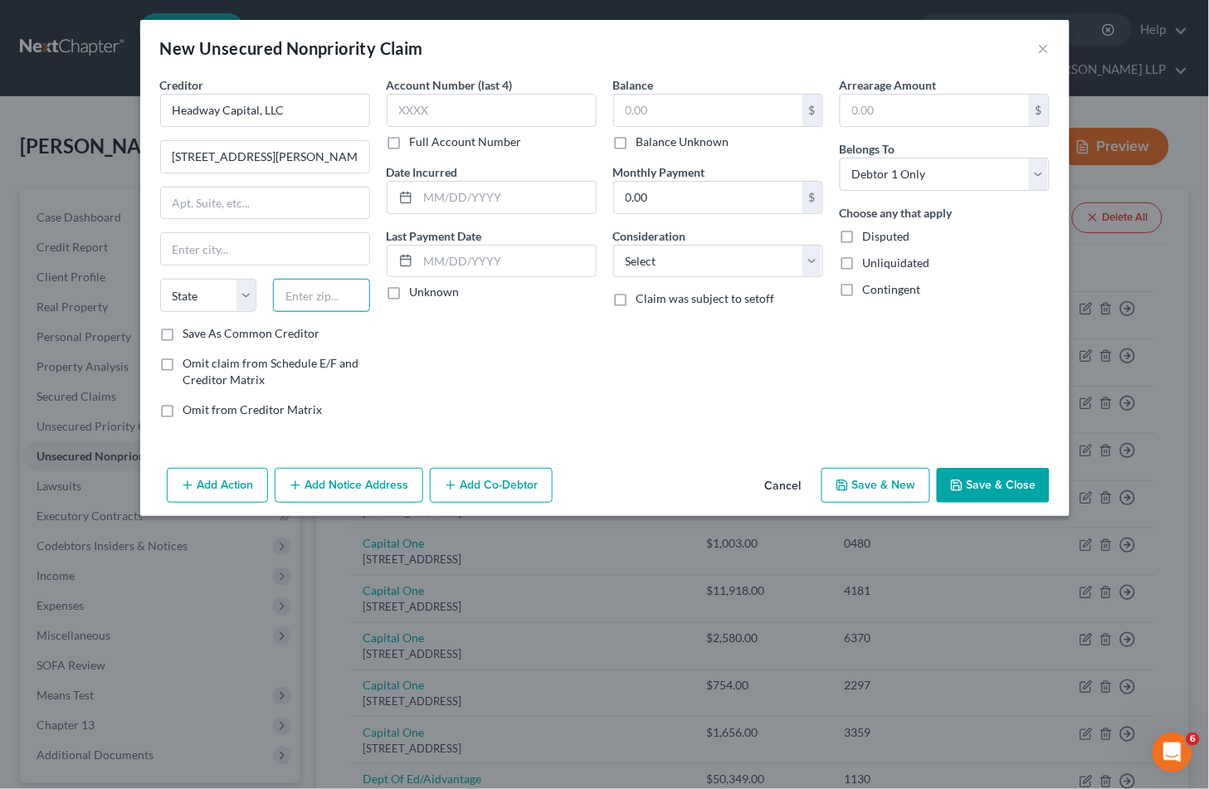
click at [334, 295] on input "text" at bounding box center [321, 295] width 97 height 33
paste input "60604"
click at [632, 376] on div "Balance $ Balance Unknown Balance Undetermined $ Balance Unknown Monthly Paymen…" at bounding box center [718, 253] width 226 height 355
drag, startPoint x: 589, startPoint y: 393, endPoint x: 687, endPoint y: 105, distance: 304.9
click at [595, 388] on div "Account Number (last 4) Full Account Number Date Incurred Last Payment Date Unk…" at bounding box center [491, 253] width 226 height 355
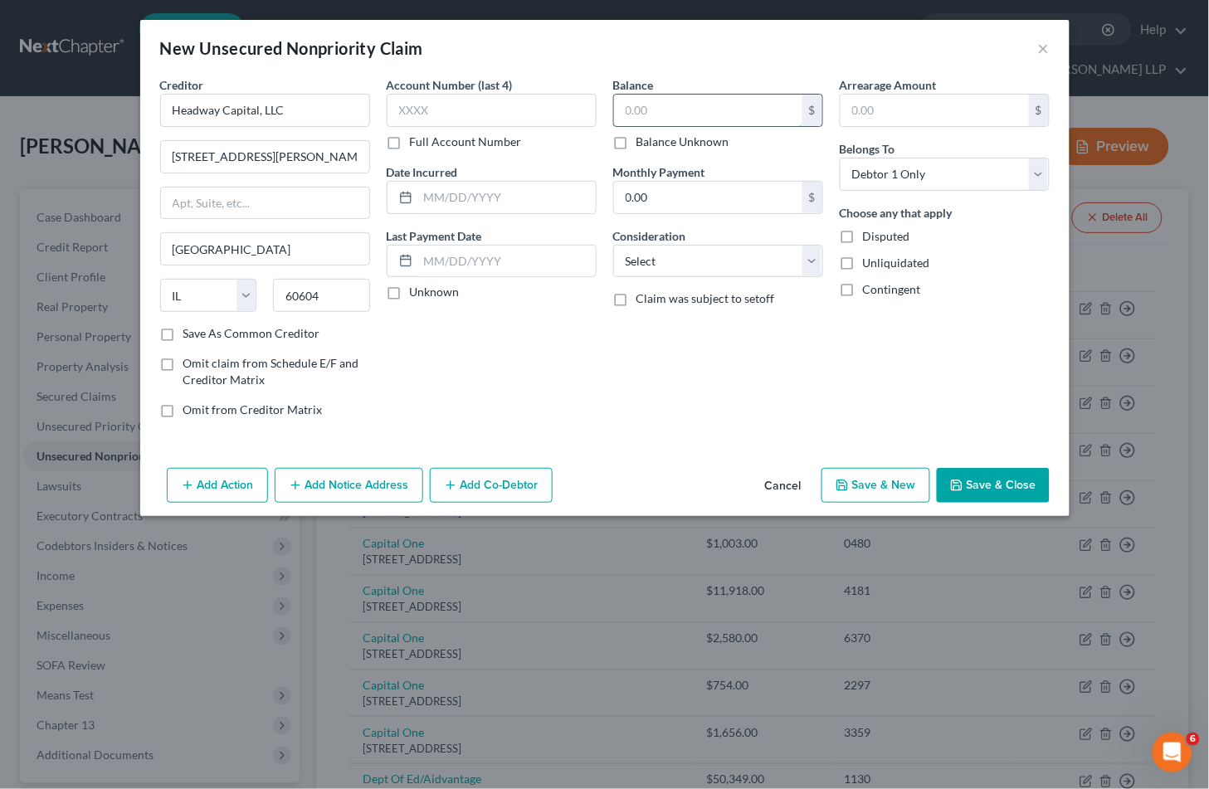
click at [687, 105] on input "text" at bounding box center [708, 111] width 188 height 32
paste input "$79,098.89"
drag, startPoint x: 699, startPoint y: 261, endPoint x: 702, endPoint y: 275, distance: 13.7
click at [699, 261] on select "Select Cable / Satellite Services Collection Agency Credit Card Debt Debt Couns…" at bounding box center [718, 261] width 210 height 33
click at [613, 245] on select "Select Cable / Satellite Services Collection Agency Credit Card Debt Debt Couns…" at bounding box center [718, 261] width 210 height 33
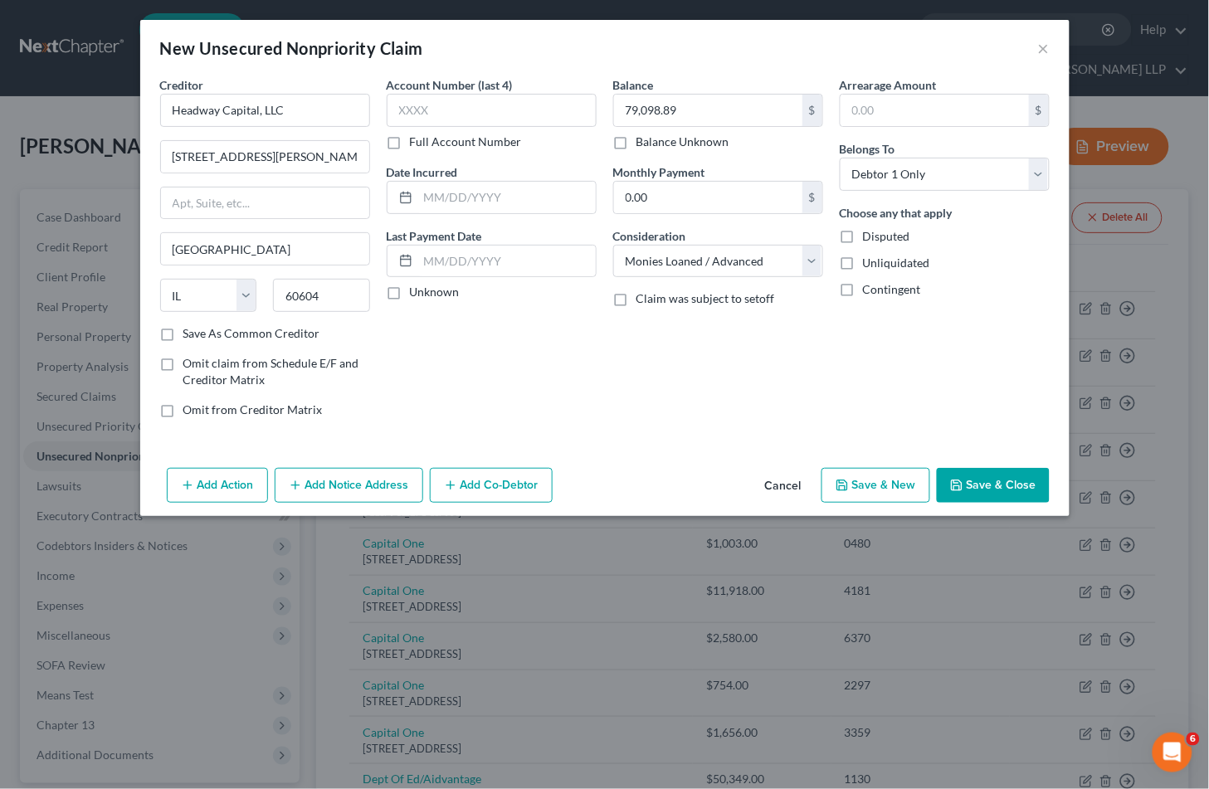
click at [512, 493] on button "Add Co-Debtor" at bounding box center [491, 485] width 123 height 35
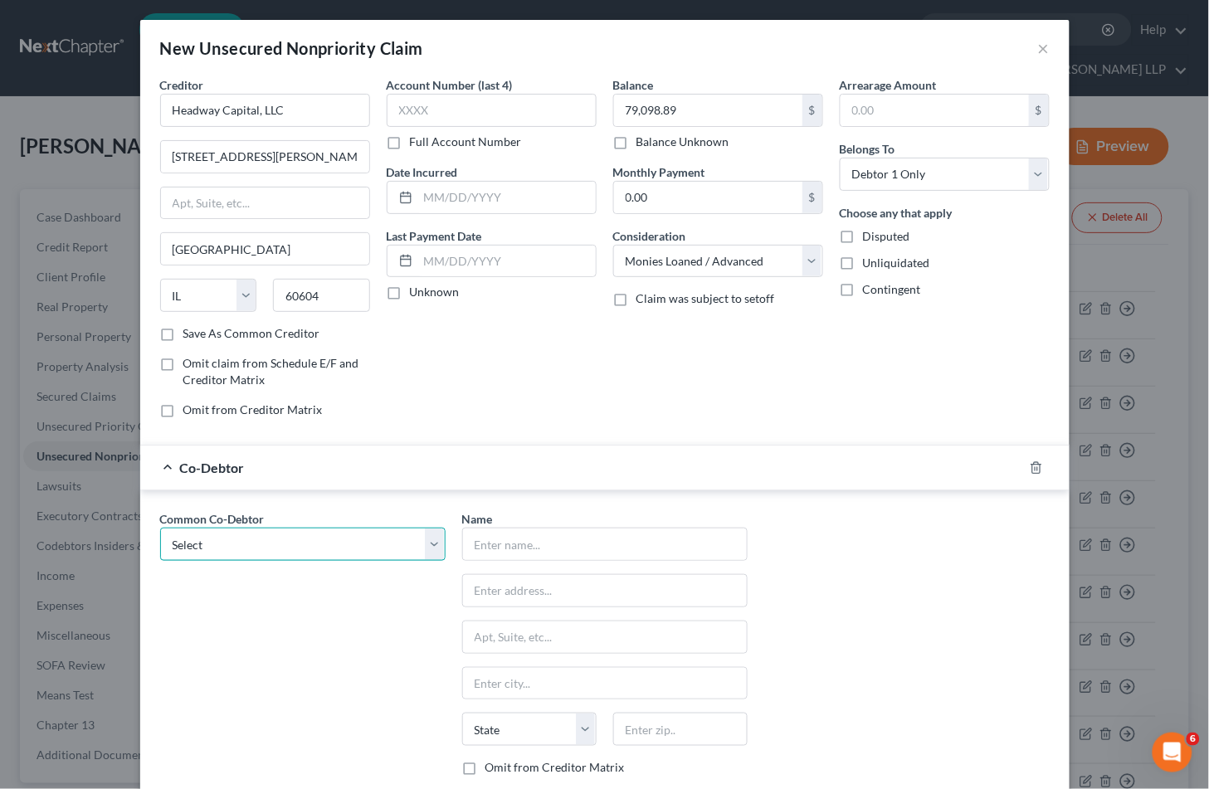
drag, startPoint x: 324, startPoint y: 543, endPoint x: 308, endPoint y: 561, distance: 24.1
click at [324, 543] on select "Select Delta Force Communications LLC" at bounding box center [302, 544] width 285 height 33
click at [160, 528] on select "Select Delta Force Communications LLC" at bounding box center [302, 544] width 285 height 33
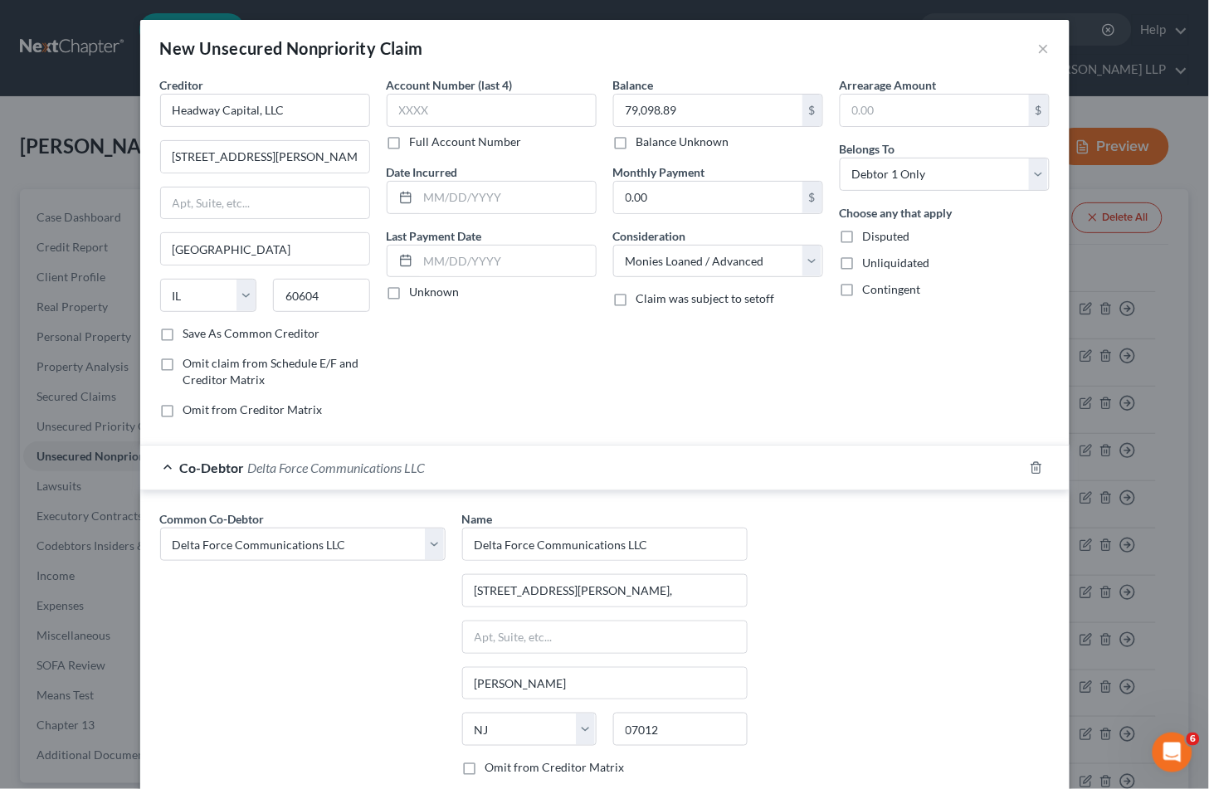
click at [866, 602] on div "Common Co-Debtor Select Delta Force Communications LLC Name * Delta Force Commu…" at bounding box center [605, 664] width 906 height 309
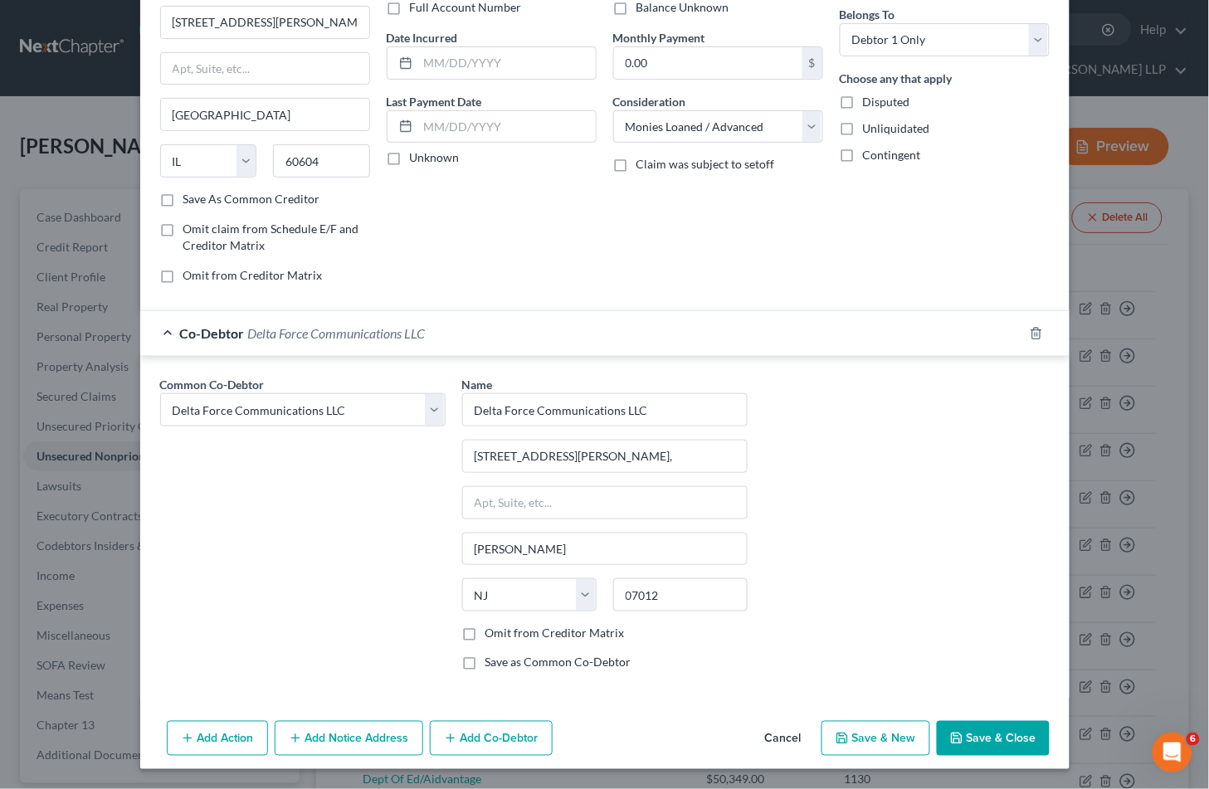
click at [327, 732] on button "Add Notice Address" at bounding box center [349, 738] width 149 height 35
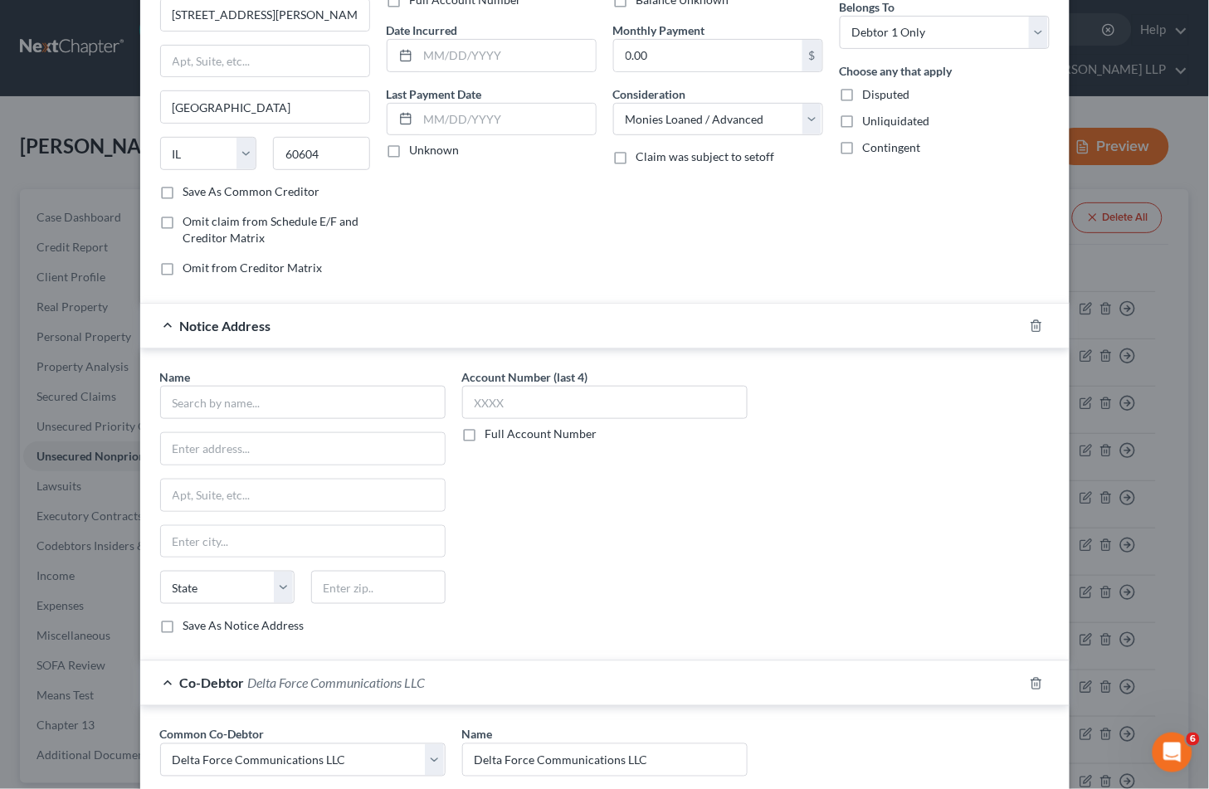
scroll to position [126, 0]
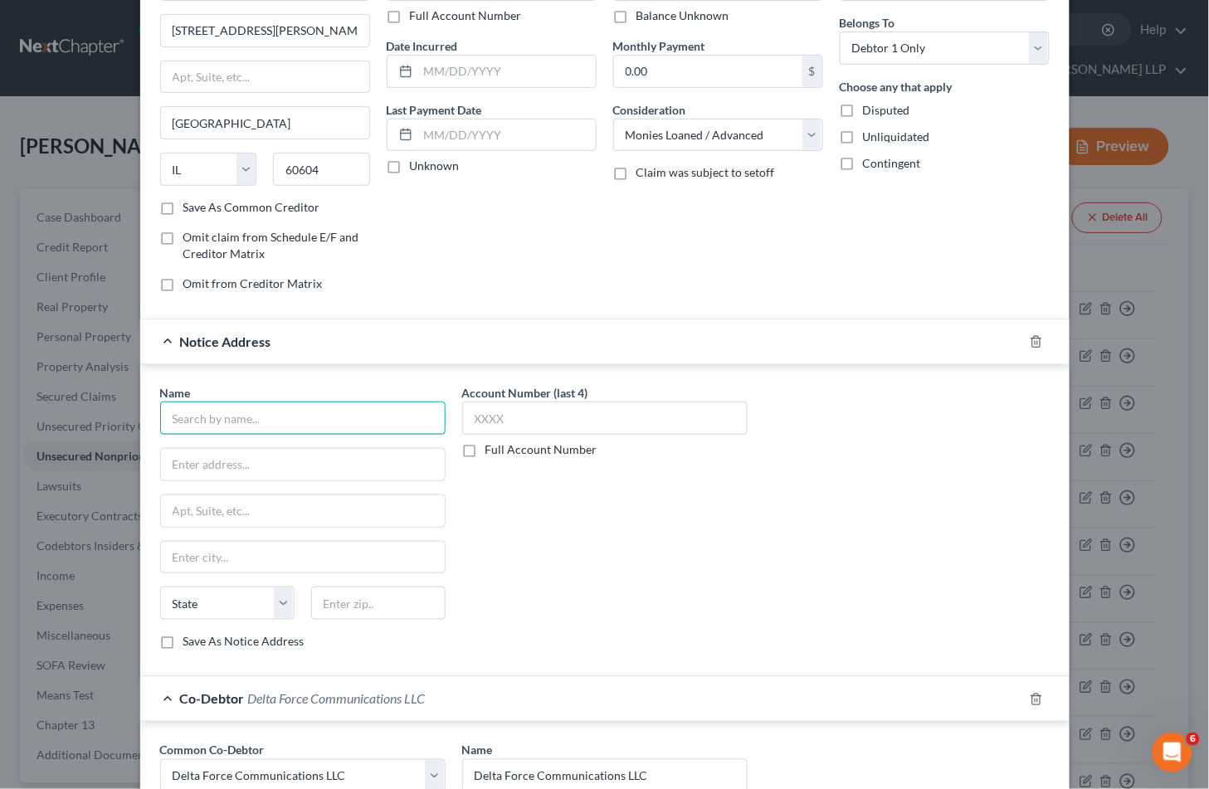
click at [261, 421] on input "text" at bounding box center [302, 418] width 285 height 33
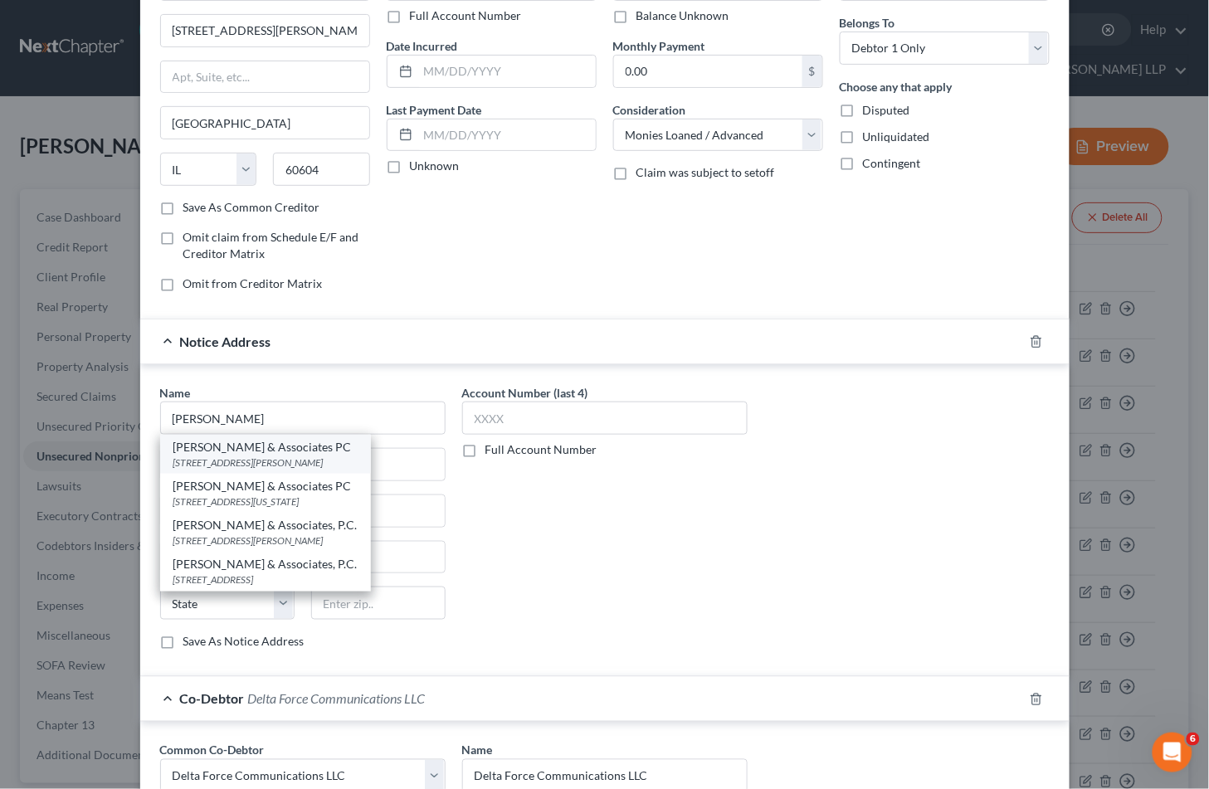
click at [293, 461] on div "[STREET_ADDRESS][PERSON_NAME]" at bounding box center [265, 462] width 184 height 14
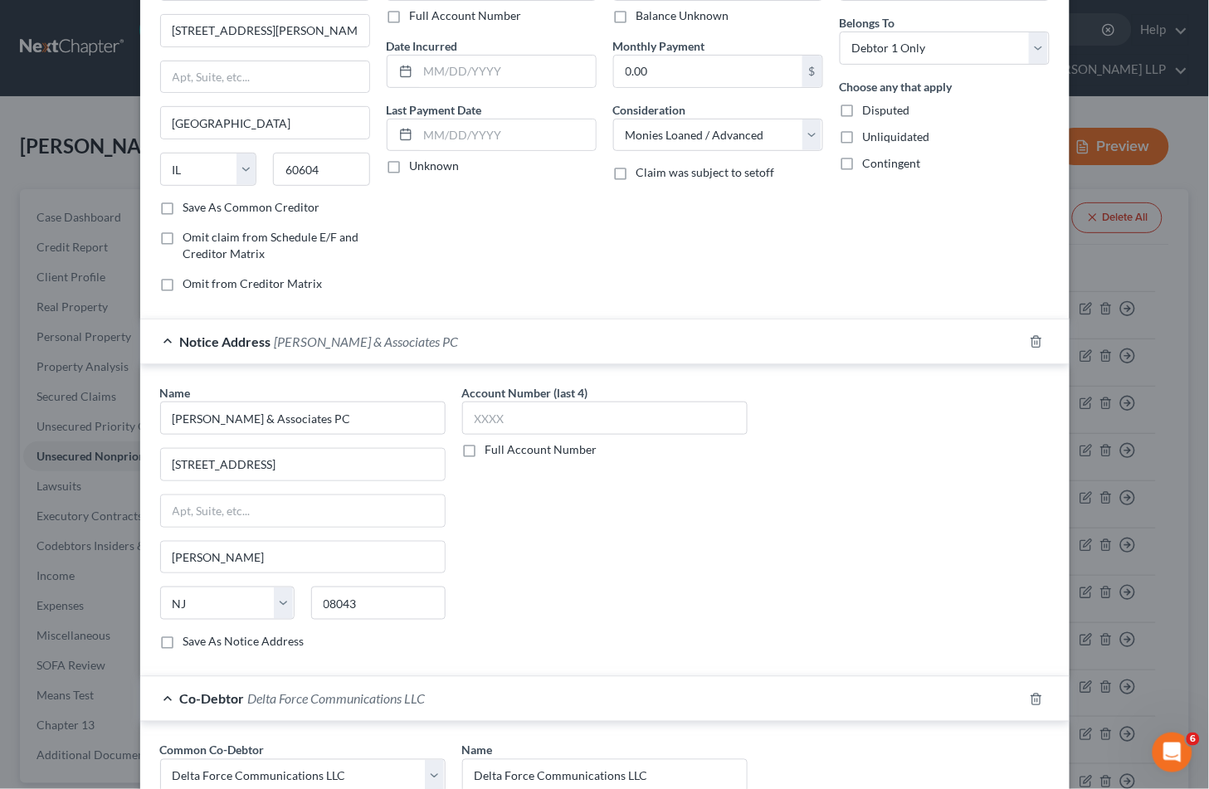
click at [222, 640] on label "Save As Notice Address" at bounding box center [243, 641] width 121 height 17
click at [201, 640] on input "Save As Notice Address" at bounding box center [195, 638] width 11 height 11
drag, startPoint x: 550, startPoint y: 566, endPoint x: 462, endPoint y: 456, distance: 140.5
click at [550, 565] on div "Account Number (last 4) Full Account Number" at bounding box center [605, 523] width 302 height 279
click at [485, 450] on label "Full Account Number" at bounding box center [541, 449] width 112 height 17
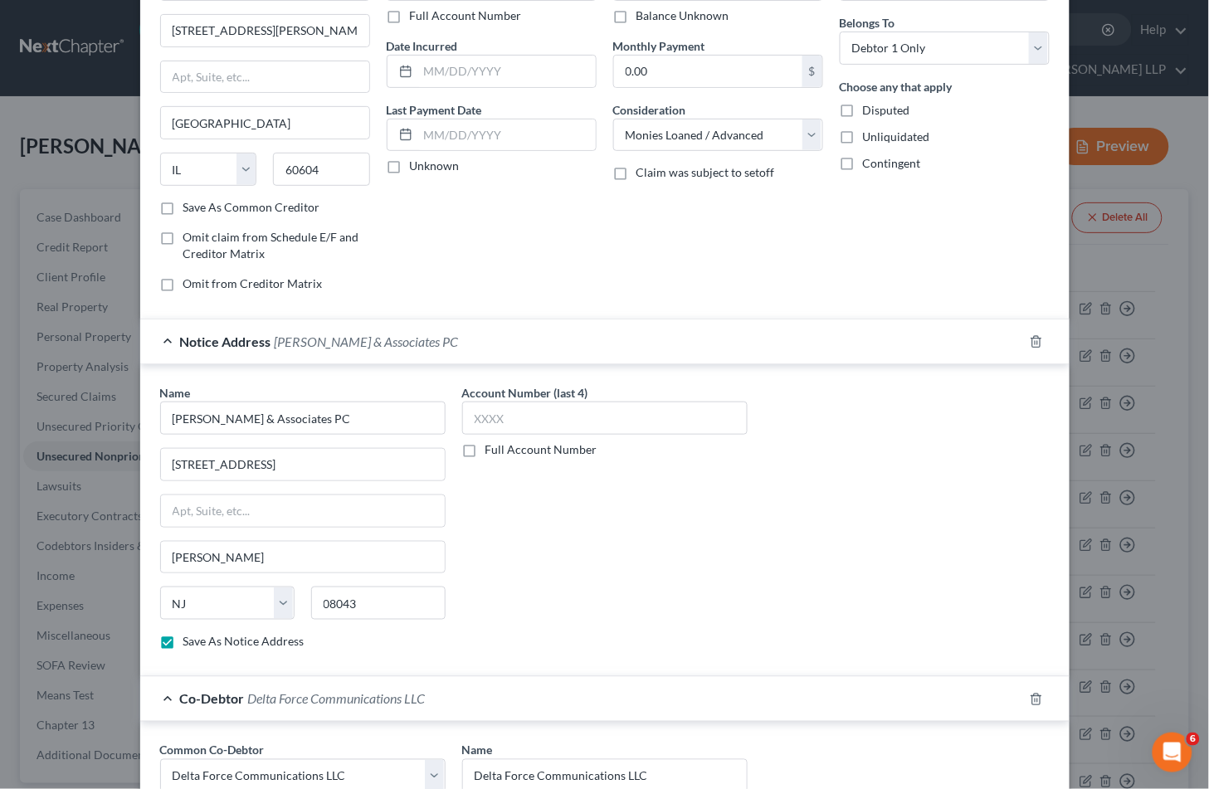
click at [492, 450] on input "Full Account Number" at bounding box center [497, 446] width 11 height 11
click at [490, 421] on input "text" at bounding box center [604, 418] width 285 height 33
paste input "PAS-L-002854-25"
click at [593, 595] on div "Account Number PAS-L-002854-25 Full Account Number" at bounding box center [605, 523] width 302 height 279
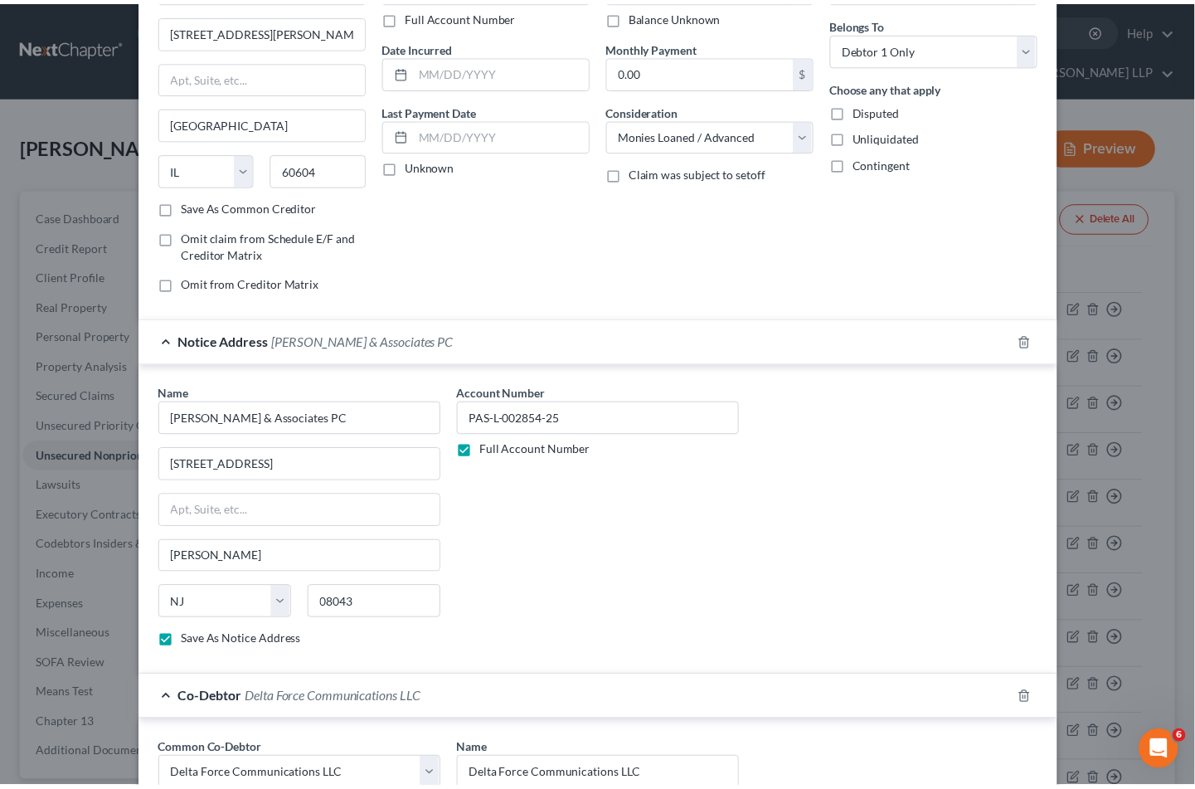
scroll to position [494, 0]
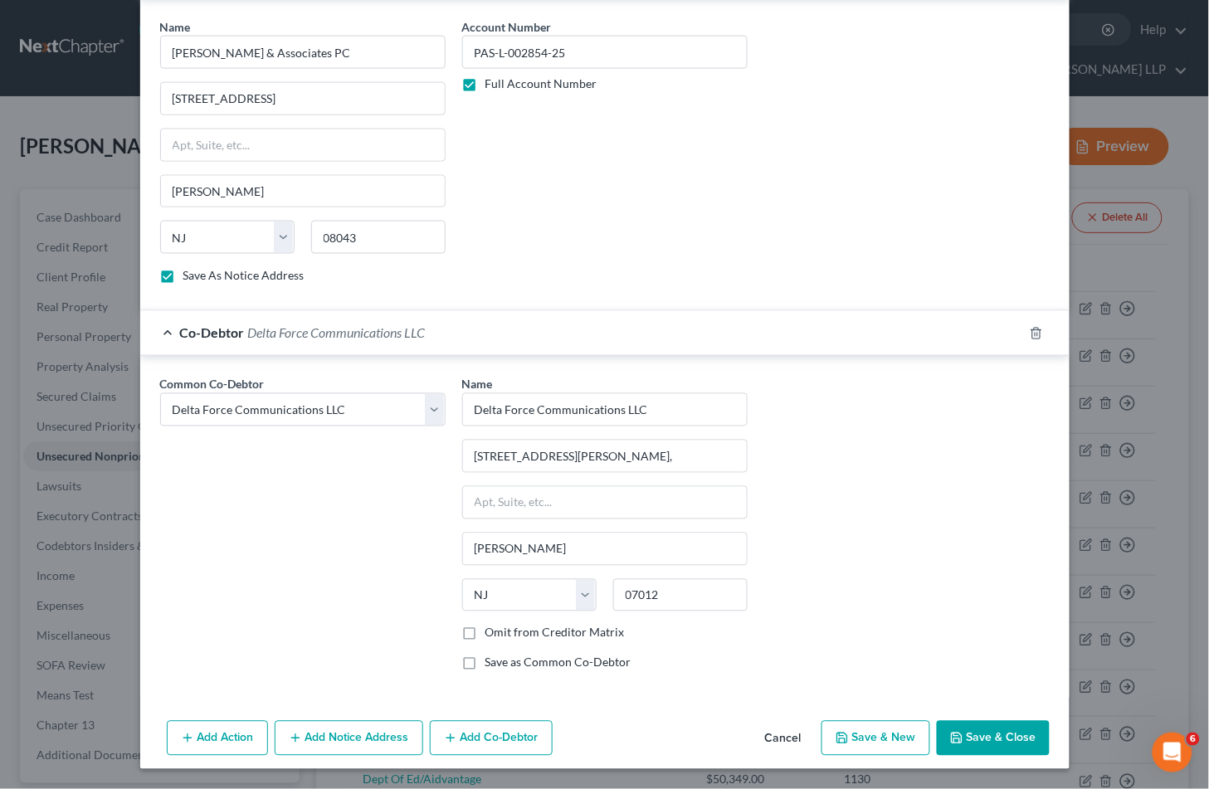
click at [984, 735] on button "Save & Close" at bounding box center [993, 738] width 113 height 35
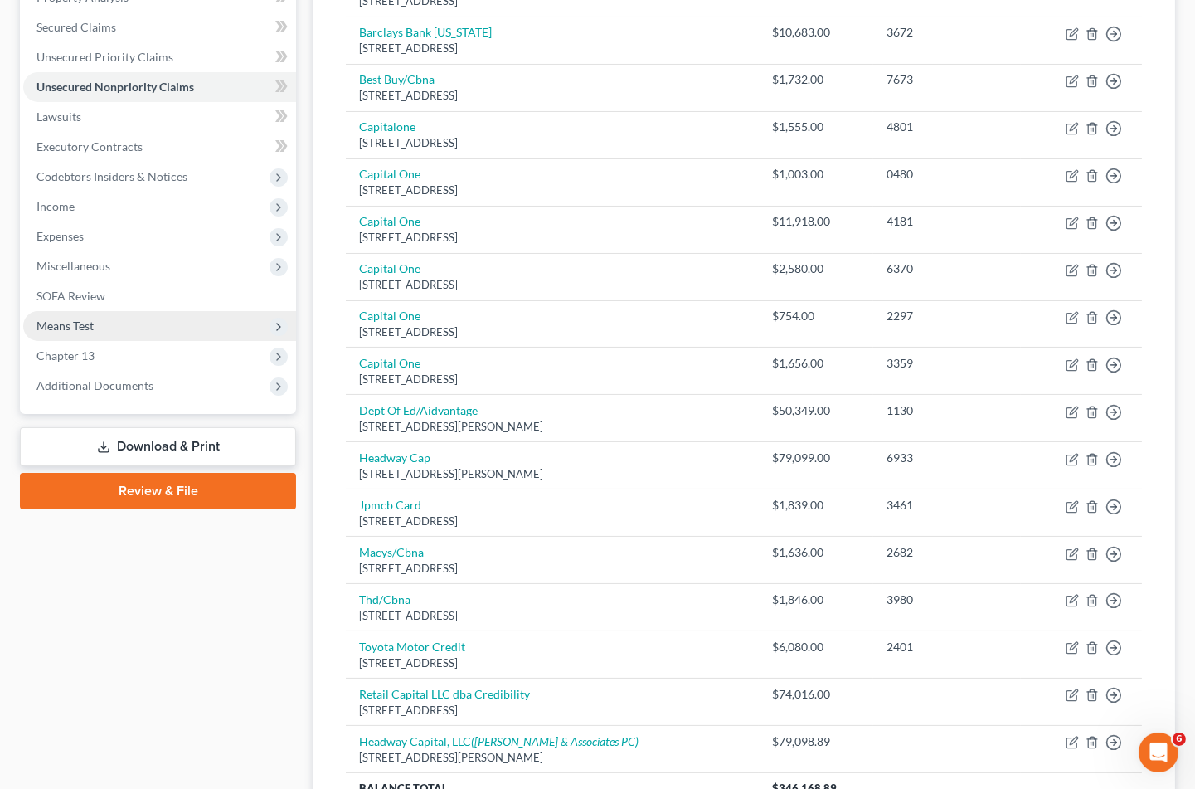
scroll to position [368, 0]
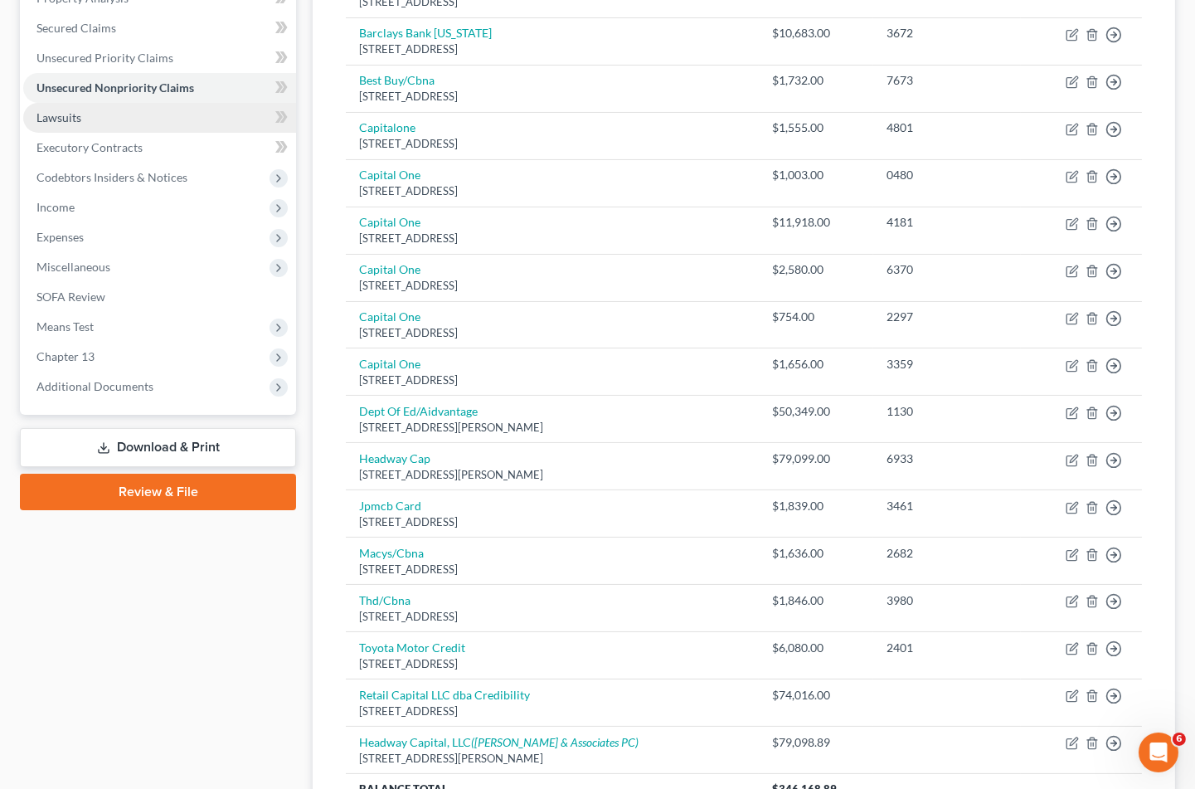
click at [61, 110] on span "Lawsuits" at bounding box center [59, 117] width 45 height 14
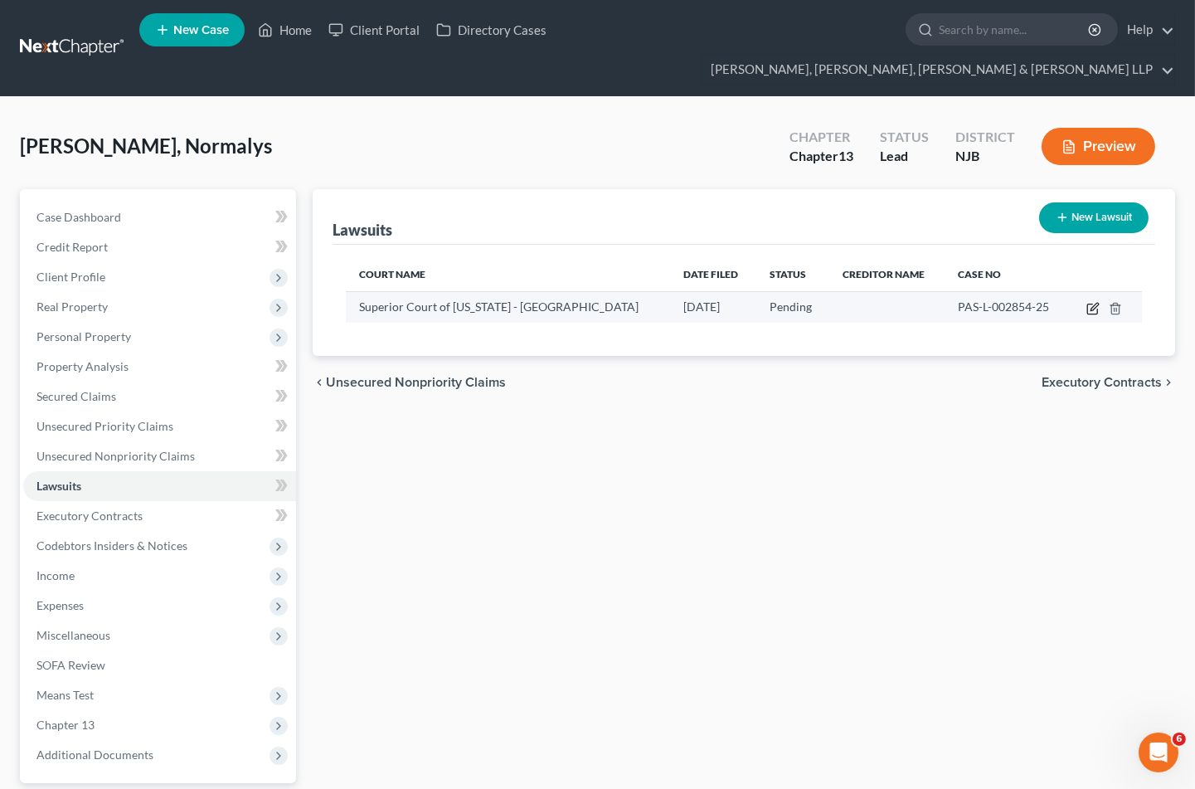
click at [1091, 303] on icon "button" at bounding box center [1094, 306] width 7 height 7
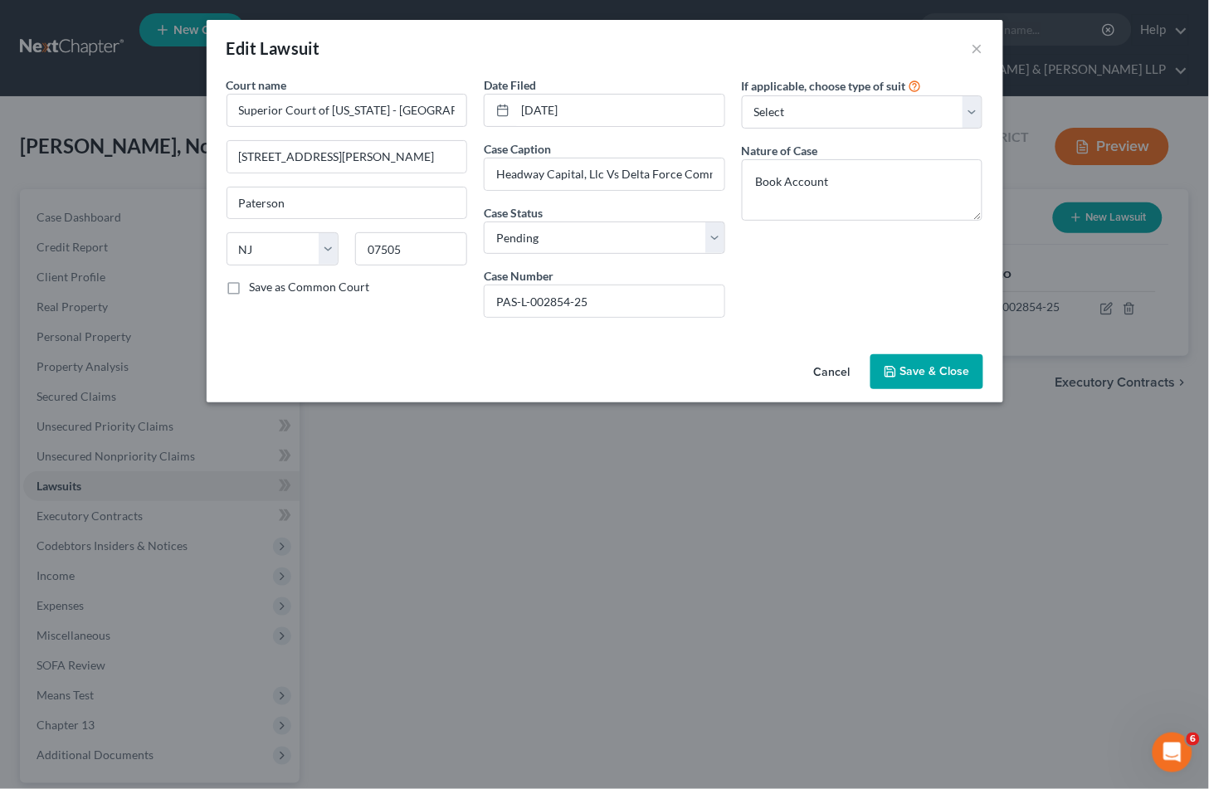
click at [825, 375] on button "Cancel" at bounding box center [832, 372] width 63 height 33
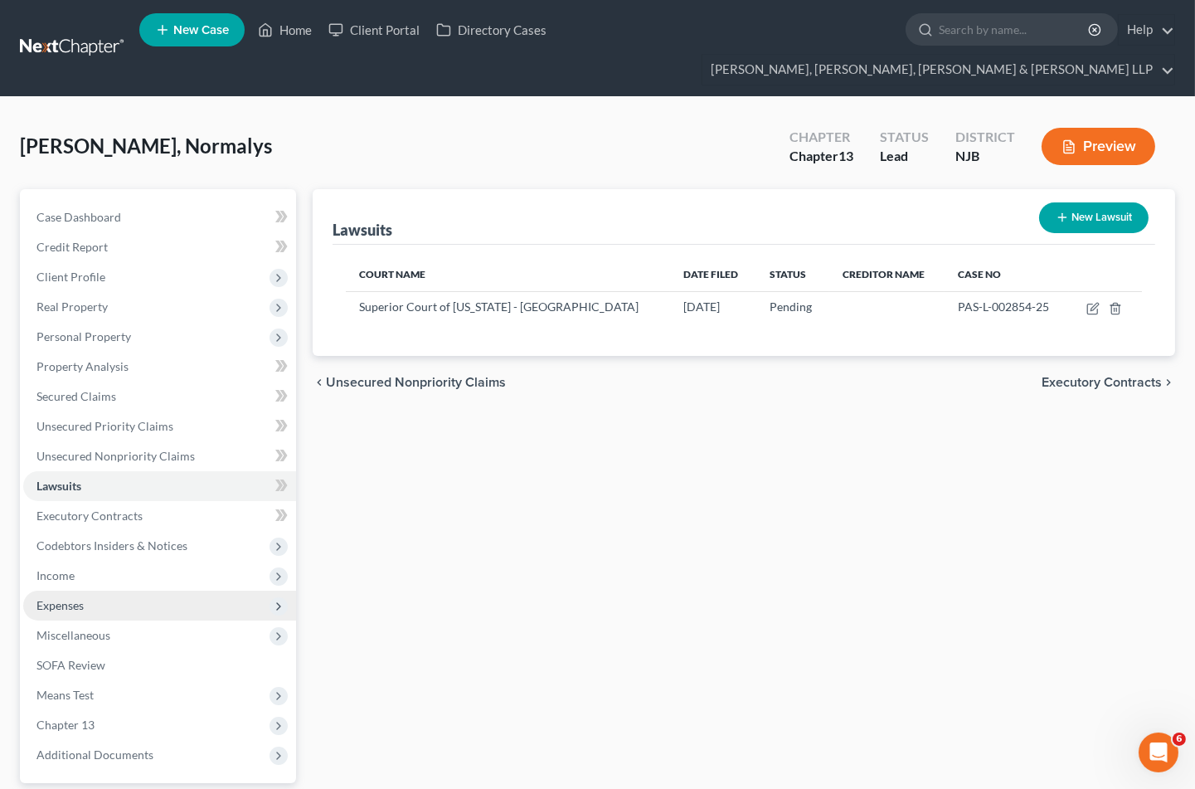
drag, startPoint x: 743, startPoint y: 571, endPoint x: 100, endPoint y: 573, distance: 643.8
click at [743, 570] on div "Lawsuits New Lawsuit Court Name Date Filed Status Creditor Name Case No Superio…" at bounding box center [743, 533] width 879 height 689
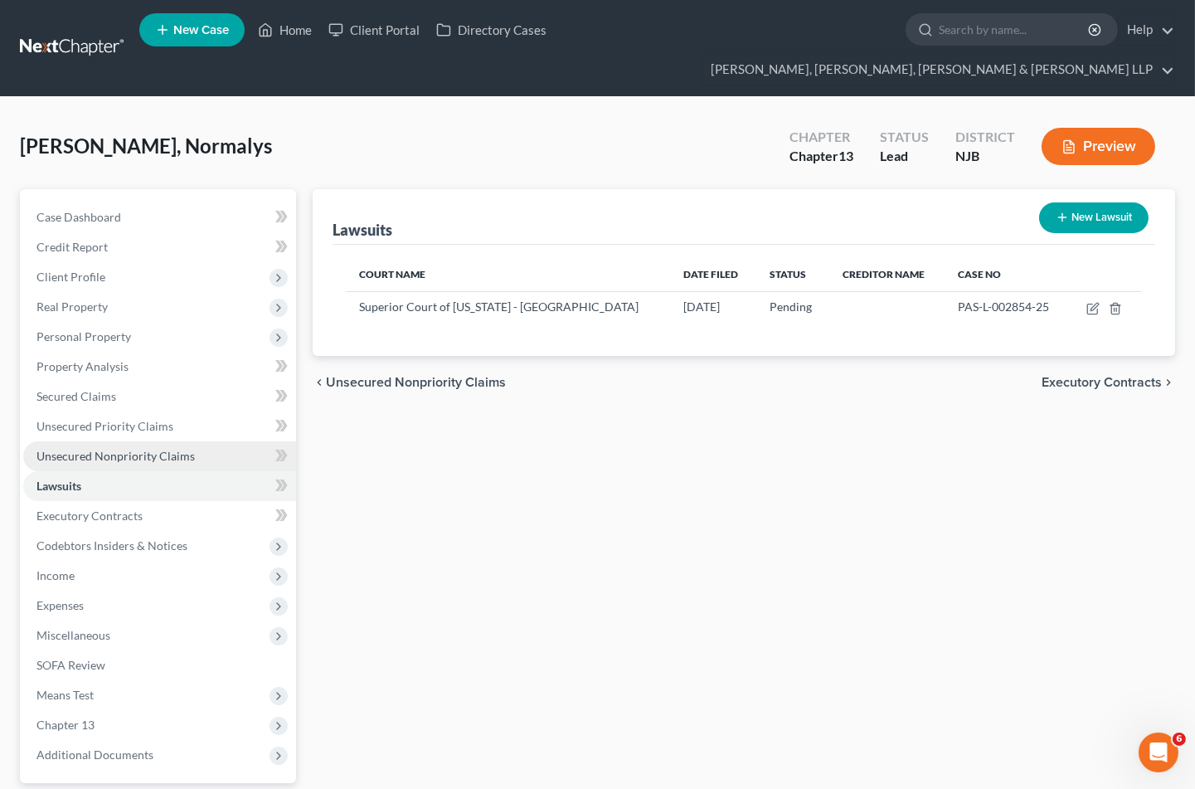
click at [94, 449] on span "Unsecured Nonpriority Claims" at bounding box center [116, 456] width 158 height 14
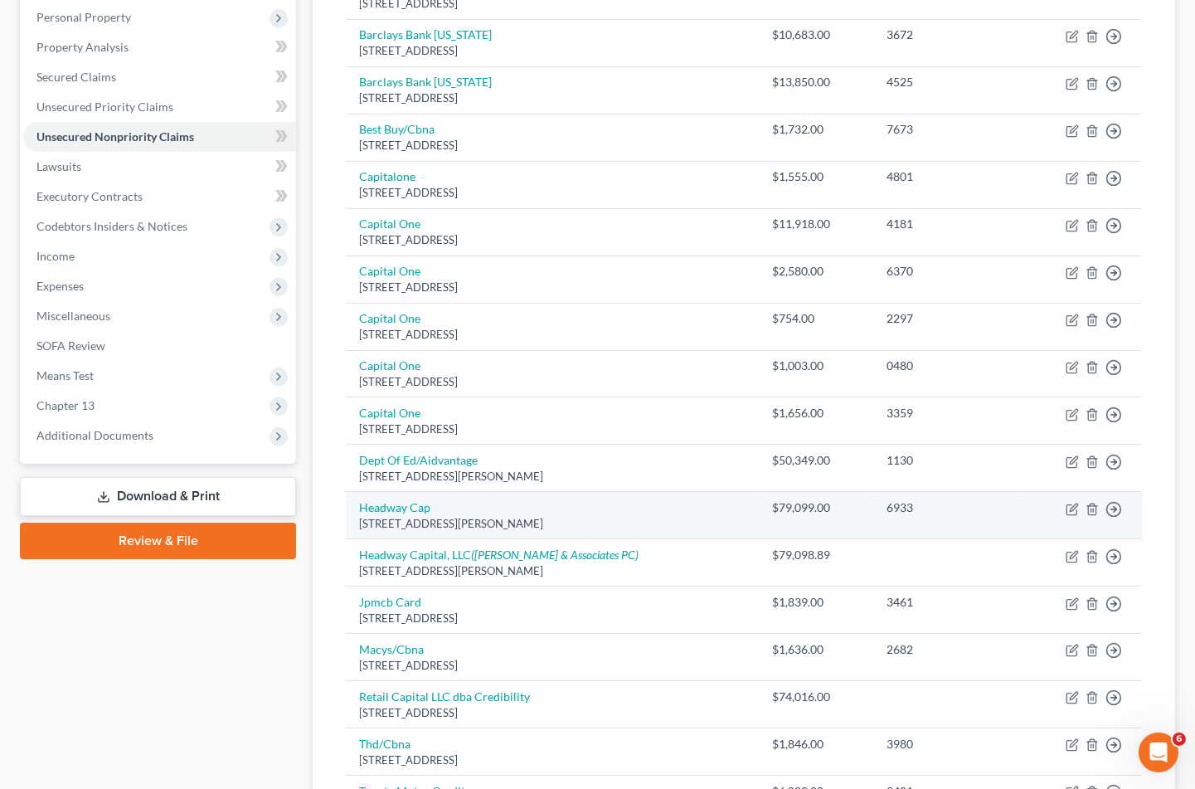
scroll to position [411, 0]
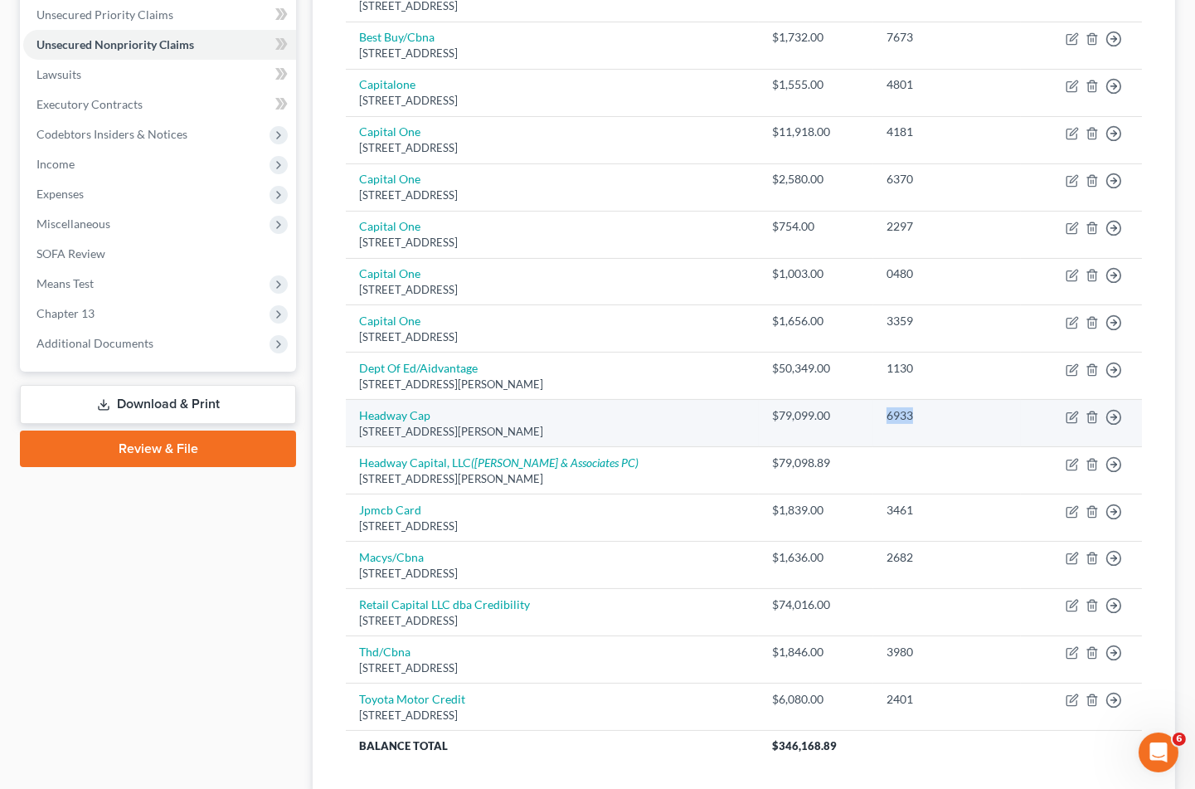
drag, startPoint x: 872, startPoint y: 382, endPoint x: 908, endPoint y: 382, distance: 35.7
click at [908, 400] on td "6933" at bounding box center [948, 423] width 148 height 47
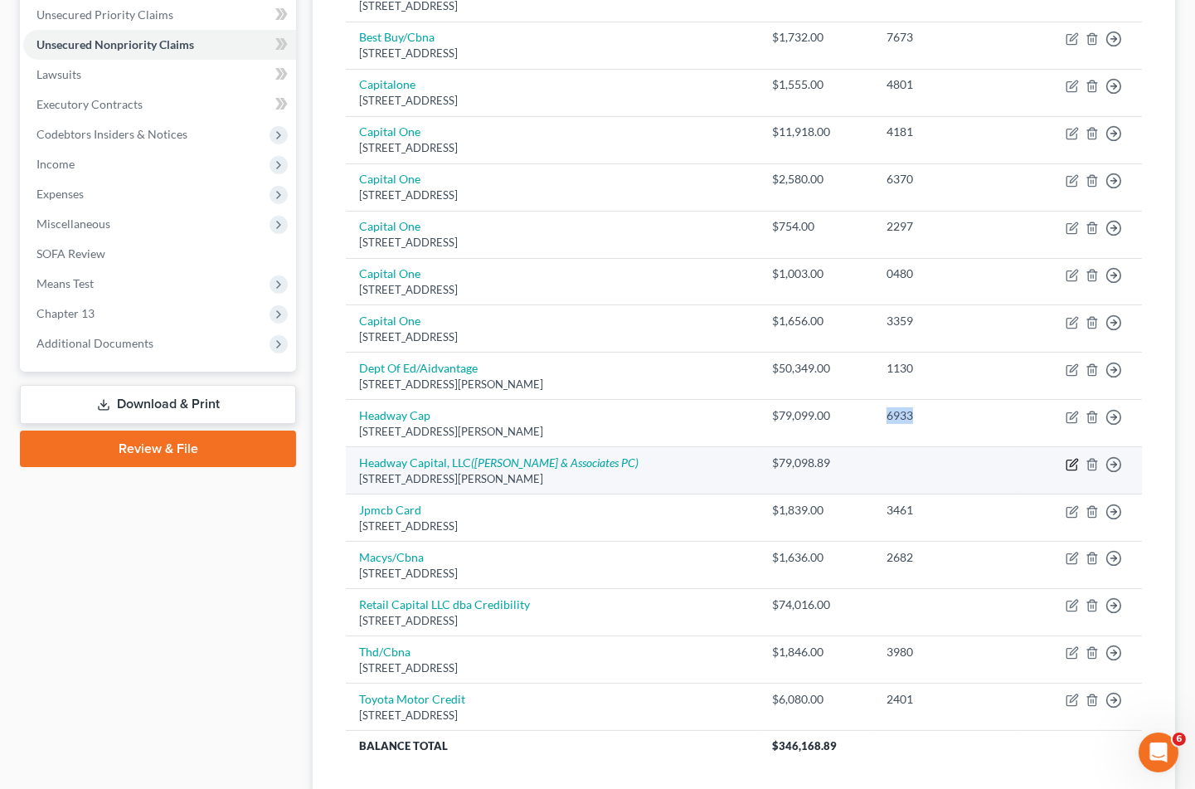
click at [1074, 459] on icon "button" at bounding box center [1073, 462] width 7 height 7
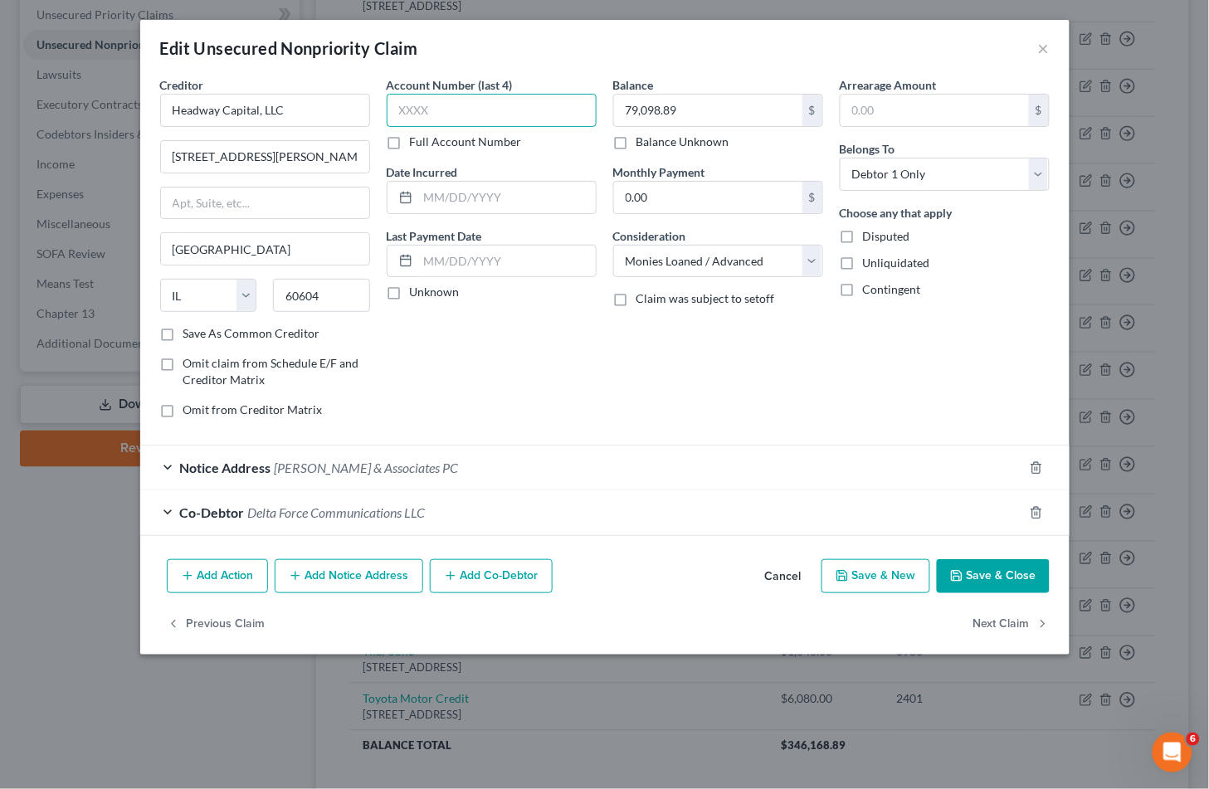
click at [443, 103] on input "text" at bounding box center [492, 110] width 210 height 33
paste input "6933"
click at [976, 567] on button "Save & Close" at bounding box center [993, 576] width 113 height 35
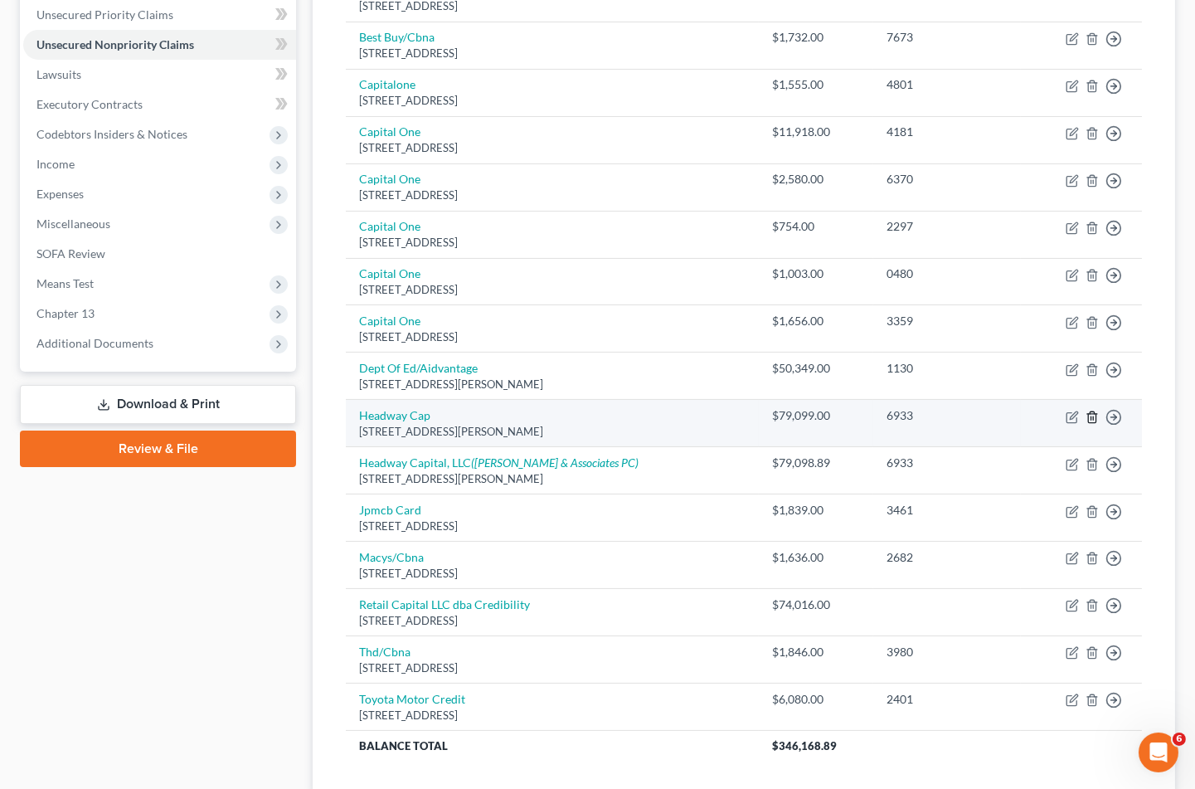
click at [1093, 411] on icon "button" at bounding box center [1092, 417] width 13 height 13
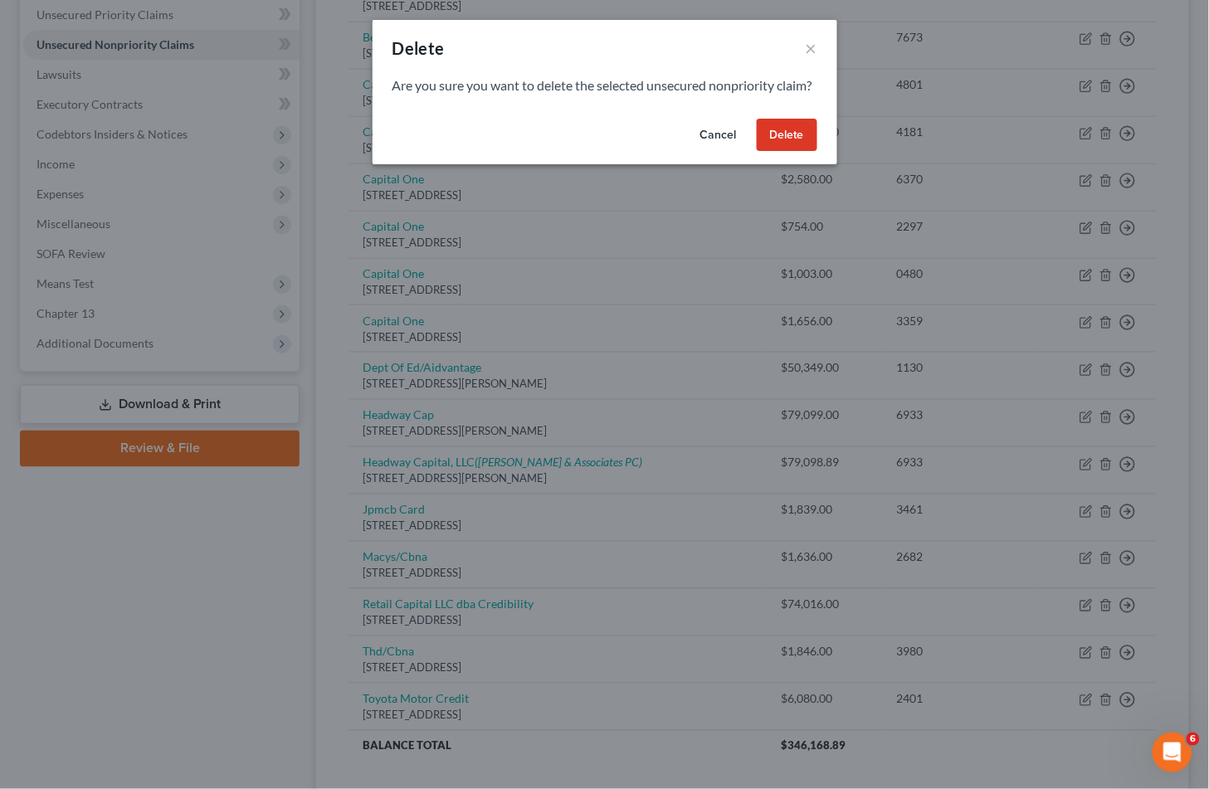
click at [789, 145] on button "Delete" at bounding box center [787, 135] width 61 height 33
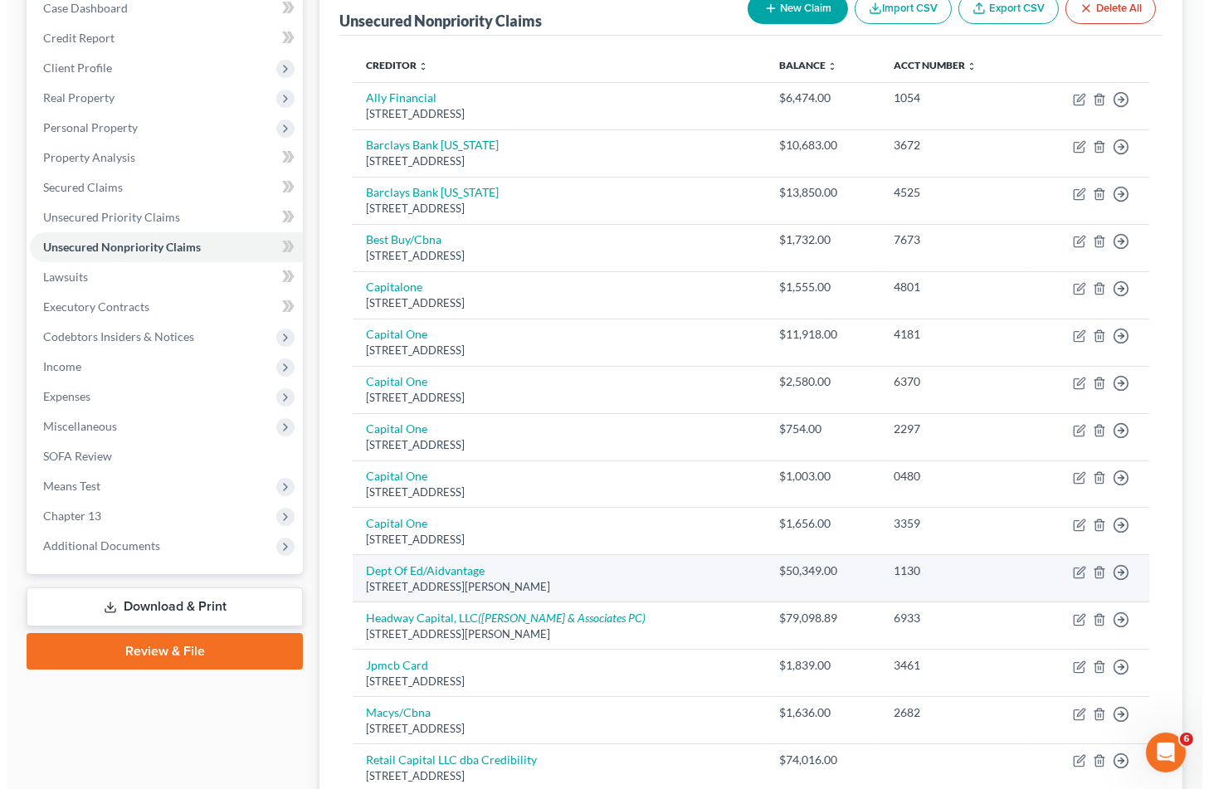
scroll to position [88, 0]
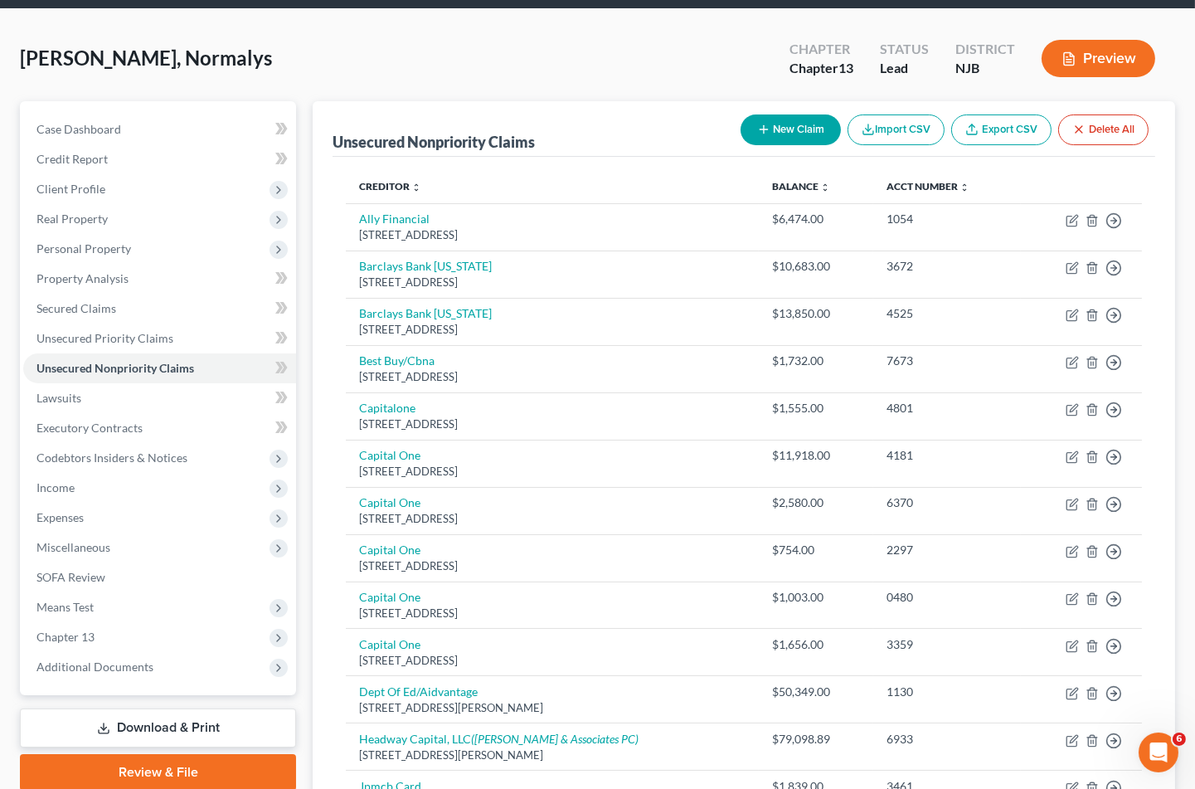
click at [788, 114] on button "New Claim" at bounding box center [791, 129] width 100 height 31
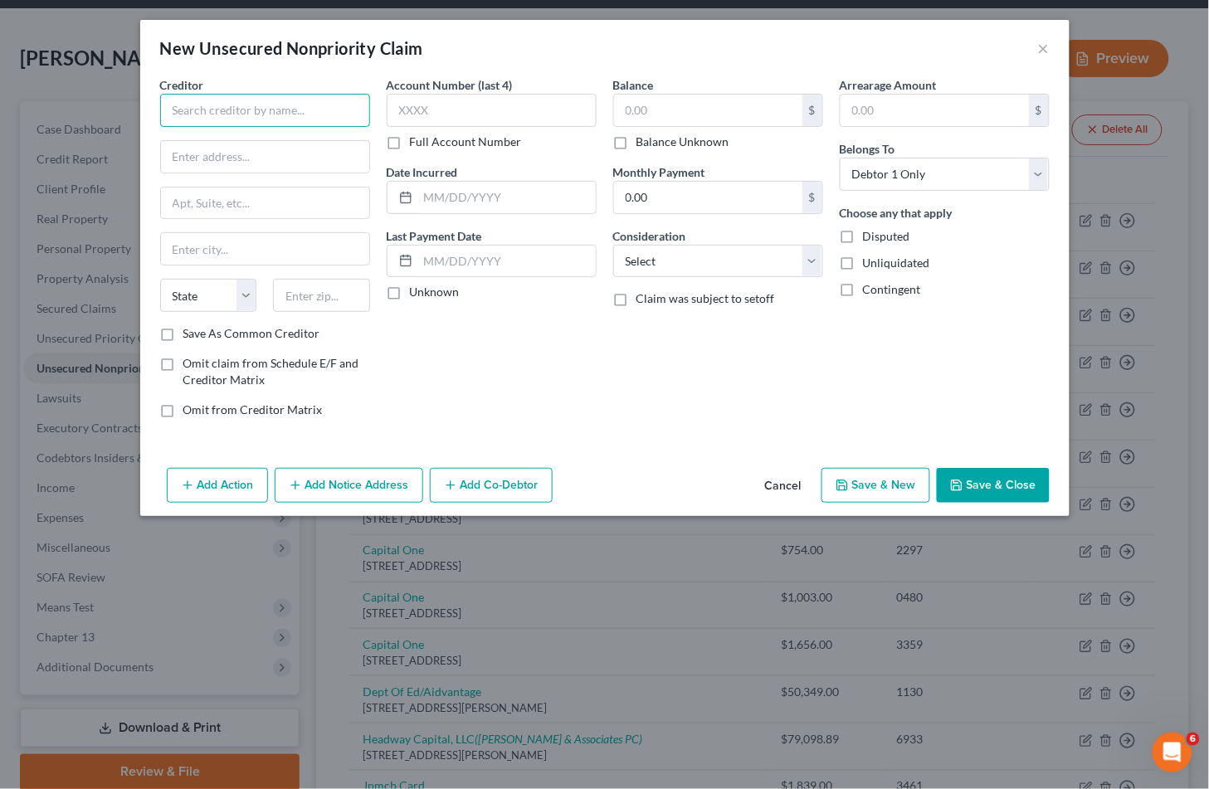
click at [233, 102] on input "text" at bounding box center [265, 110] width 210 height 33
drag, startPoint x: 626, startPoint y: 359, endPoint x: 247, endPoint y: 118, distance: 449.5
click at [626, 359] on div "Balance $ Balance Unknown Balance Undetermined $ Balance Unknown Monthly Paymen…" at bounding box center [718, 253] width 226 height 355
click at [249, 108] on input "text" at bounding box center [265, 110] width 210 height 33
paste input "TD Bank, N.A.,"
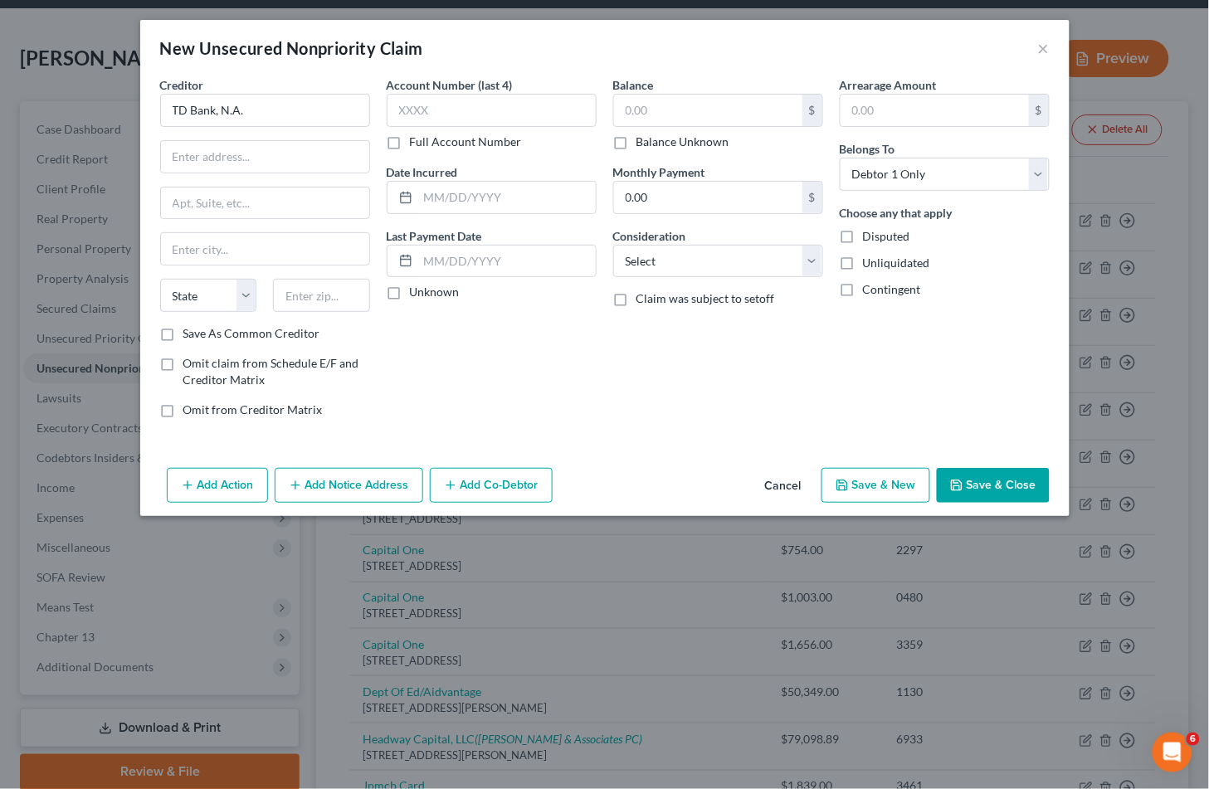
click at [567, 336] on div "Account Number (last 4) Full Account Number Date Incurred Last Payment Date Unk…" at bounding box center [491, 253] width 226 height 355
drag, startPoint x: 300, startPoint y: 153, endPoint x: 68, endPoint y: 220, distance: 241.6
click at [300, 153] on input "text" at bounding box center [265, 157] width 208 height 32
paste input "[STREET_ADDRESS][PERSON_NAME]"
drag, startPoint x: 692, startPoint y: 400, endPoint x: 252, endPoint y: 119, distance: 522.0
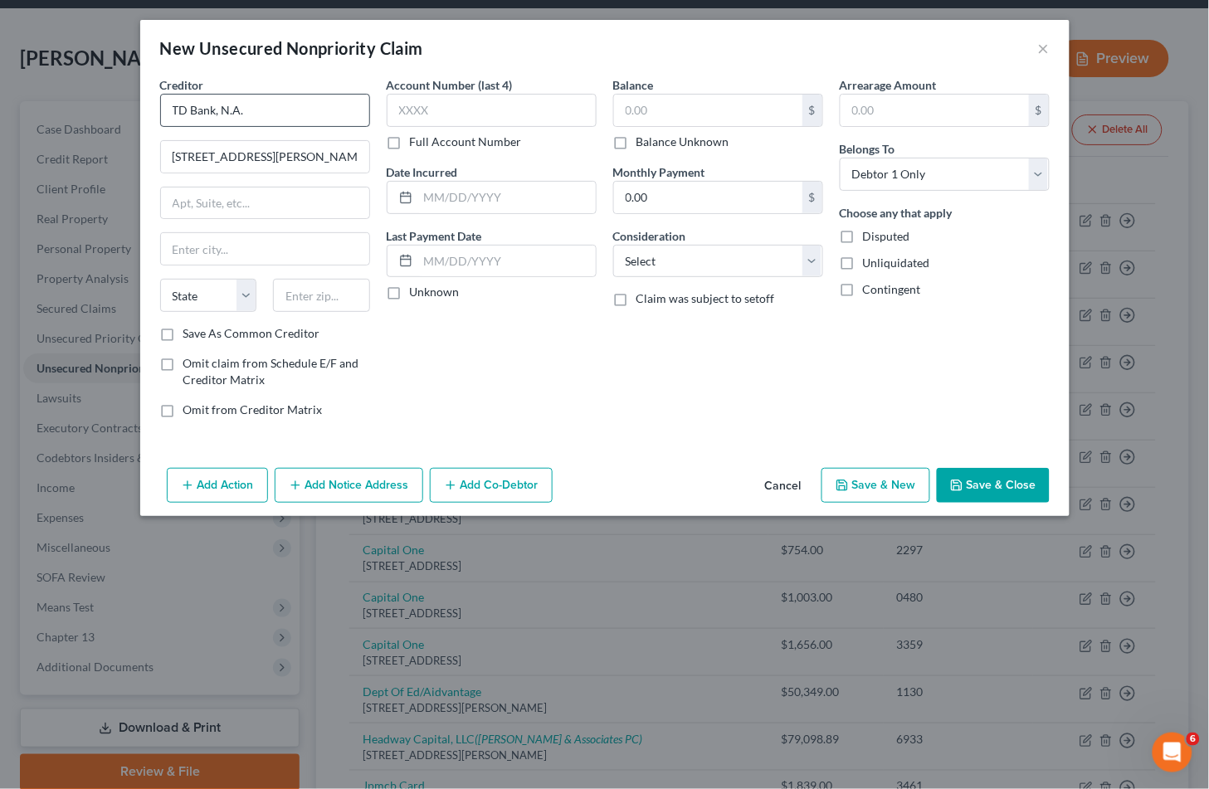
click at [692, 400] on div "Balance $ Balance Unknown Balance Undetermined $ Balance Unknown Monthly Paymen…" at bounding box center [718, 253] width 226 height 355
drag, startPoint x: 259, startPoint y: 110, endPoint x: 166, endPoint y: 105, distance: 93.0
click at [166, 105] on input "TD Bank, N.A." at bounding box center [265, 110] width 210 height 33
drag, startPoint x: 300, startPoint y: 153, endPoint x: 169, endPoint y: 153, distance: 131.1
click at [169, 153] on input "[STREET_ADDRESS][PERSON_NAME]" at bounding box center [265, 157] width 208 height 32
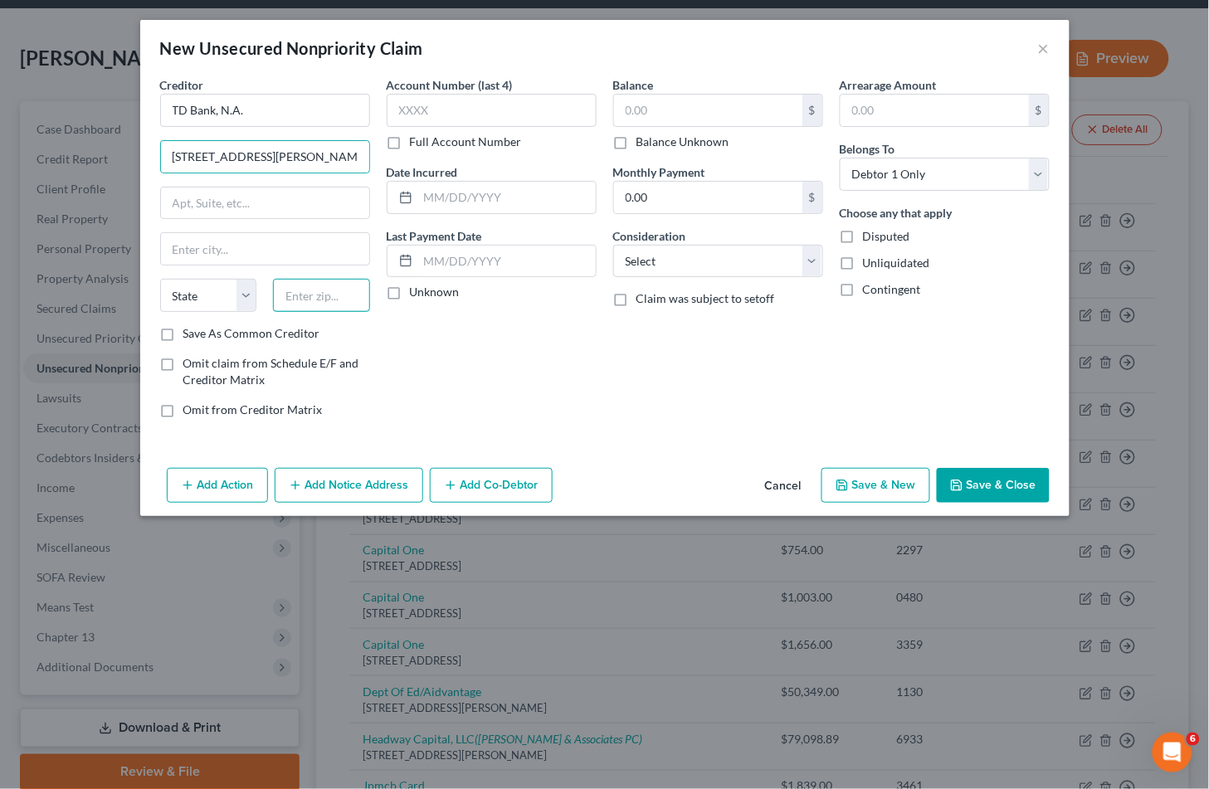
drag, startPoint x: 300, startPoint y: 294, endPoint x: 368, endPoint y: 315, distance: 71.4
click at [300, 294] on input "text" at bounding box center [321, 295] width 97 height 33
paste input "08103"
click at [674, 380] on div "Balance $ Balance Unknown Balance Undetermined $ Balance Unknown Monthly Paymen…" at bounding box center [718, 253] width 226 height 355
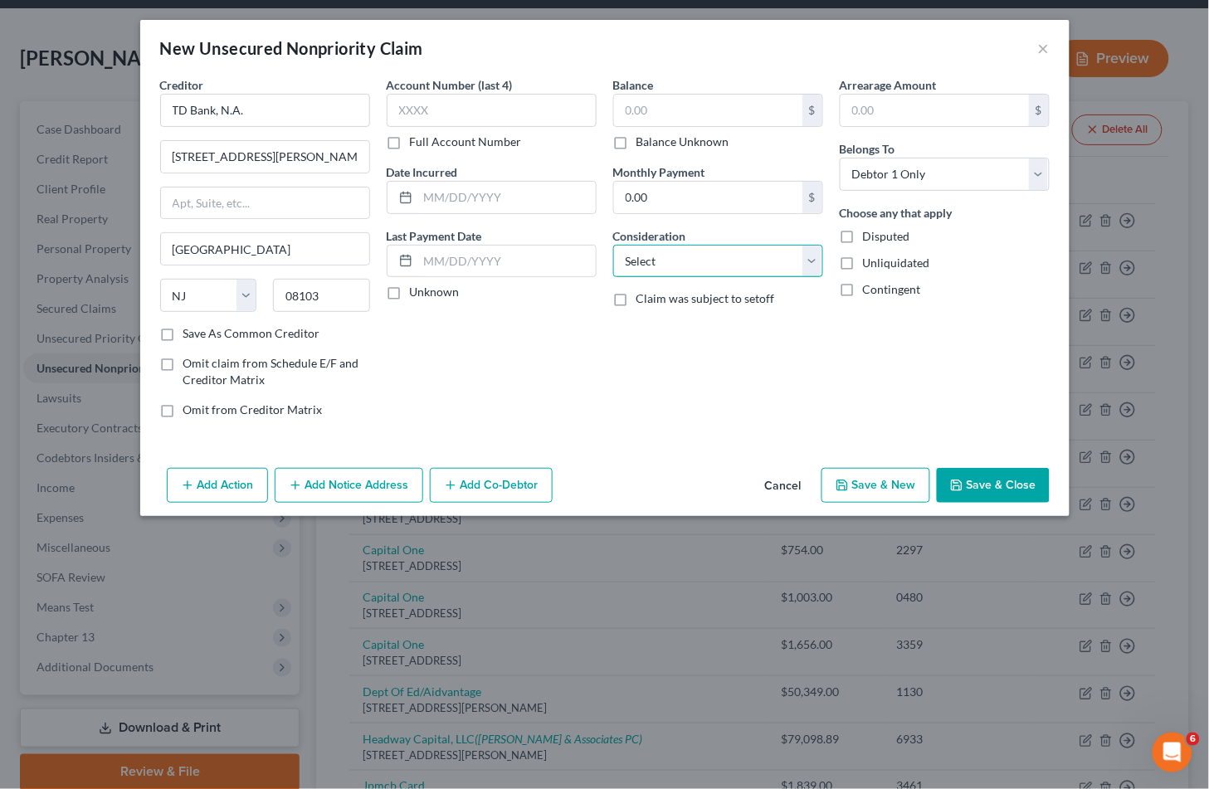
click at [707, 263] on select "Select Cable / Satellite Services Collection Agency Credit Card Debt Debt Couns…" at bounding box center [718, 261] width 210 height 33
click at [613, 245] on select "Select Cable / Satellite Services Collection Agency Credit Card Debt Debt Couns…" at bounding box center [718, 261] width 210 height 33
click at [510, 495] on button "Add Co-Debtor" at bounding box center [491, 485] width 123 height 35
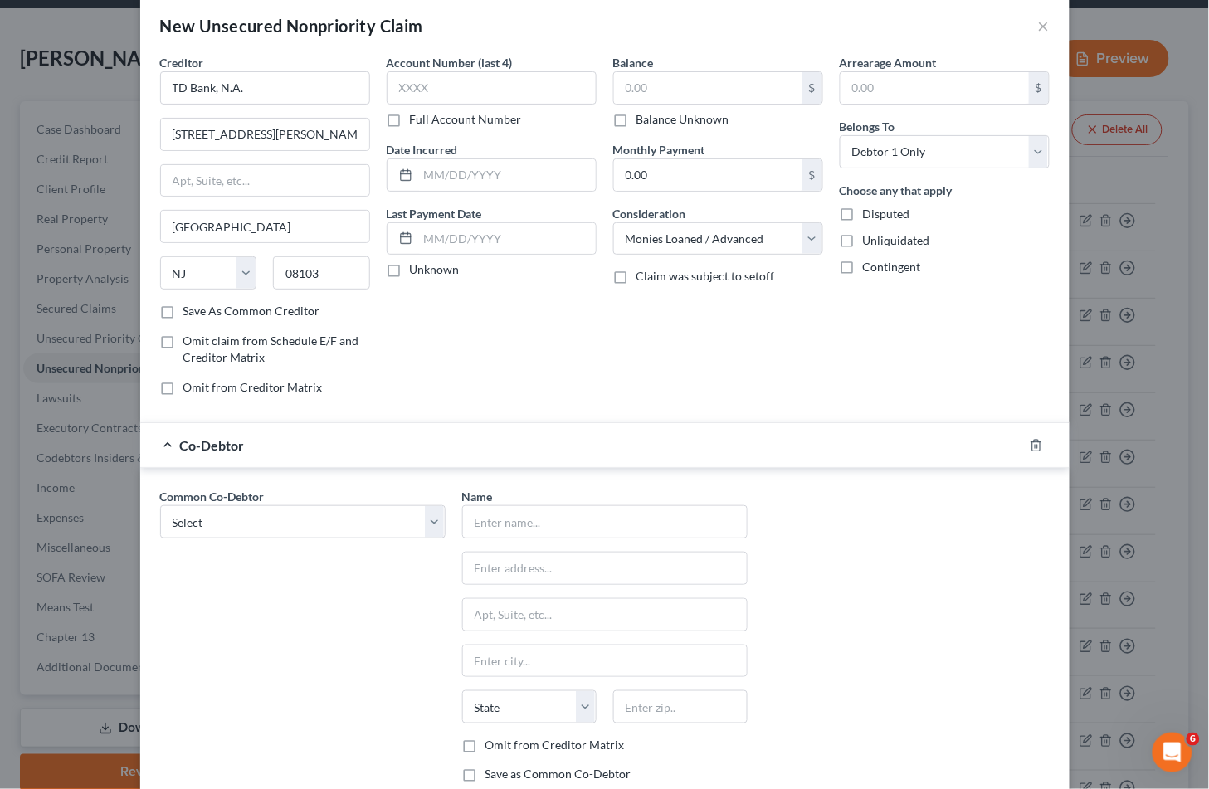
scroll to position [135, 0]
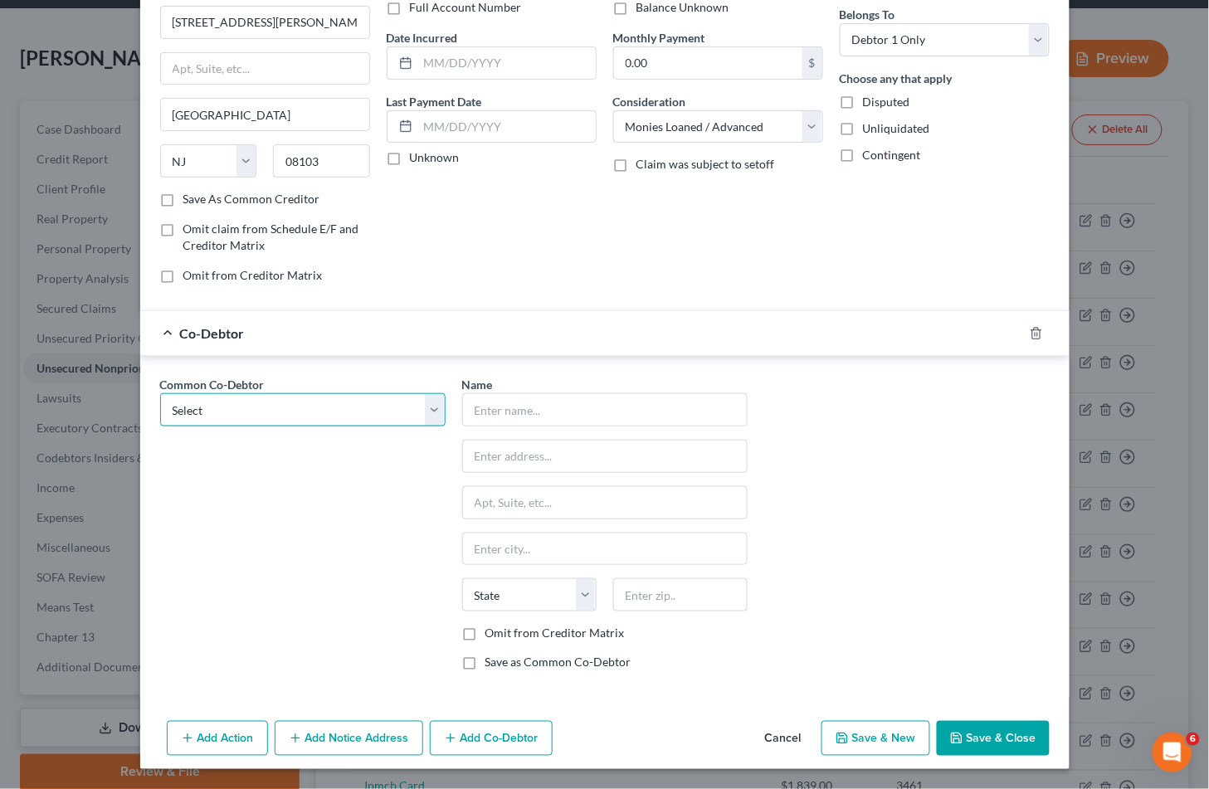
drag, startPoint x: 353, startPoint y: 415, endPoint x: 344, endPoint y: 425, distance: 13.0
click at [353, 415] on select "Select Delta Force Communications LLC" at bounding box center [302, 409] width 285 height 33
click at [160, 393] on select "Select Delta Force Communications LLC" at bounding box center [302, 409] width 285 height 33
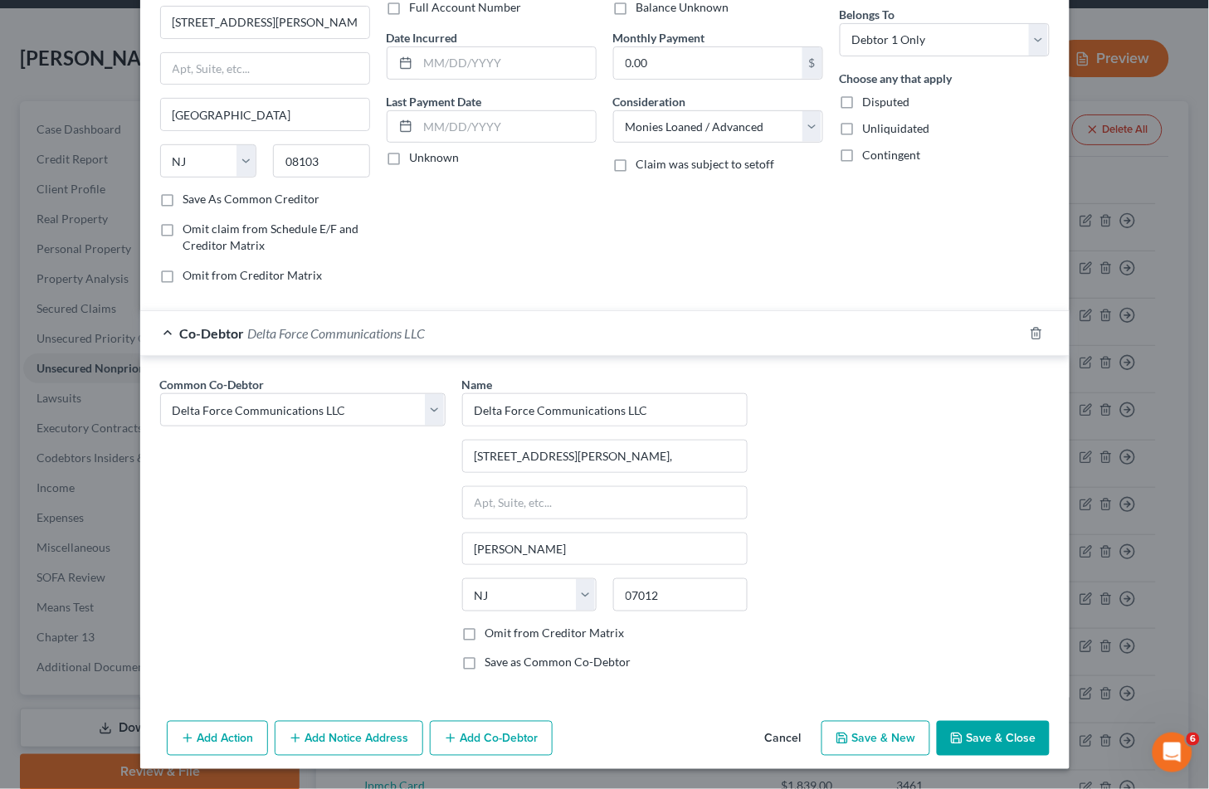
click at [821, 478] on div "Common Co-Debtor Select Delta Force Communications LLC Name * Delta Force Commu…" at bounding box center [605, 530] width 906 height 309
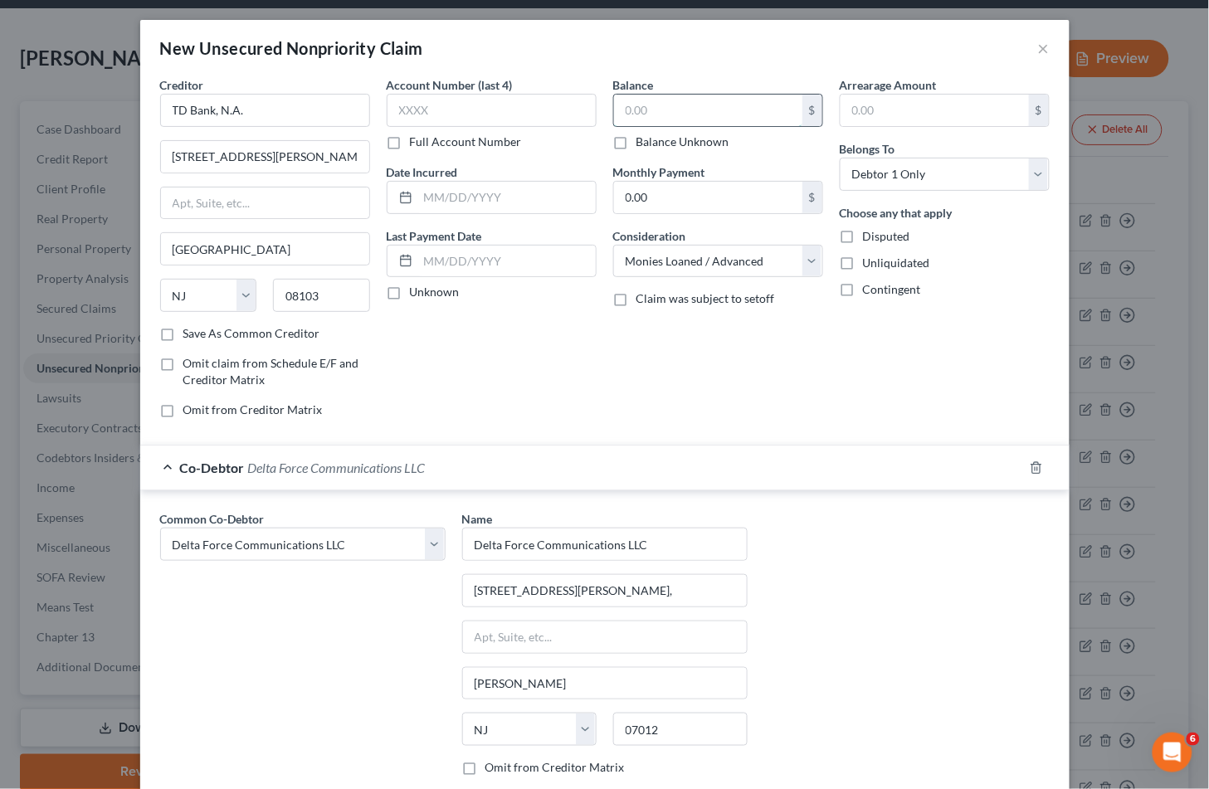
click at [692, 111] on input "text" at bounding box center [708, 111] width 188 height 32
paste input "$110,049.17"
drag, startPoint x: 903, startPoint y: 175, endPoint x: 904, endPoint y: 185, distance: 10.1
click at [903, 174] on select "Select Debtor 1 Only Debtor 2 Only Debtor 1 And Debtor 2 Only At Least One Of T…" at bounding box center [945, 174] width 210 height 33
click at [840, 158] on select "Select Debtor 1 Only Debtor 2 Only Debtor 1 And Debtor 2 Only At Least One Of T…" at bounding box center [945, 174] width 210 height 33
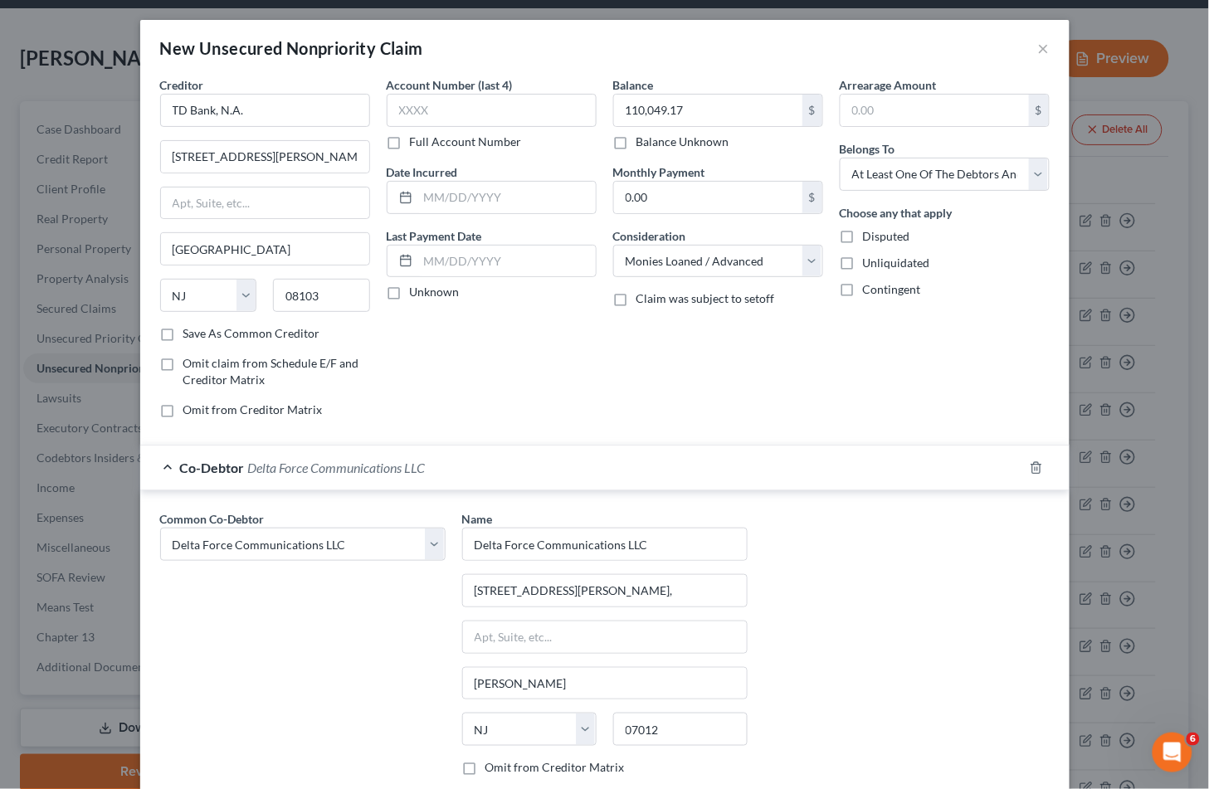
click at [938, 589] on div "Common Co-Debtor Select Delta Force Communications LLC Name * Delta Force Commu…" at bounding box center [605, 664] width 906 height 309
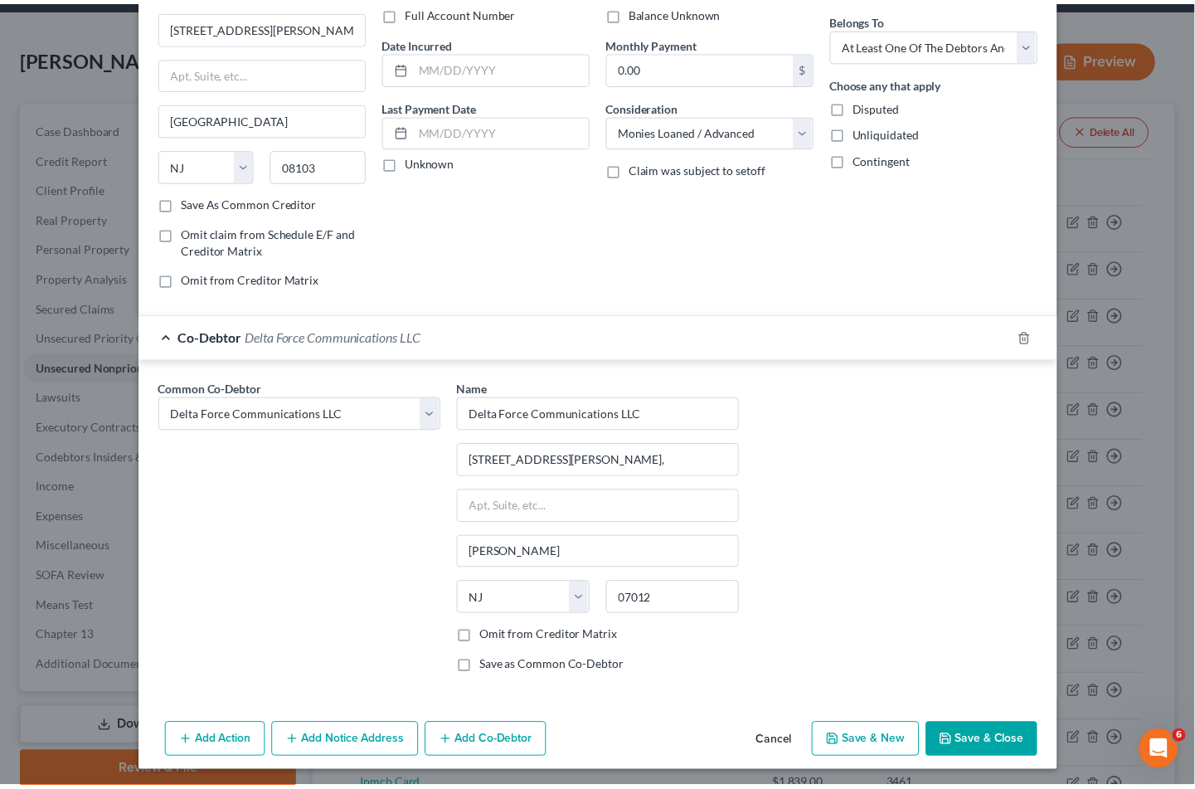
scroll to position [135, 0]
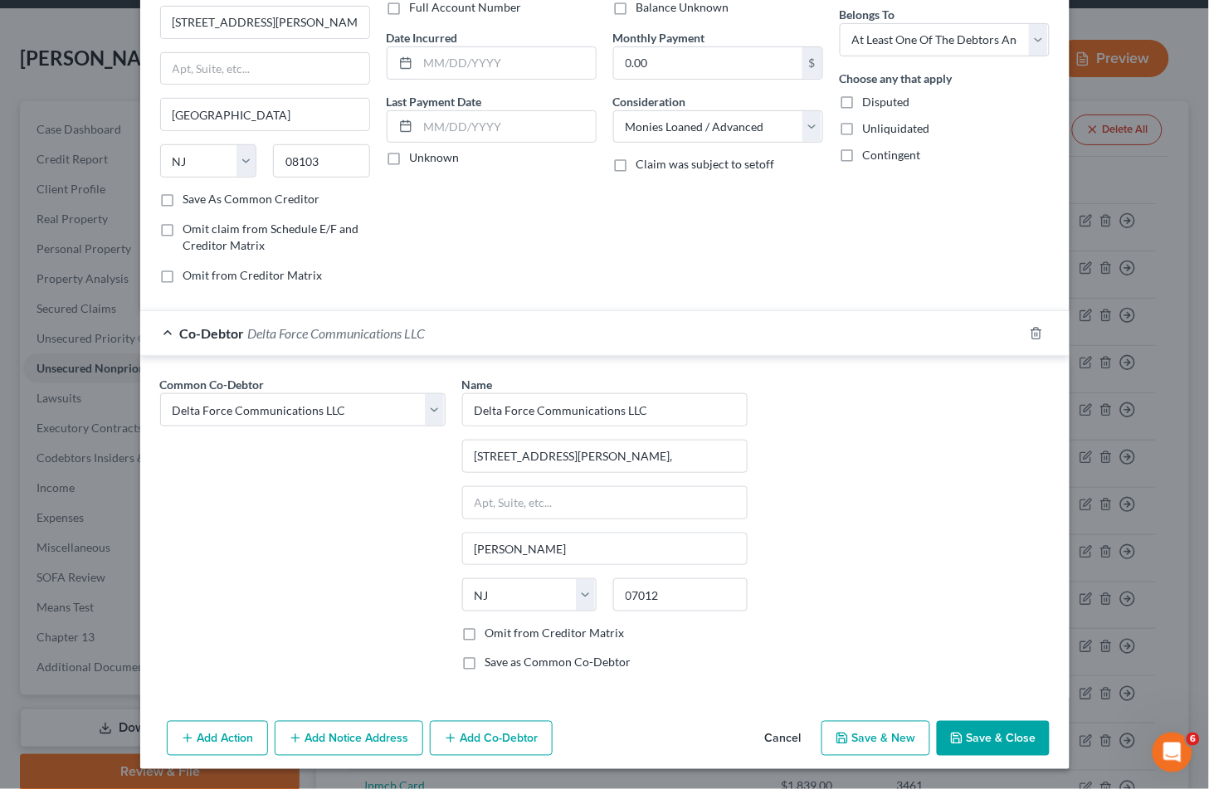
click at [976, 735] on button "Save & Close" at bounding box center [993, 738] width 113 height 35
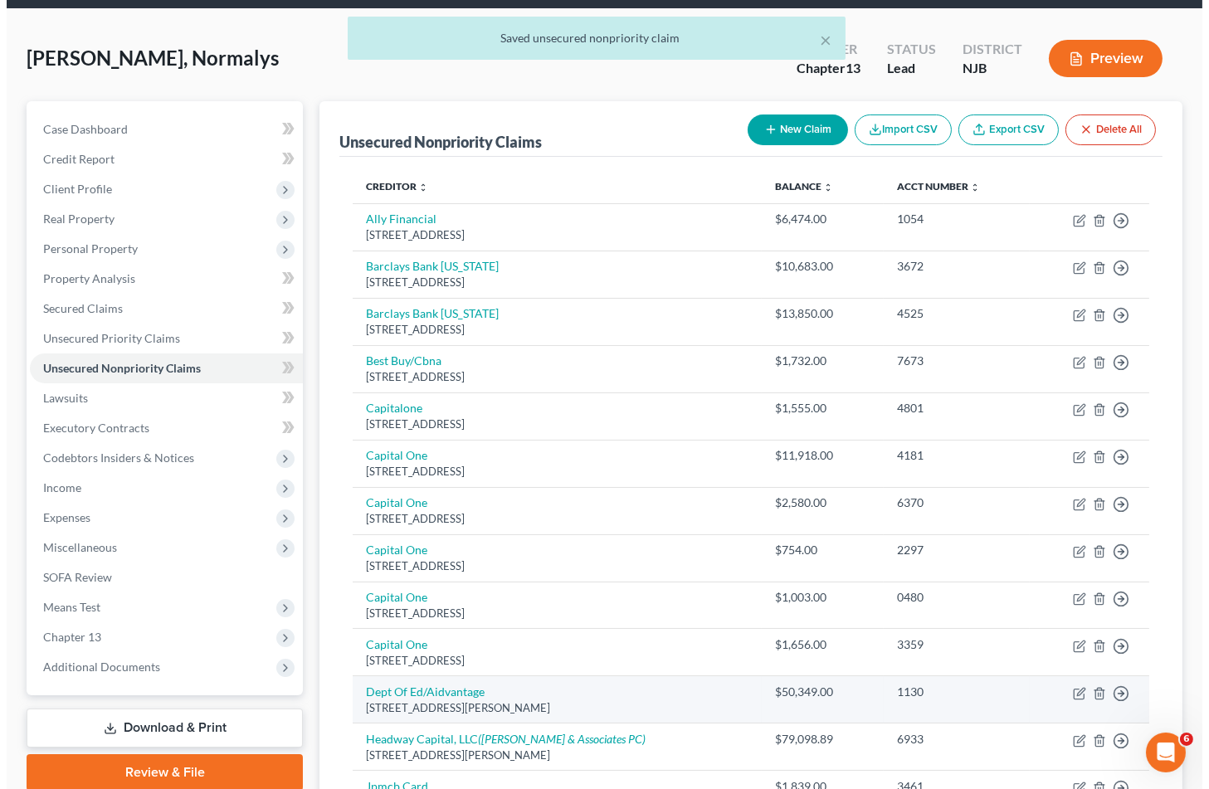
scroll to position [504, 0]
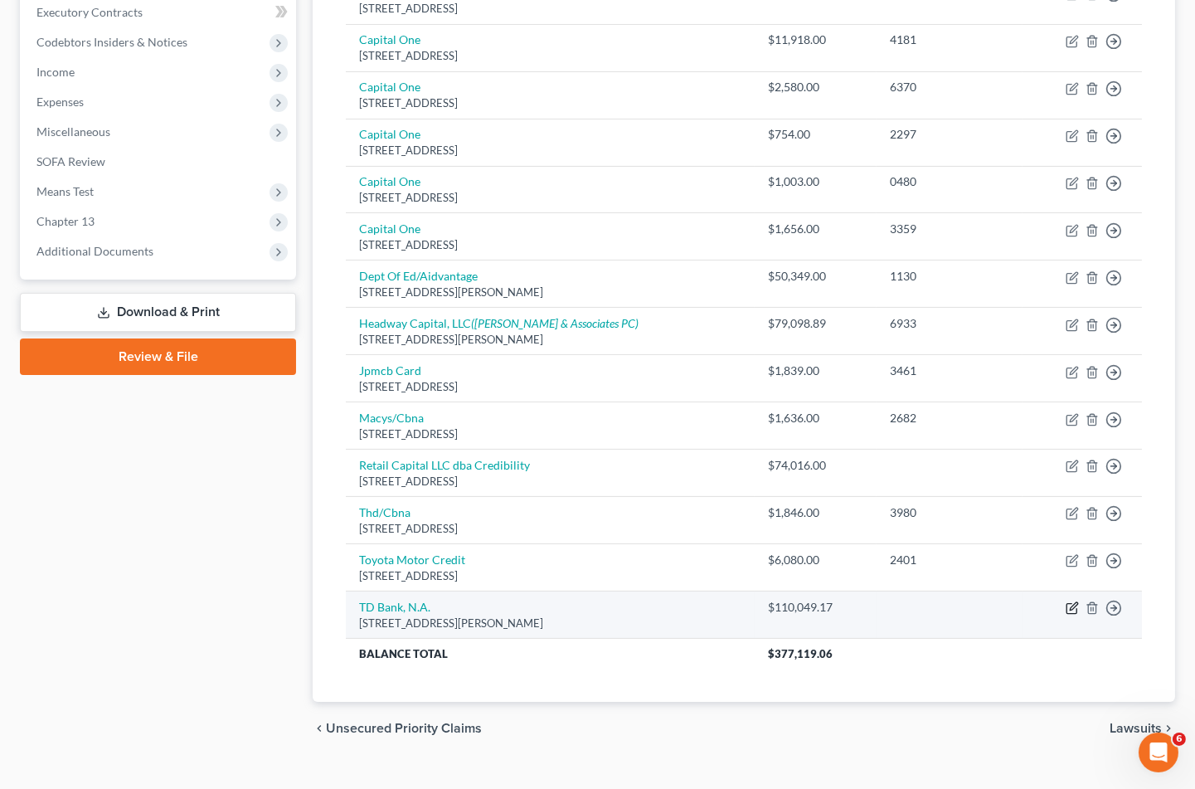
click at [1069, 601] on icon "button" at bounding box center [1072, 607] width 13 height 13
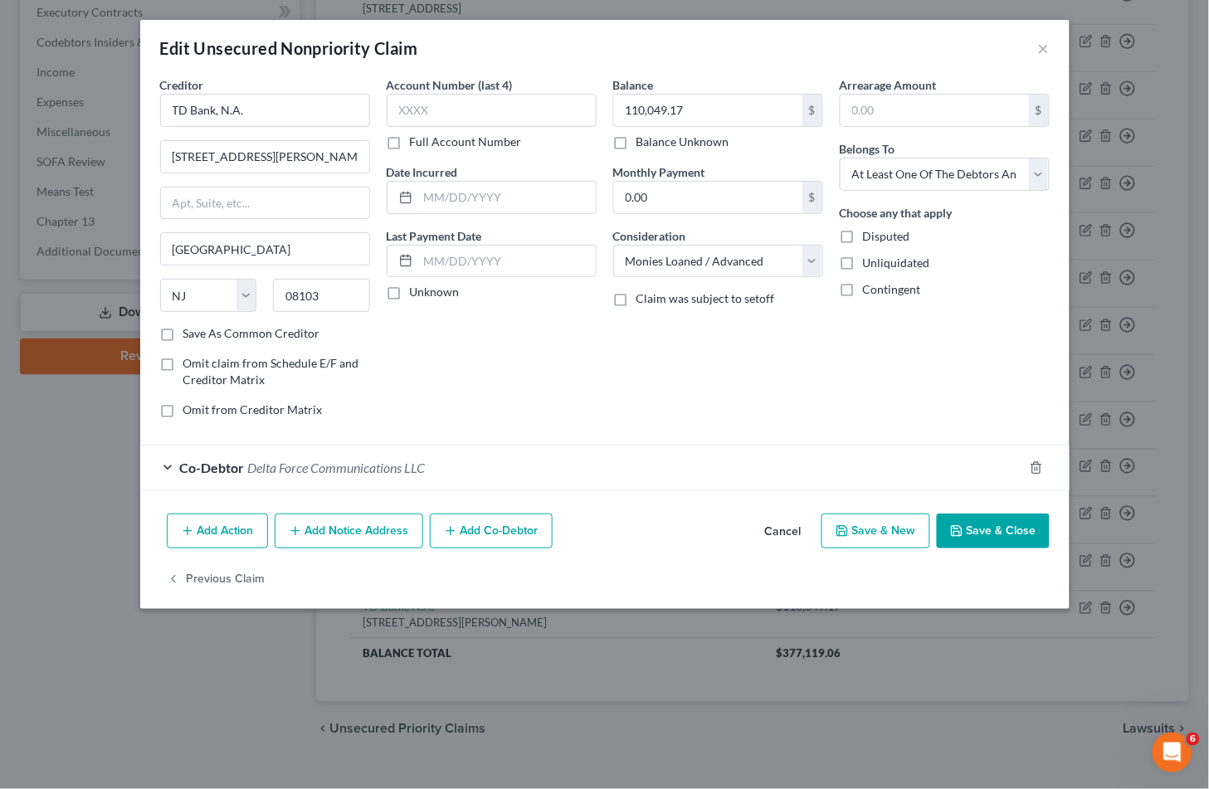
click at [353, 537] on button "Add Notice Address" at bounding box center [349, 531] width 149 height 35
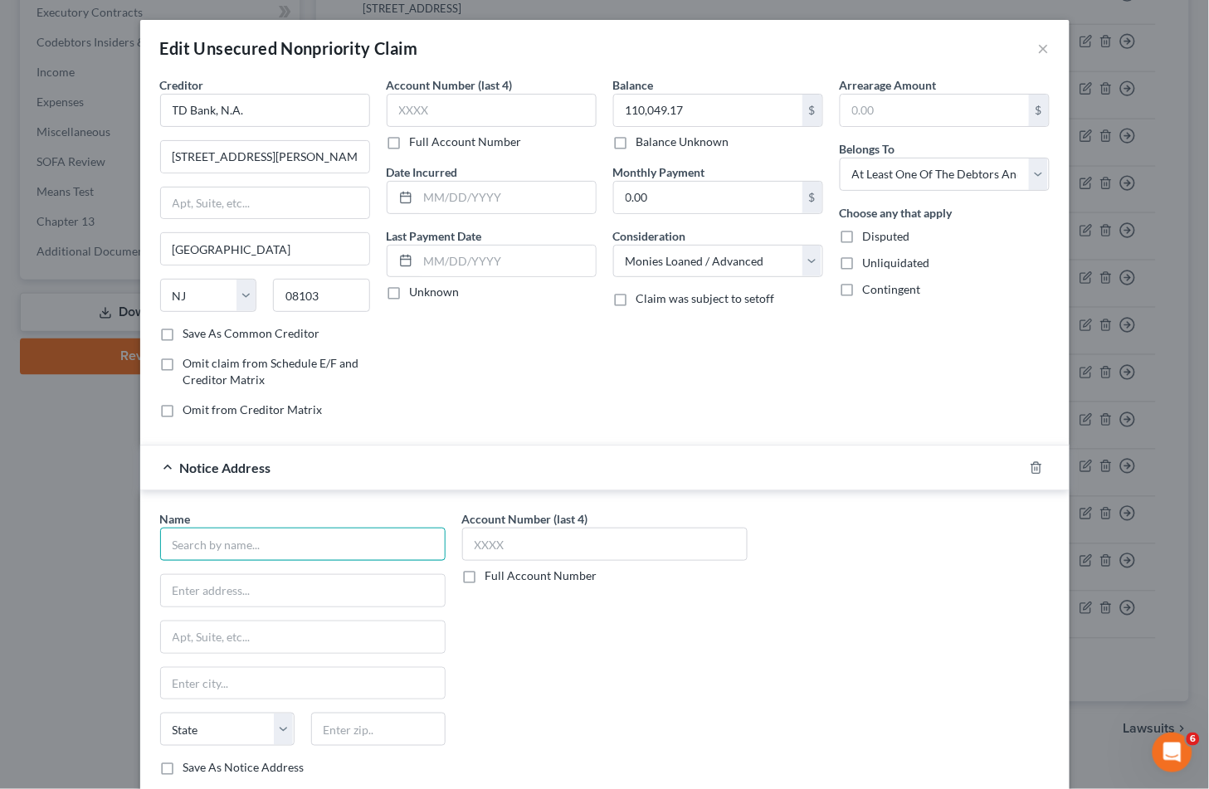
click at [271, 551] on input "text" at bounding box center [302, 544] width 285 height 33
click at [275, 585] on div "[STREET_ADDRESS]" at bounding box center [259, 589] width 173 height 14
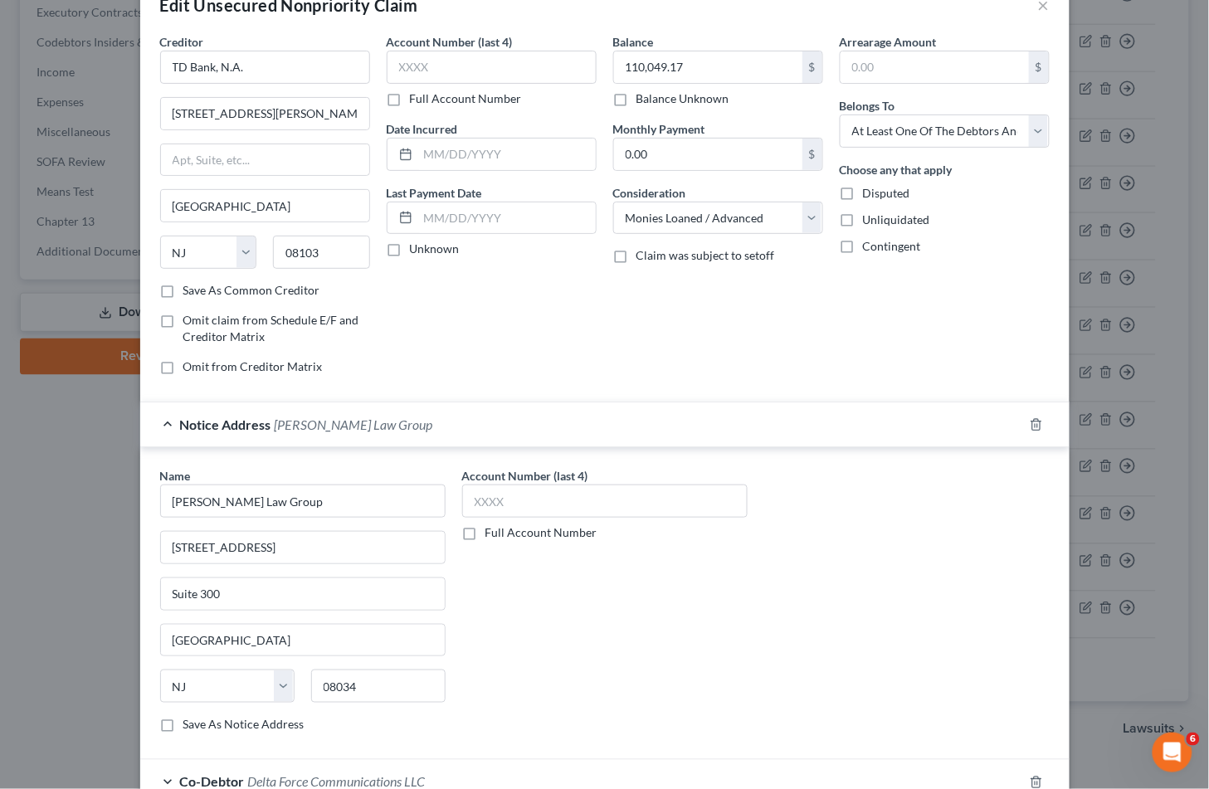
scroll to position [92, 0]
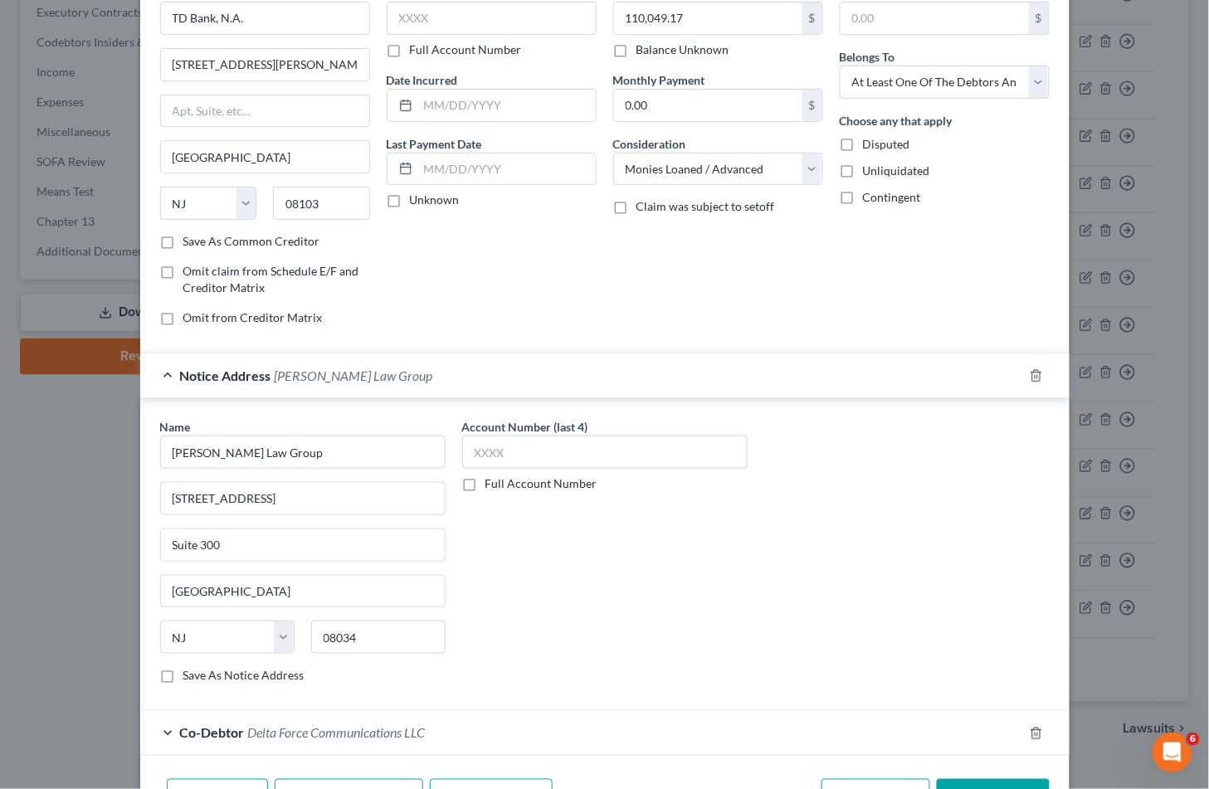
click at [183, 674] on label "Save As Notice Address" at bounding box center [243, 675] width 121 height 17
click at [190, 674] on input "Save As Notice Address" at bounding box center [195, 672] width 11 height 11
click at [673, 562] on div "Account Number (last 4) Full Account Number" at bounding box center [605, 557] width 302 height 279
click at [485, 488] on label "Full Account Number" at bounding box center [541, 483] width 112 height 17
click at [492, 486] on input "Full Account Number" at bounding box center [497, 480] width 11 height 11
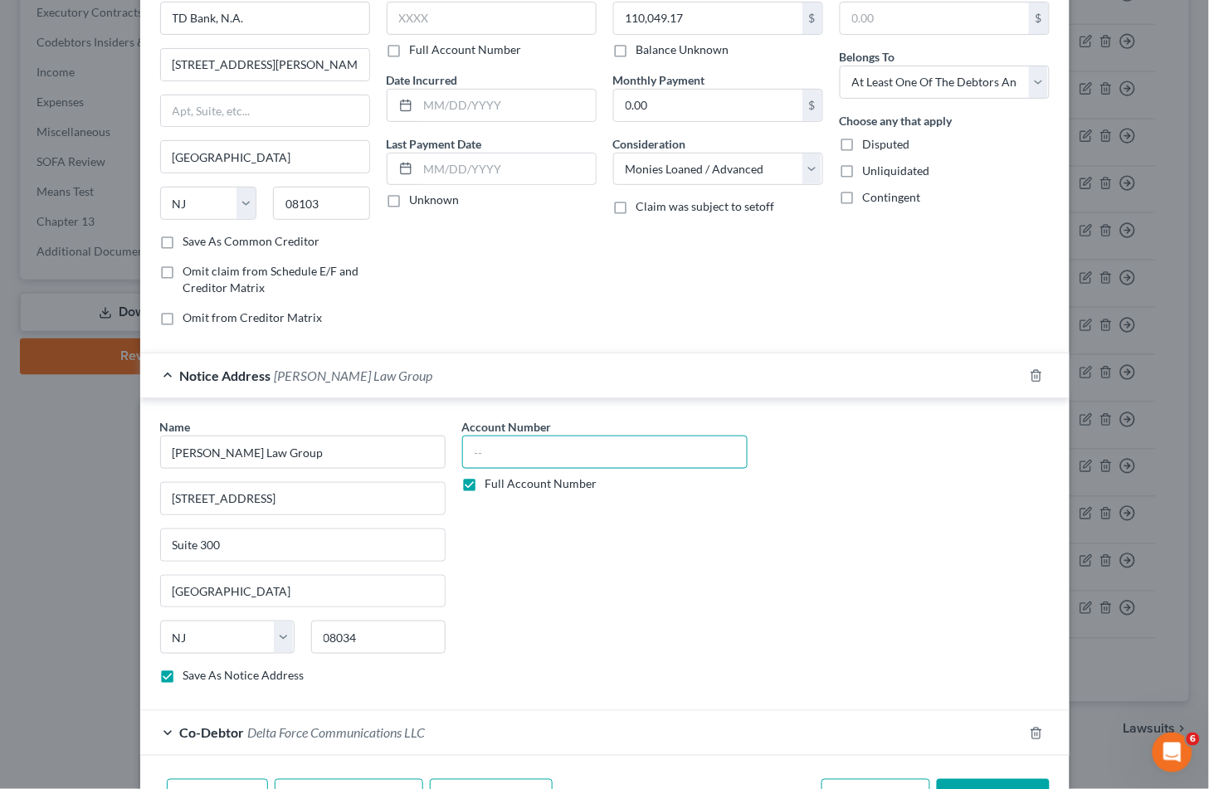
click at [506, 454] on input "text" at bounding box center [604, 452] width 285 height 33
paste input "CAM-L-001578-25"
click at [698, 374] on div "Notice Address [PERSON_NAME] Law Group" at bounding box center [581, 375] width 883 height 44
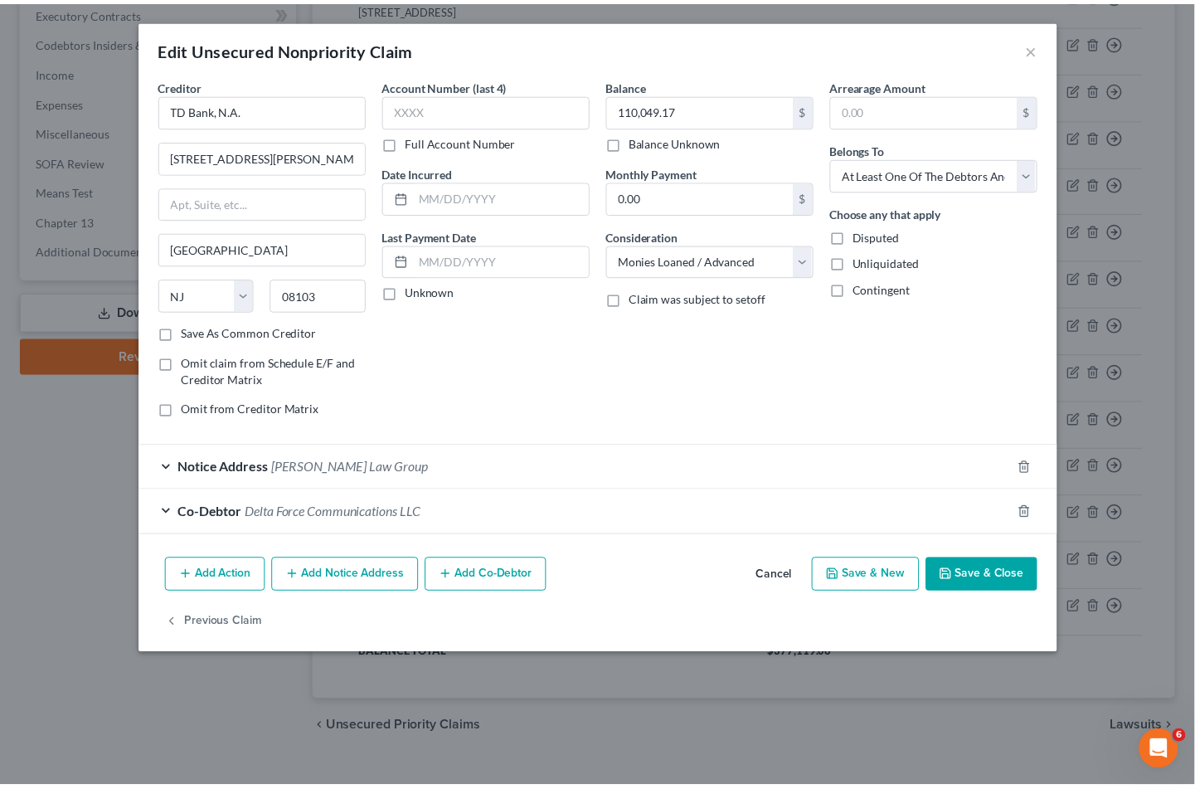
scroll to position [0, 0]
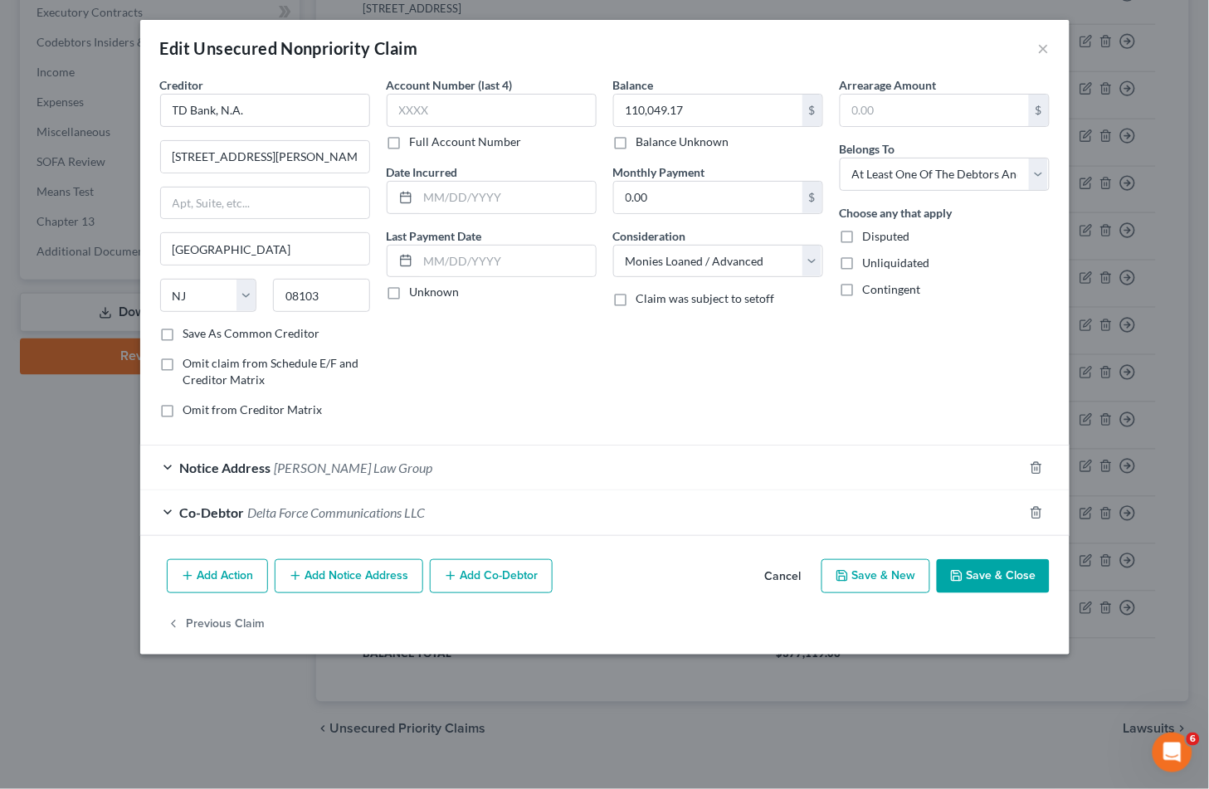
click at [998, 590] on button "Save & Close" at bounding box center [993, 576] width 113 height 35
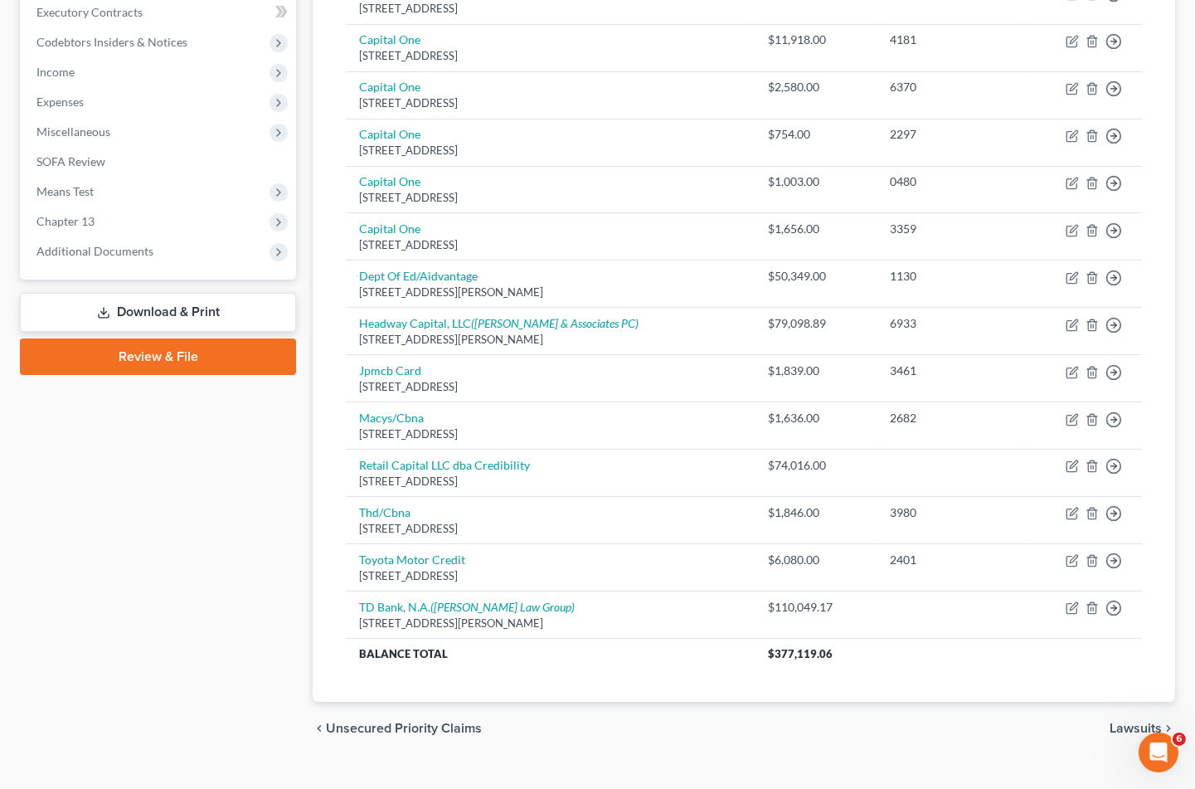
click at [150, 527] on div "Case Dashboard Payments Invoices Payments Payments Credit Report Client Profile" at bounding box center [158, 220] width 293 height 1069
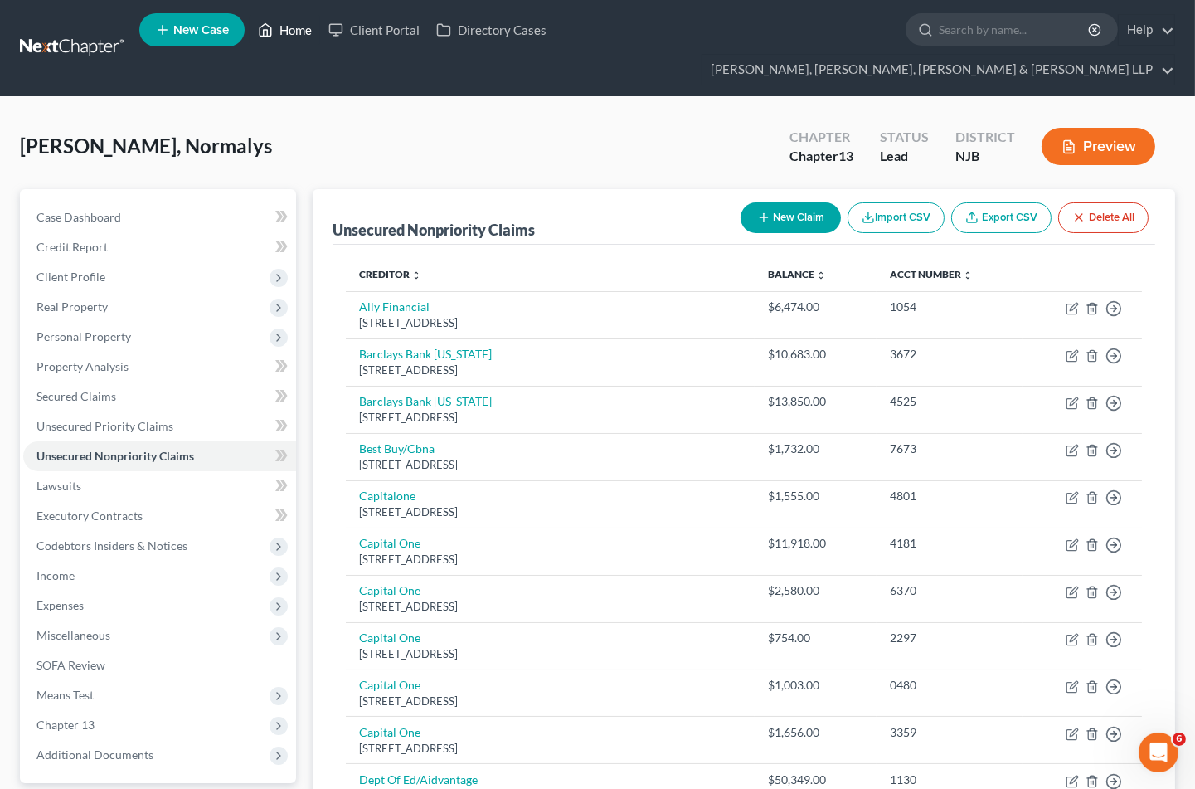
click at [279, 30] on link "Home" at bounding box center [285, 30] width 71 height 30
